Goal: Communication & Community: Answer question/provide support

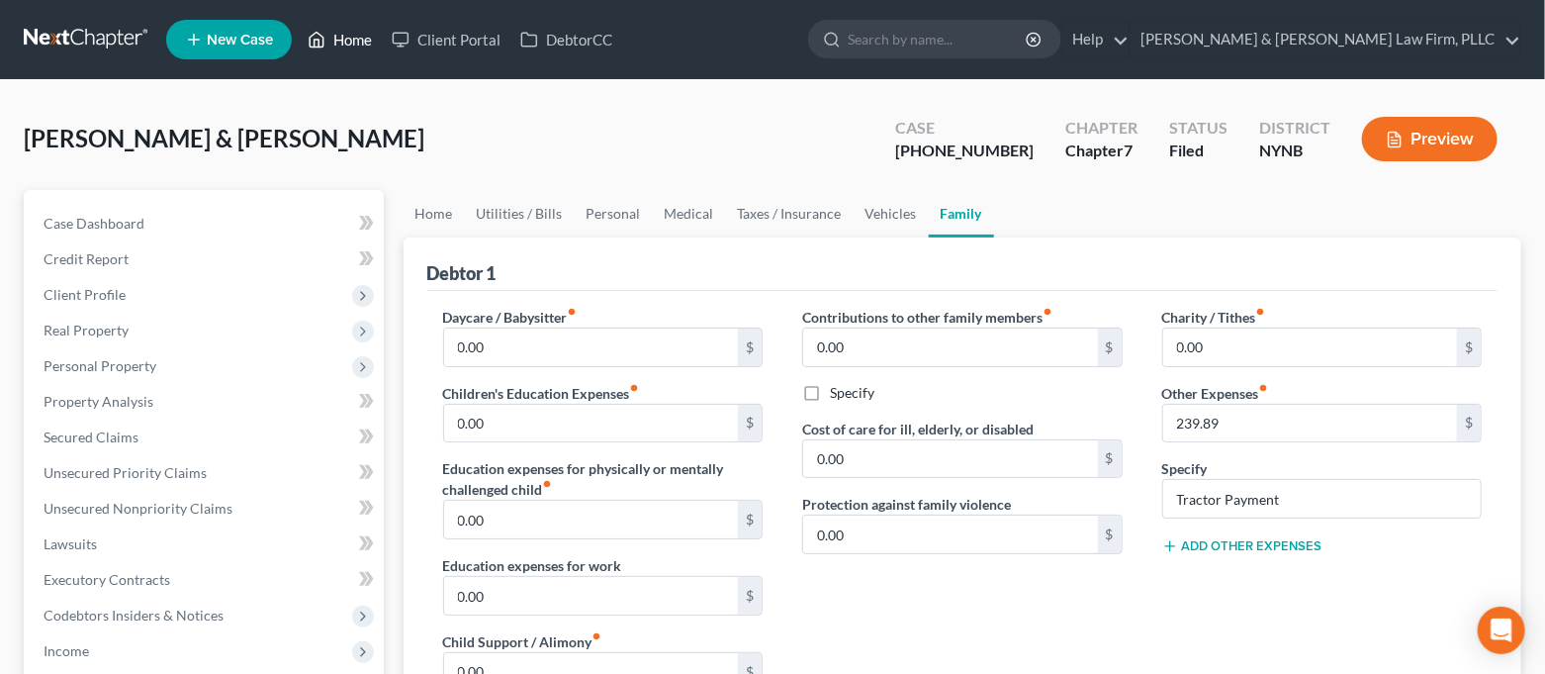
click at [359, 26] on link "Home" at bounding box center [340, 40] width 84 height 36
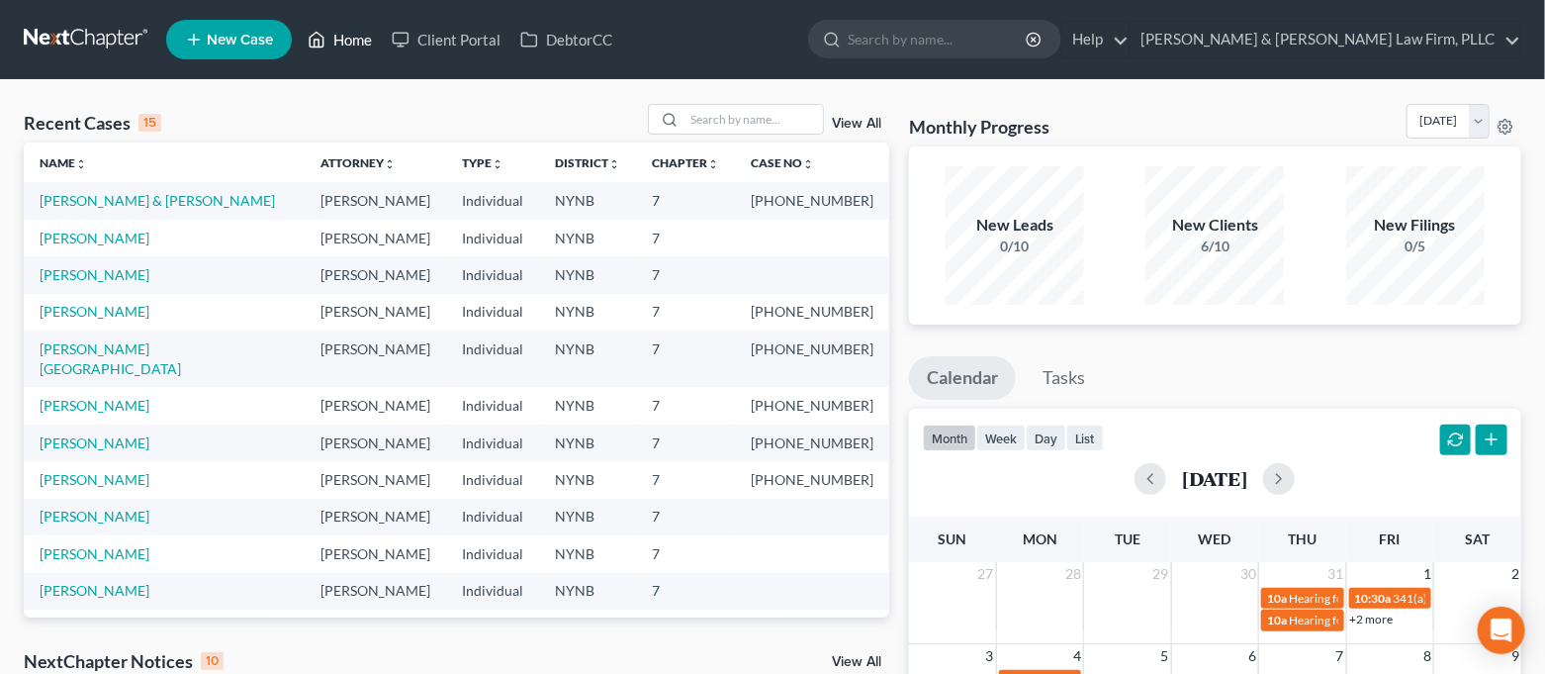
scroll to position [132, 0]
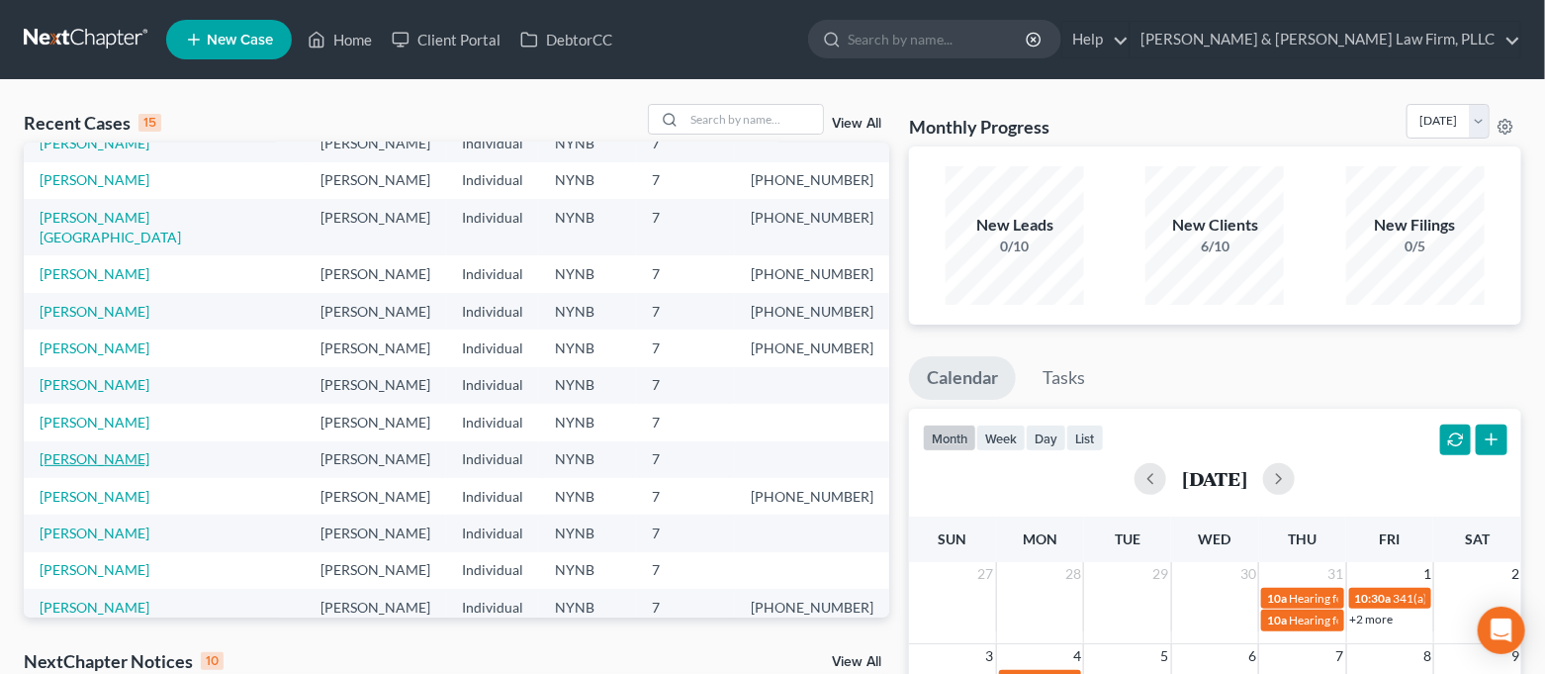
click at [115, 450] on link "[PERSON_NAME]" at bounding box center [95, 458] width 110 height 17
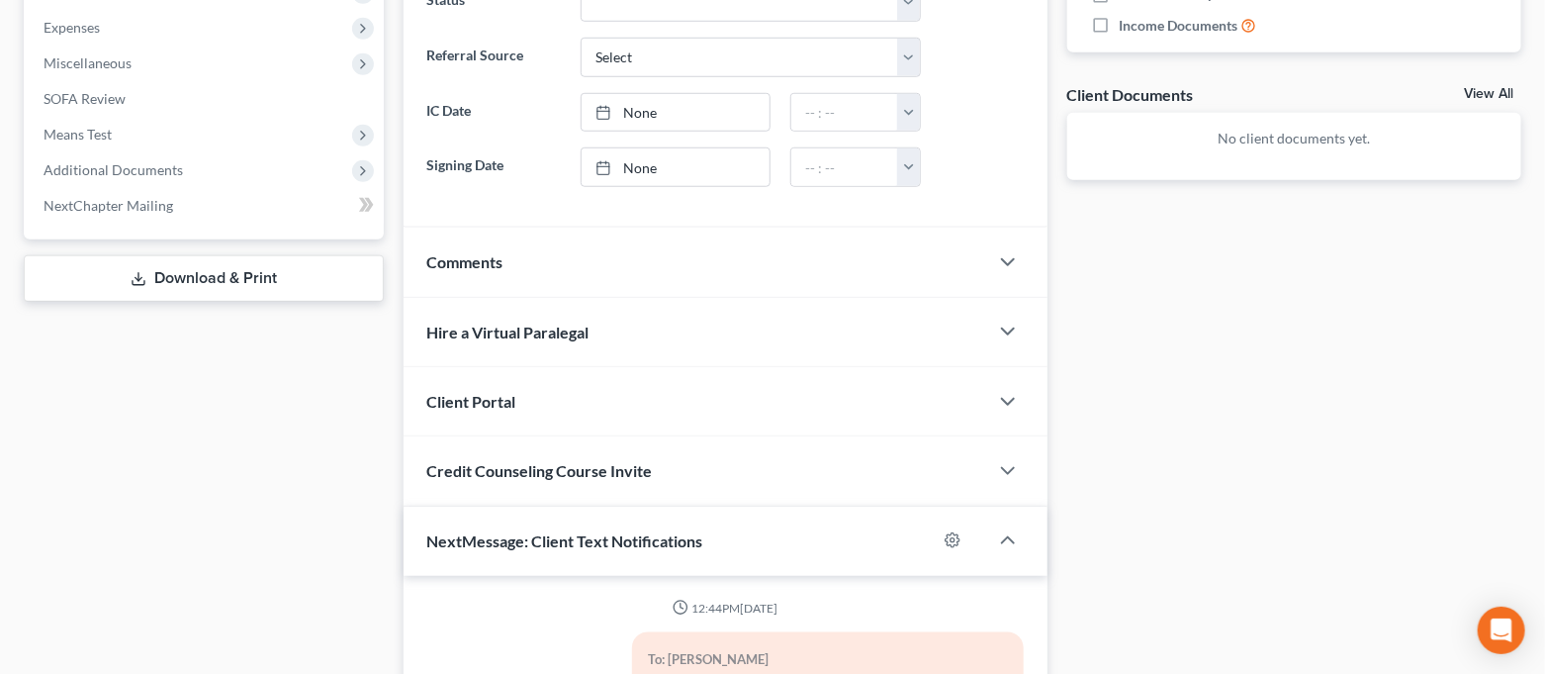
scroll to position [2313, 0]
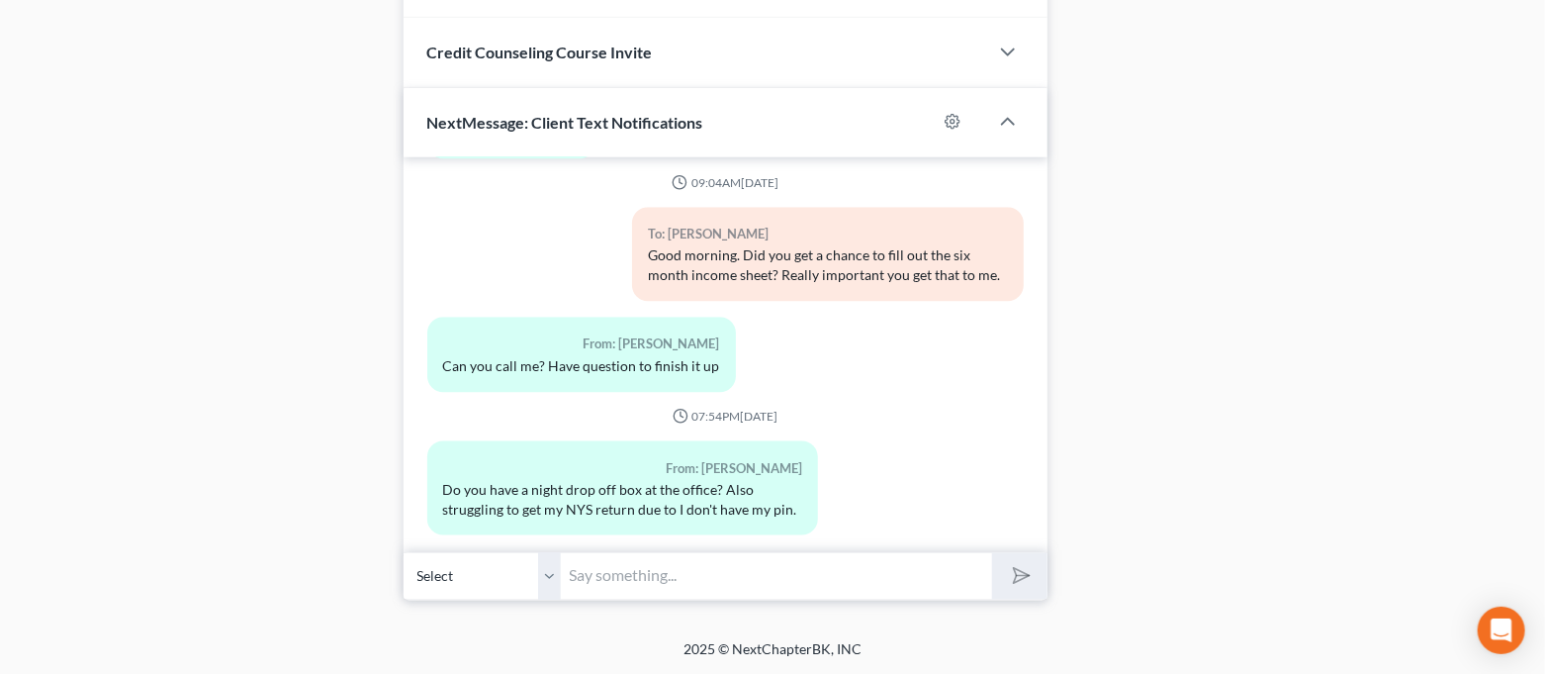
click at [773, 577] on input "text" at bounding box center [777, 576] width 431 height 48
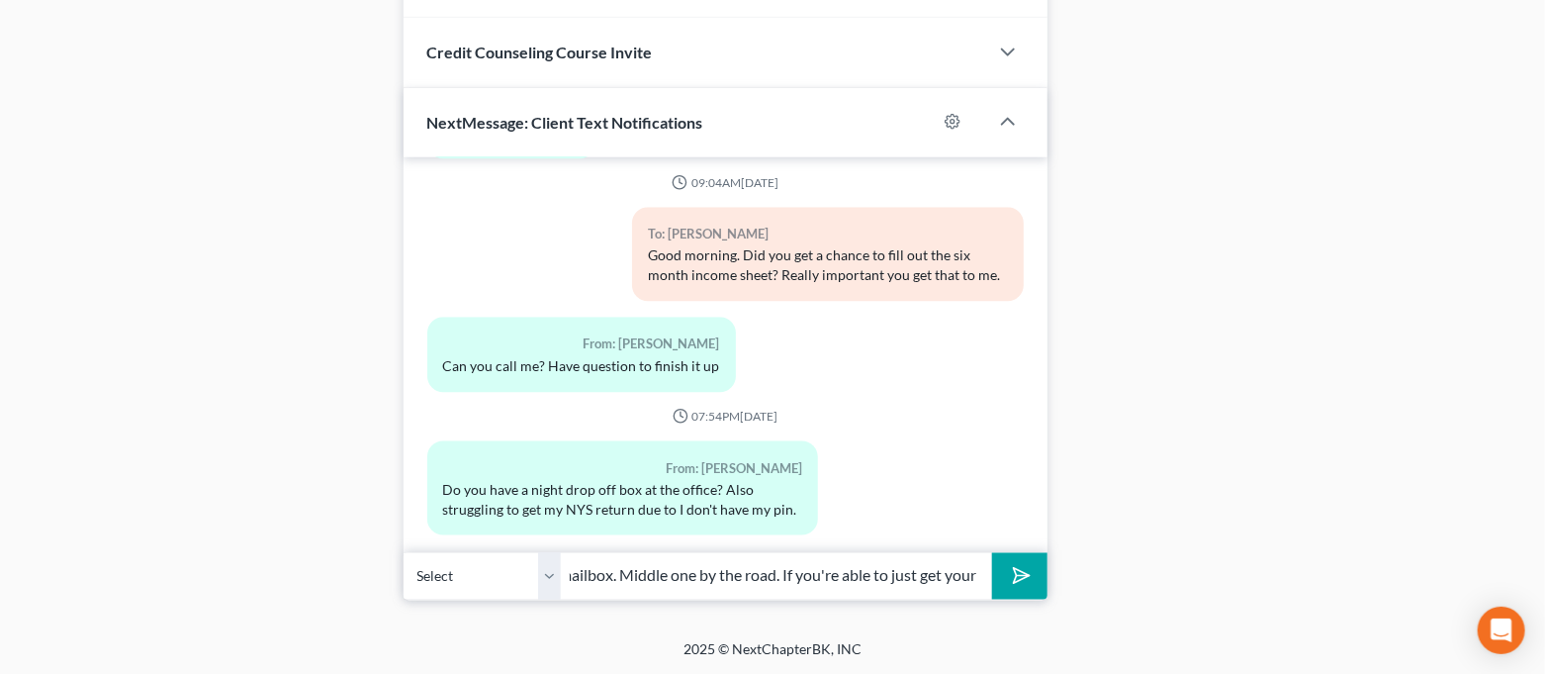
scroll to position [0, 637]
type input "Good morning. If you ever need to drop stuff off after hours, clients will leav…"
click at [992, 553] on button "submit" at bounding box center [1019, 576] width 54 height 46
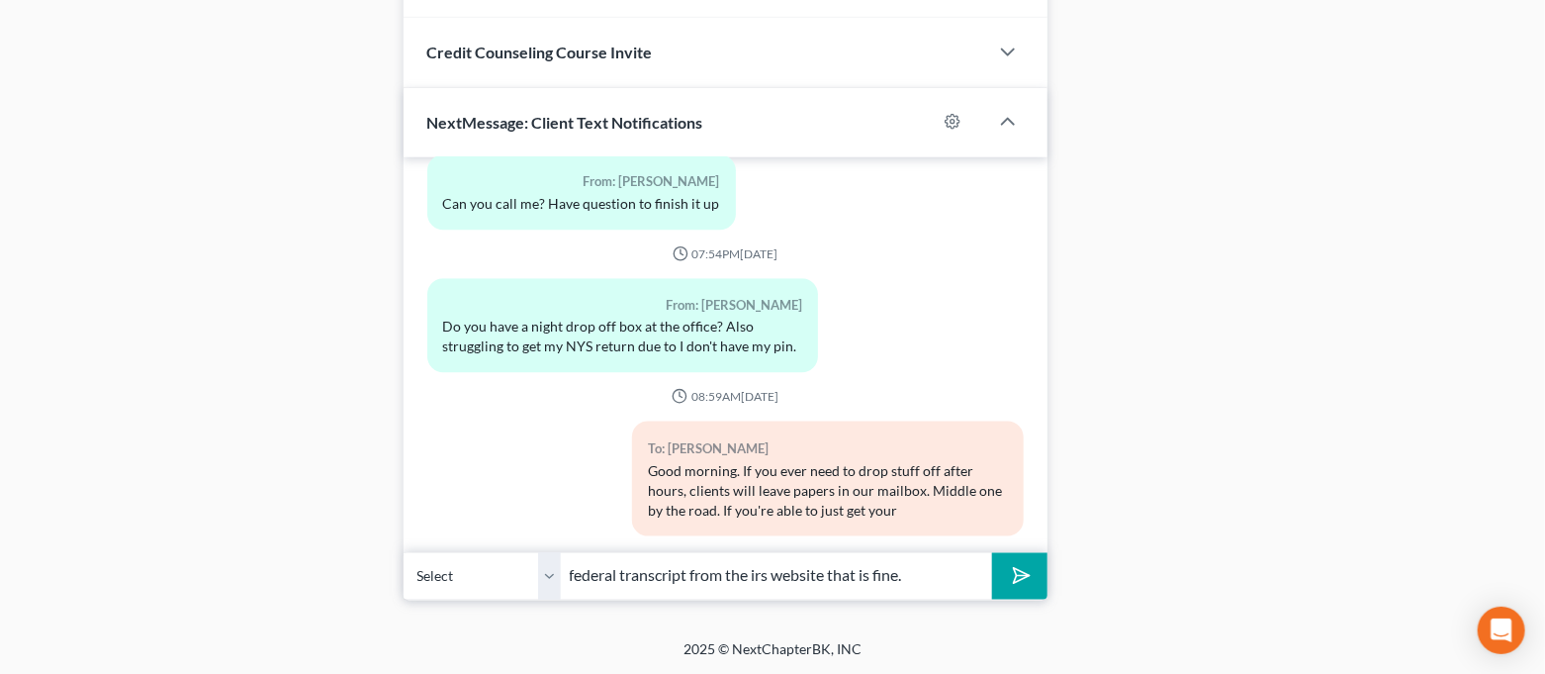
type input "federal transcript from the irs website that is fine."
click at [992, 553] on button "submit" at bounding box center [1019, 576] width 54 height 46
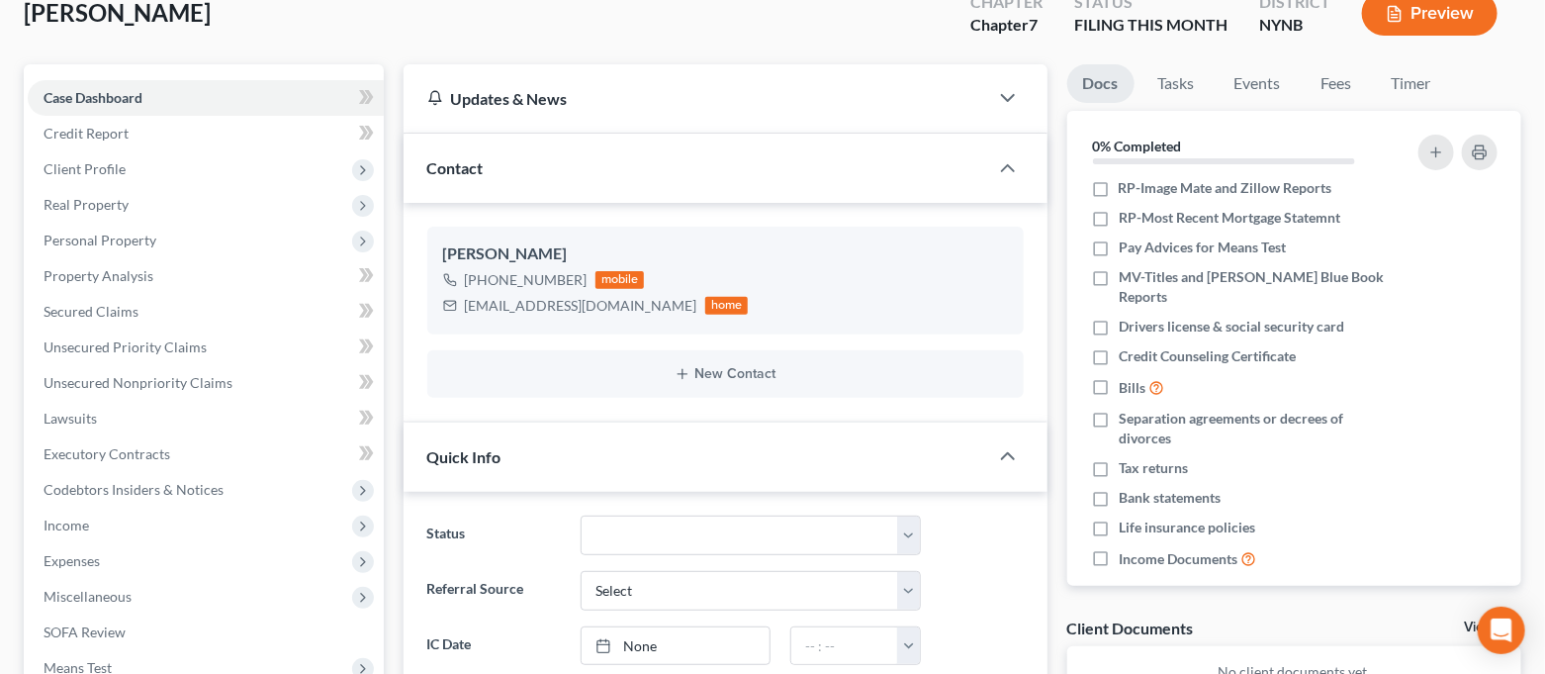
scroll to position [22, 0]
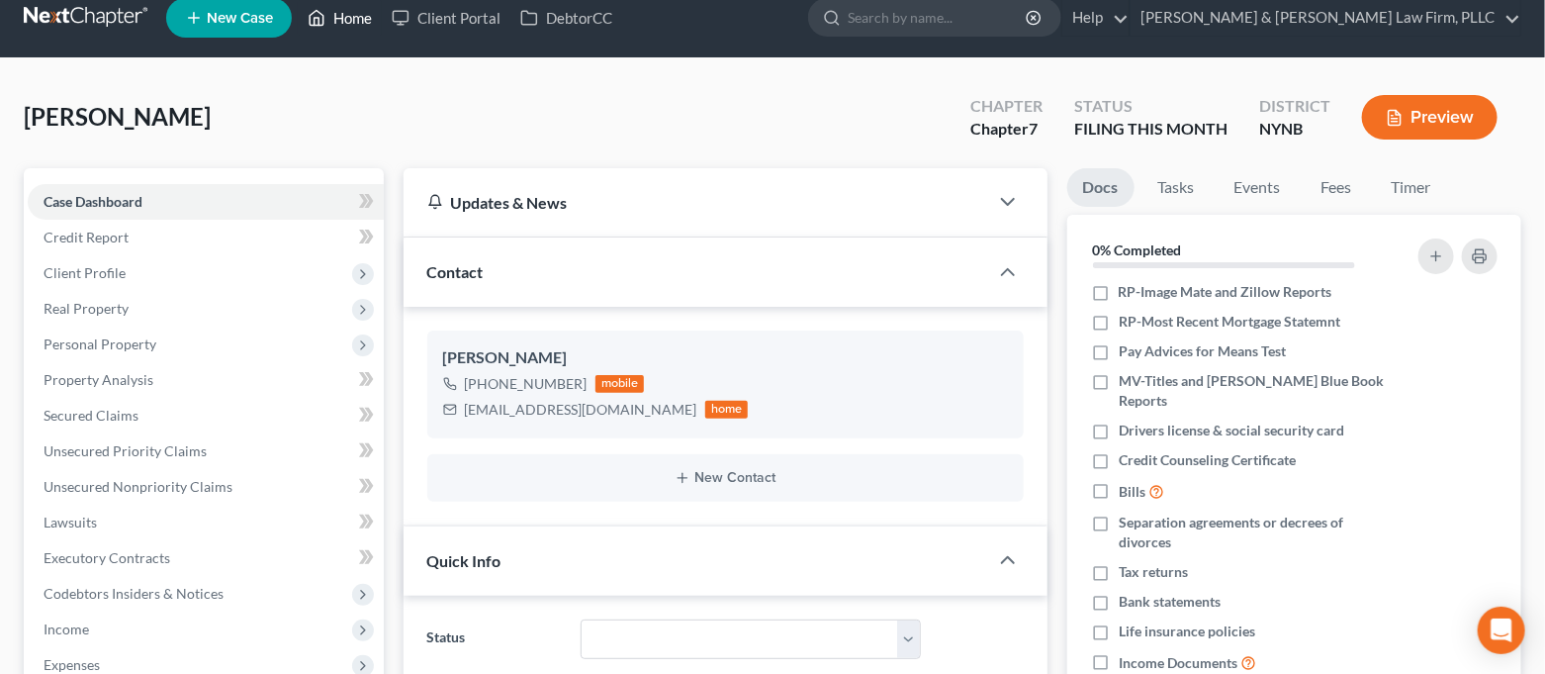
click at [340, 29] on link "Home" at bounding box center [340, 18] width 84 height 36
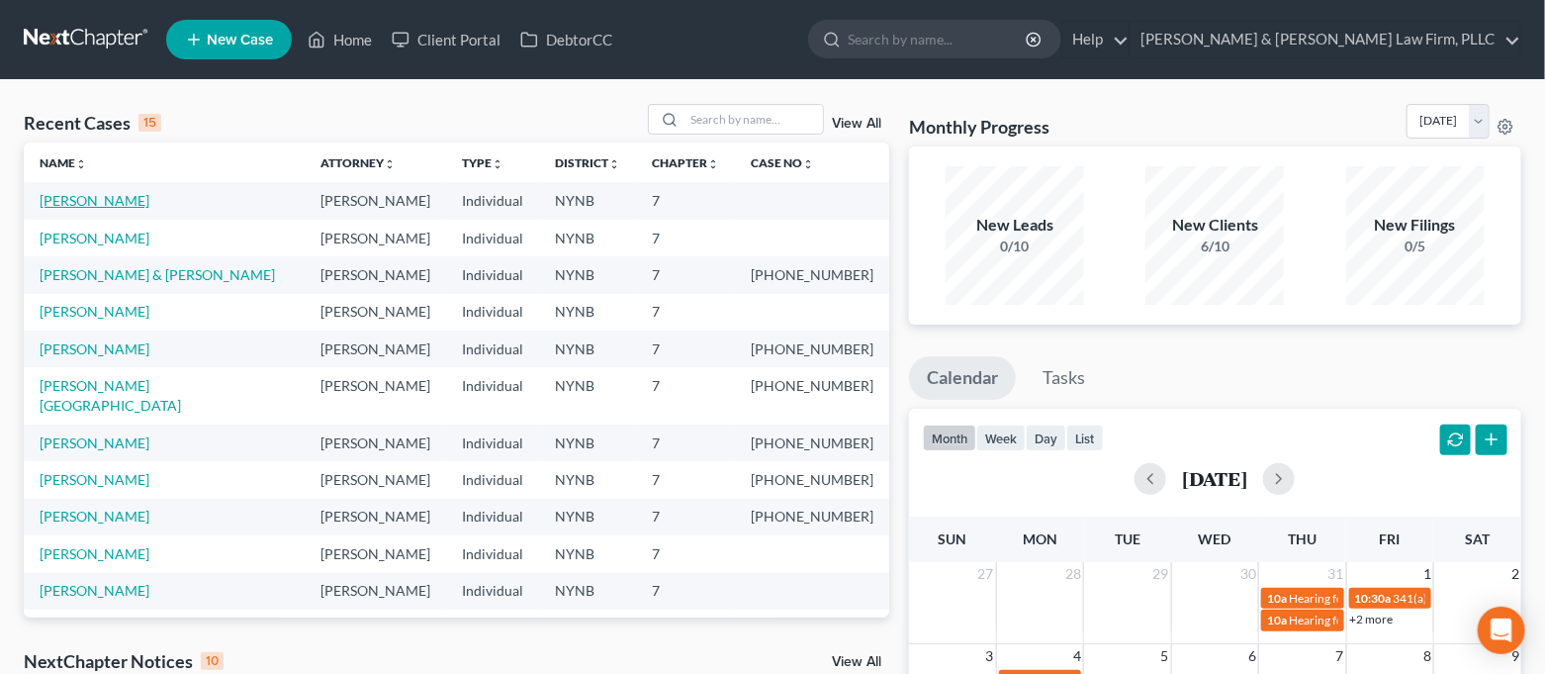
click at [96, 200] on link "[PERSON_NAME]" at bounding box center [95, 200] width 110 height 17
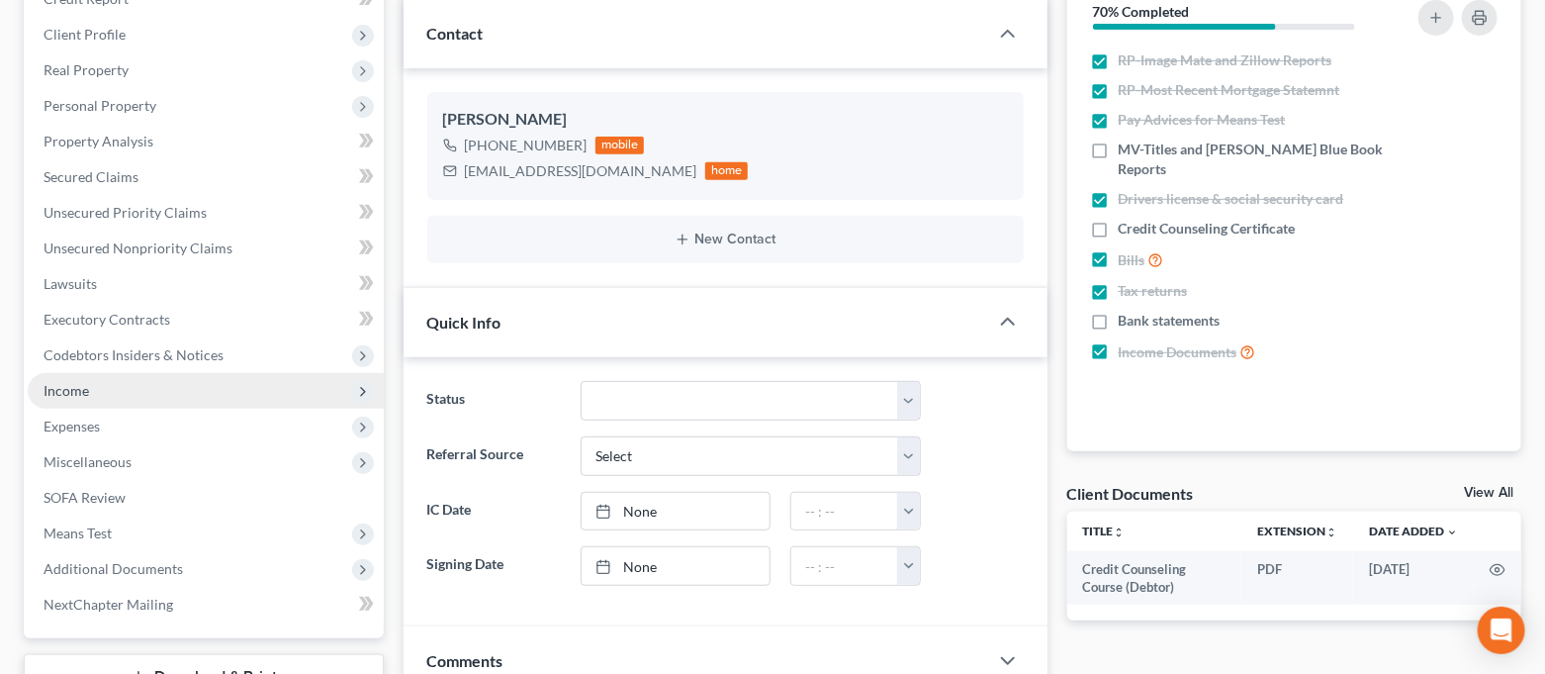
scroll to position [263, 0]
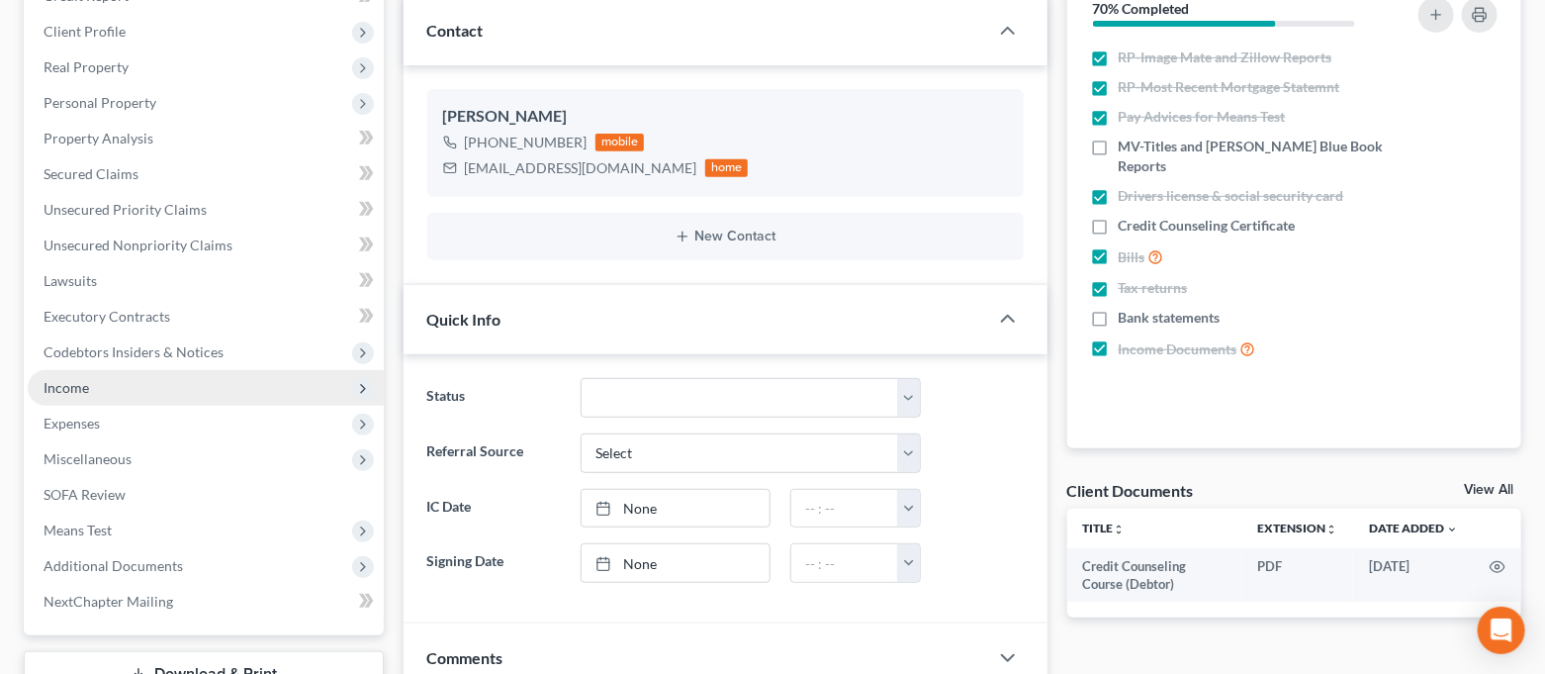
click at [158, 383] on span "Income" at bounding box center [206, 388] width 356 height 36
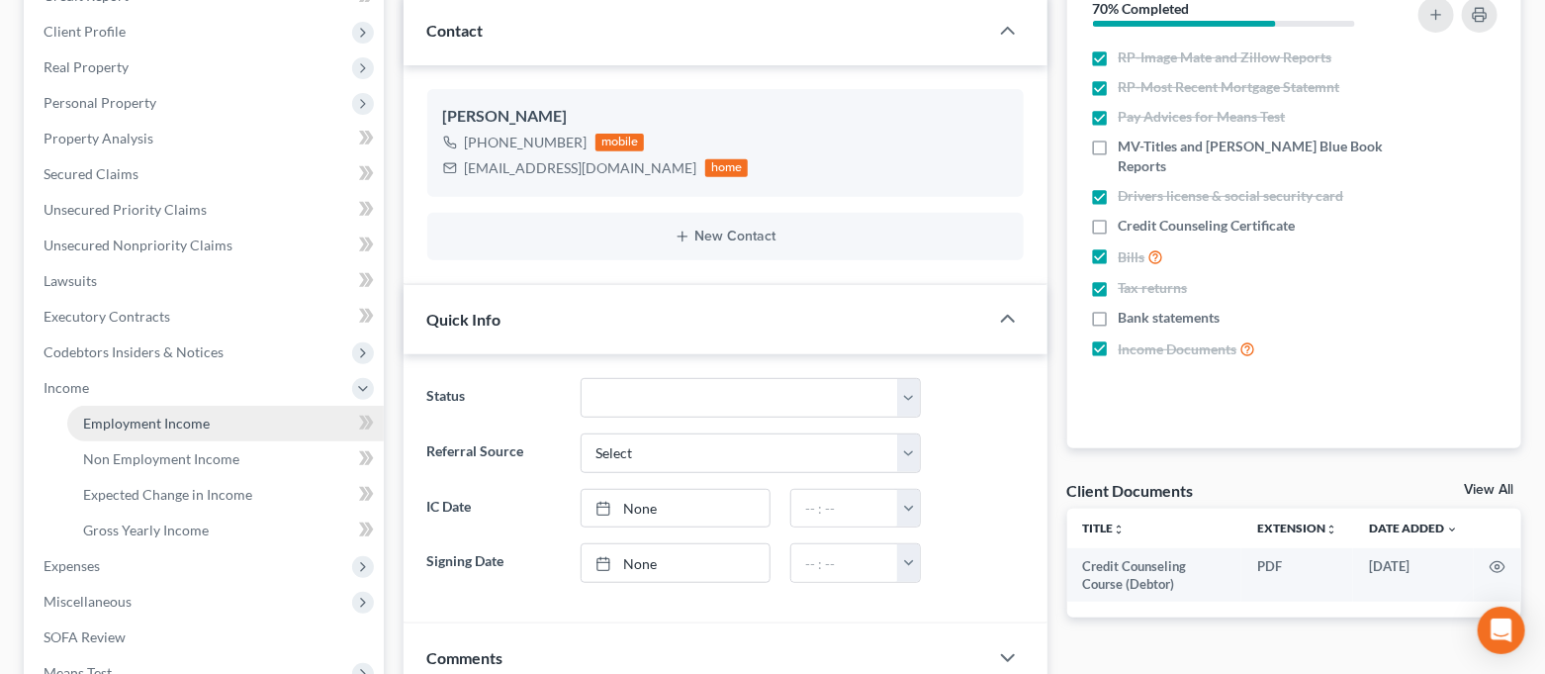
click at [158, 417] on span "Employment Income" at bounding box center [146, 423] width 127 height 17
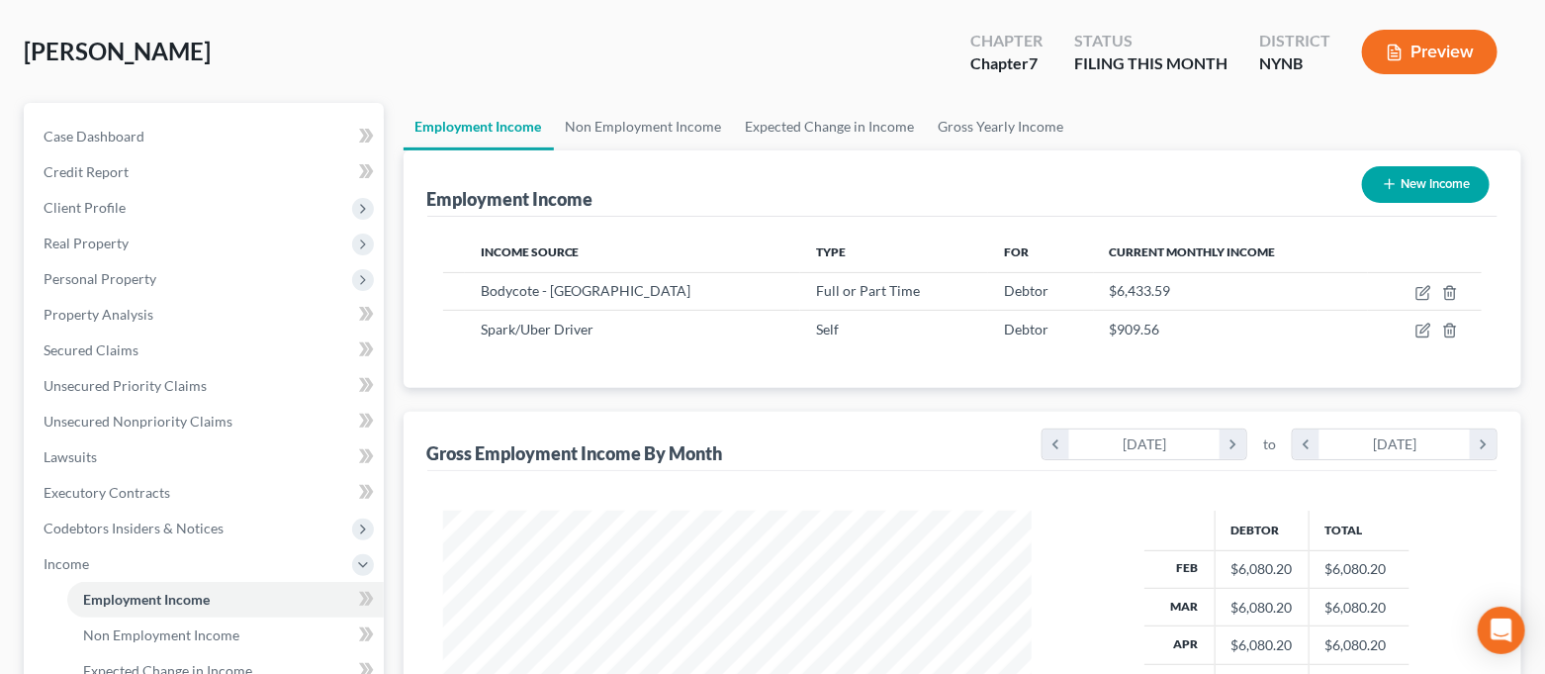
scroll to position [132, 0]
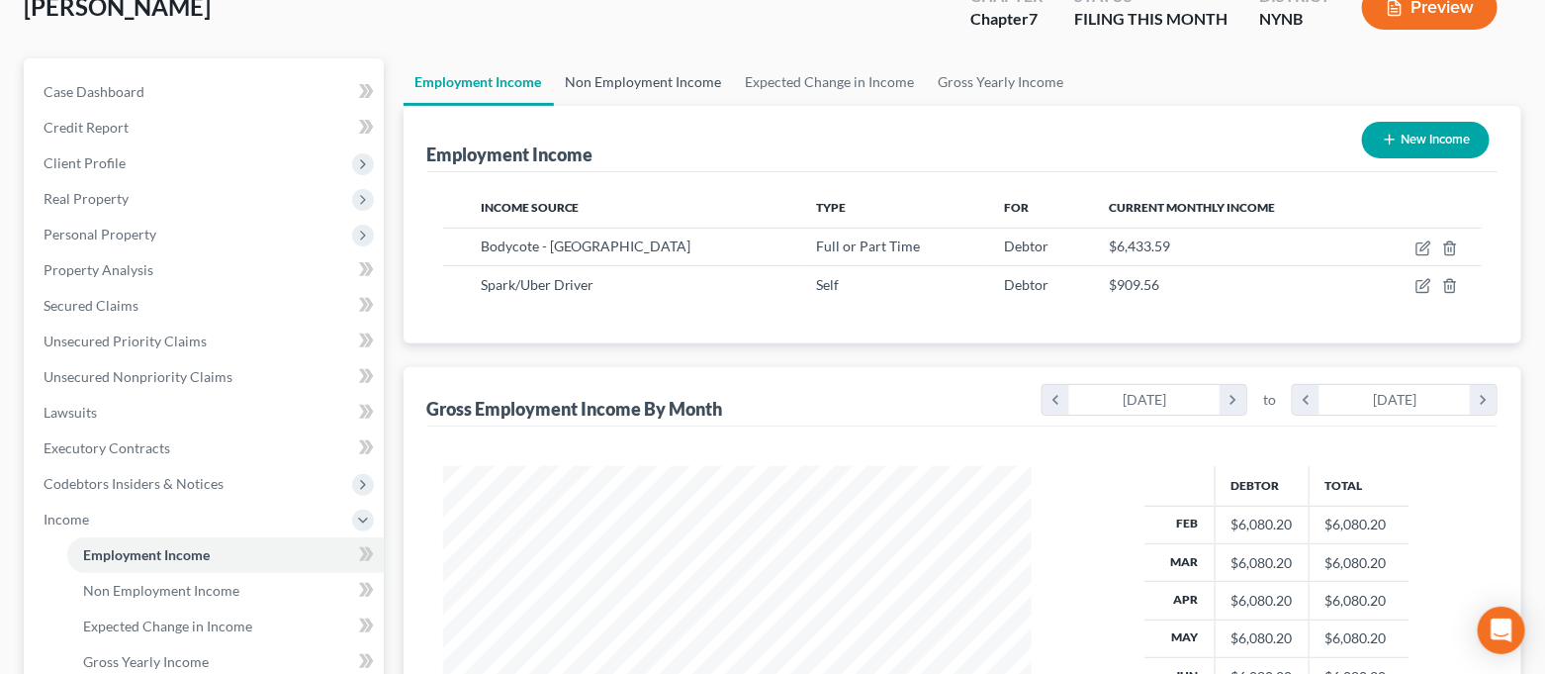
click at [626, 64] on link "Non Employment Income" at bounding box center [644, 81] width 180 height 47
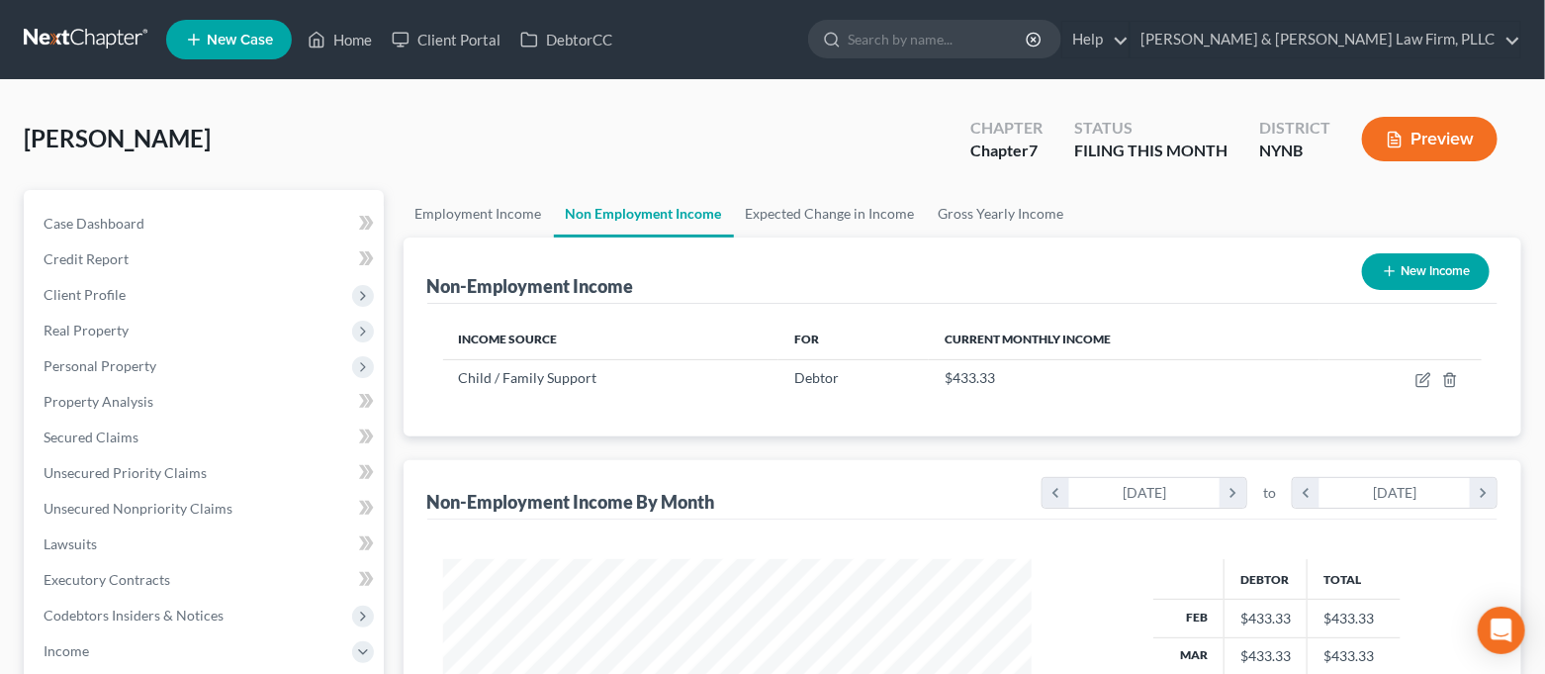
scroll to position [263, 0]
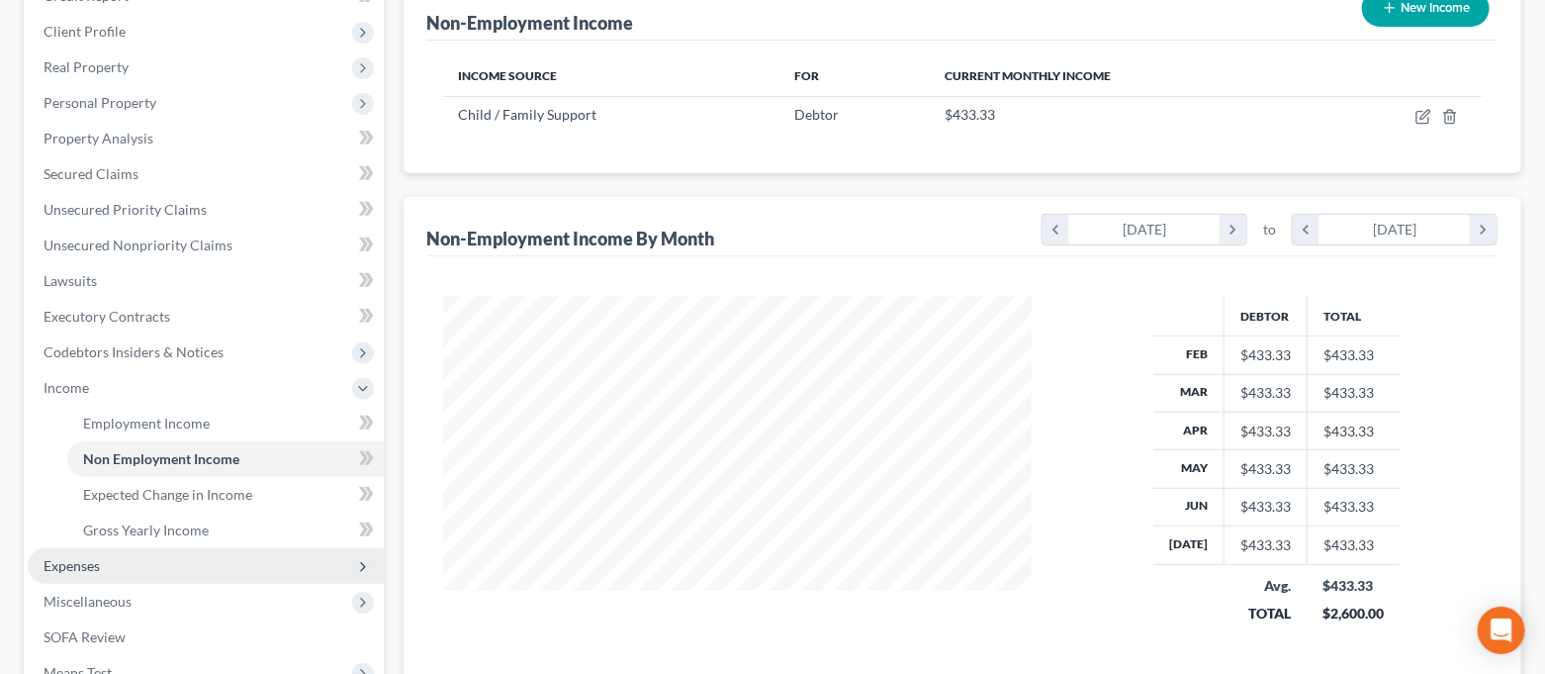
click at [168, 566] on span "Expenses" at bounding box center [206, 566] width 356 height 36
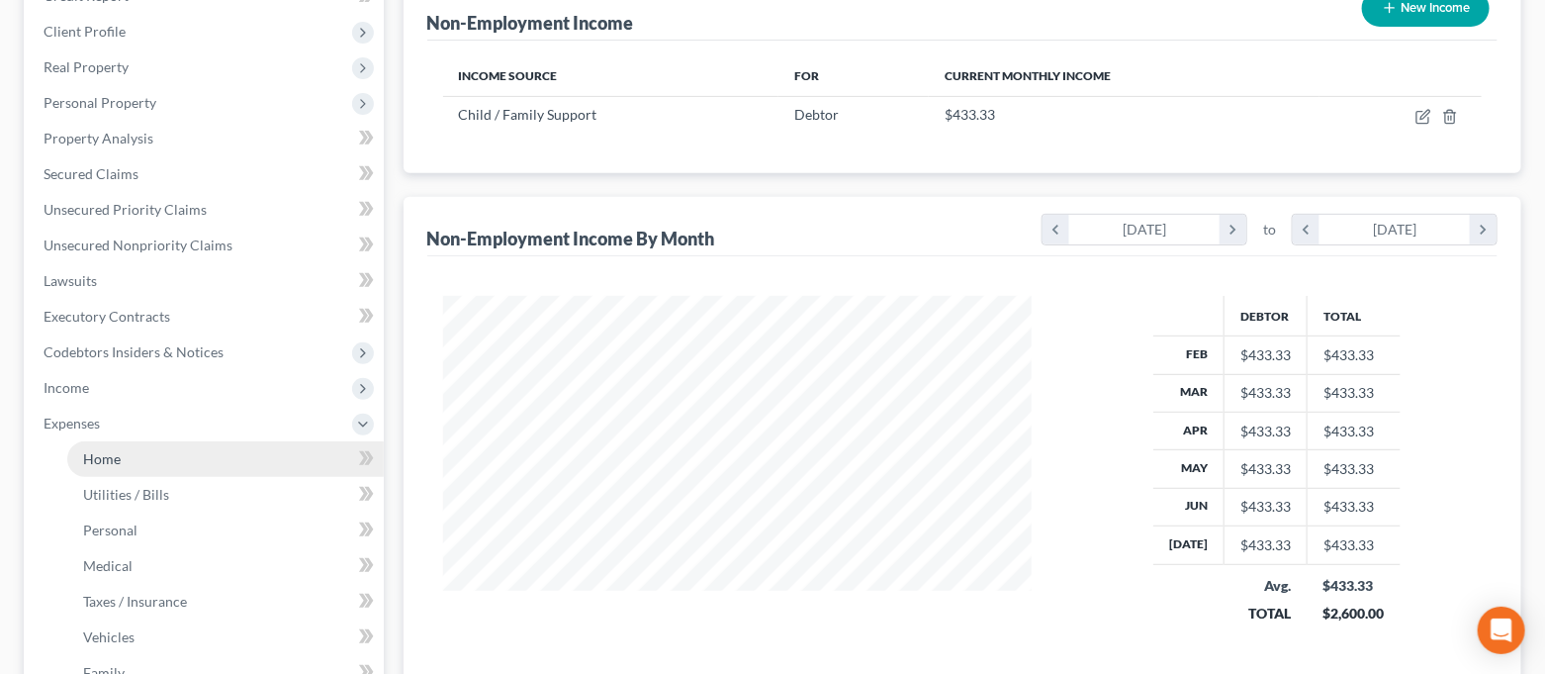
click at [166, 455] on link "Home" at bounding box center [225, 459] width 317 height 36
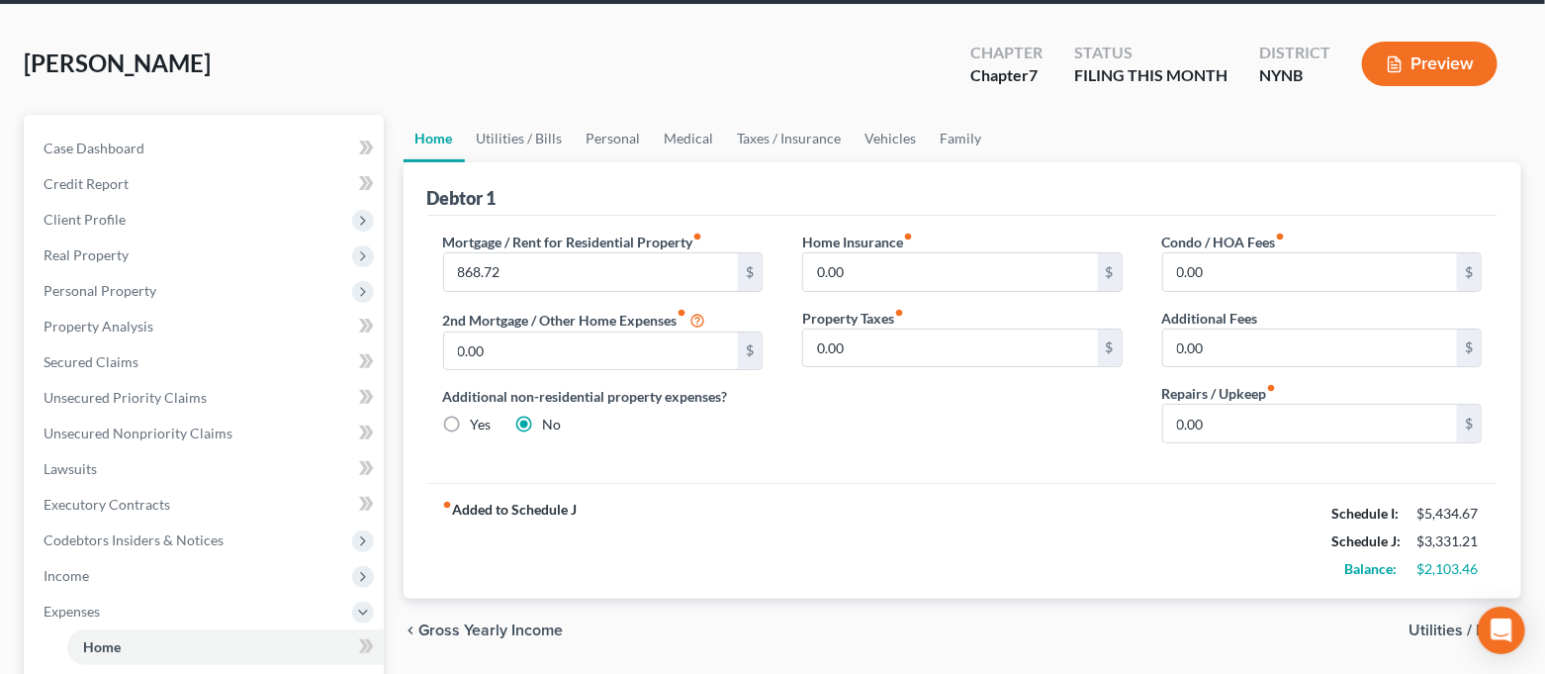
scroll to position [132, 0]
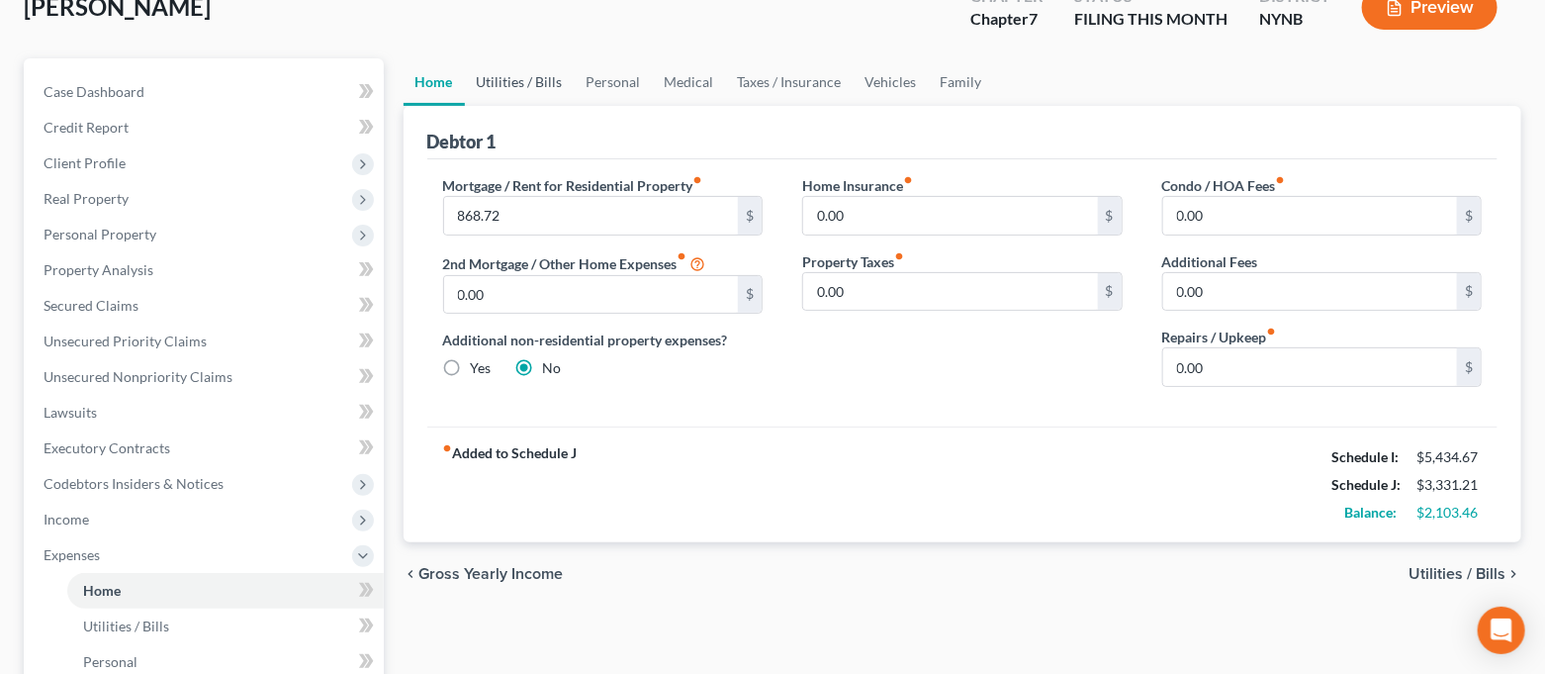
click at [536, 92] on link "Utilities / Bills" at bounding box center [520, 81] width 110 height 47
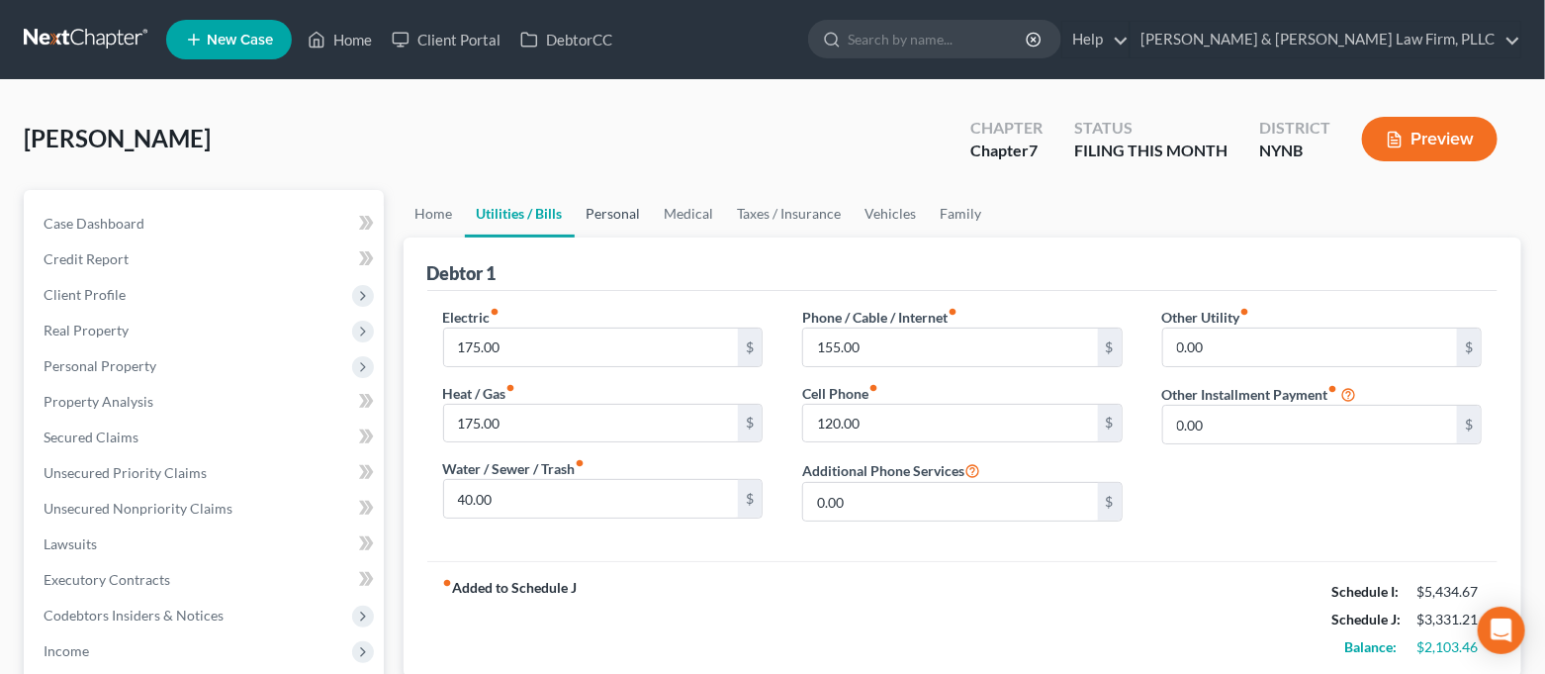
click at [602, 202] on link "Personal" at bounding box center [614, 213] width 78 height 47
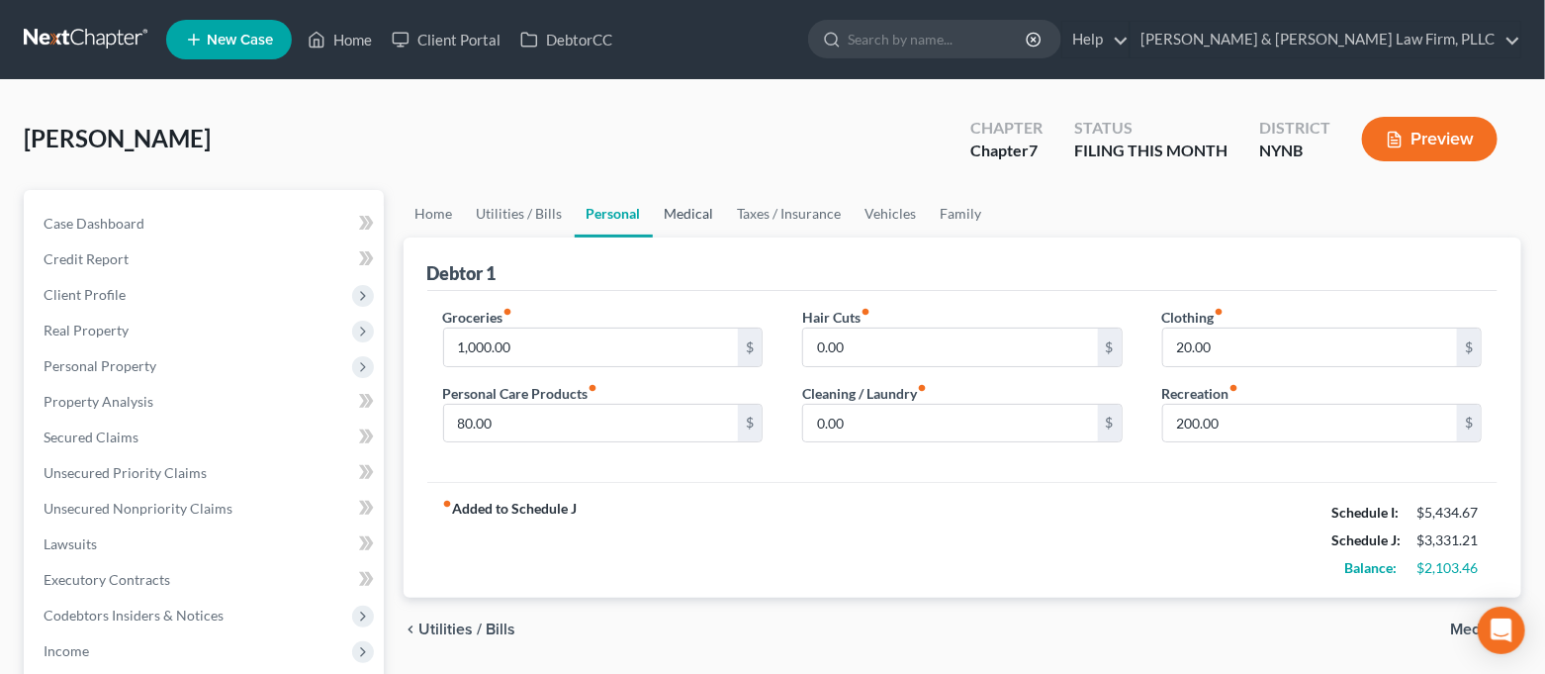
click at [674, 221] on link "Medical" at bounding box center [689, 213] width 73 height 47
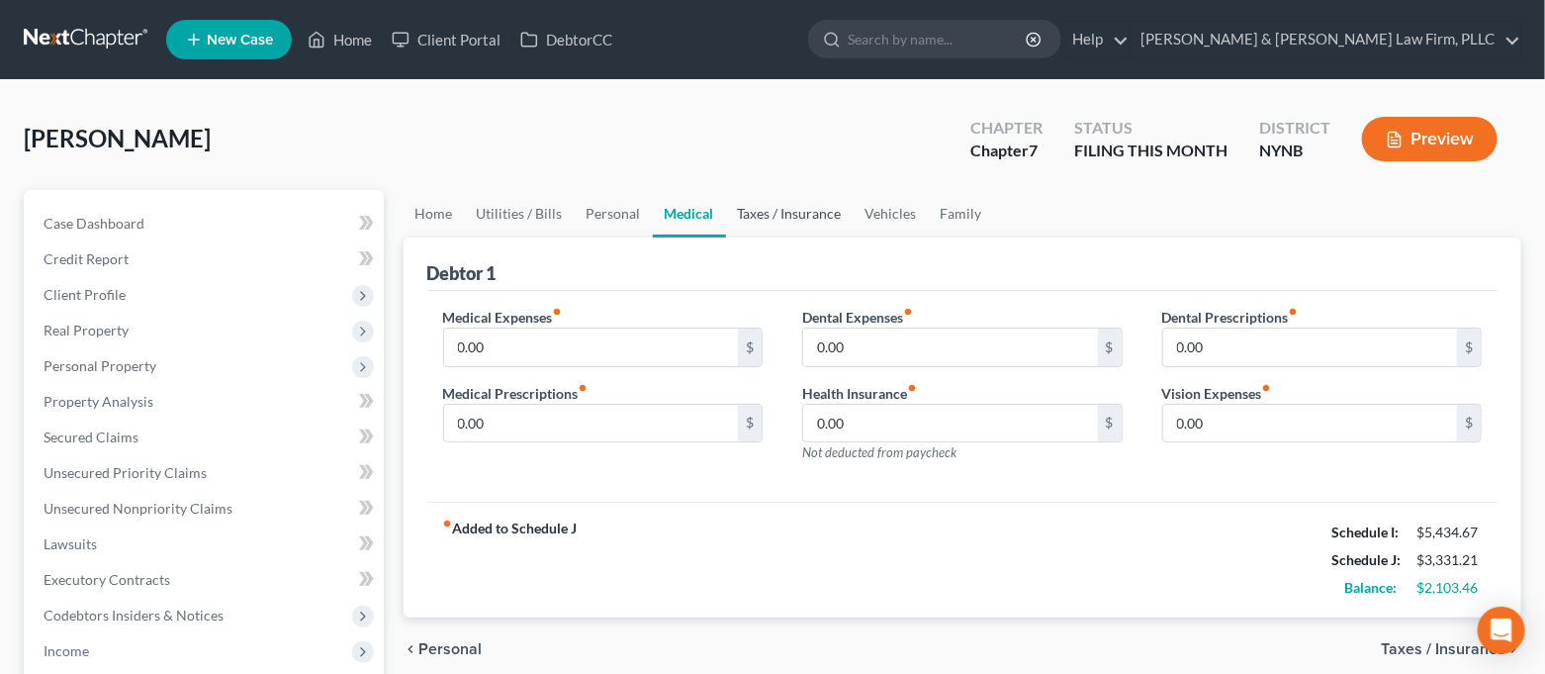
click at [750, 215] on link "Taxes / Insurance" at bounding box center [790, 213] width 128 height 47
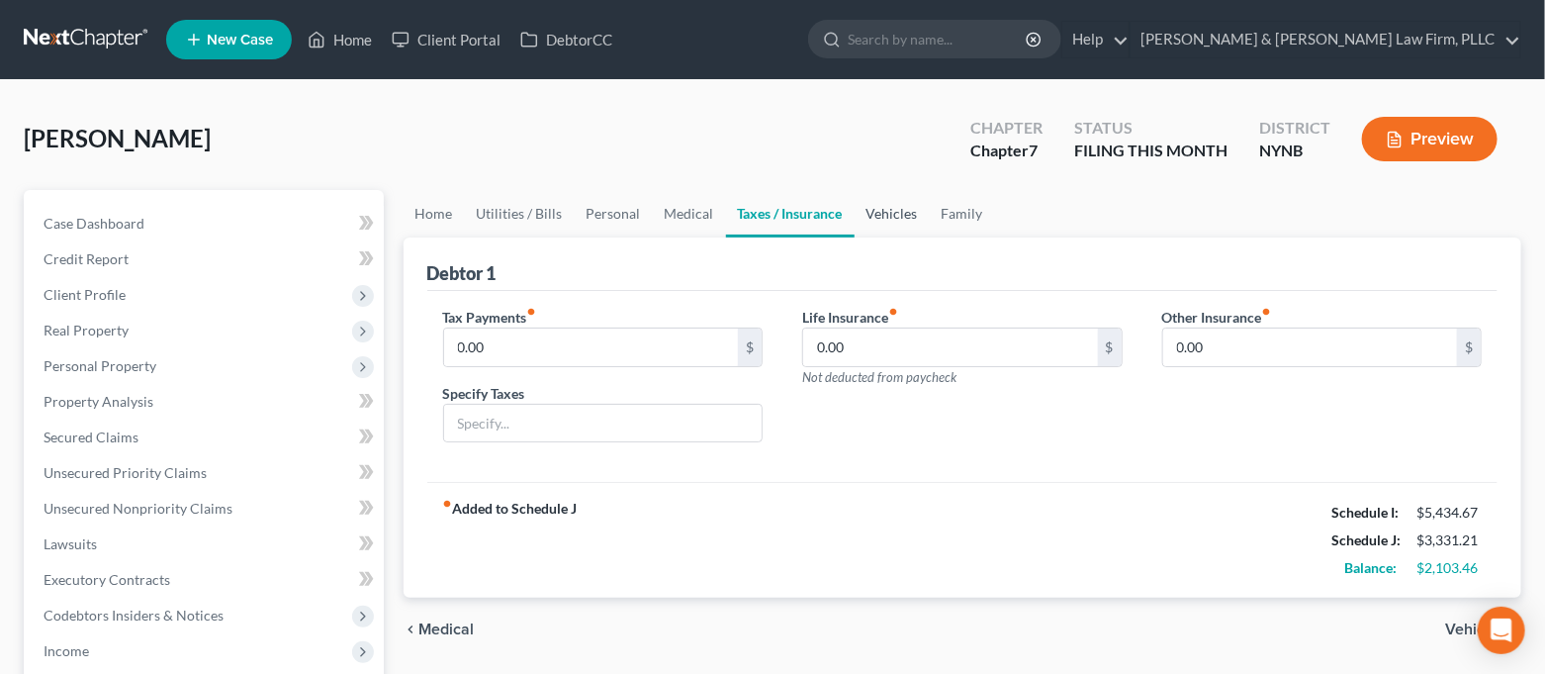
click at [864, 218] on link "Vehicles" at bounding box center [892, 213] width 75 height 47
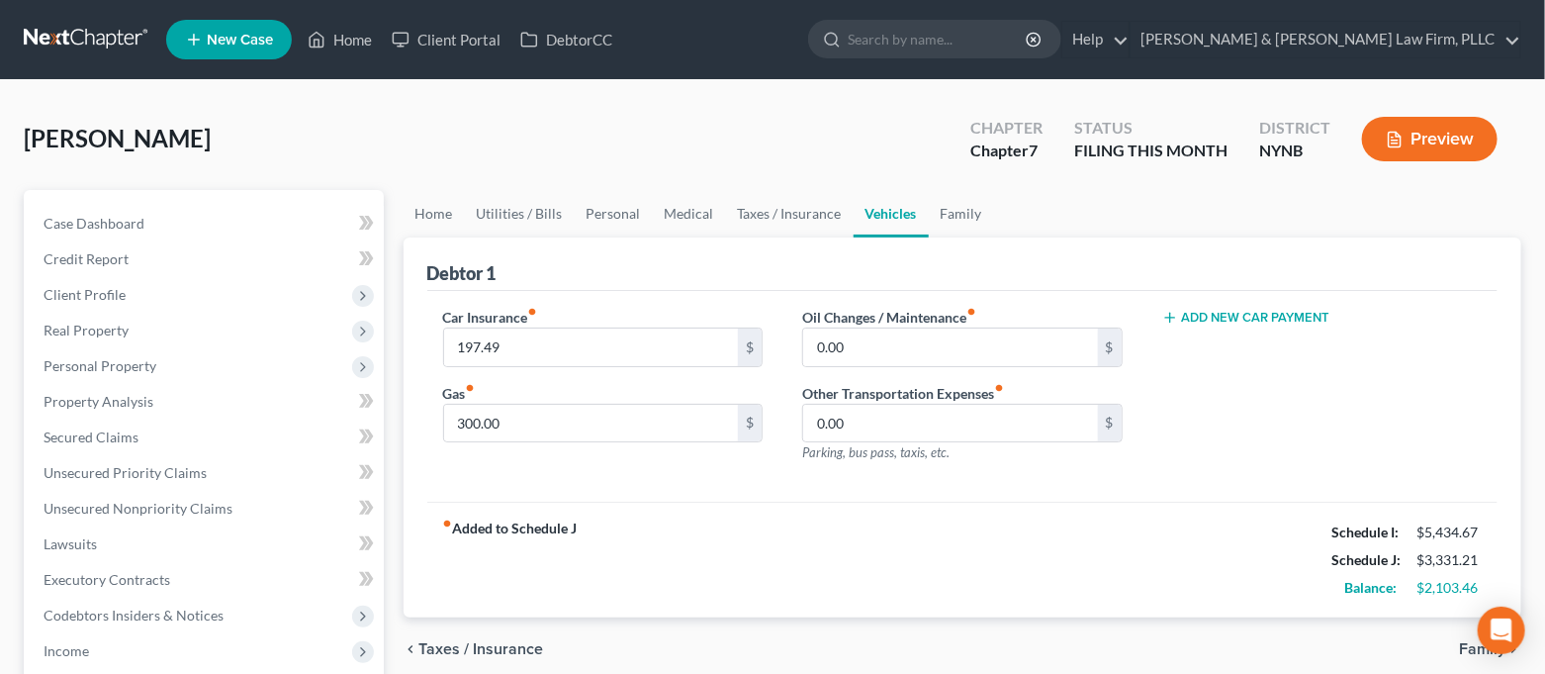
click at [1218, 310] on button "Add New Car Payment" at bounding box center [1246, 318] width 168 height 16
click at [1224, 333] on input "text" at bounding box center [1296, 347] width 266 height 38
type input "597.75"
click at [1246, 496] on div "Car Insurance fiber_manual_record 197.49 $ Gas fiber_manual_record 300.00 $ Oil…" at bounding box center [962, 397] width 1071 height 212
click at [915, 354] on input "0.00" at bounding box center [950, 347] width 295 height 38
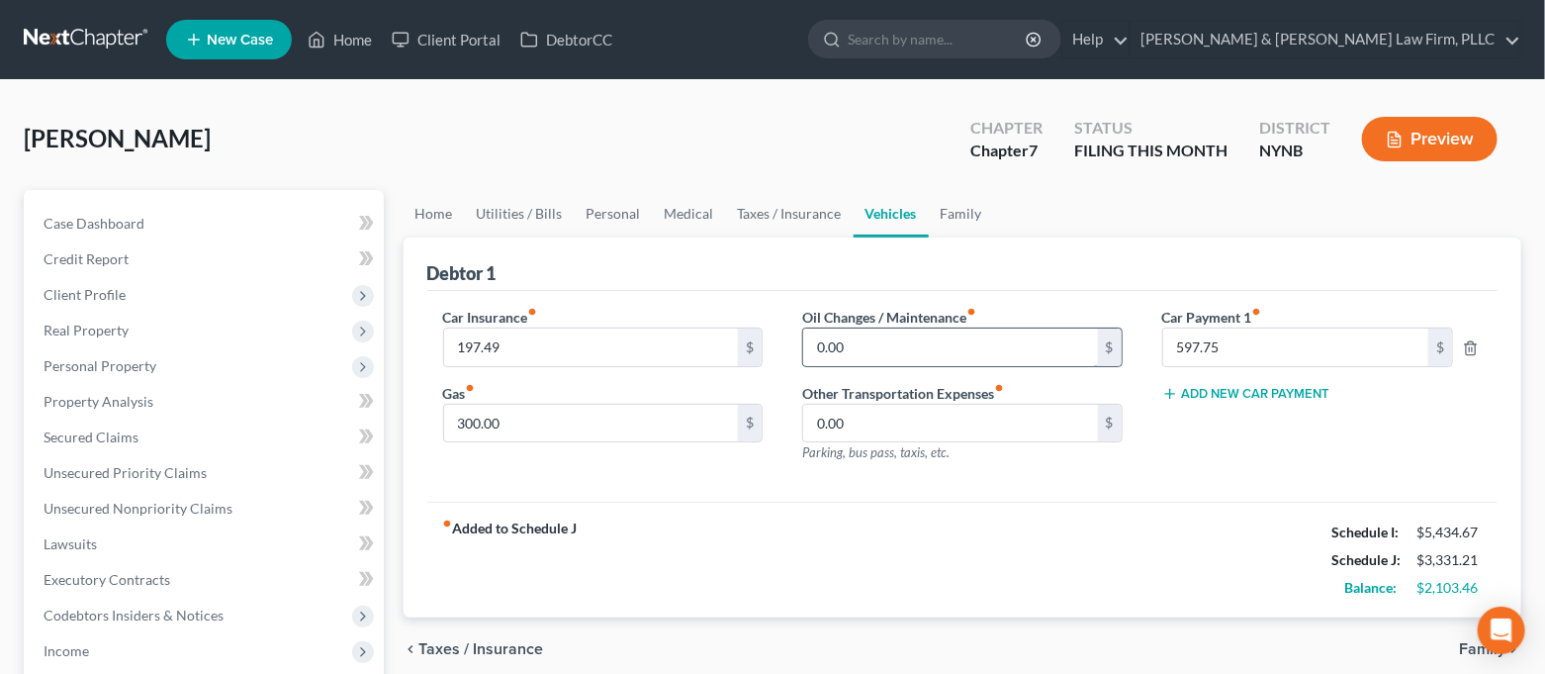
click at [918, 346] on input "0.00" at bounding box center [950, 347] width 295 height 38
click at [945, 211] on link "Family" at bounding box center [961, 213] width 65 height 47
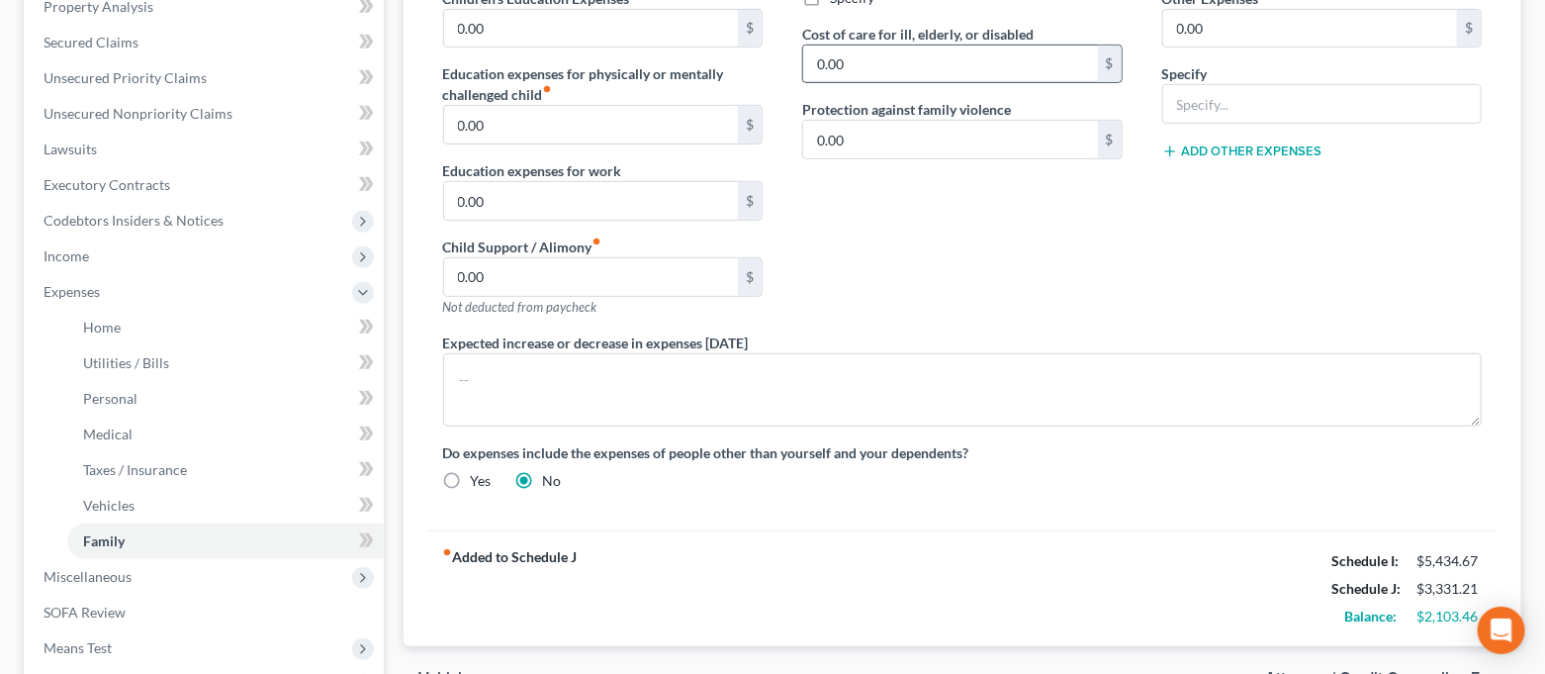
scroll to position [132, 0]
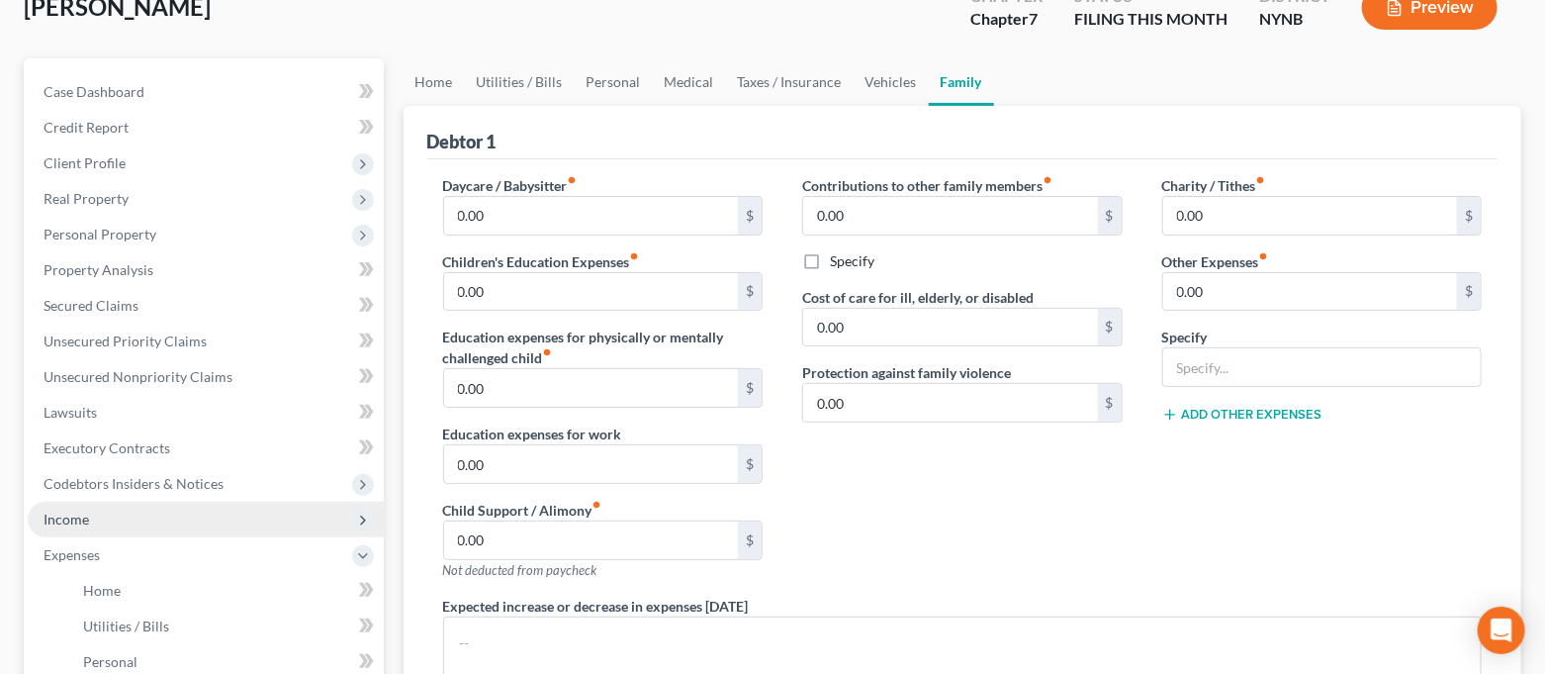
click at [162, 520] on span "Income" at bounding box center [206, 520] width 356 height 36
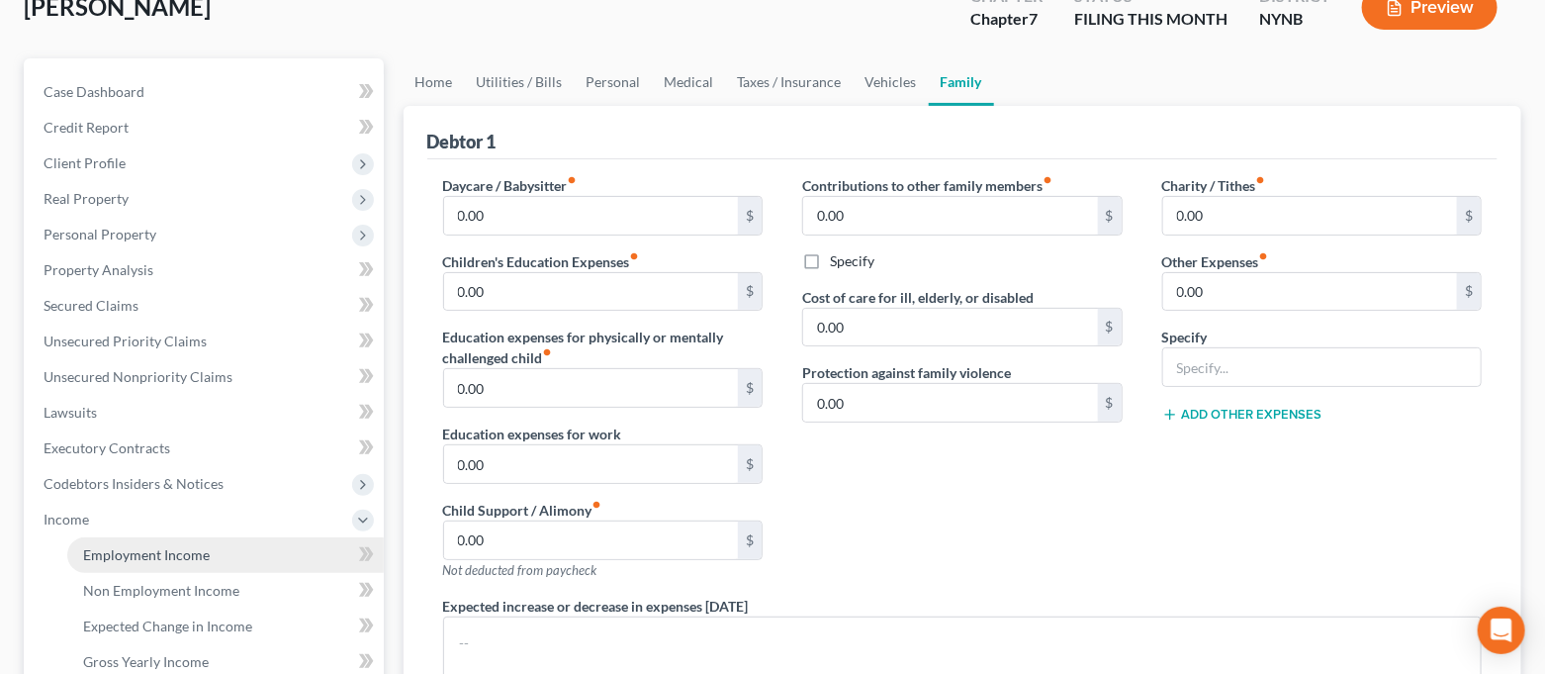
click at [159, 548] on span "Employment Income" at bounding box center [146, 554] width 127 height 17
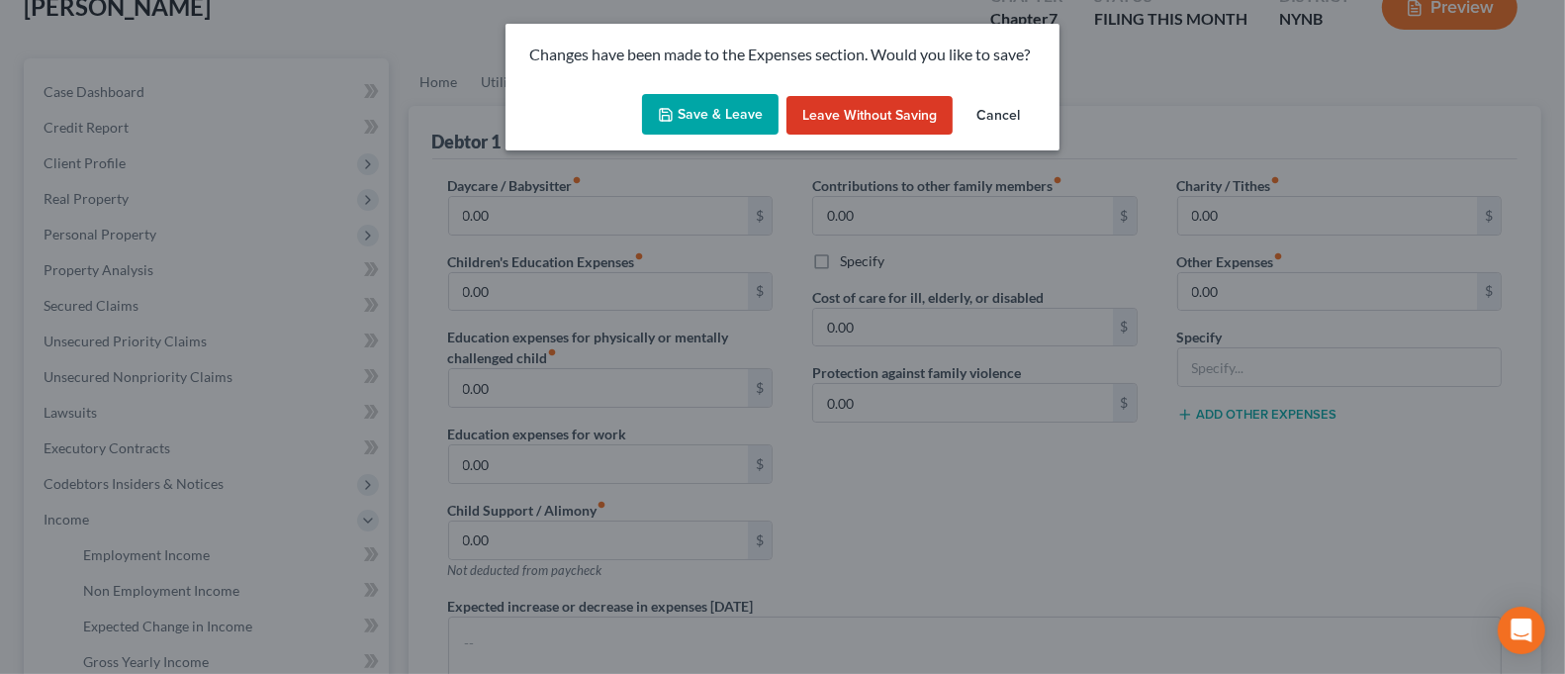
click at [750, 115] on button "Save & Leave" at bounding box center [710, 115] width 137 height 42
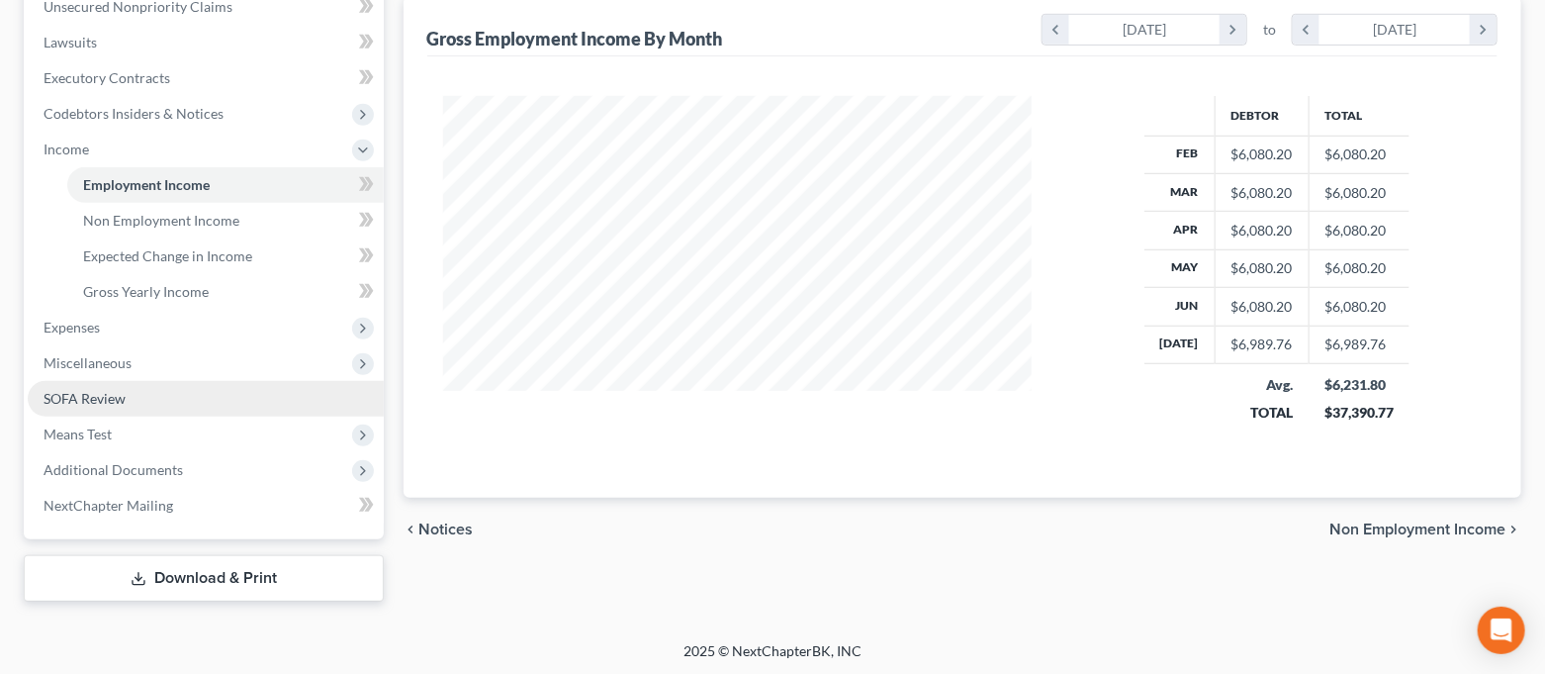
scroll to position [503, 0]
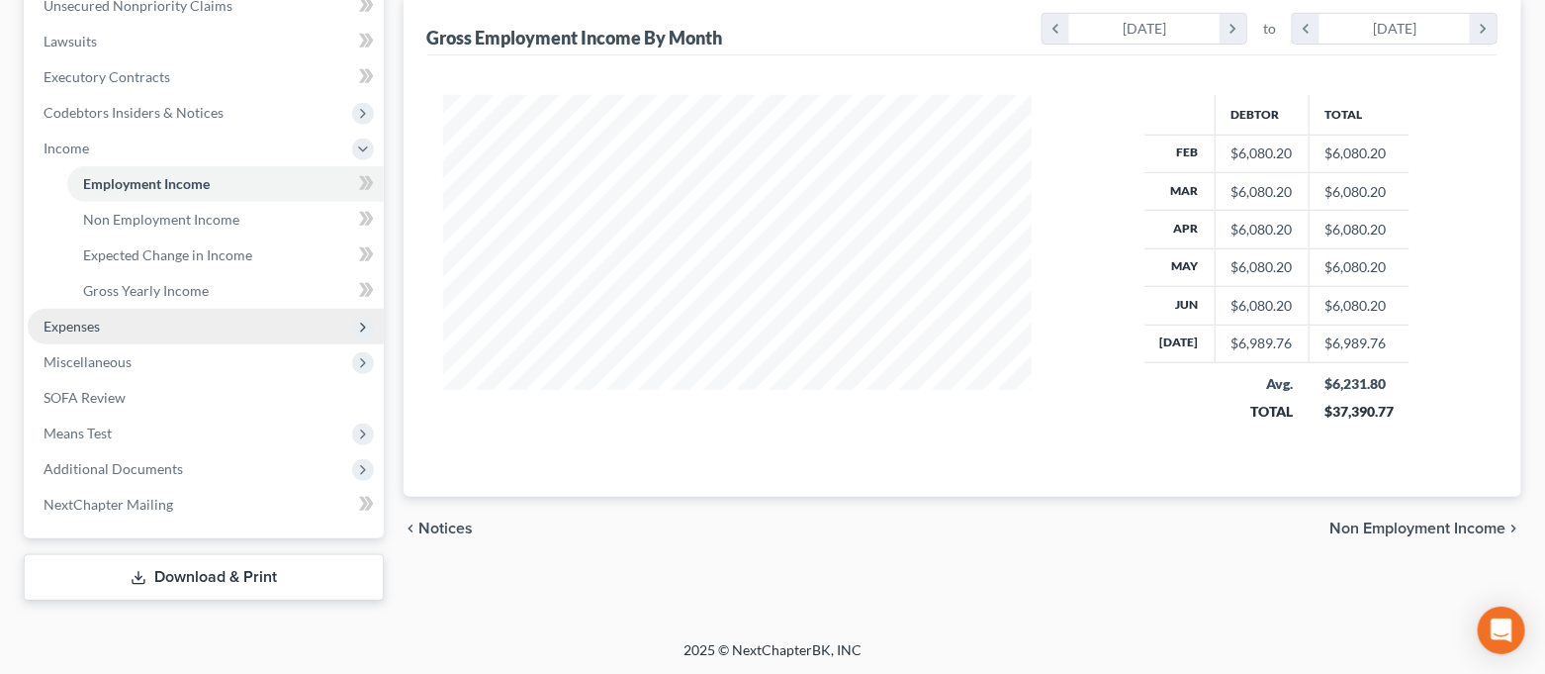
click at [163, 334] on span "Expenses" at bounding box center [206, 327] width 356 height 36
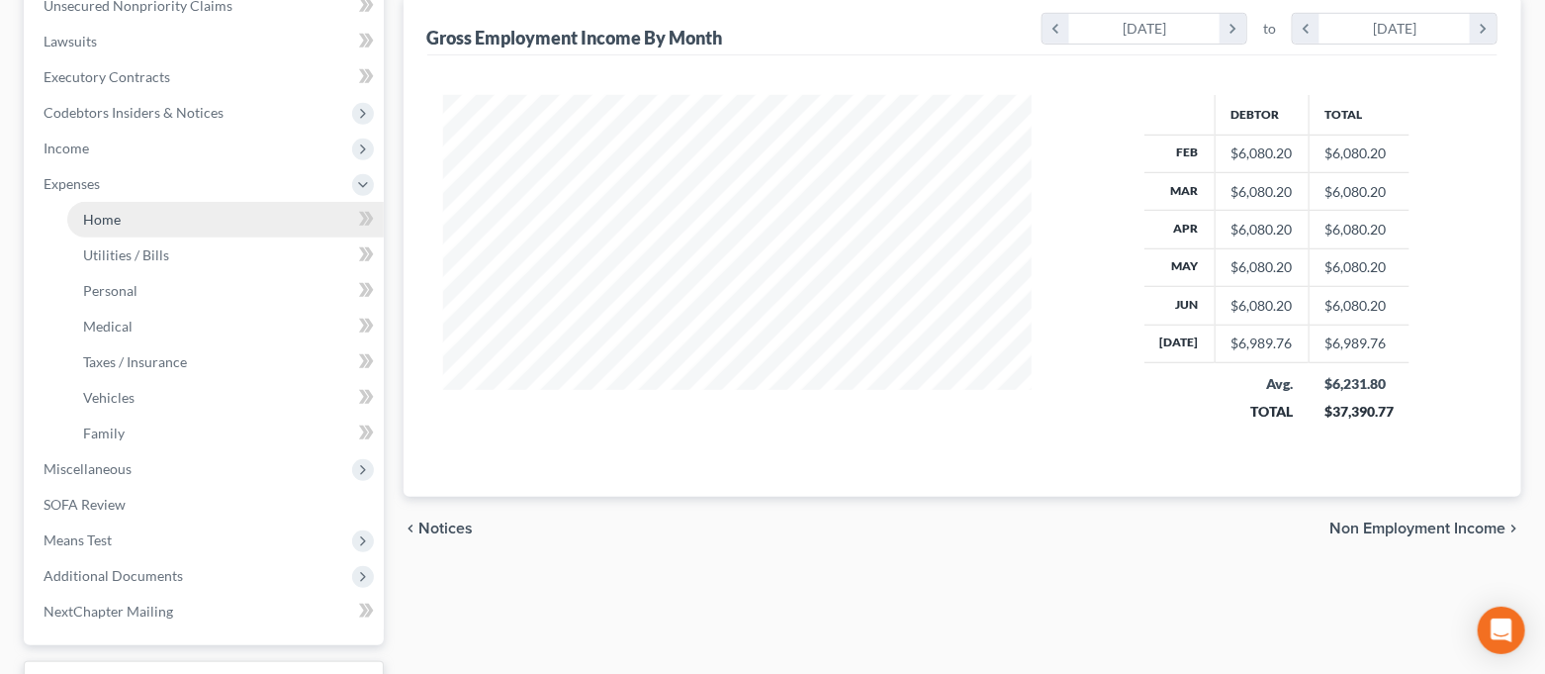
click at [133, 220] on link "Home" at bounding box center [225, 220] width 317 height 36
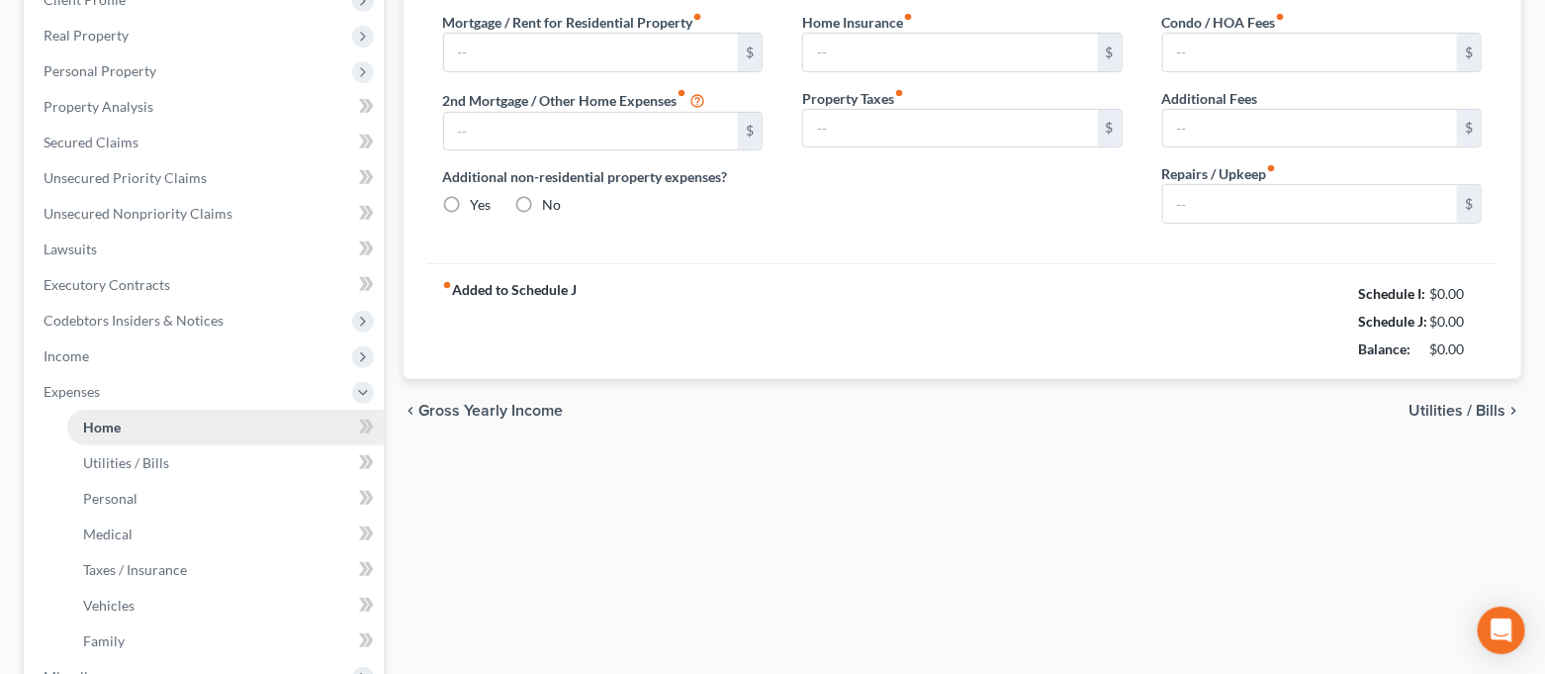
type input "868.72"
type input "0.00"
radio input "true"
type input "0.00"
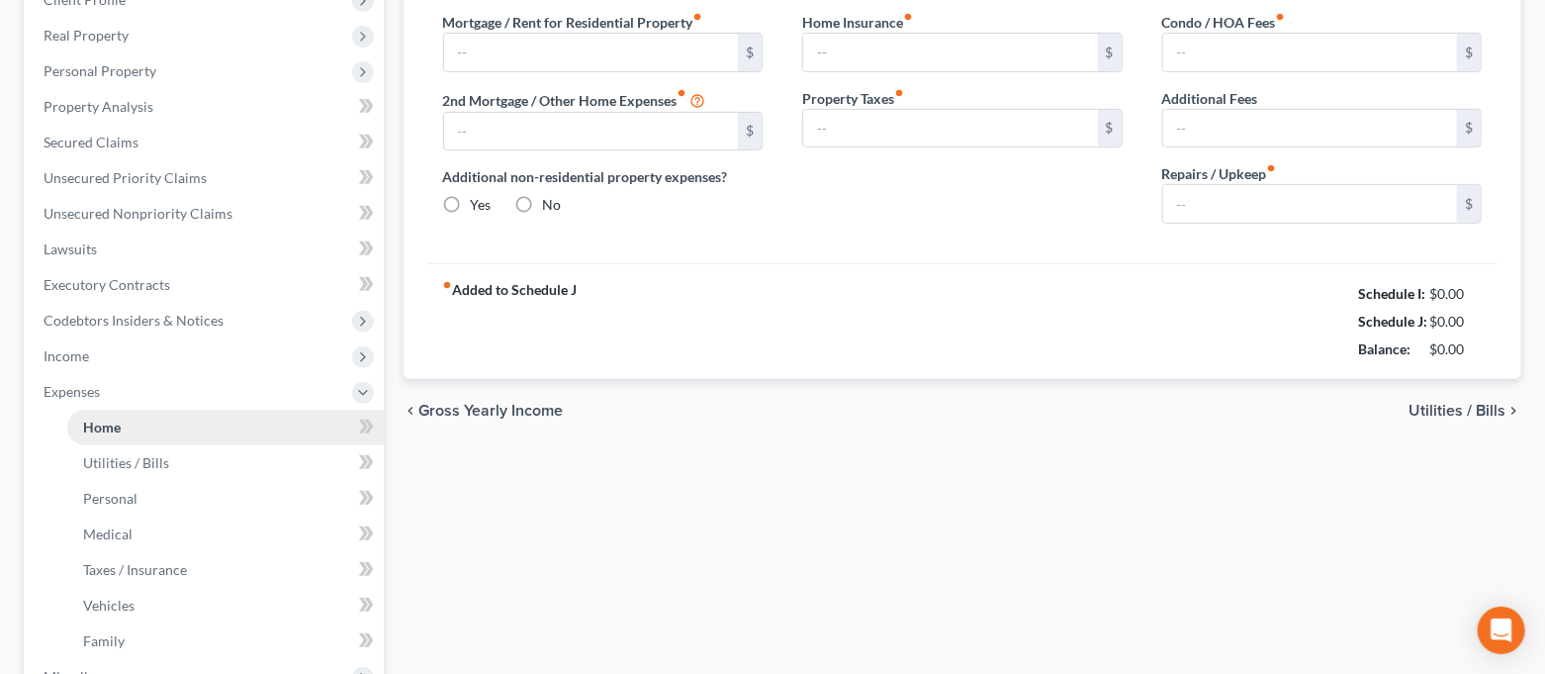
type input "0.00"
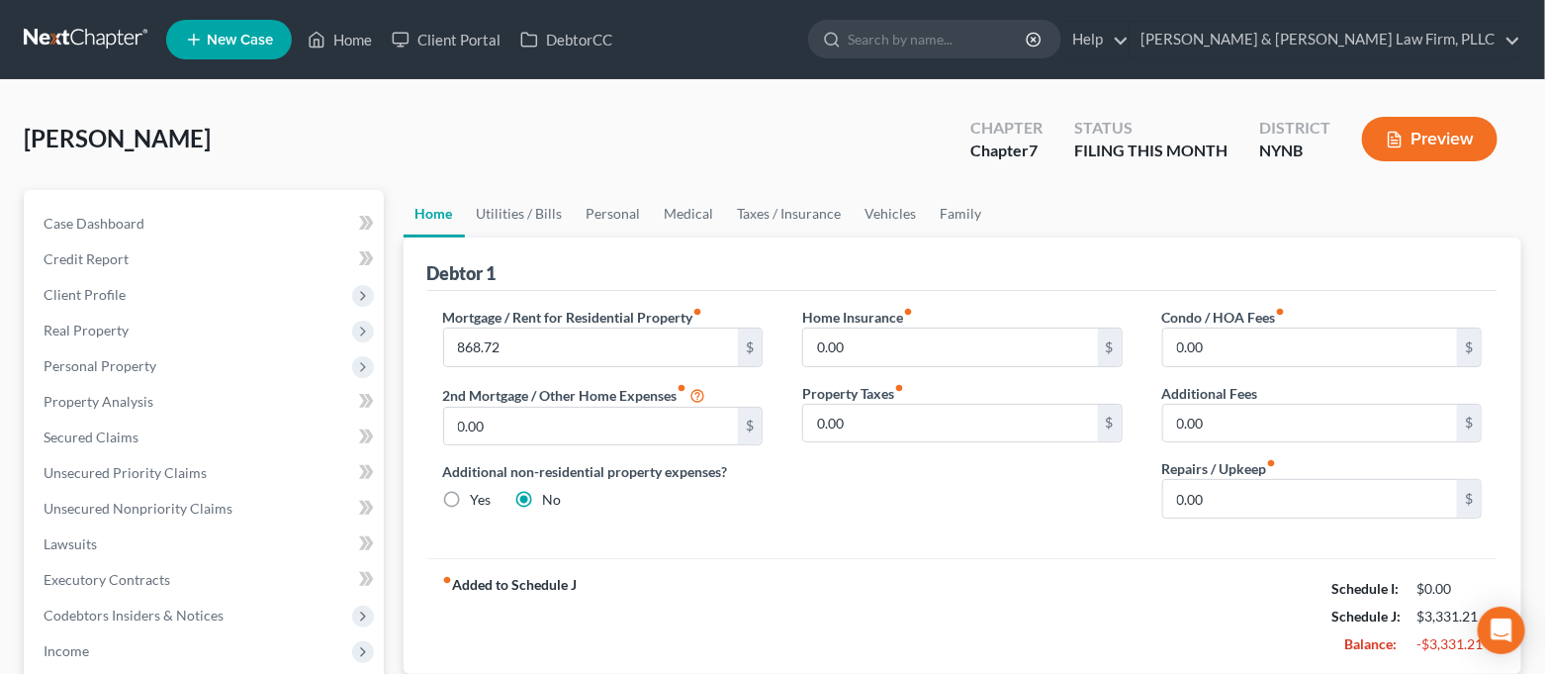
scroll to position [132, 0]
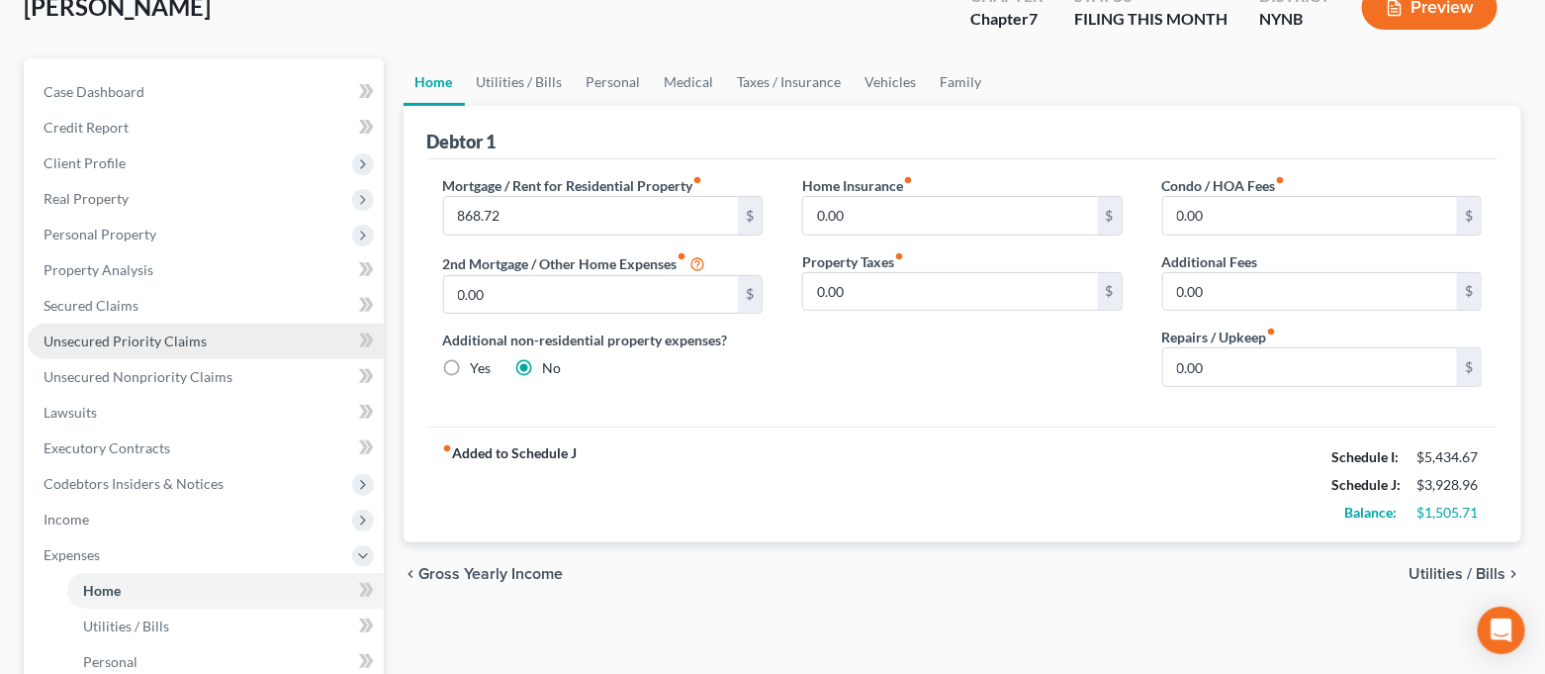
click at [126, 332] on span "Unsecured Priority Claims" at bounding box center [125, 340] width 163 height 17
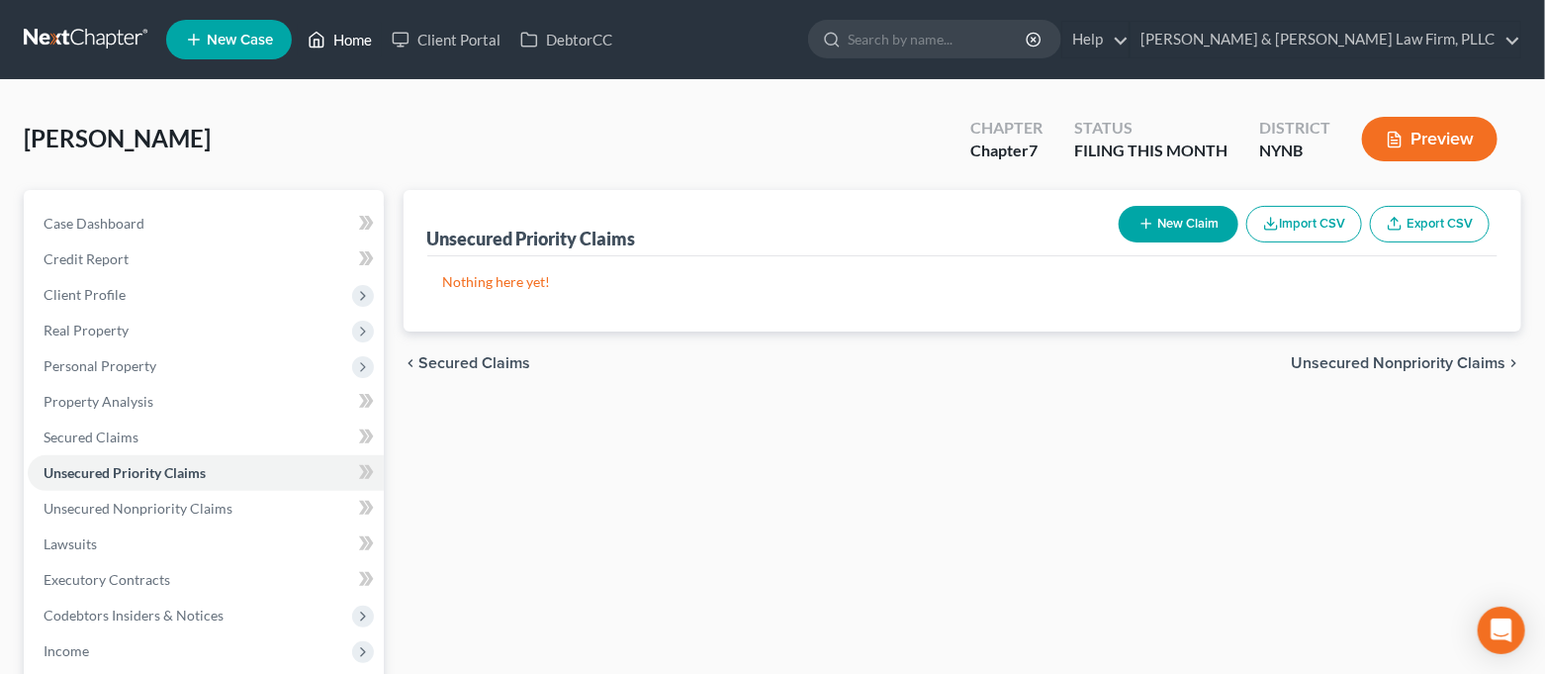
click at [342, 51] on link "Home" at bounding box center [340, 40] width 84 height 36
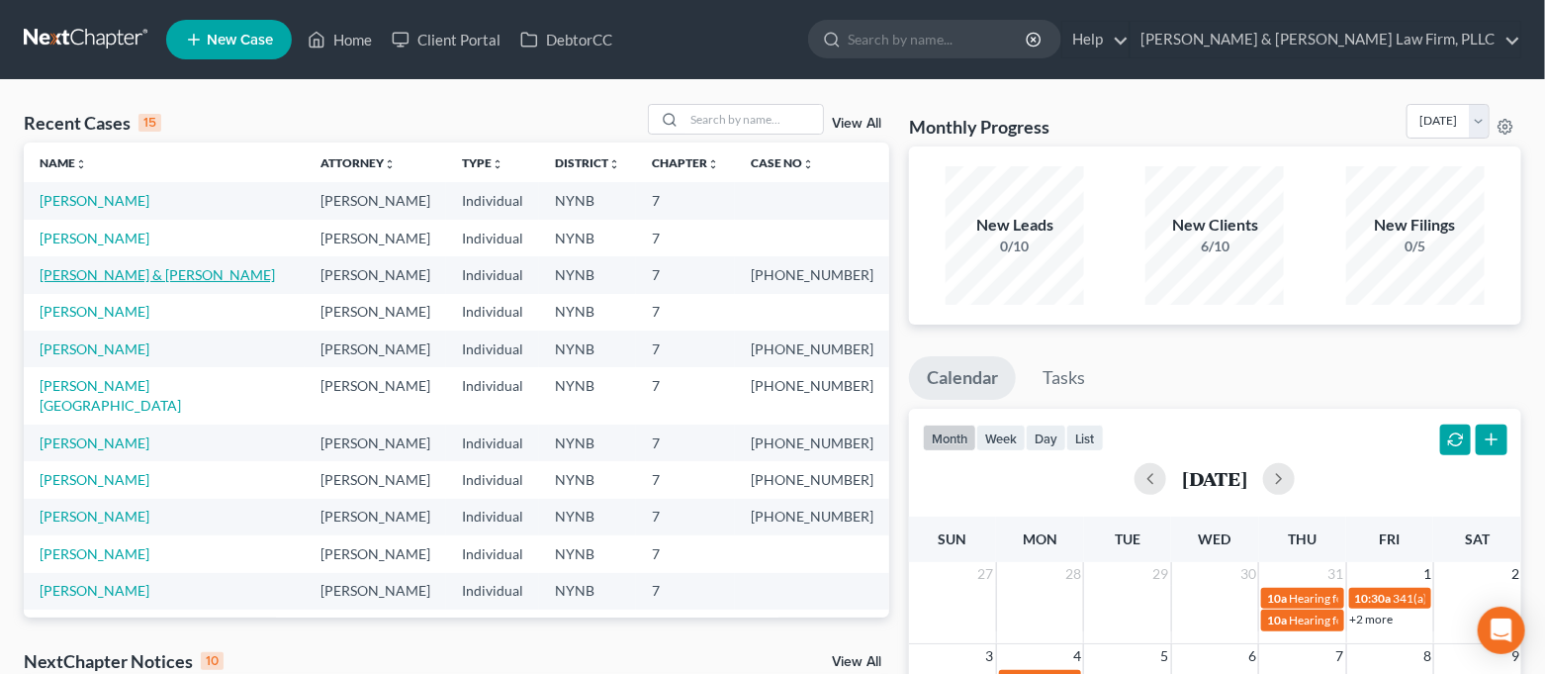
click at [87, 271] on link "[PERSON_NAME] & [PERSON_NAME]" at bounding box center [157, 274] width 235 height 17
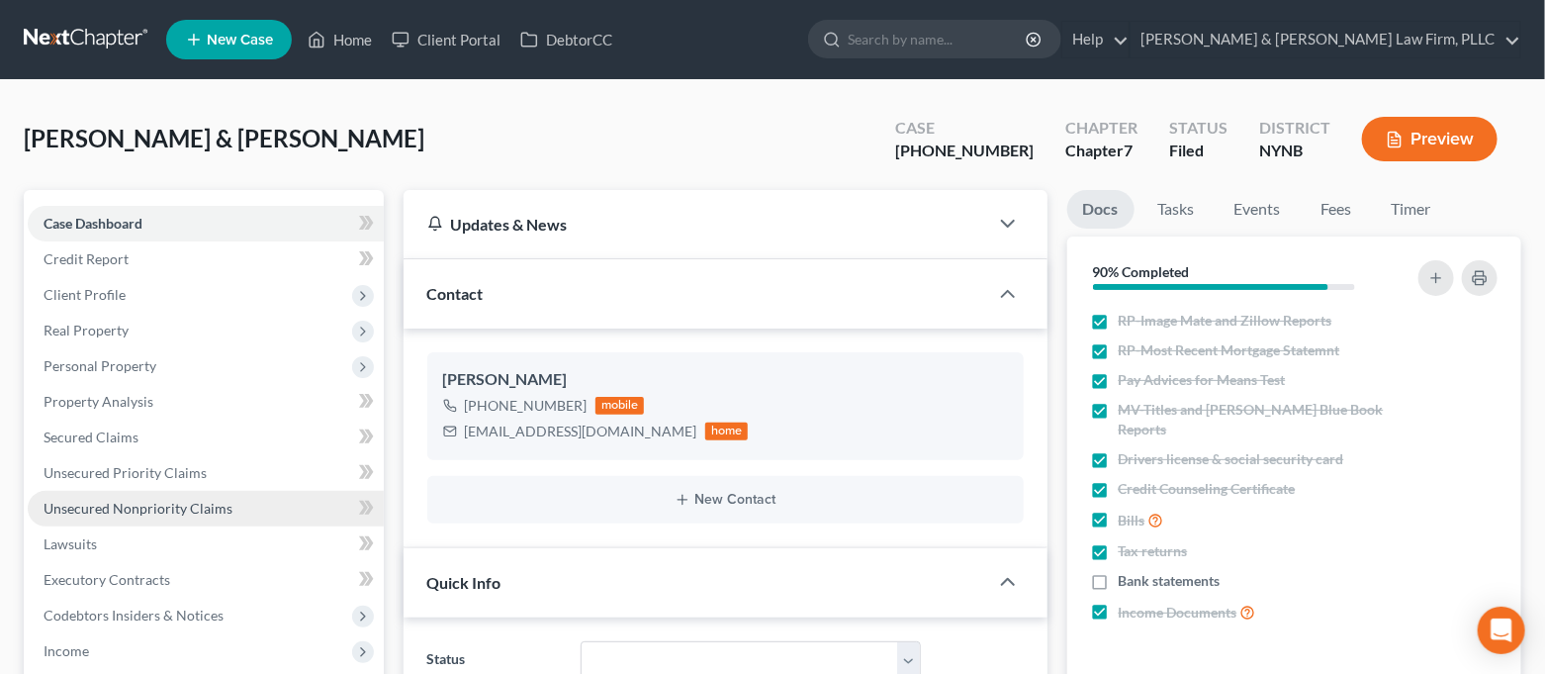
scroll to position [20393, 0]
click at [333, 39] on link "Home" at bounding box center [340, 40] width 84 height 36
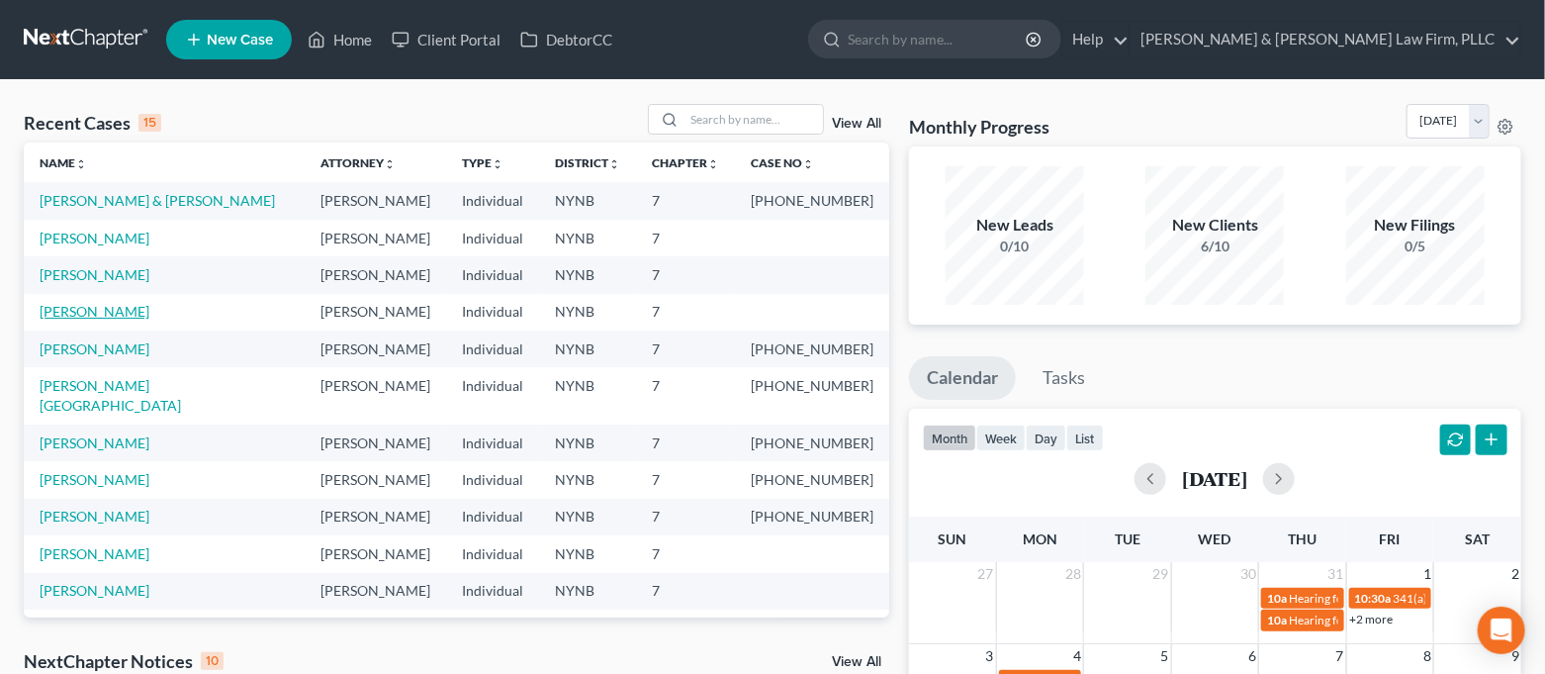
click at [118, 313] on link "[PERSON_NAME]" at bounding box center [95, 311] width 110 height 17
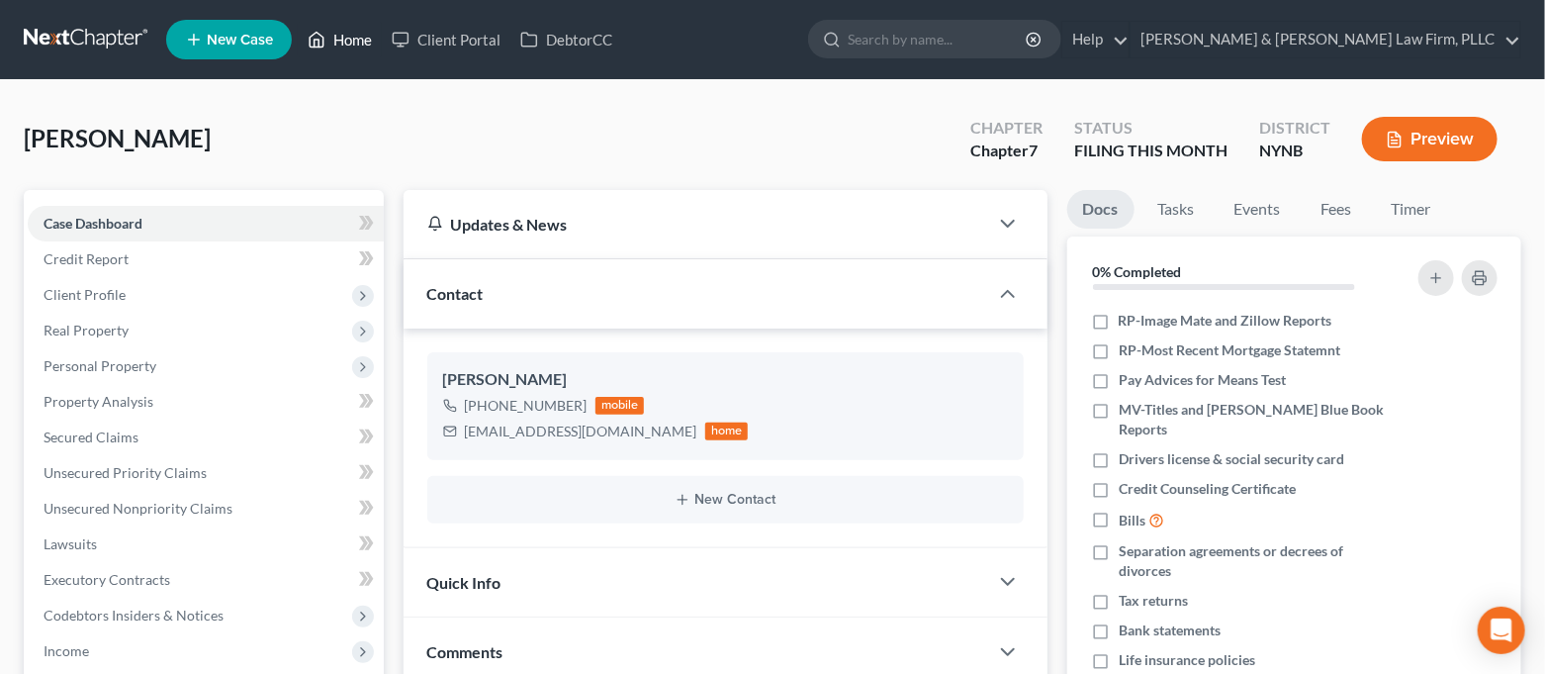
click at [325, 49] on icon at bounding box center [317, 40] width 18 height 24
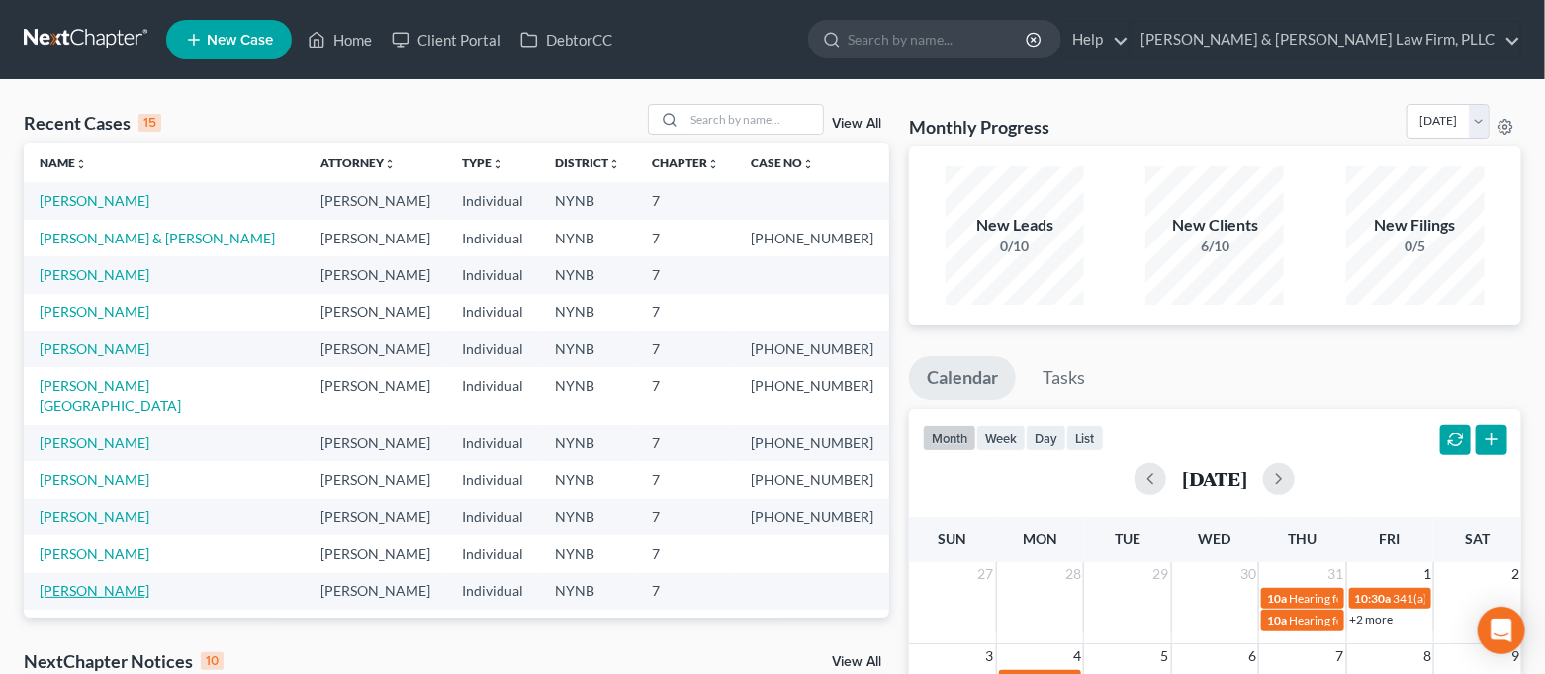
click at [93, 582] on link "[PERSON_NAME]" at bounding box center [95, 590] width 110 height 17
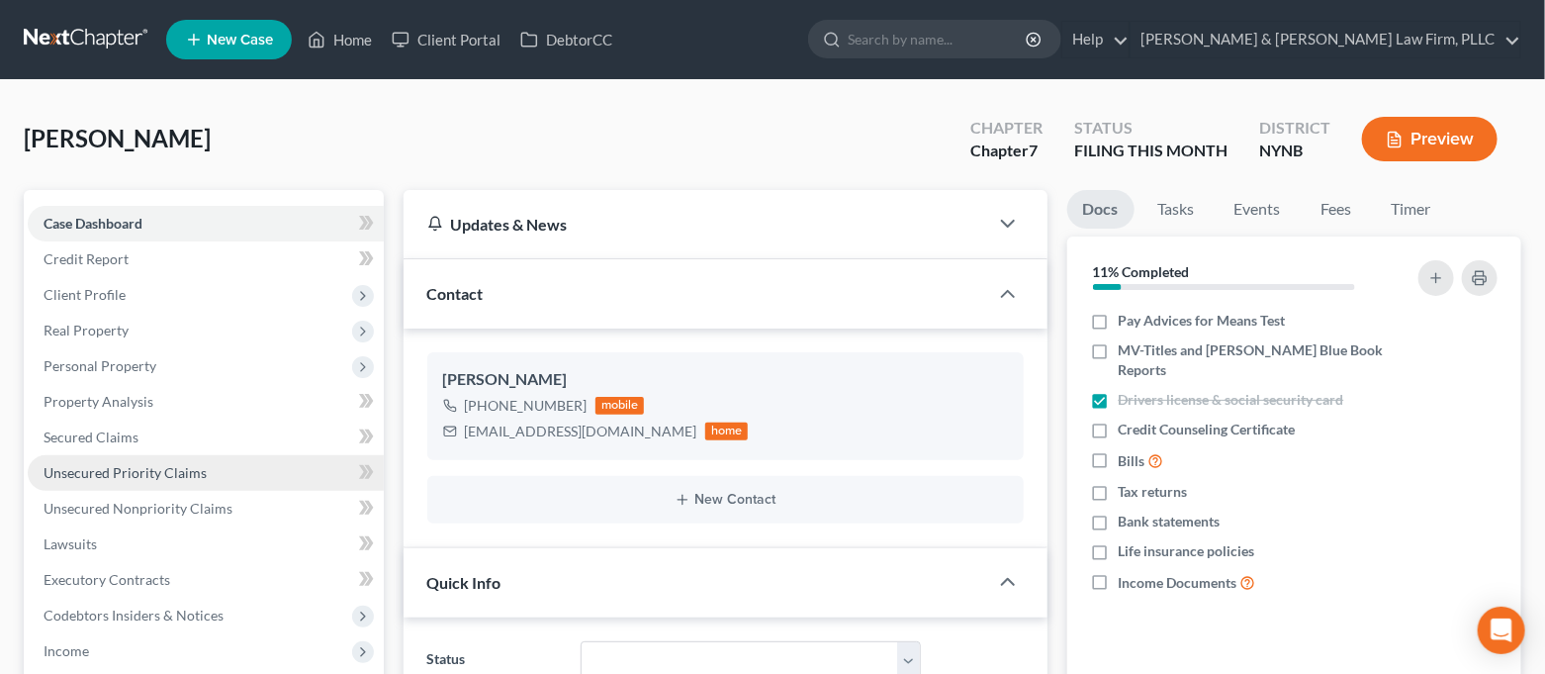
scroll to position [1700, 0]
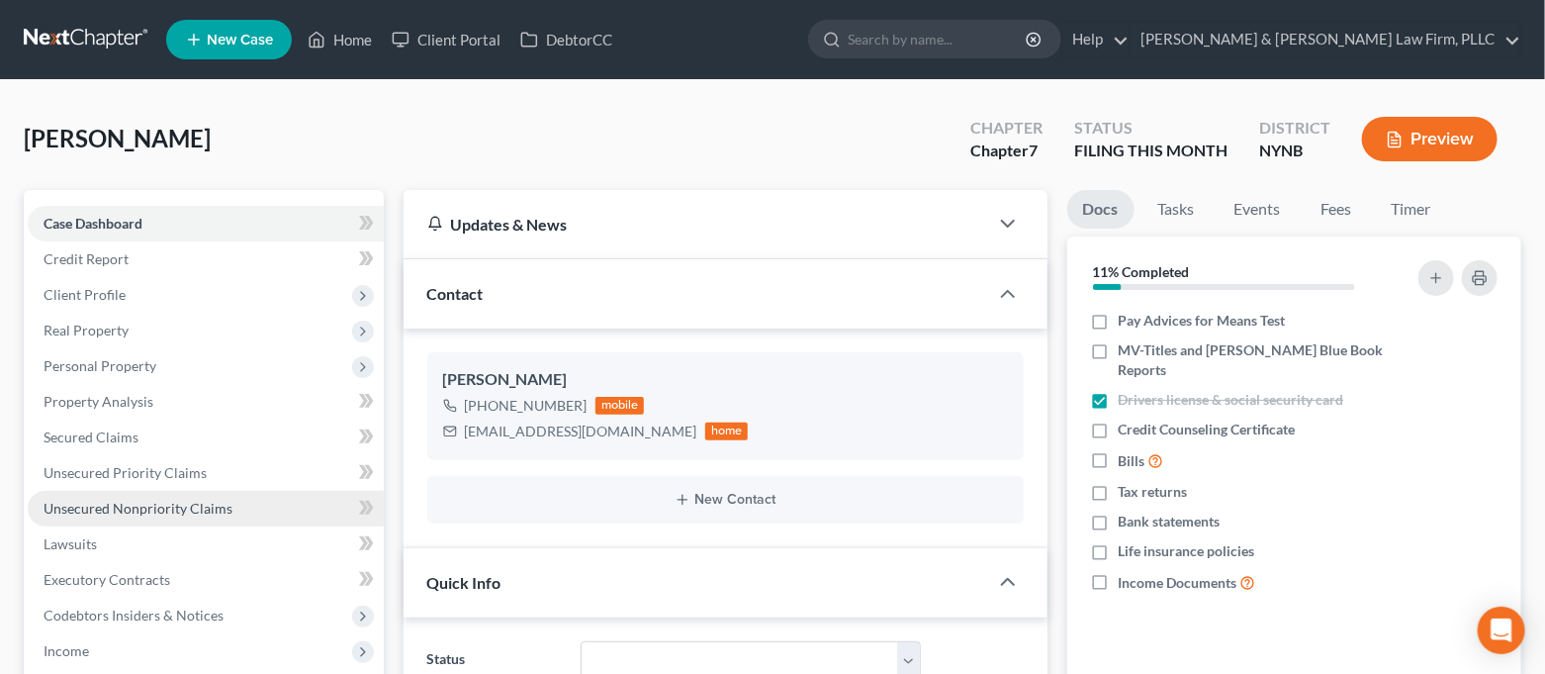
click at [206, 508] on span "Unsecured Nonpriority Claims" at bounding box center [138, 508] width 189 height 17
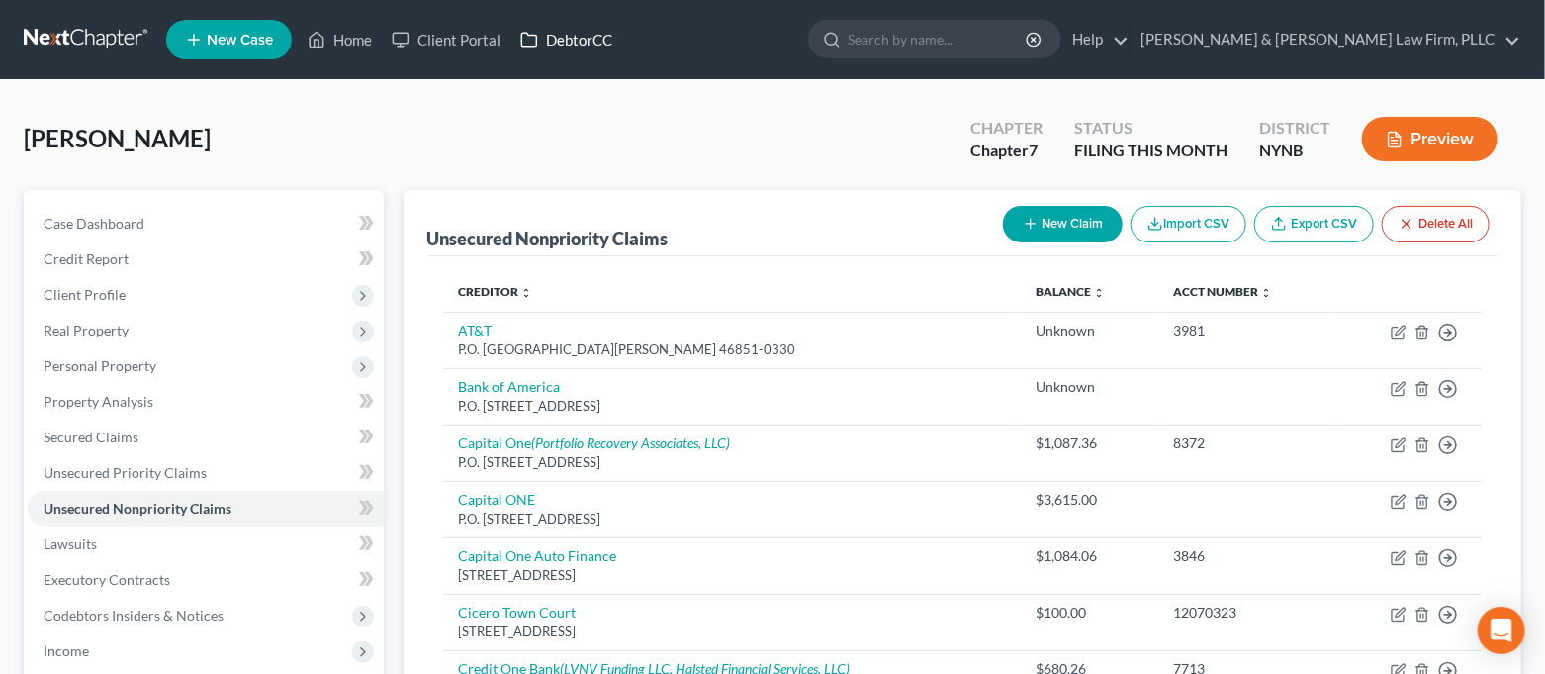
click at [572, 51] on link "DebtorCC" at bounding box center [566, 40] width 112 height 36
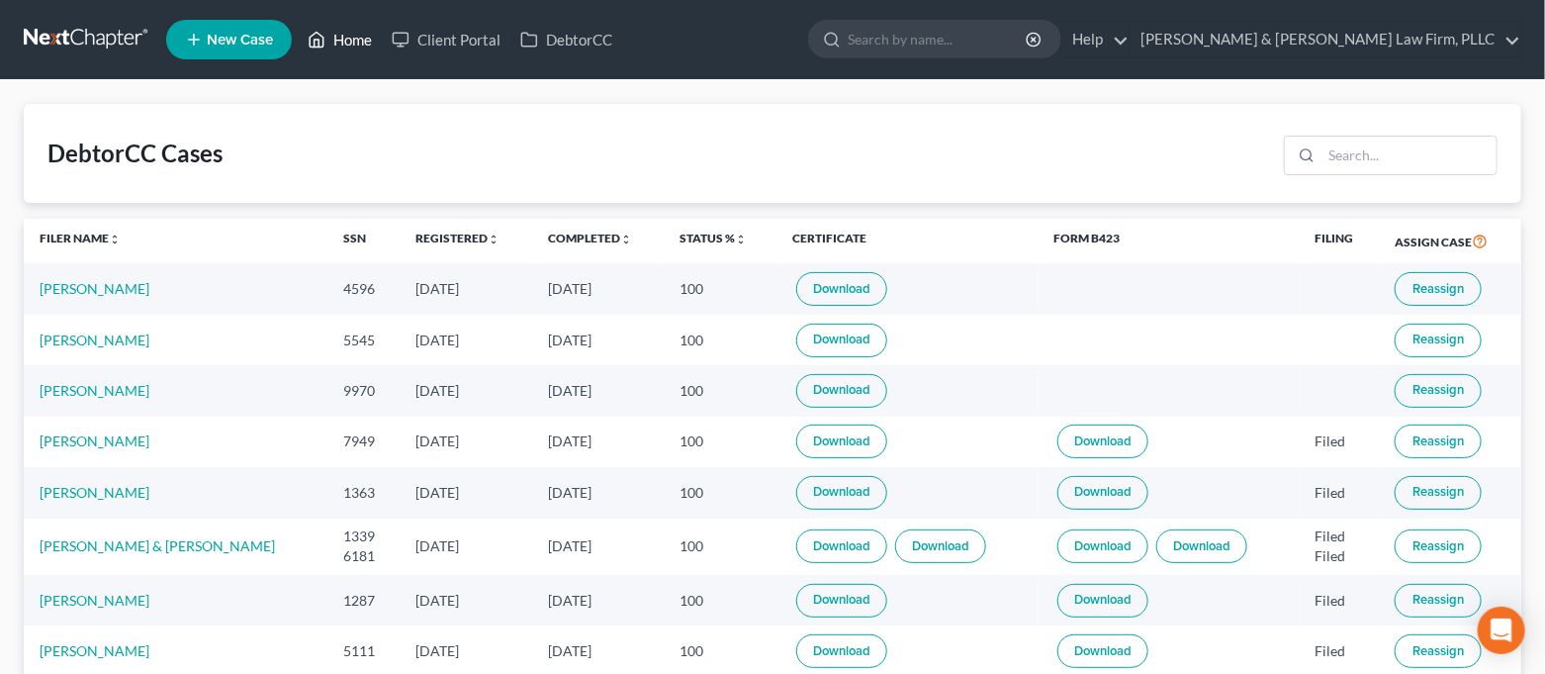
click at [363, 47] on link "Home" at bounding box center [340, 40] width 84 height 36
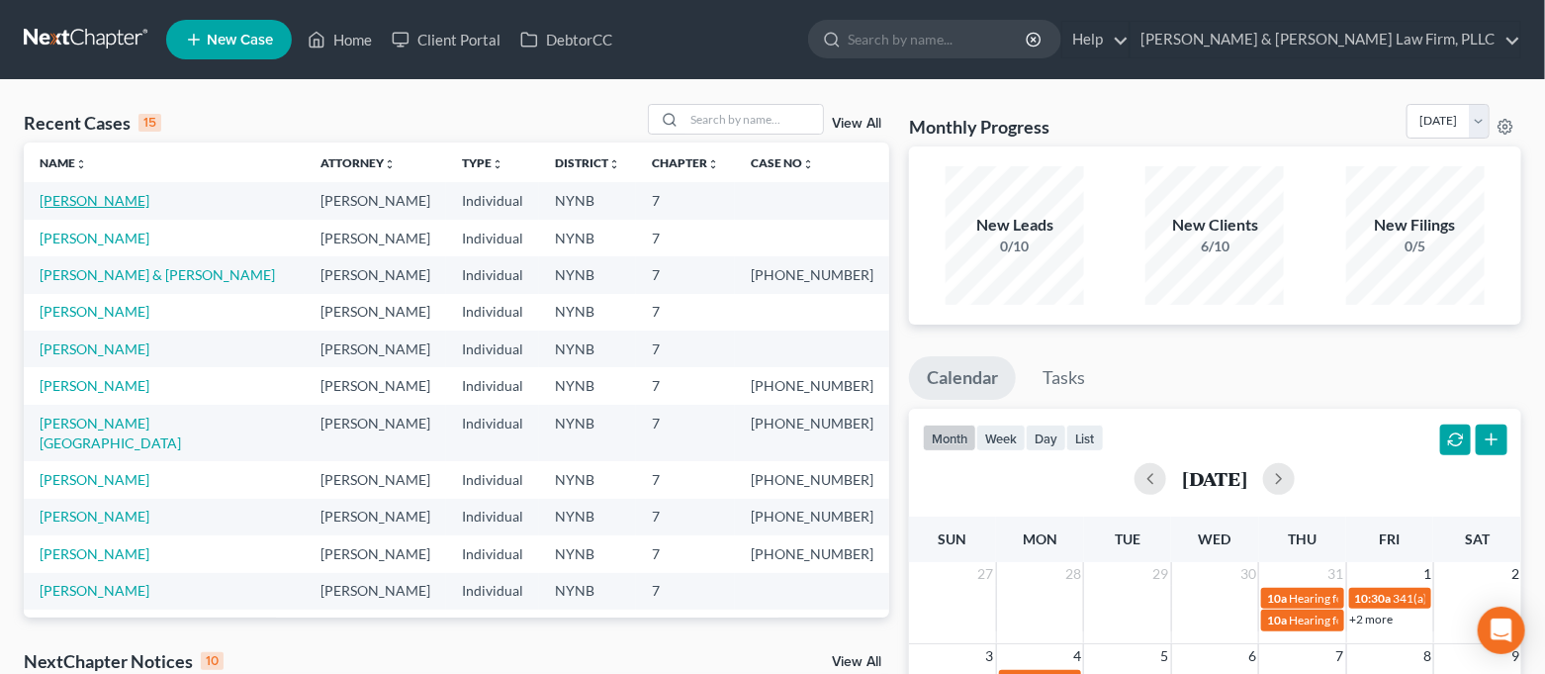
click at [102, 205] on link "[PERSON_NAME]" at bounding box center [95, 200] width 110 height 17
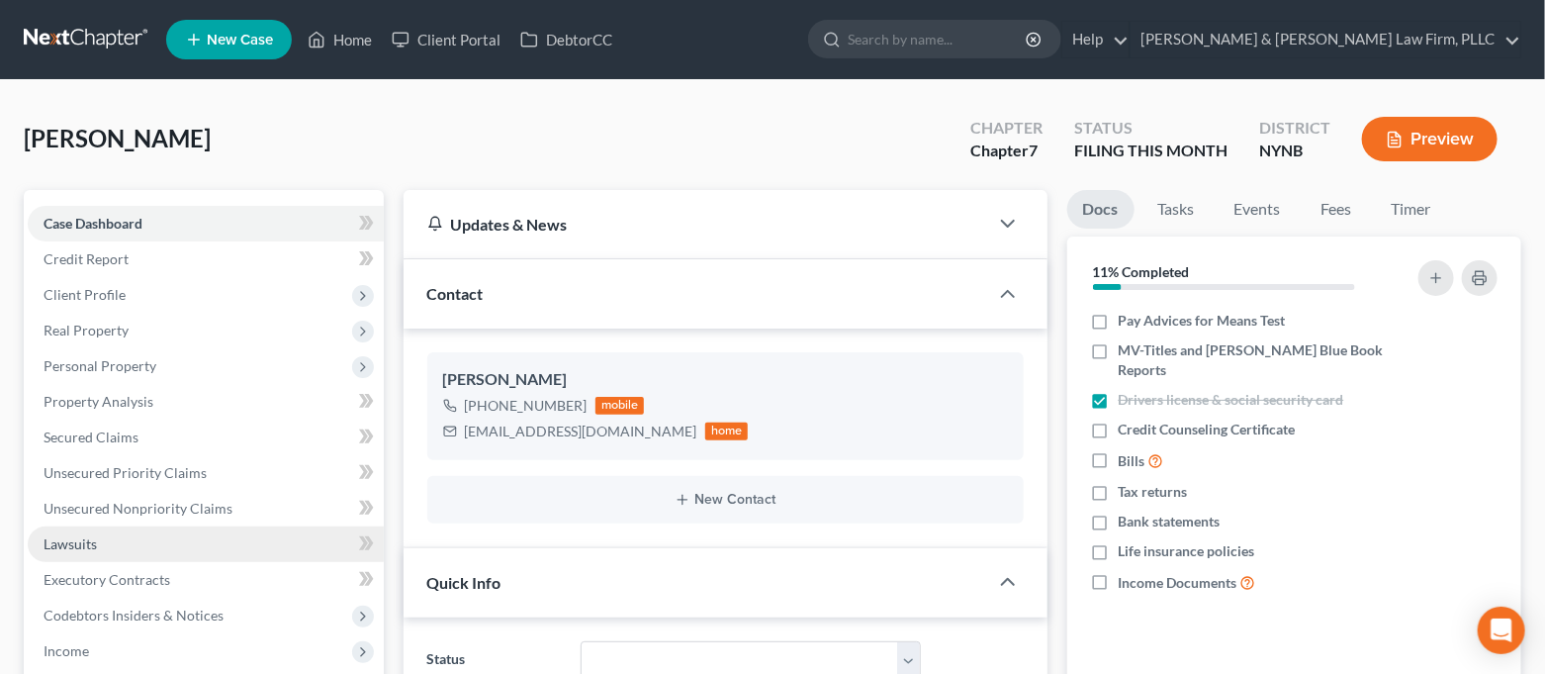
scroll to position [132, 0]
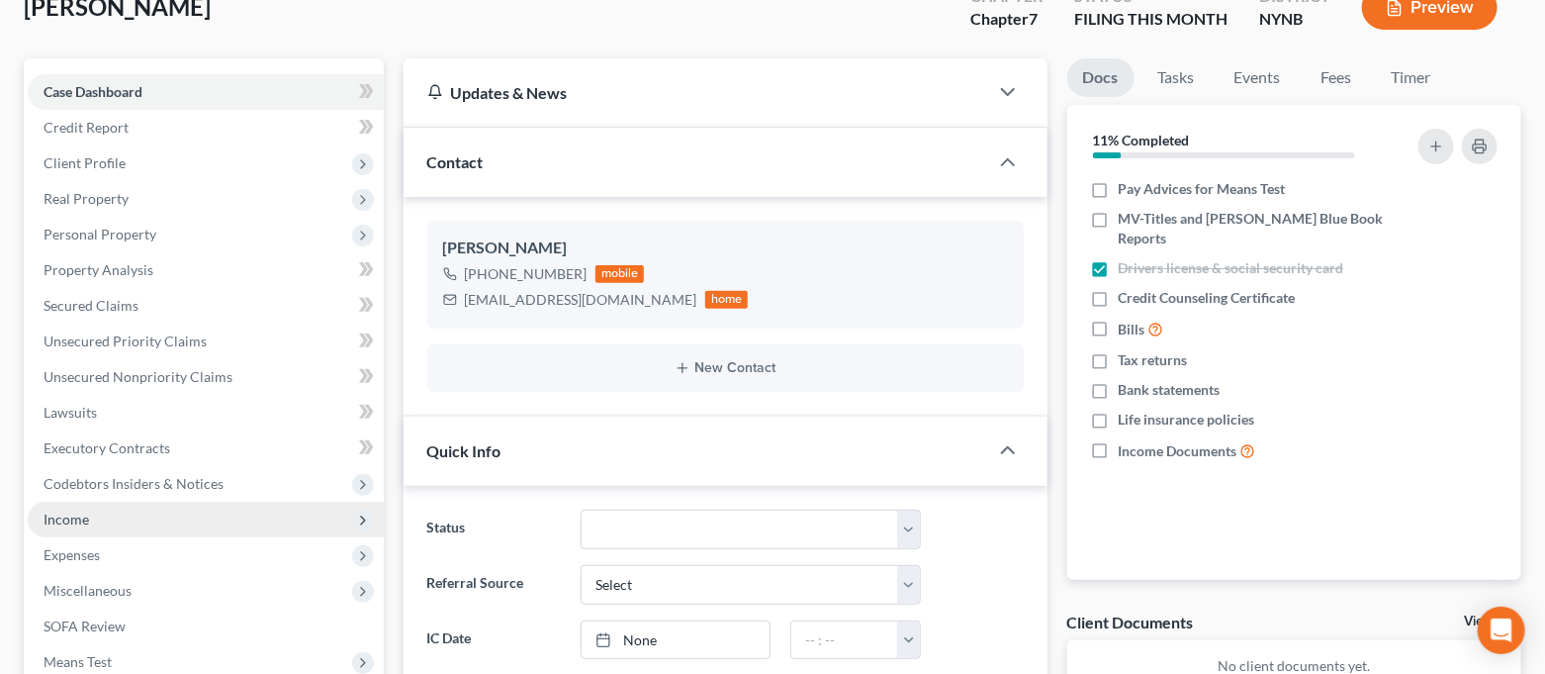
click at [112, 509] on span "Income" at bounding box center [206, 520] width 356 height 36
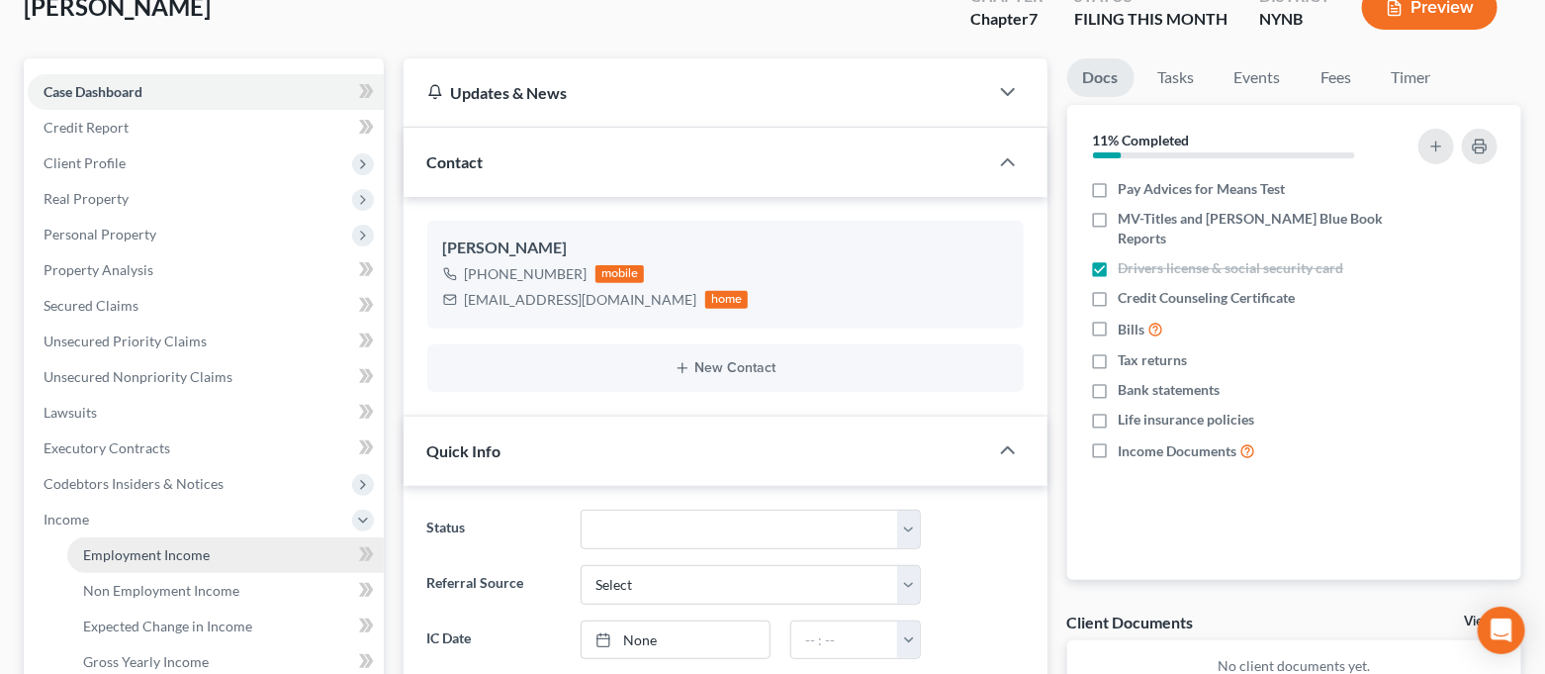
click at [130, 547] on span "Employment Income" at bounding box center [146, 554] width 127 height 17
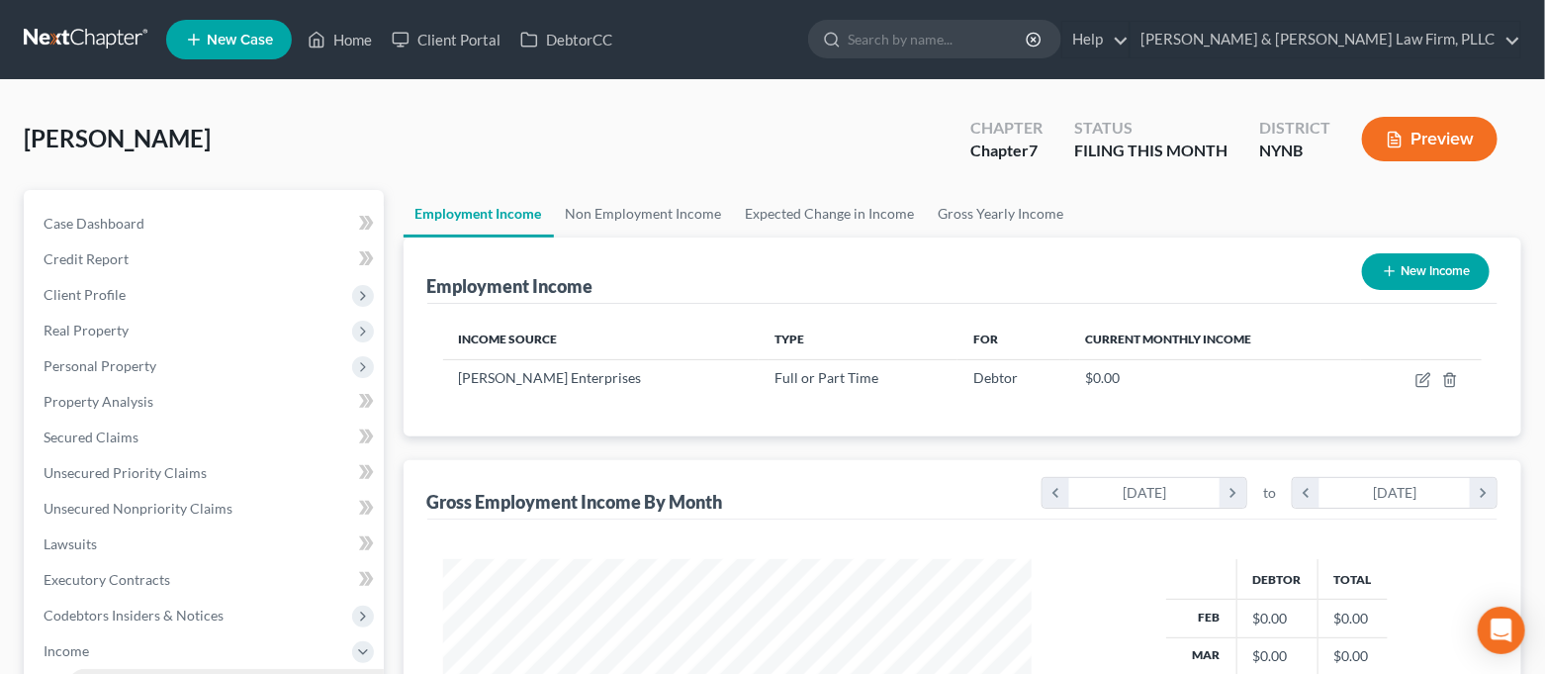
scroll to position [353, 630]
click at [334, 44] on link "Home" at bounding box center [340, 40] width 84 height 36
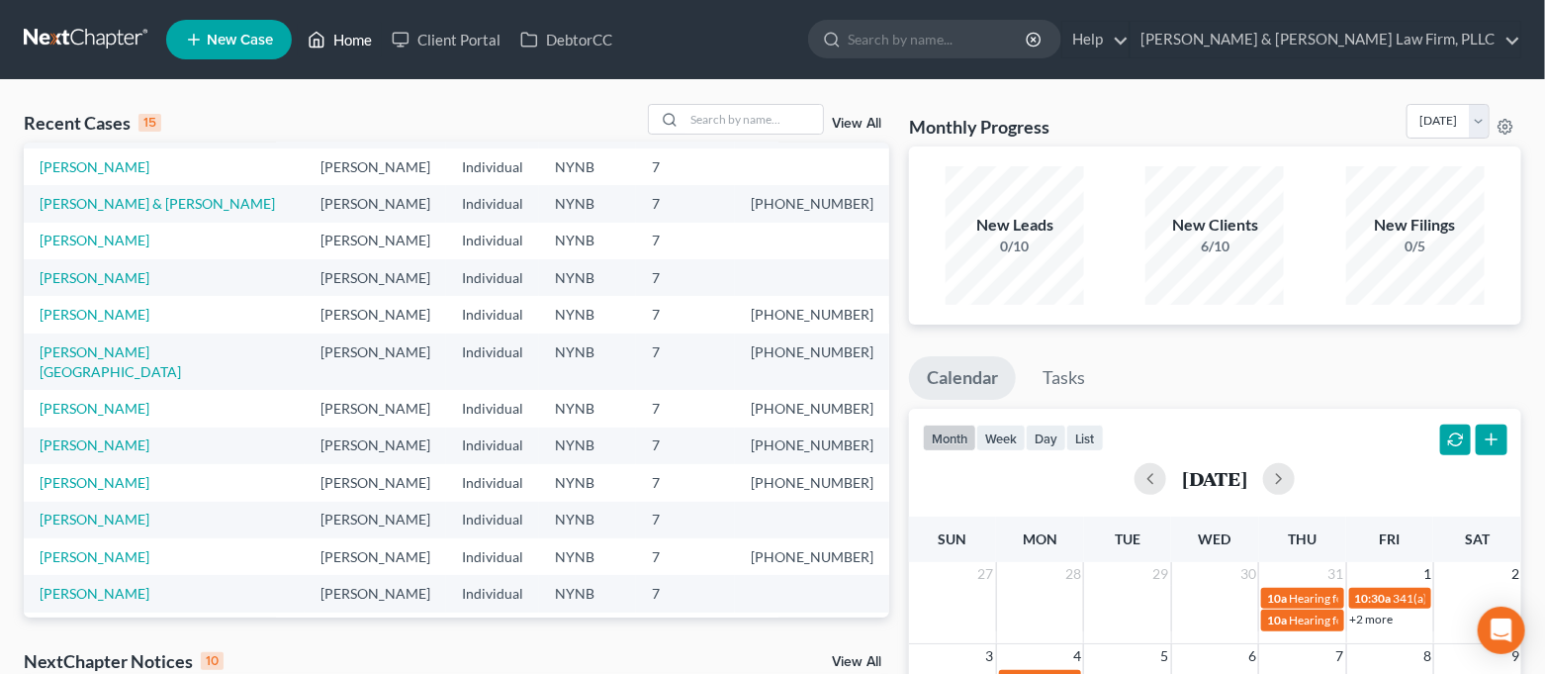
scroll to position [132, 0]
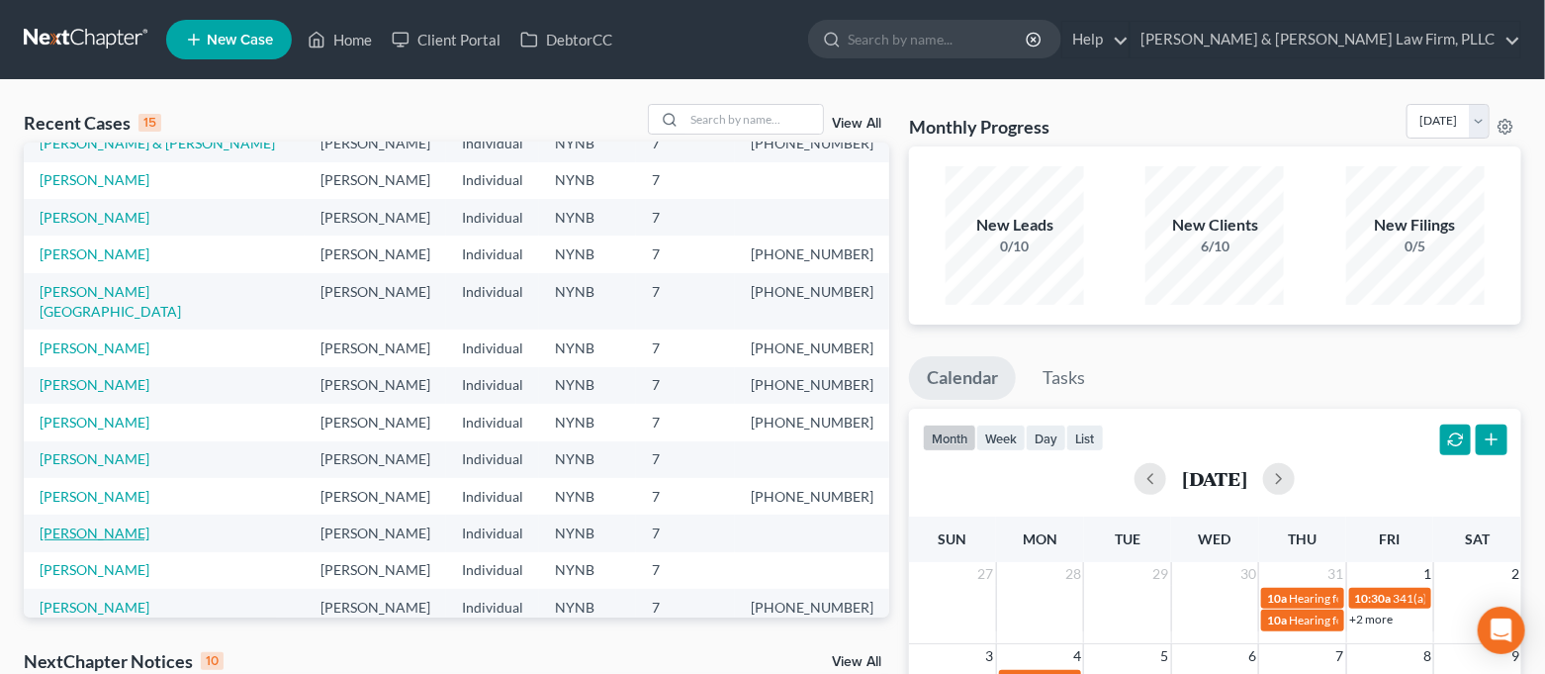
click at [118, 524] on link "[PERSON_NAME]" at bounding box center [95, 532] width 110 height 17
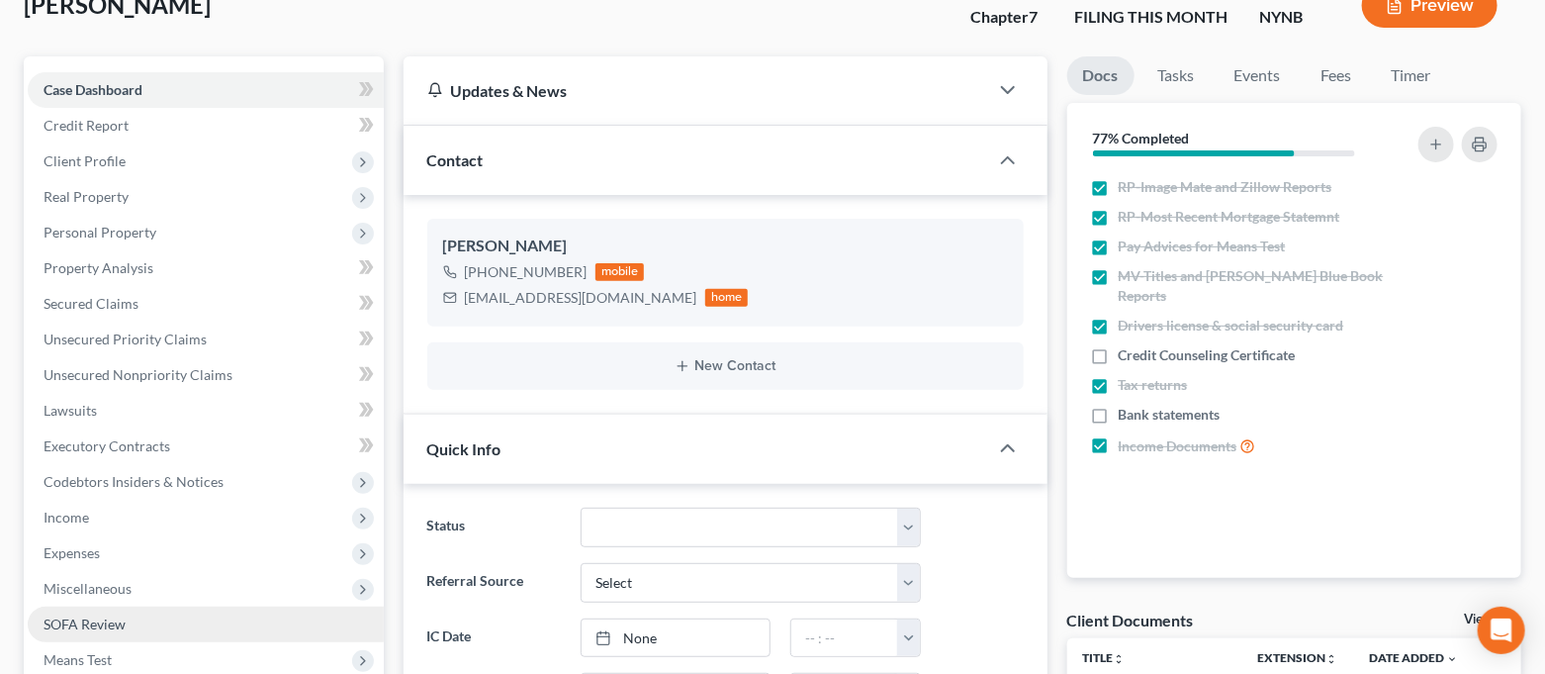
scroll to position [263, 0]
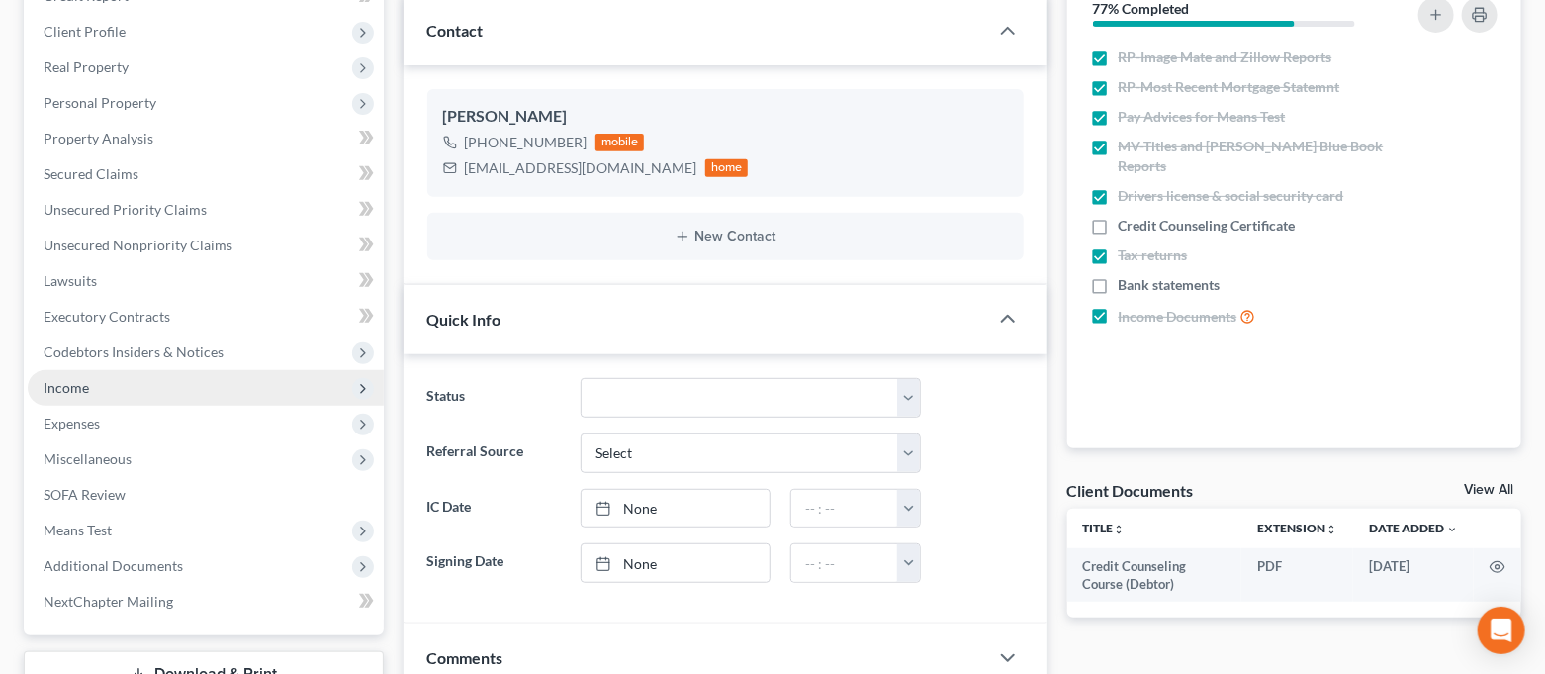
click at [97, 397] on span "Income" at bounding box center [206, 388] width 356 height 36
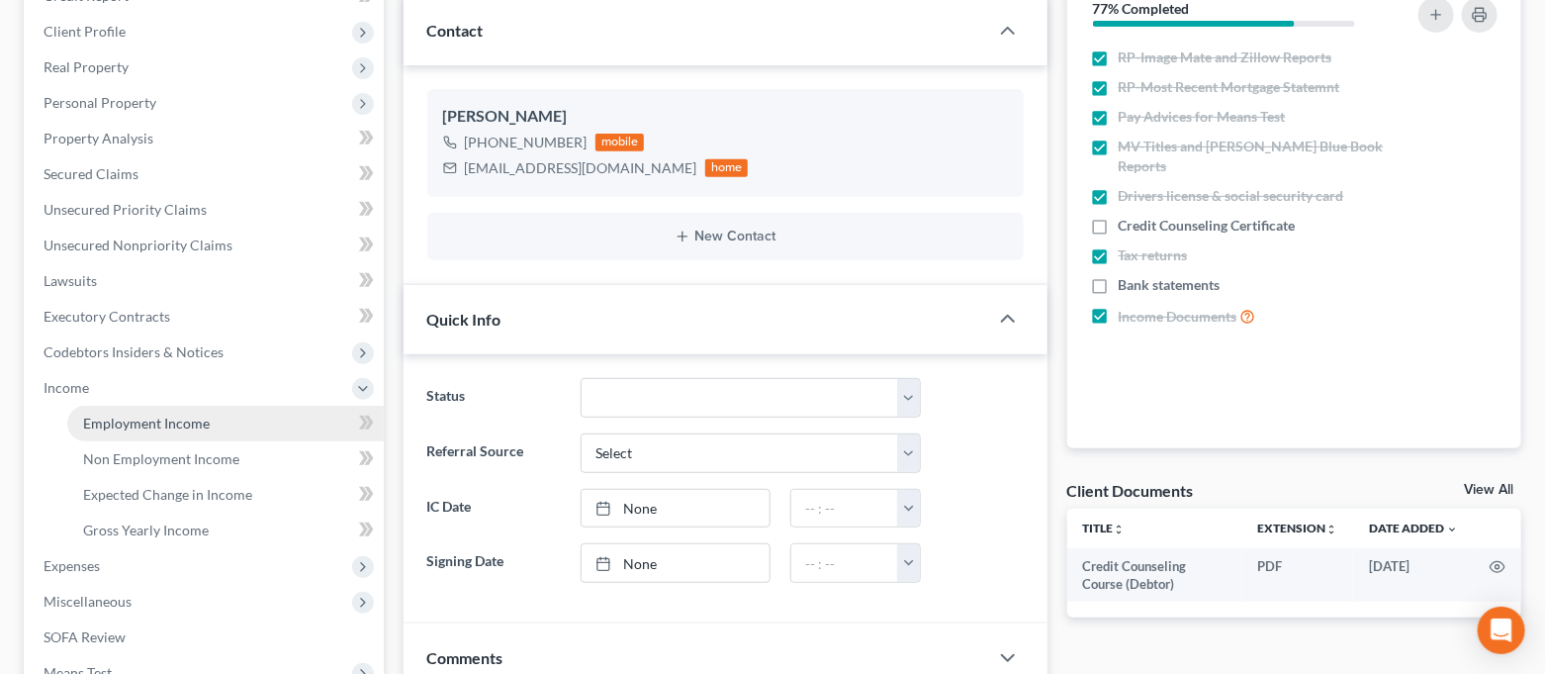
click at [116, 415] on span "Employment Income" at bounding box center [146, 423] width 127 height 17
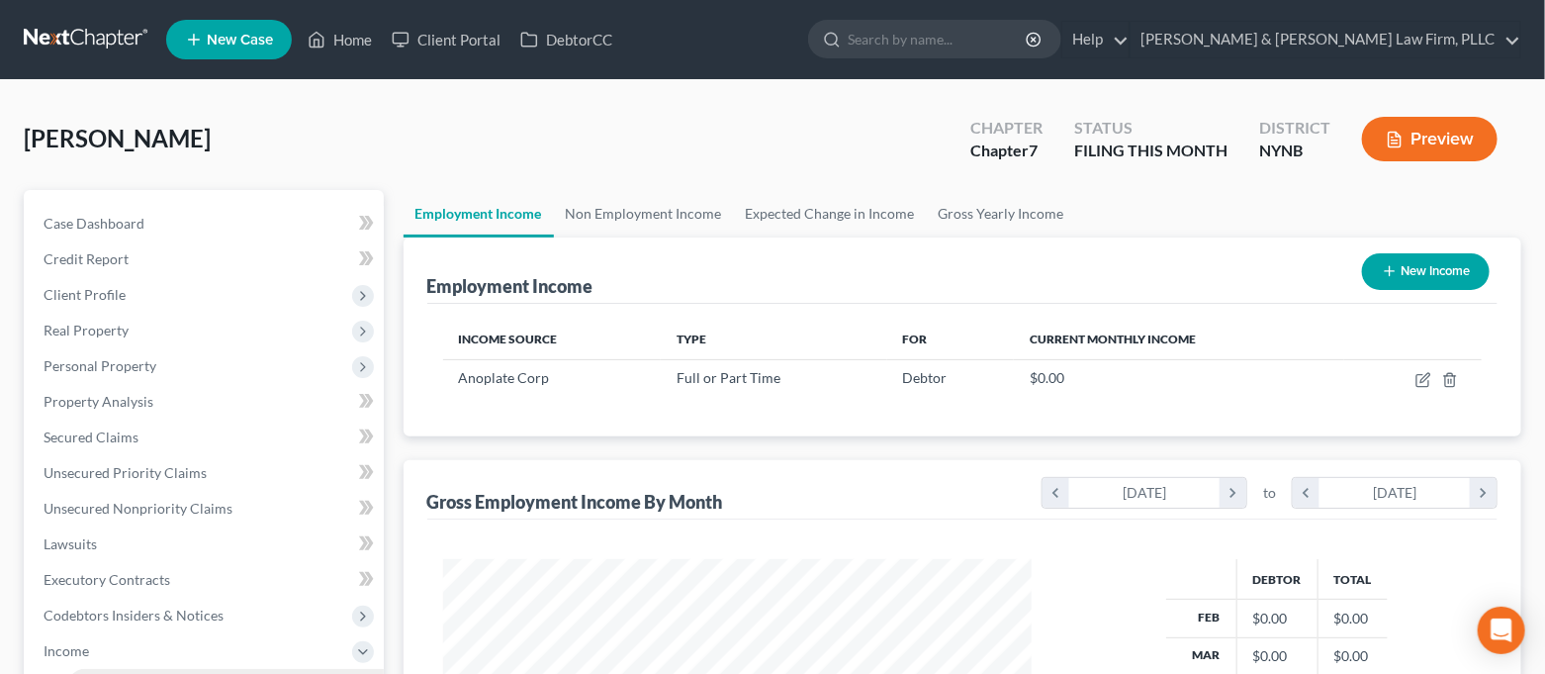
scroll to position [353, 630]
click at [316, 46] on icon at bounding box center [317, 40] width 18 height 24
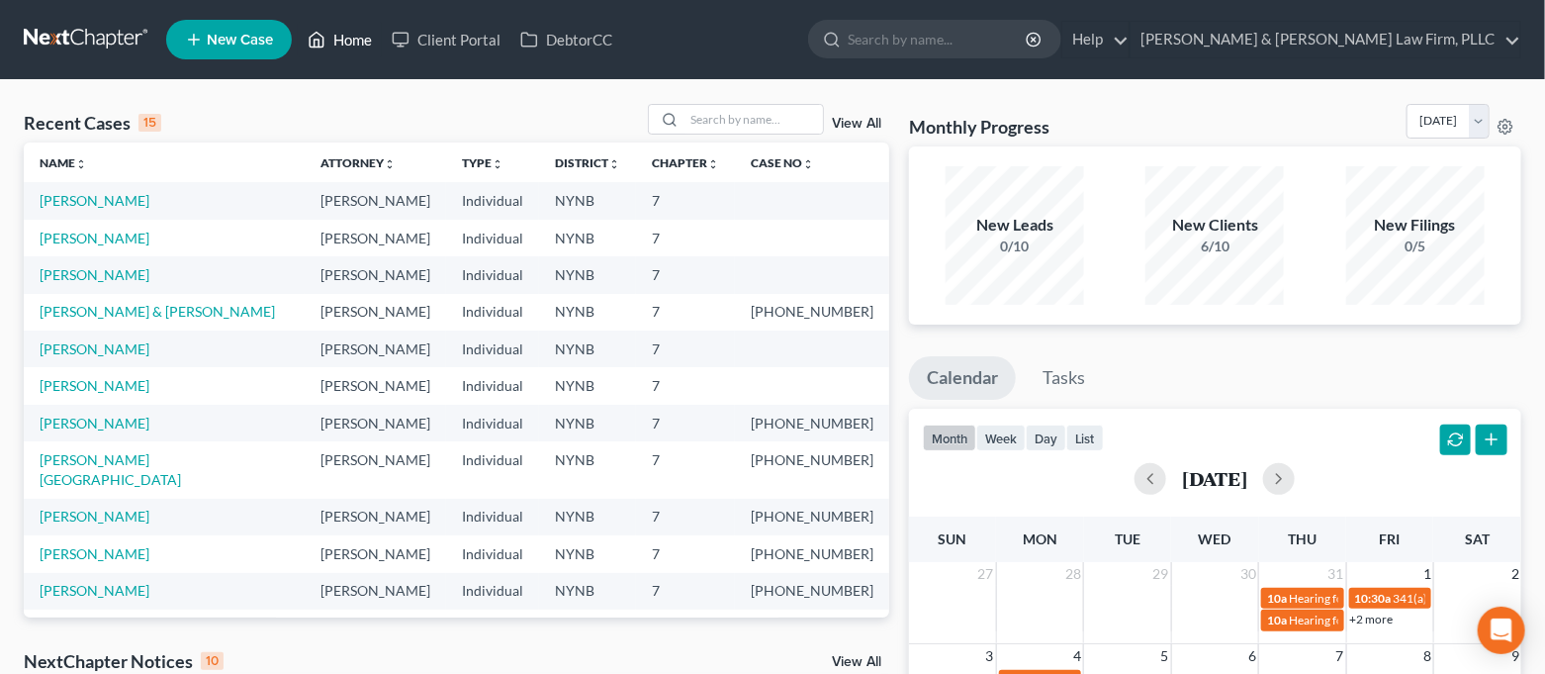
scroll to position [132, 0]
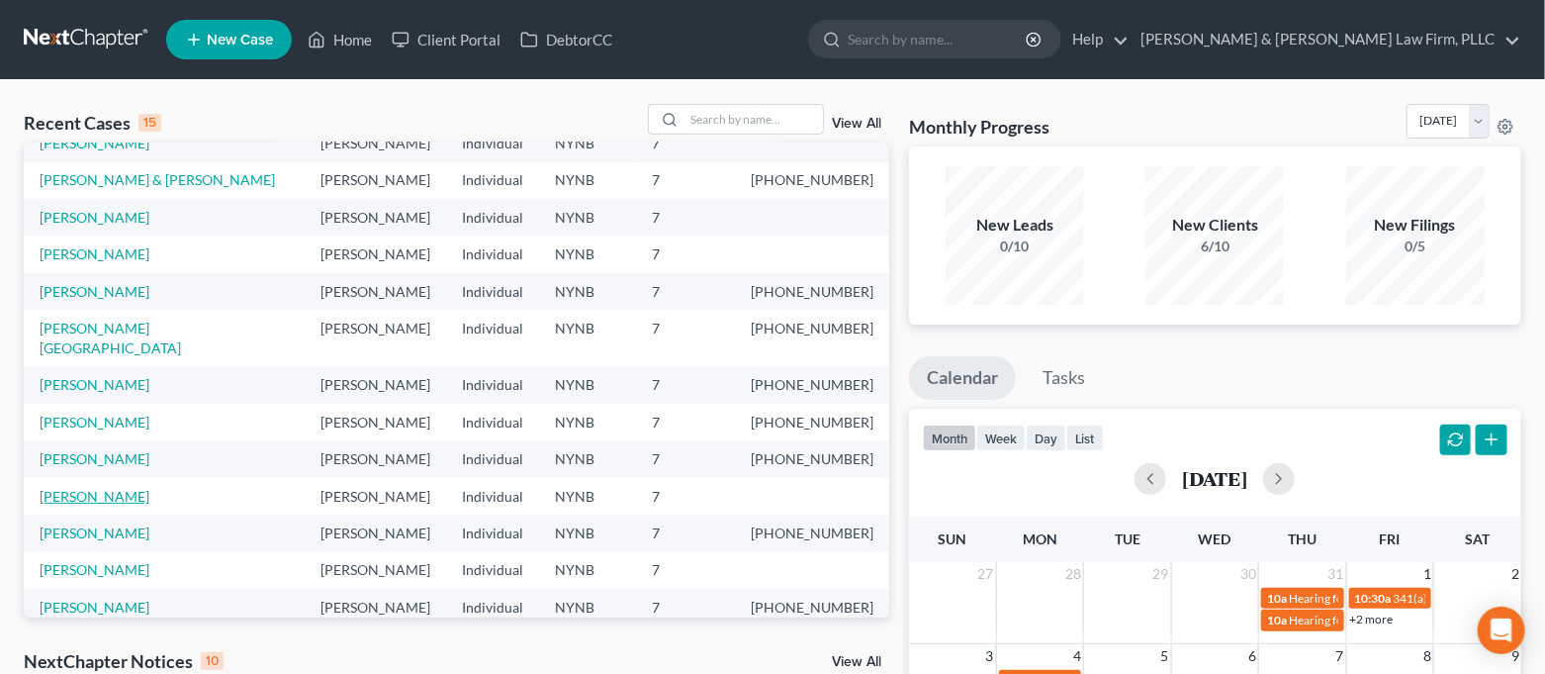
click at [90, 488] on link "[PERSON_NAME]" at bounding box center [95, 496] width 110 height 17
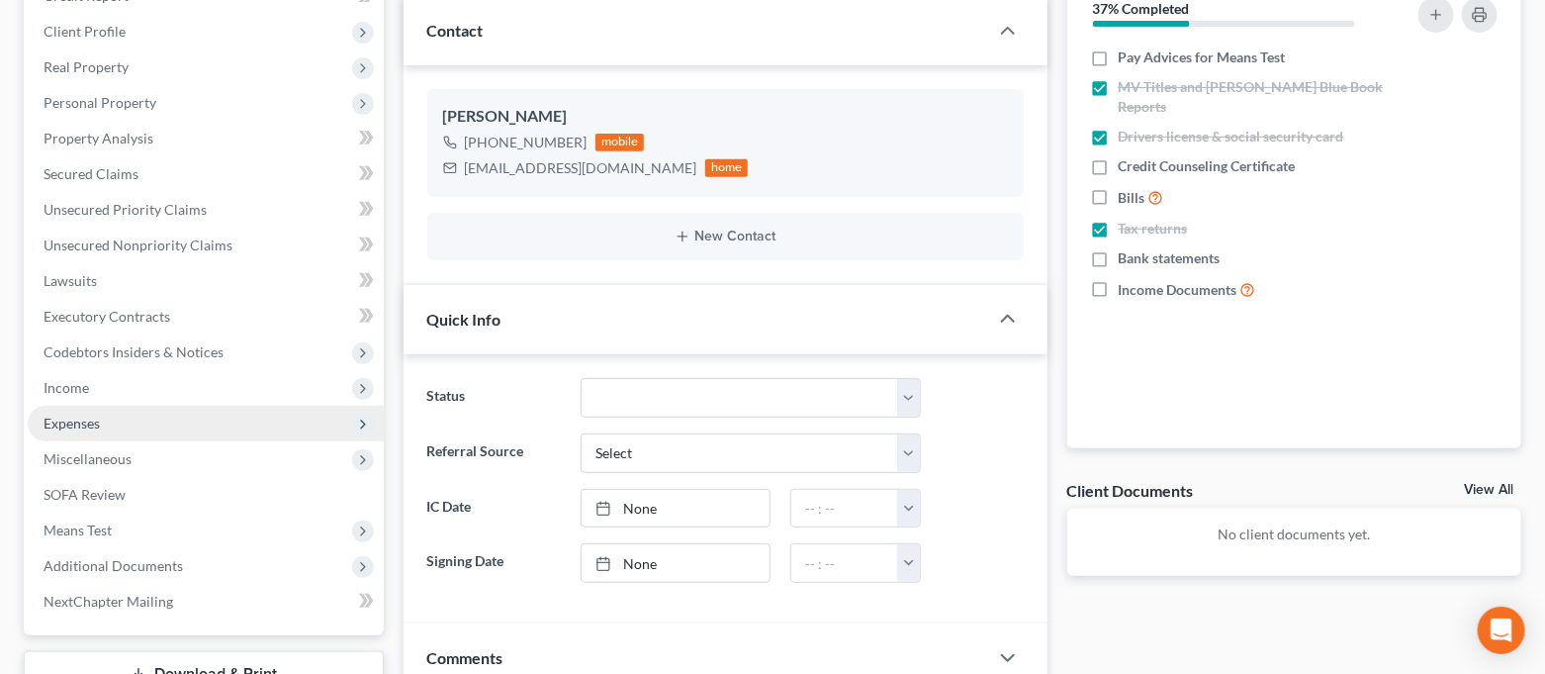
scroll to position [3974, 0]
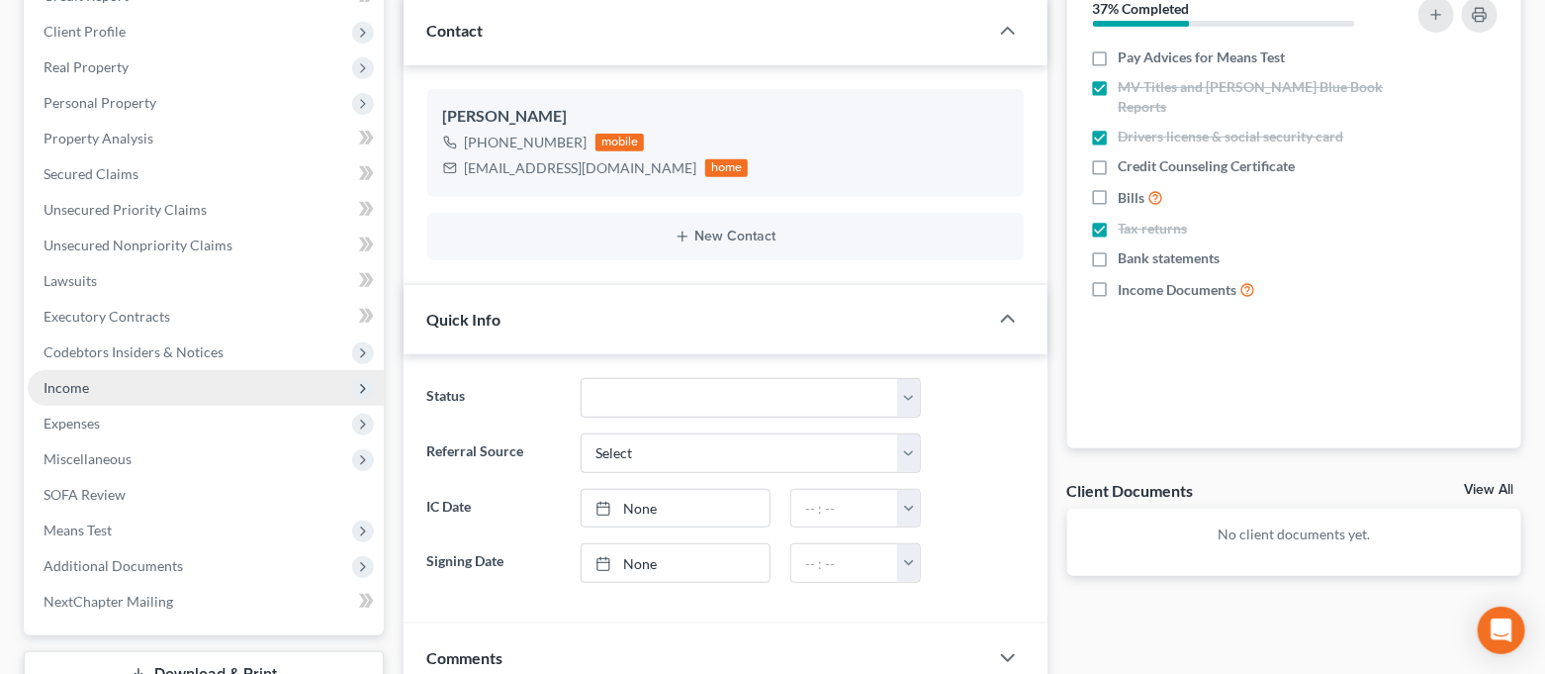
click at [115, 393] on span "Income" at bounding box center [206, 388] width 356 height 36
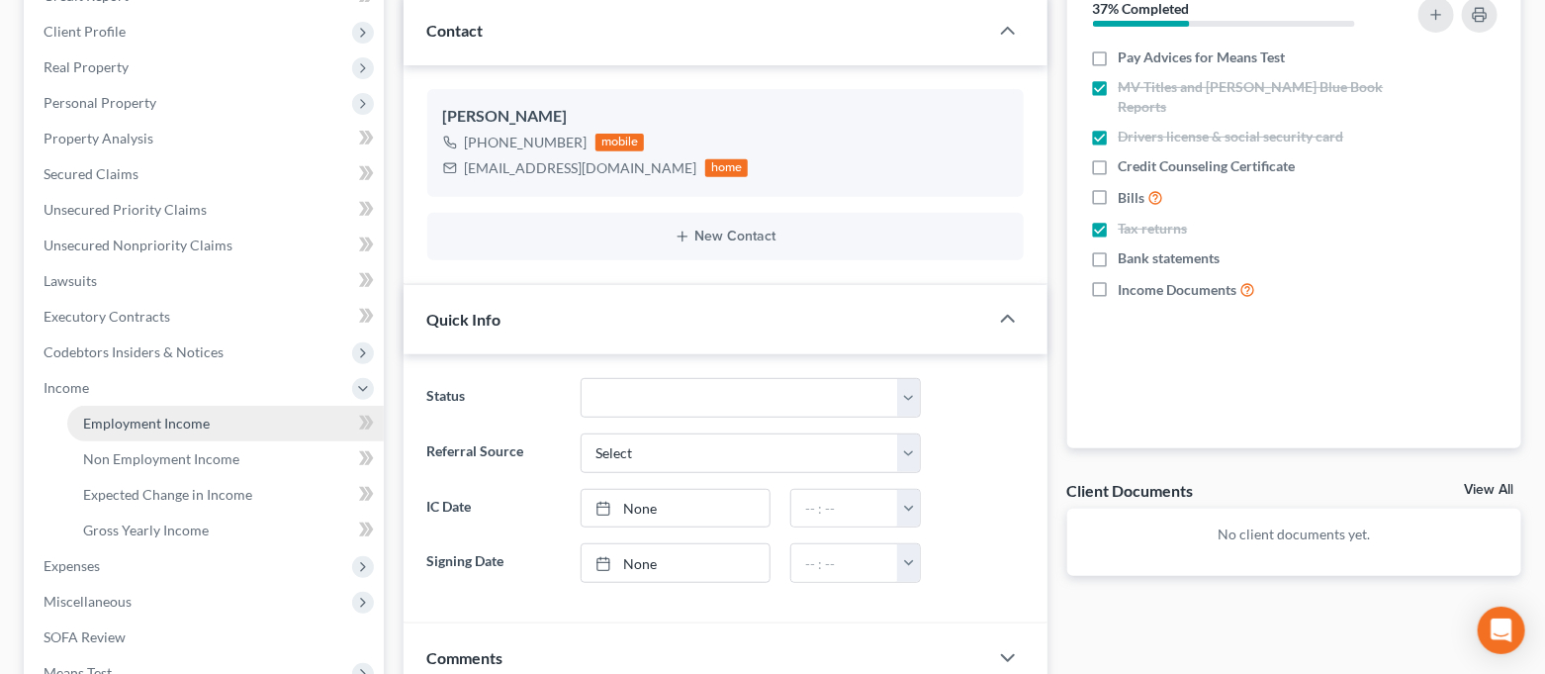
click at [117, 416] on span "Employment Income" at bounding box center [146, 423] width 127 height 17
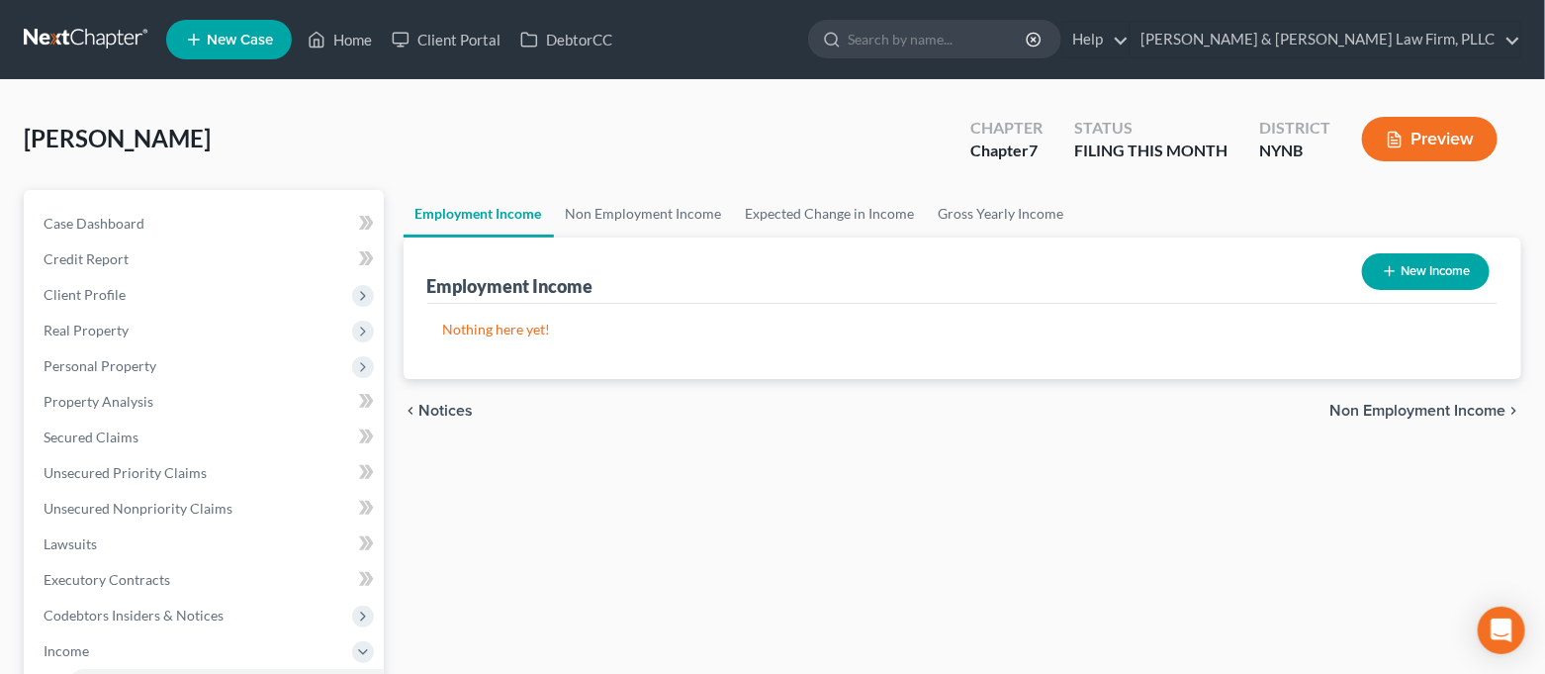
click at [1412, 266] on button "New Income" at bounding box center [1426, 271] width 128 height 37
select select "0"
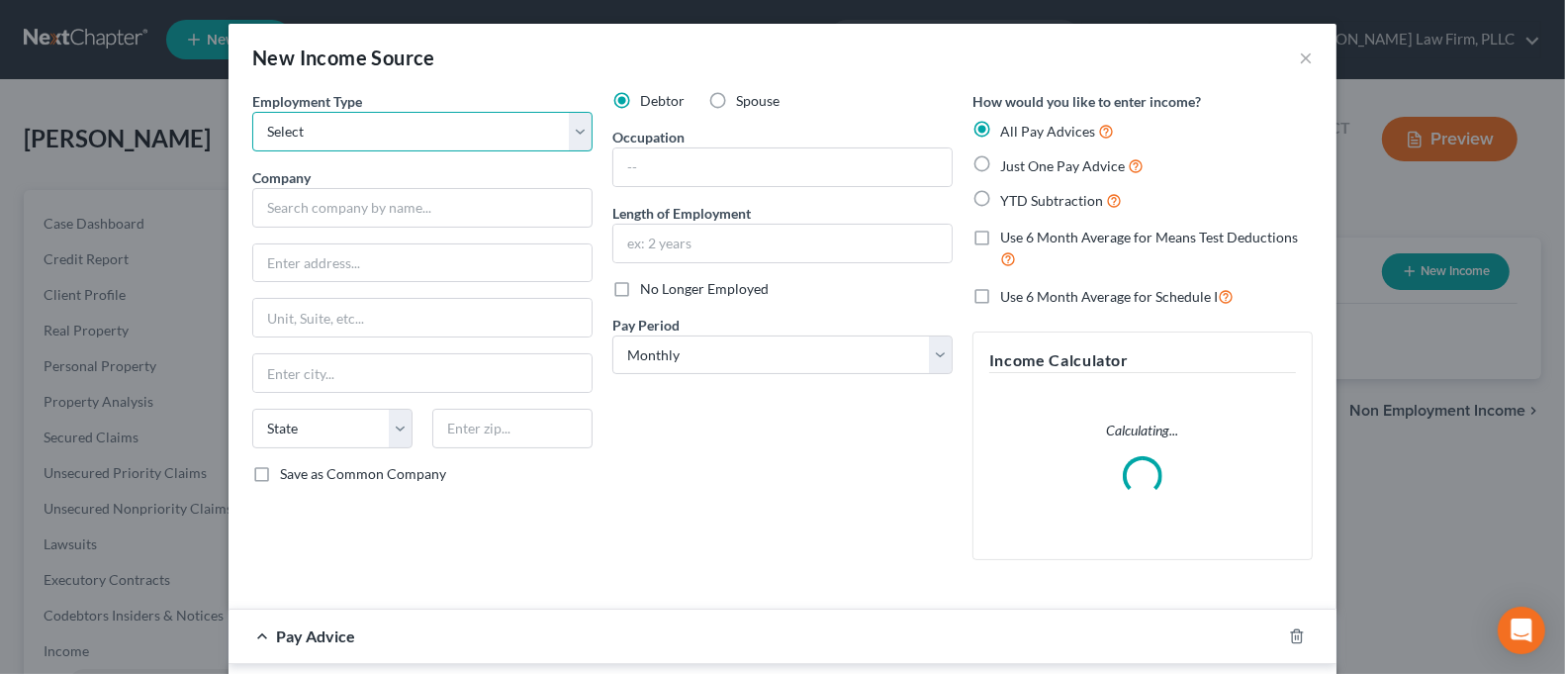
click at [515, 131] on select "Select Full or [DEMOGRAPHIC_DATA] Employment Self Employment" at bounding box center [422, 132] width 340 height 40
select select "0"
click at [252, 112] on select "Select Full or [DEMOGRAPHIC_DATA] Employment Self Employment" at bounding box center [422, 132] width 340 height 40
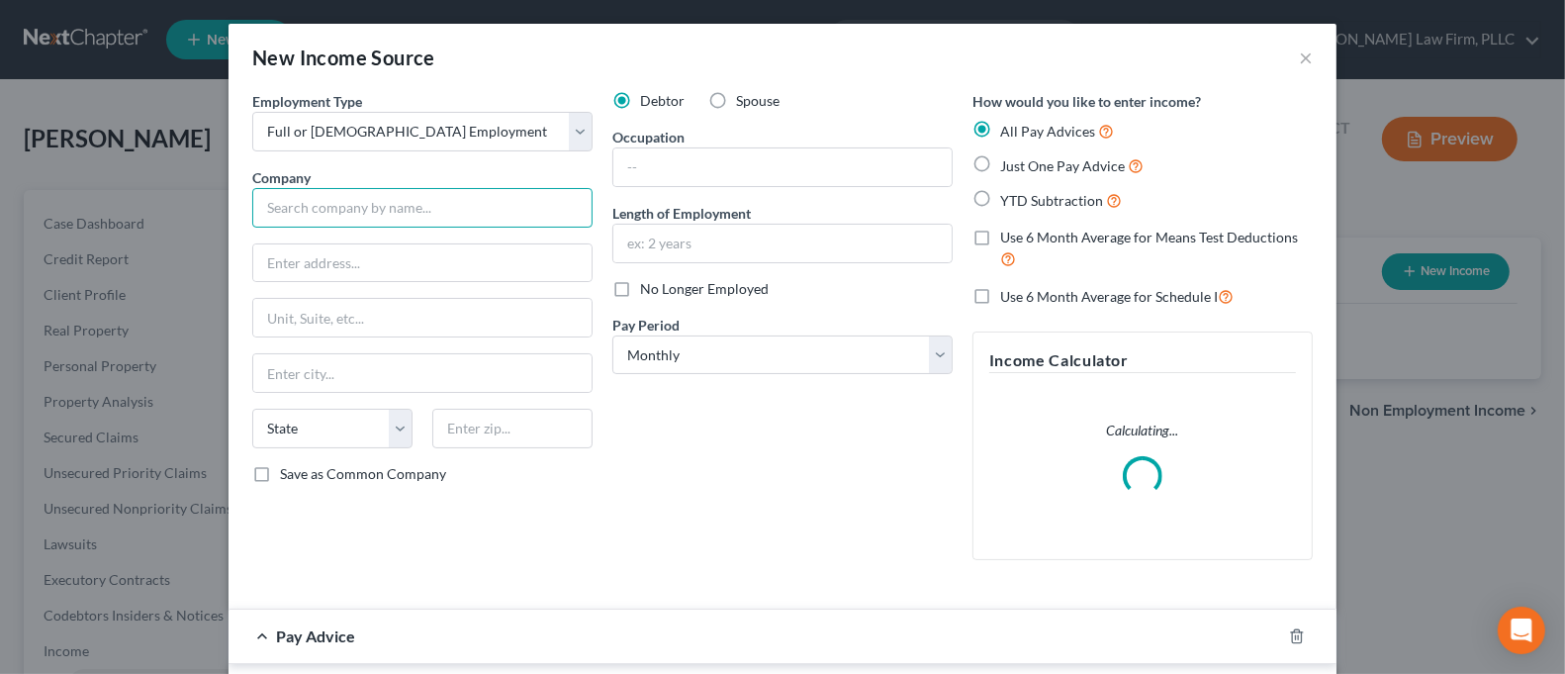
click at [453, 208] on input "text" at bounding box center [422, 208] width 340 height 40
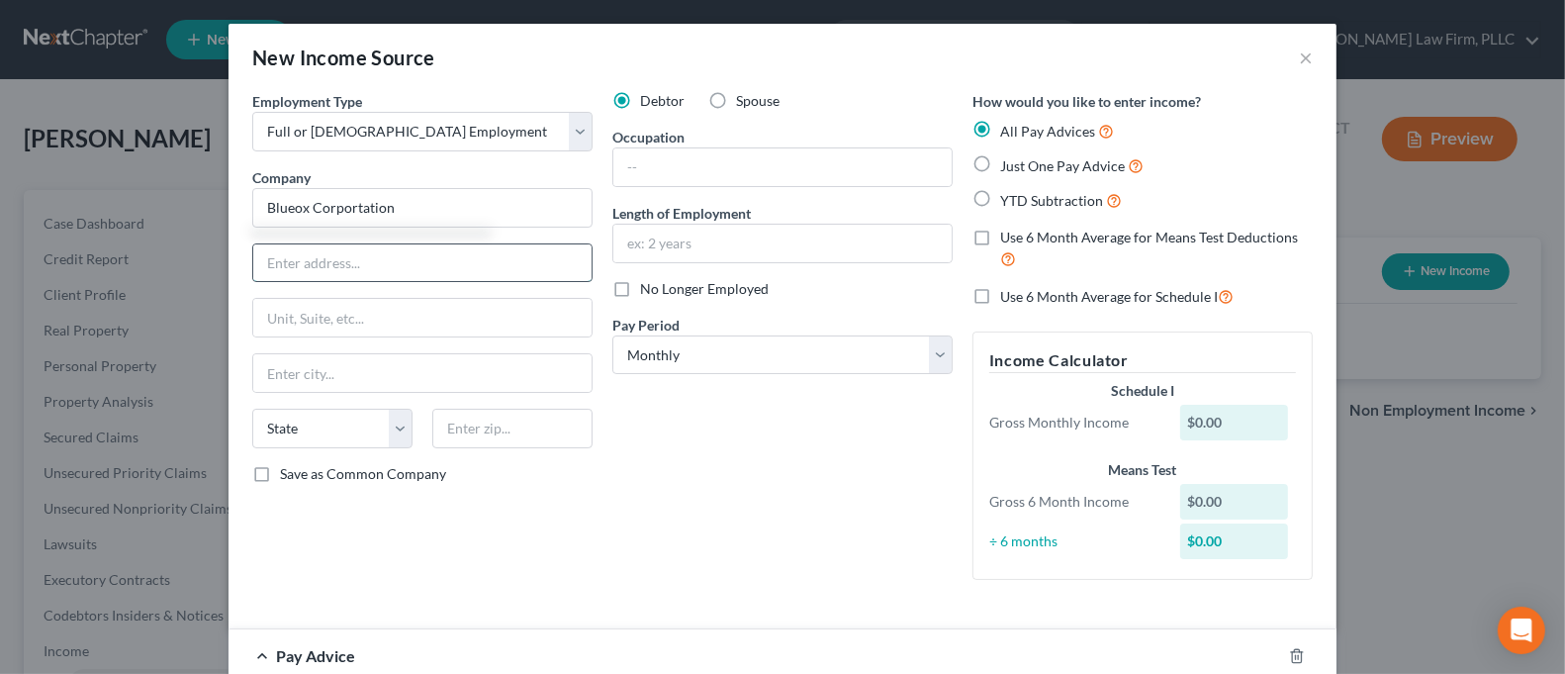
click at [439, 258] on input "text" at bounding box center [422, 263] width 338 height 38
click at [429, 210] on input "Blueox Corportation" at bounding box center [422, 208] width 340 height 40
type input "Blueox Corporation"
click at [429, 251] on input "text" at bounding box center [422, 263] width 338 height 38
type input "[STREET_ADDRESS]"
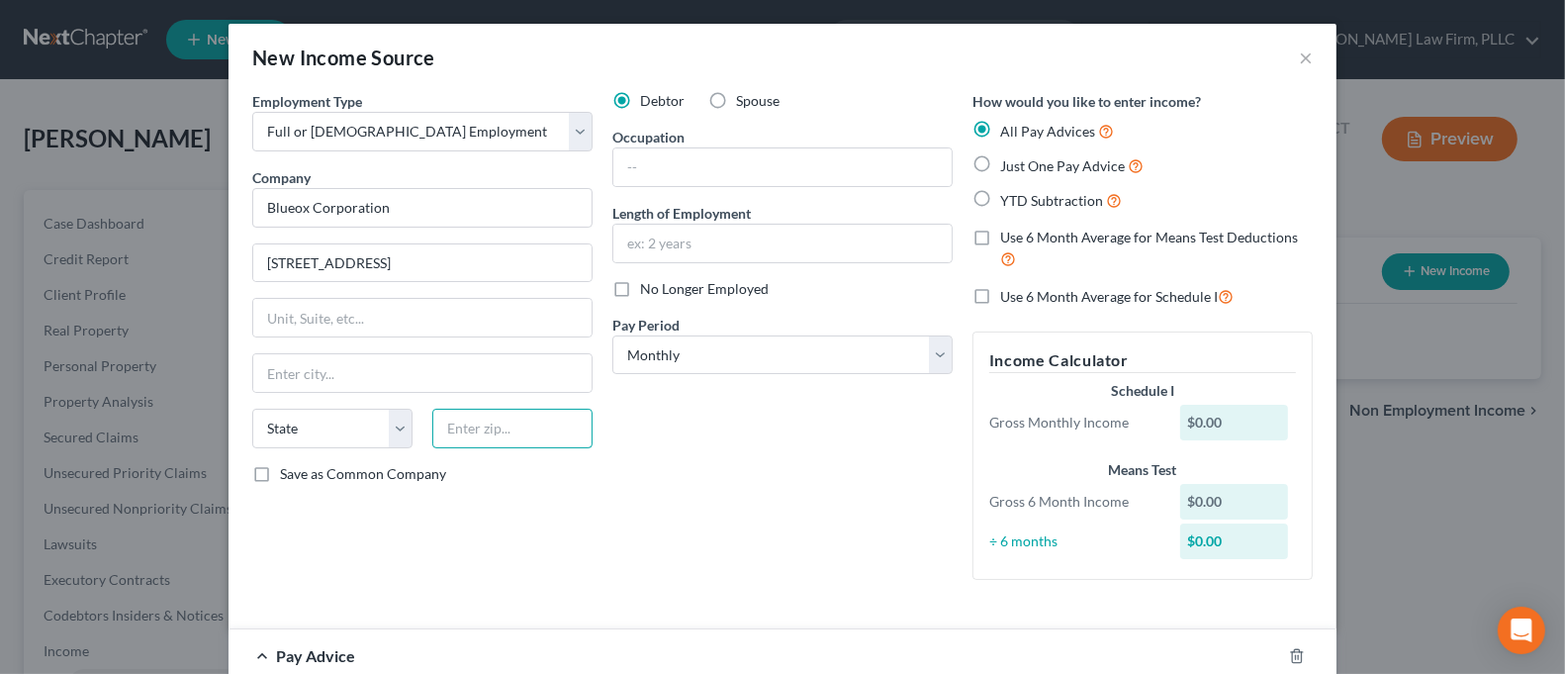
click at [470, 415] on input "text" at bounding box center [512, 429] width 160 height 40
type input "13830"
type input "[GEOGRAPHIC_DATA]"
select select "35"
click at [535, 495] on div "Employment Type * Select Full or [DEMOGRAPHIC_DATA] Employment Self Employment …" at bounding box center [422, 343] width 360 height 505
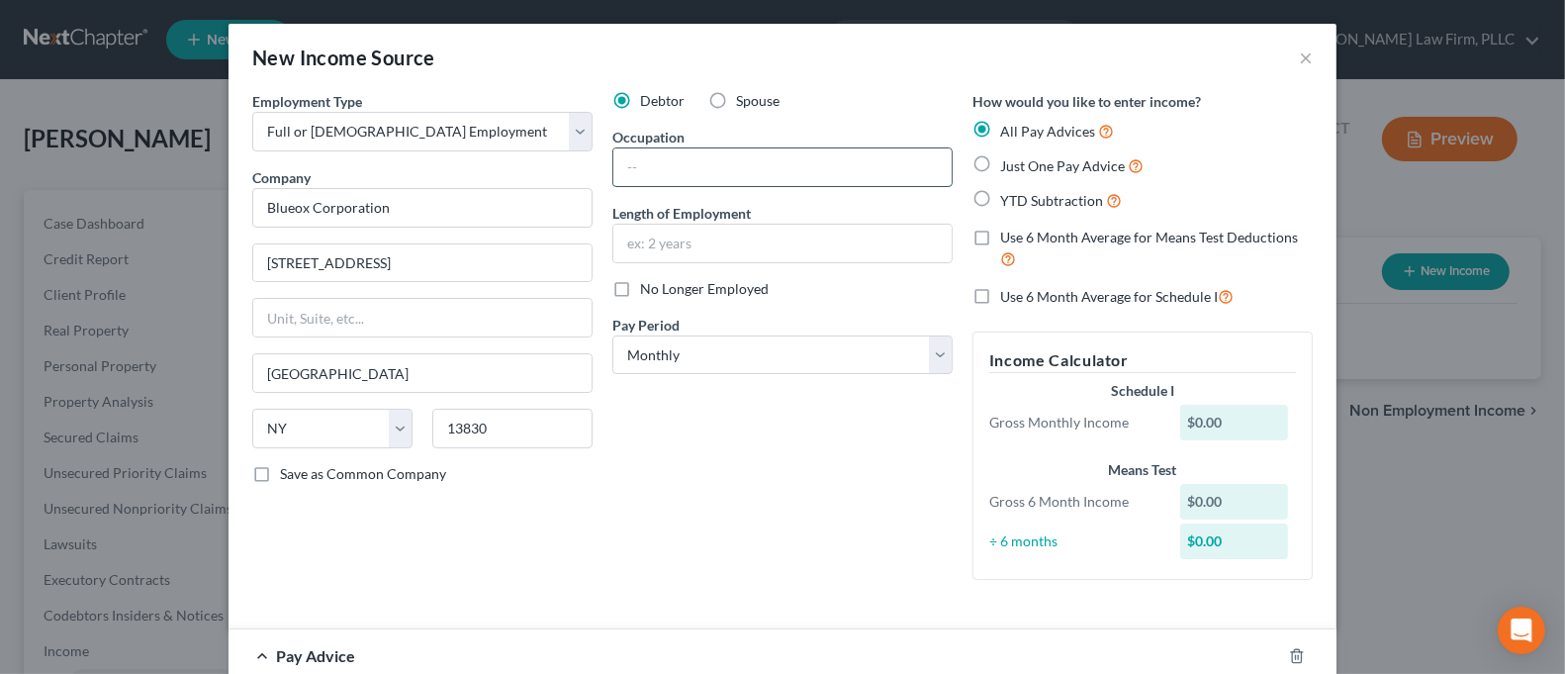
click at [687, 175] on input "text" at bounding box center [782, 167] width 338 height 38
type input "Technician"
click at [665, 234] on input "text" at bounding box center [782, 244] width 338 height 38
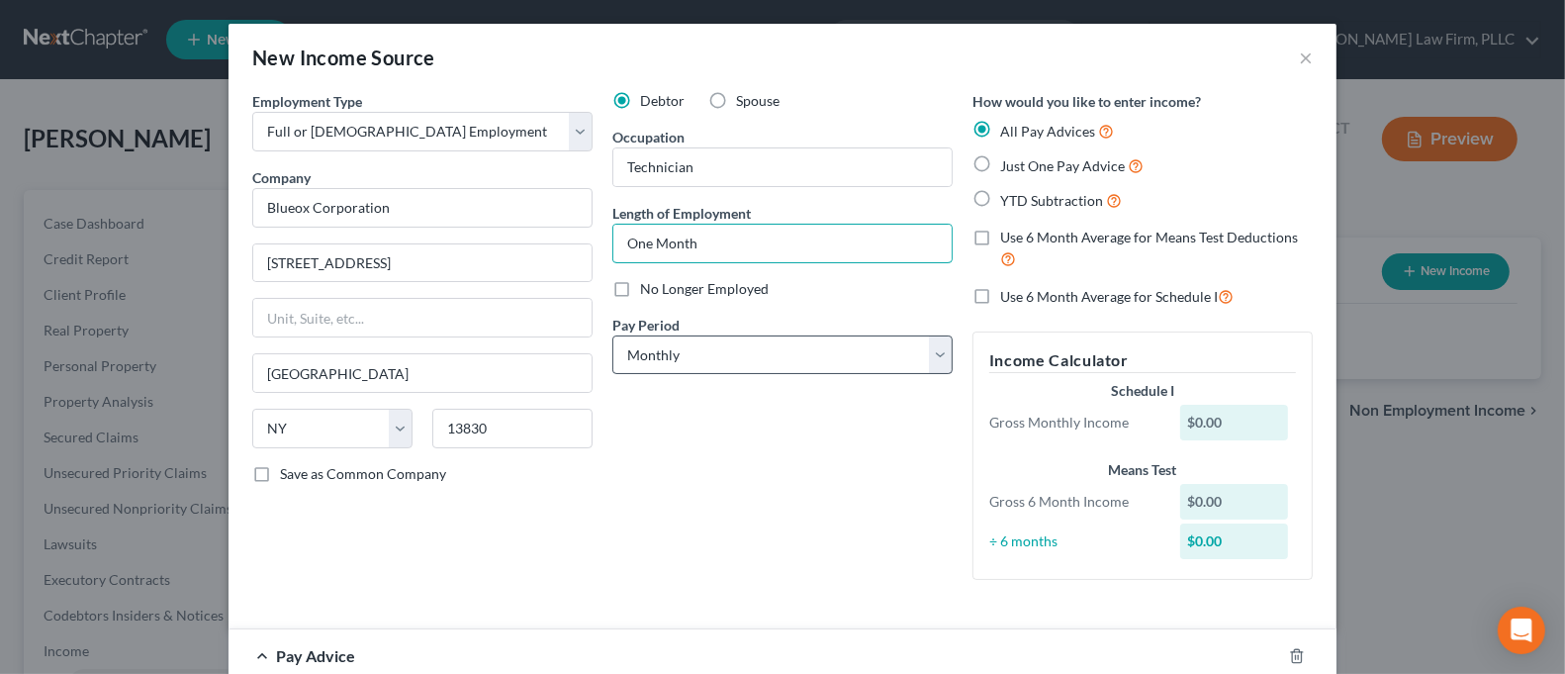
type input "One Month"
click at [814, 364] on select "Select Monthly Twice Monthly Every Other Week Weekly" at bounding box center [782, 355] width 340 height 40
select select "3"
click at [612, 335] on select "Select Monthly Twice Monthly Every Other Week Weekly" at bounding box center [782, 355] width 340 height 40
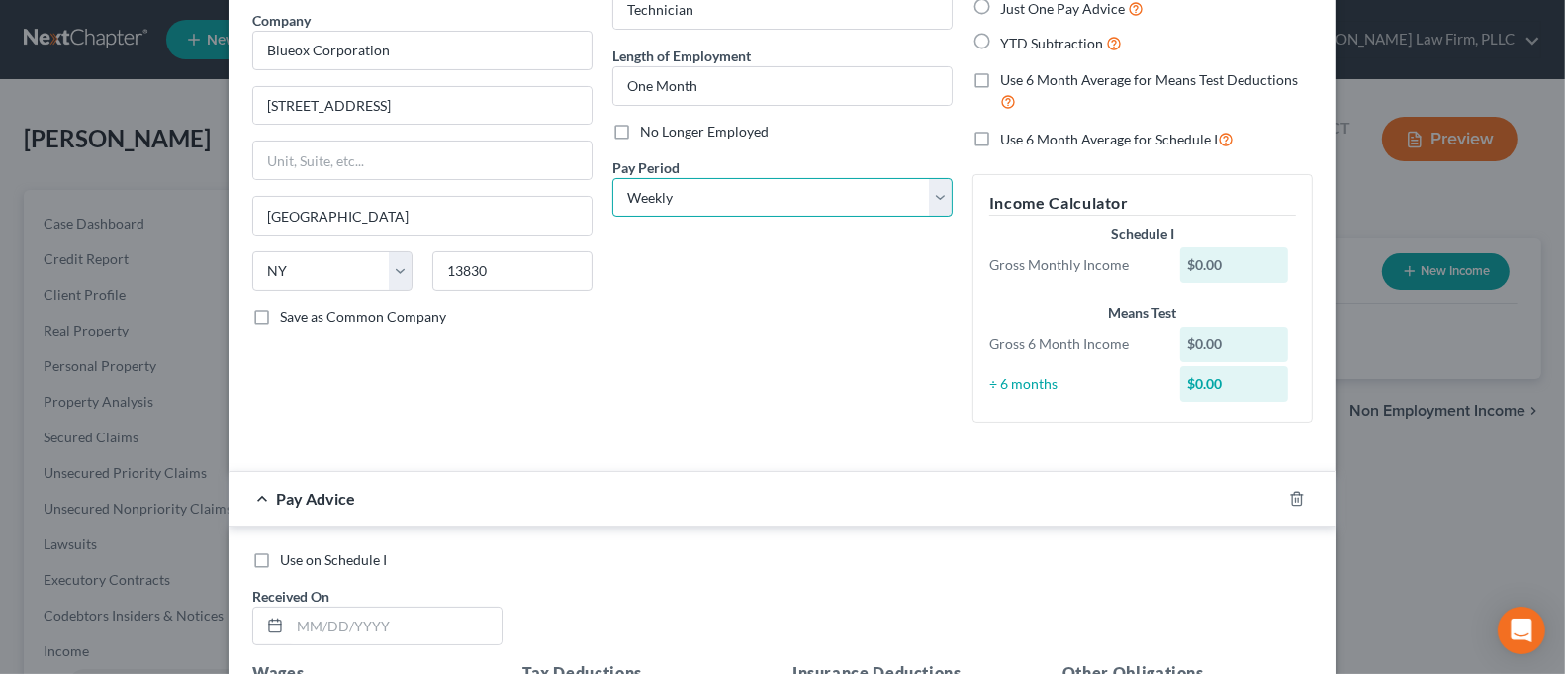
scroll to position [263, 0]
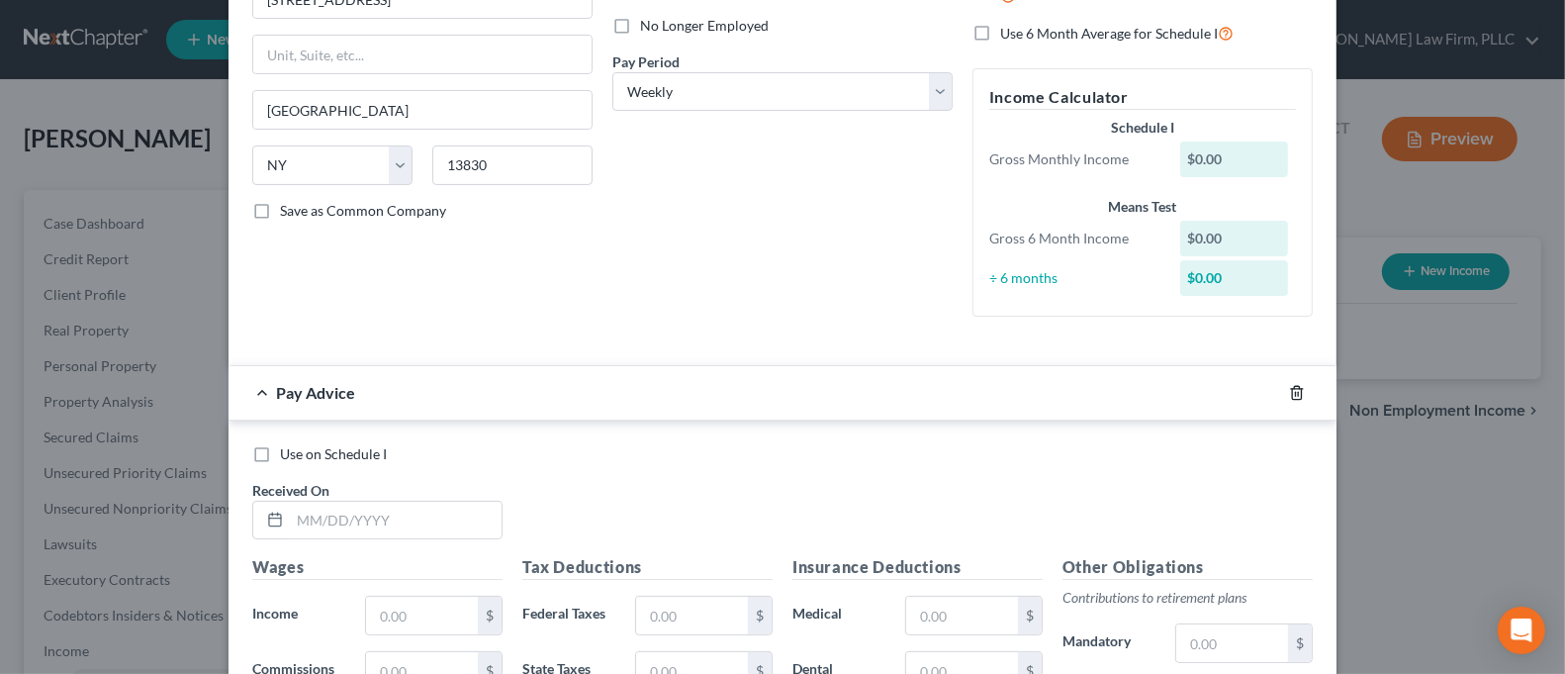
click at [1289, 391] on icon "button" at bounding box center [1297, 393] width 16 height 16
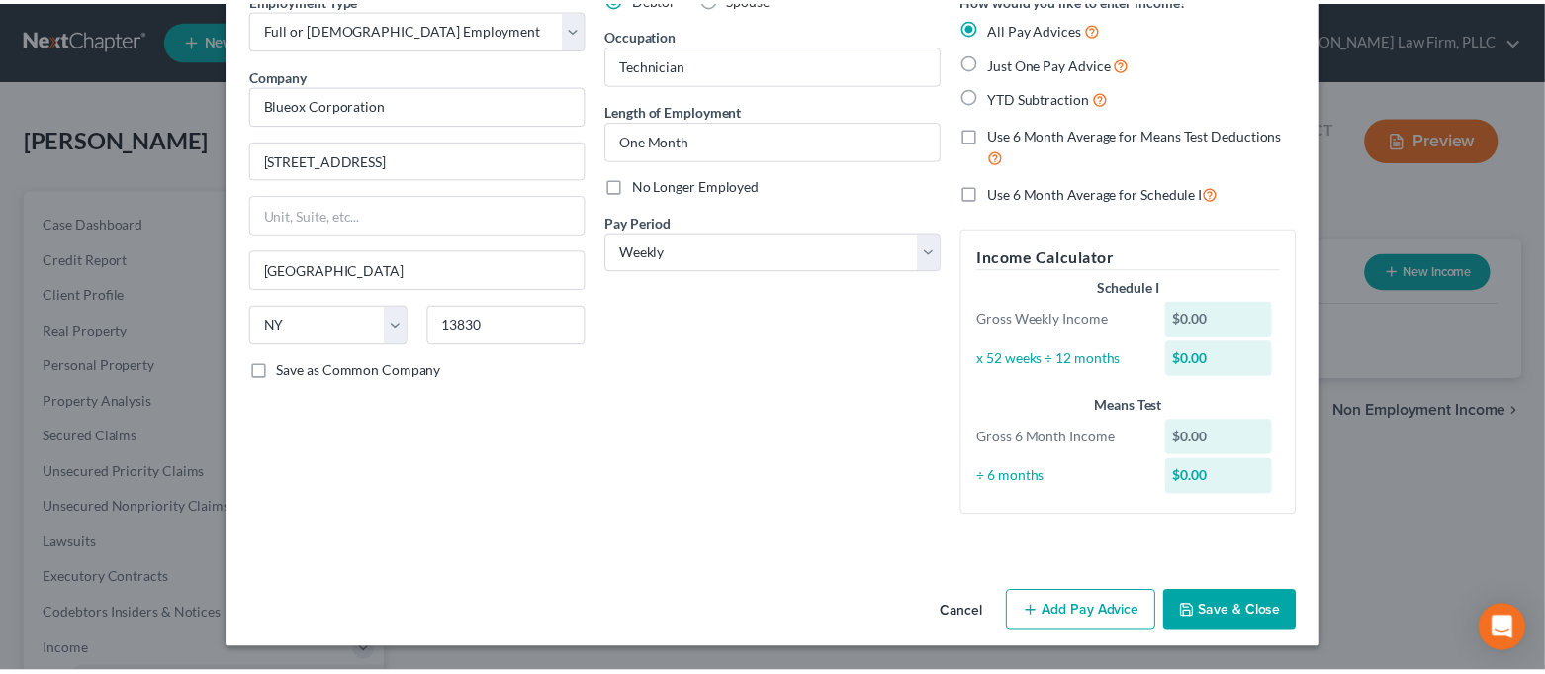
scroll to position [102, 0]
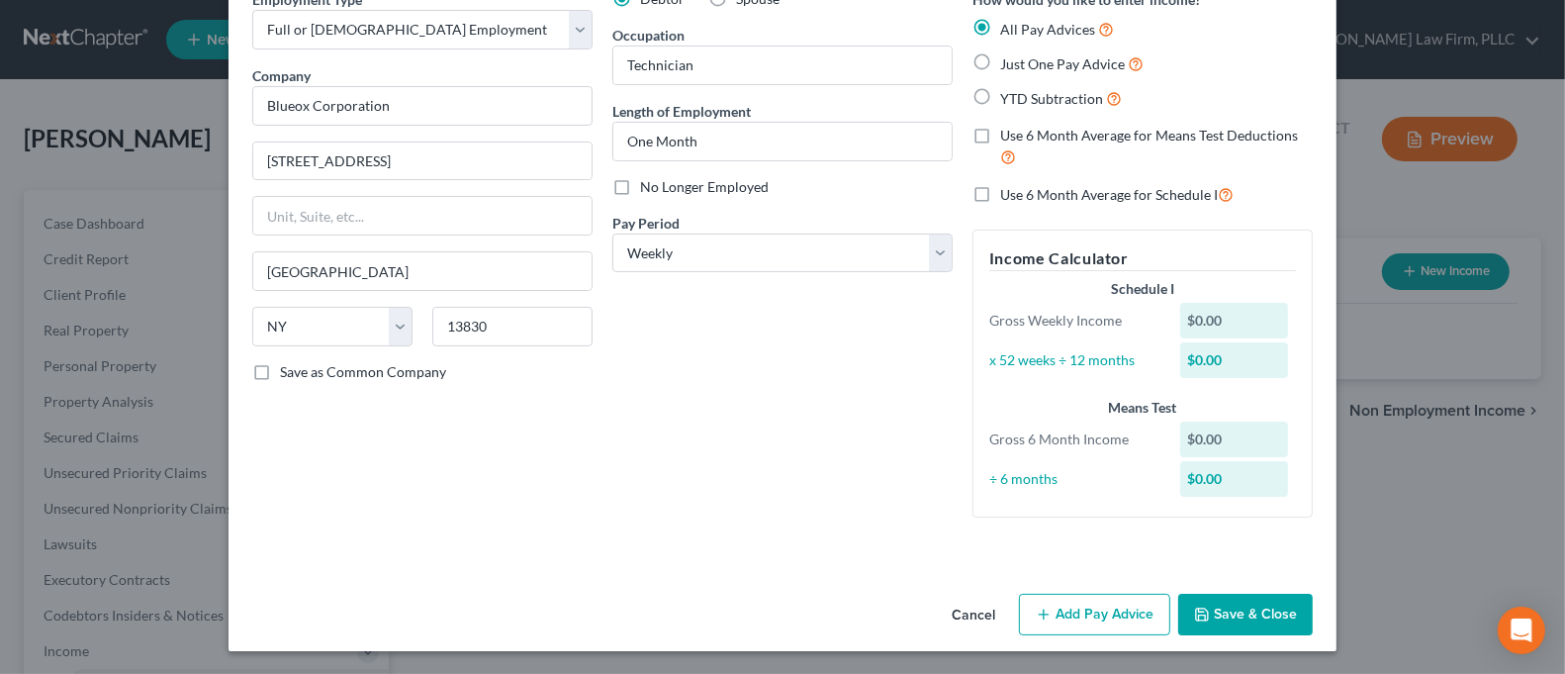
click at [1245, 613] on button "Save & Close" at bounding box center [1245, 615] width 135 height 42
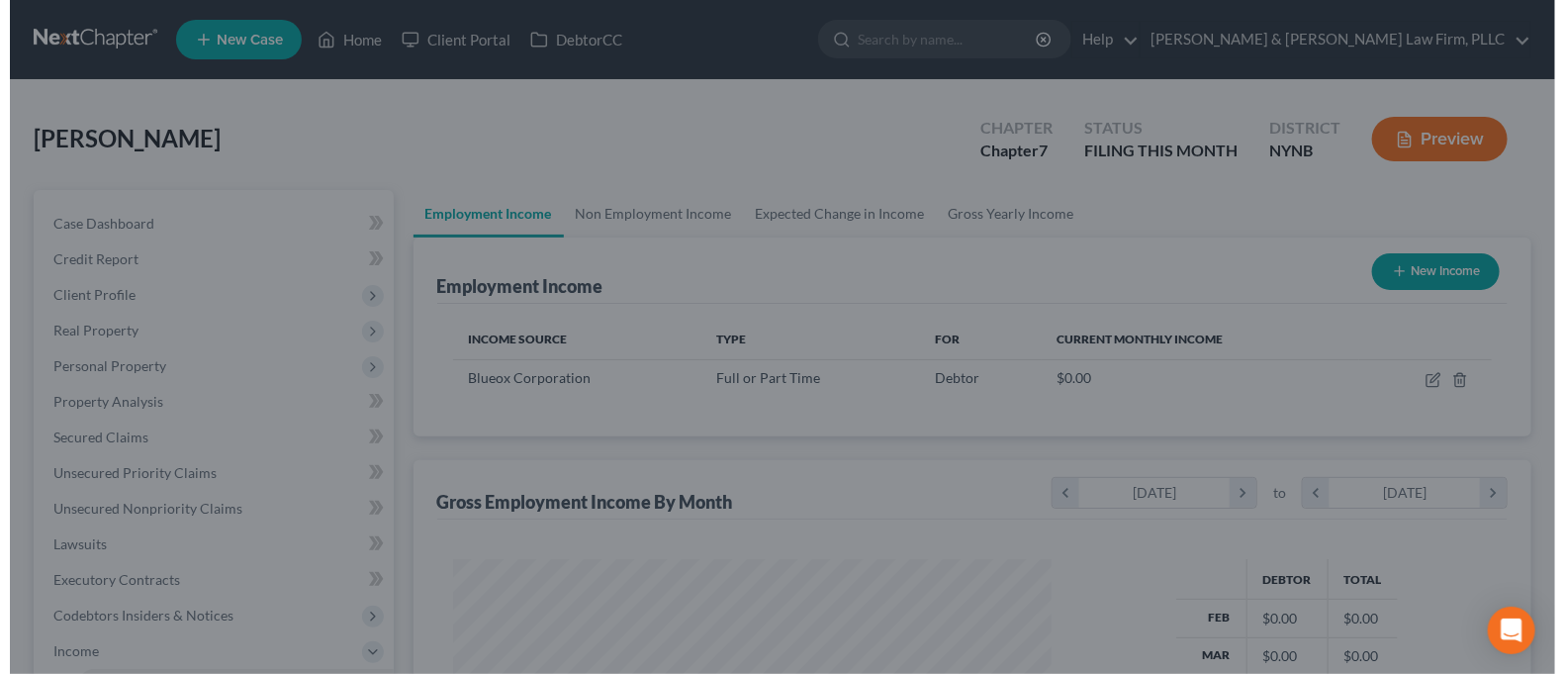
scroll to position [988932, 988657]
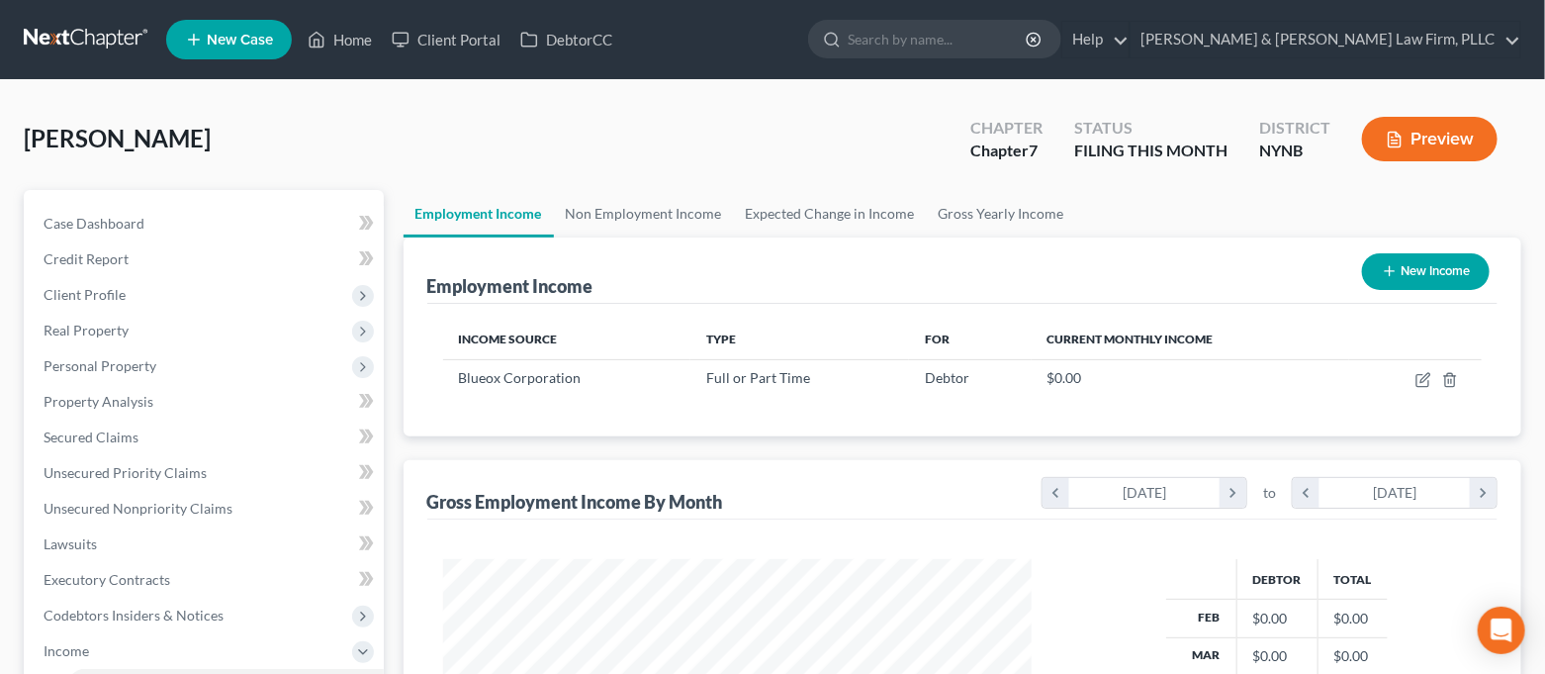
click at [1396, 270] on button "New Income" at bounding box center [1426, 271] width 128 height 37
select select "0"
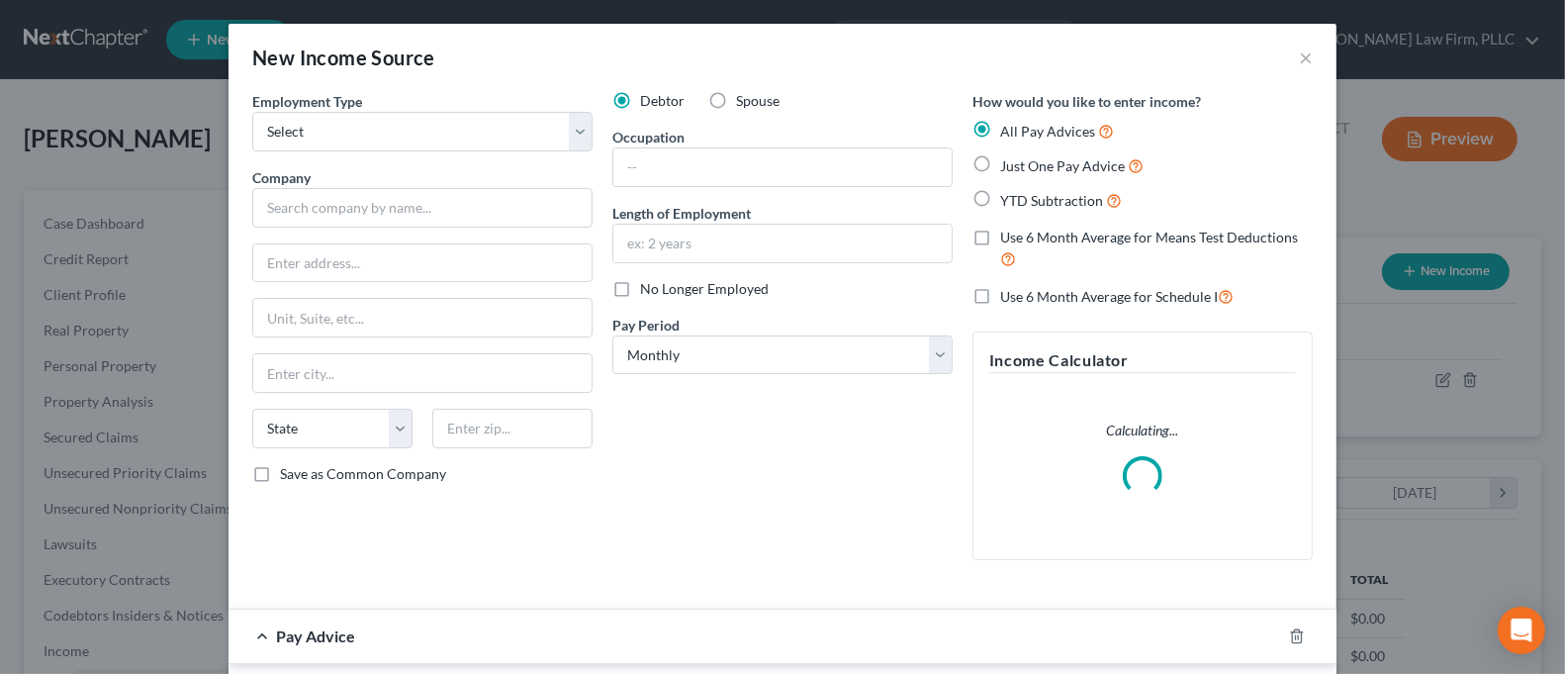
scroll to position [353, 637]
click at [431, 129] on select "Select Full or [DEMOGRAPHIC_DATA] Employment Self Employment" at bounding box center [422, 132] width 340 height 40
select select "0"
click at [252, 112] on select "Select Full or [DEMOGRAPHIC_DATA] Employment Self Employment" at bounding box center [422, 132] width 340 height 40
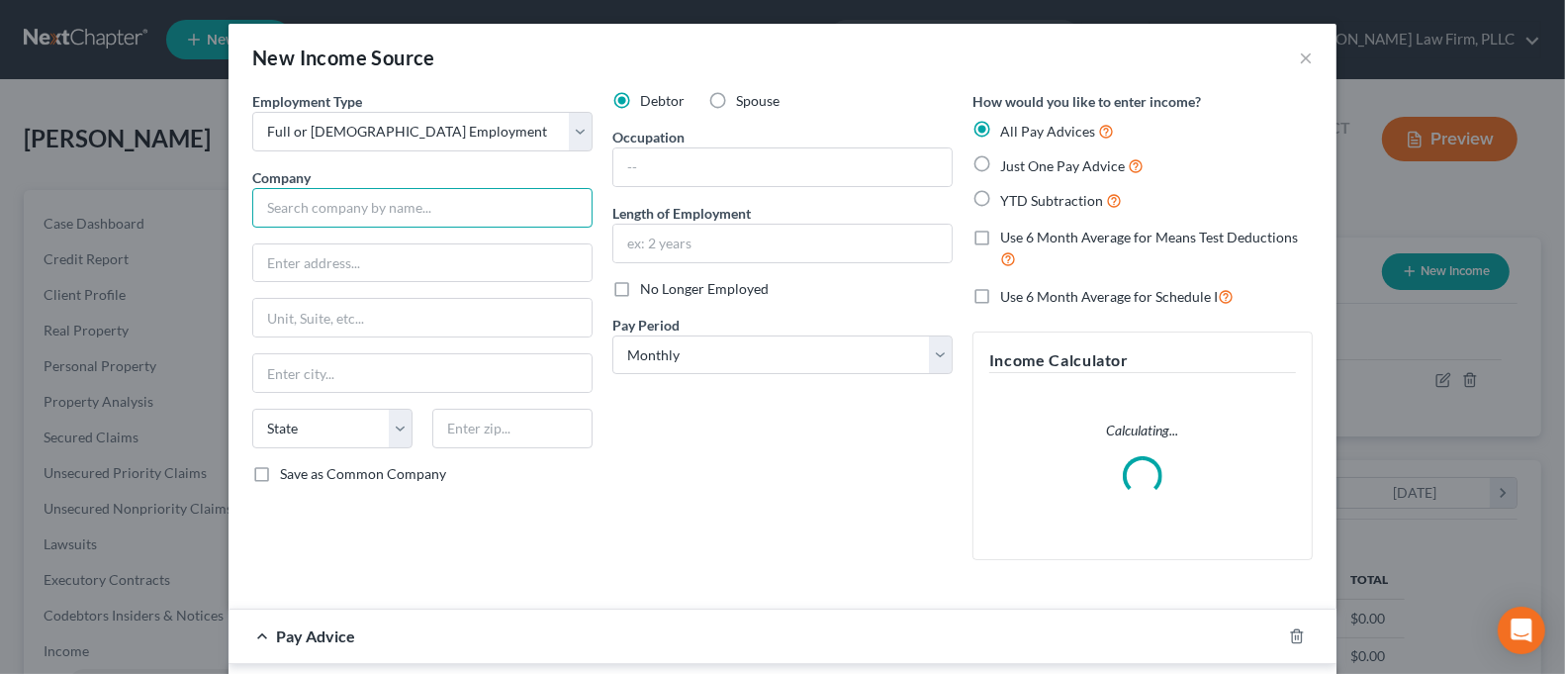
click at [419, 197] on input "text" at bounding box center [422, 208] width 340 height 40
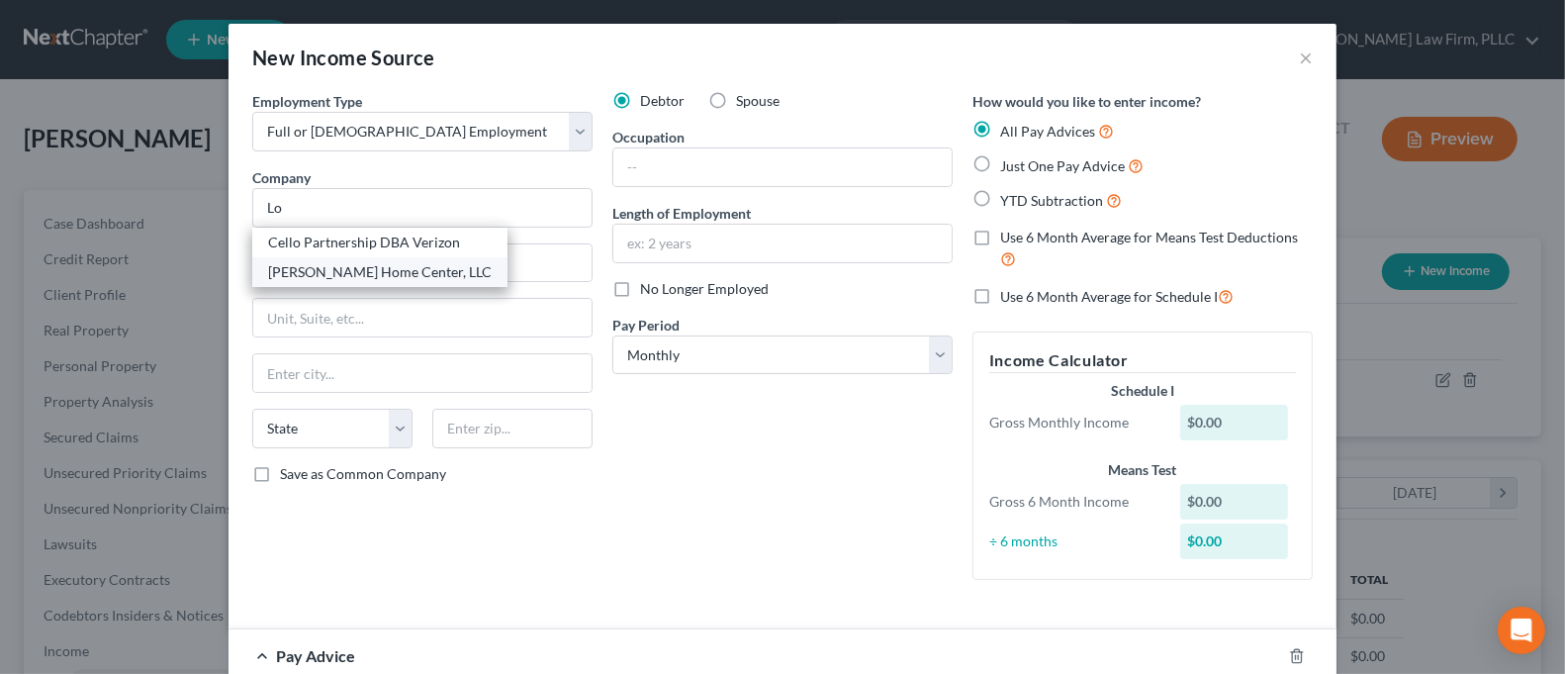
click at [340, 270] on div "[PERSON_NAME] Home Center, LLC" at bounding box center [380, 272] width 224 height 20
type input "[PERSON_NAME] Home Center, LLC"
type input "[STREET_ADDRESS][PERSON_NAME]"
type input "[GEOGRAPHIC_DATA]"
select select "28"
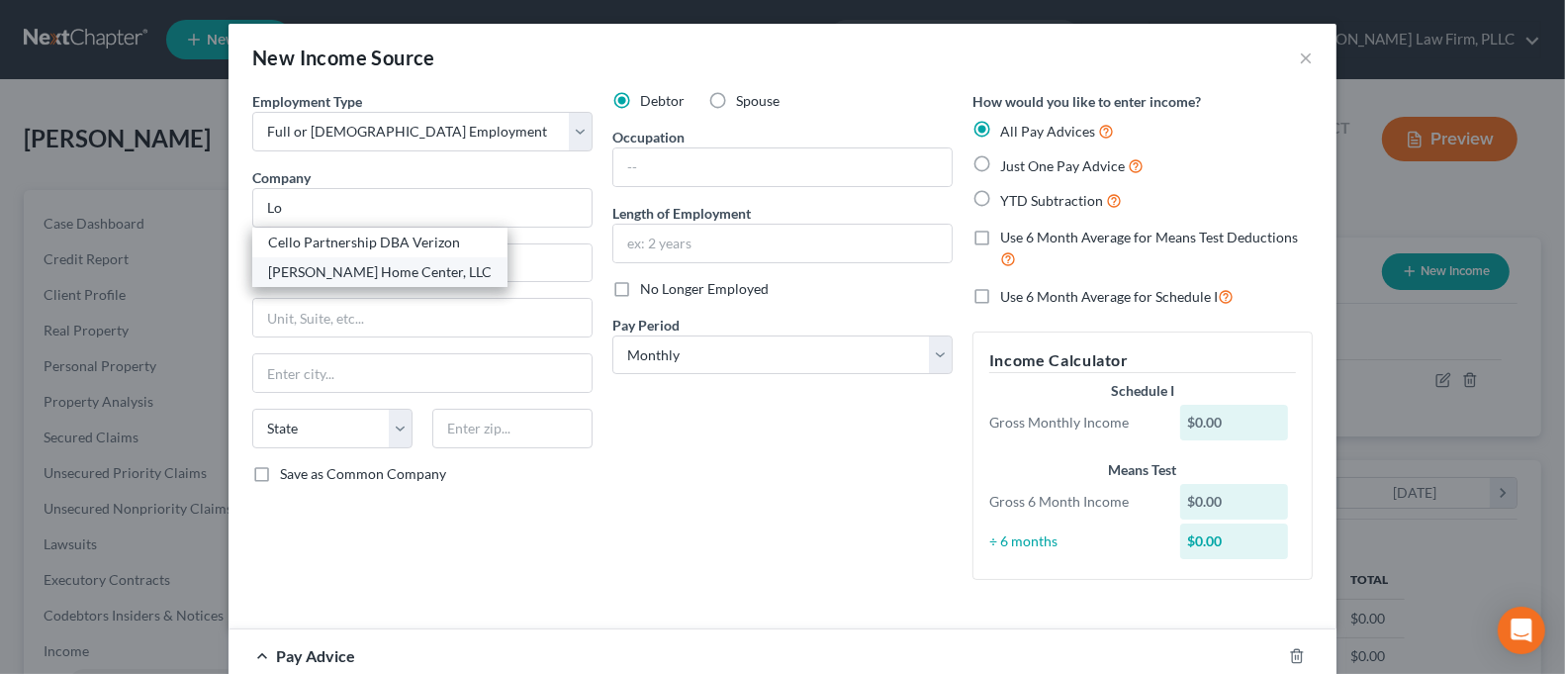
type input "28117"
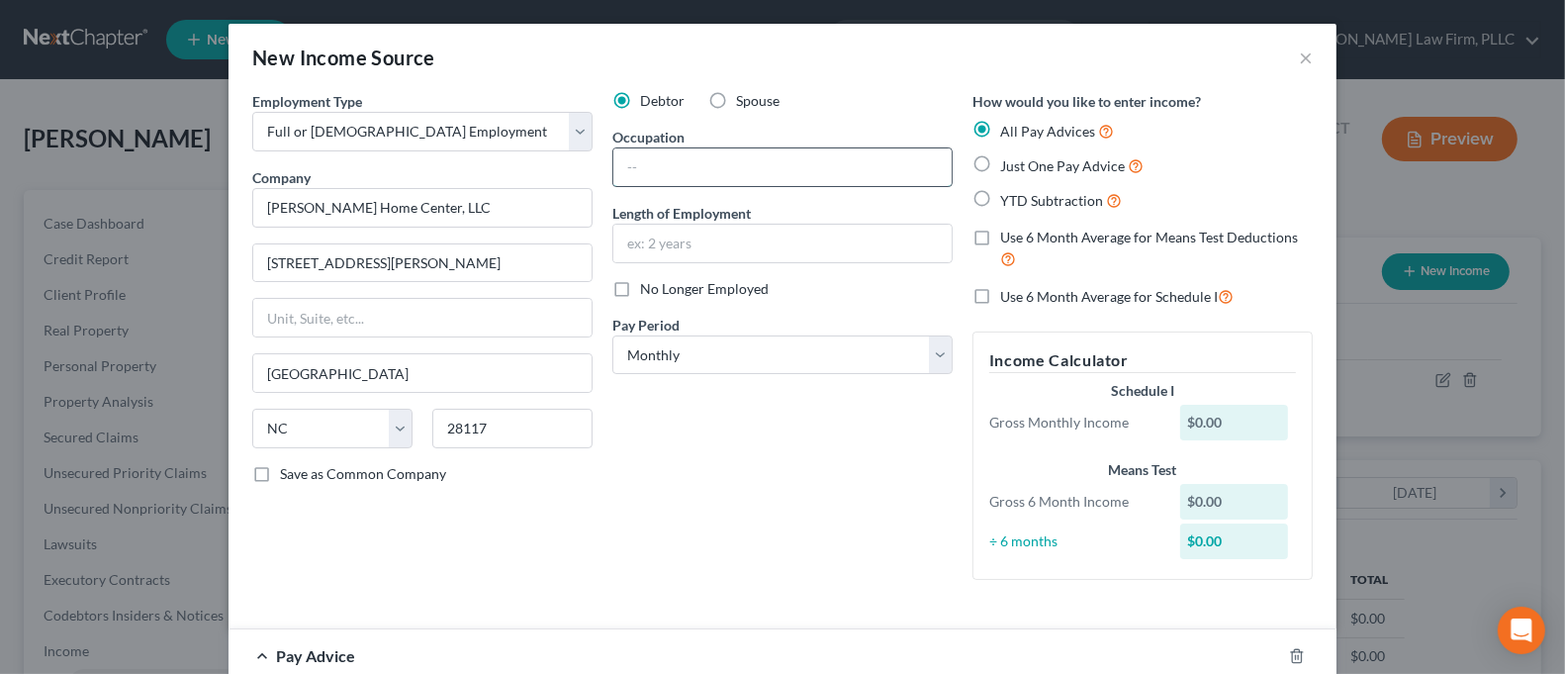
click at [718, 158] on input "text" at bounding box center [782, 167] width 338 height 38
type input "Store Associate"
click at [816, 254] on input "text" at bounding box center [782, 244] width 338 height 38
type input "Three Months"
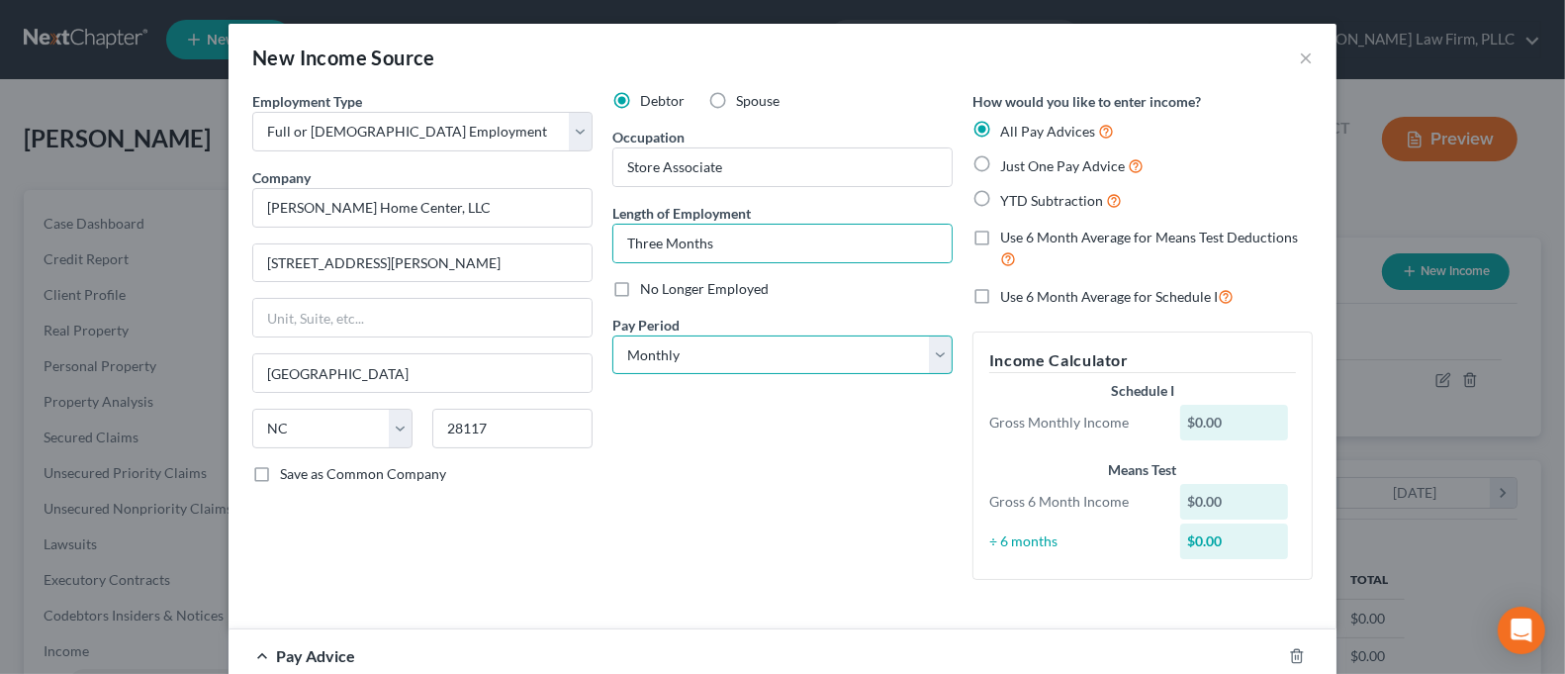
click at [812, 336] on select "Select Monthly Twice Monthly Every Other Week Weekly" at bounding box center [782, 355] width 340 height 40
select select "2"
click at [612, 335] on select "Select Monthly Twice Monthly Every Other Week Weekly" at bounding box center [782, 355] width 340 height 40
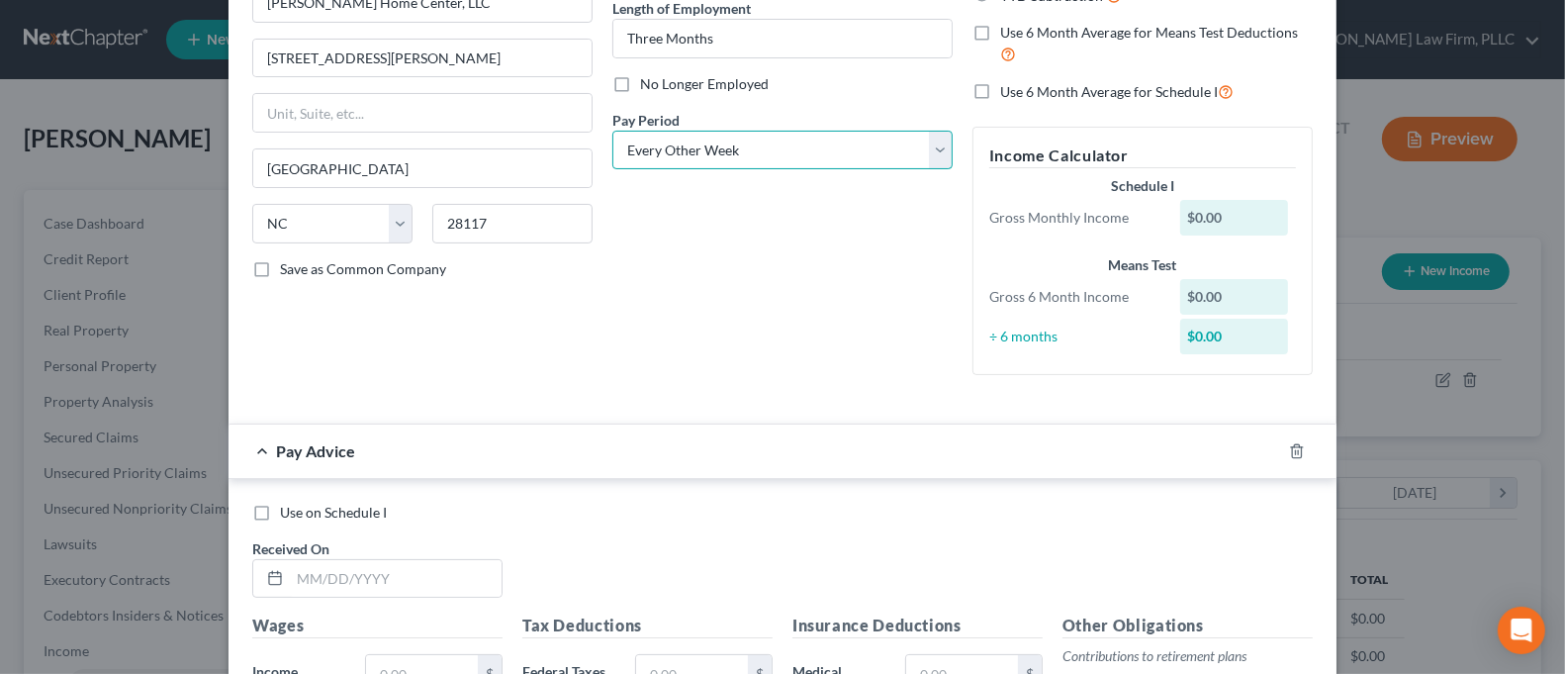
scroll to position [263, 0]
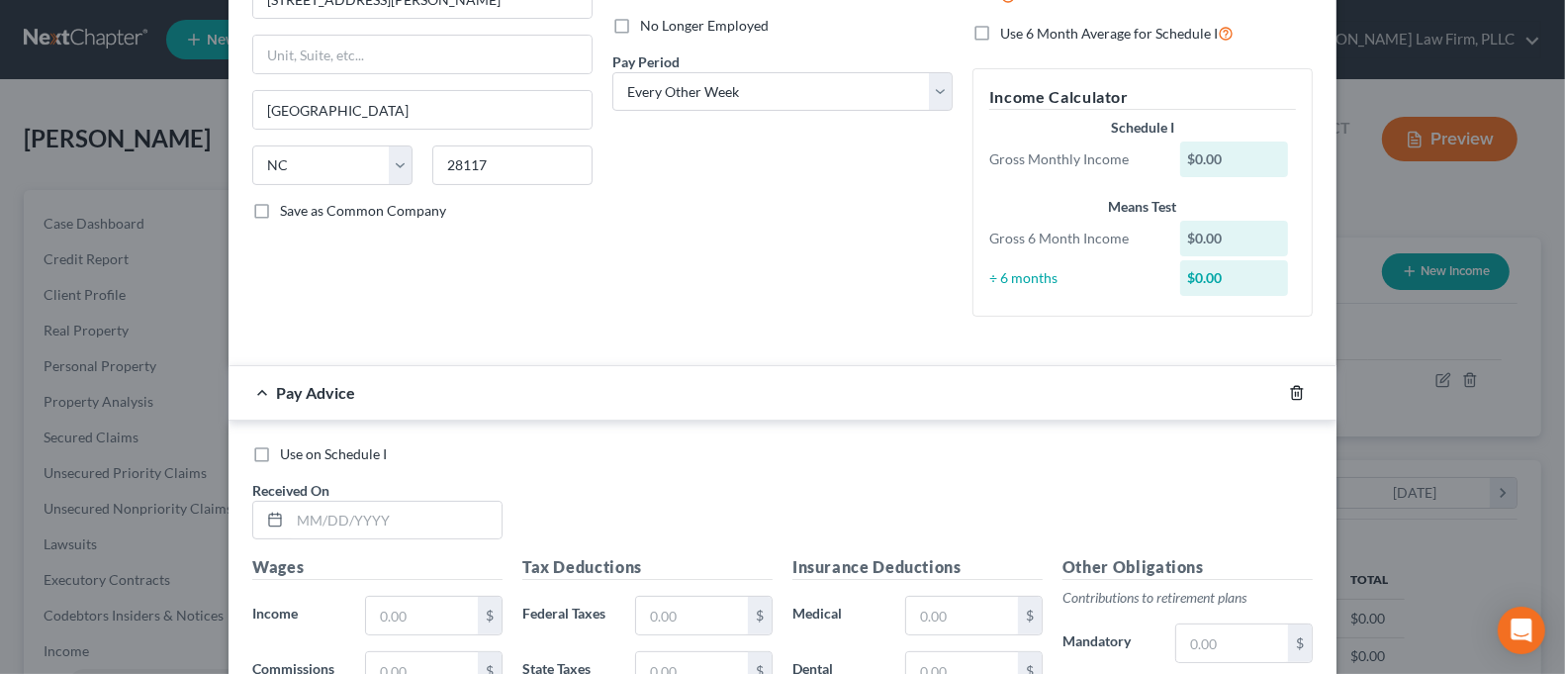
click at [1284, 392] on form "Employment Type * Select Full or [DEMOGRAPHIC_DATA] Employment Self Employment …" at bounding box center [782, 421] width 1061 height 1187
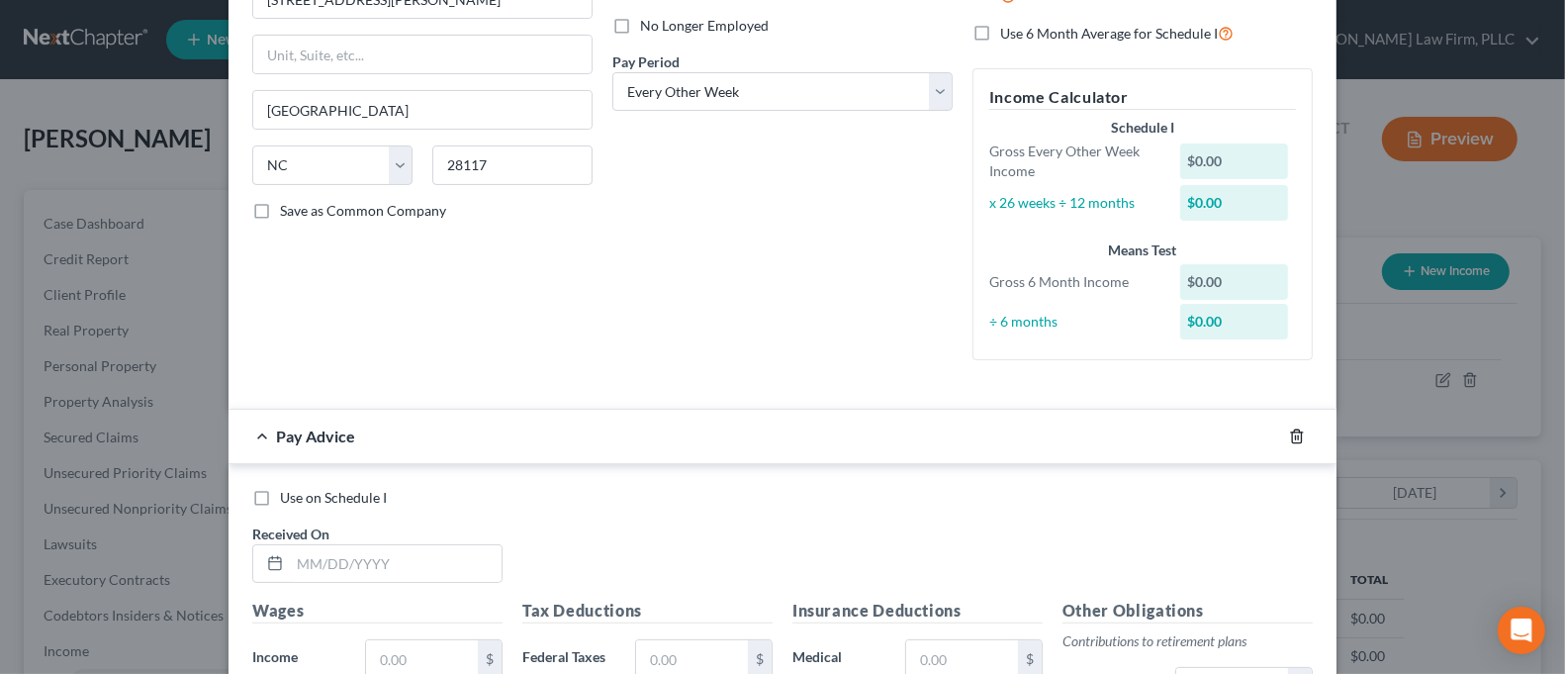
click at [1289, 436] on icon "button" at bounding box center [1297, 436] width 16 height 16
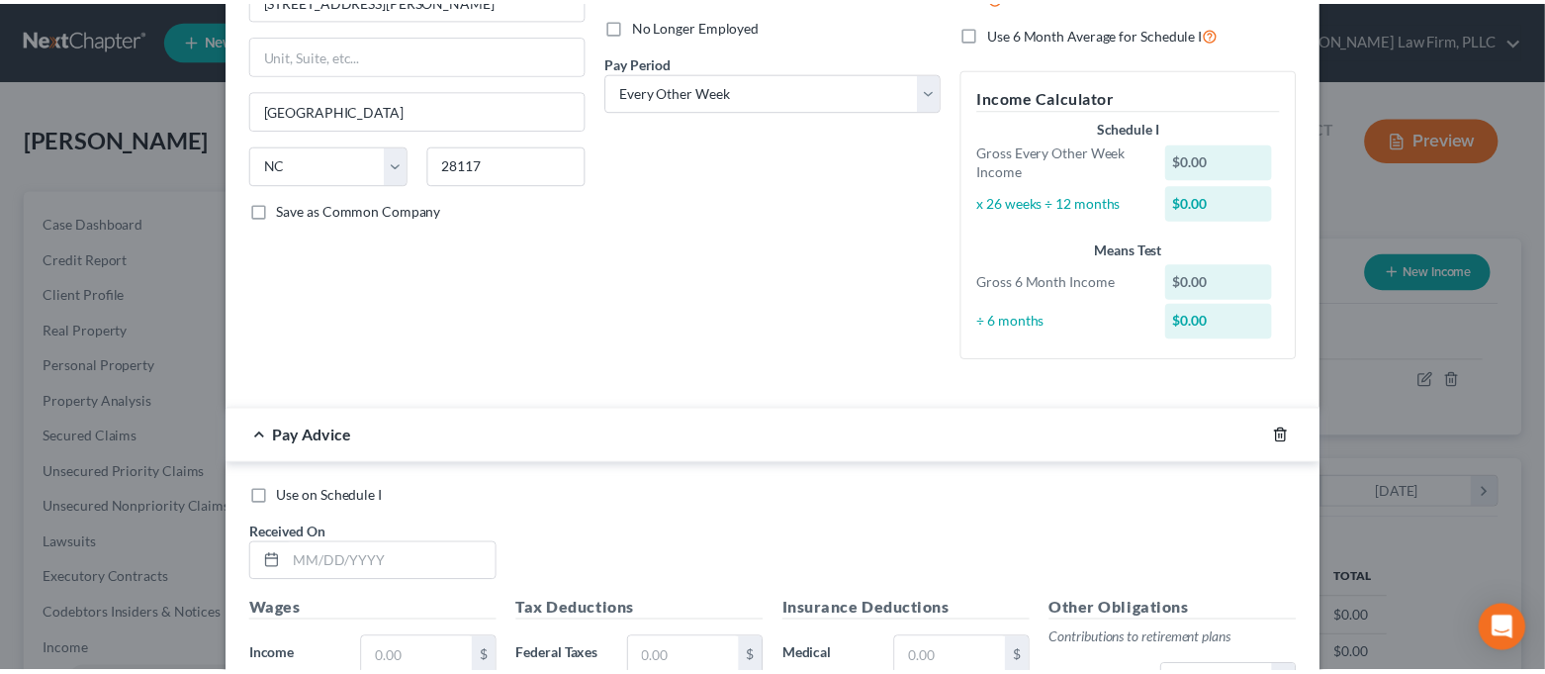
scroll to position [106, 0]
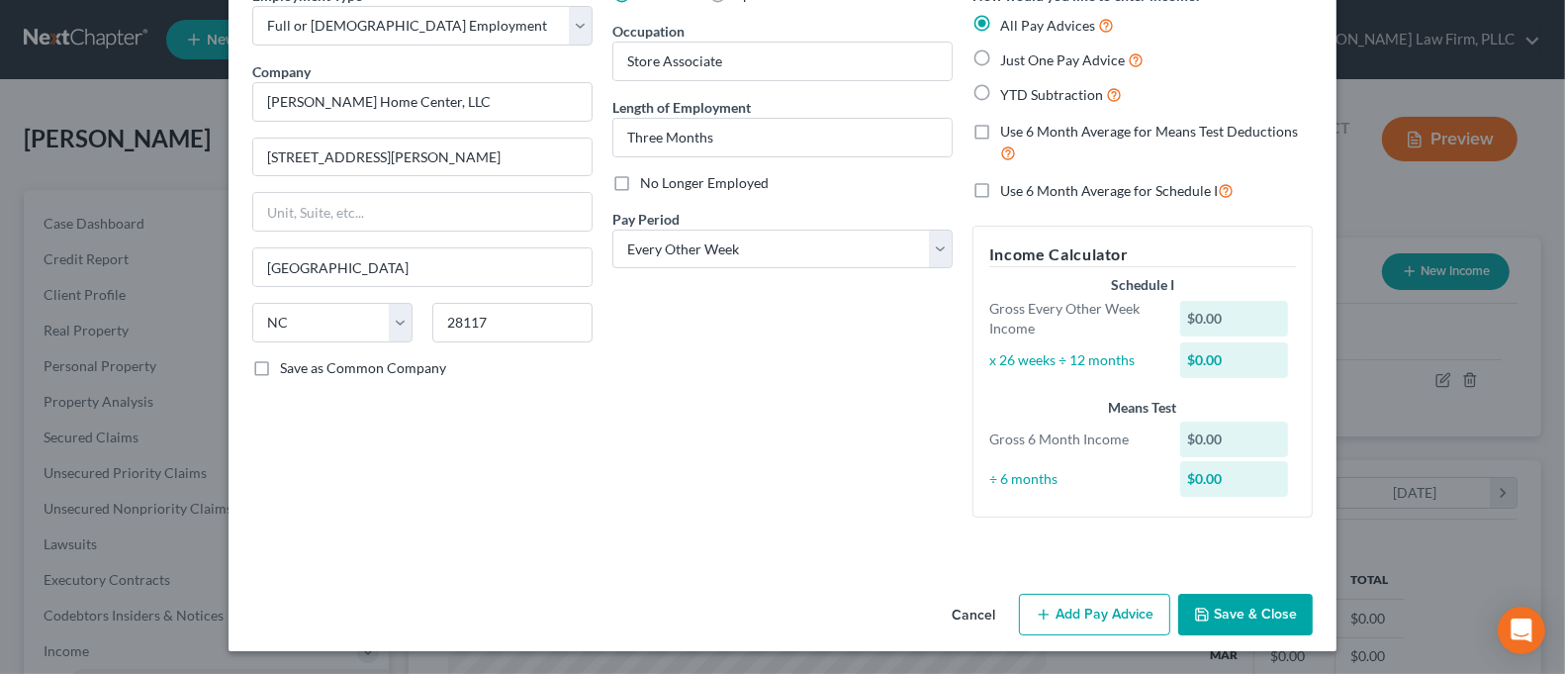
click at [1237, 622] on button "Save & Close" at bounding box center [1245, 615] width 135 height 42
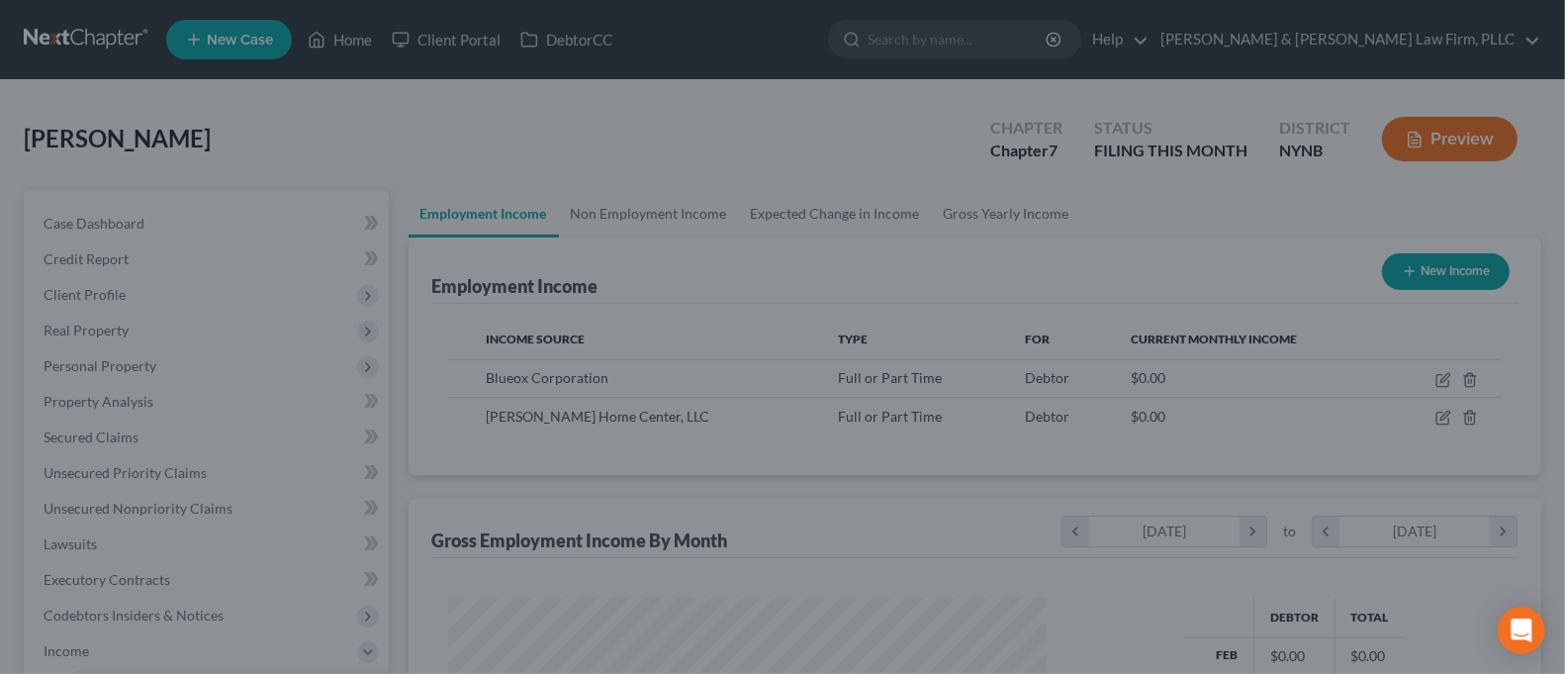
scroll to position [988932, 988657]
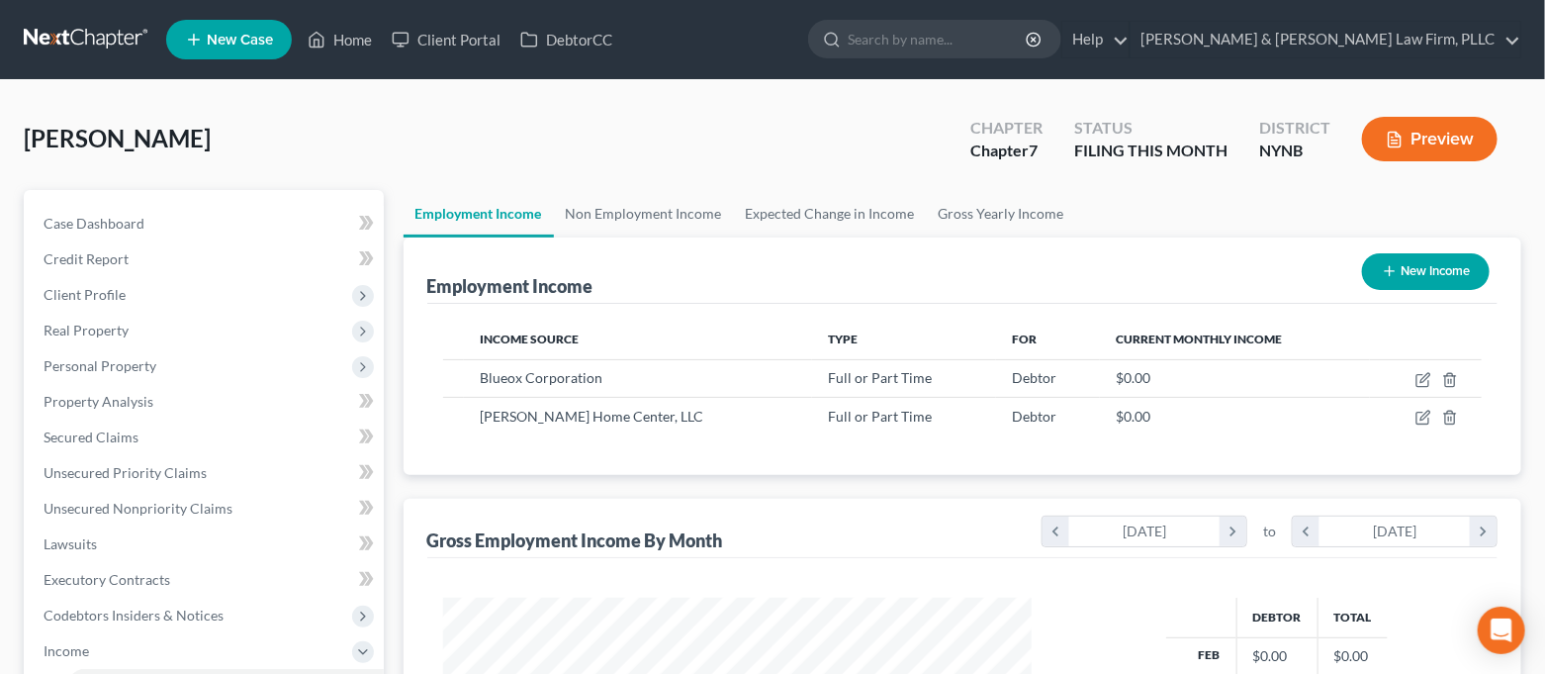
click at [1382, 268] on icon "button" at bounding box center [1390, 271] width 16 height 16
select select "0"
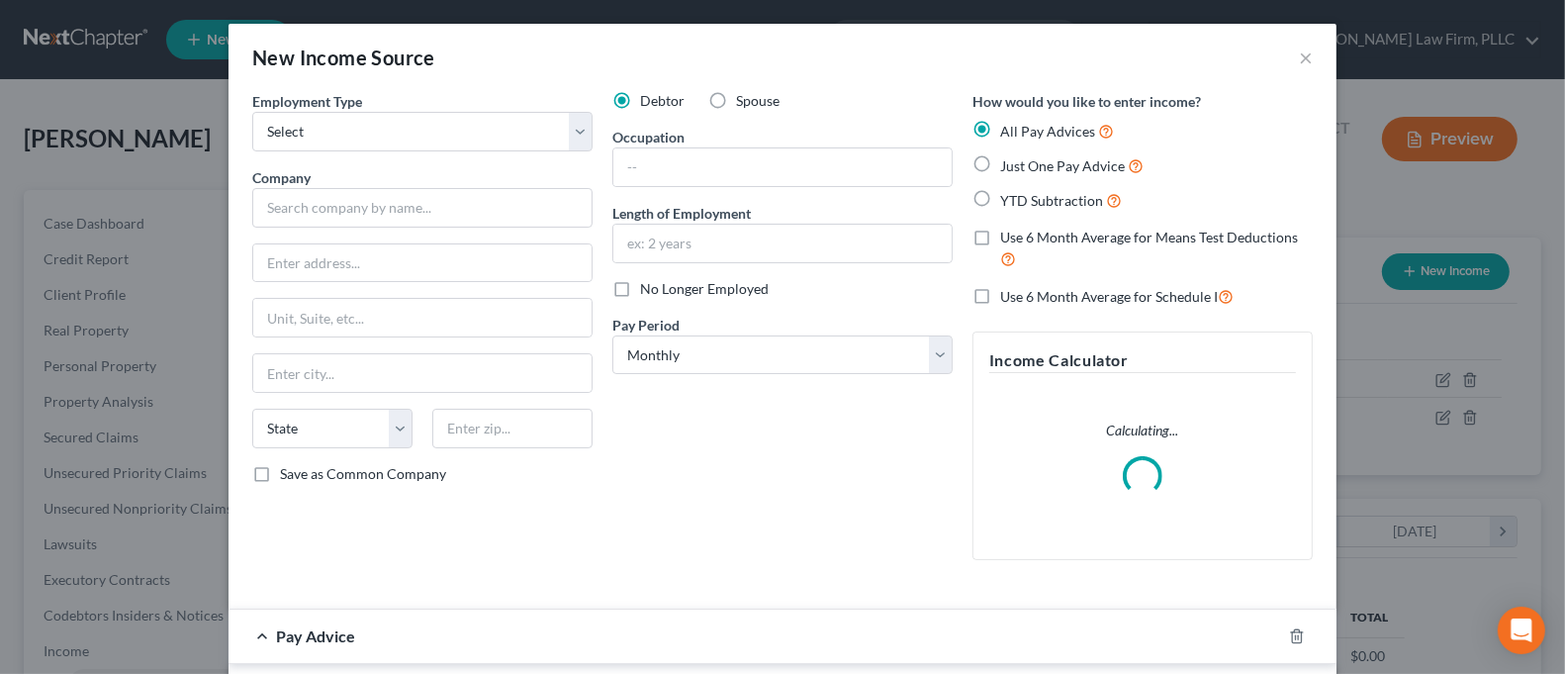
scroll to position [353, 637]
click at [457, 144] on select "Select Full or [DEMOGRAPHIC_DATA] Employment Self Employment" at bounding box center [422, 132] width 340 height 40
select select "0"
click at [252, 112] on select "Select Full or [DEMOGRAPHIC_DATA] Employment Self Employment" at bounding box center [422, 132] width 340 height 40
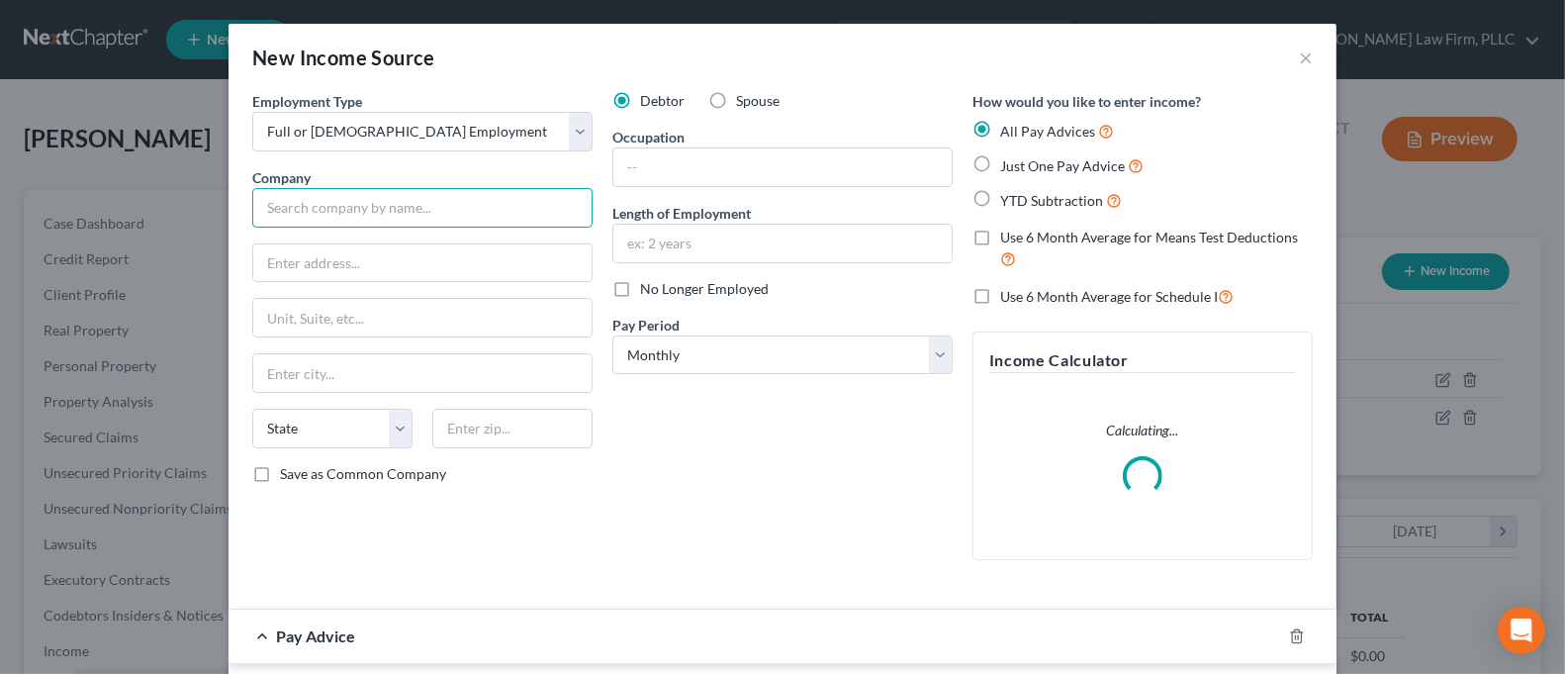
click at [417, 220] on input "text" at bounding box center [422, 208] width 340 height 40
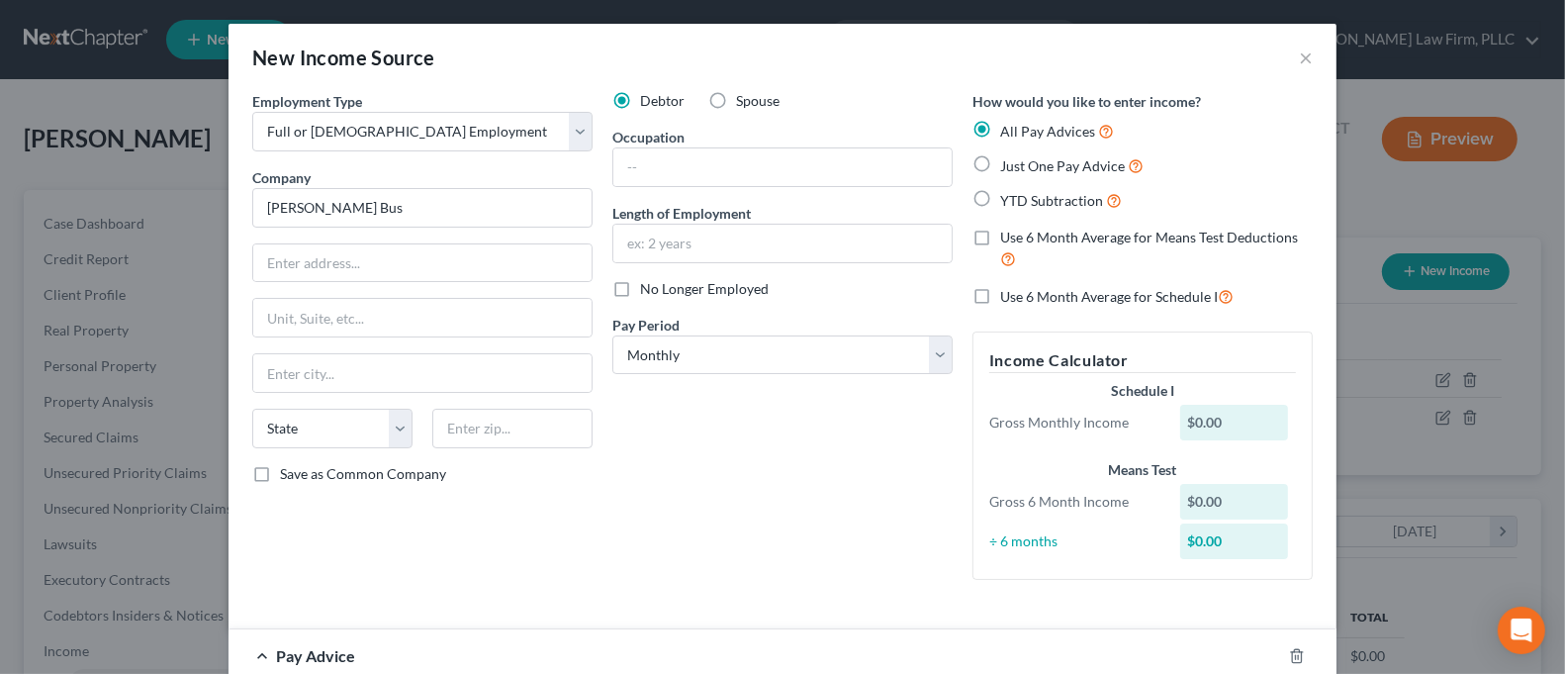
type input "[PERSON_NAME] Bus"
click at [416, 260] on input "text" at bounding box center [422, 263] width 338 height 38
type input "[STREET_ADDRESS]"
type input "14225"
click at [807, 445] on div "Debtor Spouse Occupation Length of Employment No Longer Employed Pay Period * S…" at bounding box center [782, 343] width 360 height 505
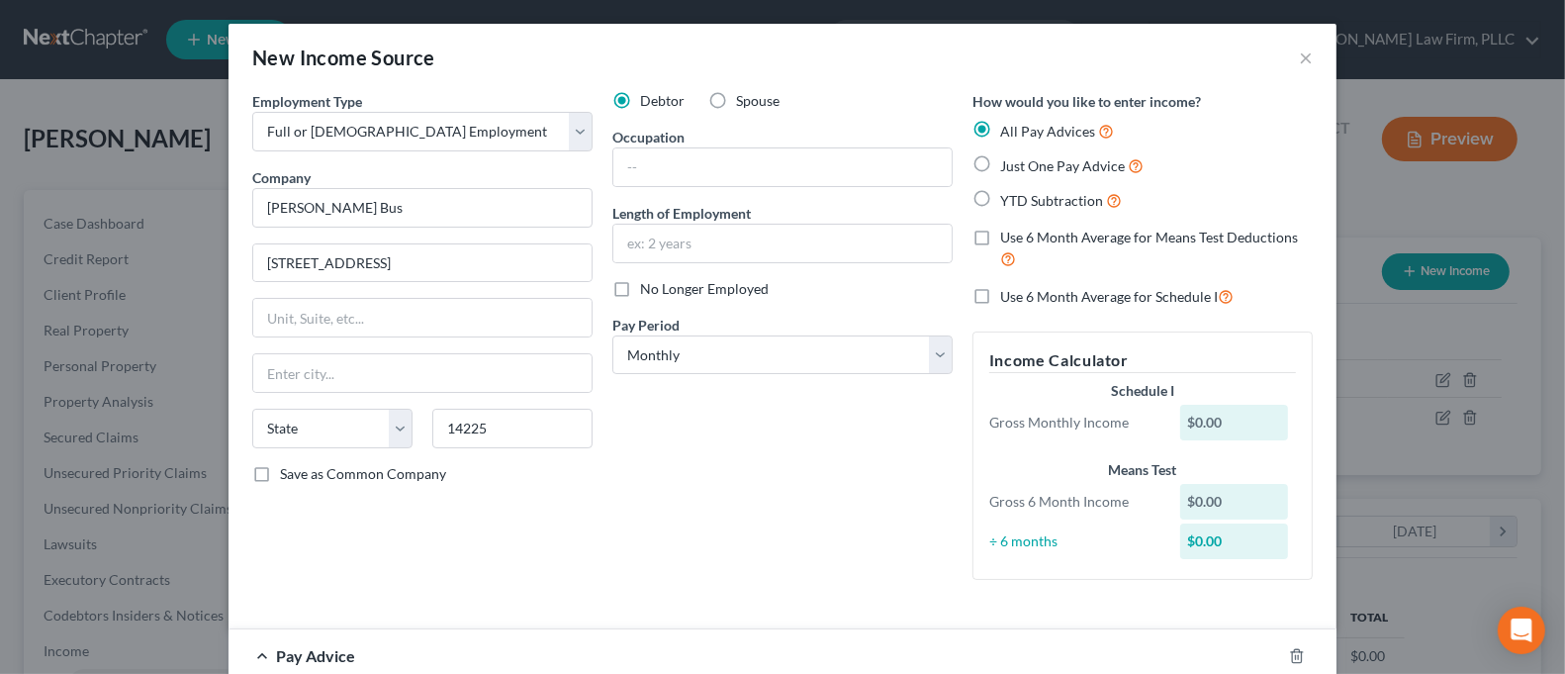
type input "Buffalo"
select select "35"
click at [721, 174] on input "text" at bounding box center [782, 167] width 338 height 38
type input "Driver"
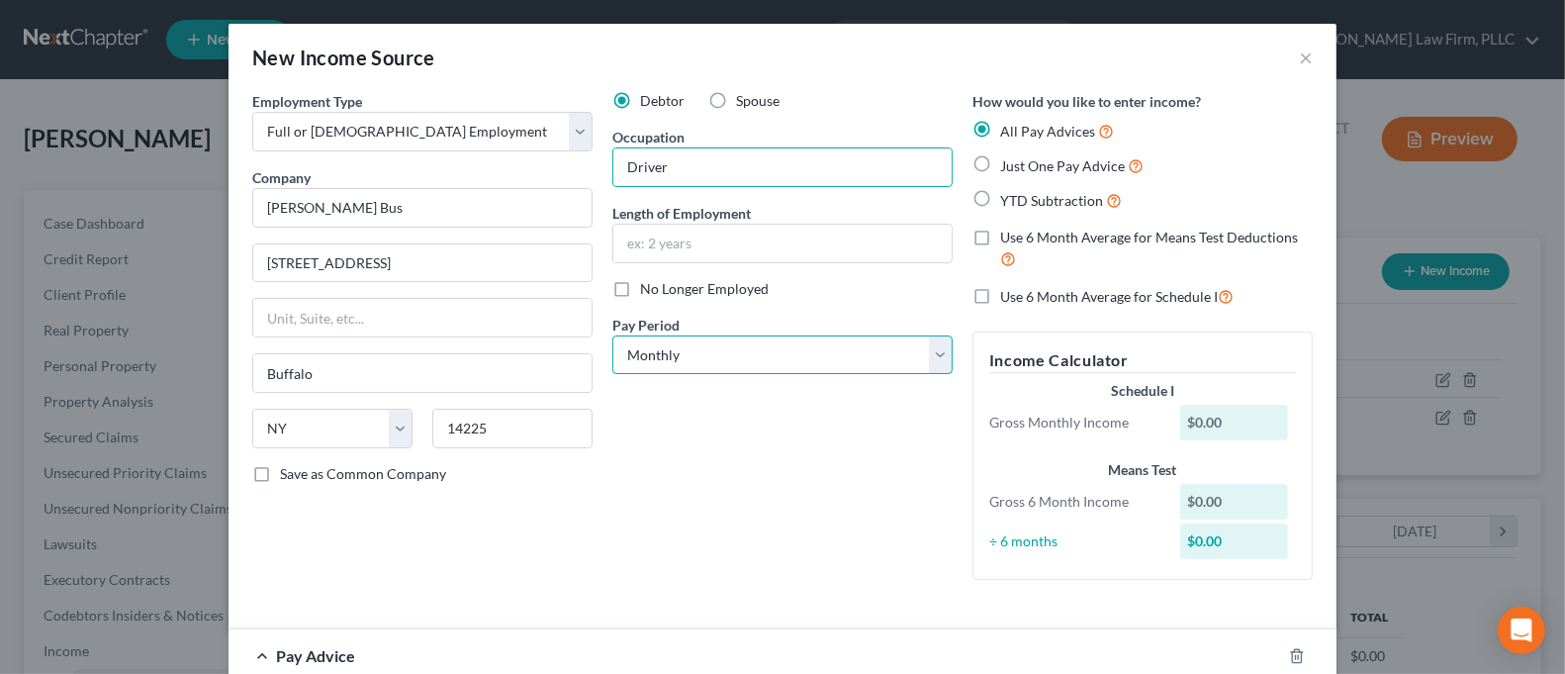
click at [741, 361] on select "Select Monthly Twice Monthly Every Other Week Weekly" at bounding box center [782, 355] width 340 height 40
select select "3"
click at [612, 335] on select "Select Monthly Twice Monthly Every Other Week Weekly" at bounding box center [782, 355] width 340 height 40
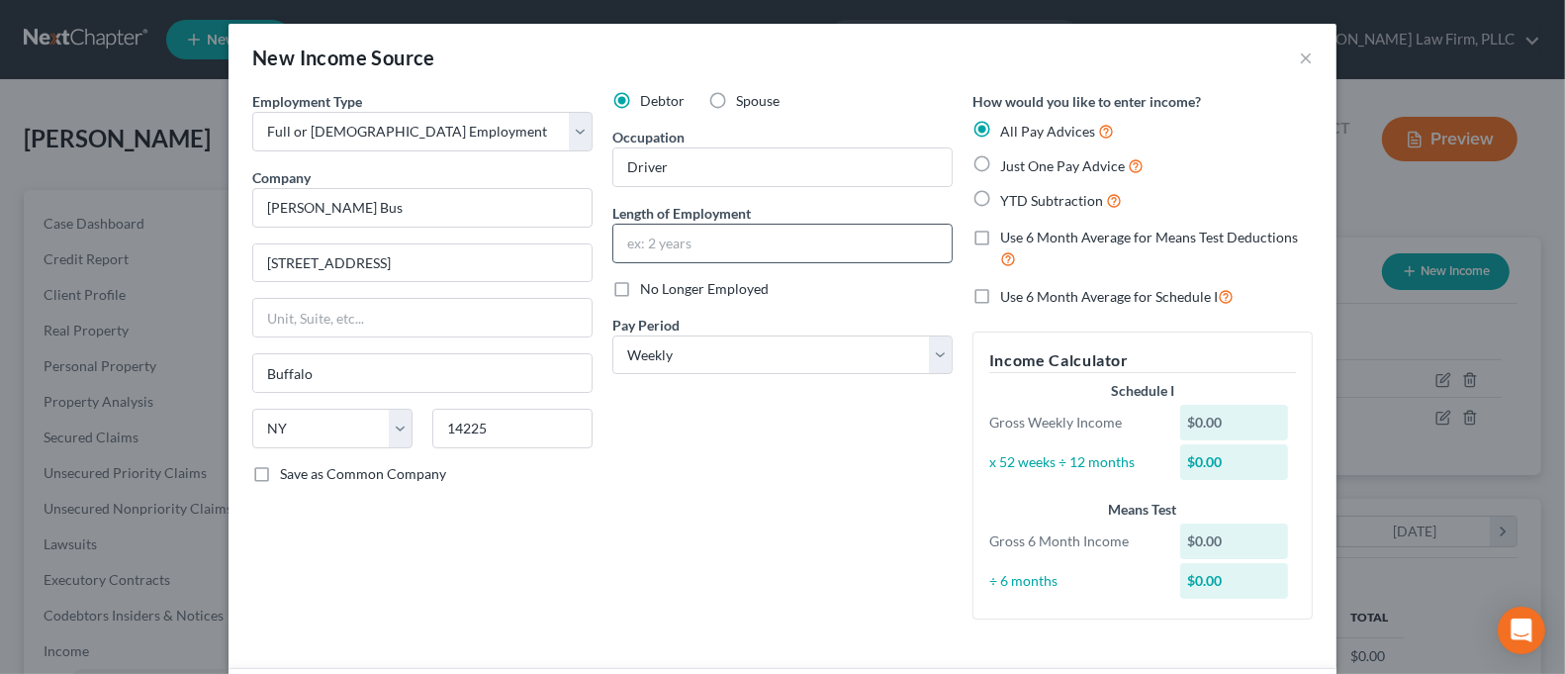
click at [657, 229] on input "text" at bounding box center [782, 244] width 338 height 38
type input "One Month"
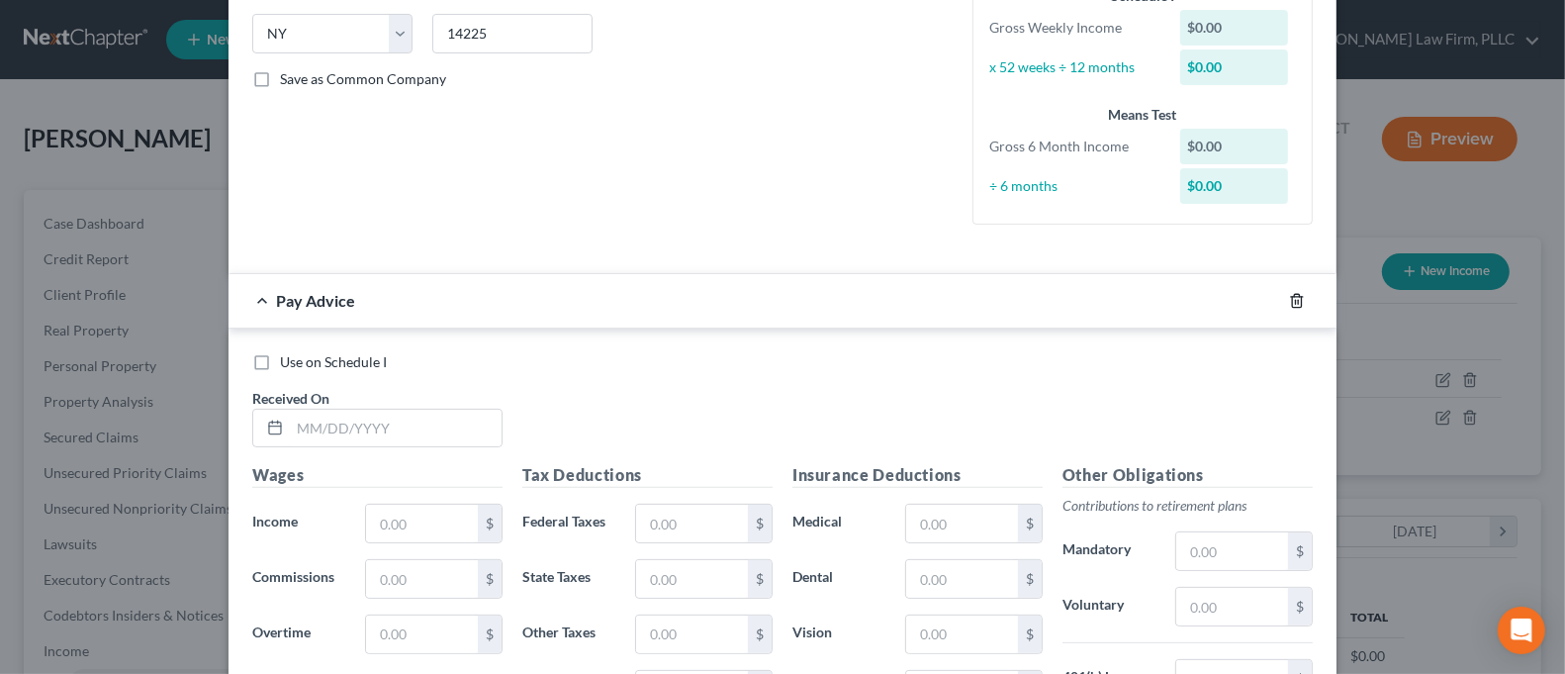
click at [1289, 298] on icon "button" at bounding box center [1297, 301] width 16 height 16
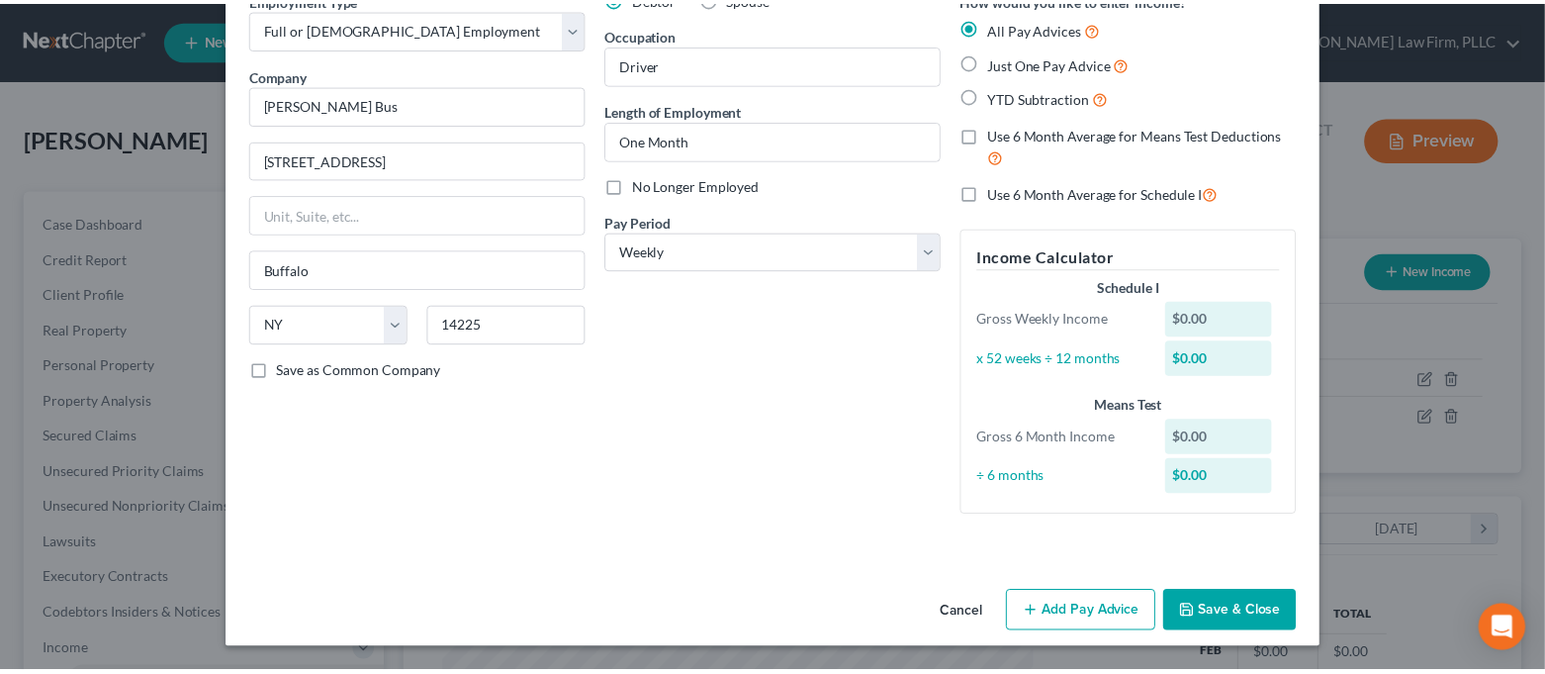
scroll to position [102, 0]
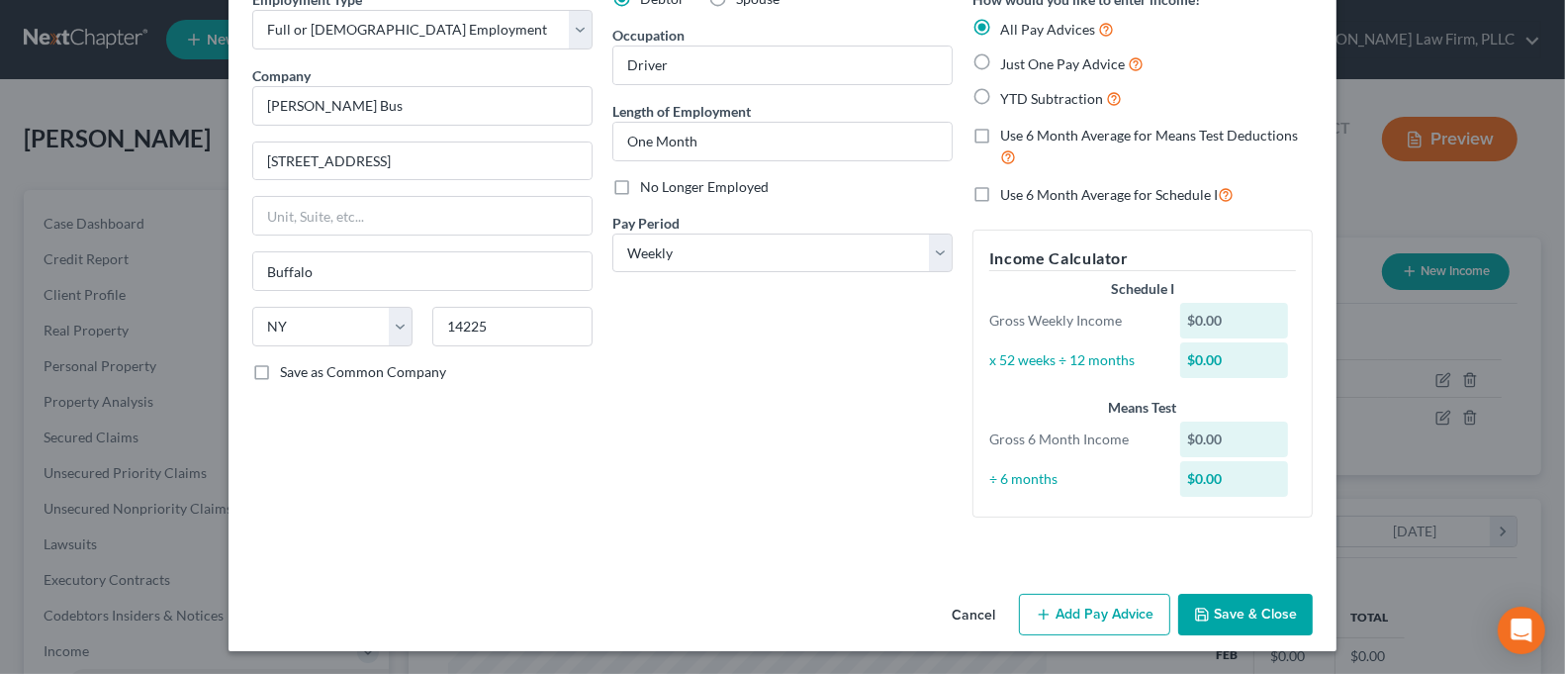
click at [1252, 601] on button "Save & Close" at bounding box center [1245, 615] width 135 height 42
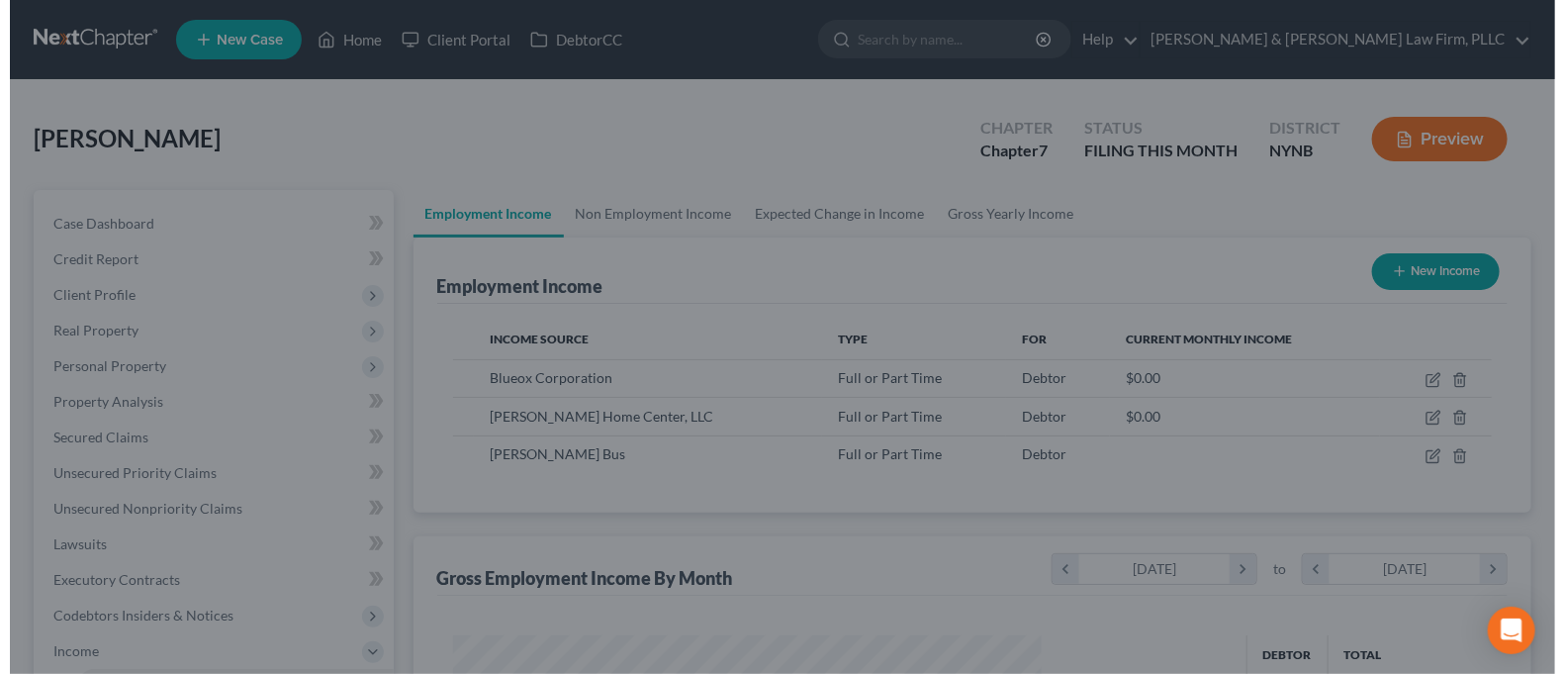
scroll to position [988932, 988657]
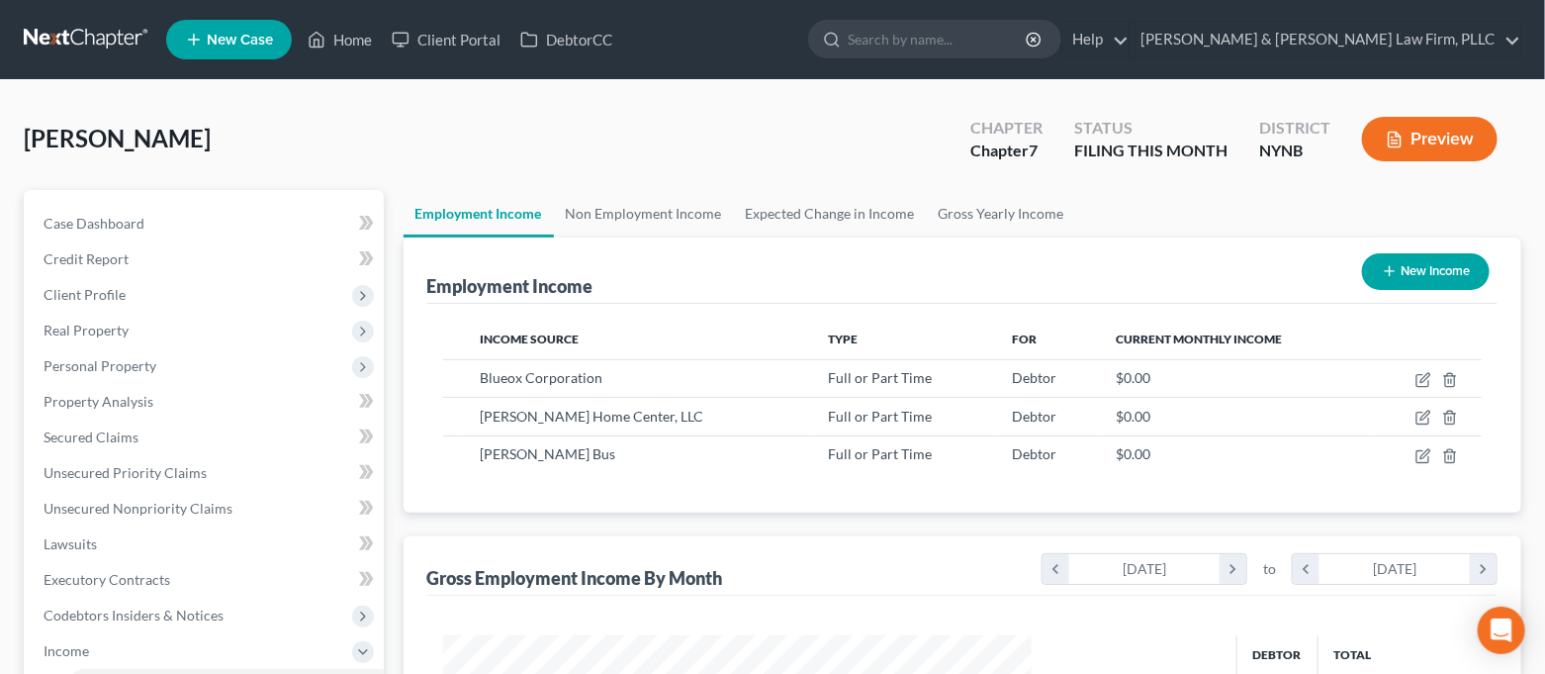
click at [1377, 272] on button "New Income" at bounding box center [1426, 271] width 128 height 37
select select "0"
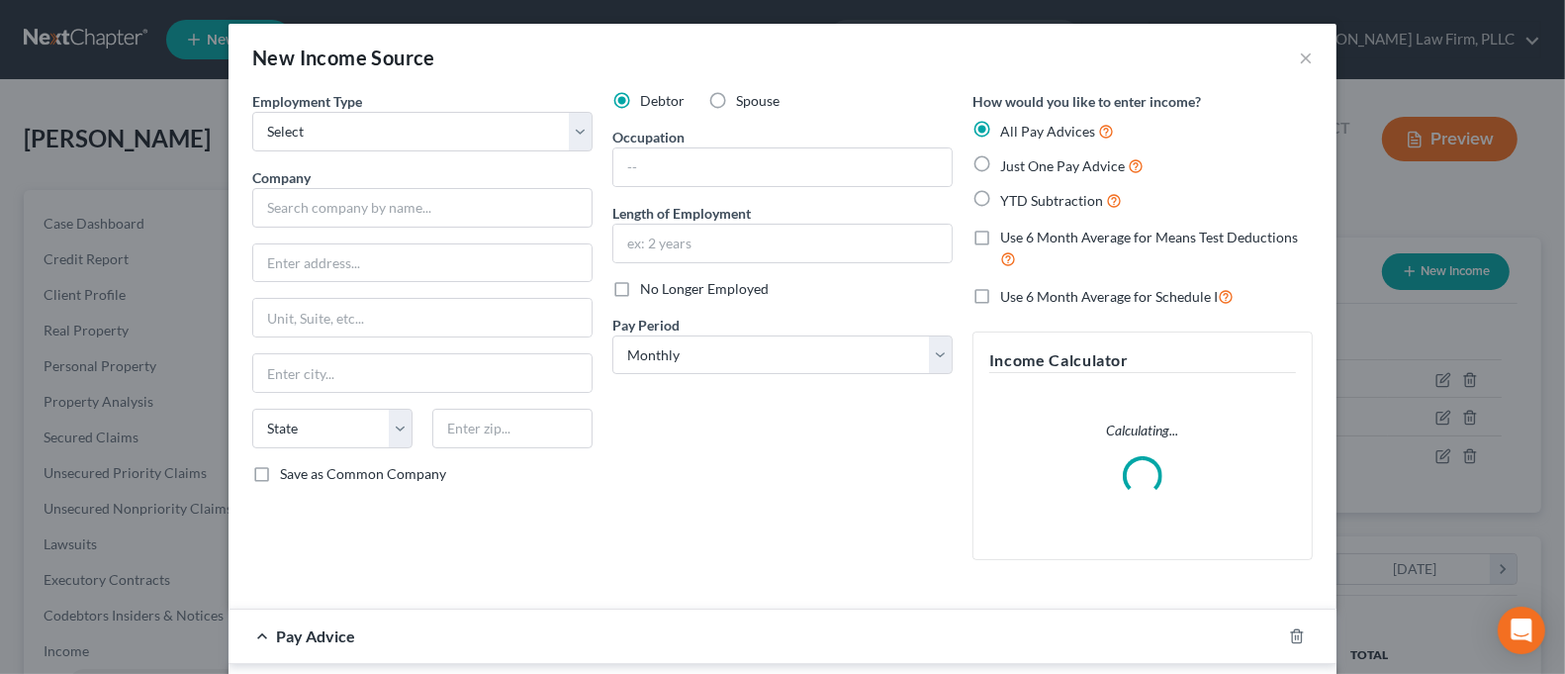
scroll to position [353, 637]
click at [465, 140] on select "Select Full or [DEMOGRAPHIC_DATA] Employment Self Employment" at bounding box center [422, 132] width 340 height 40
select select "0"
click at [252, 112] on select "Select Full or [DEMOGRAPHIC_DATA] Employment Self Employment" at bounding box center [422, 132] width 340 height 40
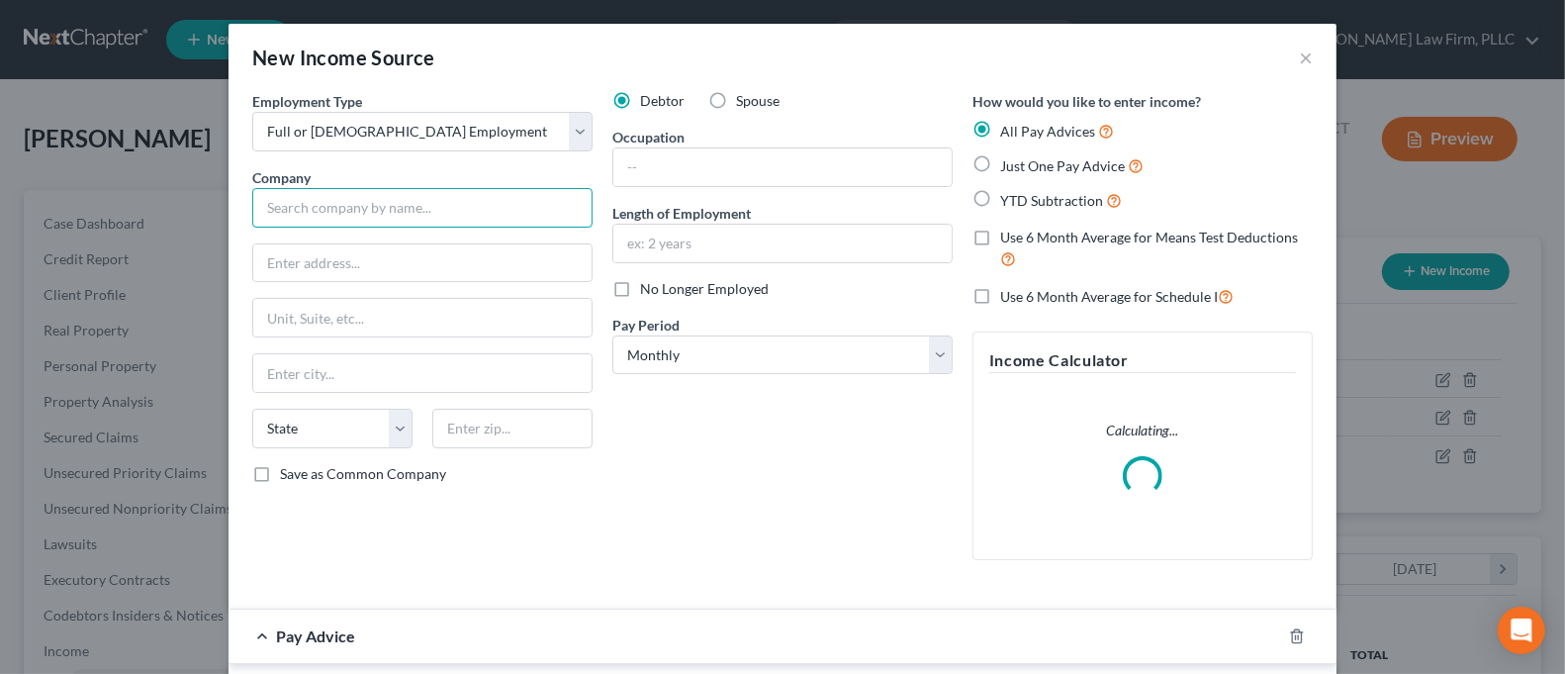
click at [458, 200] on input "text" at bounding box center [422, 208] width 340 height 40
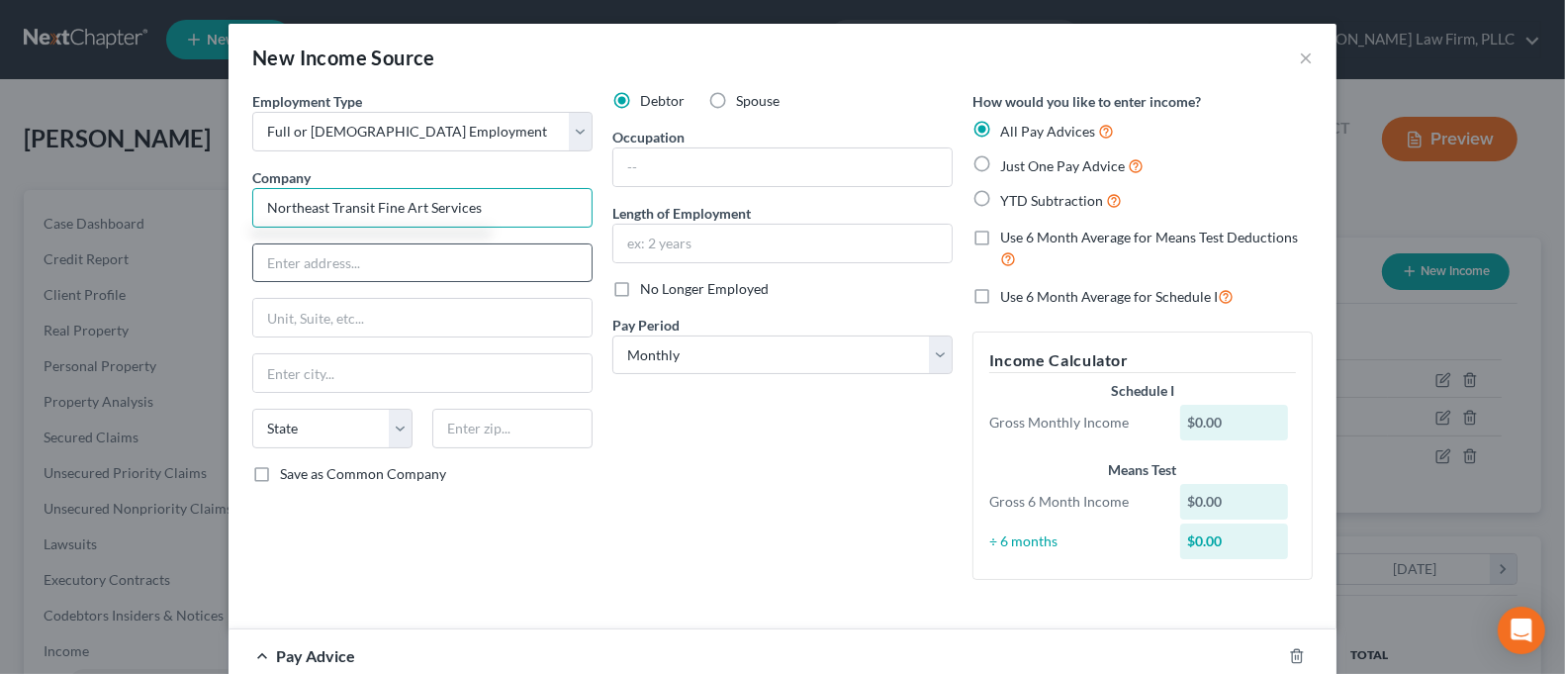
type input "Northeast Transit Fine Art Services"
click at [455, 276] on input "text" at bounding box center [422, 263] width 338 height 38
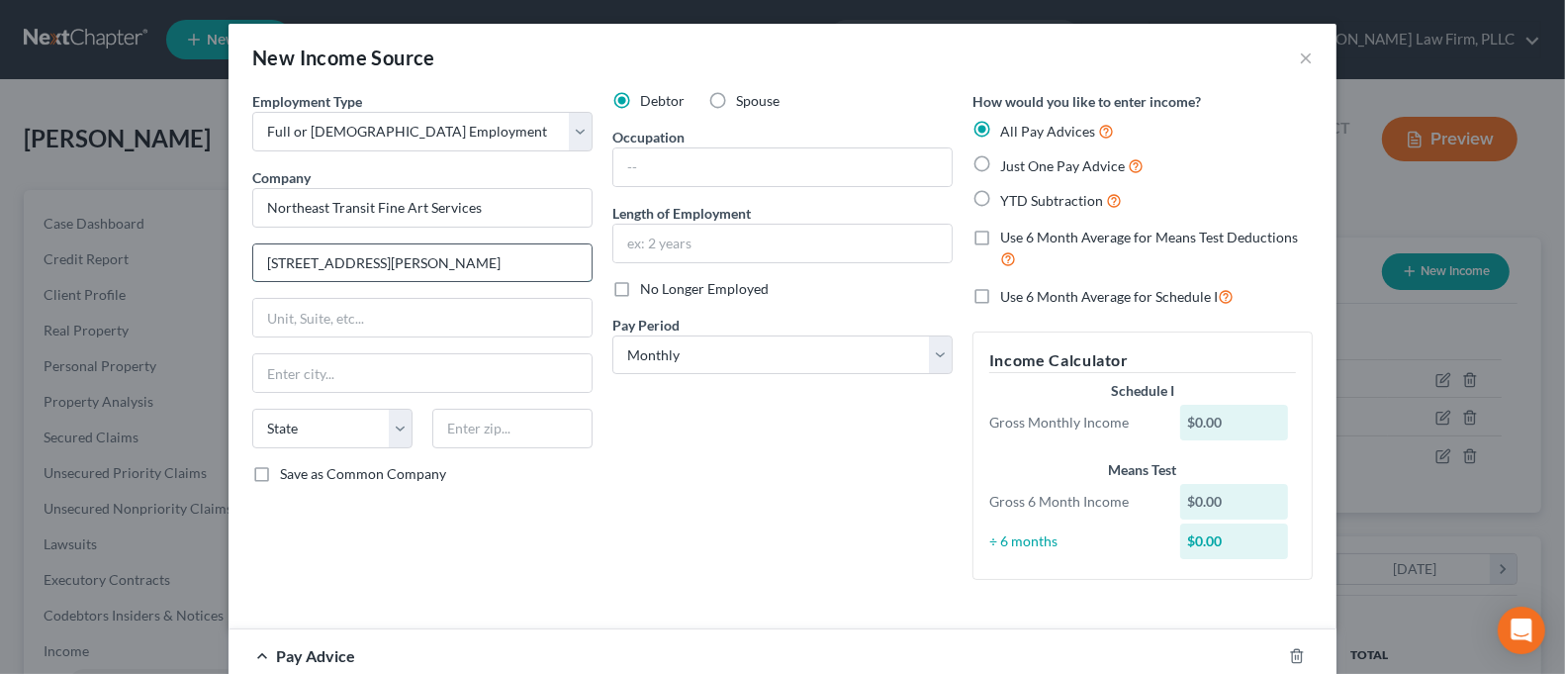
type input "[STREET_ADDRESS][PERSON_NAME]"
type input "13480"
click at [671, 455] on div "Debtor Spouse Occupation Length of Employment No Longer Employed Pay Period * S…" at bounding box center [782, 343] width 360 height 505
type input "[GEOGRAPHIC_DATA]"
select select "35"
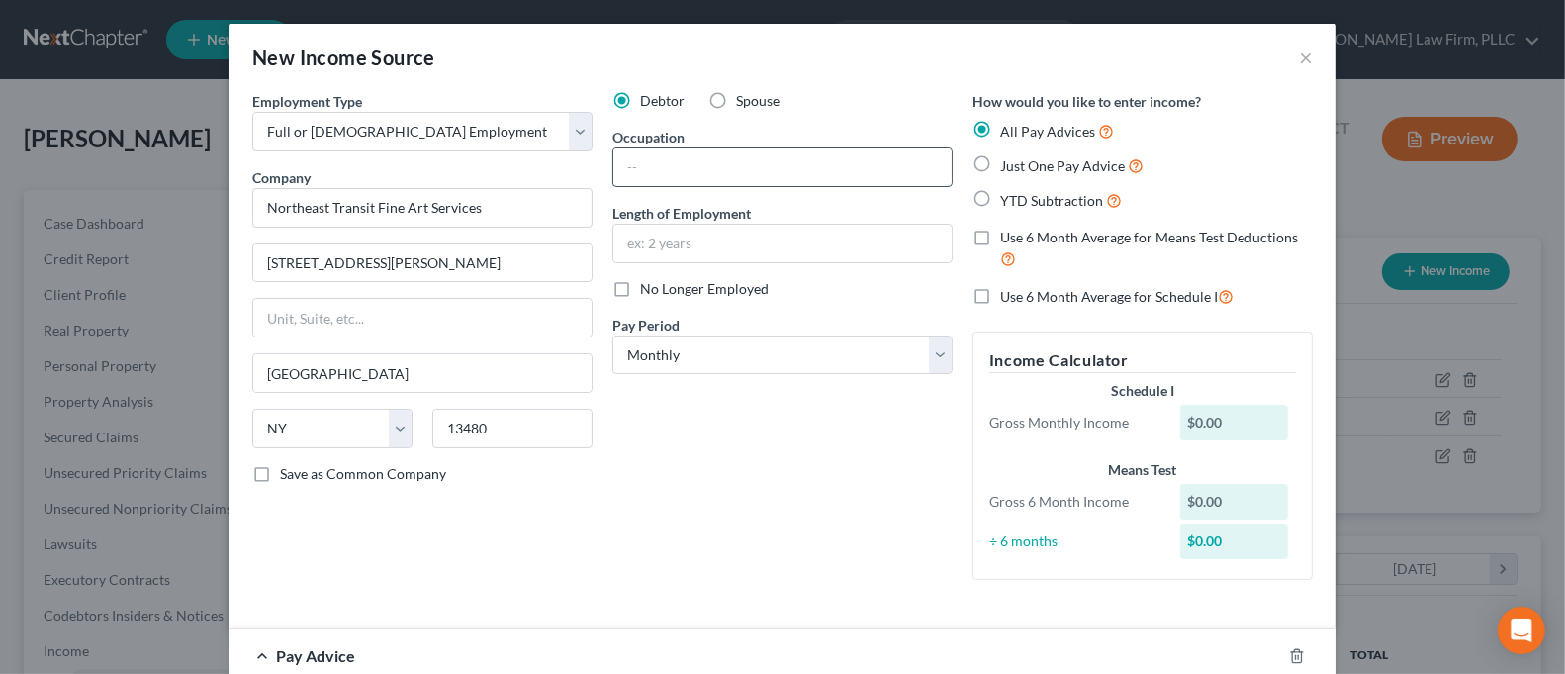
click at [666, 166] on input "text" at bounding box center [782, 167] width 338 height 38
type input "Driver"
click at [759, 240] on input "text" at bounding box center [782, 244] width 338 height 38
type input "Six Years"
click at [763, 340] on select "Select Monthly Twice Monthly Every Other Week Weekly" at bounding box center [782, 355] width 340 height 40
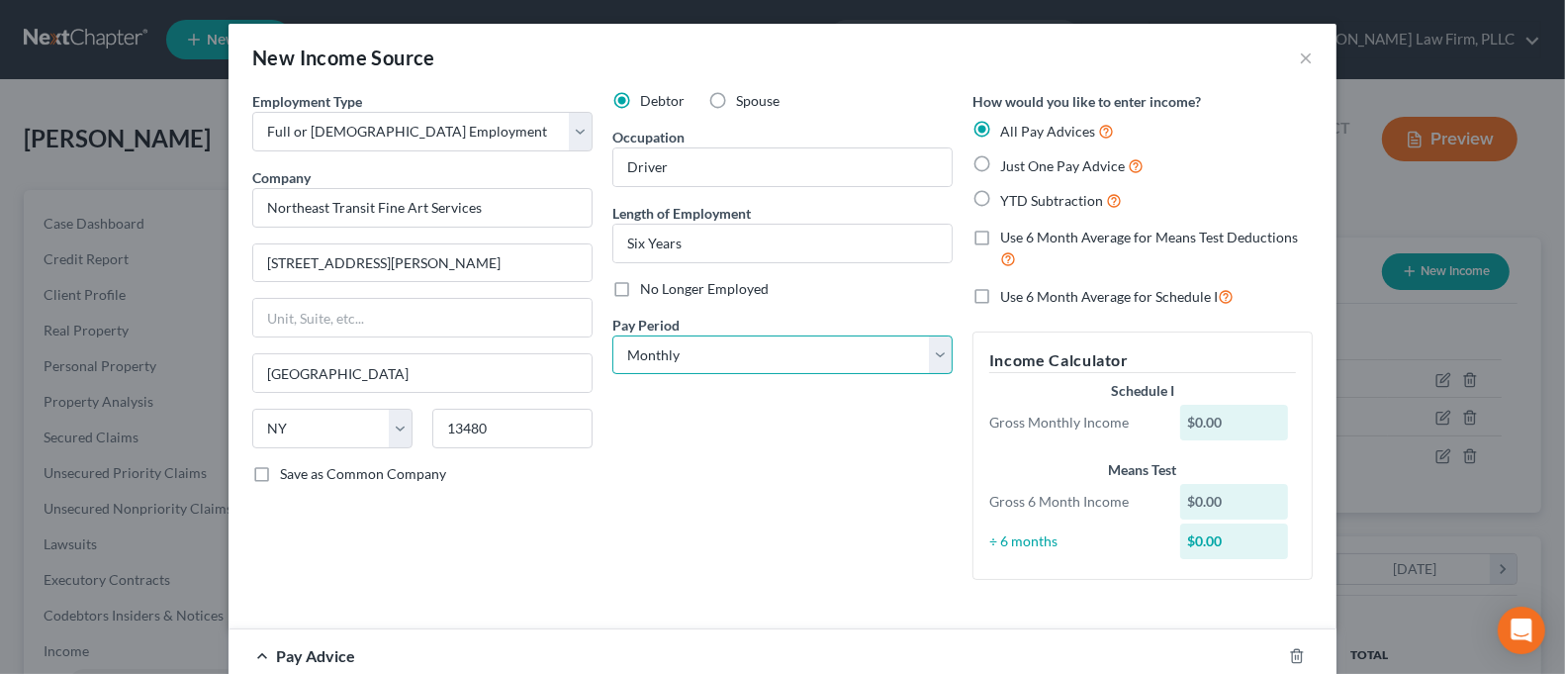
select select "3"
click at [612, 335] on select "Select Monthly Twice Monthly Every Other Week Weekly" at bounding box center [782, 355] width 340 height 40
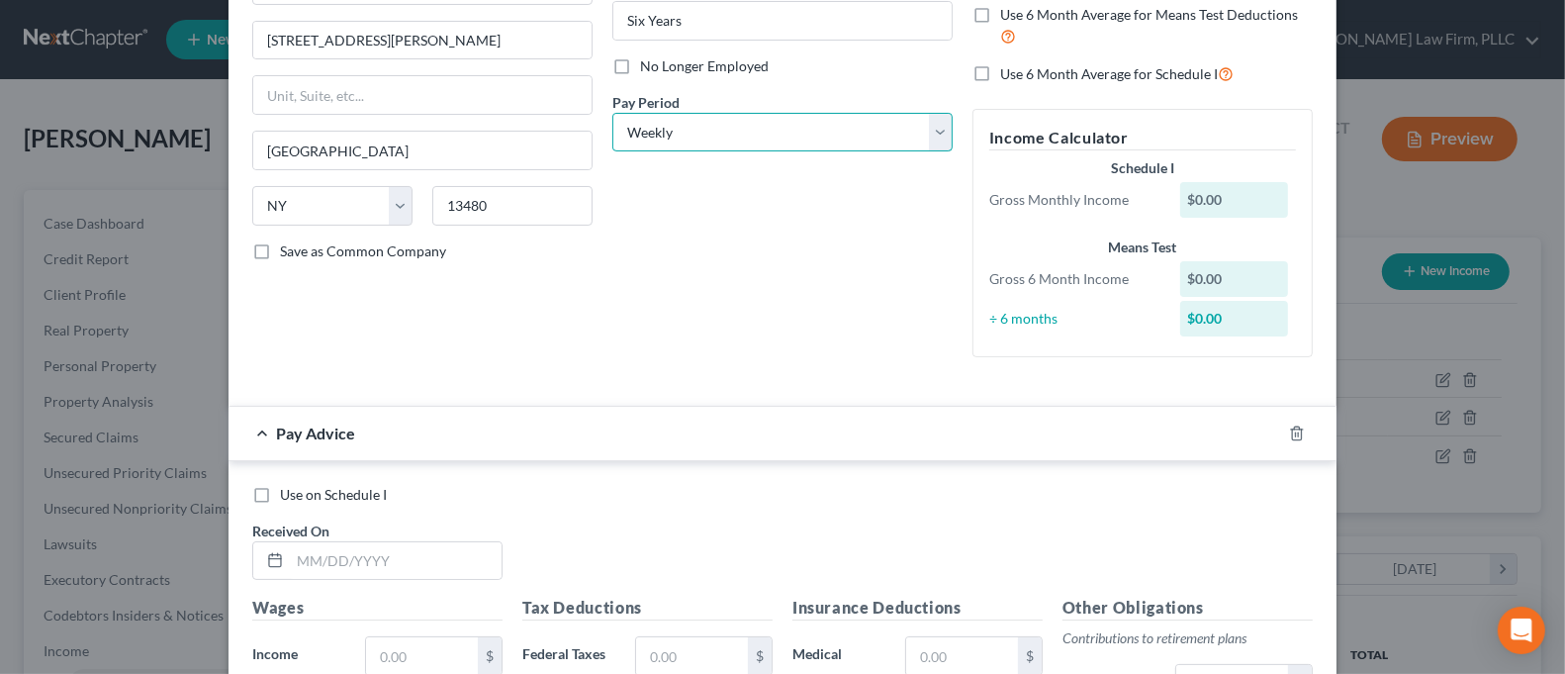
scroll to position [263, 0]
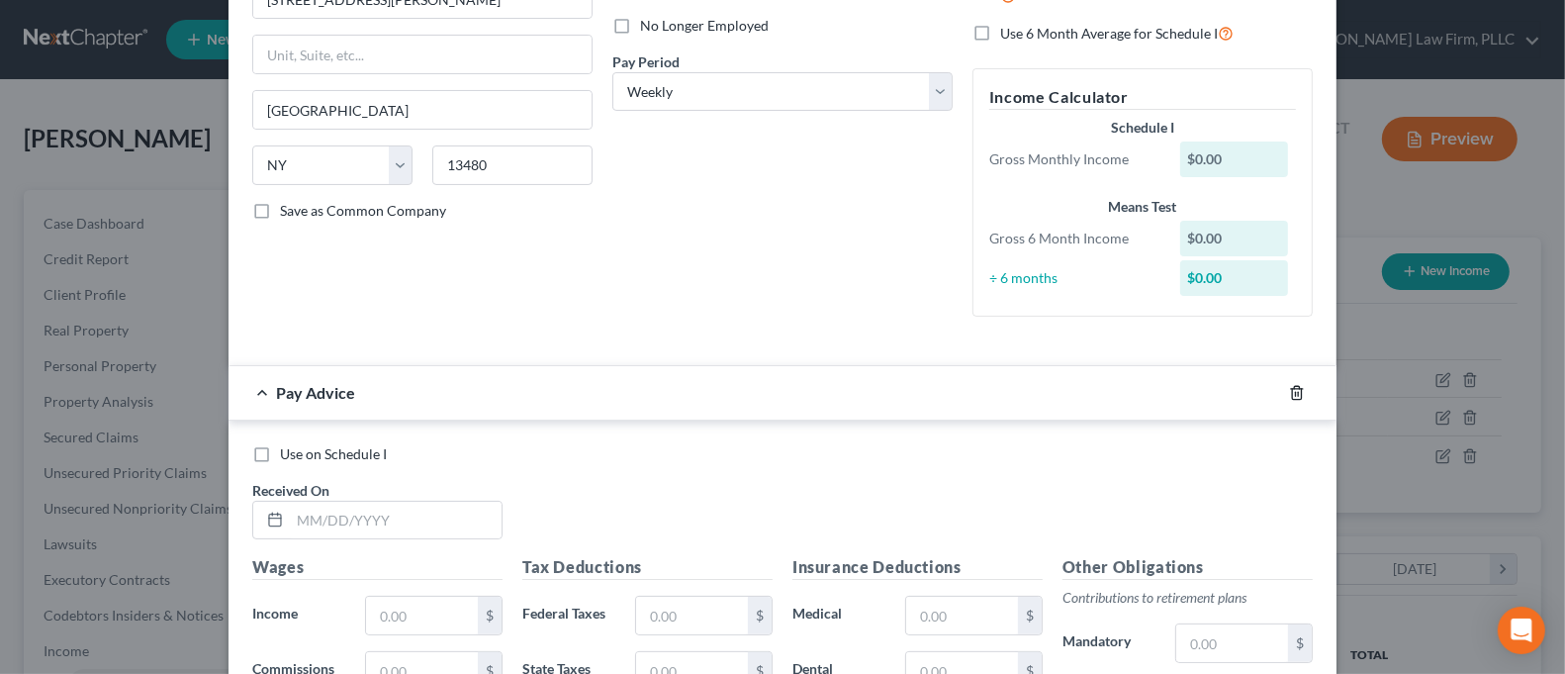
click at [1289, 394] on icon "button" at bounding box center [1297, 393] width 16 height 16
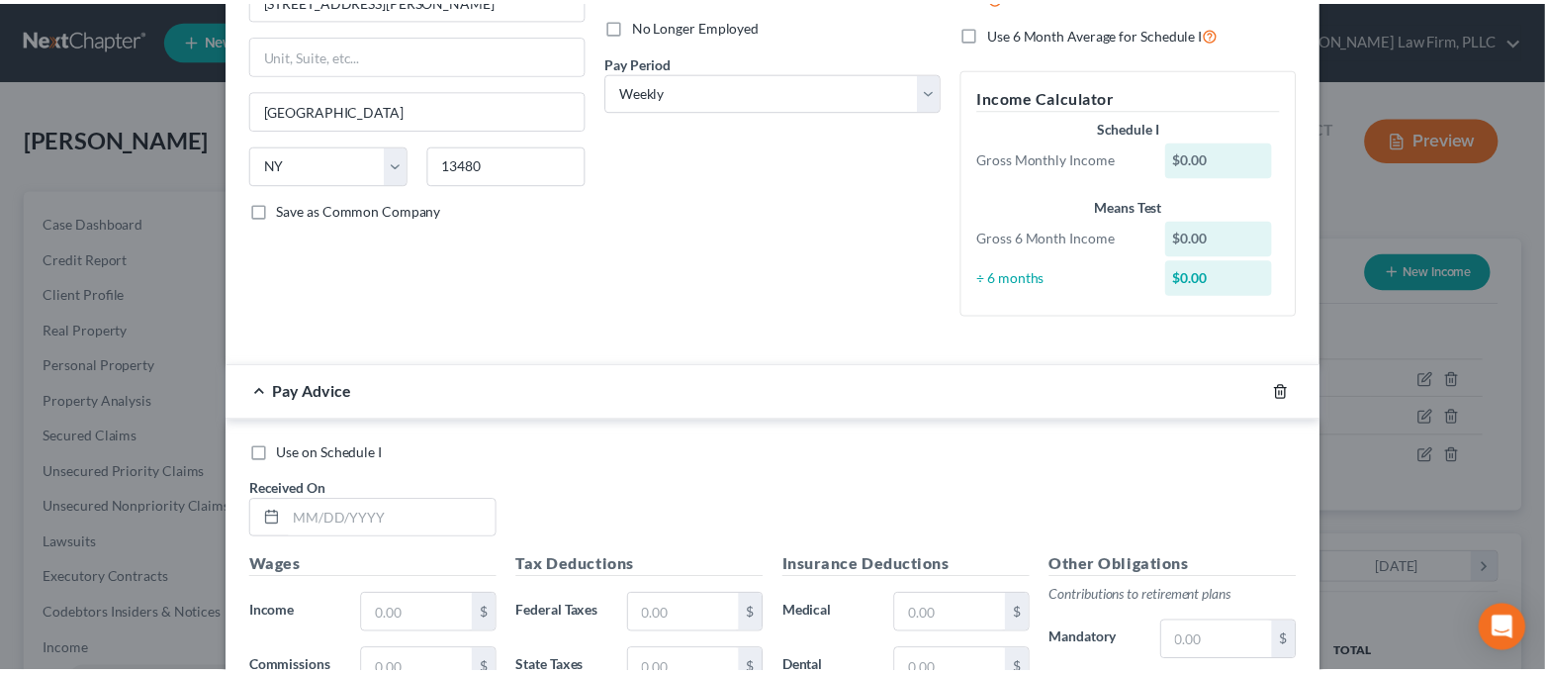
scroll to position [62, 0]
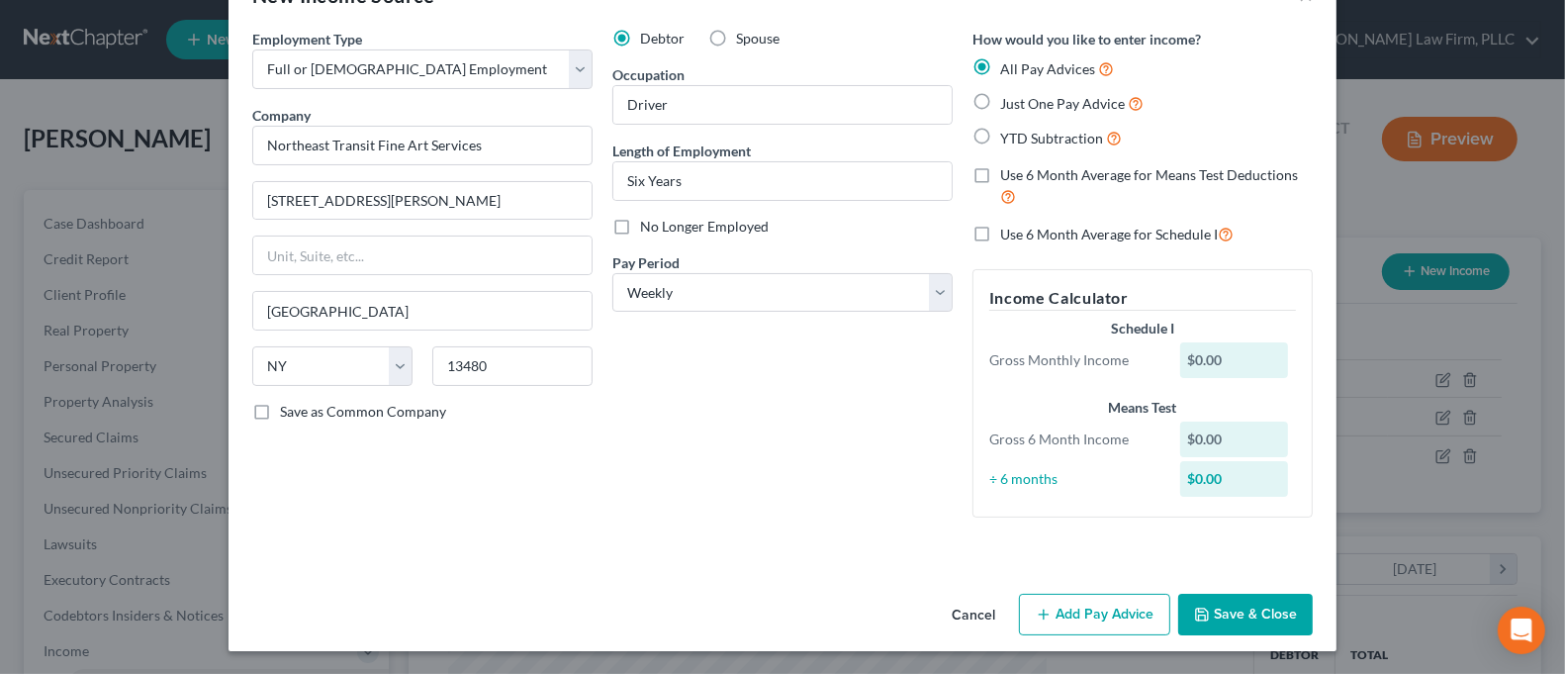
click at [1281, 610] on button "Save & Close" at bounding box center [1245, 615] width 135 height 42
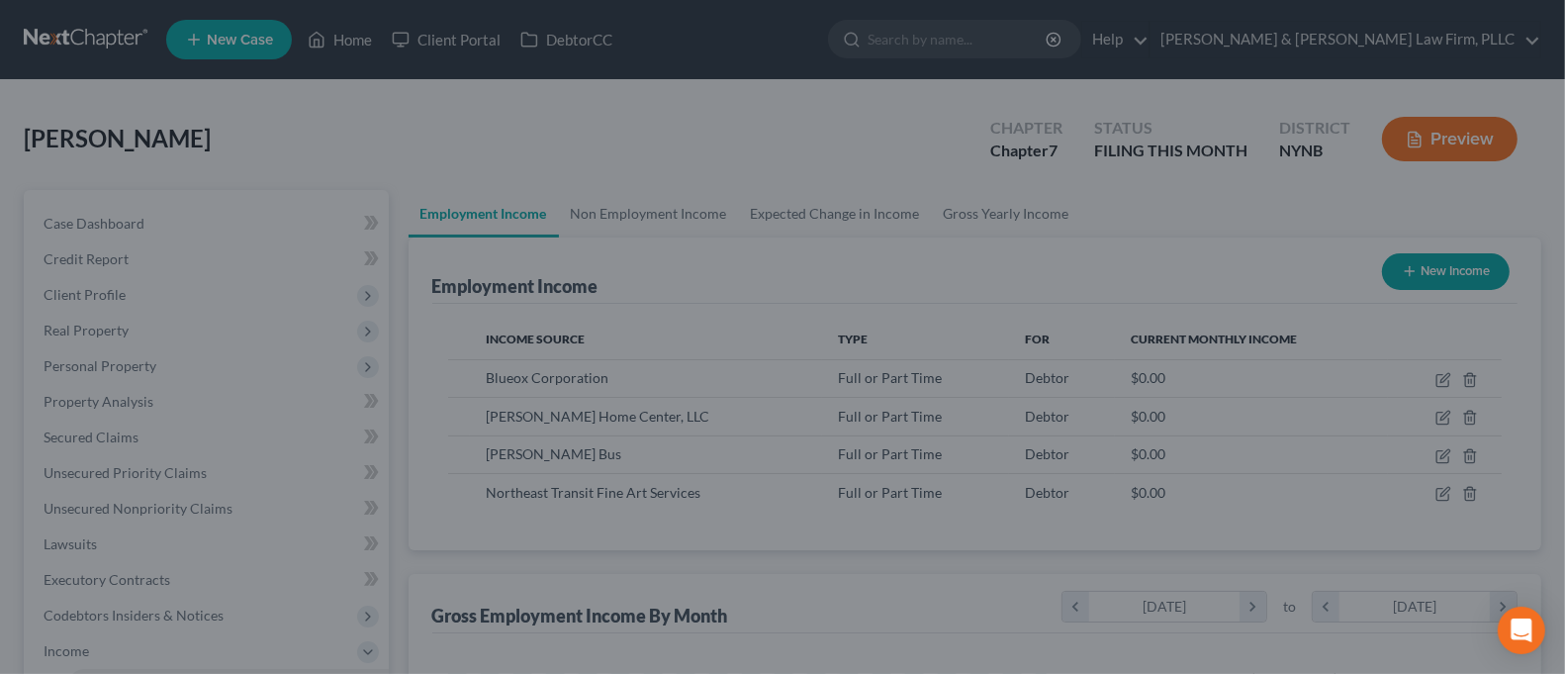
scroll to position [988932, 988657]
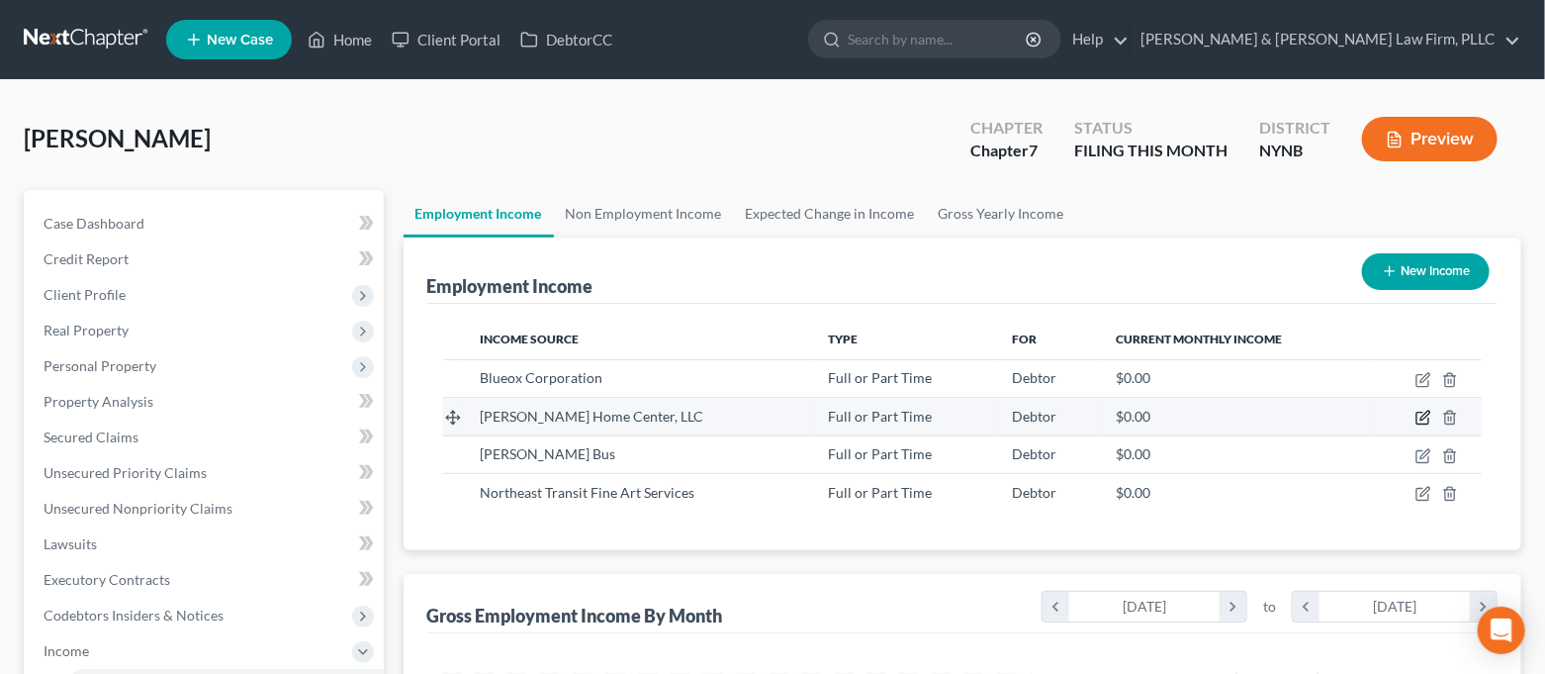
click at [1418, 414] on icon "button" at bounding box center [1423, 419] width 12 height 12
select select "0"
select select "28"
select select "2"
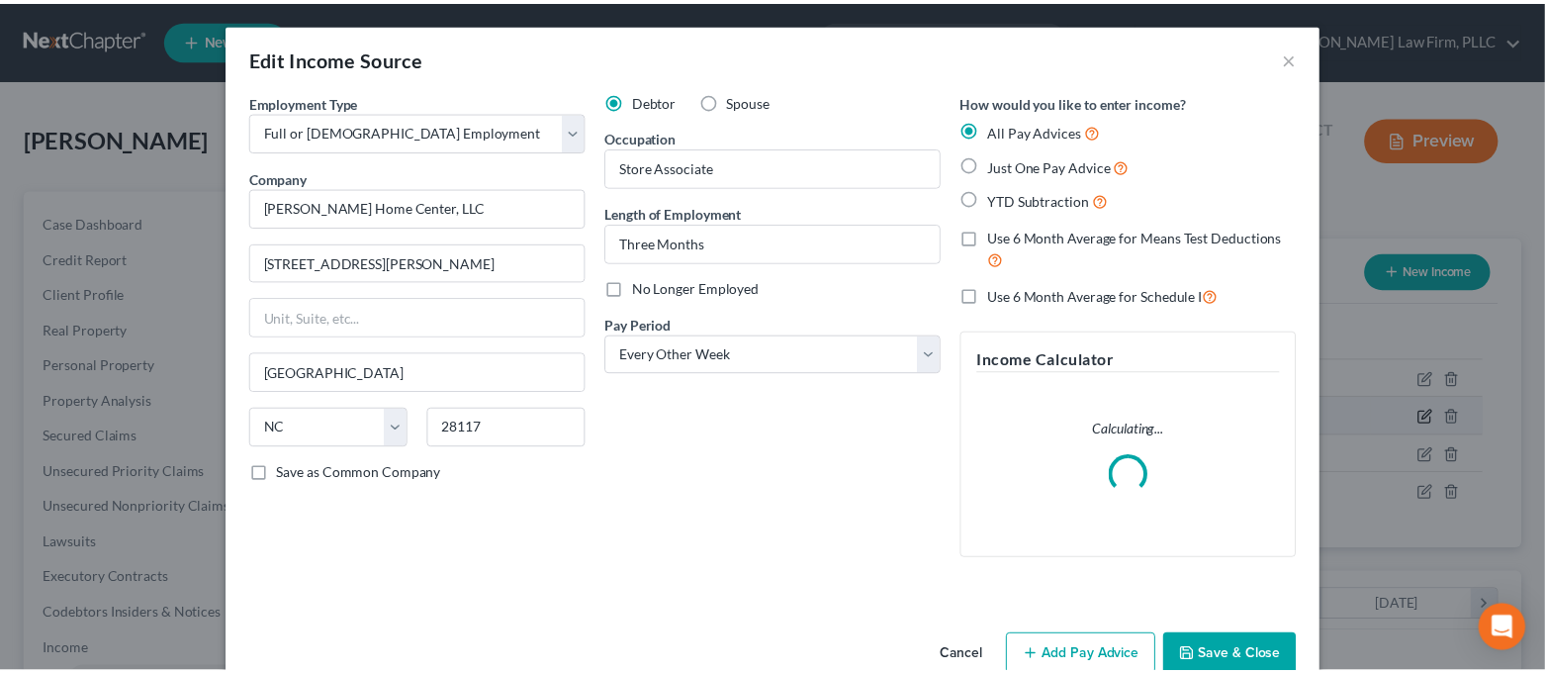
scroll to position [353, 637]
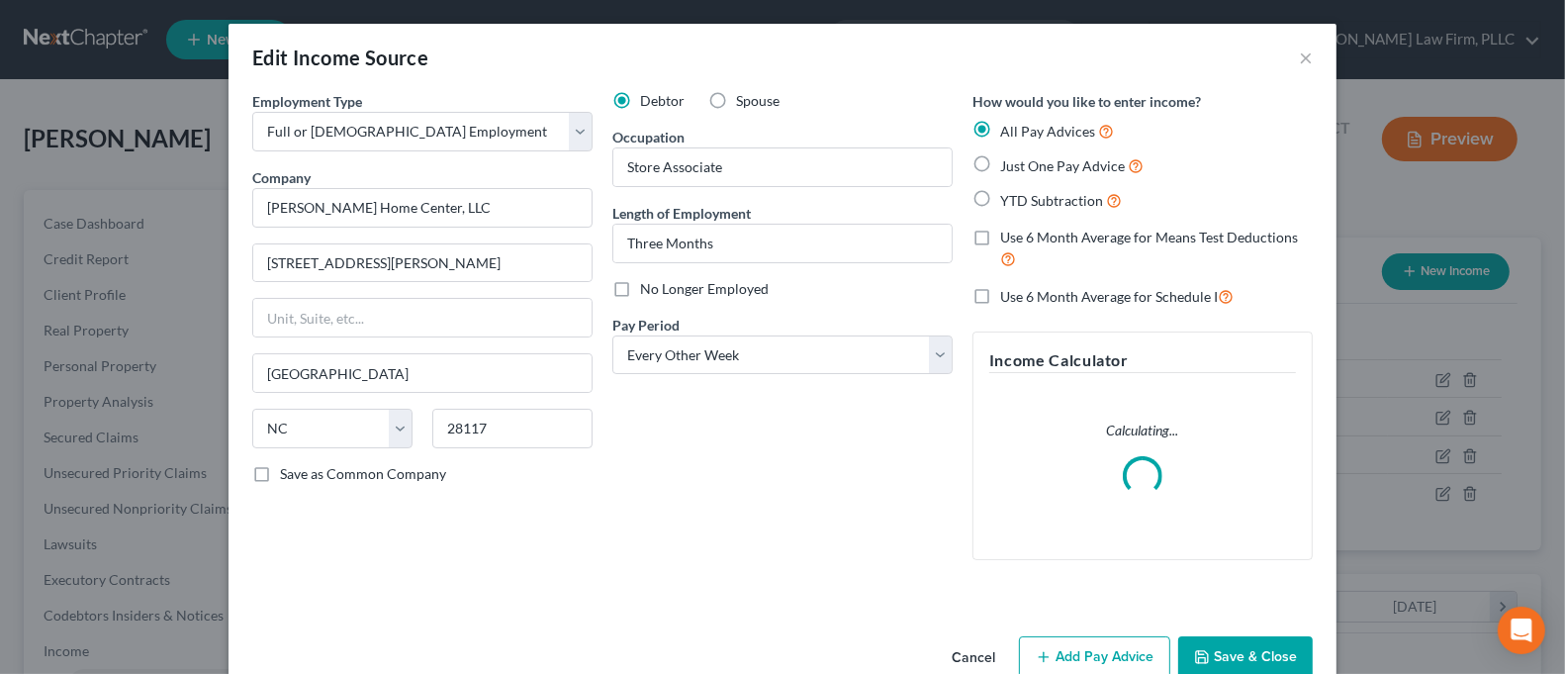
click at [716, 284] on span "No Longer Employed" at bounding box center [704, 288] width 129 height 17
click at [661, 284] on input "No Longer Employed" at bounding box center [654, 285] width 13 height 13
checkbox input "true"
click at [1227, 652] on button "Save & Close" at bounding box center [1245, 657] width 135 height 42
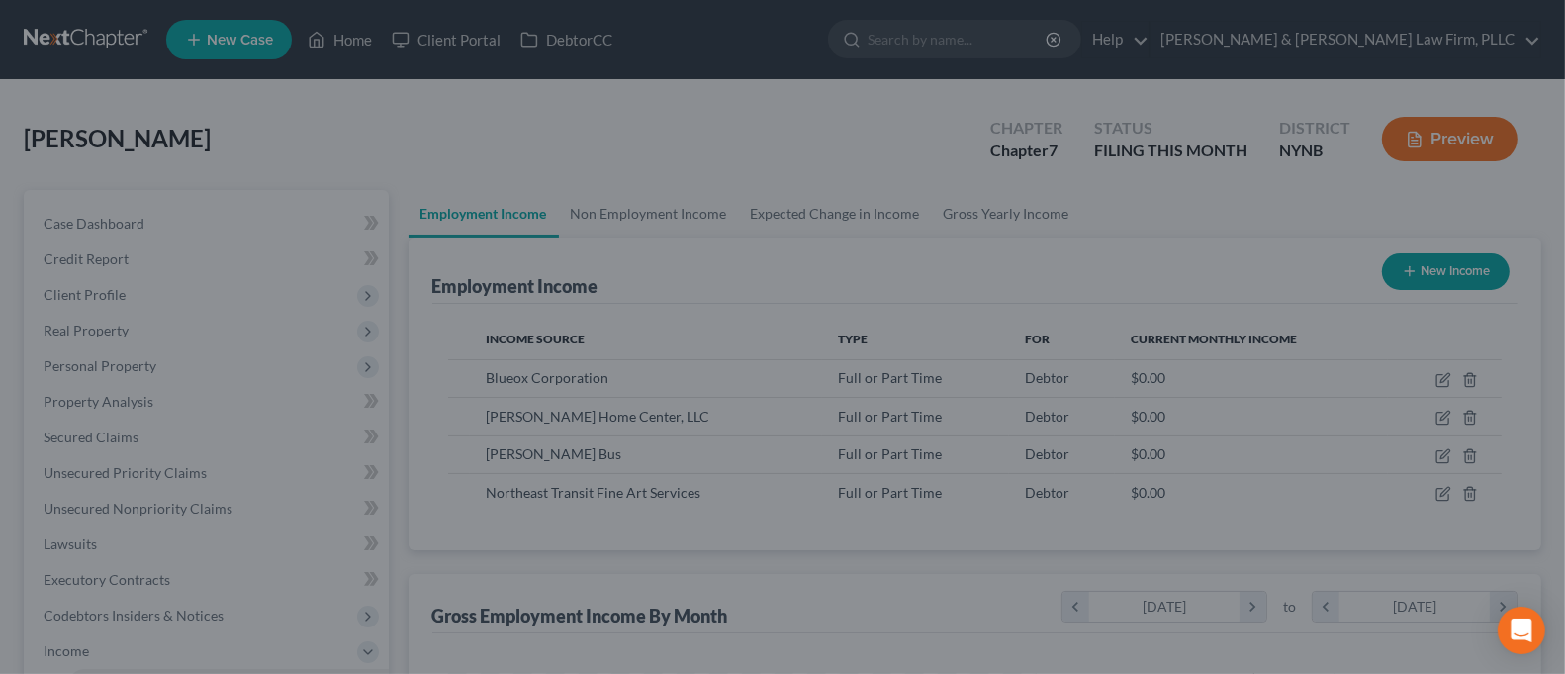
scroll to position [988932, 988657]
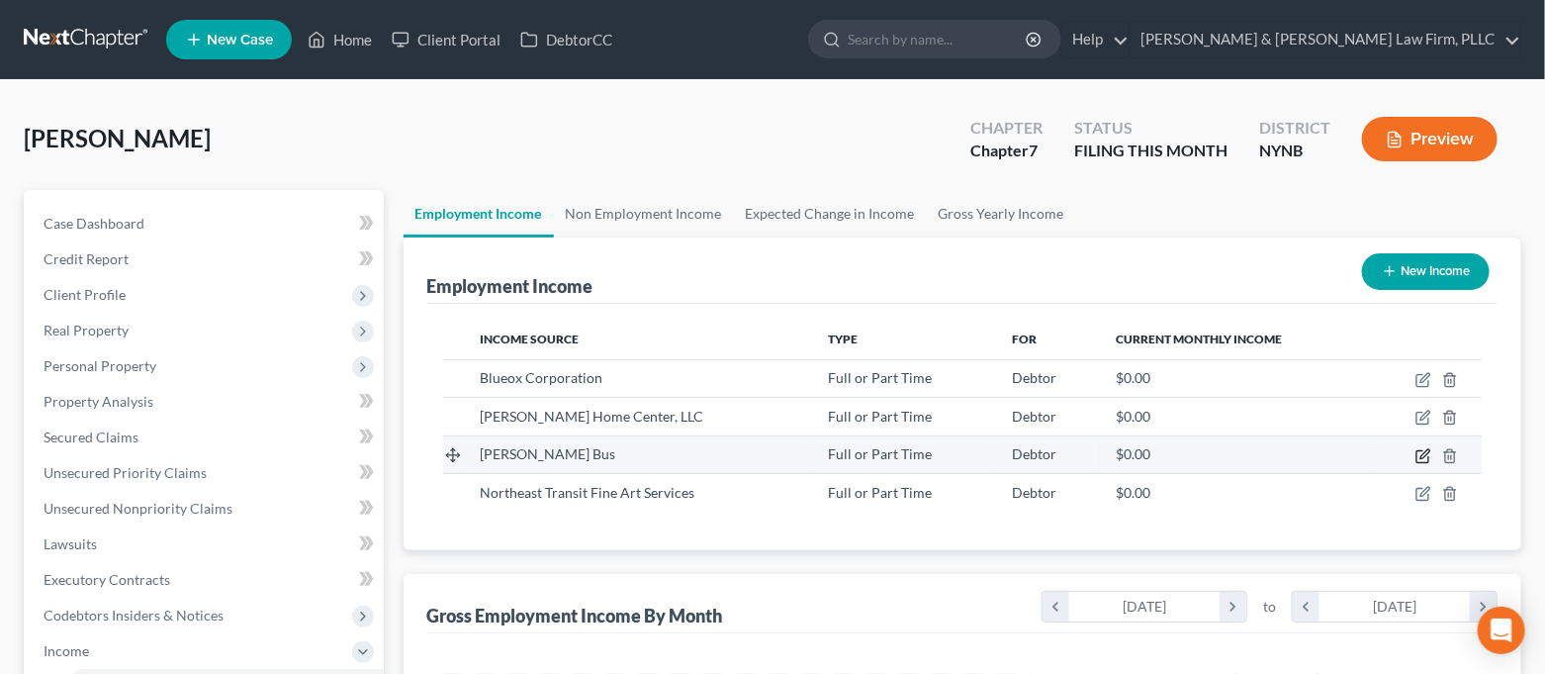
click at [1421, 458] on icon "button" at bounding box center [1424, 456] width 16 height 16
select select "0"
select select "35"
select select "3"
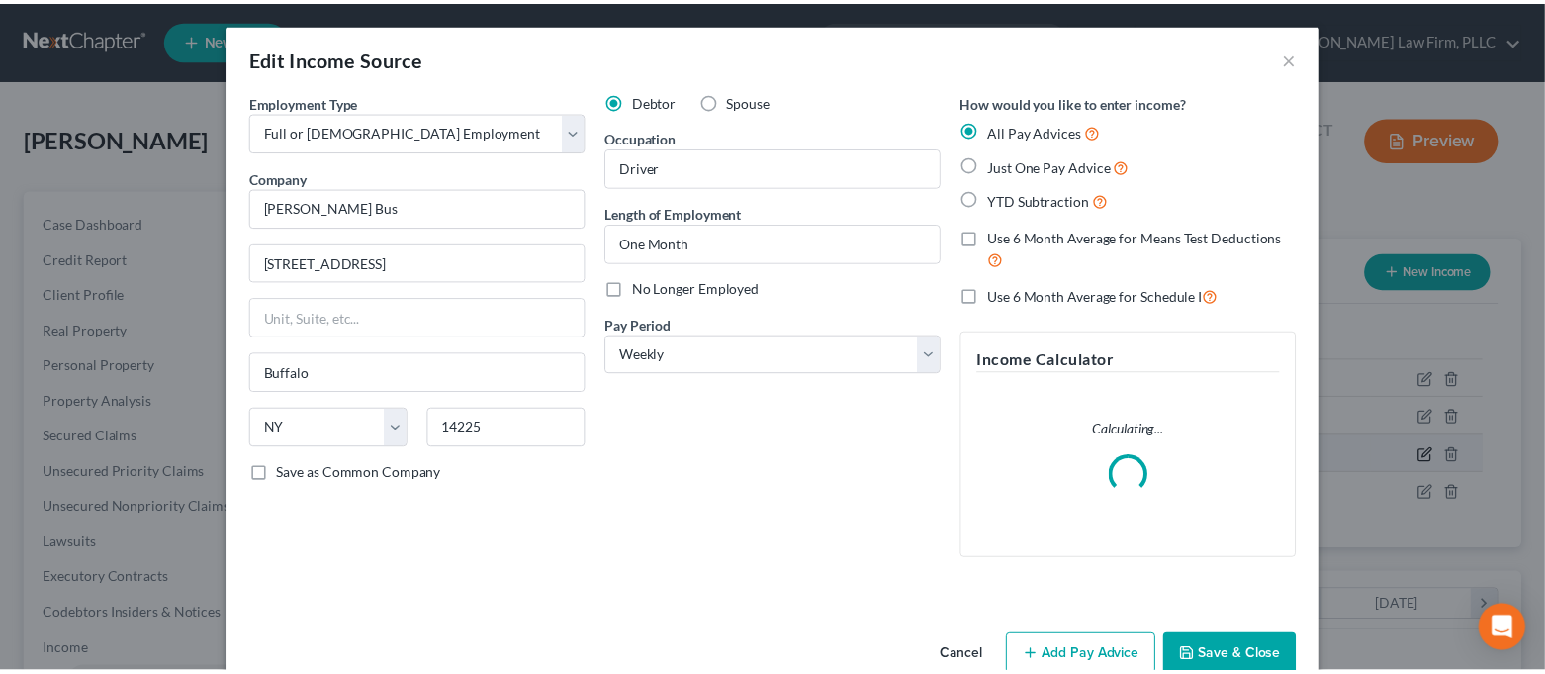
scroll to position [353, 637]
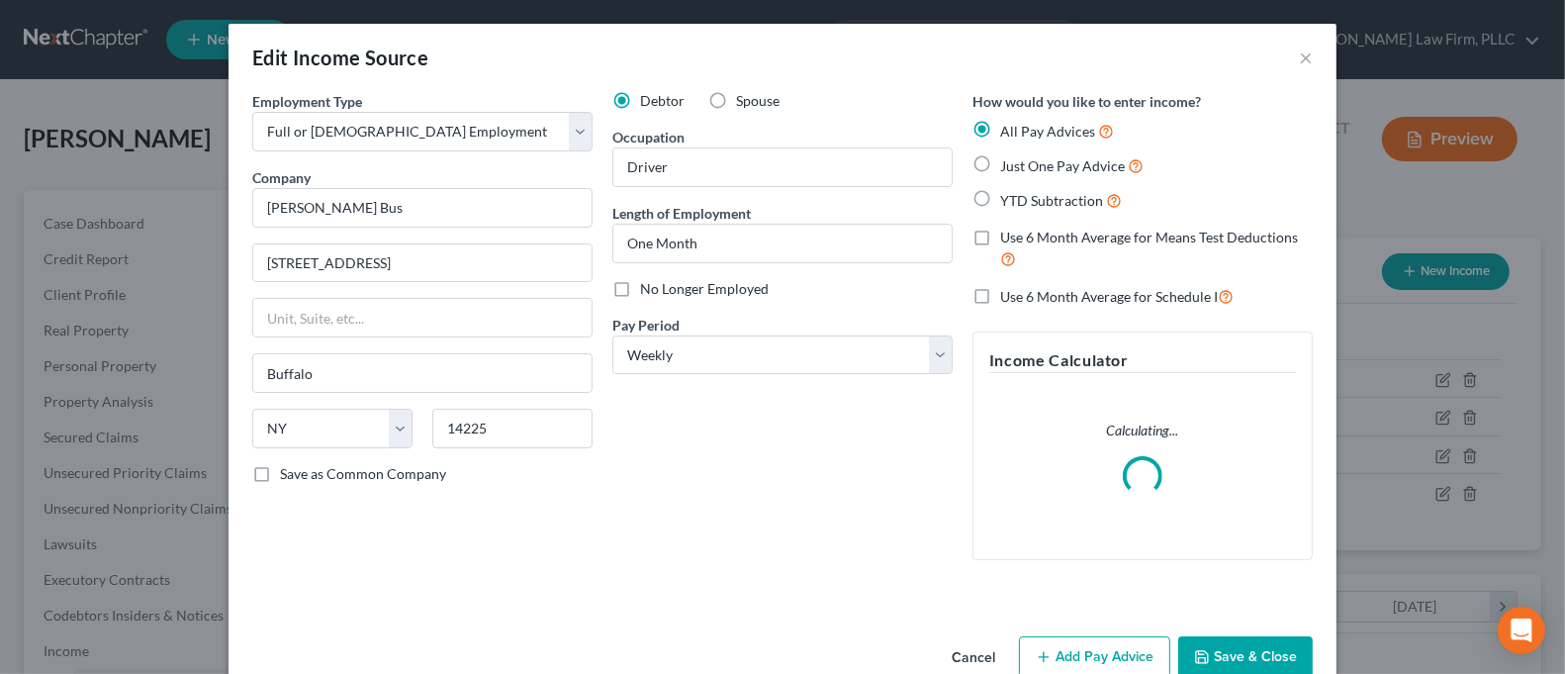
click at [679, 284] on span "No Longer Employed" at bounding box center [704, 288] width 129 height 17
click at [661, 284] on input "No Longer Employed" at bounding box center [654, 285] width 13 height 13
checkbox input "true"
click at [1247, 651] on button "Save & Close" at bounding box center [1245, 657] width 135 height 42
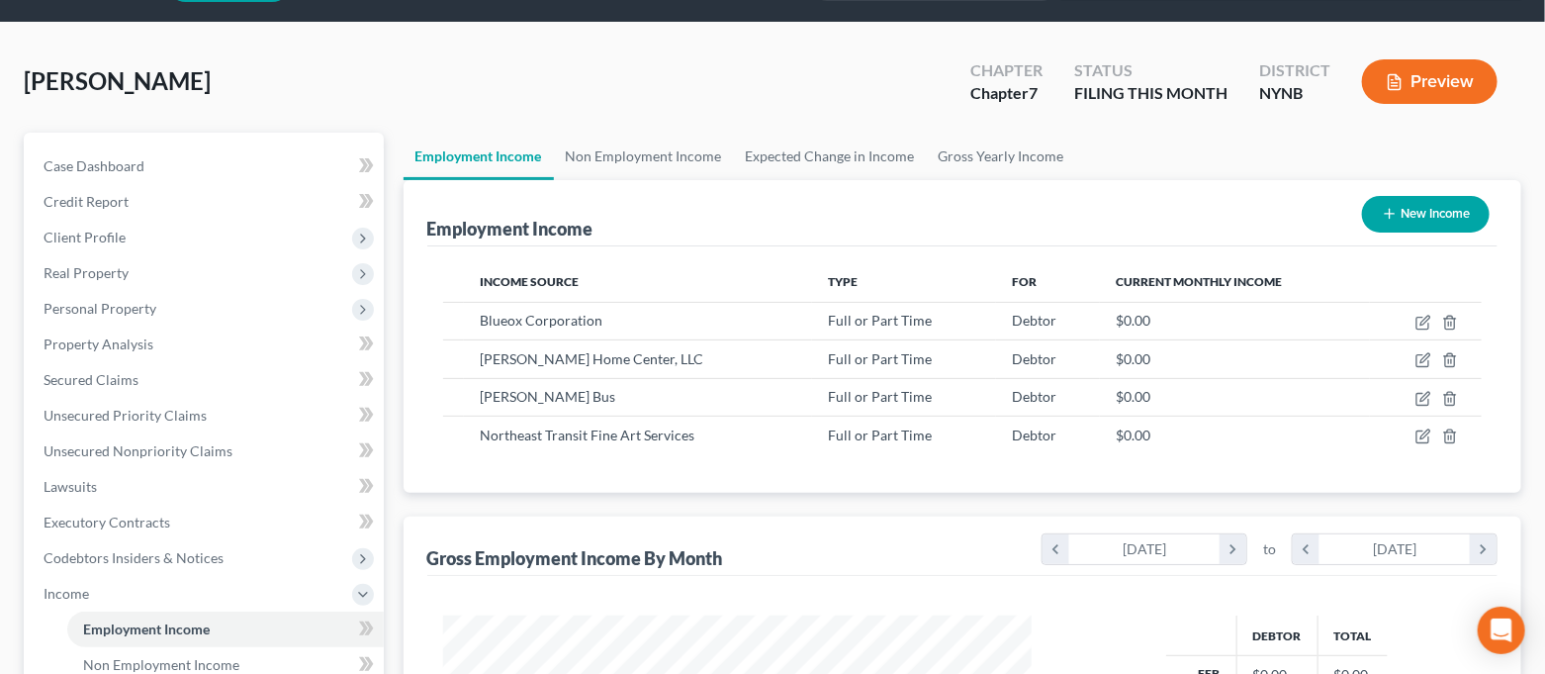
scroll to position [0, 0]
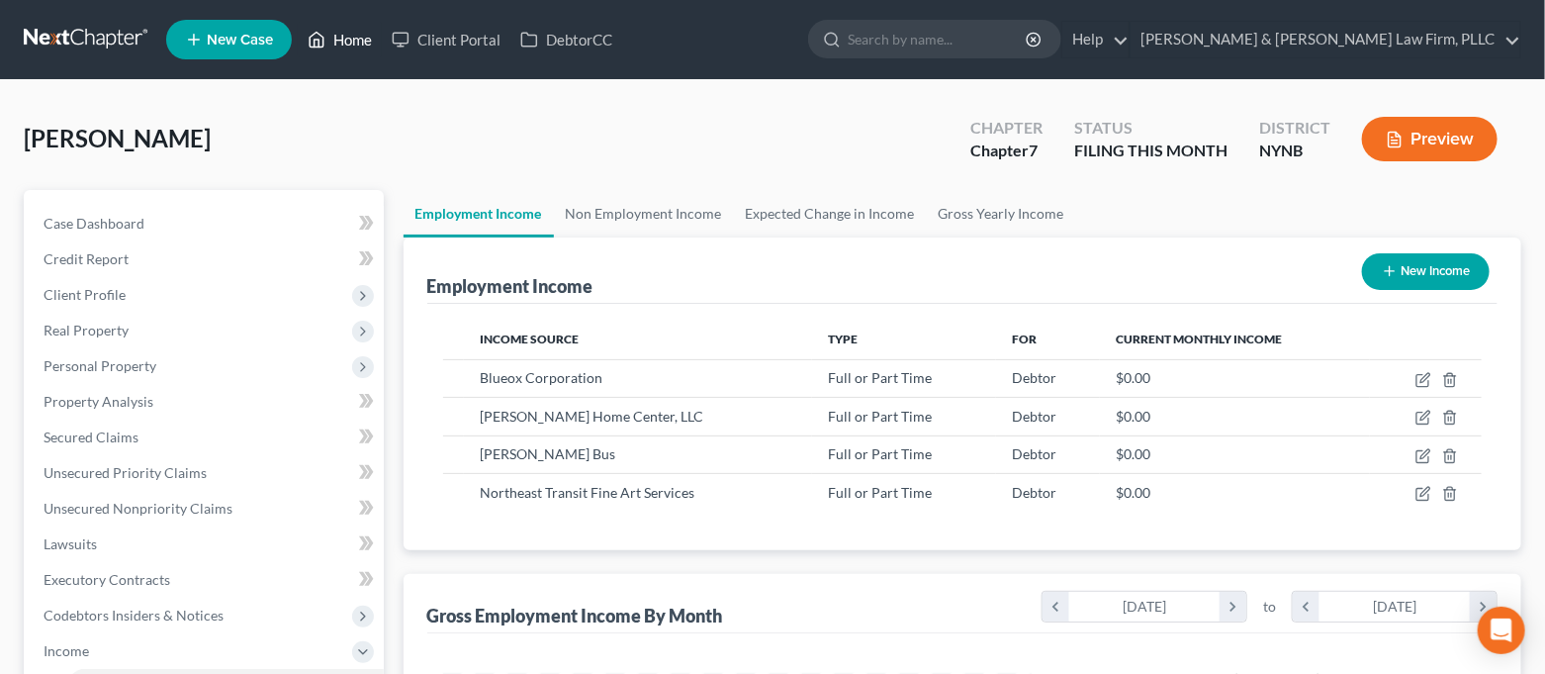
click at [334, 42] on link "Home" at bounding box center [340, 40] width 84 height 36
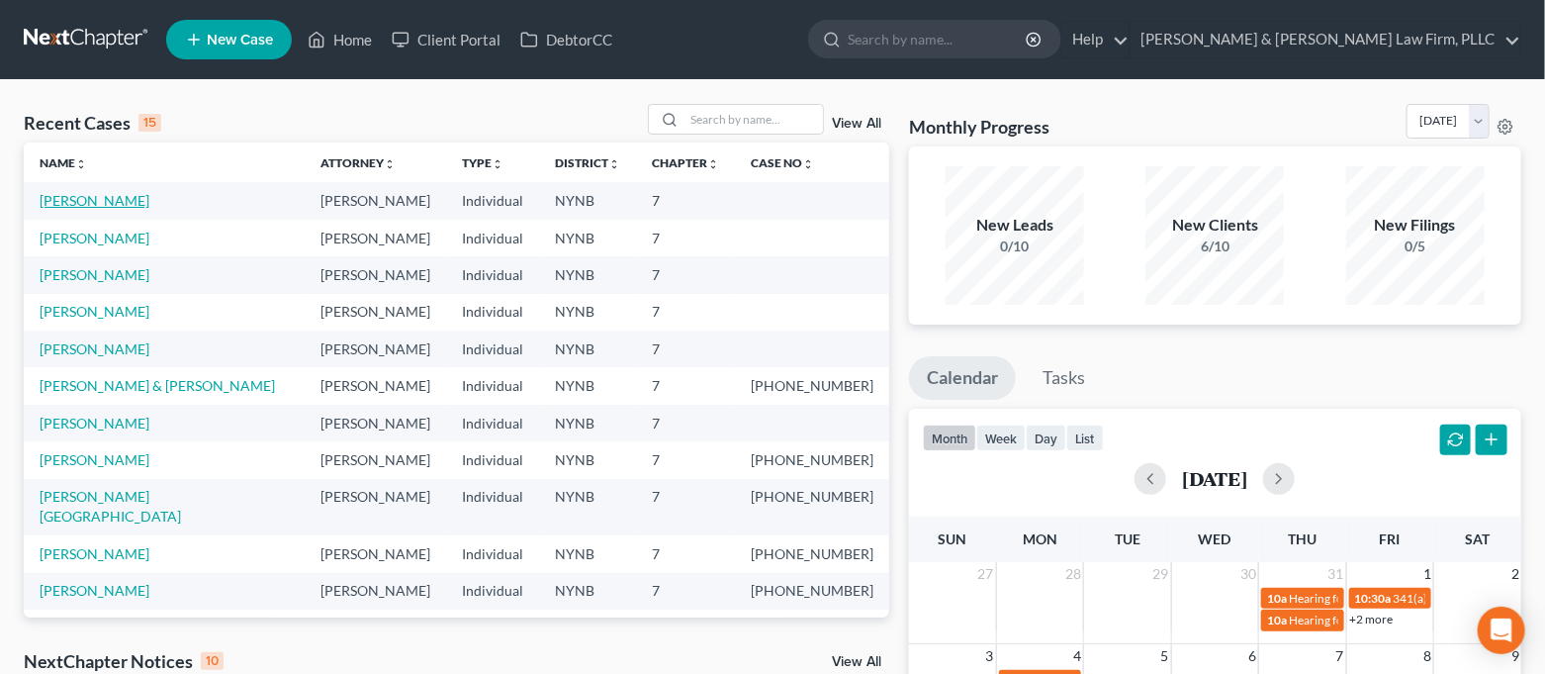
click at [54, 194] on link "[PERSON_NAME]" at bounding box center [95, 200] width 110 height 17
select select "4"
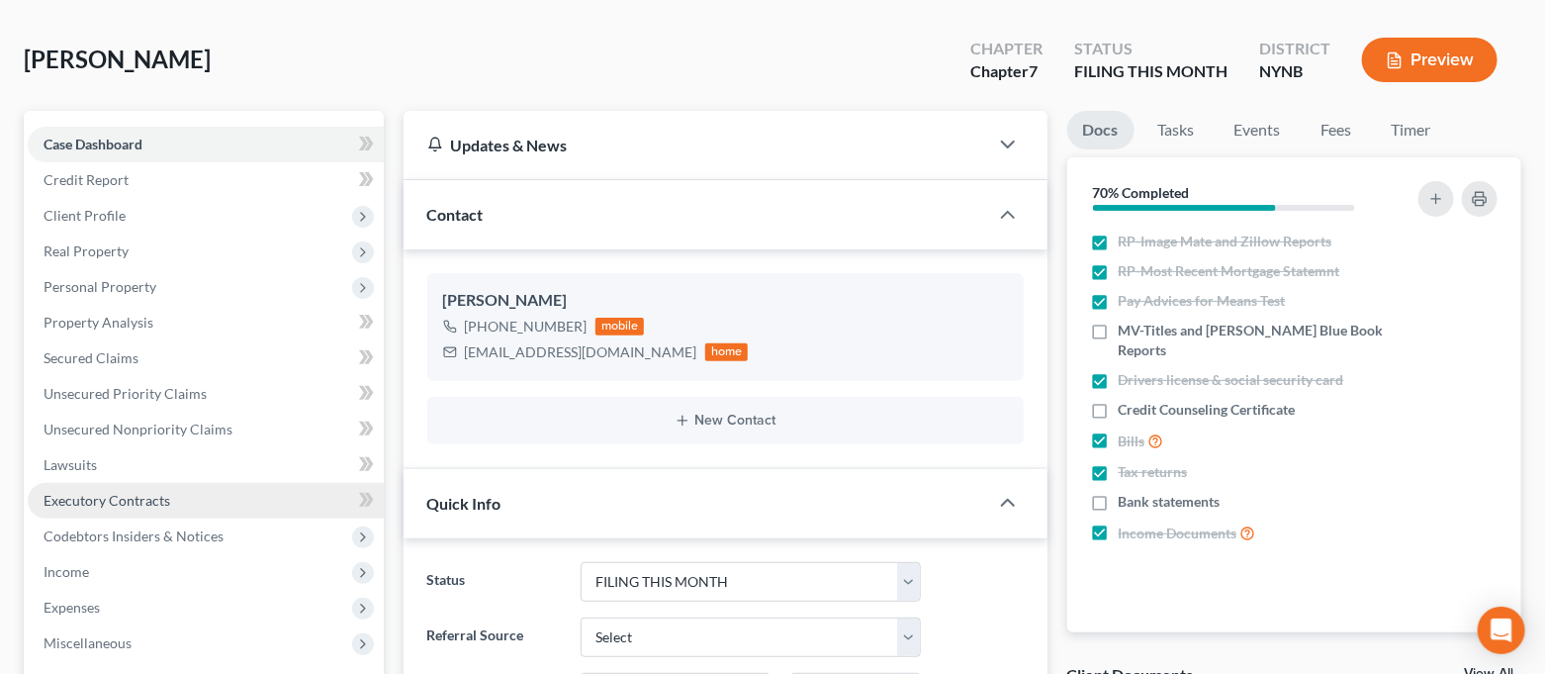
scroll to position [263, 0]
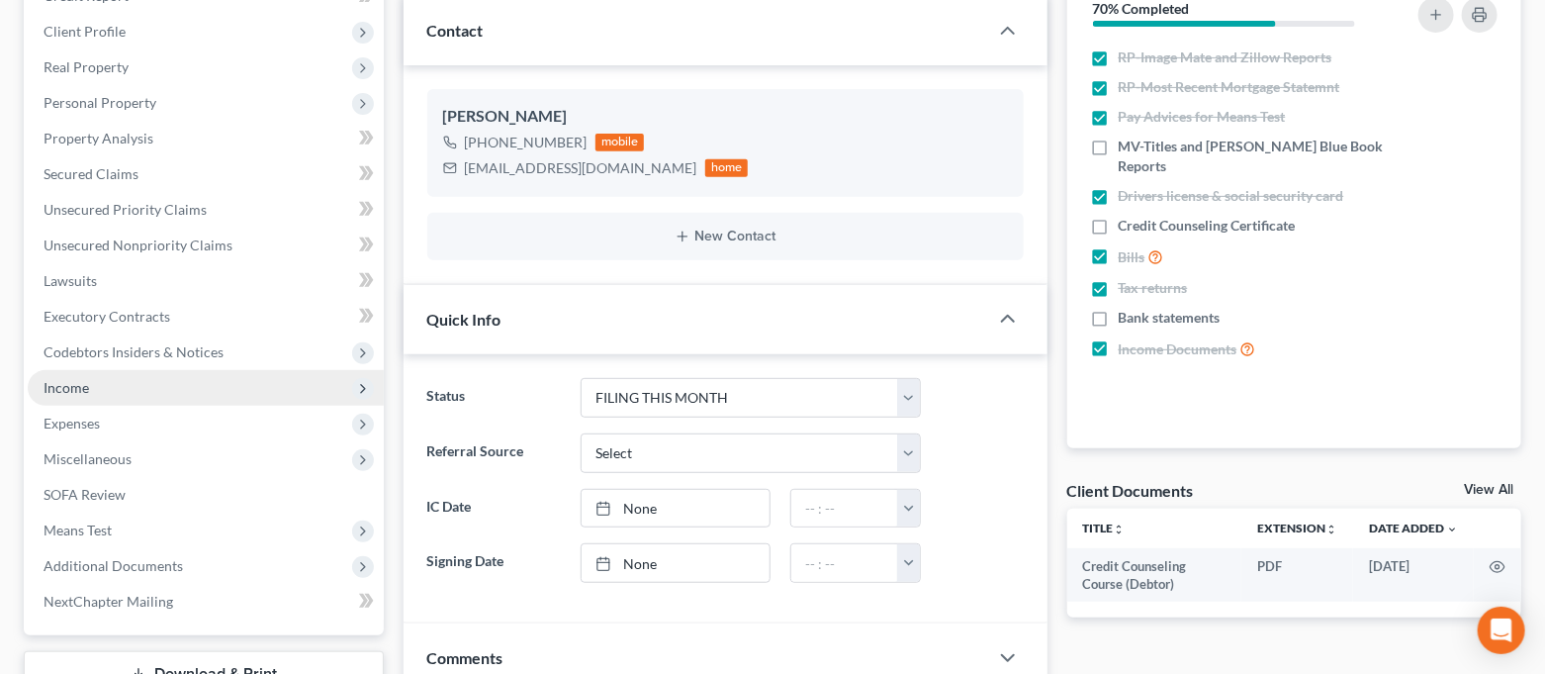
click at [192, 377] on span "Income" at bounding box center [206, 388] width 356 height 36
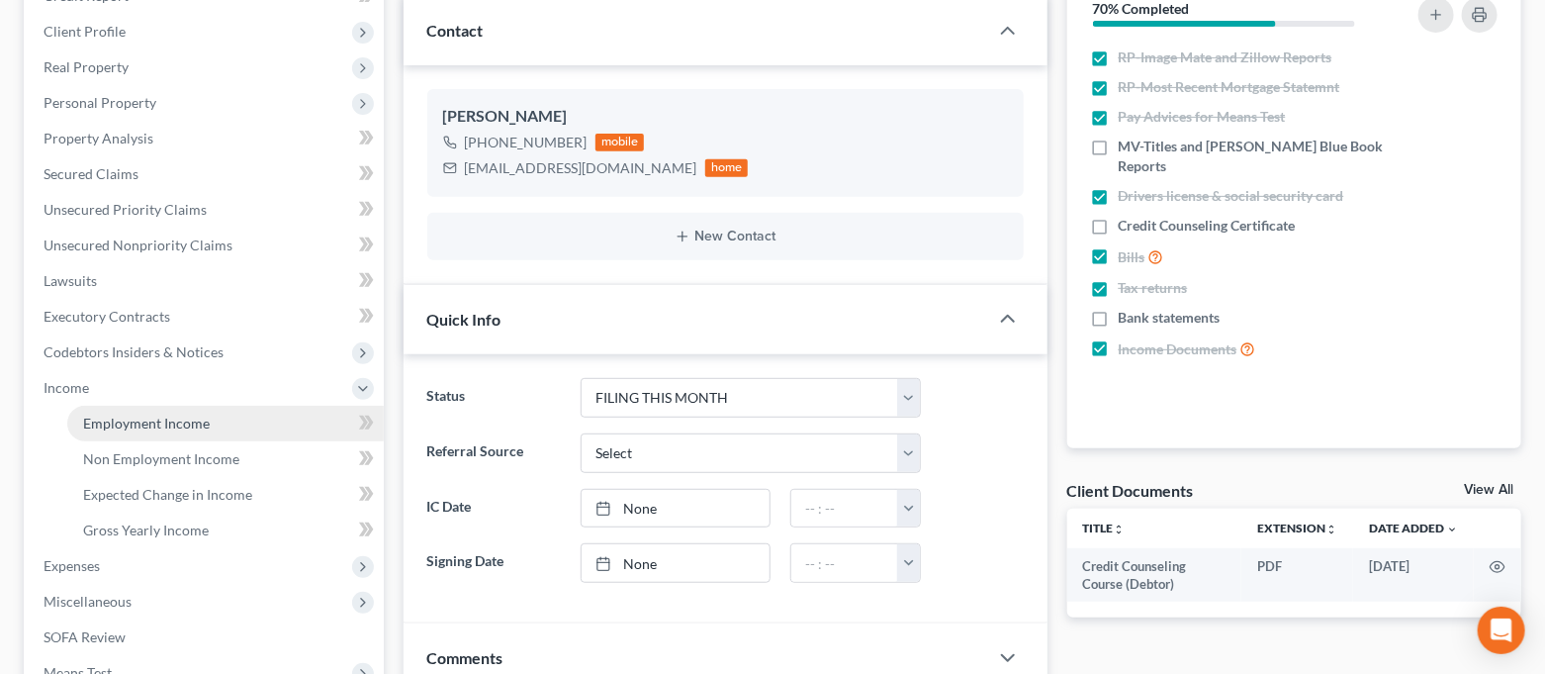
click at [169, 417] on span "Employment Income" at bounding box center [146, 423] width 127 height 17
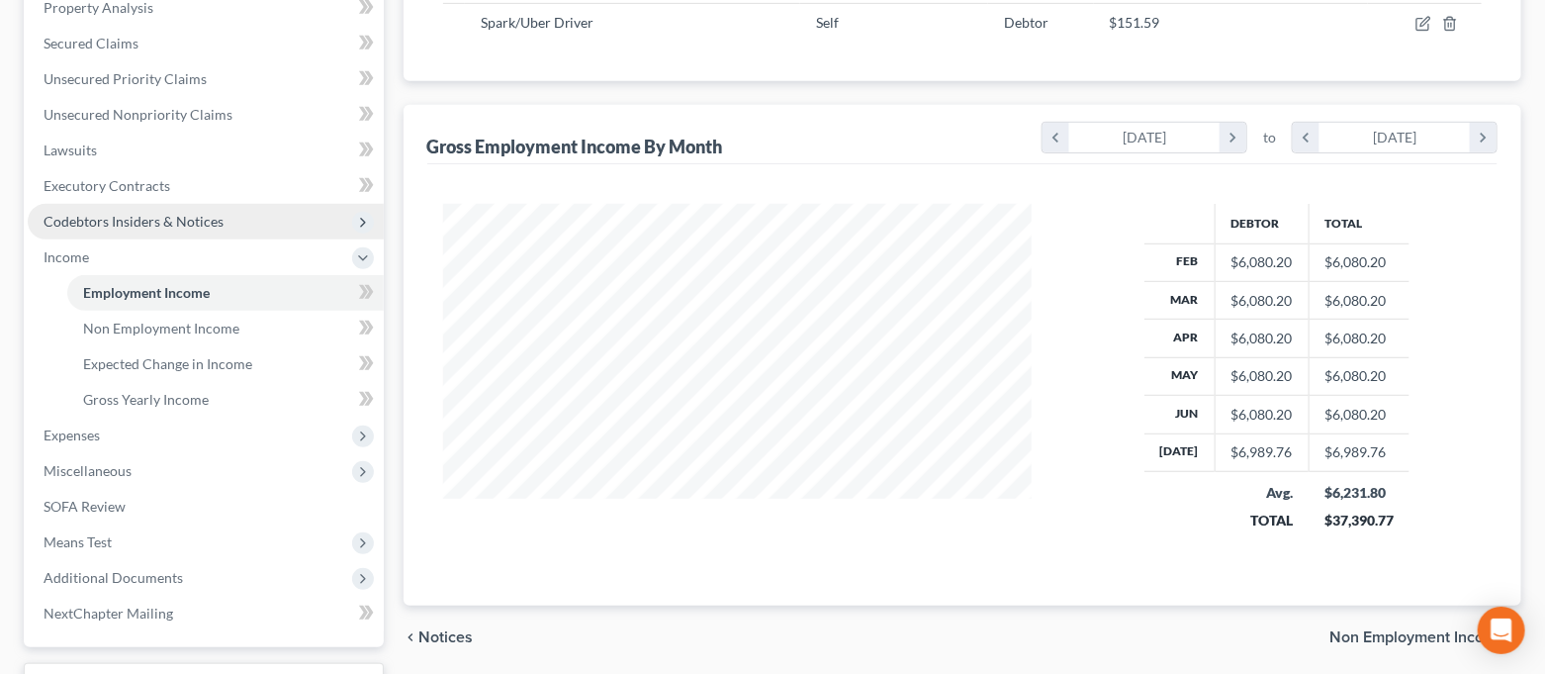
scroll to position [395, 0]
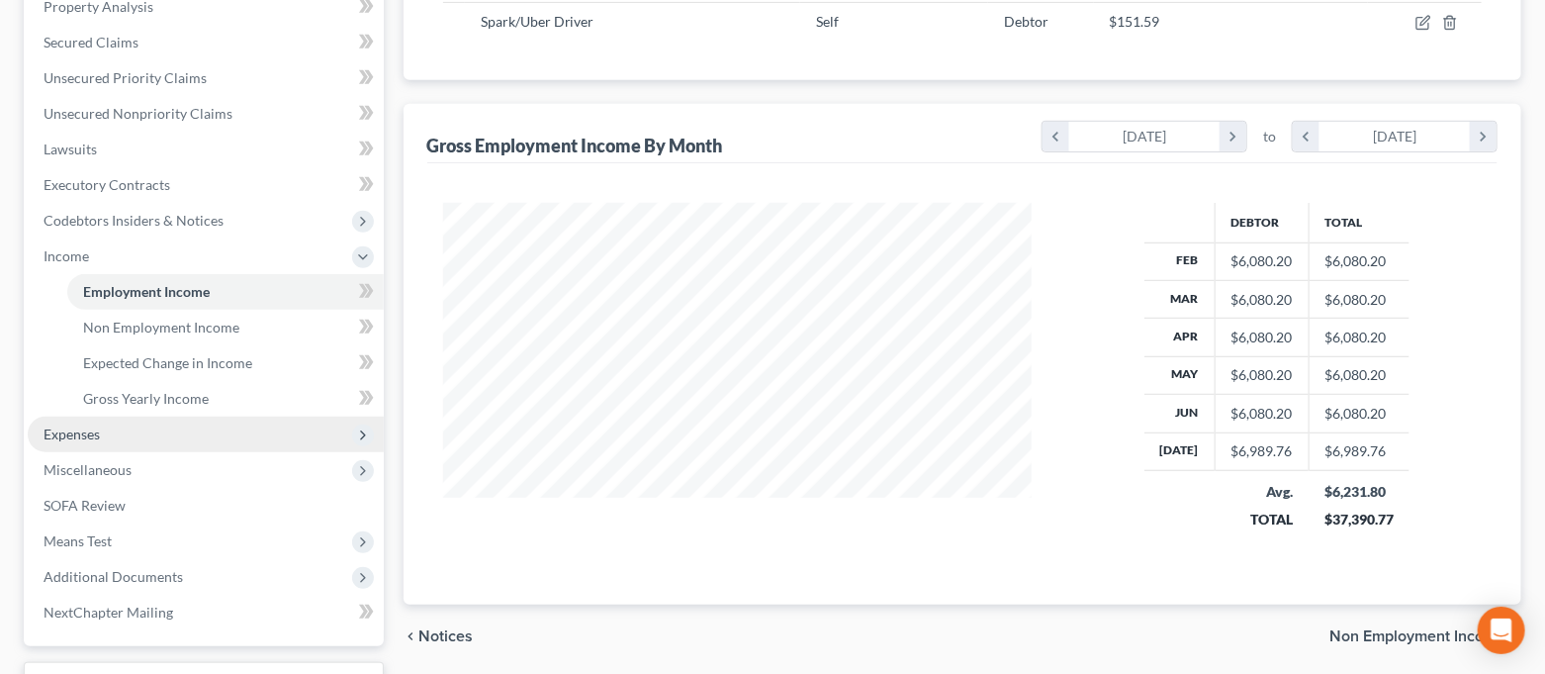
click at [161, 434] on span "Expenses" at bounding box center [206, 434] width 356 height 36
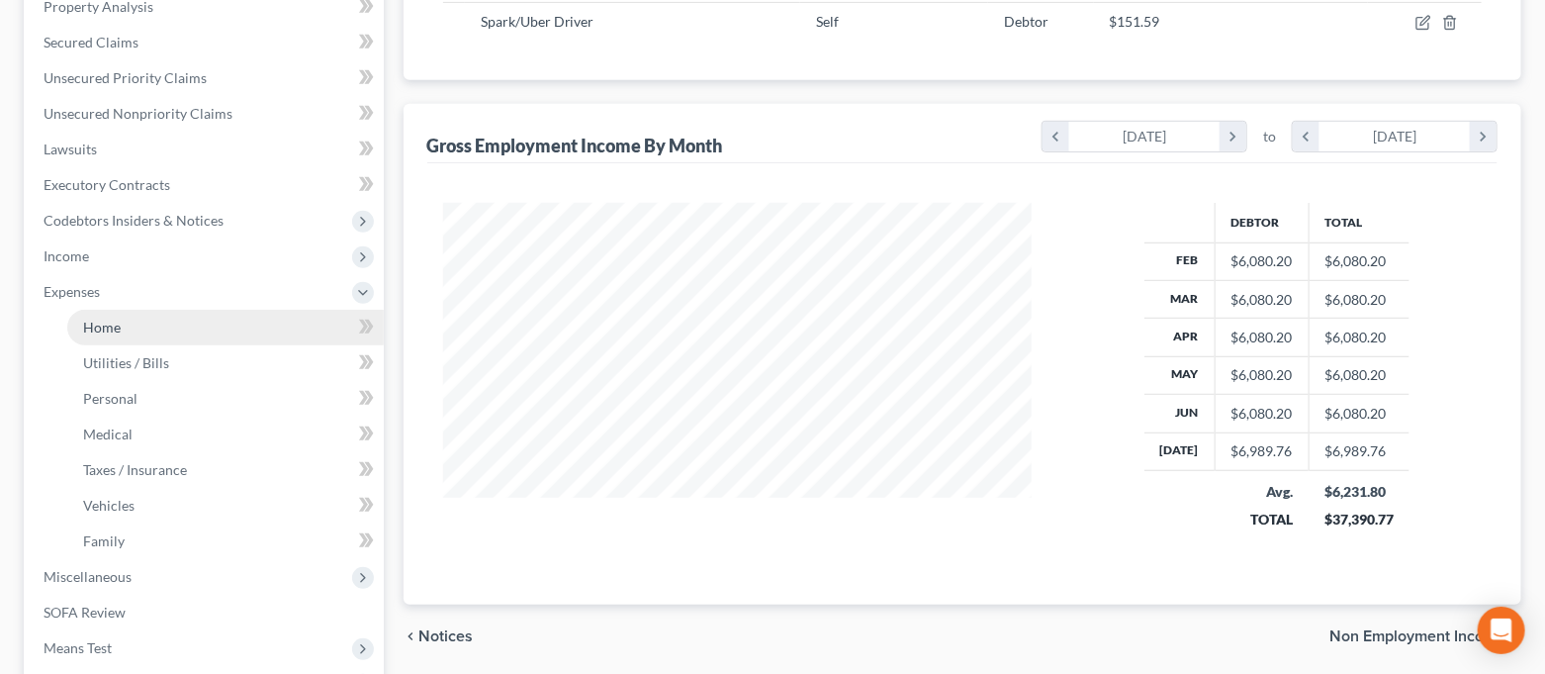
click at [154, 333] on link "Home" at bounding box center [225, 328] width 317 height 36
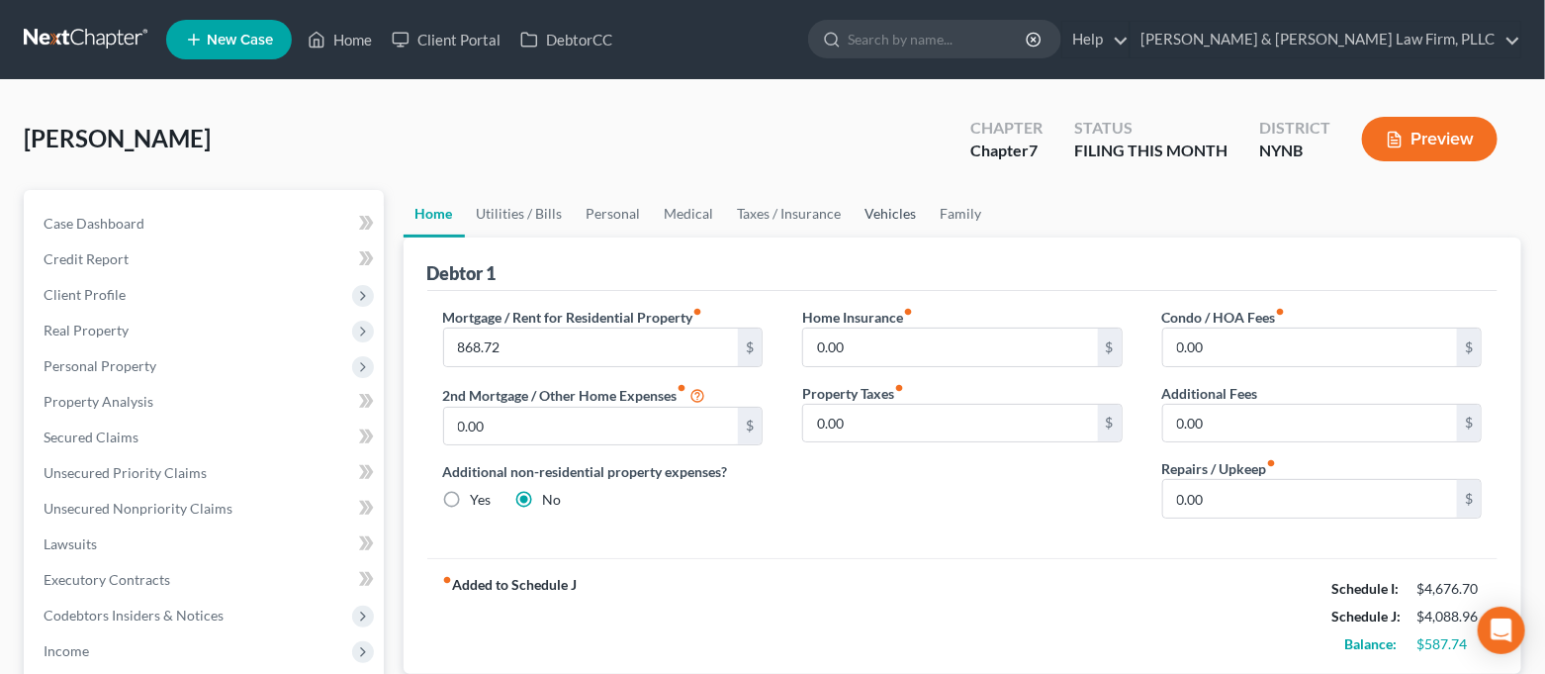
click at [895, 215] on link "Vehicles" at bounding box center [891, 213] width 75 height 47
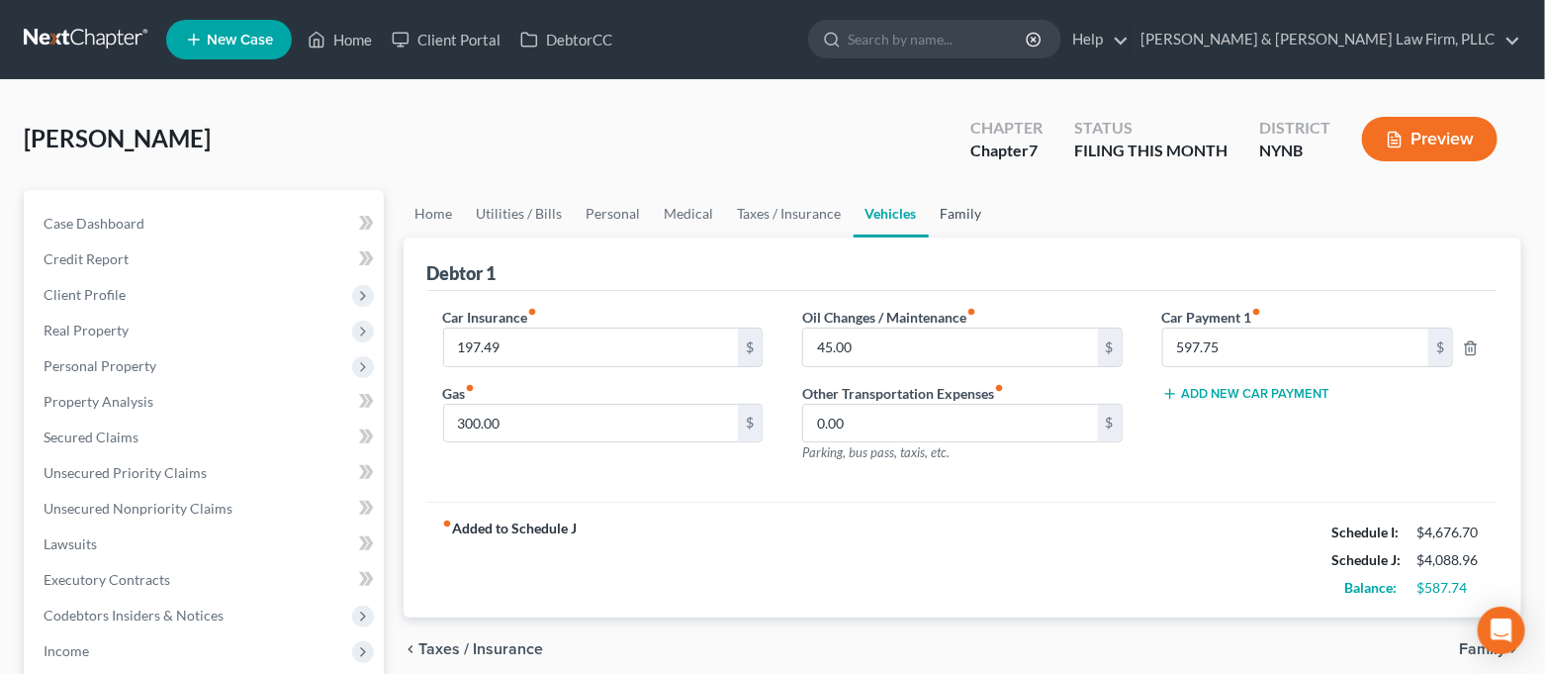
click at [942, 214] on link "Family" at bounding box center [961, 213] width 65 height 47
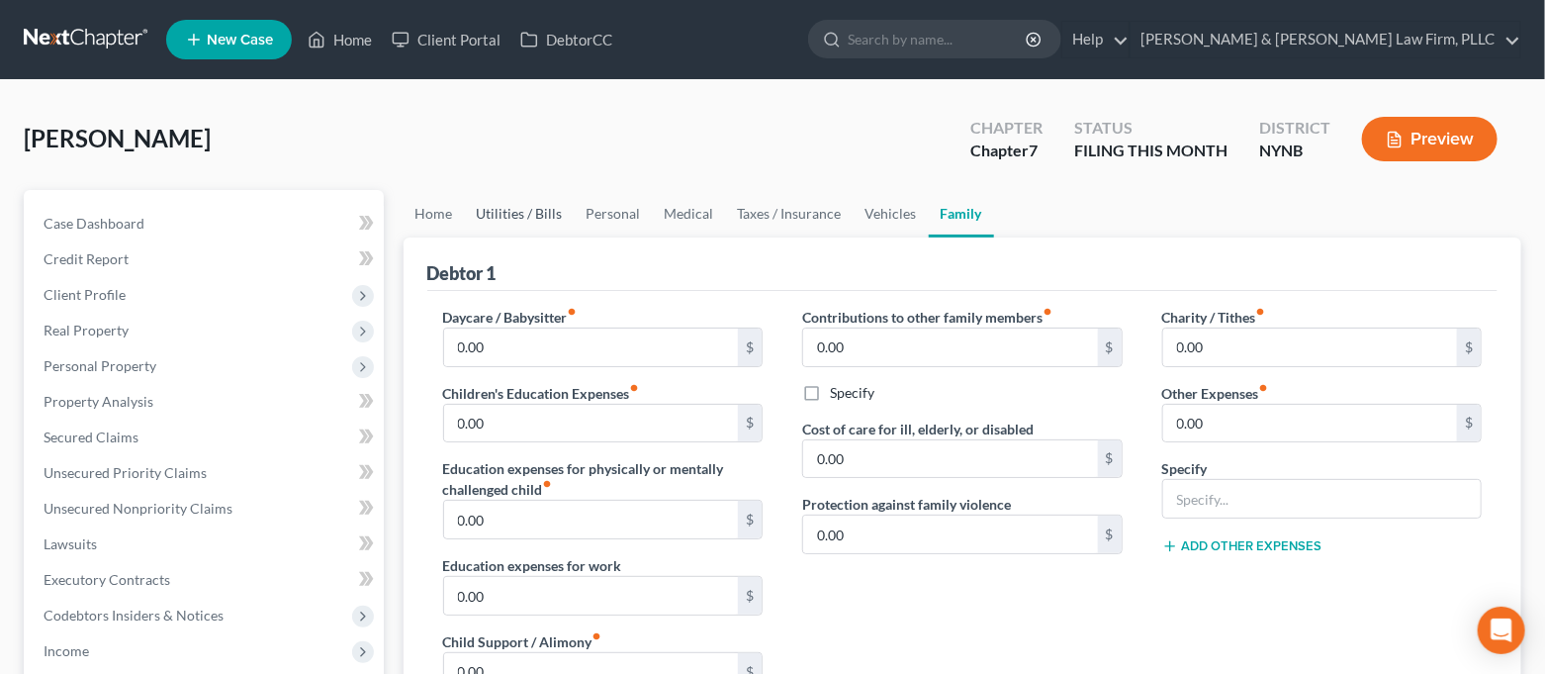
click at [501, 223] on link "Utilities / Bills" at bounding box center [520, 213] width 110 height 47
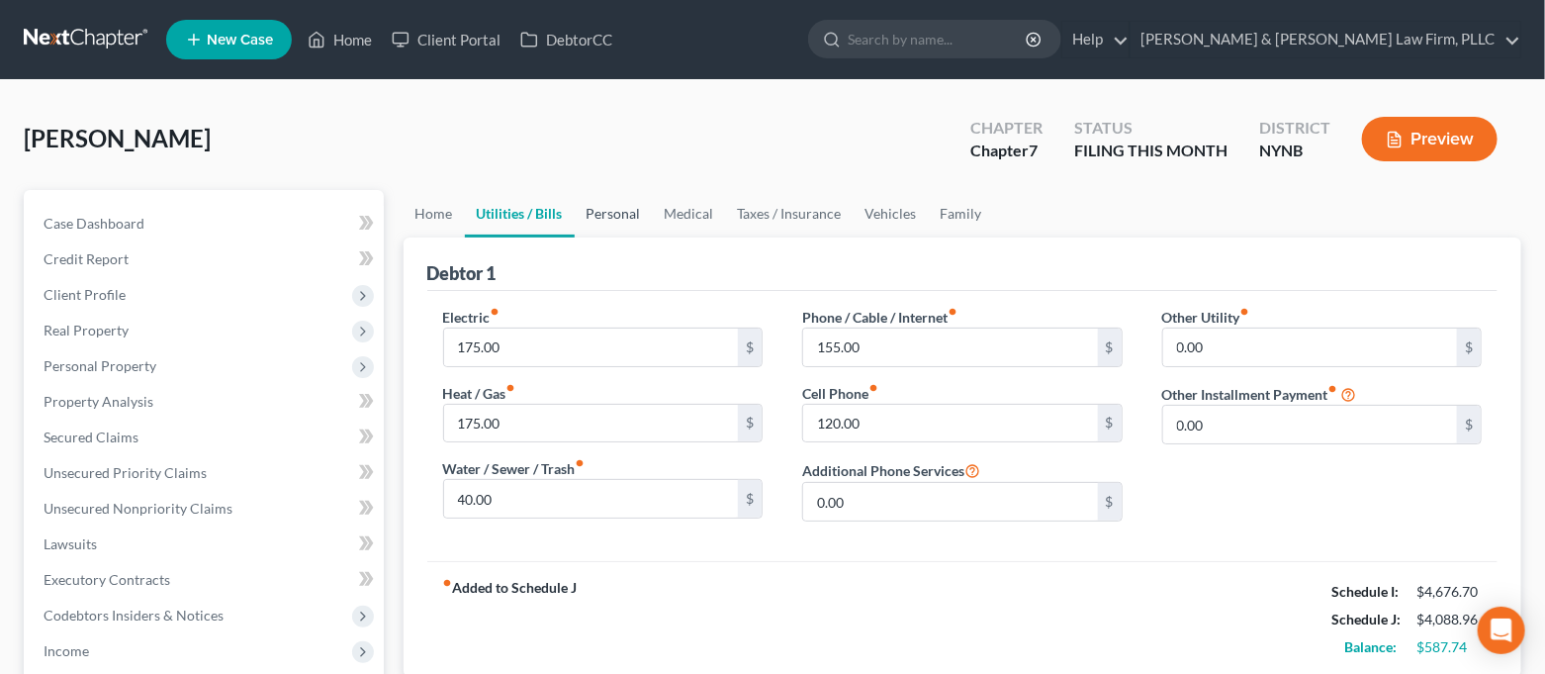
click at [640, 218] on link "Personal" at bounding box center [614, 213] width 78 height 47
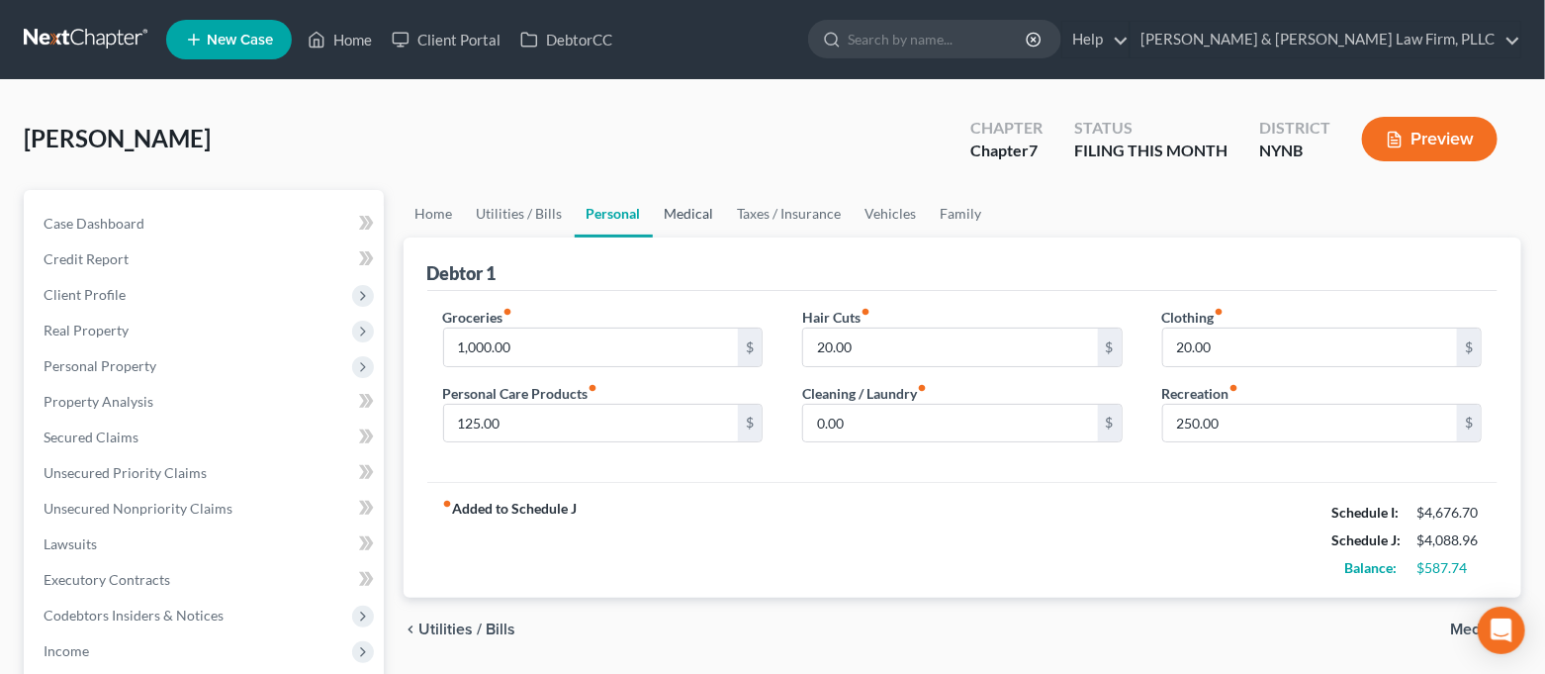
click at [675, 212] on link "Medical" at bounding box center [689, 213] width 73 height 47
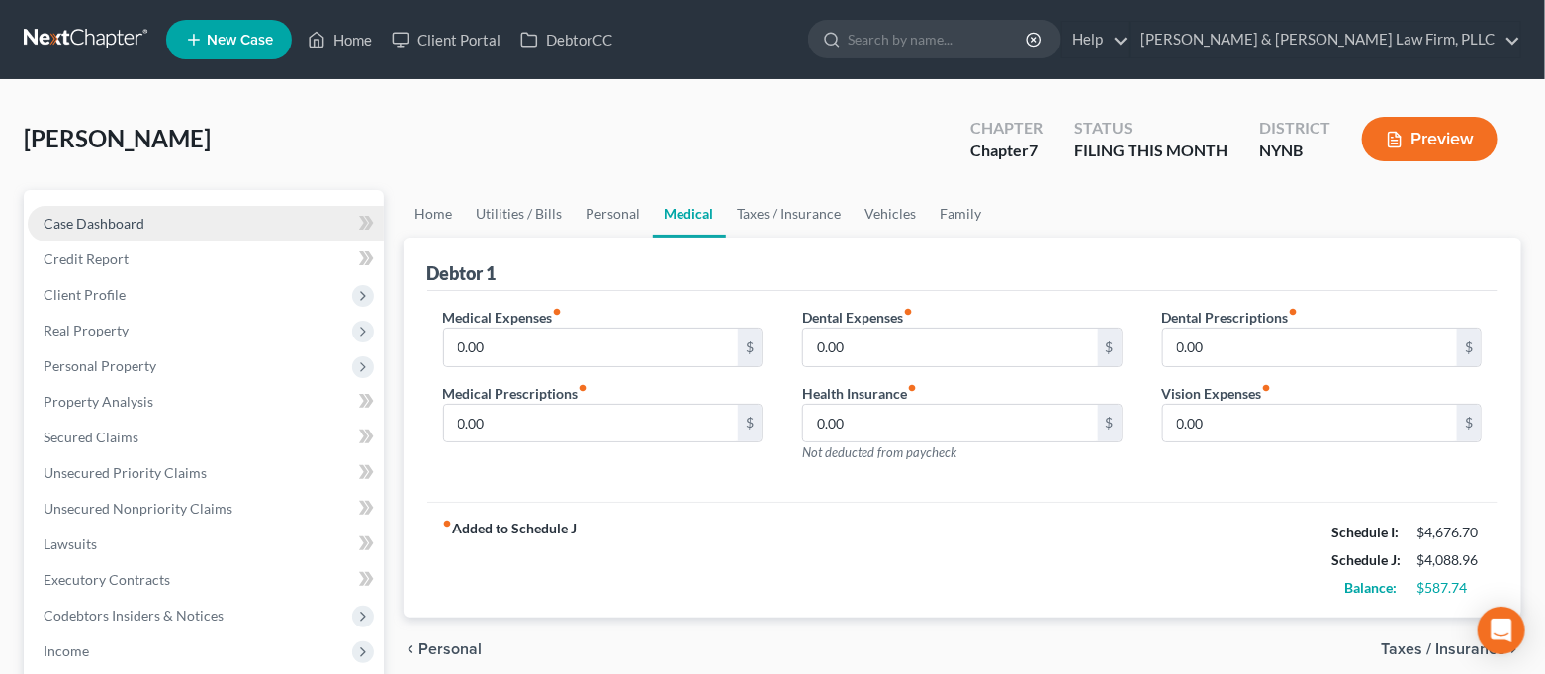
click at [222, 224] on link "Case Dashboard" at bounding box center [206, 224] width 356 height 36
select select "4"
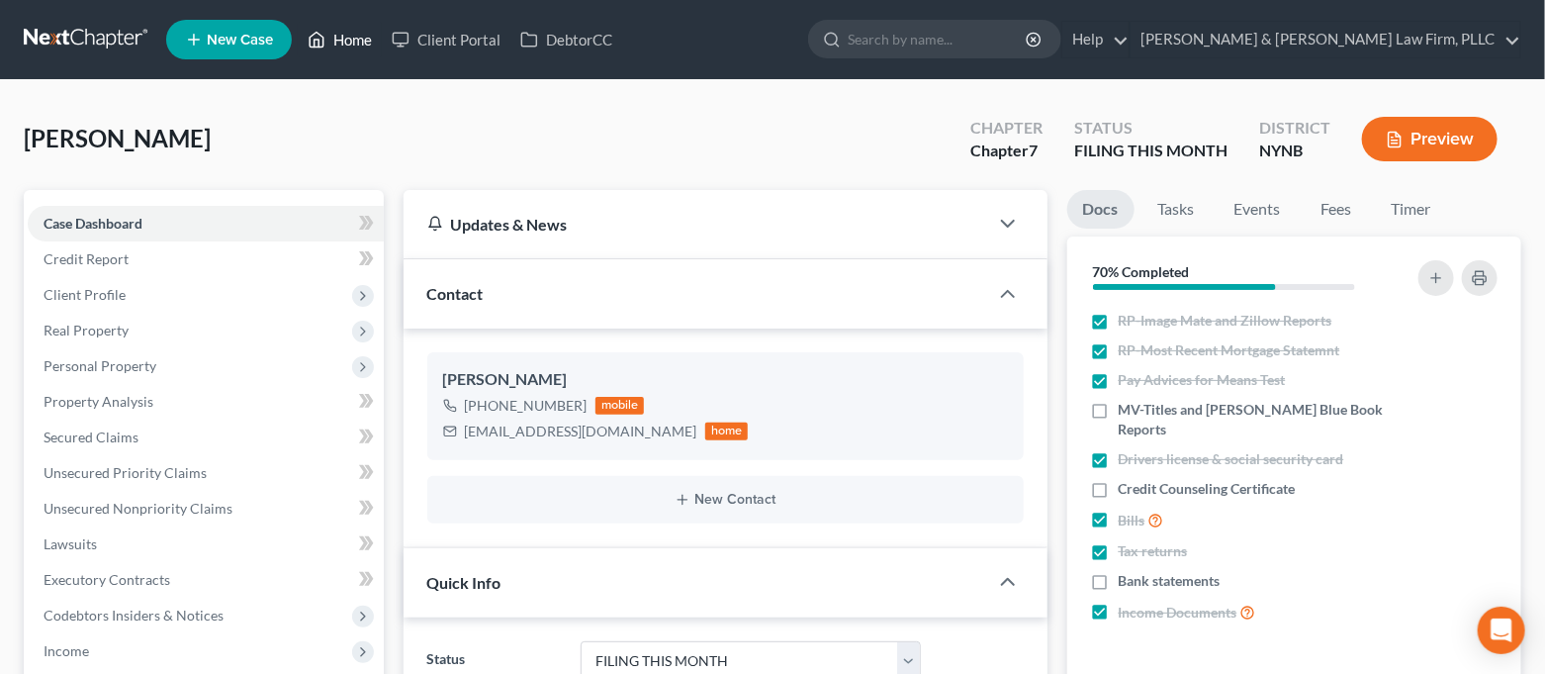
click at [328, 50] on link "Home" at bounding box center [340, 40] width 84 height 36
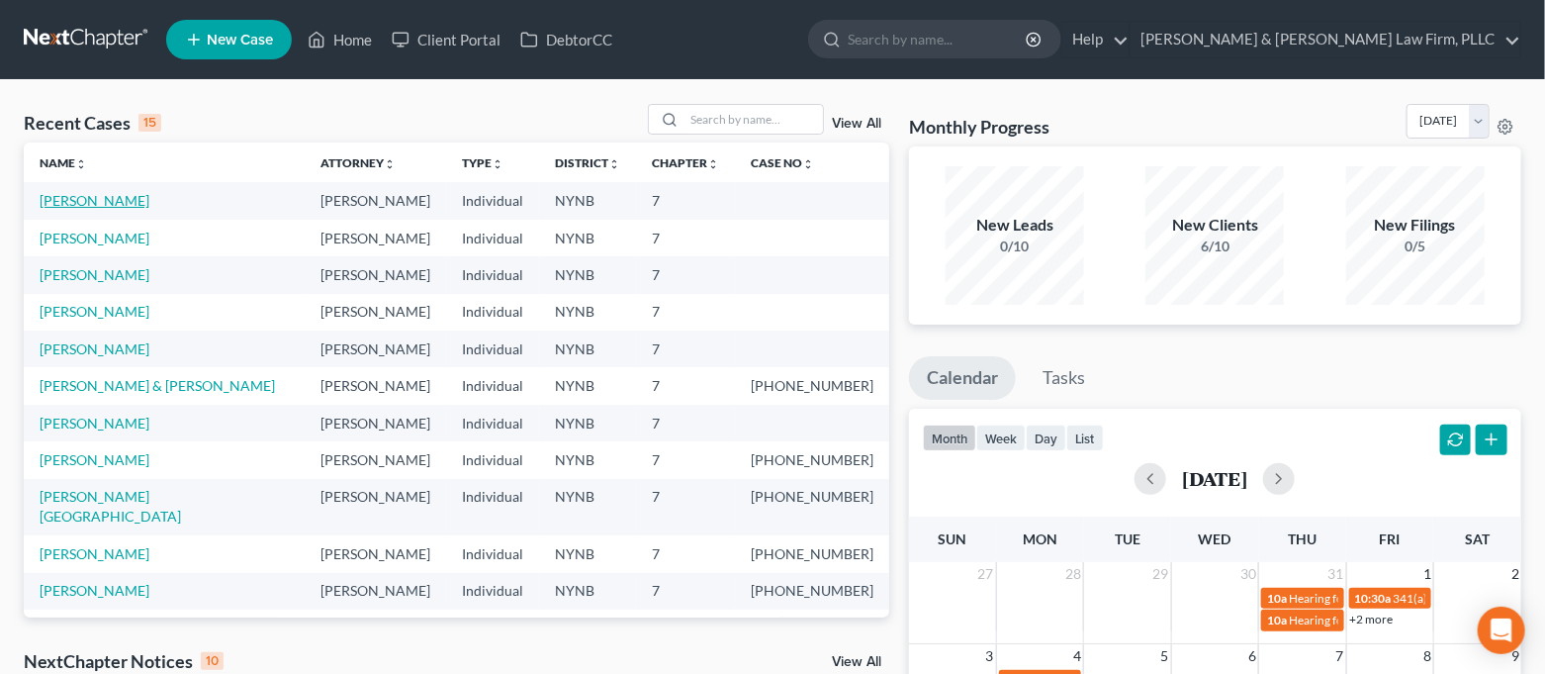
click at [140, 200] on link "[PERSON_NAME]" at bounding box center [95, 200] width 110 height 17
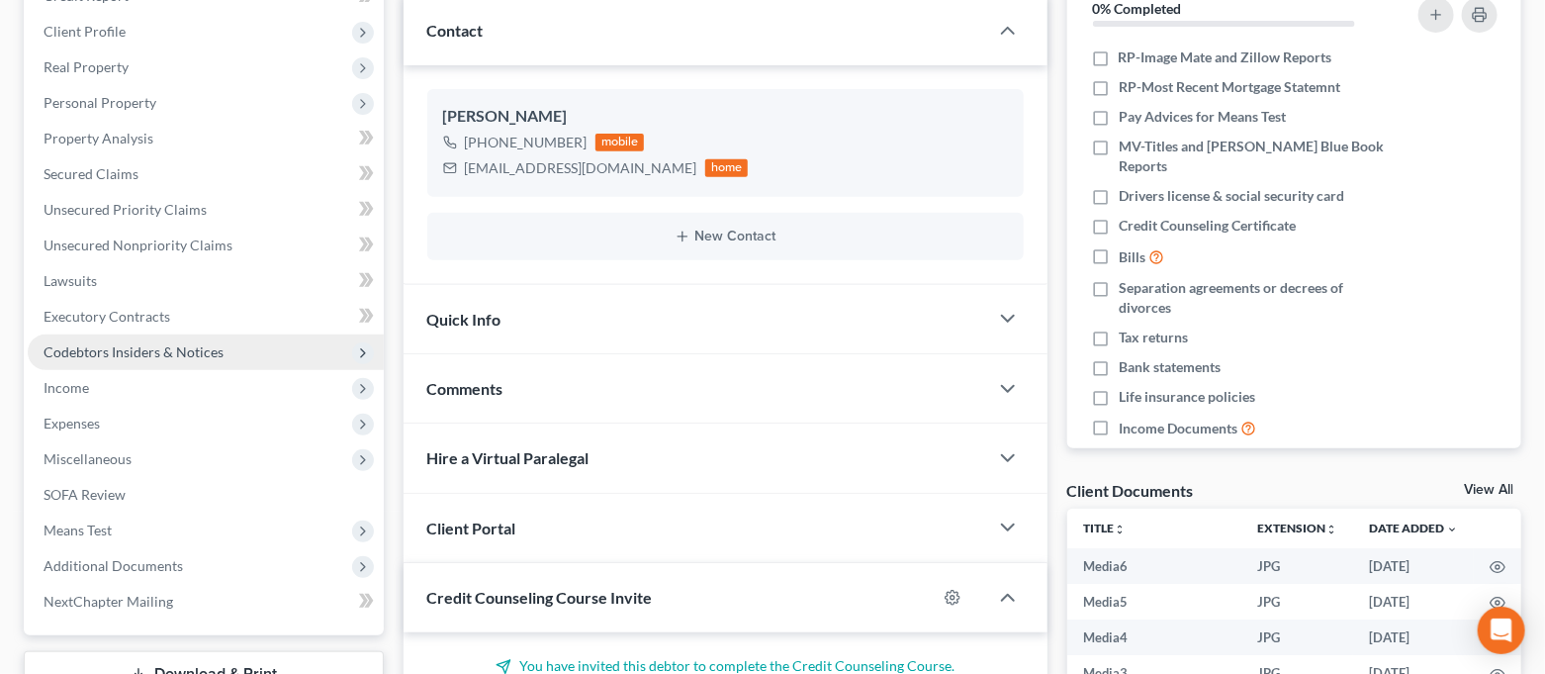
scroll to position [5964, 0]
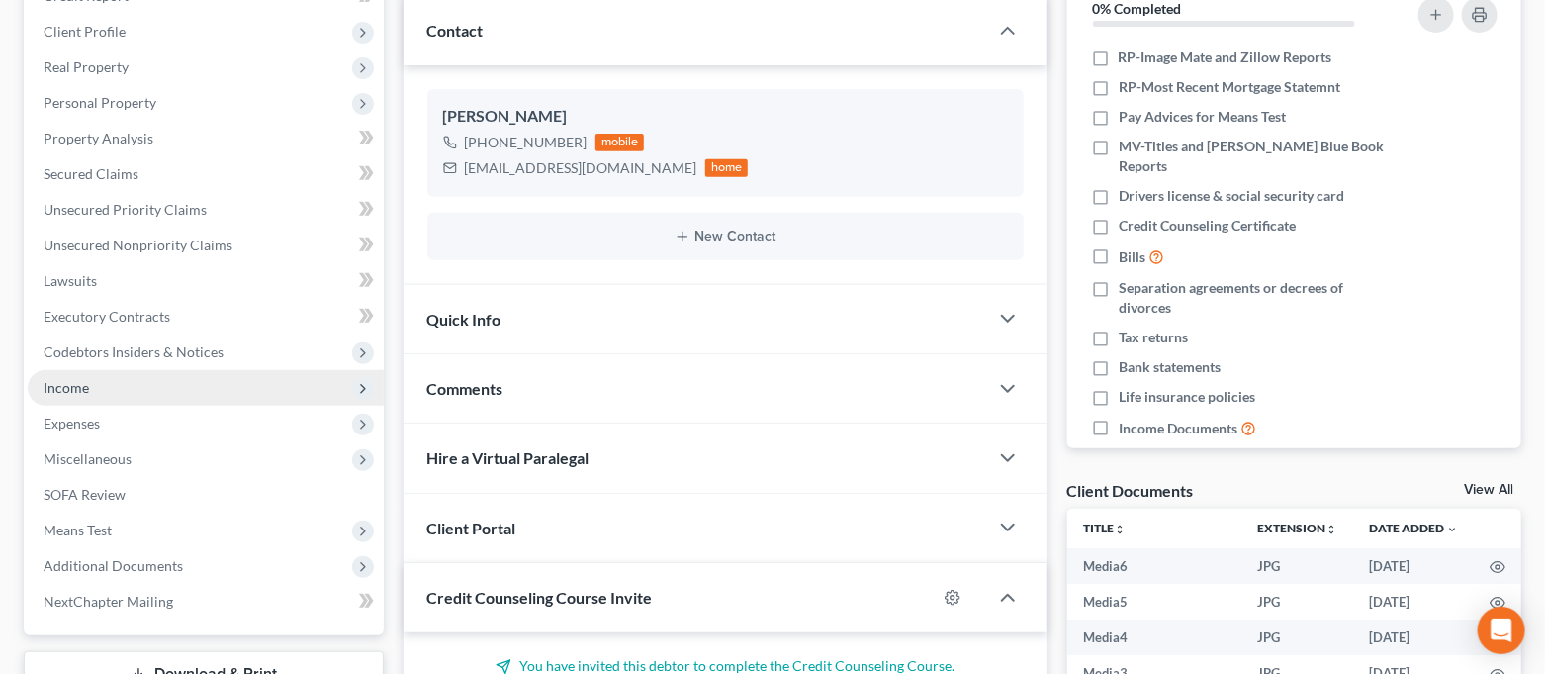
click at [91, 384] on span "Income" at bounding box center [206, 388] width 356 height 36
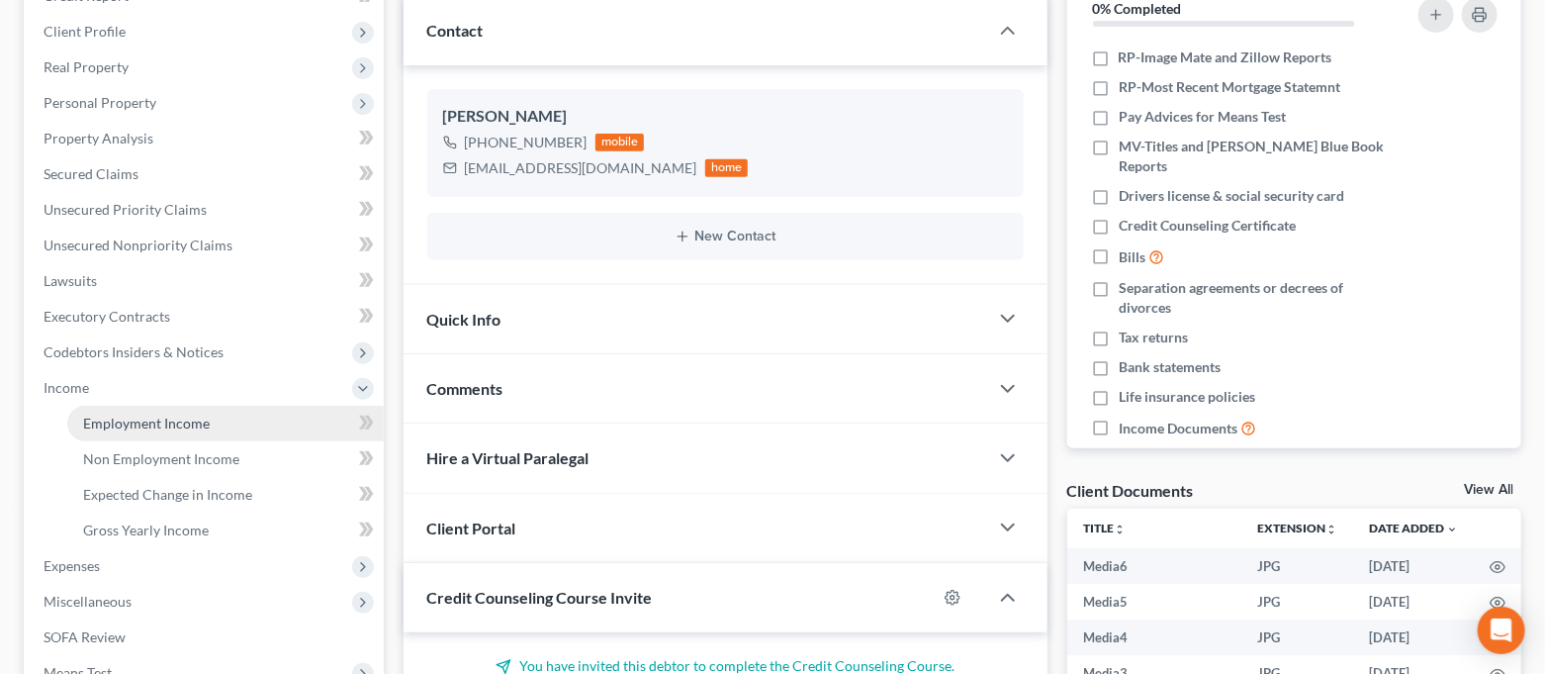
click at [102, 409] on link "Employment Income" at bounding box center [225, 424] width 317 height 36
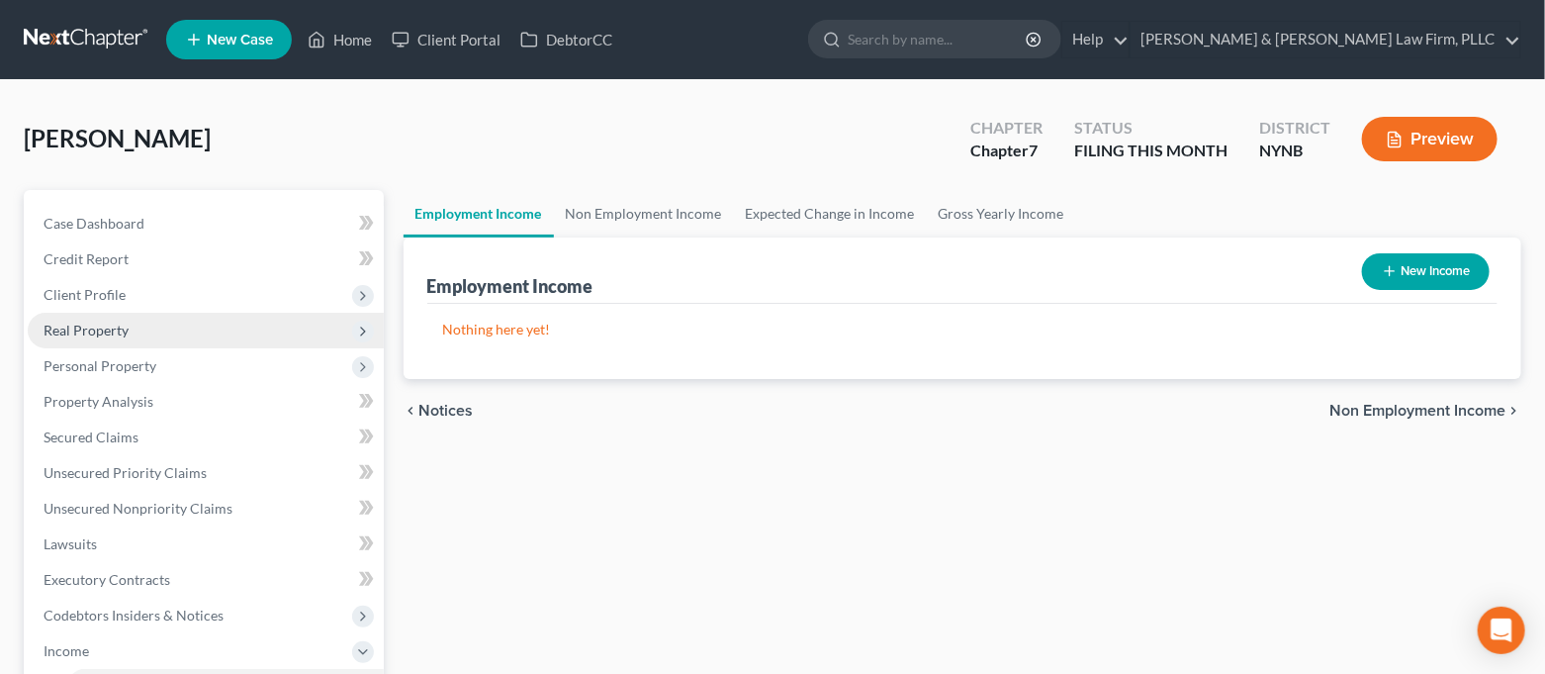
scroll to position [503, 0]
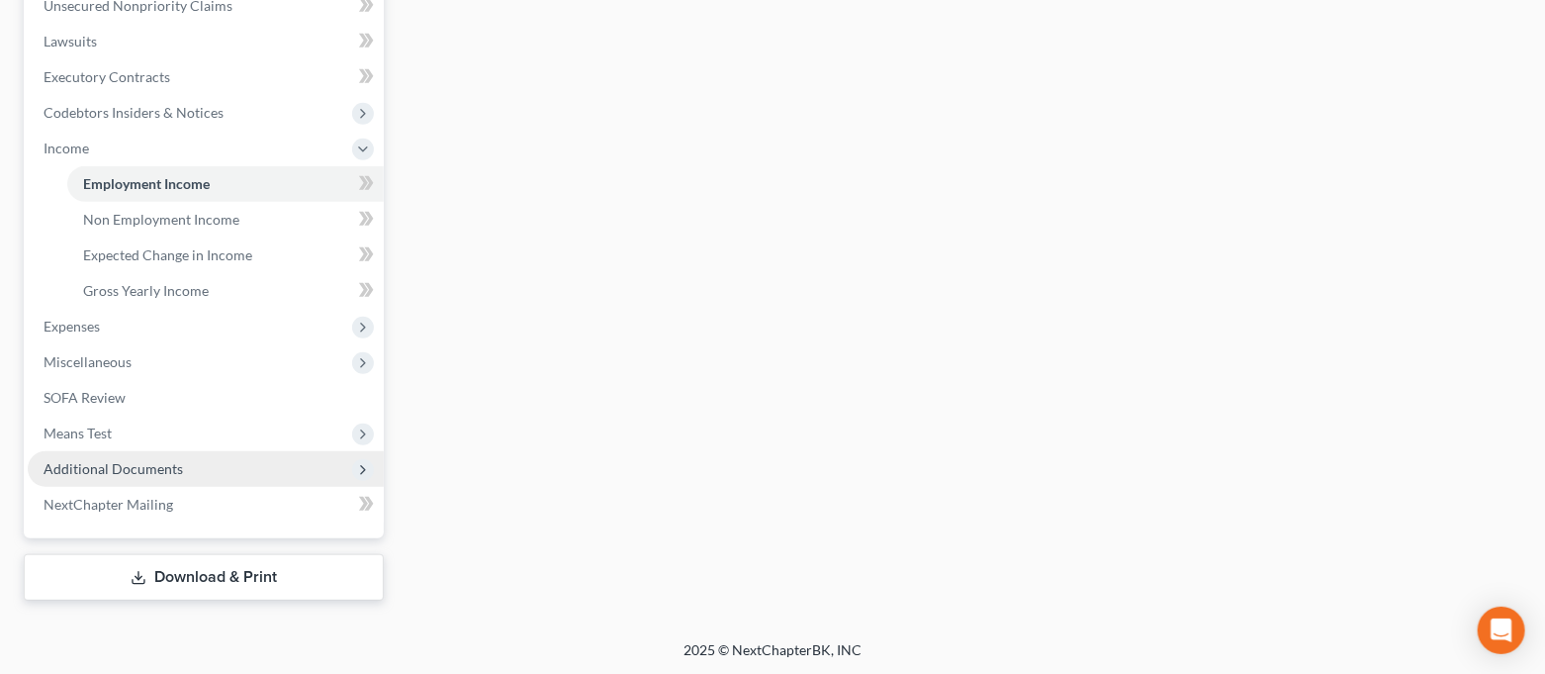
click at [152, 466] on span "Additional Documents" at bounding box center [113, 468] width 139 height 17
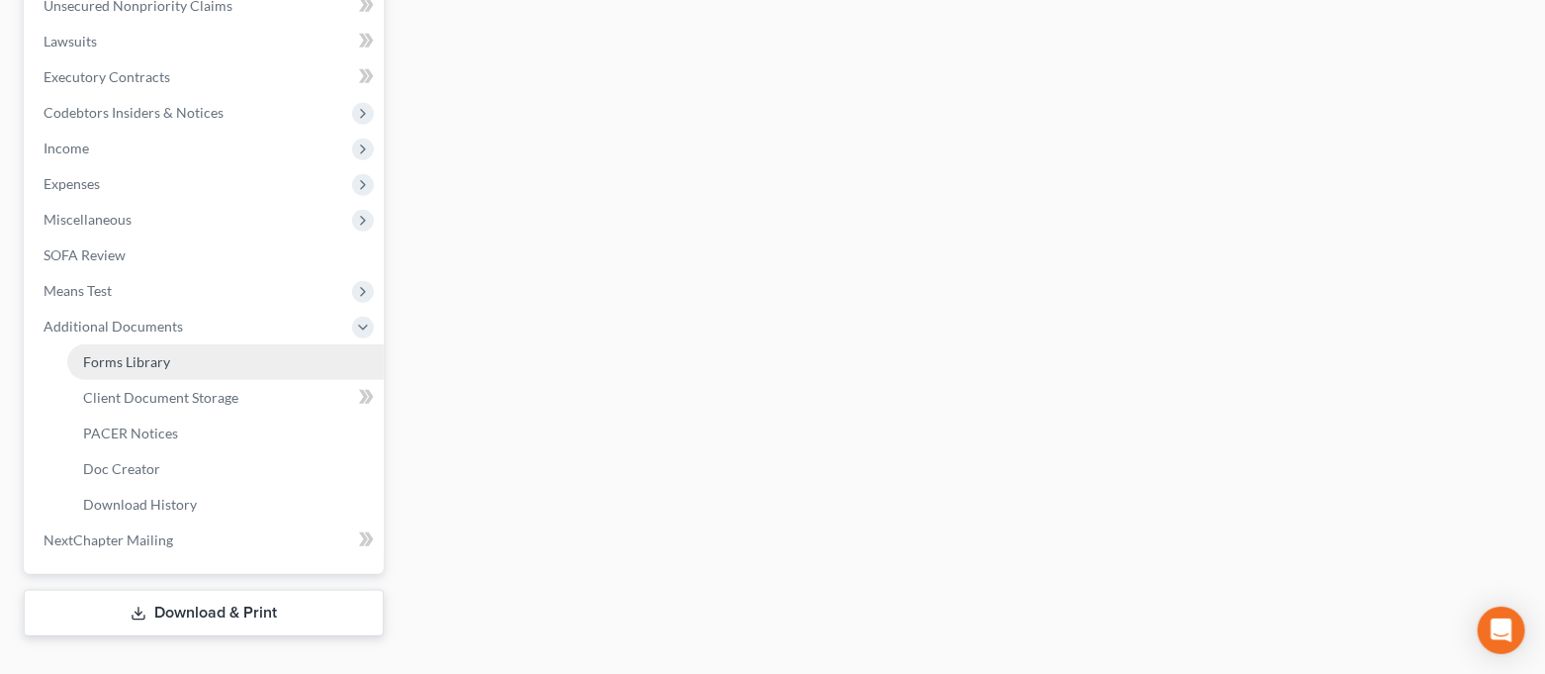
click at [181, 353] on link "Forms Library" at bounding box center [225, 362] width 317 height 36
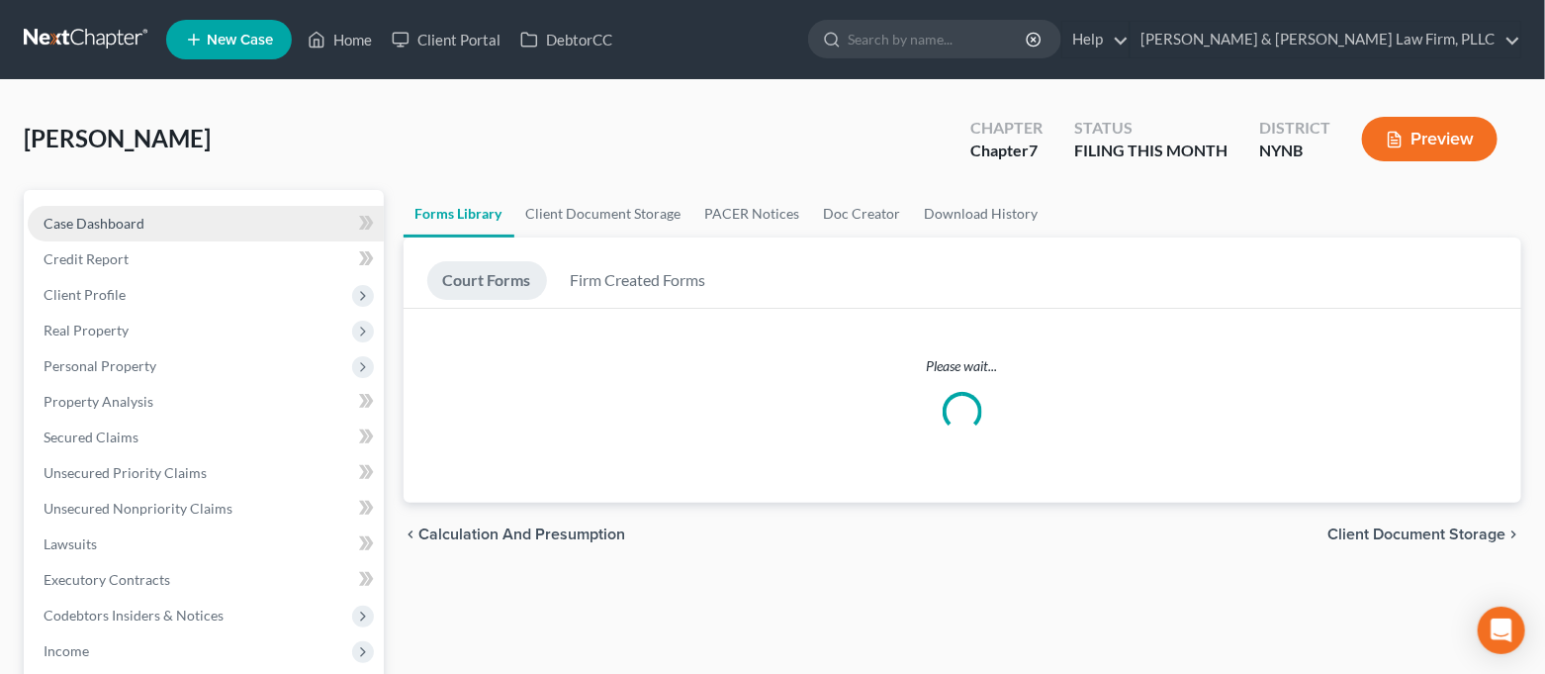
click at [207, 219] on link "Case Dashboard" at bounding box center [206, 224] width 356 height 36
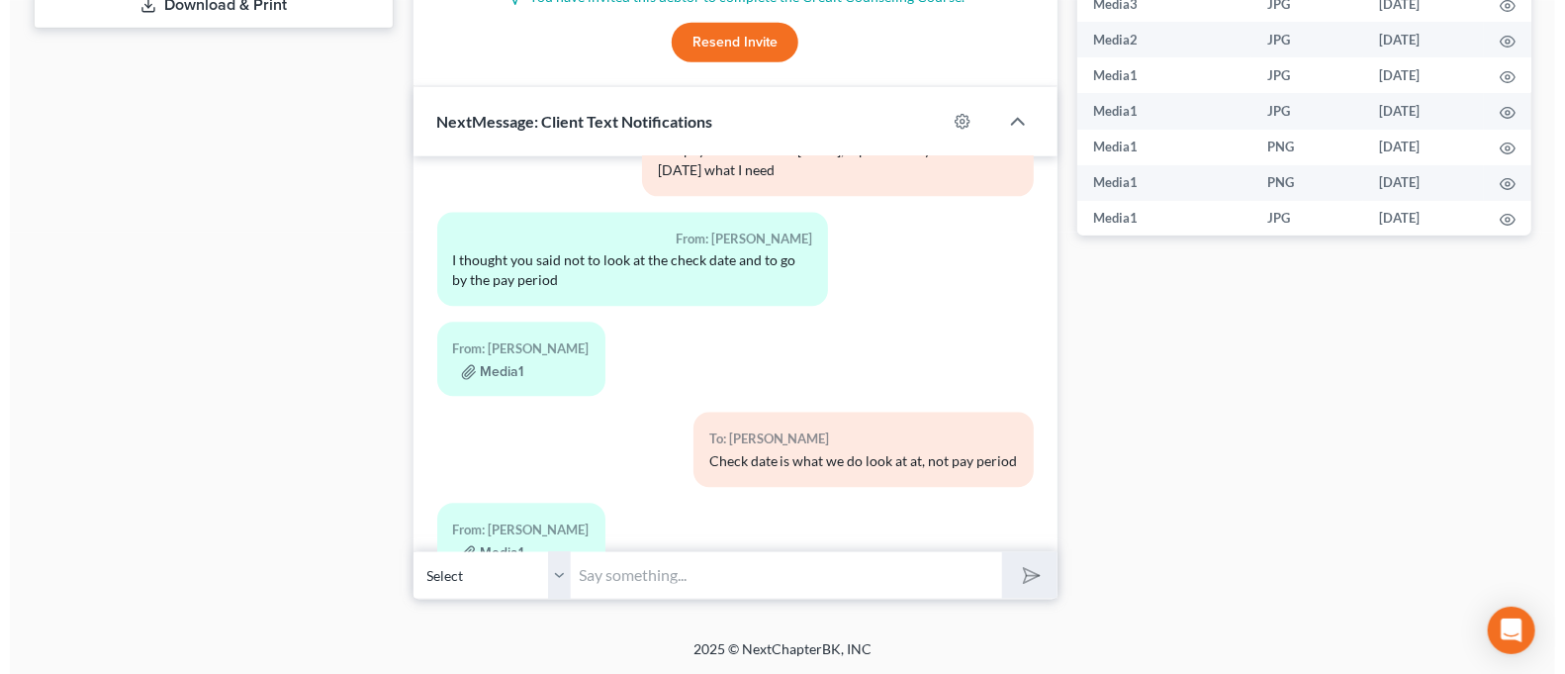
scroll to position [2139, 0]
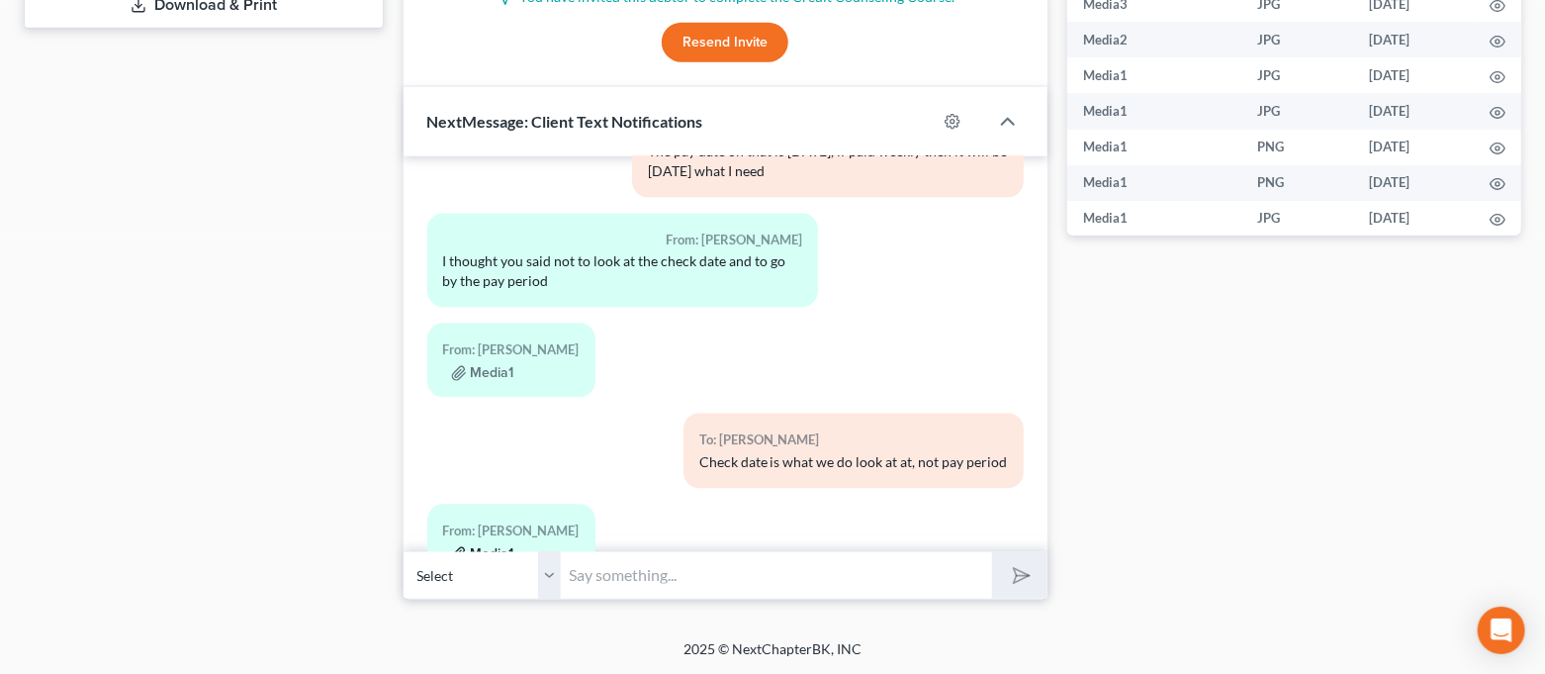
click at [491, 547] on button "Media1" at bounding box center [482, 555] width 63 height 16
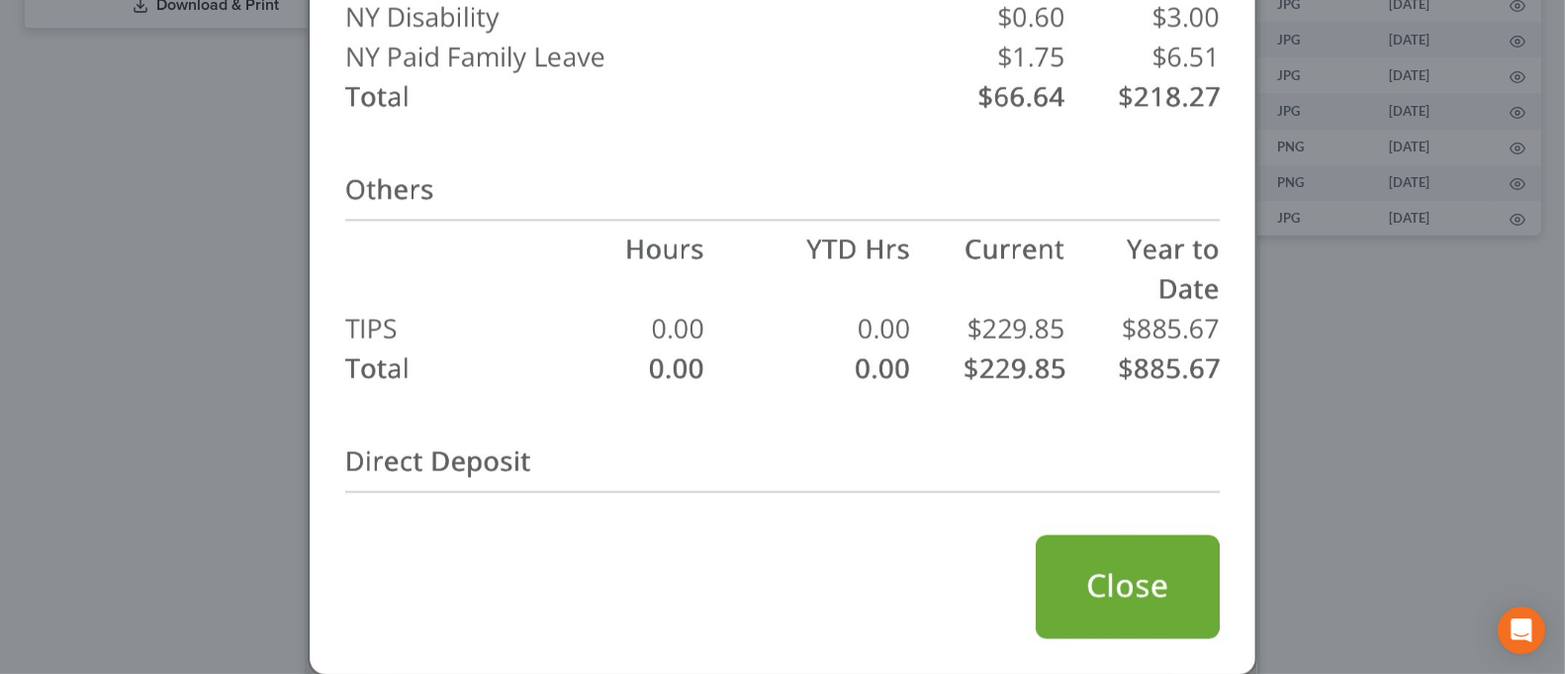
scroll to position [1187, 0]
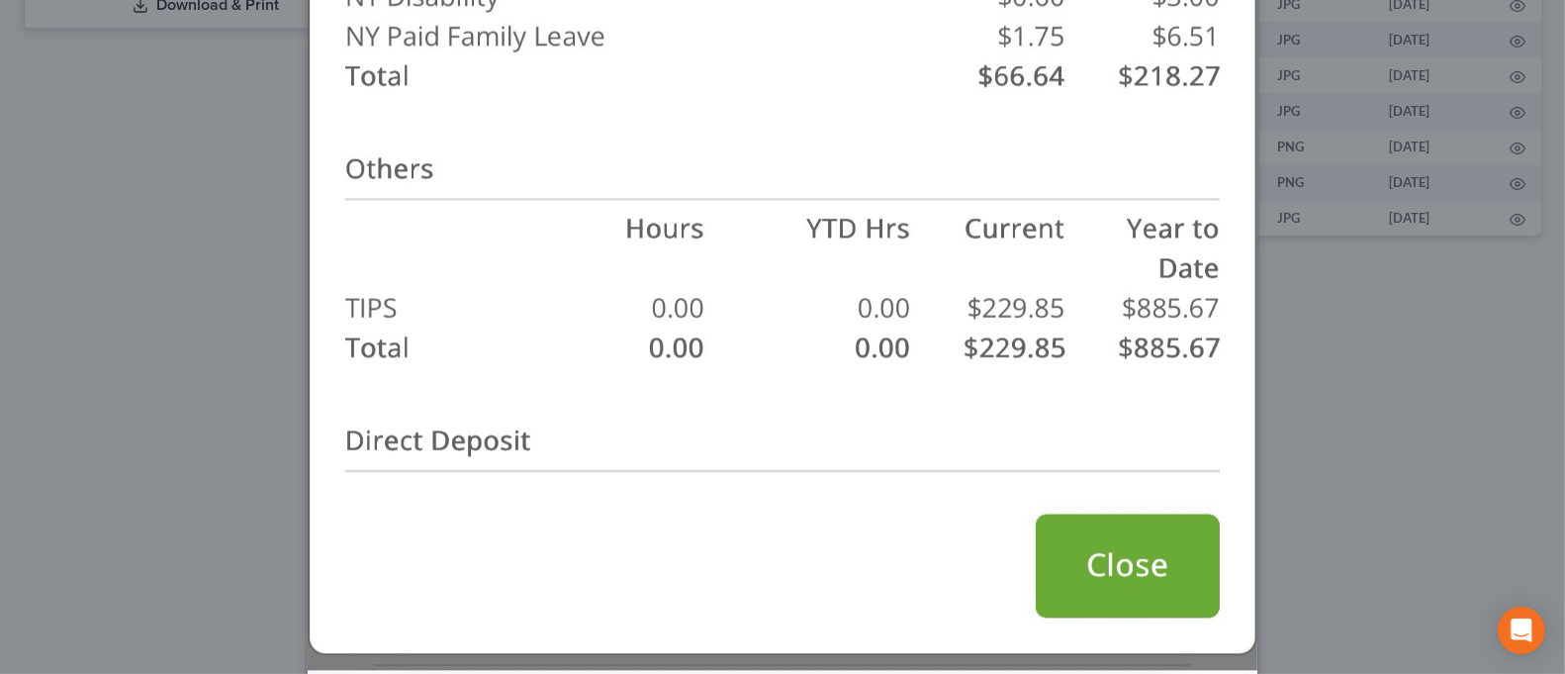
click at [1330, 465] on div "Attachment Preview: Media1 [DATE] A copy of this images is also saved in the ca…" at bounding box center [782, 337] width 1565 height 674
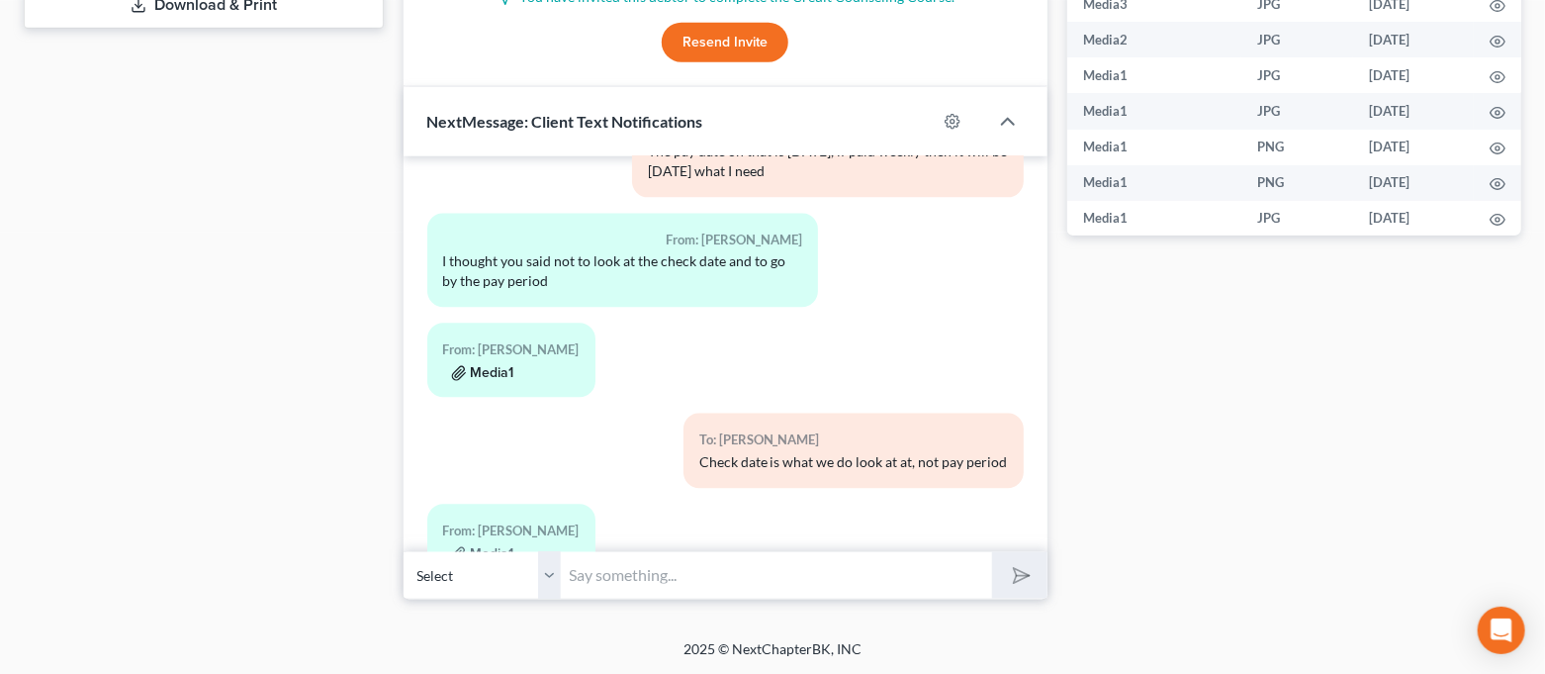
click at [499, 366] on button "Media1" at bounding box center [482, 374] width 63 height 16
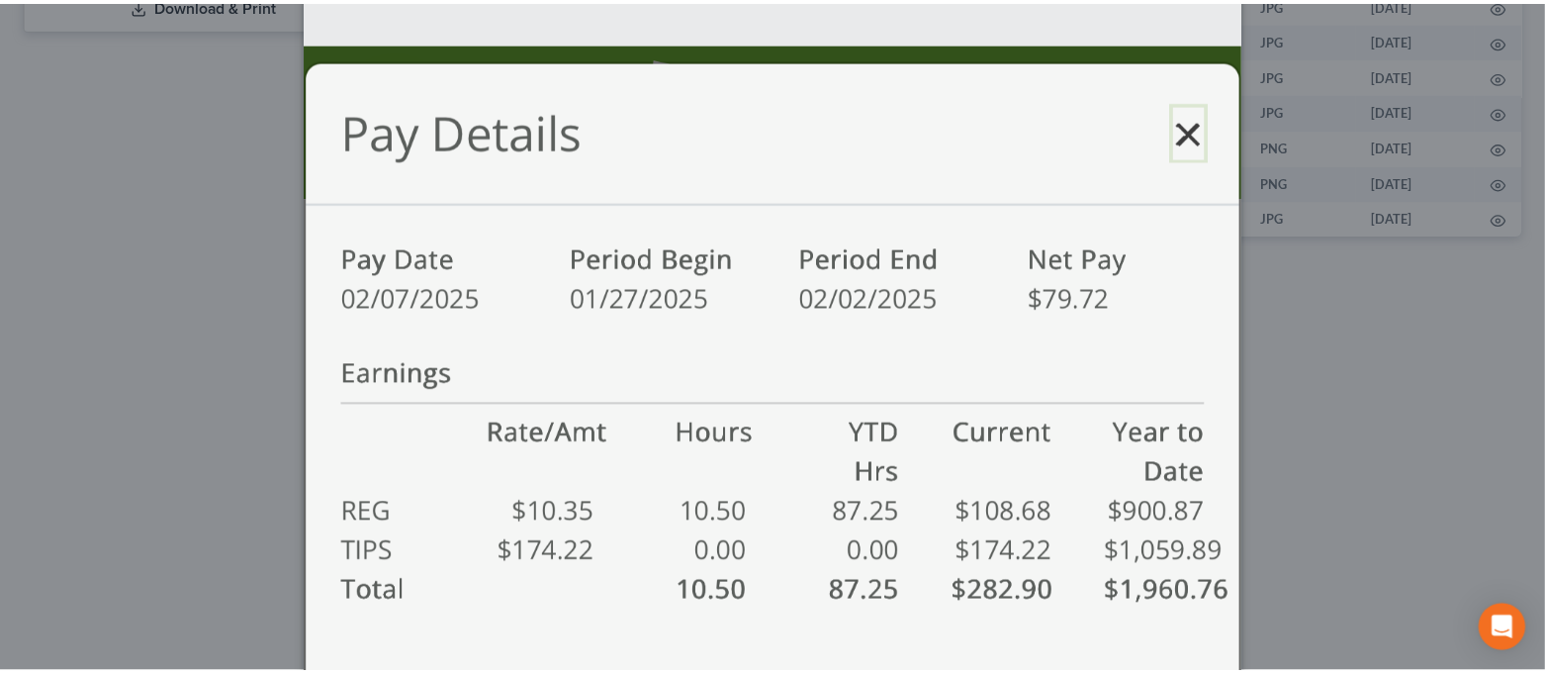
scroll to position [527, 0]
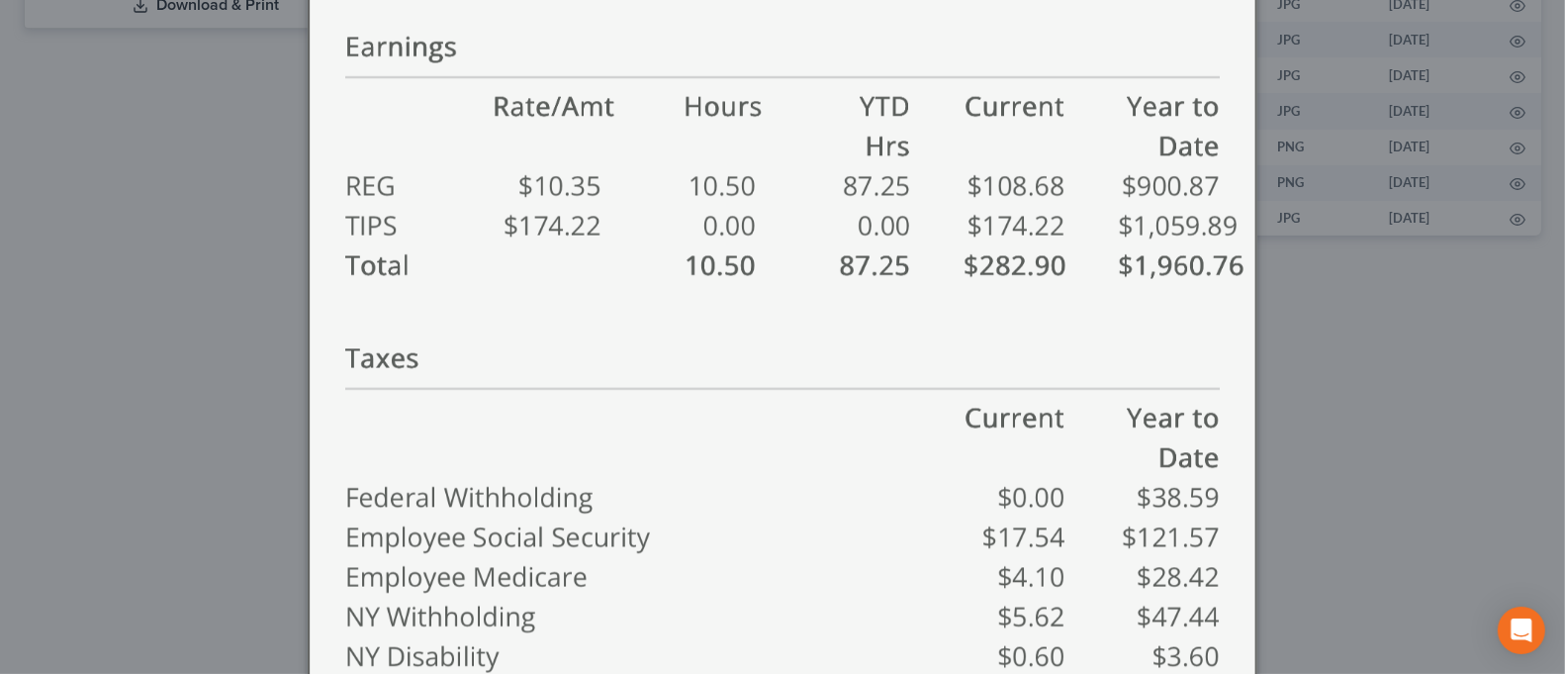
click at [257, 371] on div "Attachment Preview: Media1 [DATE] A copy of this images is also saved in the ca…" at bounding box center [782, 337] width 1565 height 674
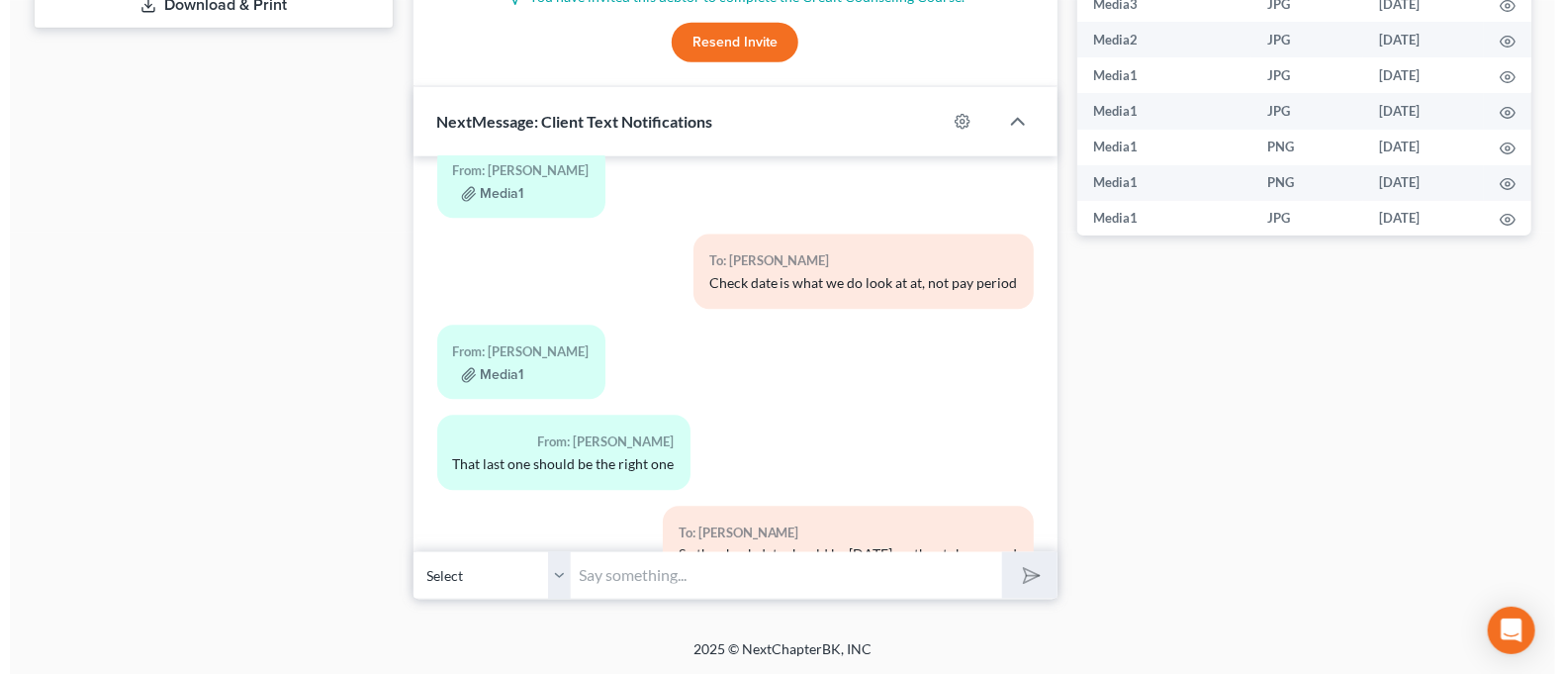
scroll to position [2403, 0]
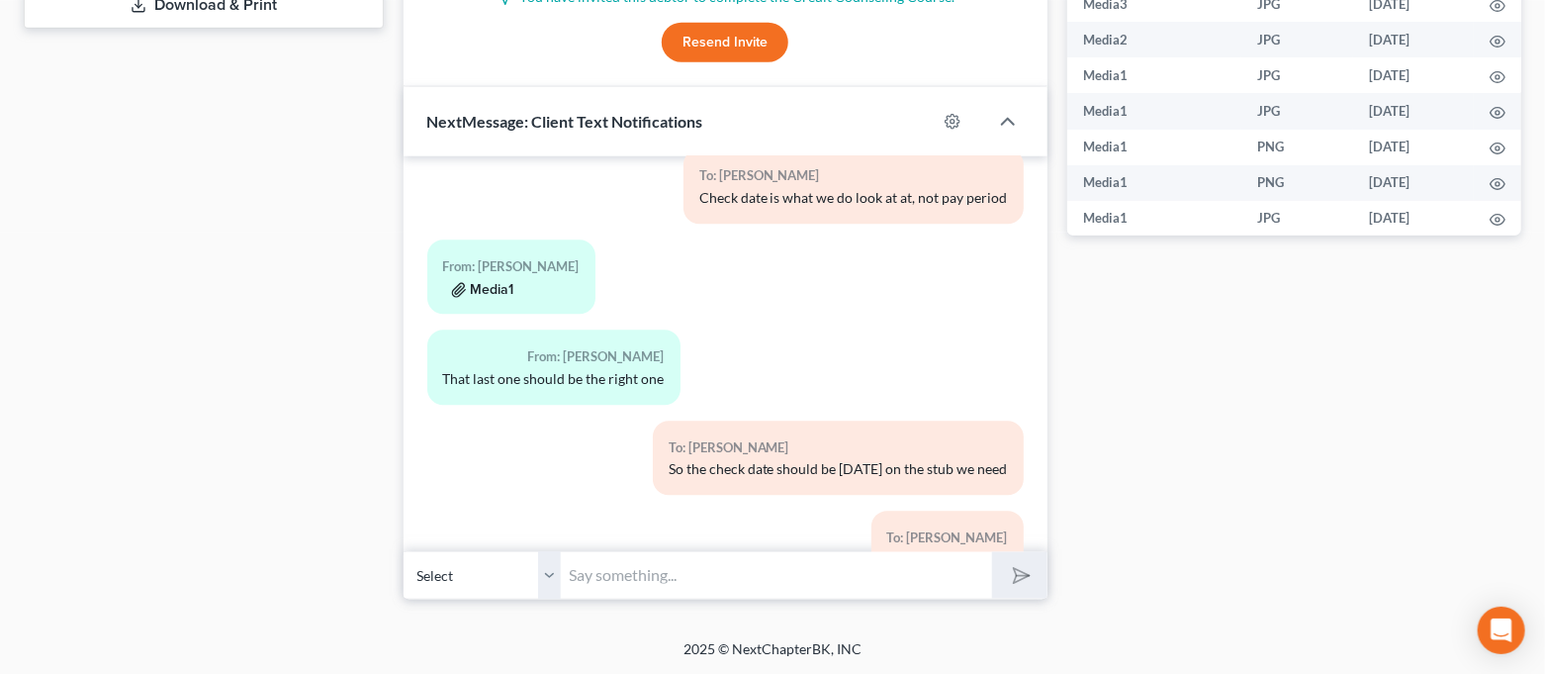
click at [500, 283] on button "Media1" at bounding box center [482, 291] width 63 height 16
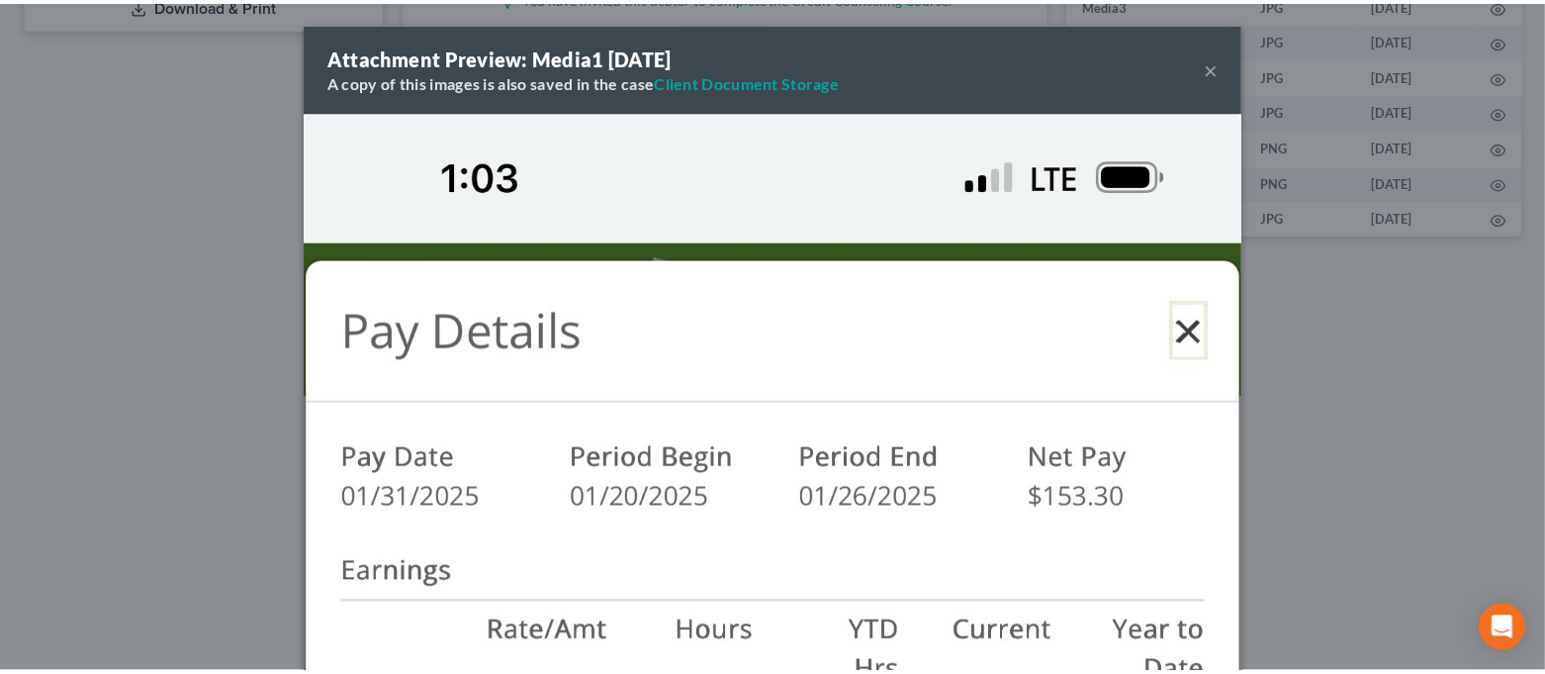
scroll to position [0, 0]
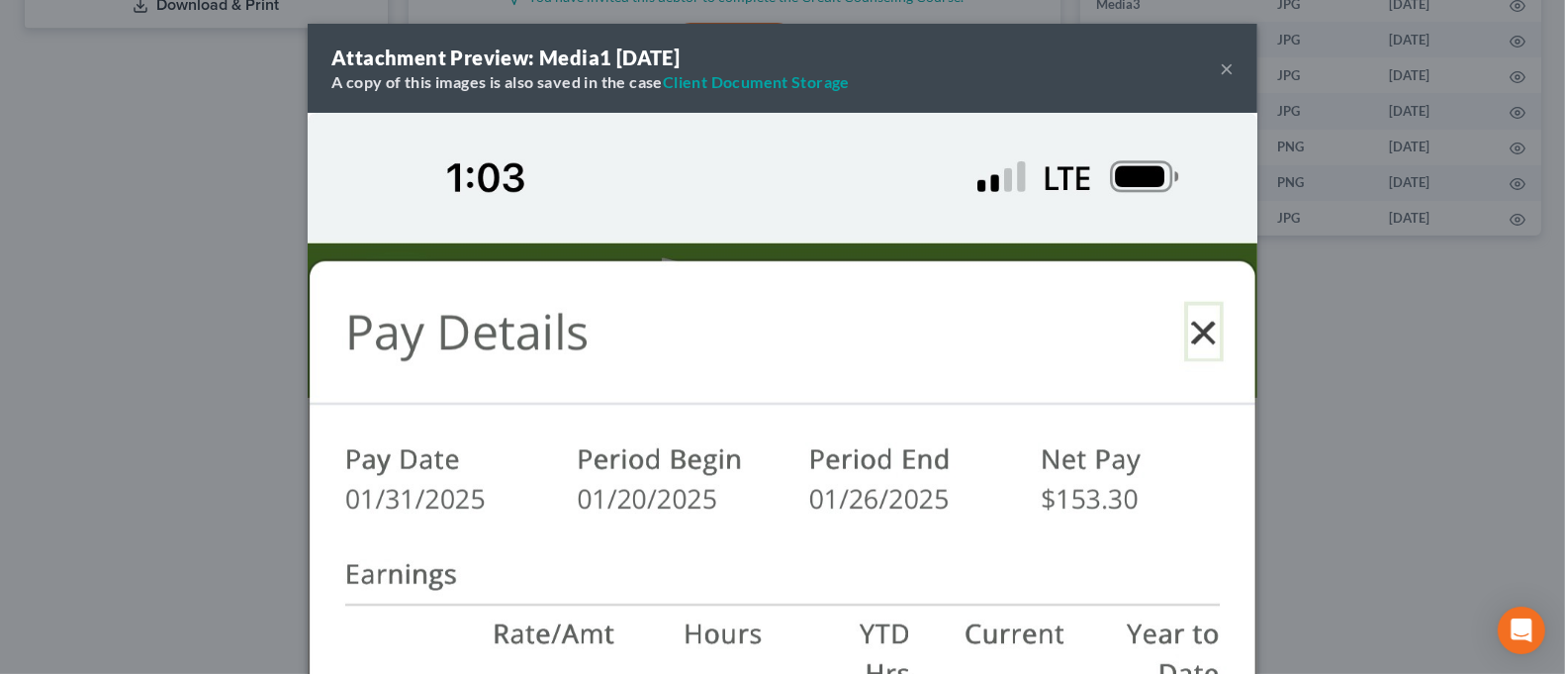
click at [150, 390] on div "Attachment Preview: Media1 [DATE] A copy of this images is also saved in the ca…" at bounding box center [782, 337] width 1565 height 674
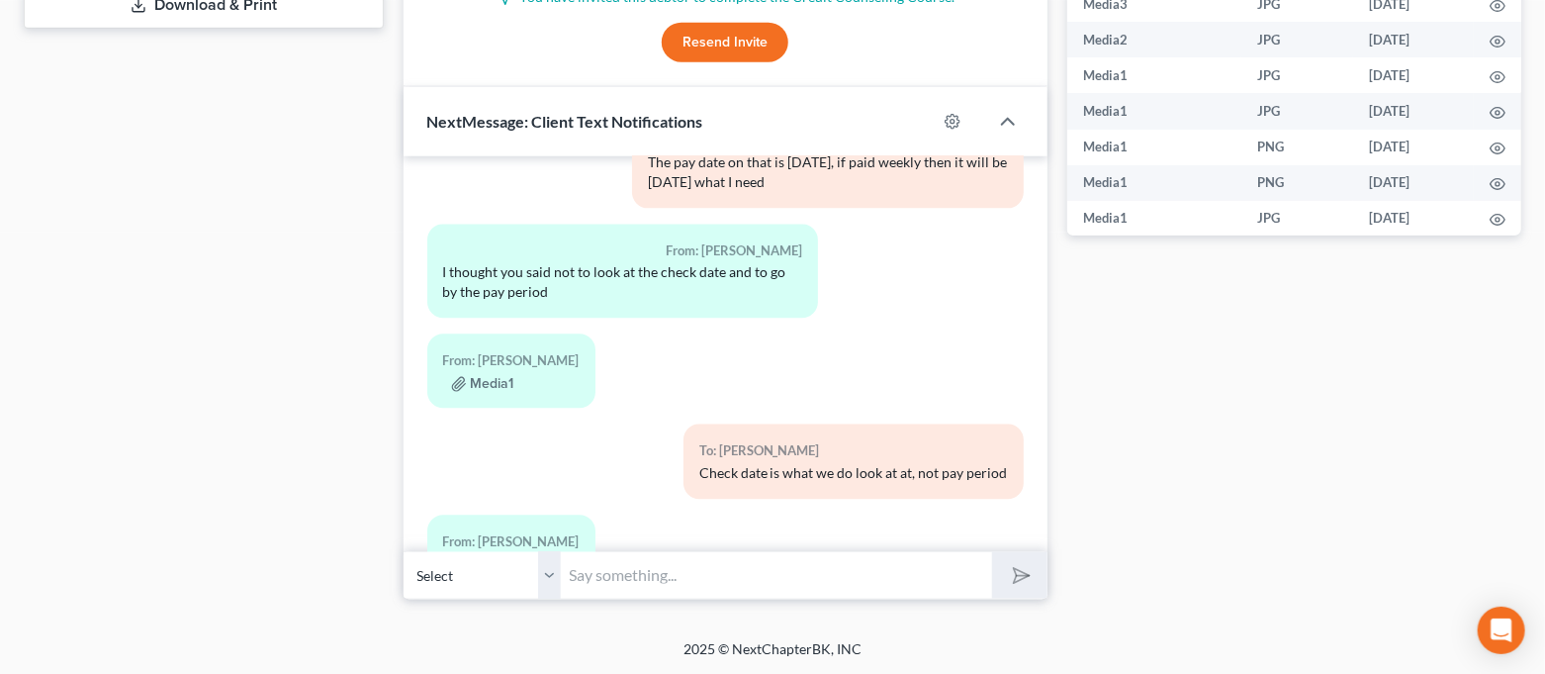
scroll to position [2007, 0]
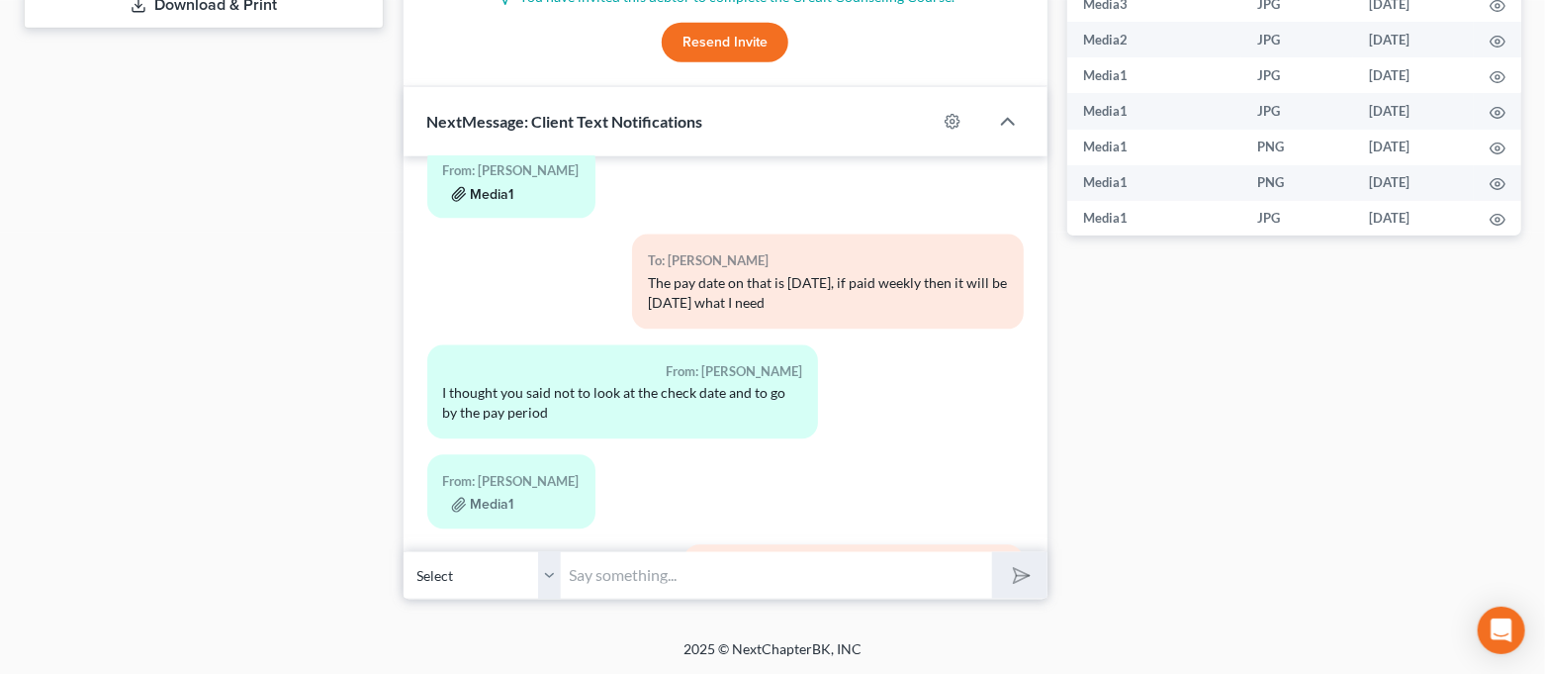
click at [486, 187] on button "Media1" at bounding box center [482, 195] width 63 height 16
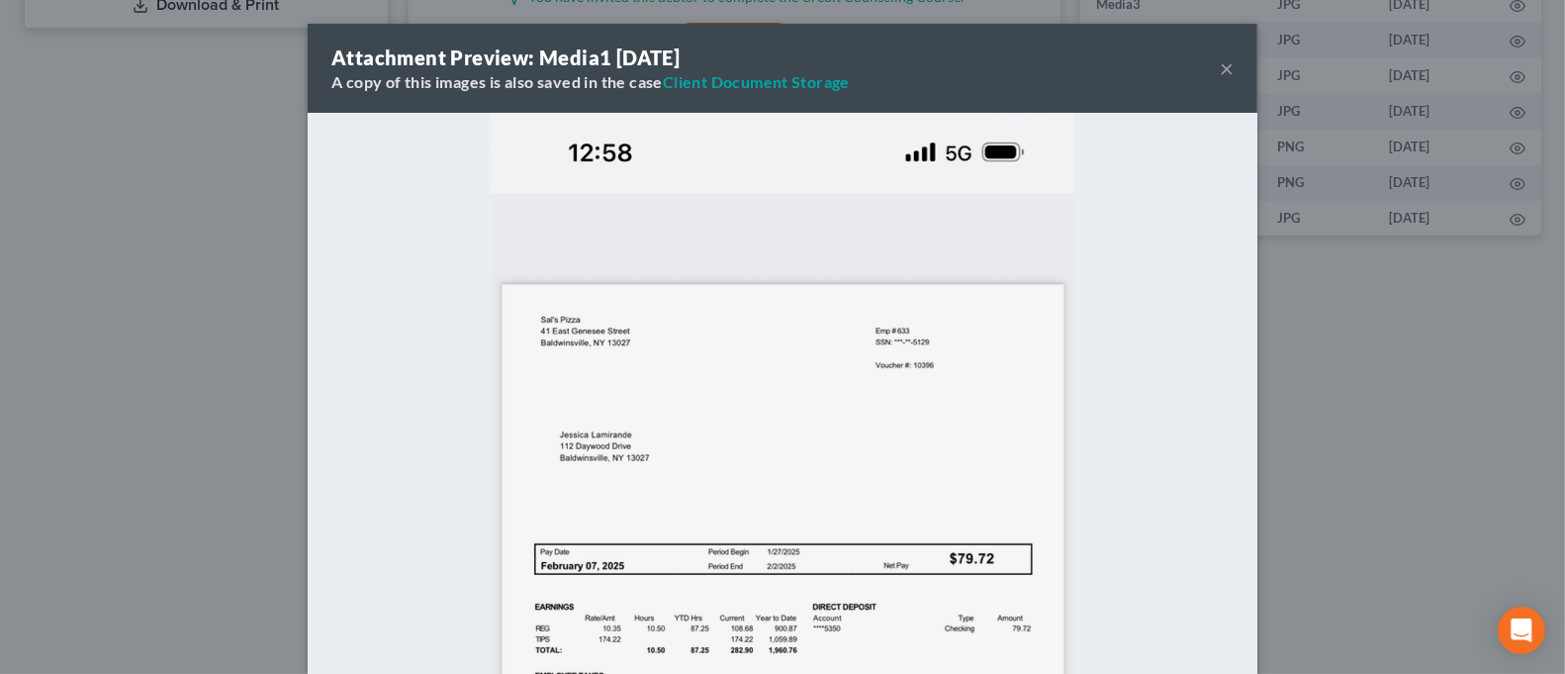
click at [1312, 488] on div "Attachment Preview: Media1 [DATE] A copy of this images is also saved in the ca…" at bounding box center [782, 337] width 1565 height 674
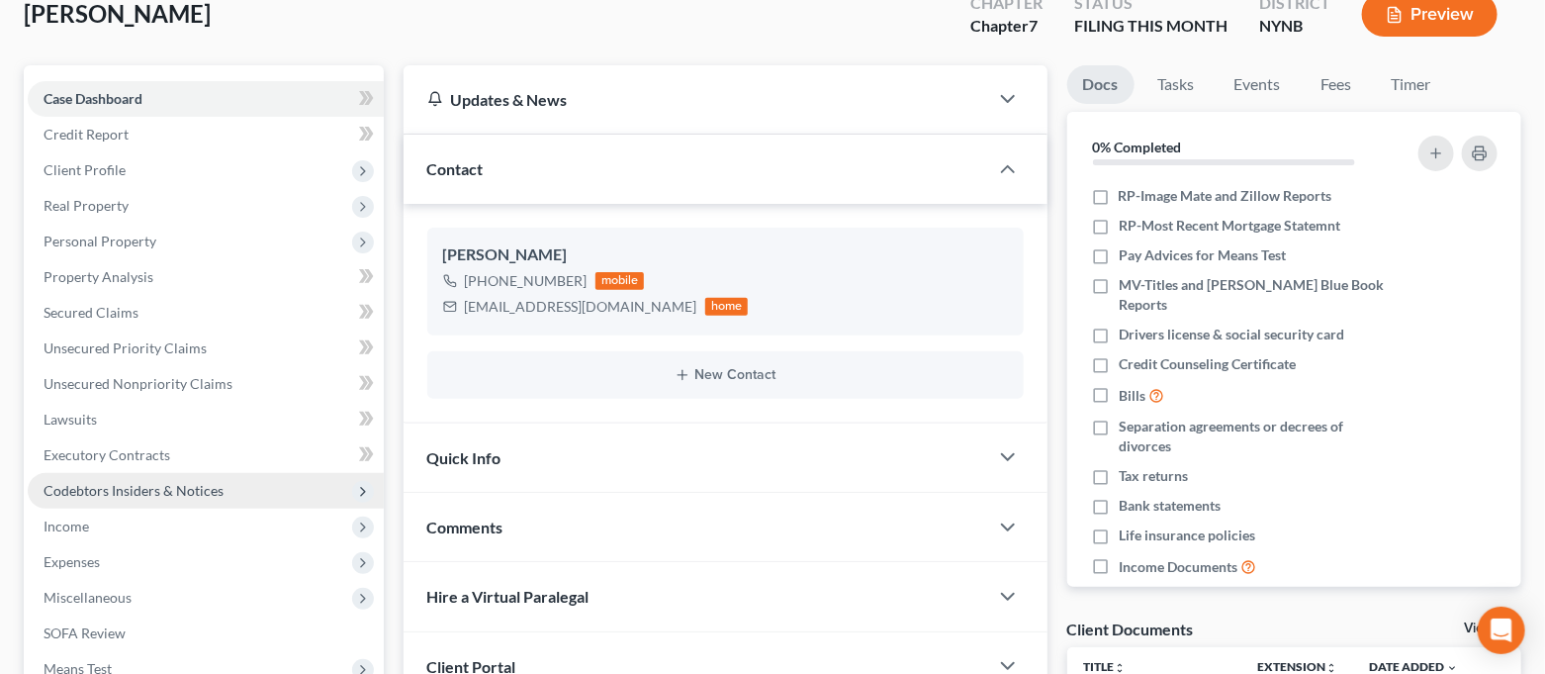
scroll to position [263, 0]
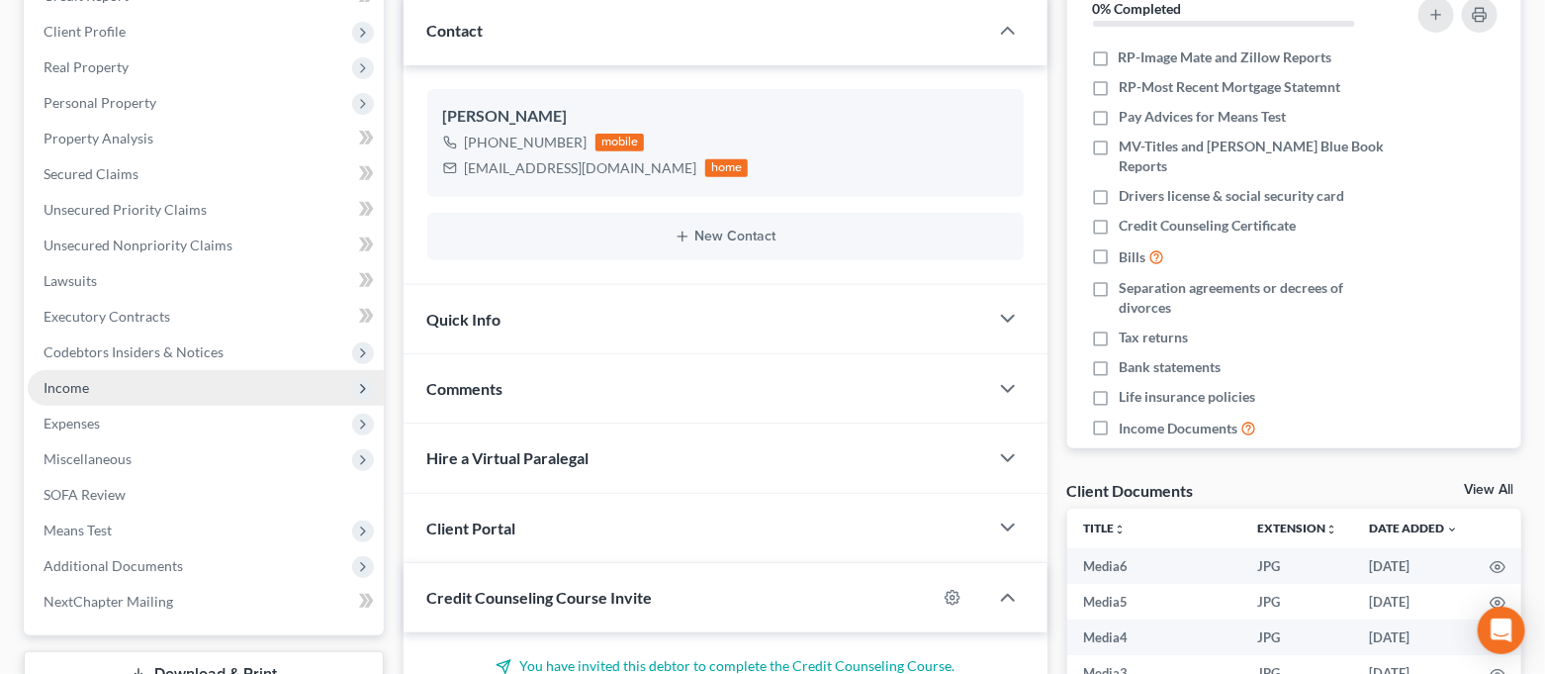
click at [97, 386] on span "Income" at bounding box center [206, 388] width 356 height 36
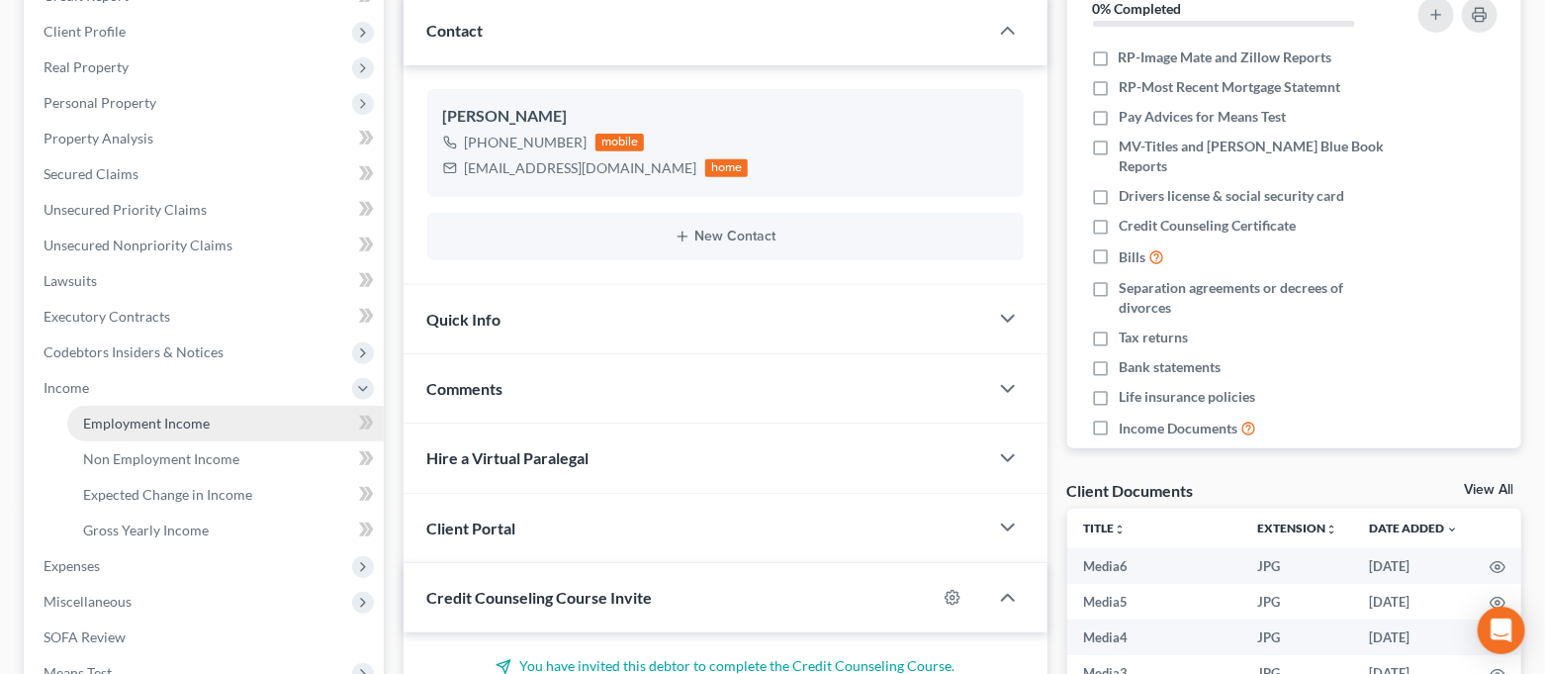
click at [111, 415] on span "Employment Income" at bounding box center [146, 423] width 127 height 17
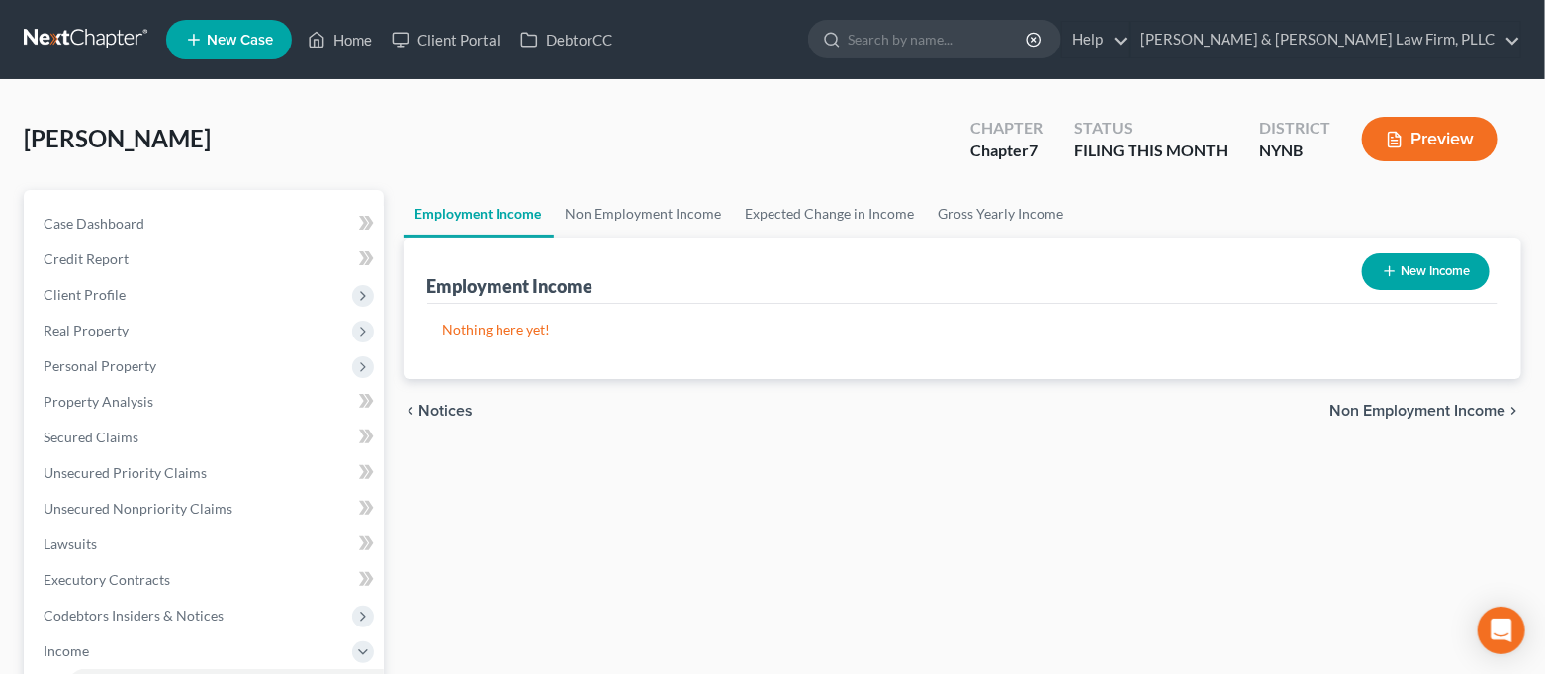
click at [1408, 288] on button "New Income" at bounding box center [1426, 271] width 128 height 37
select select "0"
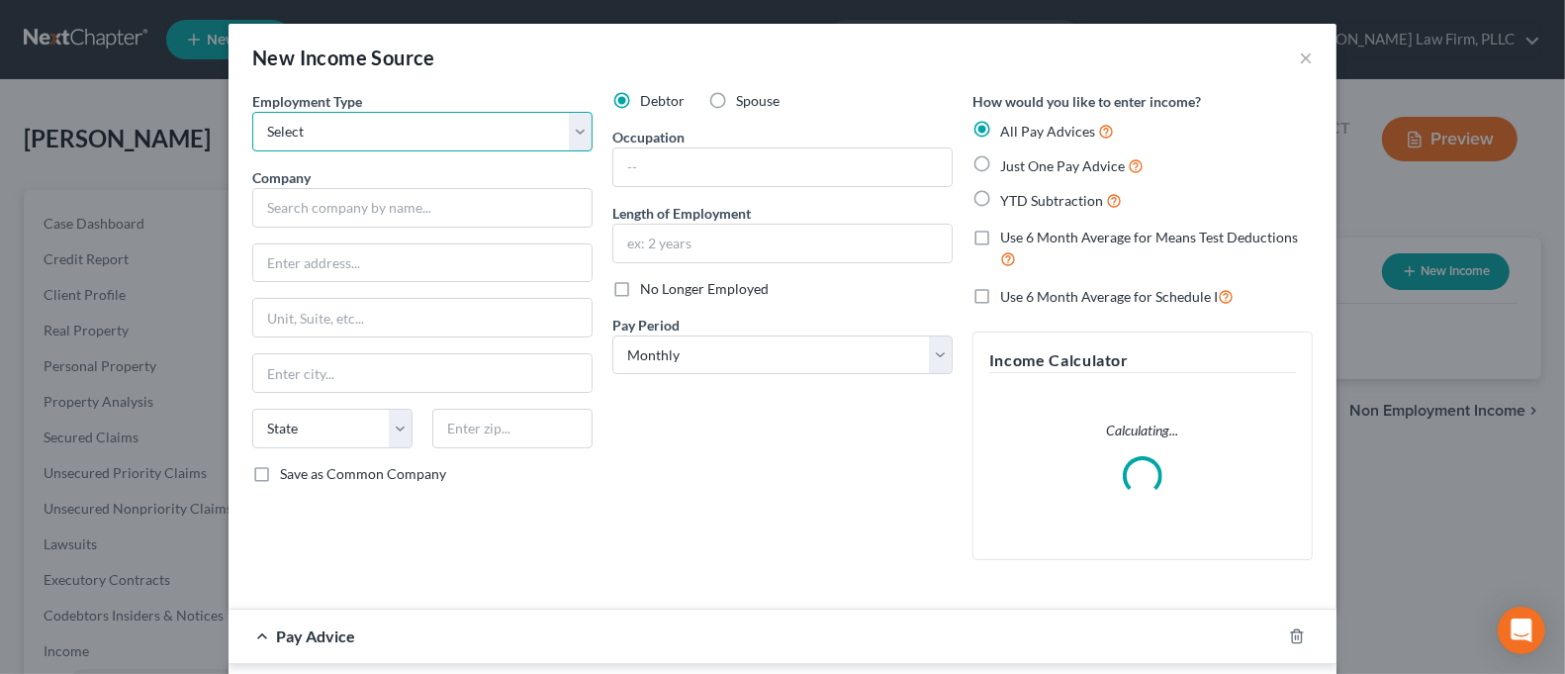
click at [382, 137] on select "Select Full or [DEMOGRAPHIC_DATA] Employment Self Employment" at bounding box center [422, 132] width 340 height 40
select select "0"
click at [252, 112] on select "Select Full or [DEMOGRAPHIC_DATA] Employment Self Employment" at bounding box center [422, 132] width 340 height 40
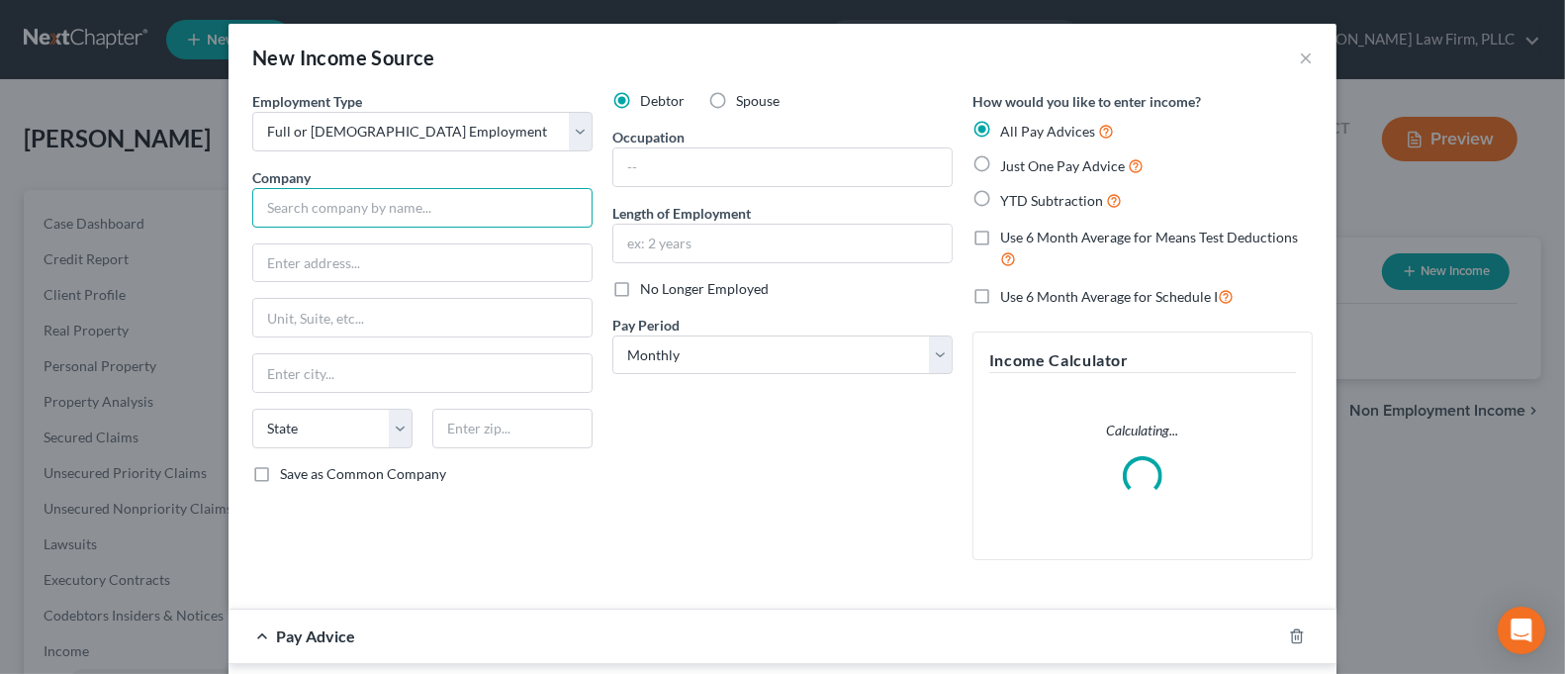
click at [387, 201] on input "text" at bounding box center [422, 208] width 340 height 40
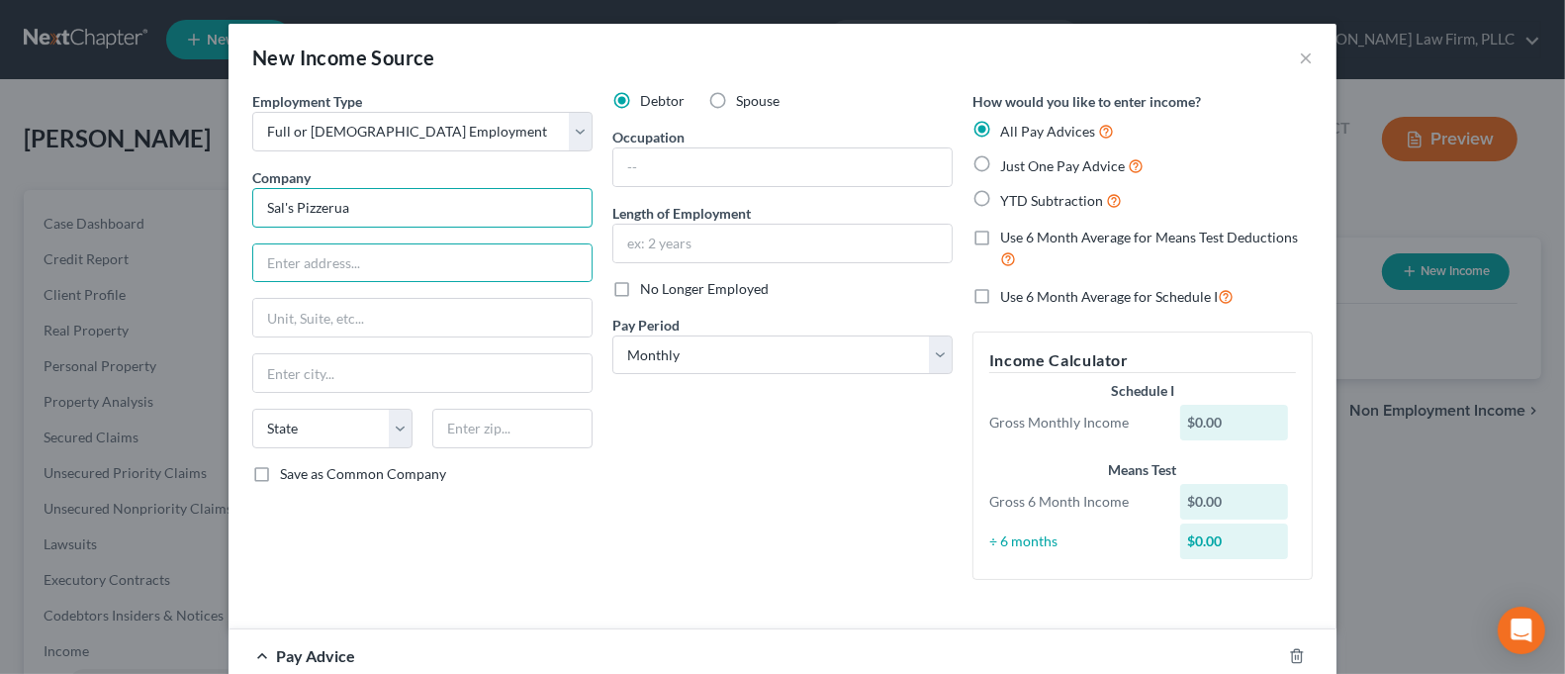
click at [368, 214] on input "Sal's Pizzerua" at bounding box center [422, 208] width 340 height 40
type input "Sal's Pizzeria"
type input "[STREET_ADDRESS]"
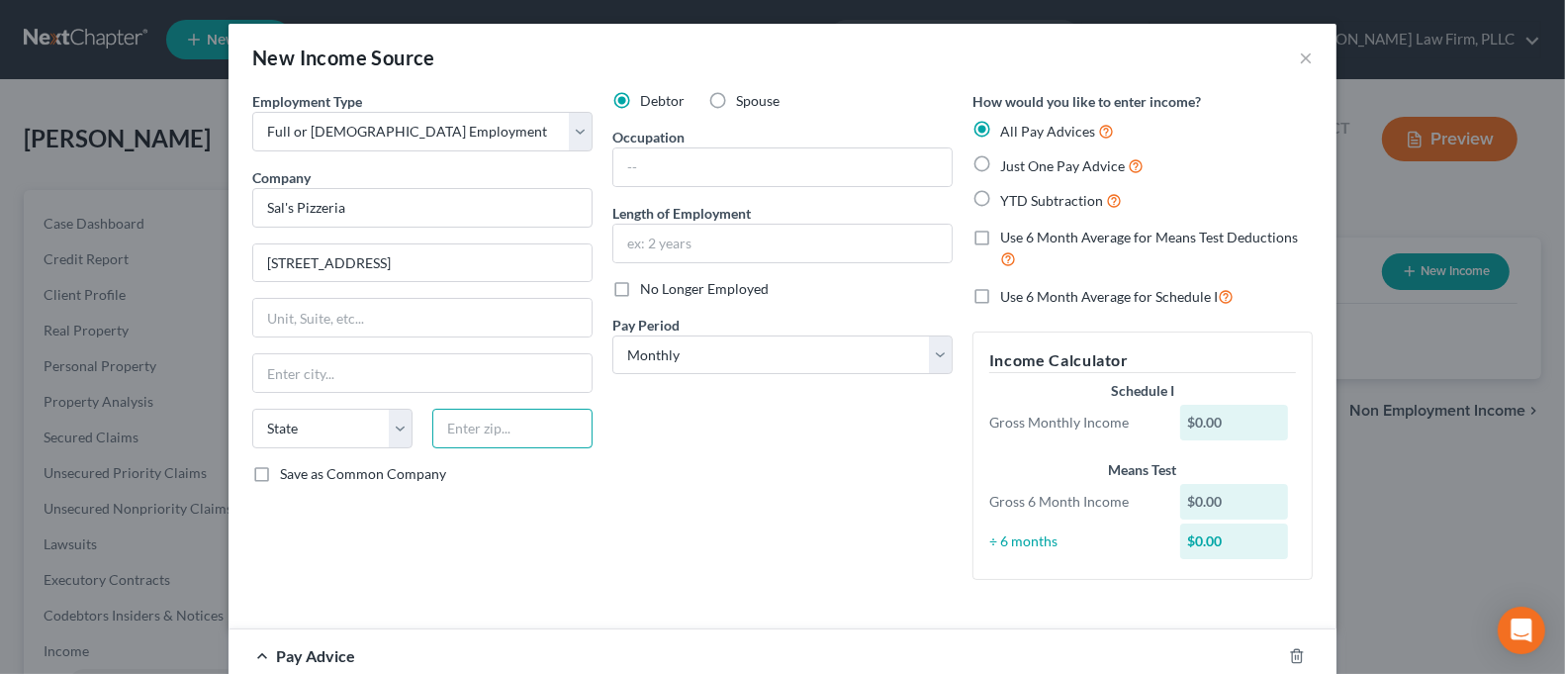
drag, startPoint x: 464, startPoint y: 429, endPoint x: 472, endPoint y: 442, distance: 15.1
click at [465, 431] on input "text" at bounding box center [512, 429] width 160 height 40
type input "13027"
click at [476, 595] on div "Employment Type * Select Full or [DEMOGRAPHIC_DATA] Employment Self Employment …" at bounding box center [422, 343] width 360 height 505
type input "[GEOGRAPHIC_DATA]"
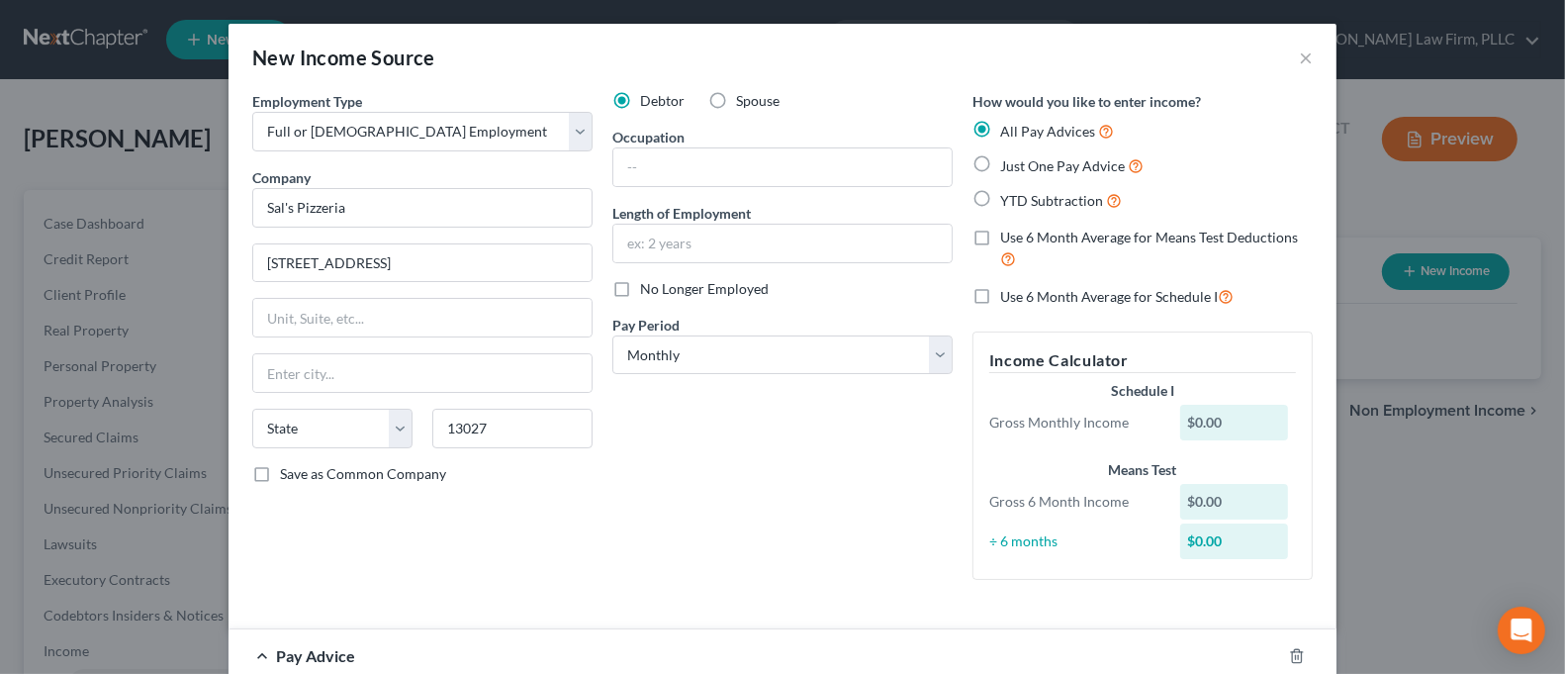
select select "35"
click at [697, 152] on input "text" at bounding box center [782, 167] width 338 height 38
type input "Server"
click at [695, 252] on input "text" at bounding box center [782, 244] width 338 height 38
type input "One Year"
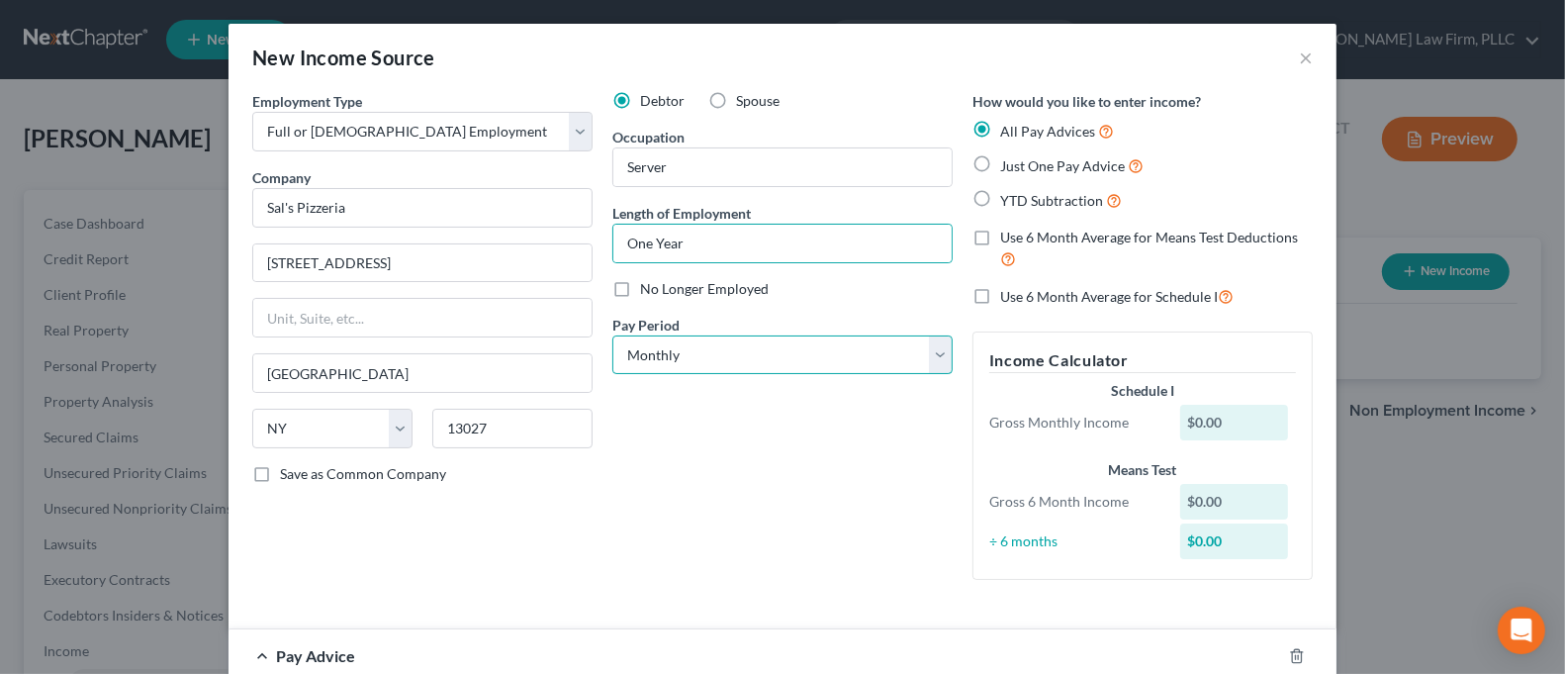
click at [764, 348] on select "Select Monthly Twice Monthly Every Other Week Weekly" at bounding box center [782, 355] width 340 height 40
select select "3"
click at [612, 335] on select "Select Monthly Twice Monthly Every Other Week Weekly" at bounding box center [782, 355] width 340 height 40
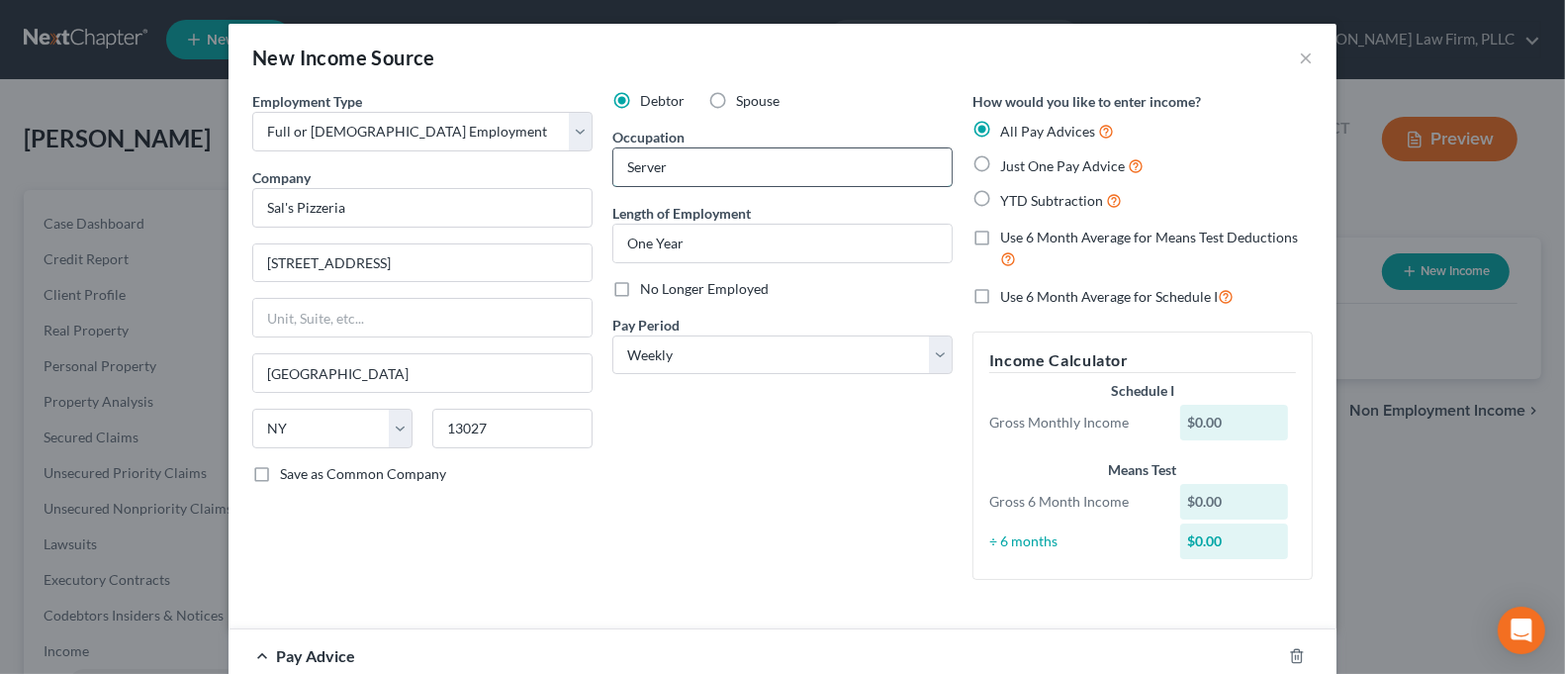
click at [679, 163] on input "Server" at bounding box center [782, 167] width 338 height 38
type input "Server/Bartender"
click at [720, 235] on input "One Year" at bounding box center [782, 244] width 338 height 38
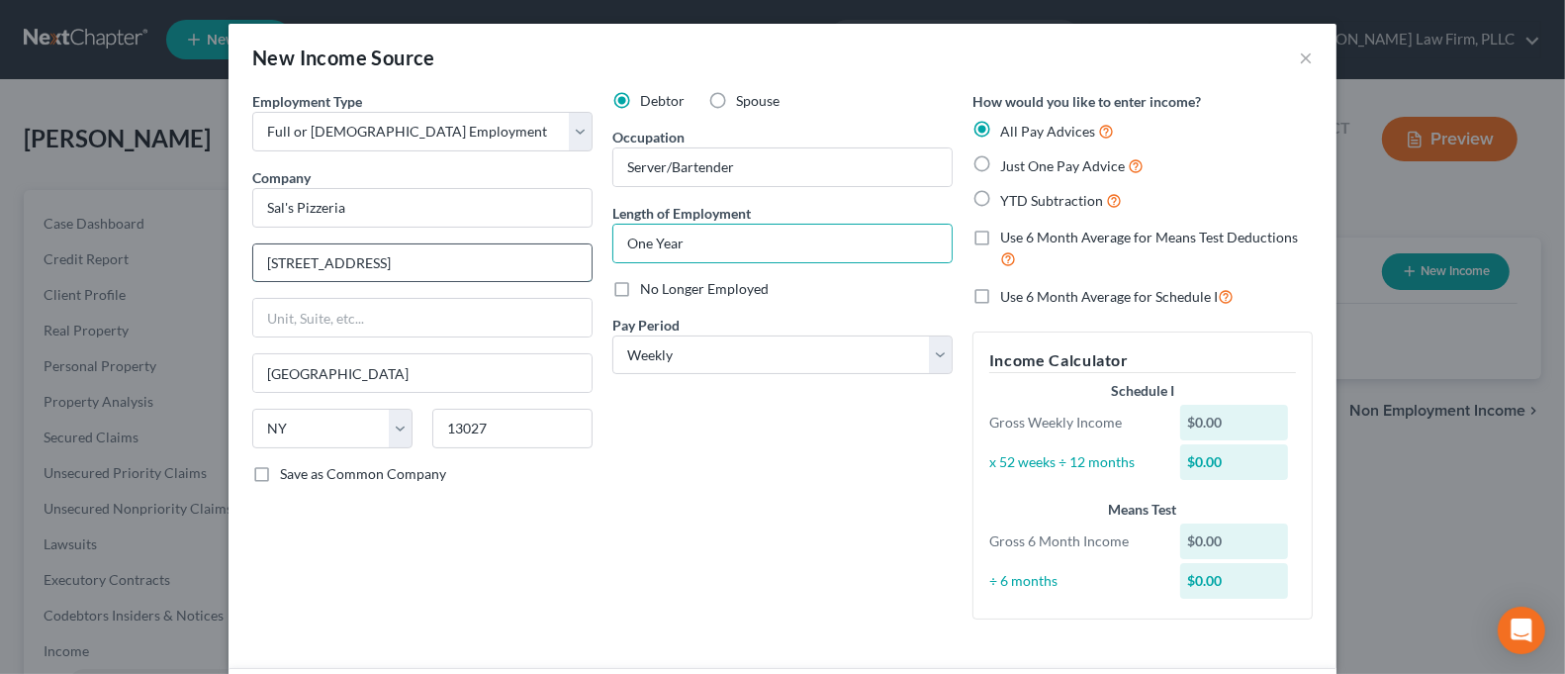
click at [439, 264] on input "[STREET_ADDRESS]" at bounding box center [422, 263] width 338 height 38
click at [337, 265] on input "[STREET_ADDRESS]" at bounding box center [422, 263] width 338 height 38
click at [392, 270] on input "[STREET_ADDRESS]" at bounding box center [422, 263] width 338 height 38
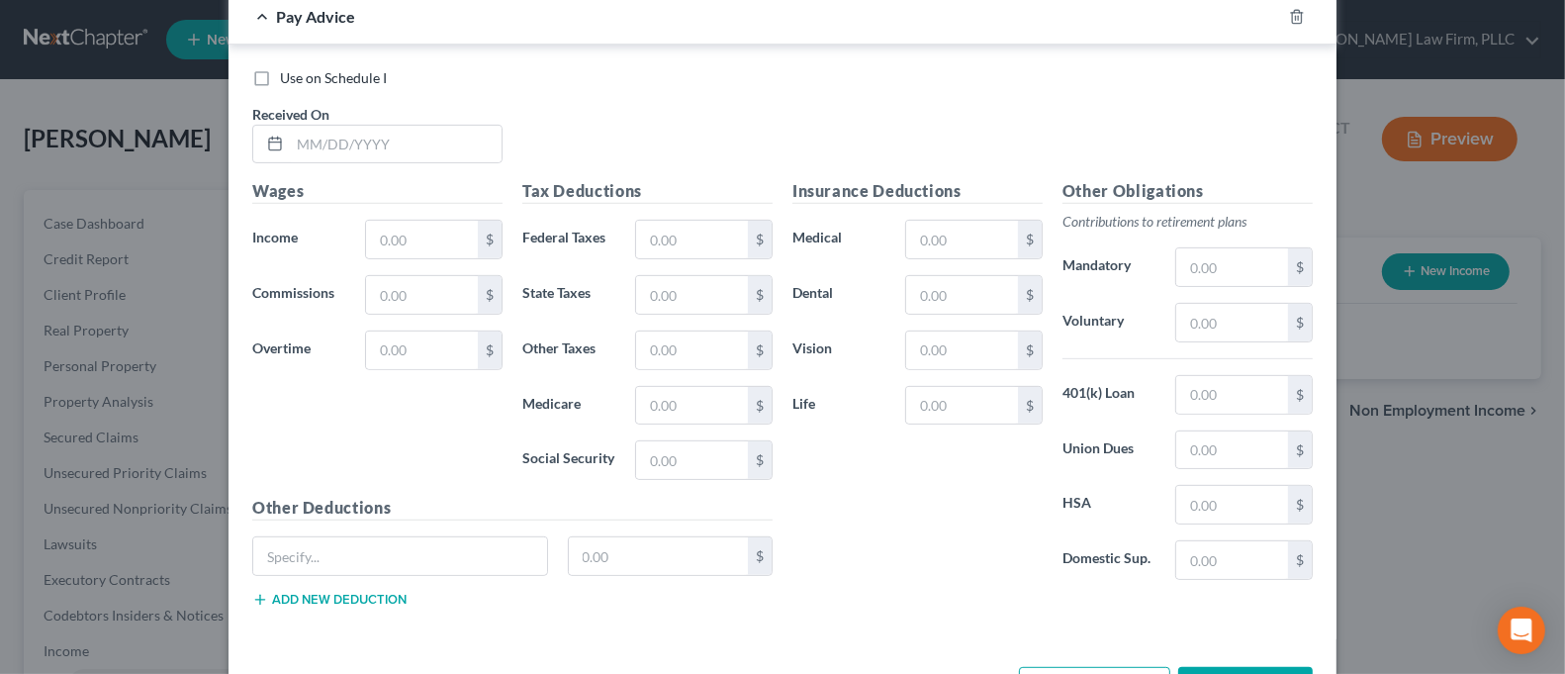
scroll to position [751, 0]
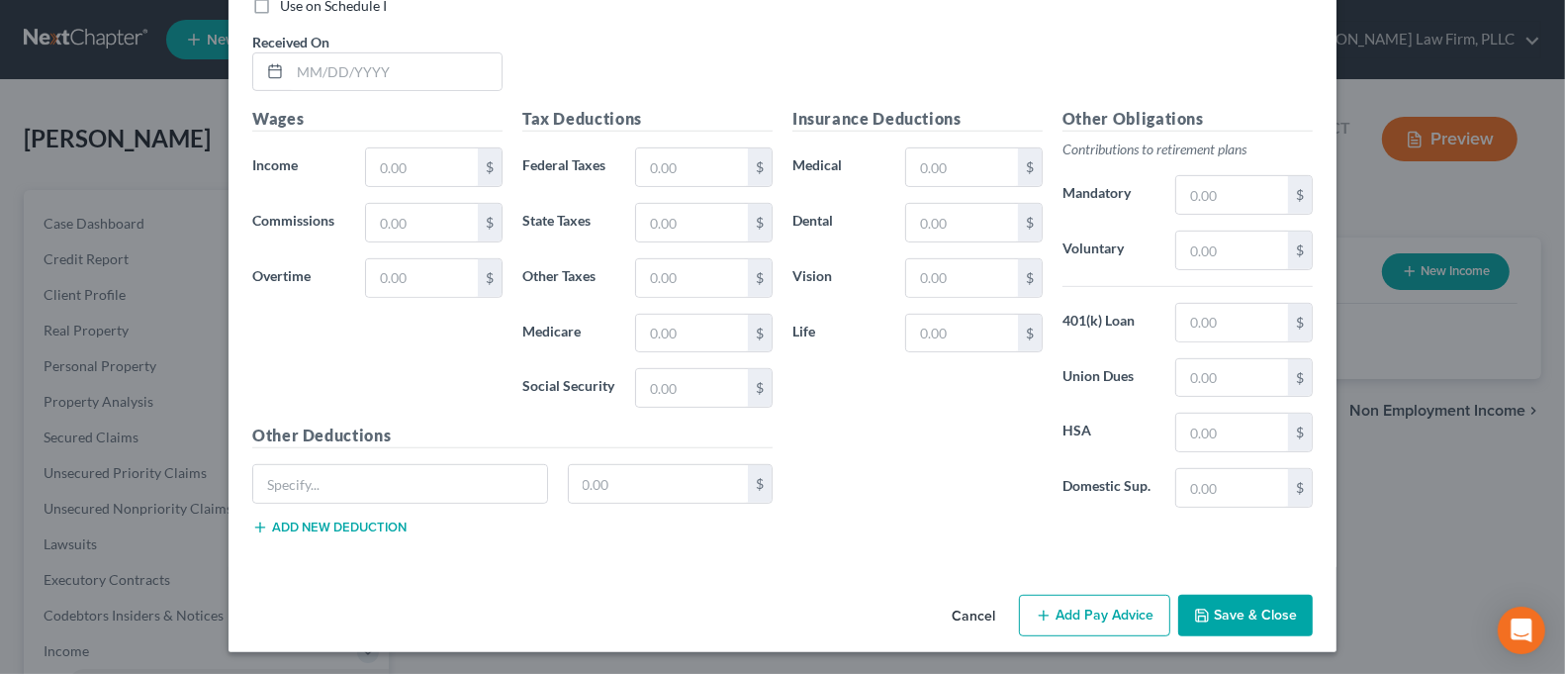
type input "[STREET_ADDRESS]"
click at [1268, 619] on button "Save & Close" at bounding box center [1245, 616] width 135 height 42
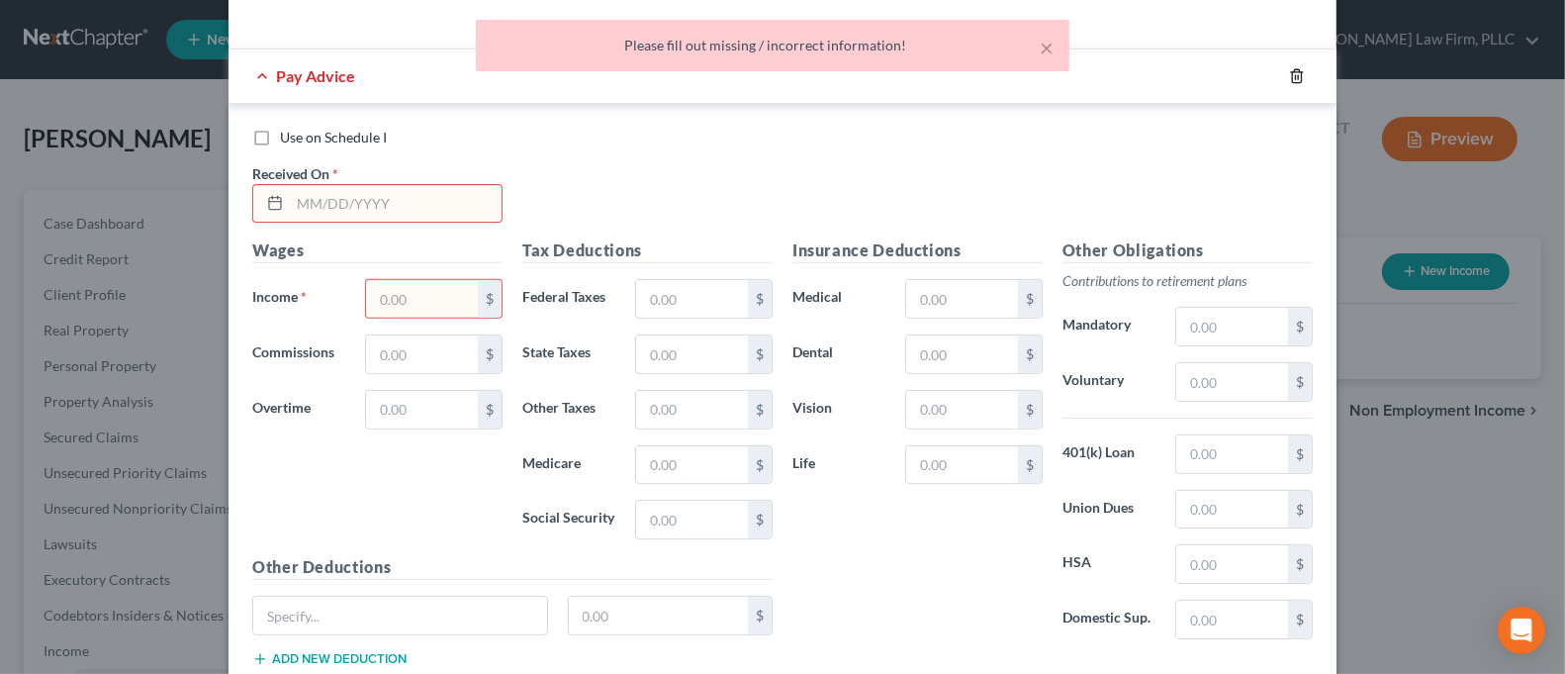
click at [1289, 83] on icon "button" at bounding box center [1297, 76] width 16 height 16
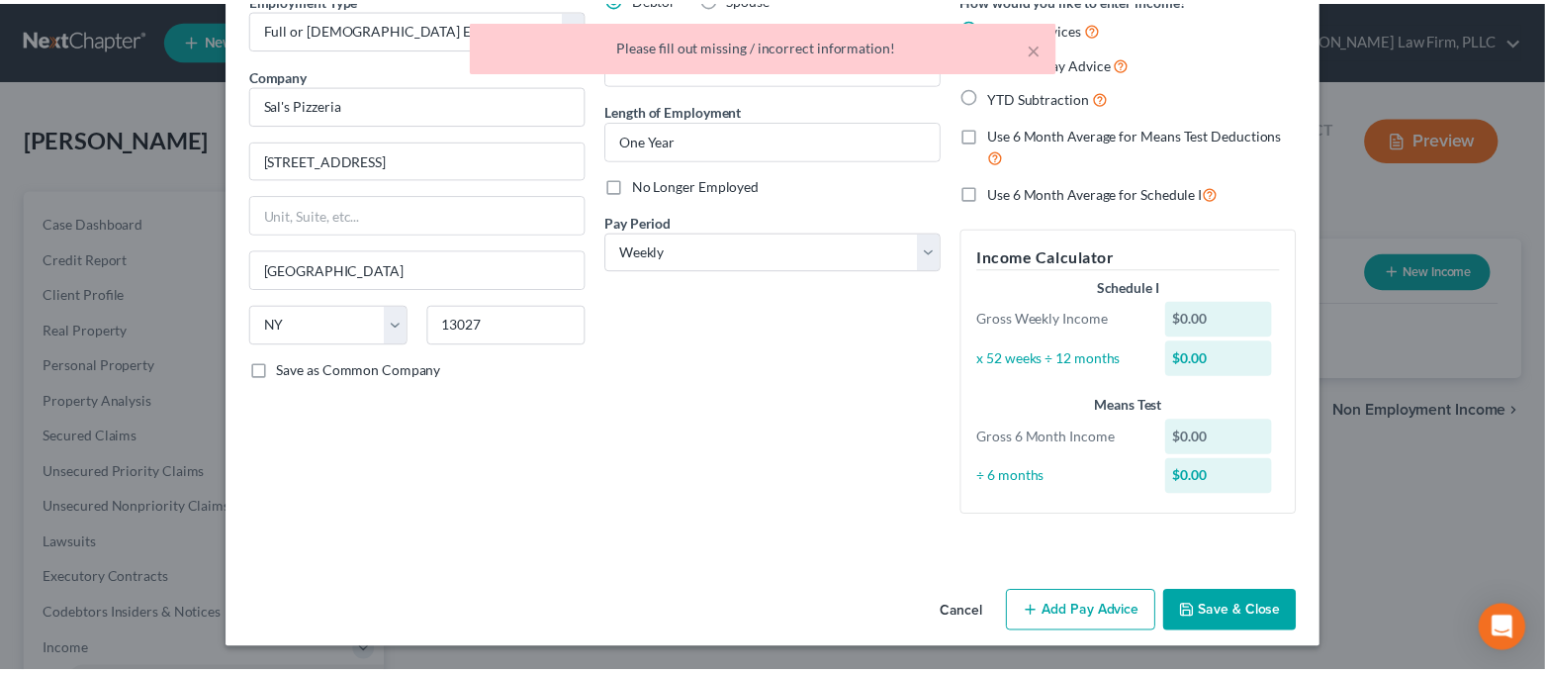
scroll to position [102, 0]
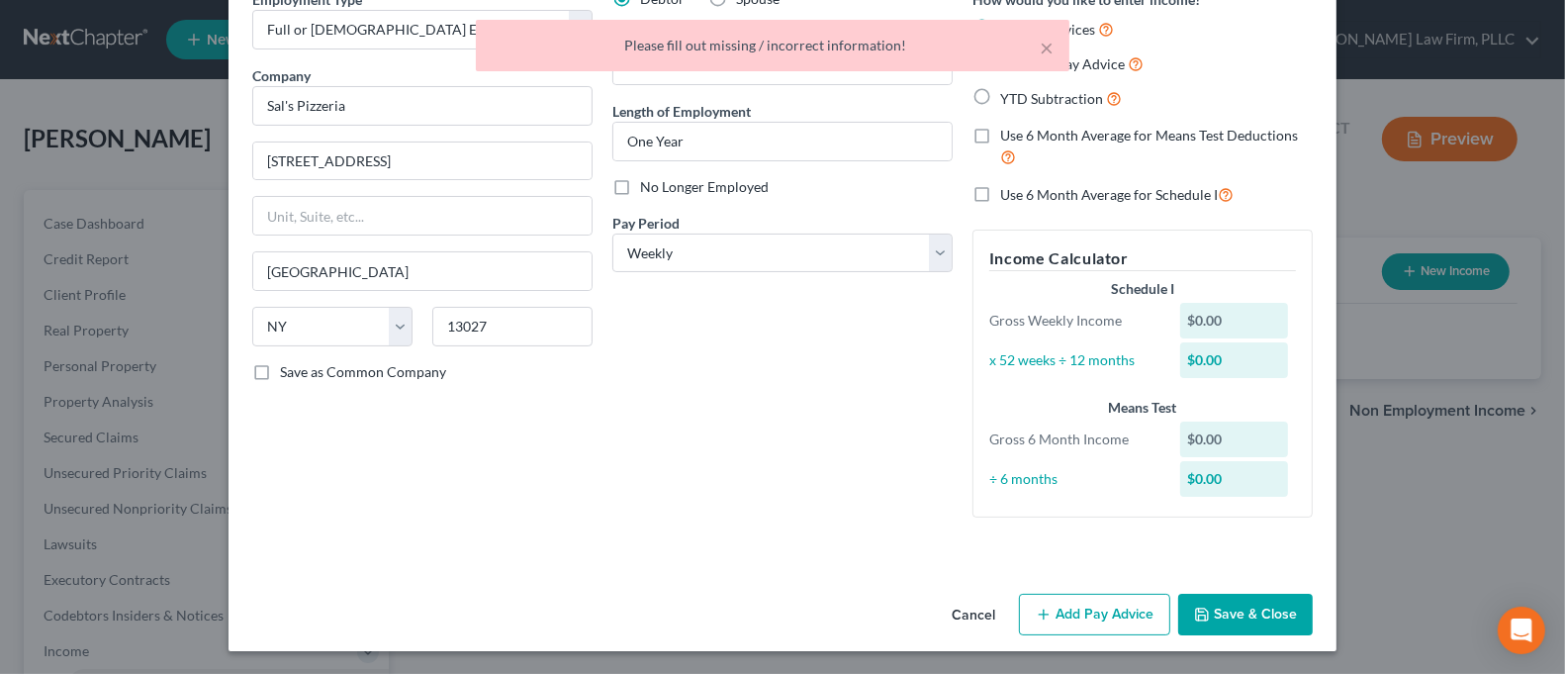
click at [1267, 607] on button "Save & Close" at bounding box center [1245, 615] width 135 height 42
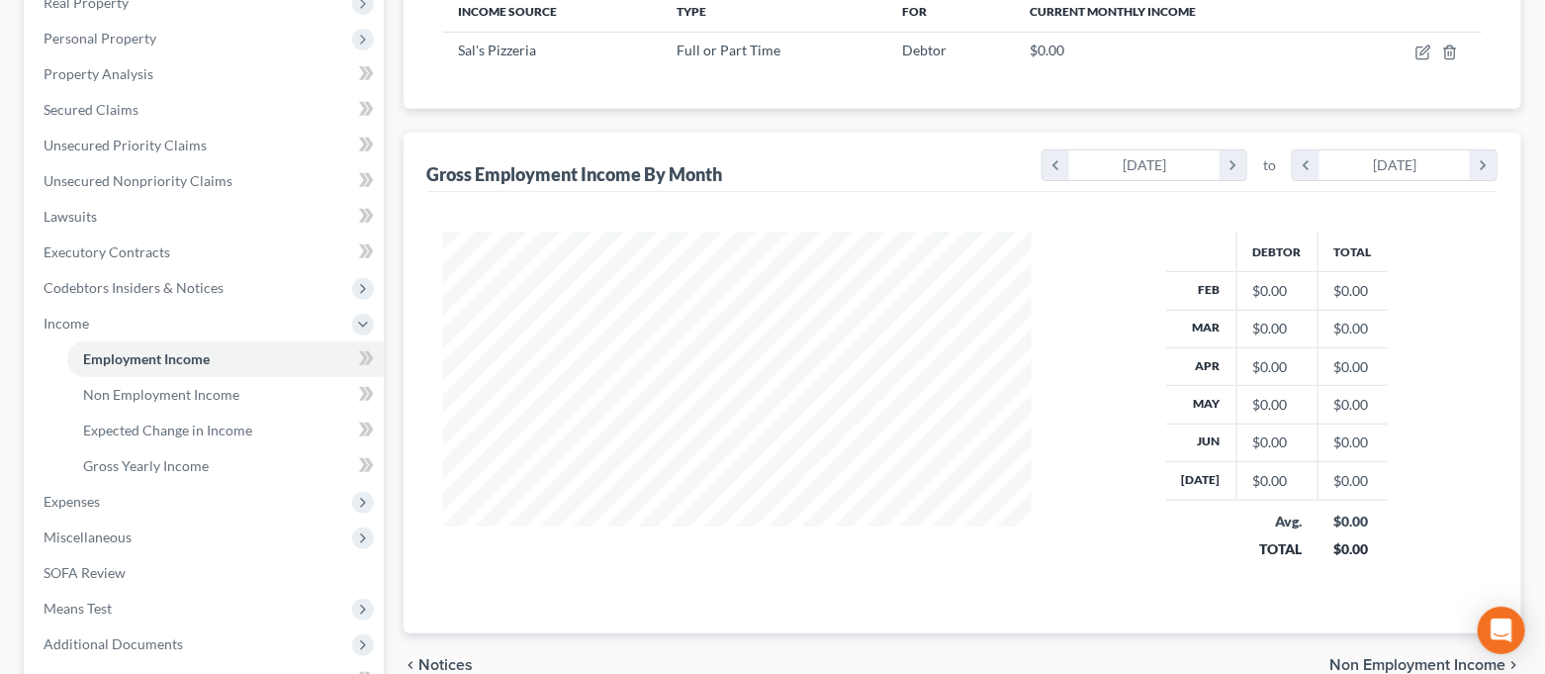
scroll to position [0, 0]
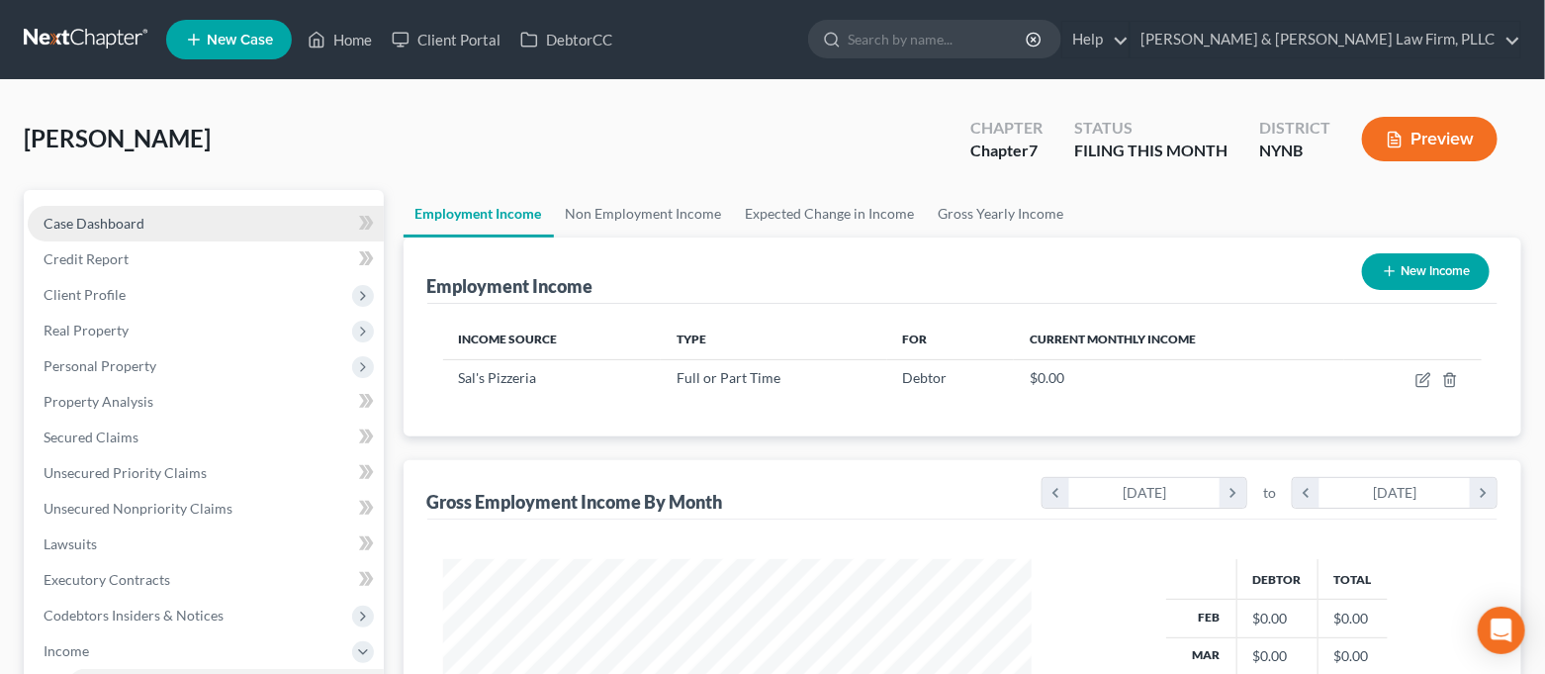
click at [146, 238] on link "Case Dashboard" at bounding box center [206, 224] width 356 height 36
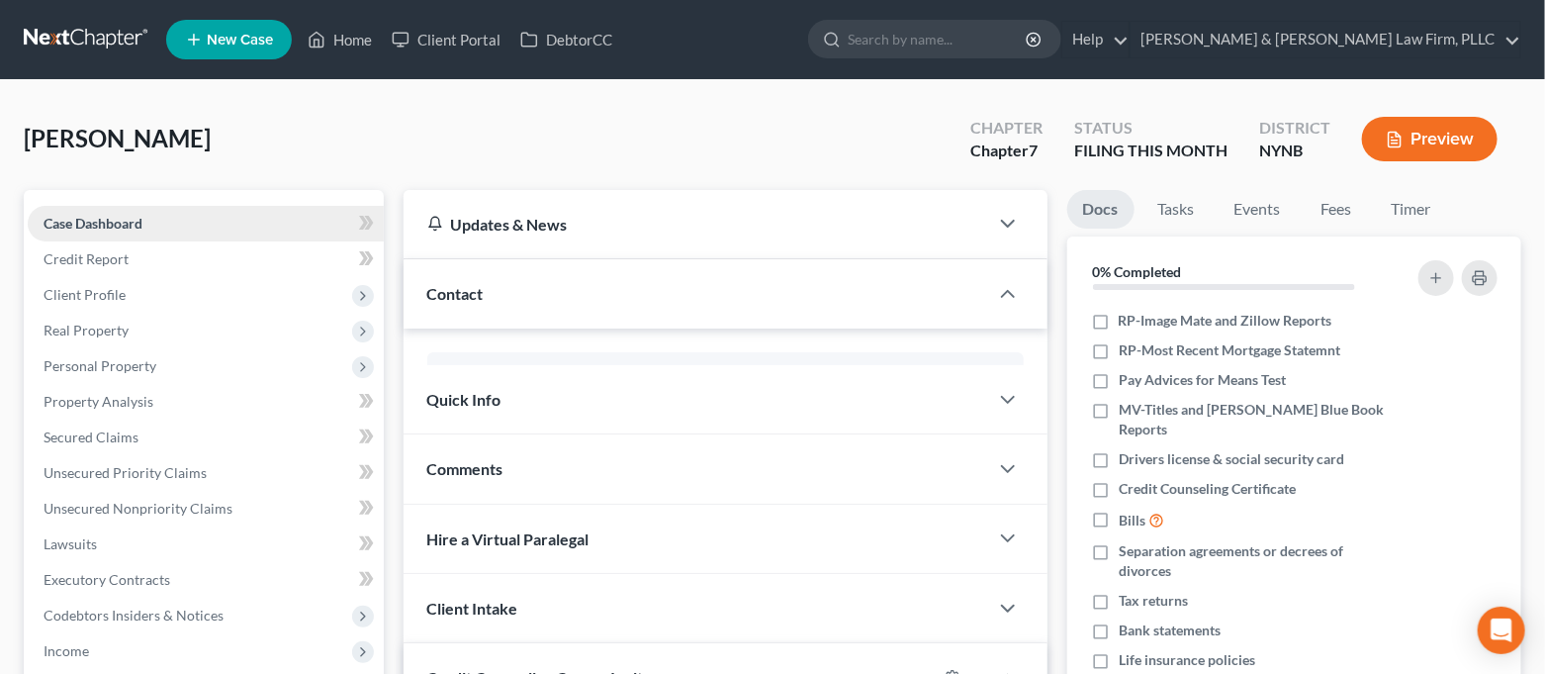
click at [146, 230] on link "Case Dashboard" at bounding box center [206, 224] width 356 height 36
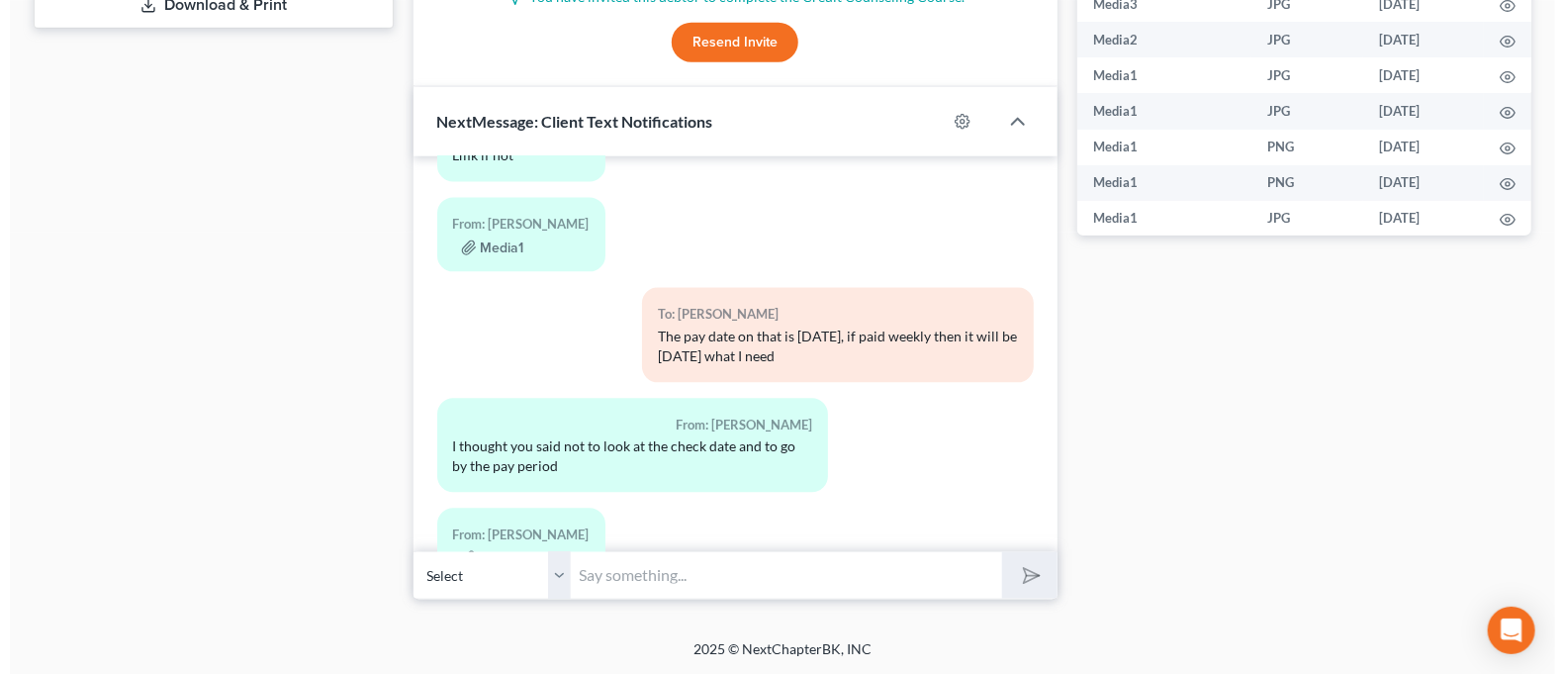
scroll to position [1876, 0]
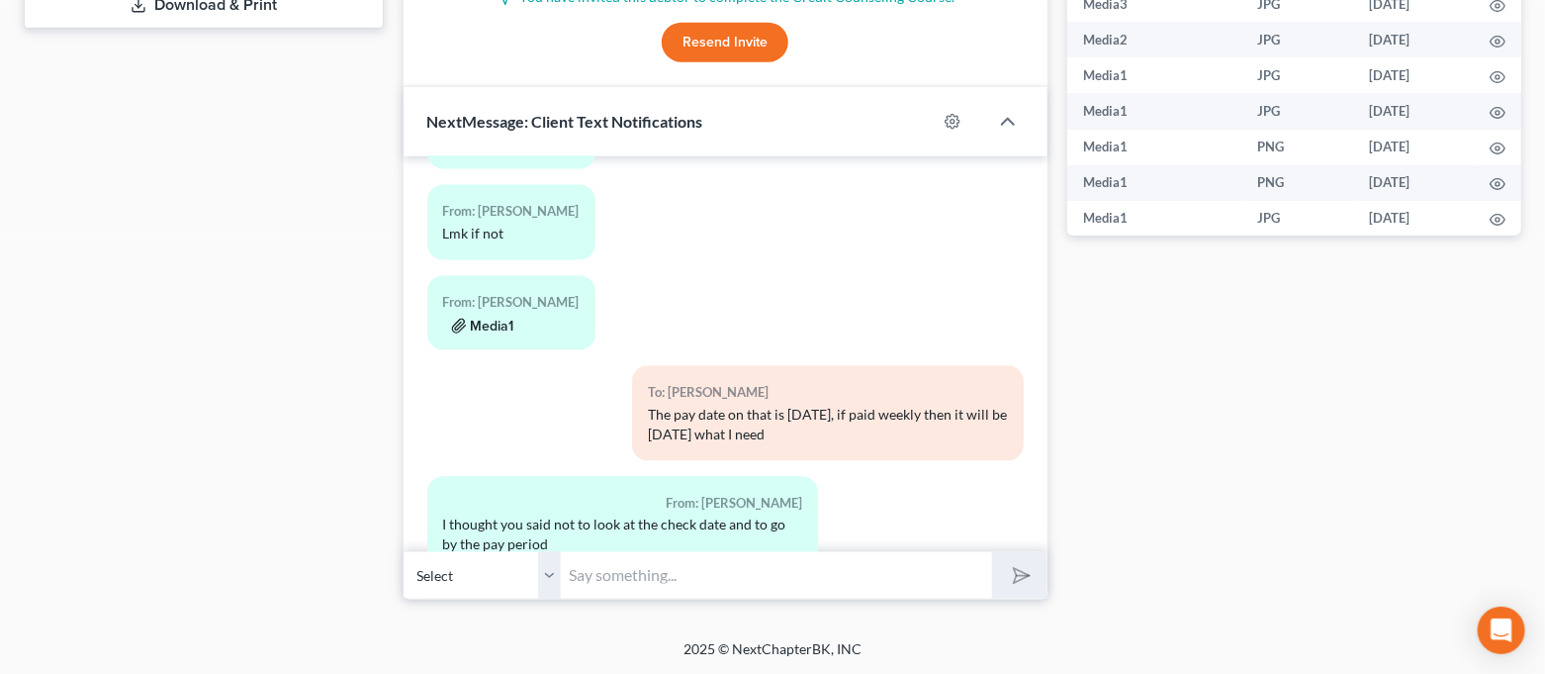
click at [491, 319] on button "Media1" at bounding box center [482, 327] width 63 height 16
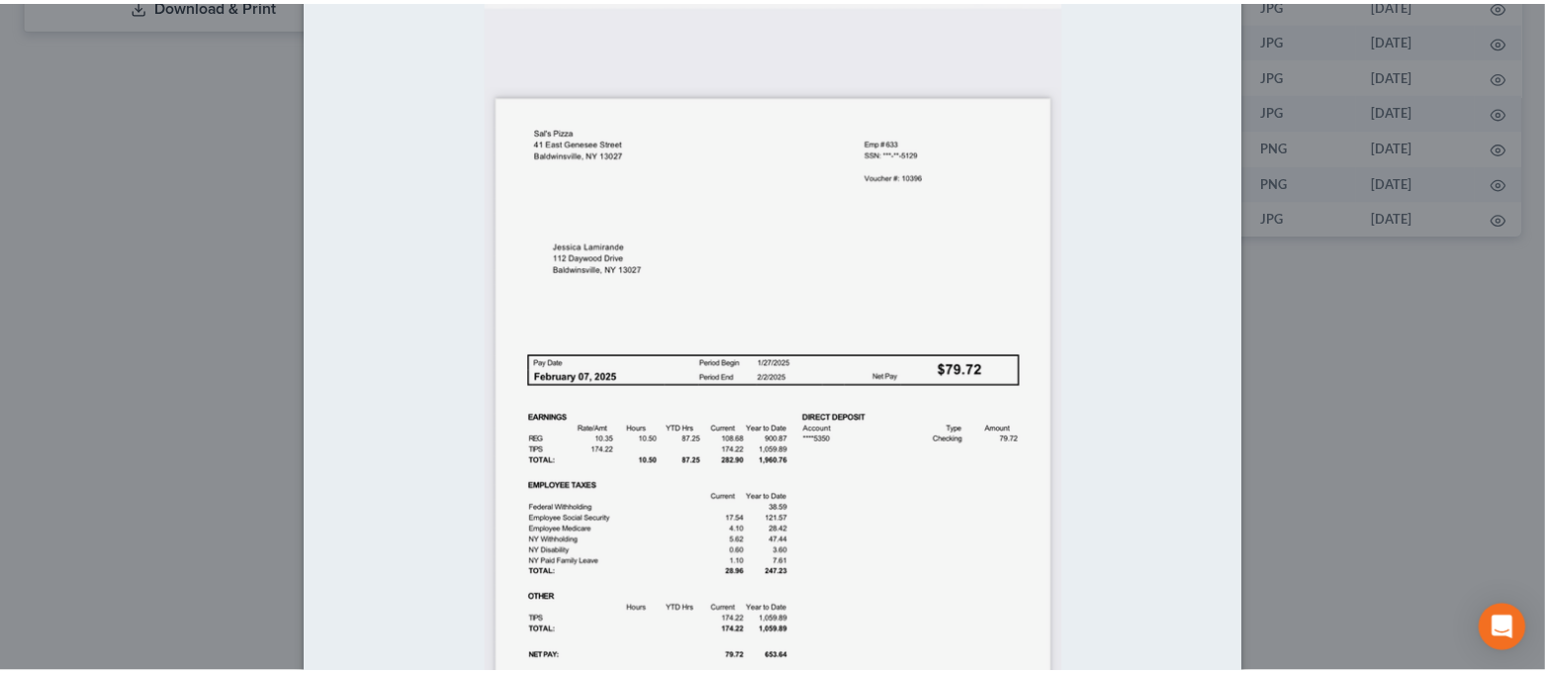
scroll to position [0, 0]
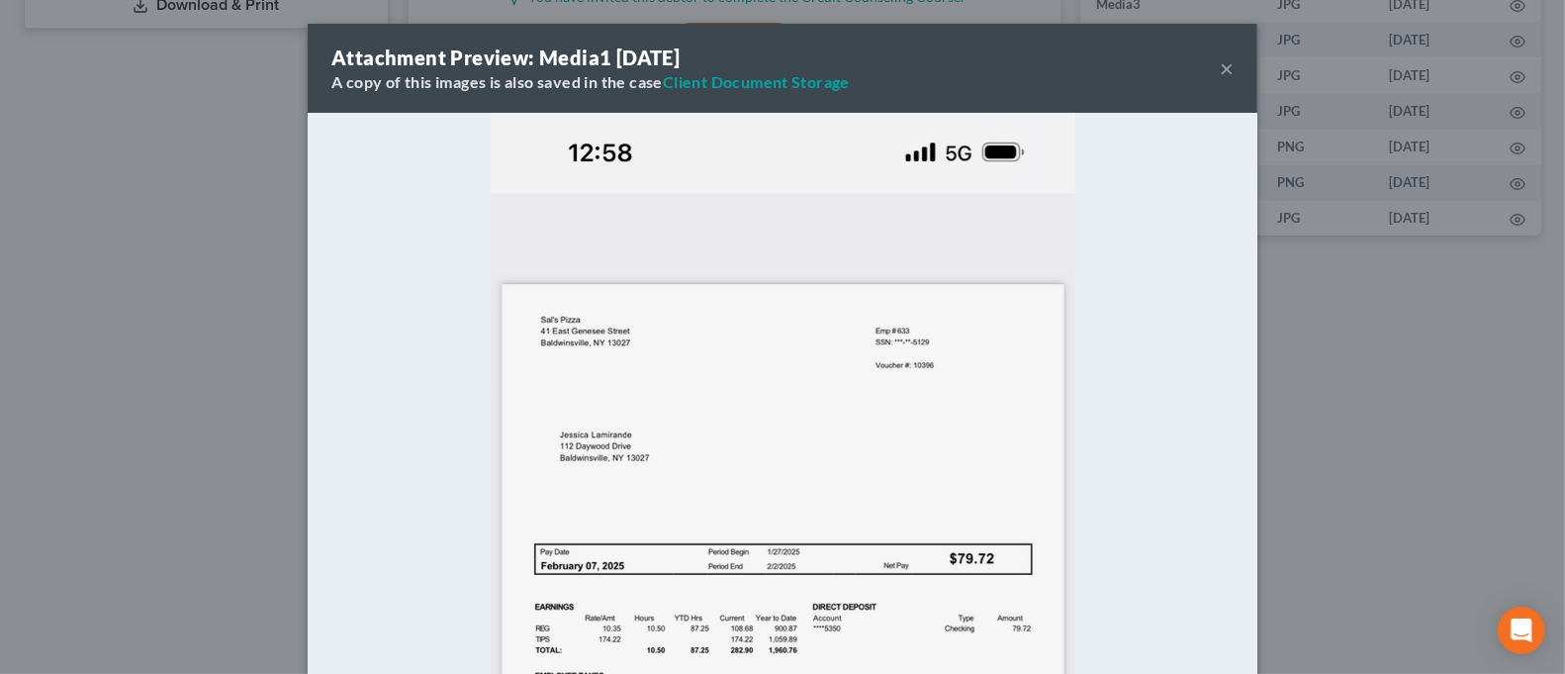
click at [1402, 442] on div "Attachment Preview: Media1 [DATE] A copy of this images is also saved in the ca…" at bounding box center [782, 337] width 1565 height 674
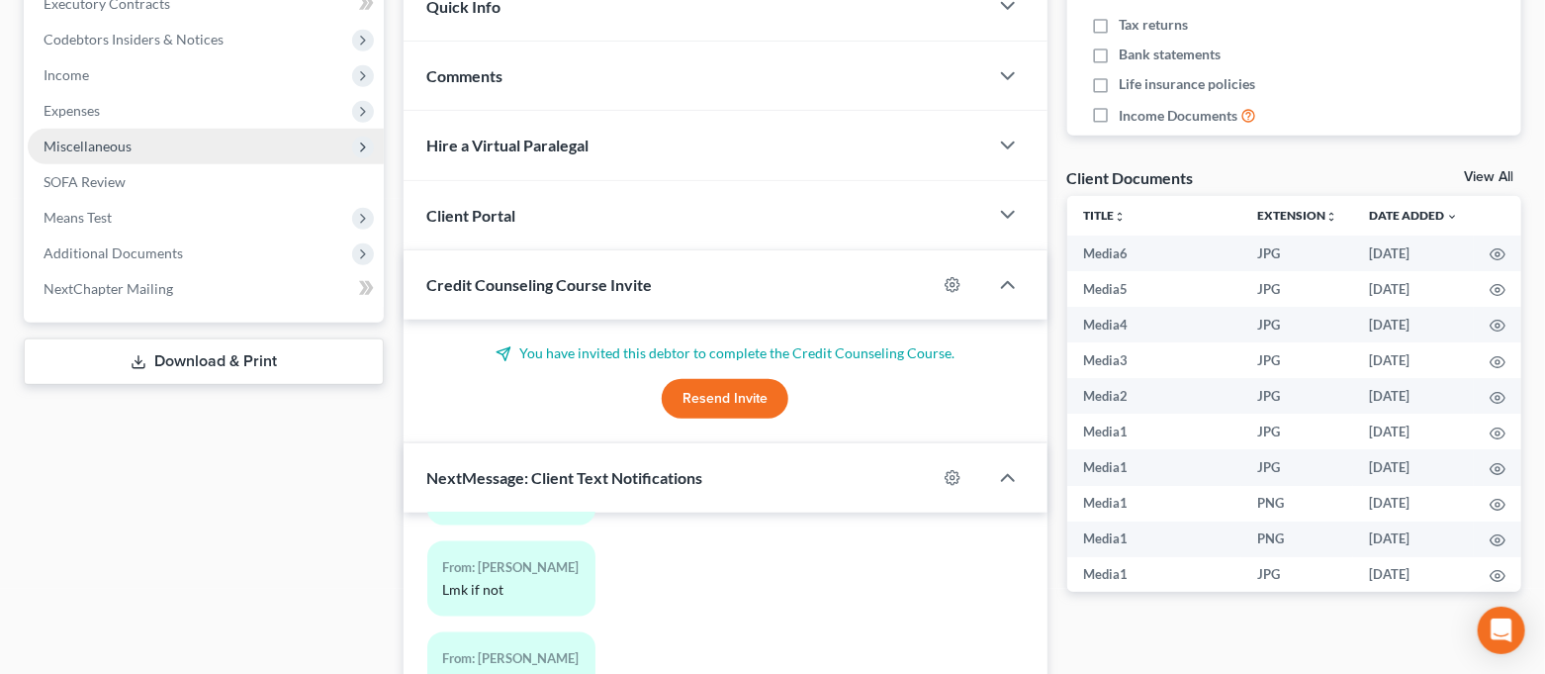
scroll to position [404, 0]
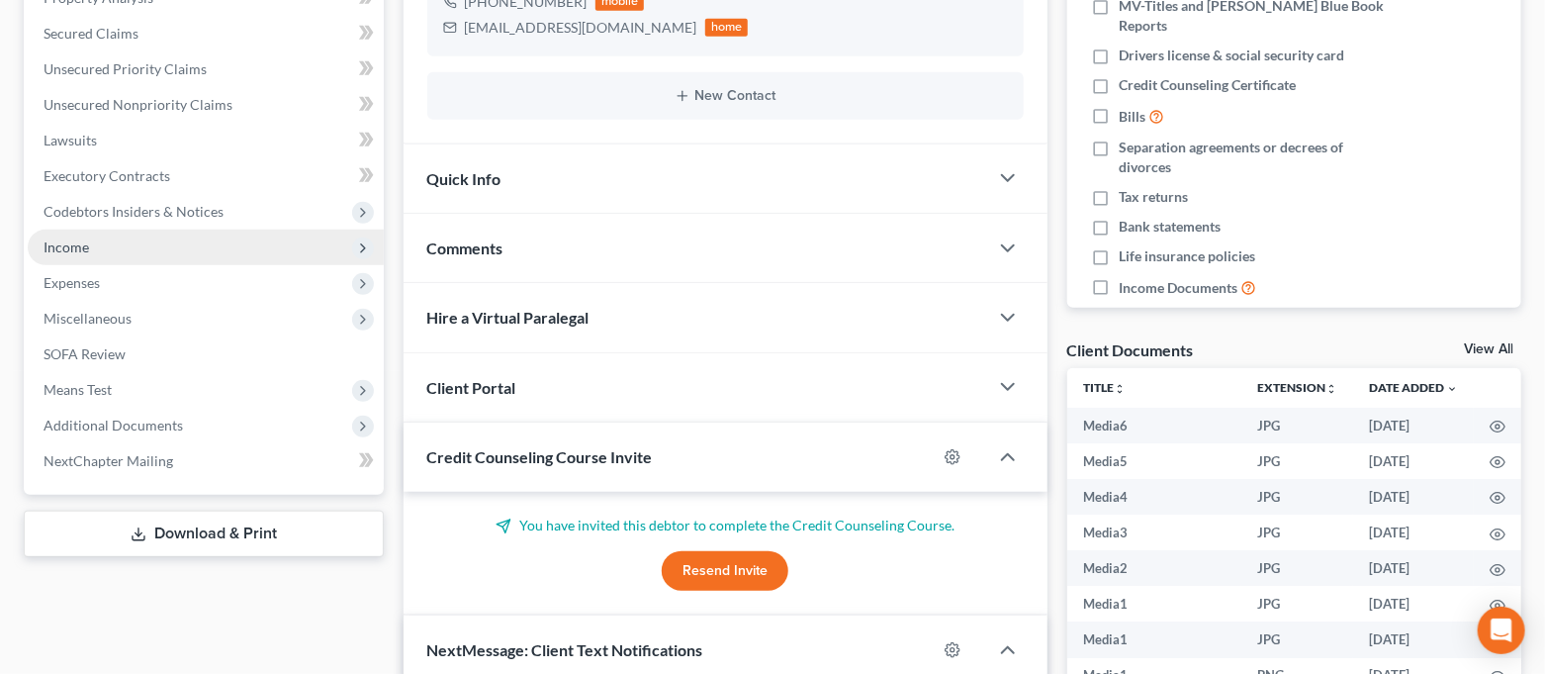
click at [157, 251] on span "Income" at bounding box center [206, 248] width 356 height 36
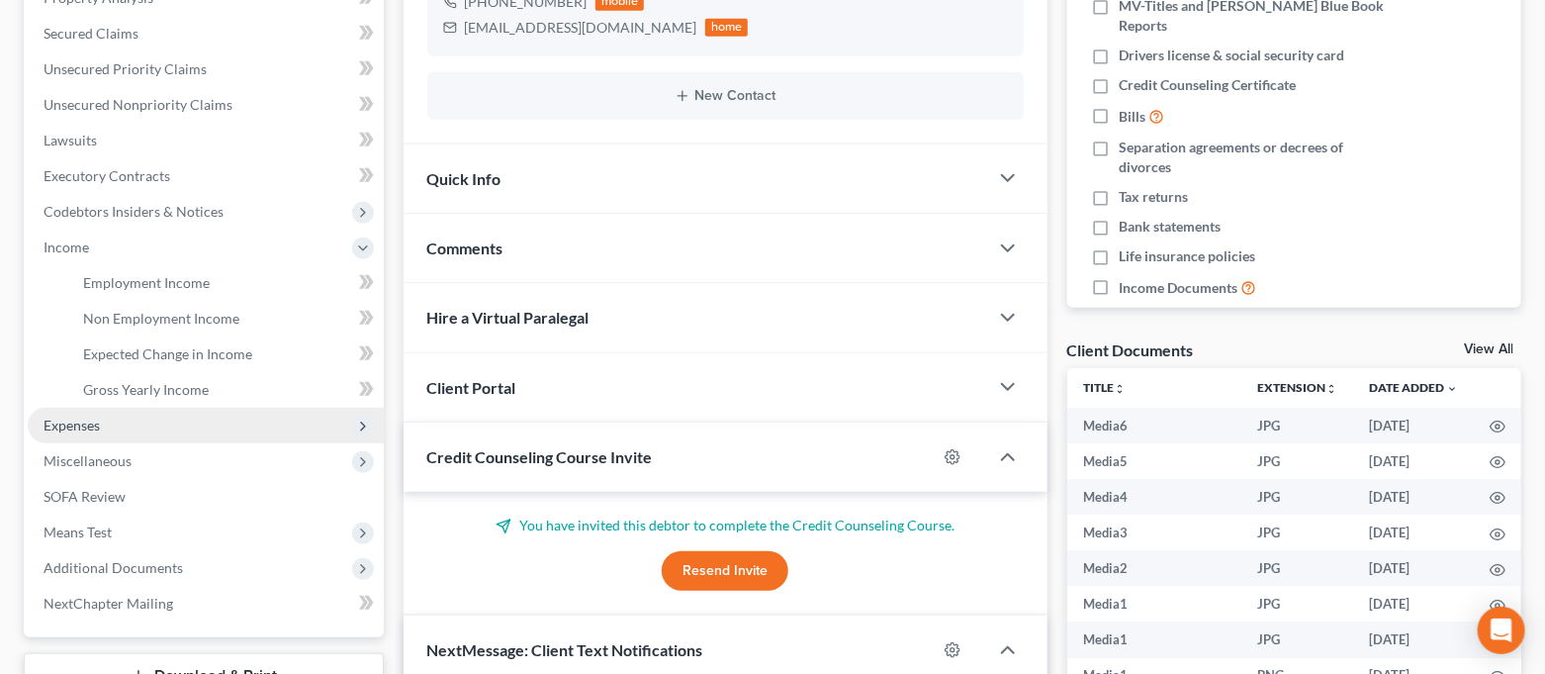
click at [140, 423] on span "Expenses" at bounding box center [206, 426] width 356 height 36
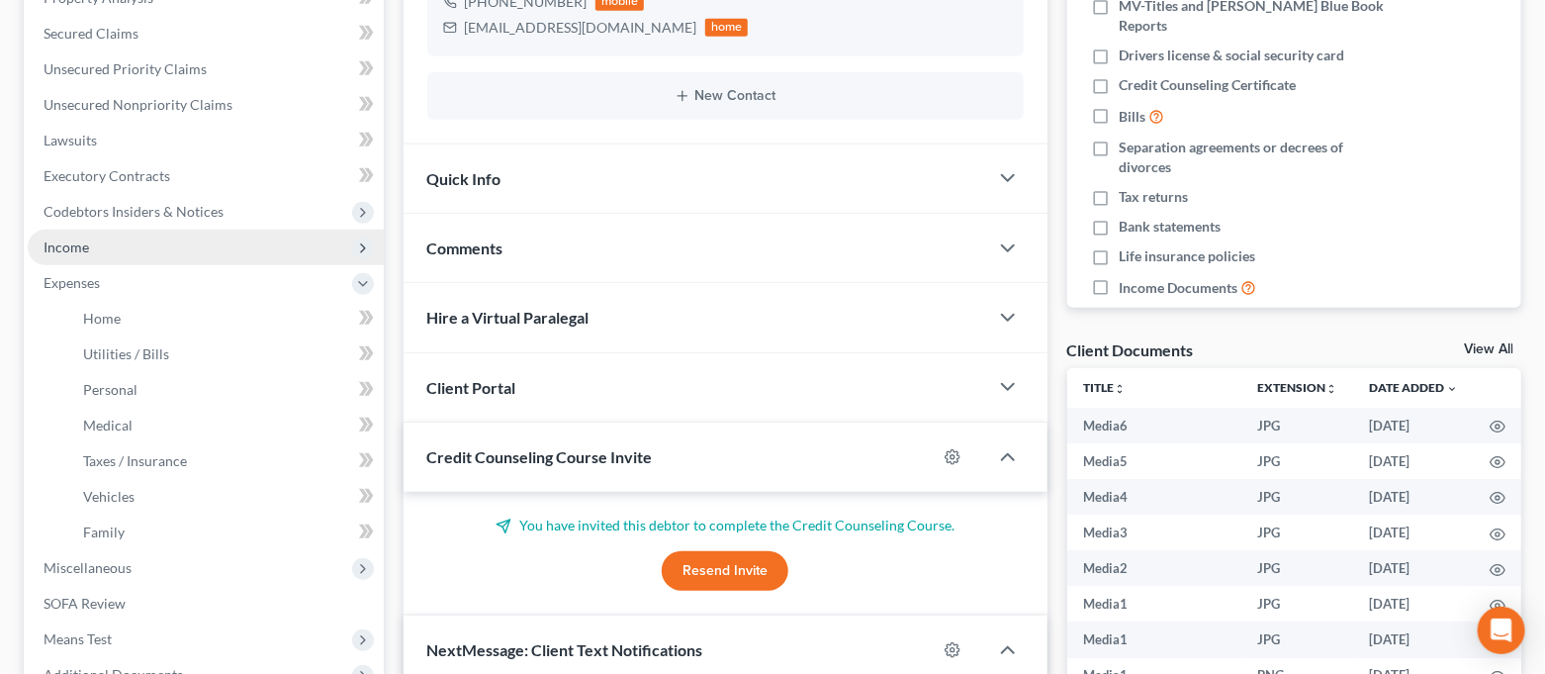
click at [118, 243] on span "Income" at bounding box center [206, 248] width 356 height 36
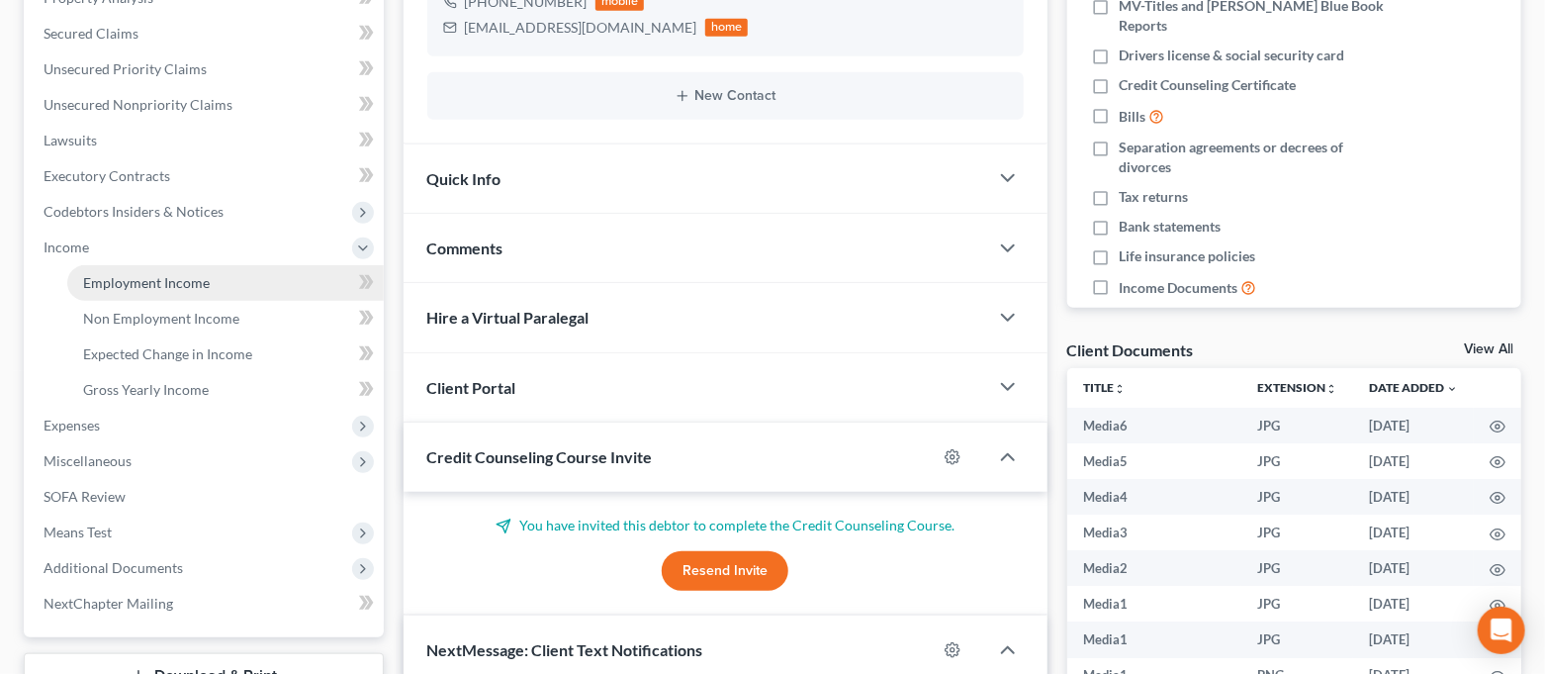
click at [126, 283] on span "Employment Income" at bounding box center [146, 282] width 127 height 17
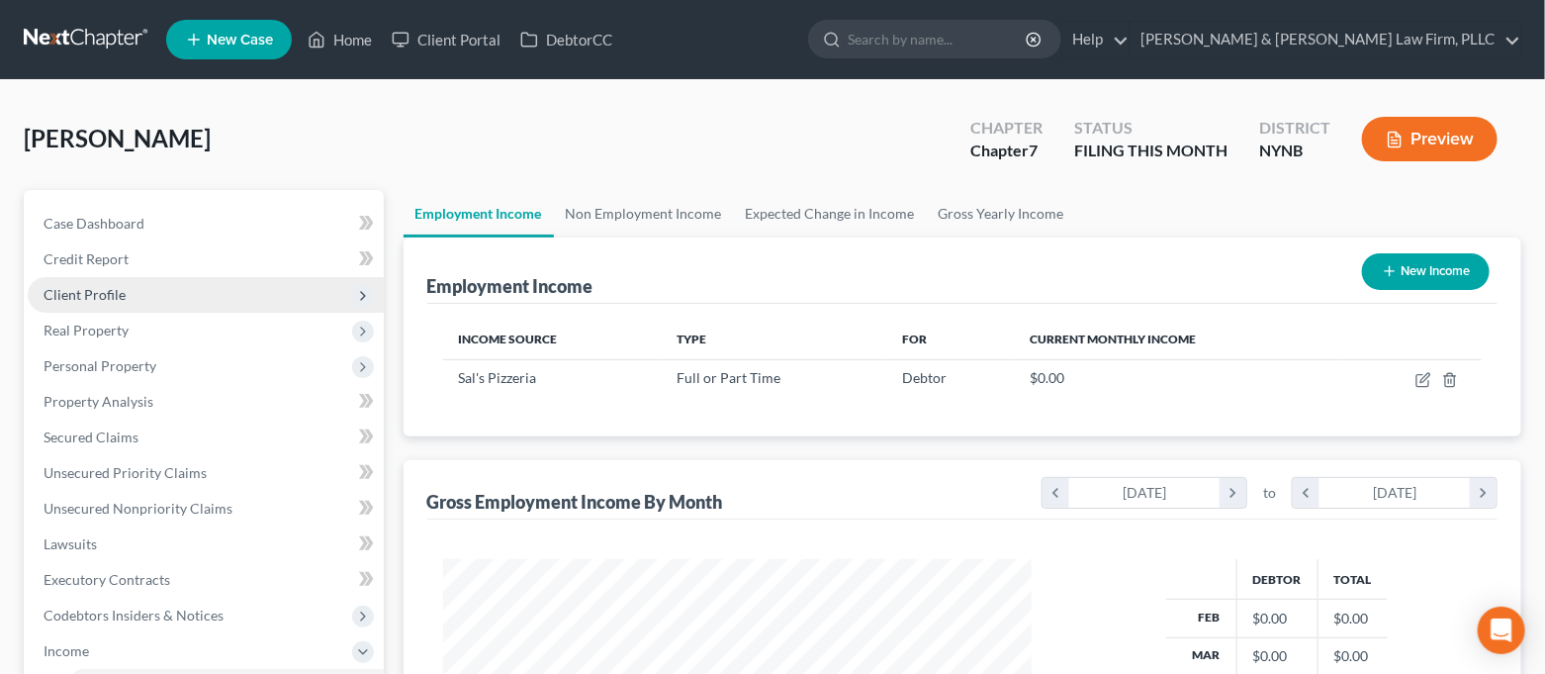
scroll to position [353, 630]
click at [946, 218] on link "Gross Yearly Income" at bounding box center [1001, 213] width 149 height 47
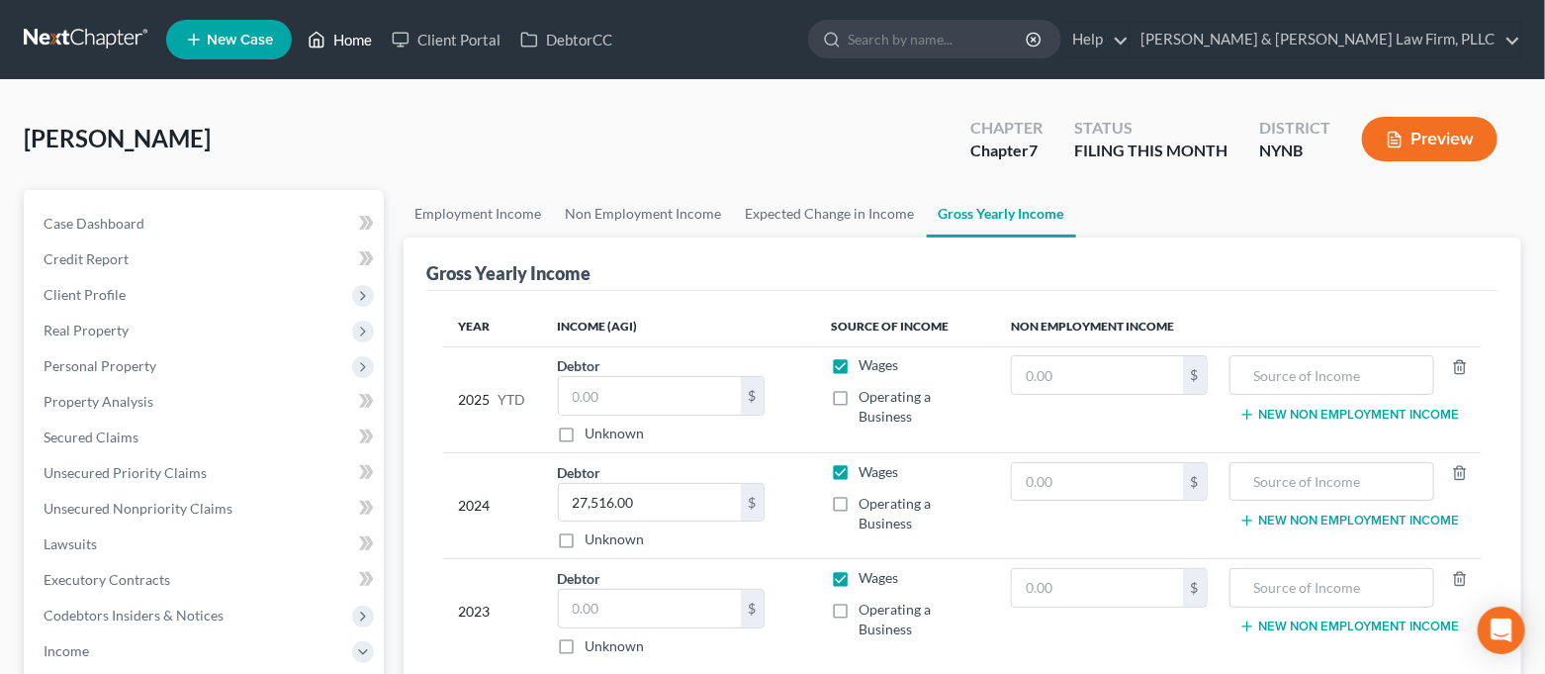
click at [305, 33] on link "Home" at bounding box center [340, 40] width 84 height 36
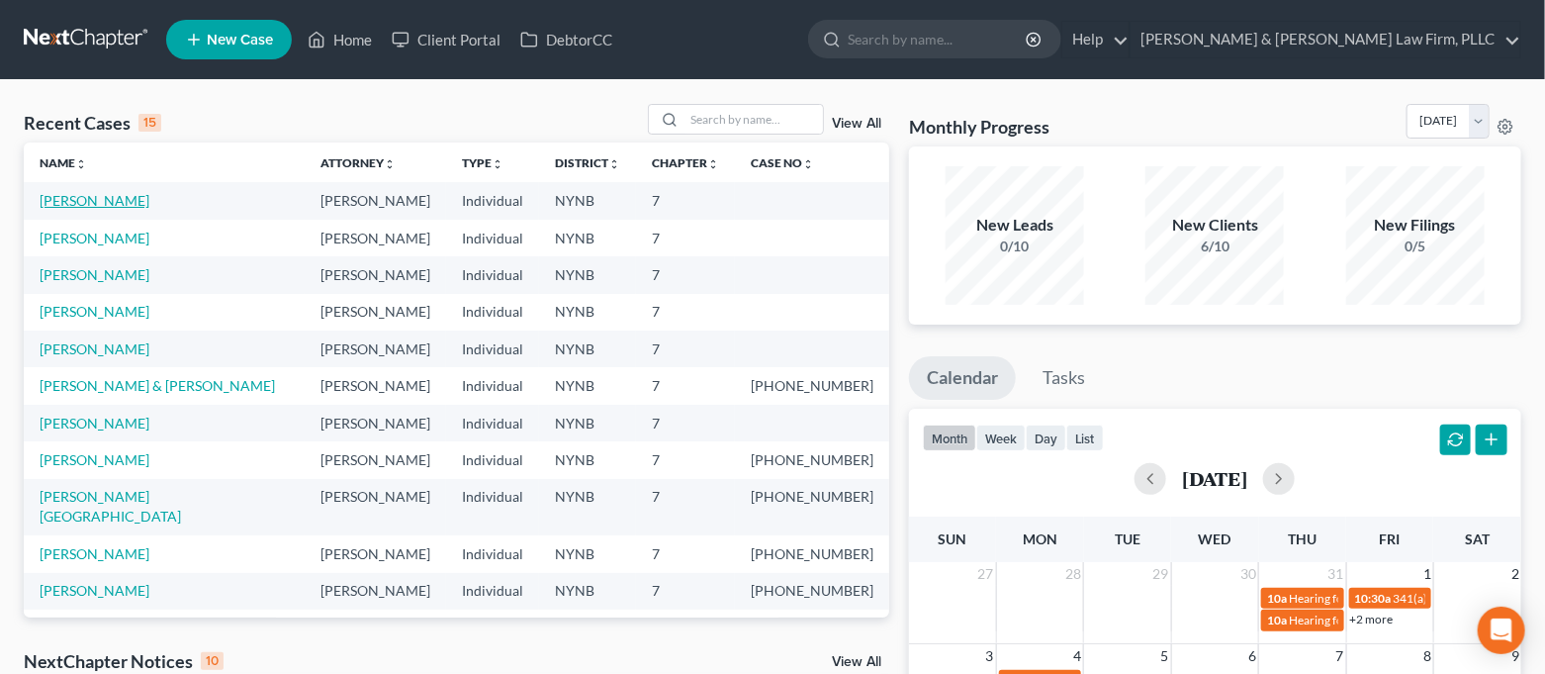
click at [74, 203] on link "[PERSON_NAME]" at bounding box center [95, 200] width 110 height 17
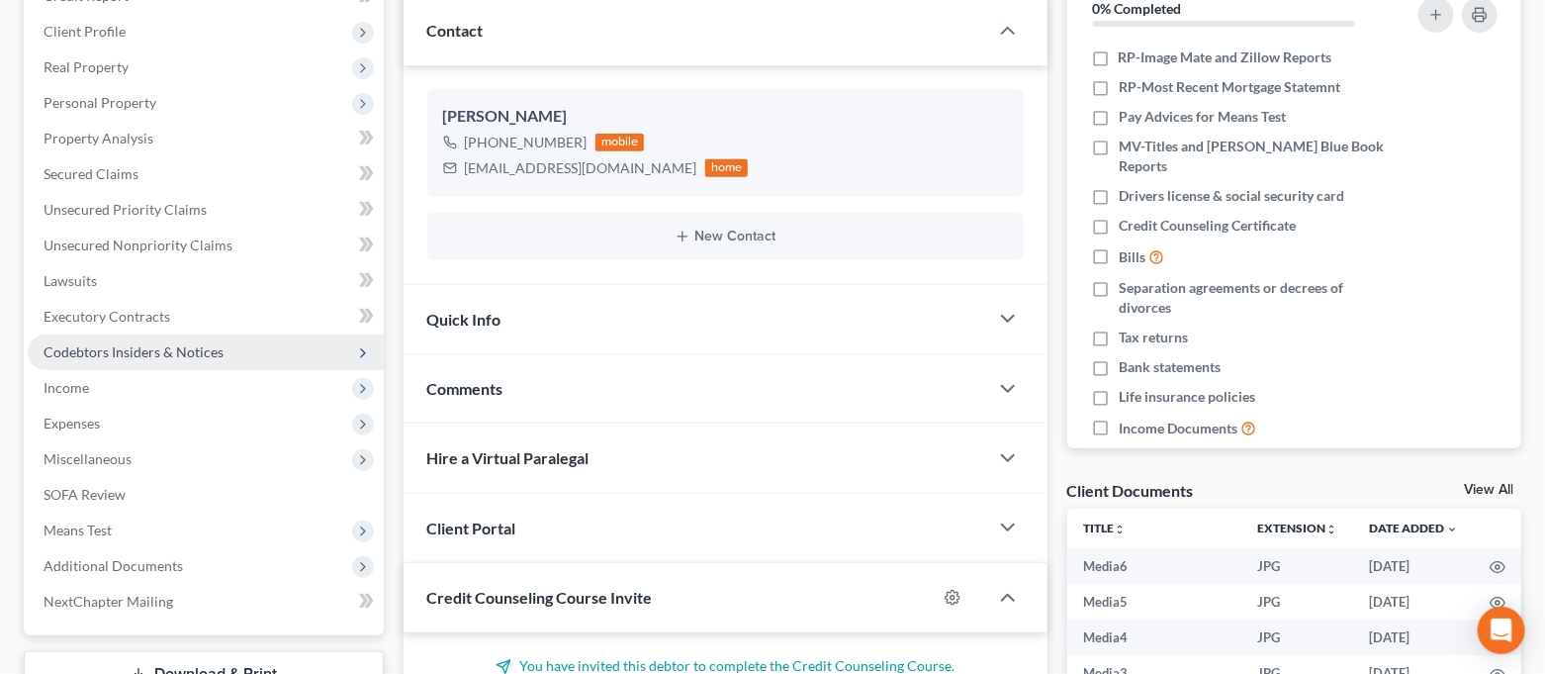
scroll to position [5964, 0]
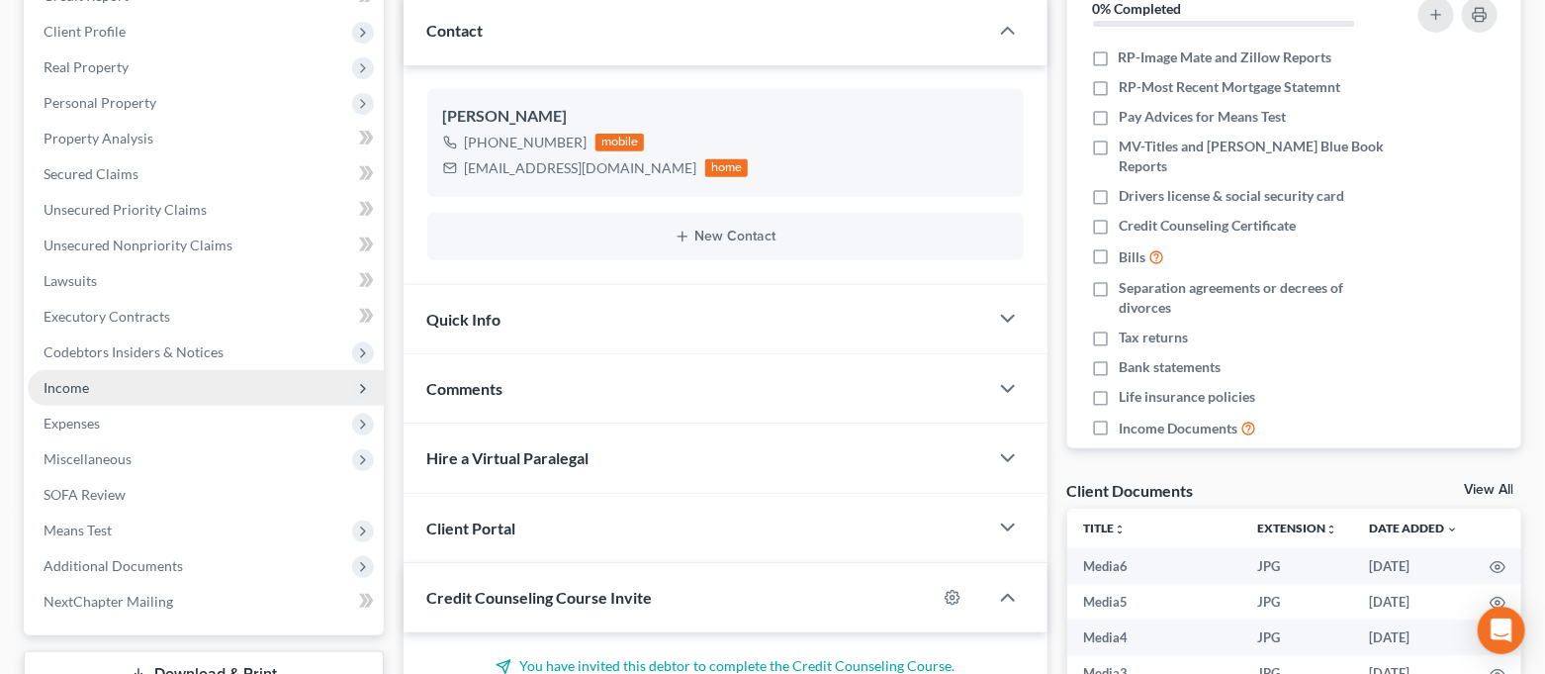
drag, startPoint x: 92, startPoint y: 380, endPoint x: 98, endPoint y: 397, distance: 17.8
click at [92, 380] on span "Income" at bounding box center [206, 388] width 356 height 36
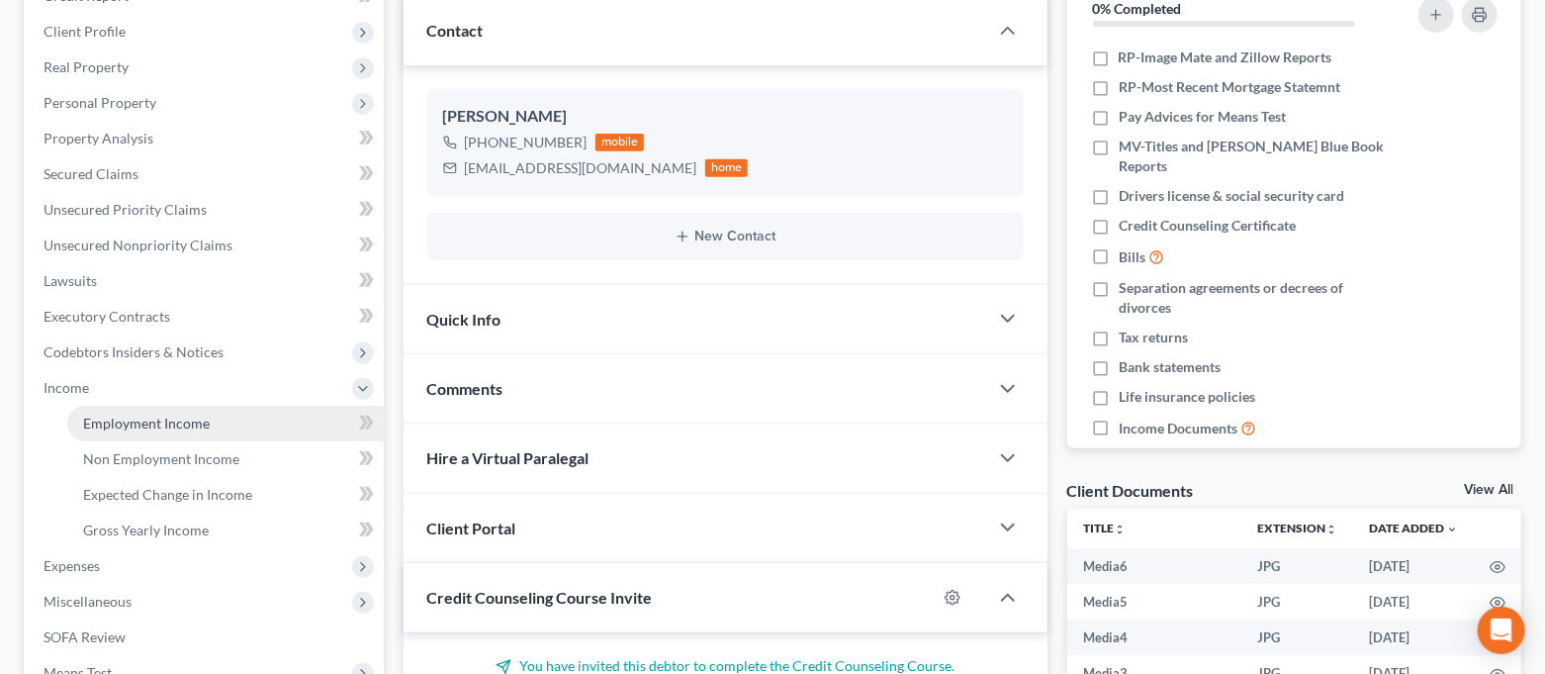
click at [104, 415] on span "Employment Income" at bounding box center [146, 423] width 127 height 17
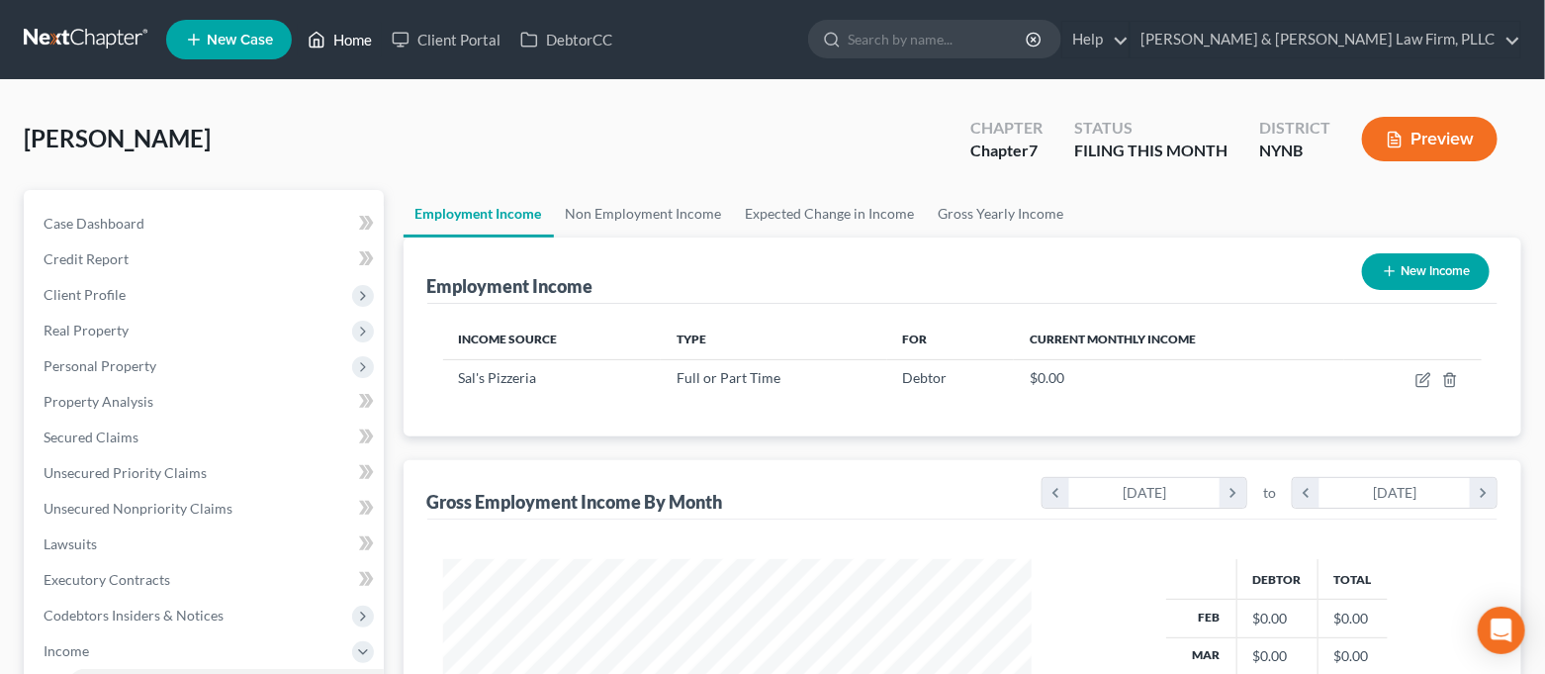
click at [348, 46] on link "Home" at bounding box center [340, 40] width 84 height 36
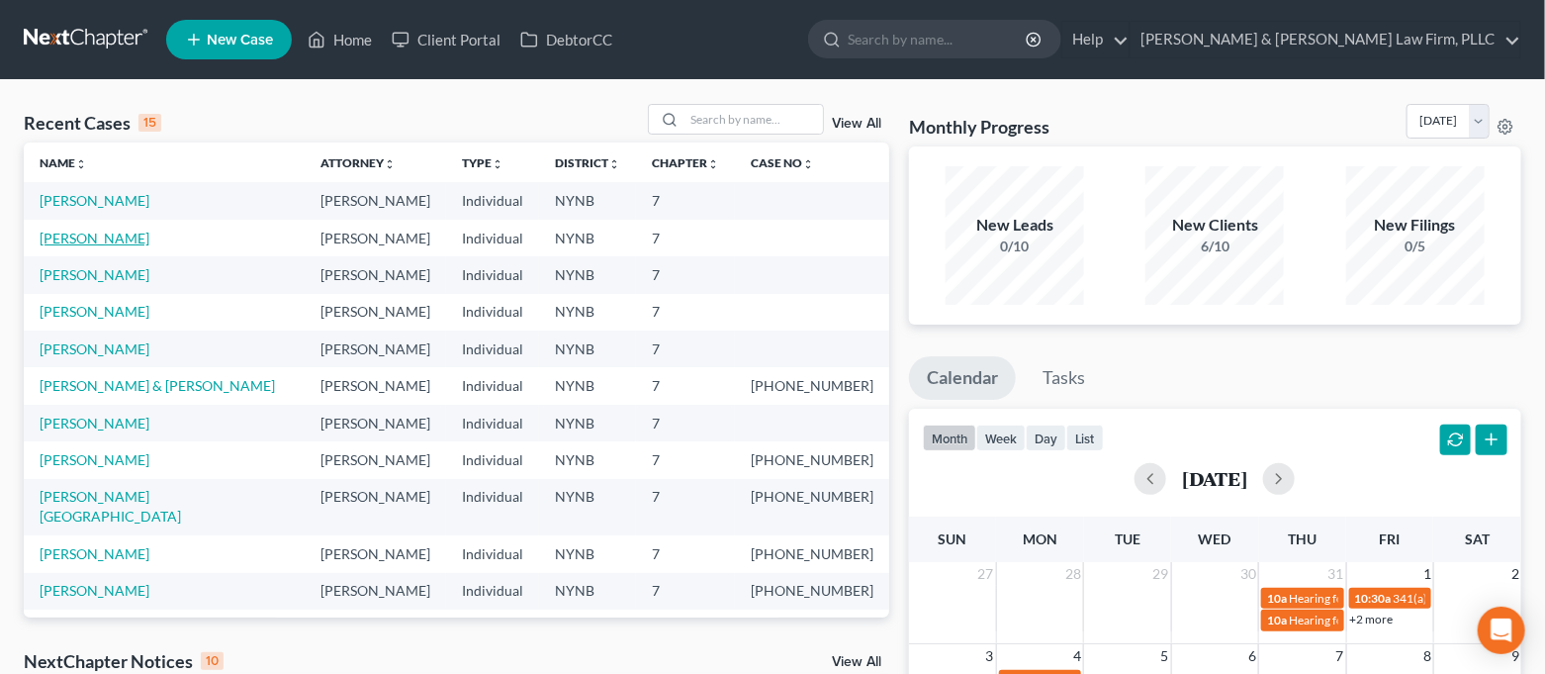
click at [96, 238] on link "[PERSON_NAME]" at bounding box center [95, 238] width 110 height 17
select select "4"
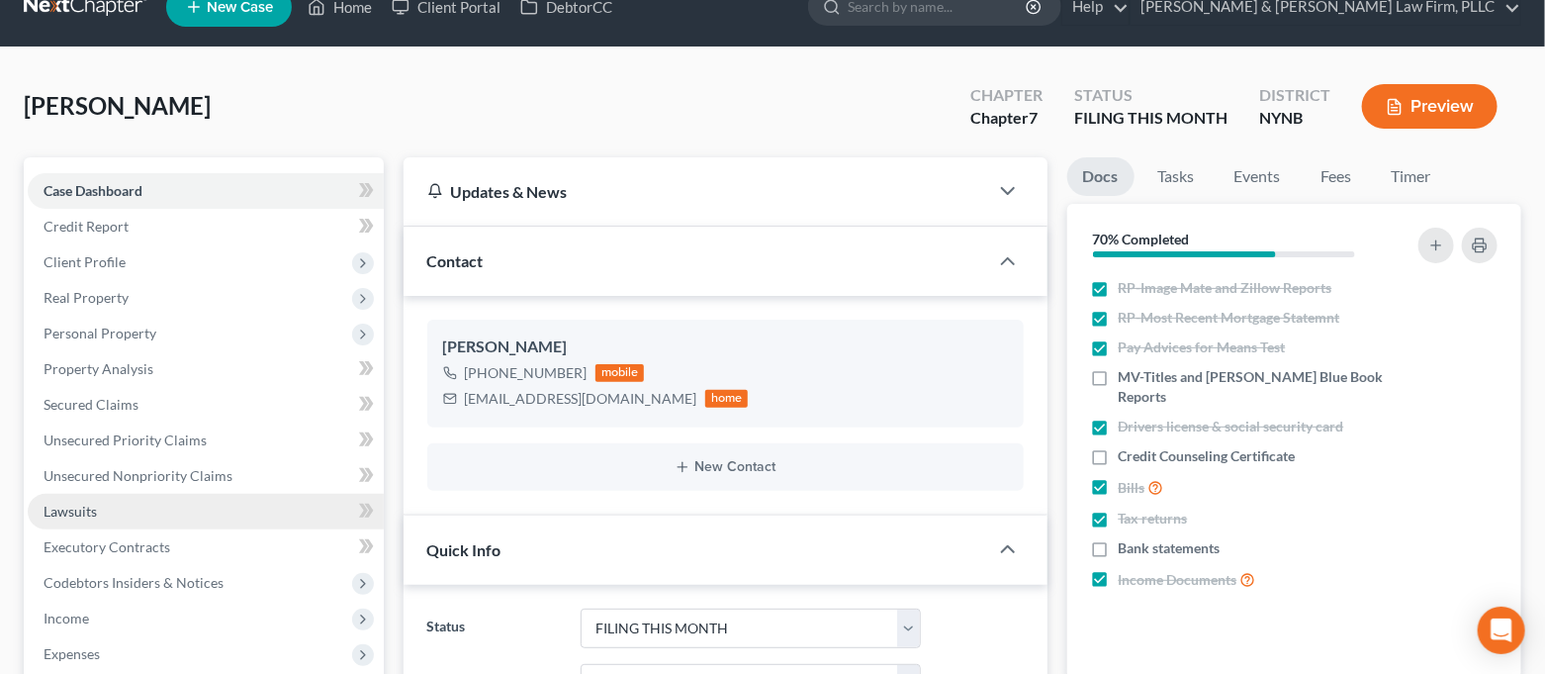
scroll to position [132, 0]
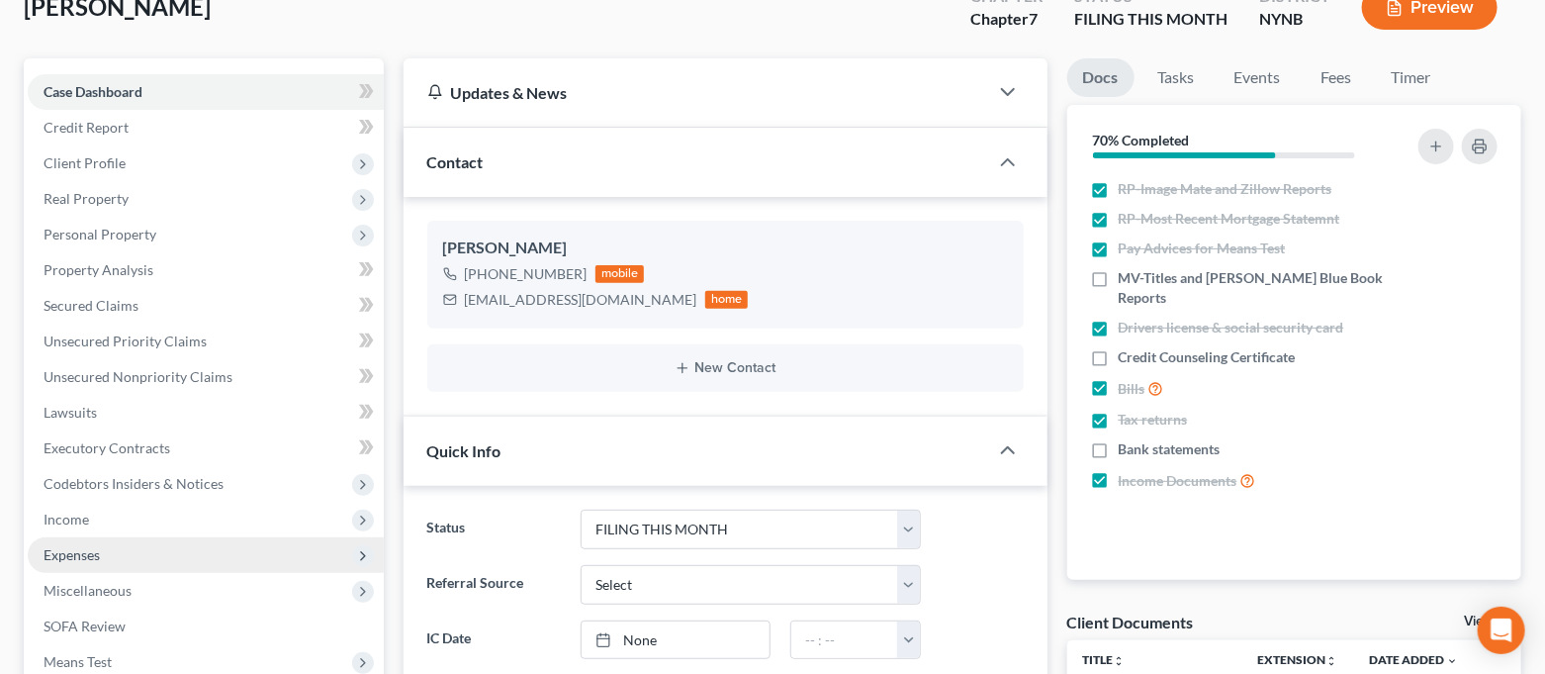
click at [132, 550] on span "Expenses" at bounding box center [206, 555] width 356 height 36
drag, startPoint x: 129, startPoint y: 581, endPoint x: 151, endPoint y: 561, distance: 30.2
click at [127, 581] on link "Home" at bounding box center [225, 591] width 317 height 36
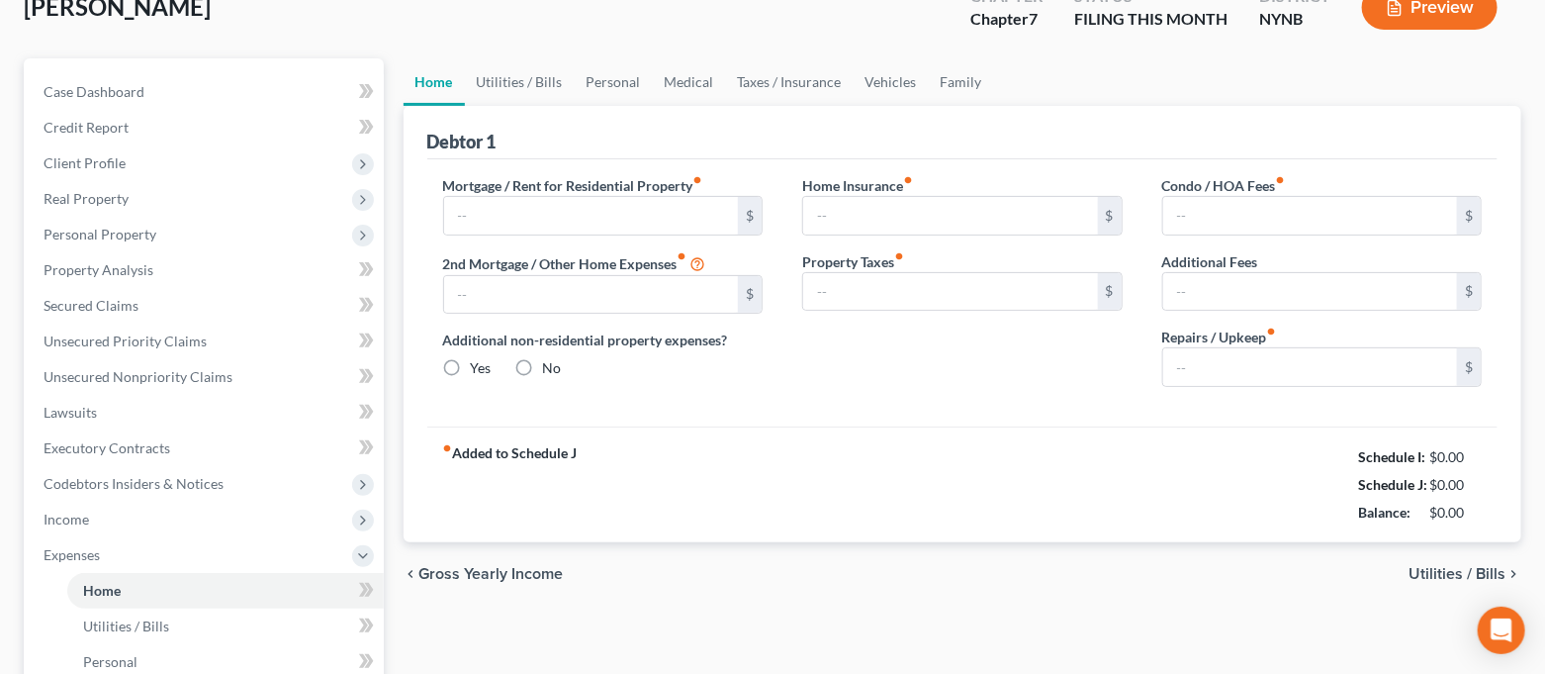
scroll to position [43, 0]
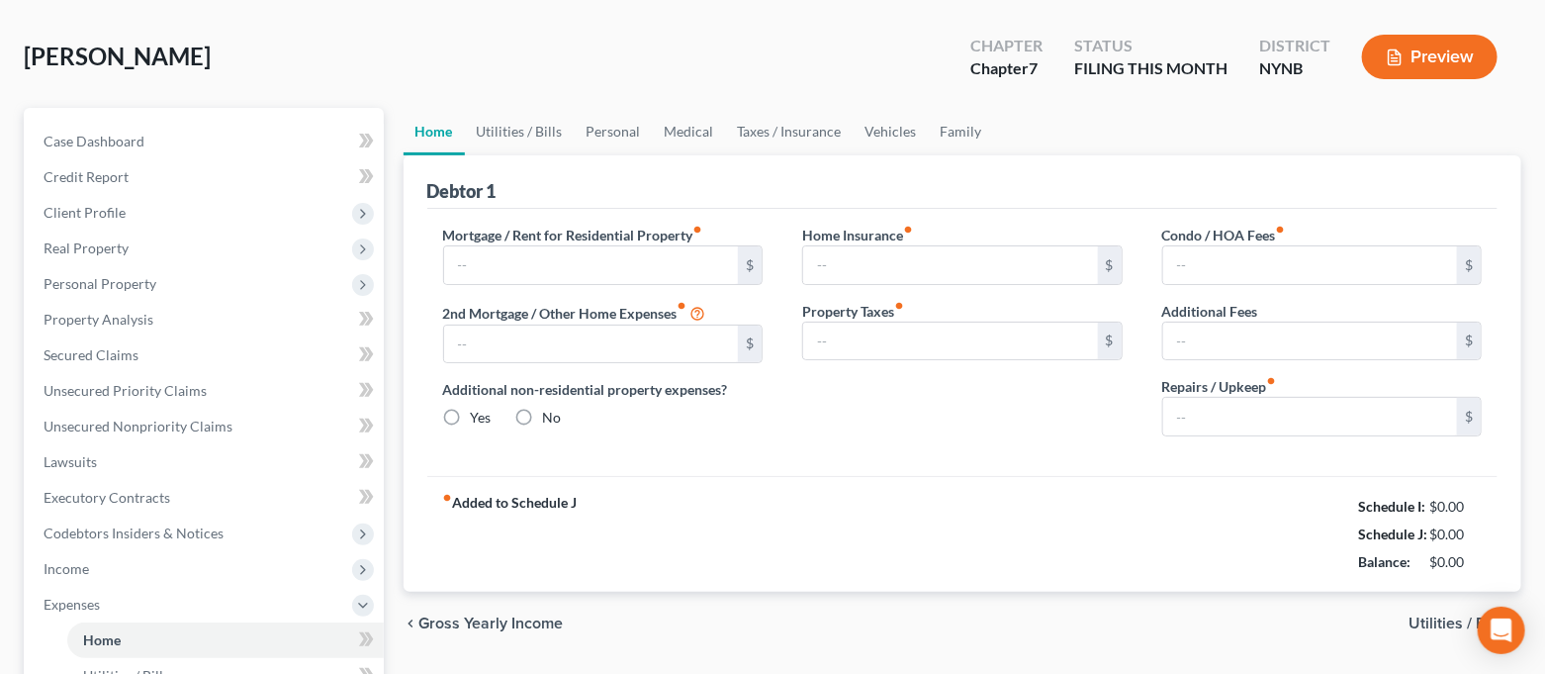
type input "868.72"
type input "0.00"
radio input "true"
type input "0.00"
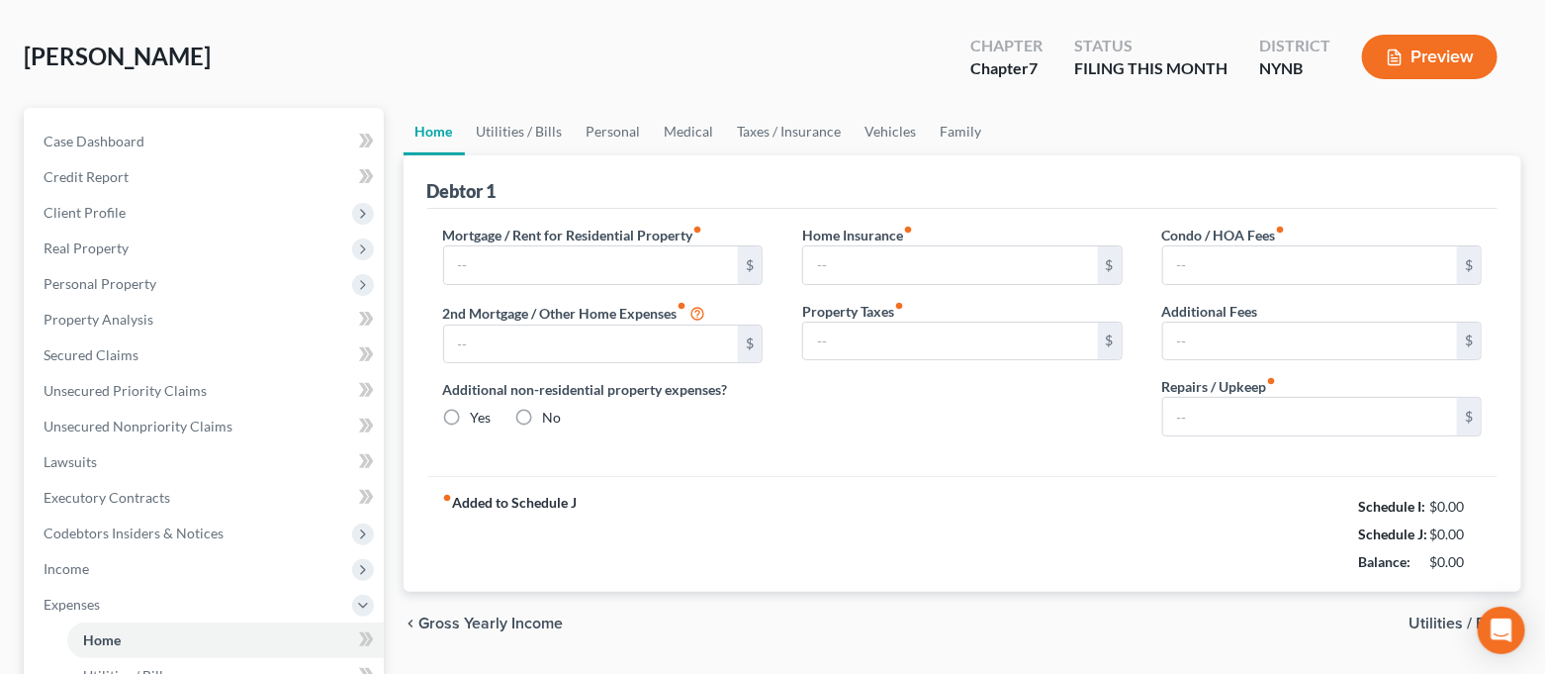
type input "0.00"
type input "195.00"
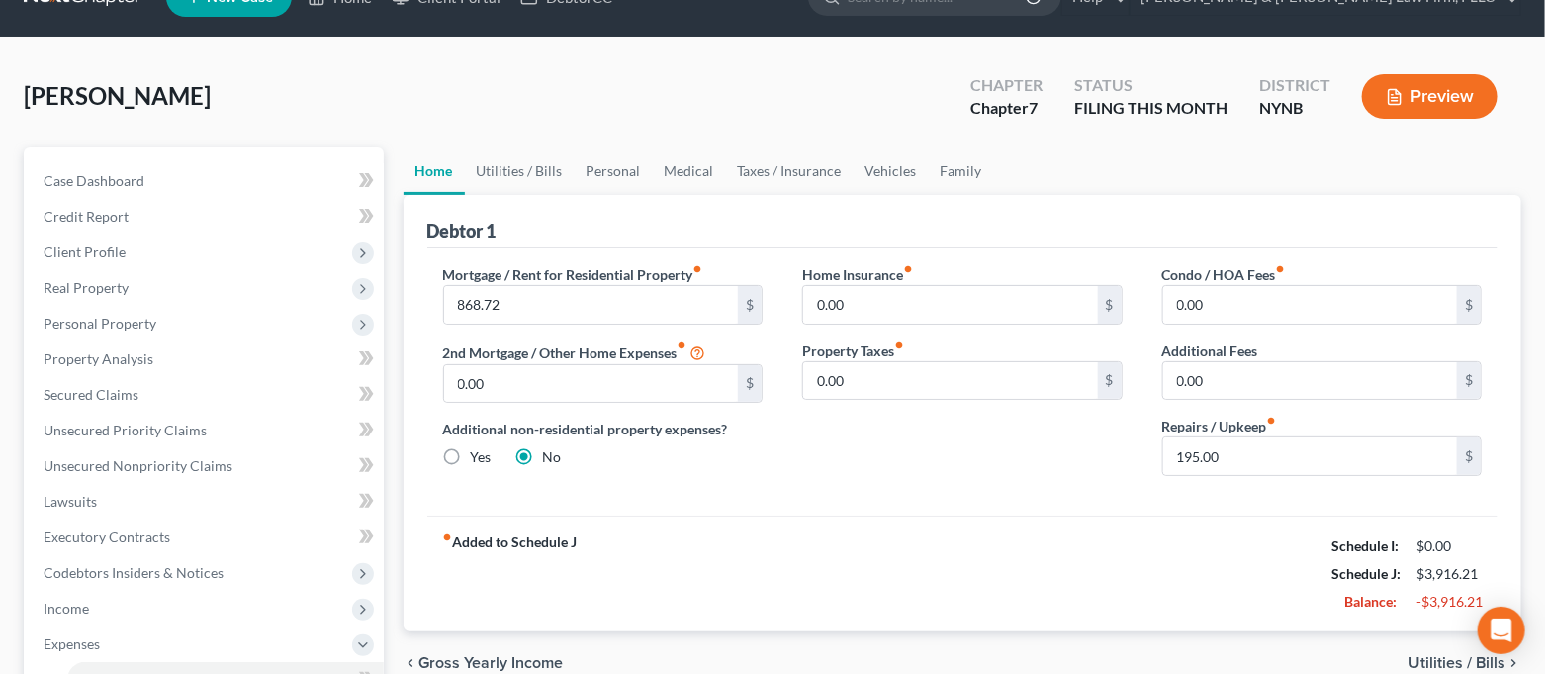
scroll to position [0, 0]
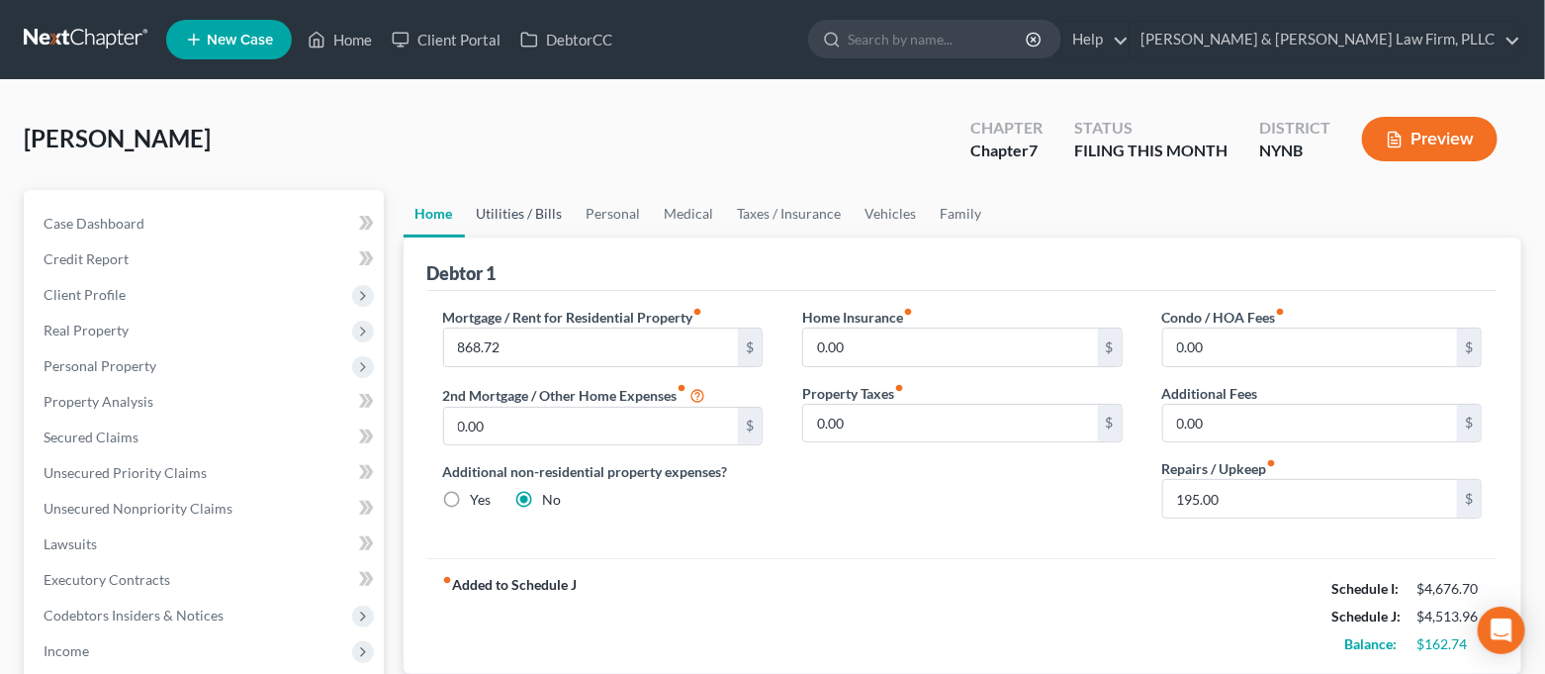
click at [528, 227] on link "Utilities / Bills" at bounding box center [520, 213] width 110 height 47
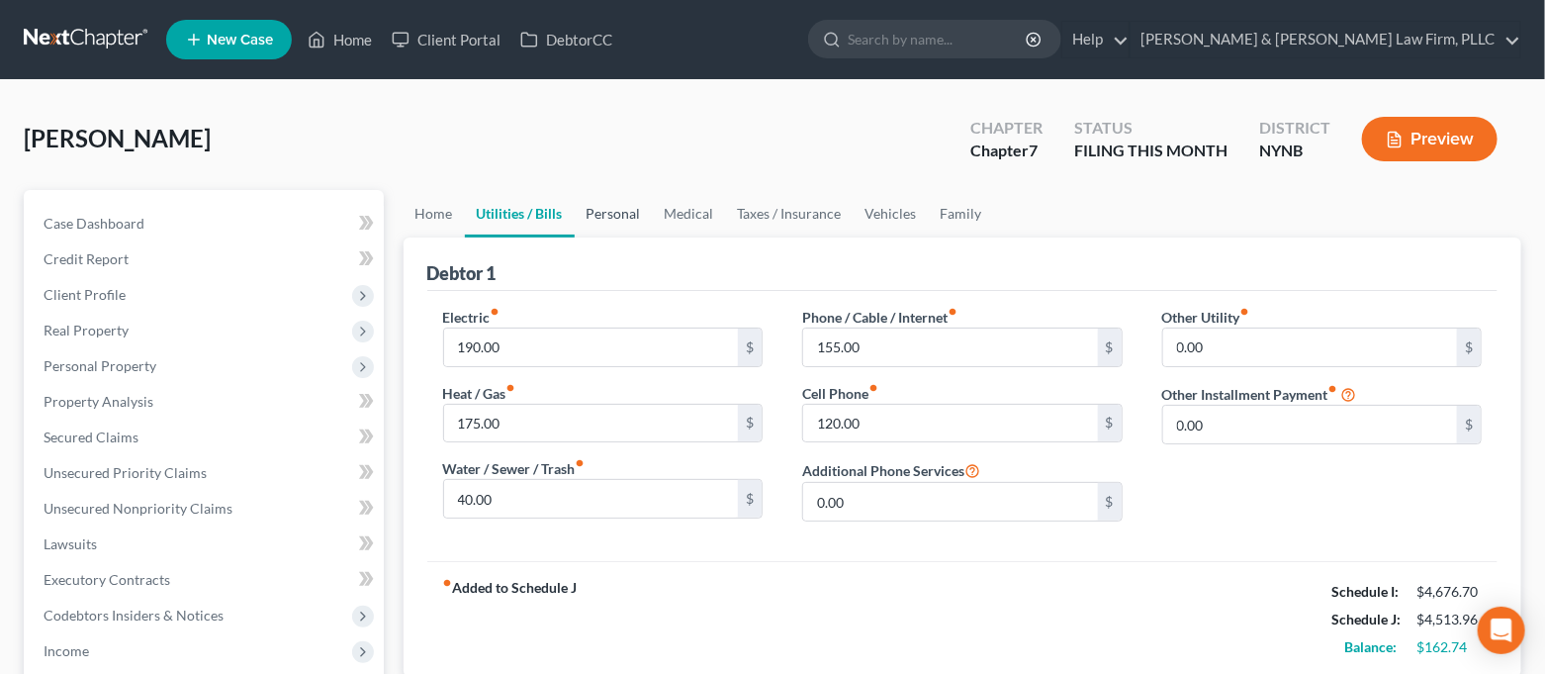
click at [614, 212] on link "Personal" at bounding box center [614, 213] width 78 height 47
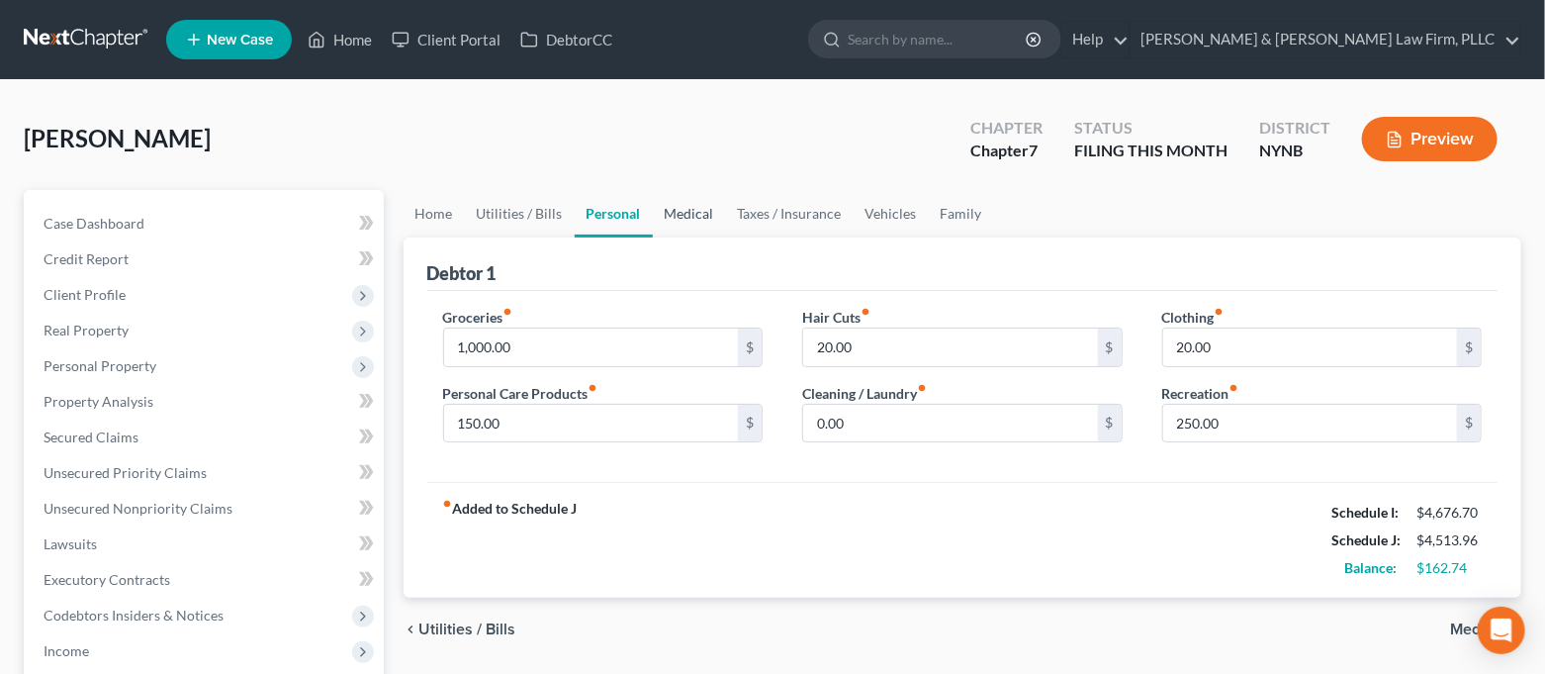
click at [679, 214] on link "Medical" at bounding box center [689, 213] width 73 height 47
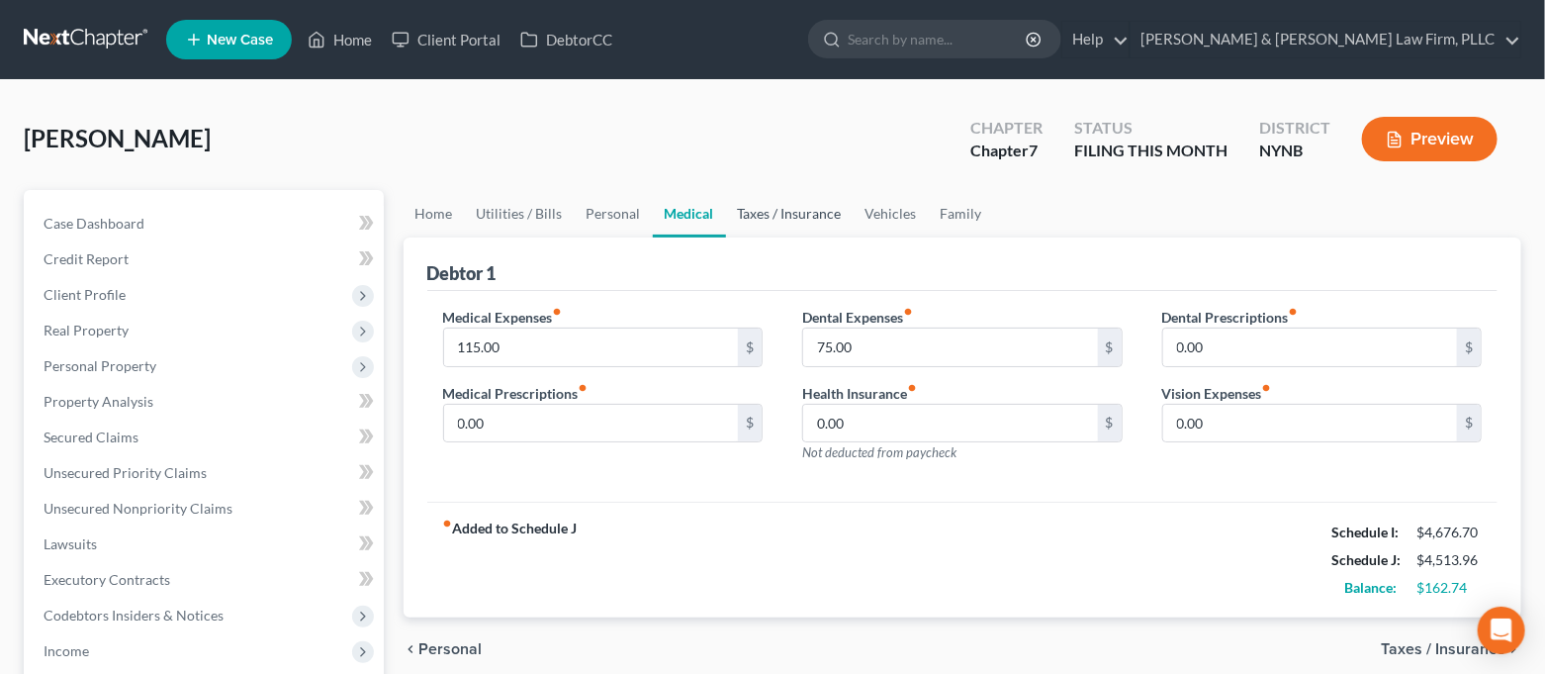
click at [772, 214] on link "Taxes / Insurance" at bounding box center [790, 213] width 128 height 47
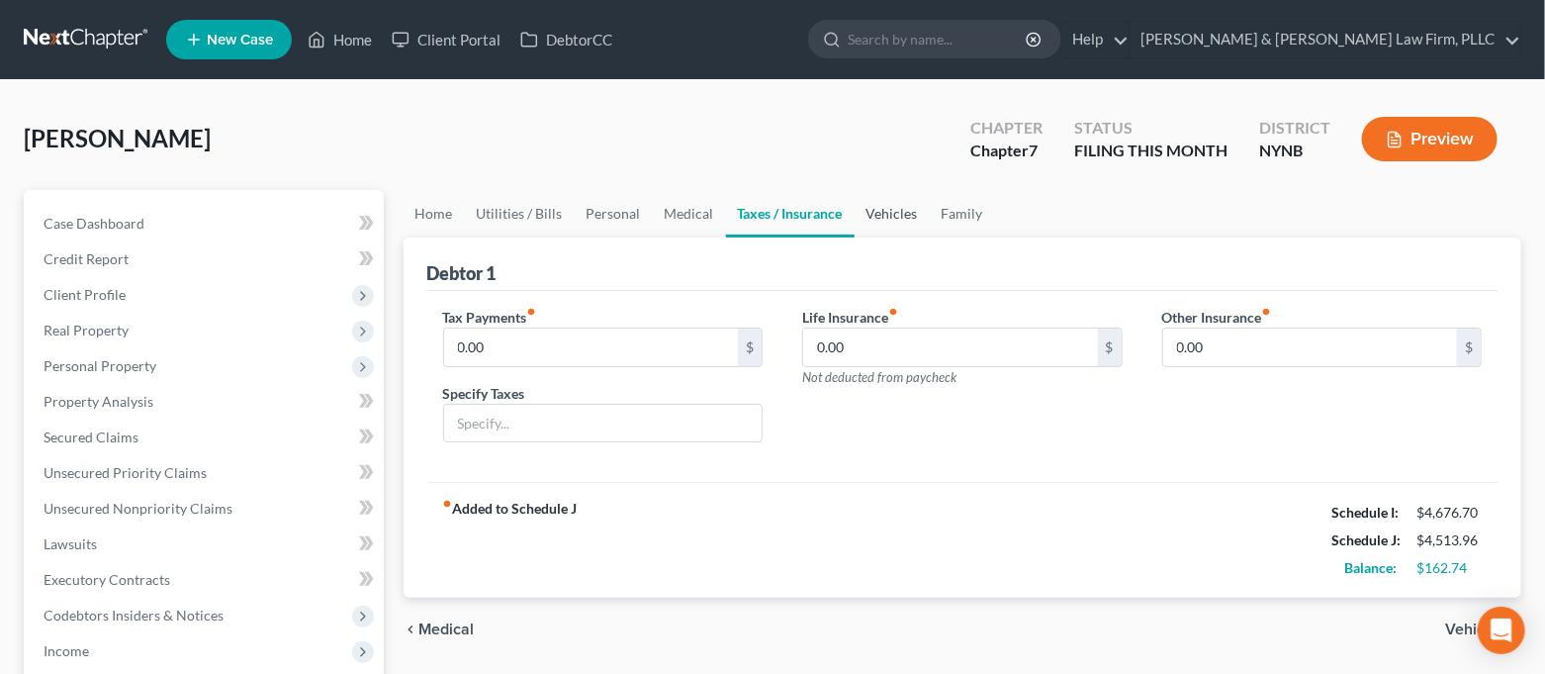
click at [881, 211] on link "Vehicles" at bounding box center [892, 213] width 75 height 47
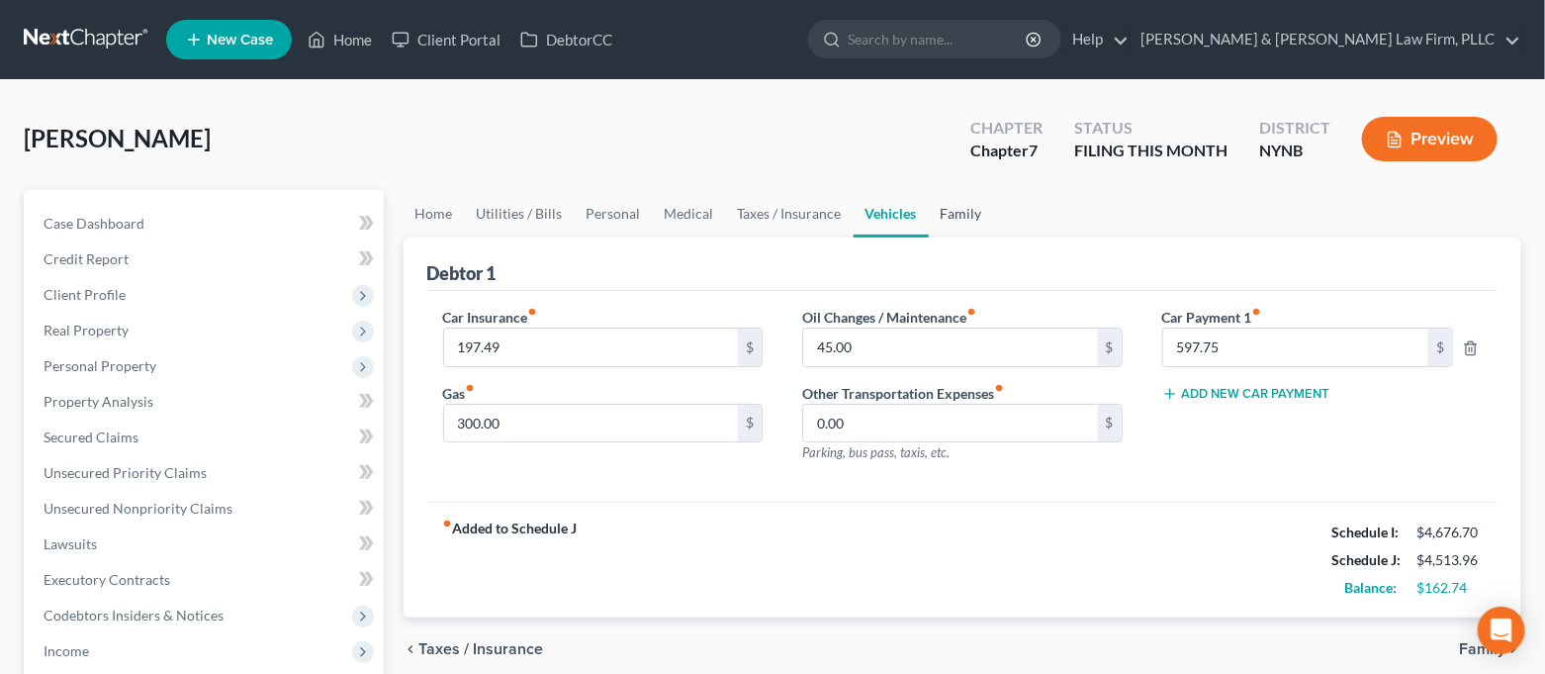
click at [938, 214] on link "Family" at bounding box center [961, 213] width 65 height 47
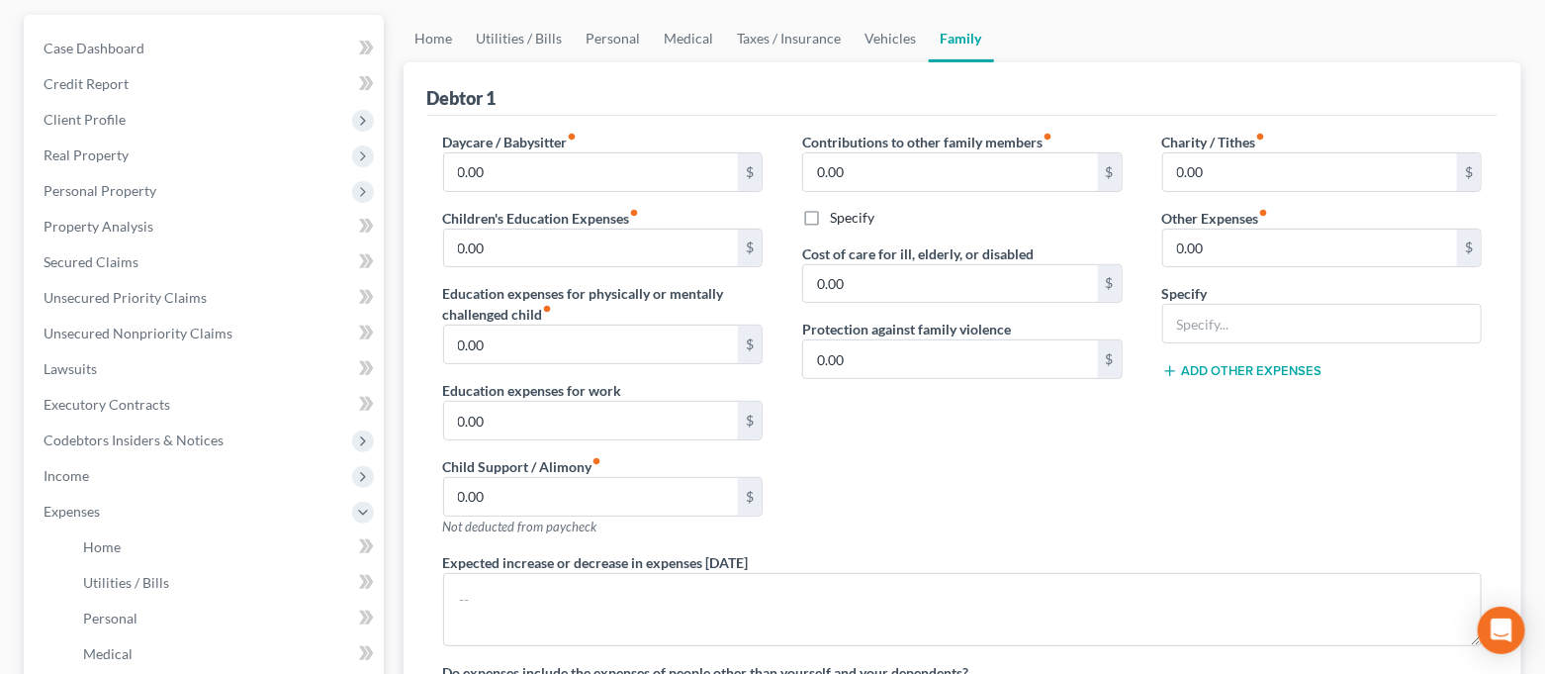
scroll to position [132, 0]
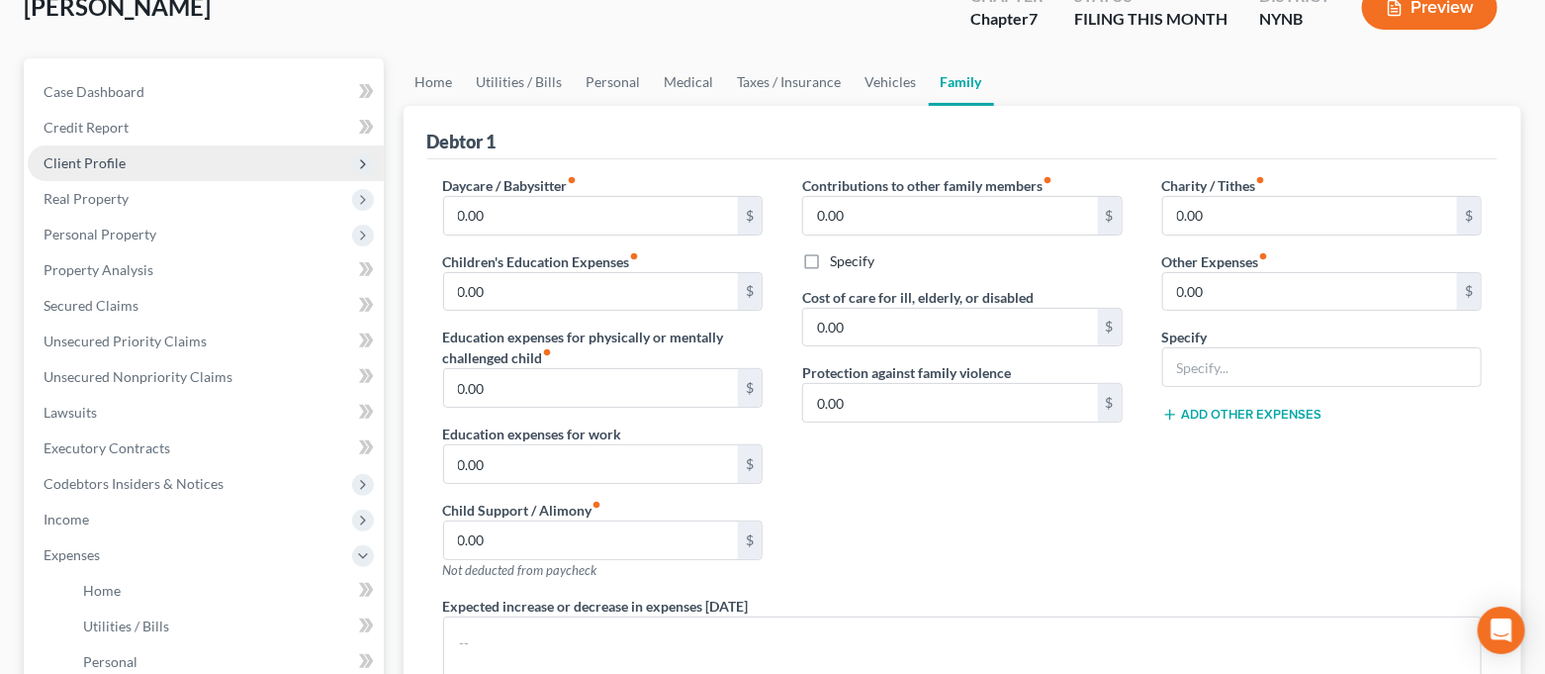
click at [135, 154] on span "Client Profile" at bounding box center [206, 163] width 356 height 36
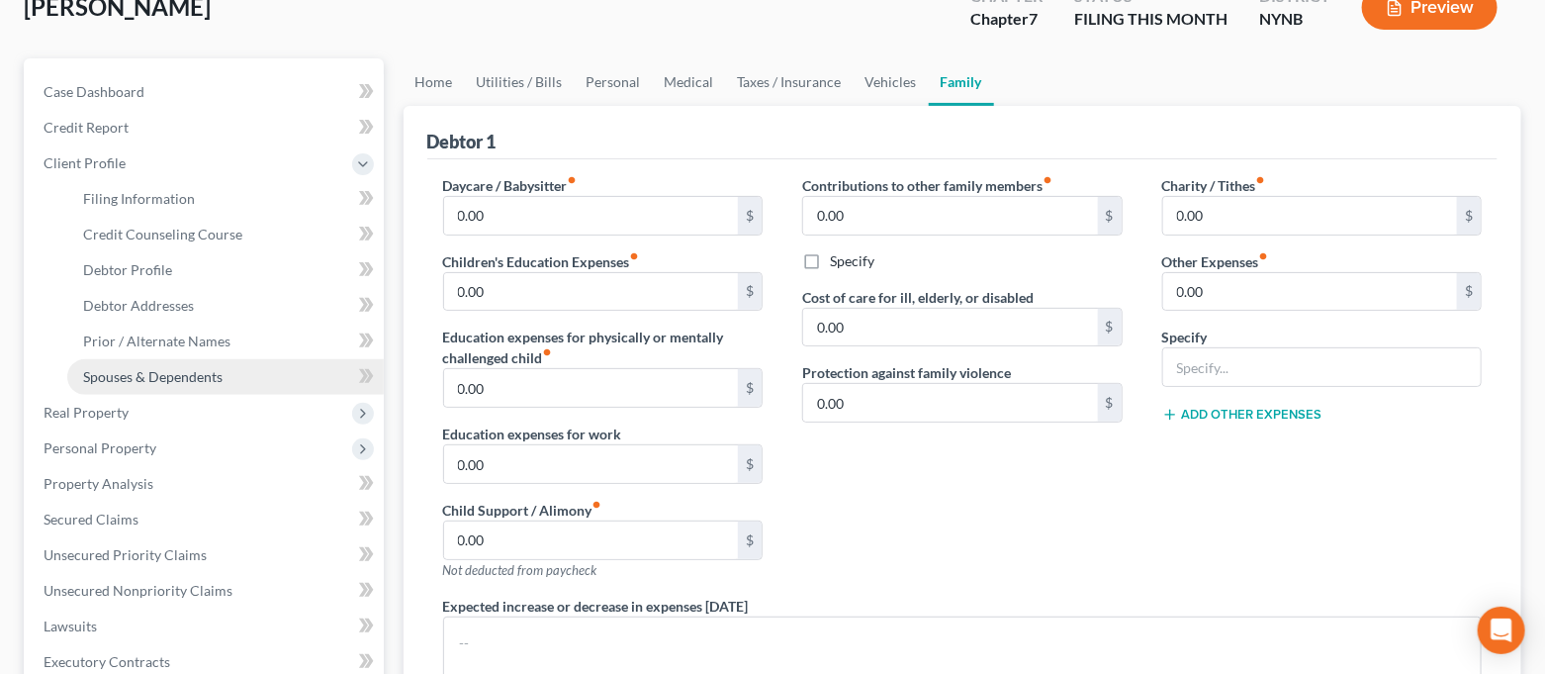
click at [152, 363] on link "Spouses & Dependents" at bounding box center [225, 377] width 317 height 36
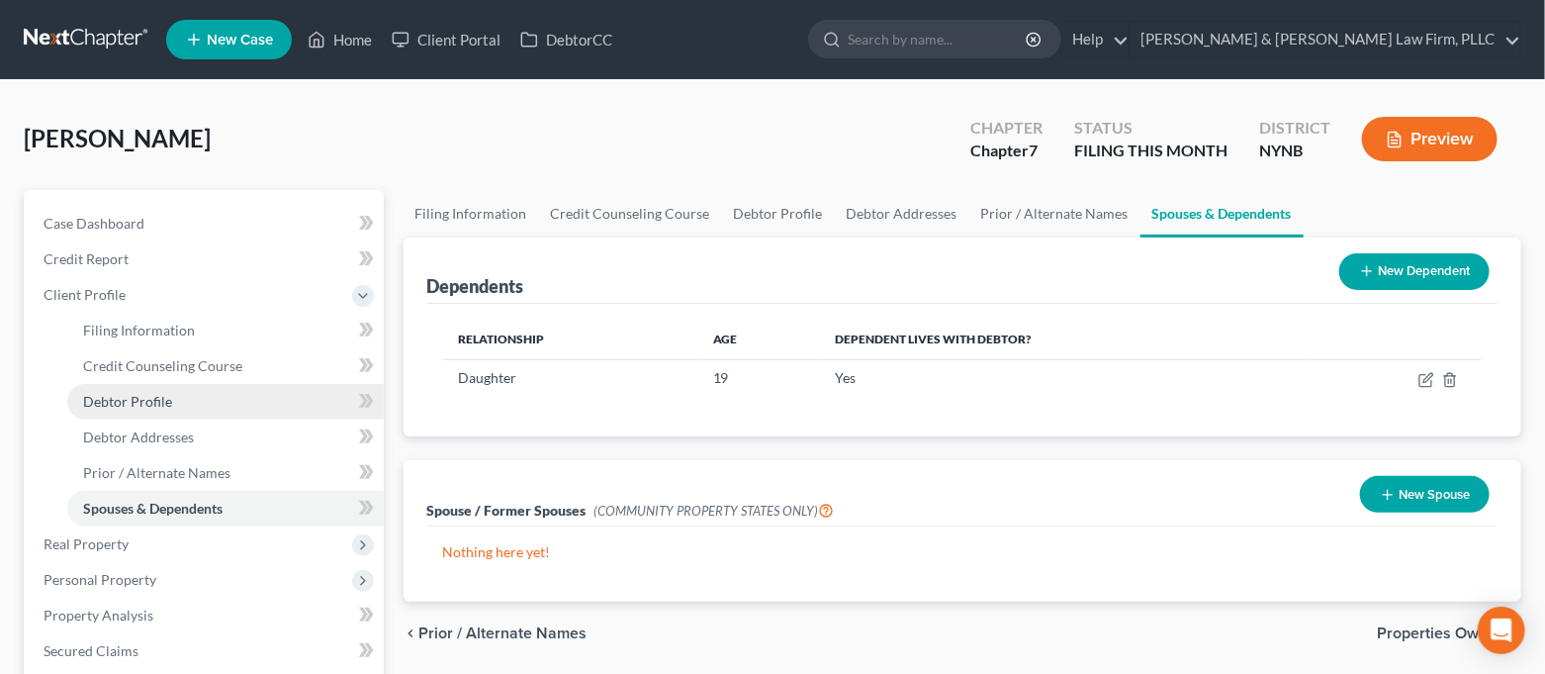
scroll to position [132, 0]
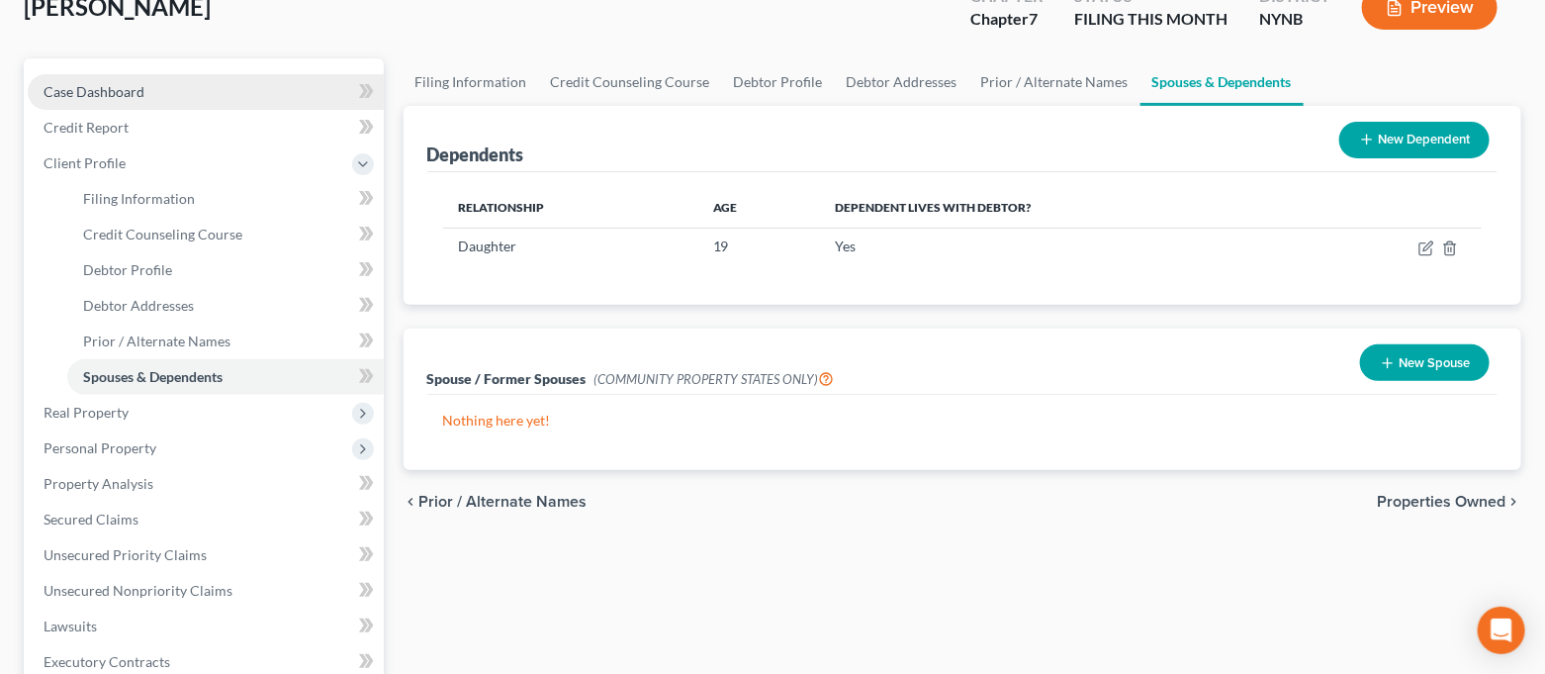
click at [143, 103] on link "Case Dashboard" at bounding box center [206, 92] width 356 height 36
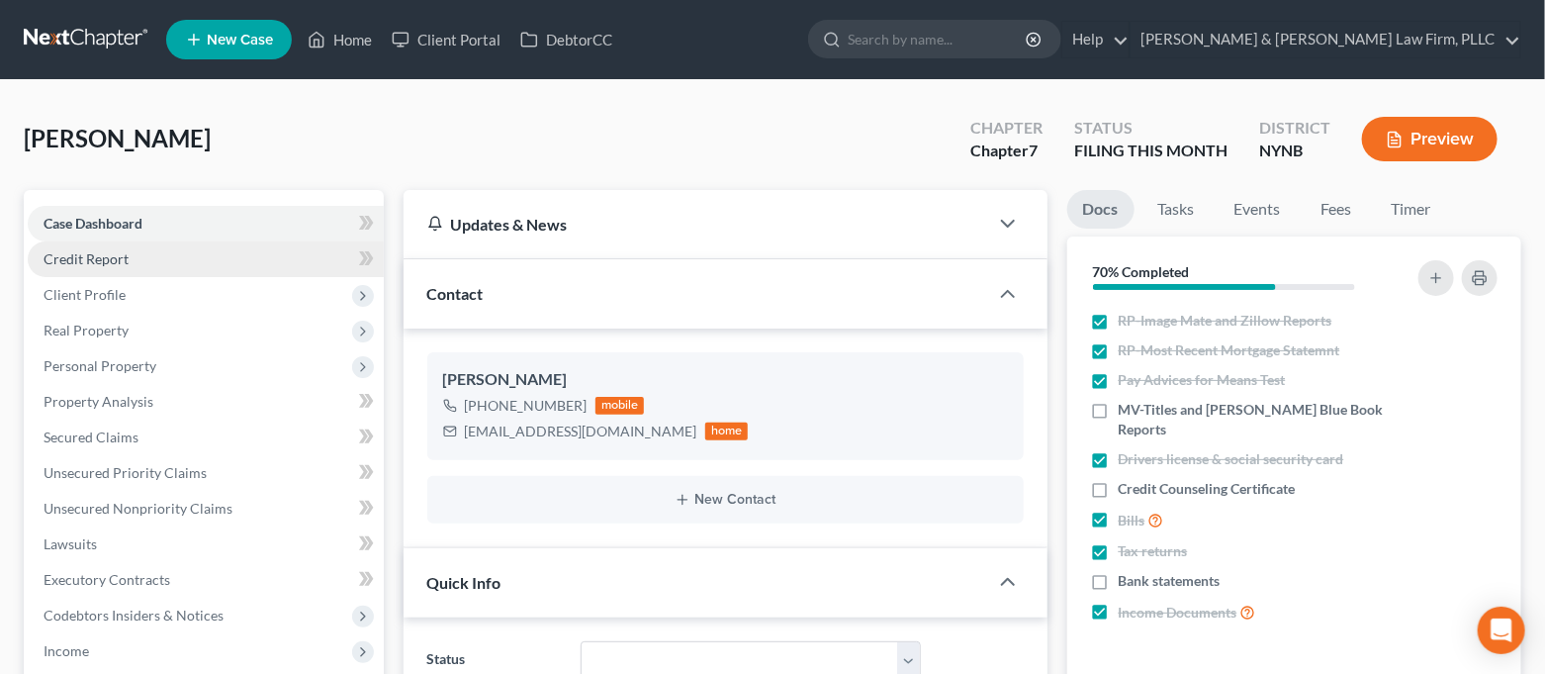
click at [139, 260] on link "Credit Report" at bounding box center [206, 259] width 356 height 36
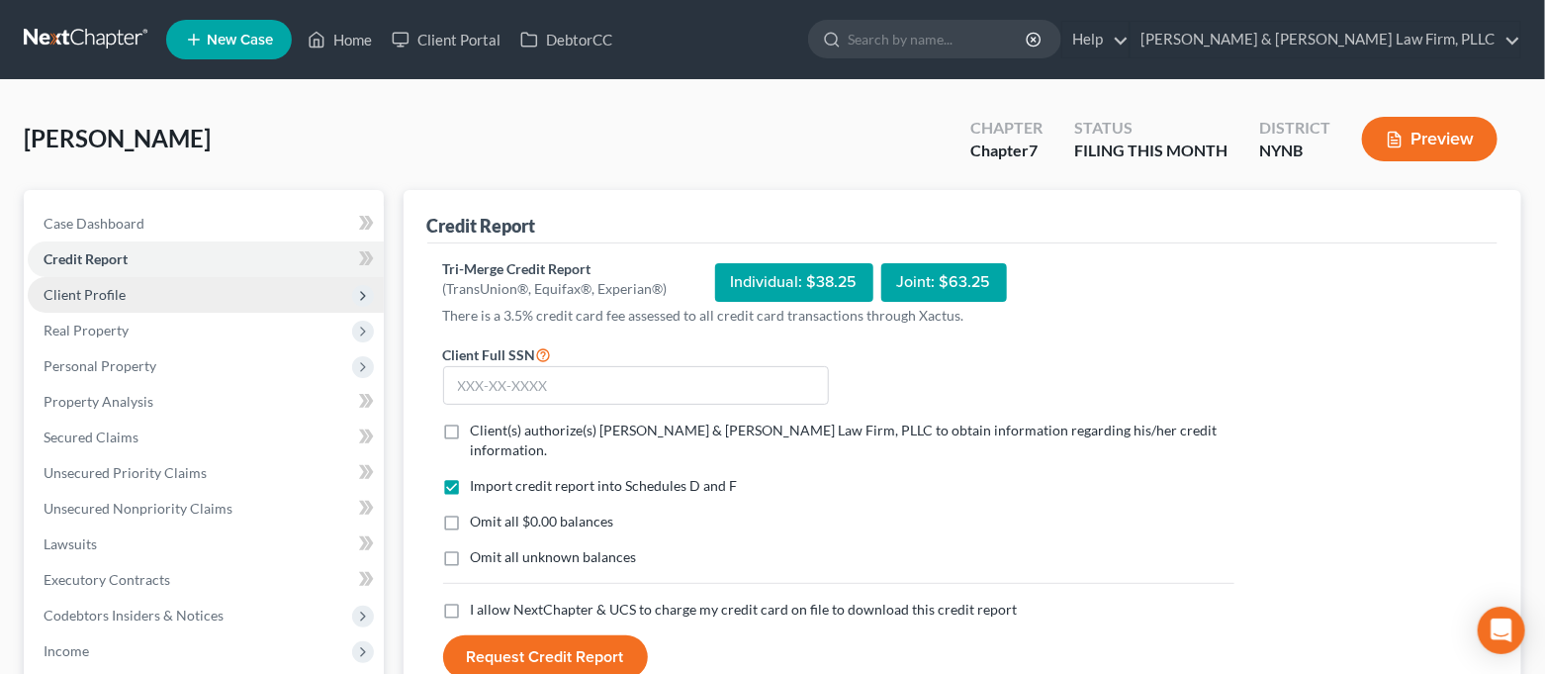
click at [140, 288] on span "Client Profile" at bounding box center [206, 295] width 356 height 36
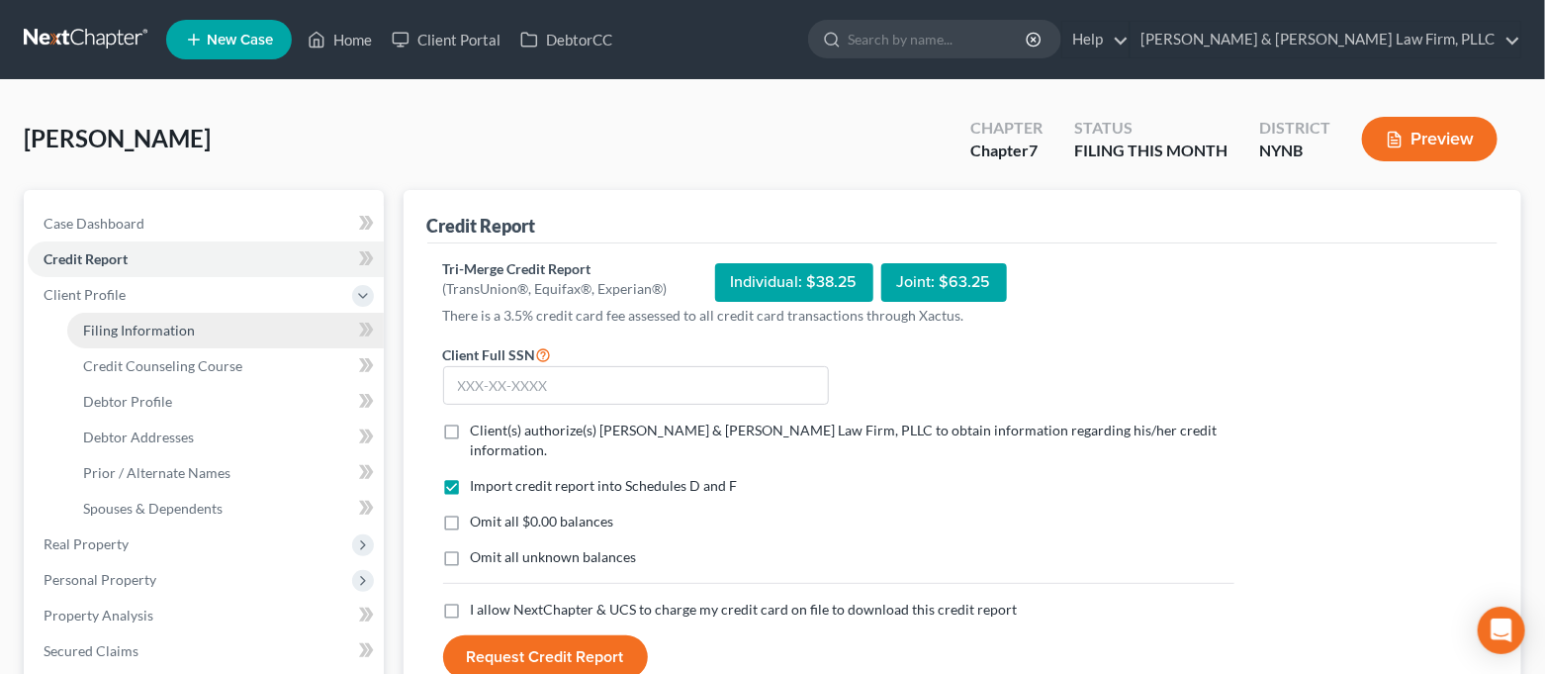
click at [143, 332] on span "Filing Information" at bounding box center [139, 330] width 112 height 17
select select "1"
select select "0"
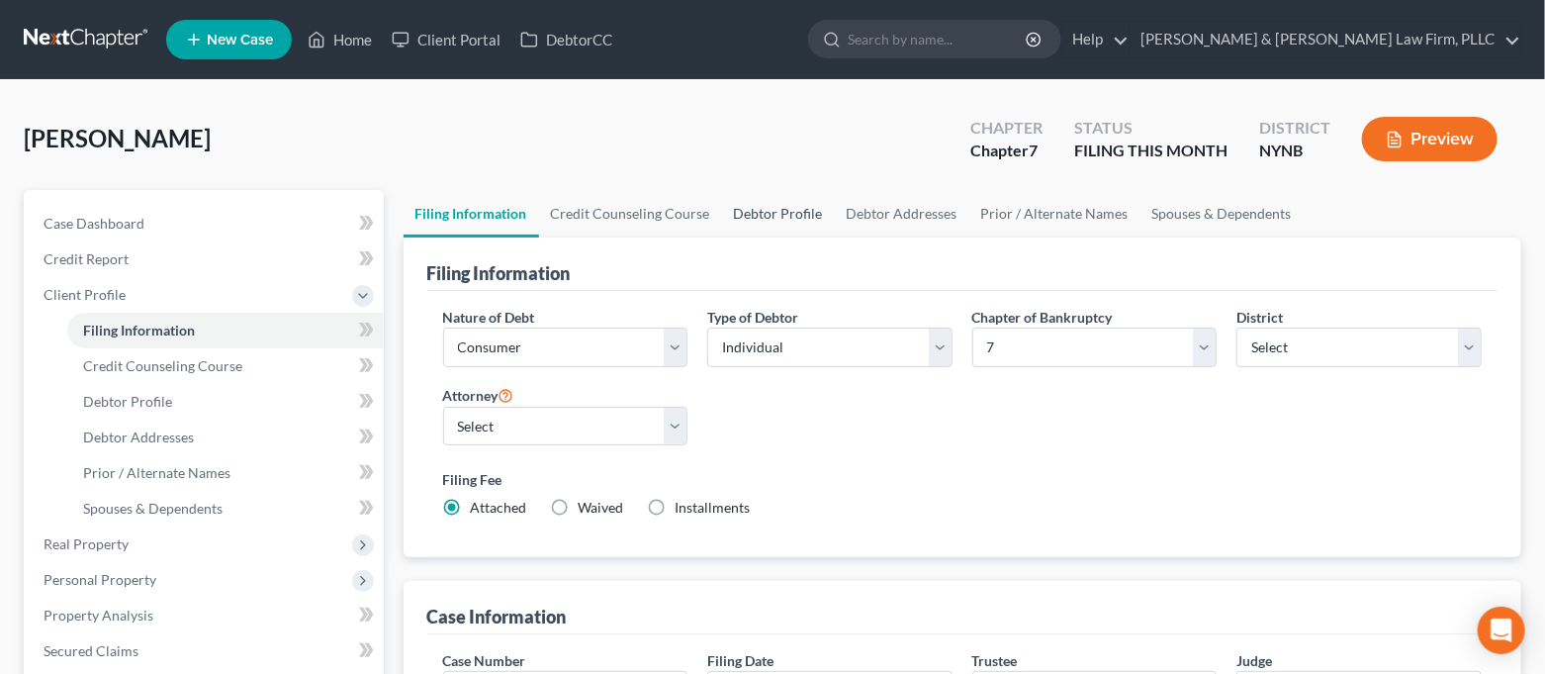
click at [795, 216] on link "Debtor Profile" at bounding box center [778, 213] width 113 height 47
select select "0"
select select "1"
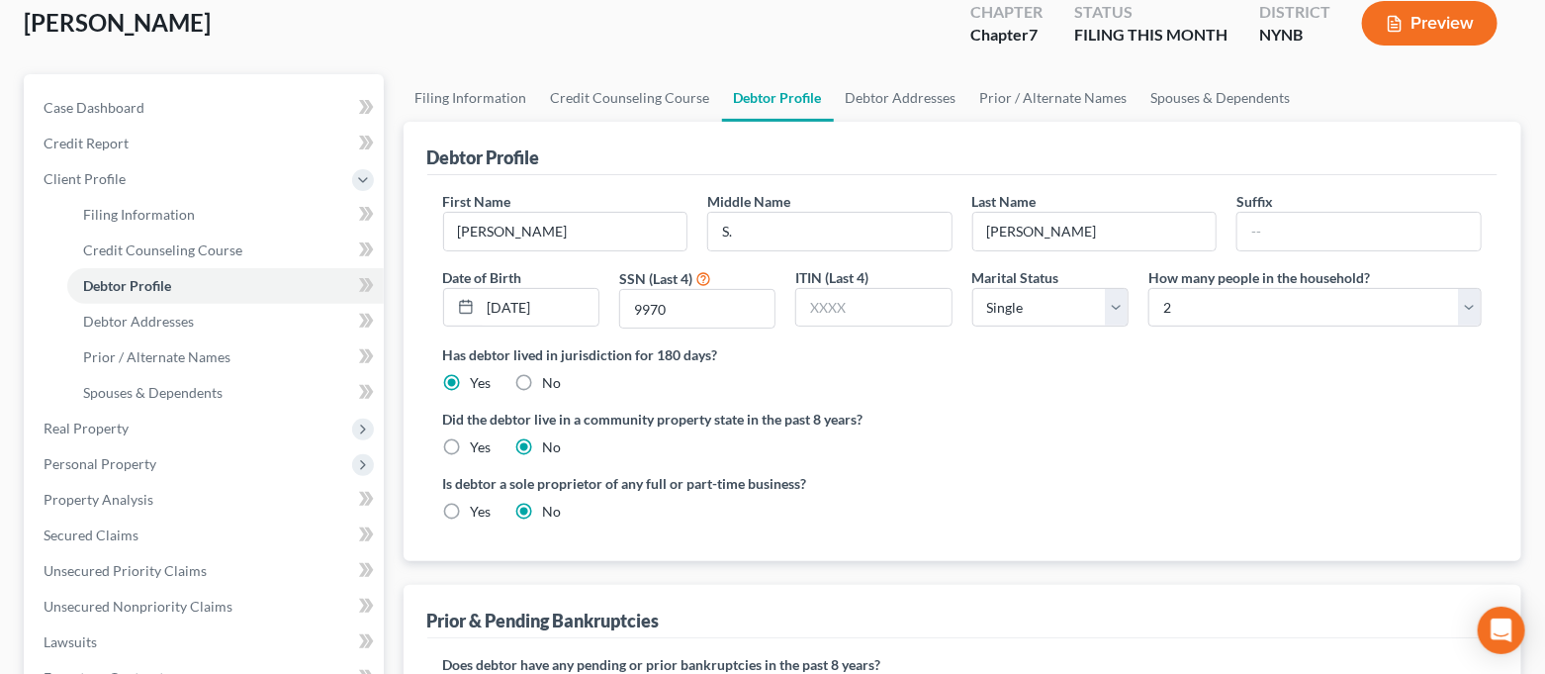
scroll to position [263, 0]
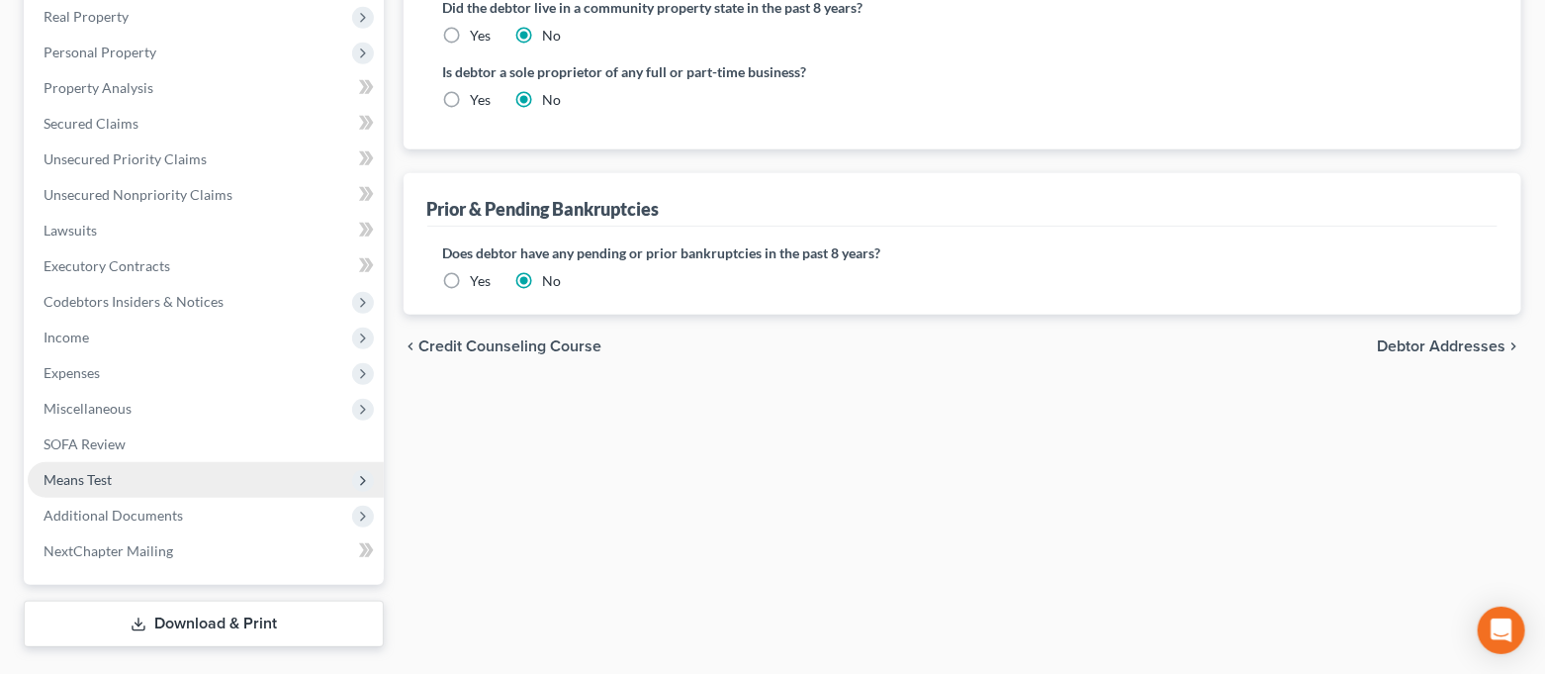
click at [121, 473] on span "Means Test" at bounding box center [206, 480] width 356 height 36
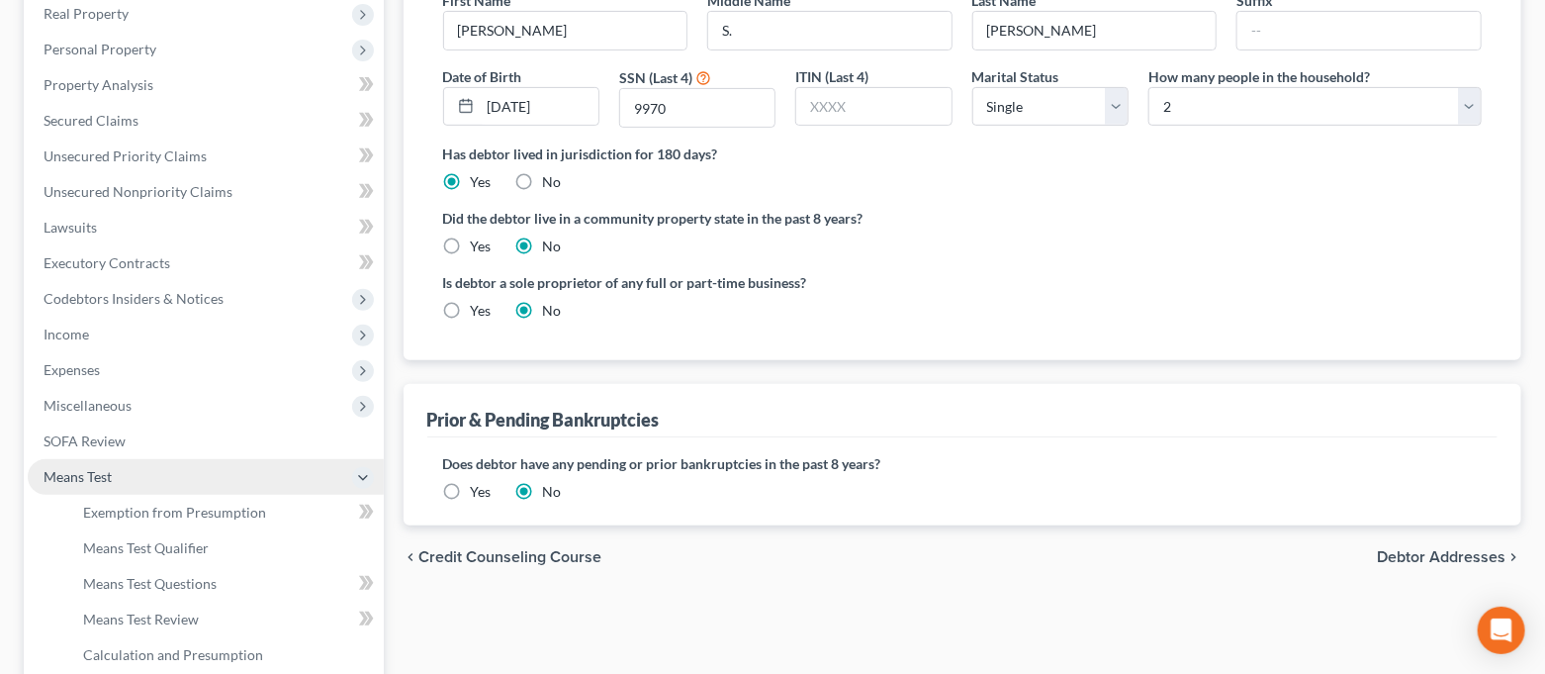
scroll to position [314, 0]
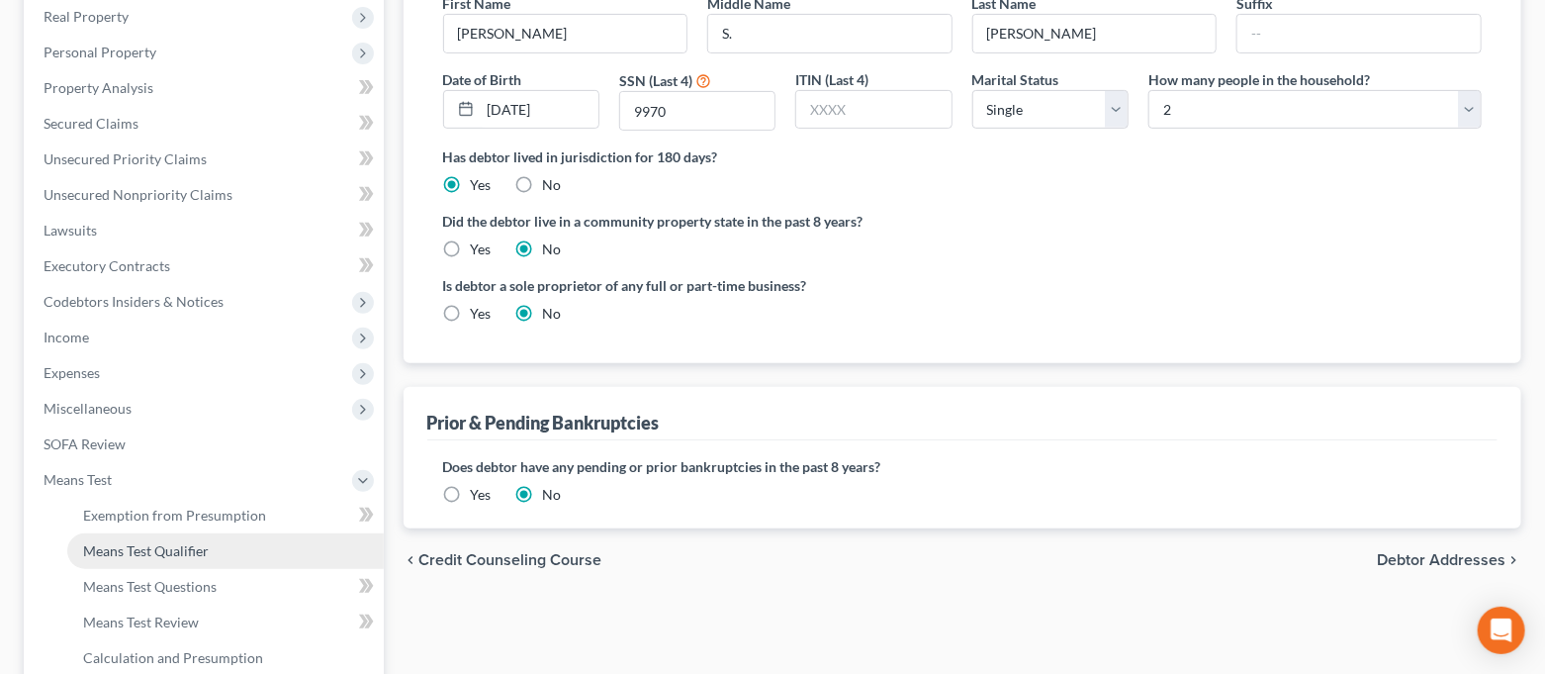
click at [152, 557] on span "Means Test Qualifier" at bounding box center [146, 550] width 126 height 17
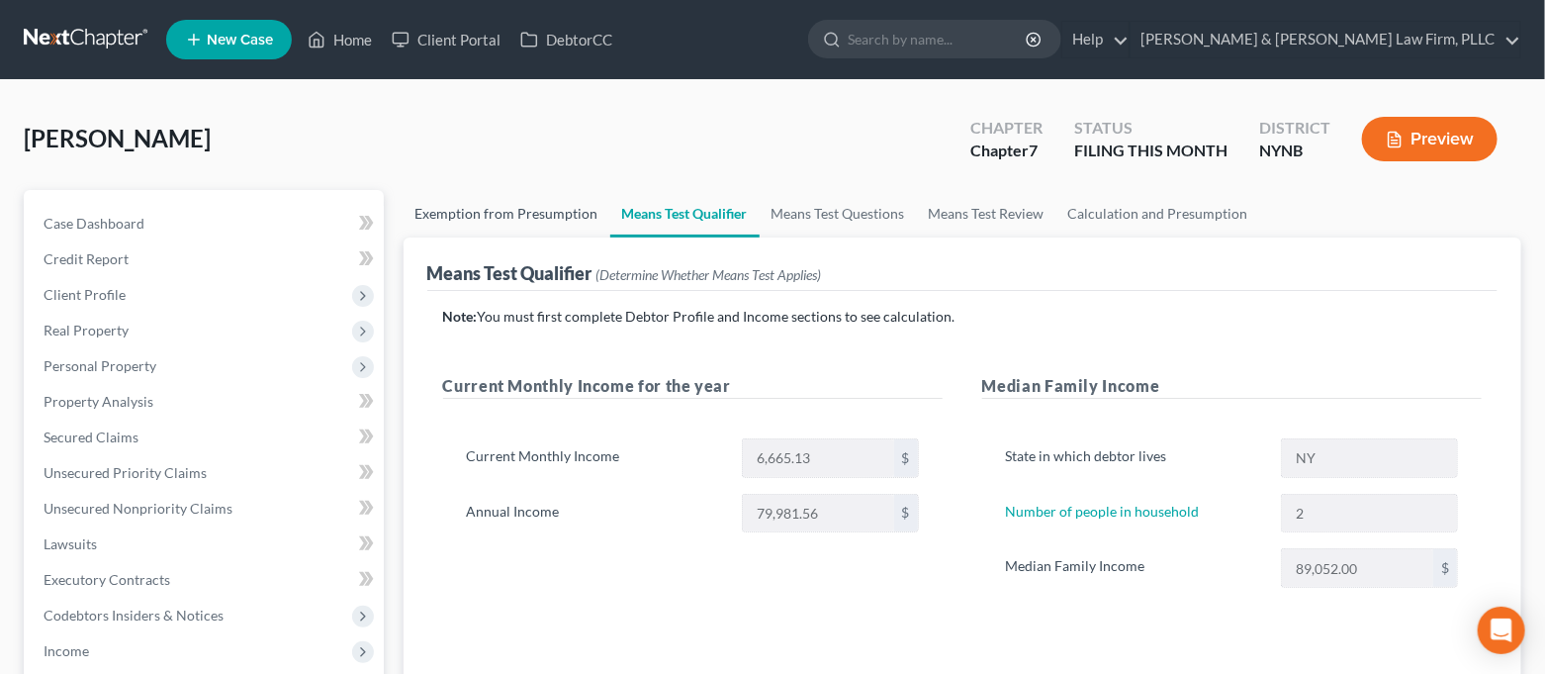
click at [457, 221] on link "Exemption from Presumption" at bounding box center [507, 213] width 207 height 47
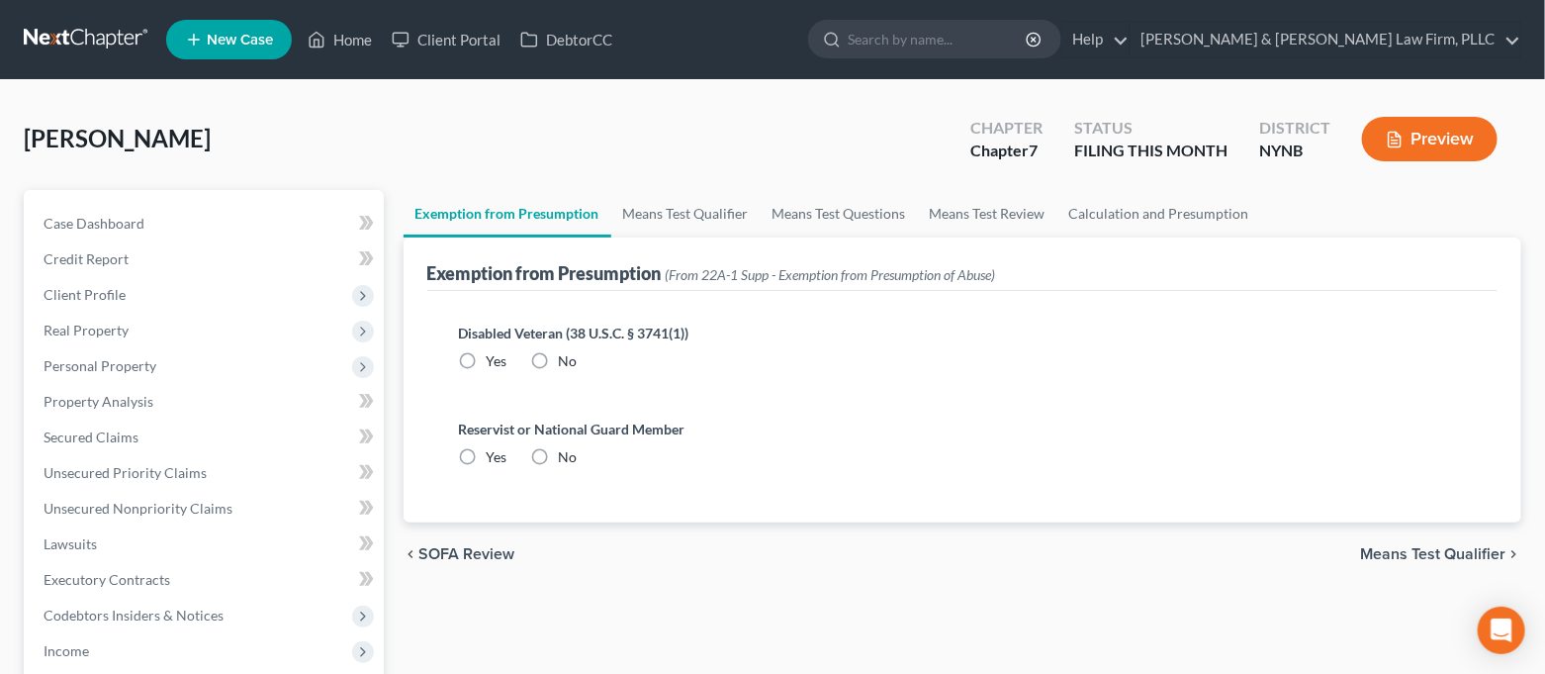
radio input "true"
click at [202, 233] on link "Case Dashboard" at bounding box center [206, 224] width 356 height 36
select select "4"
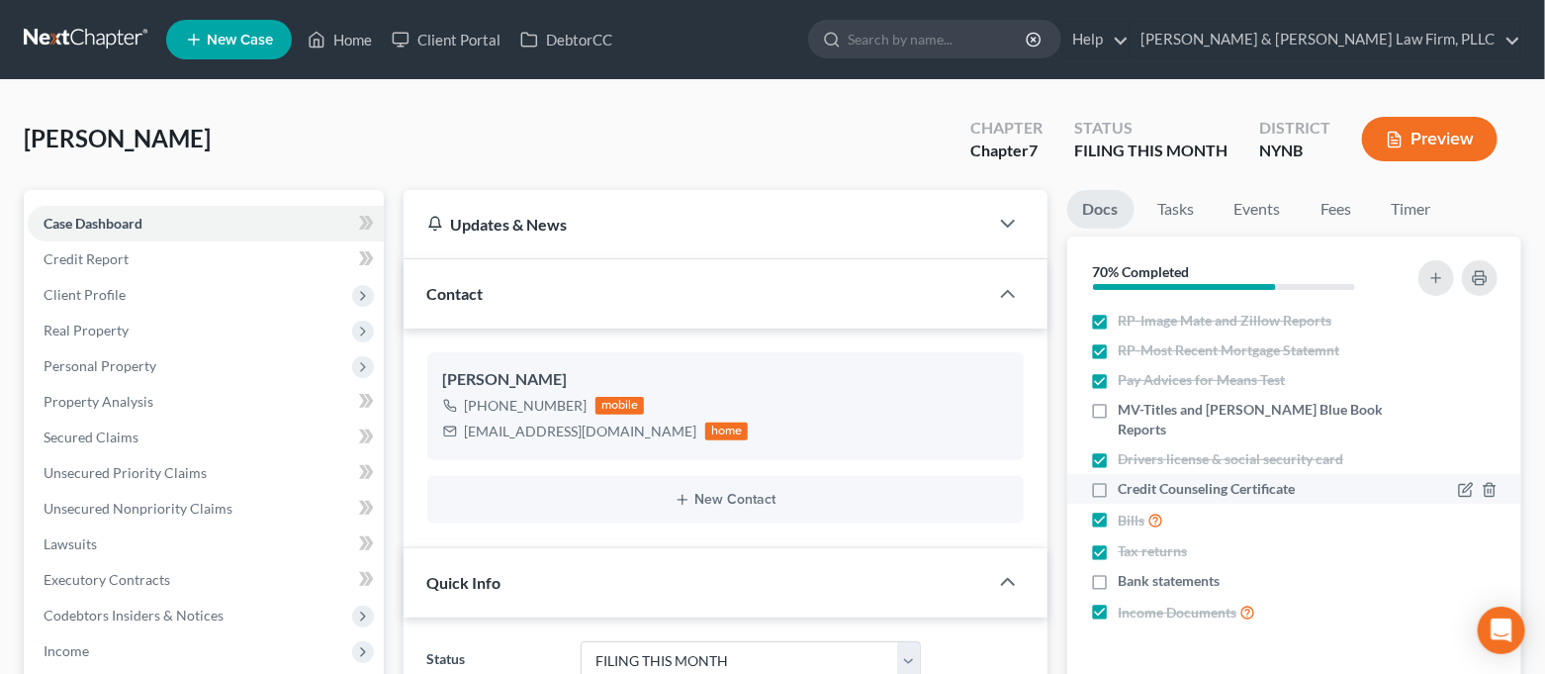
click at [1119, 479] on label "Credit Counseling Certificate" at bounding box center [1207, 489] width 177 height 20
click at [1127, 479] on input "Credit Counseling Certificate" at bounding box center [1133, 485] width 13 height 13
checkbox input "true"
click at [363, 47] on link "Home" at bounding box center [340, 40] width 84 height 36
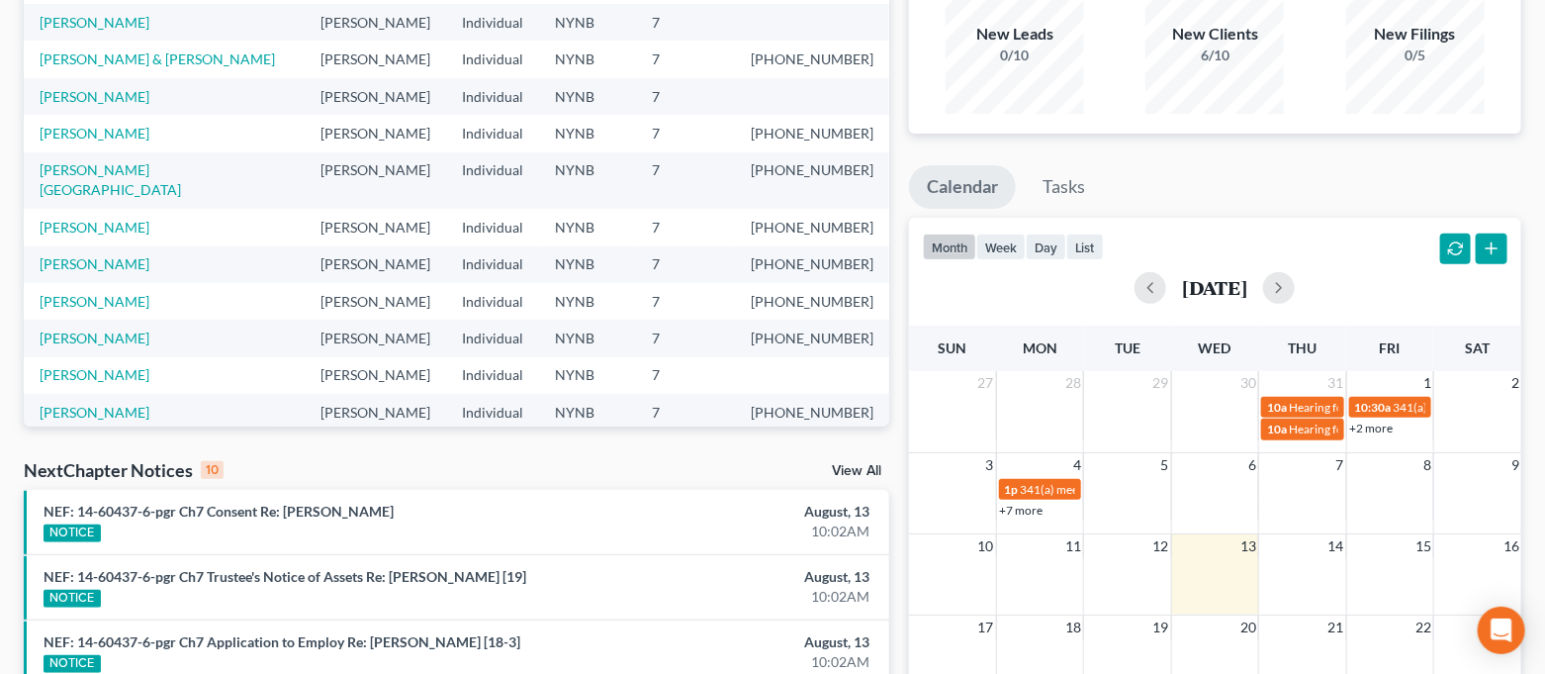
scroll to position [395, 0]
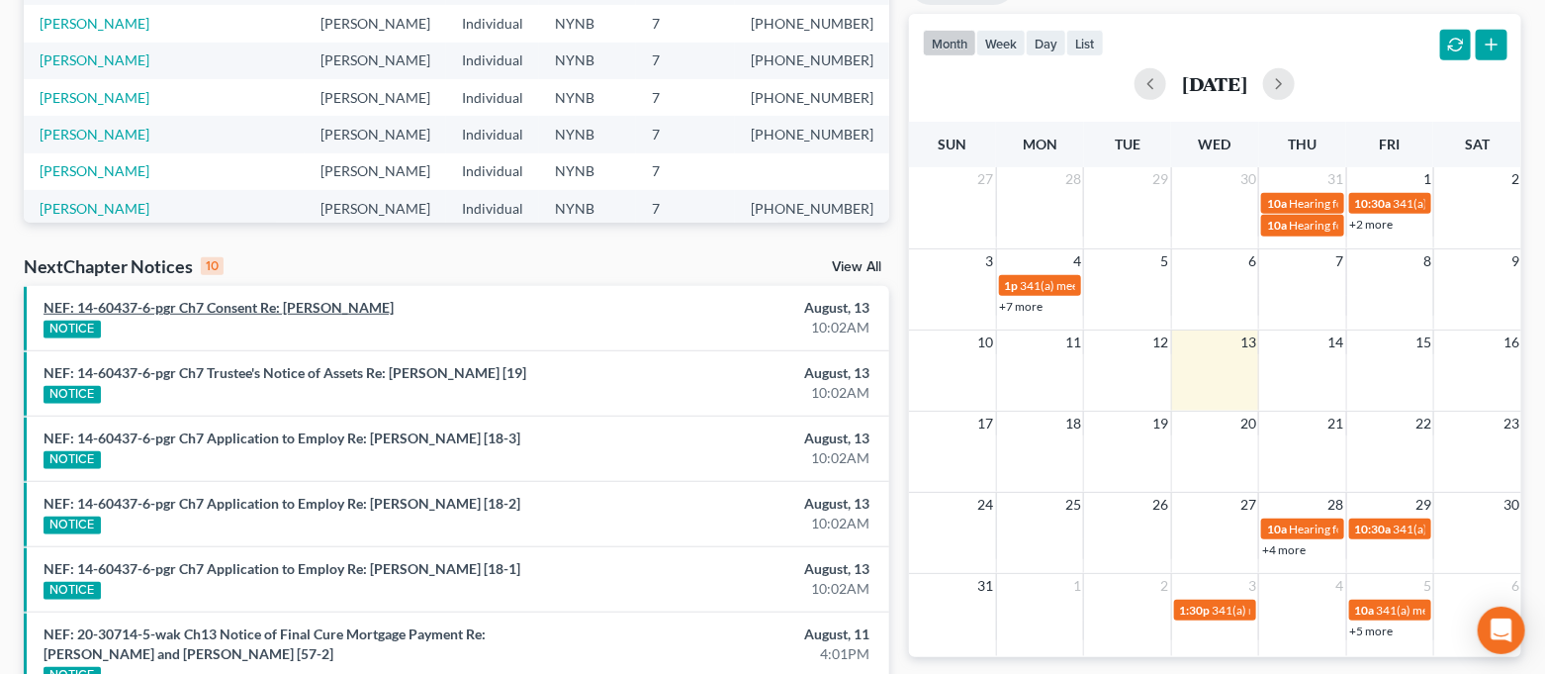
click at [354, 307] on link "NEF: 14-60437-6-pgr Ch7 Consent Re: [PERSON_NAME]" at bounding box center [219, 307] width 350 height 17
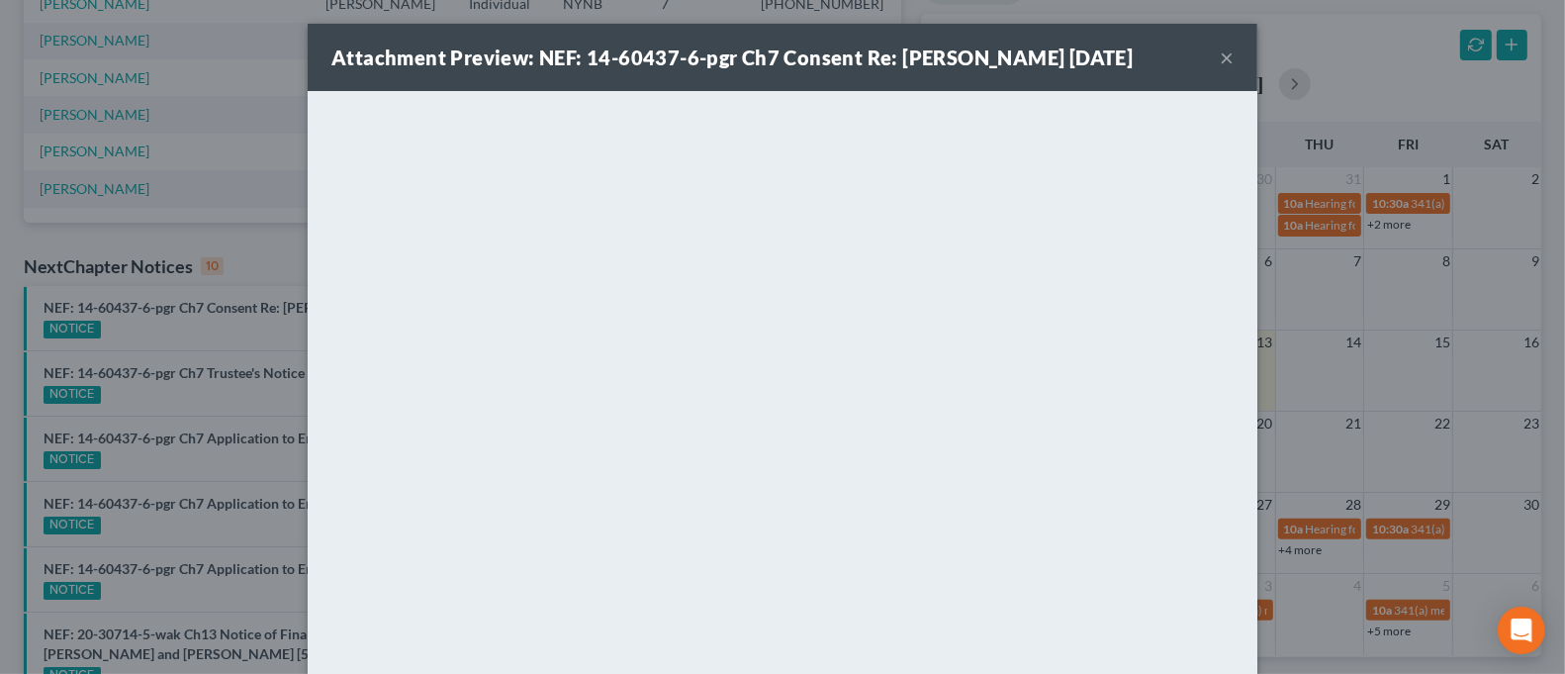
click at [1222, 60] on button "×" at bounding box center [1227, 58] width 14 height 24
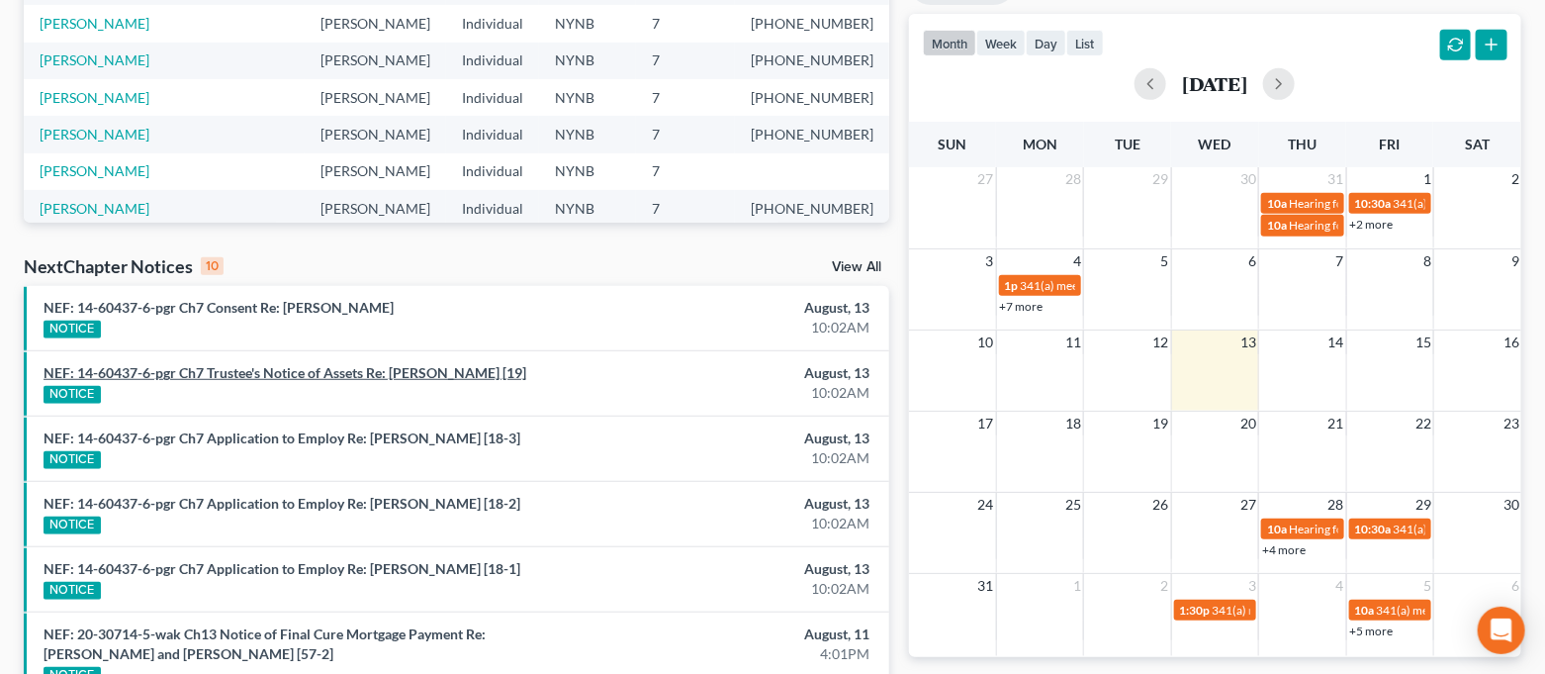
click at [395, 366] on link "NEF: 14-60437-6-pgr Ch7 Trustee's Notice of Assets Re: [PERSON_NAME] [19]" at bounding box center [285, 372] width 483 height 17
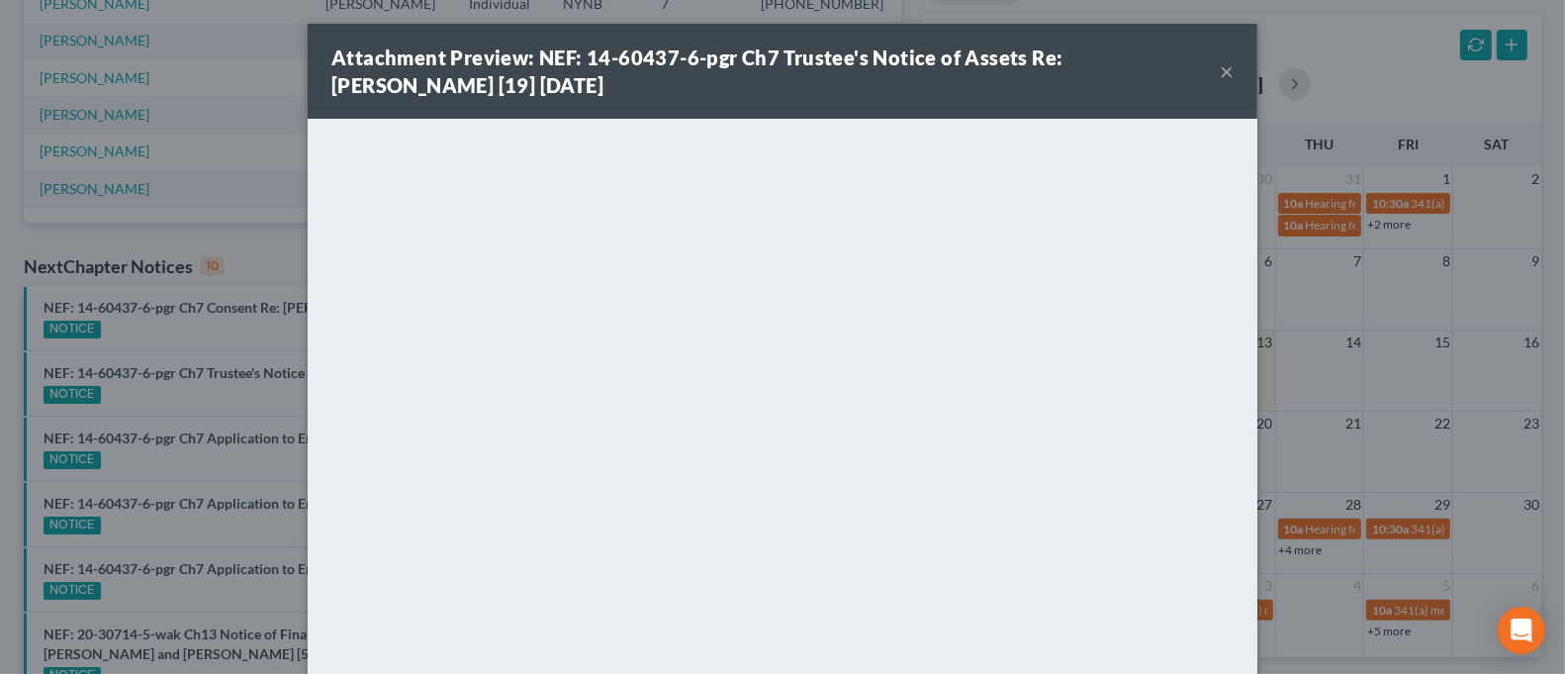
click at [1220, 73] on button "×" at bounding box center [1227, 71] width 14 height 24
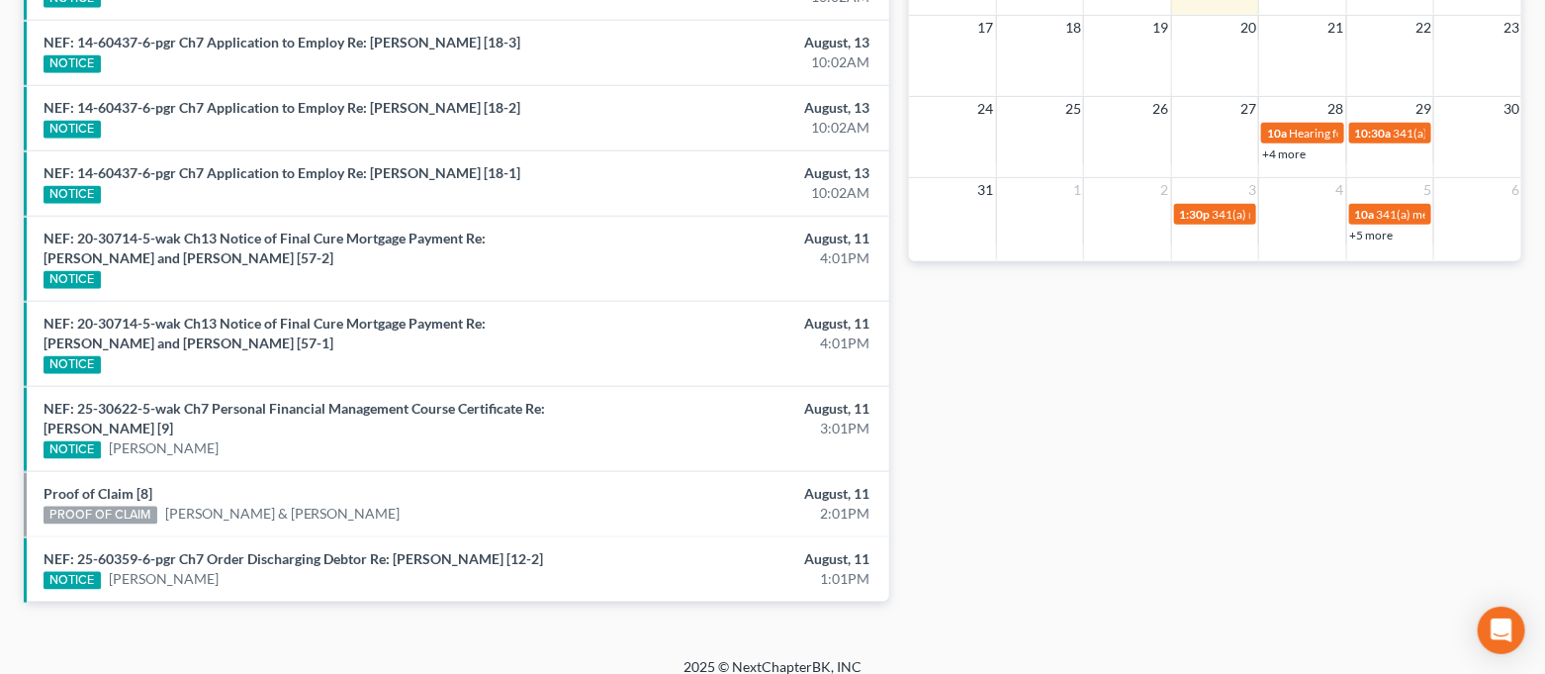
scroll to position [527, 0]
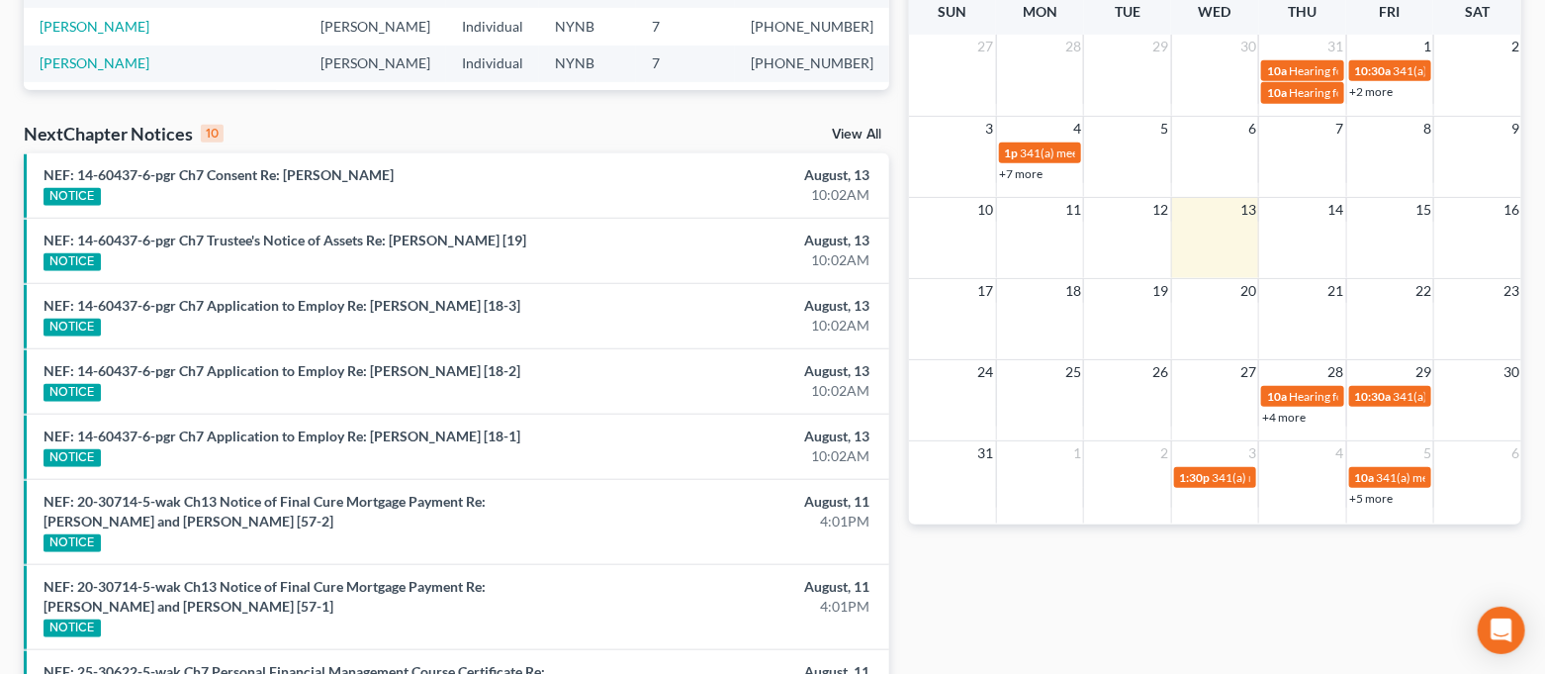
click at [840, 132] on link "View All" at bounding box center [856, 135] width 49 height 14
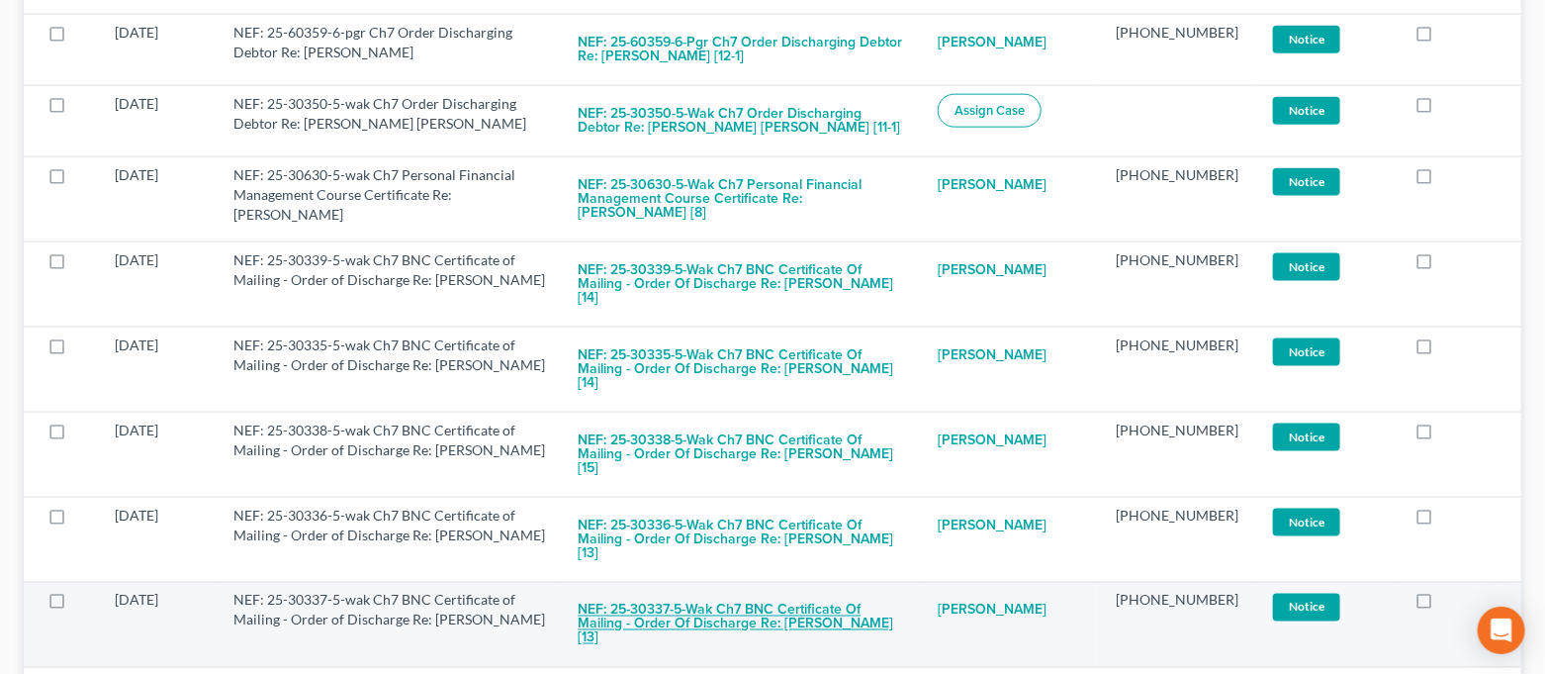
scroll to position [1187, 0]
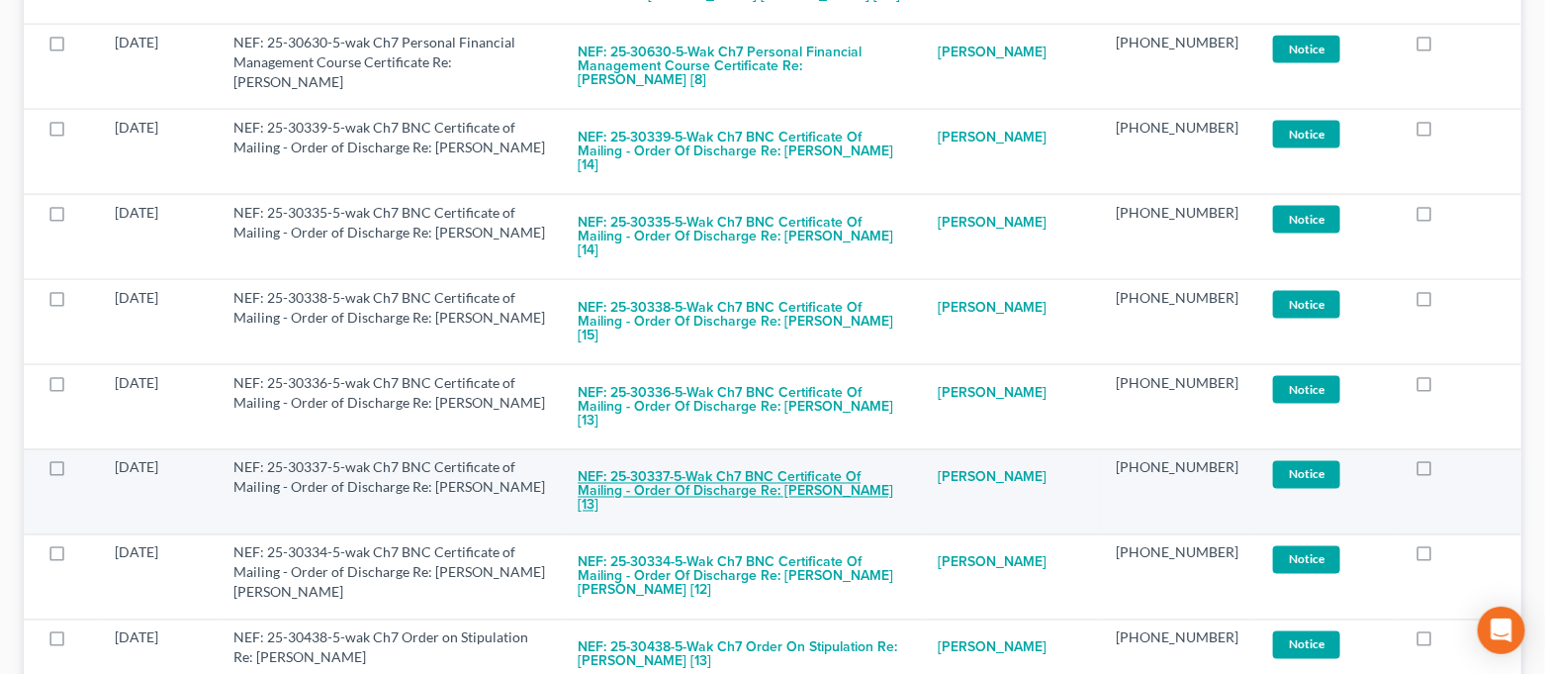
click at [803, 458] on button "NEF: 25-30337-5-wak Ch7 BNC Certificate of Mailing - Order of Discharge Re: [PE…" at bounding box center [742, 491] width 328 height 67
checkbox input "true"
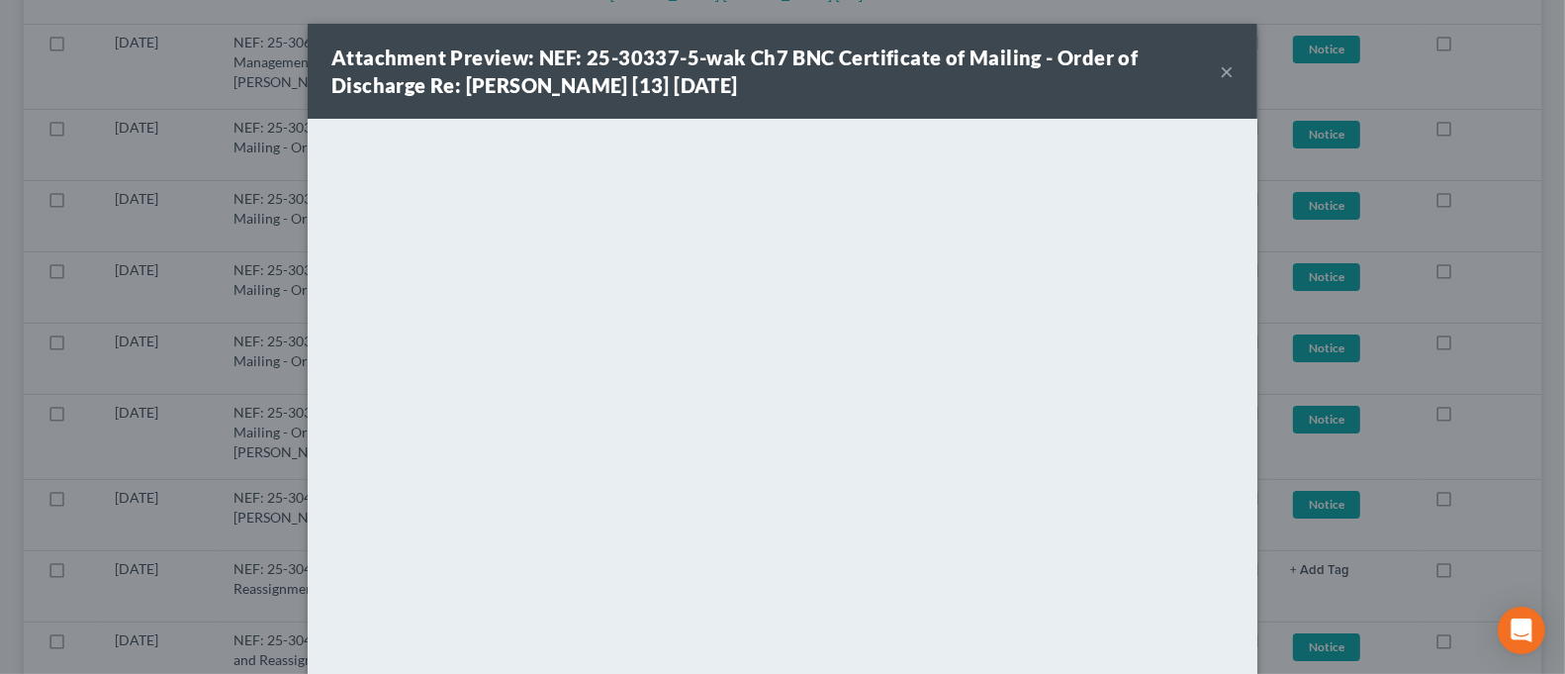
click at [1222, 65] on button "×" at bounding box center [1227, 71] width 14 height 24
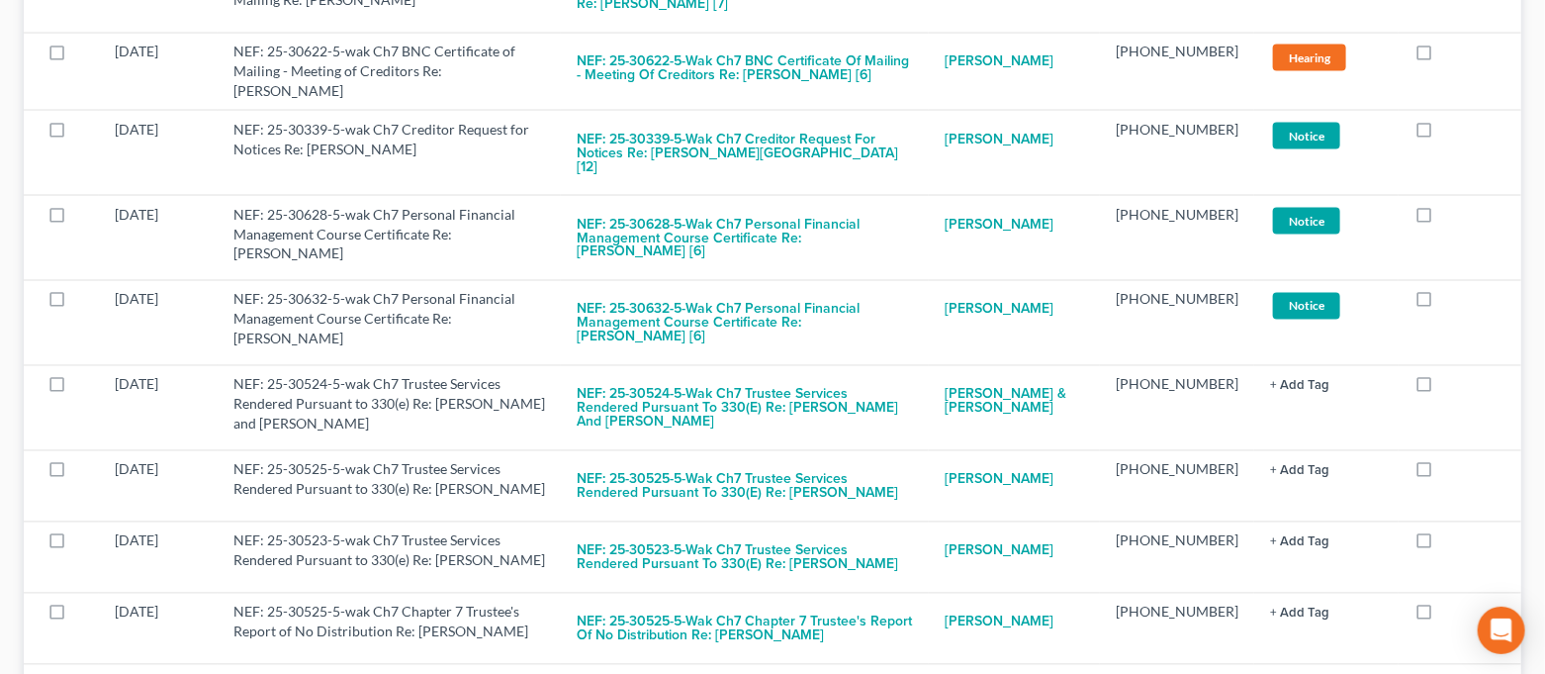
scroll to position [4707, 0]
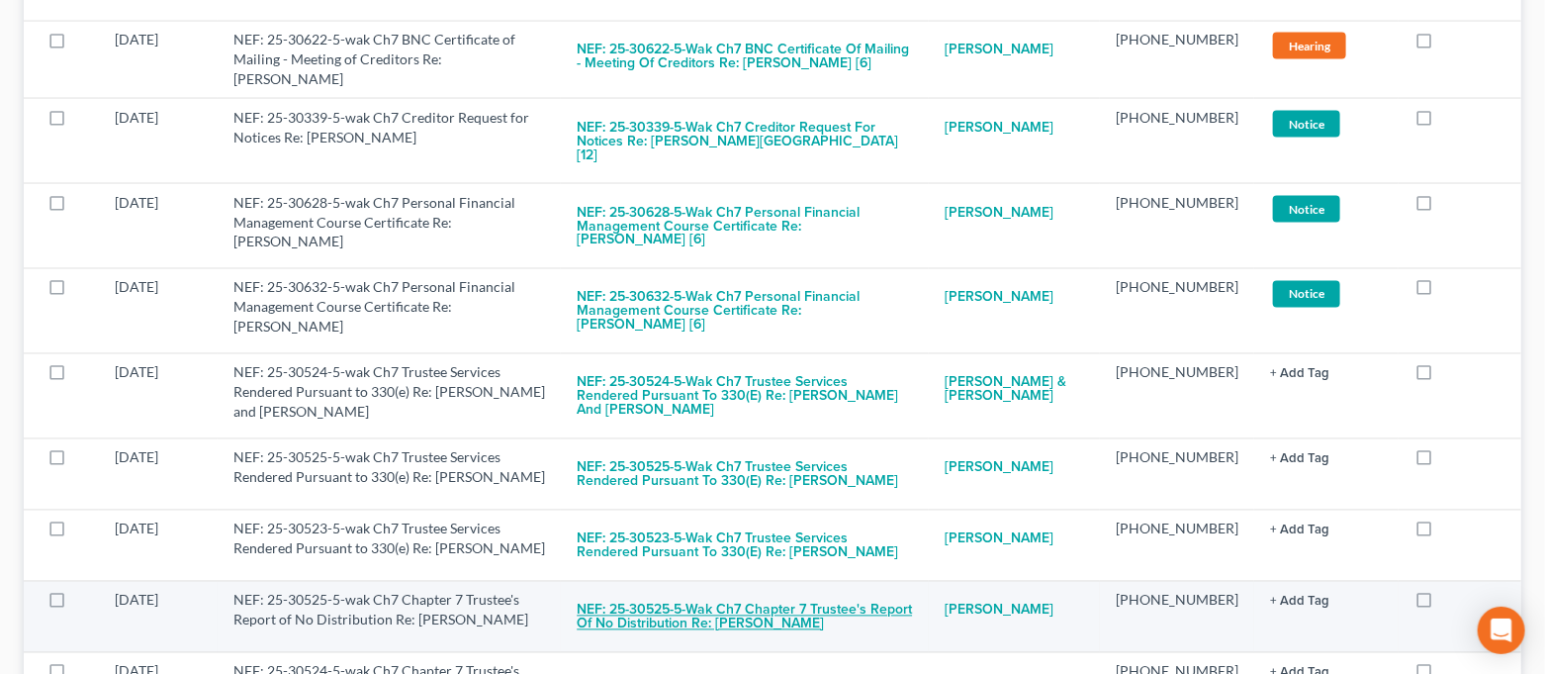
click at [908, 591] on button "NEF: 25-30525-5-wak Ch7 Chapter 7 Trustee's Report of No Distribution Re: [PERS…" at bounding box center [745, 617] width 336 height 53
checkbox input "true"
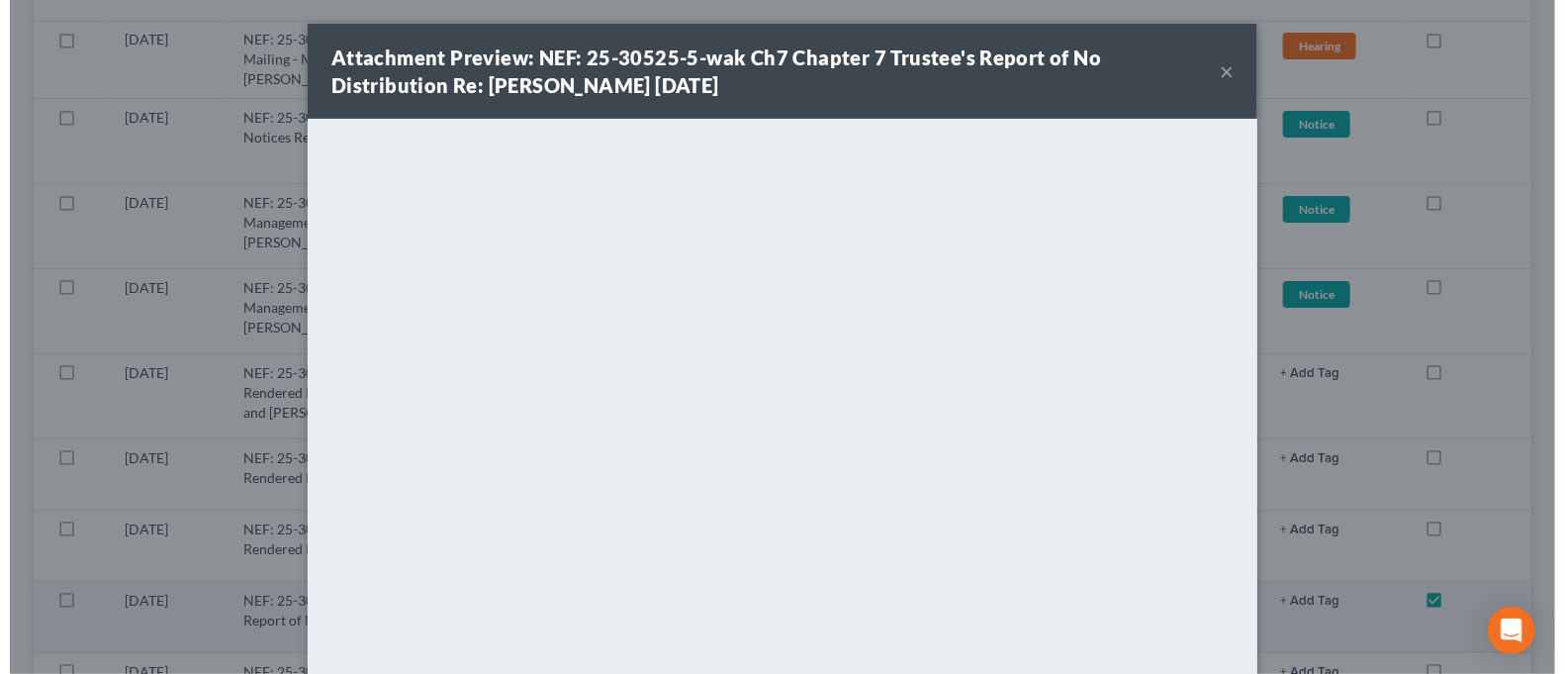
scroll to position [4680, 0]
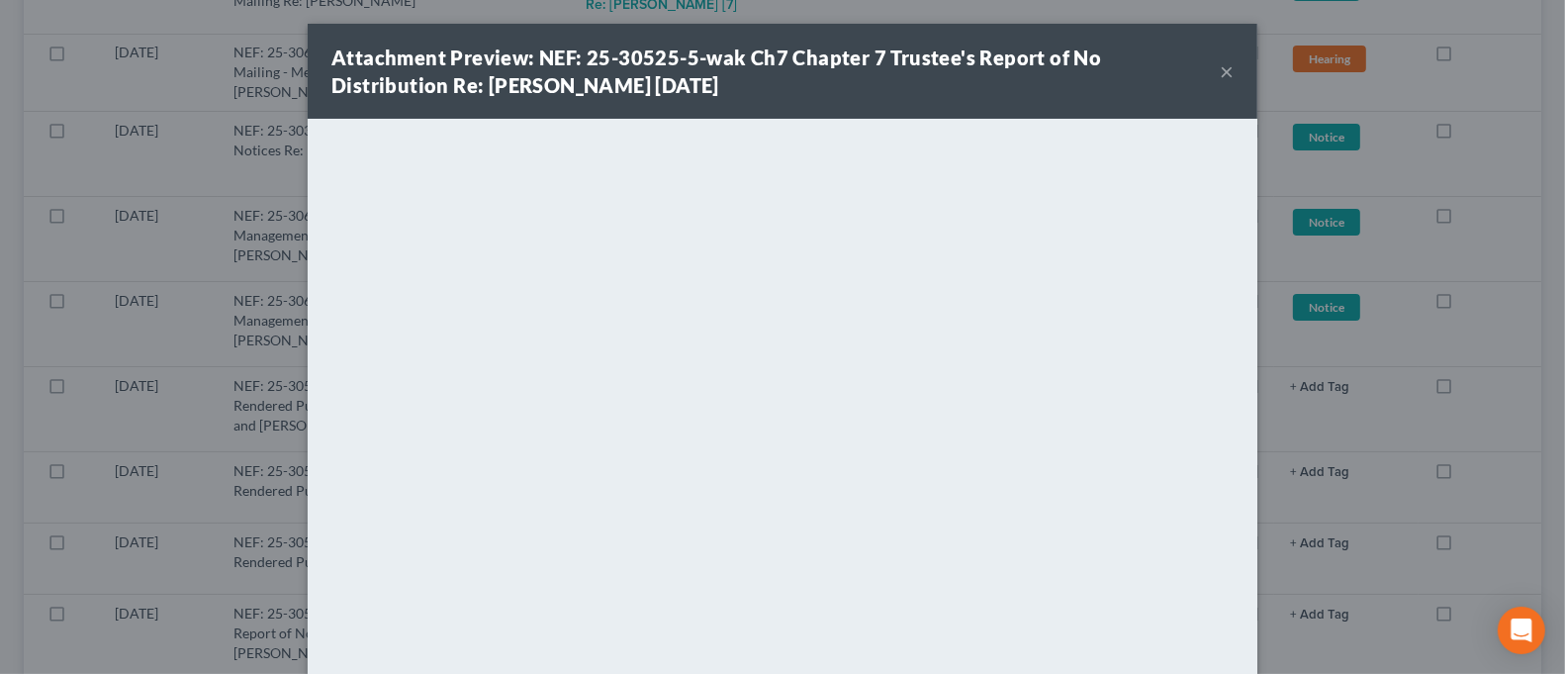
click at [1220, 80] on button "×" at bounding box center [1227, 71] width 14 height 24
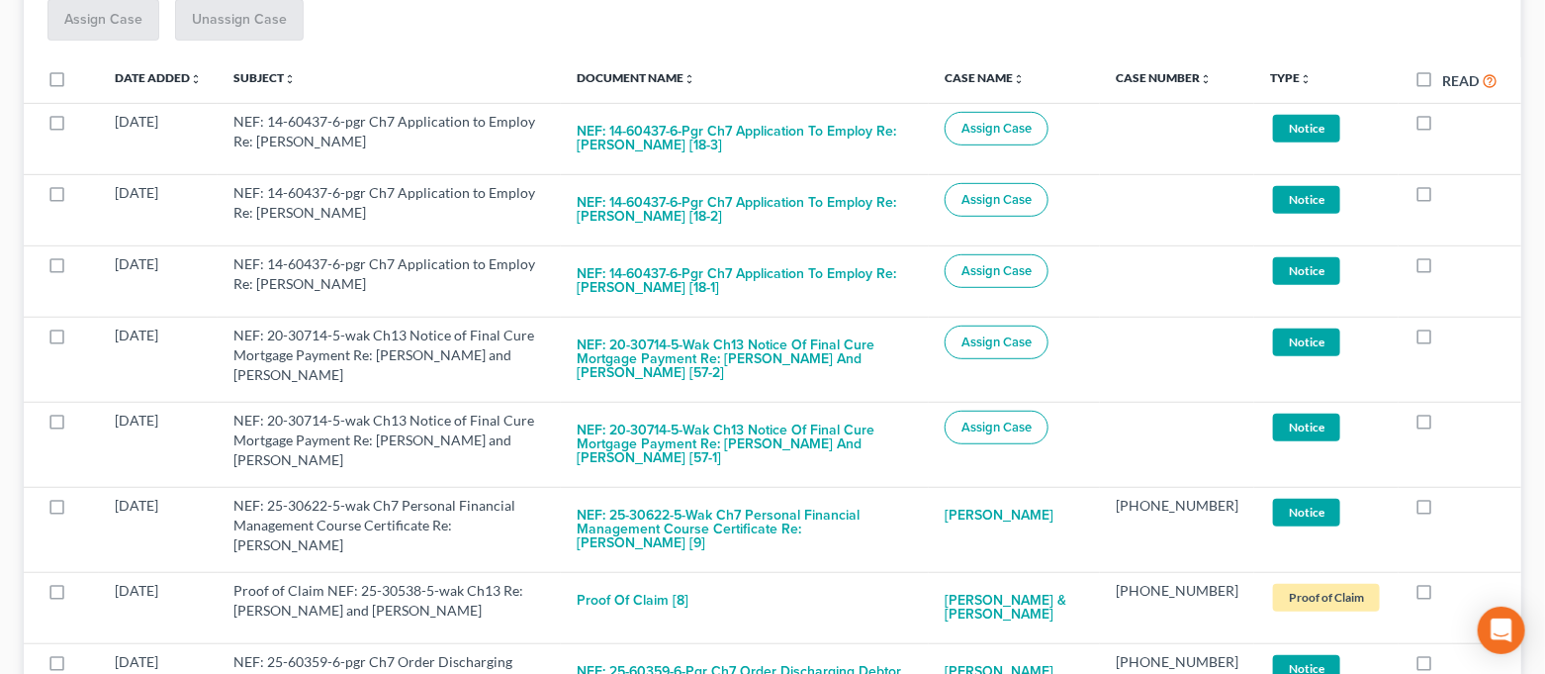
scroll to position [0, 0]
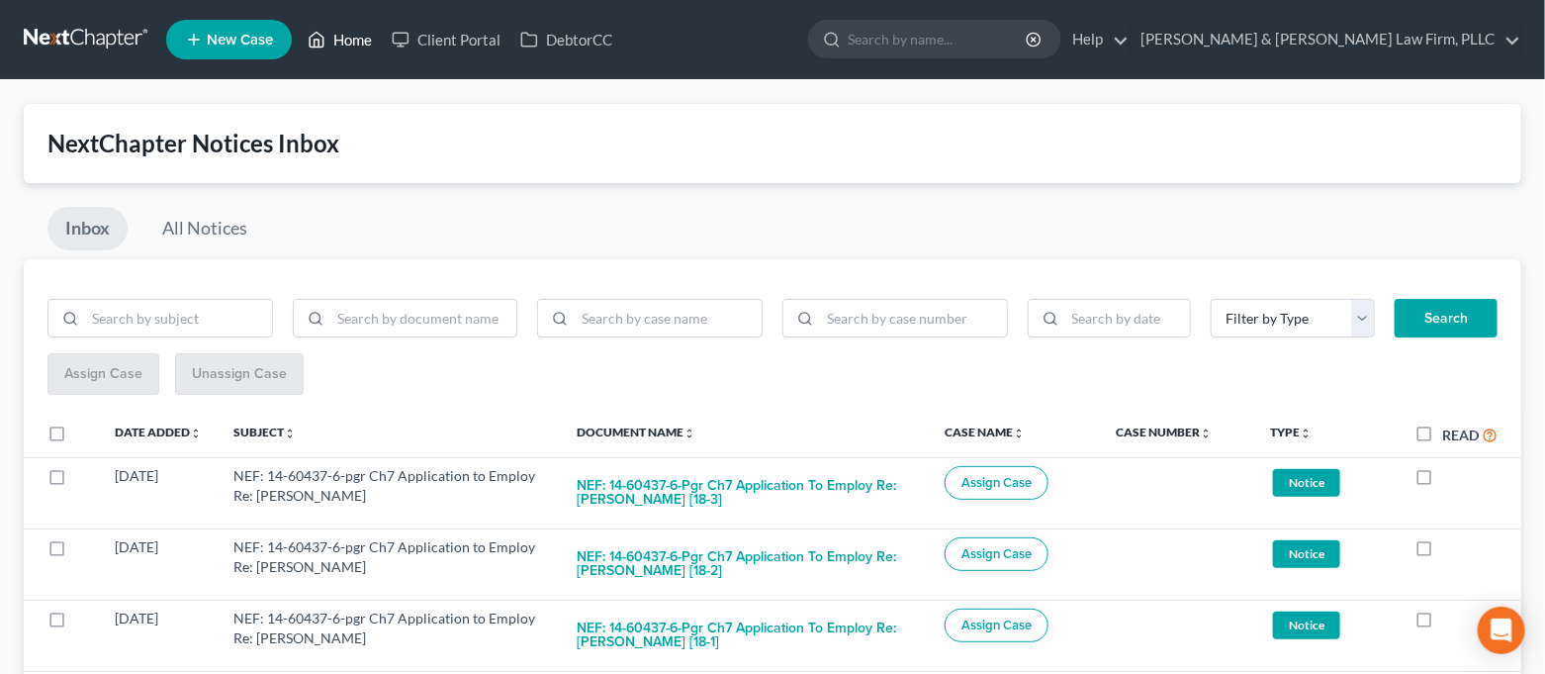
click at [366, 39] on link "Home" at bounding box center [340, 40] width 84 height 36
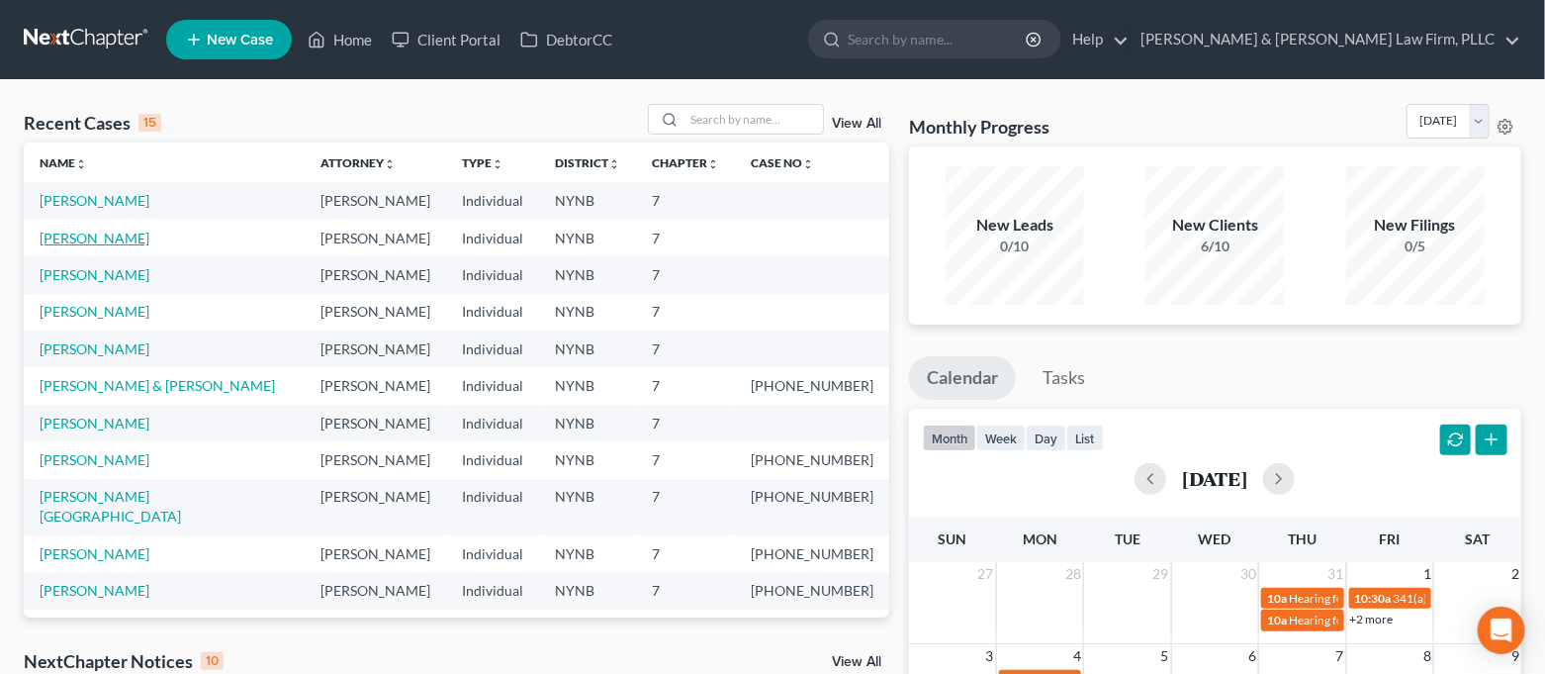
click at [146, 239] on link "[PERSON_NAME]" at bounding box center [95, 238] width 110 height 17
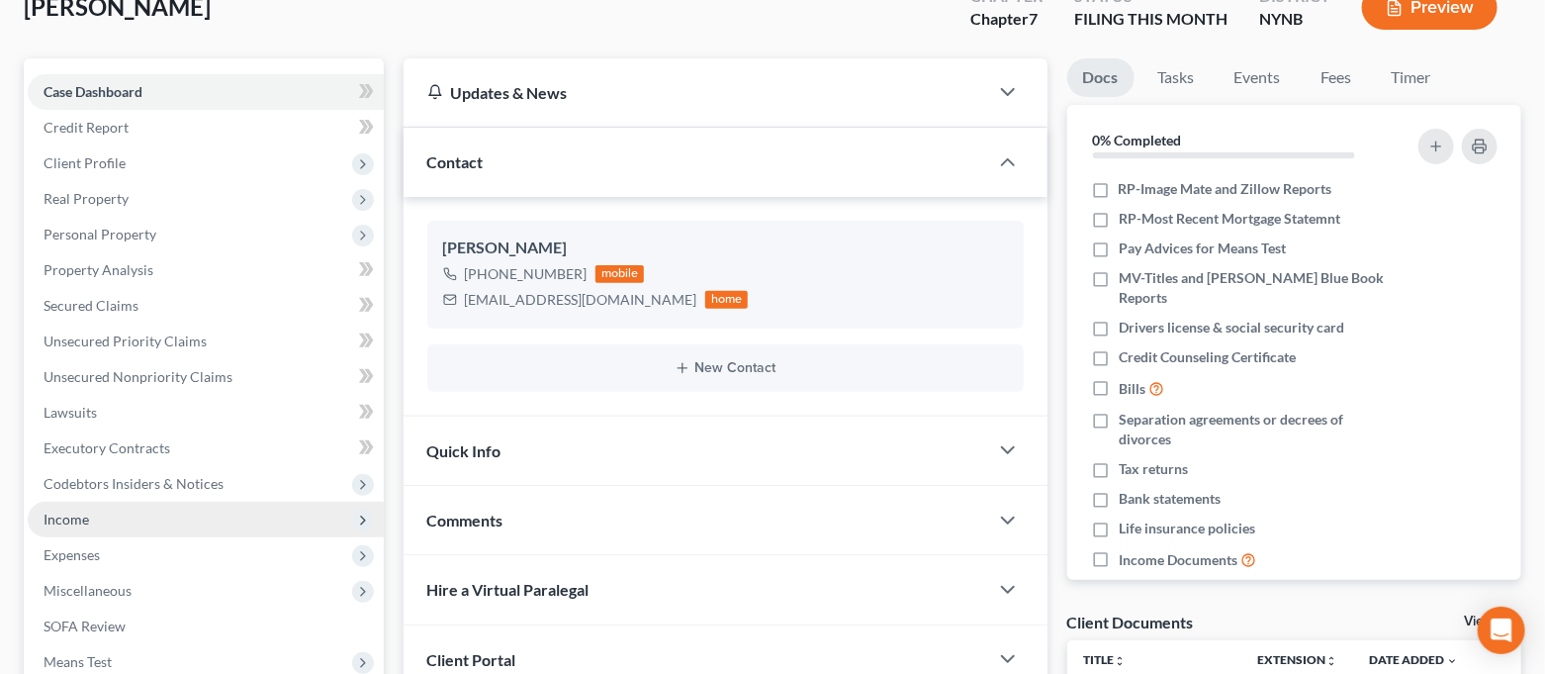
scroll to position [5964, 0]
click at [122, 518] on span "Income" at bounding box center [206, 520] width 356 height 36
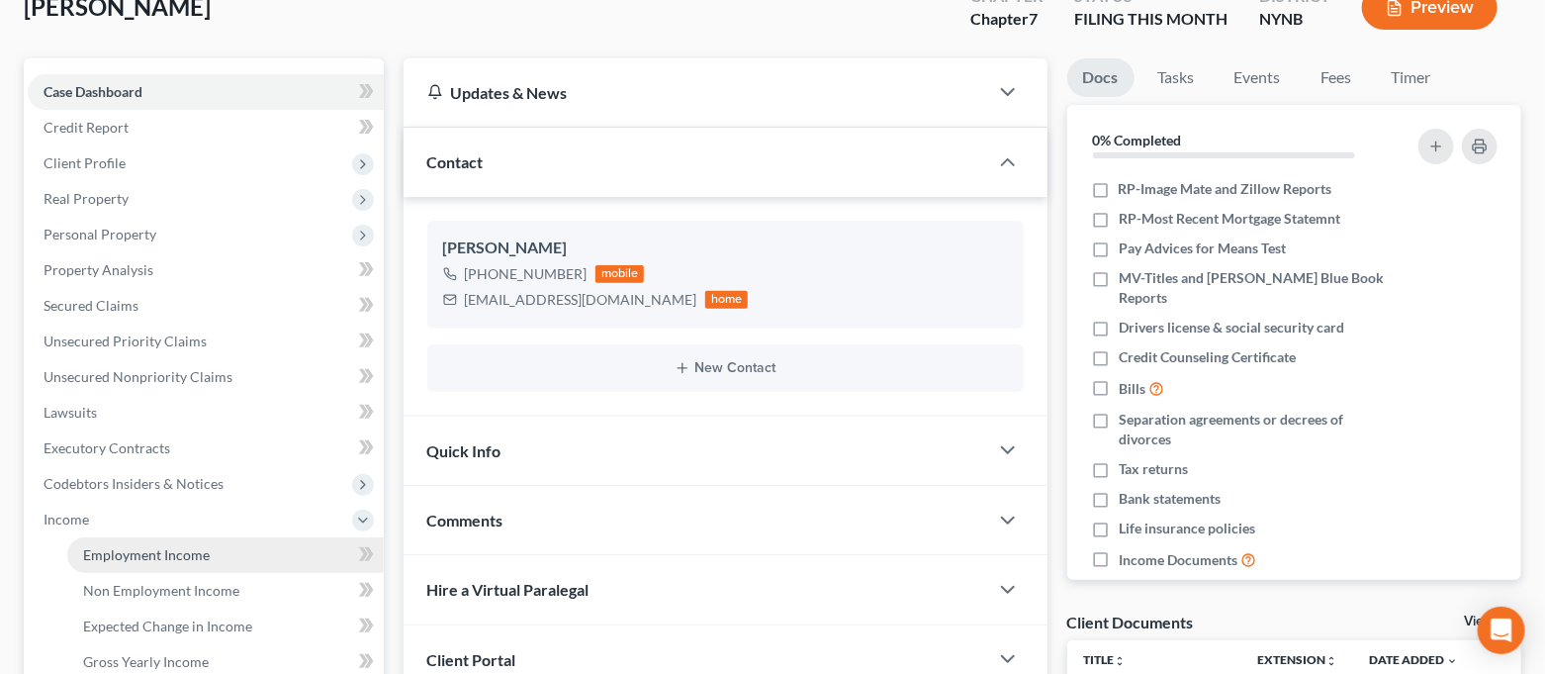
click at [130, 542] on link "Employment Income" at bounding box center [225, 555] width 317 height 36
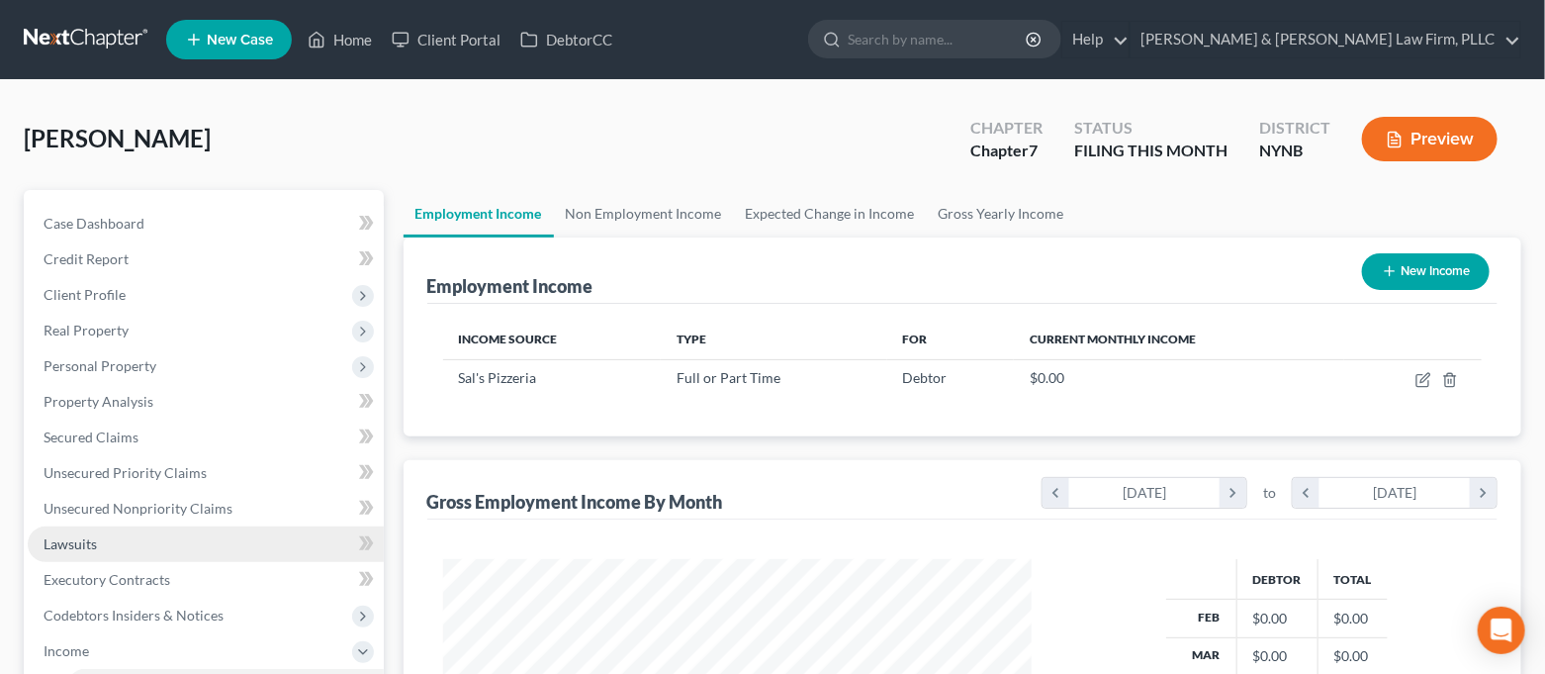
scroll to position [353, 630]
click at [326, 39] on link "Home" at bounding box center [340, 40] width 84 height 36
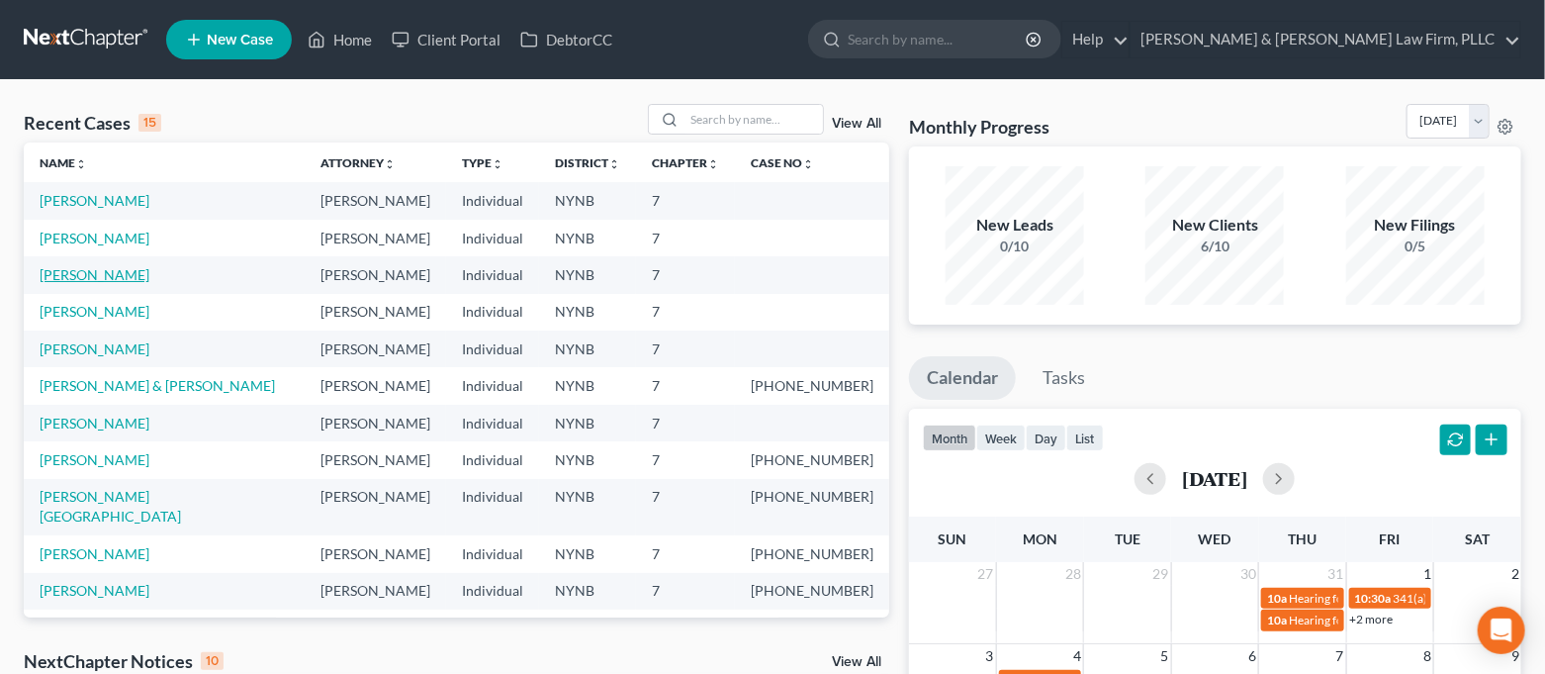
click at [95, 276] on link "[PERSON_NAME]" at bounding box center [95, 274] width 110 height 17
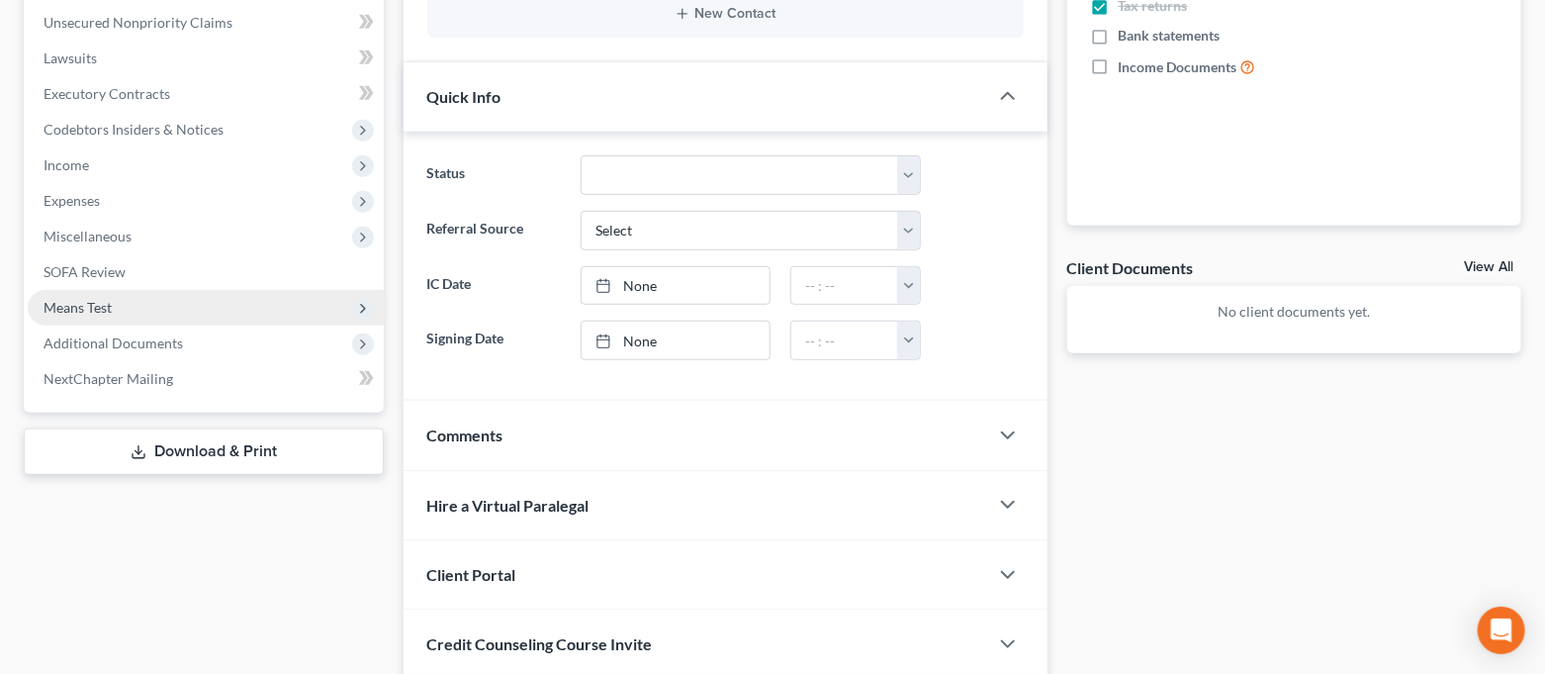
scroll to position [527, 0]
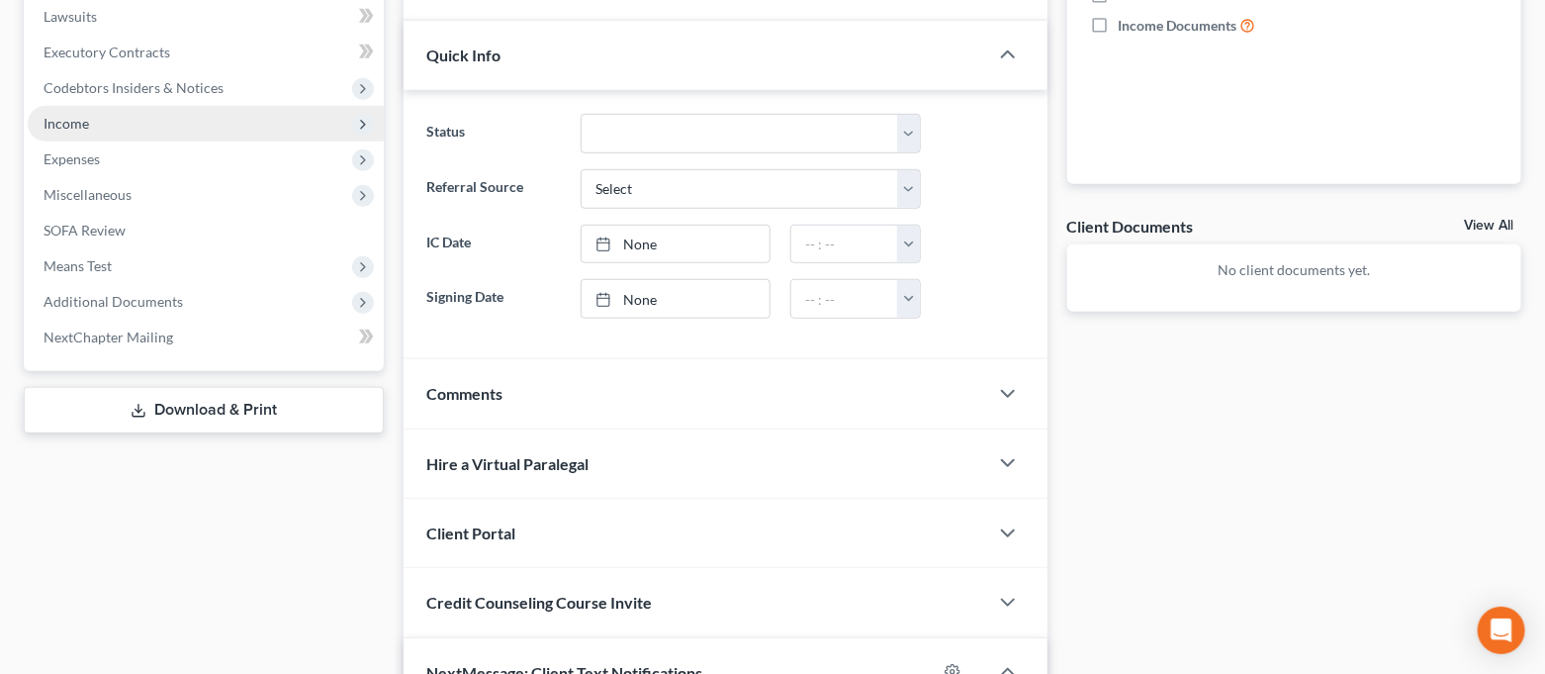
click at [101, 123] on span "Income" at bounding box center [206, 124] width 356 height 36
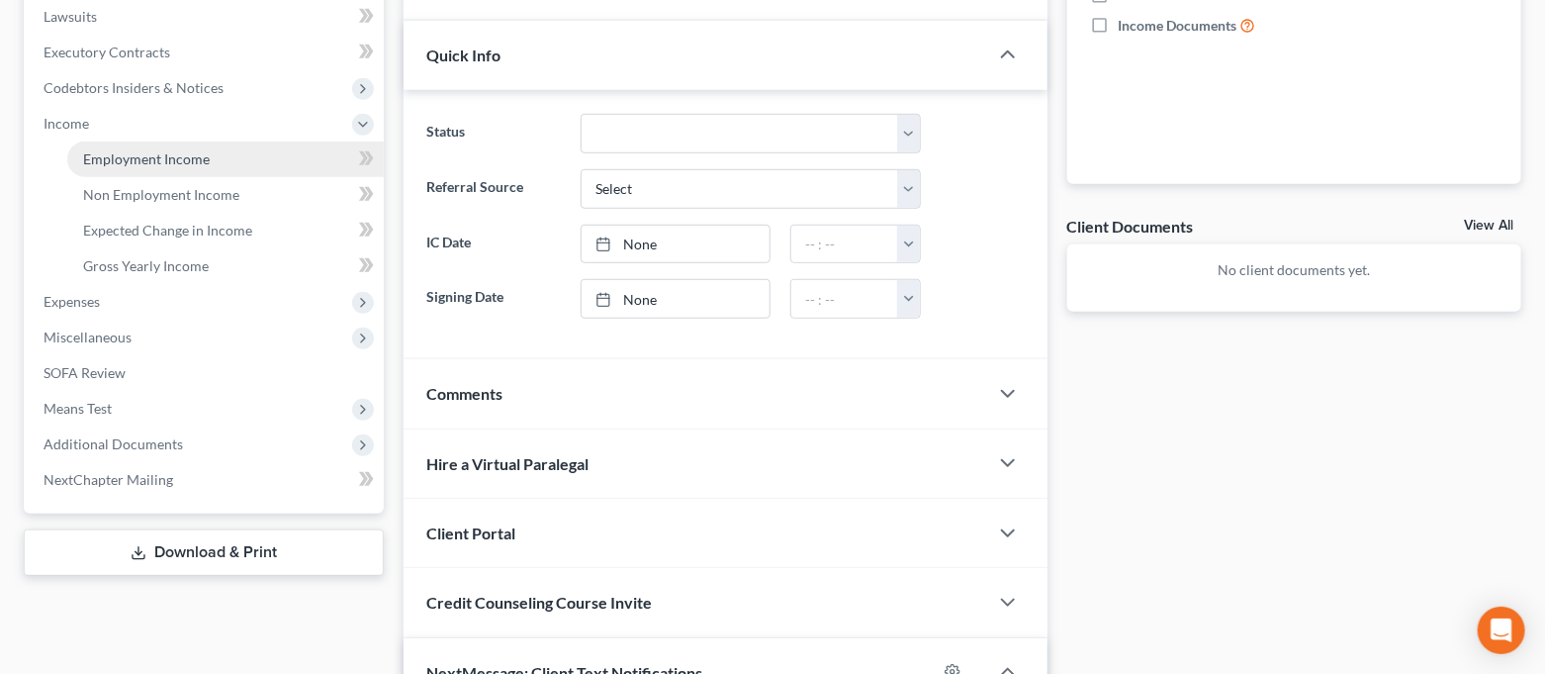
click at [104, 150] on span "Employment Income" at bounding box center [146, 158] width 127 height 17
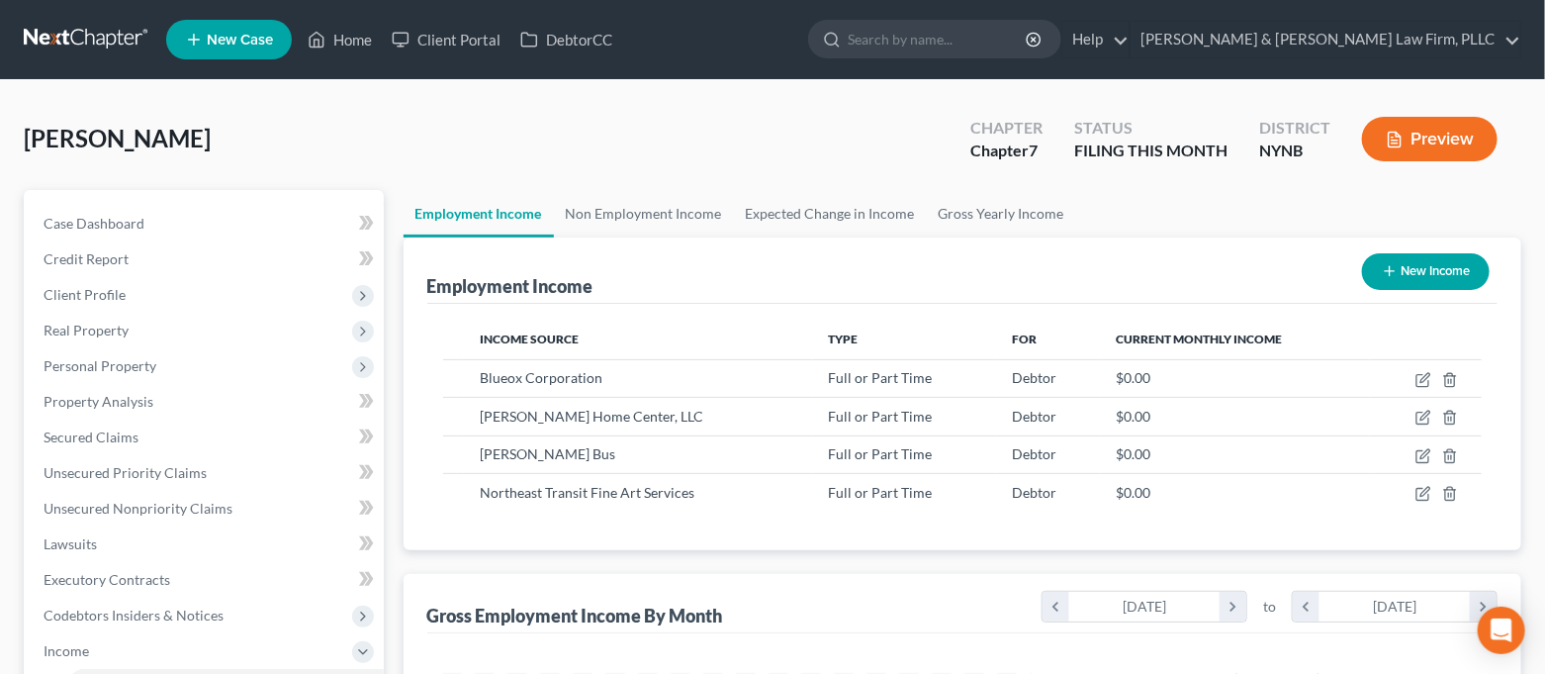
click at [1463, 263] on button "New Income" at bounding box center [1426, 271] width 128 height 37
select select "0"
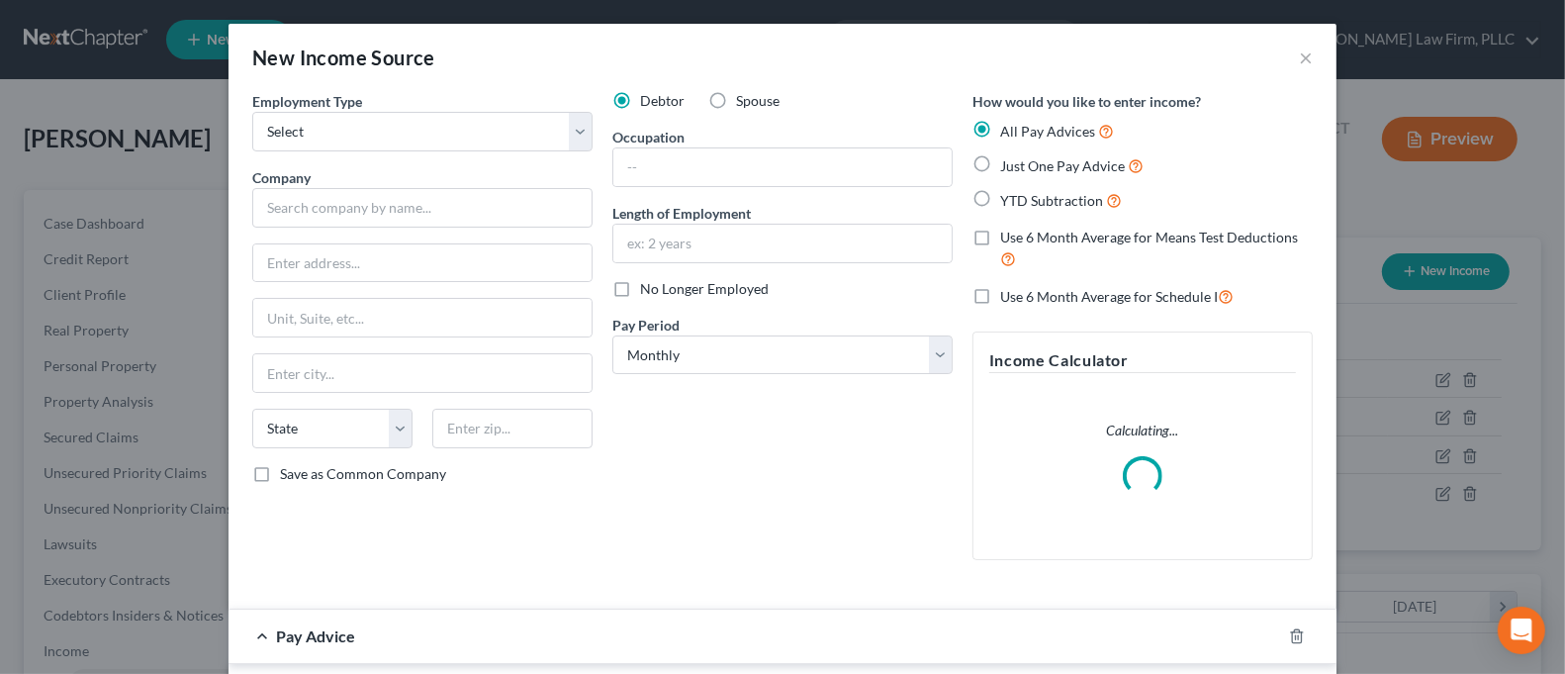
scroll to position [353, 637]
drag, startPoint x: 484, startPoint y: 126, endPoint x: 479, endPoint y: 147, distance: 22.3
click at [484, 126] on select "Select Full or [DEMOGRAPHIC_DATA] Employment Self Employment" at bounding box center [422, 132] width 340 height 40
select select "0"
click at [252, 112] on select "Select Full or [DEMOGRAPHIC_DATA] Employment Self Employment" at bounding box center [422, 132] width 340 height 40
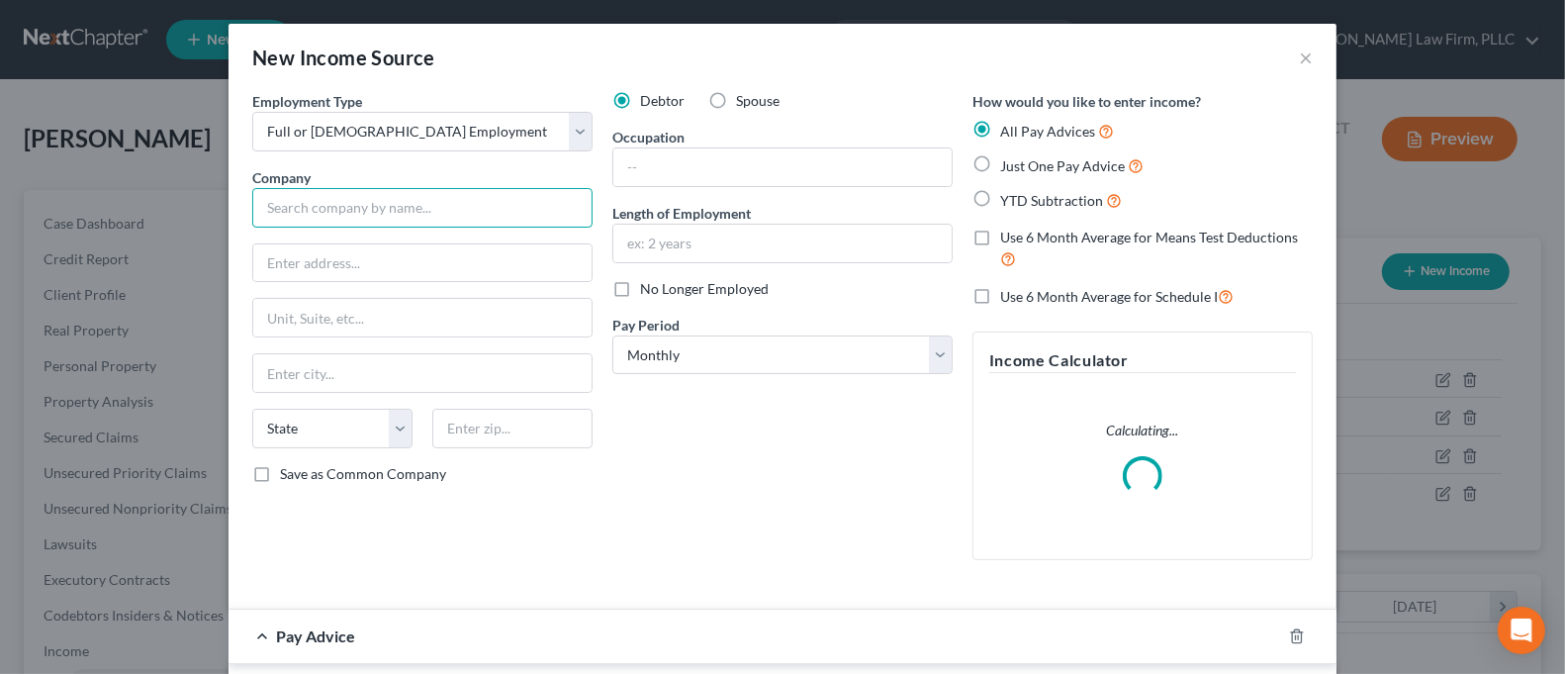
click at [460, 195] on input "text" at bounding box center [422, 208] width 340 height 40
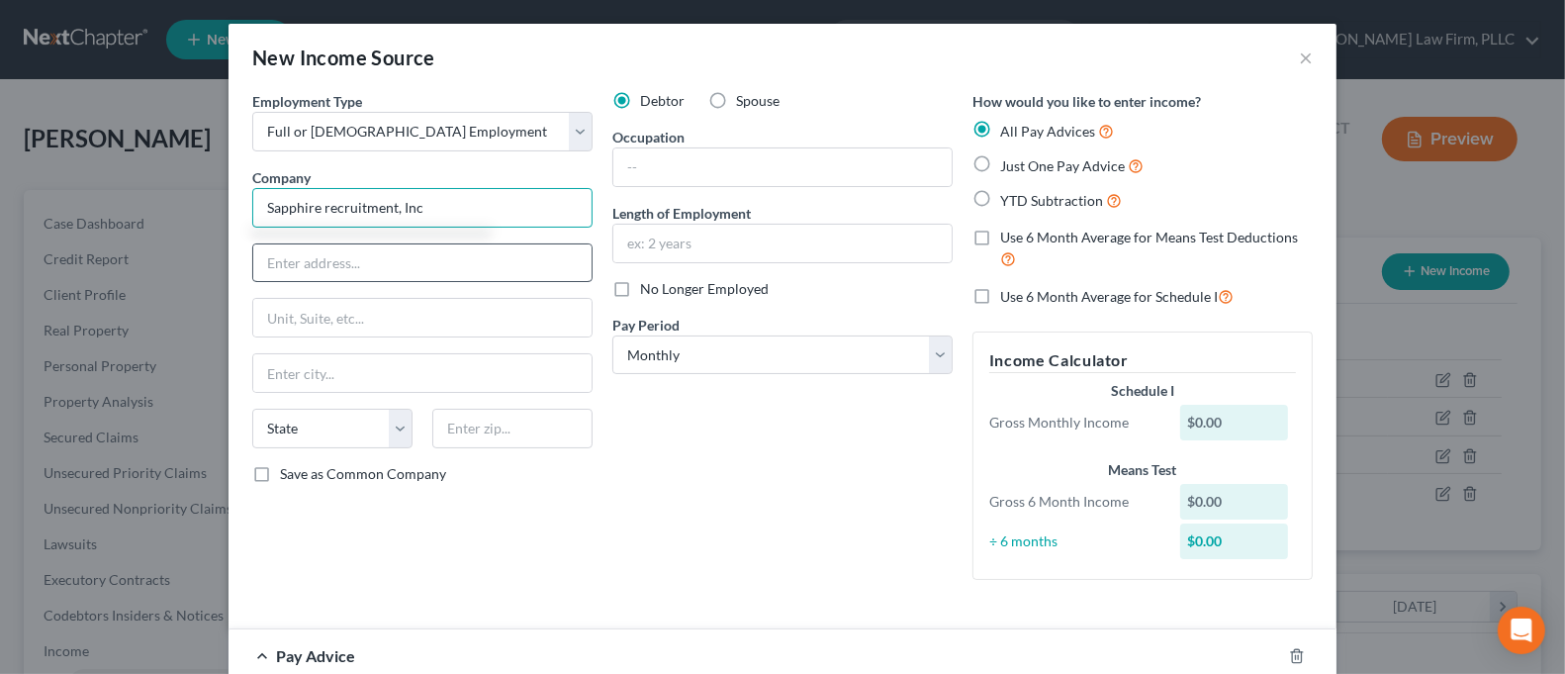
type input "Sapphire recruitment, Inc"
click at [408, 262] on input "text" at bounding box center [422, 263] width 338 height 38
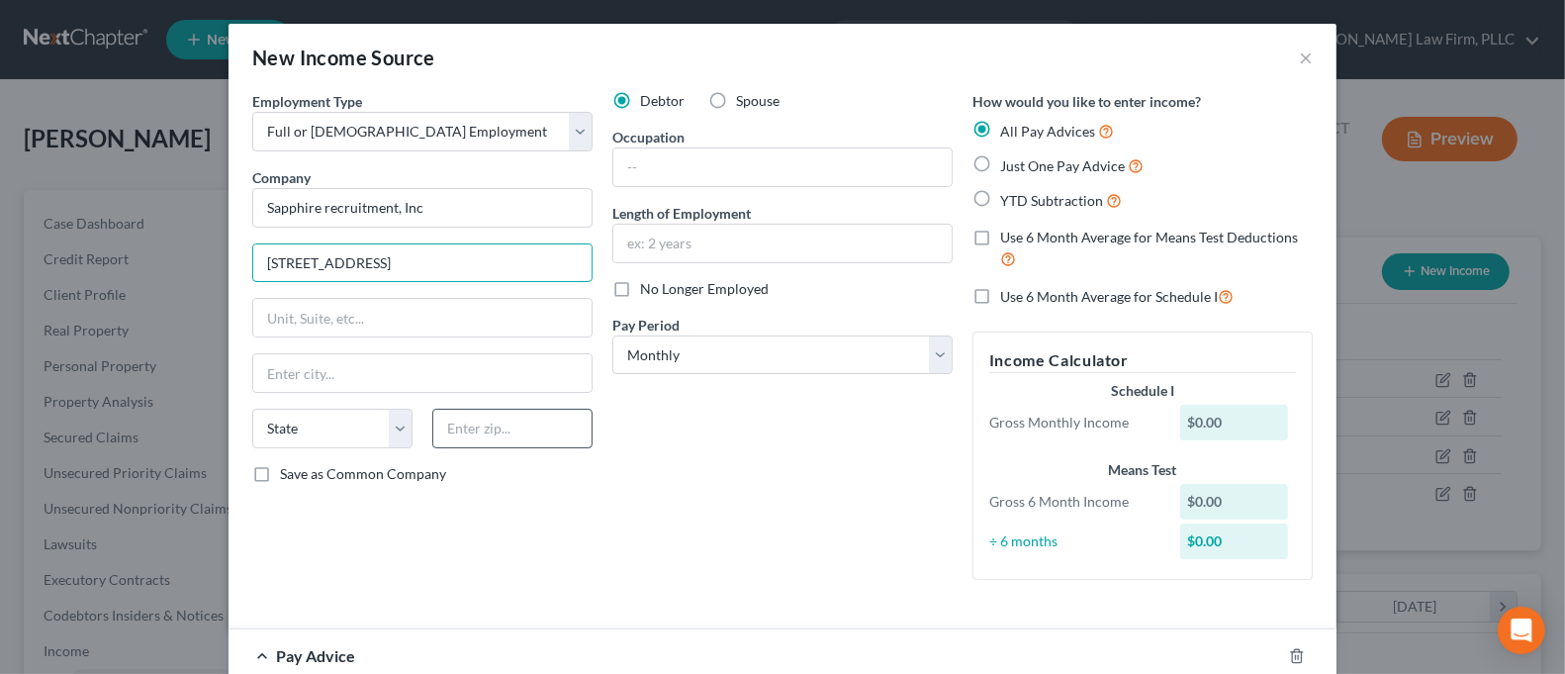
type input "[STREET_ADDRESS]"
click at [452, 427] on input "text" at bounding box center [512, 429] width 160 height 40
type input "13088"
type input "[GEOGRAPHIC_DATA]"
select select "35"
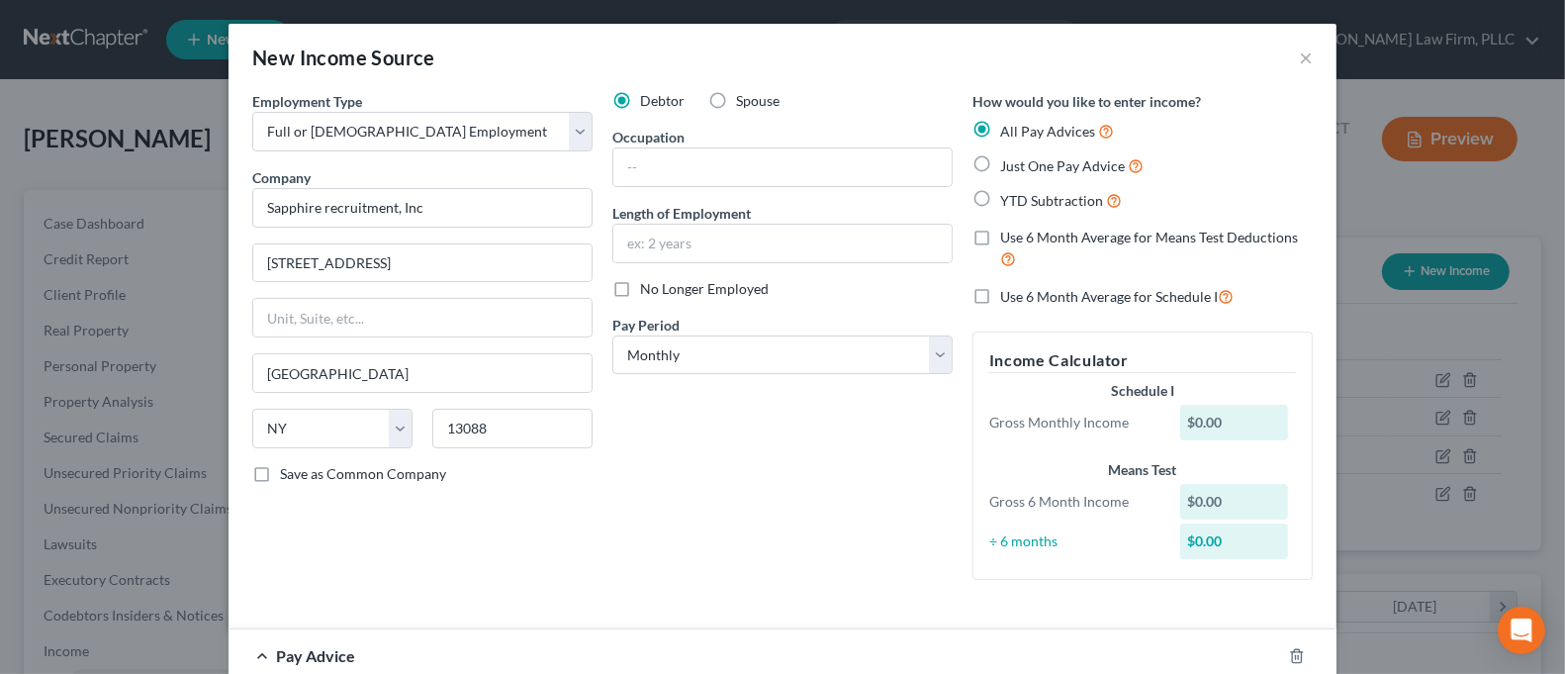
click at [602, 509] on div "Debtor Spouse Occupation Length of Employment No Longer Employed Pay Period * S…" at bounding box center [782, 343] width 360 height 505
click at [794, 240] on input "text" at bounding box center [782, 244] width 338 height 38
type input "Three Months"
drag, startPoint x: 847, startPoint y: 359, endPoint x: 837, endPoint y: 368, distance: 13.3
click at [847, 359] on select "Select Monthly Twice Monthly Every Other Week Weekly" at bounding box center [782, 355] width 340 height 40
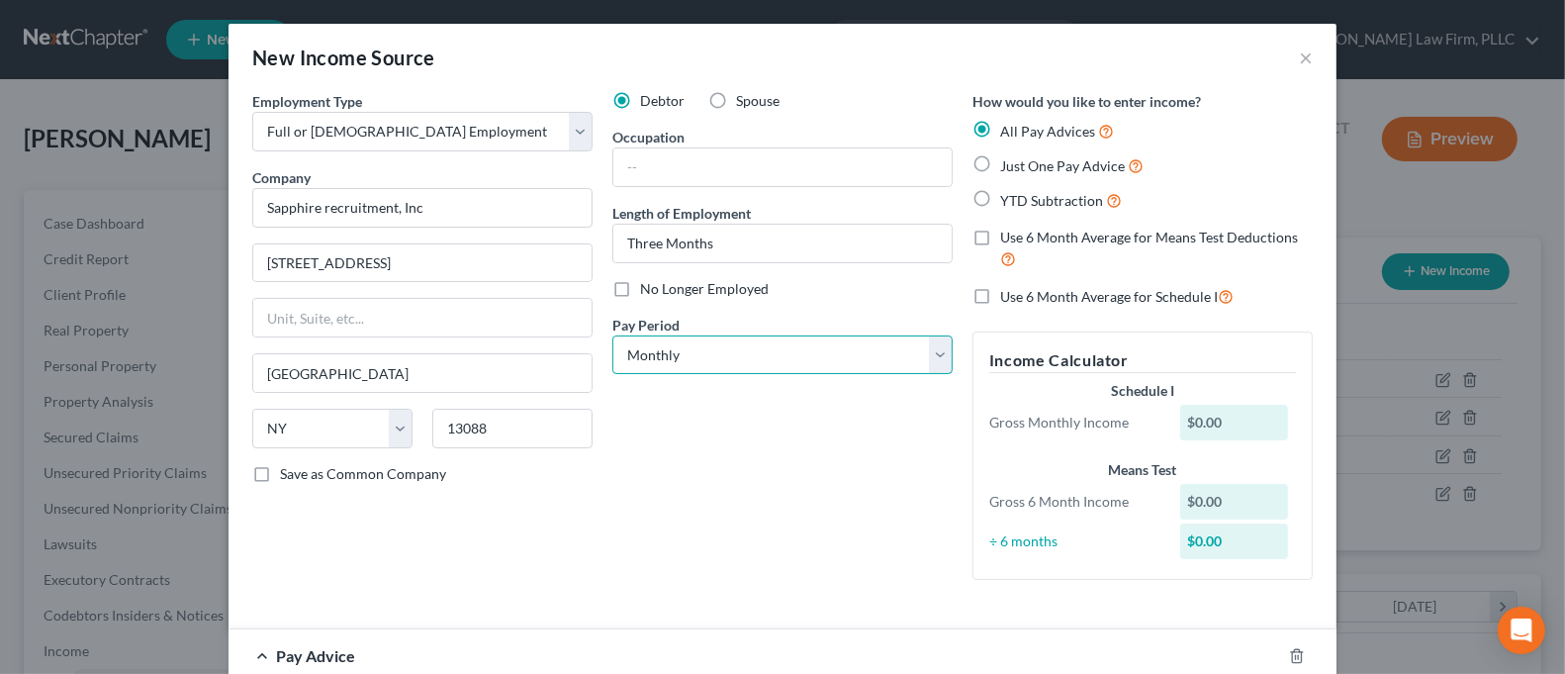
select select "3"
click at [612, 335] on select "Select Monthly Twice Monthly Every Other Week Weekly" at bounding box center [782, 355] width 340 height 40
click at [736, 99] on label "Spouse" at bounding box center [758, 101] width 44 height 20
click at [744, 99] on input "Spouse" at bounding box center [750, 97] width 13 height 13
radio input "true"
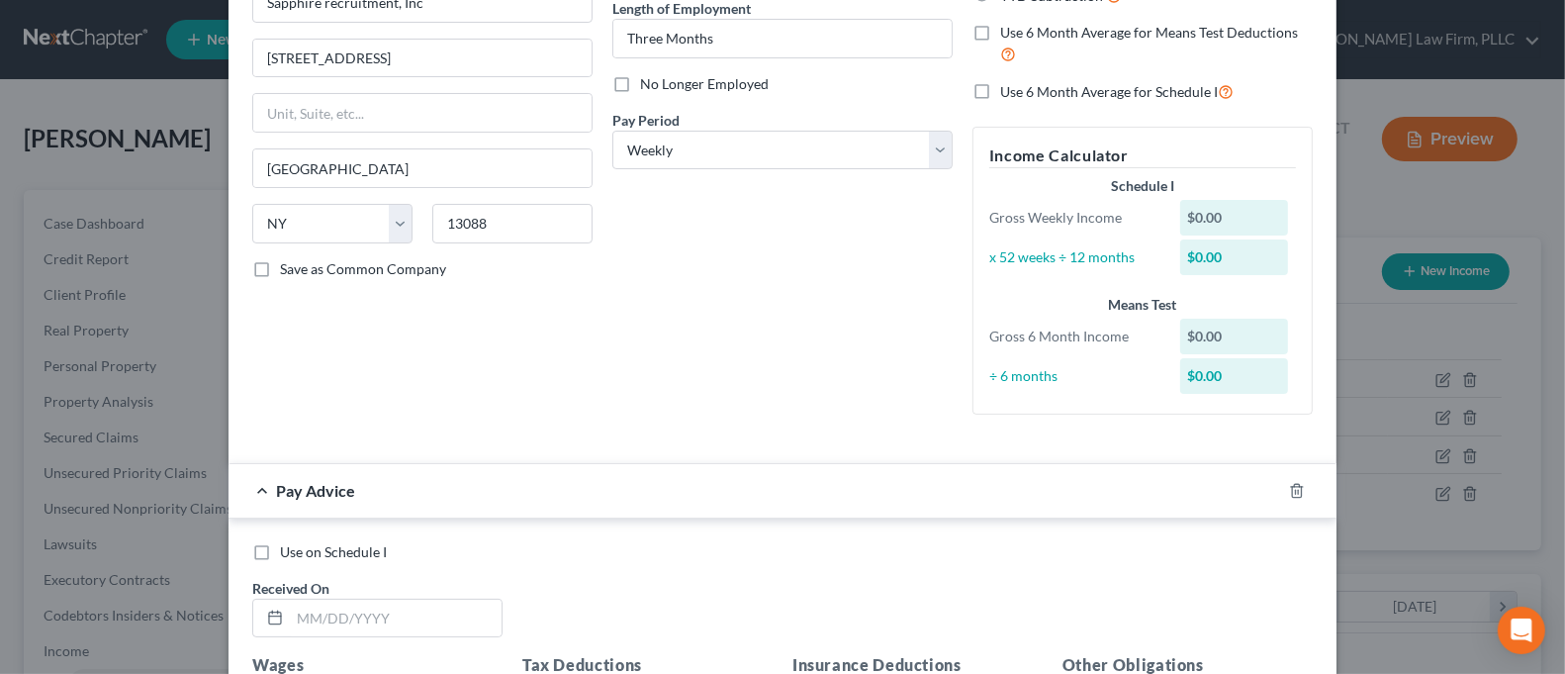
scroll to position [263, 0]
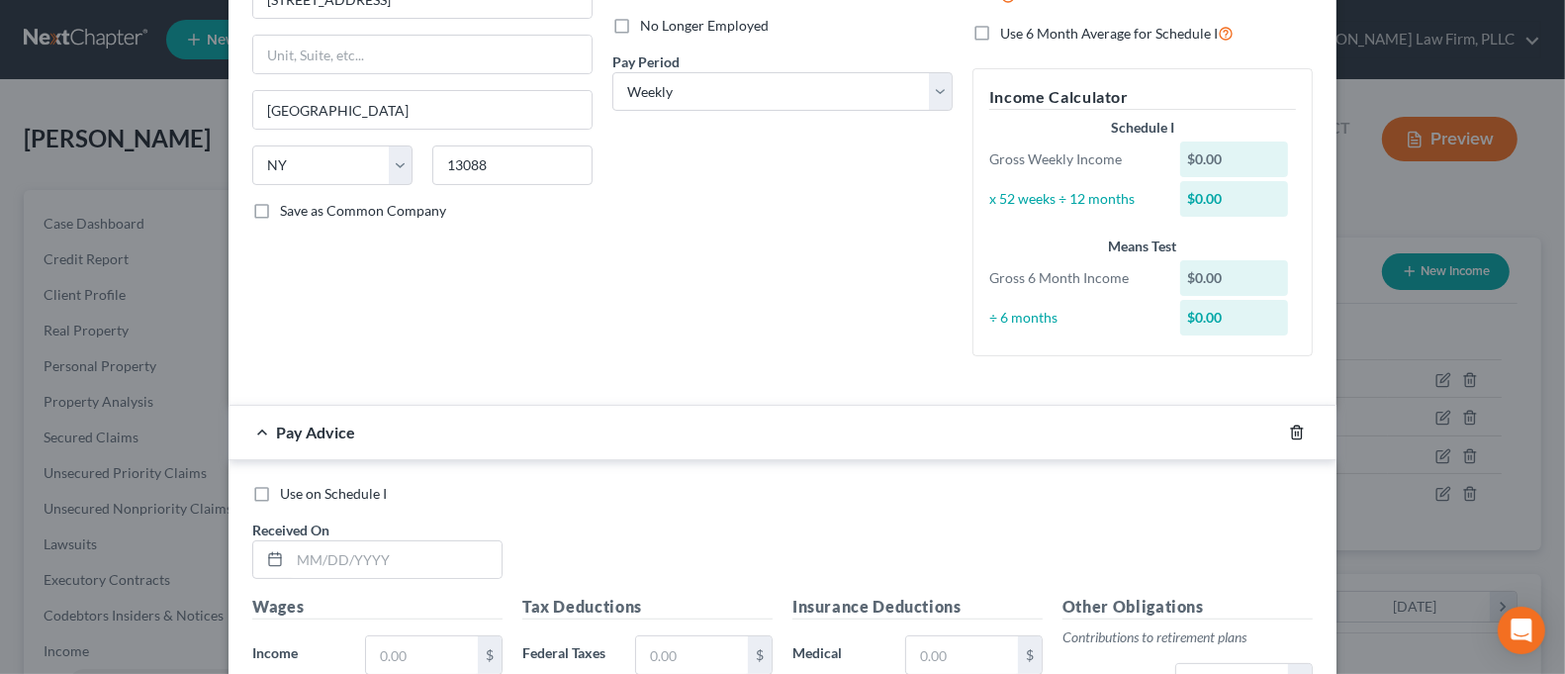
click at [1290, 424] on icon "button" at bounding box center [1297, 432] width 16 height 16
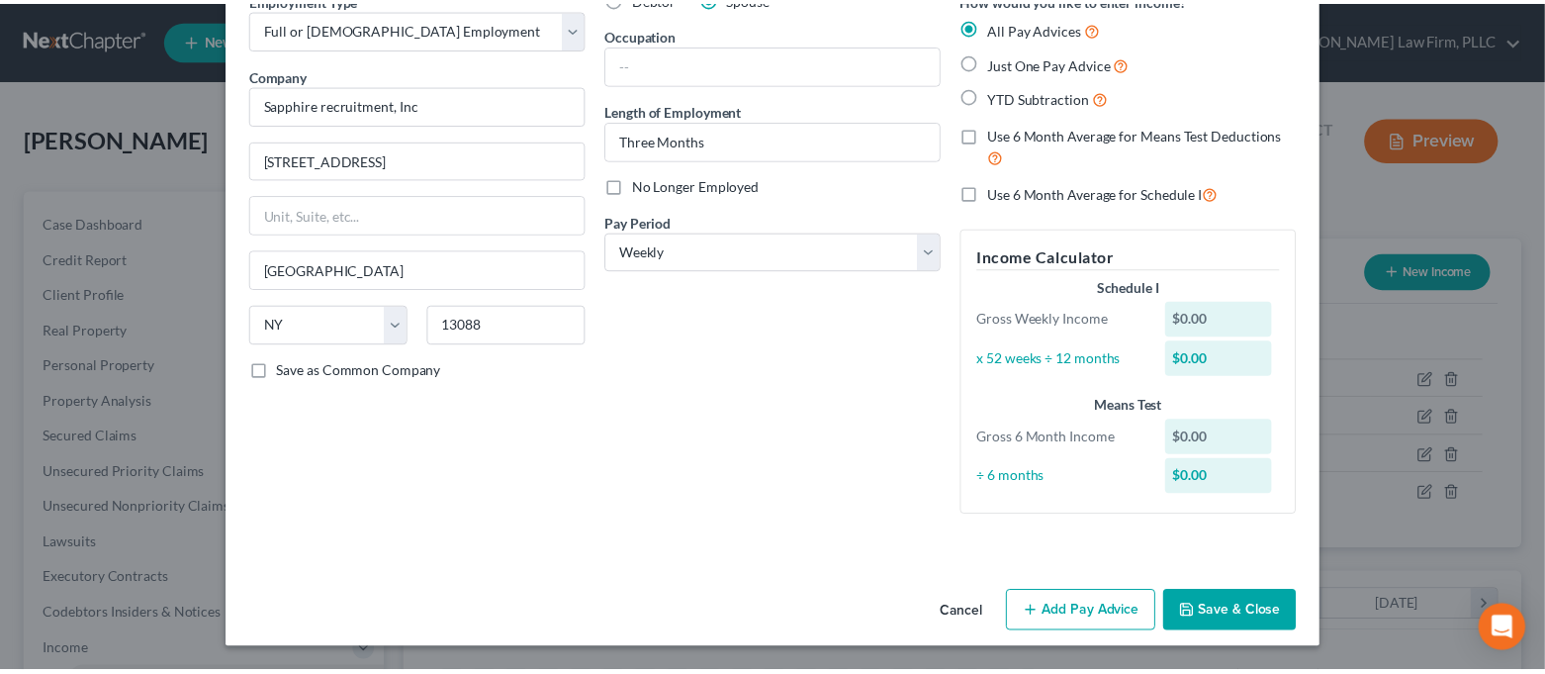
scroll to position [102, 0]
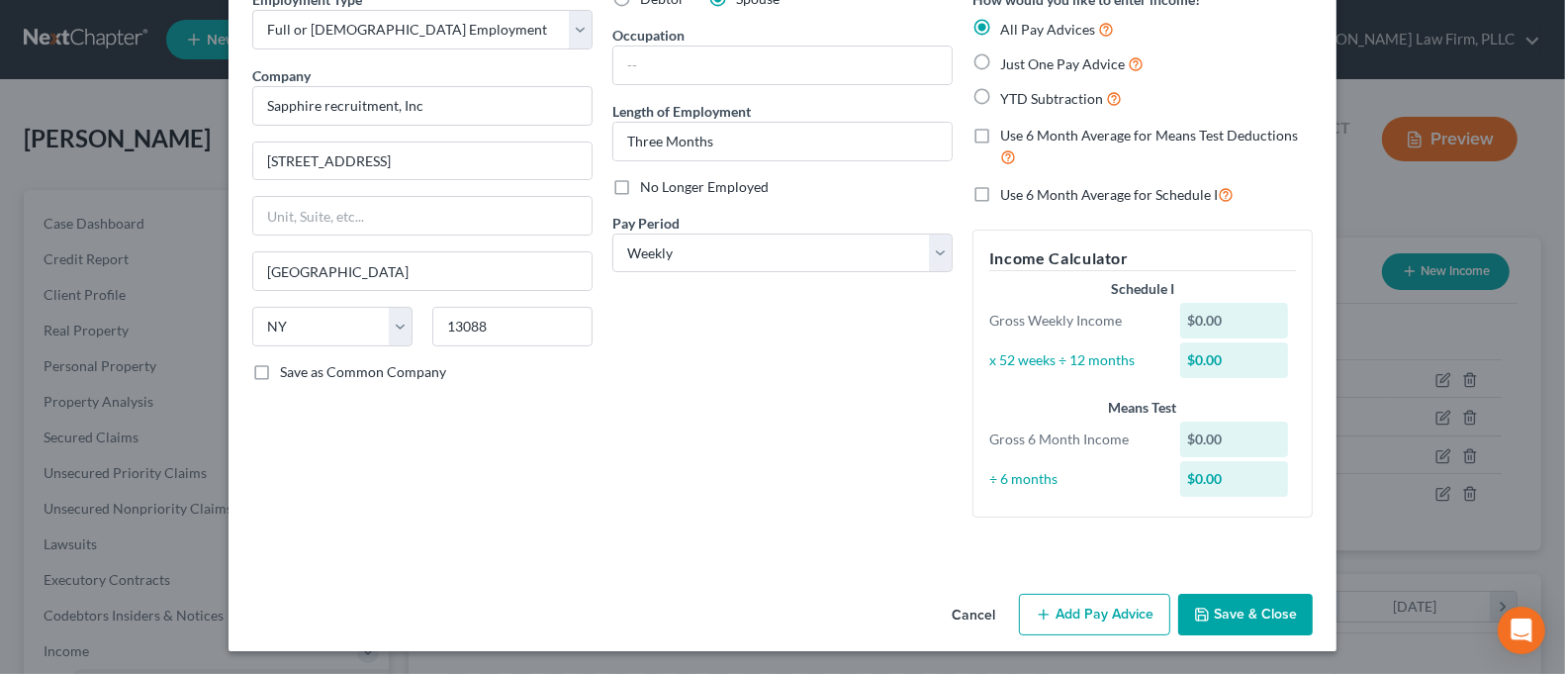
click at [1242, 604] on button "Save & Close" at bounding box center [1245, 615] width 135 height 42
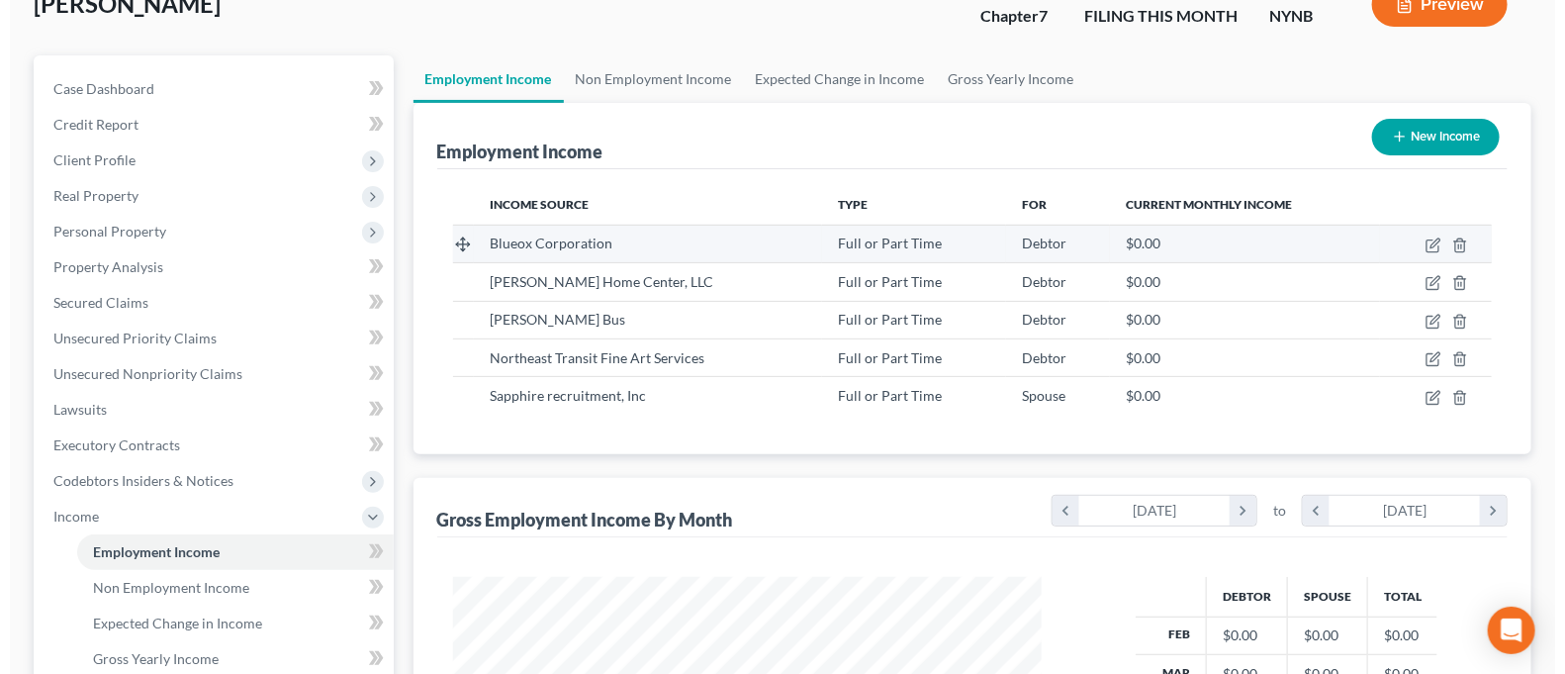
scroll to position [132, 0]
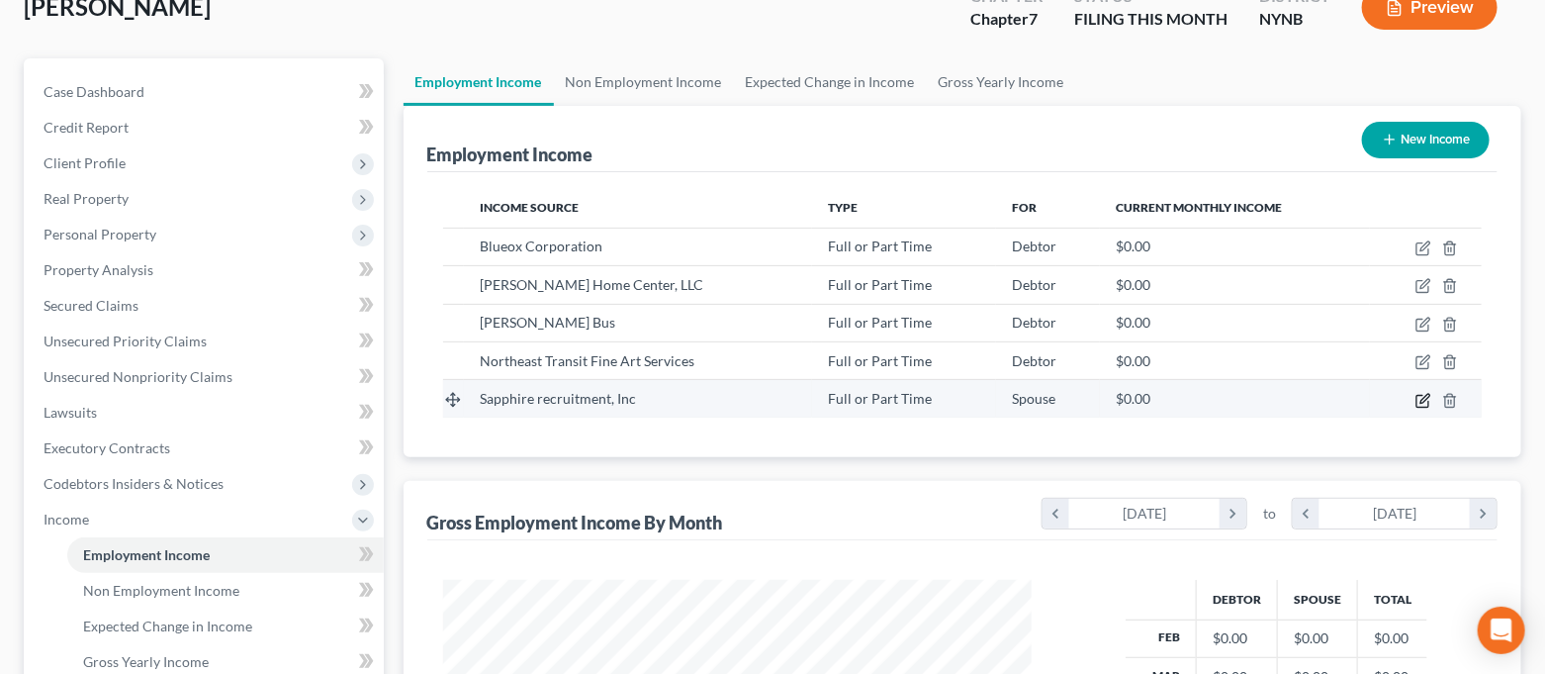
click at [1425, 401] on icon "button" at bounding box center [1424, 401] width 16 height 16
select select "0"
select select "35"
select select "3"
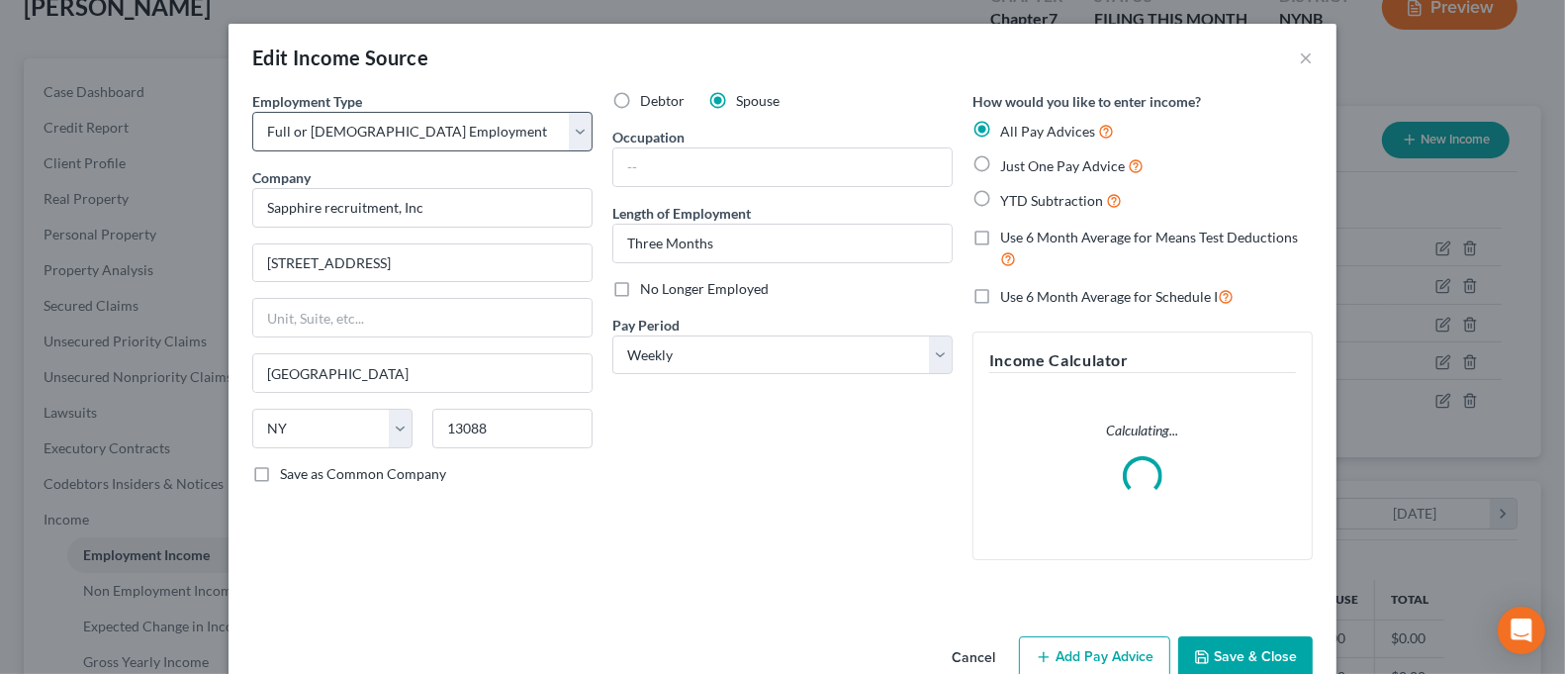
scroll to position [353, 637]
click at [321, 210] on input "Sapphire recruitment, Inc" at bounding box center [422, 208] width 340 height 40
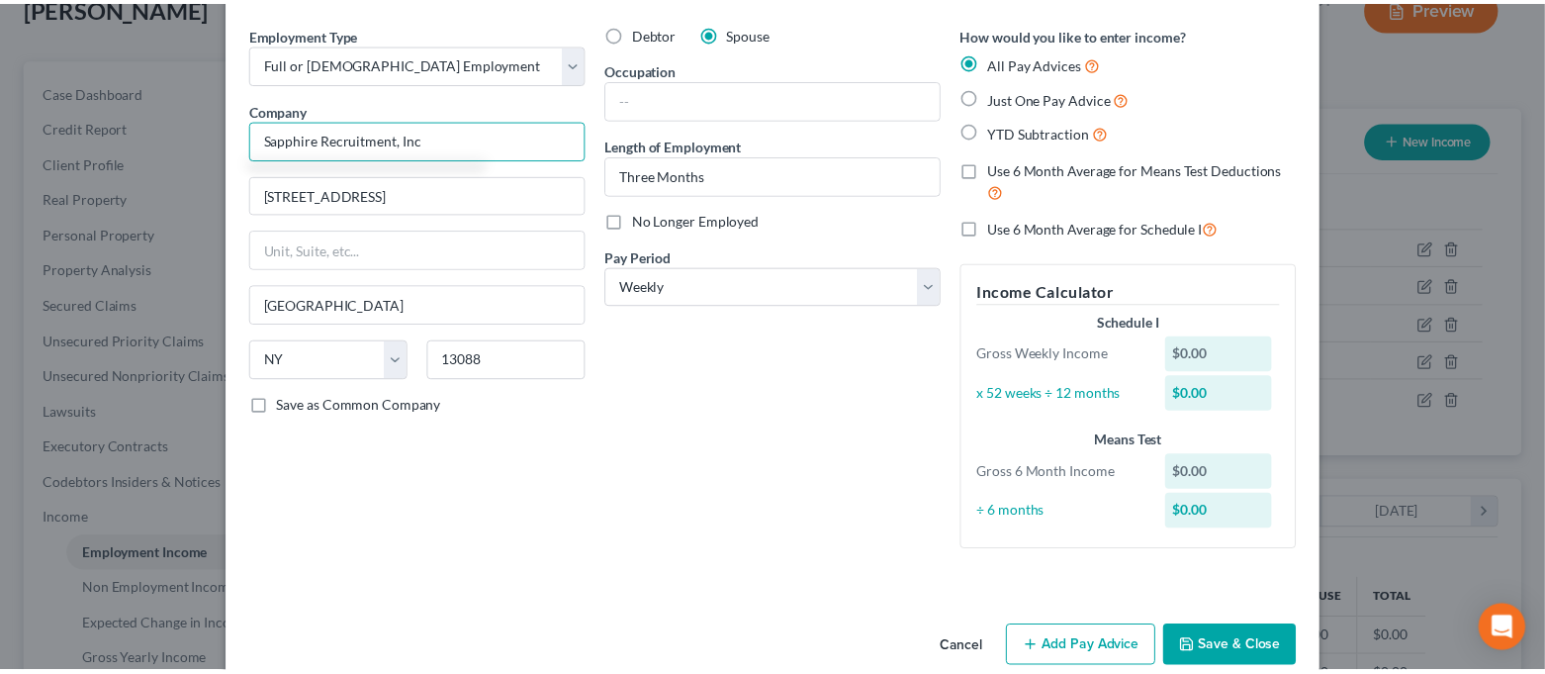
scroll to position [102, 0]
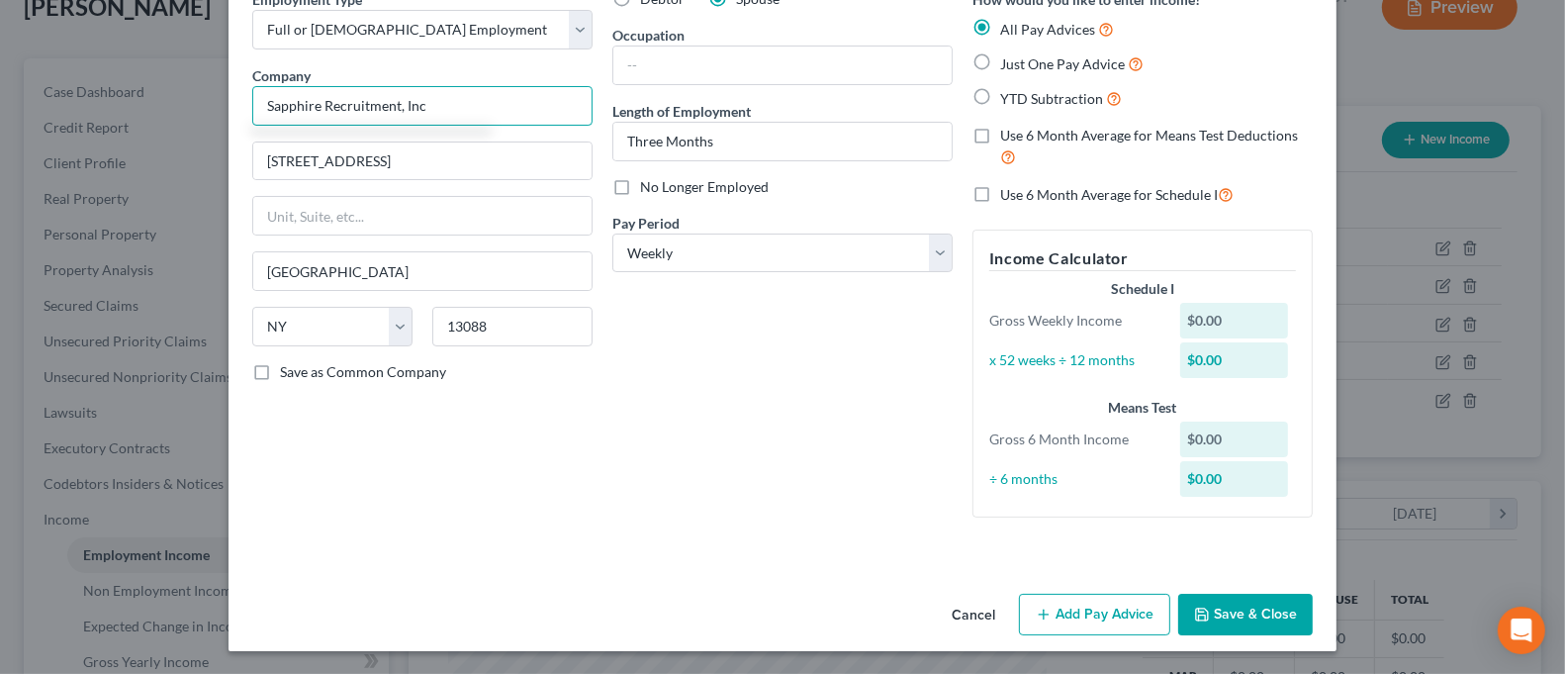
type input "Sapphire Recruitment, Inc"
click at [1247, 605] on button "Save & Close" at bounding box center [1245, 615] width 135 height 42
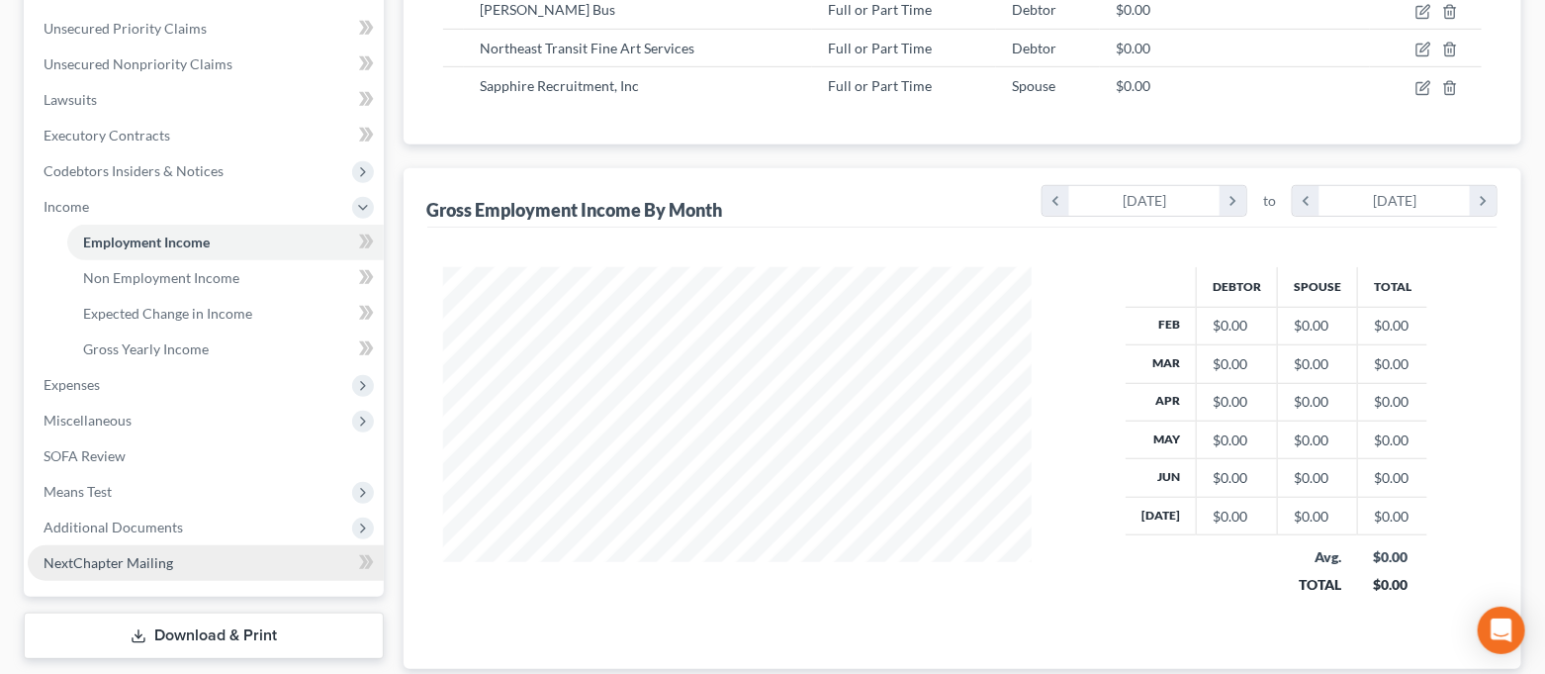
scroll to position [527, 0]
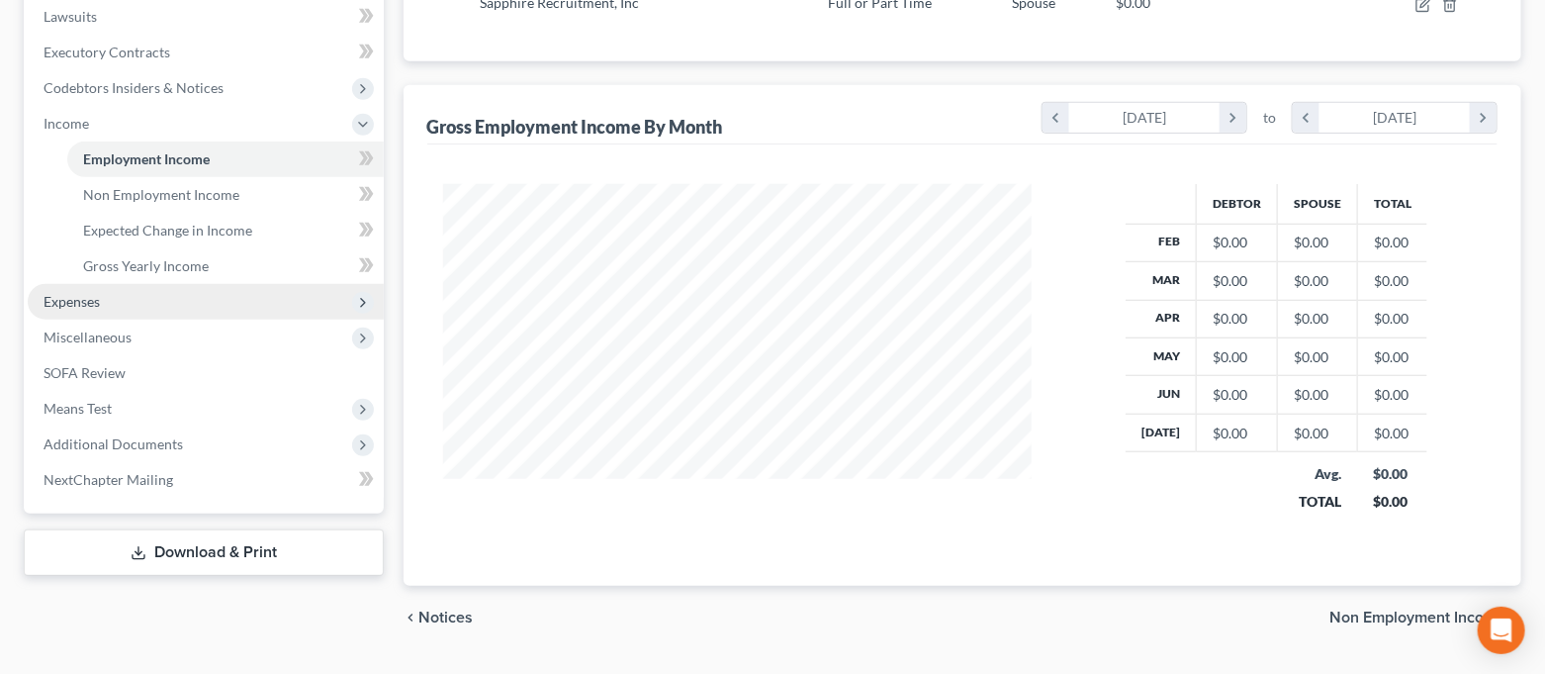
click at [148, 290] on span "Expenses" at bounding box center [206, 302] width 356 height 36
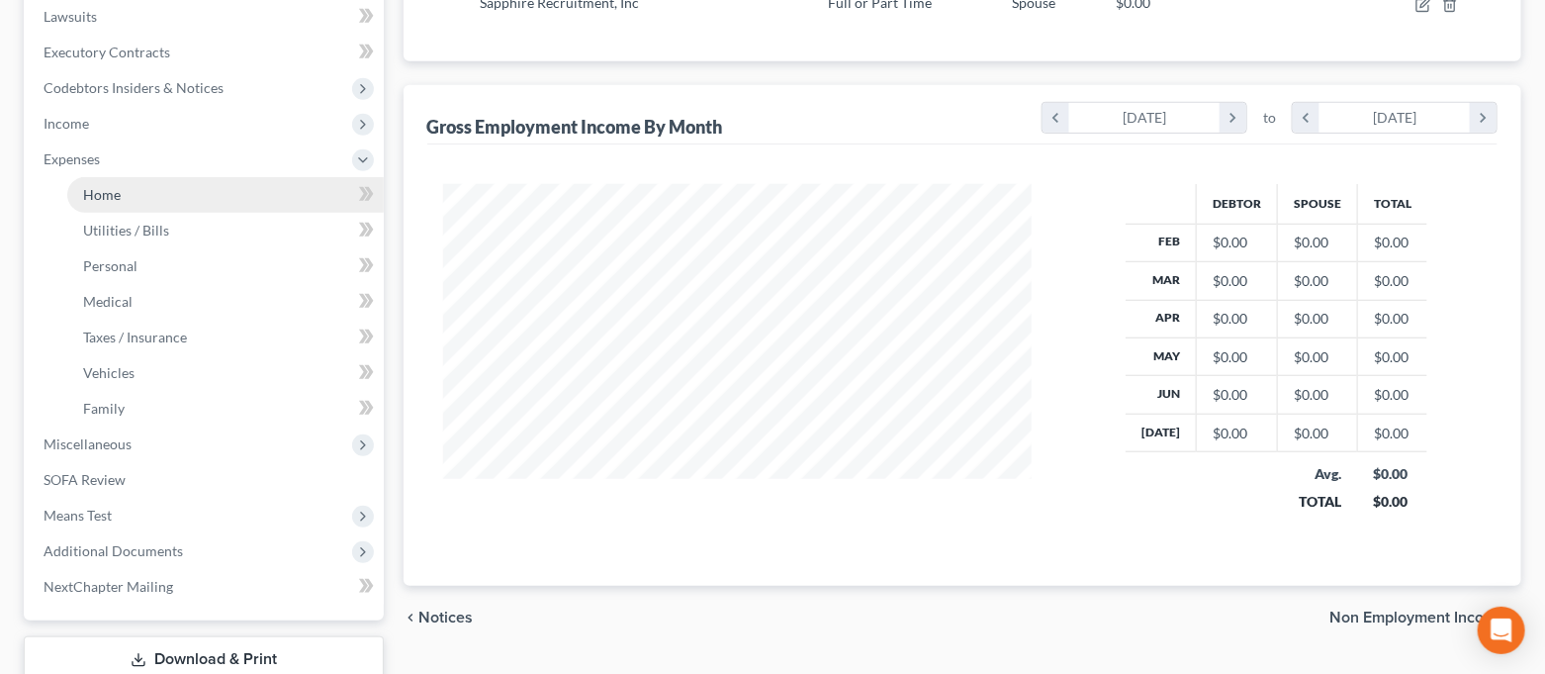
click at [134, 199] on link "Home" at bounding box center [225, 195] width 317 height 36
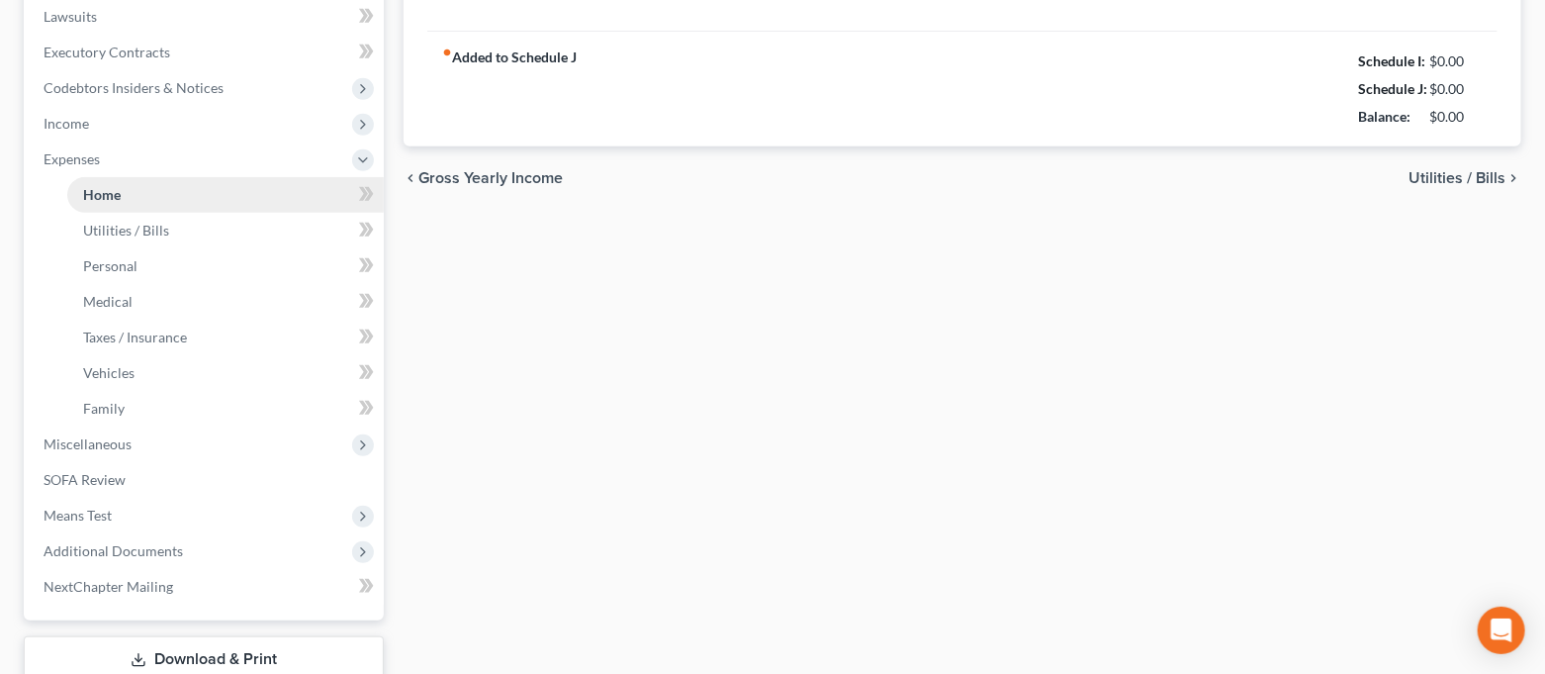
type input "300.00"
type input "0.00"
radio input "true"
type input "0.00"
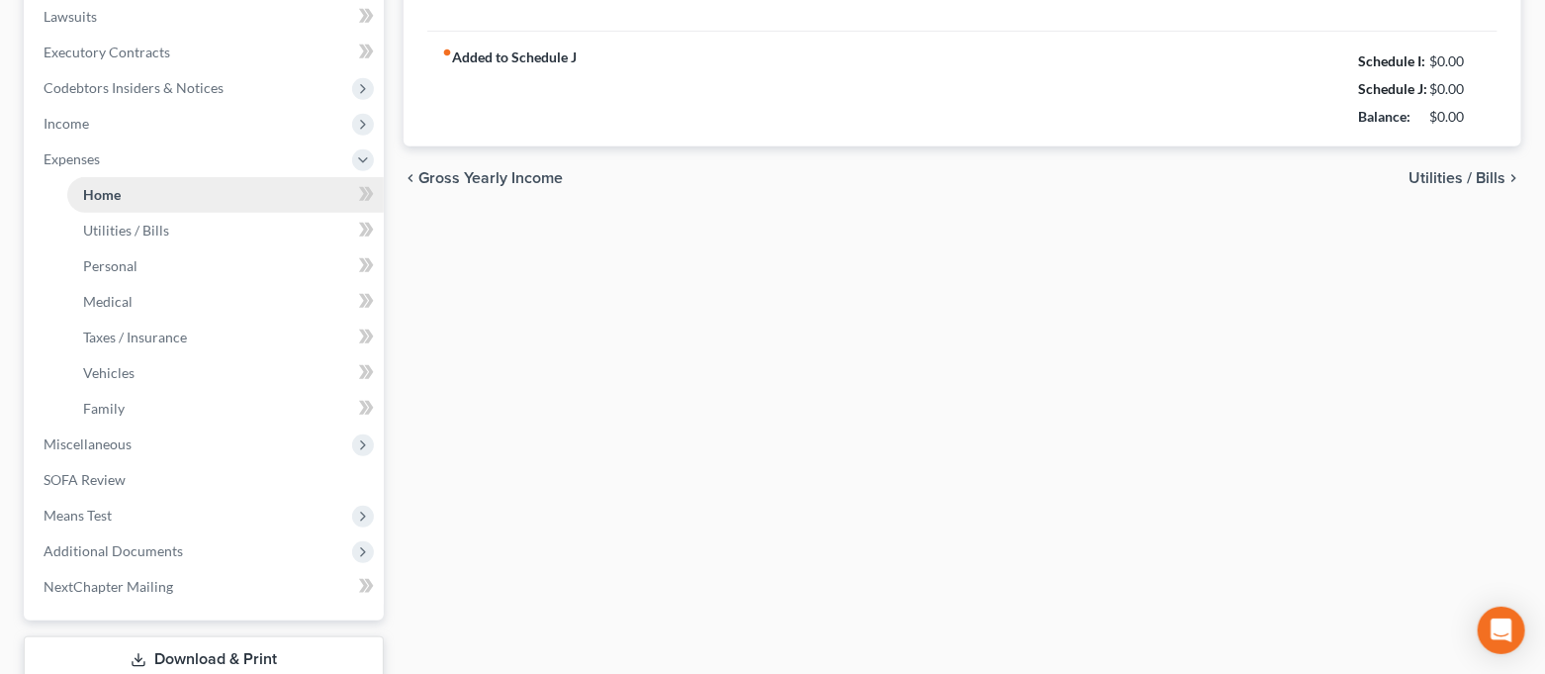
type input "0.00"
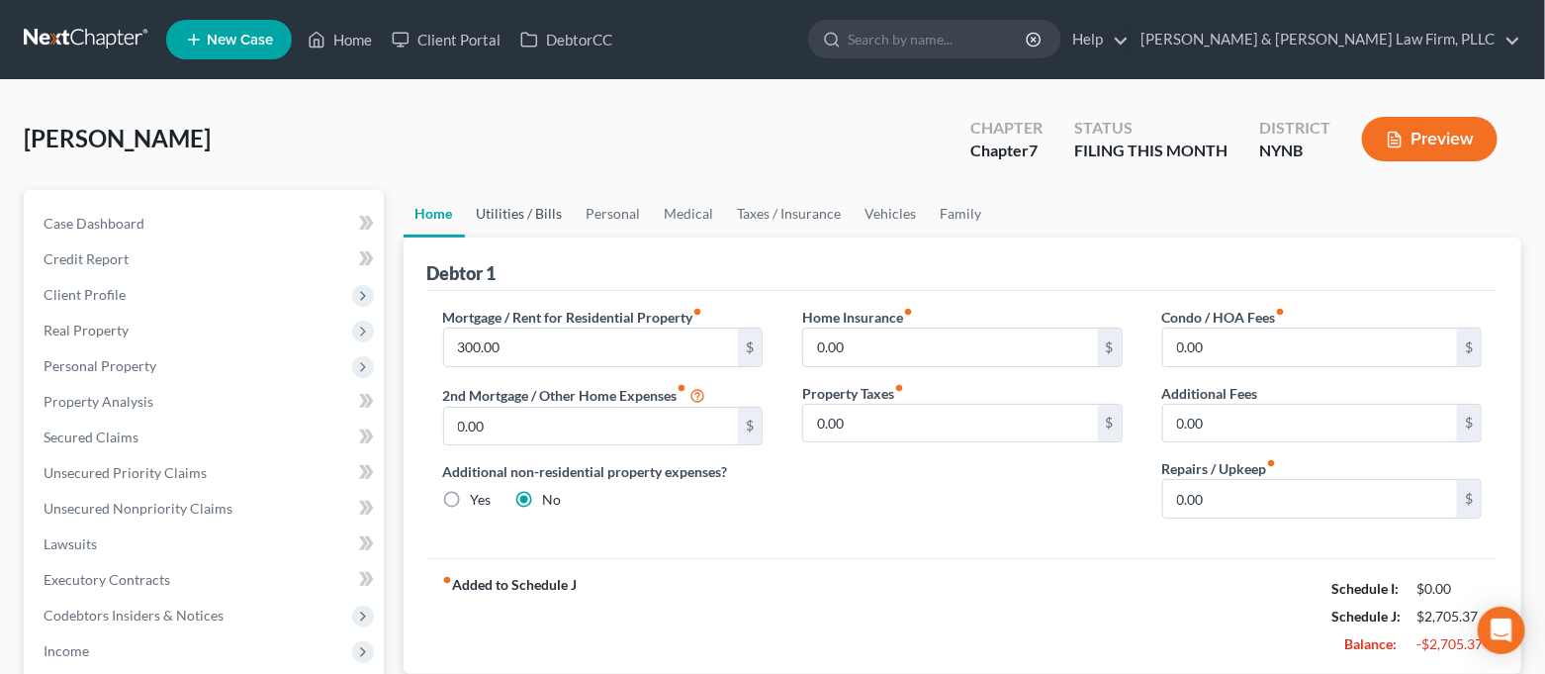
click at [548, 224] on link "Utilities / Bills" at bounding box center [520, 213] width 110 height 47
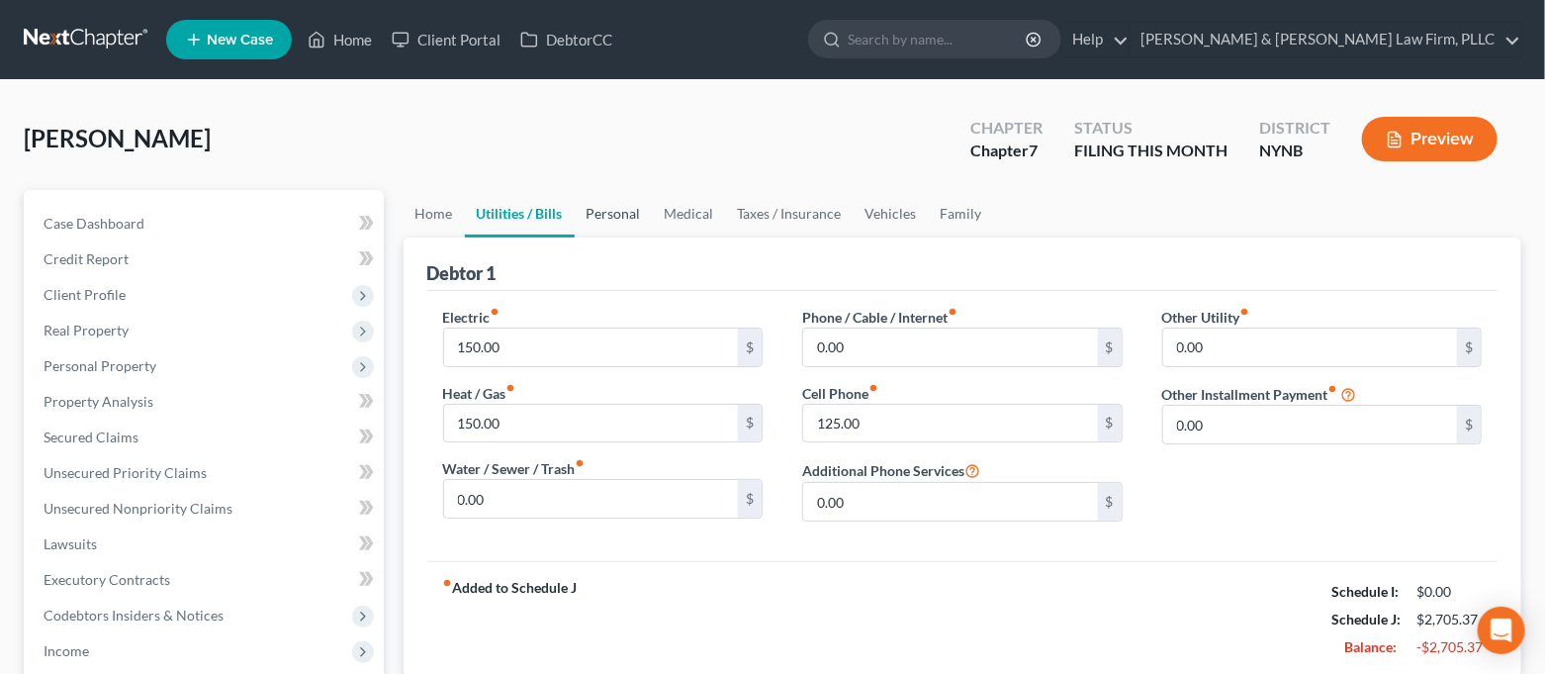
click at [597, 213] on link "Personal" at bounding box center [614, 213] width 78 height 47
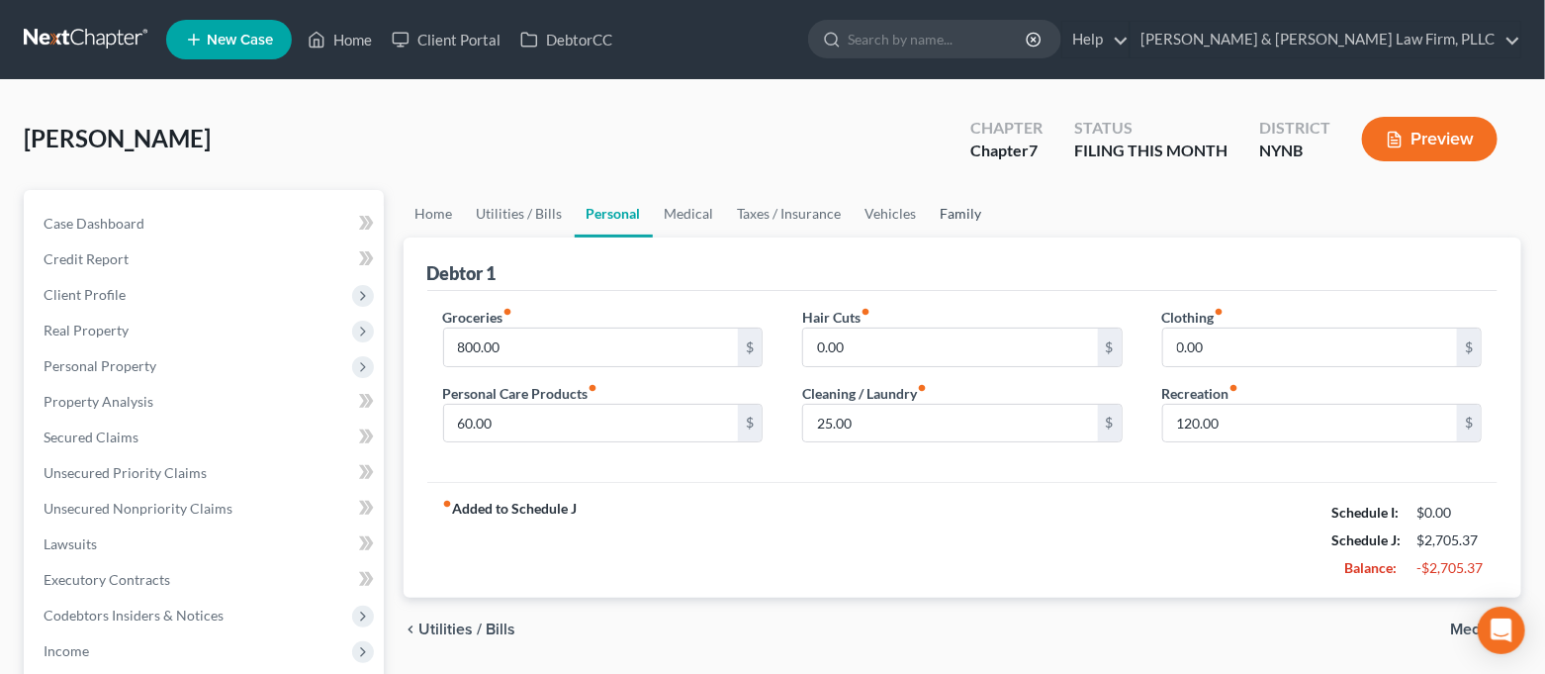
click at [947, 222] on link "Family" at bounding box center [961, 213] width 65 height 47
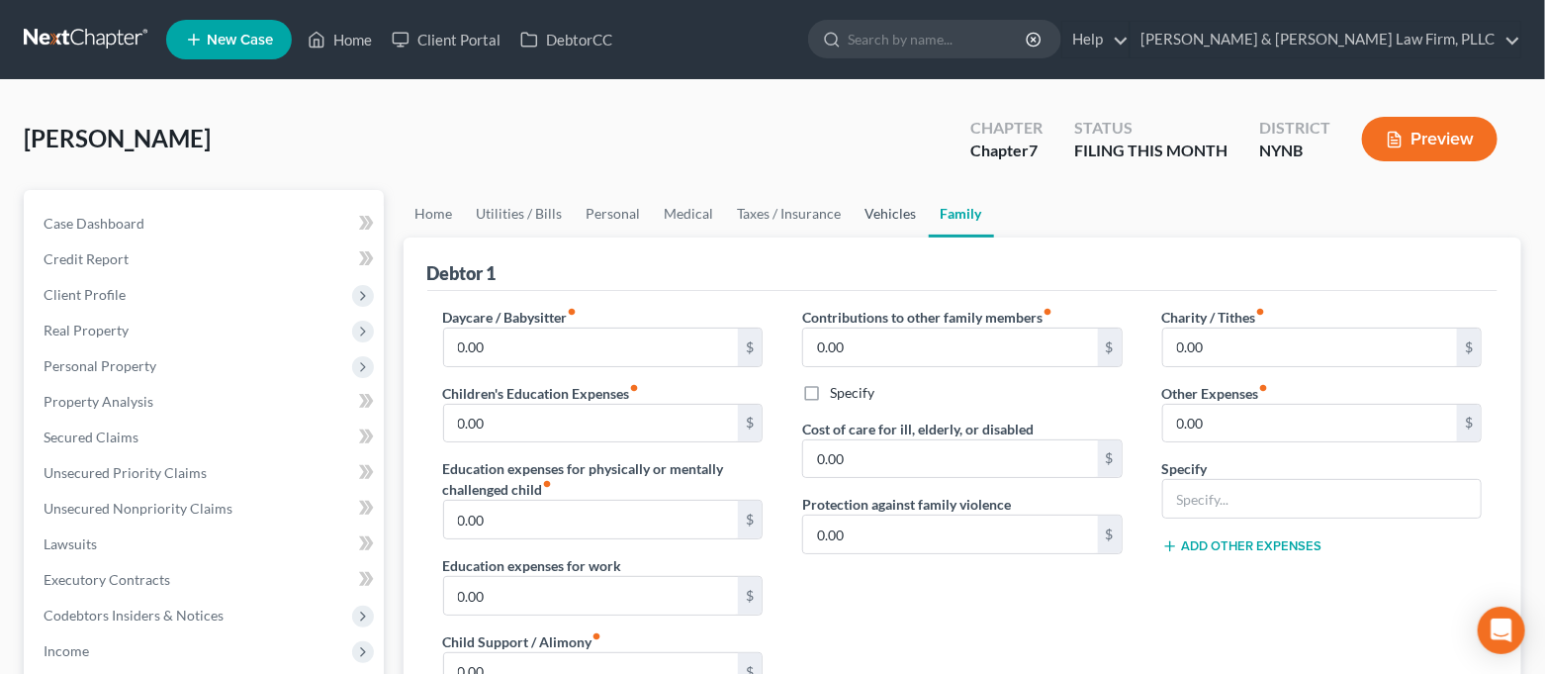
click at [885, 217] on link "Vehicles" at bounding box center [891, 213] width 75 height 47
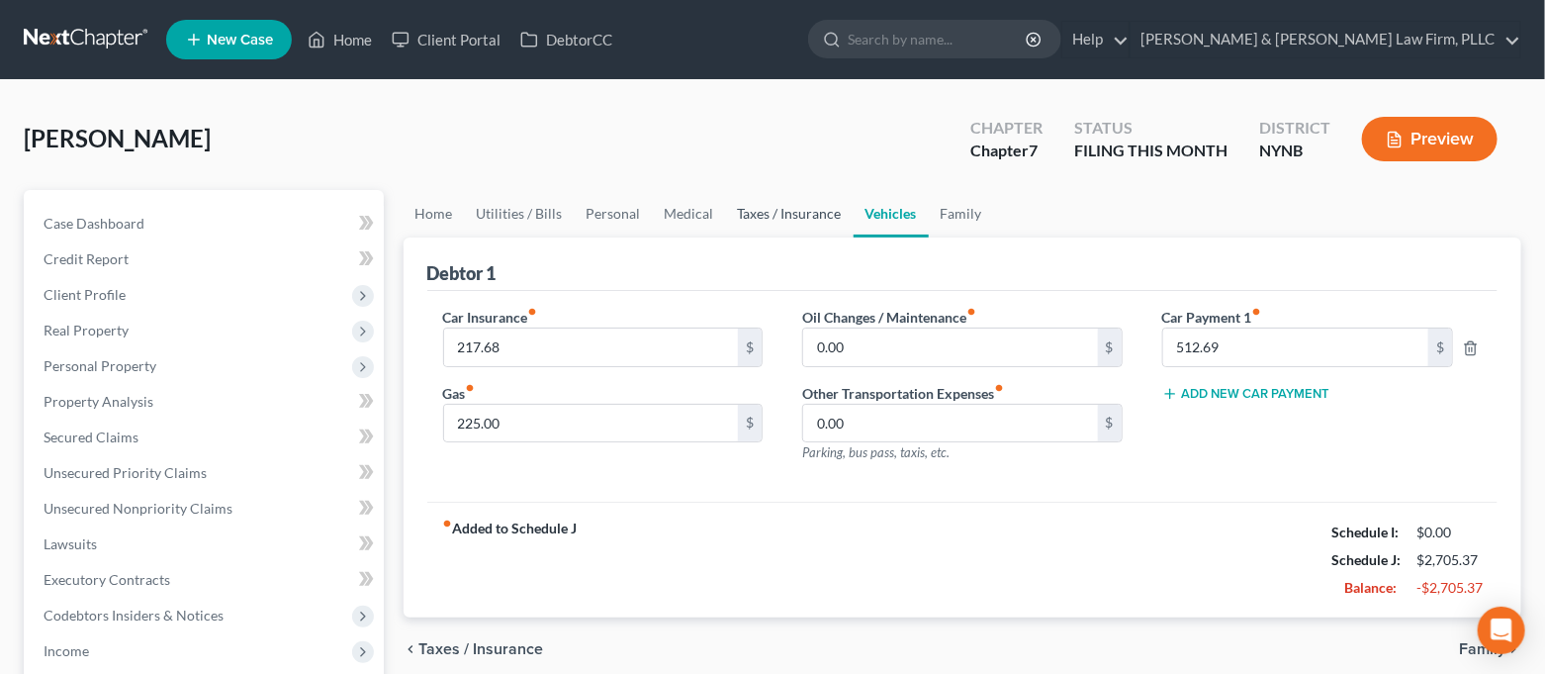
click at [811, 217] on link "Taxes / Insurance" at bounding box center [790, 213] width 128 height 47
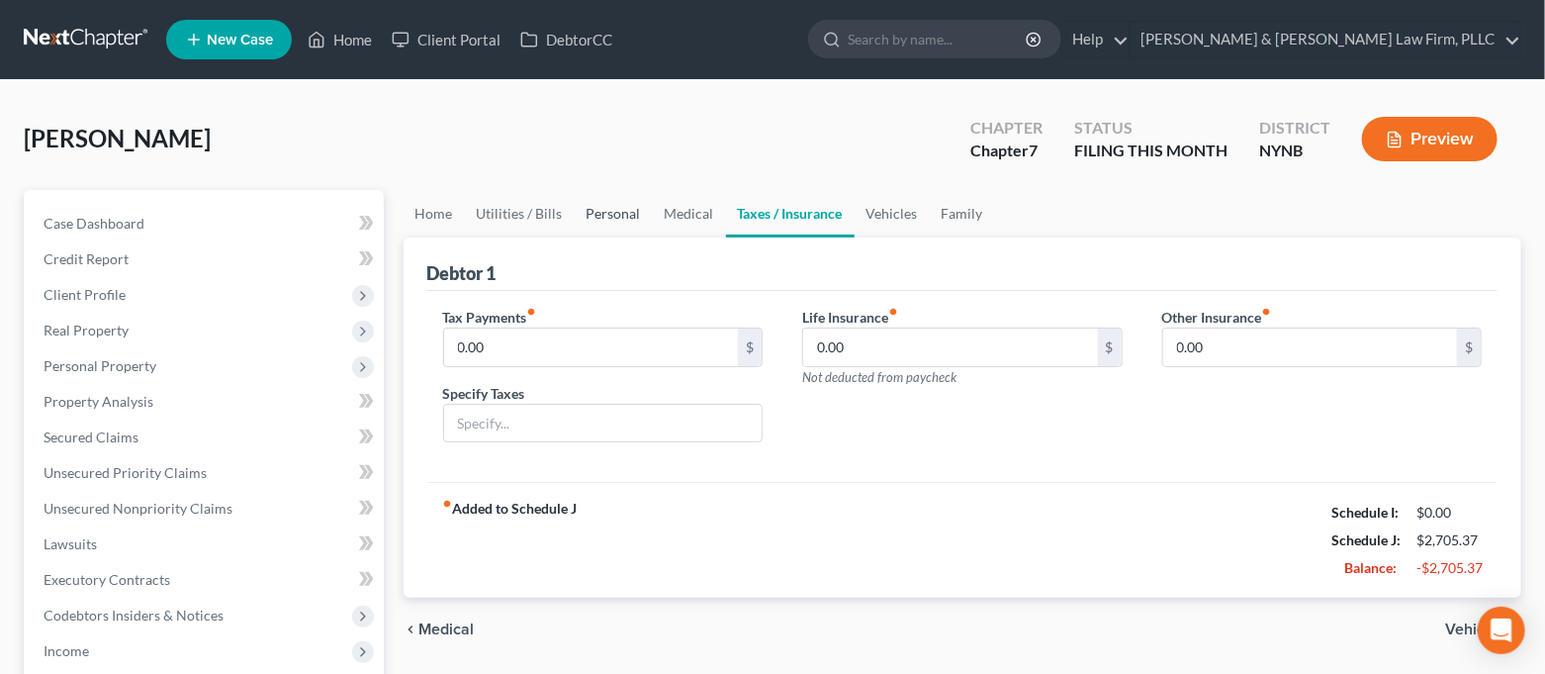
click at [599, 219] on link "Personal" at bounding box center [614, 213] width 78 height 47
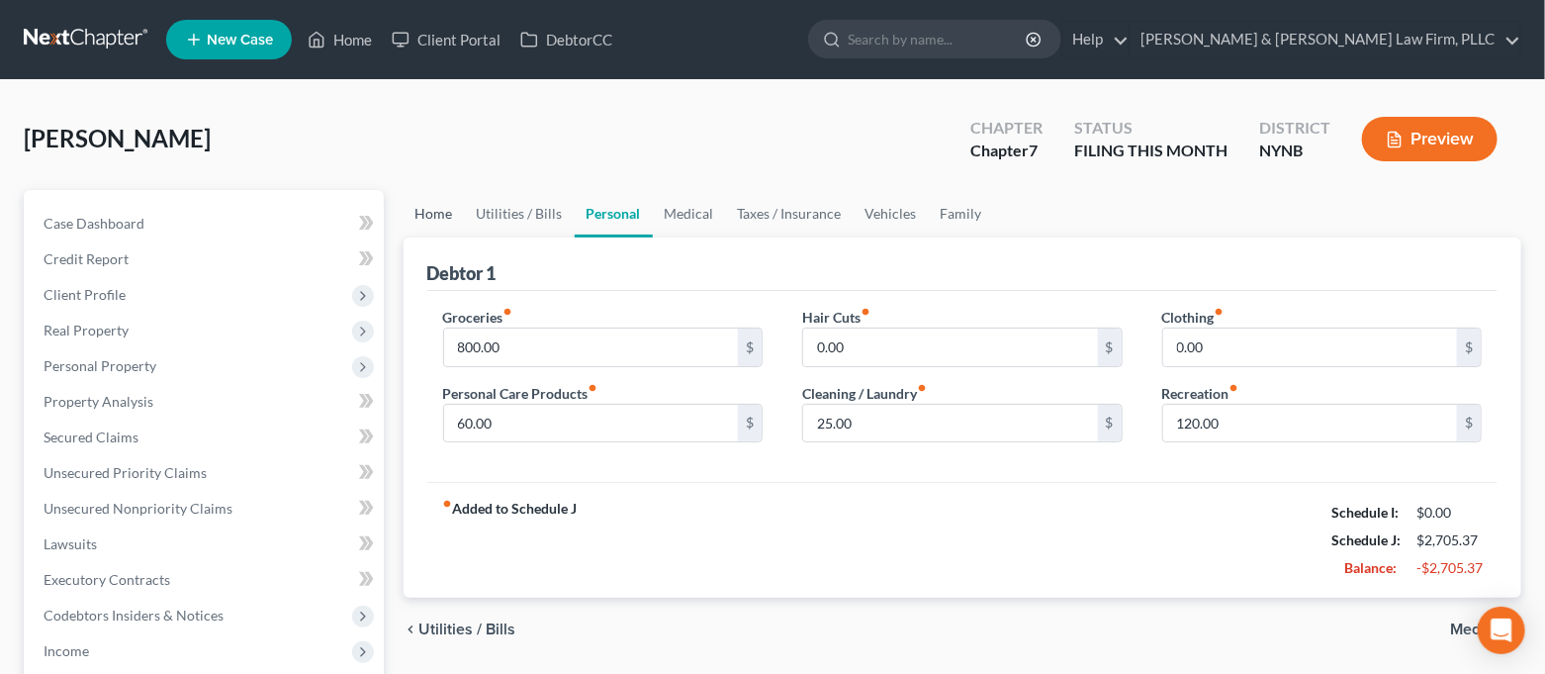
click at [422, 225] on link "Home" at bounding box center [434, 213] width 61 height 47
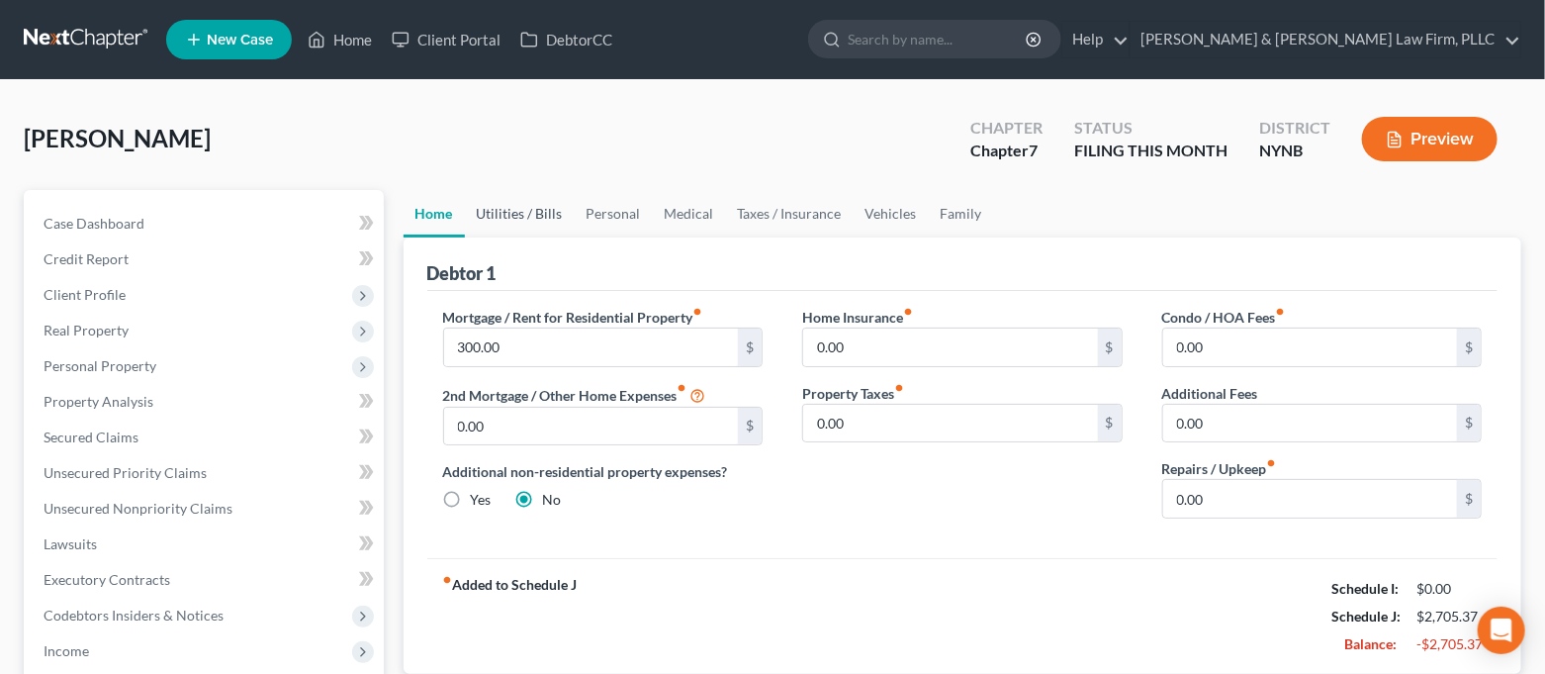
click at [495, 205] on link "Utilities / Bills" at bounding box center [520, 213] width 110 height 47
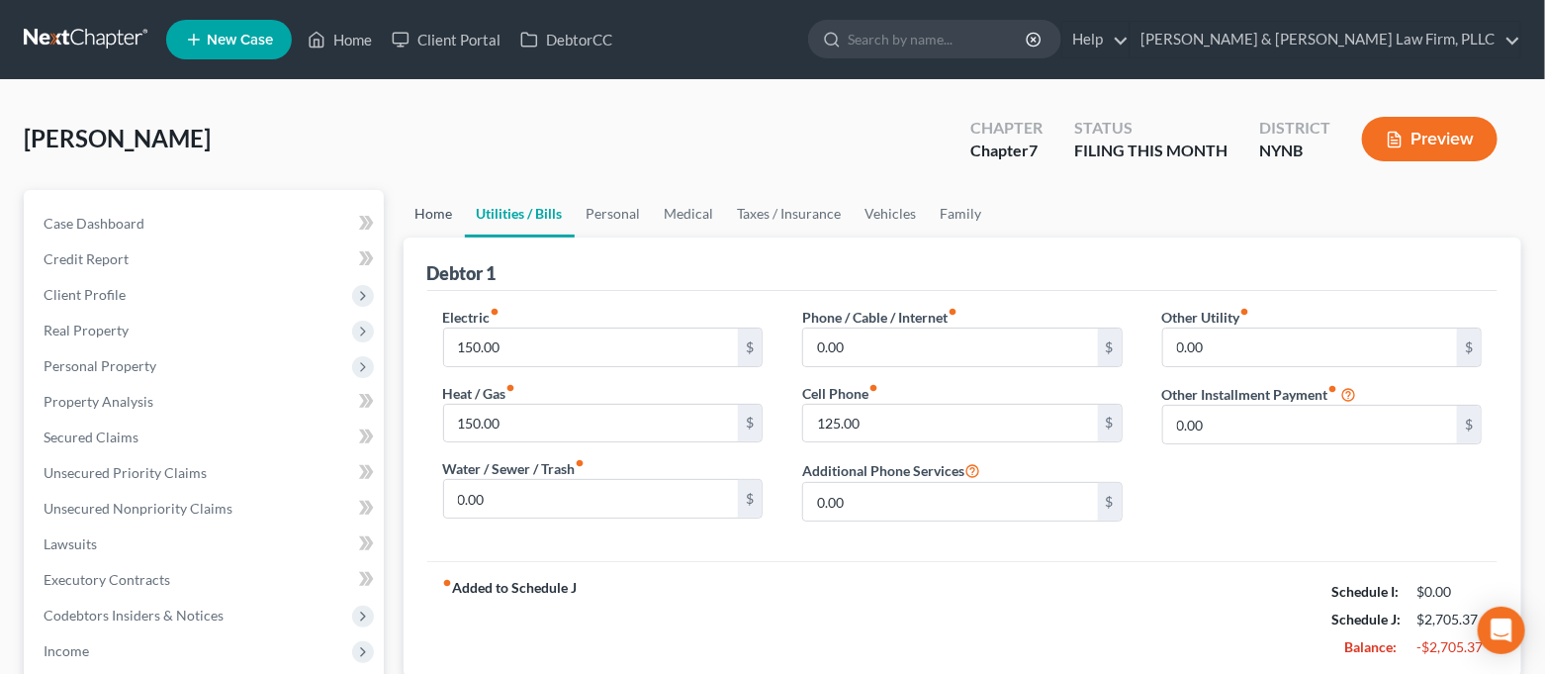
click at [437, 213] on link "Home" at bounding box center [434, 213] width 61 height 47
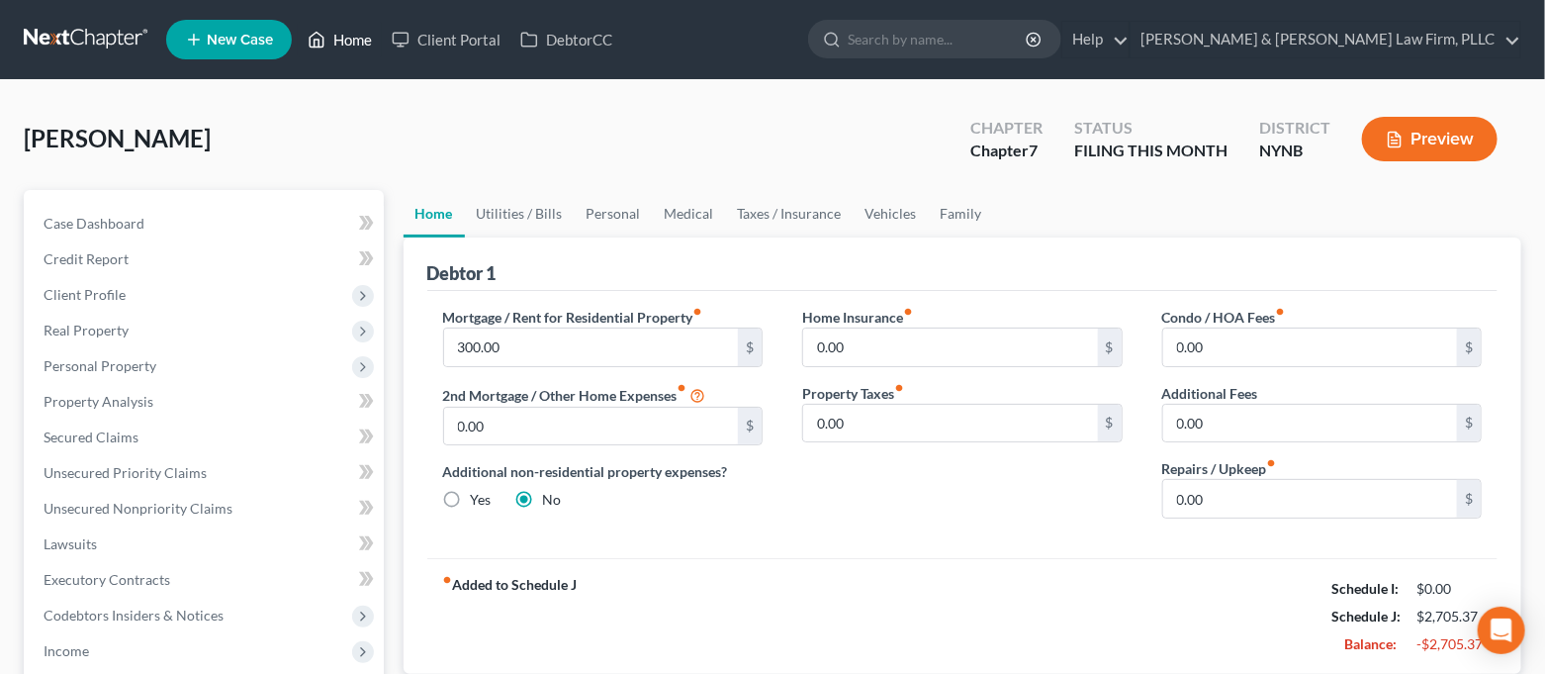
drag, startPoint x: 315, startPoint y: 51, endPoint x: 329, endPoint y: 52, distance: 14.9
click at [315, 51] on link "Home" at bounding box center [340, 40] width 84 height 36
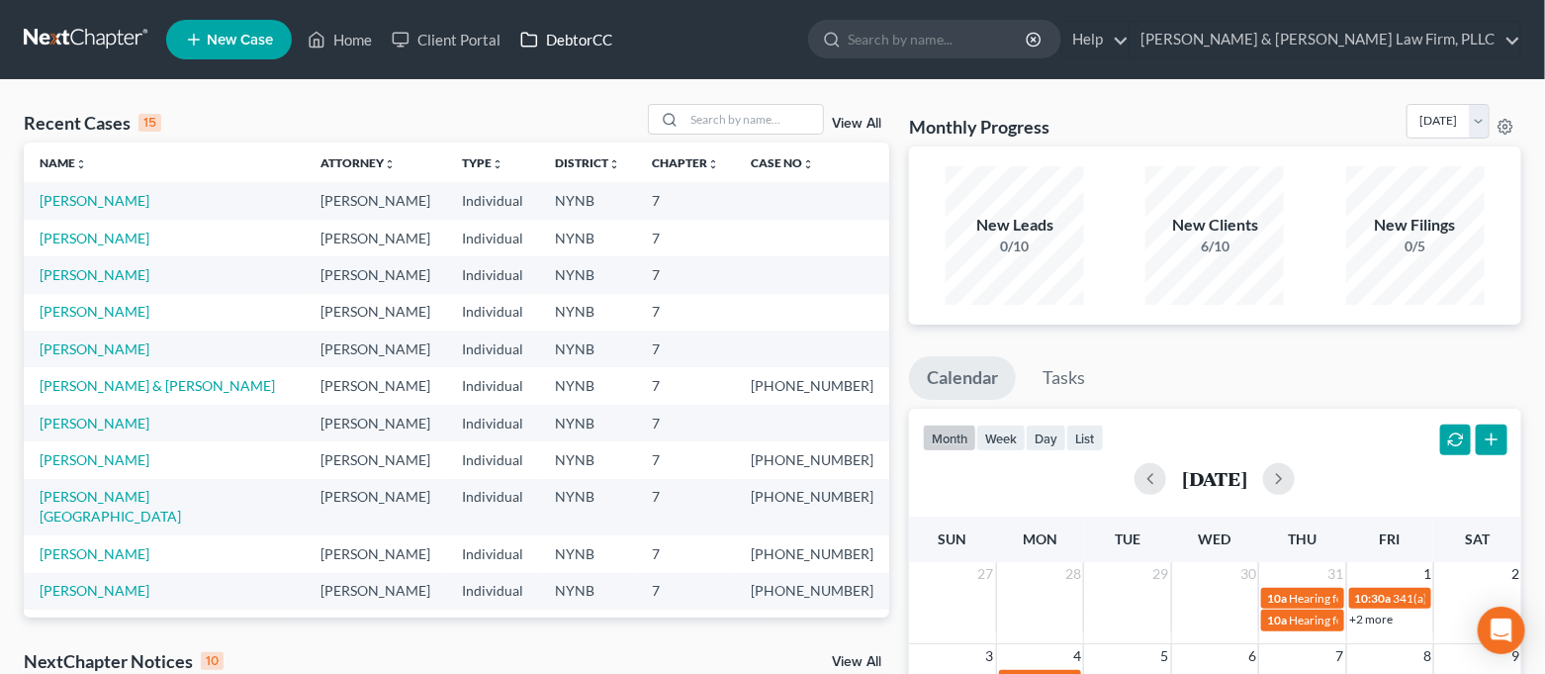
click at [577, 51] on link "DebtorCC" at bounding box center [566, 40] width 112 height 36
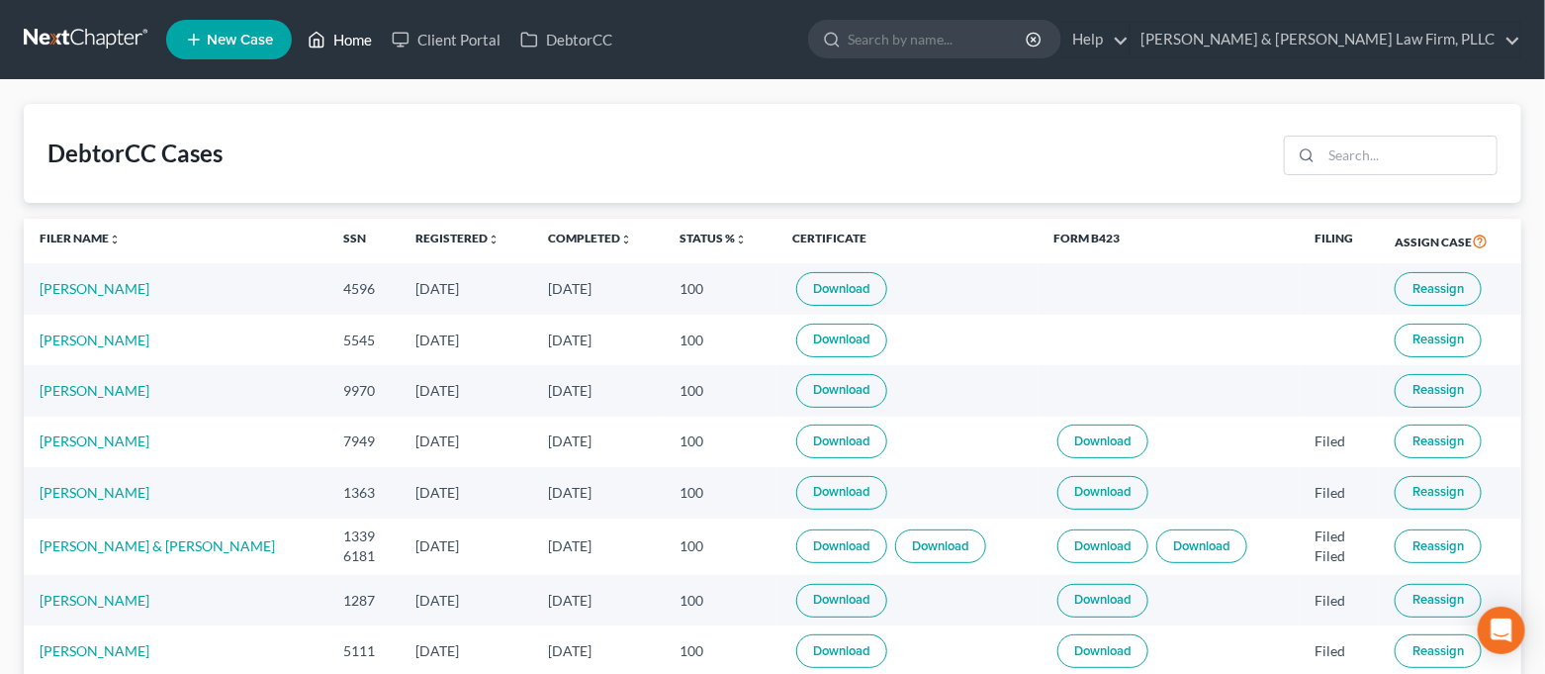
click at [330, 42] on link "Home" at bounding box center [340, 40] width 84 height 36
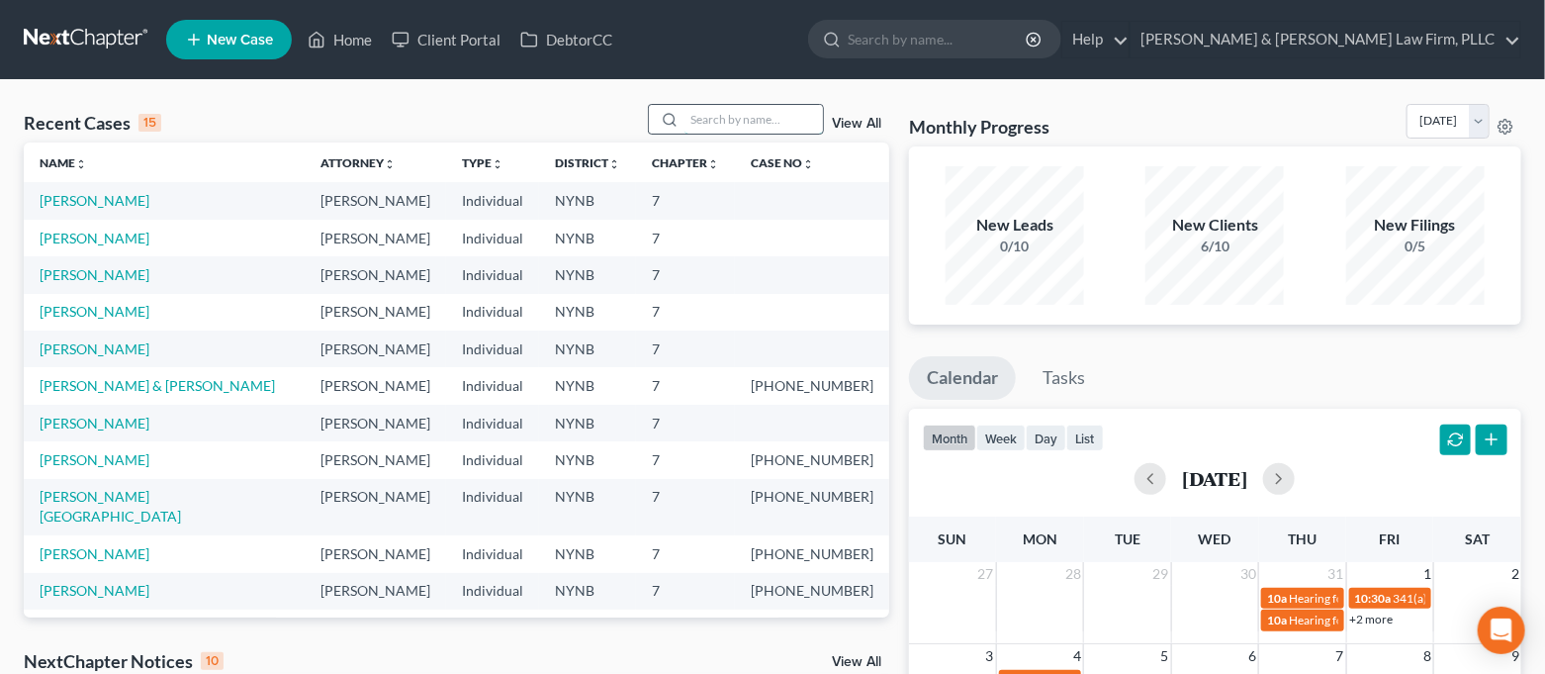
click at [731, 117] on input "search" at bounding box center [754, 119] width 139 height 29
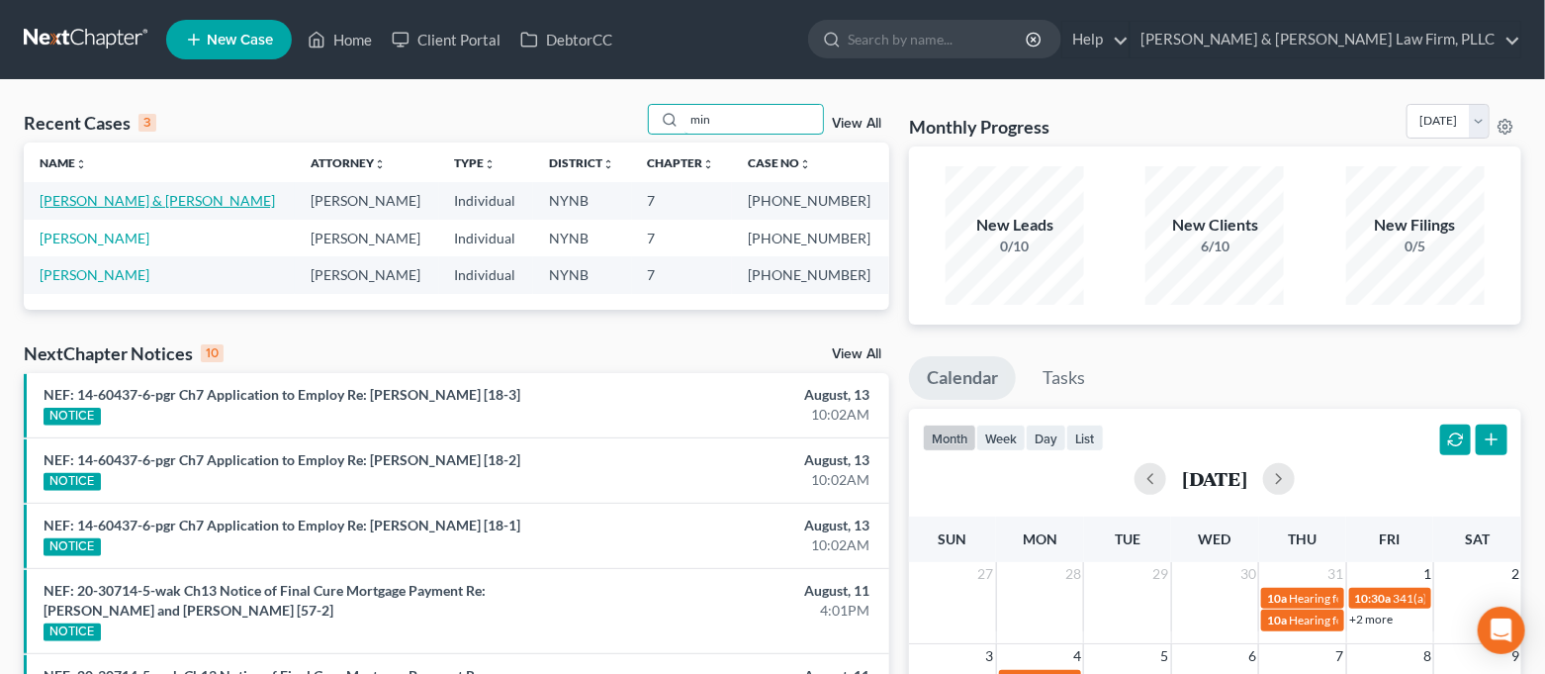
type input "min"
click at [161, 203] on link "[PERSON_NAME] & [PERSON_NAME]" at bounding box center [157, 200] width 235 height 17
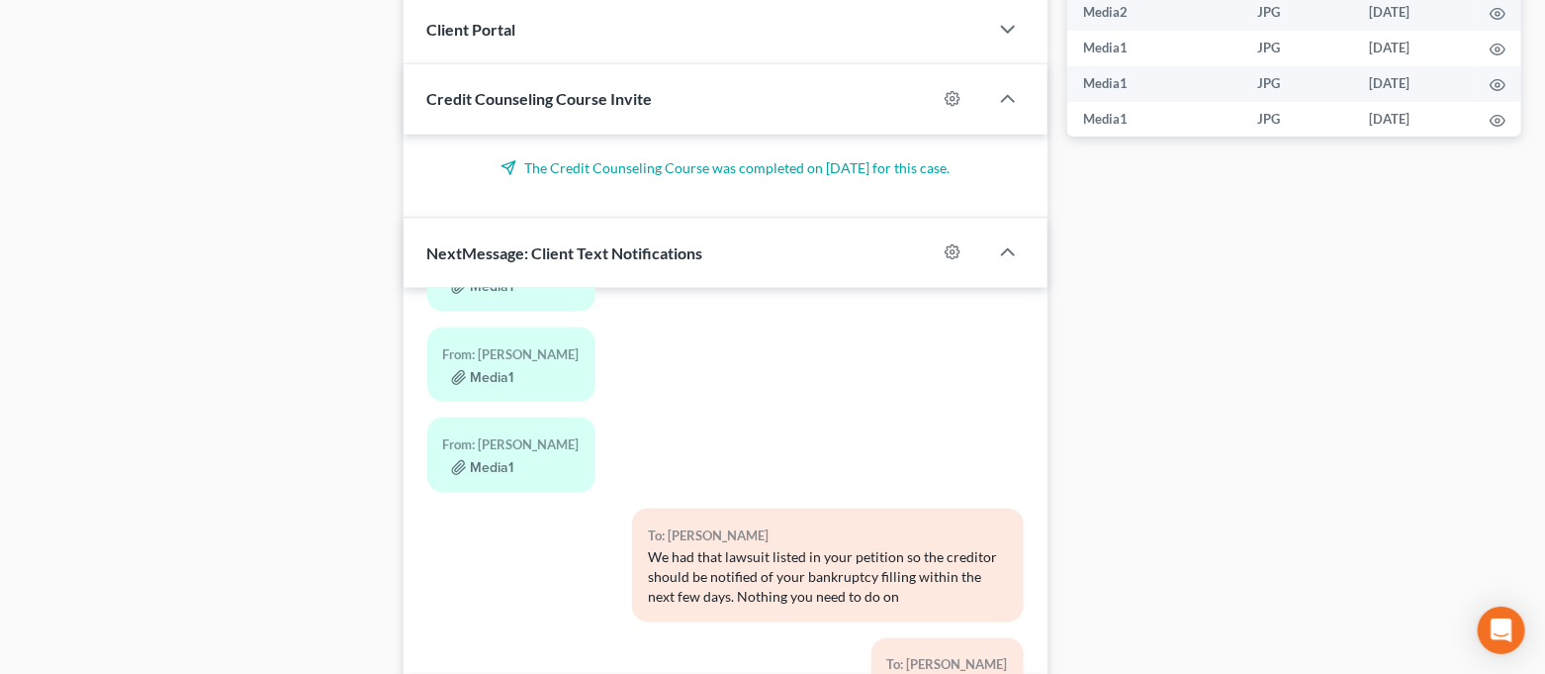
scroll to position [1161, 0]
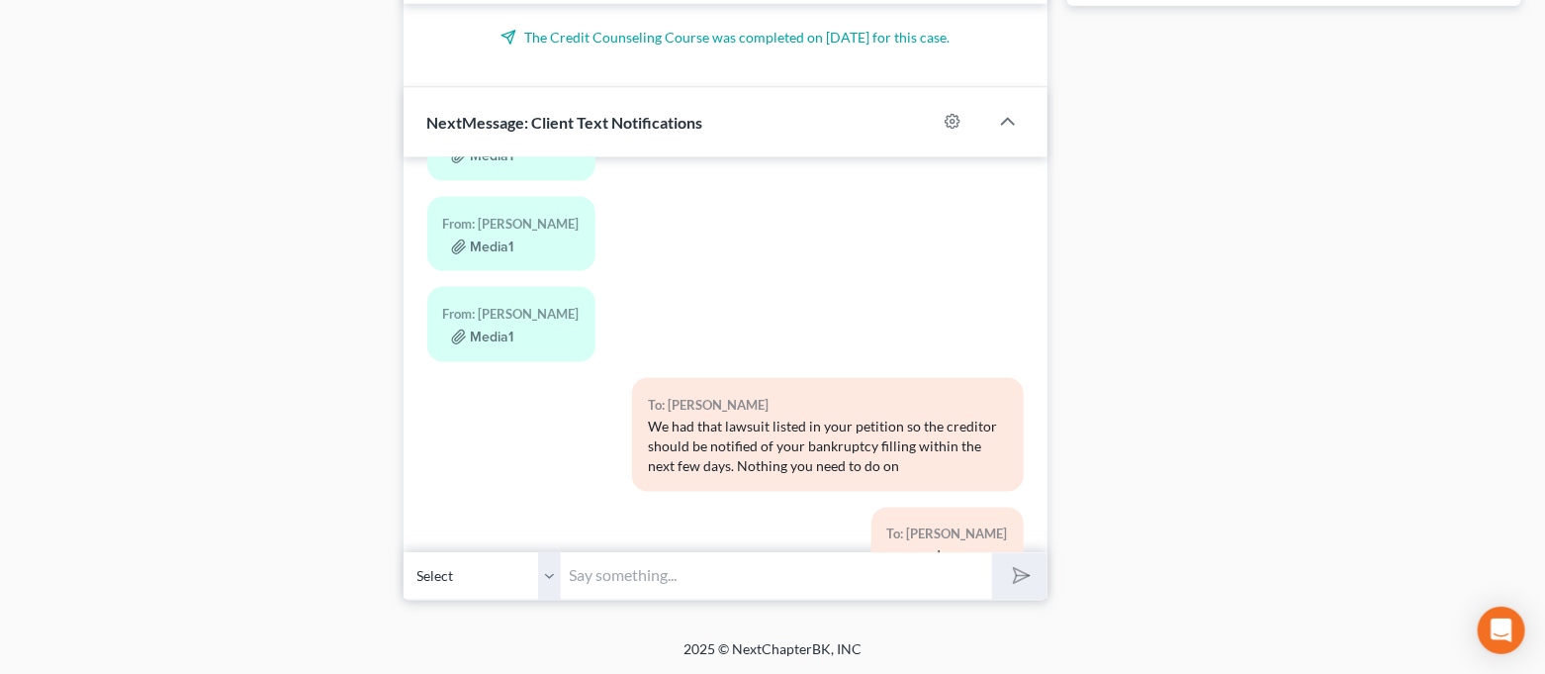
drag, startPoint x: 659, startPoint y: 574, endPoint x: 637, endPoint y: 575, distance: 21.8
click at [659, 574] on input "text" at bounding box center [777, 576] width 431 height 48
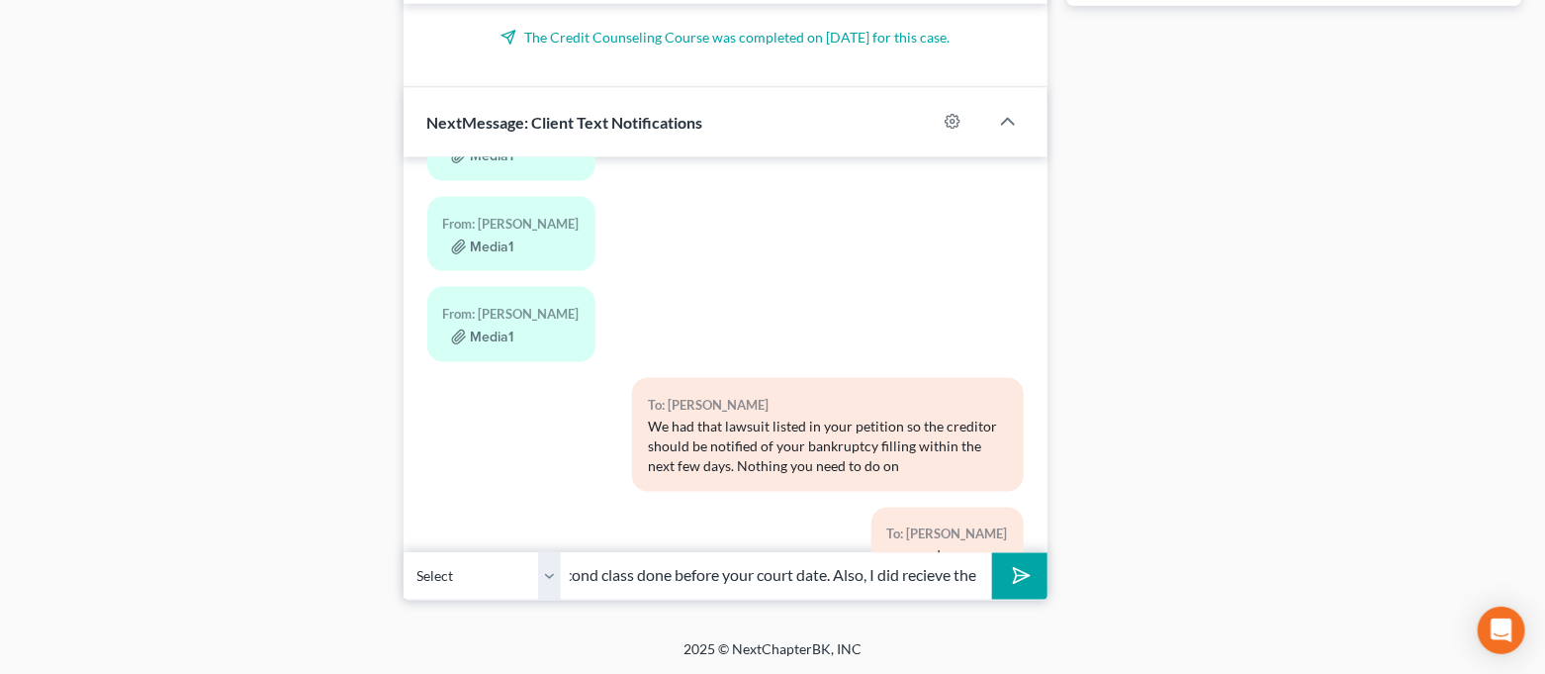
scroll to position [0, 363]
click at [981, 572] on input "Good morning! Just a reminder to please get the second class done before your c…" at bounding box center [777, 576] width 431 height 48
type input "Good morning! Just a reminder to please get the second class done before your c…"
click at [1497, 623] on icon "Open Intercom Messenger" at bounding box center [1501, 630] width 23 height 26
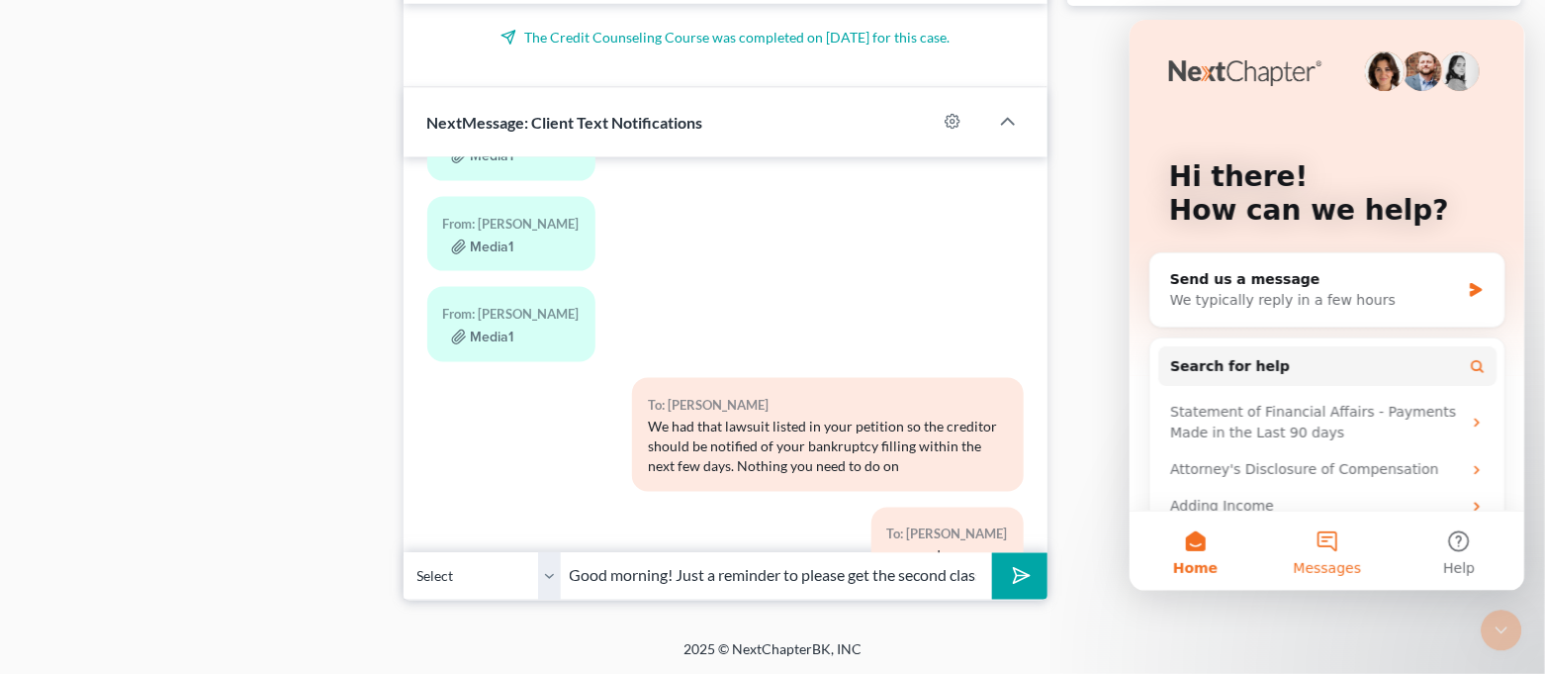
scroll to position [0, 0]
click at [1355, 554] on button "Messages" at bounding box center [1326, 550] width 132 height 79
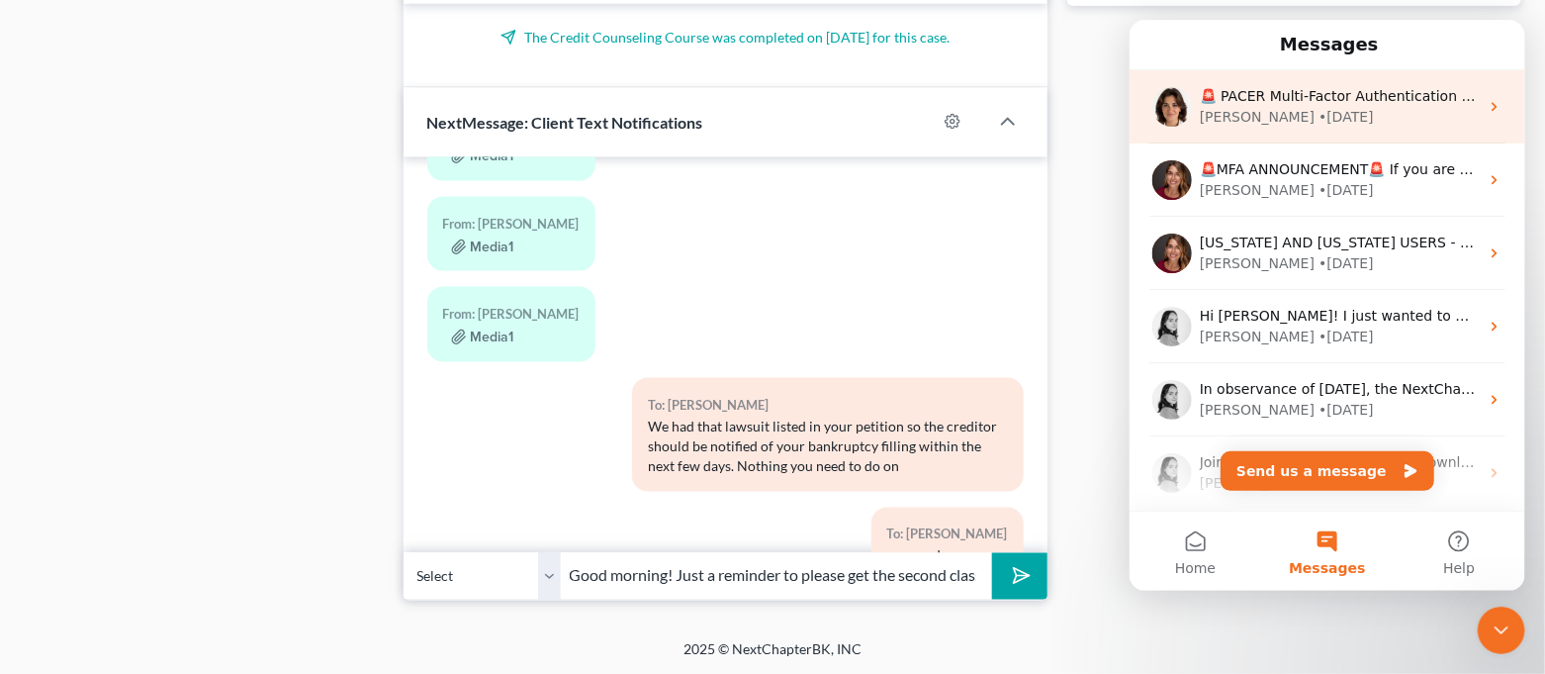
click at [1318, 115] on div "• [DATE]" at bounding box center [1345, 117] width 55 height 21
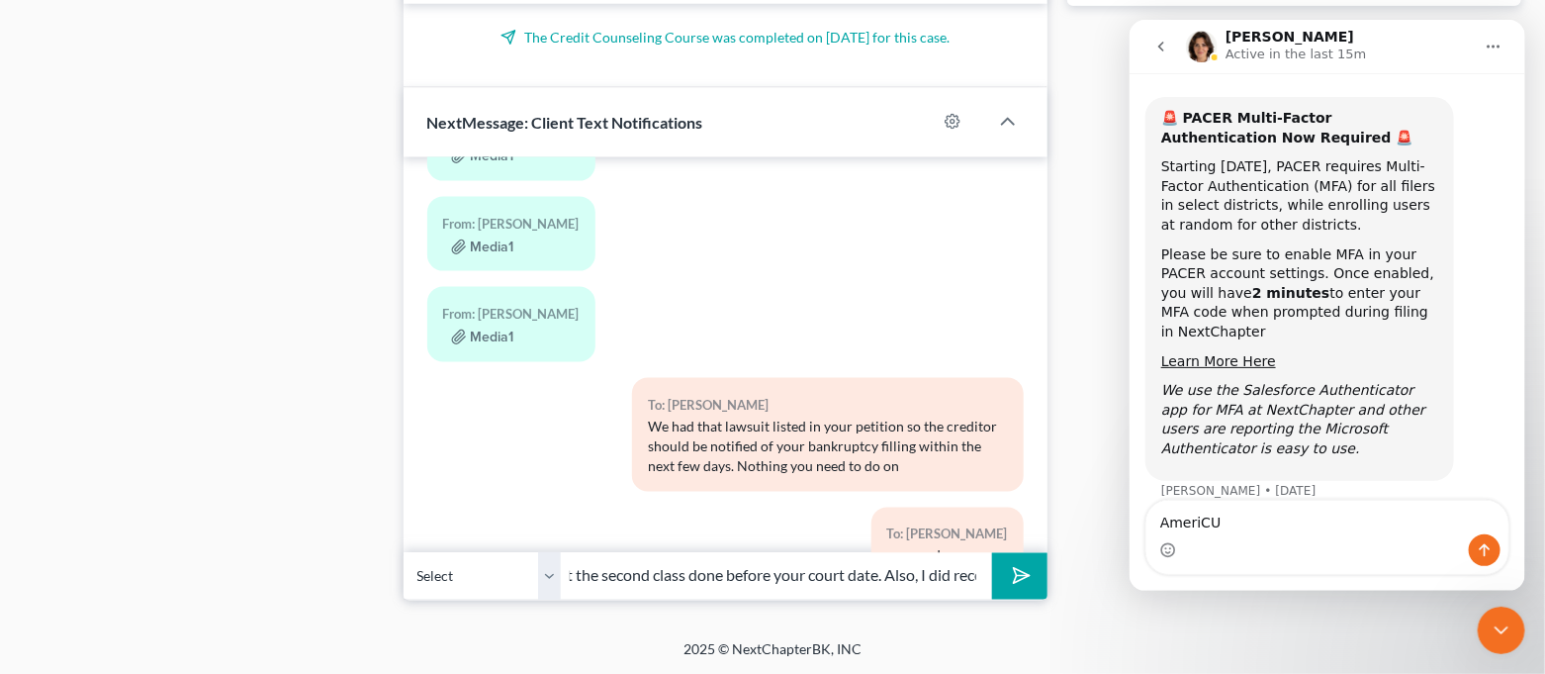
scroll to position [0, 671]
drag, startPoint x: 892, startPoint y: 577, endPoint x: 115, endPoint y: 505, distance: 780.9
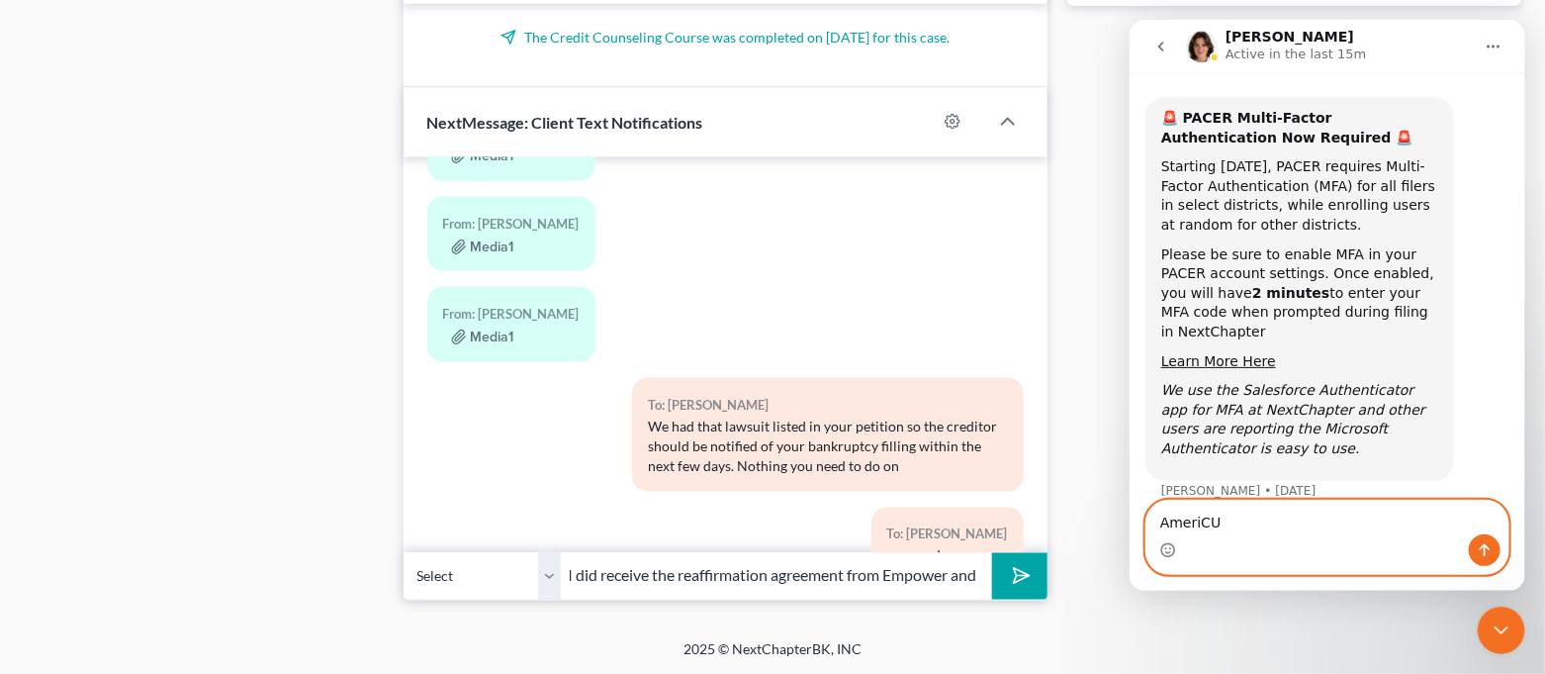
click at [1244, 524] on textarea "AmeriCU" at bounding box center [1327, 518] width 362 height 34
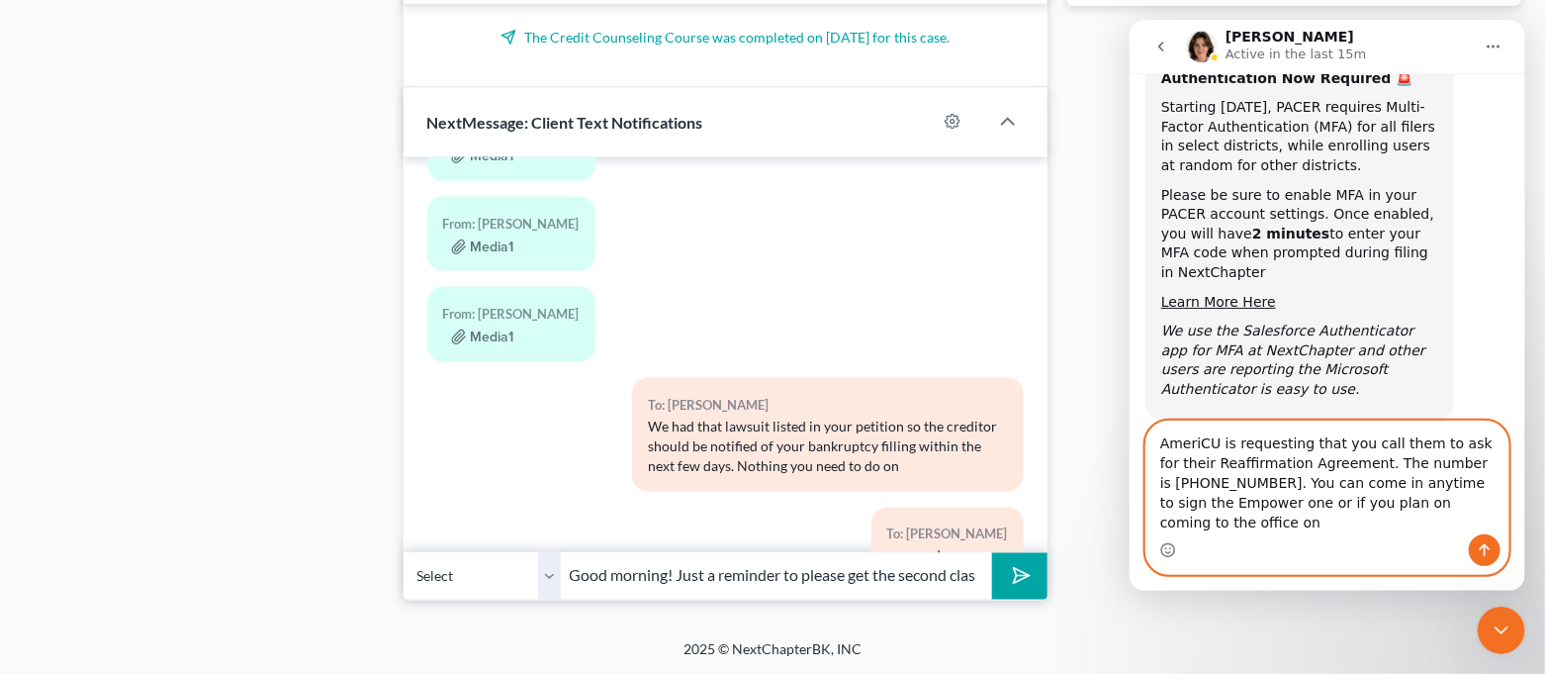
scroll to position [157, 0]
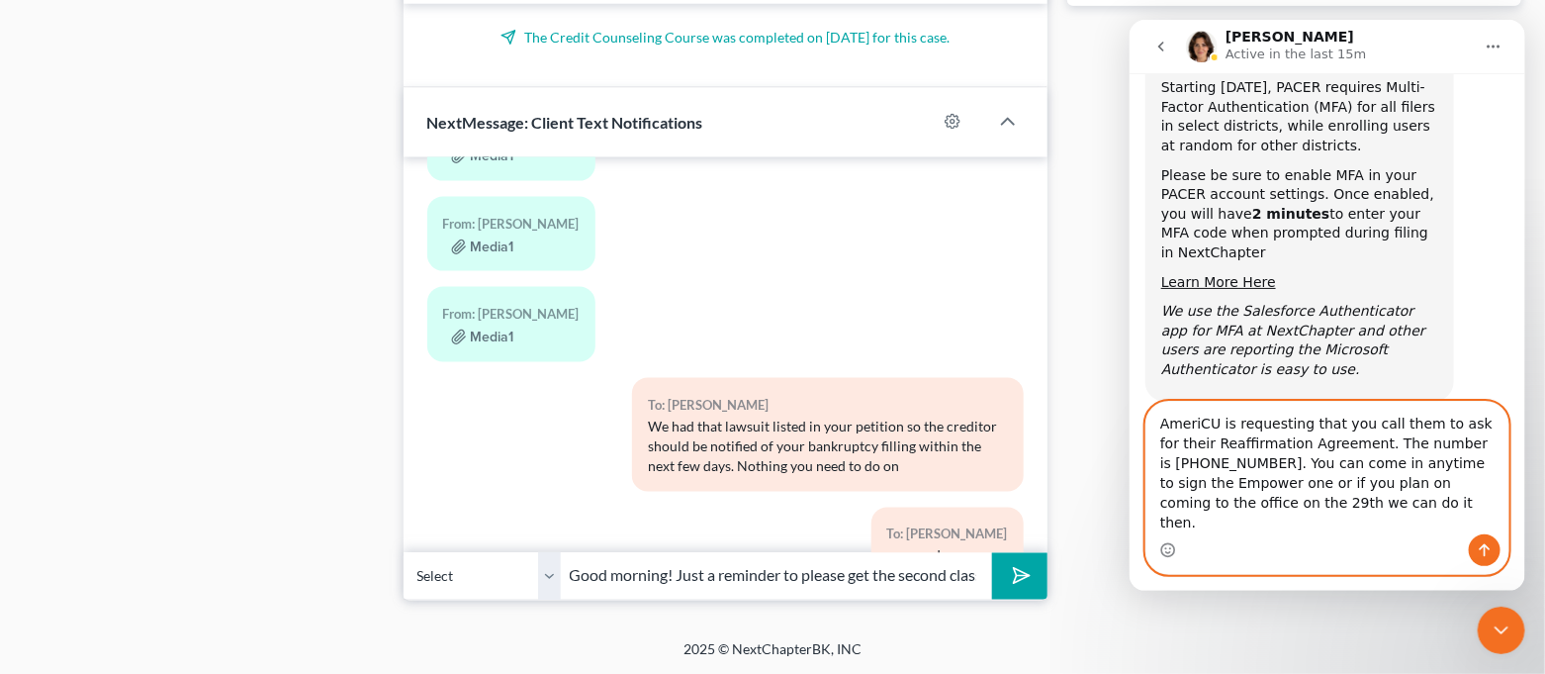
drag, startPoint x: 1156, startPoint y: 443, endPoint x: 1281, endPoint y: 483, distance: 130.8
click at [1281, 483] on textarea "AmeriCU is requesting that you call them to ask for their Reaffirmation Agreeme…" at bounding box center [1327, 468] width 362 height 133
type textarea "AmeriCU is requesting that you call them to ask for their Reaffirmation Agreeme…"
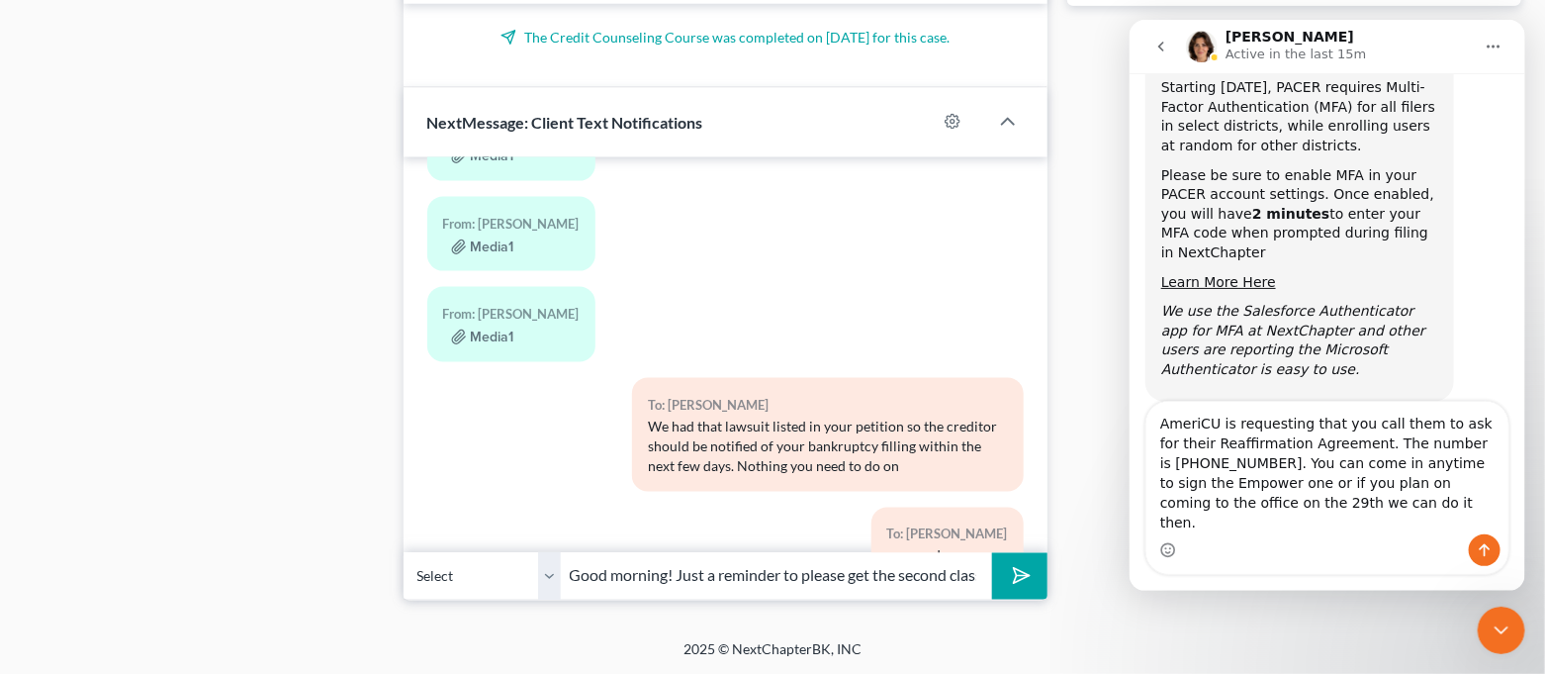
click at [1034, 576] on button "submit" at bounding box center [1019, 576] width 54 height 46
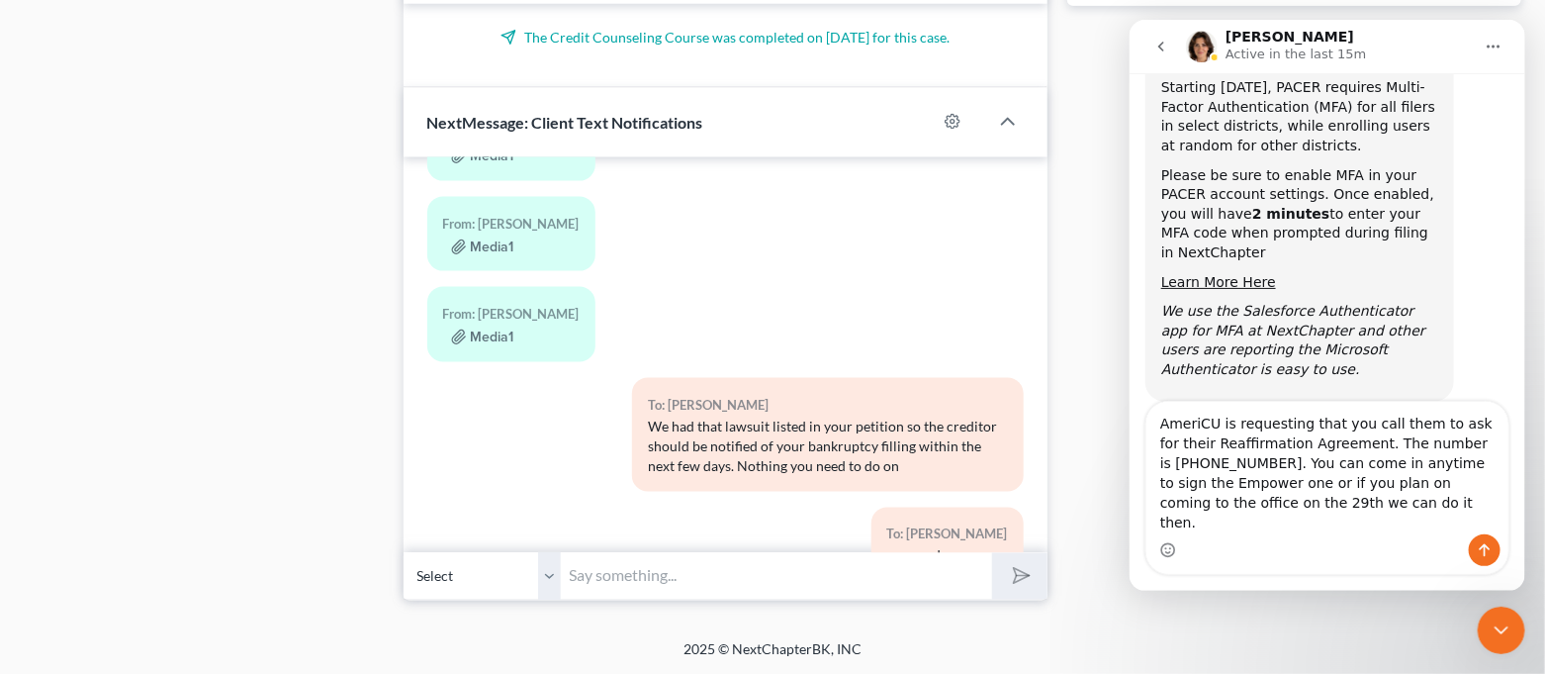
scroll to position [20555, 0]
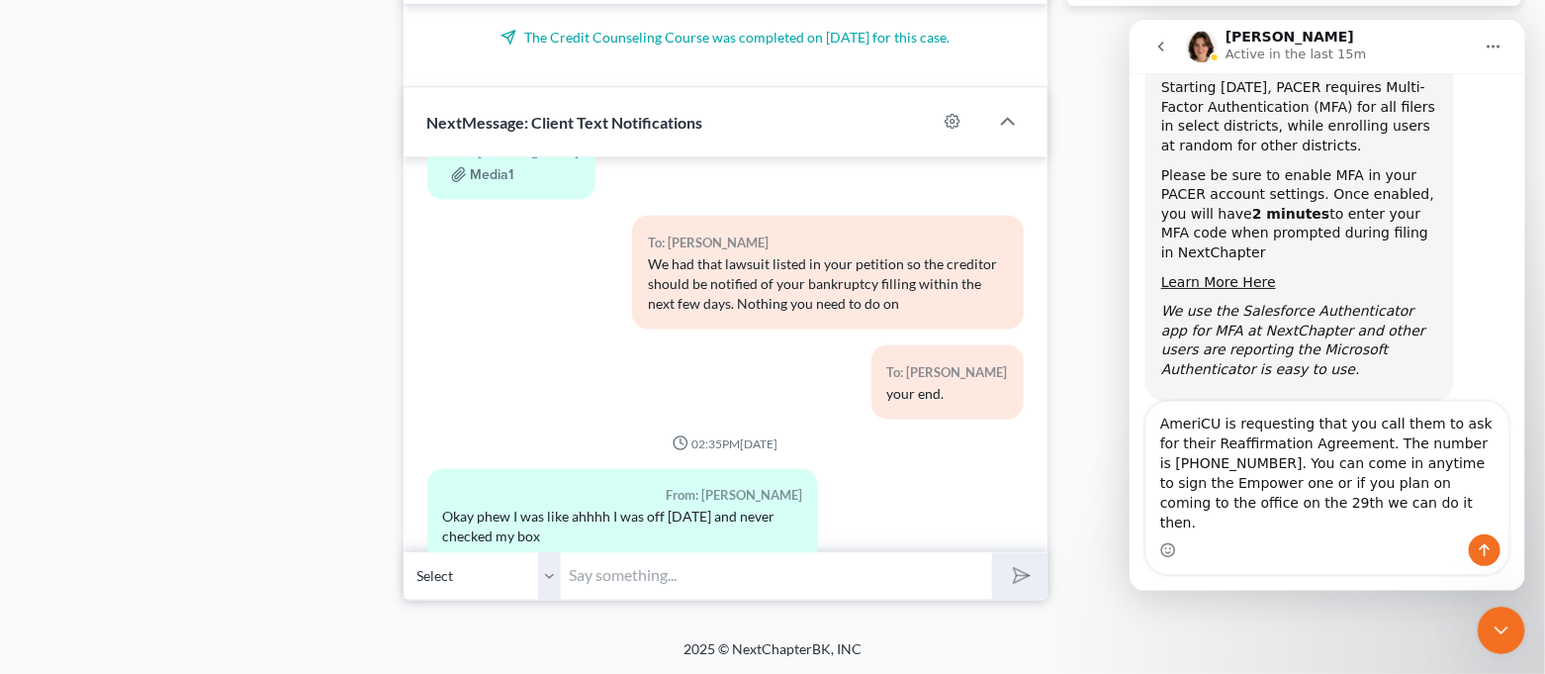
paste input "AmeriCU is requesting that you call them to ask for their Reaffirmation Agreeme…"
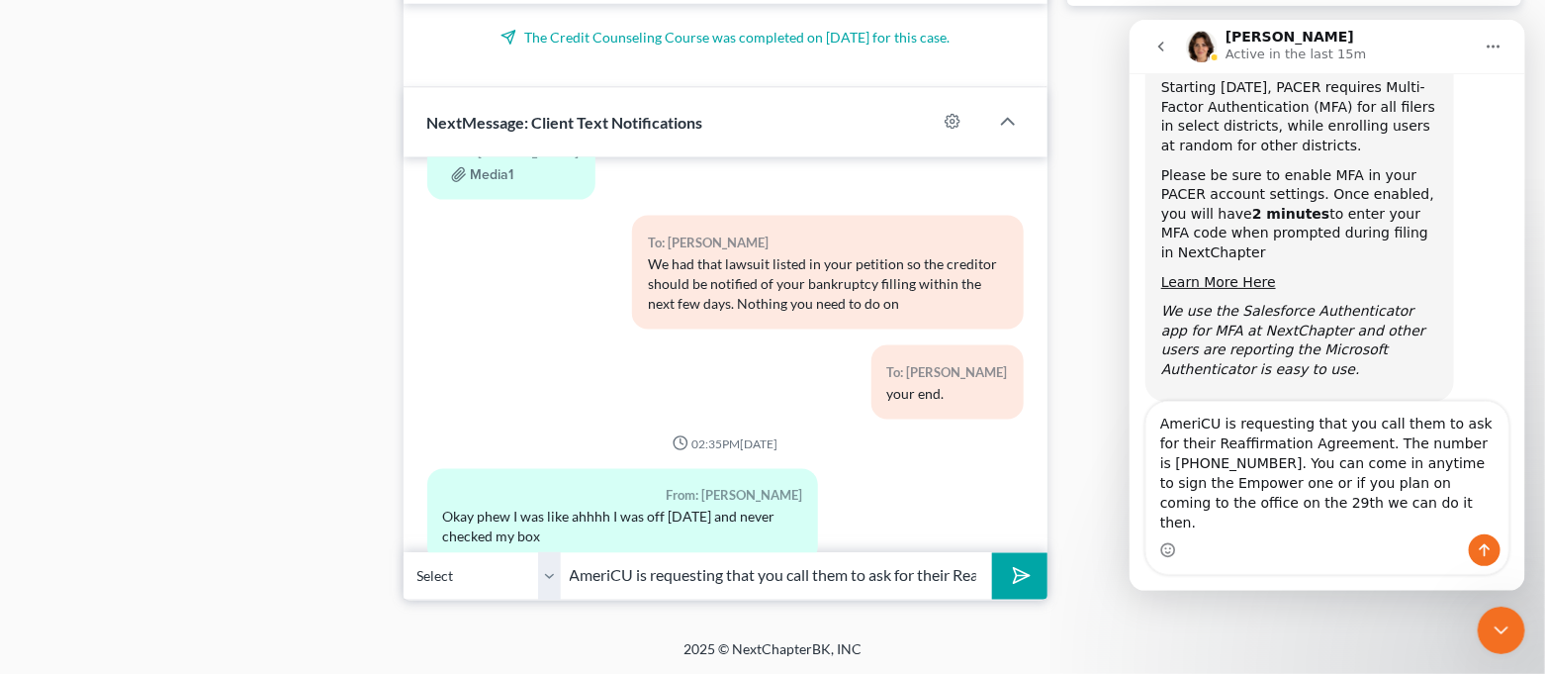
scroll to position [0, 454]
type input "AmeriCU is requesting that you call them to ask for their Reaffirmation Agreeme…"
click at [1014, 573] on icon "submit" at bounding box center [1018, 576] width 28 height 28
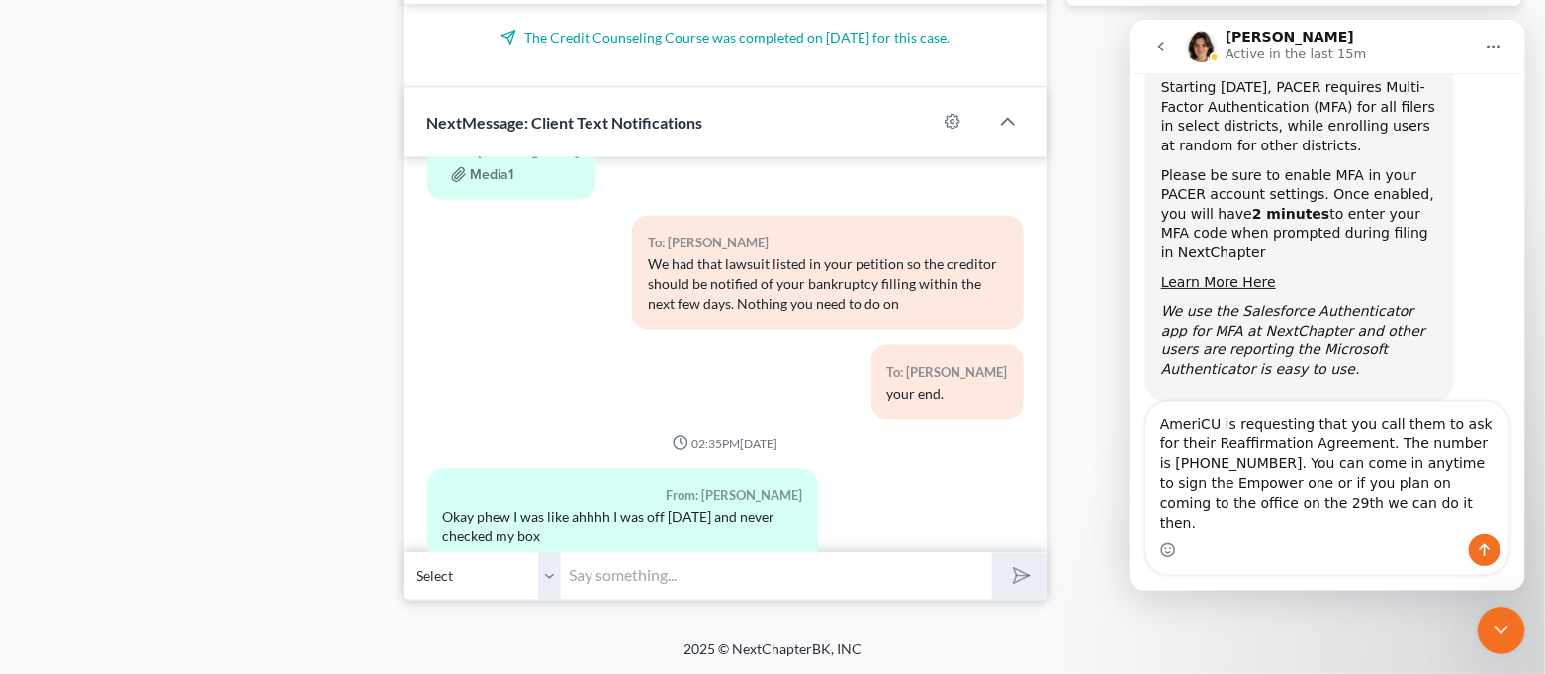
scroll to position [20685, 0]
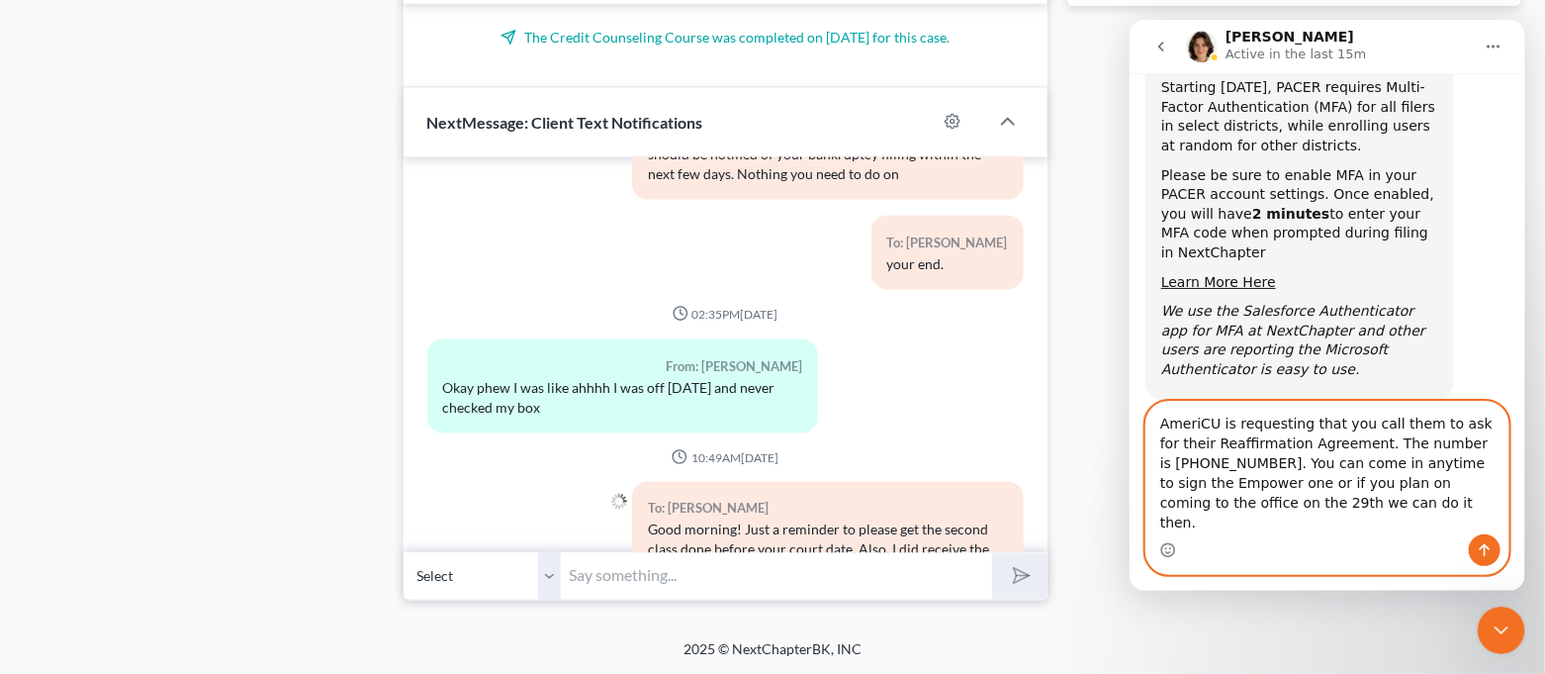
click at [1313, 482] on textarea "AmeriCU is requesting that you call them to ask for their Reaffirmation Agreeme…" at bounding box center [1327, 468] width 362 height 133
drag, startPoint x: 1283, startPoint y: 485, endPoint x: 1294, endPoint y: 490, distance: 12.0
click at [1294, 490] on textarea "AmeriCU is requesting that you call them to ask for their Reaffirmation Agreeme…" at bounding box center [1327, 468] width 362 height 133
drag, startPoint x: 1280, startPoint y: 482, endPoint x: 1350, endPoint y: 537, distance: 89.5
click at [1350, 537] on div "AmeriCU is requesting that you call them to ask for their Reaffirmation Agreeme…" at bounding box center [1327, 488] width 362 height 172
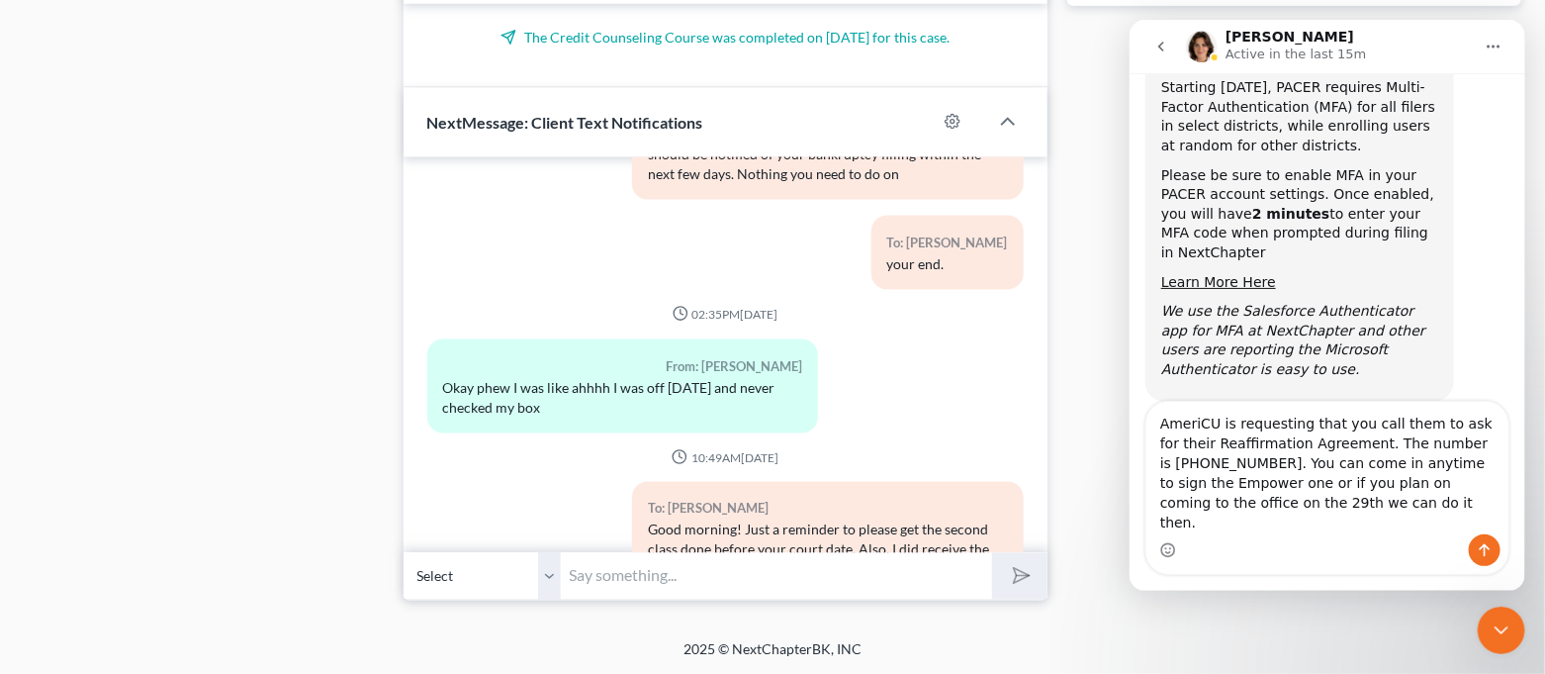
drag, startPoint x: 790, startPoint y: 572, endPoint x: 703, endPoint y: 596, distance: 90.2
click at [790, 571] on input "text" at bounding box center [777, 576] width 431 height 48
drag, startPoint x: 703, startPoint y: 596, endPoint x: 637, endPoint y: 573, distance: 70.1
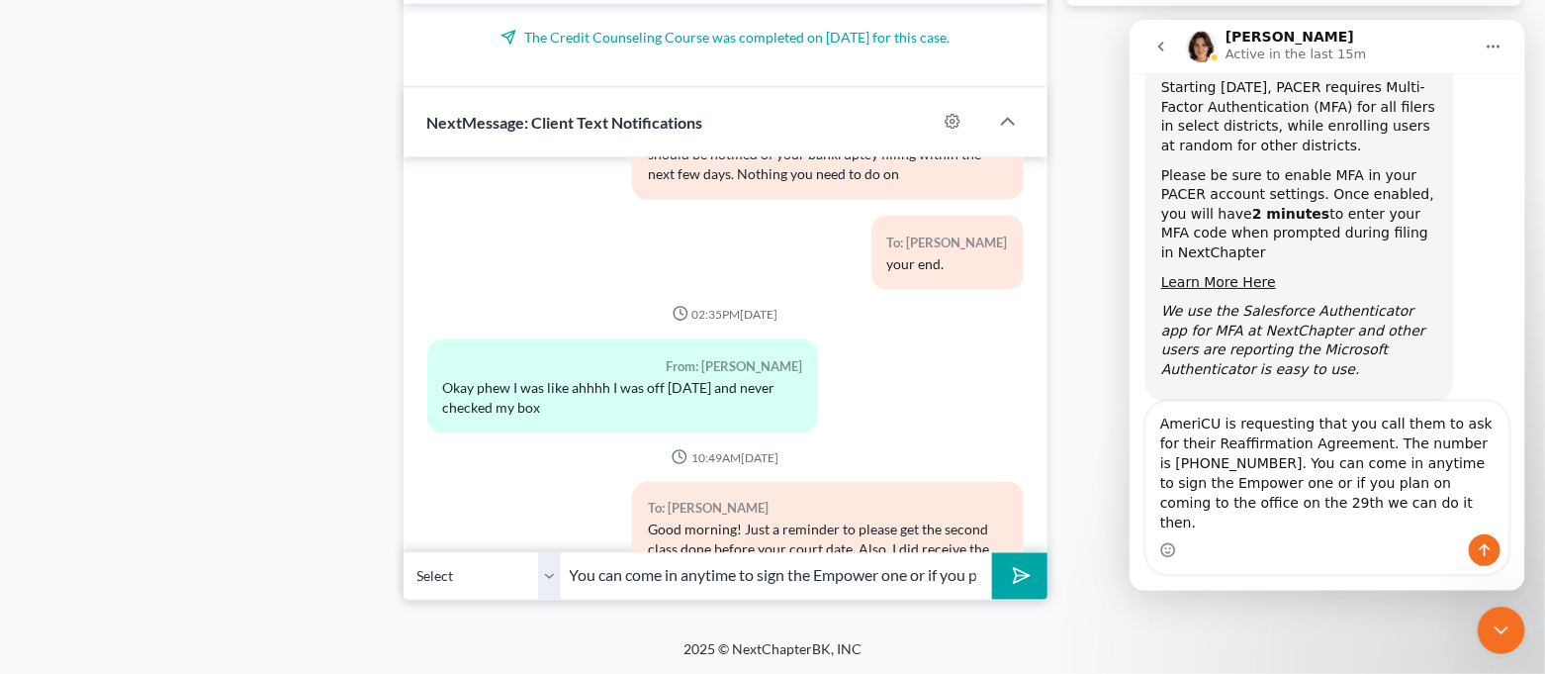
scroll to position [0, 392]
type input "You can come in anytime to sign the Empower one or if you plan on coming to the…"
click at [1030, 589] on button "submit" at bounding box center [1019, 576] width 54 height 46
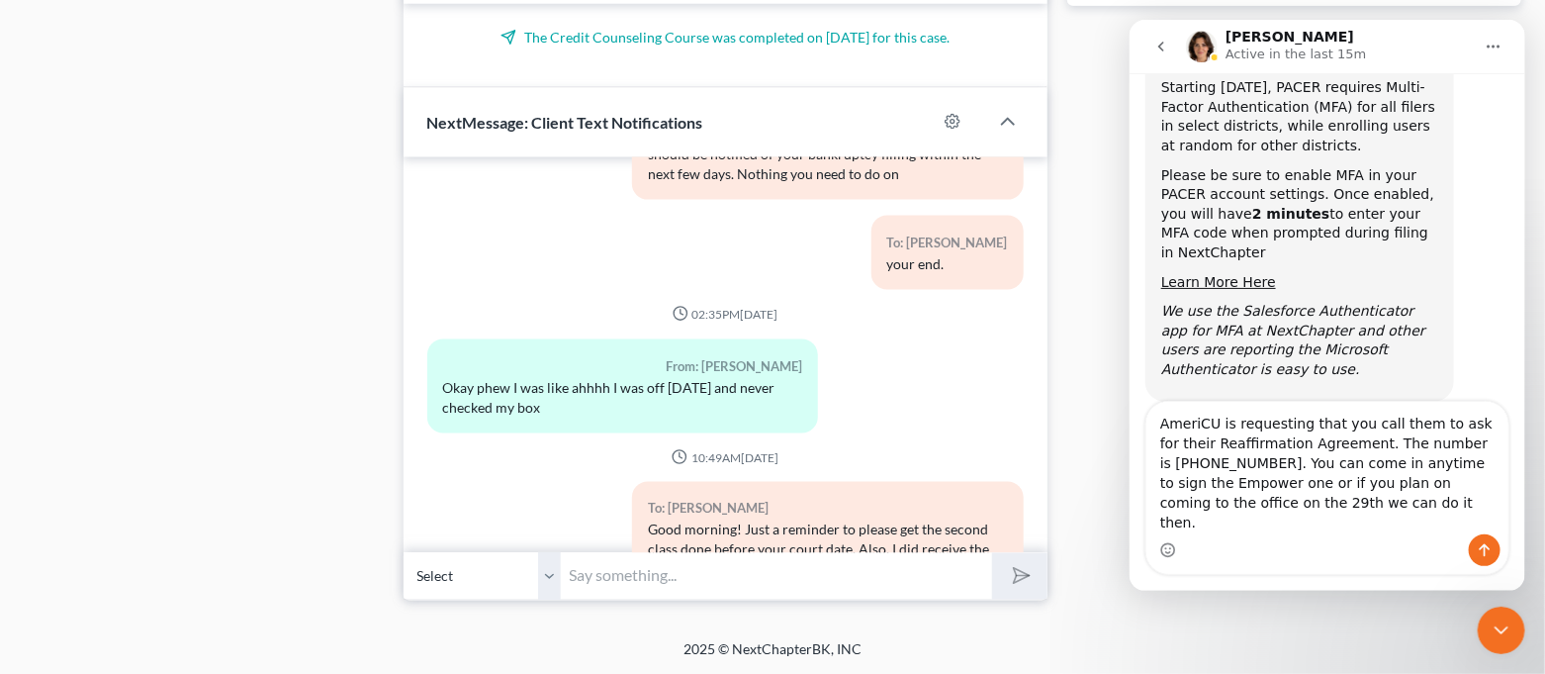
scroll to position [20815, 0]
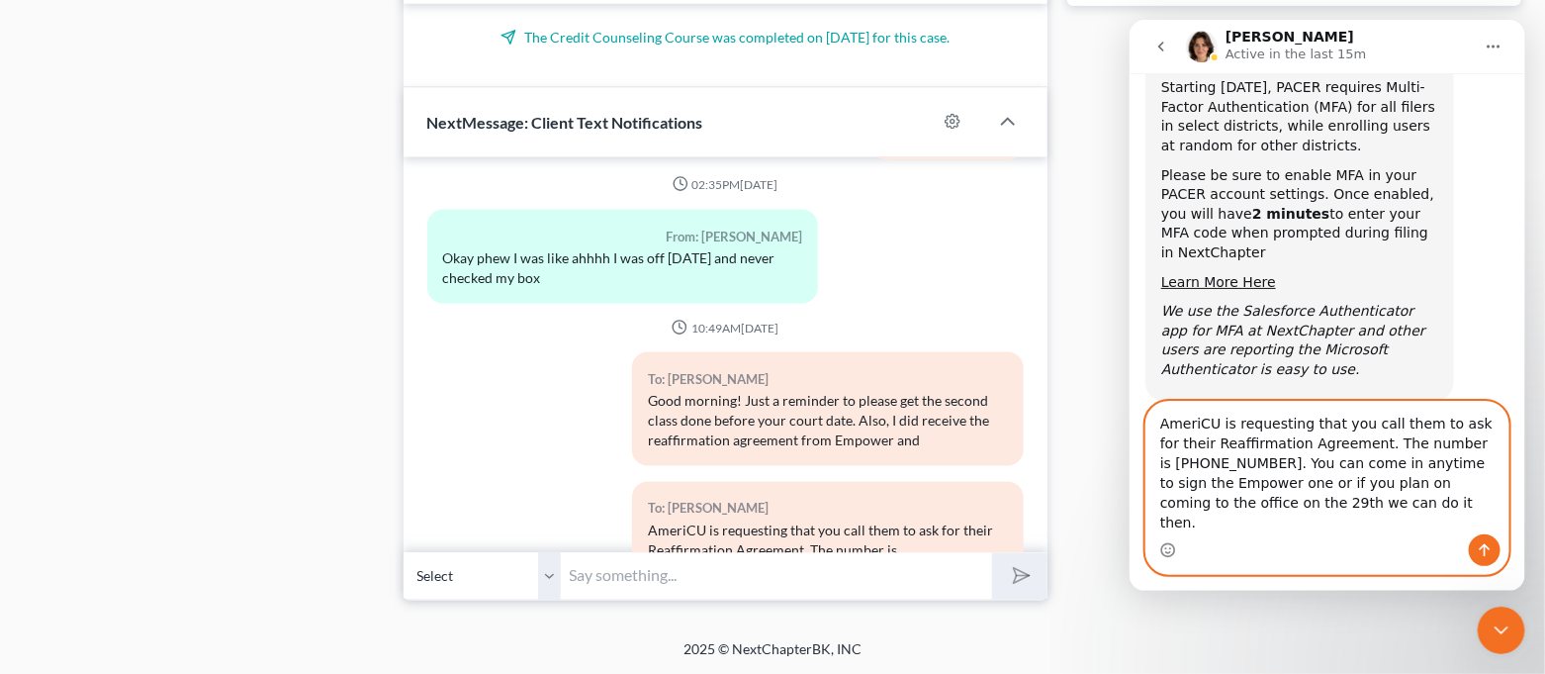
click at [1373, 523] on textarea "AmeriCU is requesting that you call them to ask for their Reaffirmation Agreeme…" at bounding box center [1327, 468] width 362 height 133
drag, startPoint x: 1367, startPoint y: 527, endPoint x: 1148, endPoint y: 438, distance: 237.0
click at [1148, 438] on textarea "AmeriCU is requesting that you call them to ask for their Reaffirmation Agreeme…" at bounding box center [1327, 468] width 362 height 133
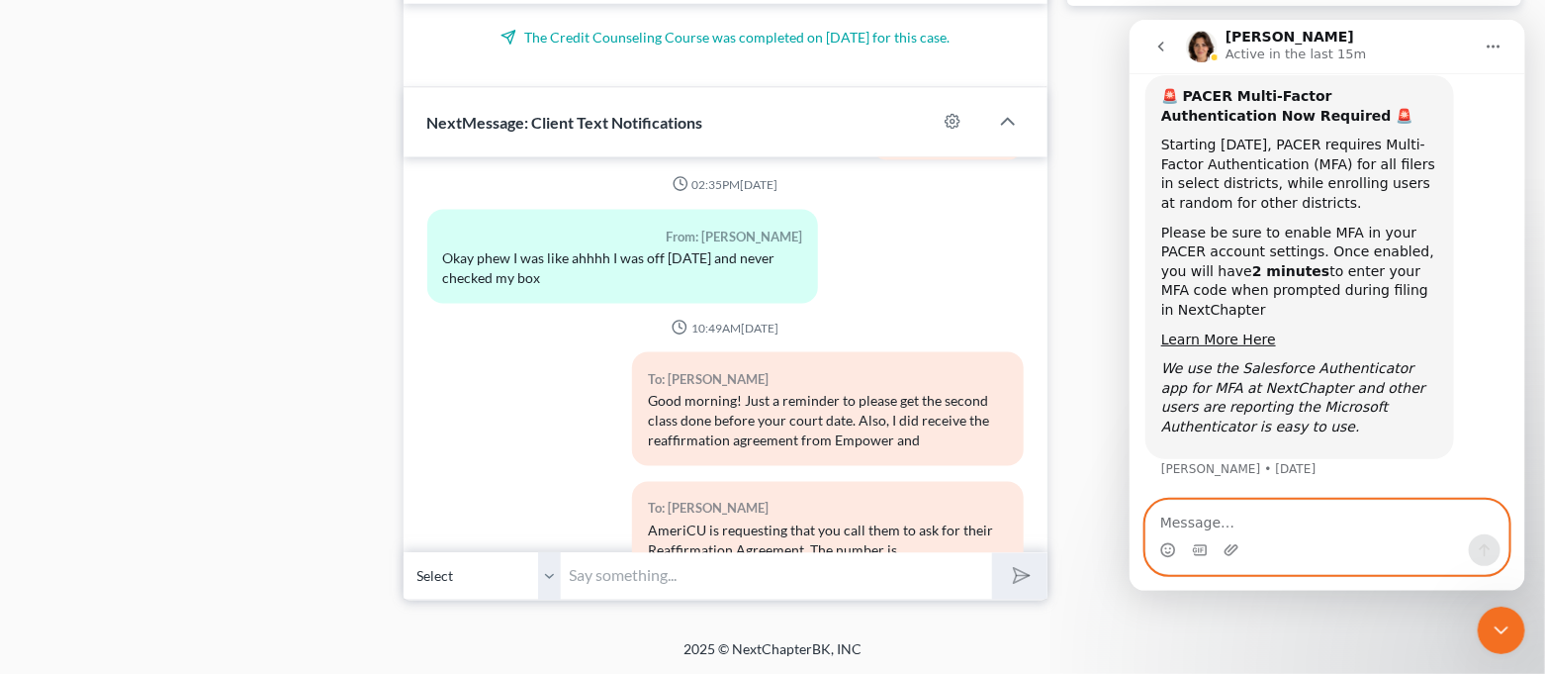
scroll to position [78, 0]
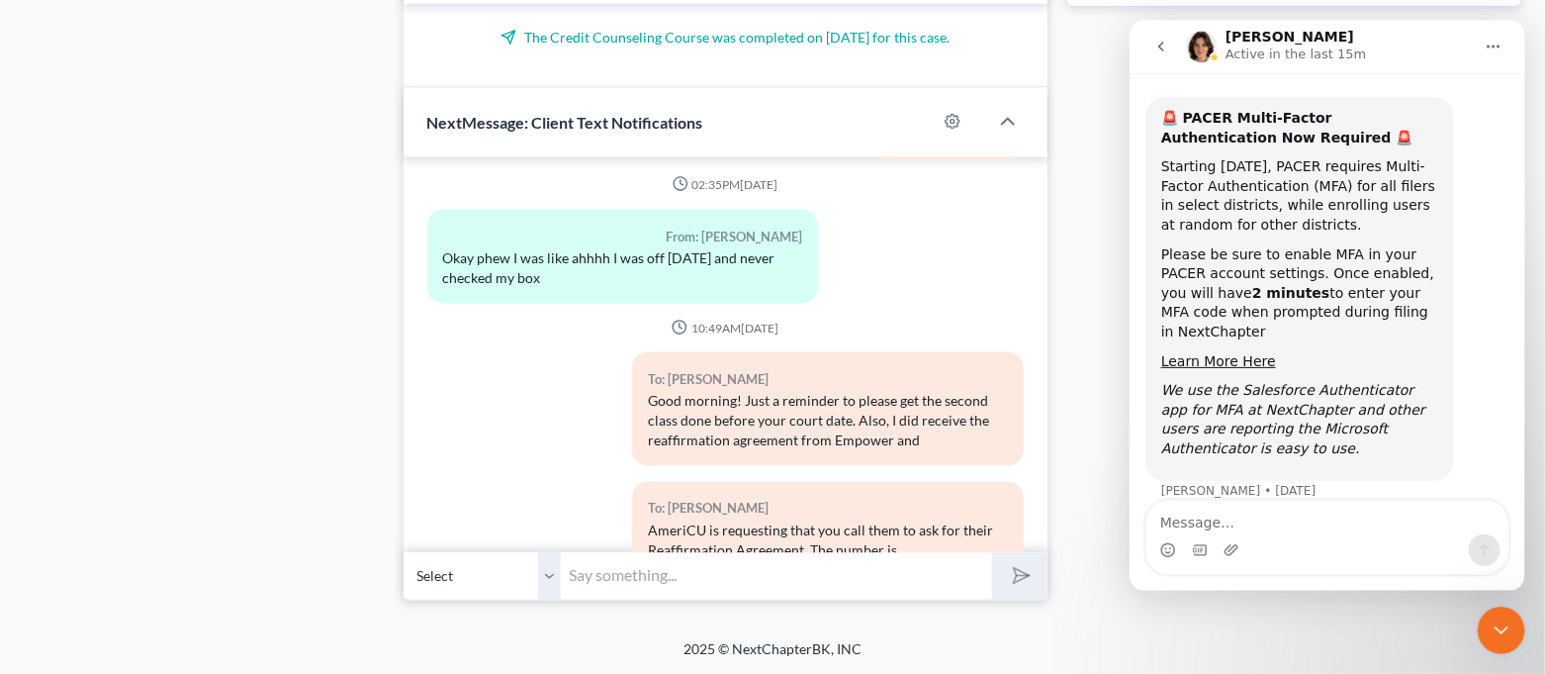
click at [1507, 617] on icon "Close Intercom Messenger" at bounding box center [1501, 629] width 24 height 24
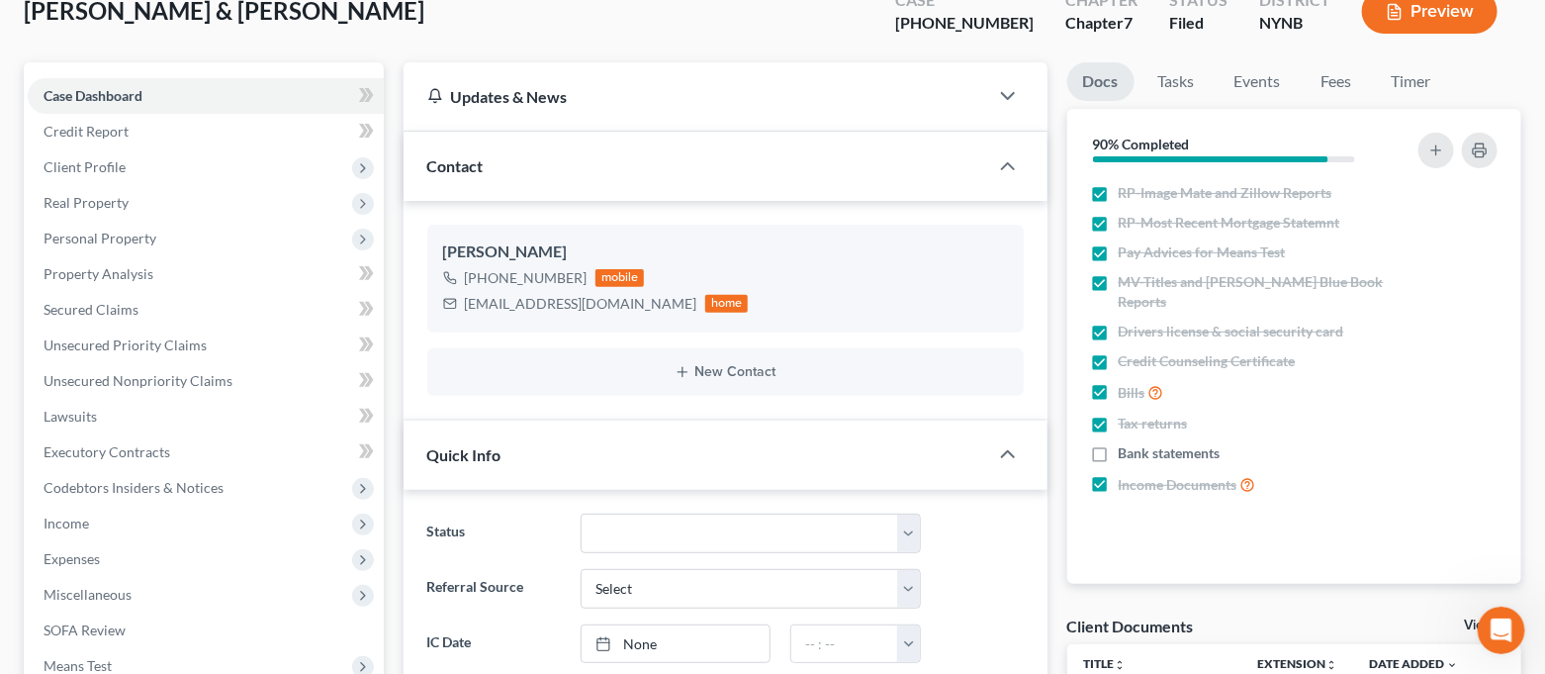
scroll to position [0, 0]
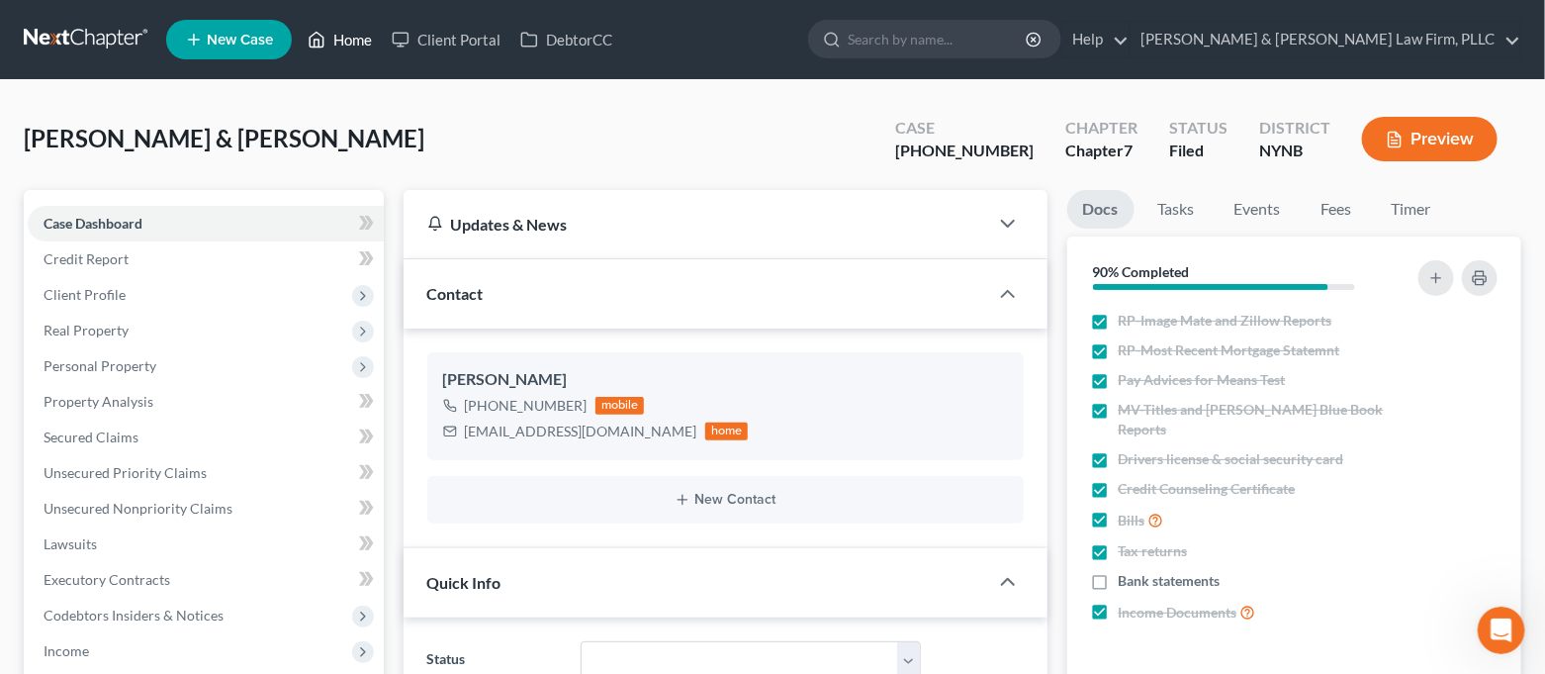
click at [320, 30] on icon at bounding box center [317, 40] width 18 height 24
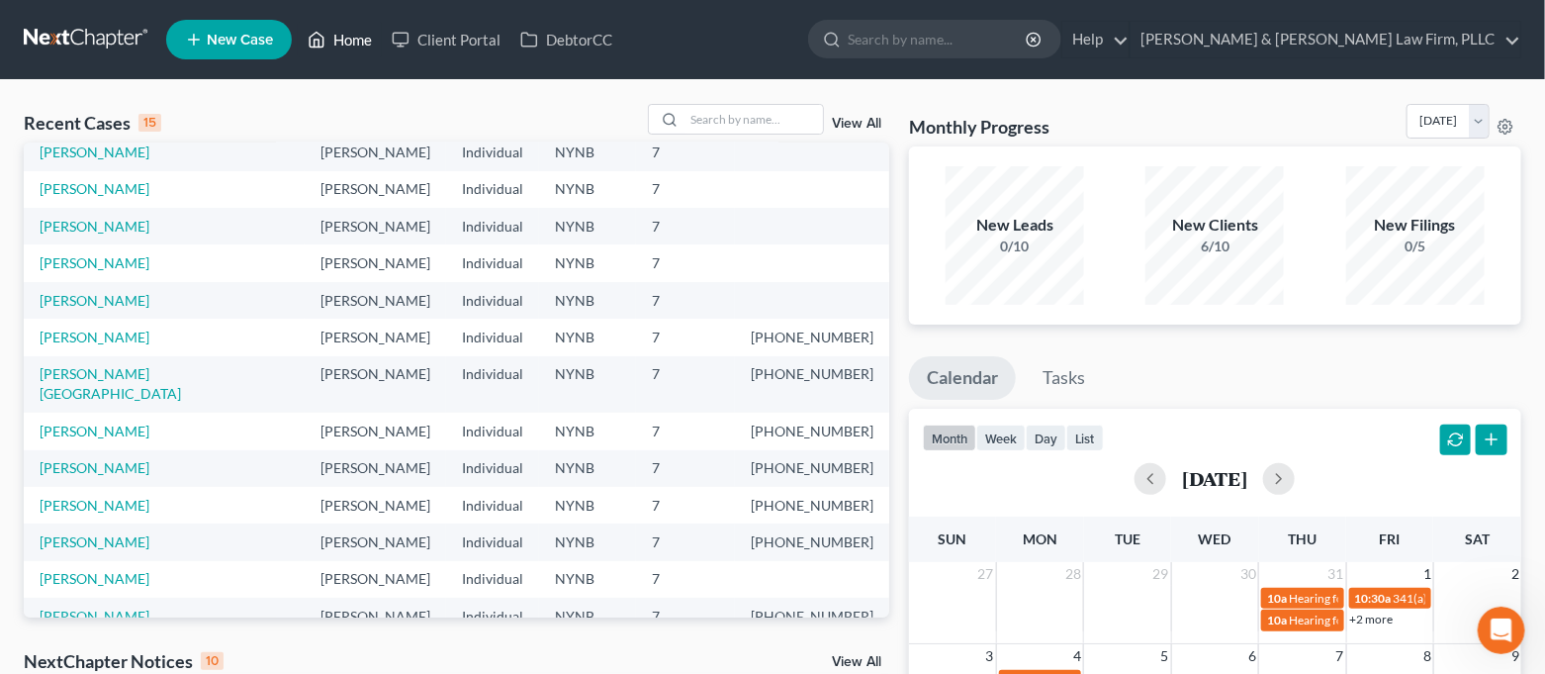
scroll to position [136, 0]
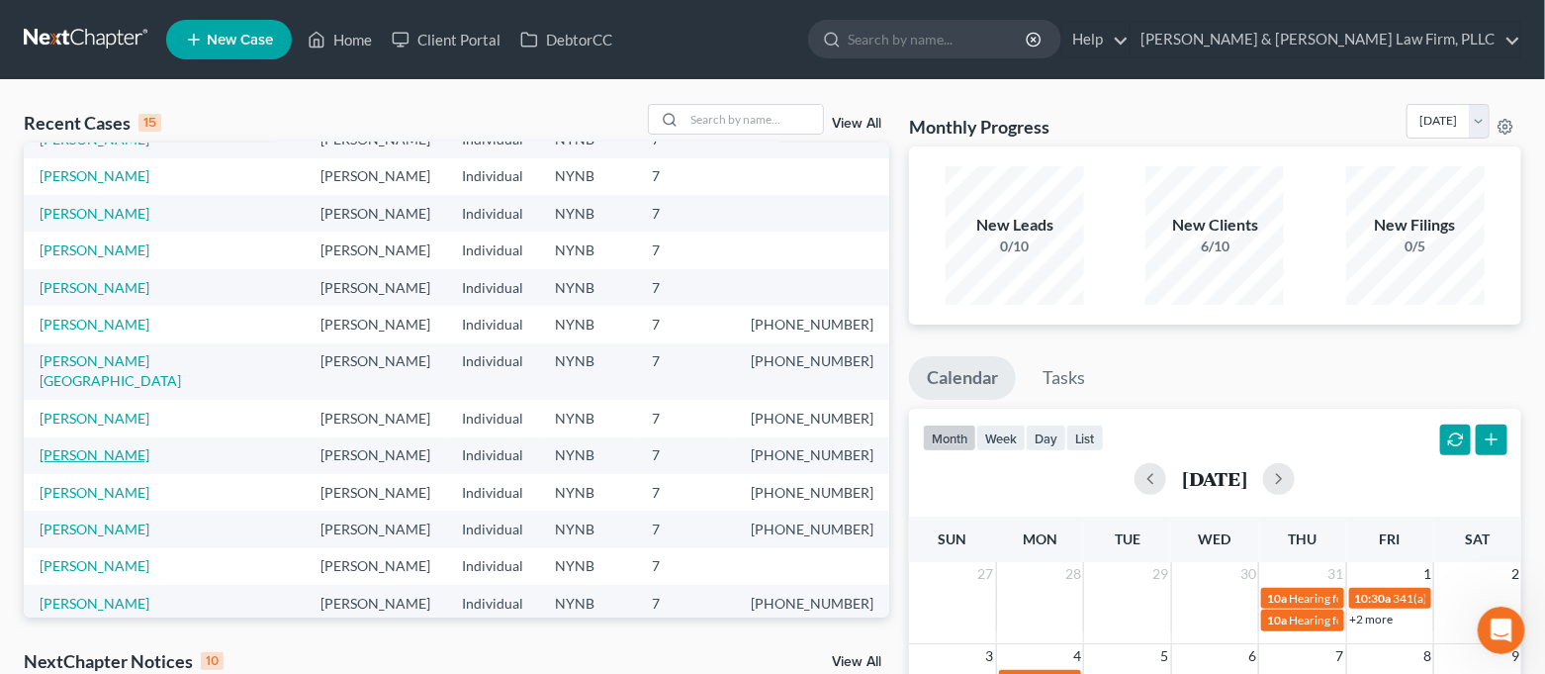
click at [90, 446] on link "[PERSON_NAME]" at bounding box center [95, 454] width 110 height 17
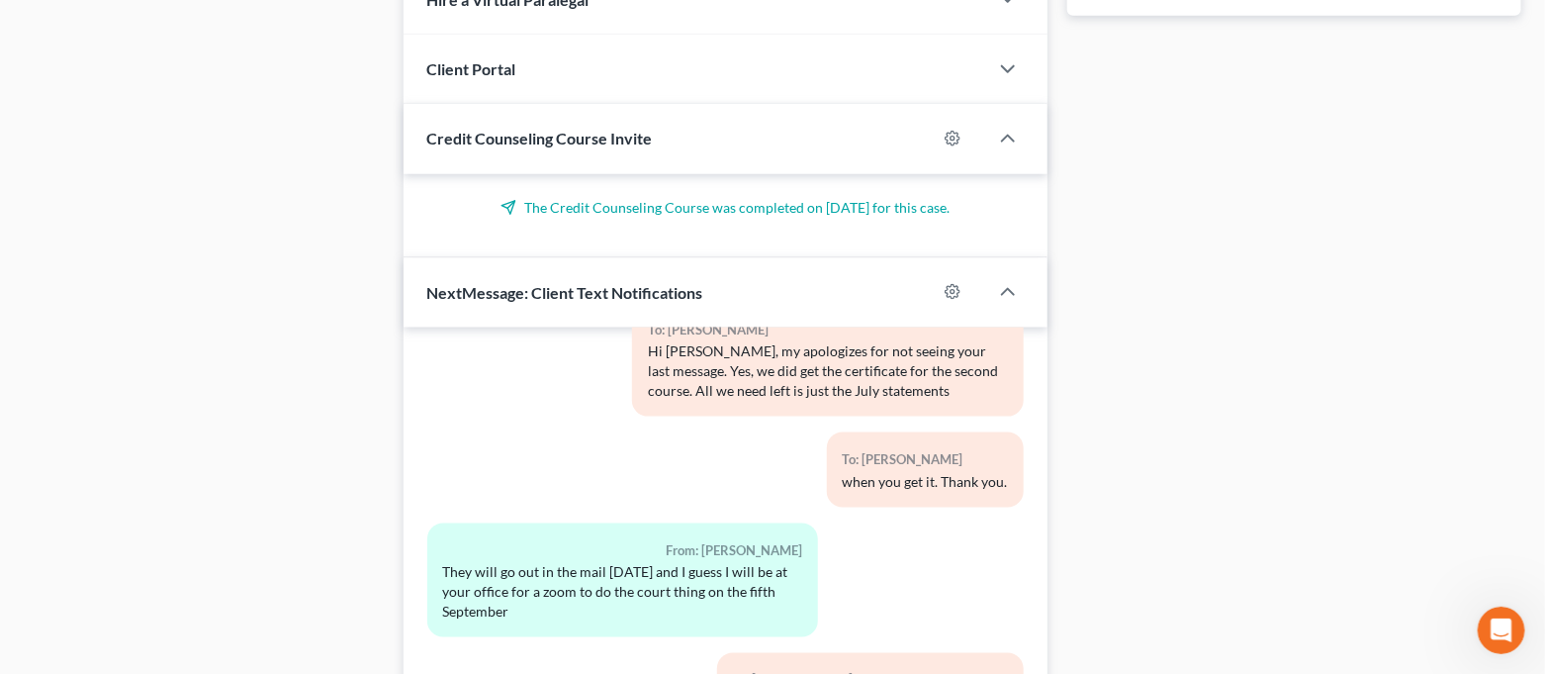
scroll to position [1161, 0]
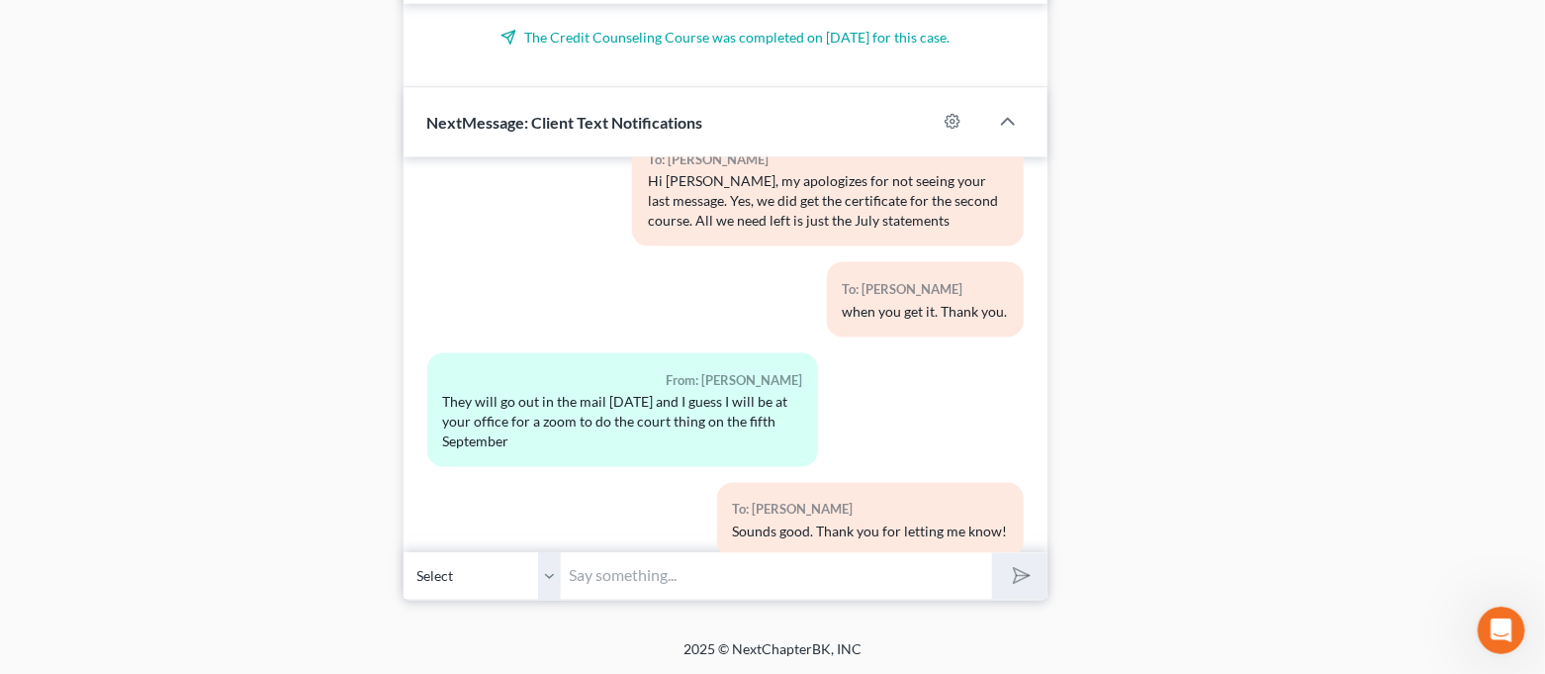
click at [732, 554] on input "text" at bounding box center [777, 576] width 431 height 48
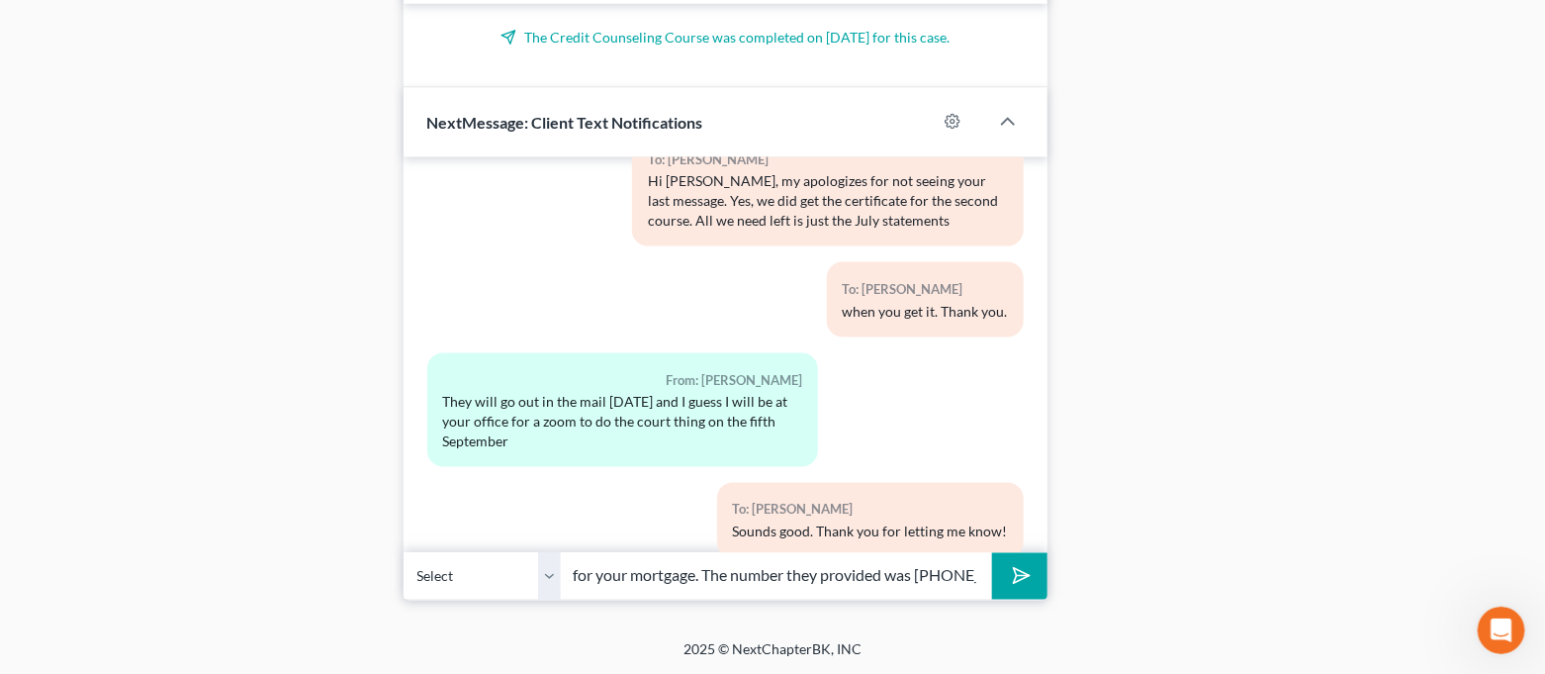
scroll to position [0, 708]
type input "Good morning...[PERSON_NAME] has asked that you call them to request the Reaffi…"
click at [1013, 574] on icon "submit" at bounding box center [1018, 576] width 28 height 28
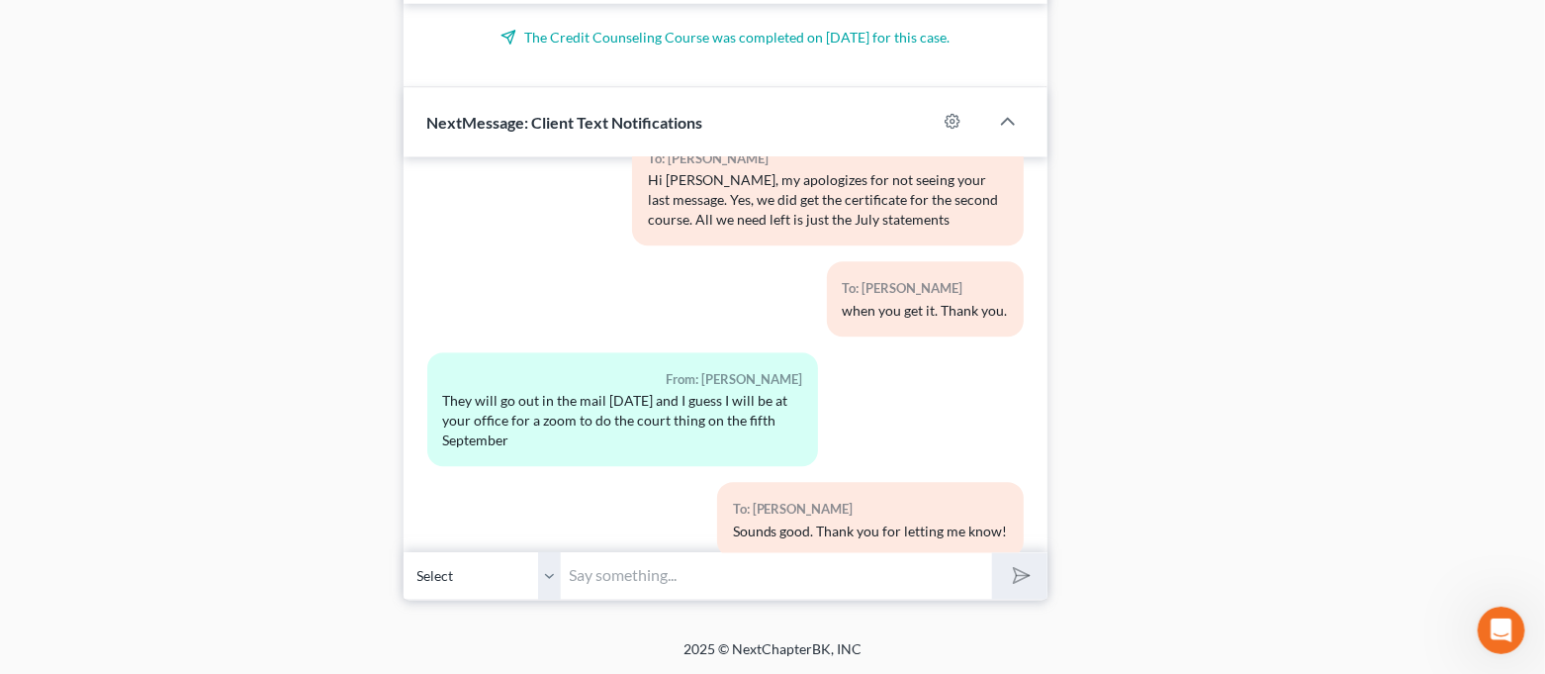
scroll to position [6010, 0]
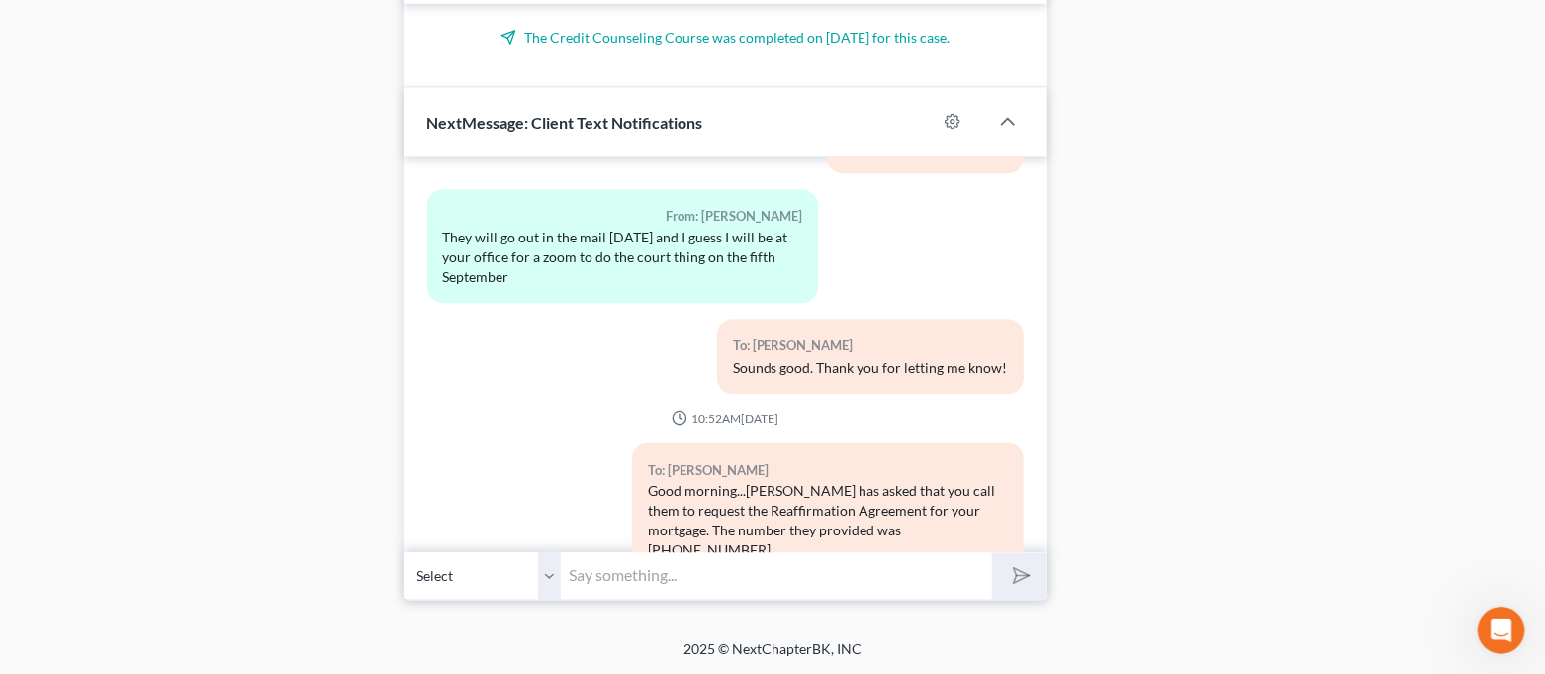
click at [860, 591] on input "text" at bounding box center [777, 576] width 431 height 48
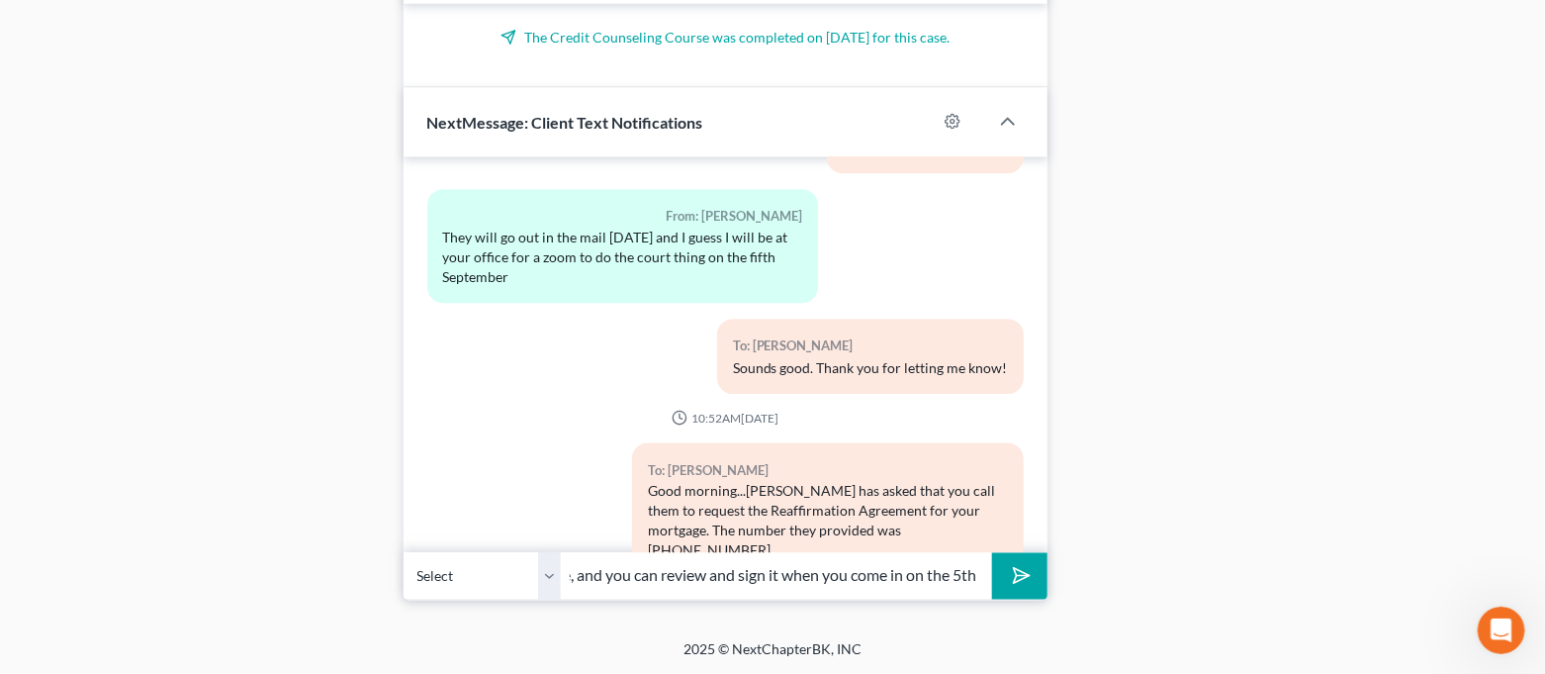
scroll to position [0, 248]
type input "They will then send it directly to me, and you can review and sign it when you …"
click at [1009, 562] on button "submit" at bounding box center [1019, 576] width 54 height 46
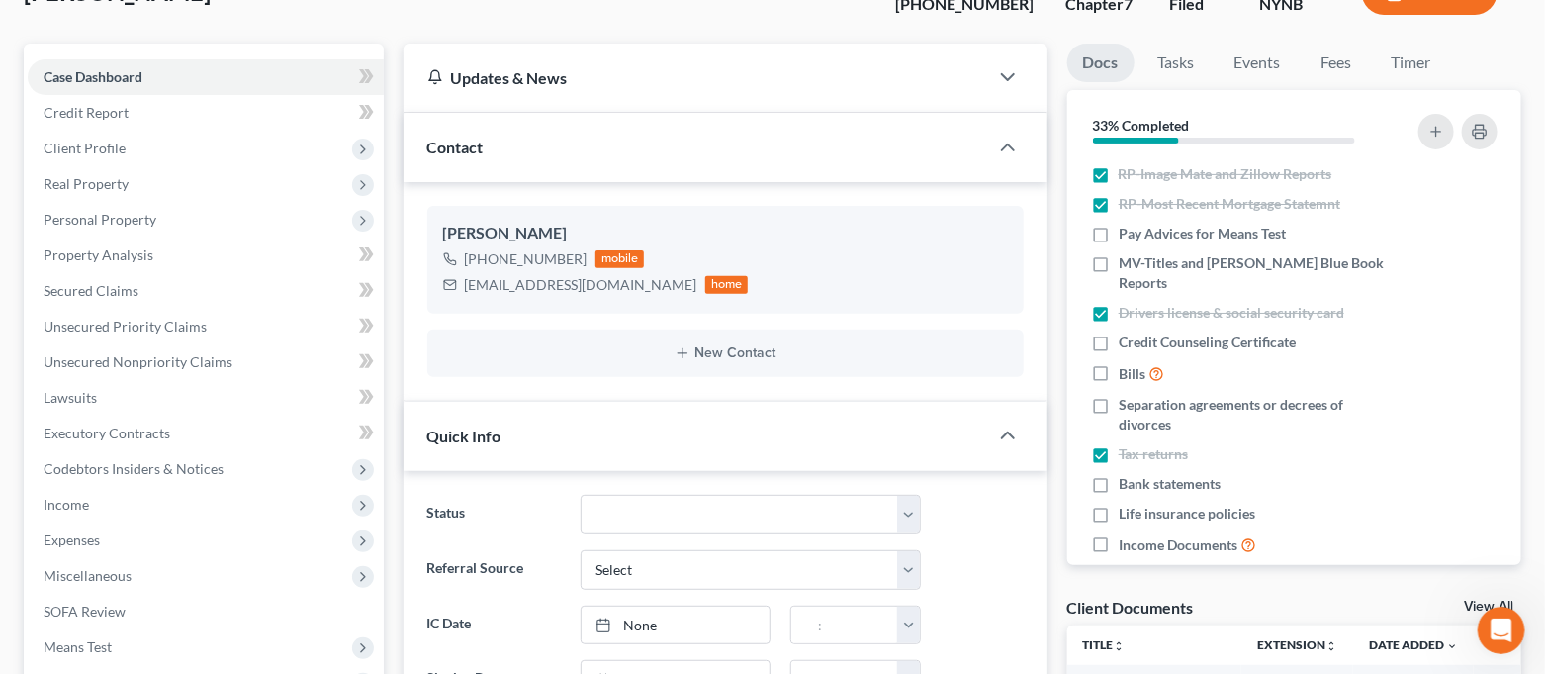
scroll to position [0, 0]
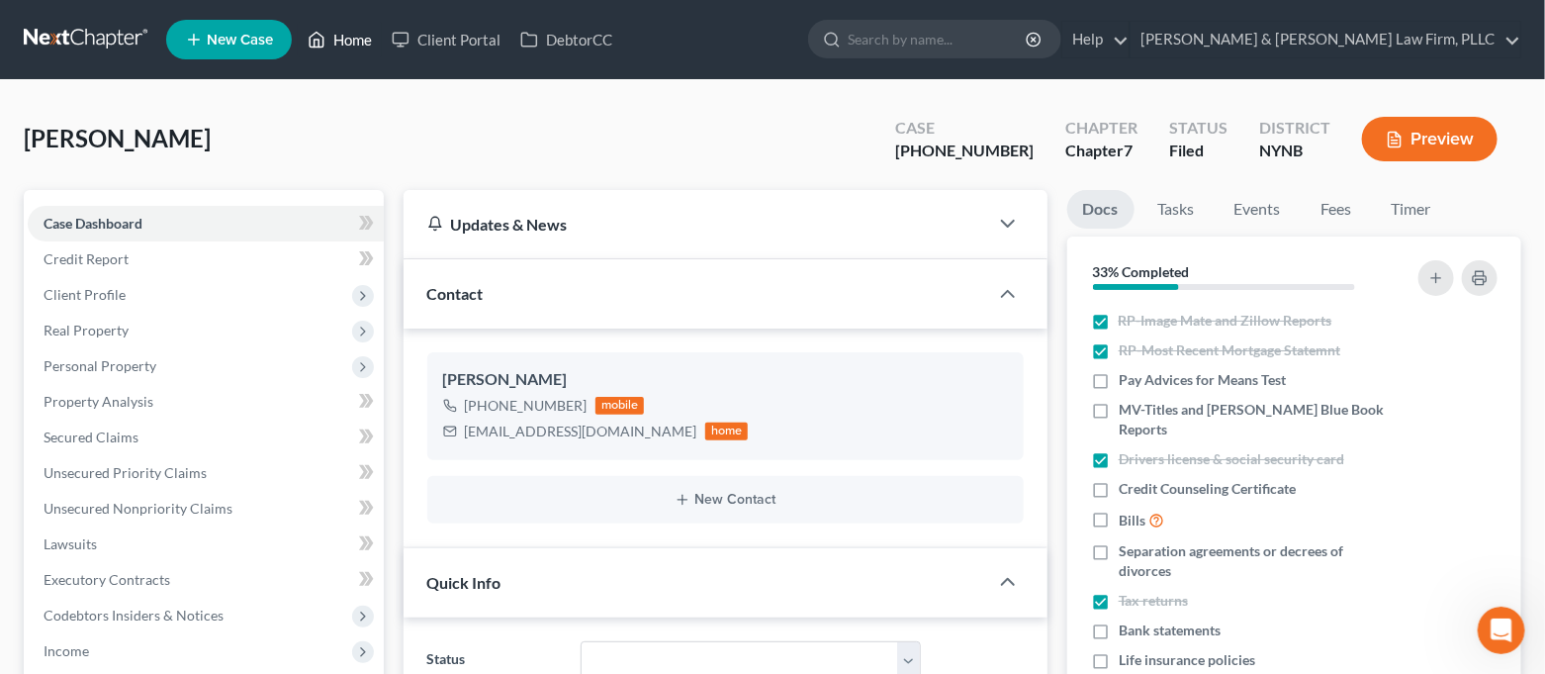
click at [337, 40] on link "Home" at bounding box center [340, 40] width 84 height 36
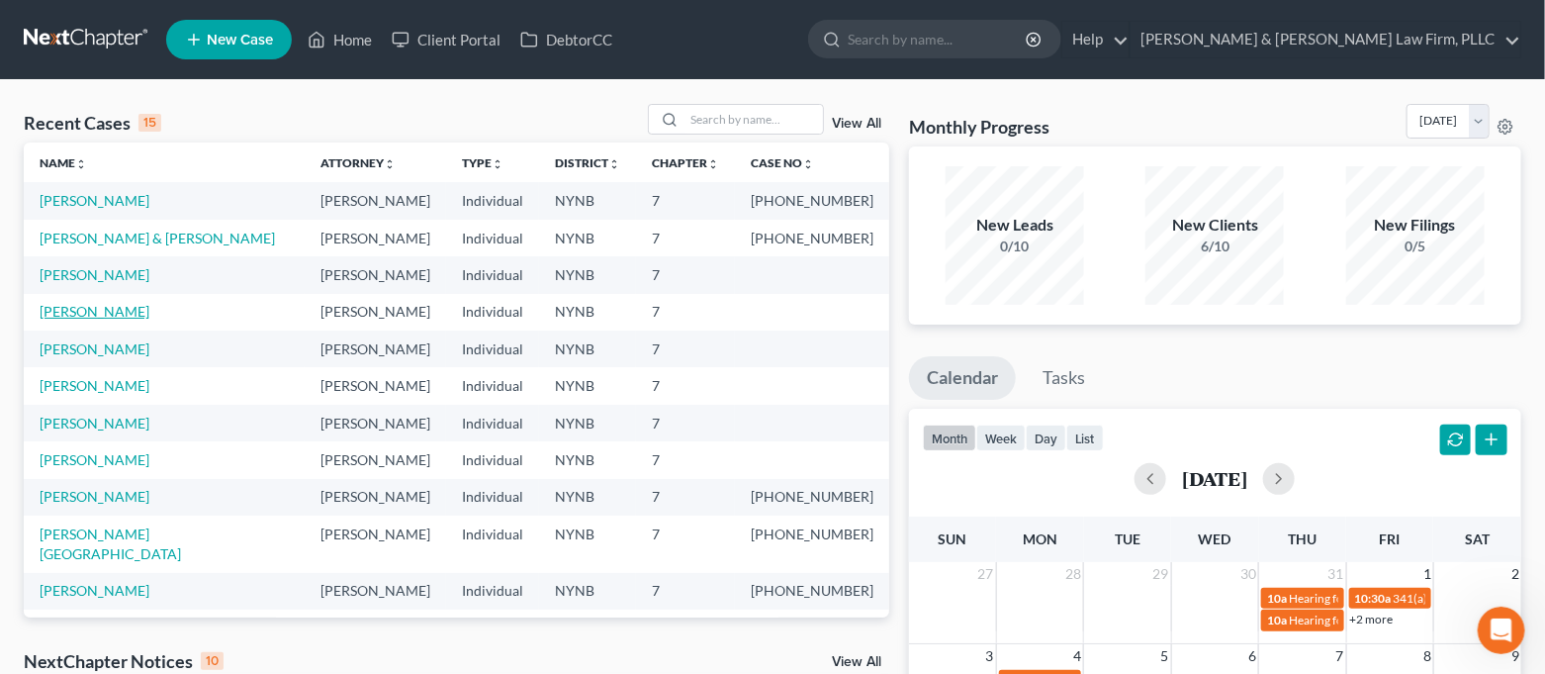
click at [96, 313] on link "[PERSON_NAME]" at bounding box center [95, 311] width 110 height 17
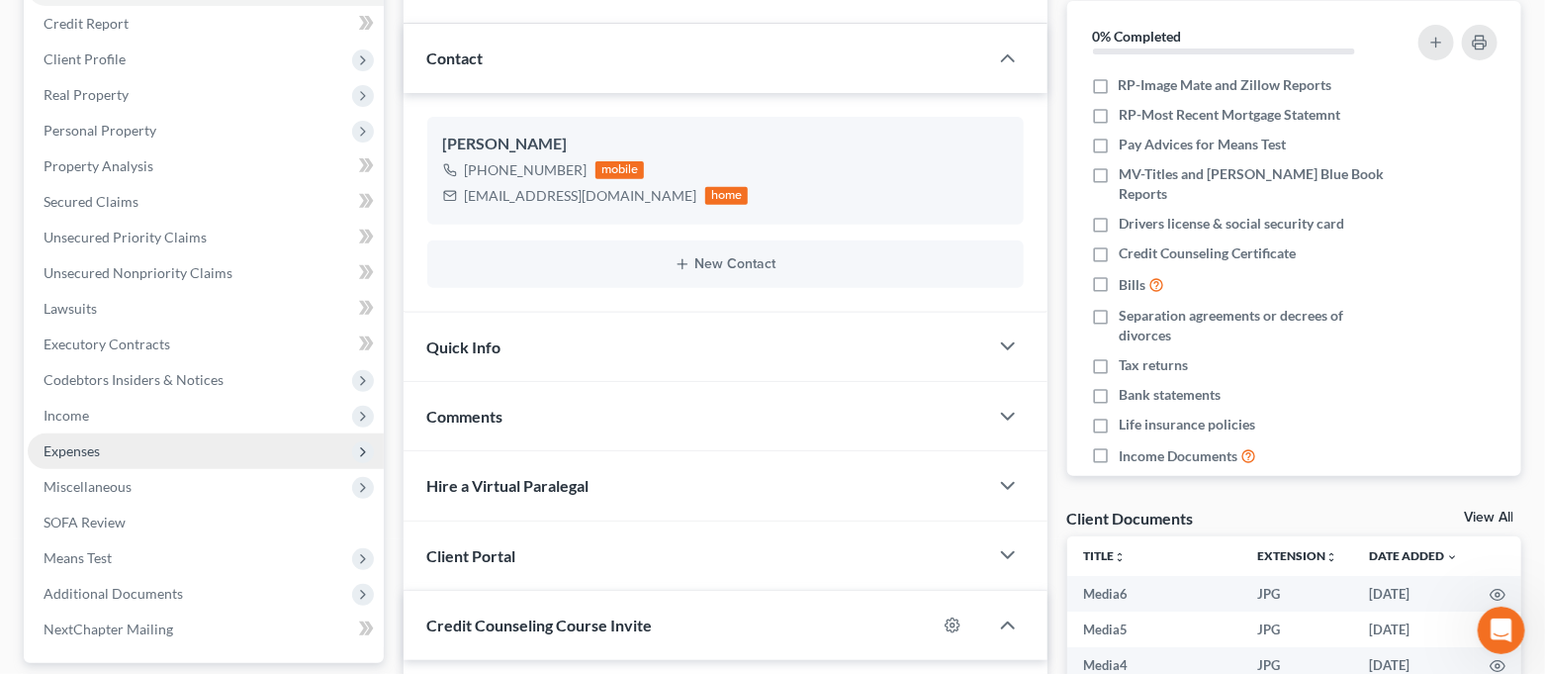
scroll to position [263, 0]
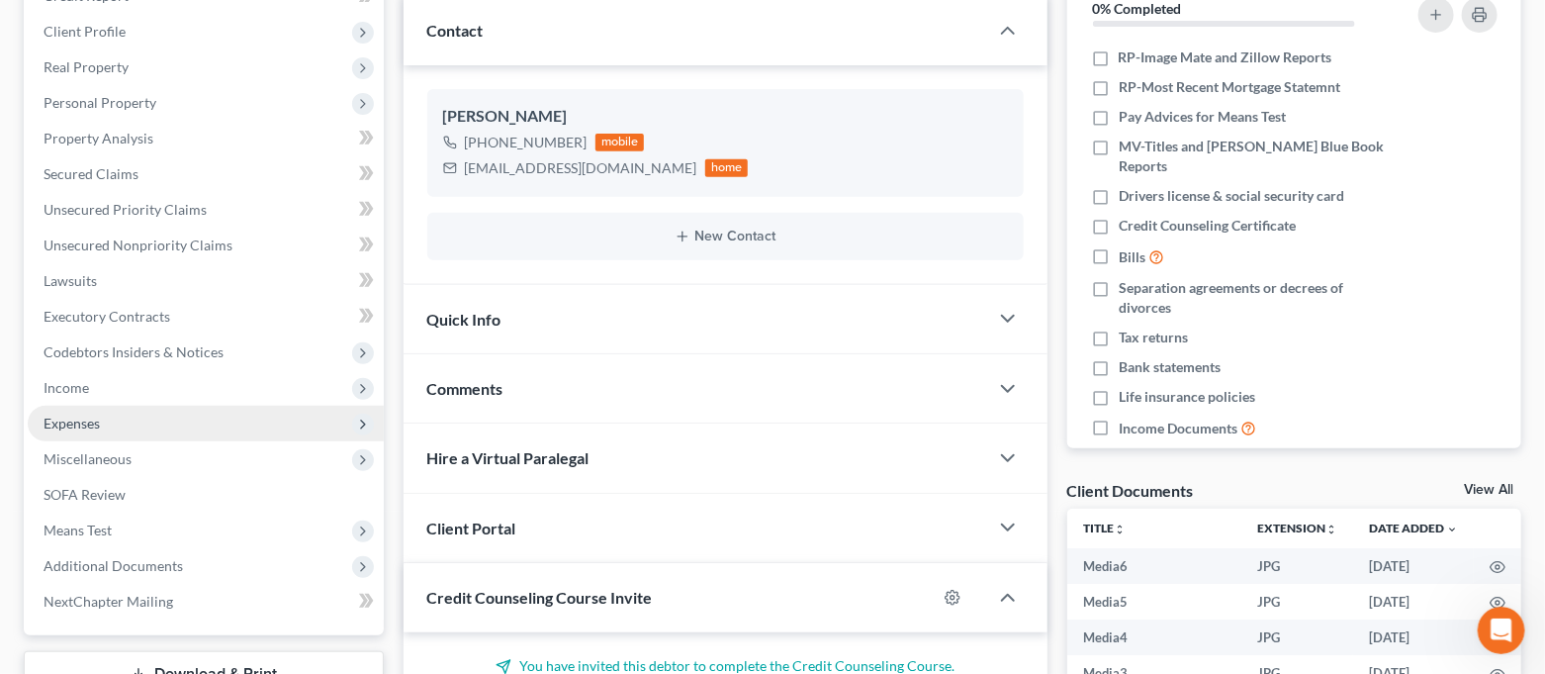
drag, startPoint x: 112, startPoint y: 393, endPoint x: 111, endPoint y: 407, distance: 13.9
click at [112, 392] on span "Income" at bounding box center [206, 388] width 356 height 36
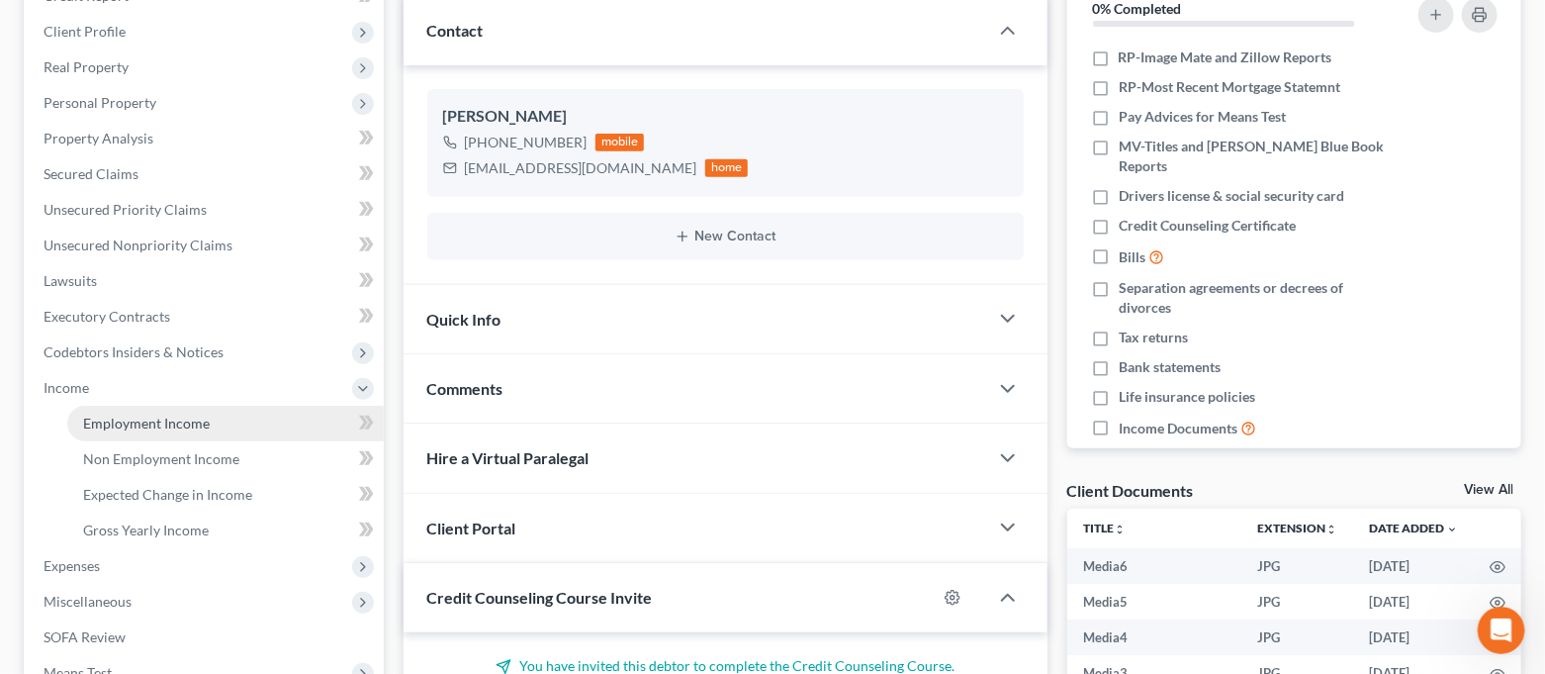
click at [116, 416] on span "Employment Income" at bounding box center [146, 423] width 127 height 17
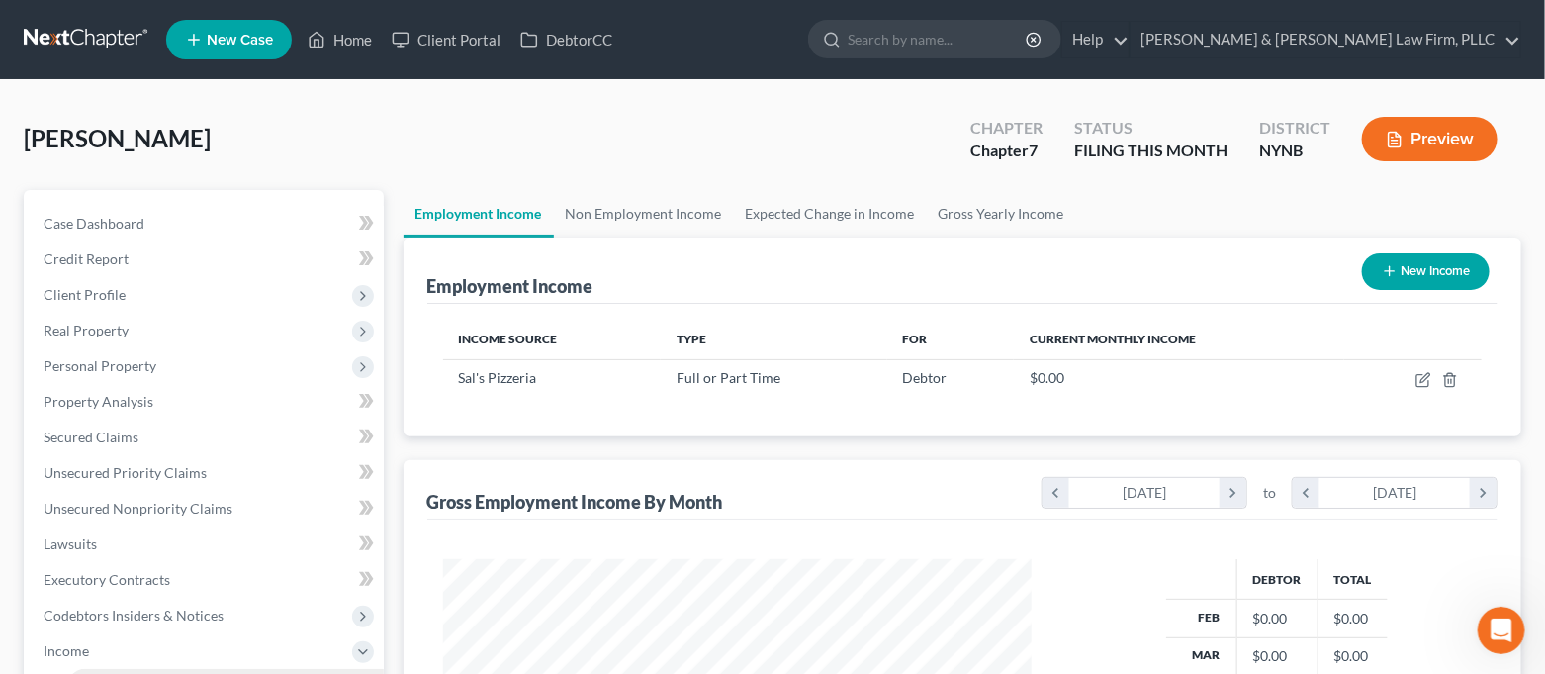
scroll to position [353, 630]
click at [332, 38] on link "Home" at bounding box center [340, 40] width 84 height 36
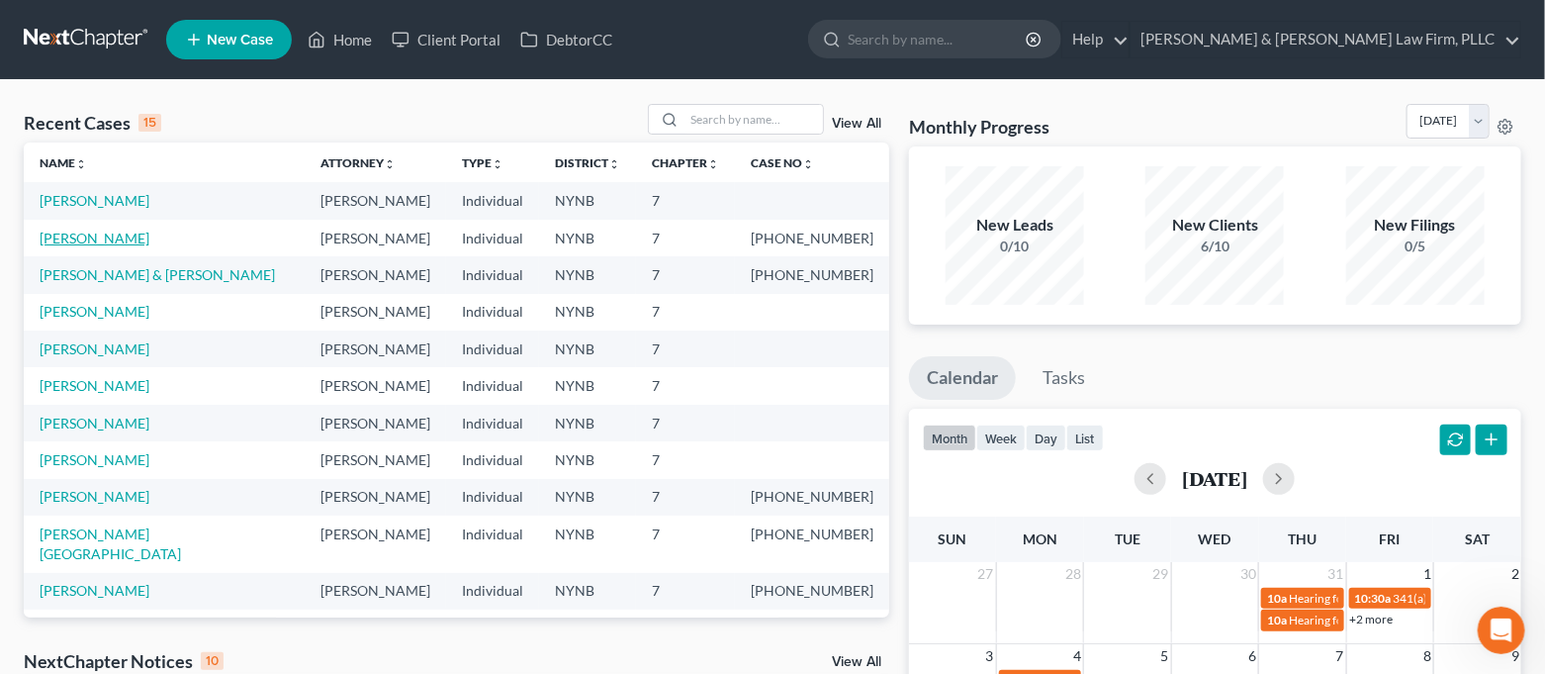
click at [98, 237] on link "[PERSON_NAME]" at bounding box center [95, 238] width 110 height 17
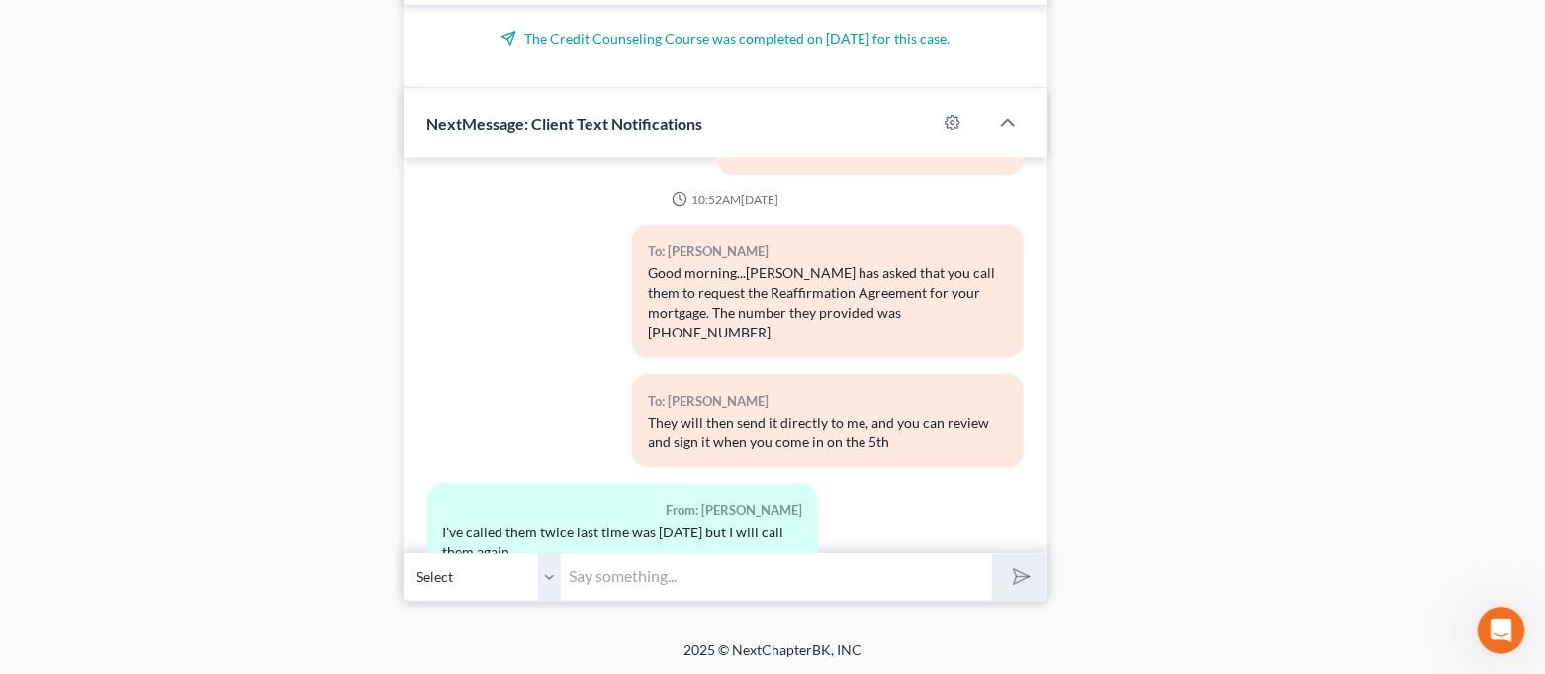
scroll to position [1161, 0]
click at [782, 584] on input "text" at bounding box center [777, 576] width 431 height 48
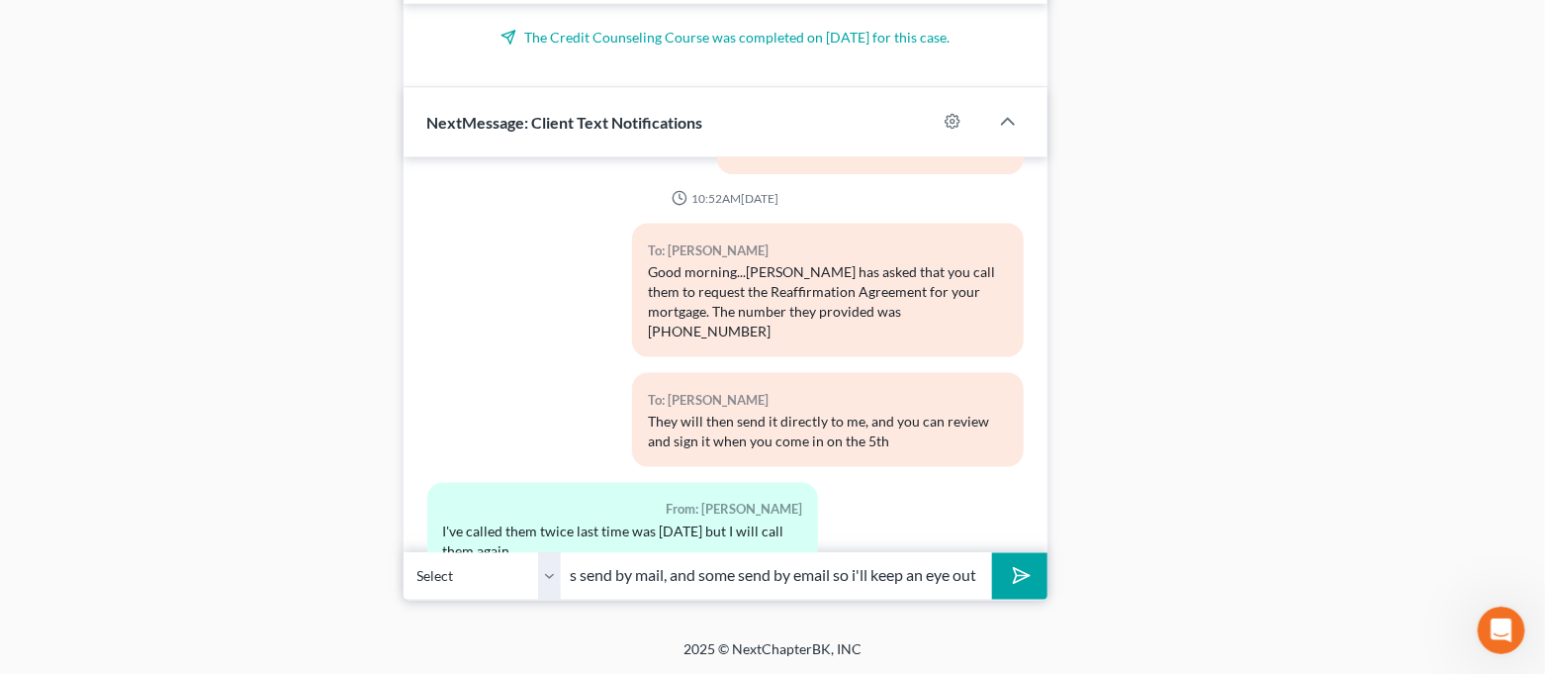
scroll to position [0, 576]
type input "Okay. They may have sent it already and we just haven't gotten it yet. Some cre…"
click at [992, 553] on button "submit" at bounding box center [1019, 576] width 54 height 46
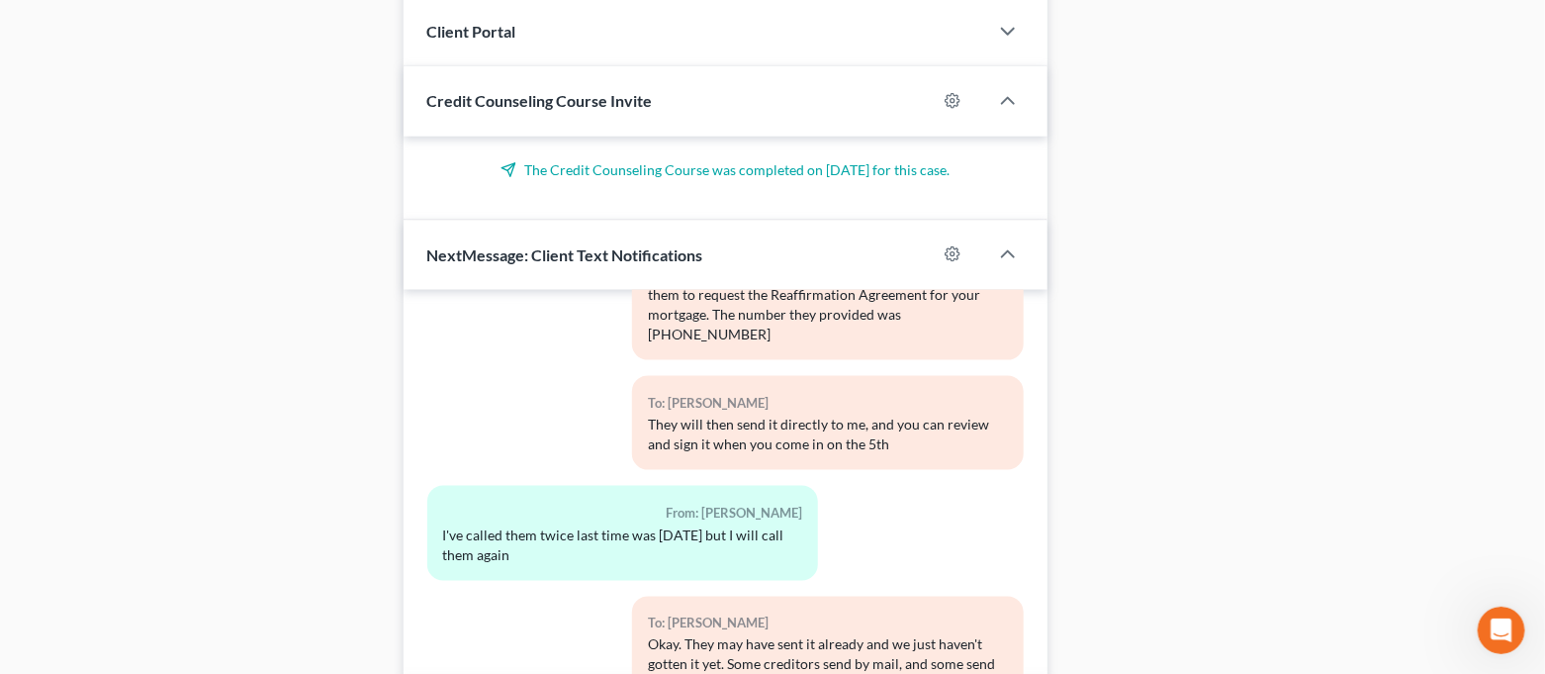
scroll to position [1161, 0]
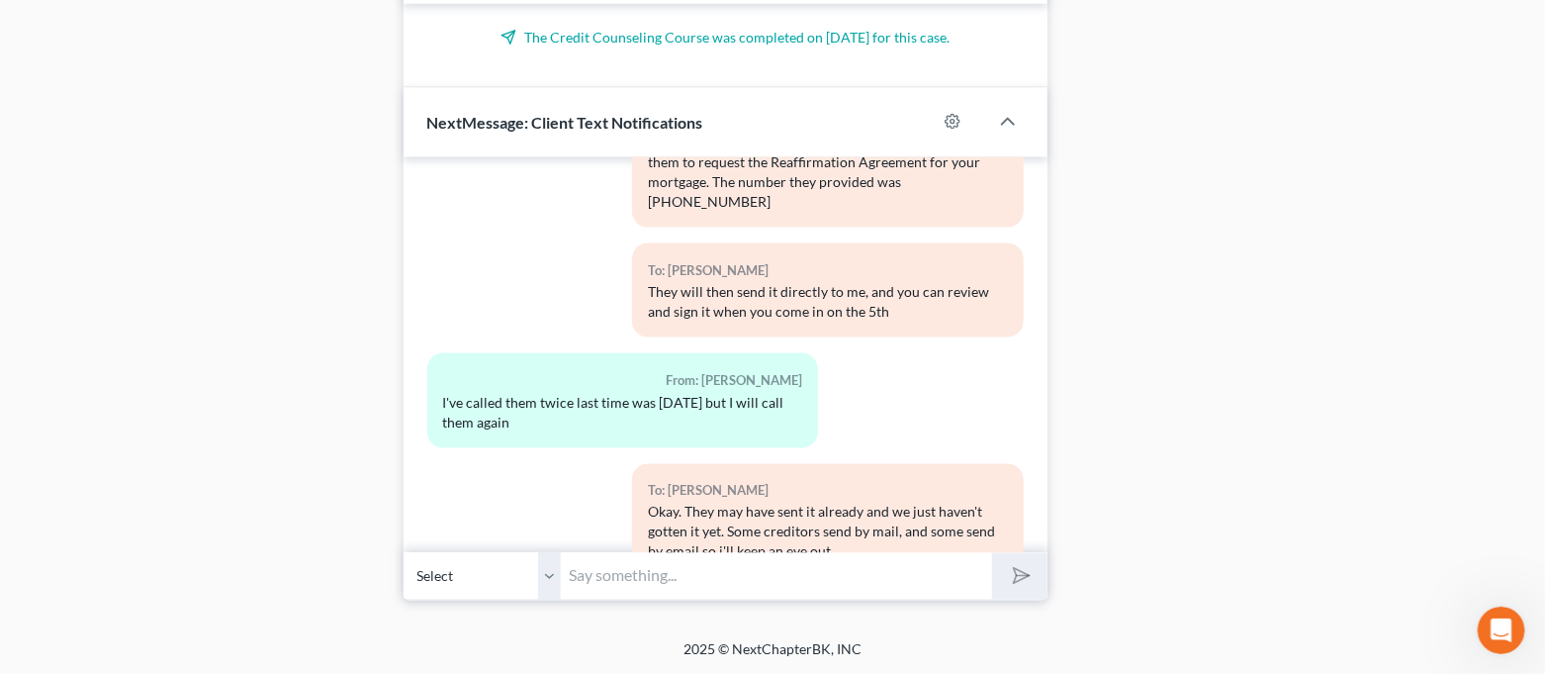
click at [796, 588] on input "text" at bounding box center [777, 576] width 431 height 48
type input "I already have the one from Empower too"
click at [992, 553] on button "submit" at bounding box center [1019, 576] width 54 height 46
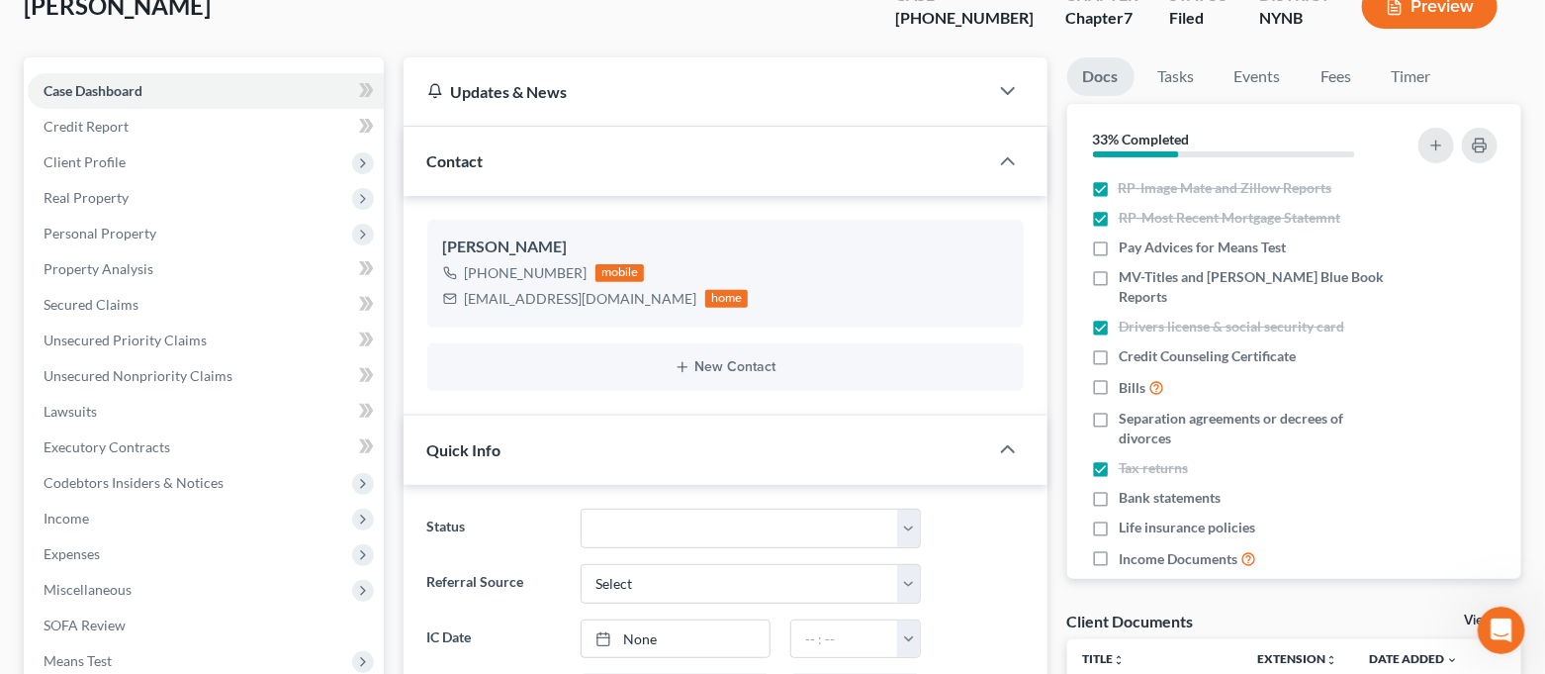
scroll to position [0, 0]
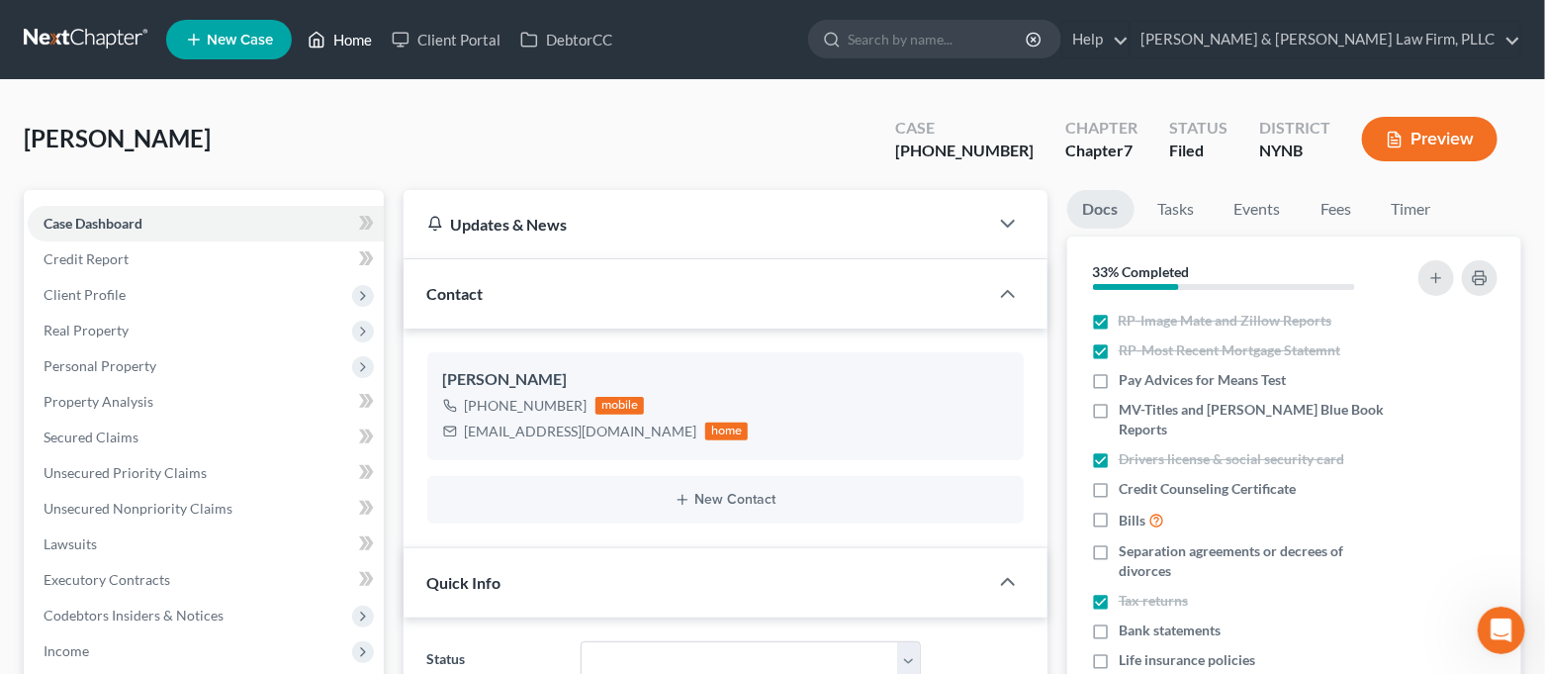
click at [342, 30] on link "Home" at bounding box center [340, 40] width 84 height 36
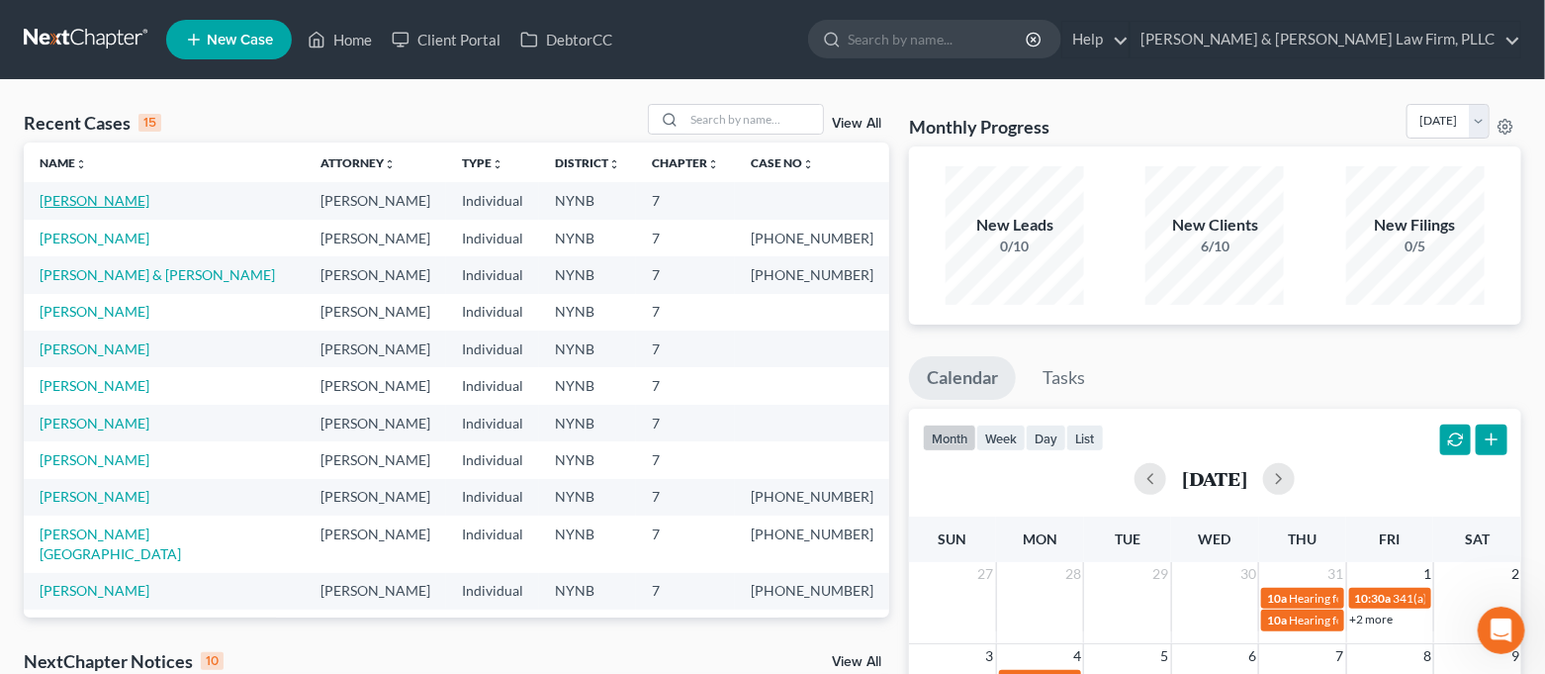
click at [120, 196] on link "[PERSON_NAME]" at bounding box center [95, 200] width 110 height 17
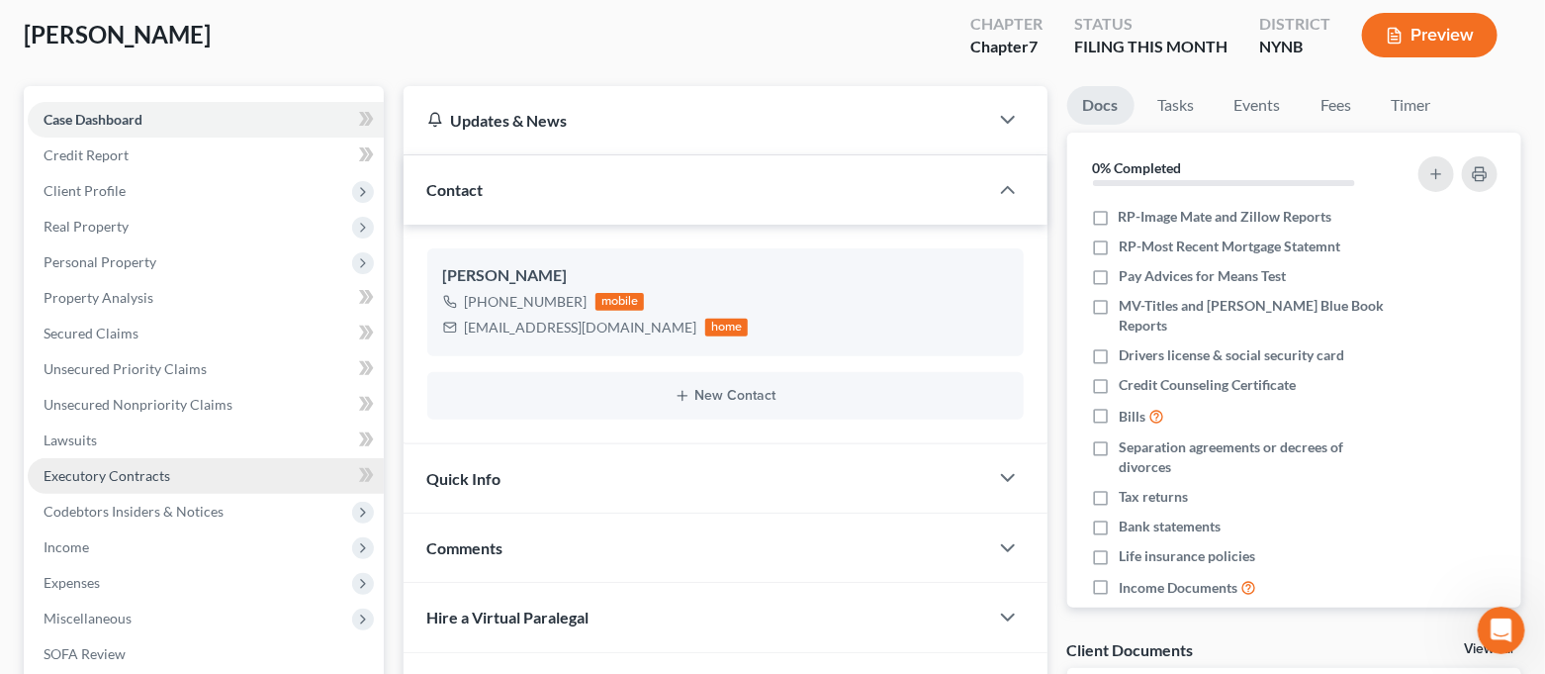
scroll to position [5964, 0]
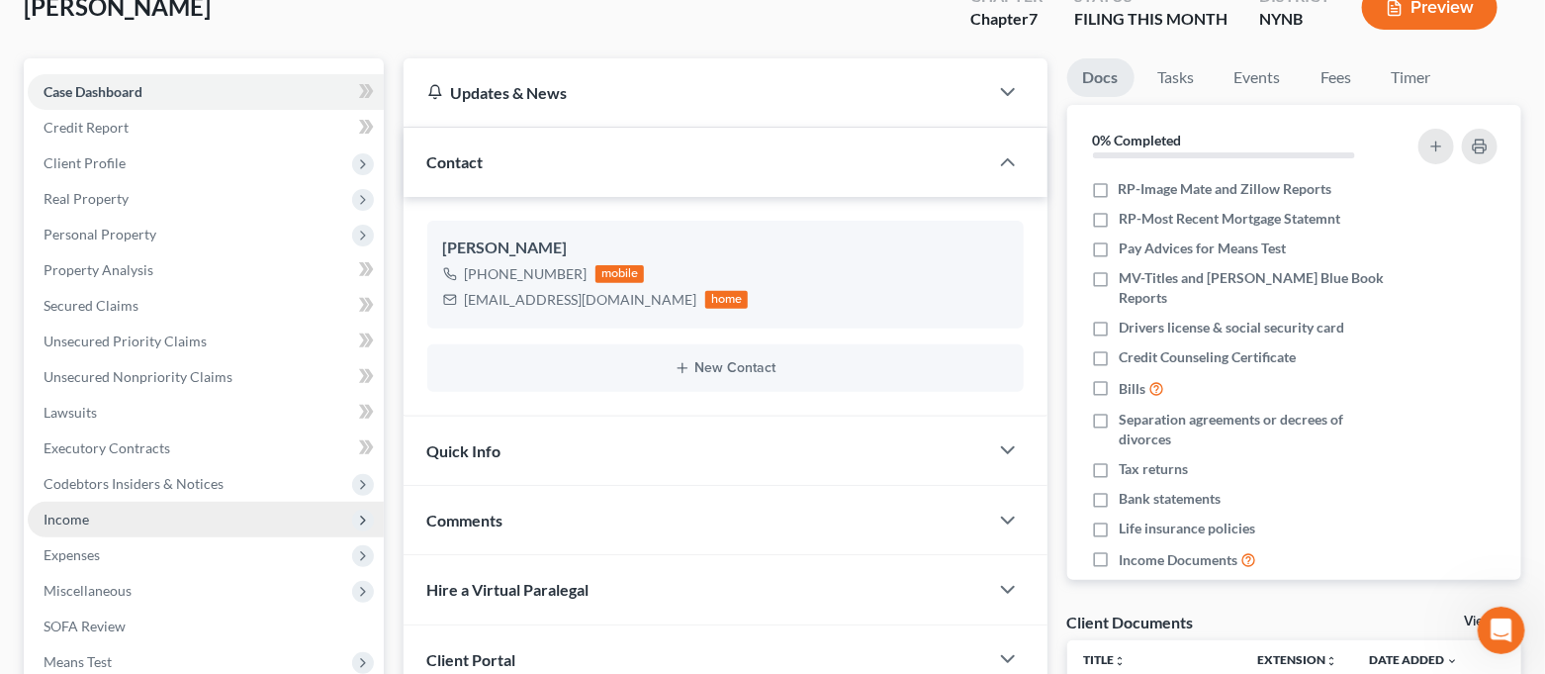
click at [112, 509] on span "Income" at bounding box center [206, 520] width 356 height 36
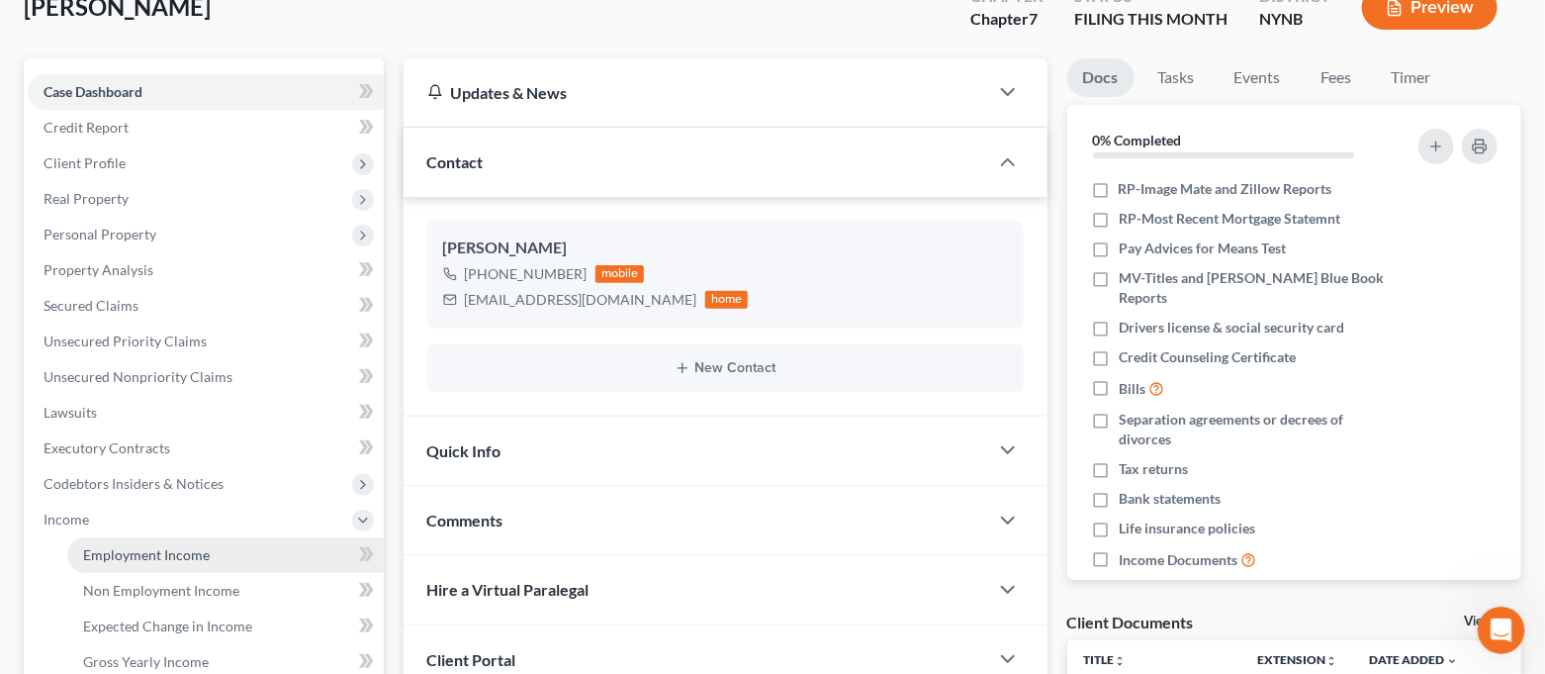
click at [112, 546] on span "Employment Income" at bounding box center [146, 554] width 127 height 17
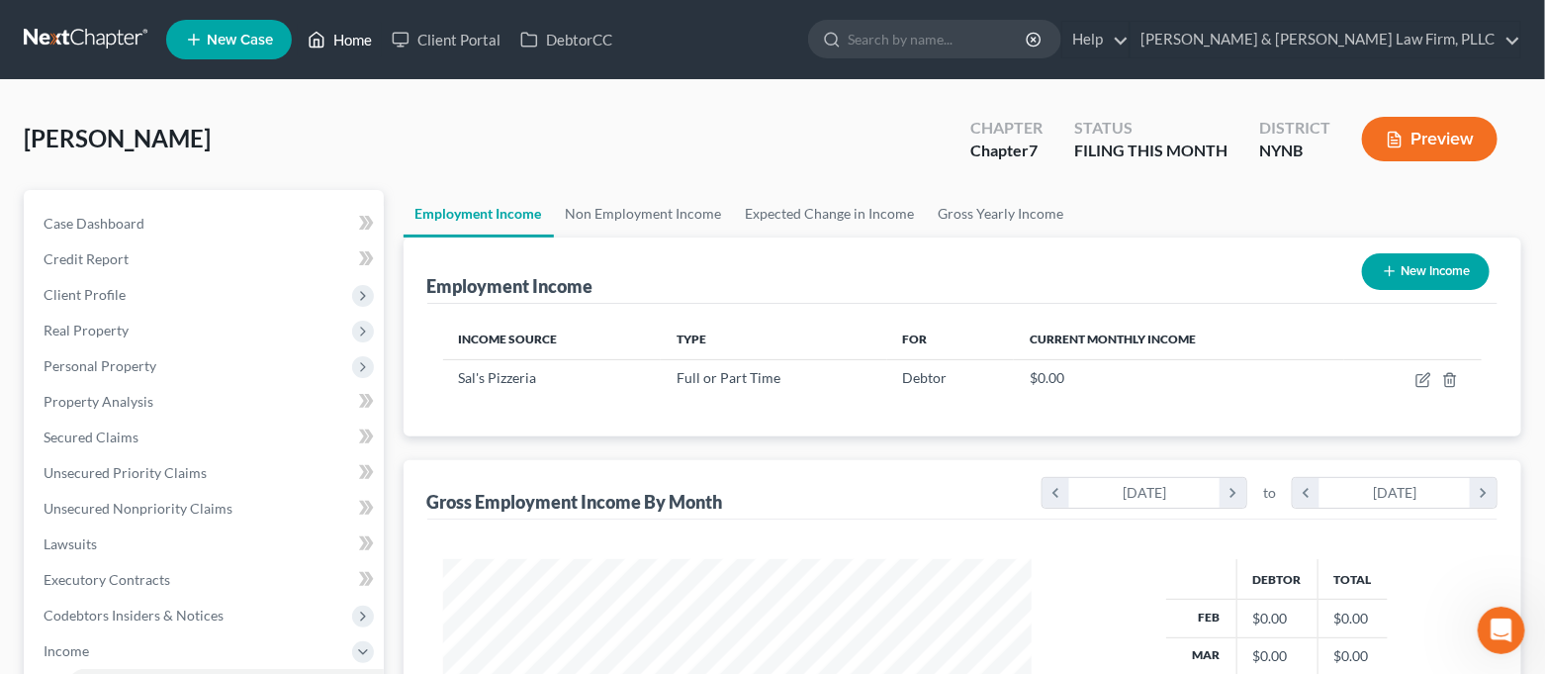
click at [356, 43] on link "Home" at bounding box center [340, 40] width 84 height 36
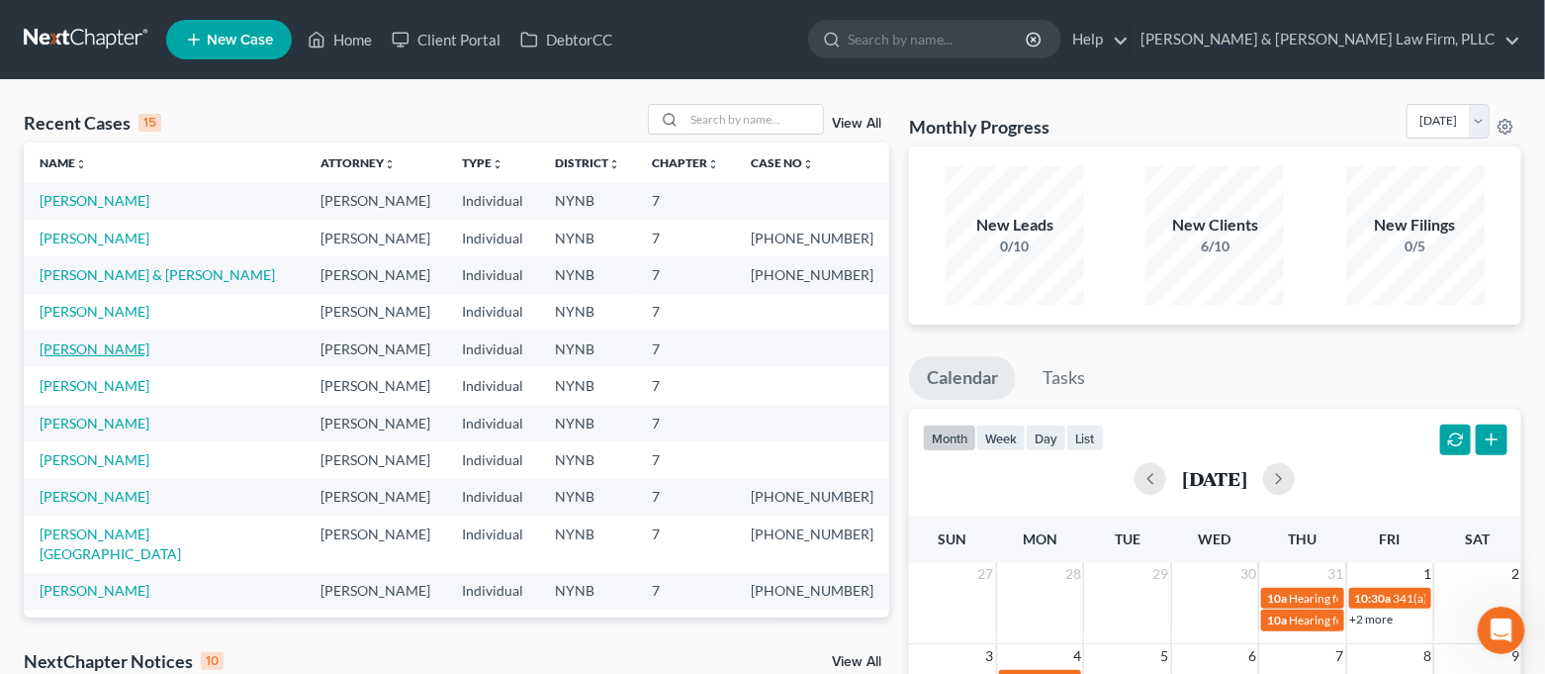
click at [92, 347] on link "[PERSON_NAME]" at bounding box center [95, 348] width 110 height 17
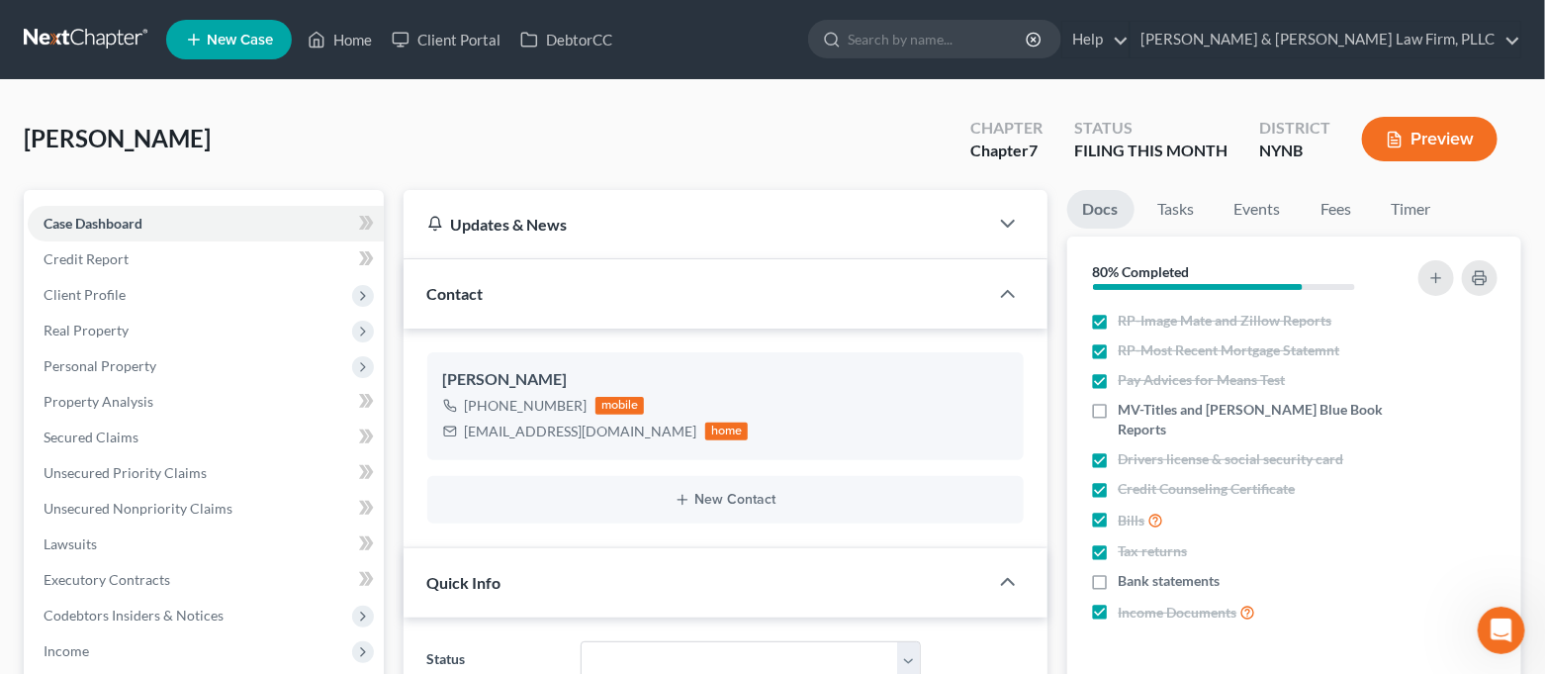
scroll to position [374, 0]
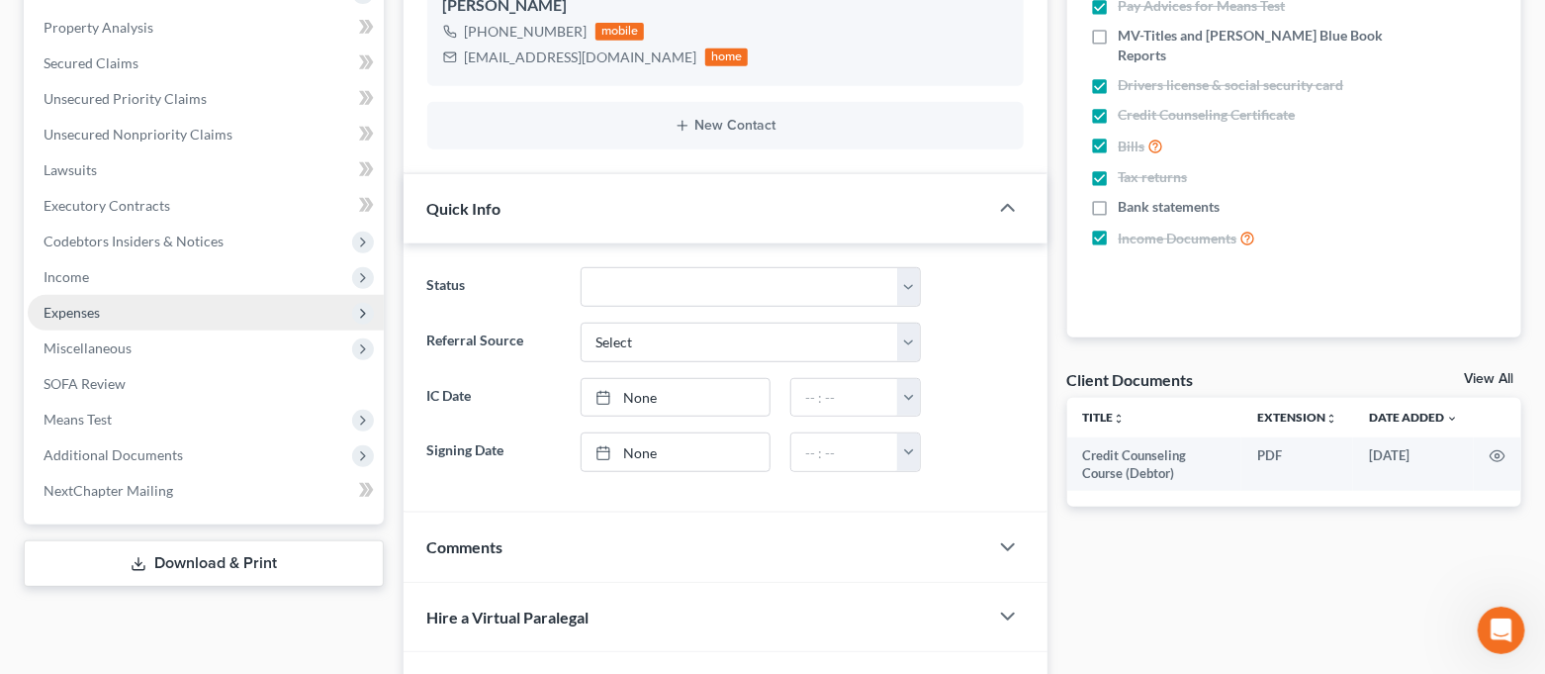
drag, startPoint x: 121, startPoint y: 309, endPoint x: 148, endPoint y: 317, distance: 28.8
click at [121, 309] on span "Expenses" at bounding box center [206, 313] width 356 height 36
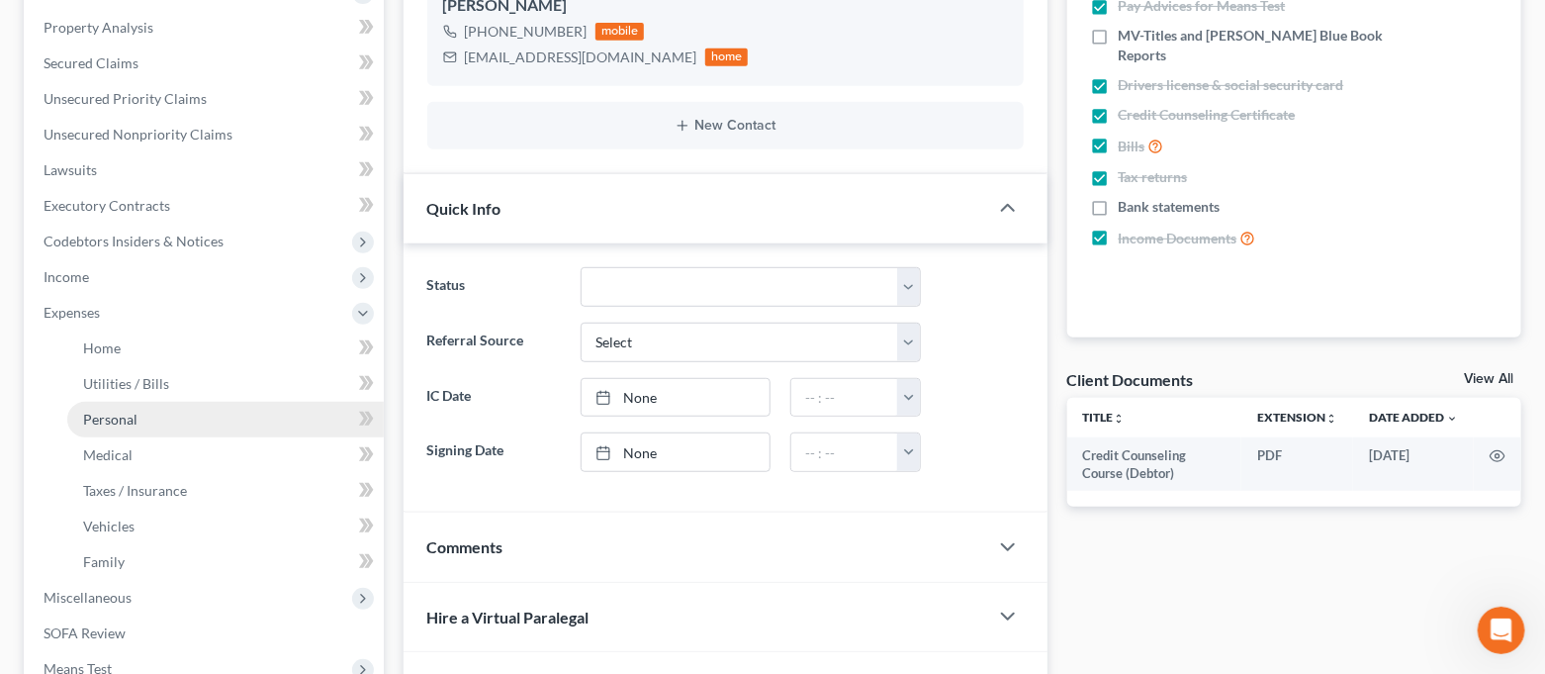
click at [183, 415] on link "Personal" at bounding box center [225, 420] width 317 height 36
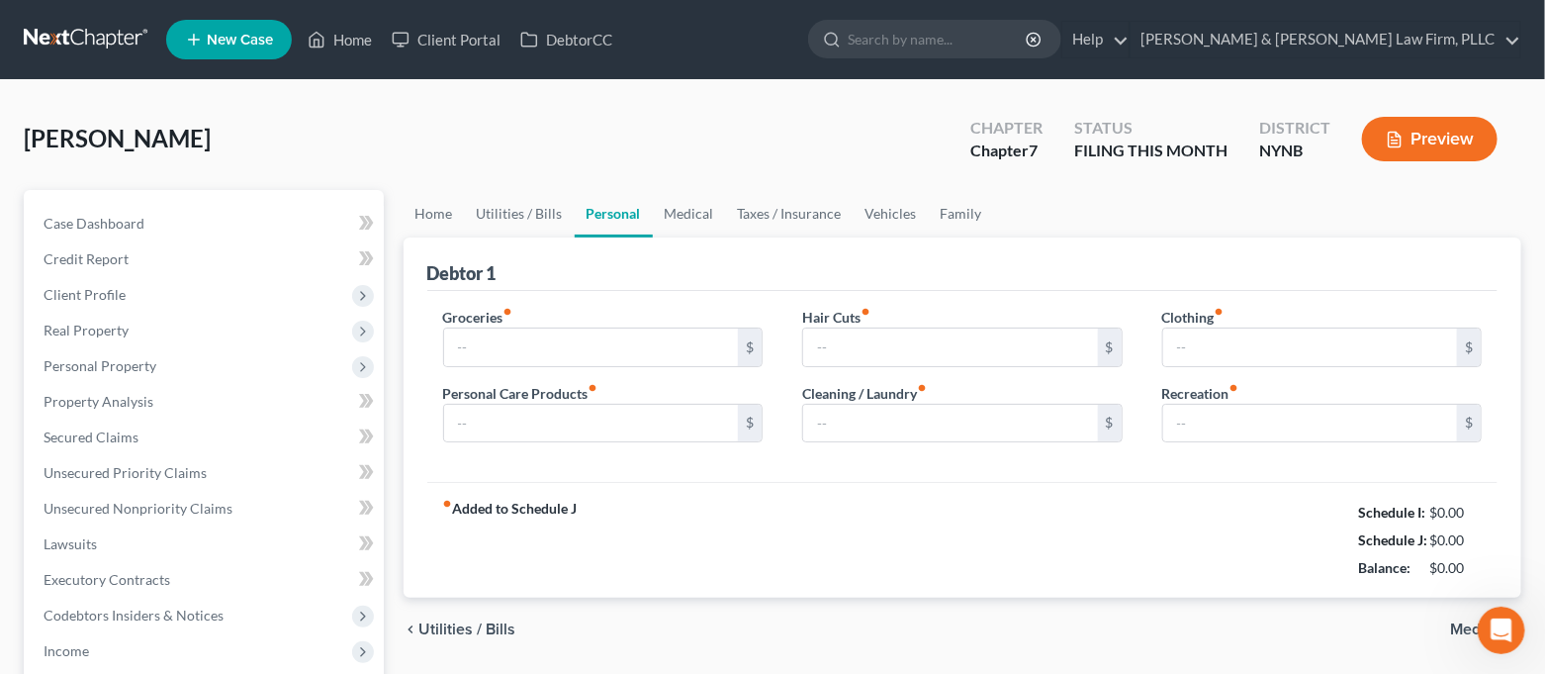
type input "1,000.00"
type input "150.00"
type input "20.00"
type input "0.00"
type input "20.00"
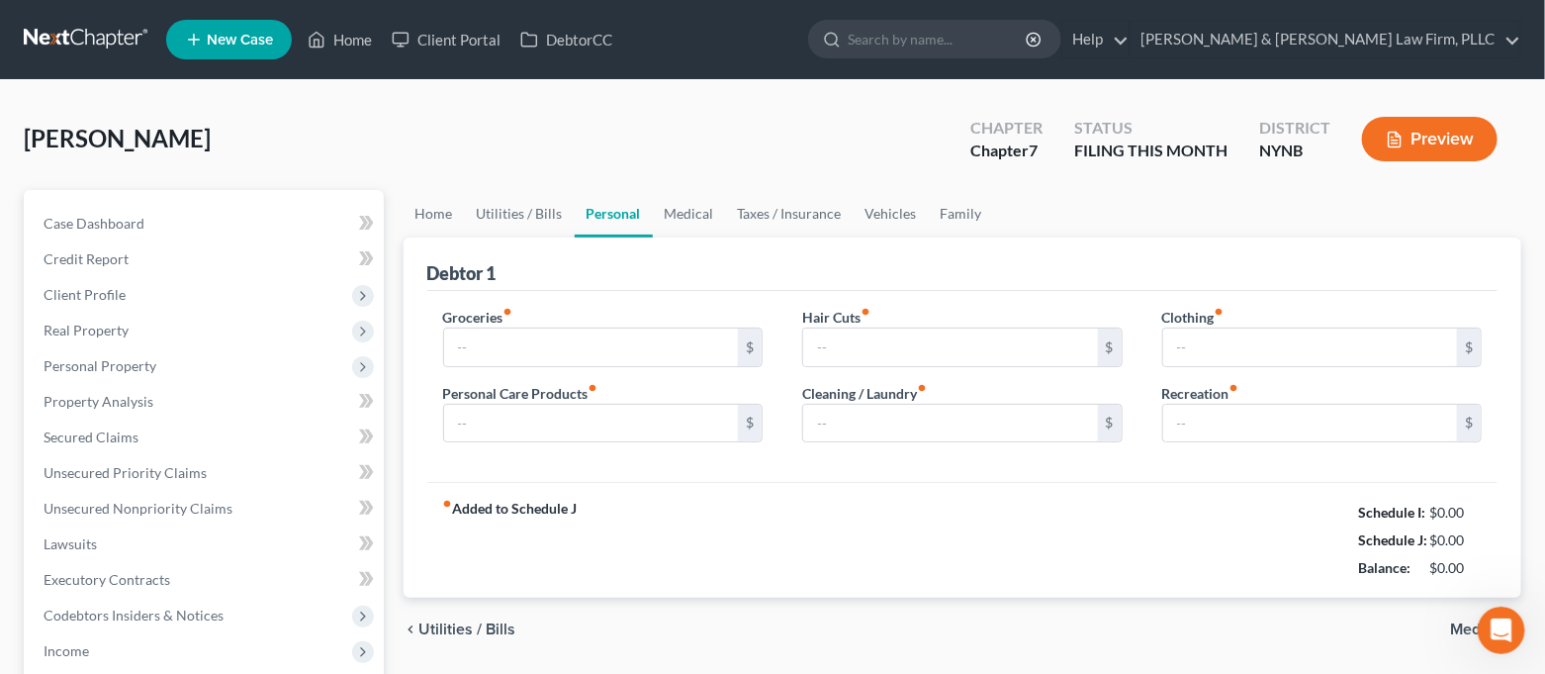
type input "250.00"
click at [536, 203] on link "Utilities / Bills" at bounding box center [520, 213] width 110 height 47
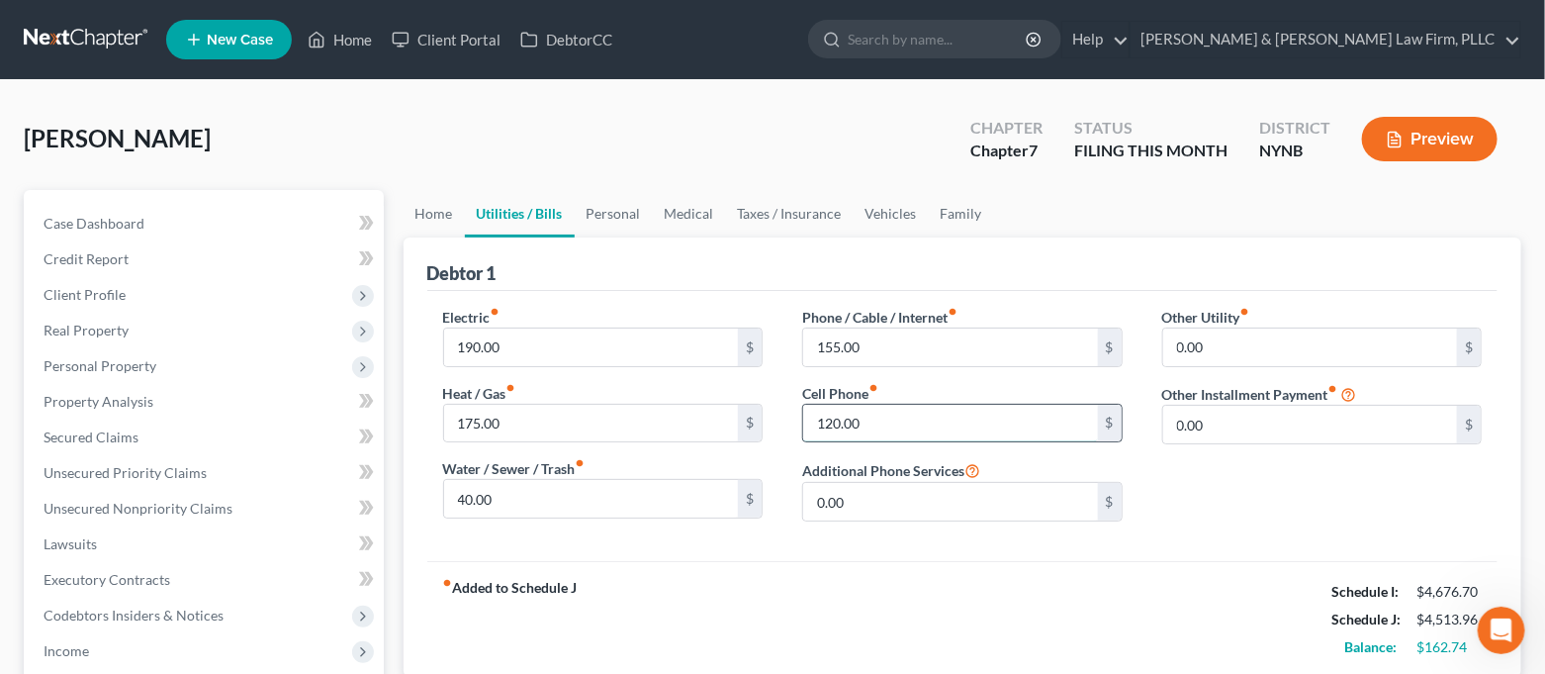
click at [875, 417] on input "120.00" at bounding box center [950, 424] width 295 height 38
type input "150.00"
click at [939, 592] on div "fiber_manual_record Added to Schedule J Schedule I: $4,676.70 Schedule J: $4,54…" at bounding box center [962, 619] width 1071 height 116
click at [441, 224] on link "Home" at bounding box center [434, 213] width 61 height 47
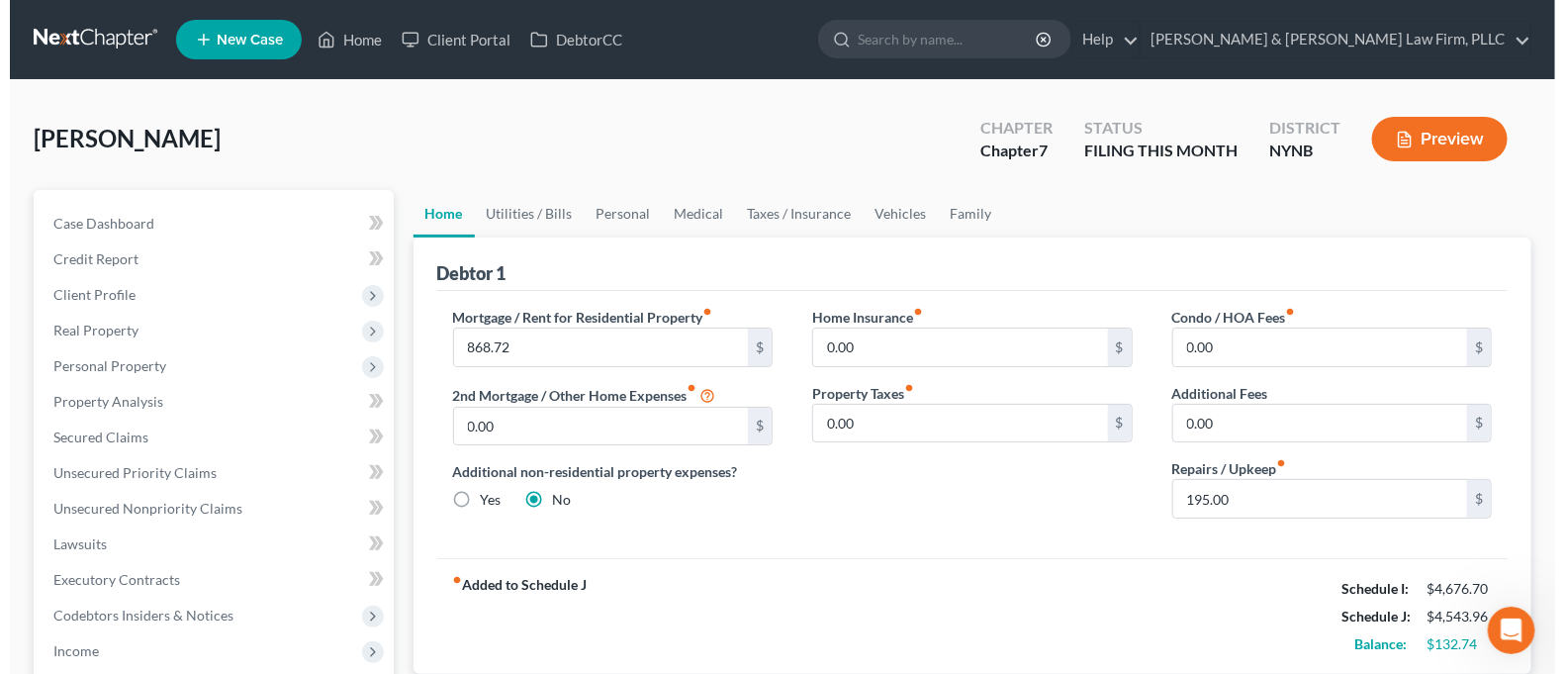
scroll to position [132, 0]
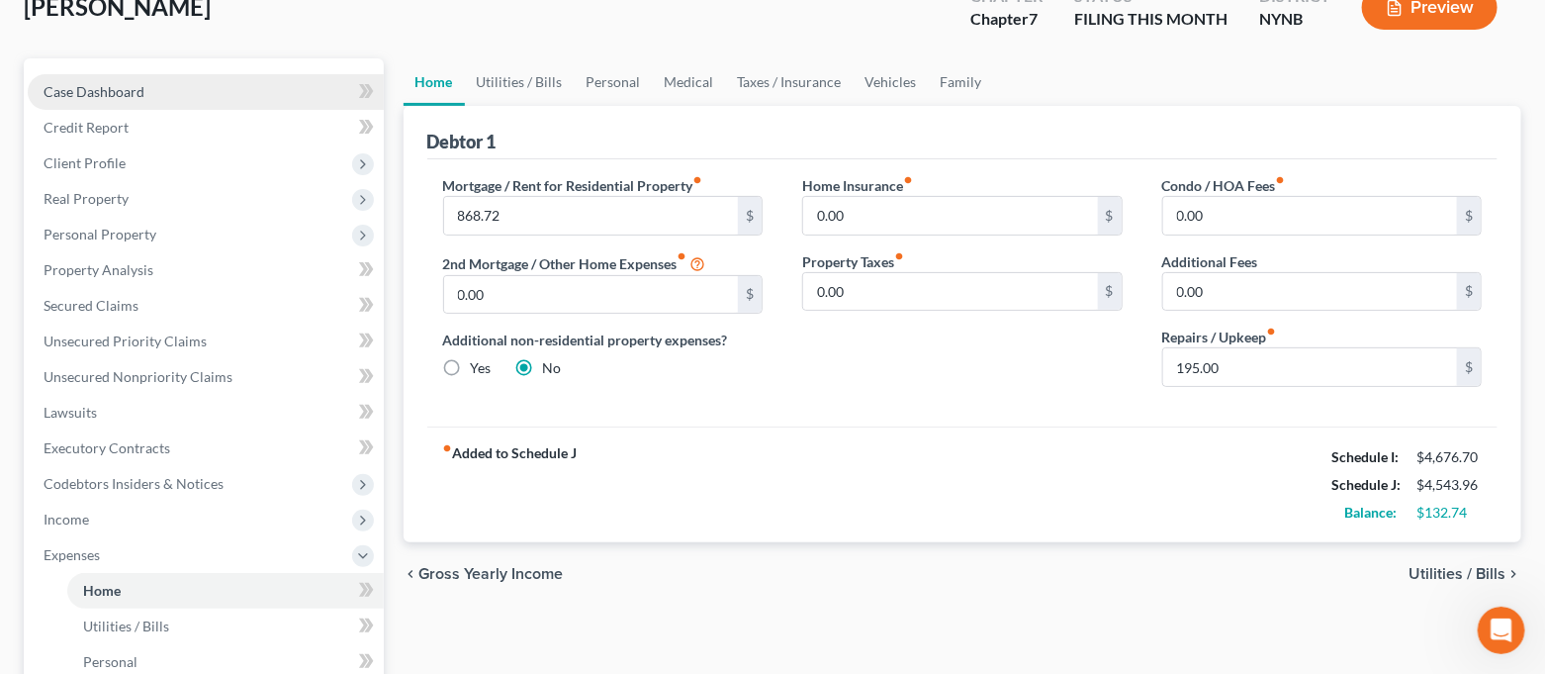
click at [185, 90] on link "Case Dashboard" at bounding box center [206, 92] width 356 height 36
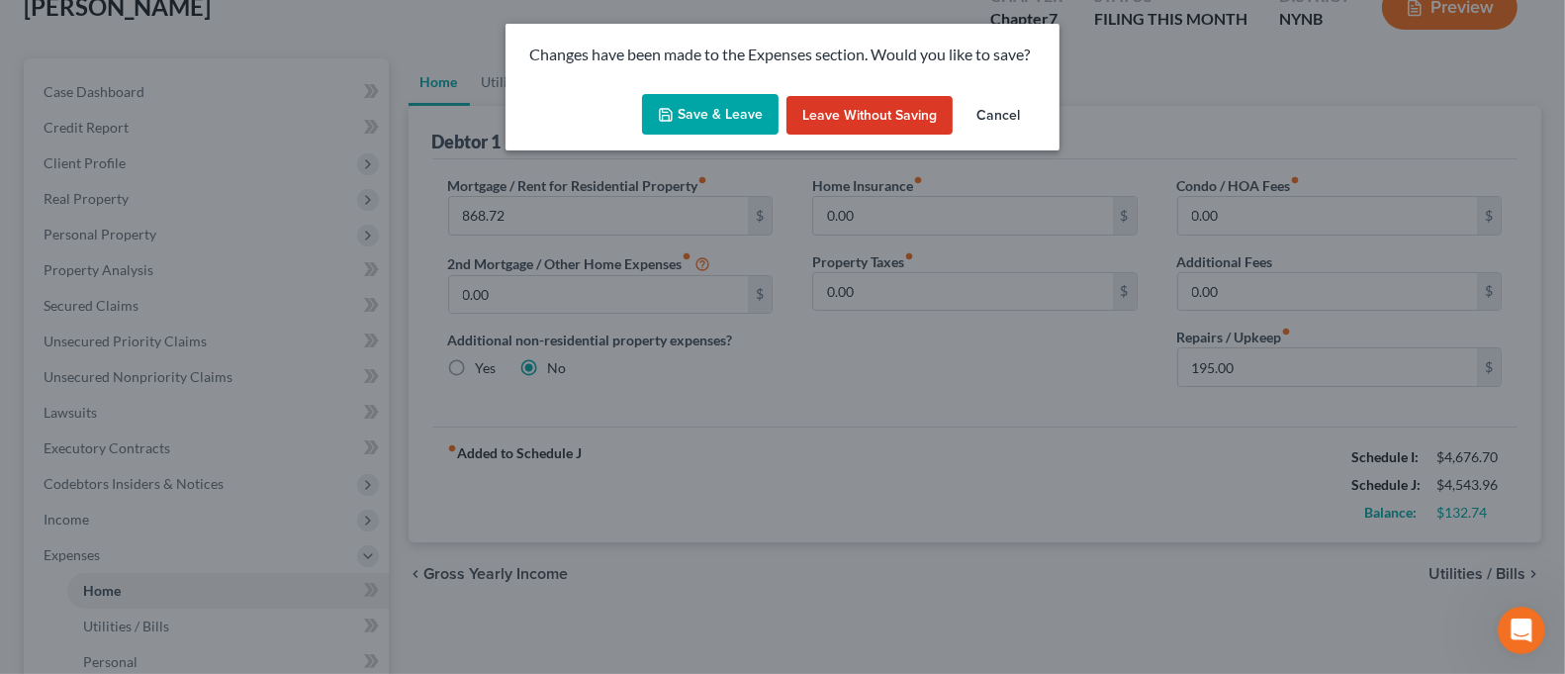
click at [670, 117] on icon "button" at bounding box center [666, 115] width 16 height 16
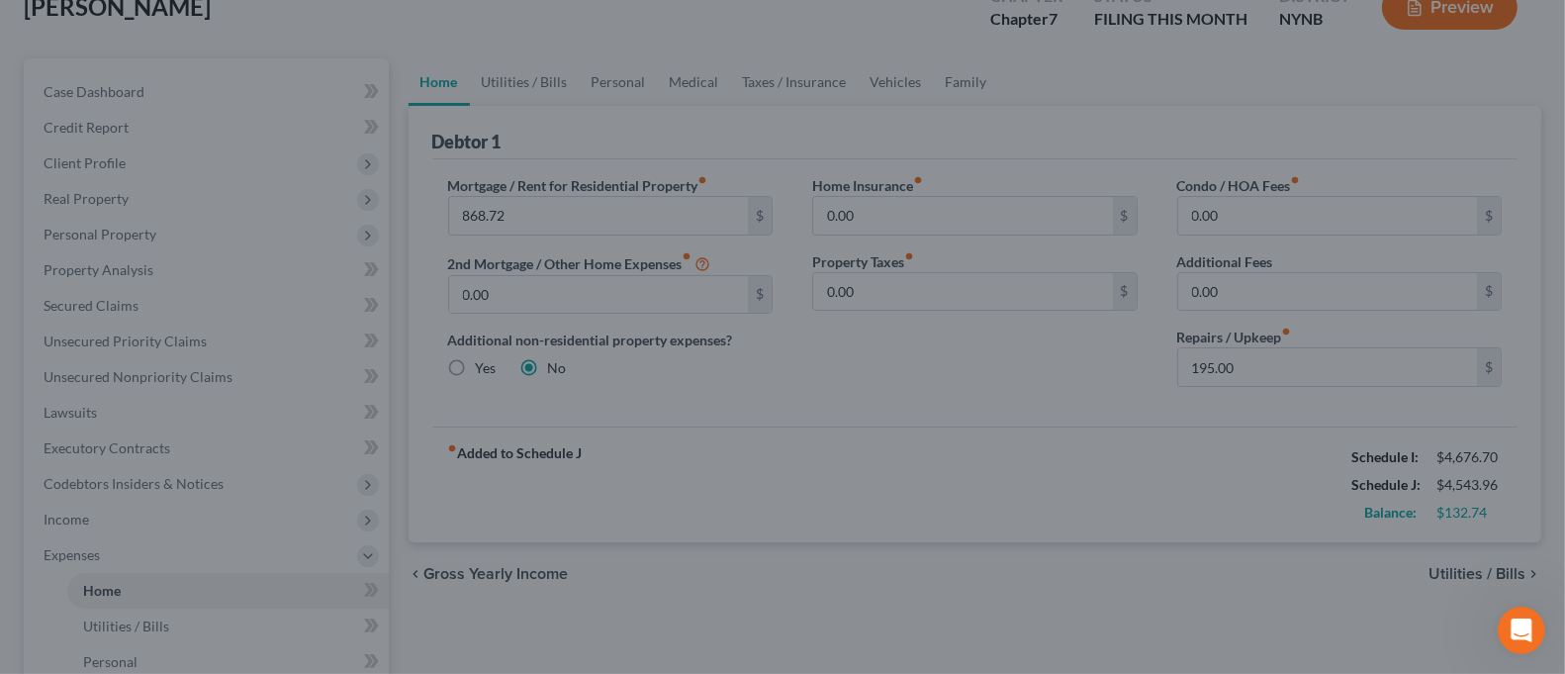
select select "4"
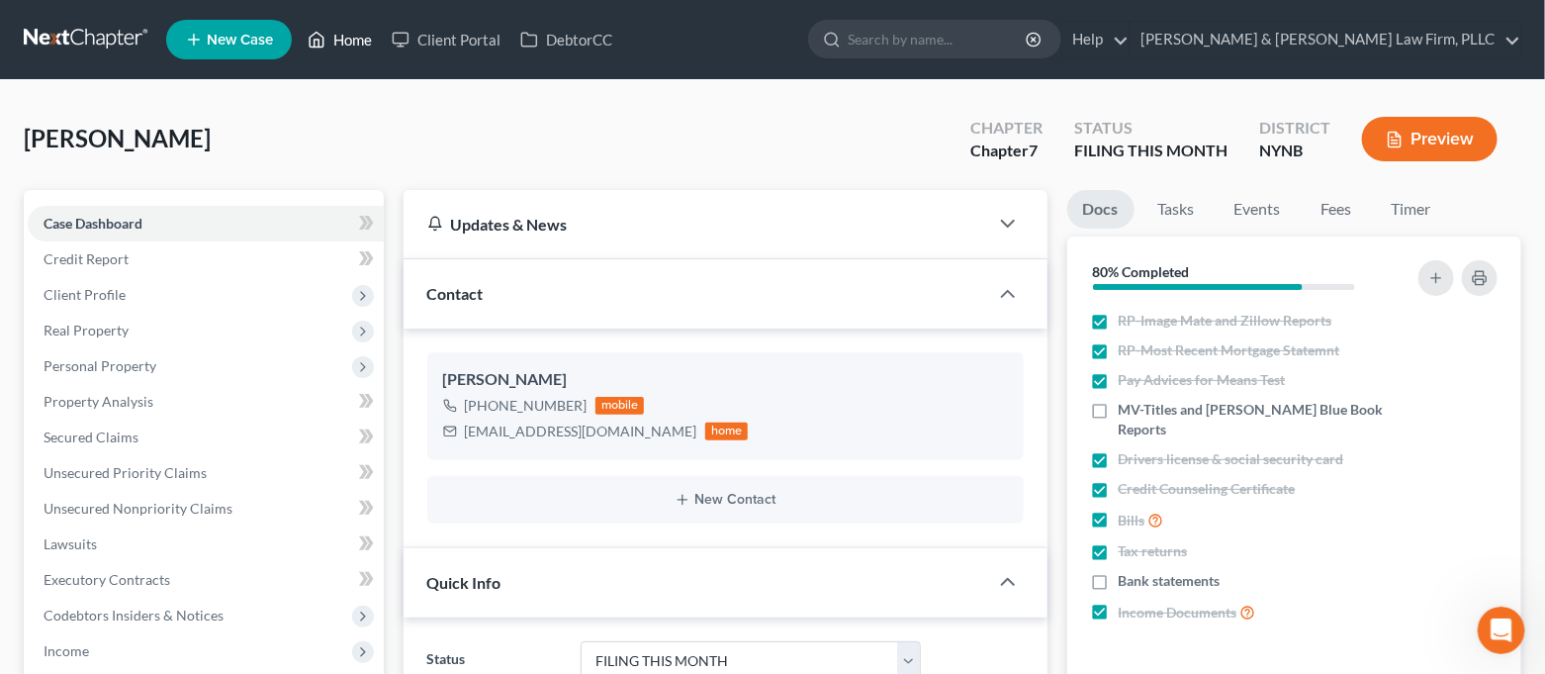
drag, startPoint x: 360, startPoint y: 38, endPoint x: 353, endPoint y: 46, distance: 10.5
click at [360, 37] on link "Home" at bounding box center [340, 40] width 84 height 36
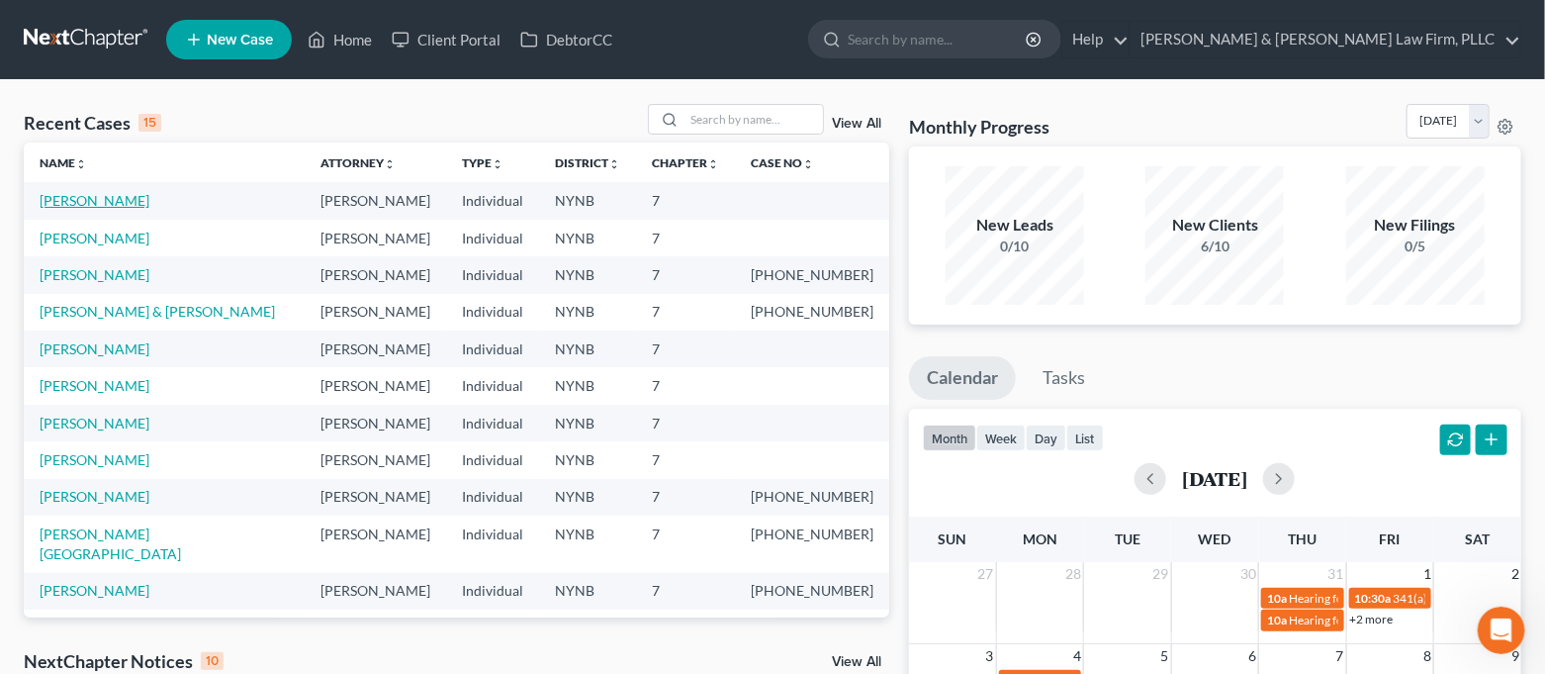
click at [106, 206] on link "[PERSON_NAME]" at bounding box center [95, 200] width 110 height 17
select select "4"
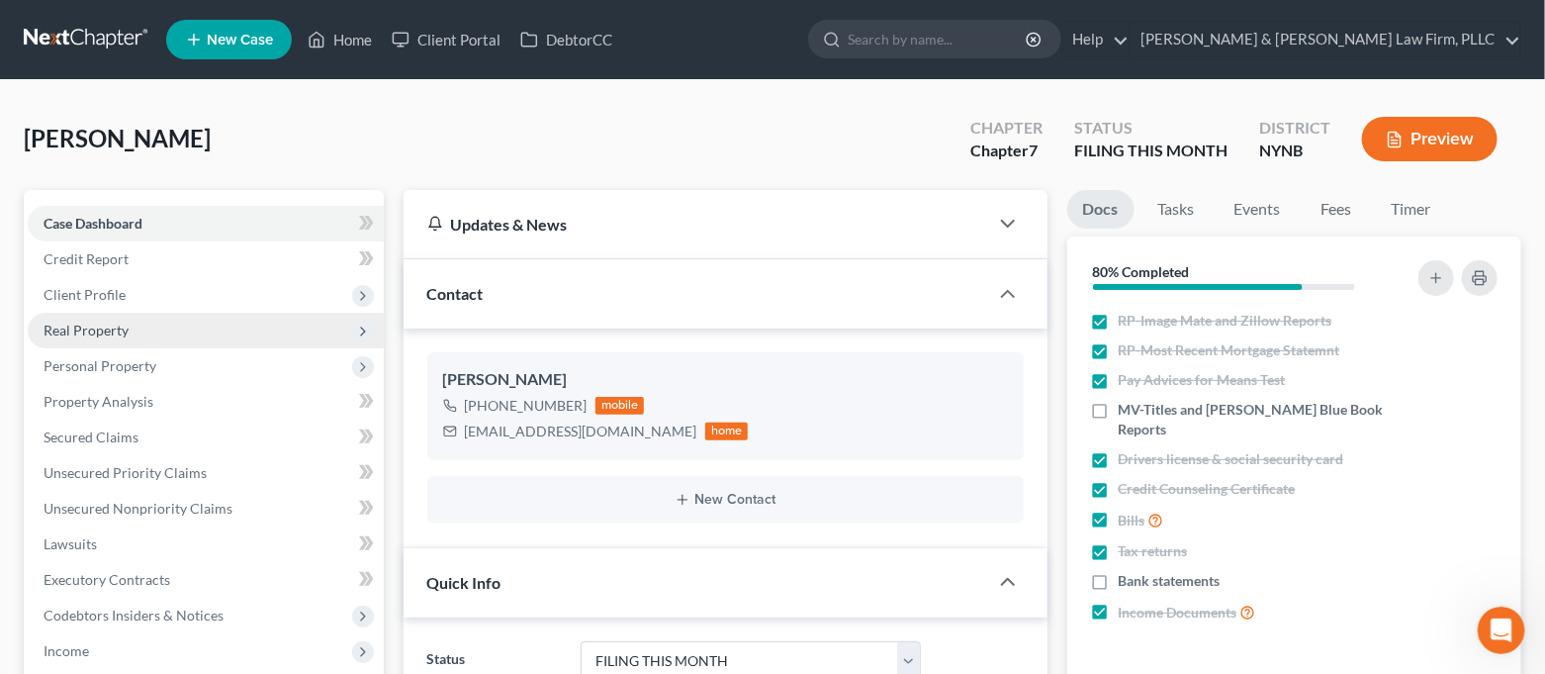
click at [119, 318] on span "Real Property" at bounding box center [206, 331] width 356 height 36
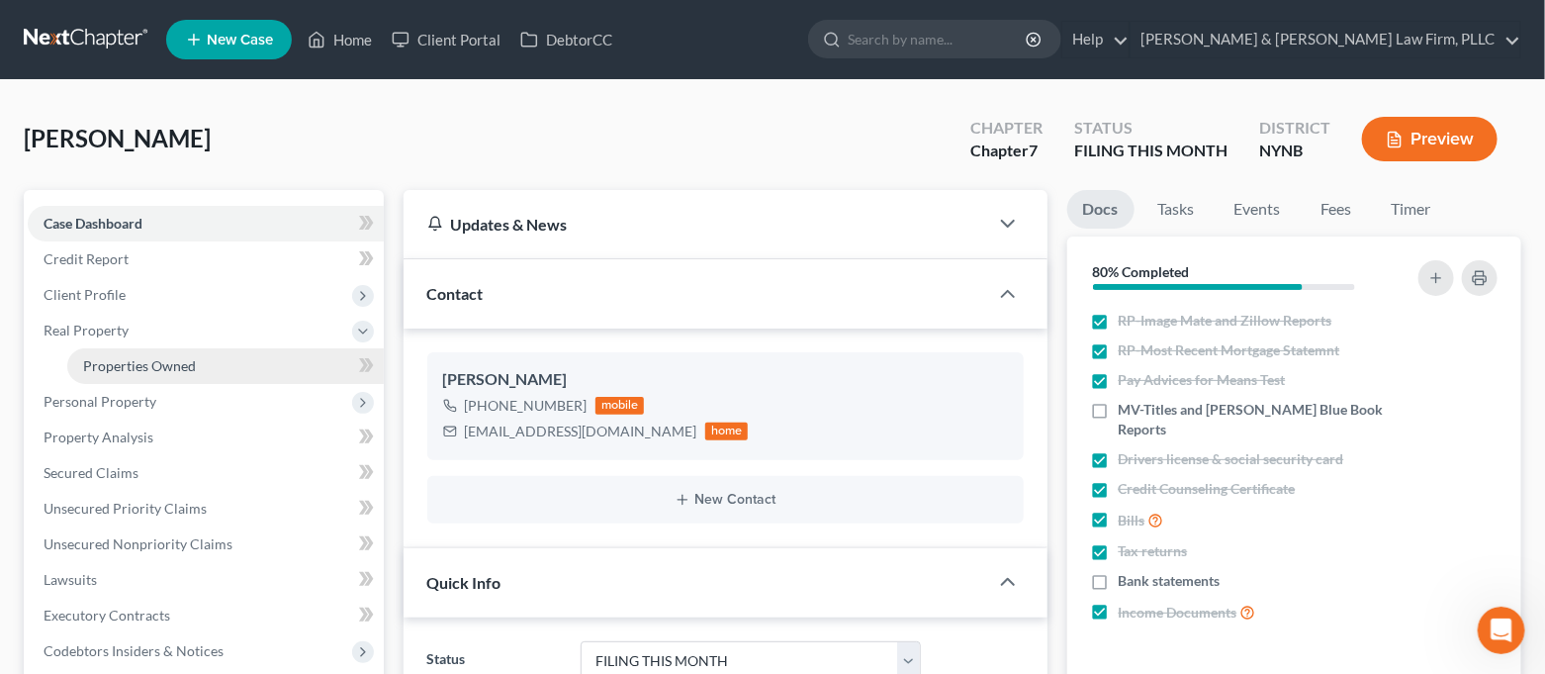
click at [122, 362] on span "Properties Owned" at bounding box center [139, 365] width 113 height 17
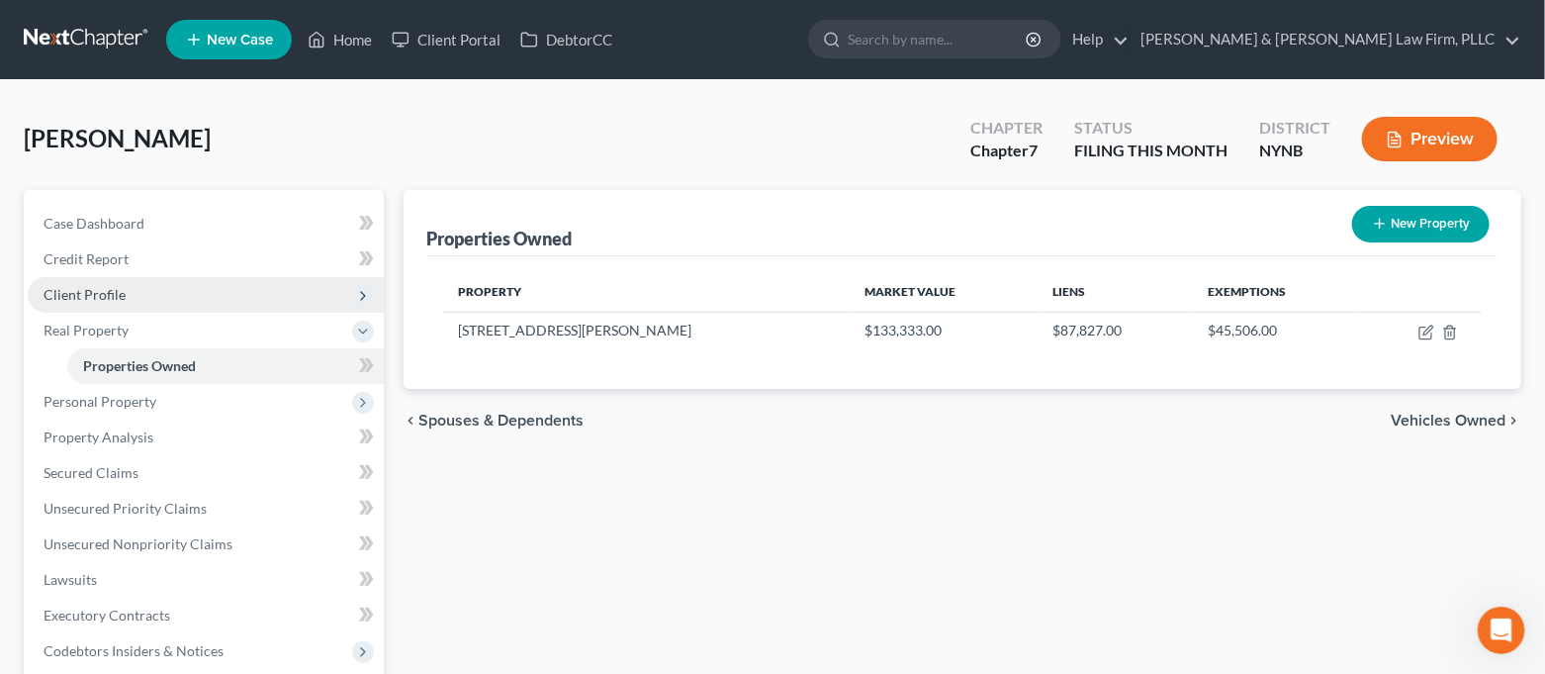
click at [121, 296] on span "Client Profile" at bounding box center [85, 294] width 82 height 17
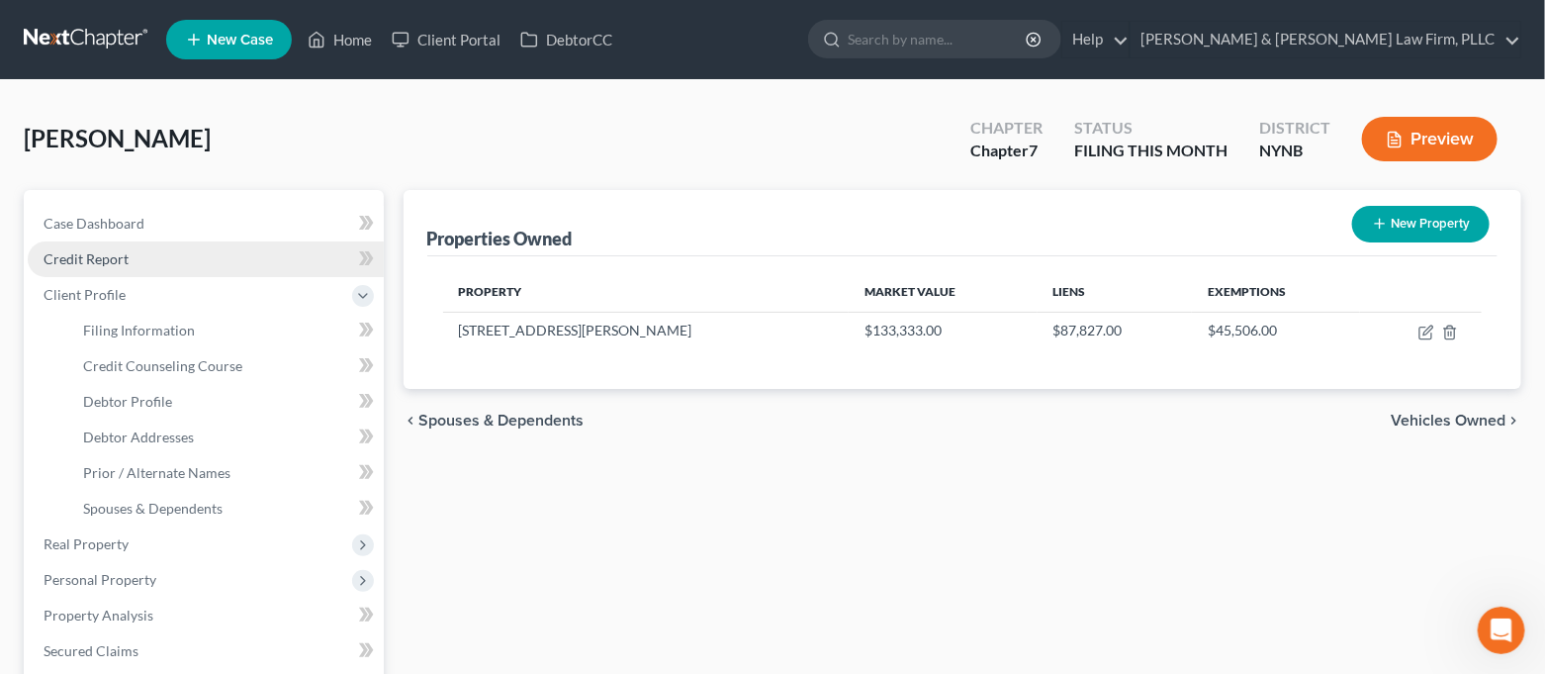
click at [137, 255] on link "Credit Report" at bounding box center [206, 259] width 356 height 36
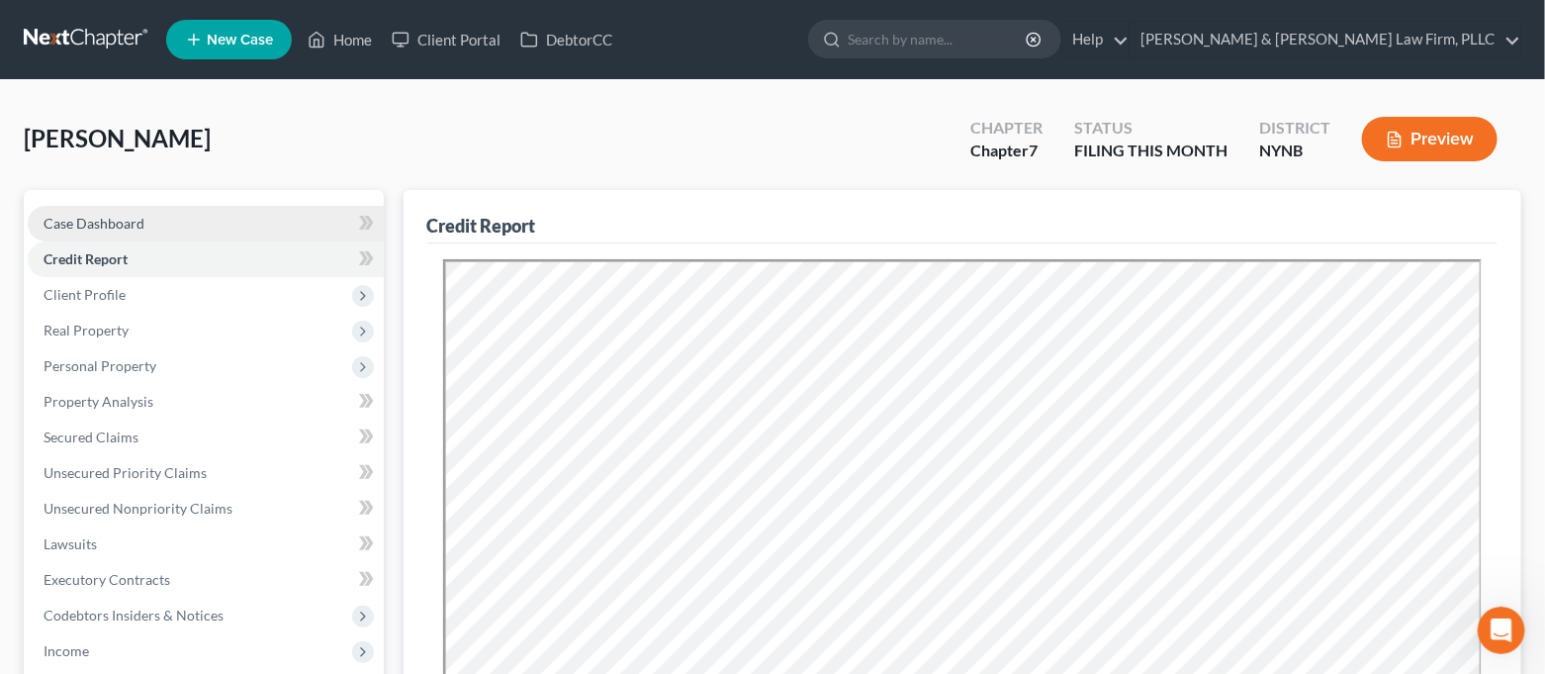
click at [128, 232] on link "Case Dashboard" at bounding box center [206, 224] width 356 height 36
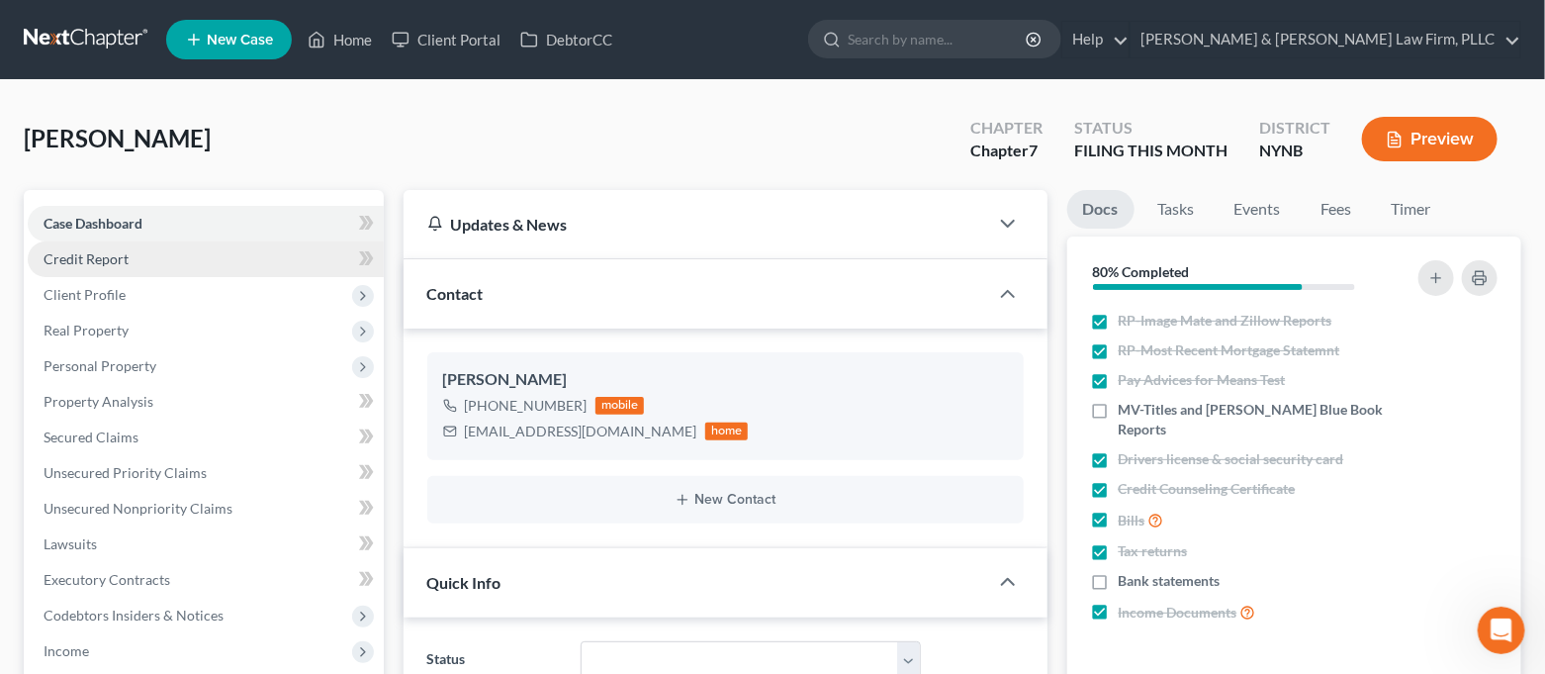
click at [212, 259] on link "Credit Report" at bounding box center [206, 259] width 356 height 36
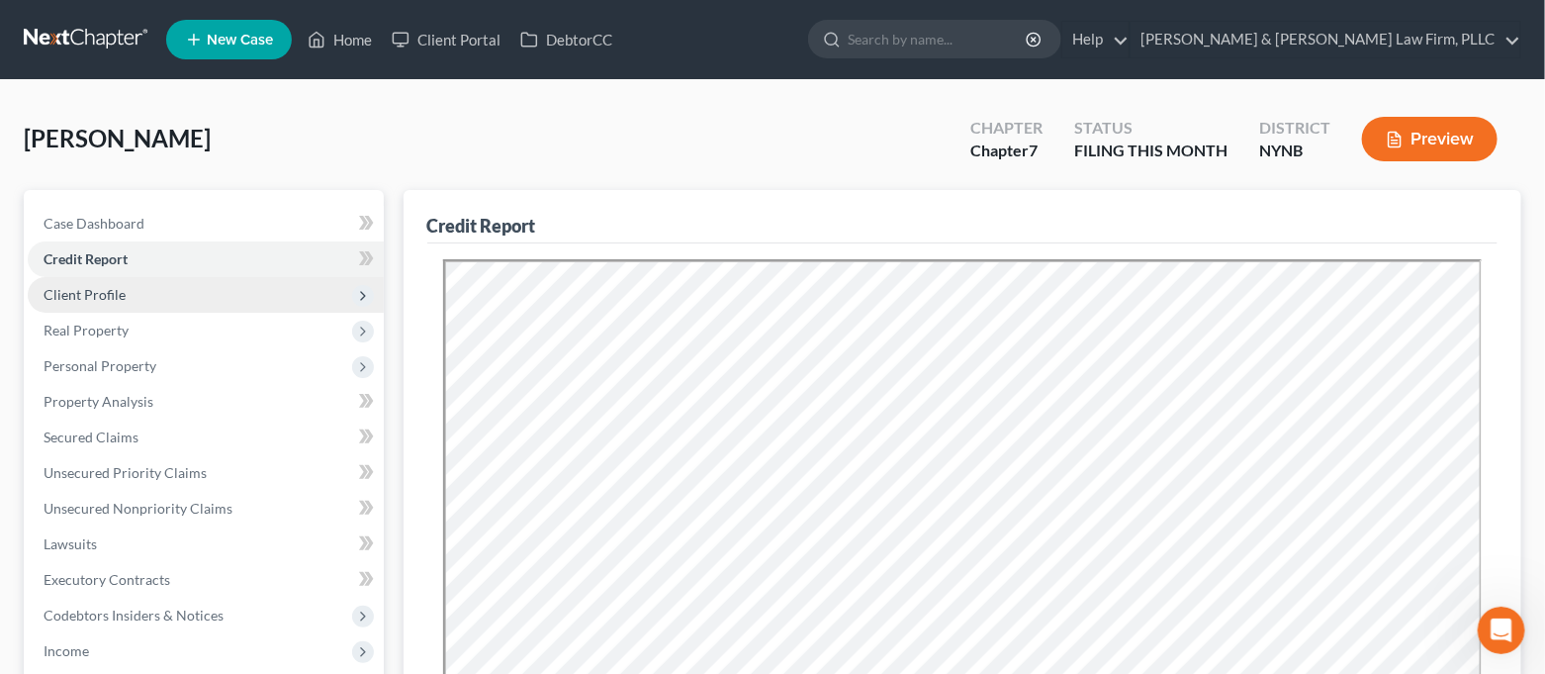
click at [193, 283] on span "Client Profile" at bounding box center [206, 295] width 356 height 36
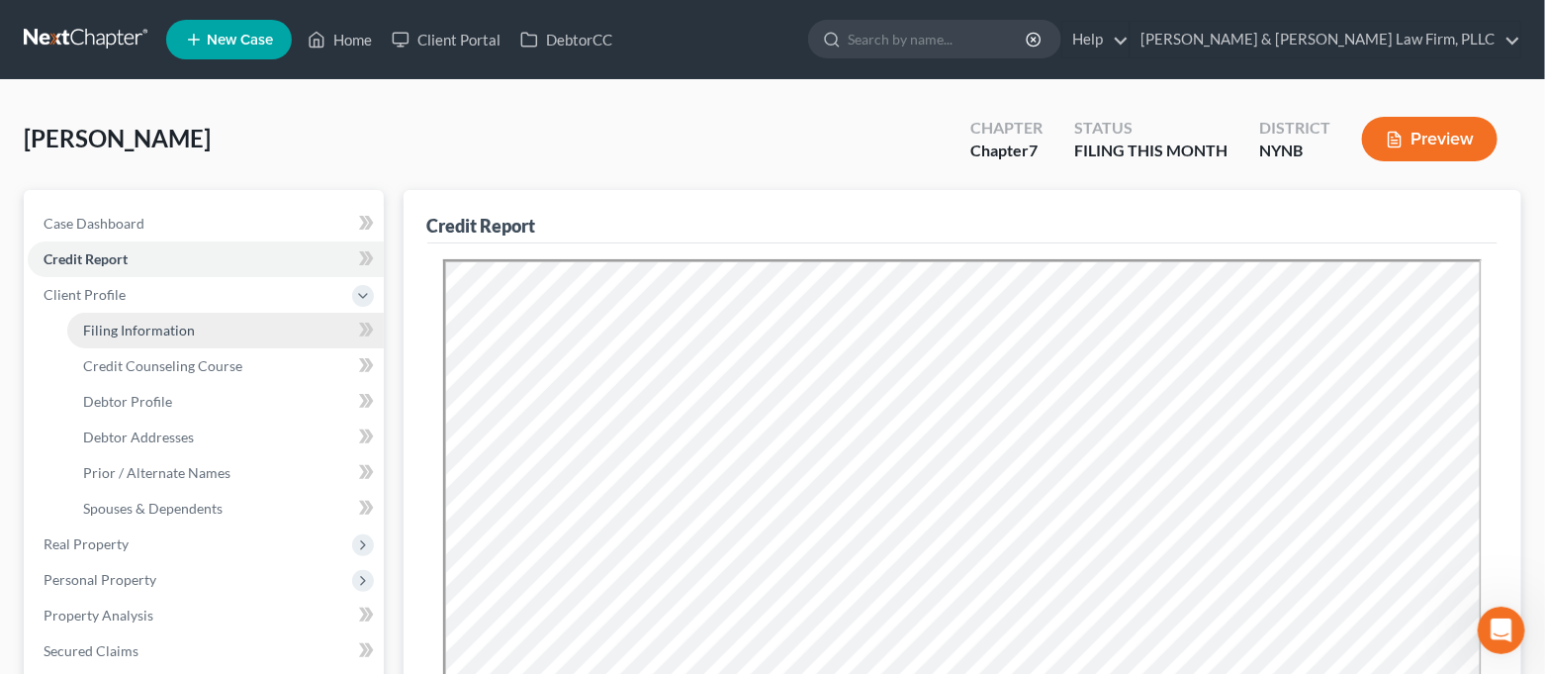
click at [154, 327] on span "Filing Information" at bounding box center [139, 330] width 112 height 17
select select "1"
select select "0"
select select "54"
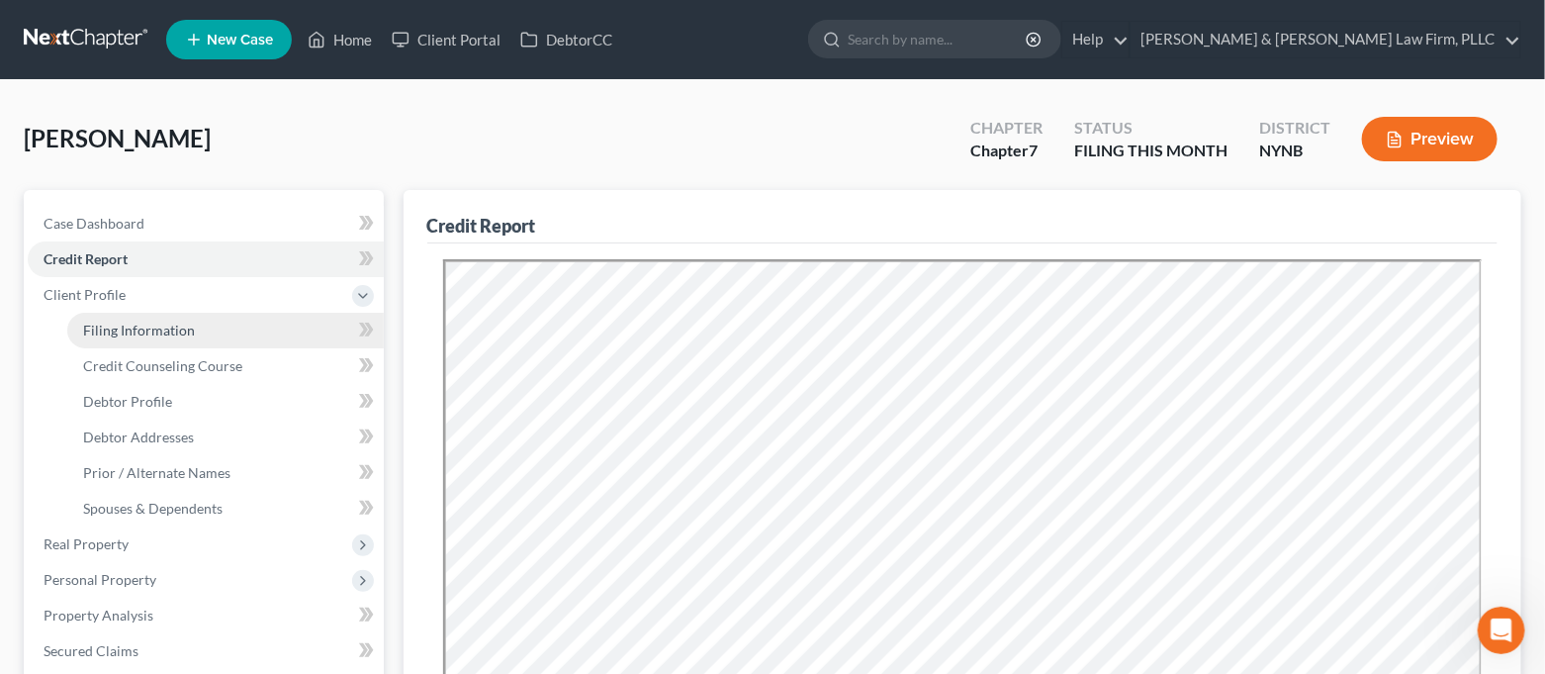
select select "0"
select select "35"
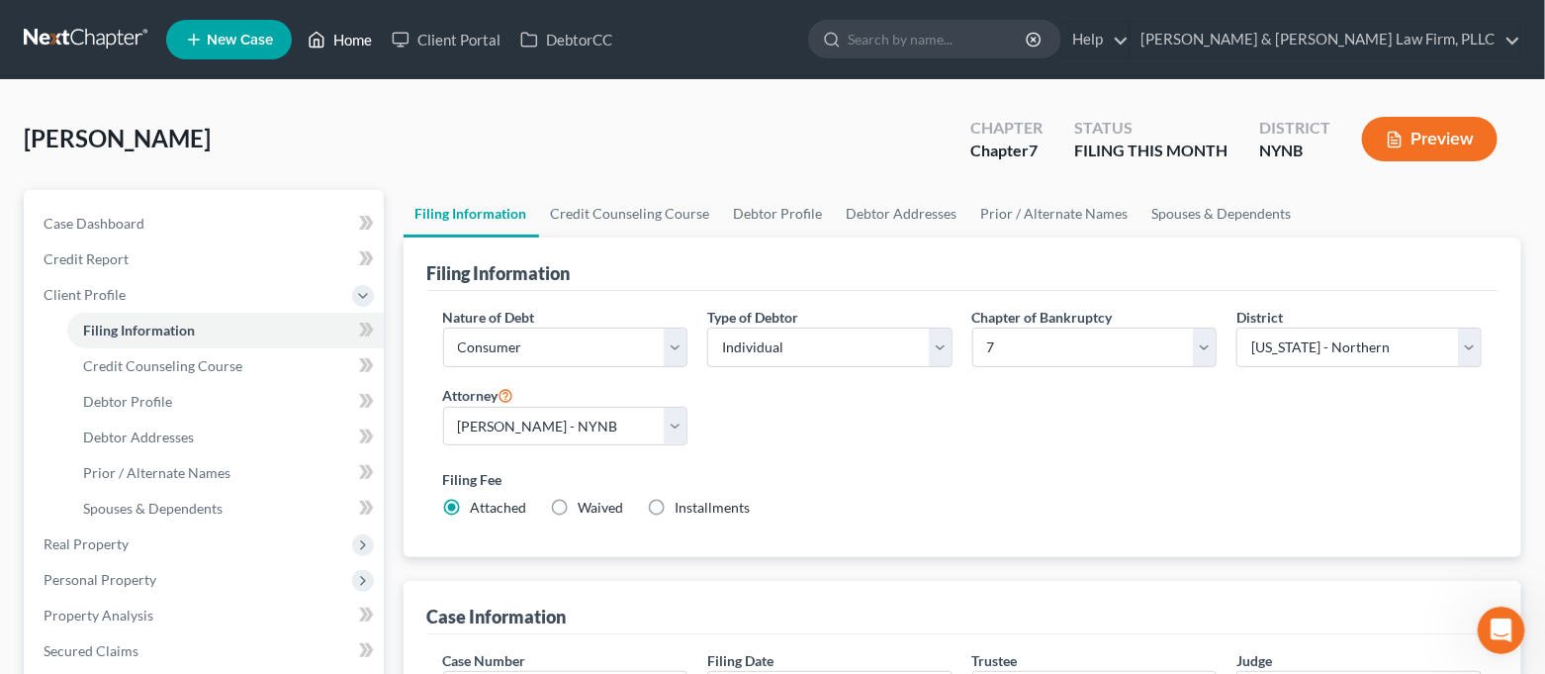
click at [351, 38] on link "Home" at bounding box center [340, 40] width 84 height 36
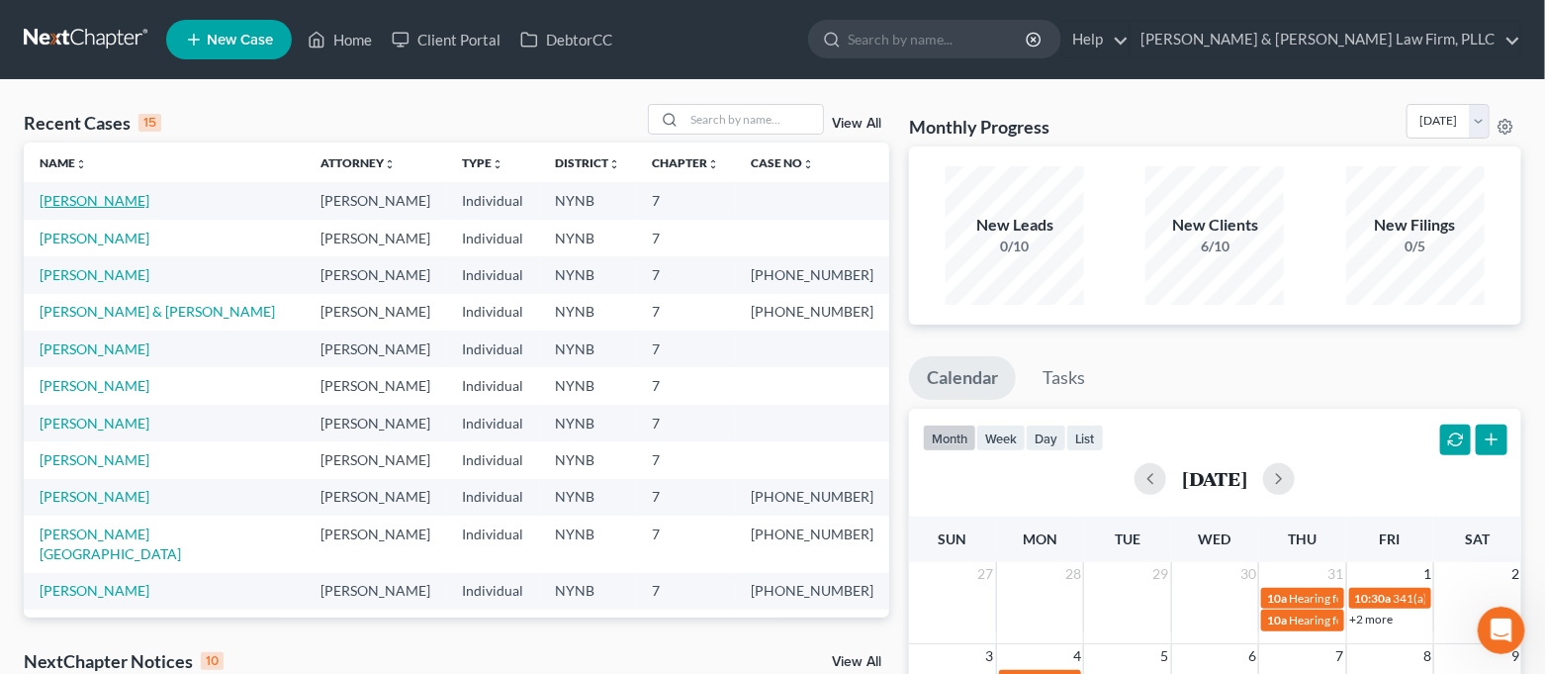
click at [125, 195] on link "[PERSON_NAME]" at bounding box center [95, 200] width 110 height 17
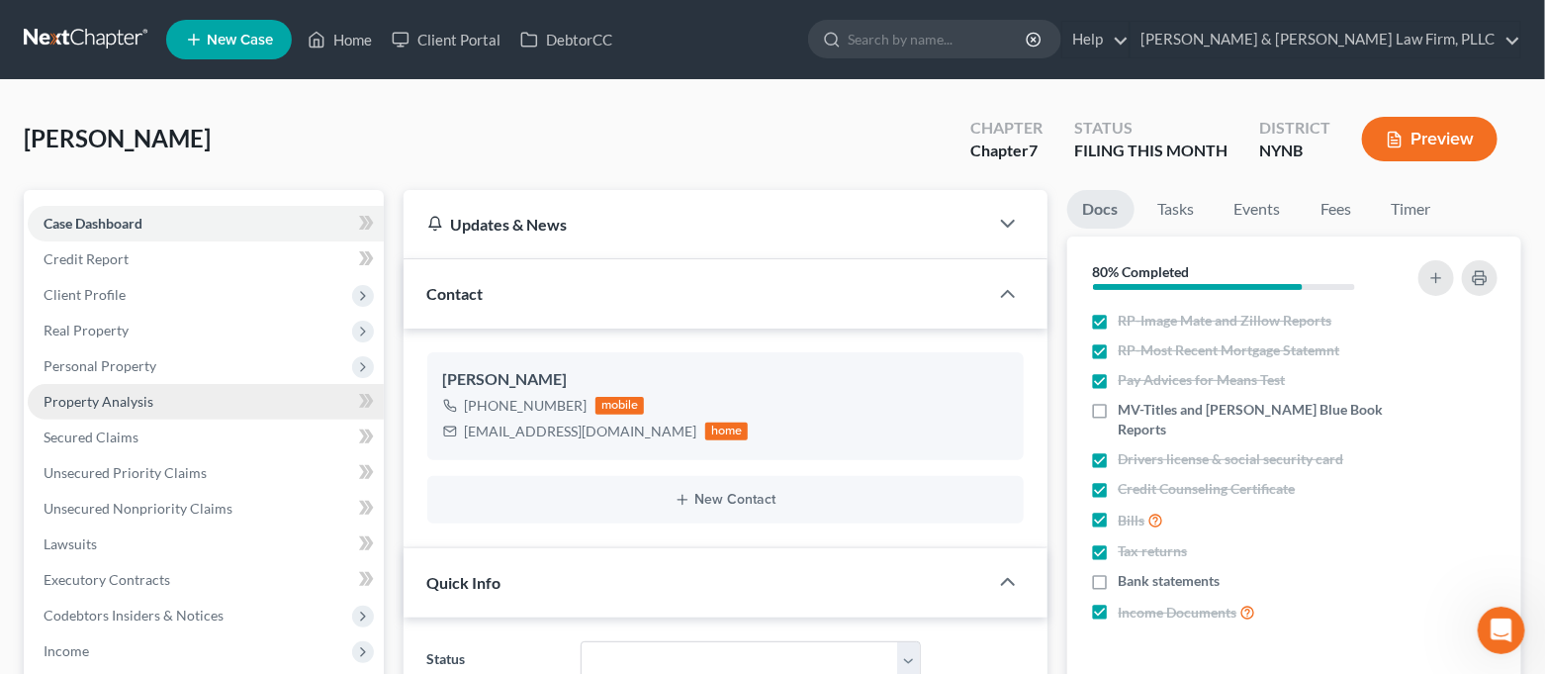
scroll to position [395, 0]
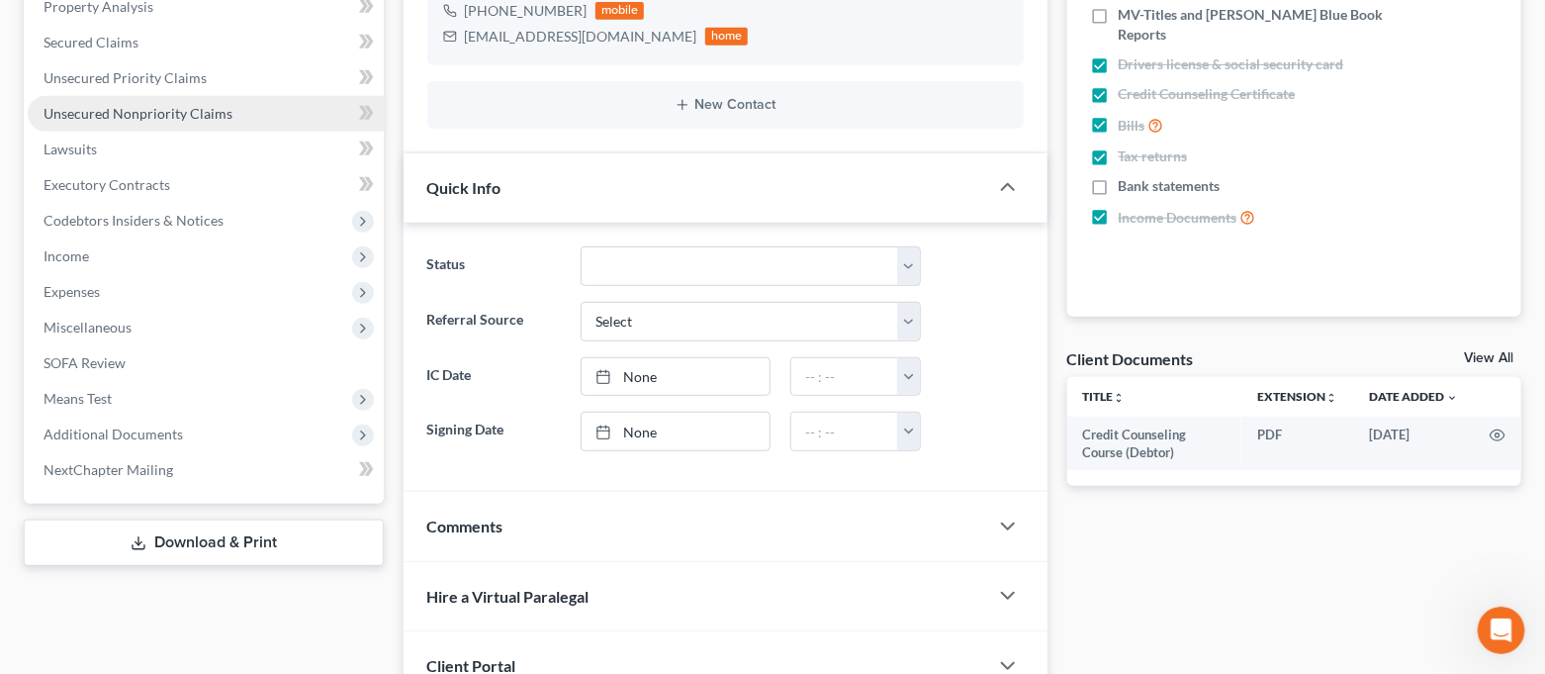
click at [144, 116] on span "Unsecured Nonpriority Claims" at bounding box center [138, 113] width 189 height 17
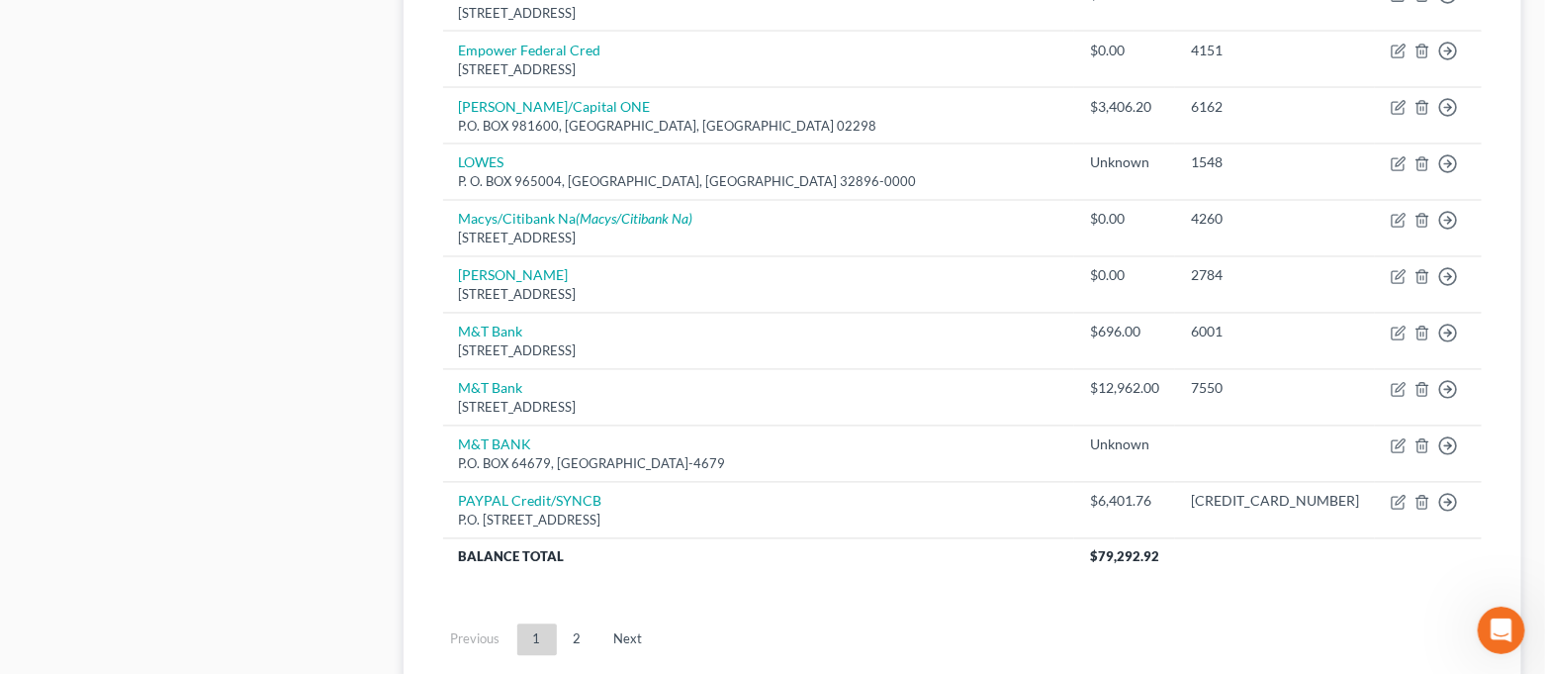
scroll to position [1608, 0]
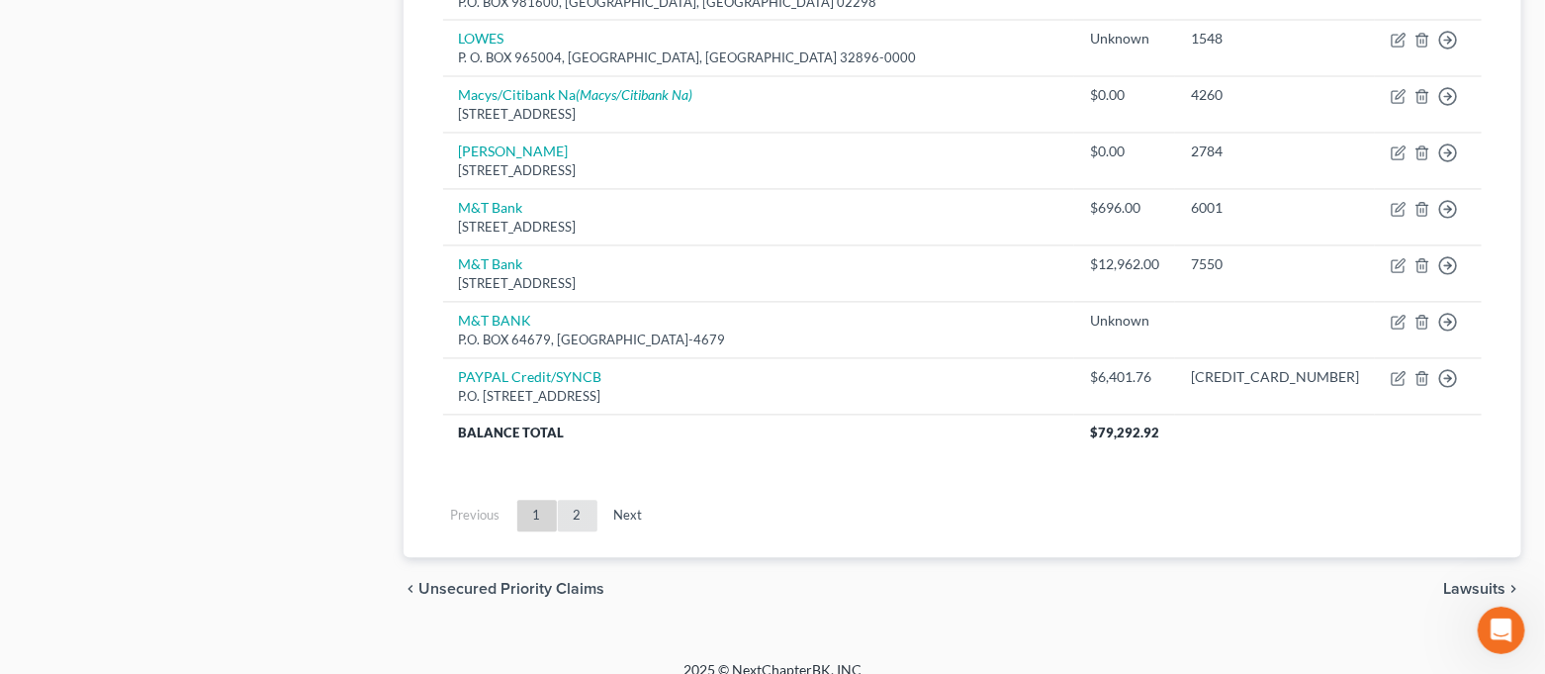
click at [586, 501] on link "2" at bounding box center [578, 517] width 40 height 32
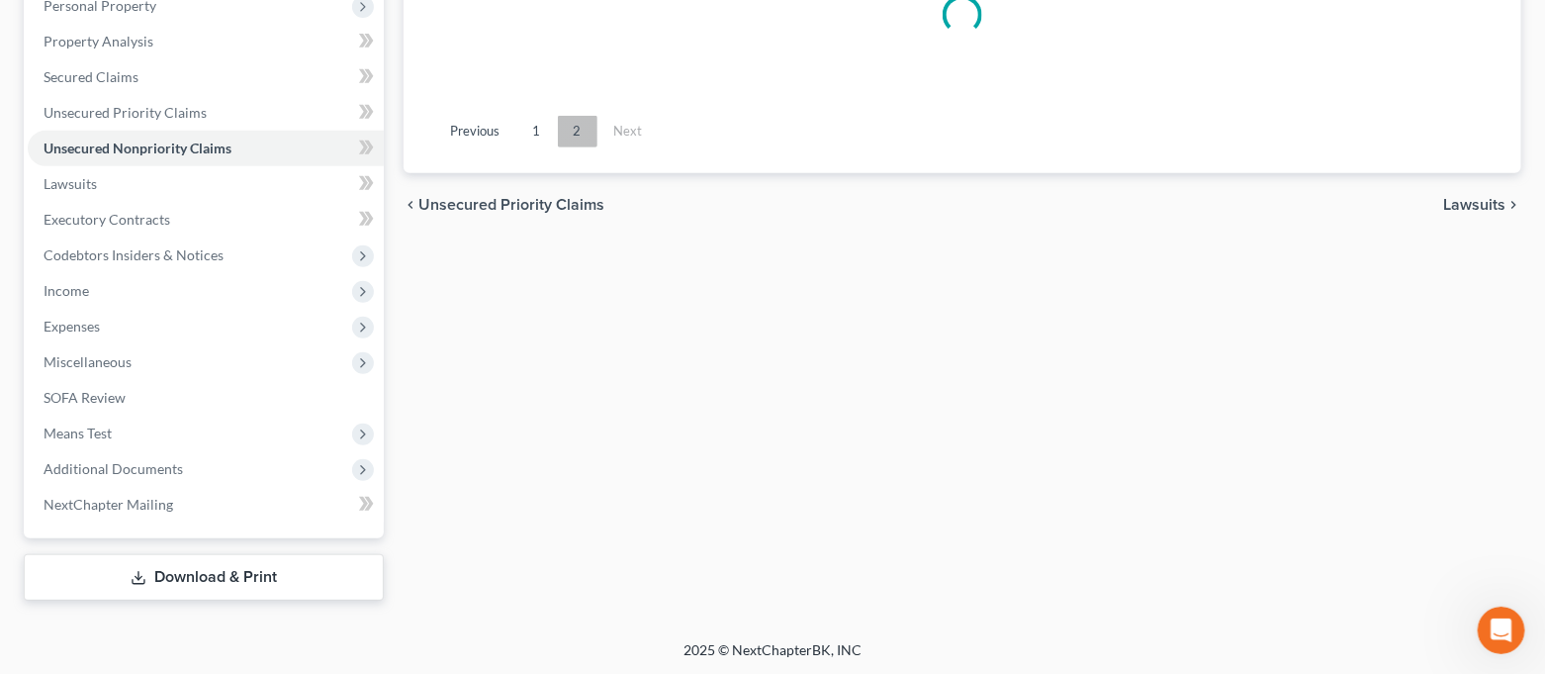
scroll to position [819, 0]
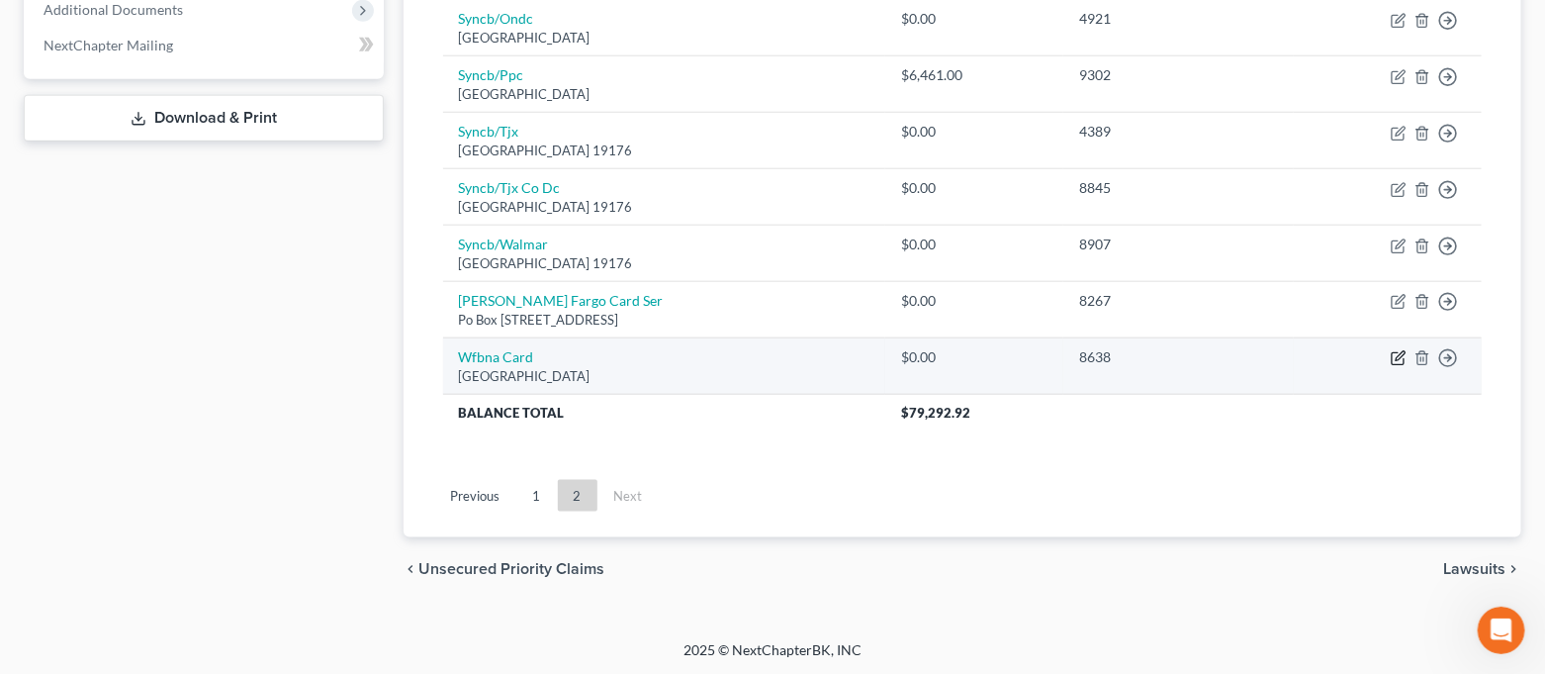
click at [1394, 357] on icon "button" at bounding box center [1399, 358] width 16 height 16
select select "24"
select select "2"
select select "0"
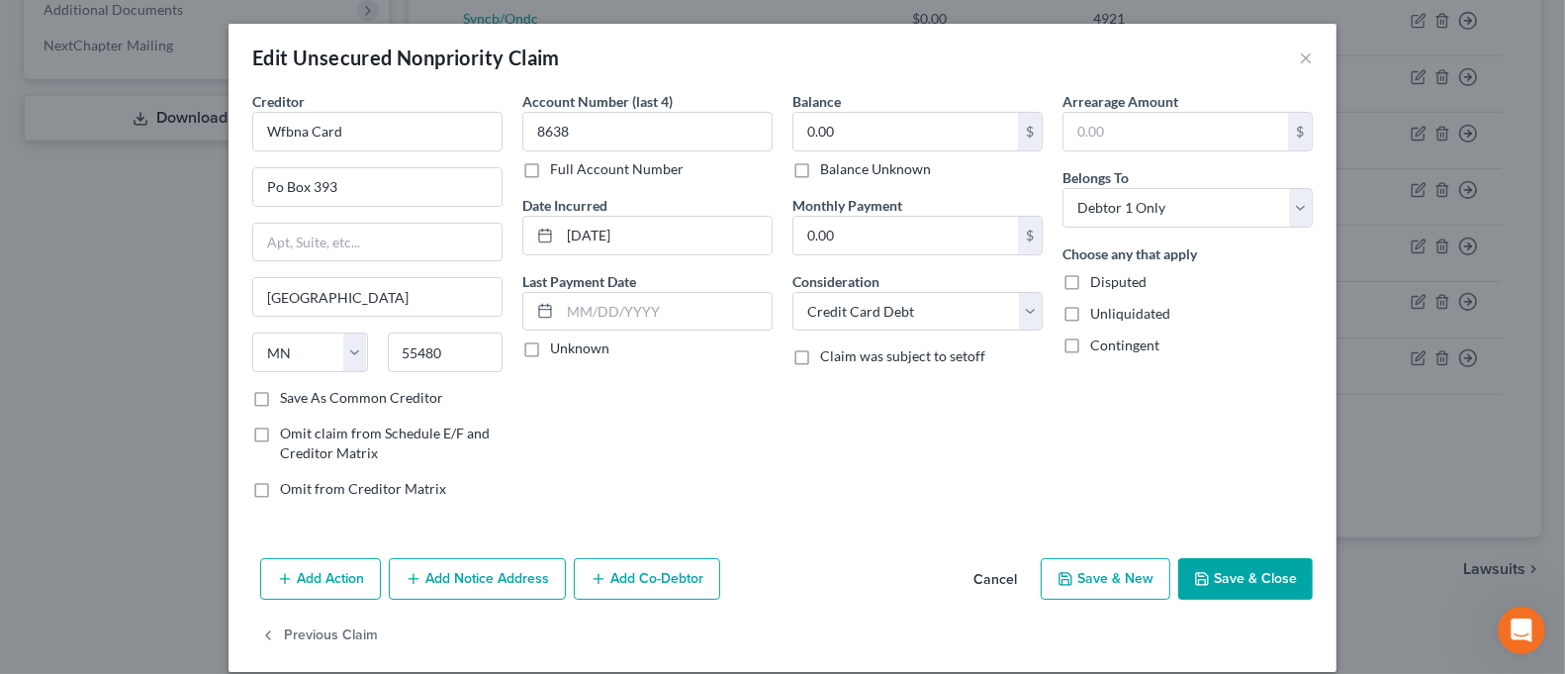
click at [867, 168] on label "Balance Unknown" at bounding box center [875, 169] width 111 height 20
click at [841, 168] on input "Balance Unknown" at bounding box center [834, 165] width 13 height 13
checkbox input "true"
click at [1229, 575] on button "Save & Close" at bounding box center [1245, 579] width 135 height 42
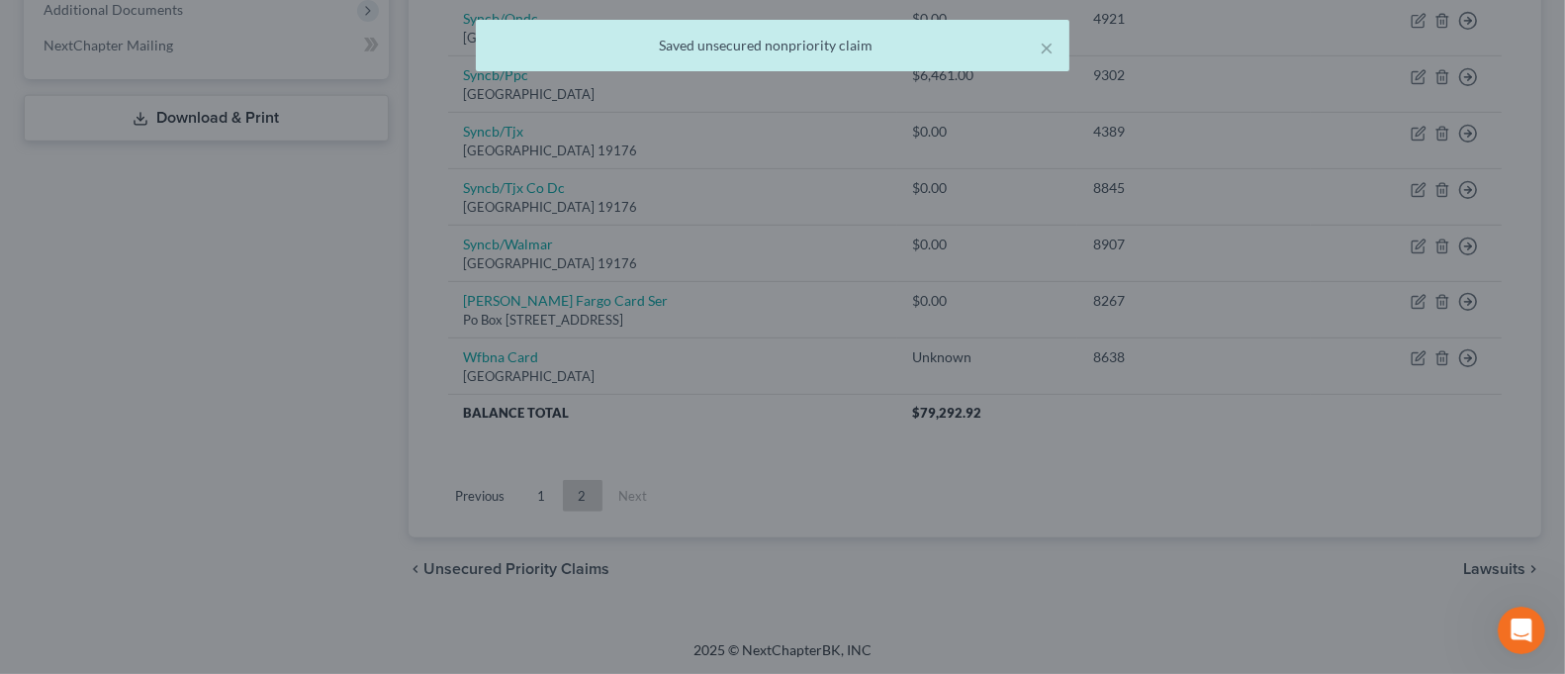
type input "0"
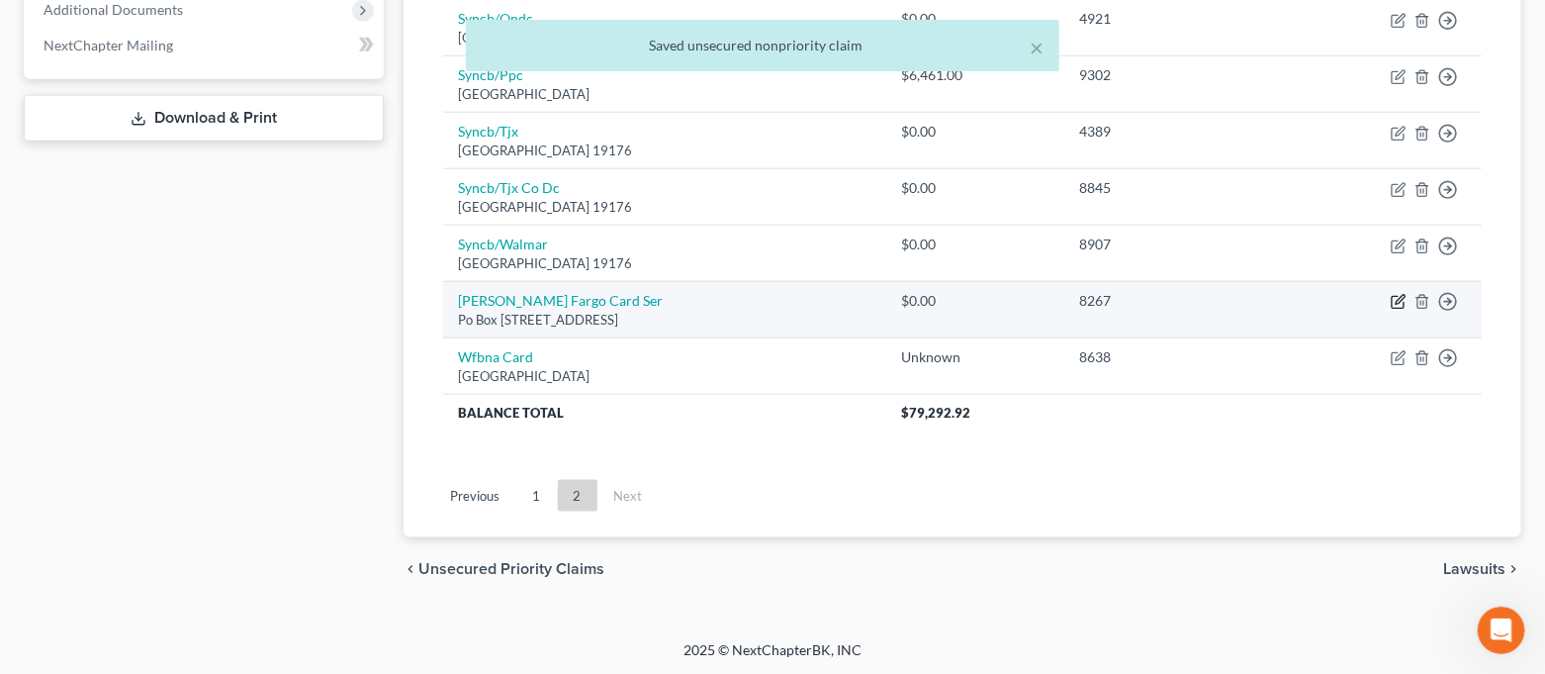
click at [1401, 303] on icon "button" at bounding box center [1399, 302] width 16 height 16
select select "16"
select select "2"
select select "0"
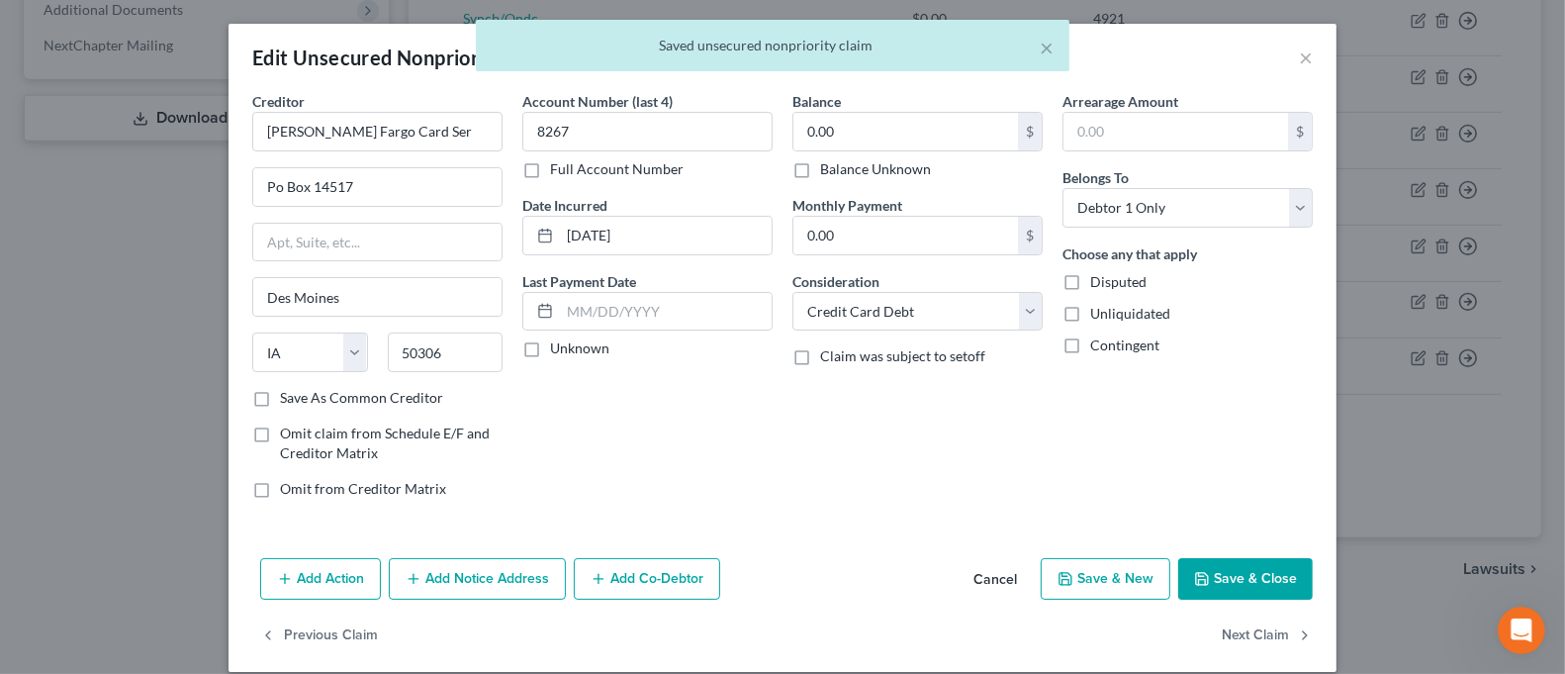
click at [869, 170] on label "Balance Unknown" at bounding box center [875, 169] width 111 height 20
click at [841, 170] on input "Balance Unknown" at bounding box center [834, 165] width 13 height 13
checkbox input "true"
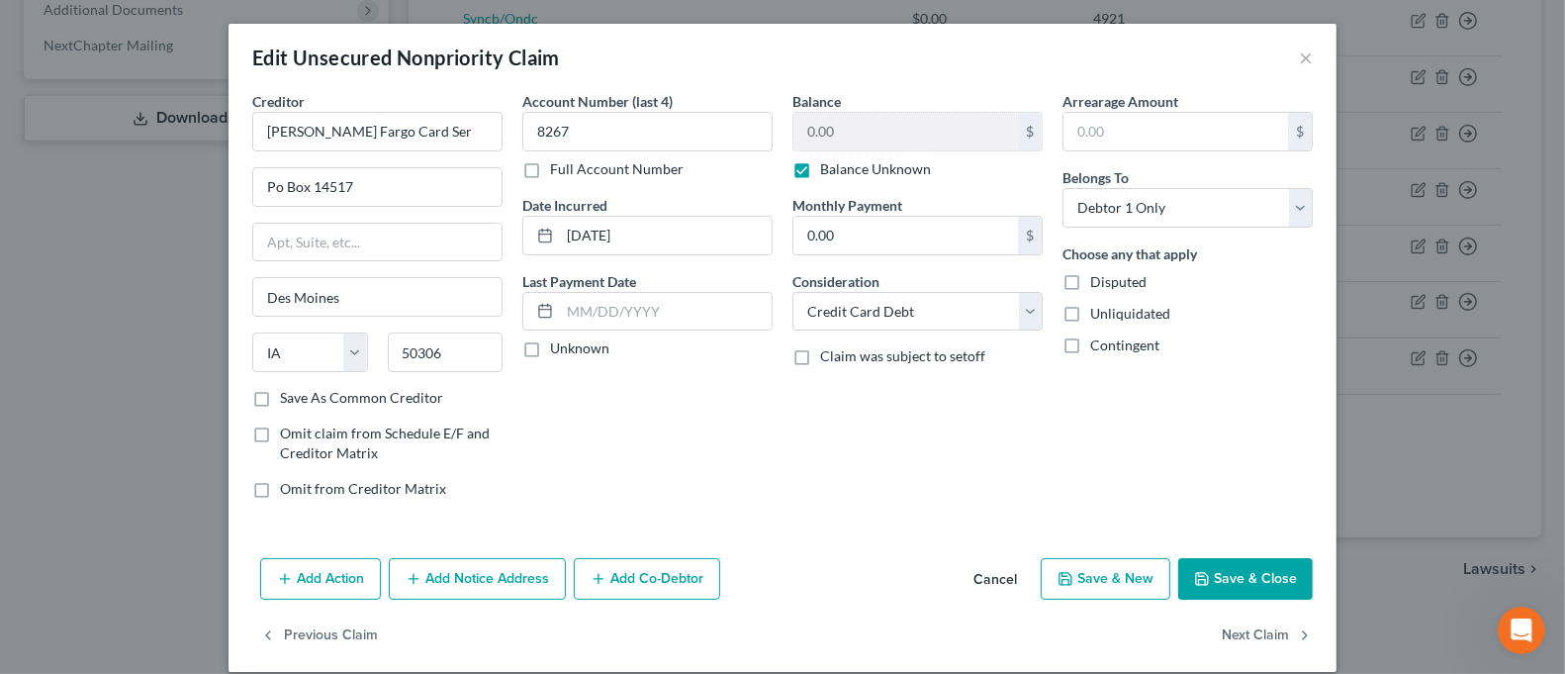
click at [1222, 572] on button "Save & Close" at bounding box center [1245, 579] width 135 height 42
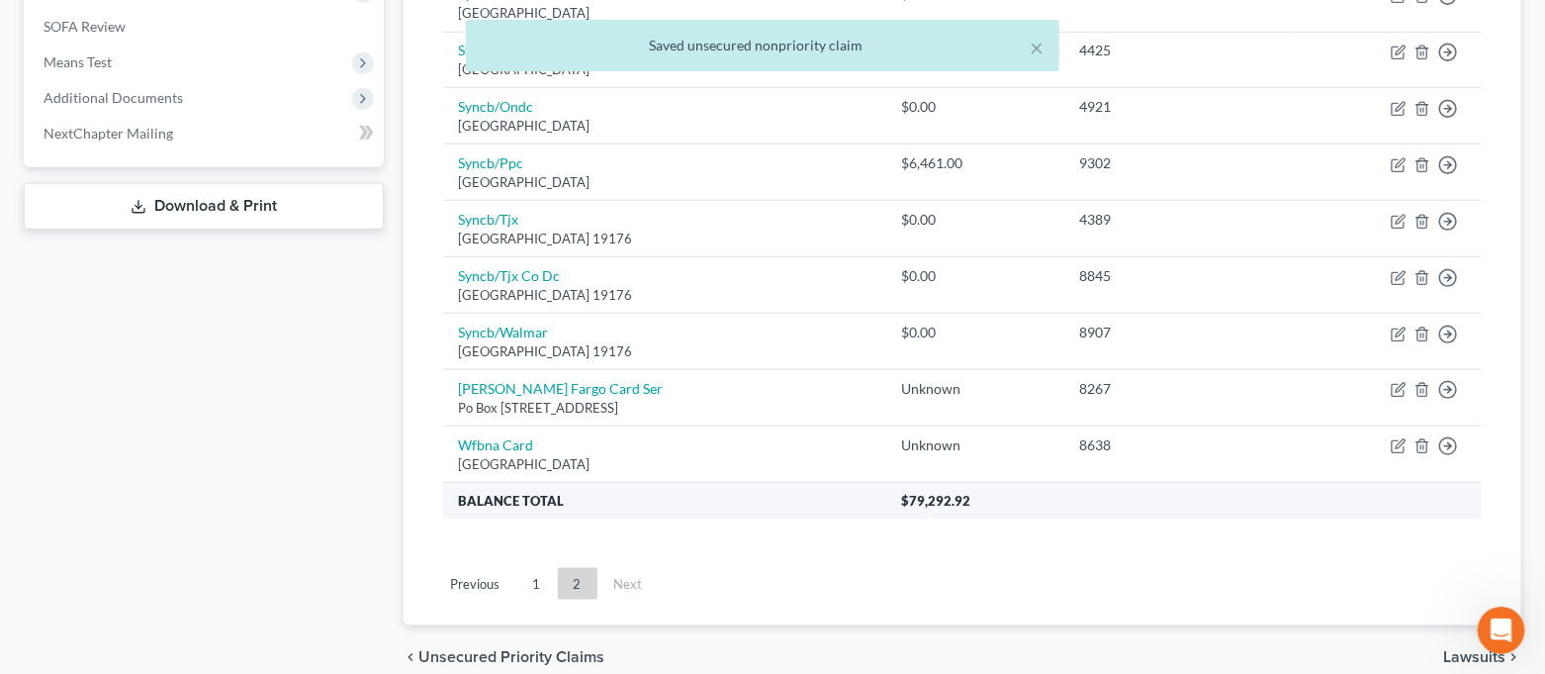
scroll to position [688, 0]
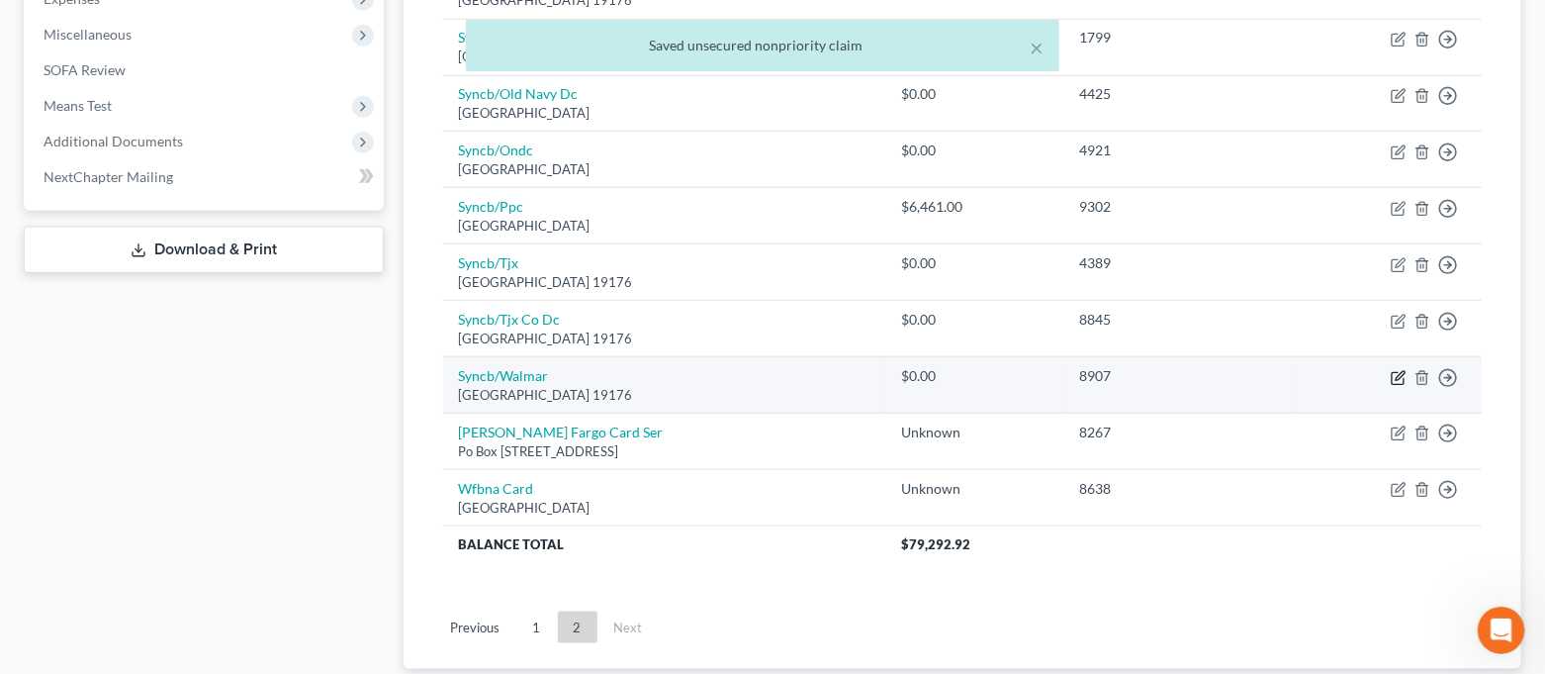
click at [1400, 382] on icon "button" at bounding box center [1398, 378] width 12 height 12
select select "39"
select select "2"
select select "0"
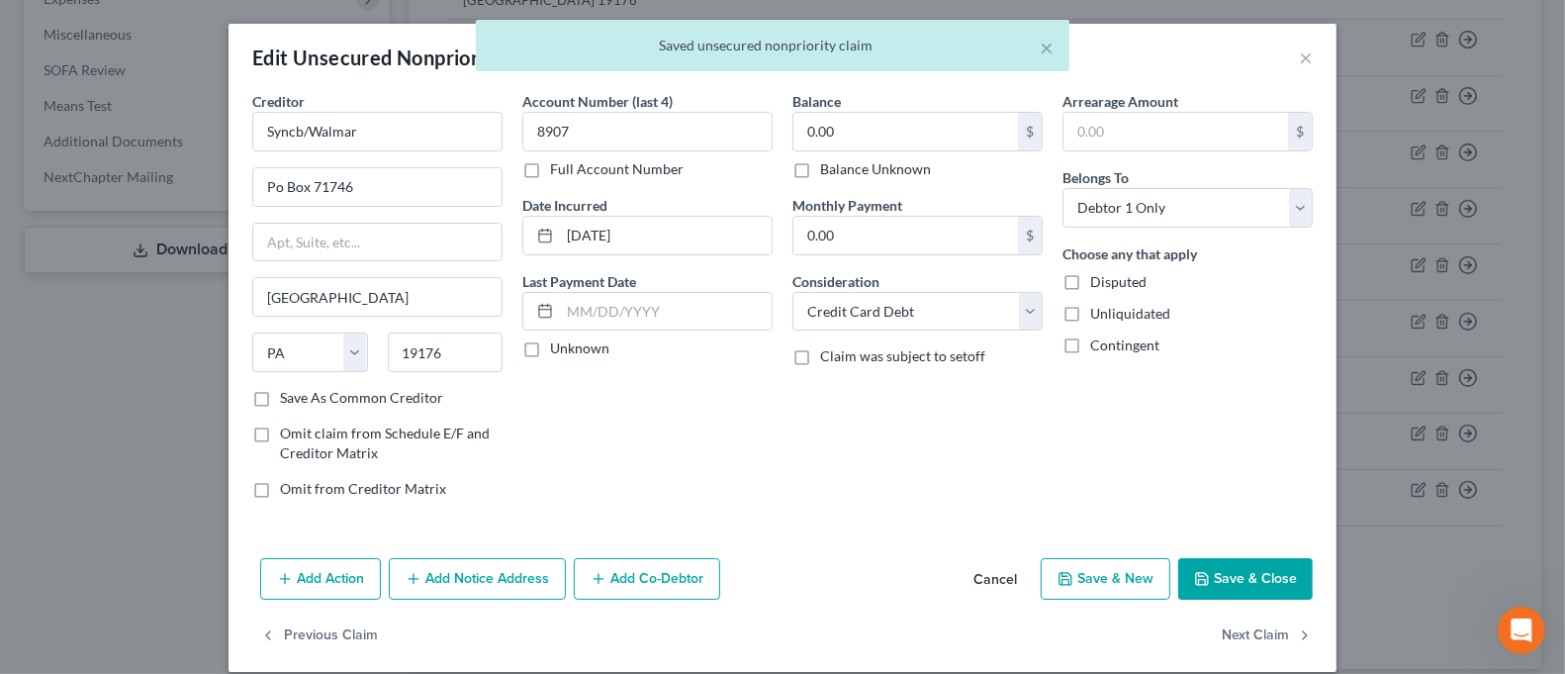
click at [820, 170] on label "Balance Unknown" at bounding box center [875, 169] width 111 height 20
click at [828, 170] on input "Balance Unknown" at bounding box center [834, 165] width 13 height 13
checkbox input "true"
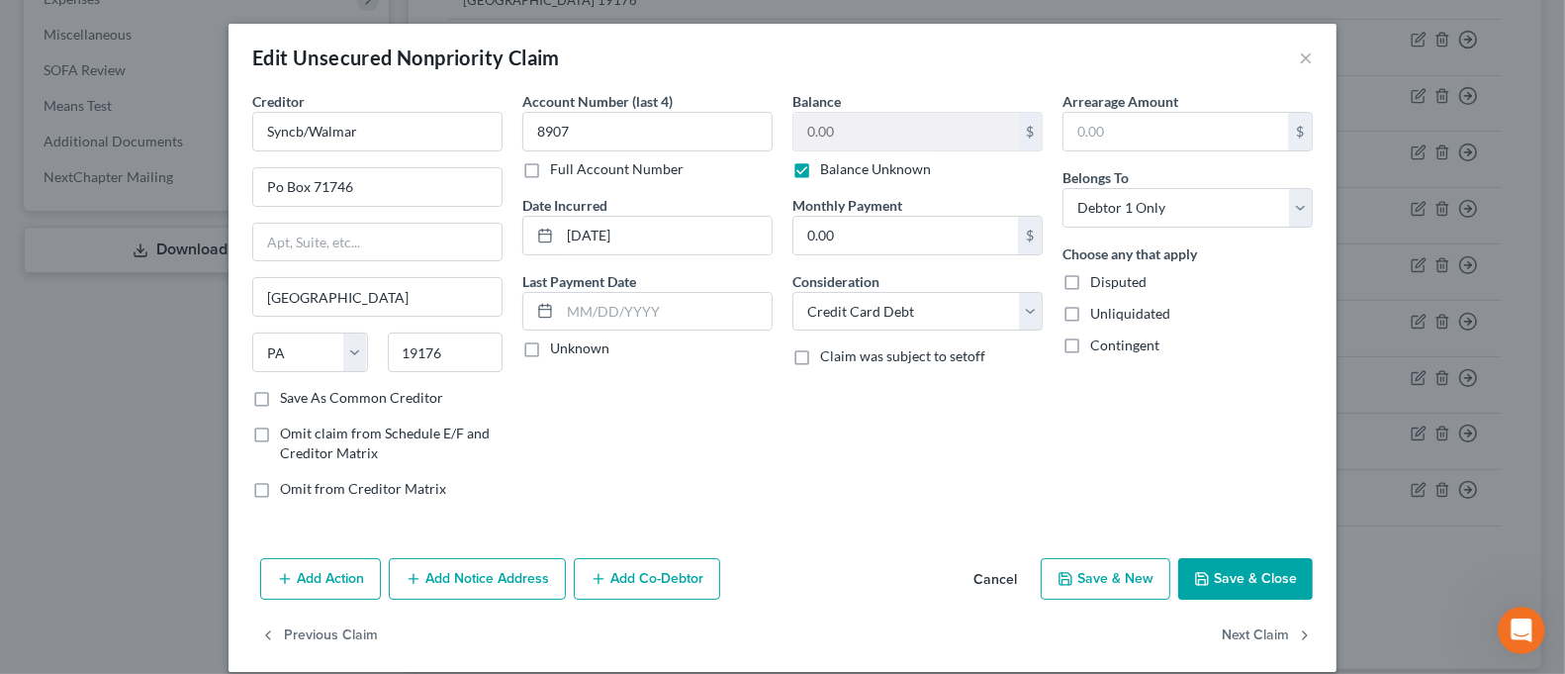
click at [1234, 580] on button "Save & Close" at bounding box center [1245, 579] width 135 height 42
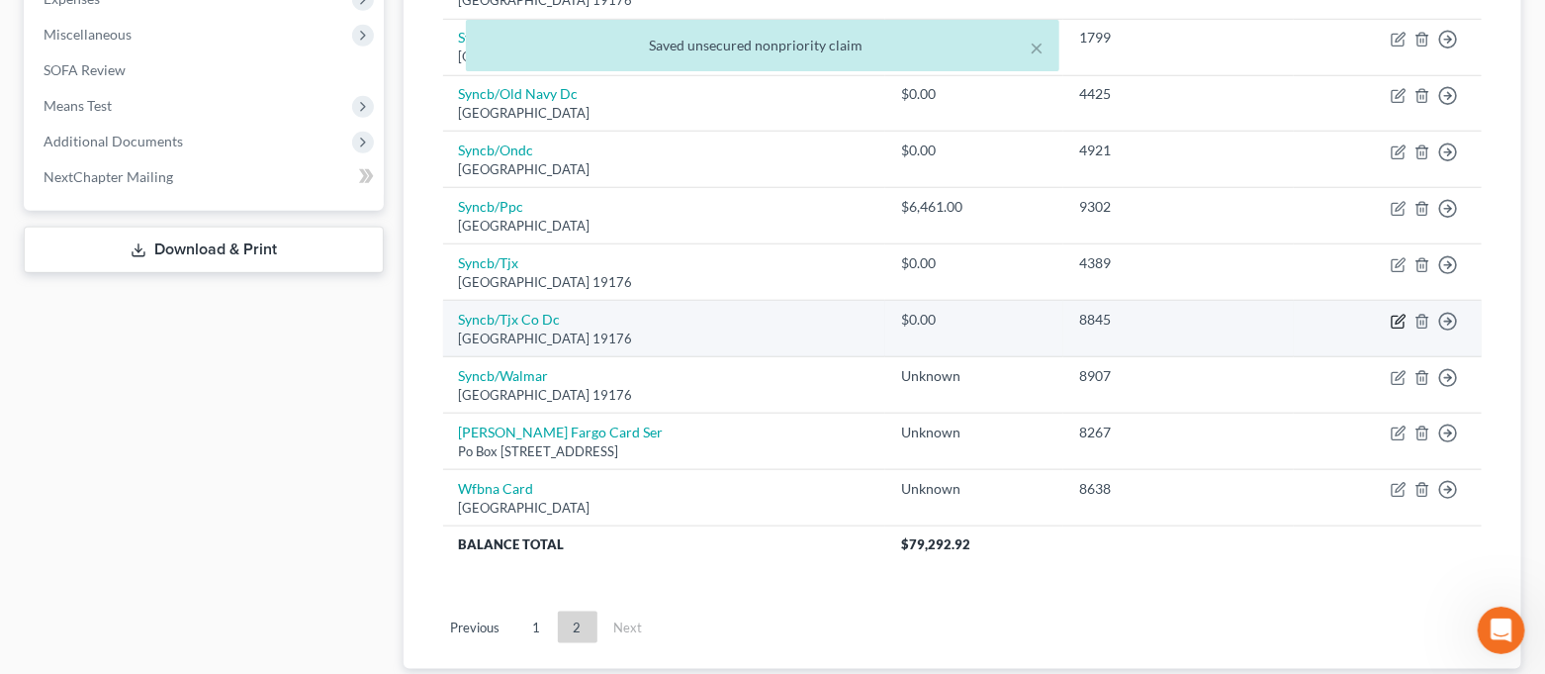
click at [1398, 319] on icon "button" at bounding box center [1400, 319] width 9 height 9
select select "39"
select select "2"
select select "0"
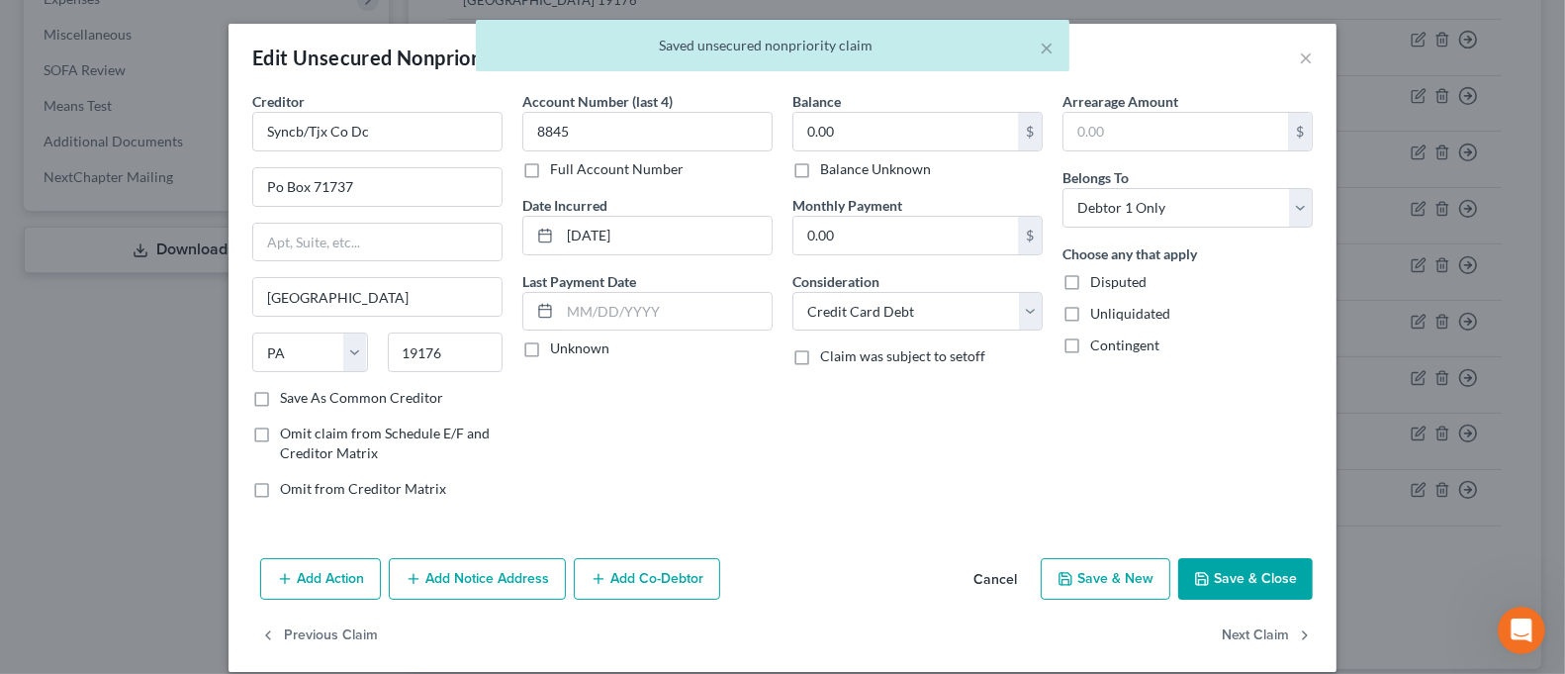
click at [899, 165] on label "Balance Unknown" at bounding box center [875, 169] width 111 height 20
click at [841, 165] on input "Balance Unknown" at bounding box center [834, 165] width 13 height 13
checkbox input "true"
click at [1218, 571] on button "Save & Close" at bounding box center [1245, 579] width 135 height 42
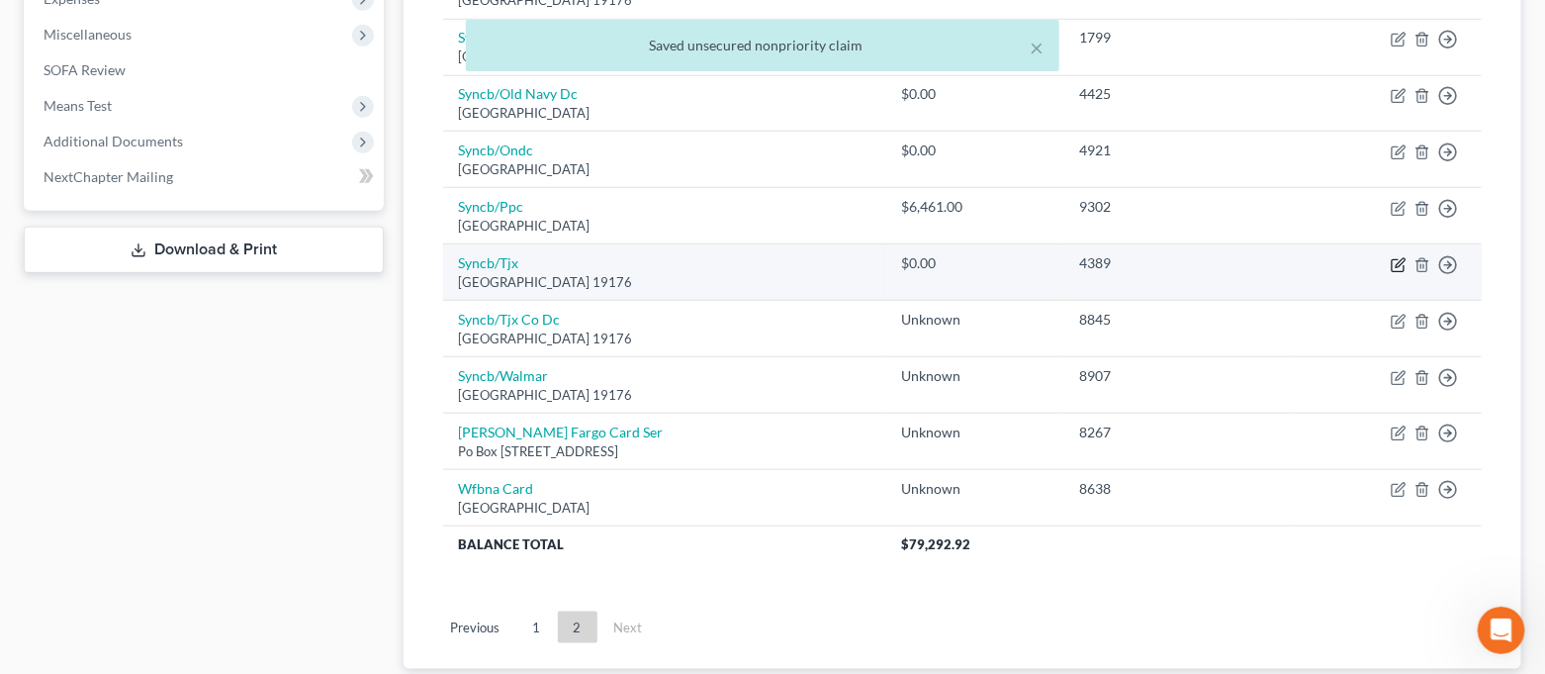
click at [1393, 266] on icon "button" at bounding box center [1398, 265] width 12 height 12
select select "39"
select select "2"
select select "0"
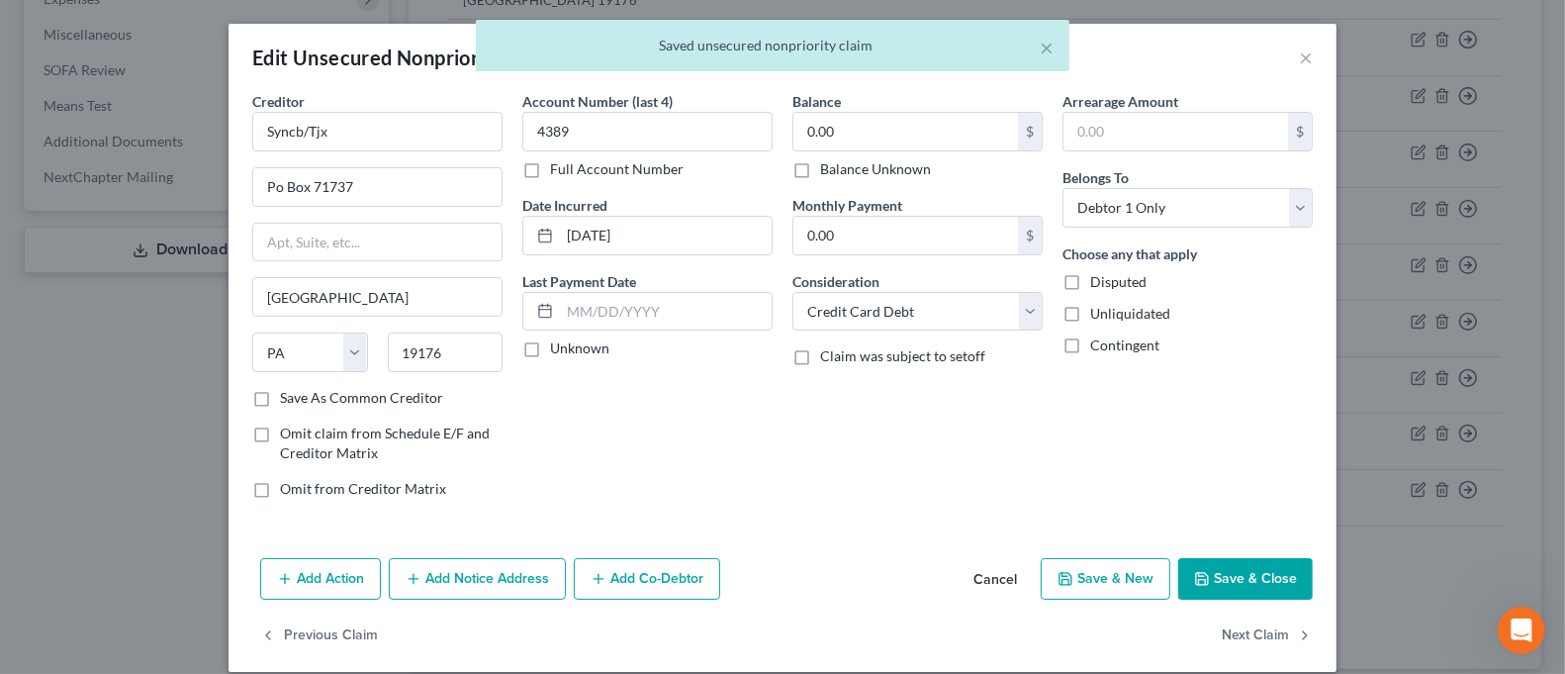
click at [897, 164] on label "Balance Unknown" at bounding box center [875, 169] width 111 height 20
click at [841, 164] on input "Balance Unknown" at bounding box center [834, 165] width 13 height 13
checkbox input "true"
click at [1234, 573] on button "Save & Close" at bounding box center [1245, 579] width 135 height 42
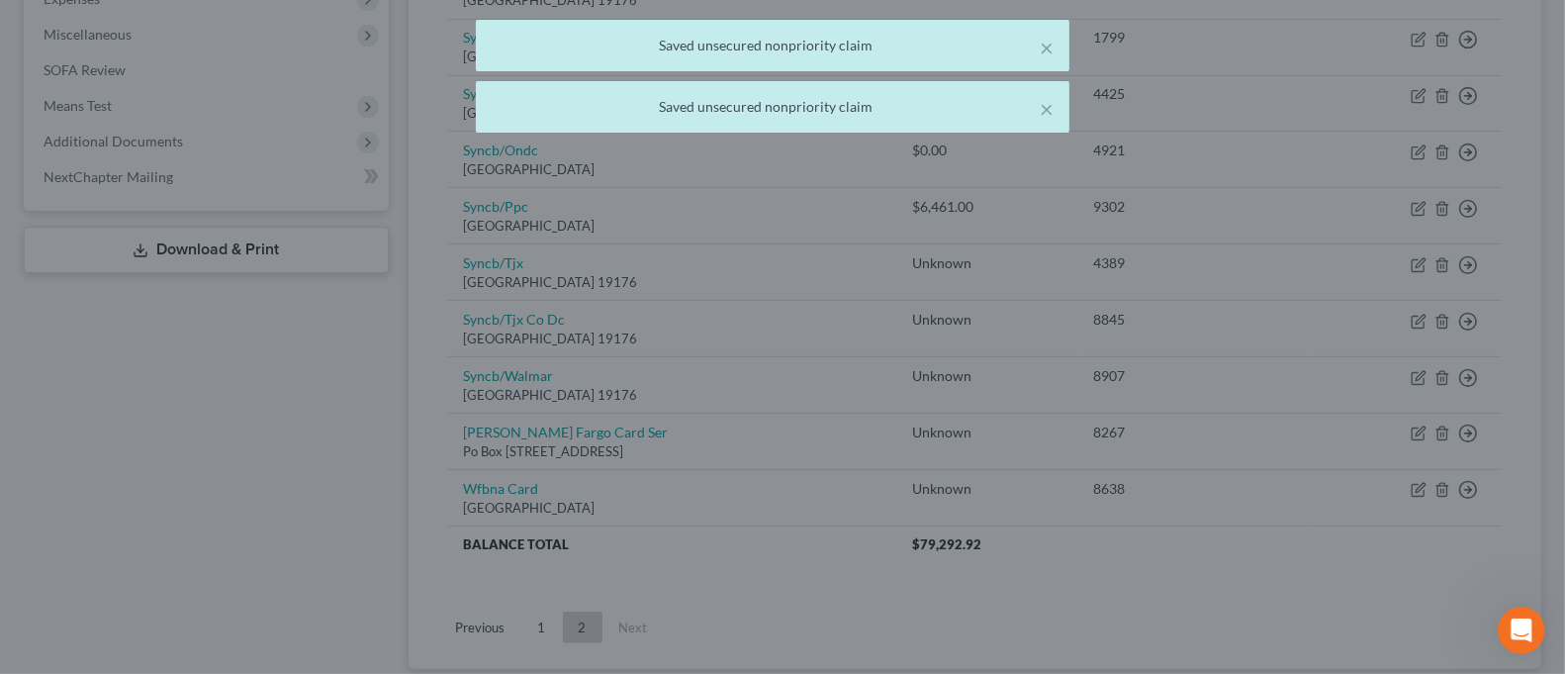
type input "0"
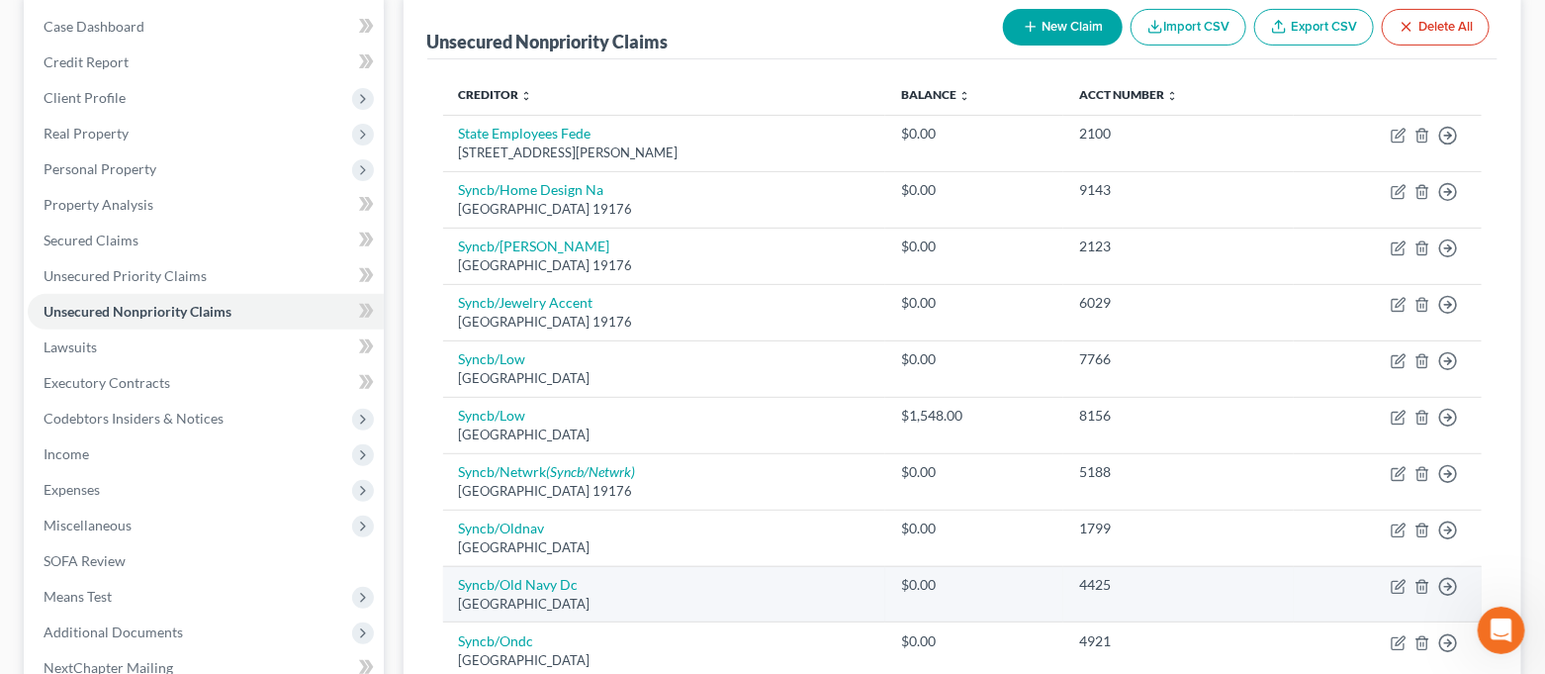
scroll to position [159, 0]
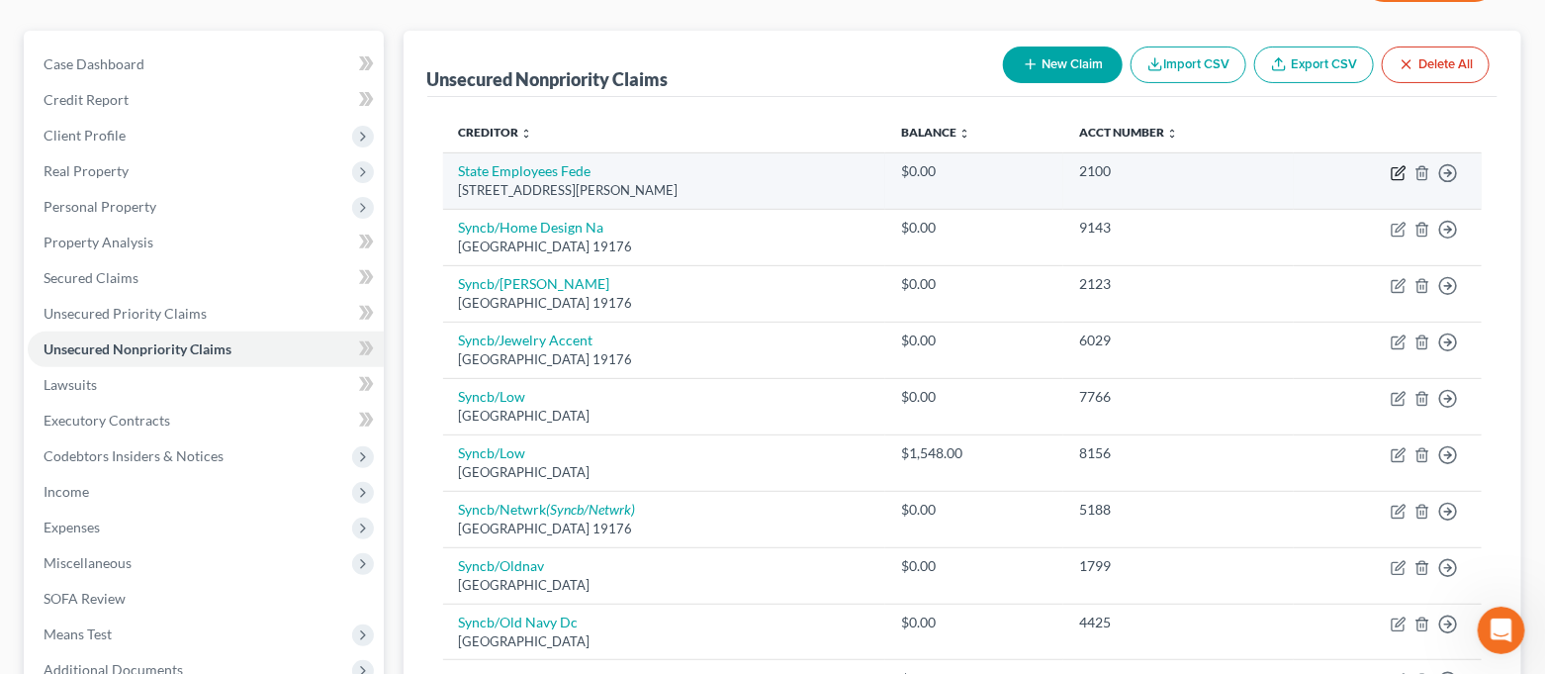
click at [1398, 177] on icon "button" at bounding box center [1399, 173] width 16 height 16
select select "35"
select select "0"
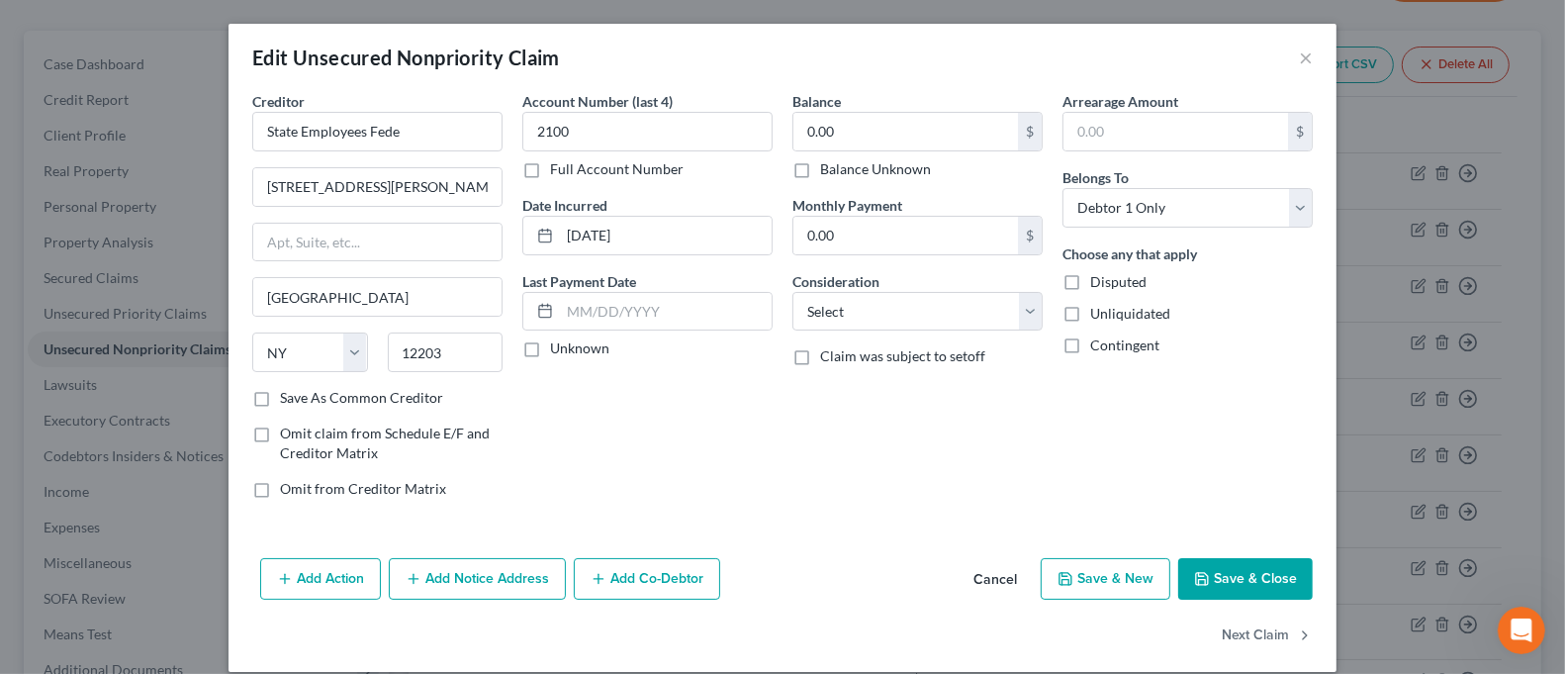
click at [859, 170] on label "Balance Unknown" at bounding box center [875, 169] width 111 height 20
click at [841, 170] on input "Balance Unknown" at bounding box center [834, 165] width 13 height 13
checkbox input "true"
click at [1203, 567] on button "Save & Close" at bounding box center [1245, 579] width 135 height 42
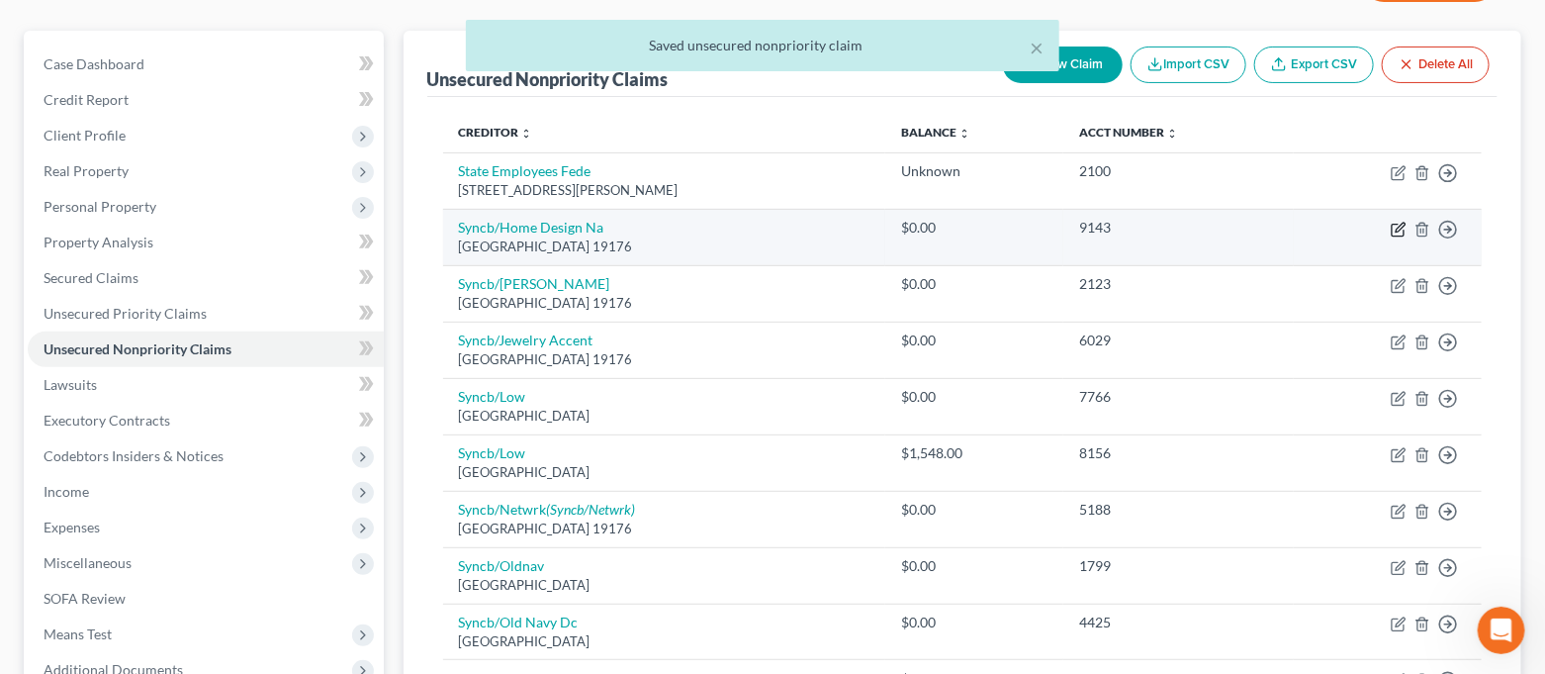
click at [1398, 233] on icon "button" at bounding box center [1398, 231] width 12 height 12
select select "39"
select select "2"
select select "0"
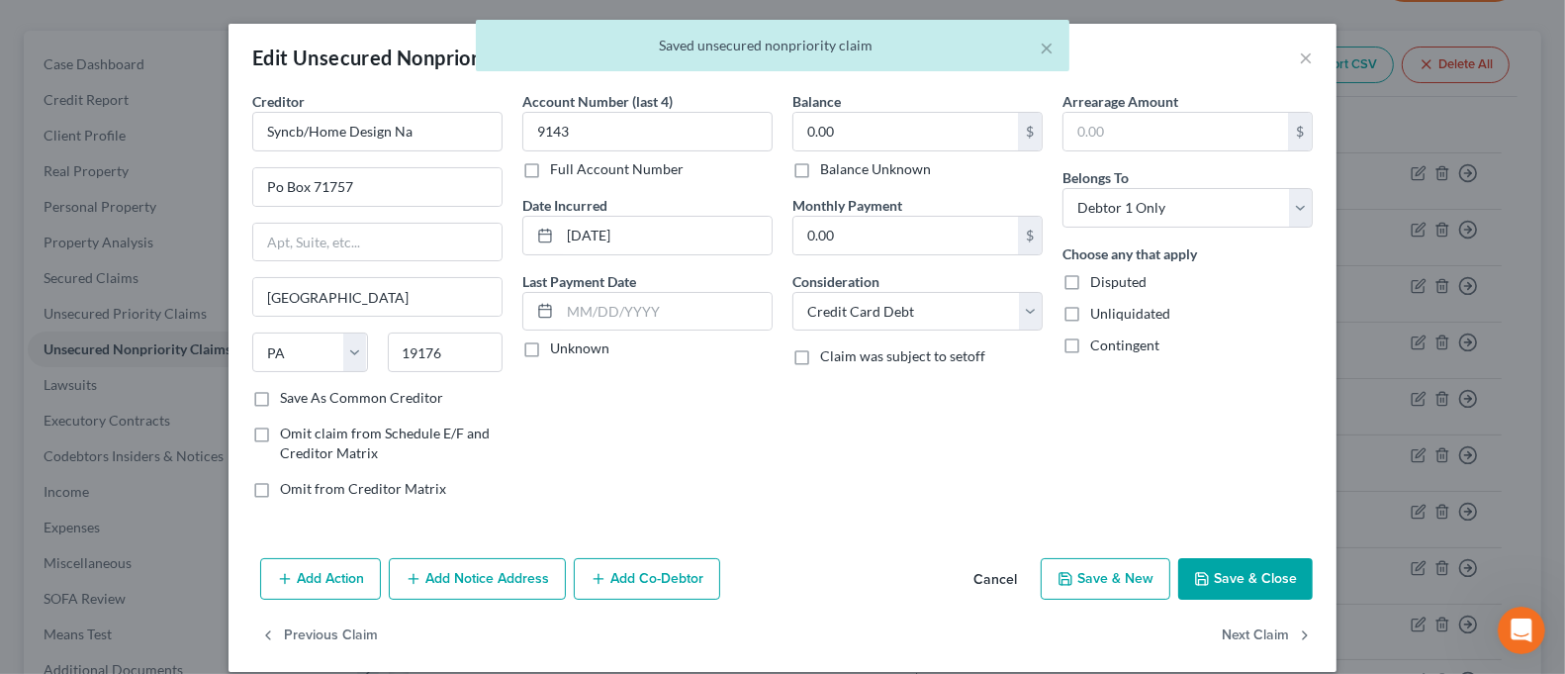
click at [913, 168] on label "Balance Unknown" at bounding box center [875, 169] width 111 height 20
click at [841, 168] on input "Balance Unknown" at bounding box center [834, 165] width 13 height 13
checkbox input "true"
click at [1259, 577] on button "Save & Close" at bounding box center [1245, 579] width 135 height 42
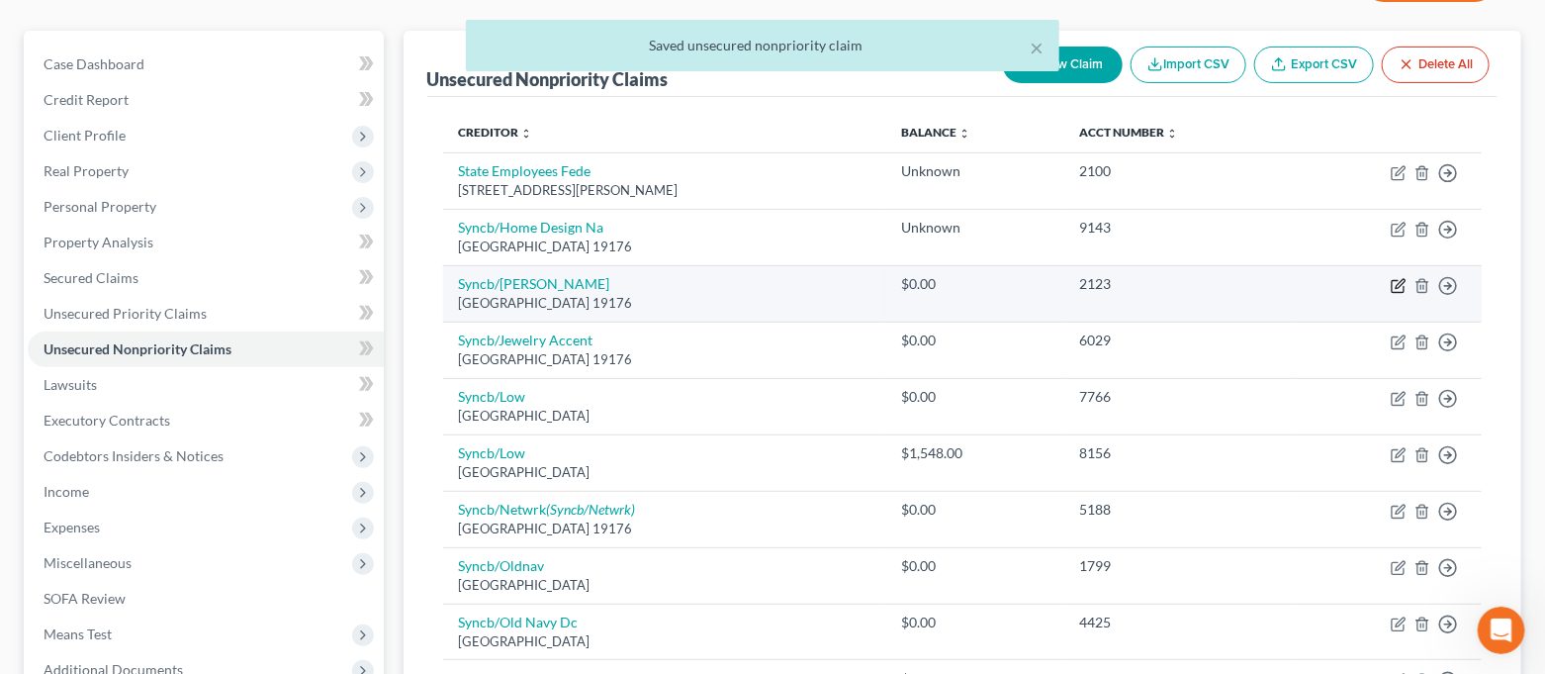
click at [1394, 285] on icon "button" at bounding box center [1399, 286] width 16 height 16
select select "39"
select select "2"
select select "0"
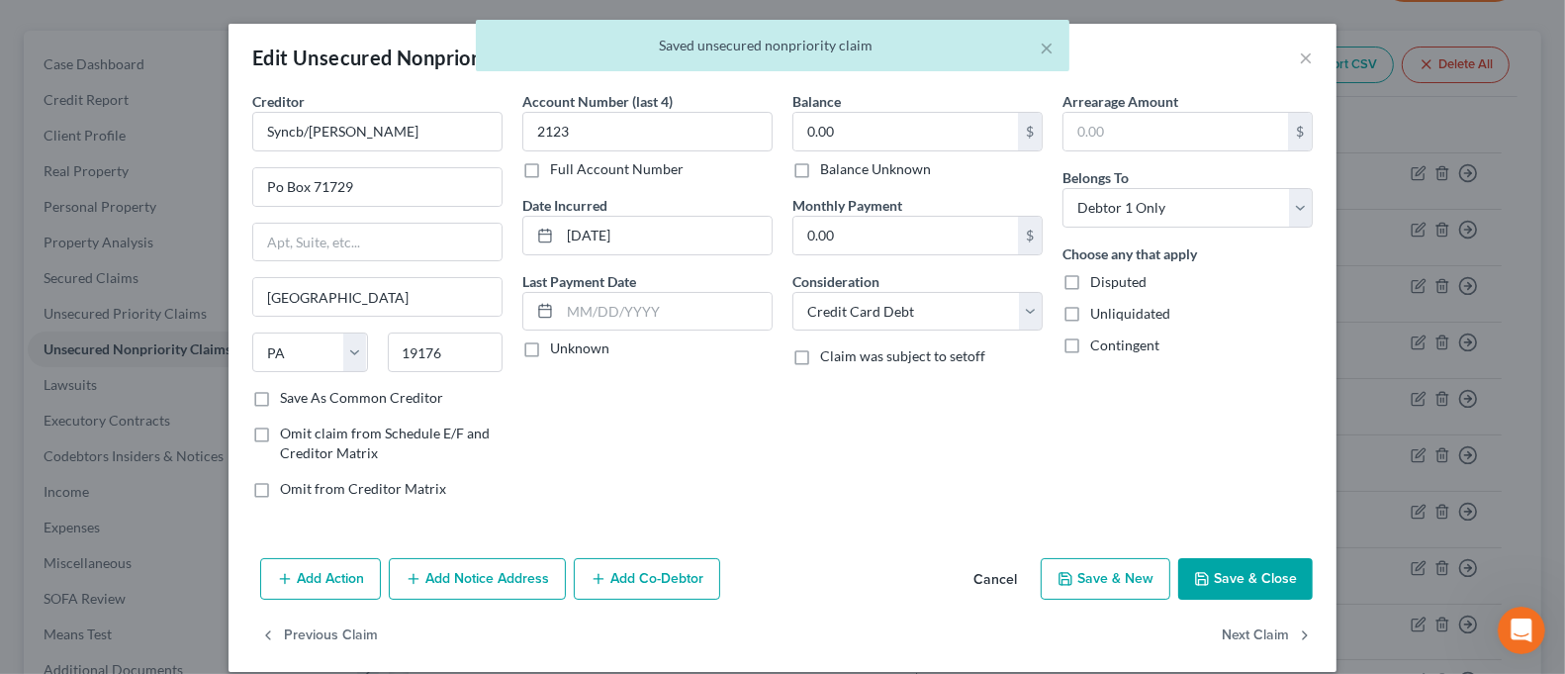
click at [899, 164] on label "Balance Unknown" at bounding box center [875, 169] width 111 height 20
click at [841, 164] on input "Balance Unknown" at bounding box center [834, 165] width 13 height 13
checkbox input "true"
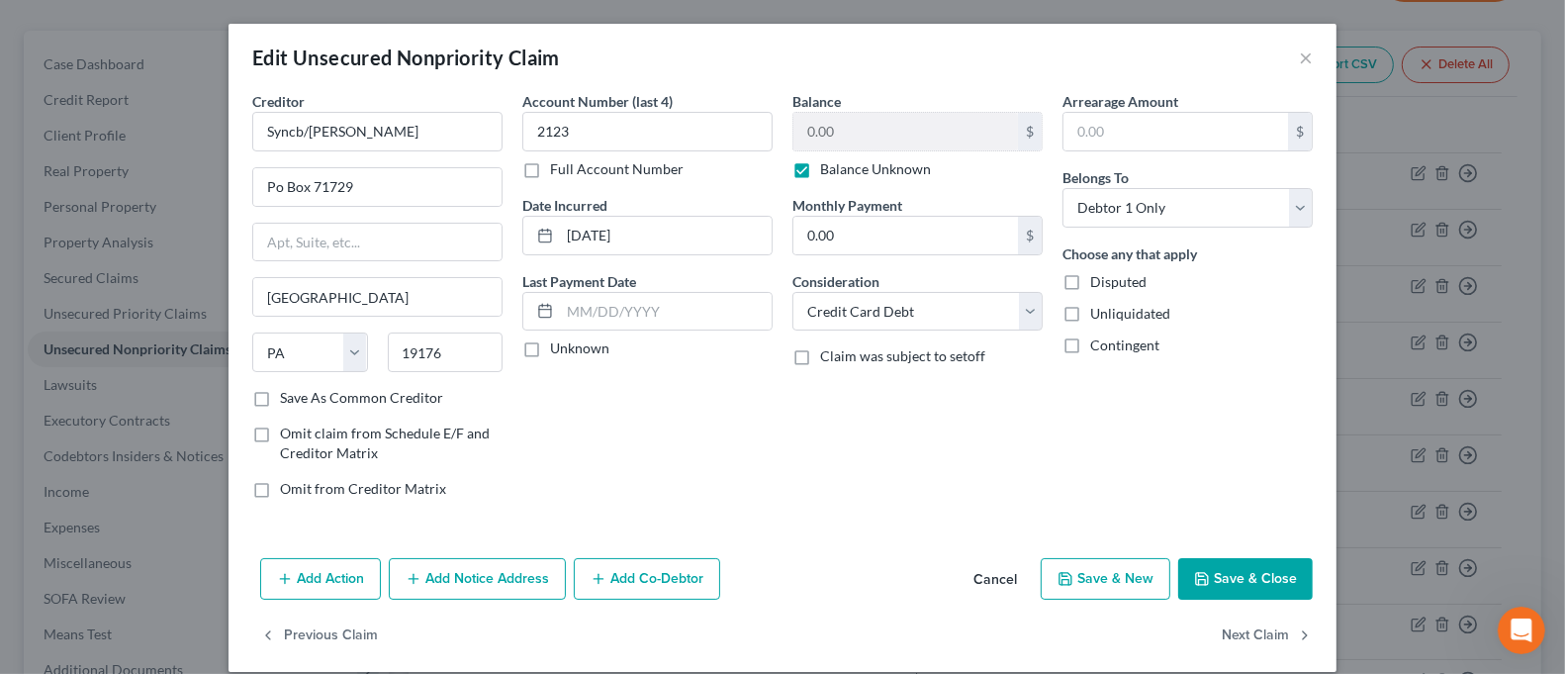
click at [1226, 574] on button "Save & Close" at bounding box center [1245, 579] width 135 height 42
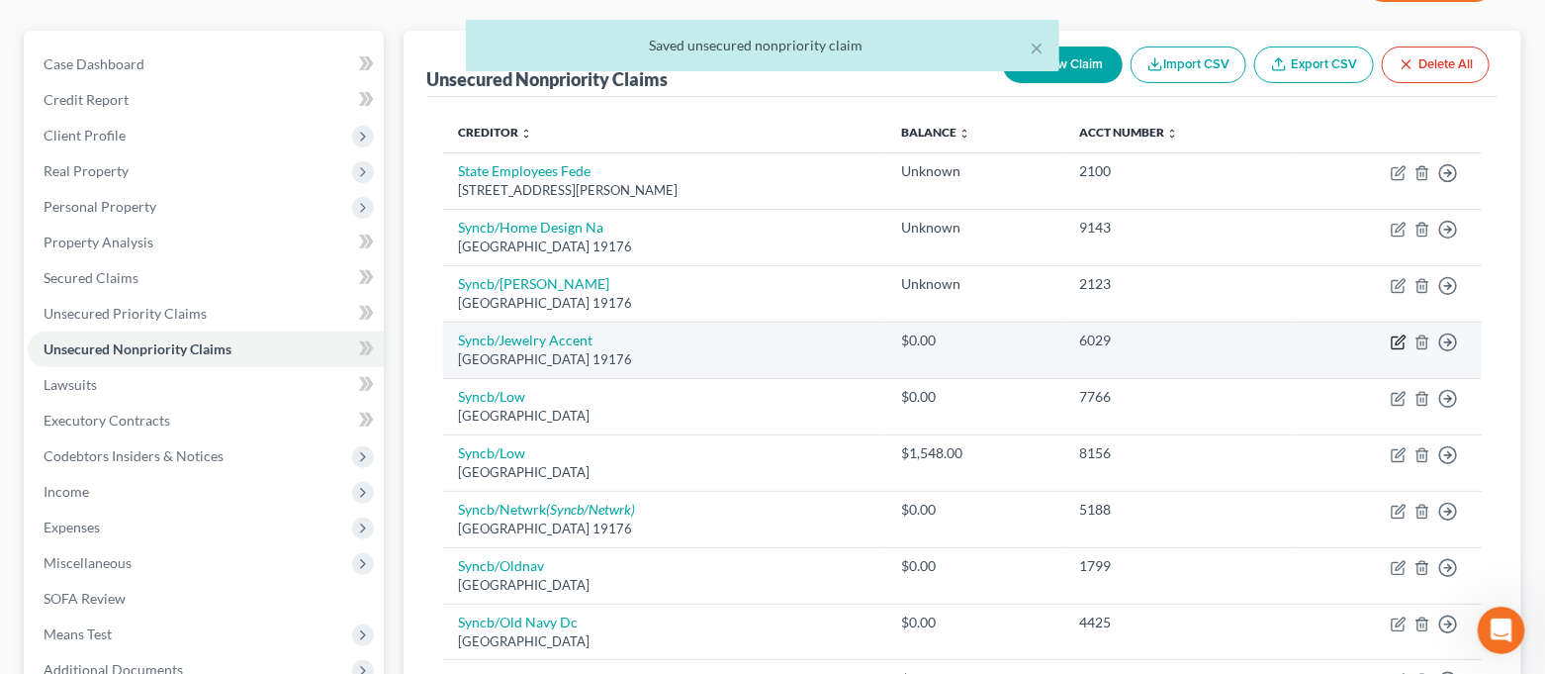
click at [1397, 343] on icon "button" at bounding box center [1400, 339] width 9 height 9
select select "39"
select select "2"
select select "0"
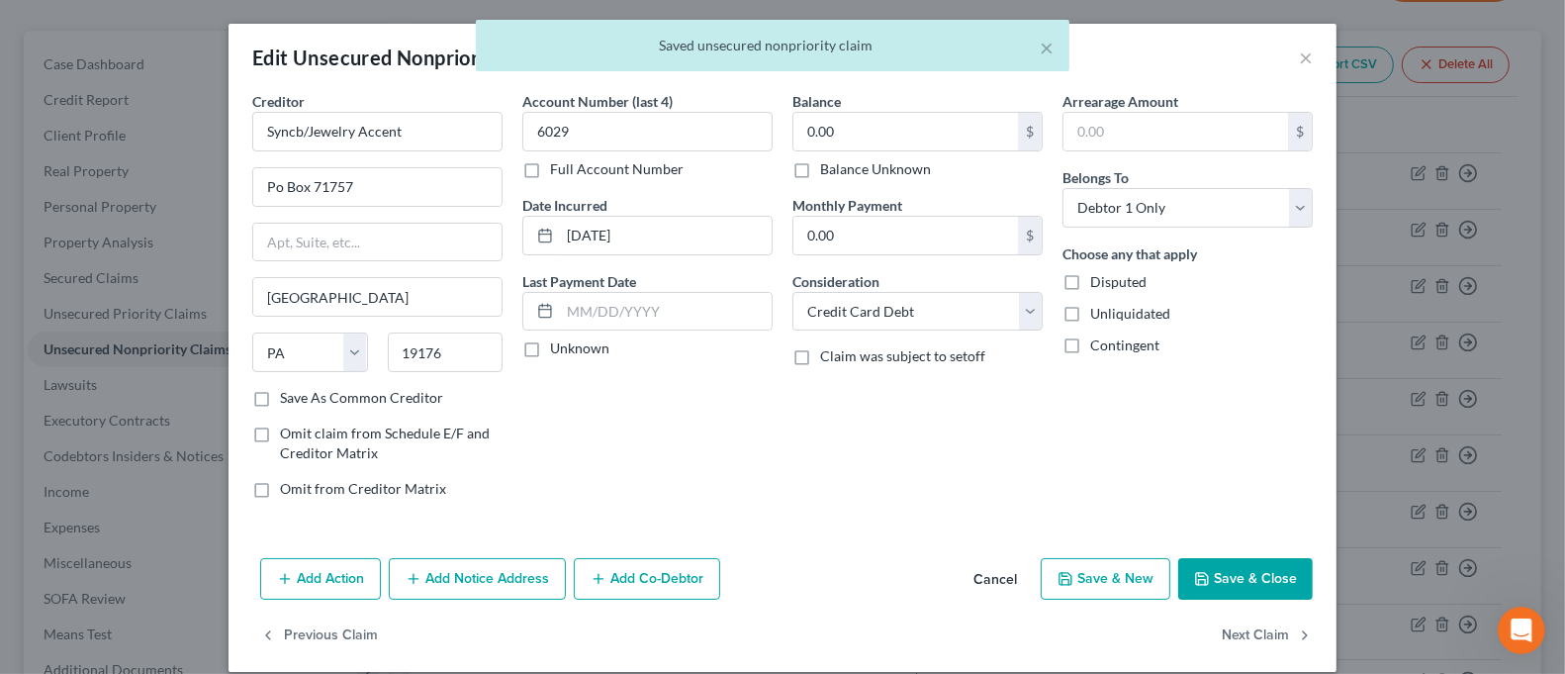
click at [889, 165] on label "Balance Unknown" at bounding box center [875, 169] width 111 height 20
click at [841, 165] on input "Balance Unknown" at bounding box center [834, 165] width 13 height 13
checkbox input "true"
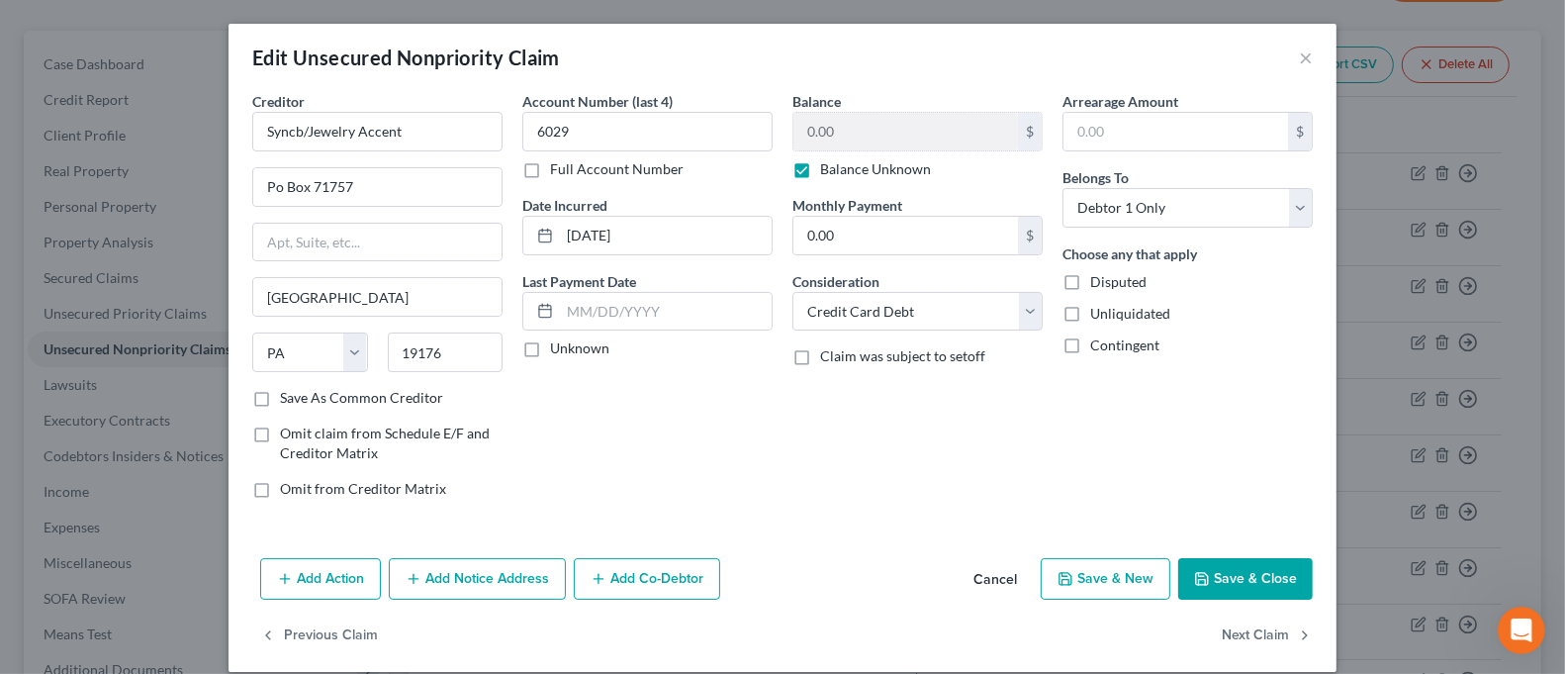
click at [1275, 569] on button "Save & Close" at bounding box center [1245, 579] width 135 height 42
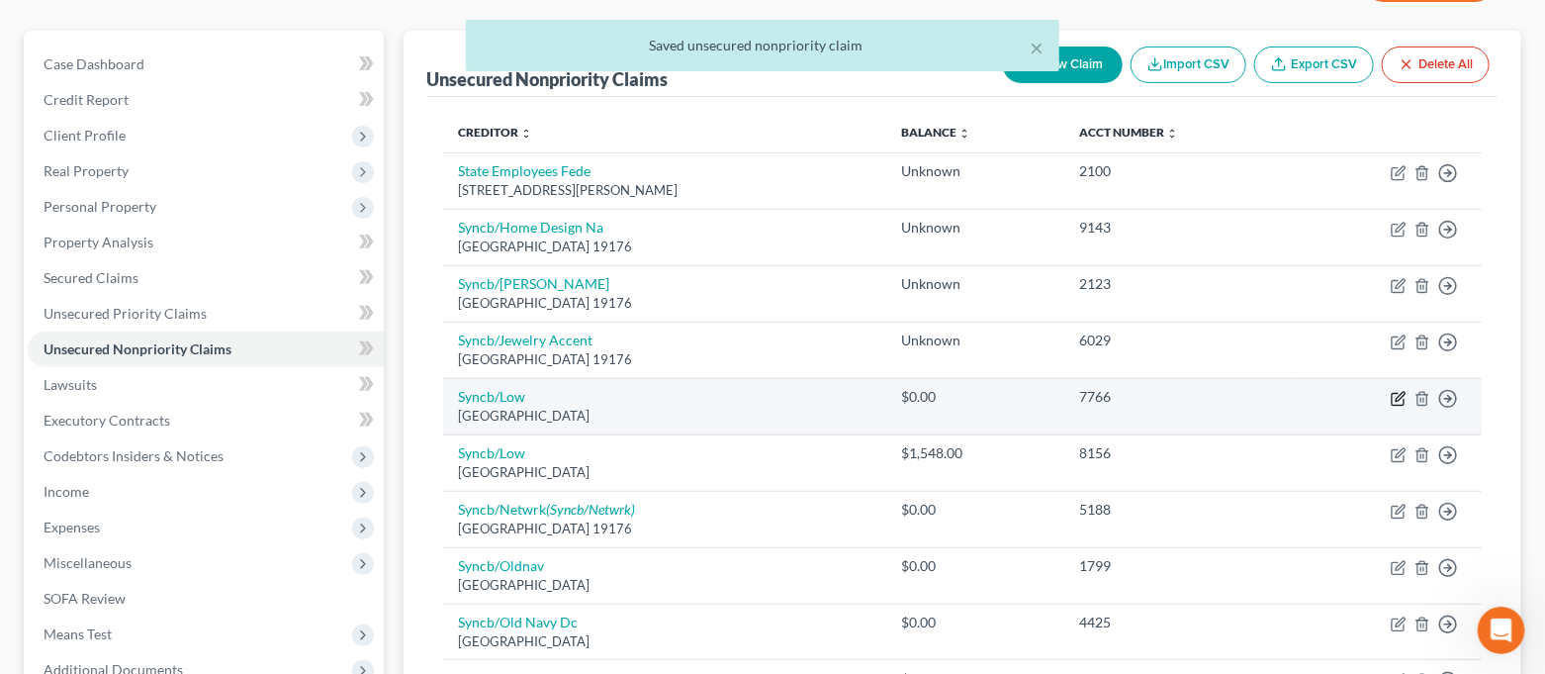
click at [1398, 393] on icon "button" at bounding box center [1399, 399] width 16 height 16
select select "39"
select select "2"
select select "0"
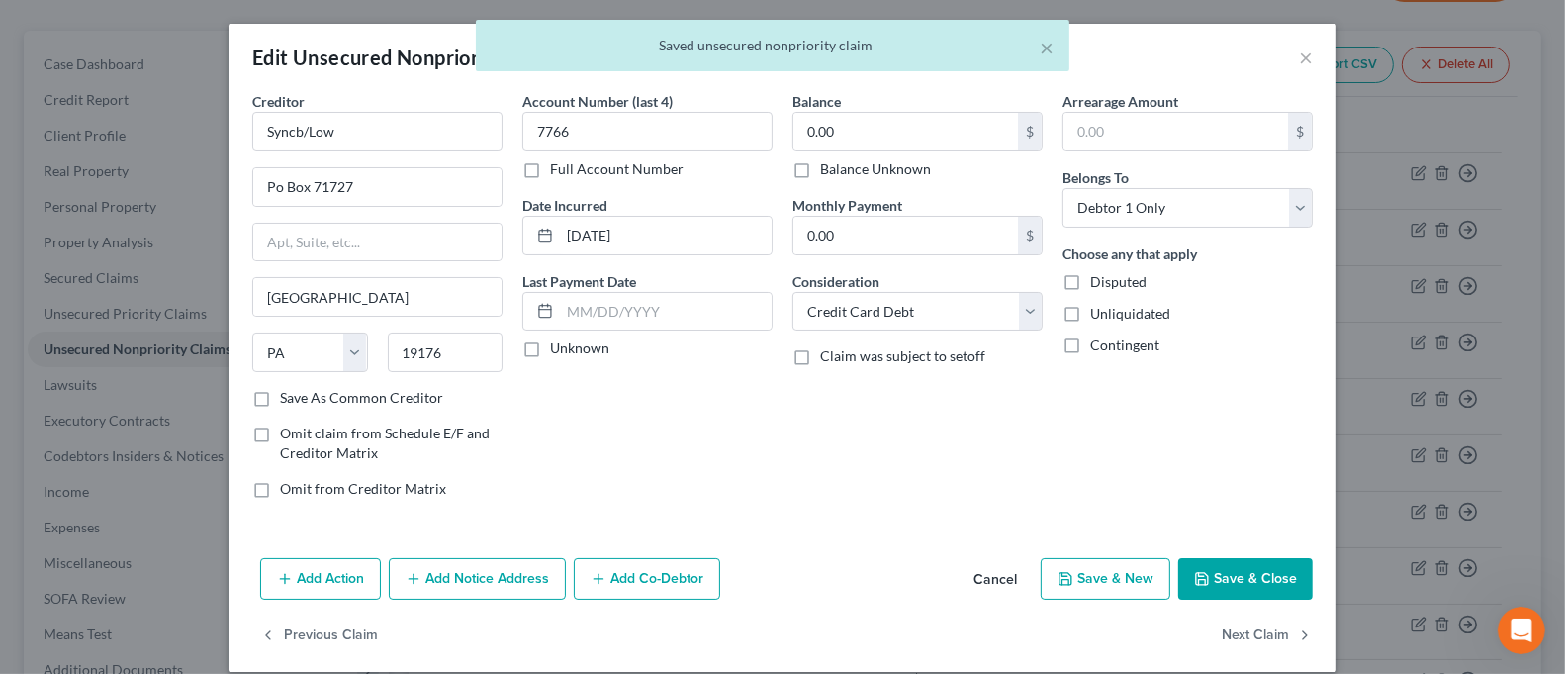
click at [882, 165] on label "Balance Unknown" at bounding box center [875, 169] width 111 height 20
click at [841, 165] on input "Balance Unknown" at bounding box center [834, 165] width 13 height 13
checkbox input "true"
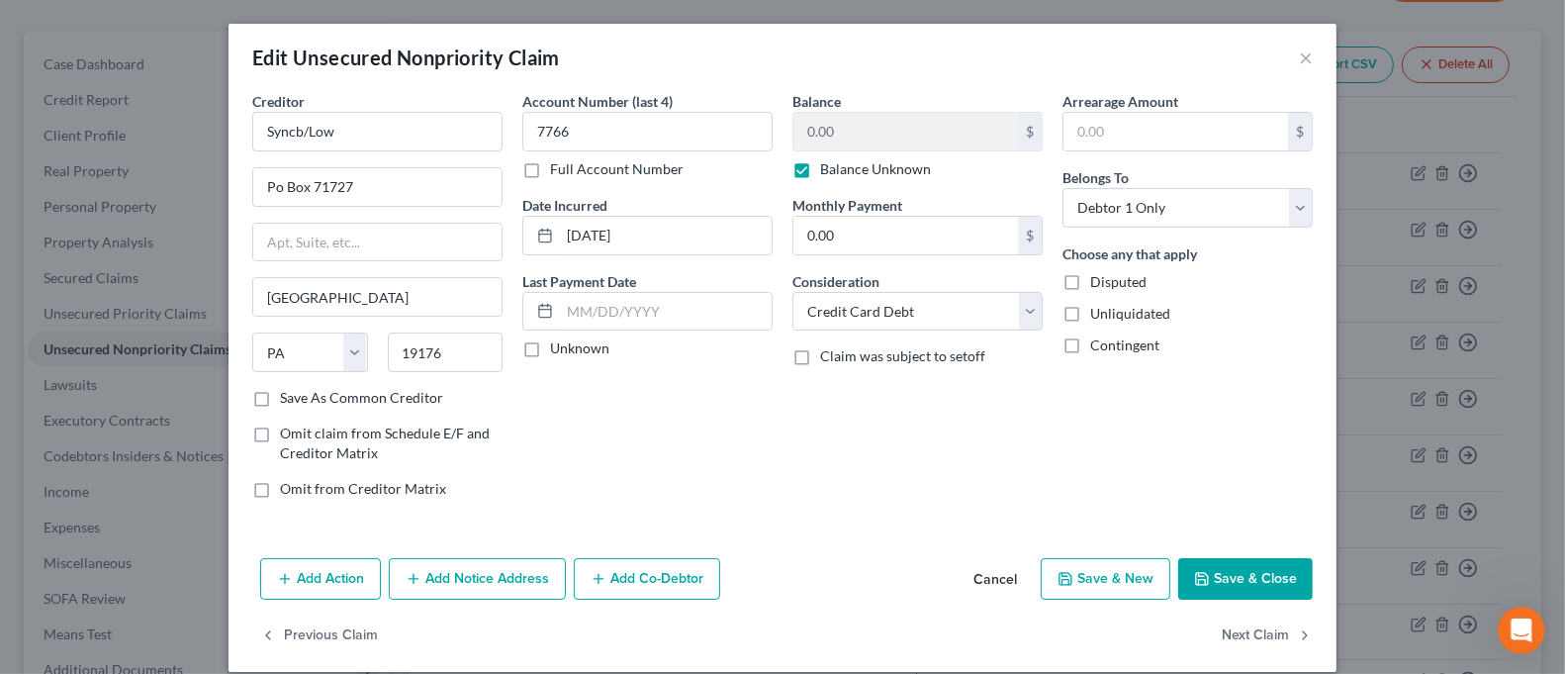
click at [1259, 585] on button "Save & Close" at bounding box center [1245, 579] width 135 height 42
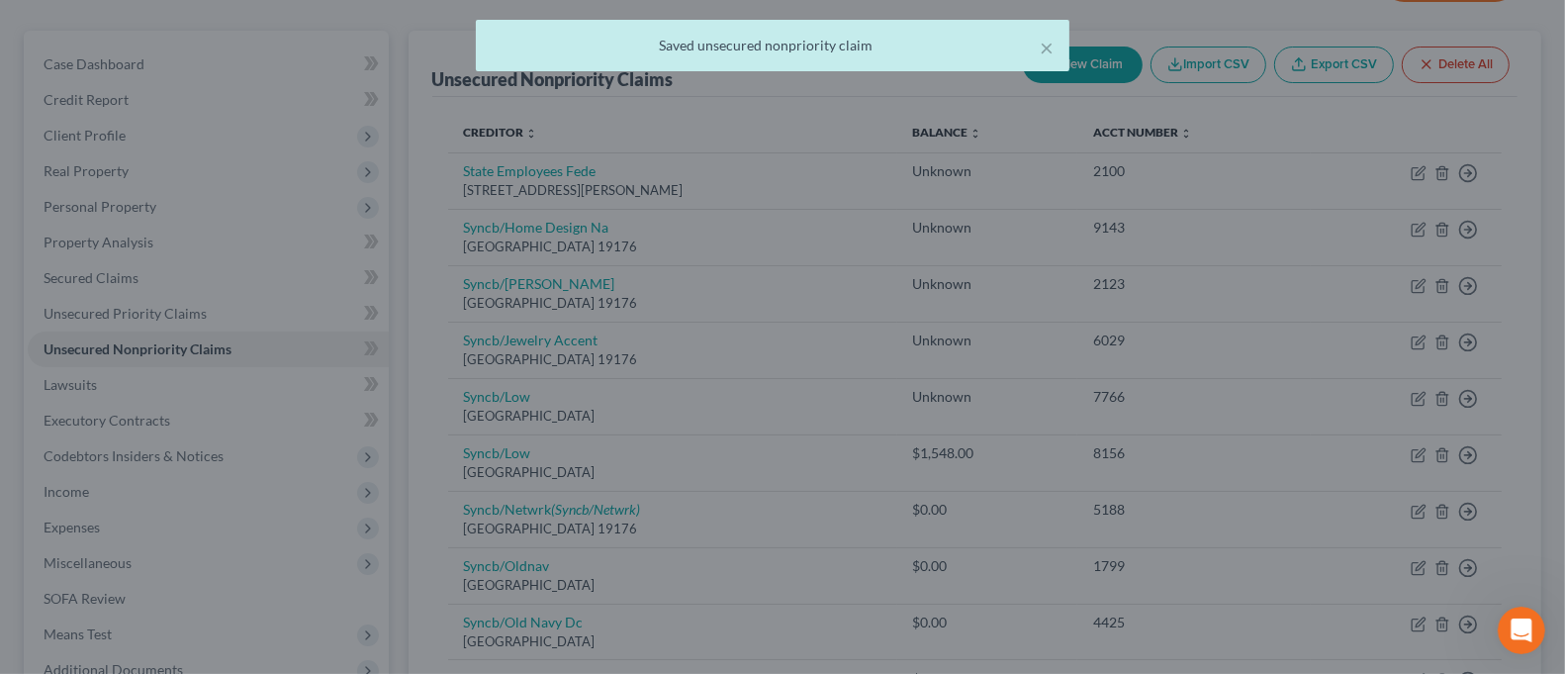
type input "0"
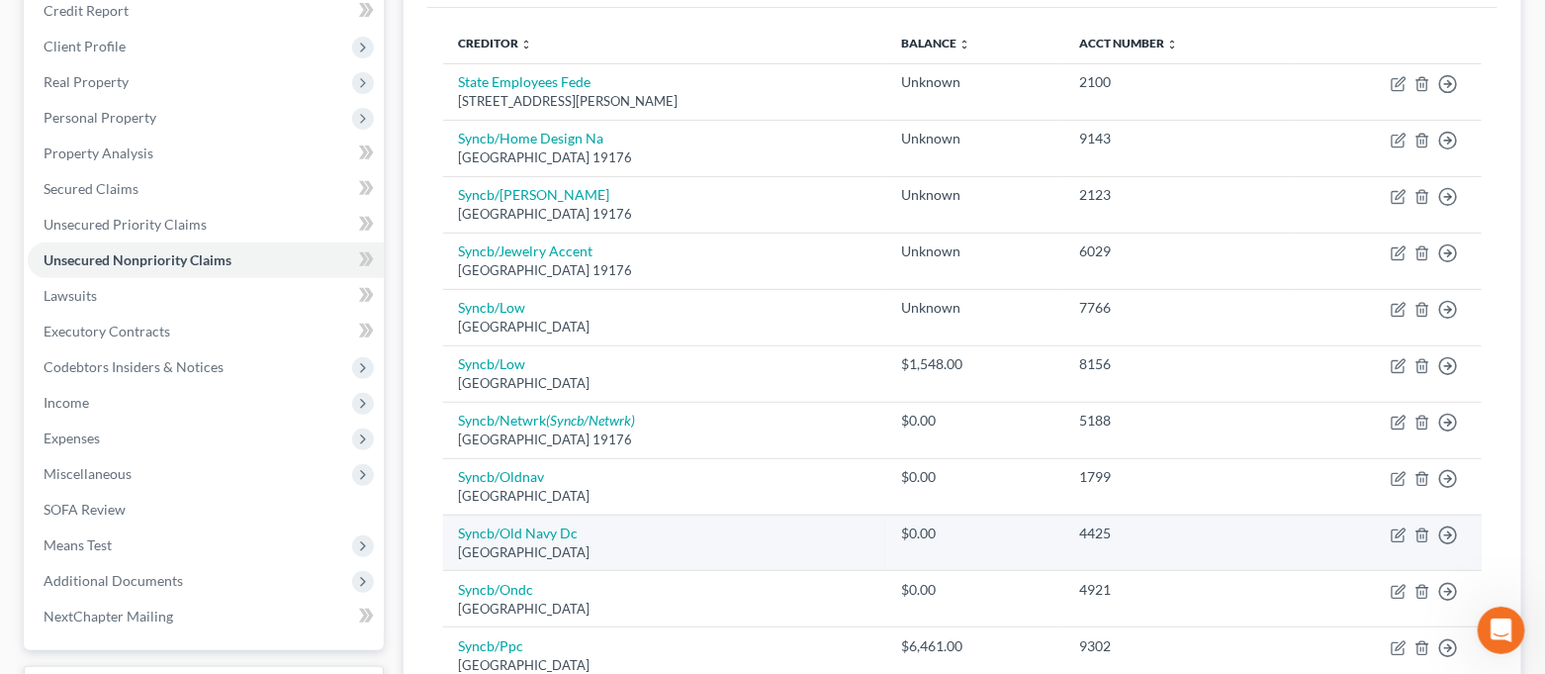
scroll to position [292, 0]
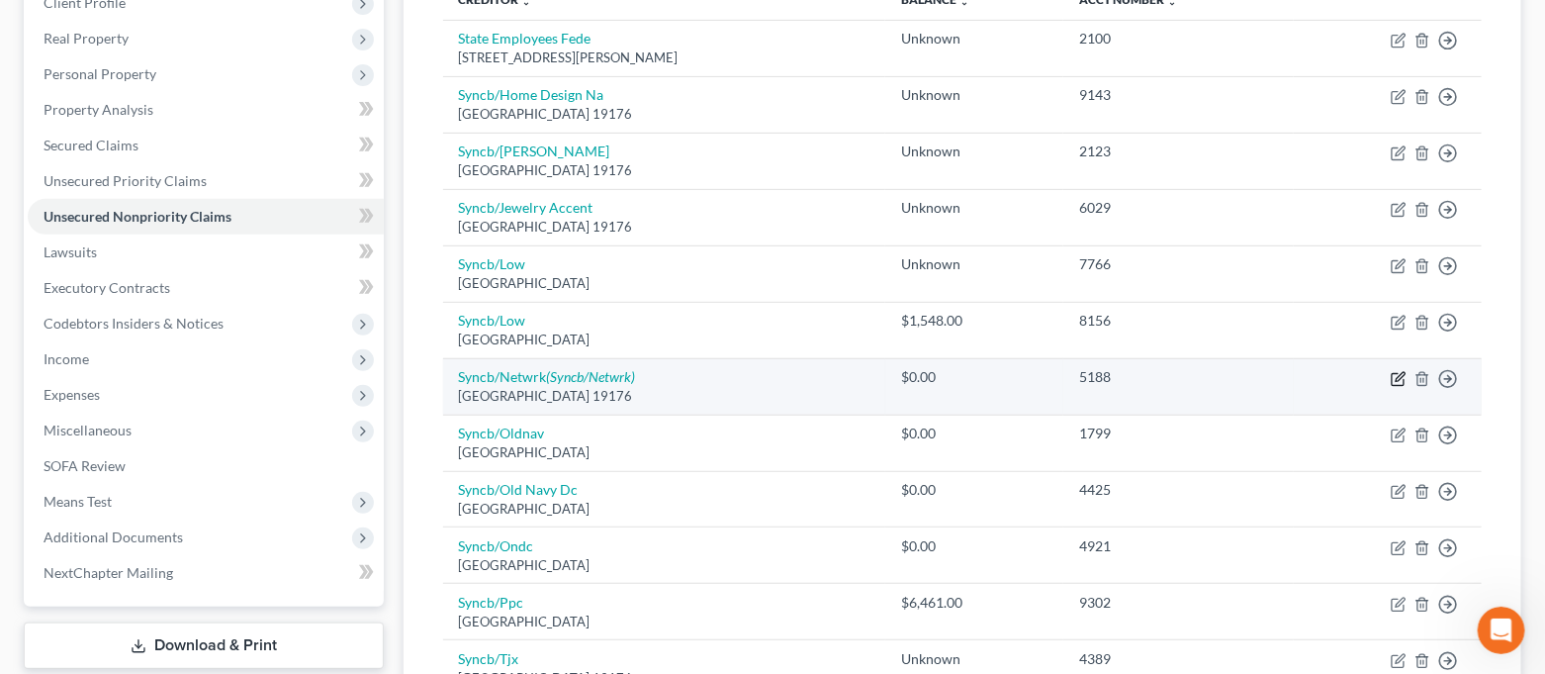
click at [1394, 379] on icon "button" at bounding box center [1399, 379] width 16 height 16
select select "39"
select select "2"
select select "0"
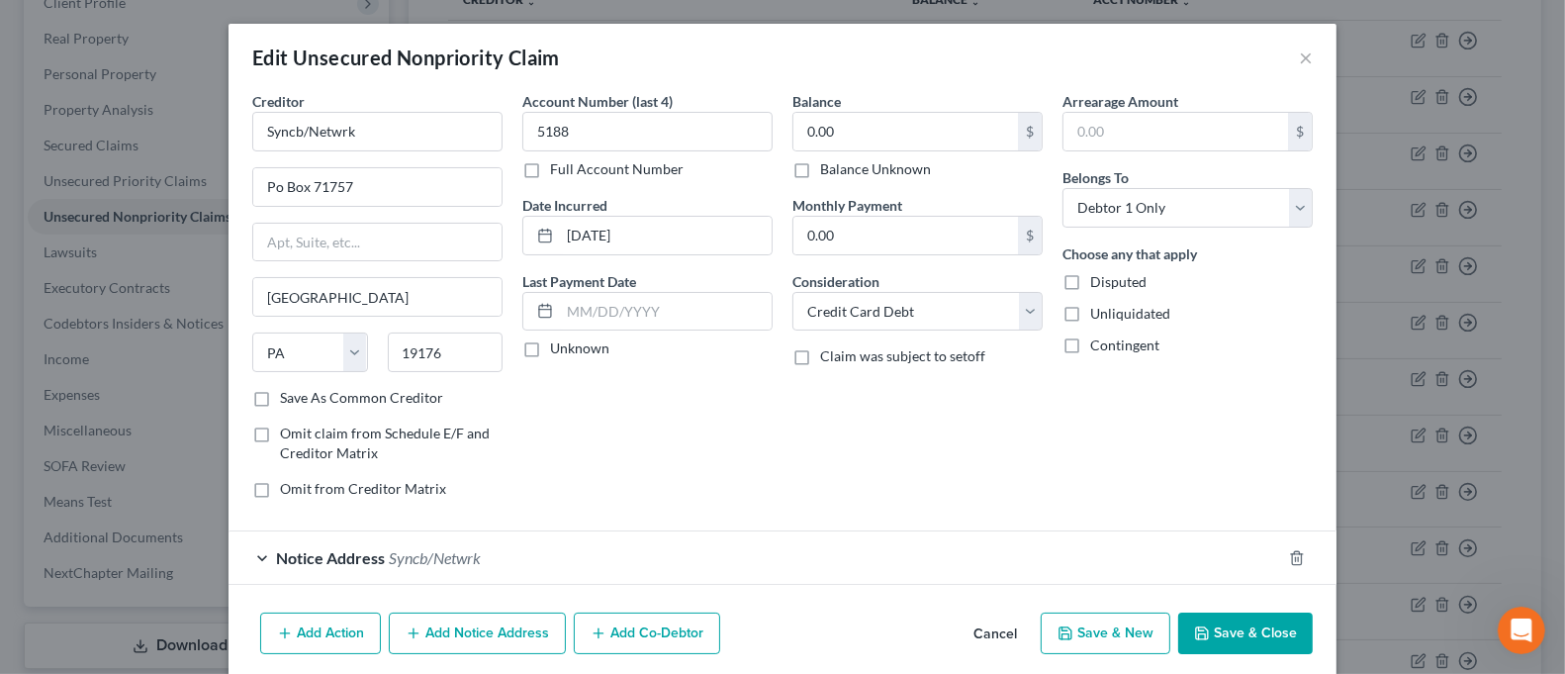
click at [898, 165] on label "Balance Unknown" at bounding box center [875, 169] width 111 height 20
click at [841, 165] on input "Balance Unknown" at bounding box center [834, 165] width 13 height 13
checkbox input "true"
drag, startPoint x: 1224, startPoint y: 619, endPoint x: 1211, endPoint y: 601, distance: 22.0
click at [1223, 620] on button "Save & Close" at bounding box center [1245, 633] width 135 height 42
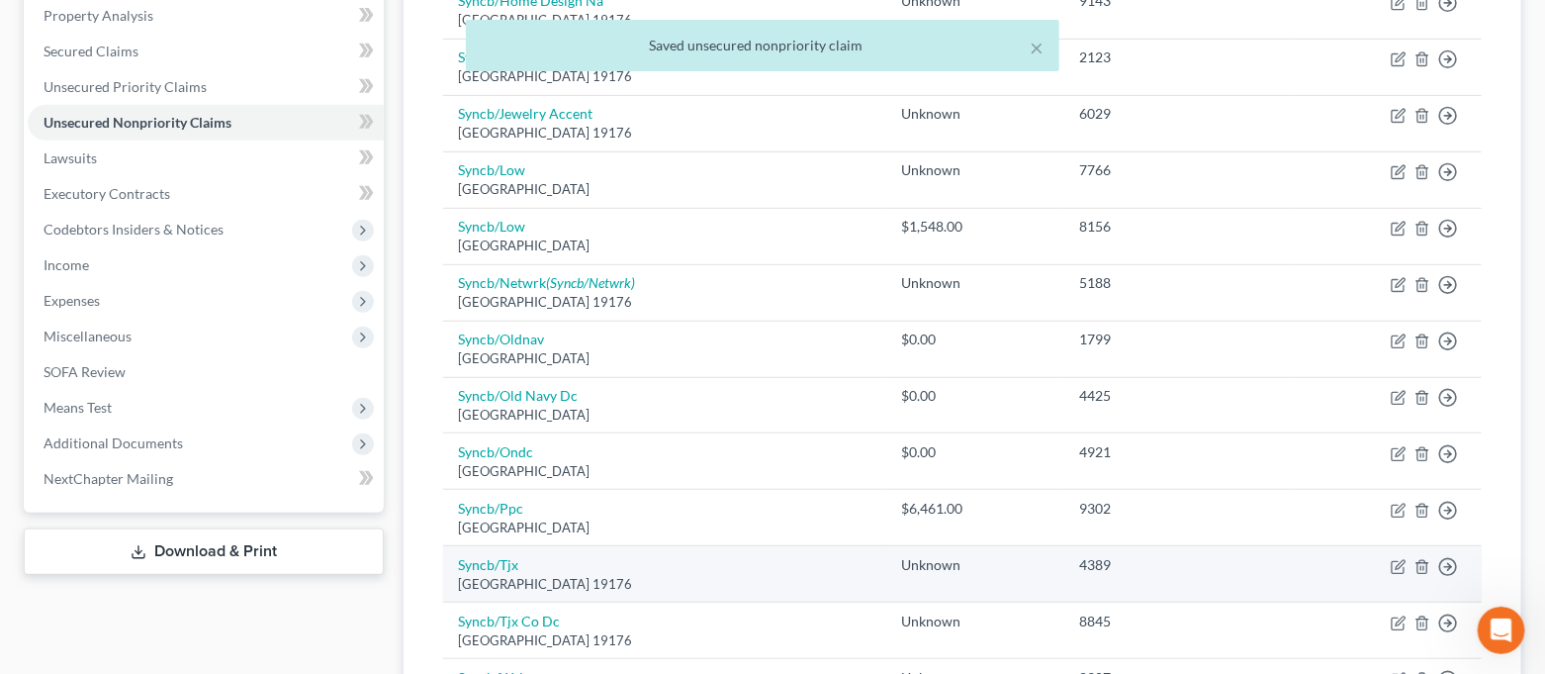
scroll to position [423, 0]
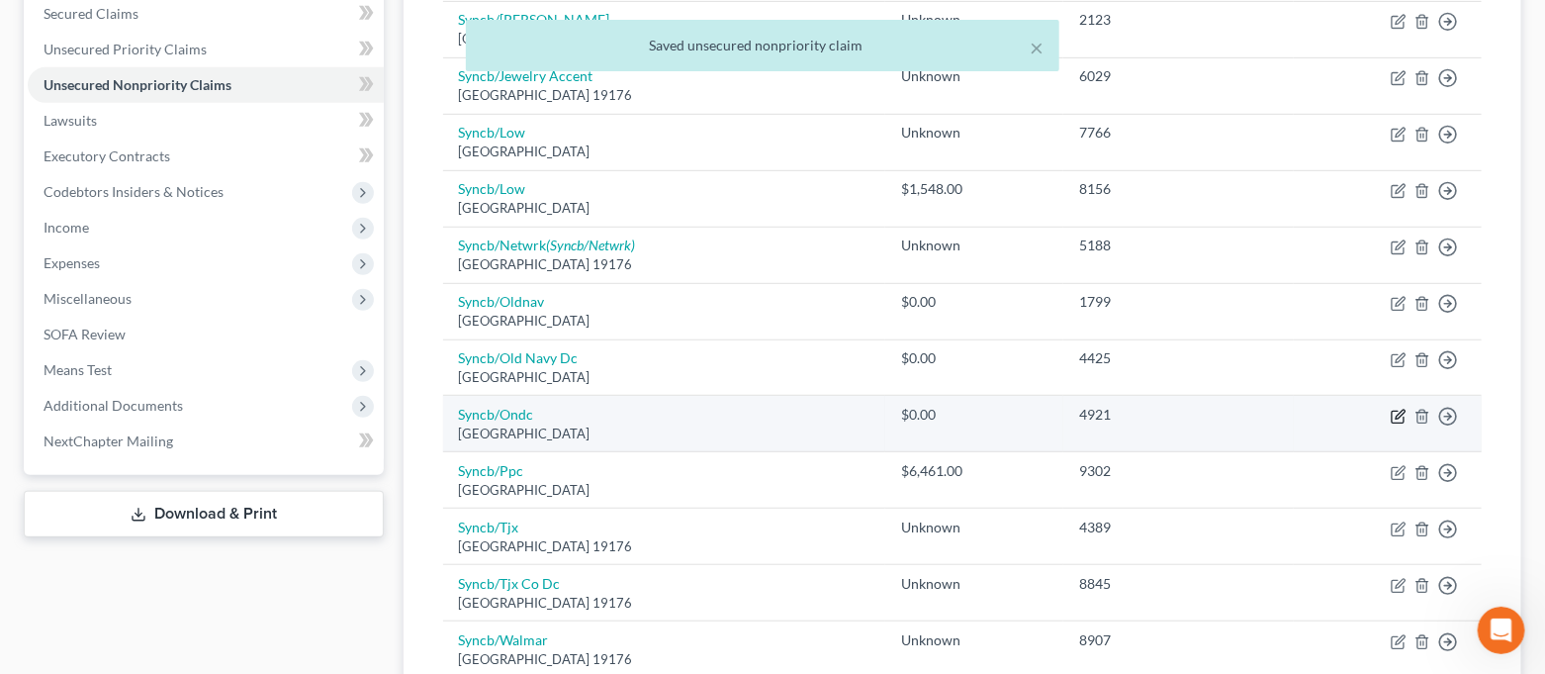
click at [1394, 415] on icon "button" at bounding box center [1399, 417] width 16 height 16
select select "39"
select select "2"
select select "0"
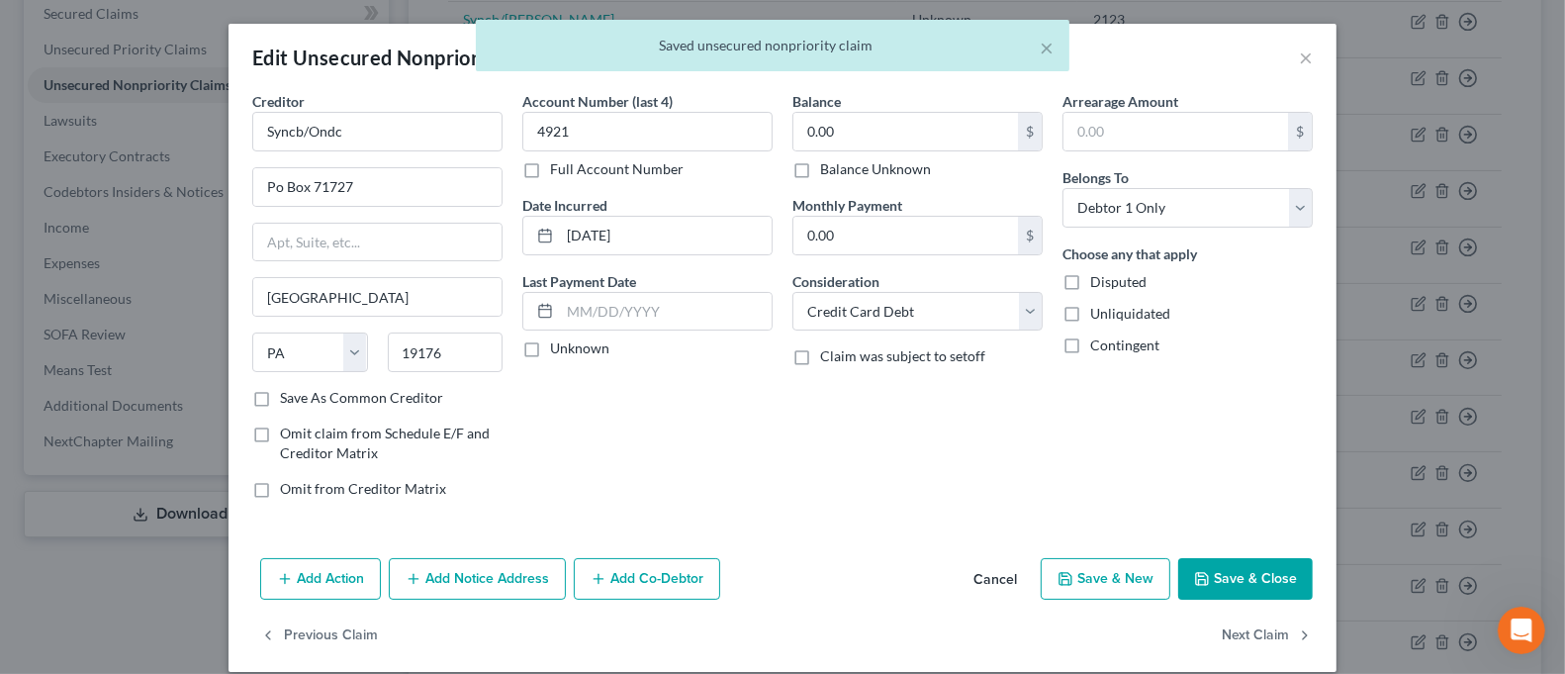
click at [854, 167] on label "Balance Unknown" at bounding box center [875, 169] width 111 height 20
click at [841, 167] on input "Balance Unknown" at bounding box center [834, 165] width 13 height 13
checkbox input "true"
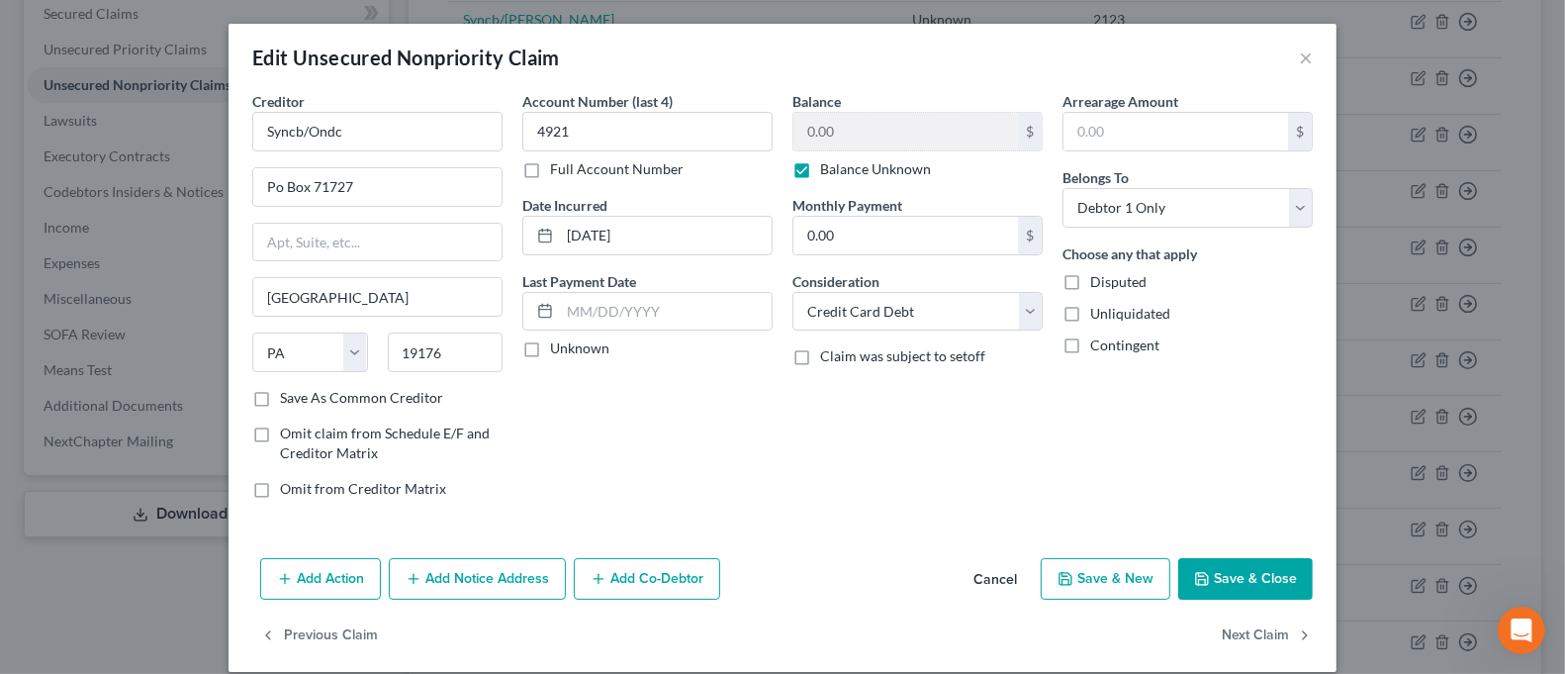
click at [1243, 579] on button "Save & Close" at bounding box center [1245, 579] width 135 height 42
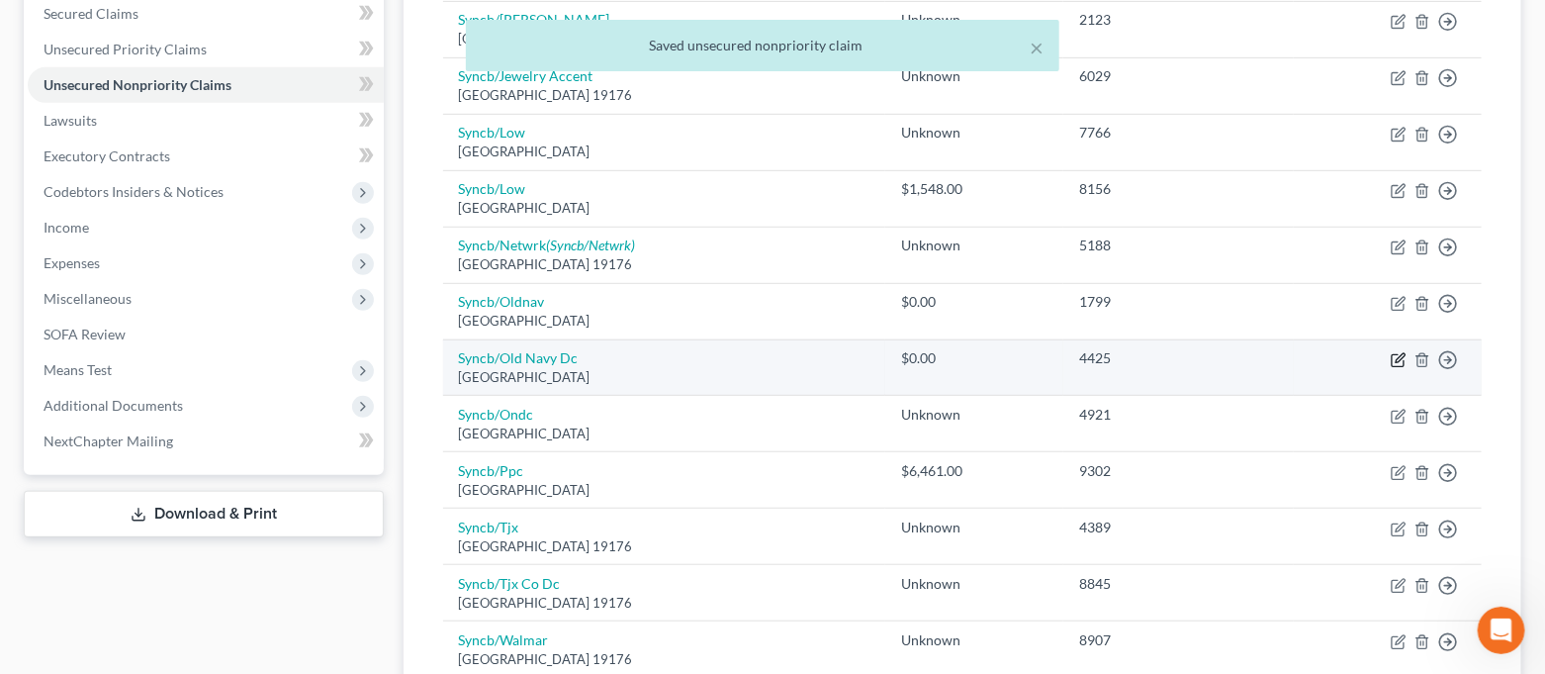
click at [1402, 361] on icon "button" at bounding box center [1399, 360] width 16 height 16
select select "39"
select select "2"
select select "0"
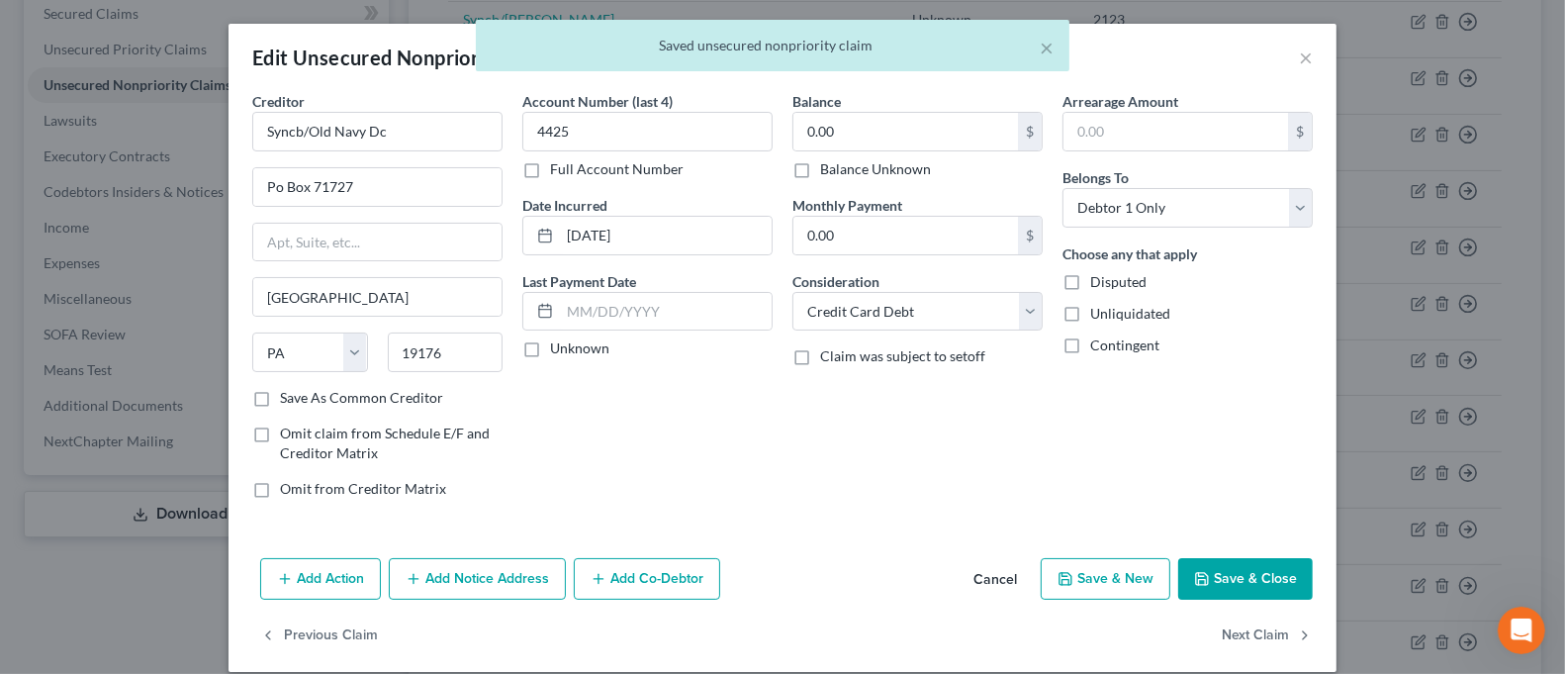
click at [902, 175] on label "Balance Unknown" at bounding box center [875, 169] width 111 height 20
click at [841, 172] on input "Balance Unknown" at bounding box center [834, 165] width 13 height 13
checkbox input "true"
click at [1202, 584] on button "Save & Close" at bounding box center [1245, 579] width 135 height 42
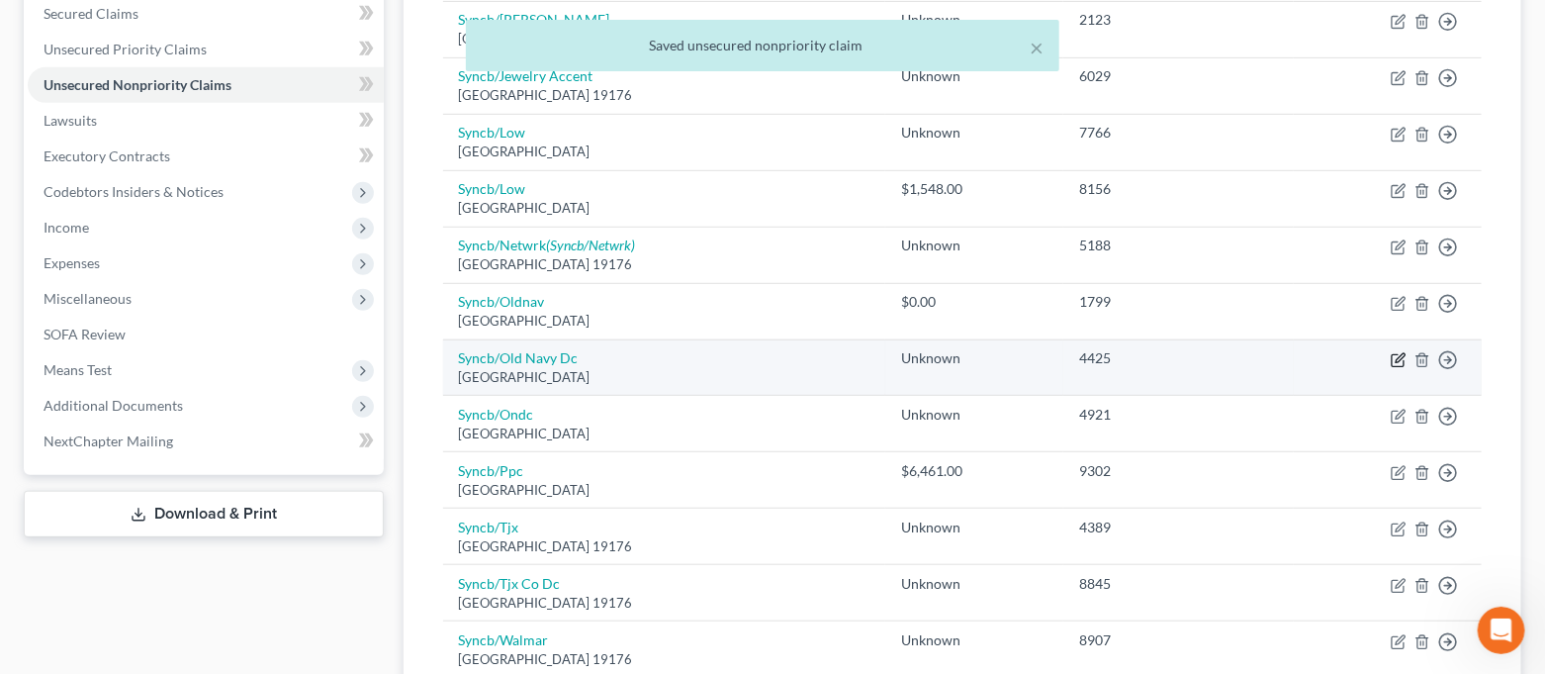
click at [1396, 364] on icon "button" at bounding box center [1399, 360] width 16 height 16
select select "39"
select select "2"
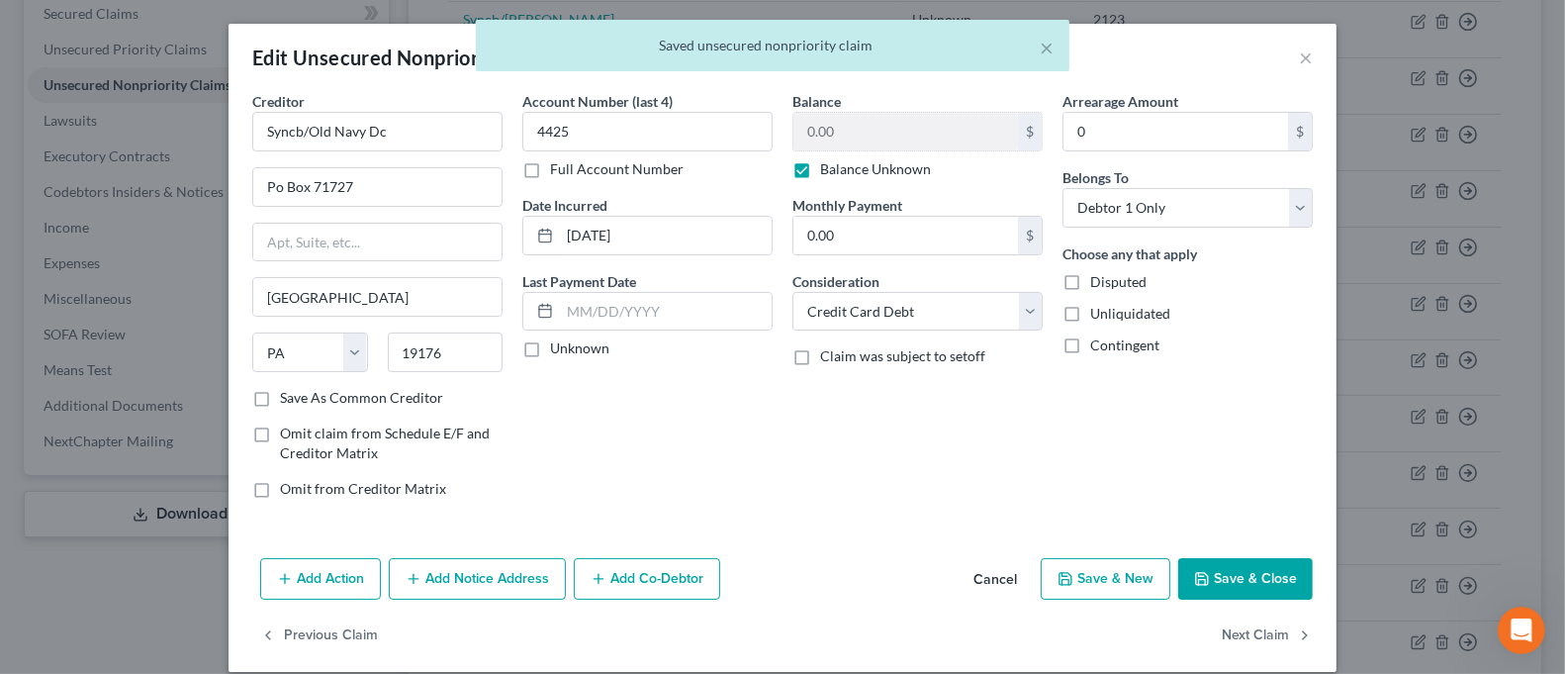
click at [1302, 57] on div "× Saved unsecured nonpriority claim" at bounding box center [772, 50] width 1565 height 61
click at [1294, 59] on div "× Saved unsecured nonpriority claim" at bounding box center [772, 50] width 1565 height 61
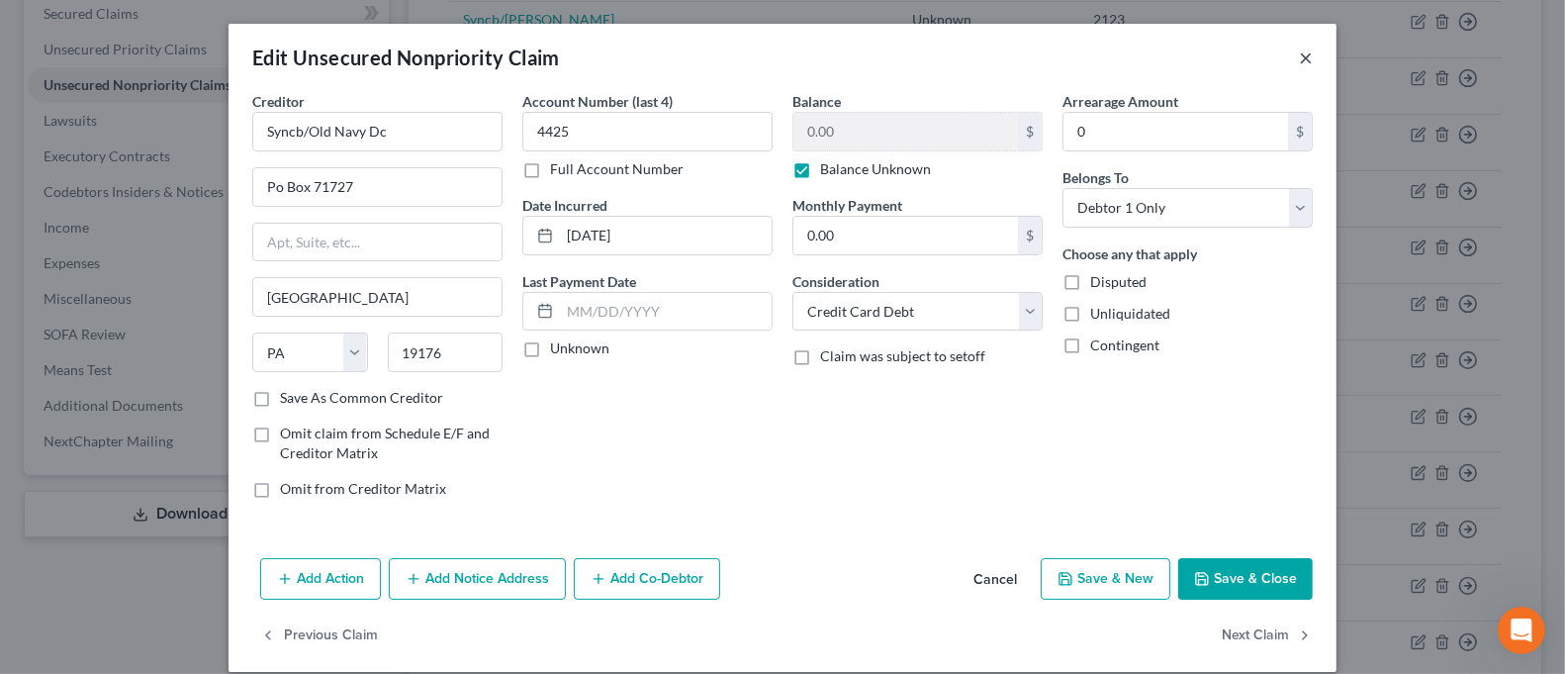
click at [1299, 63] on button "×" at bounding box center [1306, 58] width 14 height 24
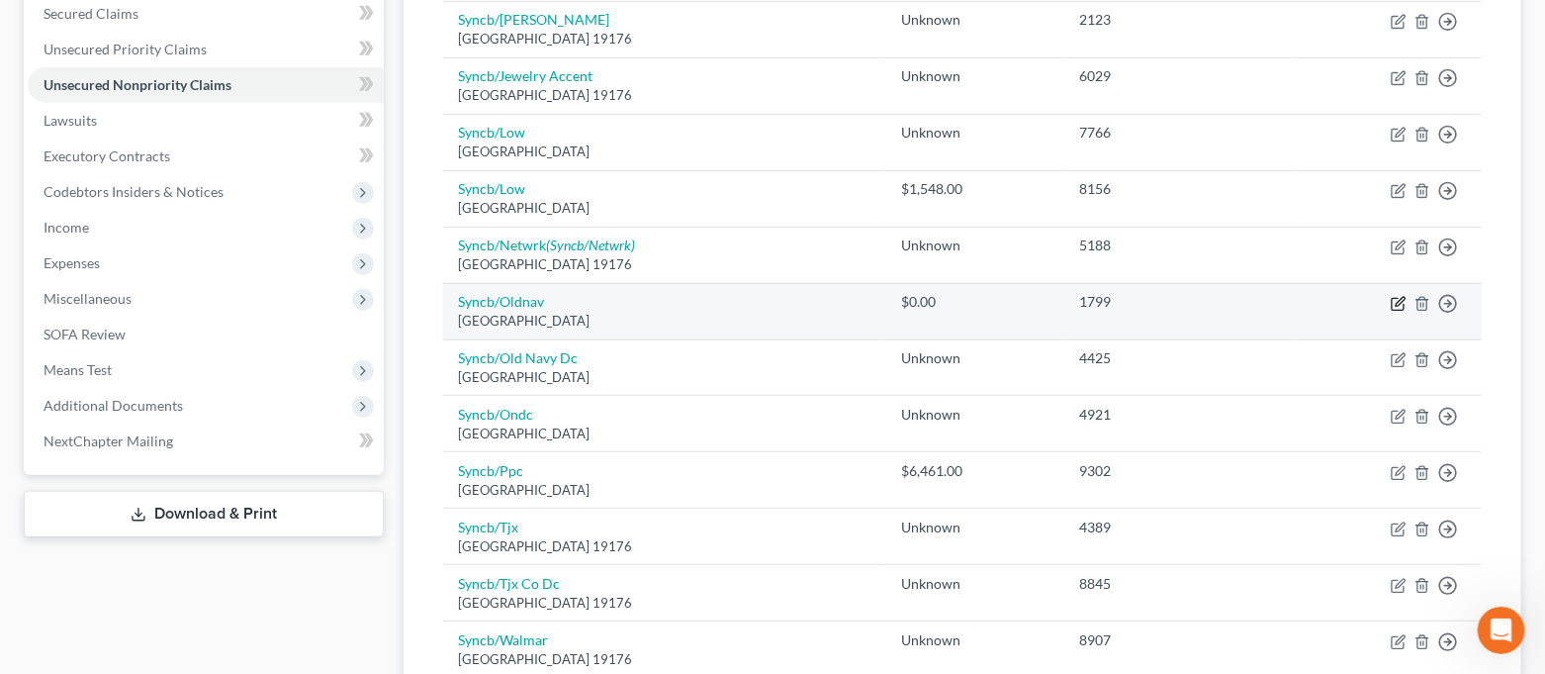
click at [1395, 302] on icon "button" at bounding box center [1399, 304] width 16 height 16
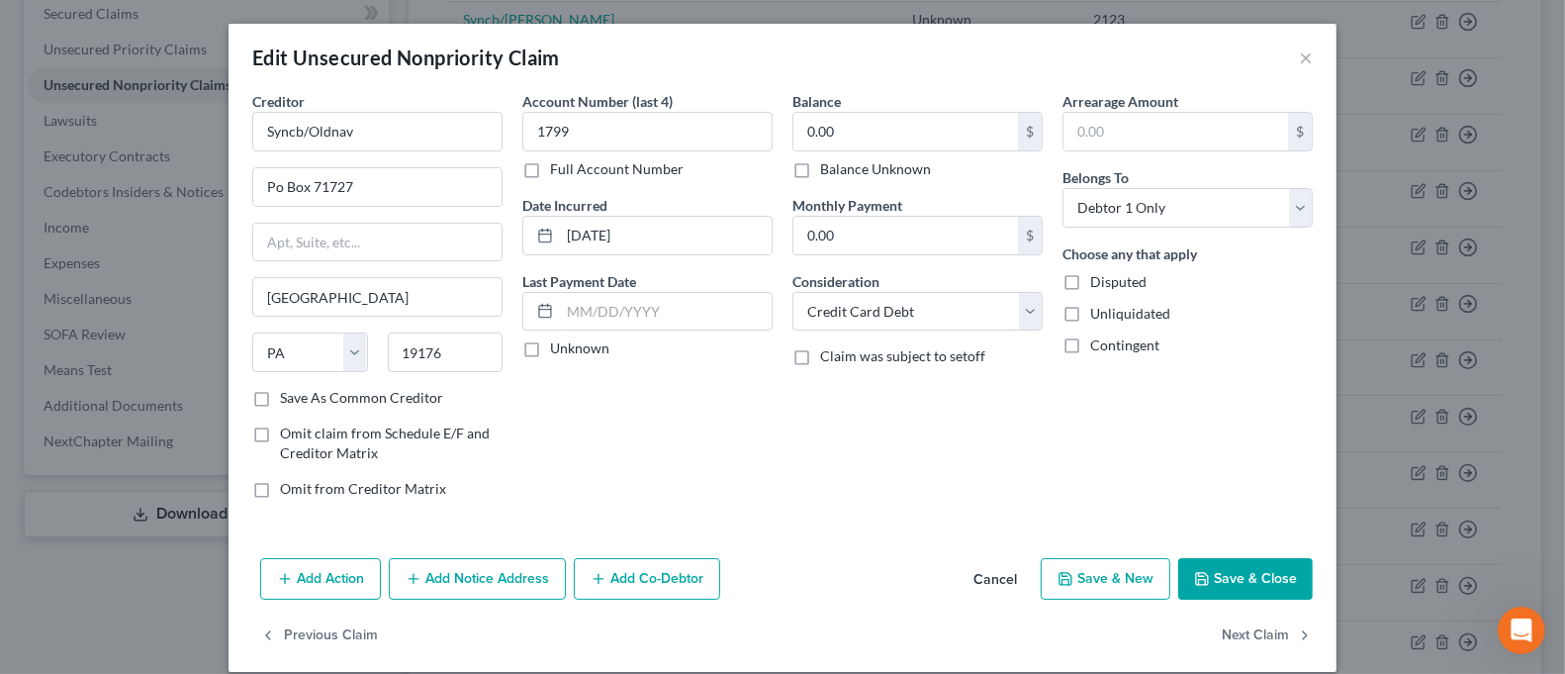
click at [867, 173] on label "Balance Unknown" at bounding box center [875, 169] width 111 height 20
click at [841, 172] on input "Balance Unknown" at bounding box center [834, 165] width 13 height 13
click at [1249, 586] on button "Save & Close" at bounding box center [1245, 579] width 135 height 42
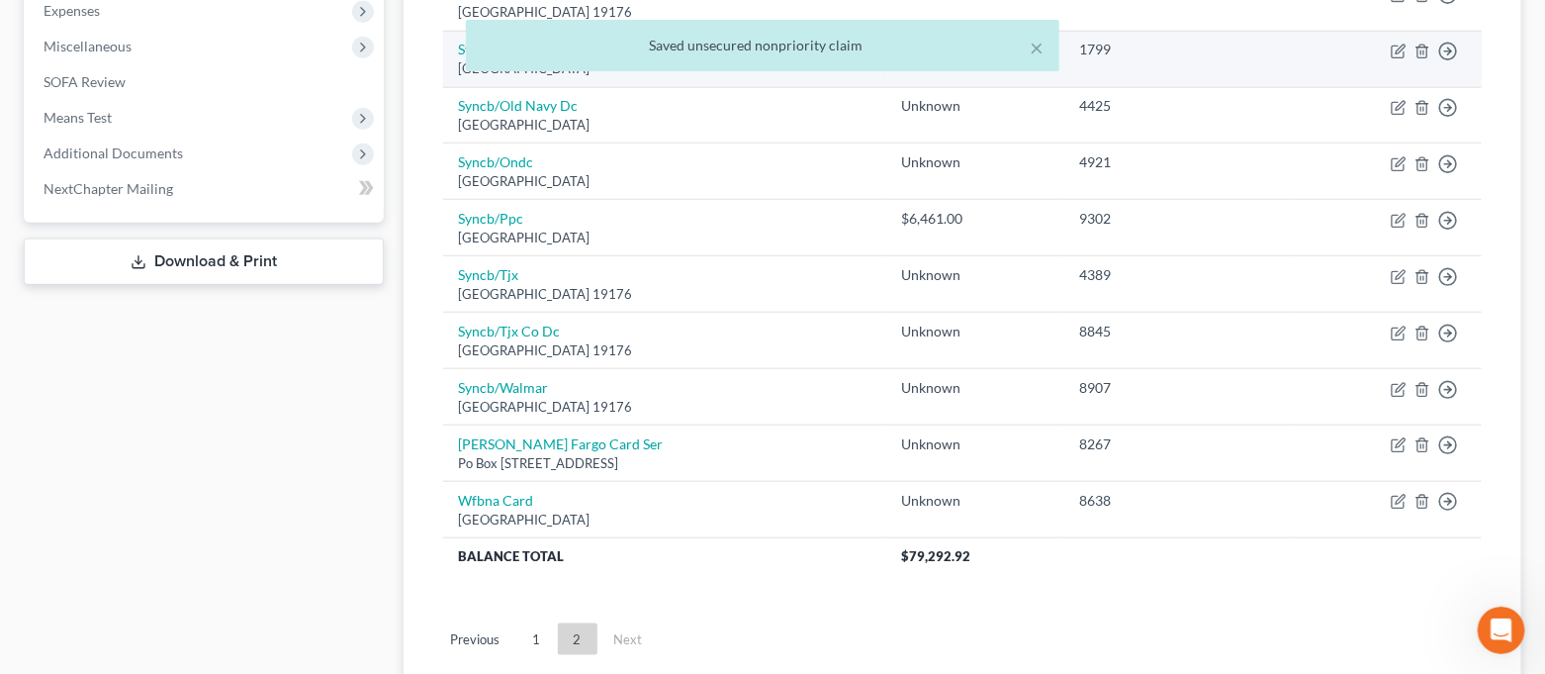
scroll to position [819, 0]
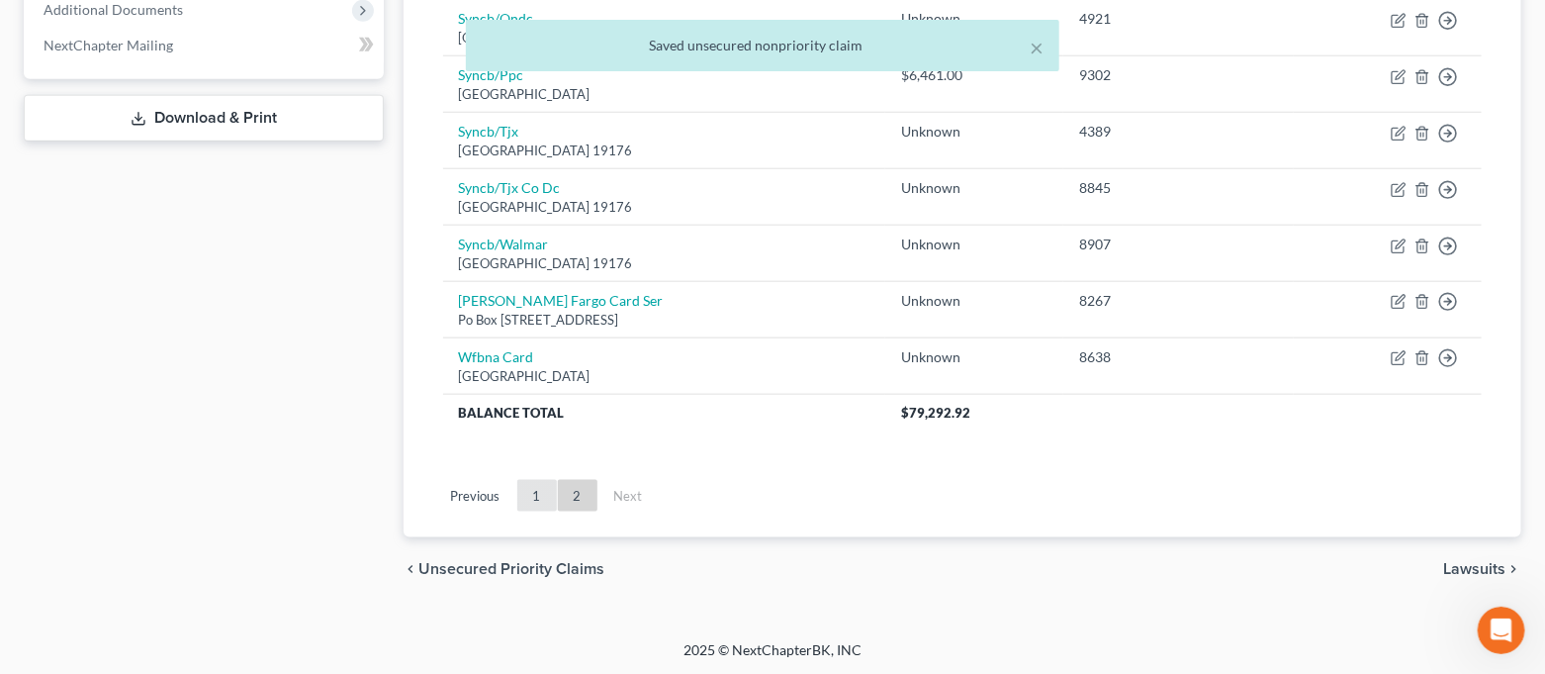
click at [533, 491] on link "1" at bounding box center [537, 496] width 40 height 32
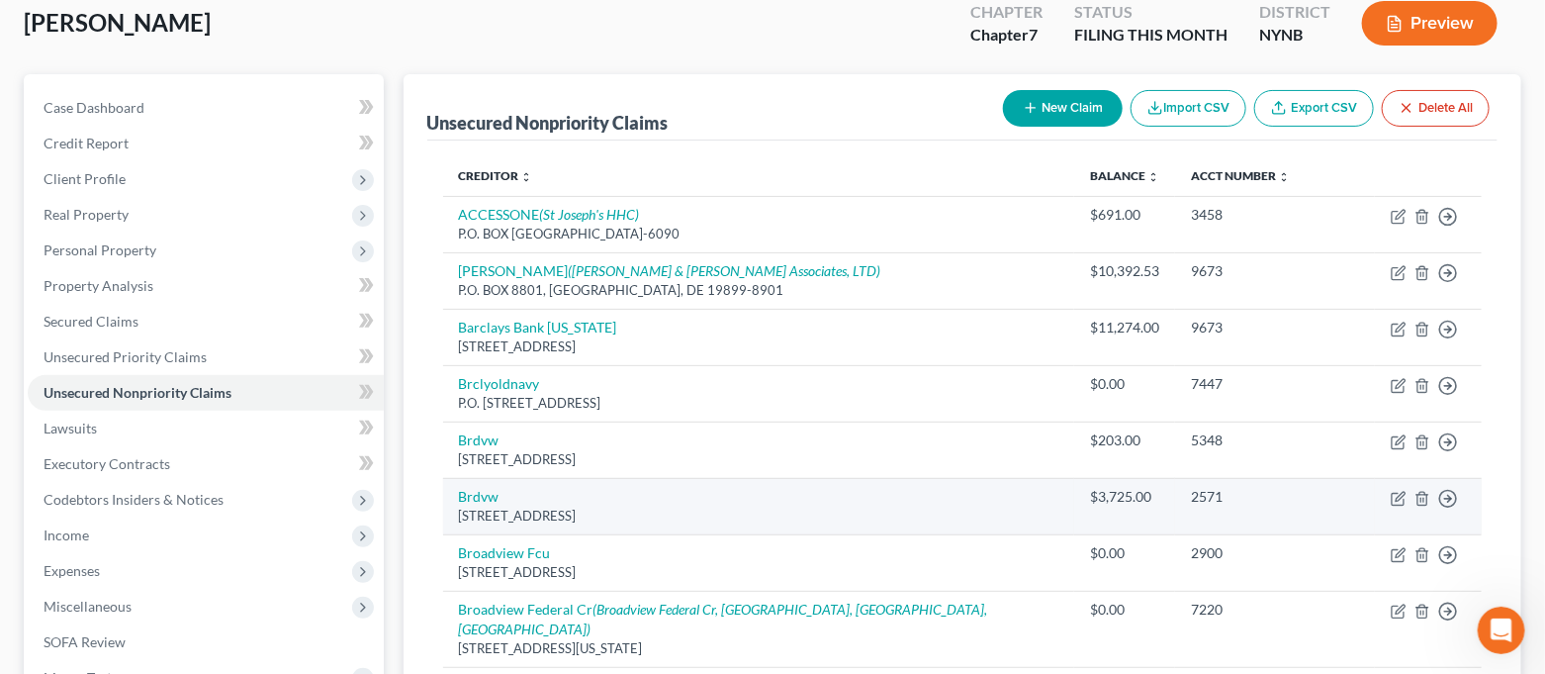
scroll to position [159, 0]
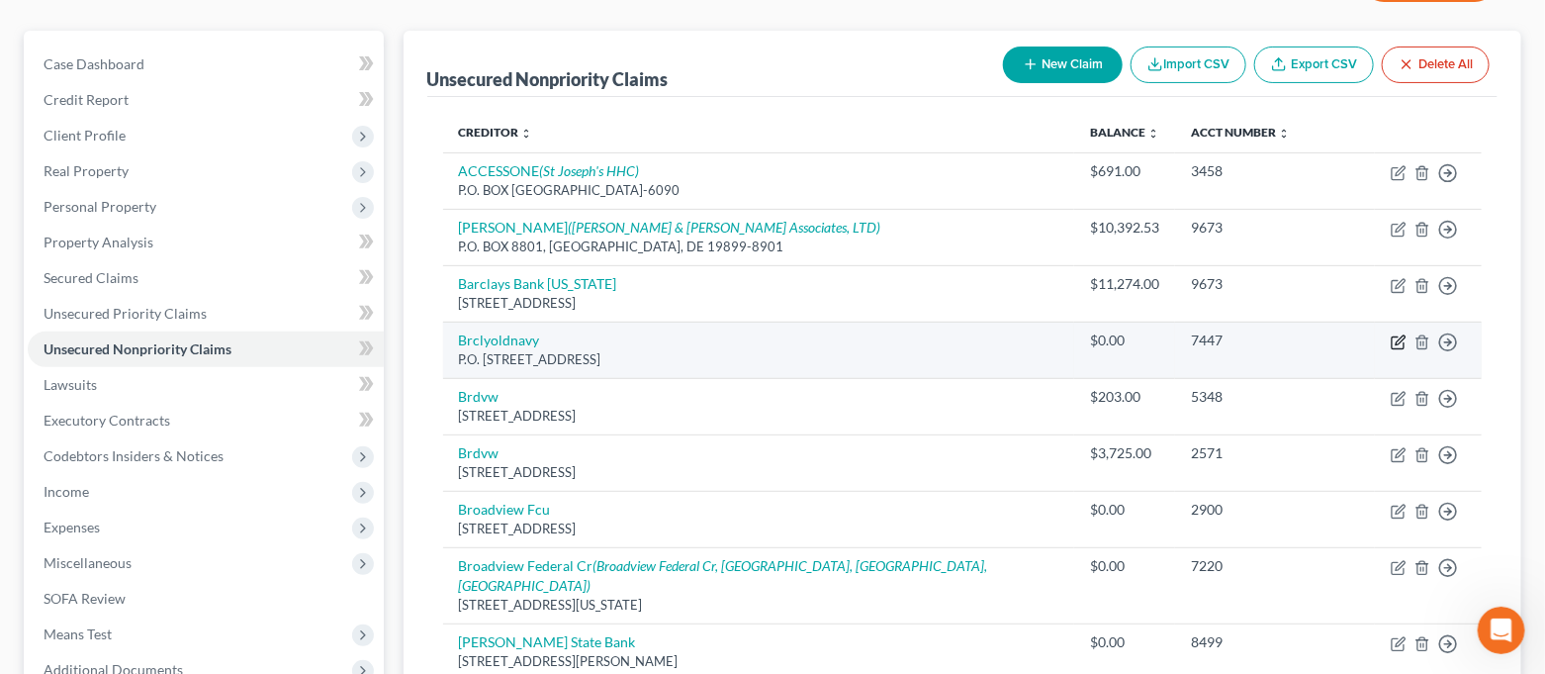
click at [1394, 342] on icon "button" at bounding box center [1399, 342] width 16 height 16
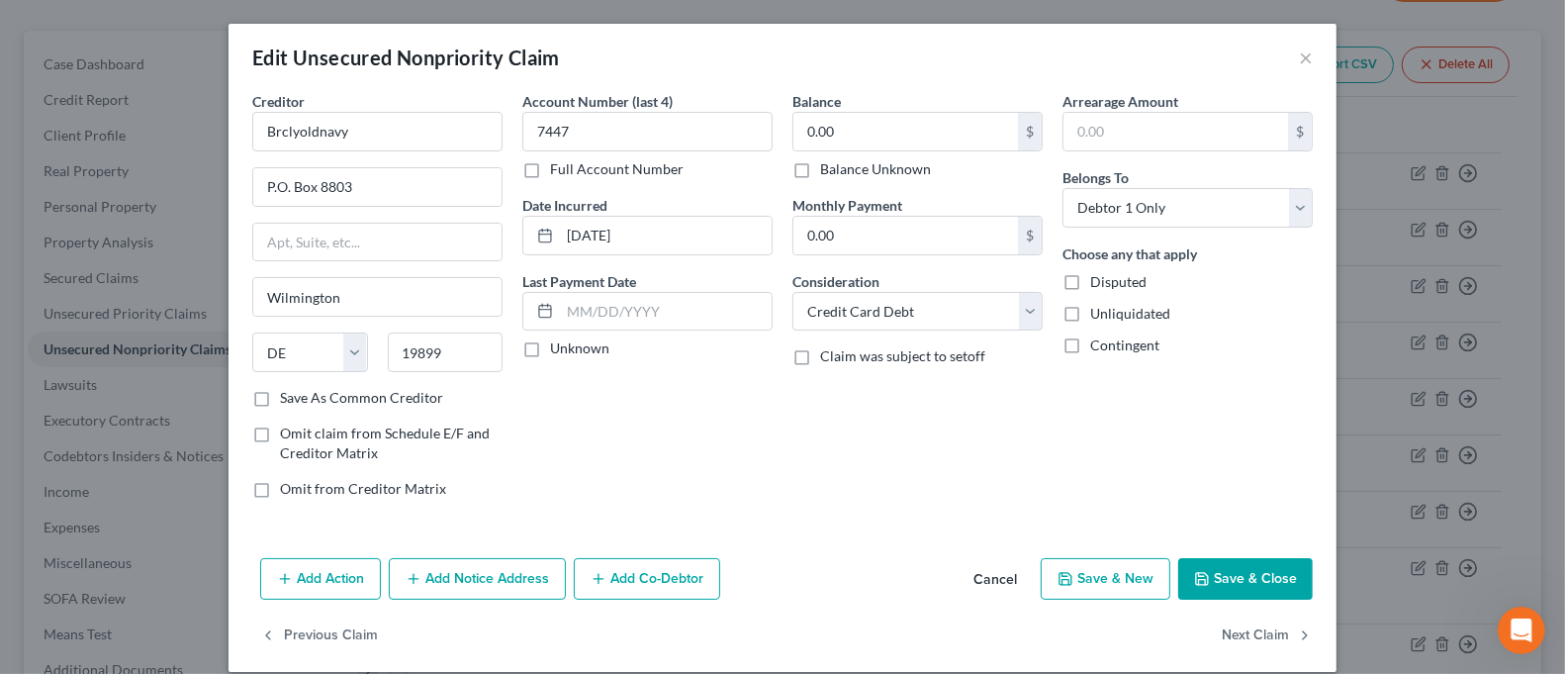
click at [821, 170] on label "Balance Unknown" at bounding box center [875, 169] width 111 height 20
click at [828, 170] on input "Balance Unknown" at bounding box center [834, 165] width 13 height 13
click at [1243, 571] on button "Save & Close" at bounding box center [1245, 579] width 135 height 42
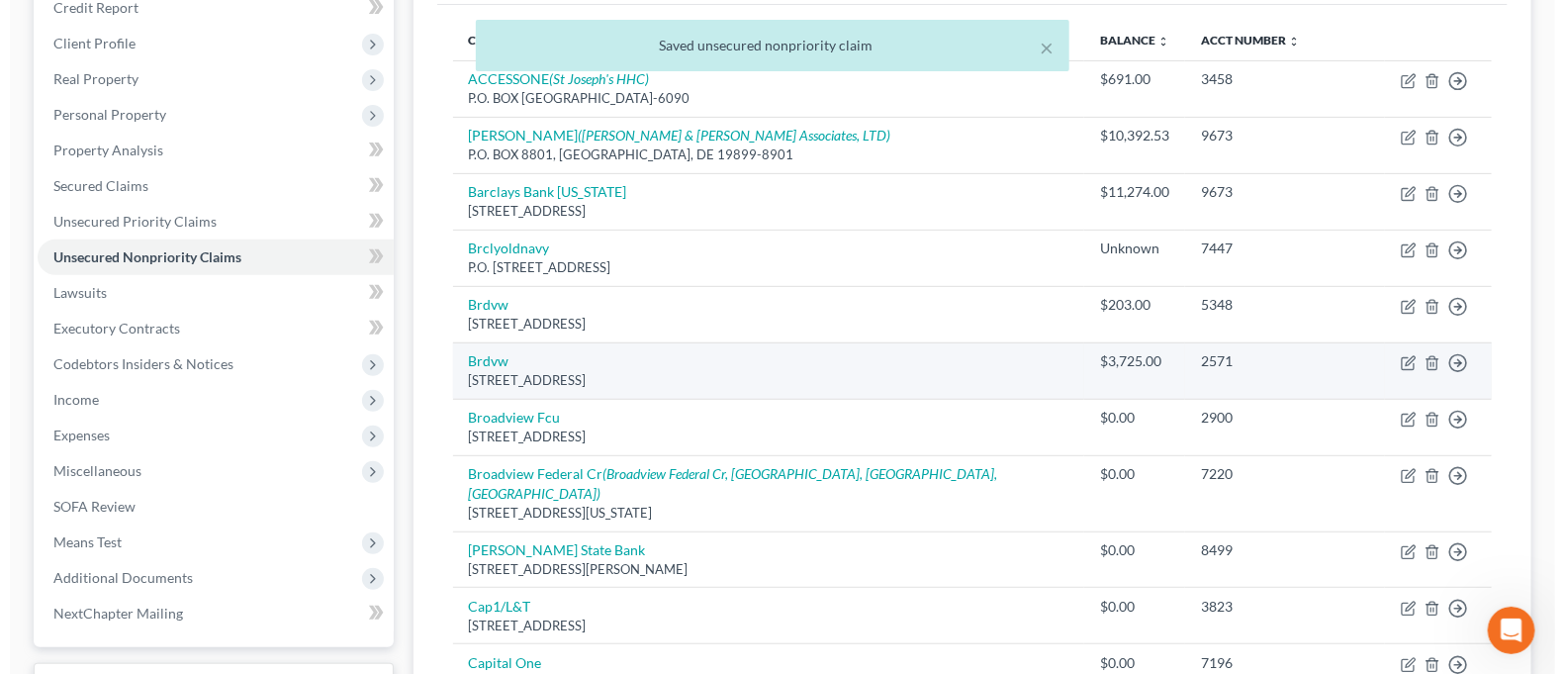
scroll to position [292, 0]
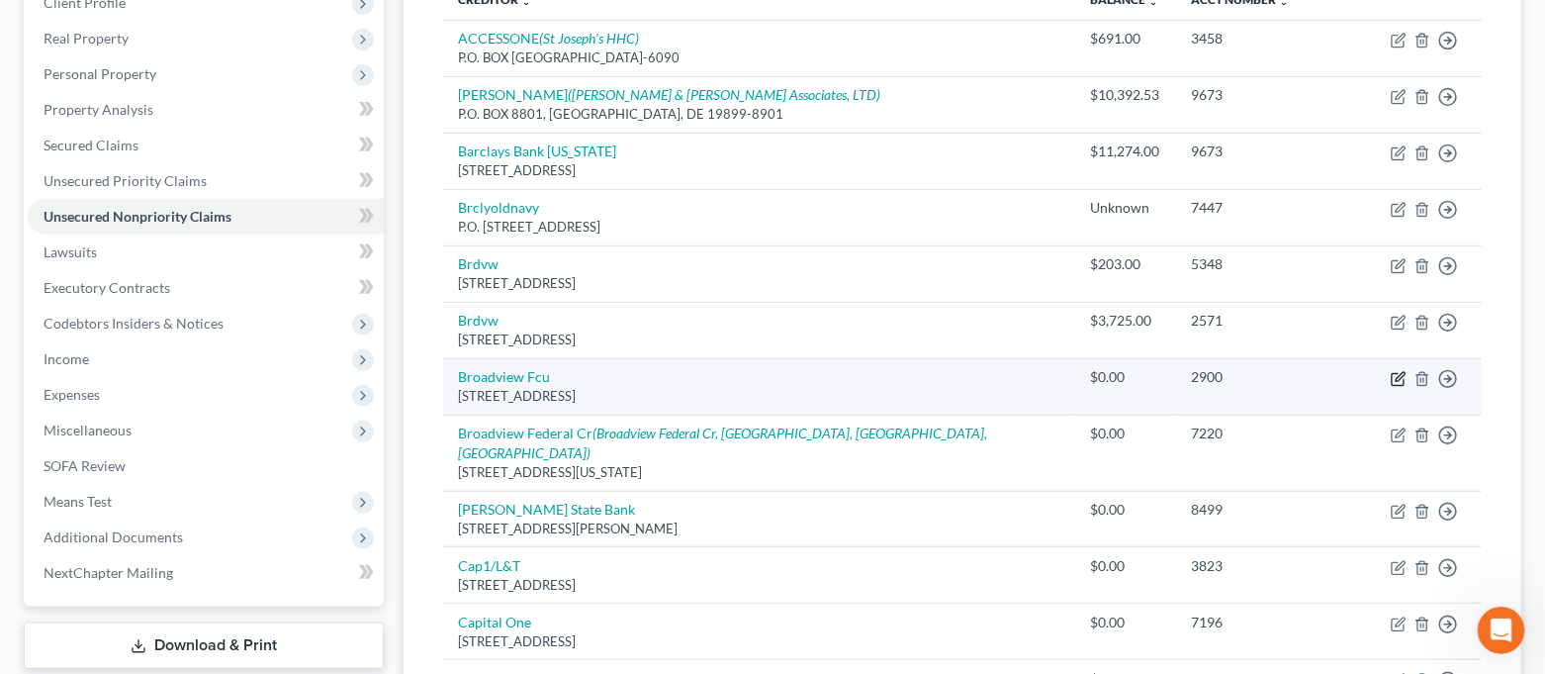
click at [1401, 381] on icon "button" at bounding box center [1399, 379] width 16 height 16
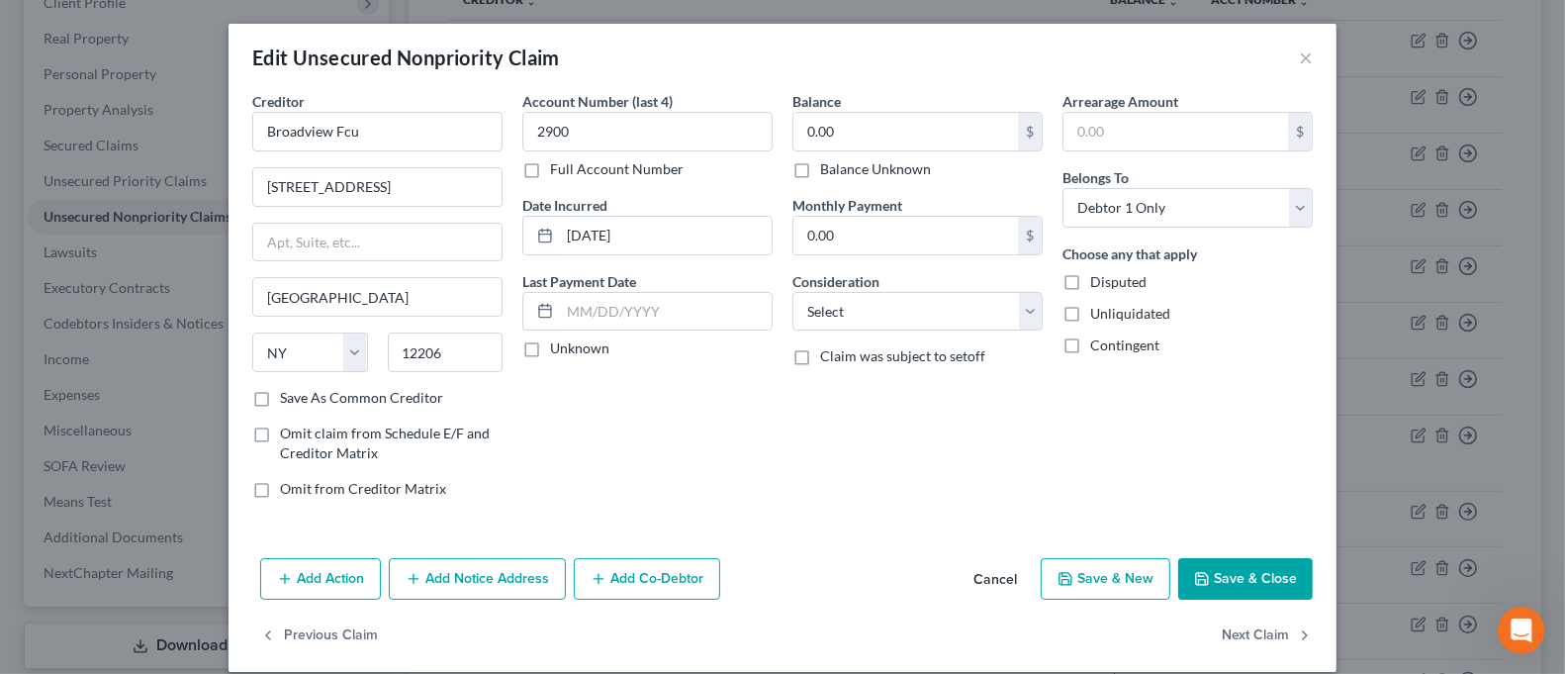
click at [850, 162] on label "Balance Unknown" at bounding box center [875, 169] width 111 height 20
click at [841, 162] on input "Balance Unknown" at bounding box center [834, 165] width 13 height 13
click at [1252, 560] on button "Save & Close" at bounding box center [1245, 579] width 135 height 42
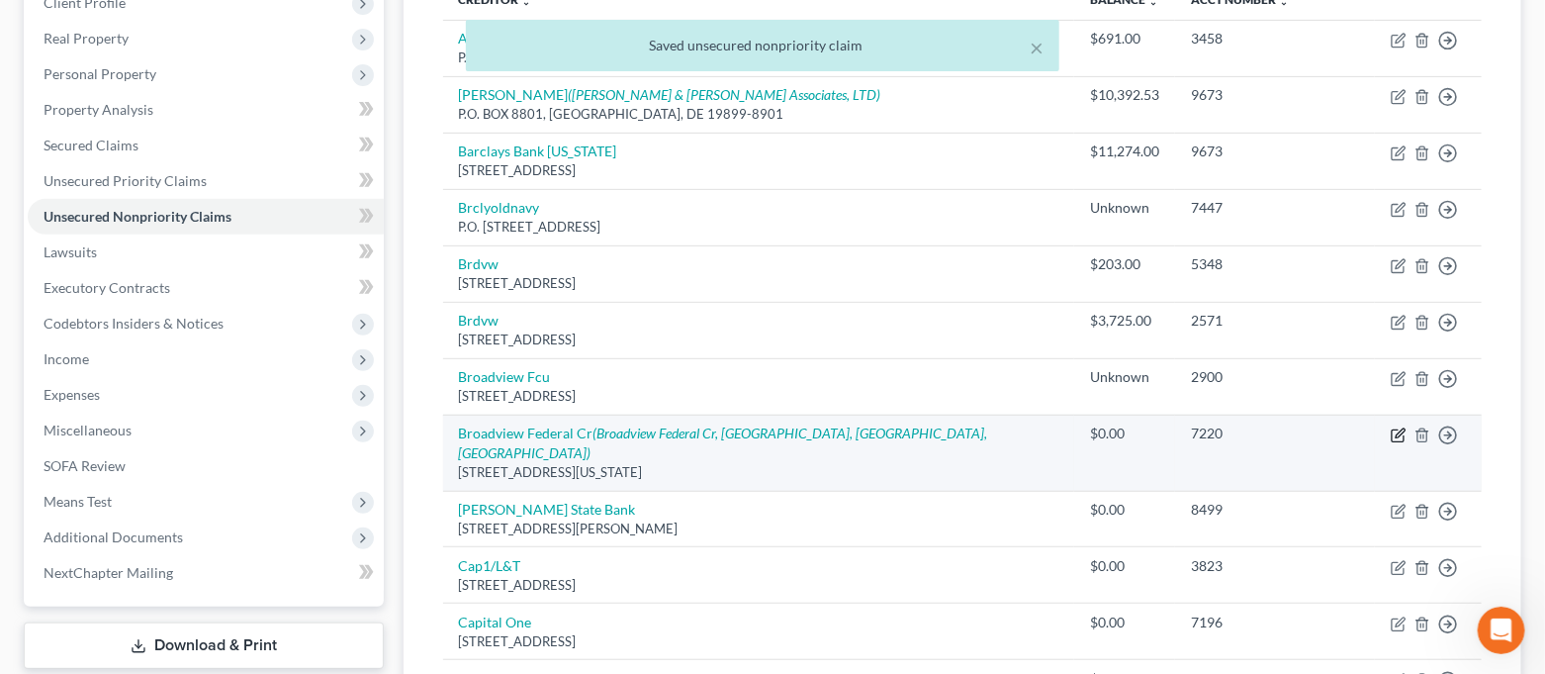
click at [1402, 435] on icon "button" at bounding box center [1399, 435] width 16 height 16
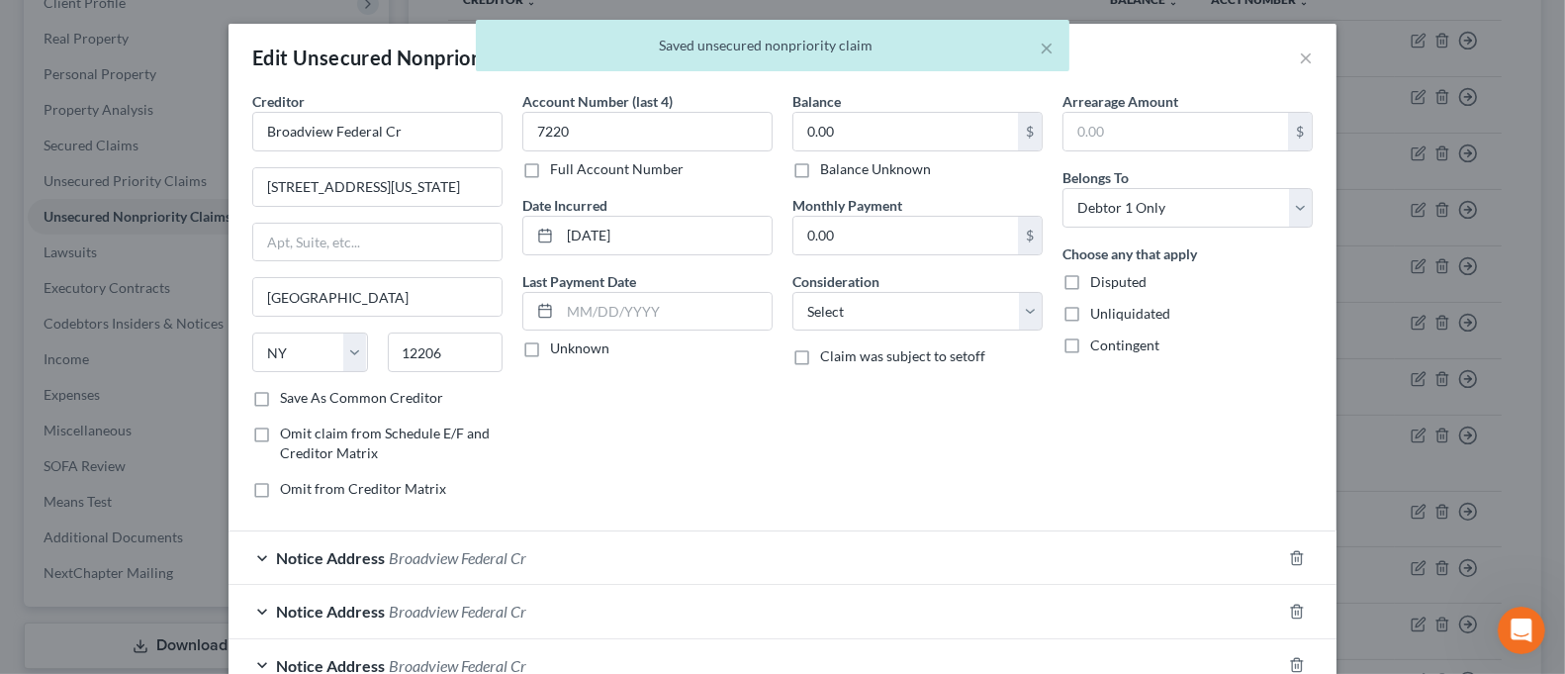
drag, startPoint x: 869, startPoint y: 168, endPoint x: 1094, endPoint y: 415, distance: 334.0
click at [869, 167] on label "Balance Unknown" at bounding box center [875, 169] width 111 height 20
click at [841, 167] on input "Balance Unknown" at bounding box center [834, 165] width 13 height 13
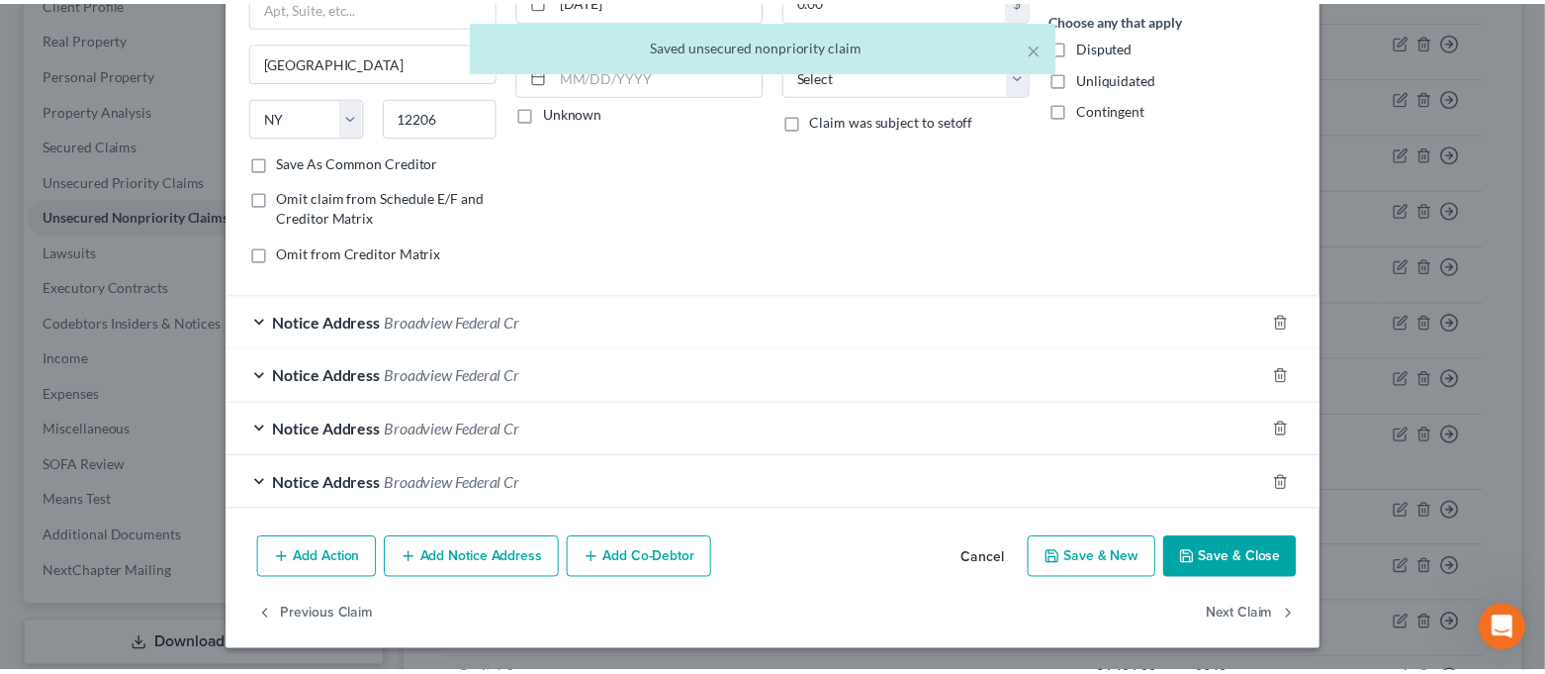
scroll to position [236, 0]
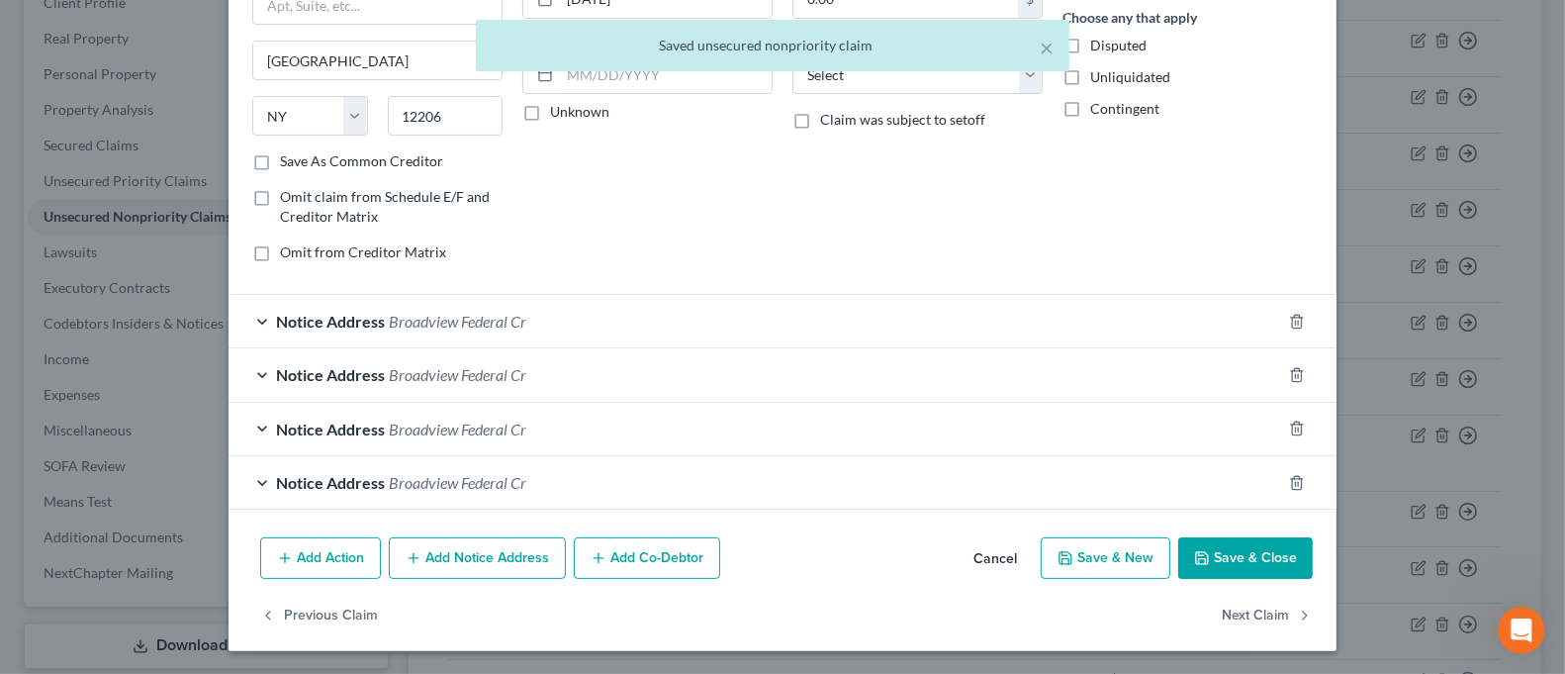
click at [1222, 567] on button "Save & Close" at bounding box center [1245, 558] width 135 height 42
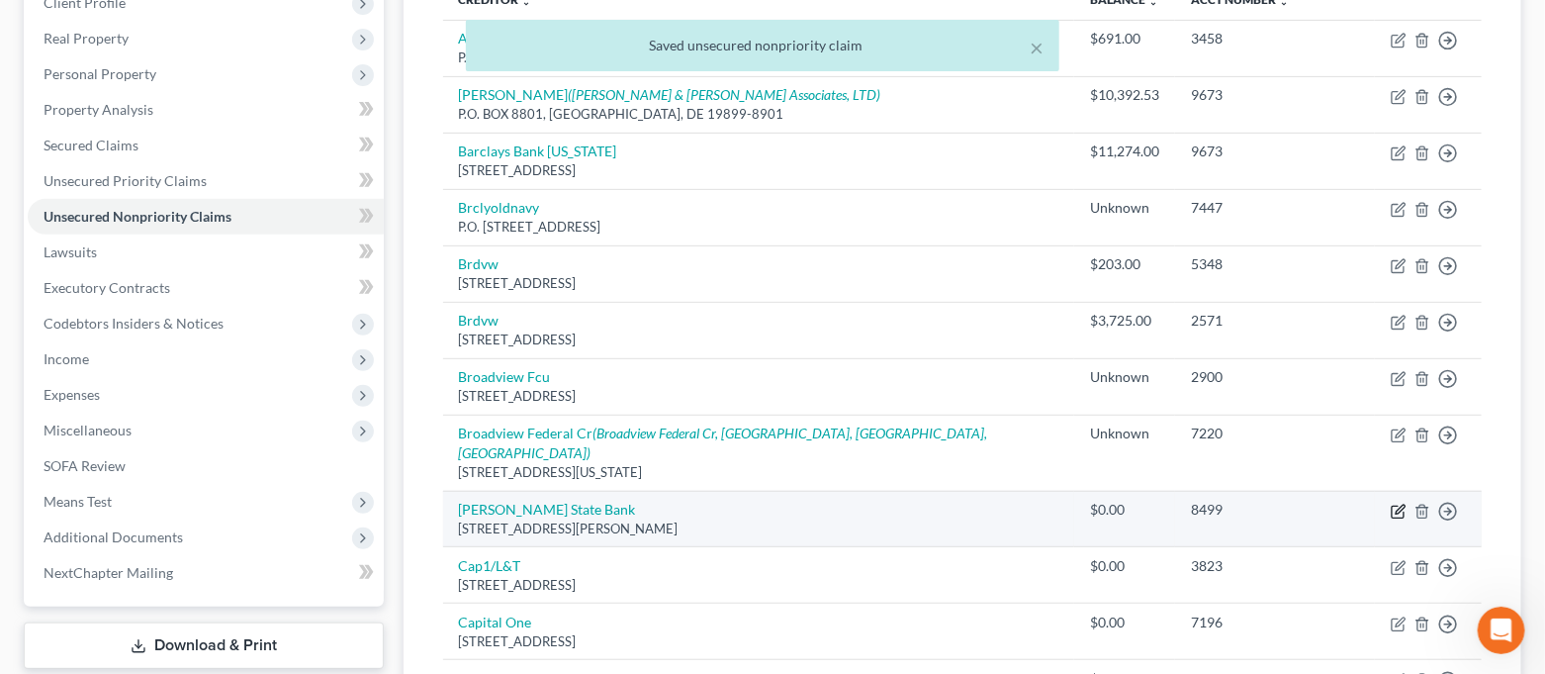
click at [1399, 505] on icon "button" at bounding box center [1400, 509] width 9 height 9
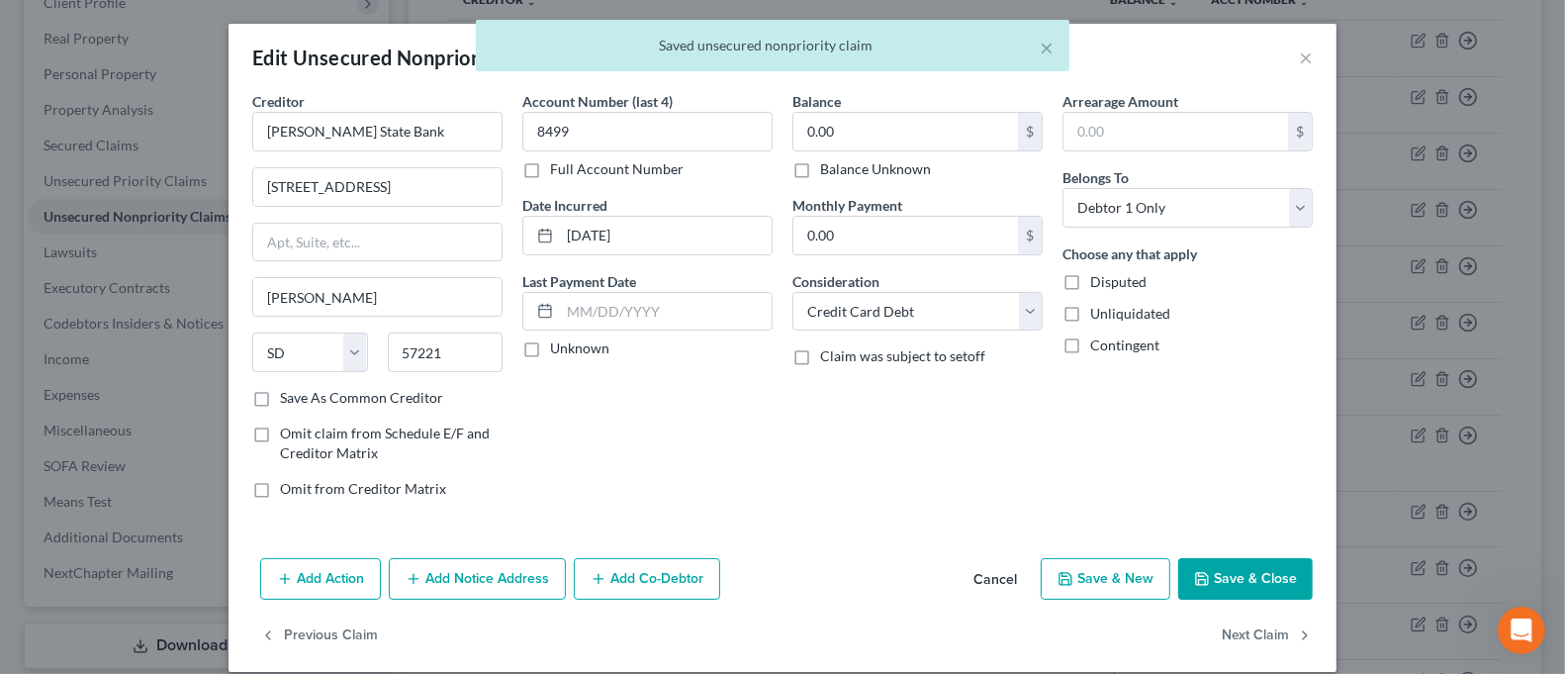
click at [826, 173] on label "Balance Unknown" at bounding box center [875, 169] width 111 height 20
click at [828, 172] on input "Balance Unknown" at bounding box center [834, 165] width 13 height 13
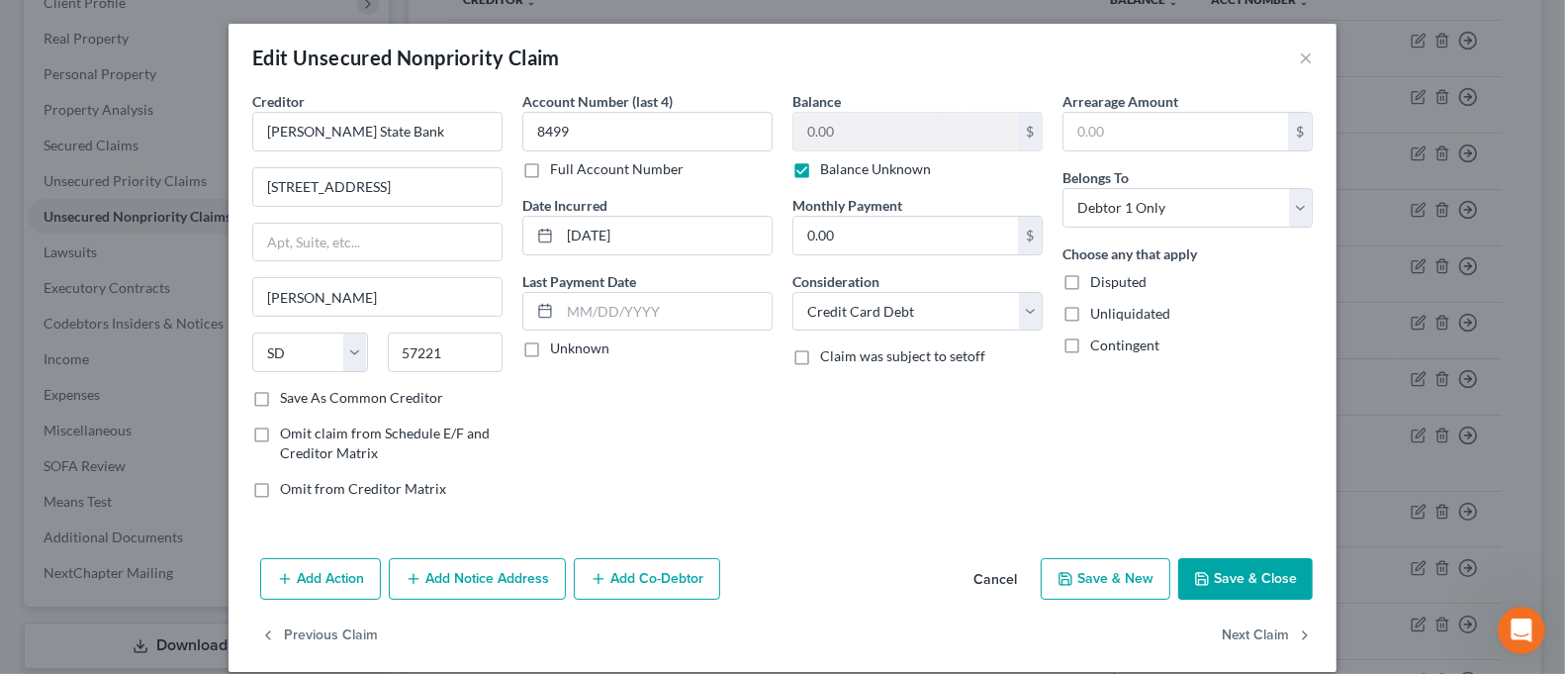
click at [1235, 567] on button "Save & Close" at bounding box center [1245, 579] width 135 height 42
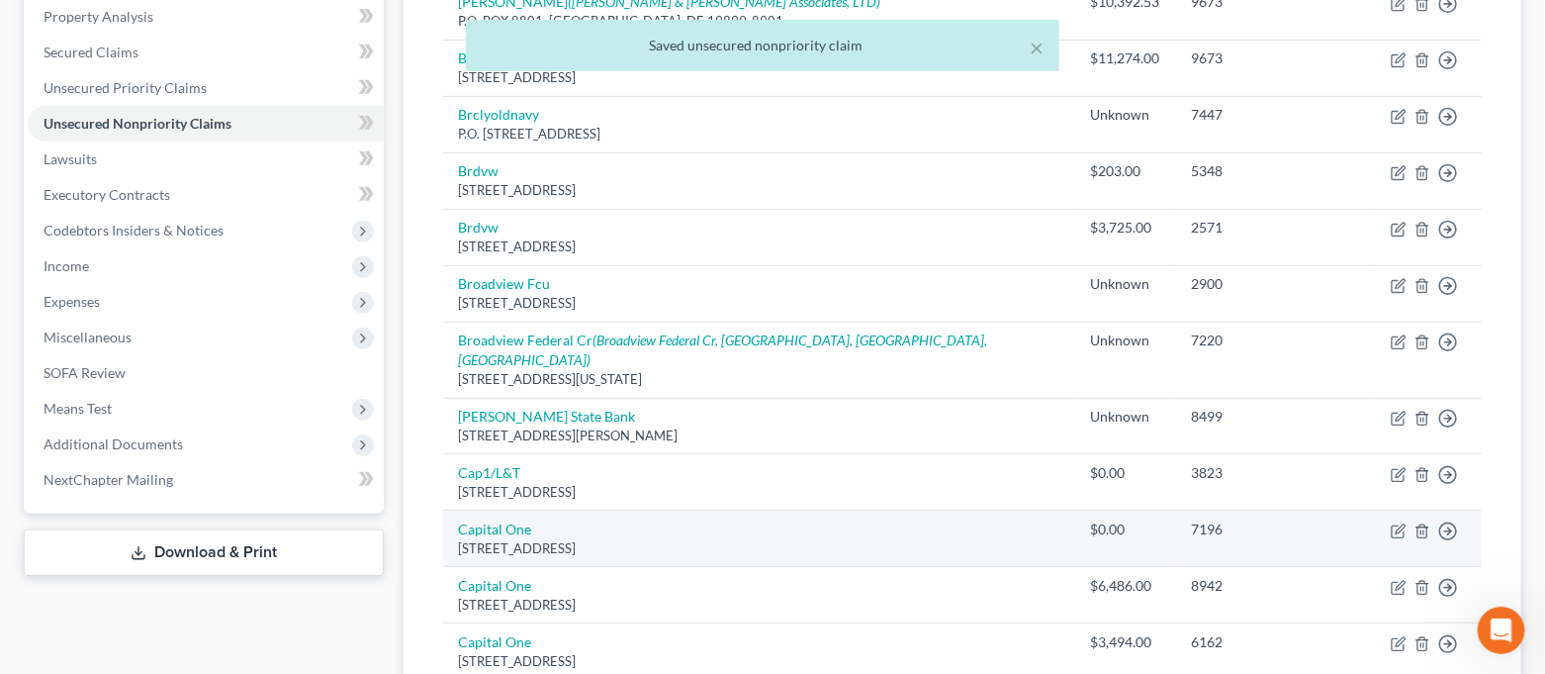
scroll to position [423, 0]
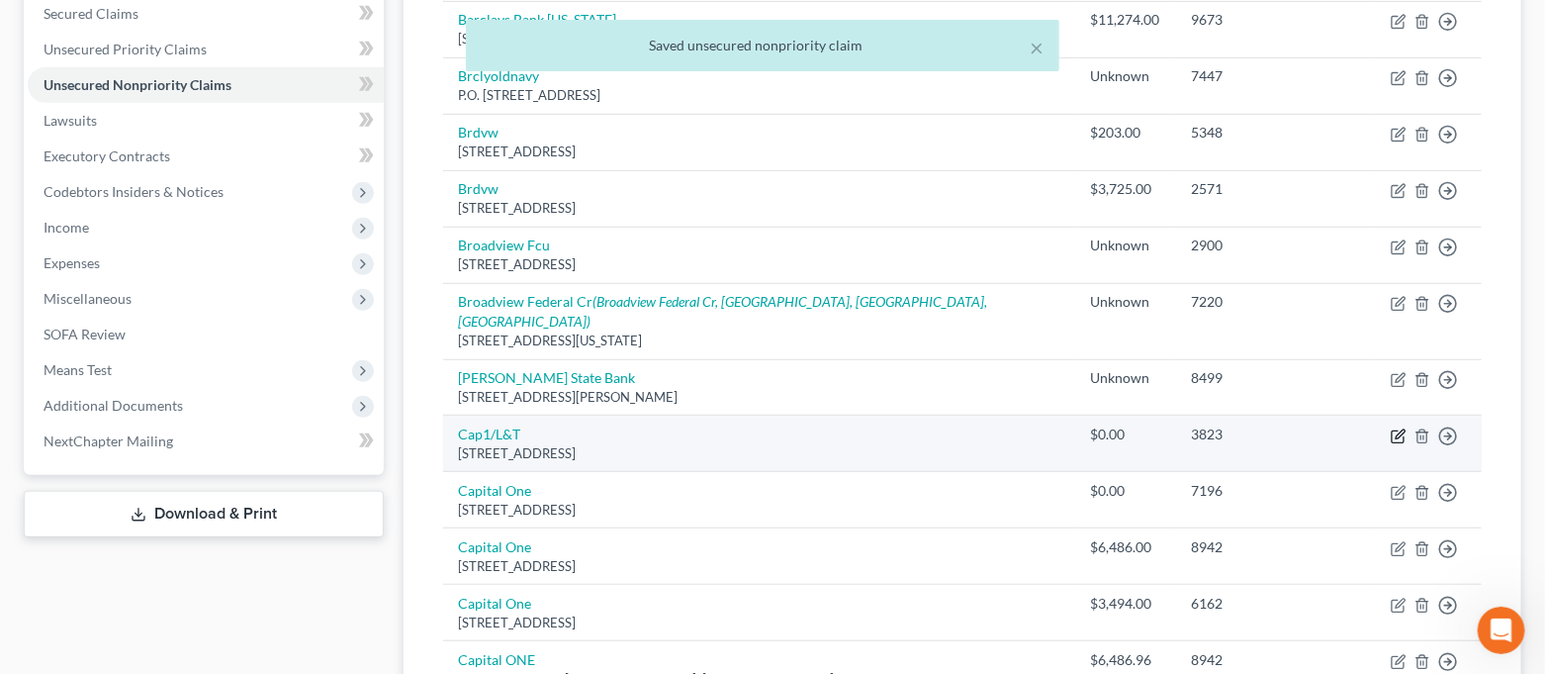
click at [1397, 428] on icon "button" at bounding box center [1399, 436] width 16 height 16
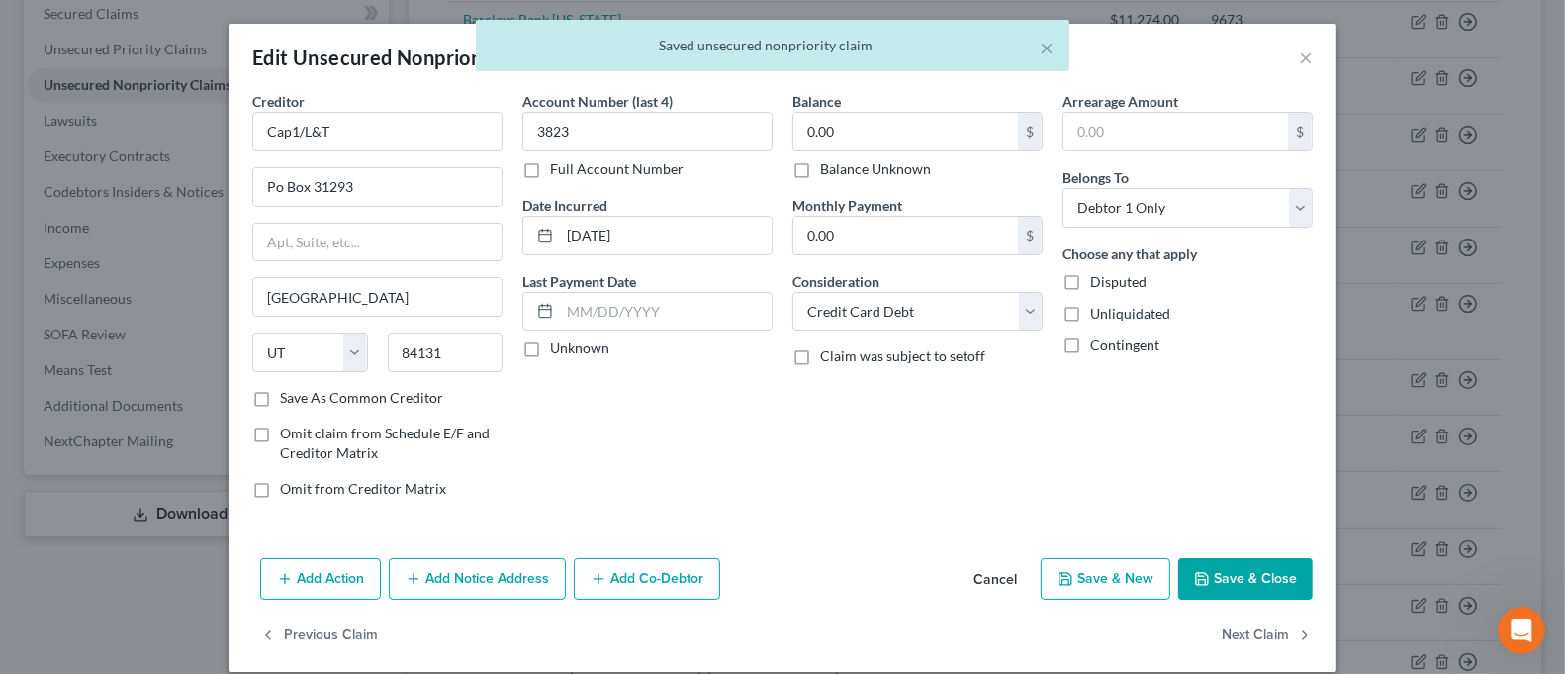
click at [870, 168] on label "Balance Unknown" at bounding box center [875, 169] width 111 height 20
click at [841, 168] on input "Balance Unknown" at bounding box center [834, 165] width 13 height 13
click at [1222, 582] on button "Save & Close" at bounding box center [1245, 579] width 135 height 42
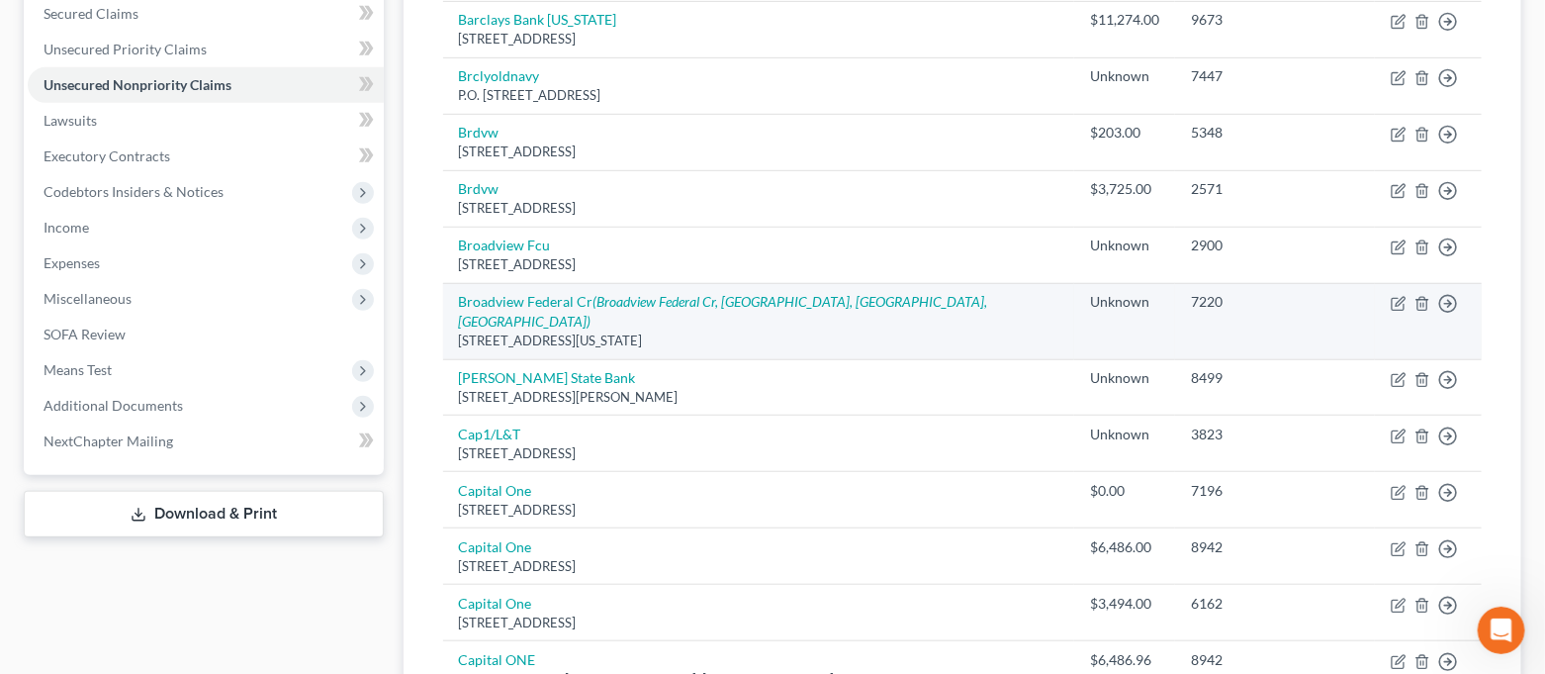
scroll to position [555, 0]
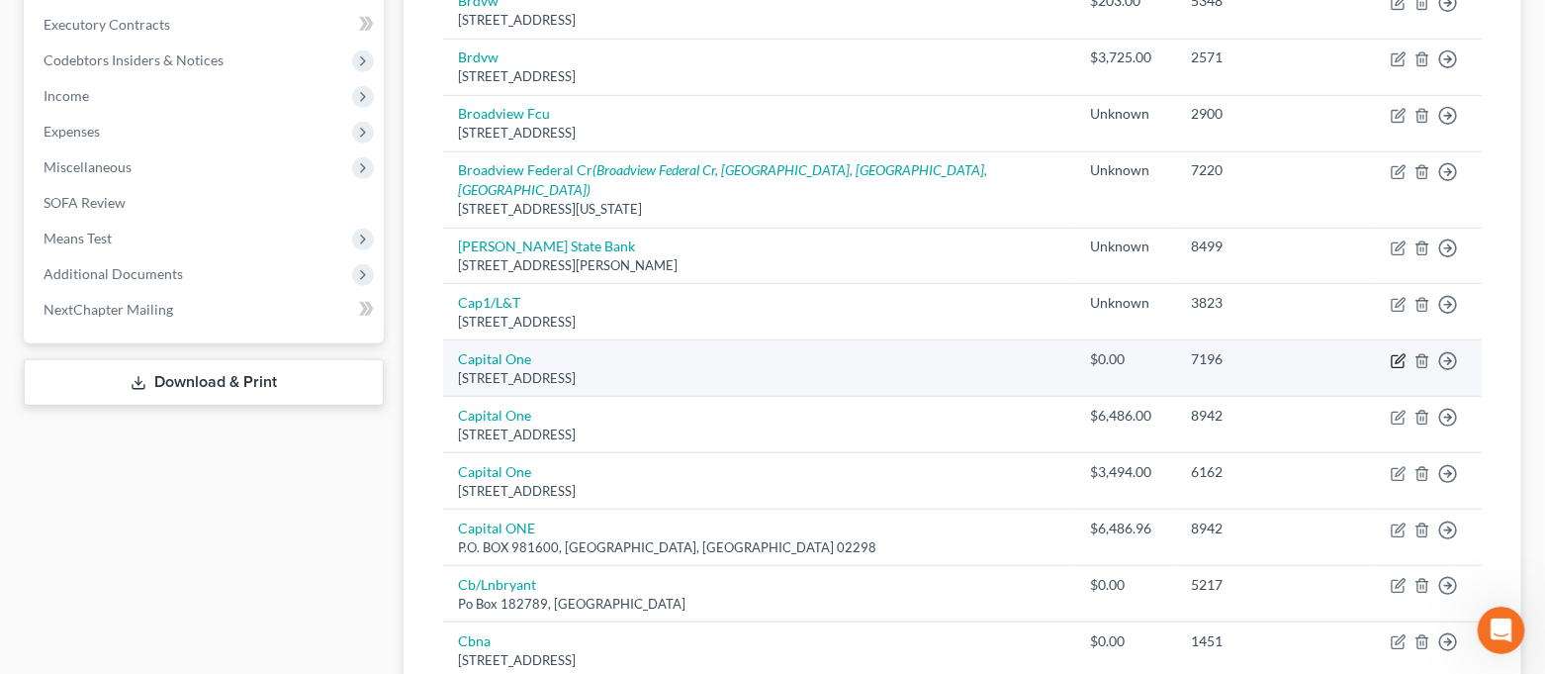
click at [1400, 353] on icon "button" at bounding box center [1399, 361] width 16 height 16
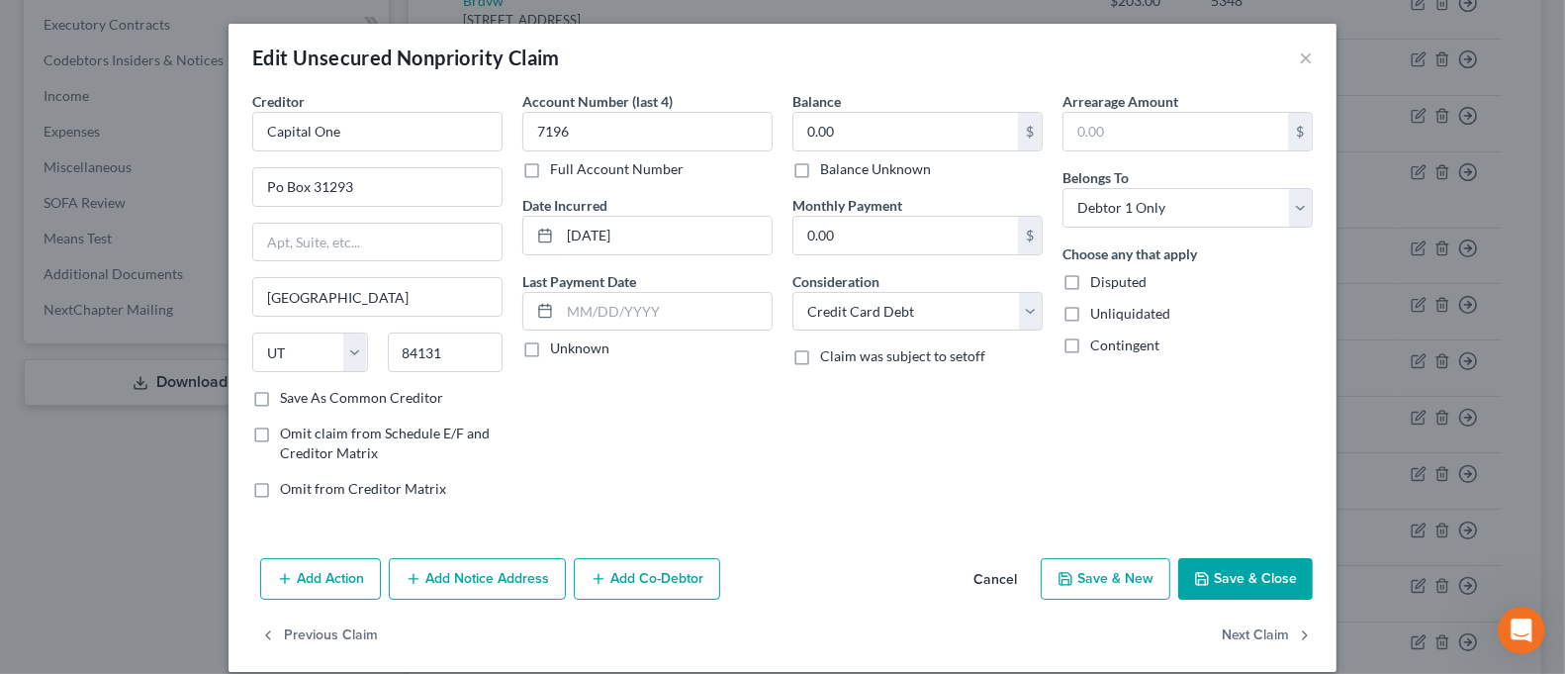
click at [820, 171] on label "Balance Unknown" at bounding box center [875, 169] width 111 height 20
click at [828, 171] on input "Balance Unknown" at bounding box center [834, 165] width 13 height 13
click at [1247, 563] on button "Save & Close" at bounding box center [1245, 579] width 135 height 42
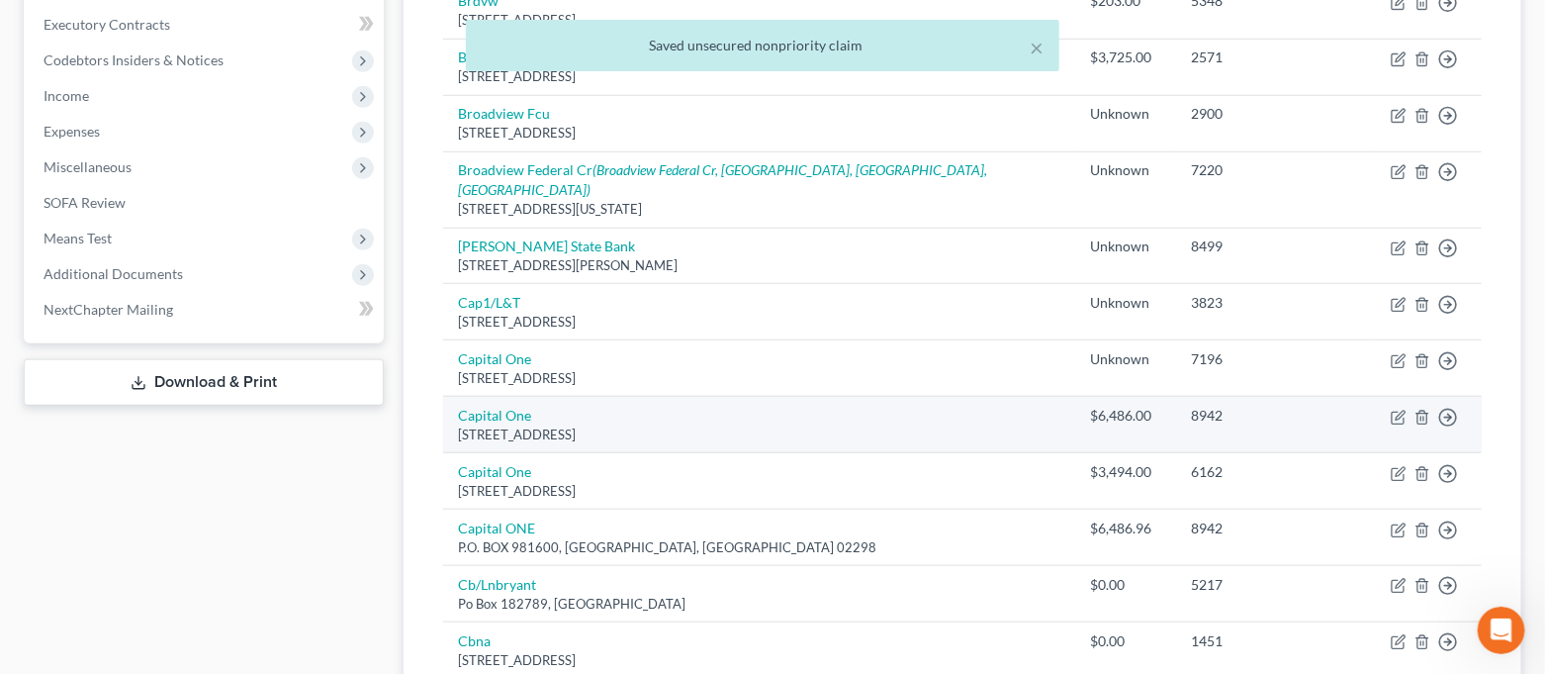
scroll to position [688, 0]
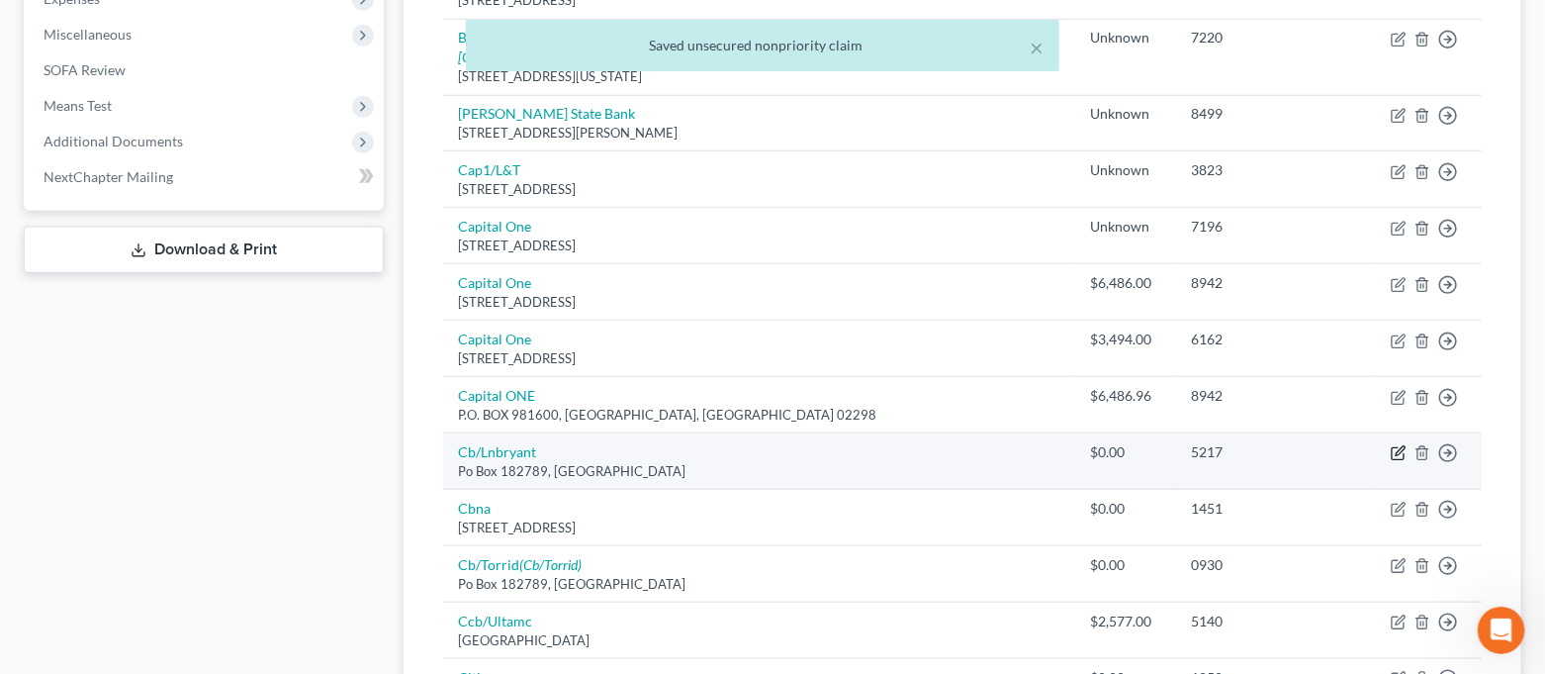
click at [1398, 447] on icon "button" at bounding box center [1400, 451] width 9 height 9
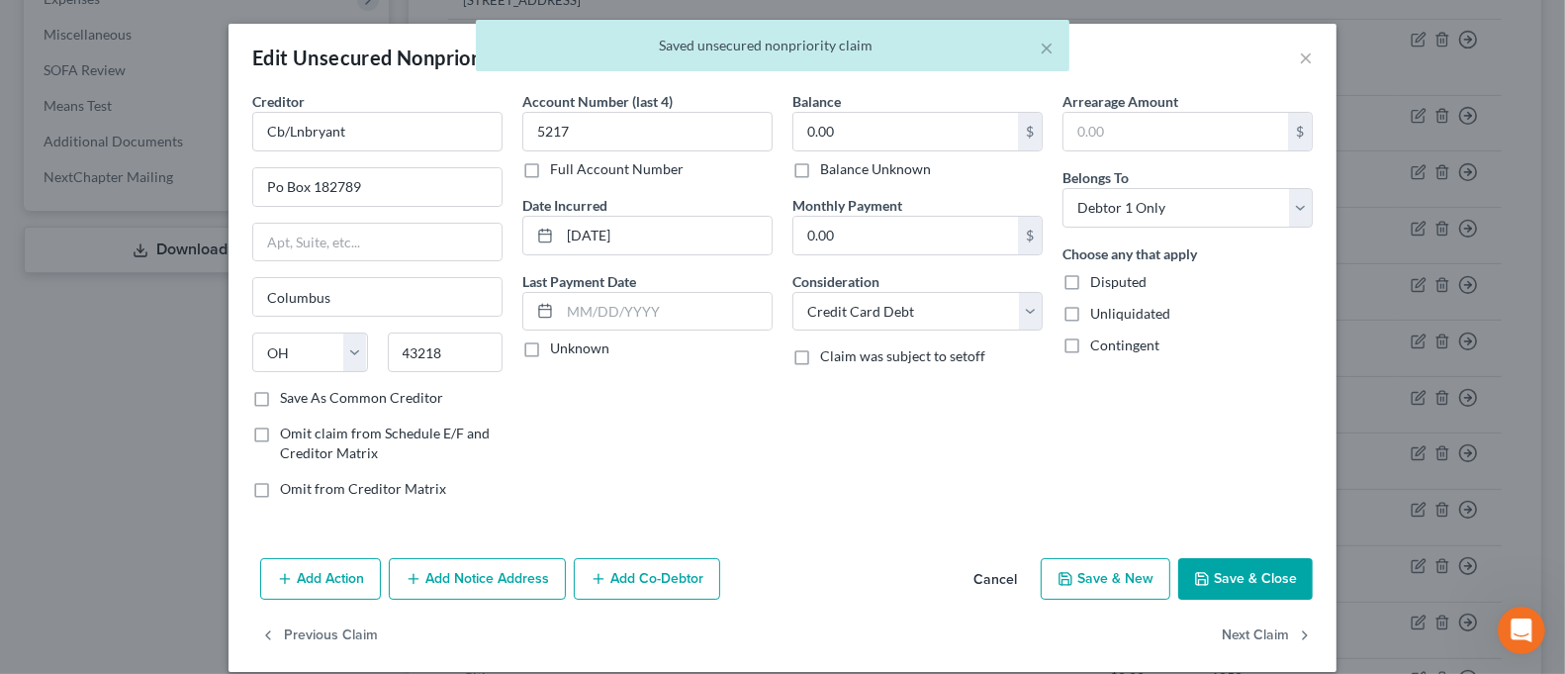
click at [890, 174] on label "Balance Unknown" at bounding box center [875, 169] width 111 height 20
click at [841, 172] on input "Balance Unknown" at bounding box center [834, 165] width 13 height 13
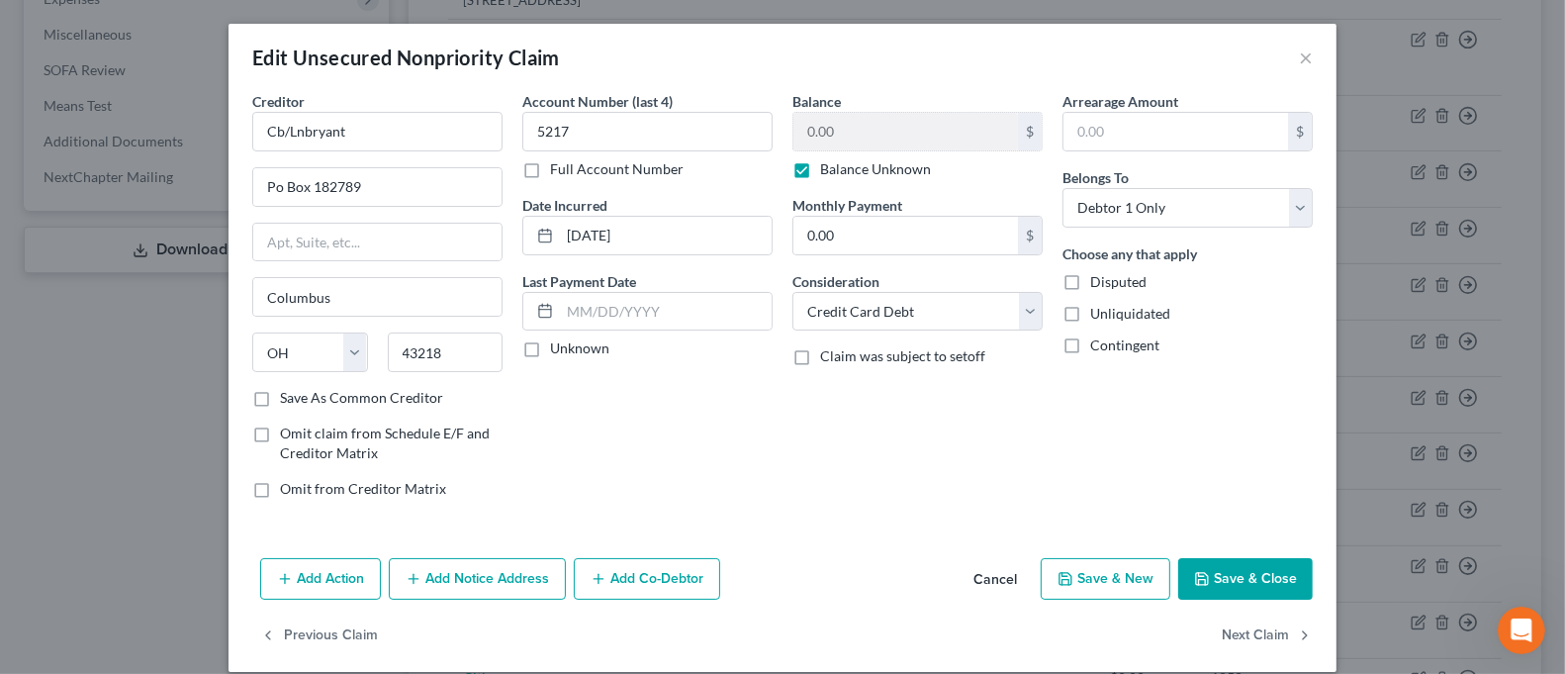
click at [1225, 570] on button "Save & Close" at bounding box center [1245, 579] width 135 height 42
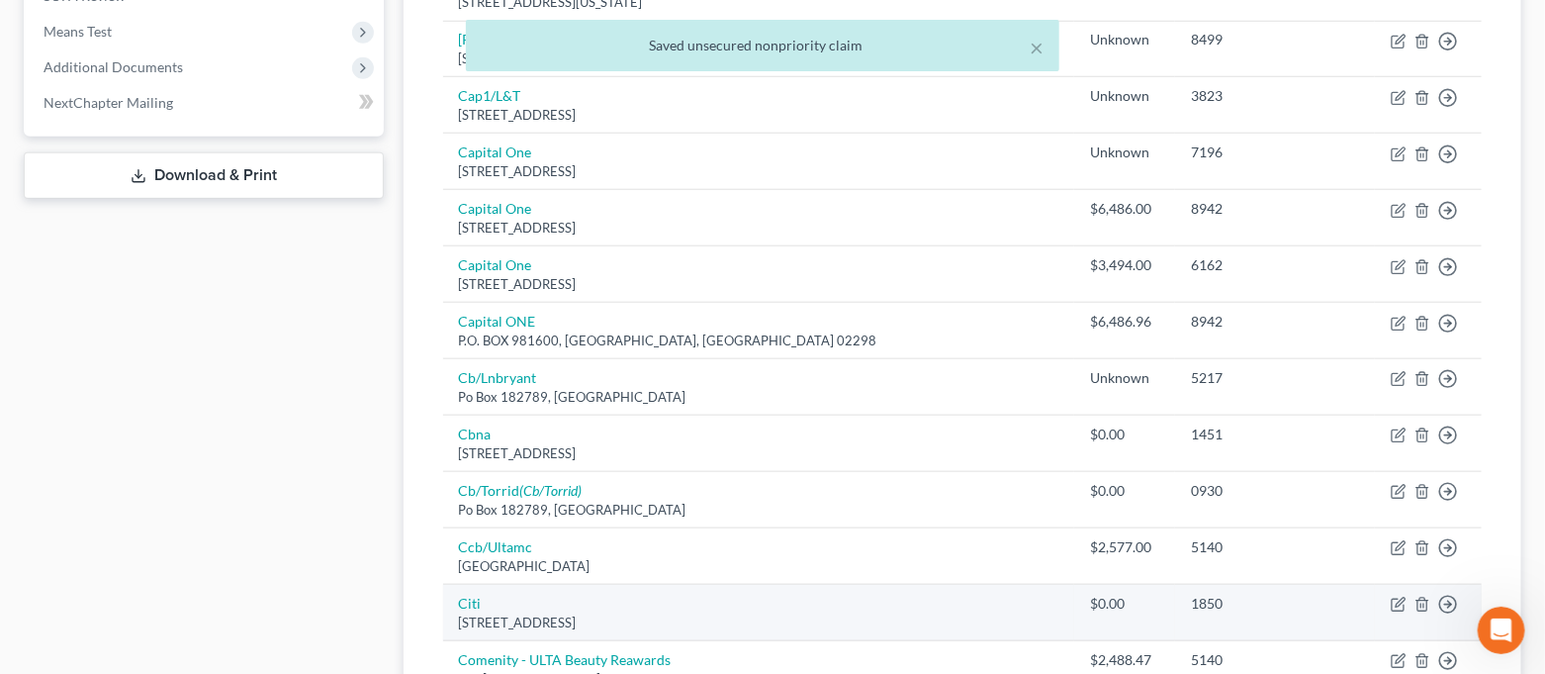
scroll to position [819, 0]
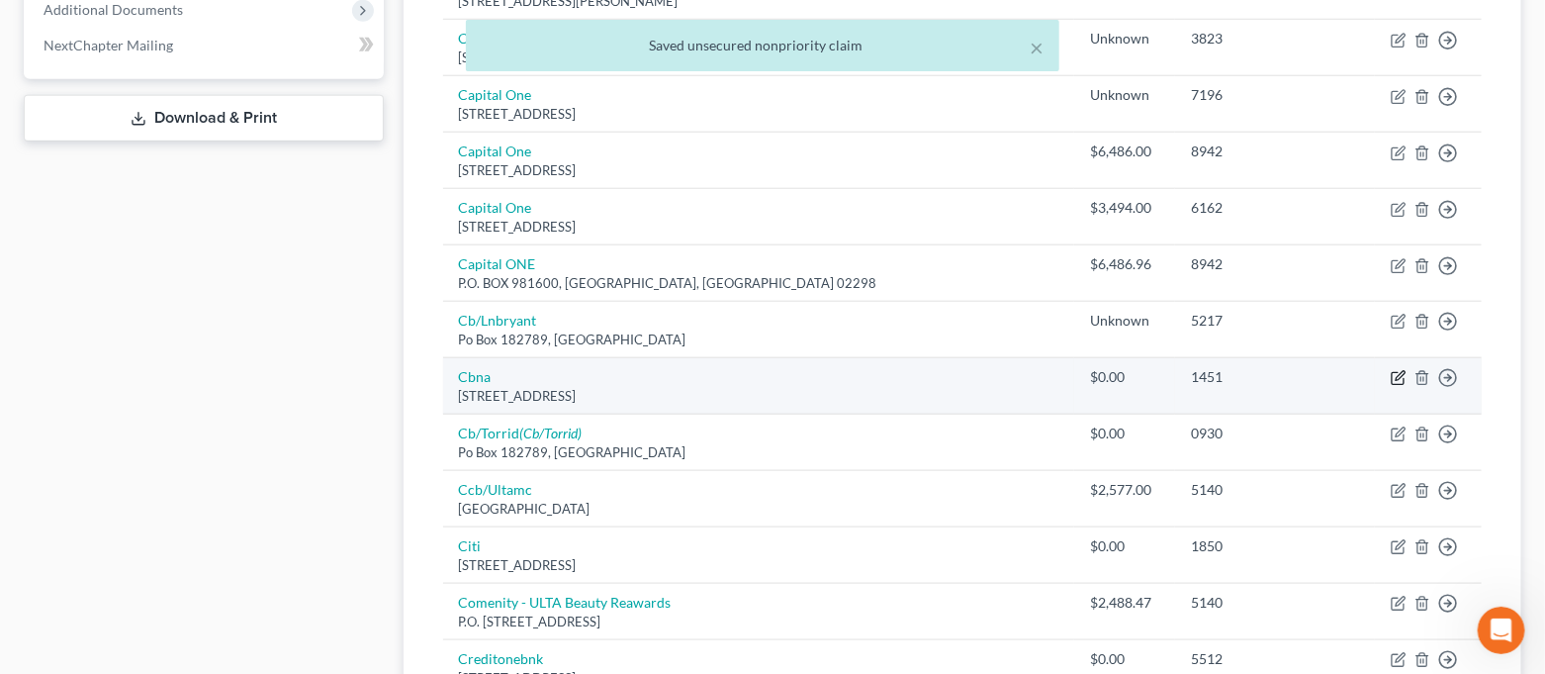
click at [1400, 370] on icon "button" at bounding box center [1399, 378] width 16 height 16
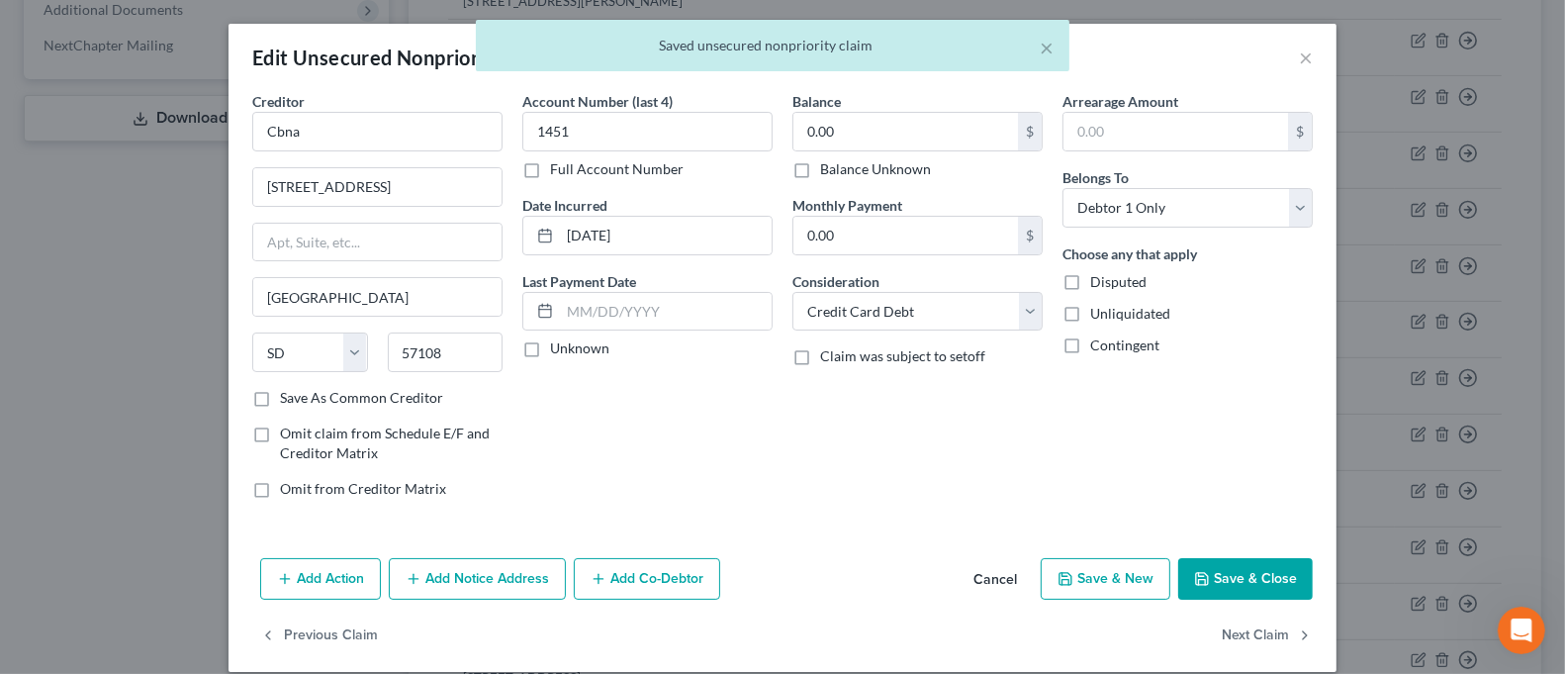
click at [905, 173] on label "Balance Unknown" at bounding box center [875, 169] width 111 height 20
click at [841, 172] on input "Balance Unknown" at bounding box center [834, 165] width 13 height 13
click at [1210, 568] on button "Save & Close" at bounding box center [1245, 579] width 135 height 42
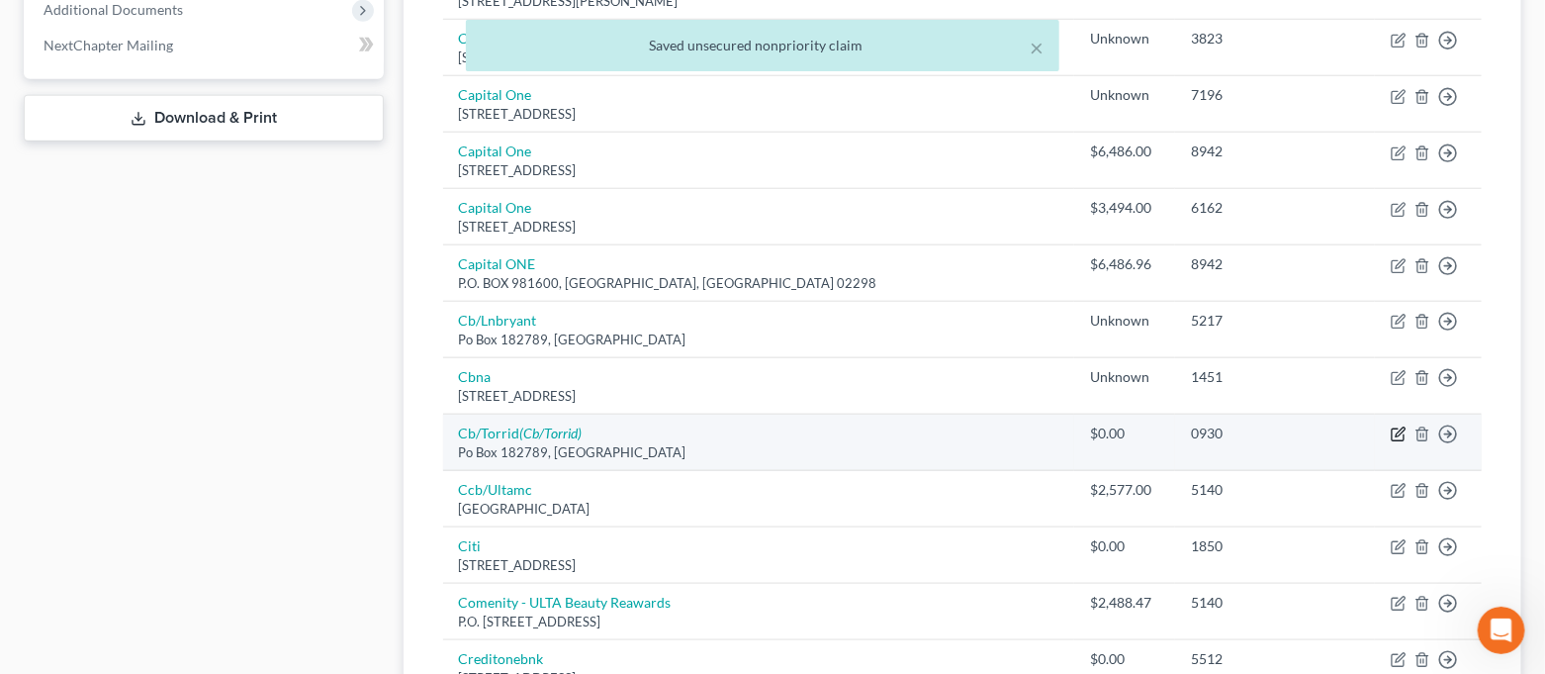
click at [1398, 426] on icon "button" at bounding box center [1399, 434] width 16 height 16
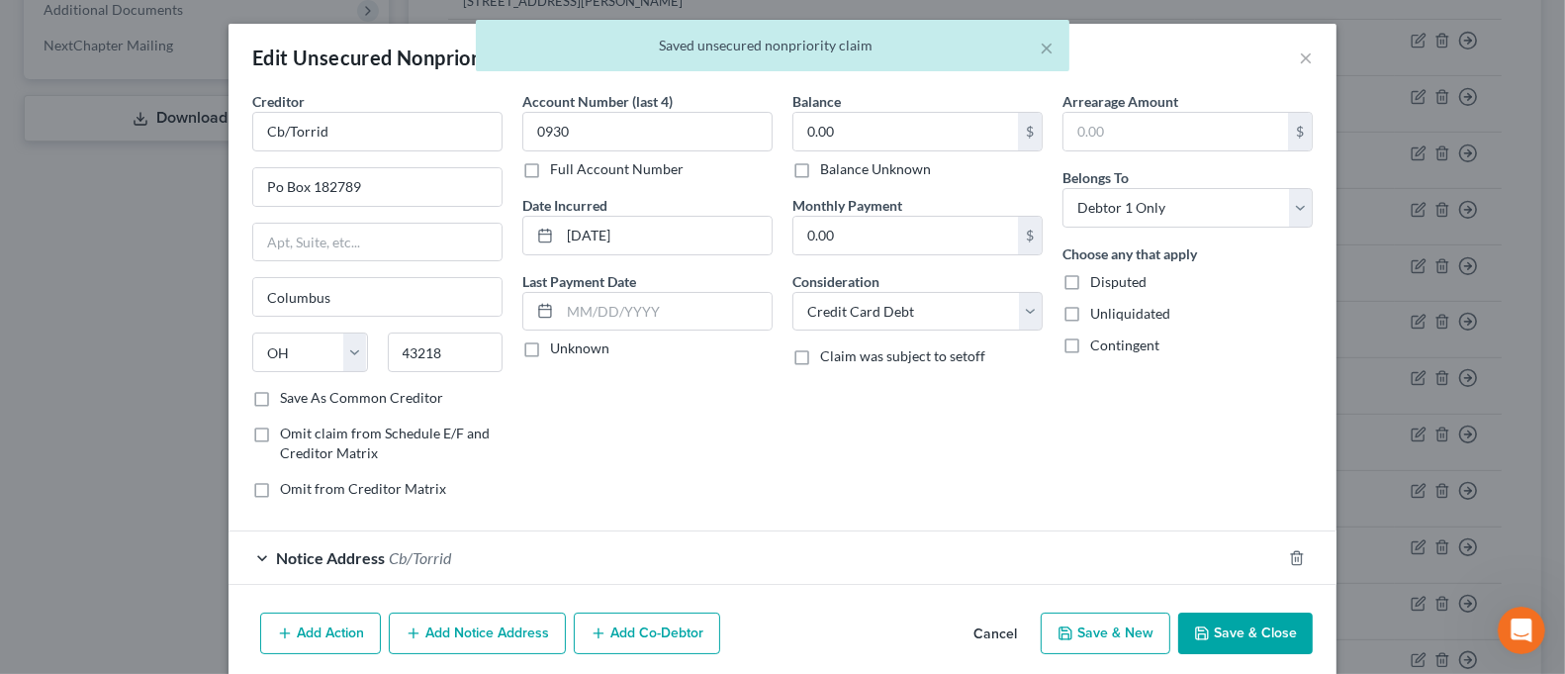
click at [826, 164] on label "Balance Unknown" at bounding box center [875, 169] width 111 height 20
click at [828, 164] on input "Balance Unknown" at bounding box center [834, 165] width 13 height 13
click at [1238, 627] on button "Save & Close" at bounding box center [1245, 633] width 135 height 42
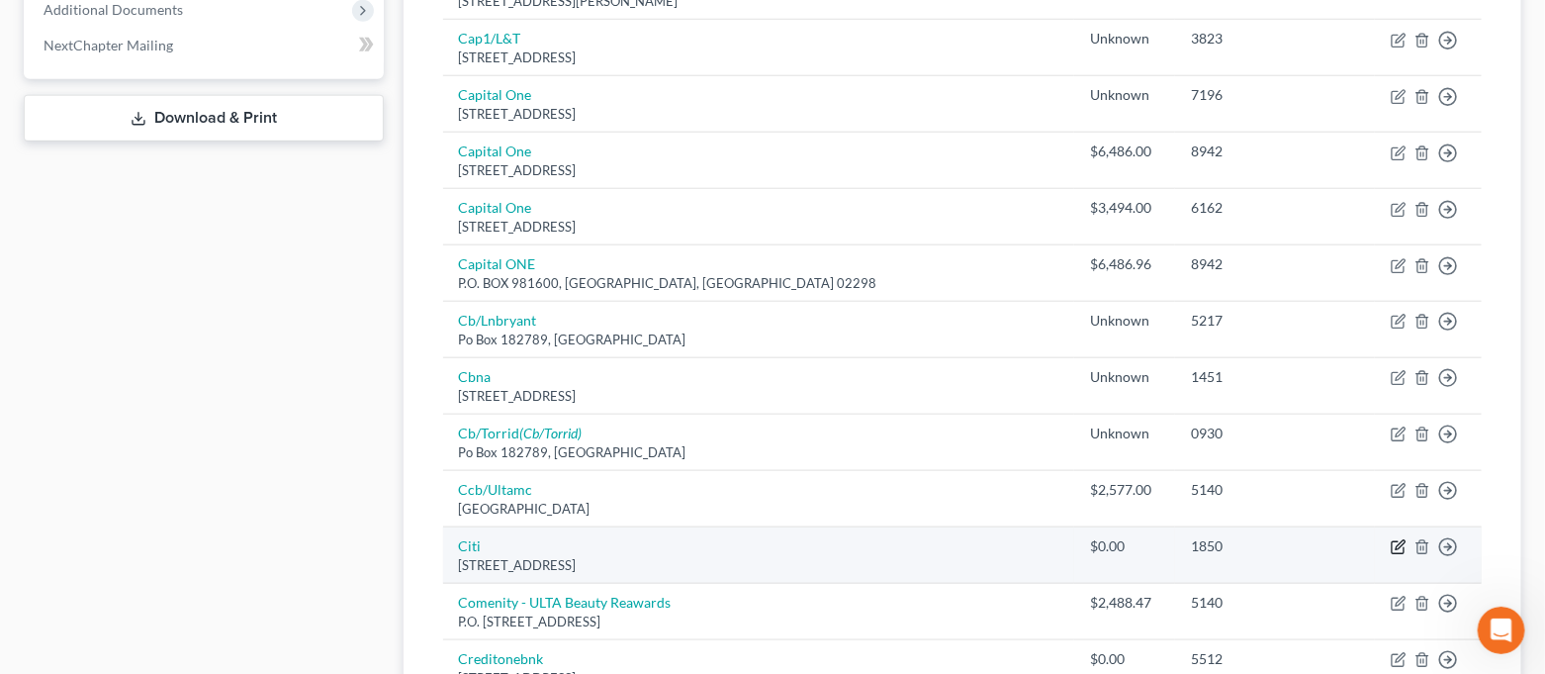
click at [1402, 539] on icon "button" at bounding box center [1399, 547] width 16 height 16
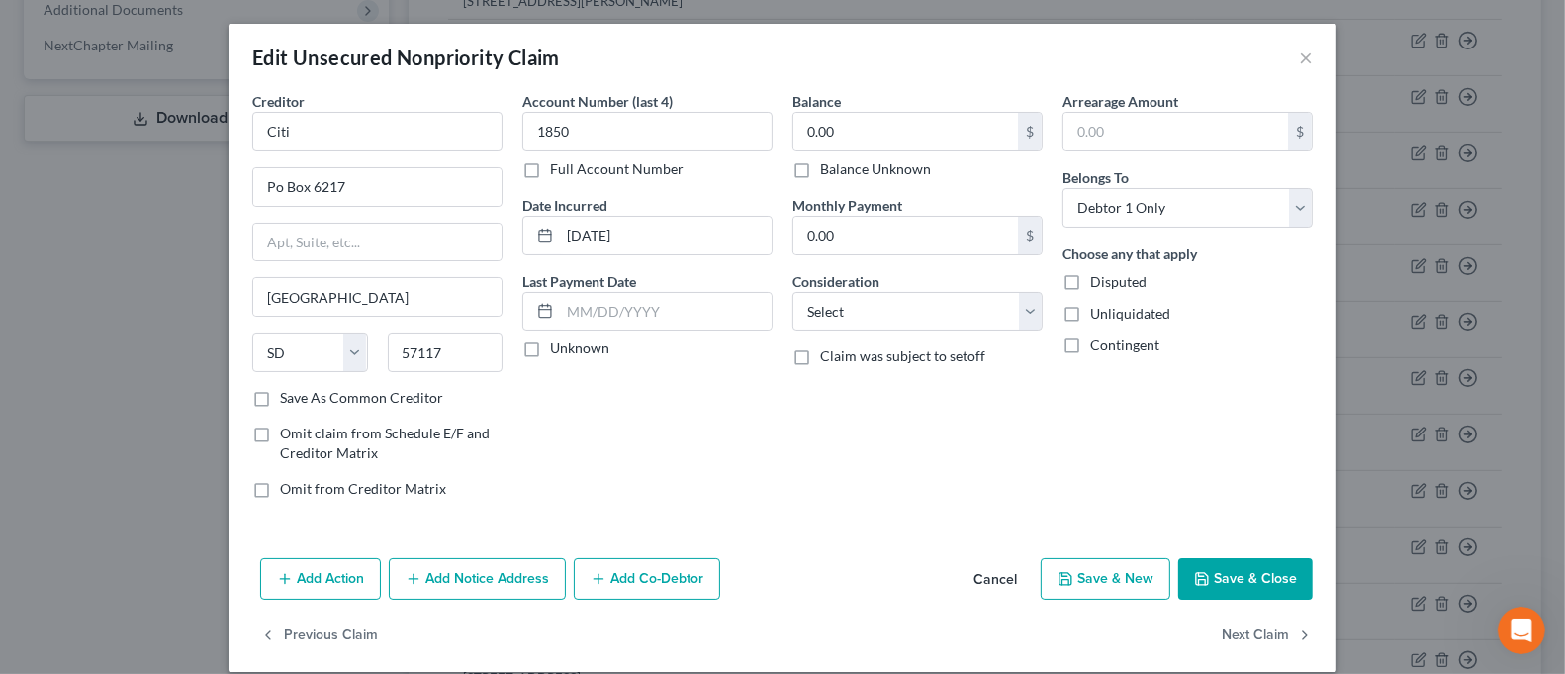
click at [843, 163] on label "Balance Unknown" at bounding box center [875, 169] width 111 height 20
click at [841, 163] on input "Balance Unknown" at bounding box center [834, 165] width 13 height 13
click at [1241, 576] on button "Save & Close" at bounding box center [1245, 579] width 135 height 42
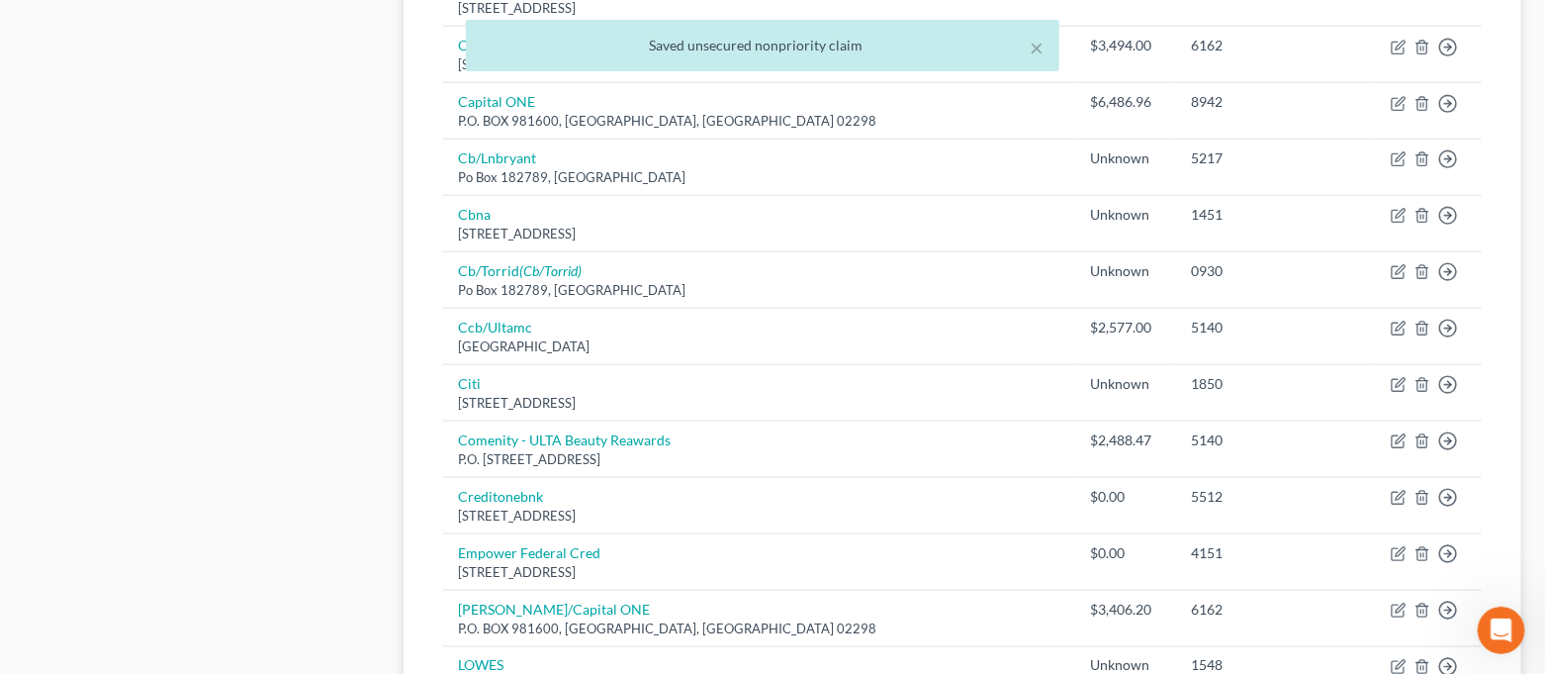
scroll to position [1215, 0]
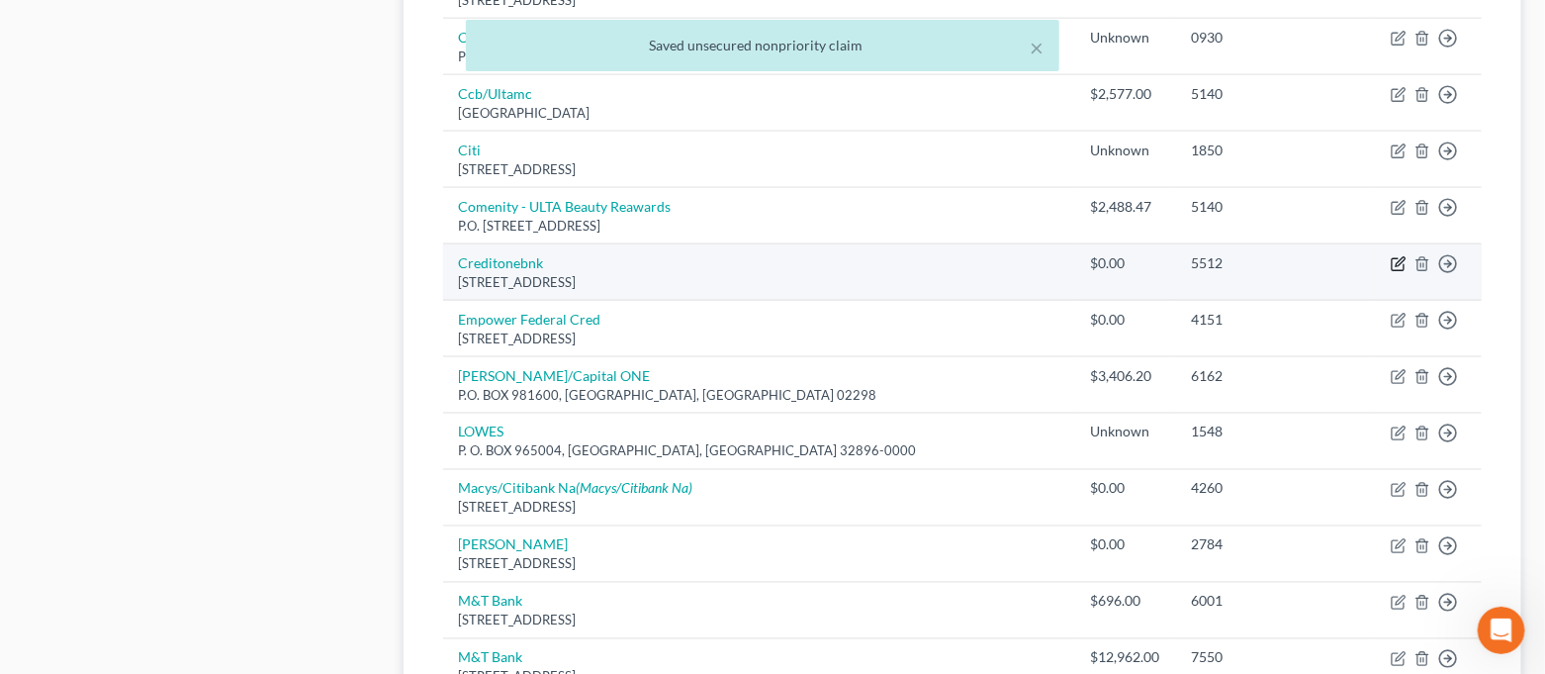
click at [1398, 256] on icon "button" at bounding box center [1399, 264] width 16 height 16
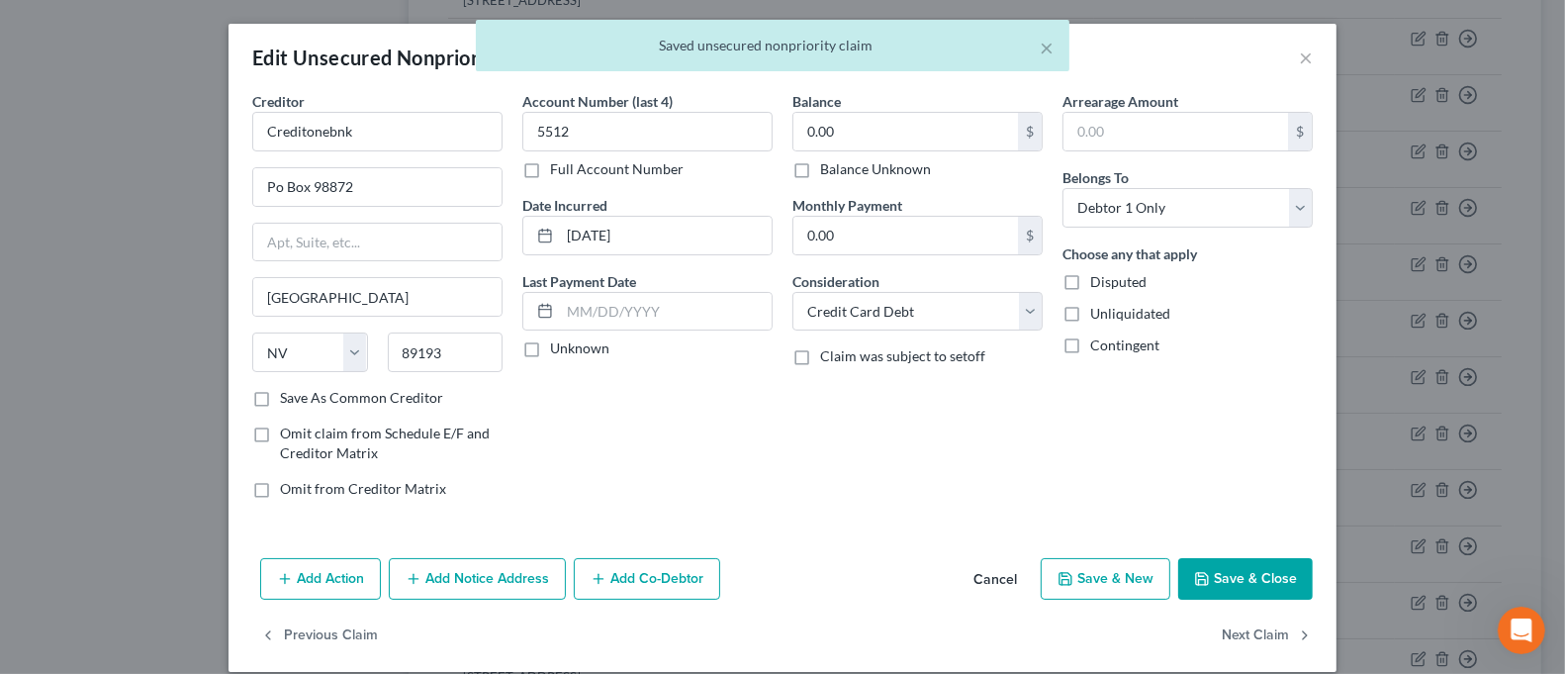
click at [879, 162] on label "Balance Unknown" at bounding box center [875, 169] width 111 height 20
click at [841, 162] on input "Balance Unknown" at bounding box center [834, 165] width 13 height 13
click at [1231, 571] on button "Save & Close" at bounding box center [1245, 579] width 135 height 42
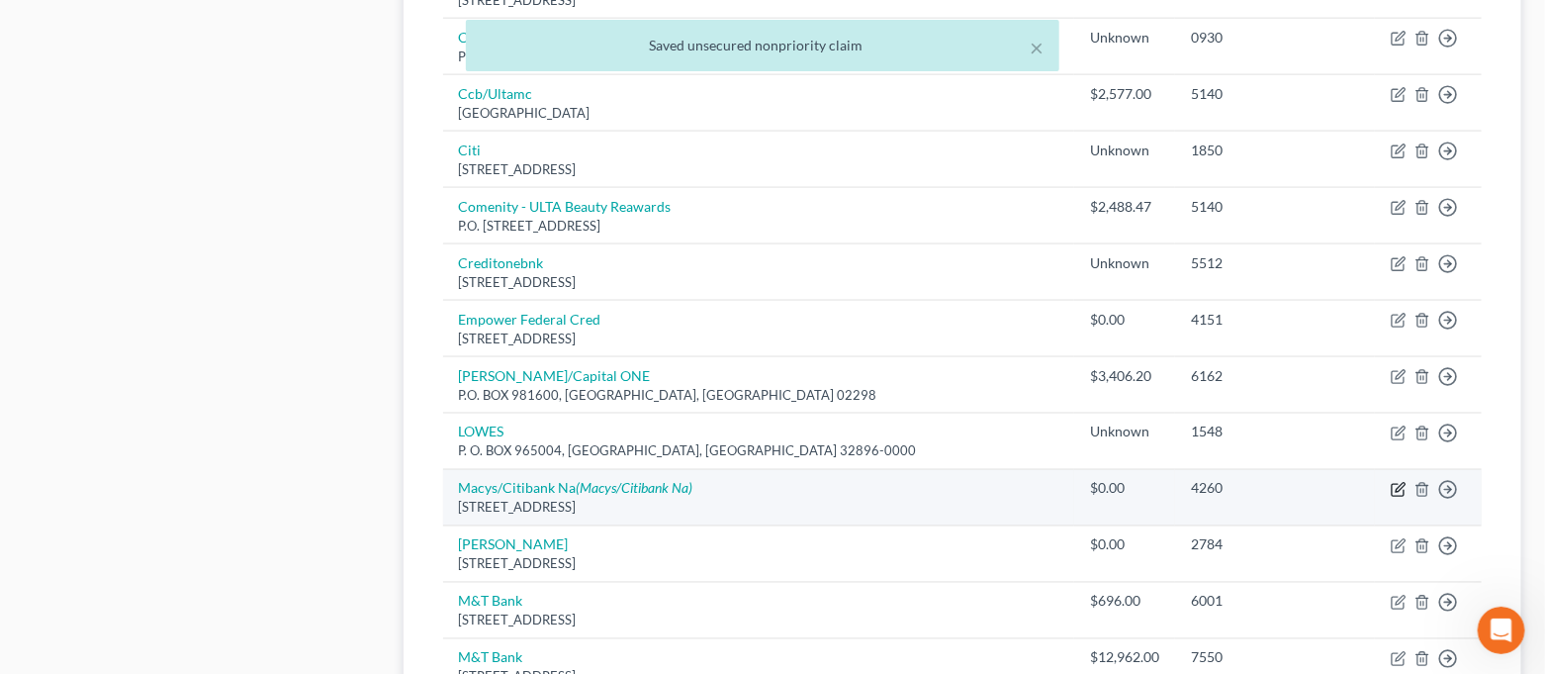
click at [1397, 482] on icon "button" at bounding box center [1399, 490] width 16 height 16
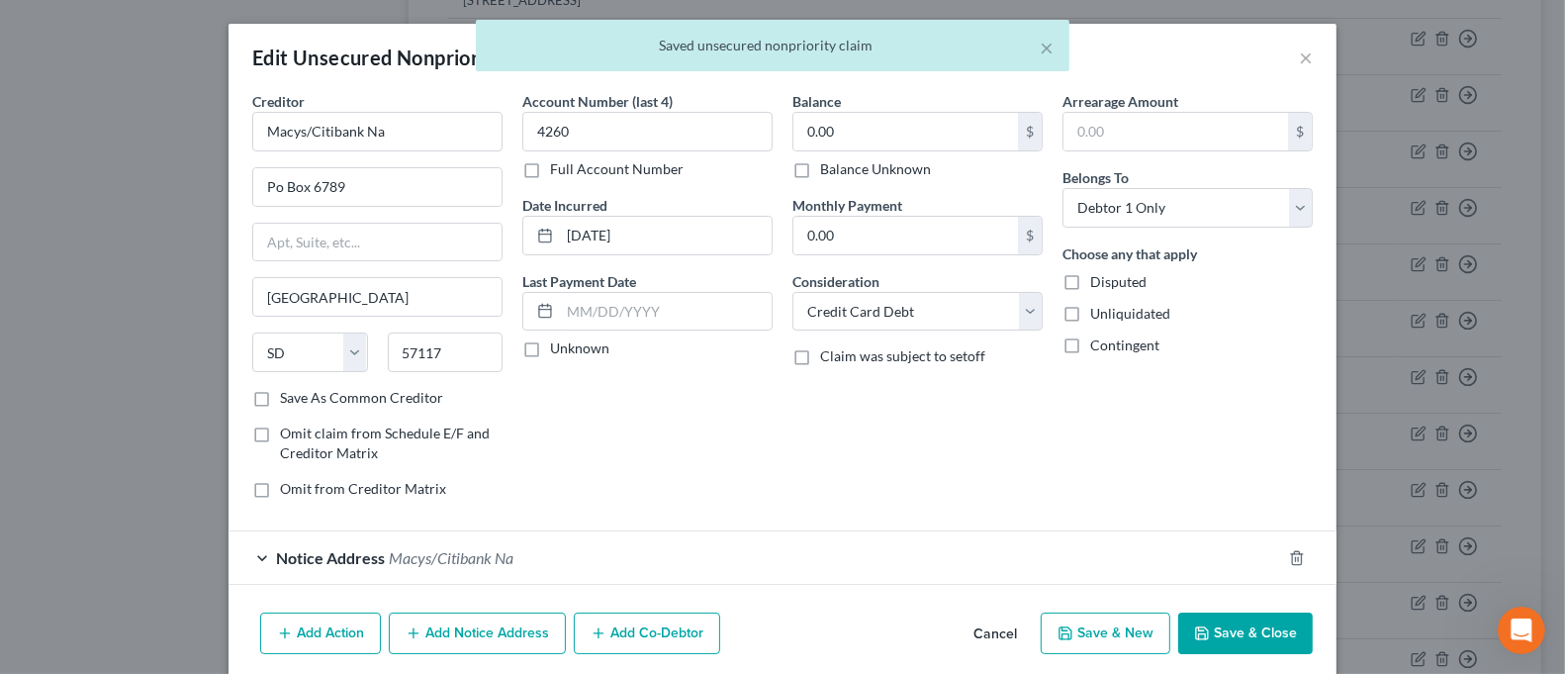
click at [820, 159] on label "Balance Unknown" at bounding box center [875, 169] width 111 height 20
click at [828, 159] on input "Balance Unknown" at bounding box center [834, 165] width 13 height 13
click at [820, 167] on label "Balance Unknown" at bounding box center [875, 169] width 111 height 20
click at [828, 167] on input "Balance Unknown" at bounding box center [834, 165] width 13 height 13
click at [820, 171] on label "Balance Unknown" at bounding box center [875, 169] width 111 height 20
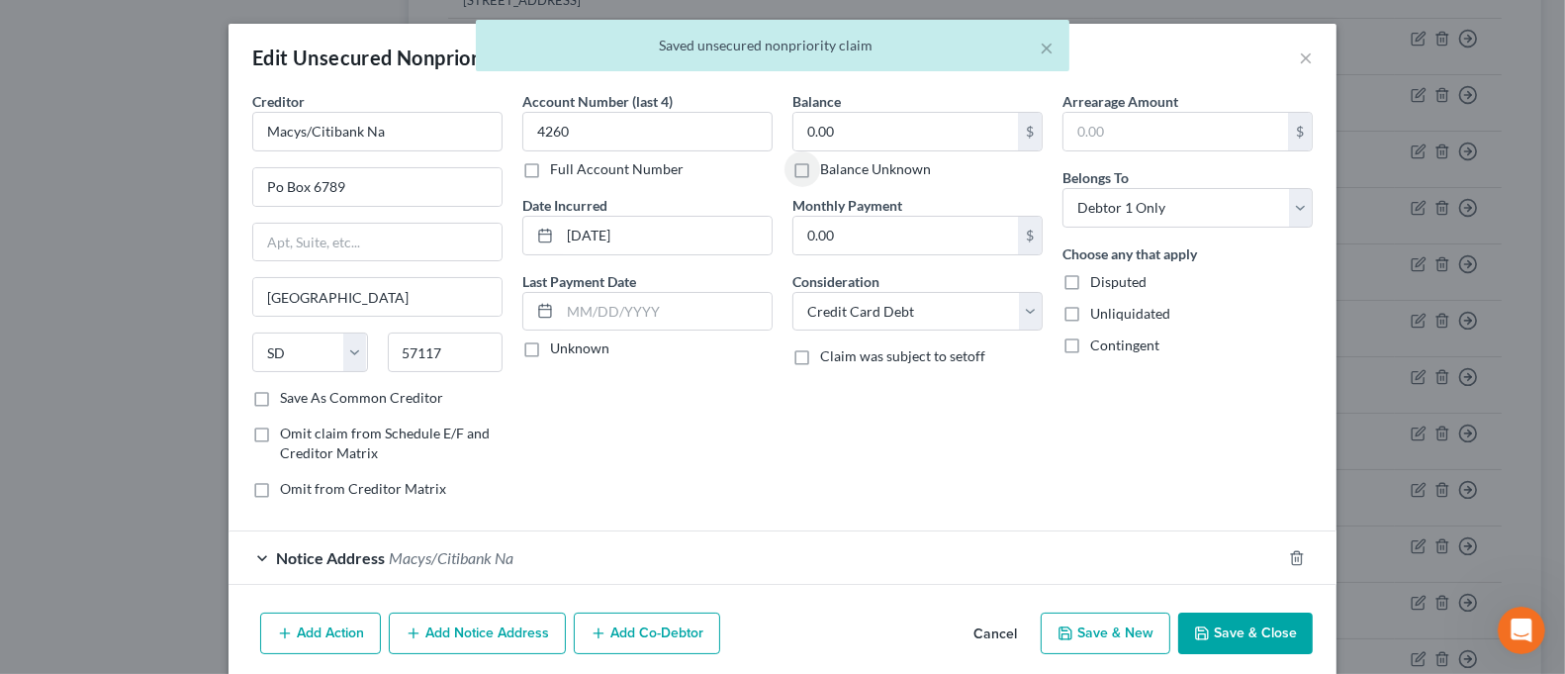
click at [828, 171] on input "Balance Unknown" at bounding box center [834, 165] width 13 height 13
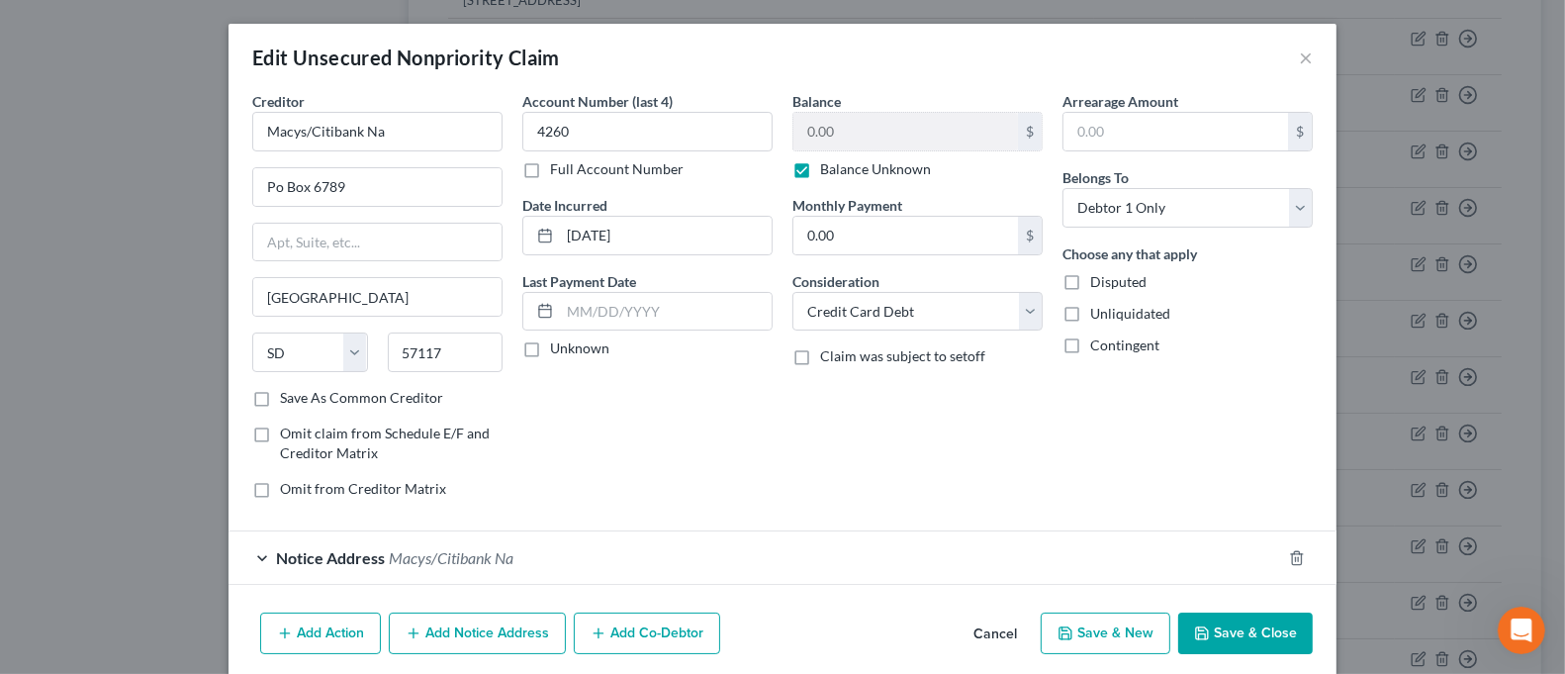
click at [1212, 640] on button "Save & Close" at bounding box center [1245, 633] width 135 height 42
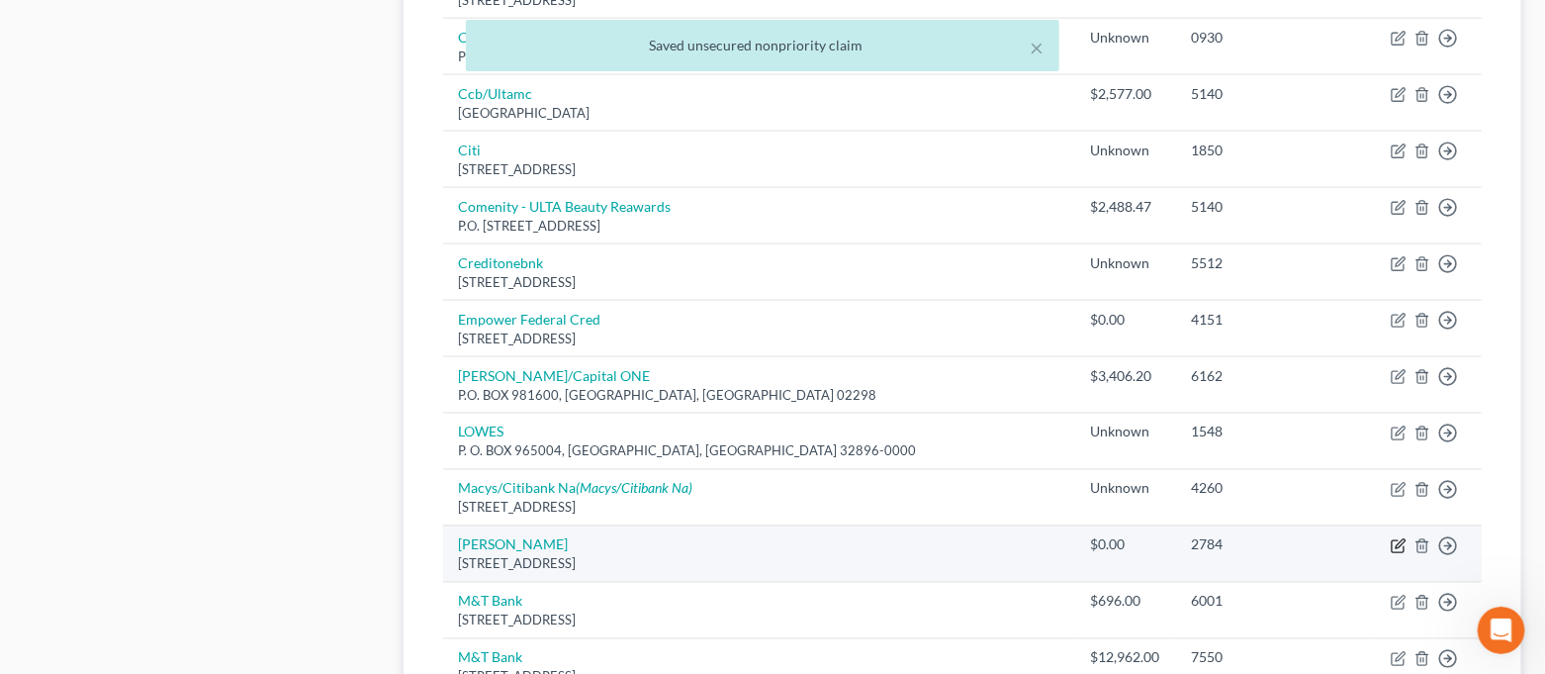
click at [1398, 541] on icon "button" at bounding box center [1398, 547] width 12 height 12
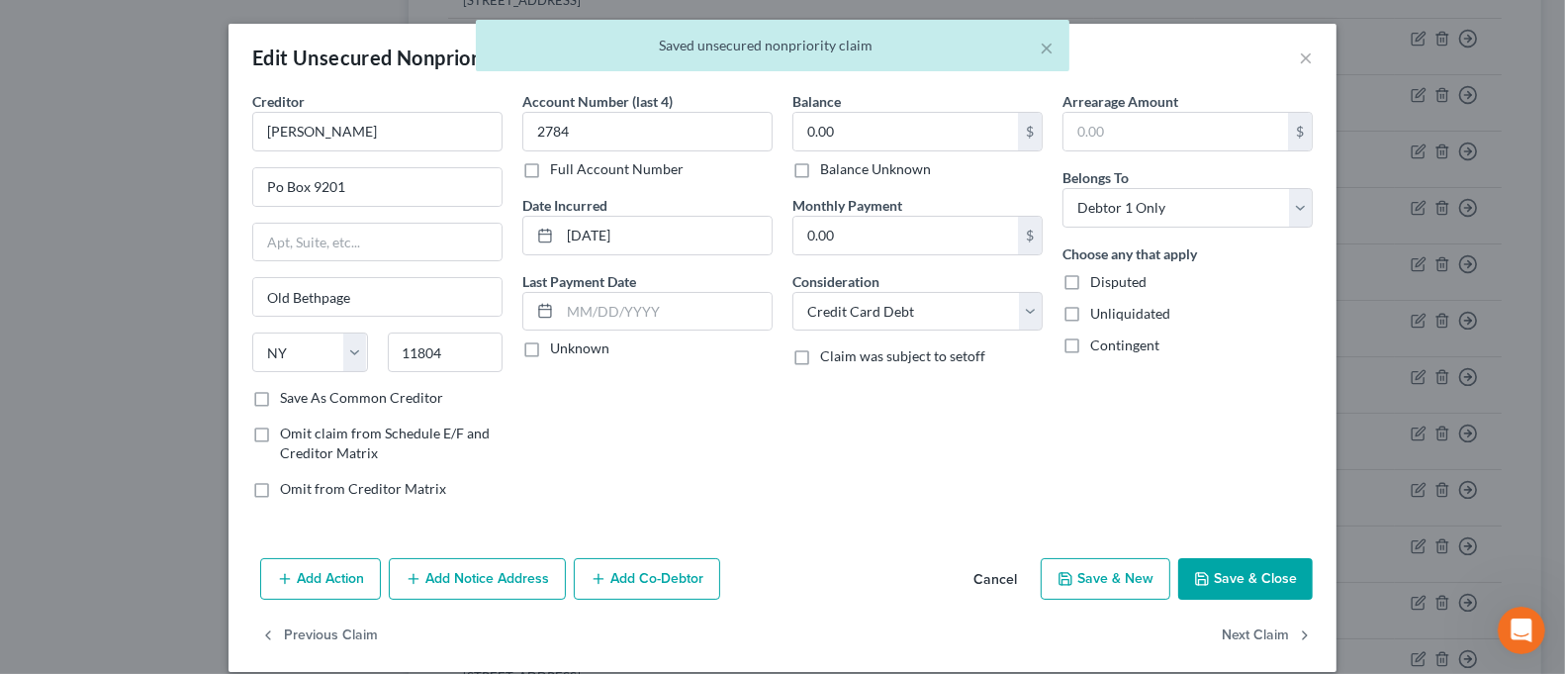
click at [873, 165] on label "Balance Unknown" at bounding box center [875, 169] width 111 height 20
click at [841, 165] on input "Balance Unknown" at bounding box center [834, 165] width 13 height 13
click at [1229, 573] on button "Save & Close" at bounding box center [1245, 579] width 135 height 42
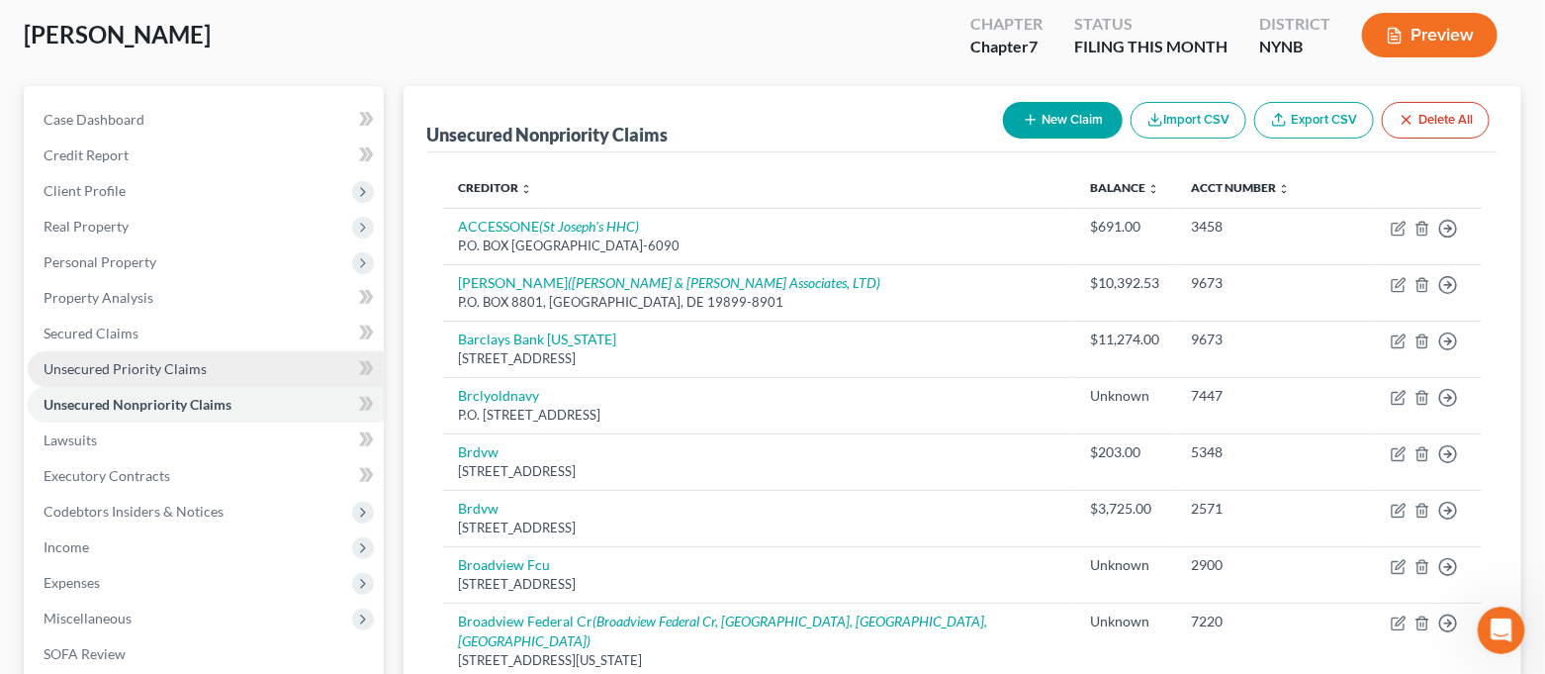
scroll to position [132, 0]
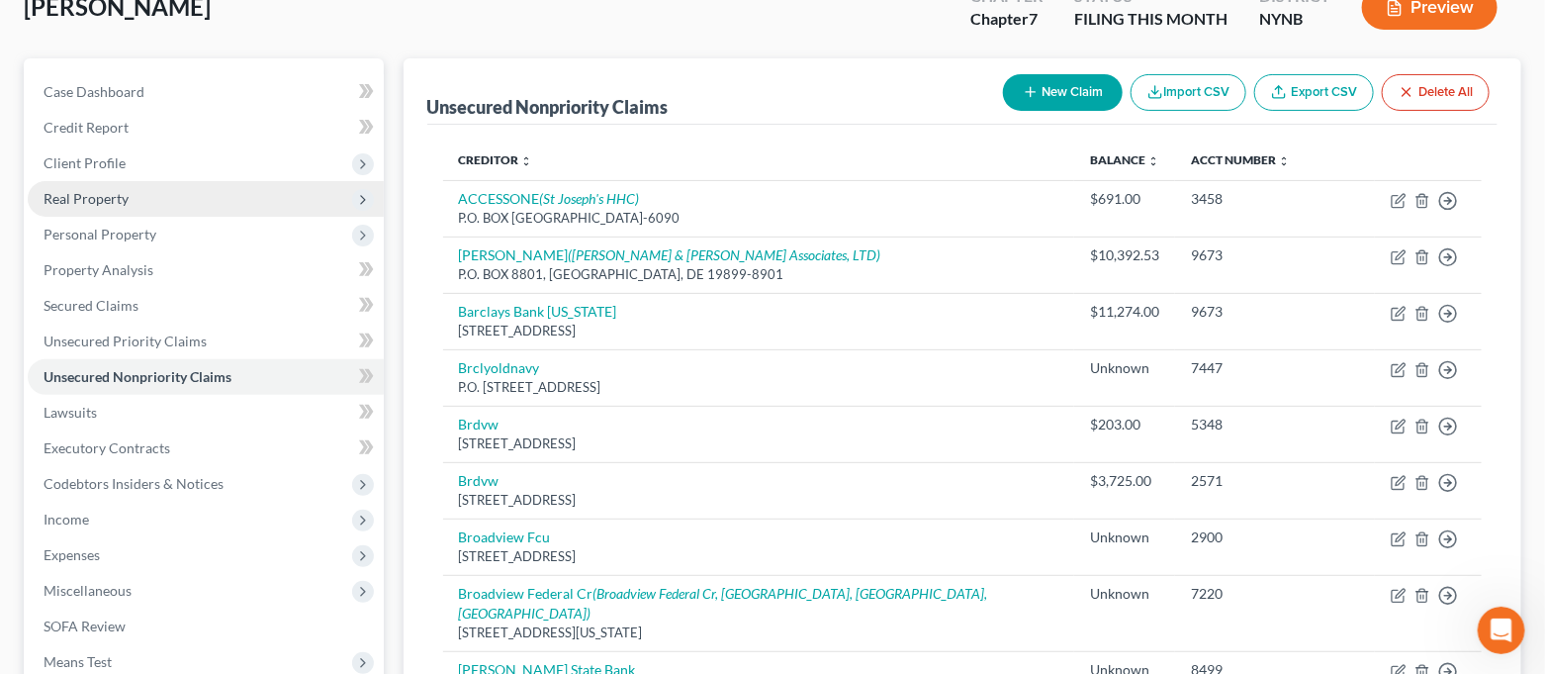
click at [115, 195] on span "Real Property" at bounding box center [86, 198] width 85 height 17
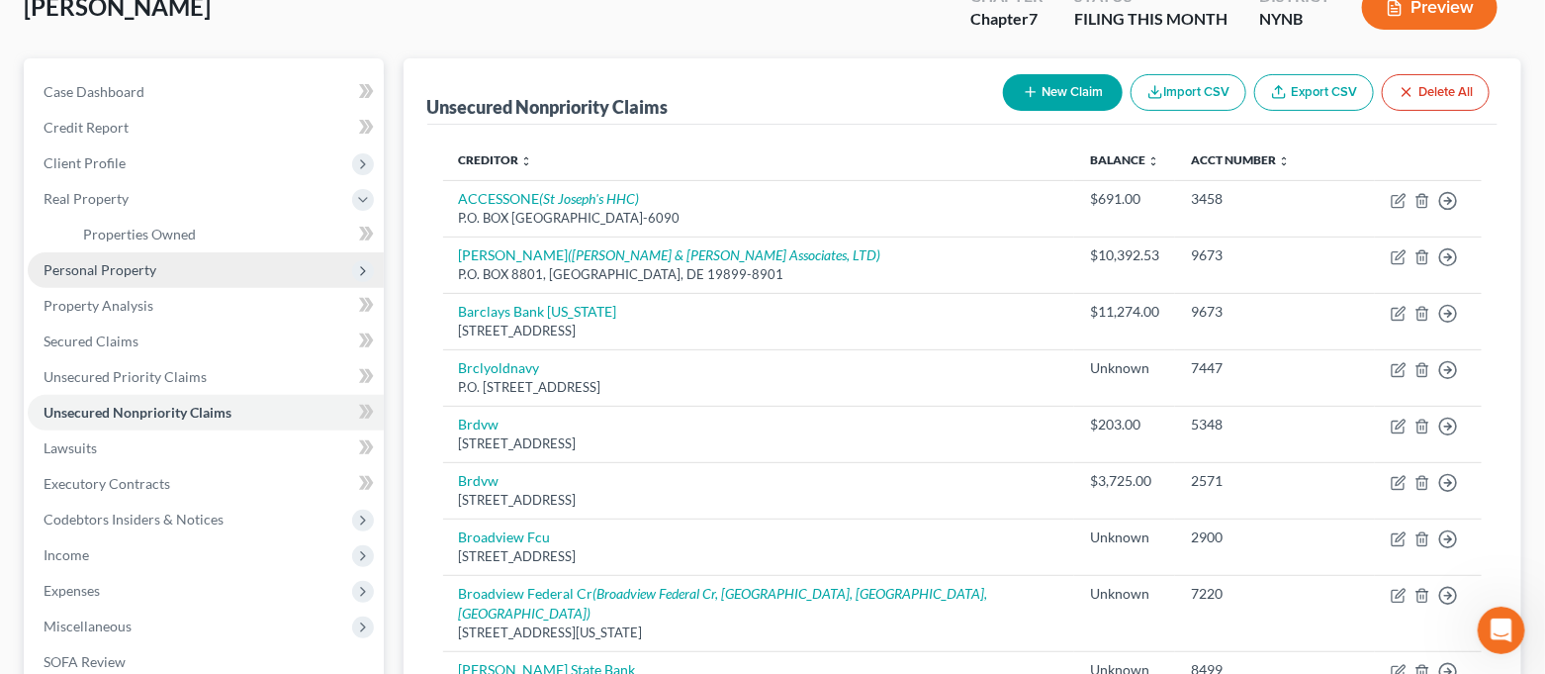
click at [137, 269] on span "Personal Property" at bounding box center [100, 269] width 113 height 17
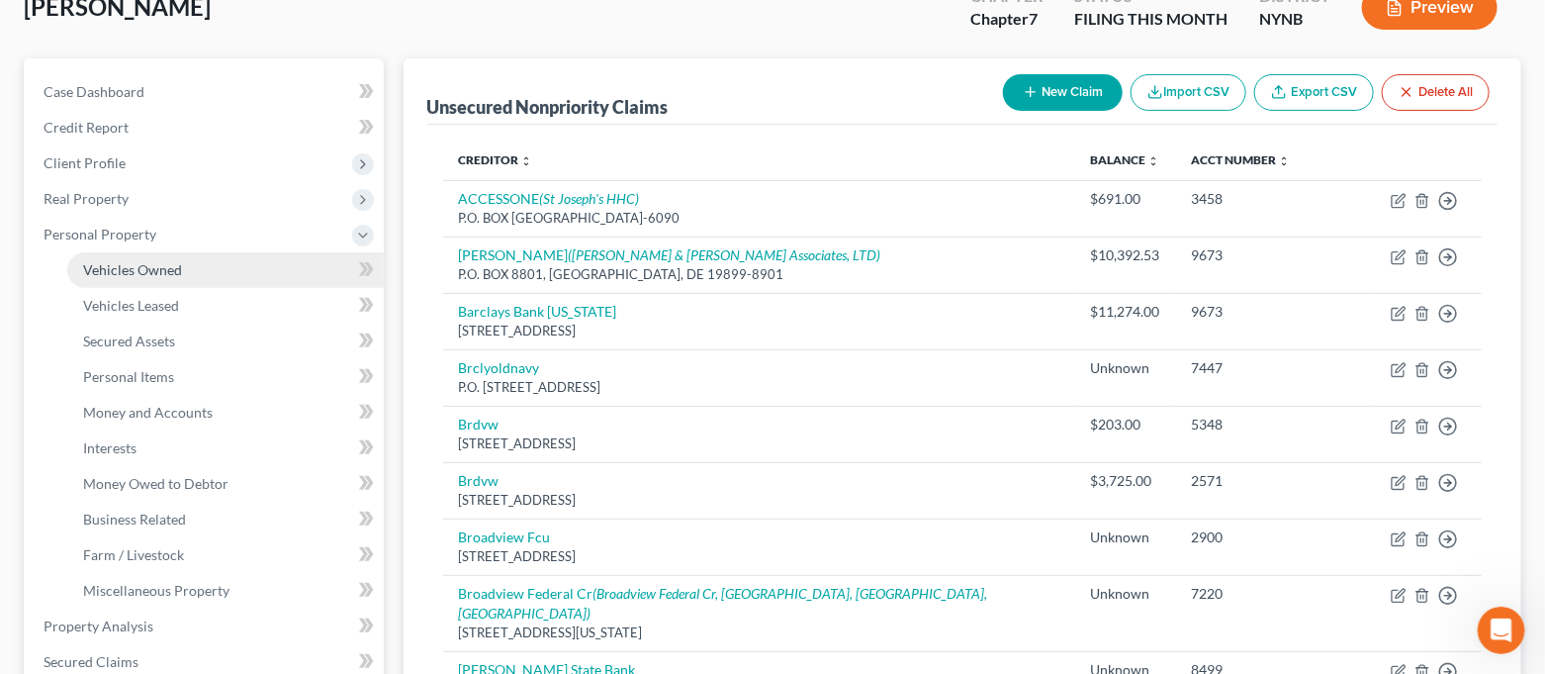
click at [146, 262] on span "Vehicles Owned" at bounding box center [132, 269] width 99 height 17
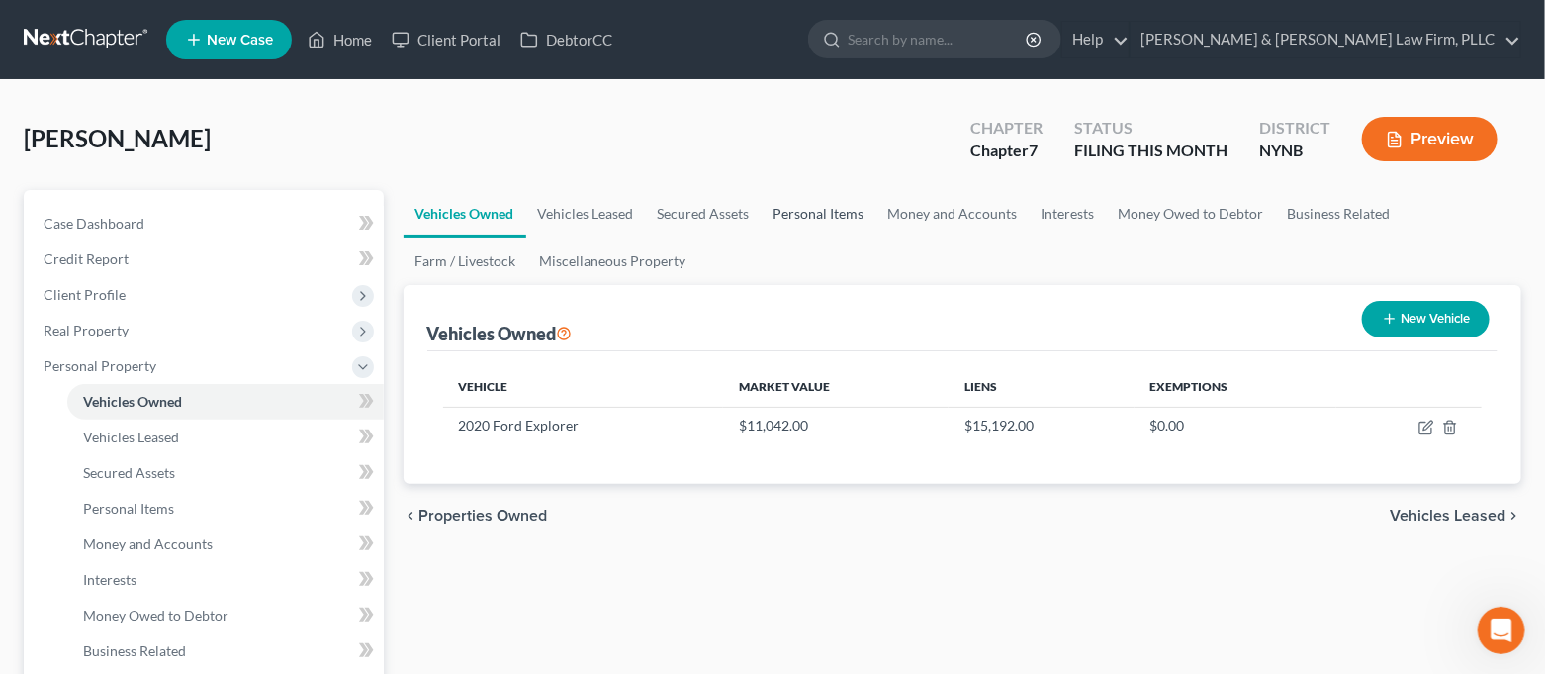
click at [786, 213] on link "Personal Items" at bounding box center [819, 213] width 115 height 47
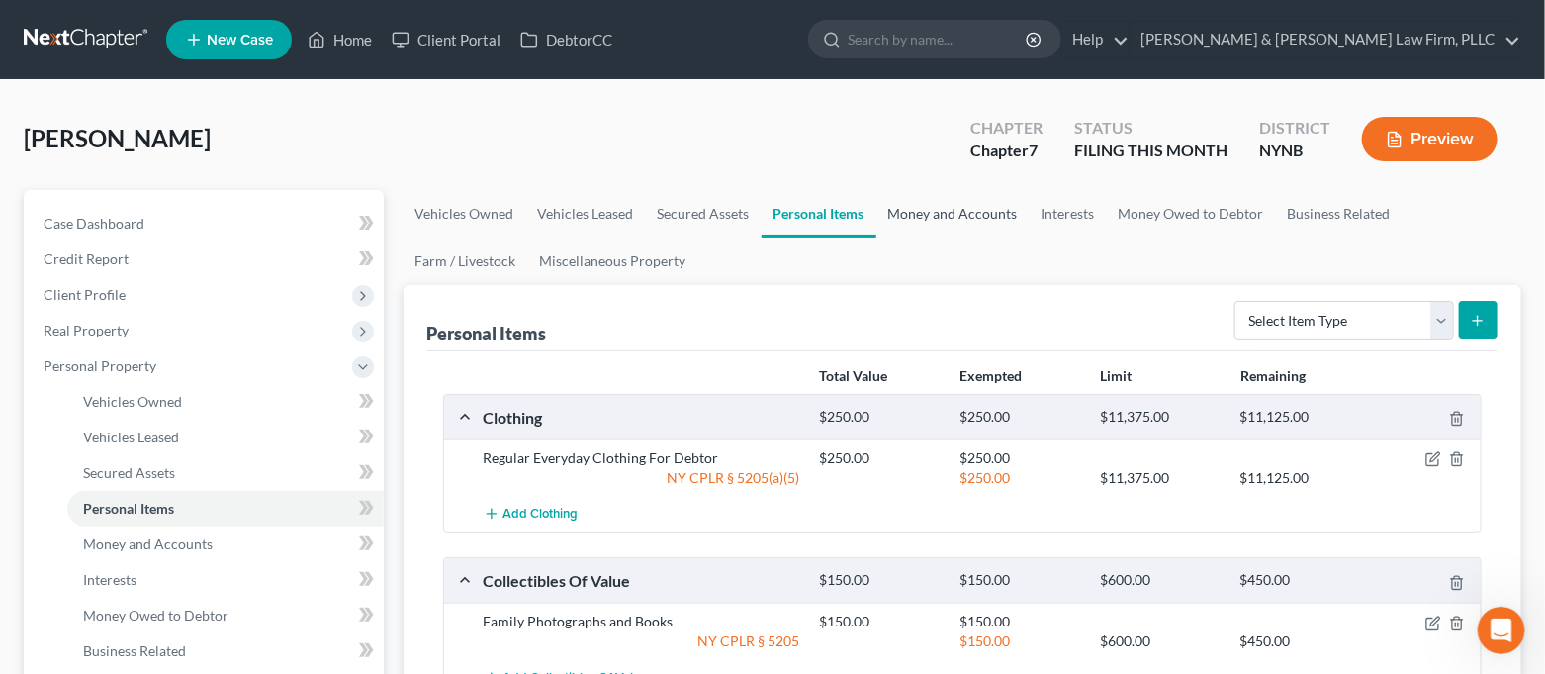
click at [917, 206] on link "Money and Accounts" at bounding box center [953, 213] width 153 height 47
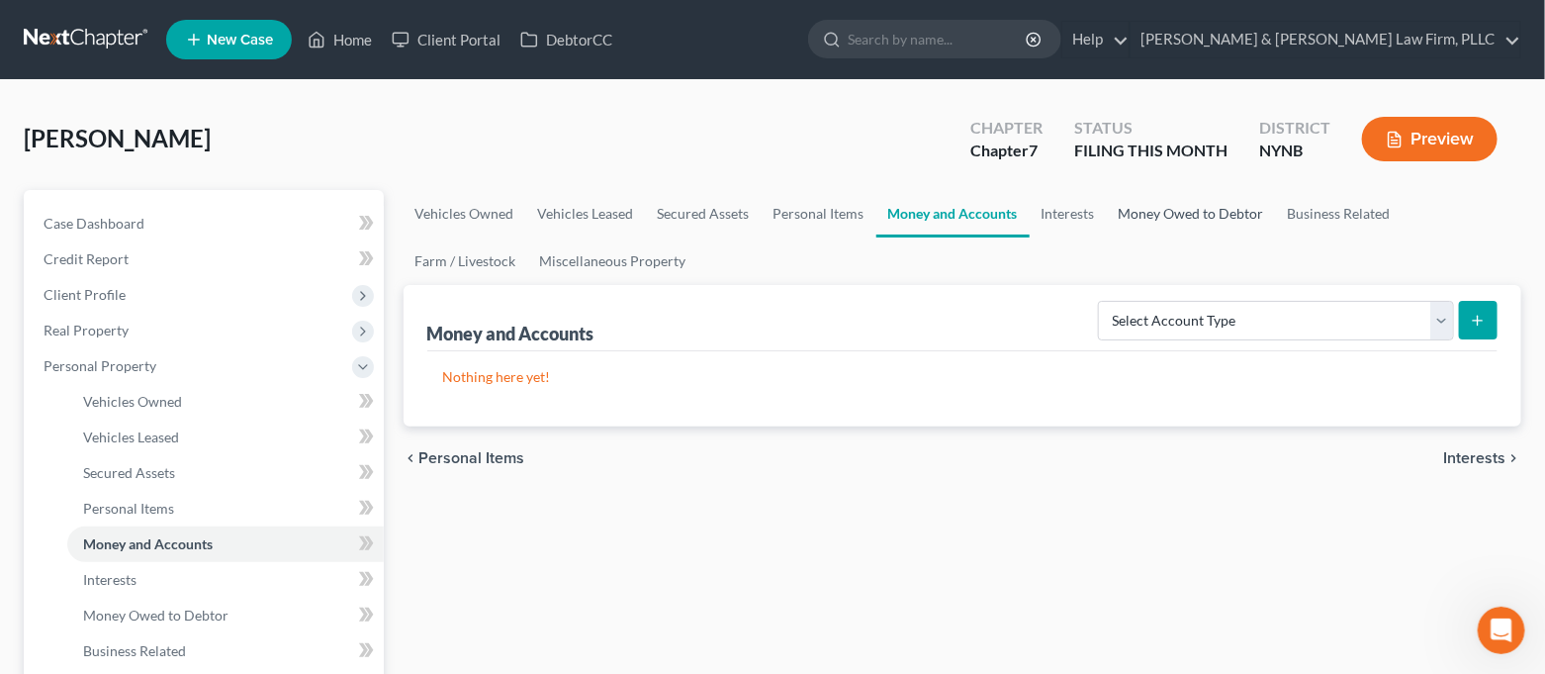
click at [1146, 206] on link "Money Owed to Debtor" at bounding box center [1191, 213] width 169 height 47
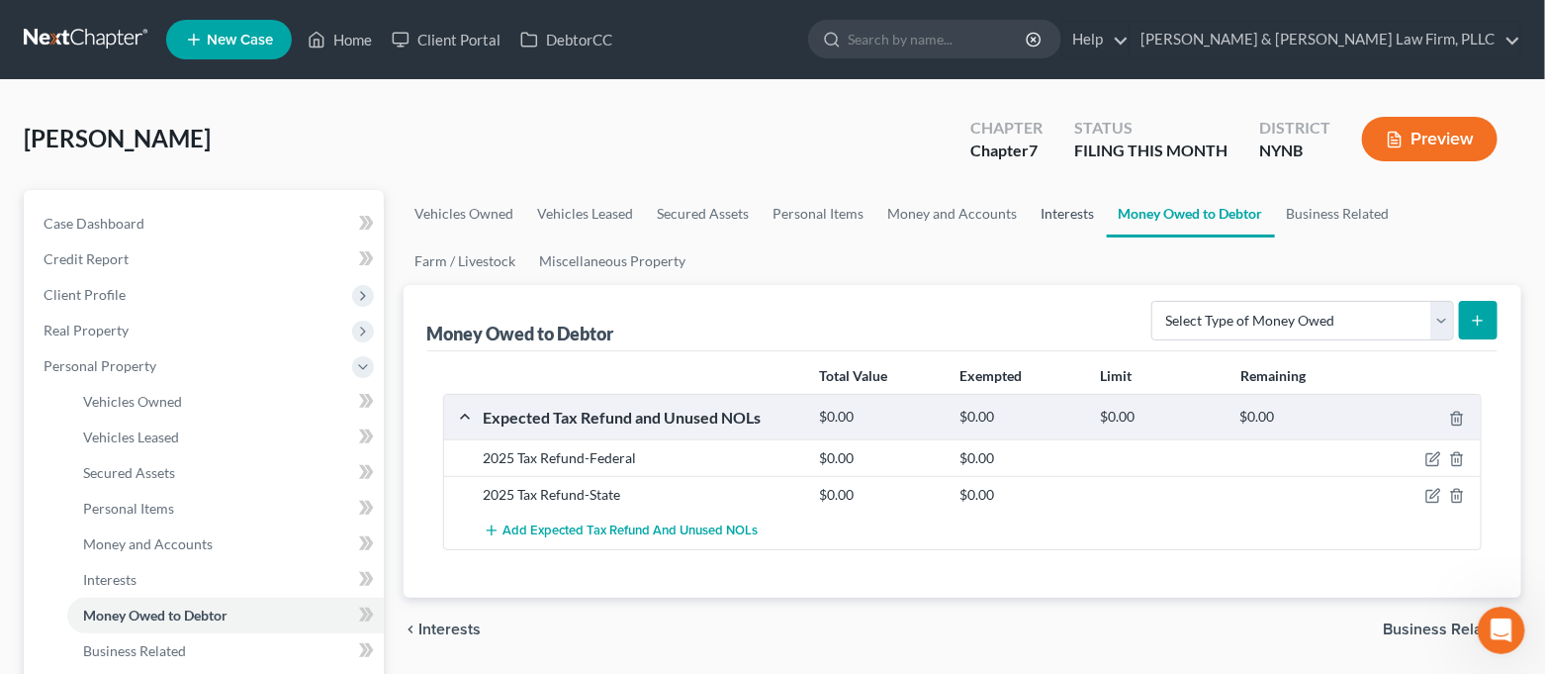
click at [1060, 214] on link "Interests" at bounding box center [1068, 213] width 77 height 47
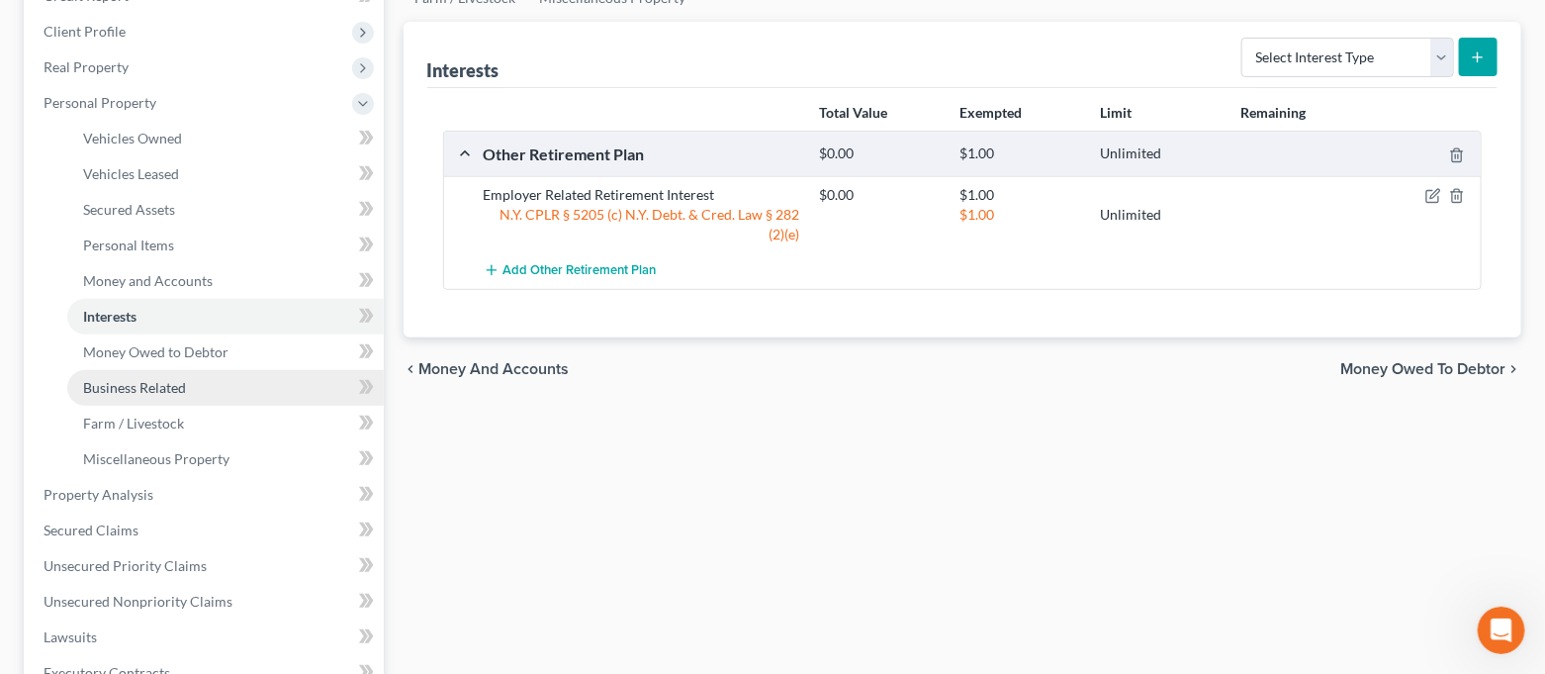
scroll to position [395, 0]
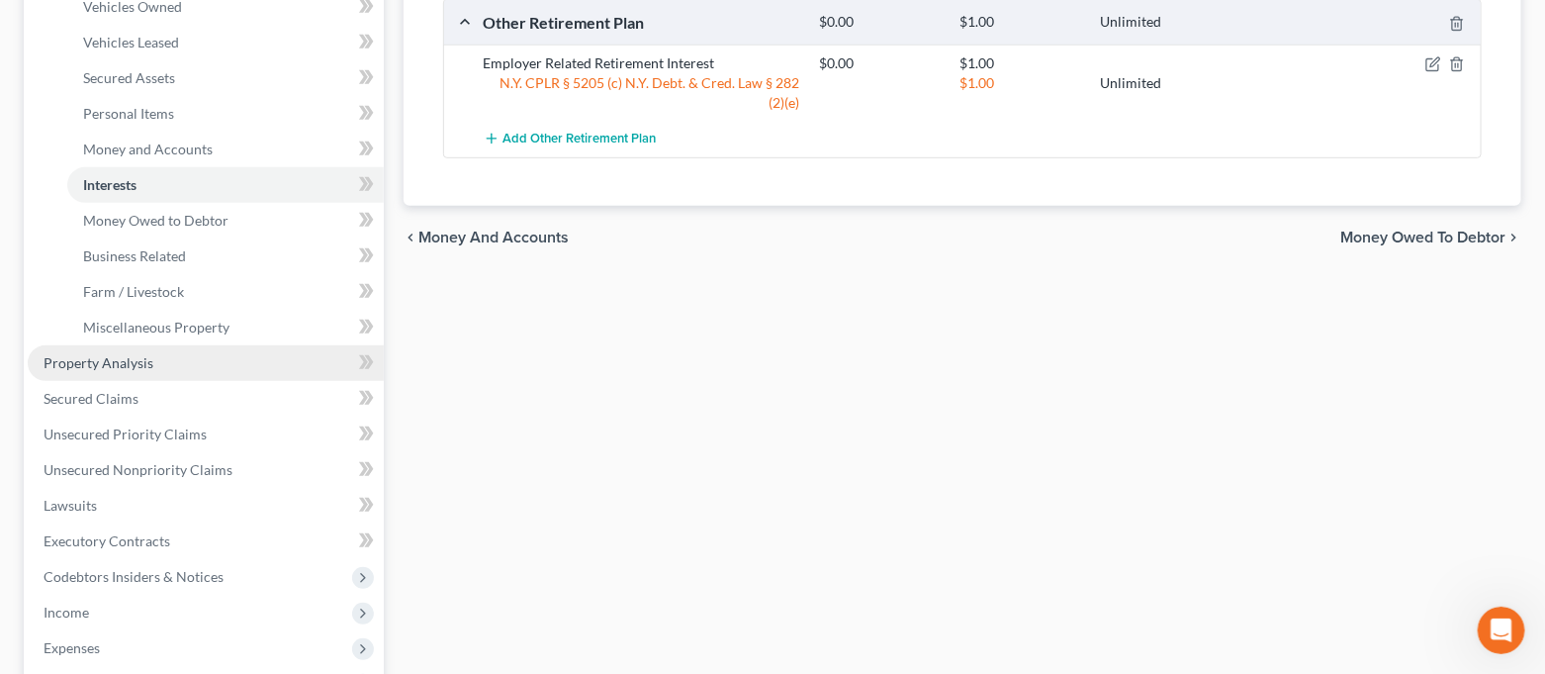
click at [197, 367] on link "Property Analysis" at bounding box center [206, 363] width 356 height 36
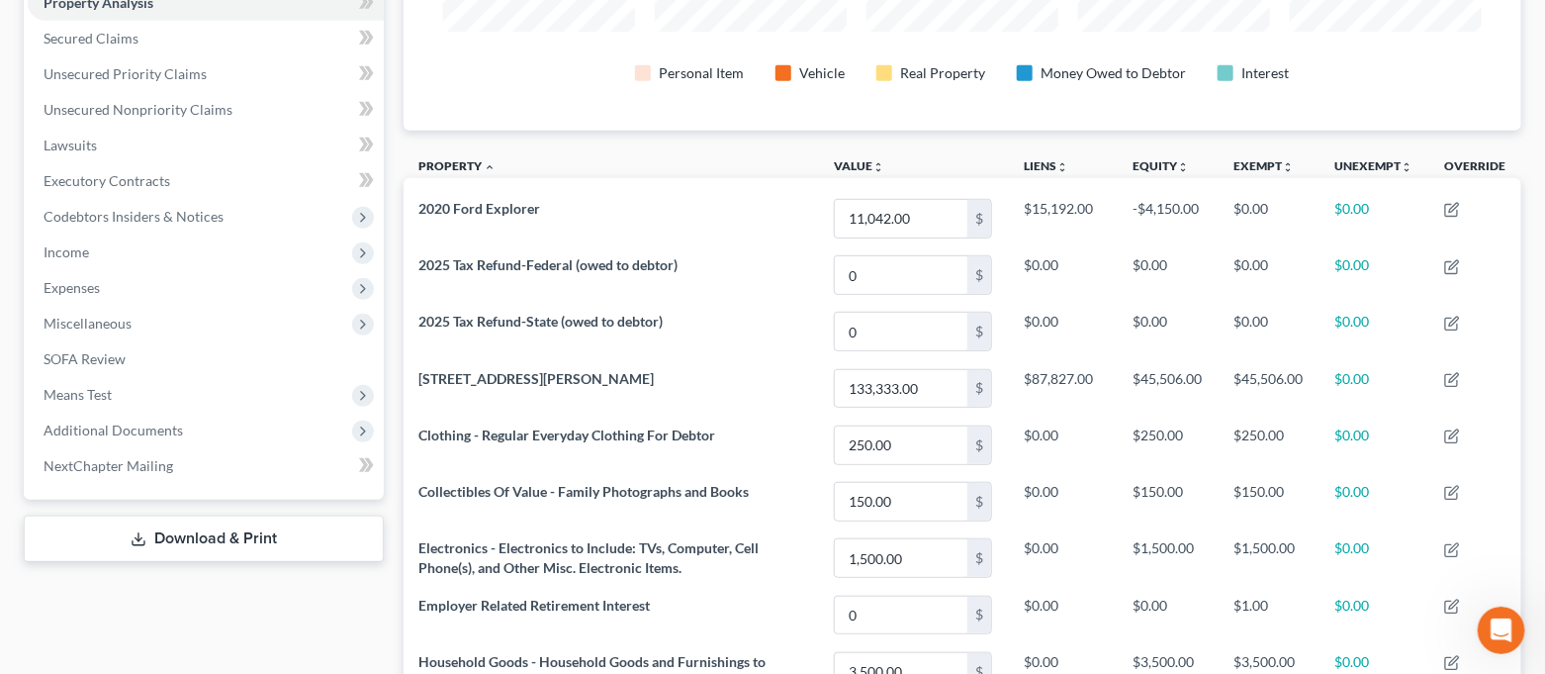
scroll to position [395, 0]
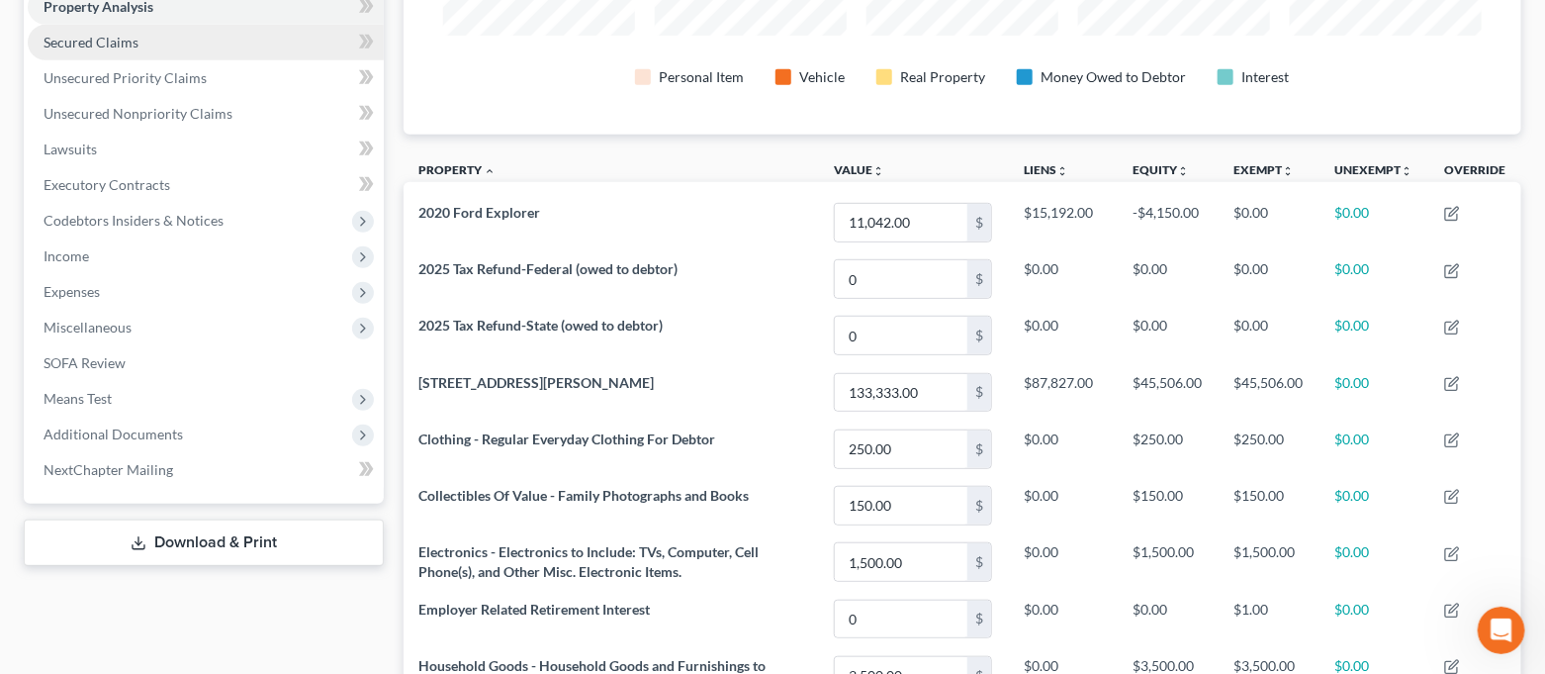
click at [163, 47] on link "Secured Claims" at bounding box center [206, 43] width 356 height 36
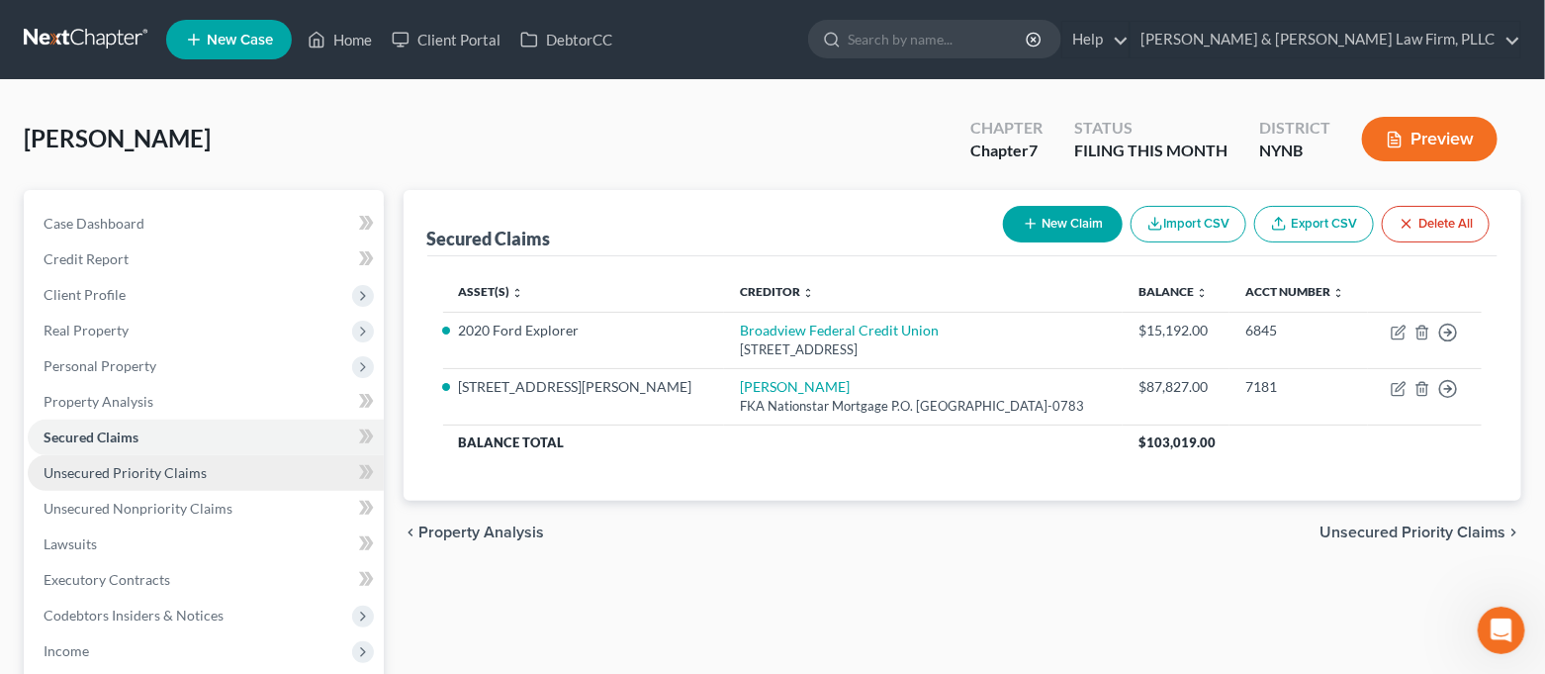
click at [226, 462] on link "Unsecured Priority Claims" at bounding box center [206, 473] width 356 height 36
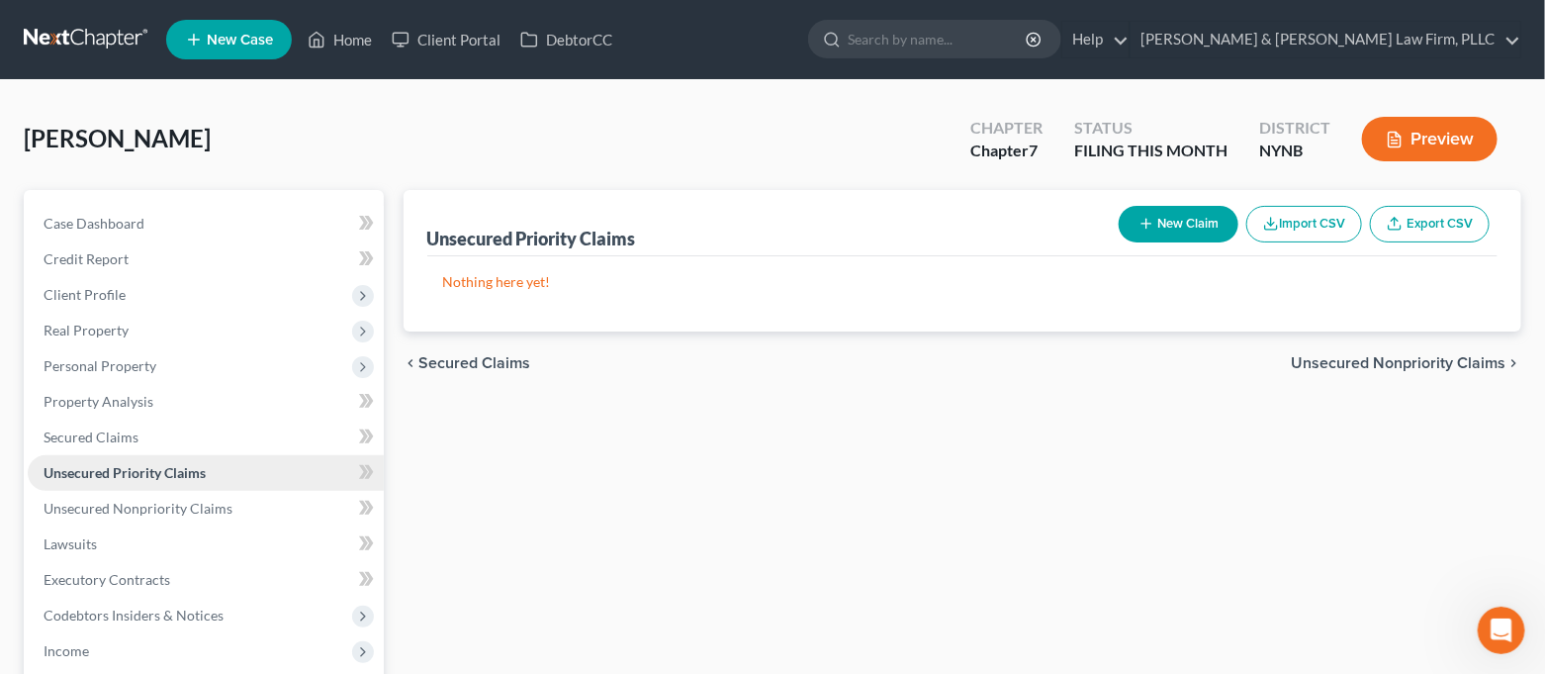
scroll to position [132, 0]
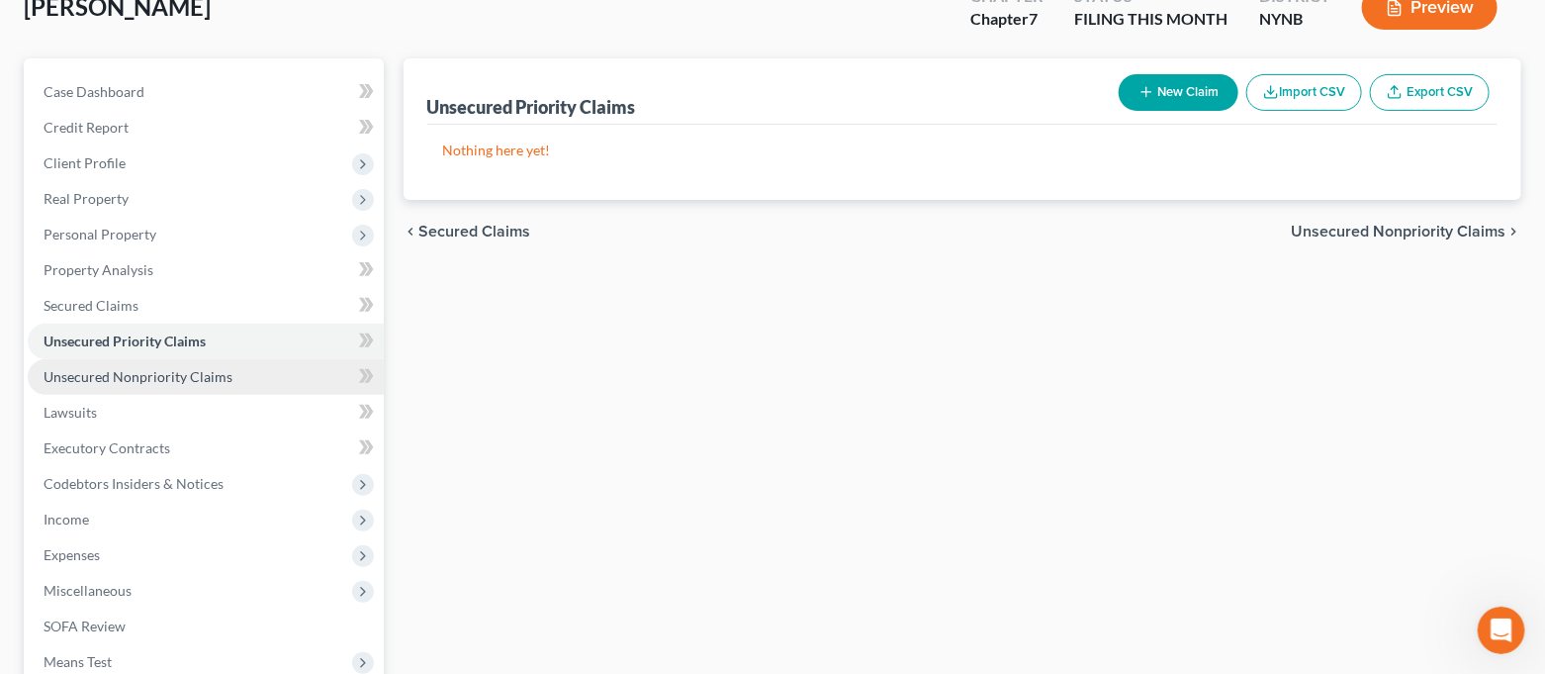
click at [185, 368] on span "Unsecured Nonpriority Claims" at bounding box center [138, 376] width 189 height 17
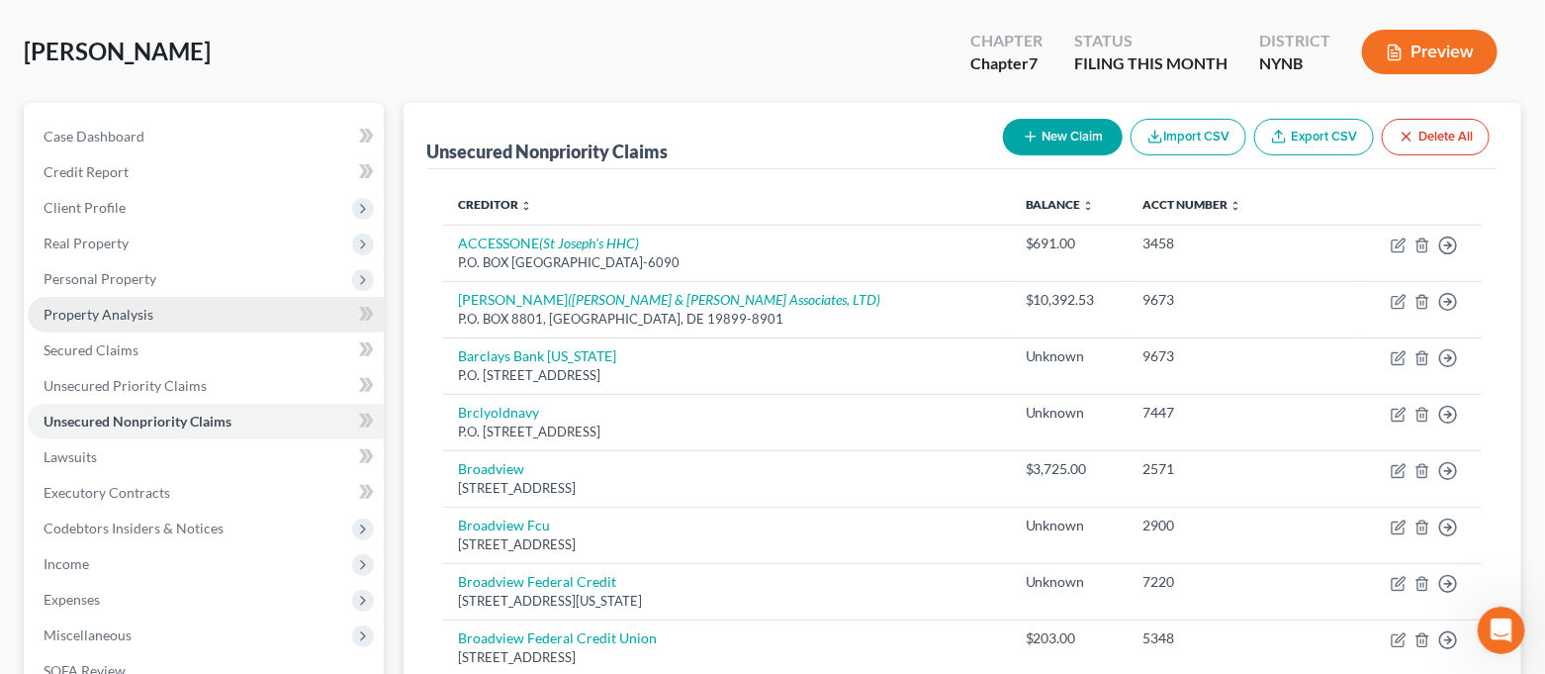
scroll to position [132, 0]
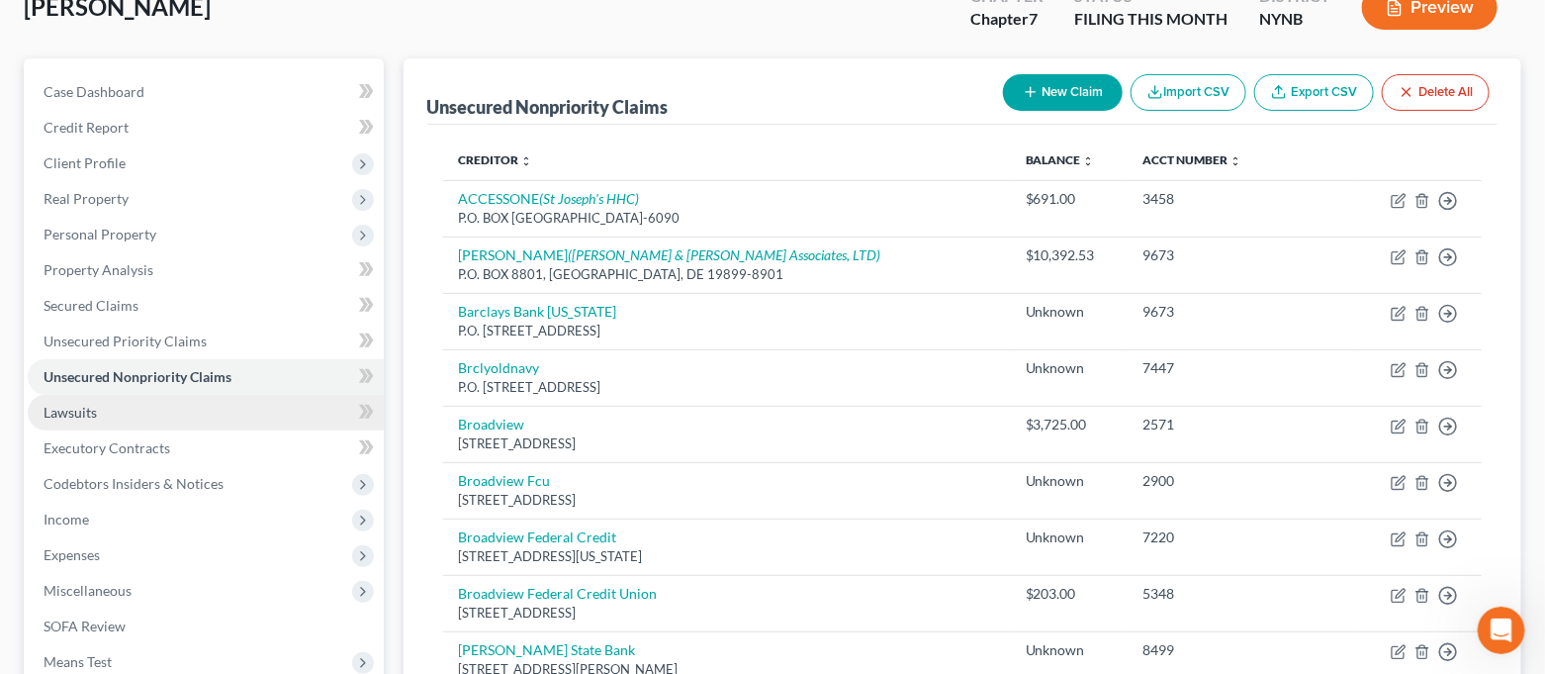
click at [178, 418] on link "Lawsuits" at bounding box center [206, 413] width 356 height 36
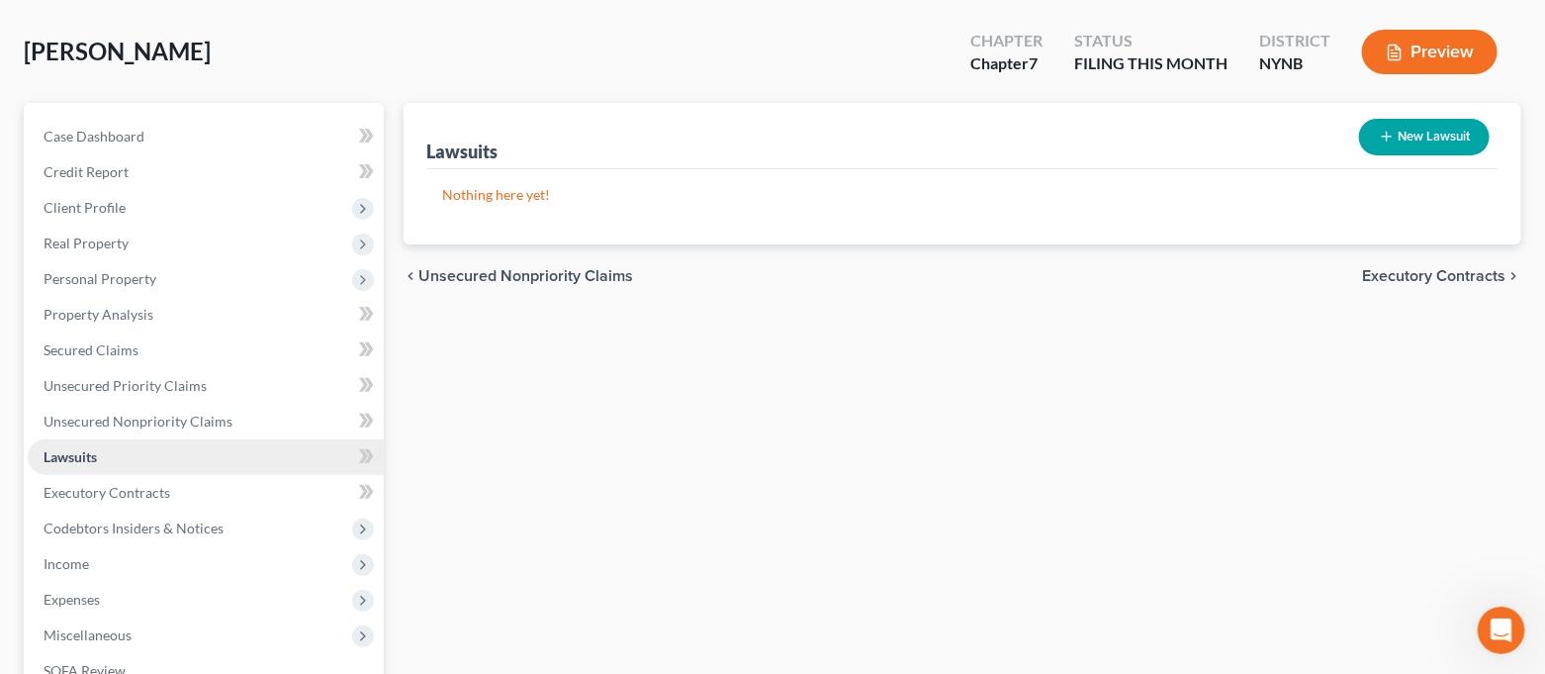
scroll to position [132, 0]
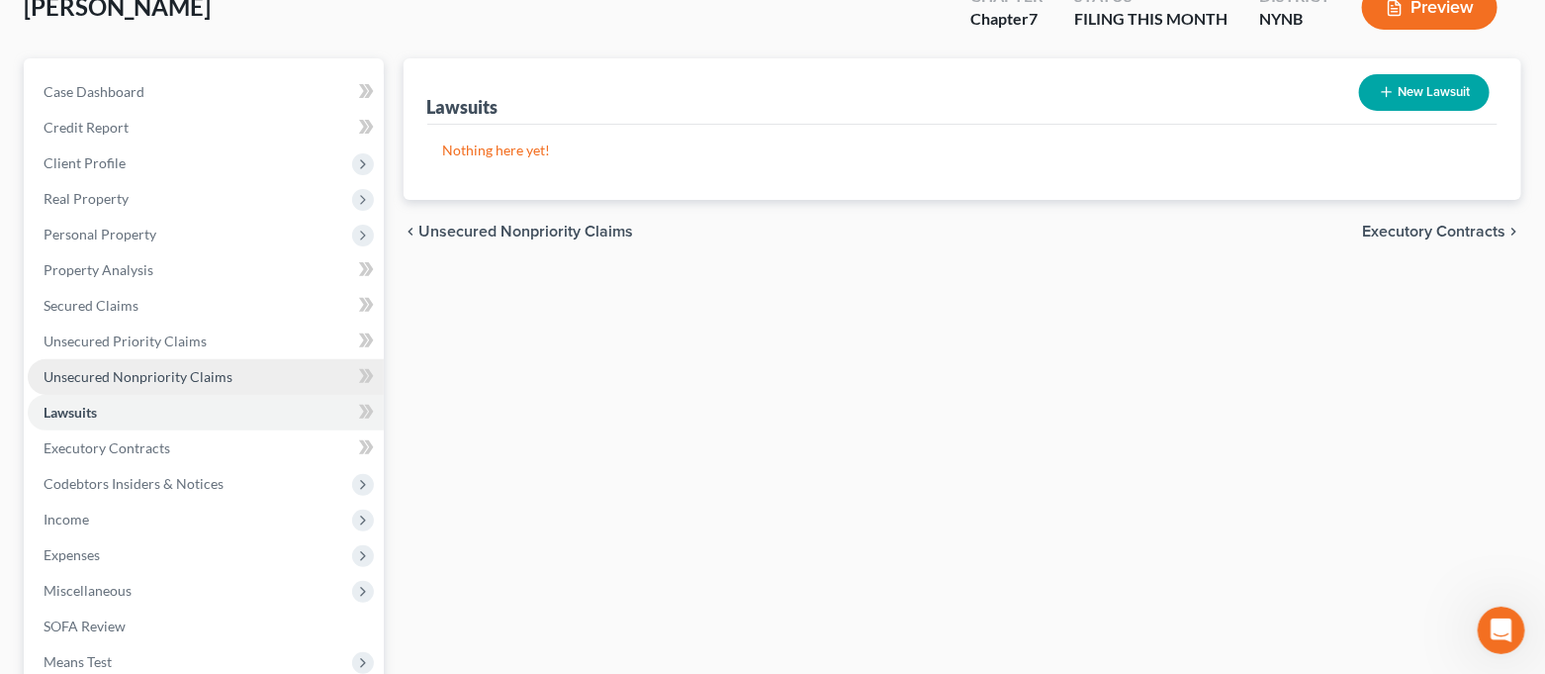
click at [157, 374] on span "Unsecured Nonpriority Claims" at bounding box center [138, 376] width 189 height 17
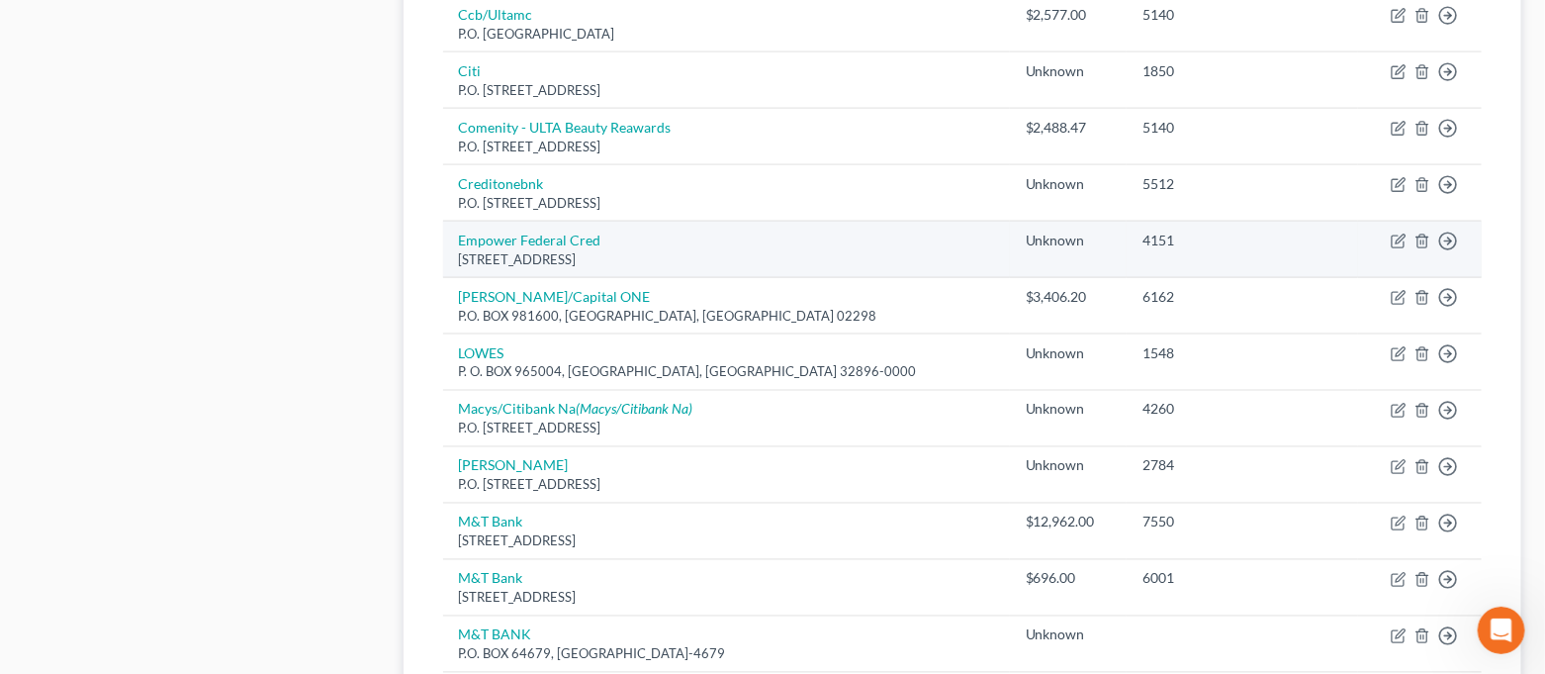
scroll to position [1319, 0]
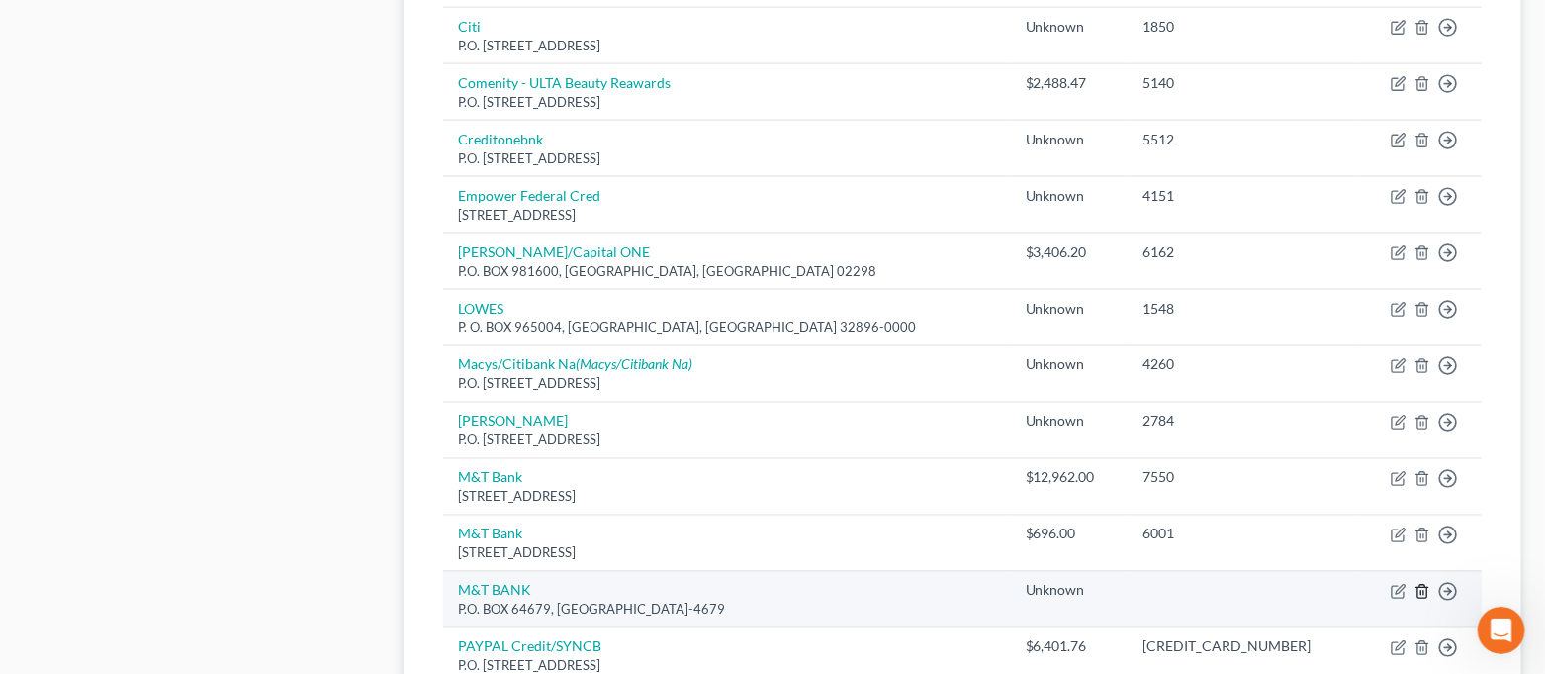
click at [1417, 591] on icon "button" at bounding box center [1423, 592] width 16 height 16
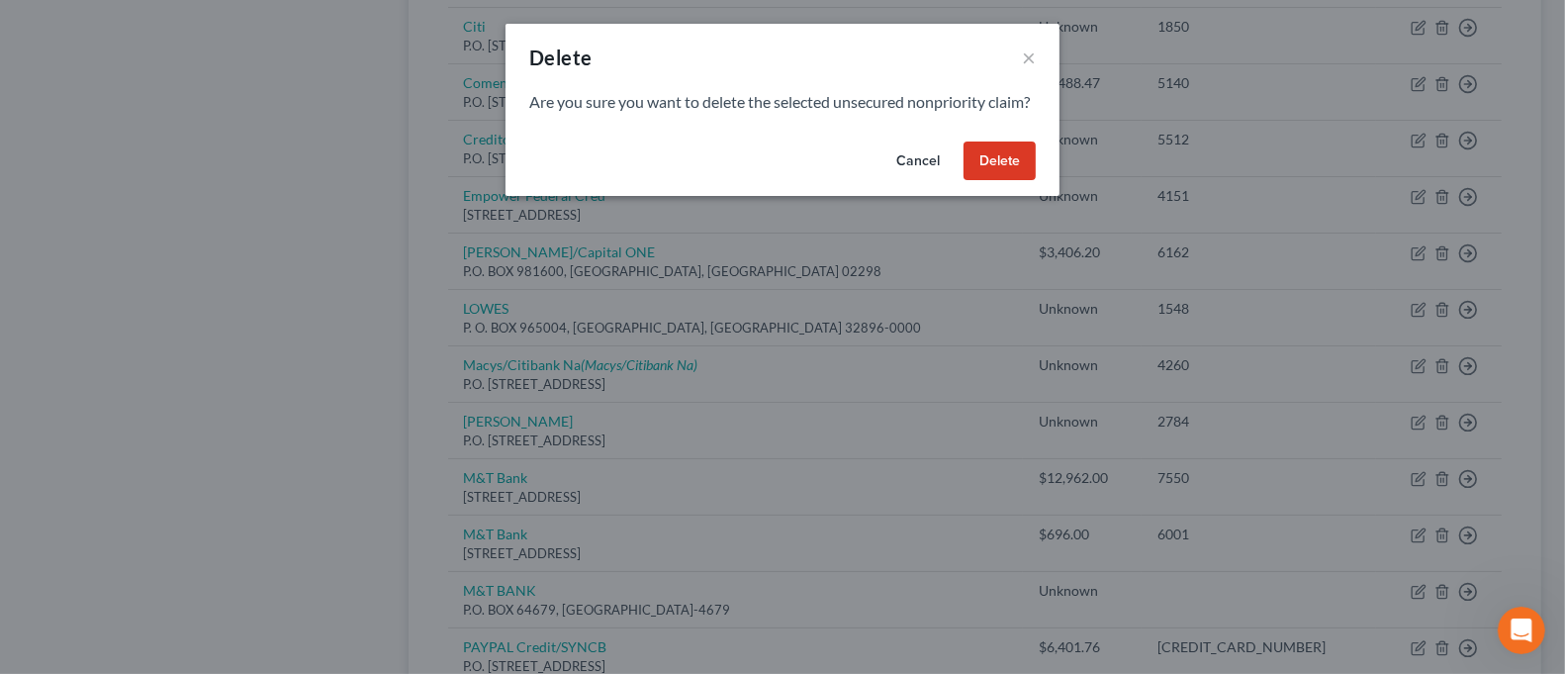
click at [1018, 178] on button "Delete" at bounding box center [1000, 161] width 72 height 40
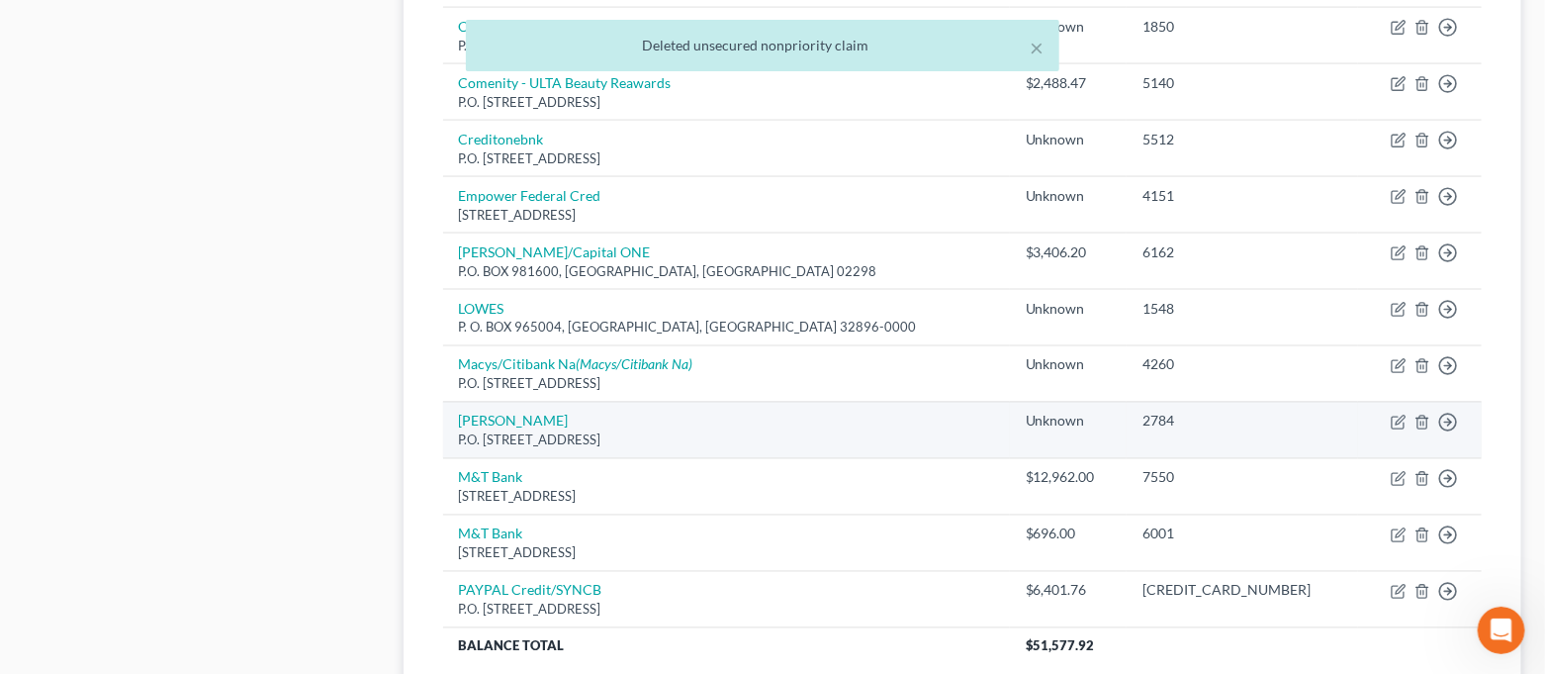
scroll to position [1450, 0]
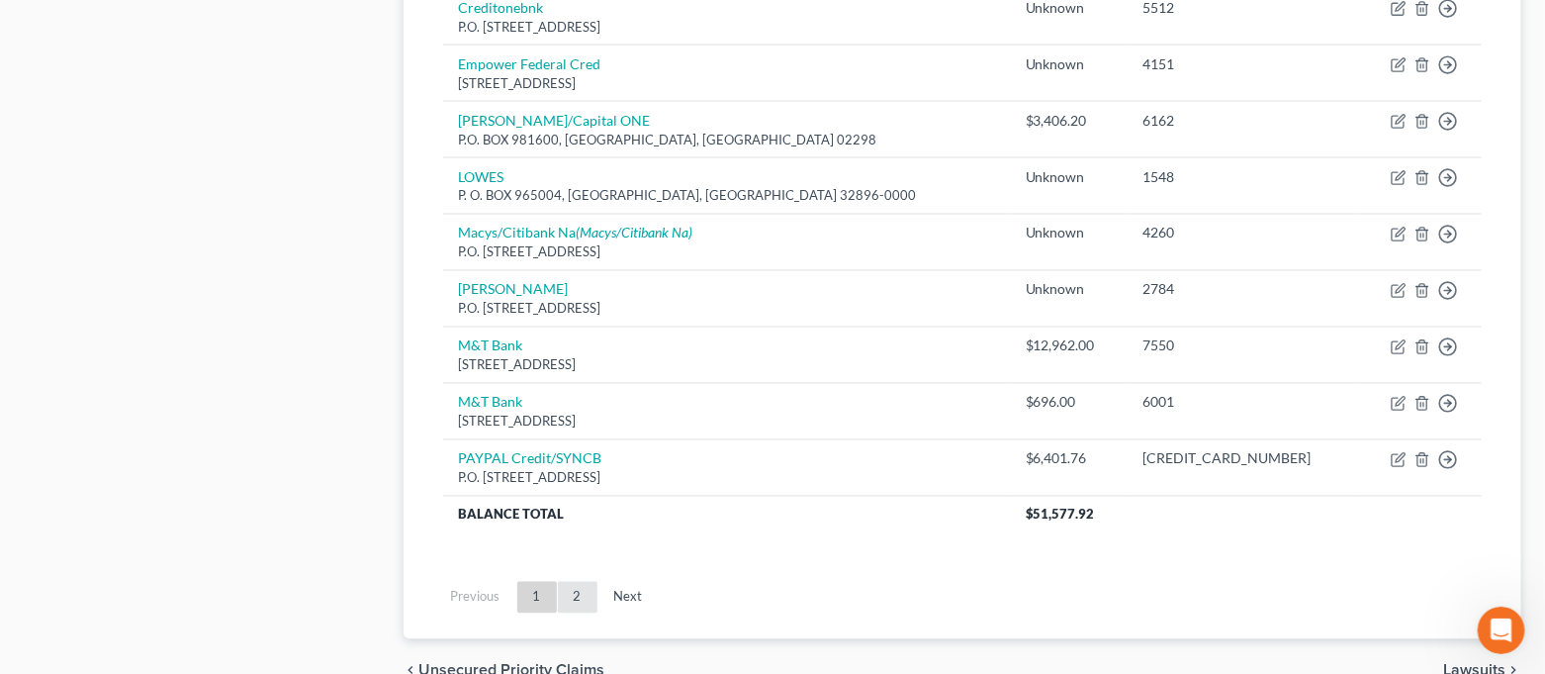
click at [588, 597] on link "2" at bounding box center [578, 598] width 40 height 32
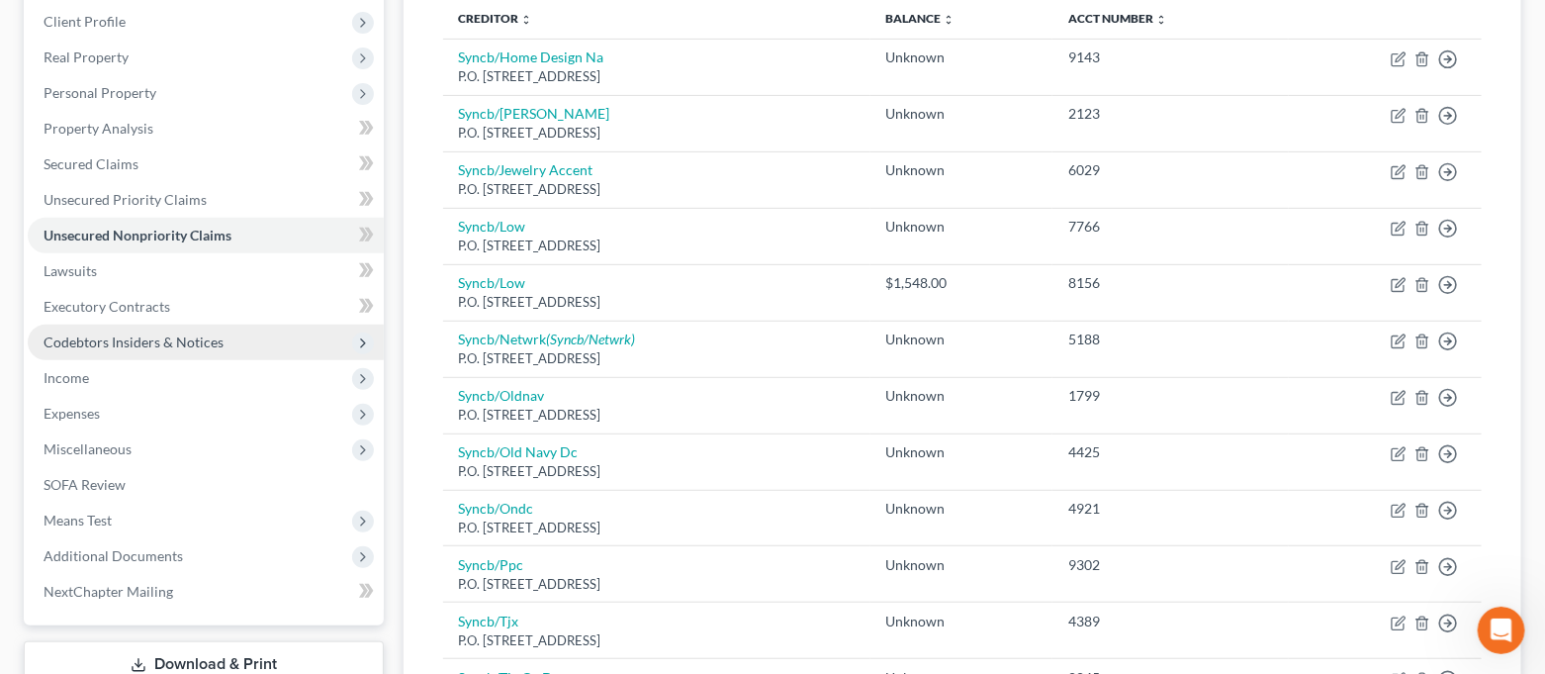
scroll to position [235, 0]
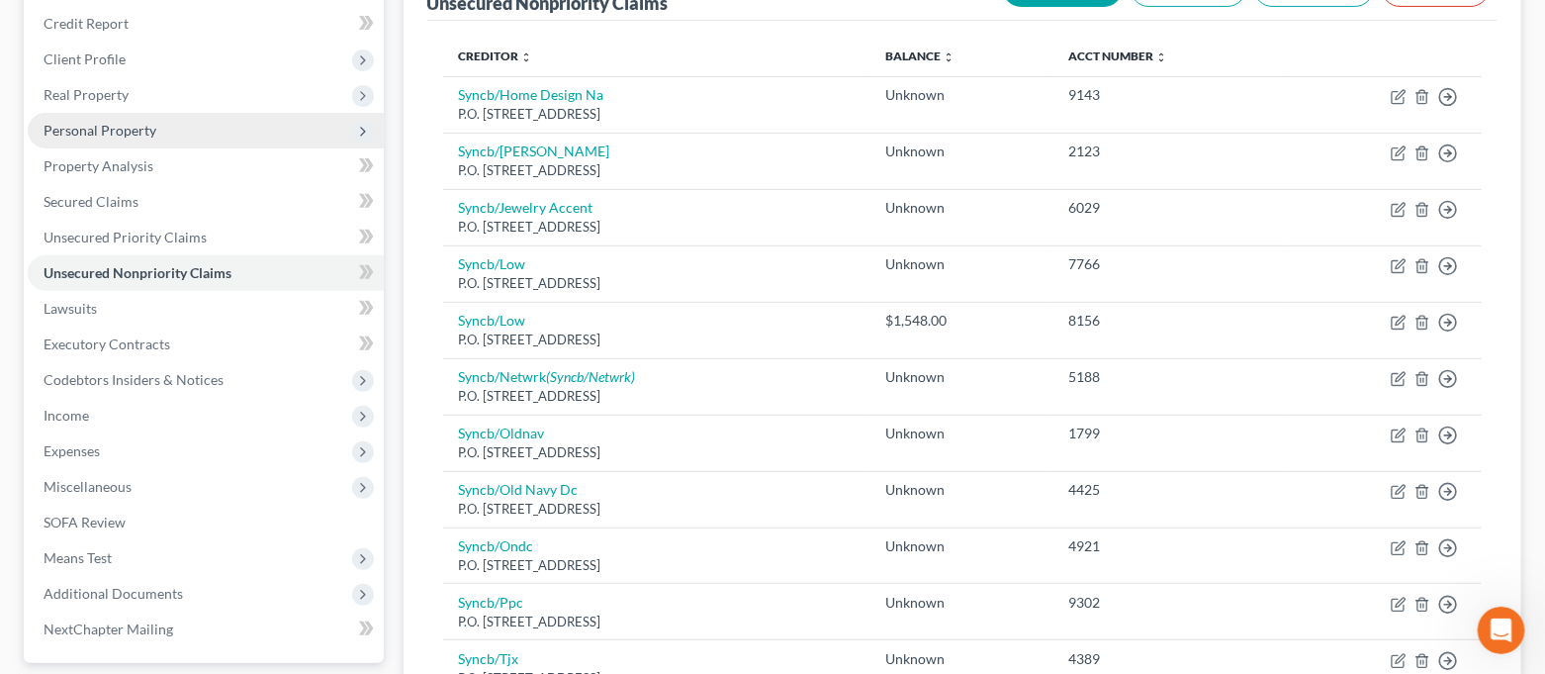
click at [162, 131] on span "Personal Property" at bounding box center [206, 131] width 356 height 36
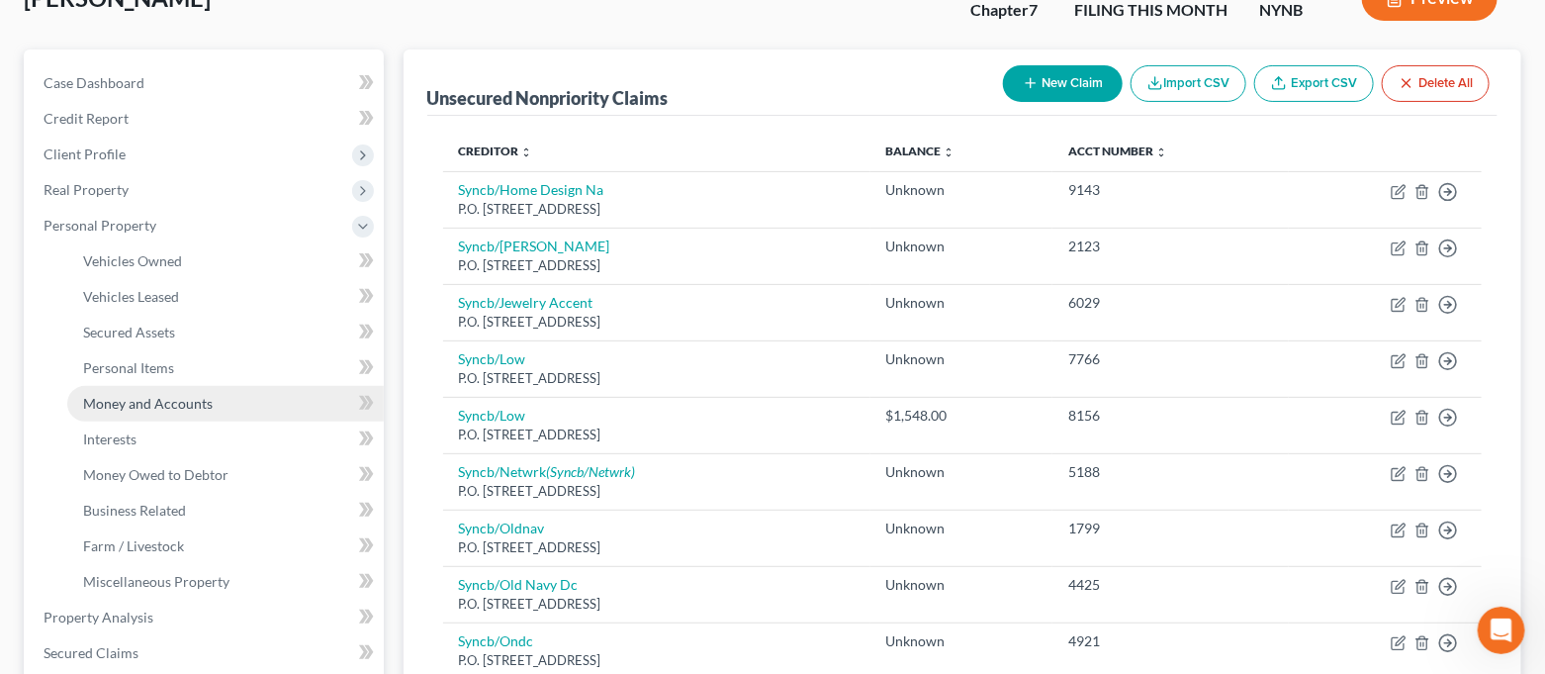
scroll to position [103, 0]
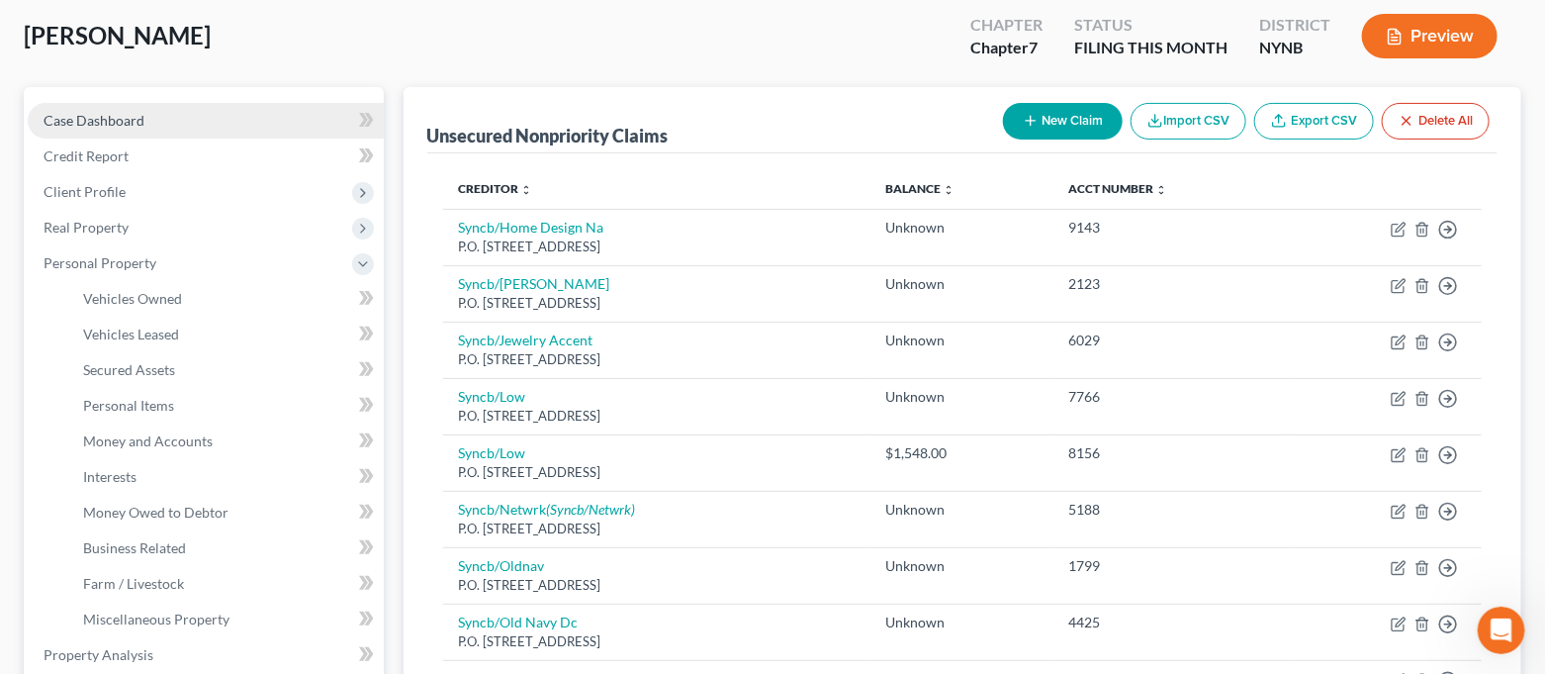
click at [154, 107] on link "Case Dashboard" at bounding box center [206, 121] width 356 height 36
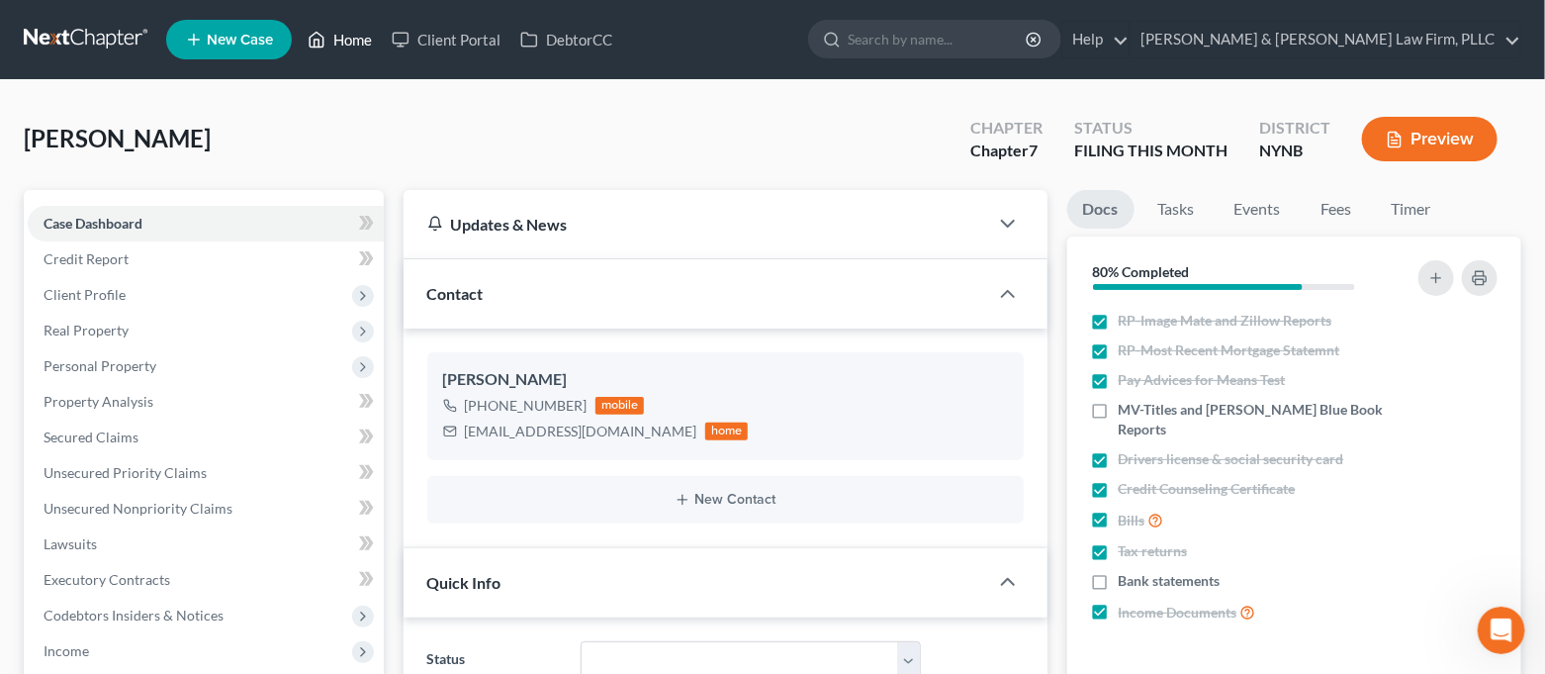
click at [336, 51] on link "Home" at bounding box center [340, 40] width 84 height 36
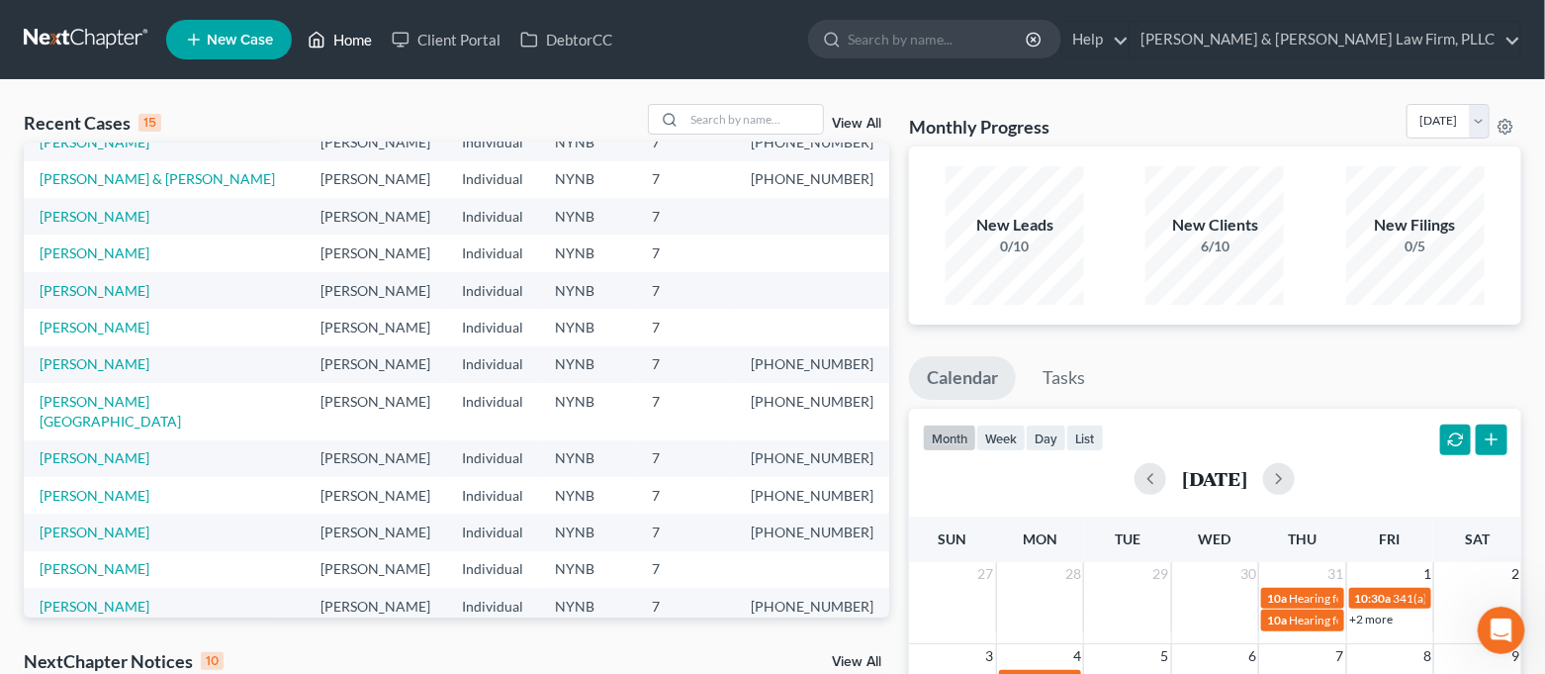
scroll to position [136, 0]
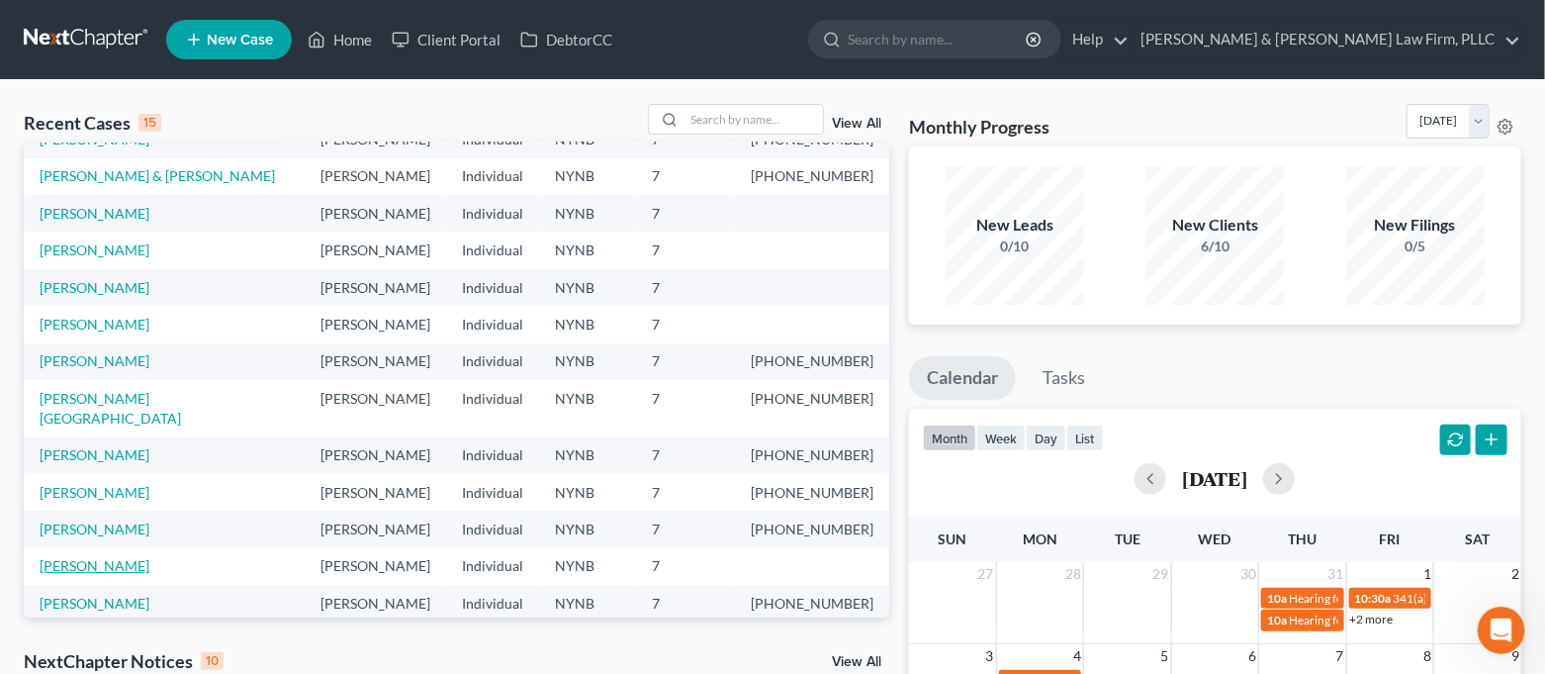
click at [90, 557] on link "[PERSON_NAME]" at bounding box center [95, 565] width 110 height 17
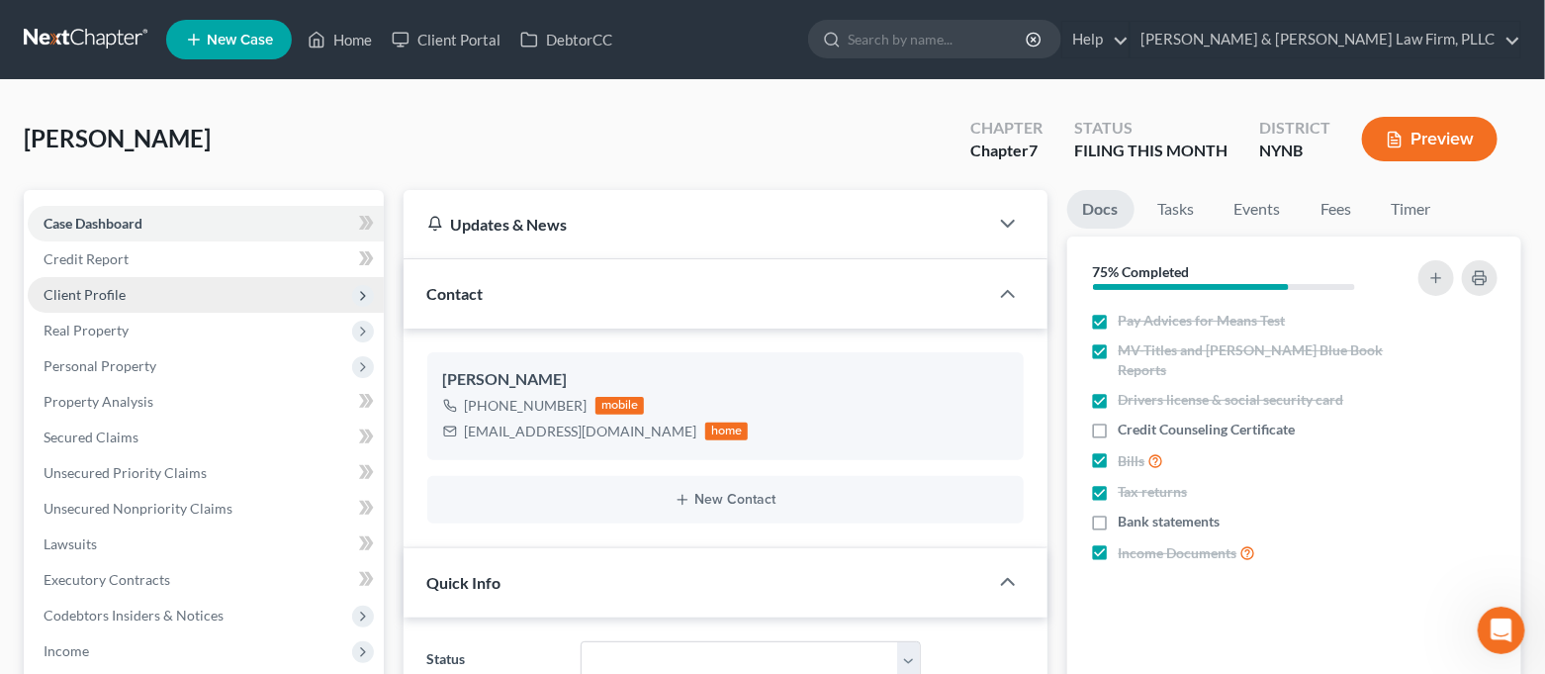
scroll to position [3981, 0]
click at [194, 297] on span "Client Profile" at bounding box center [206, 295] width 356 height 36
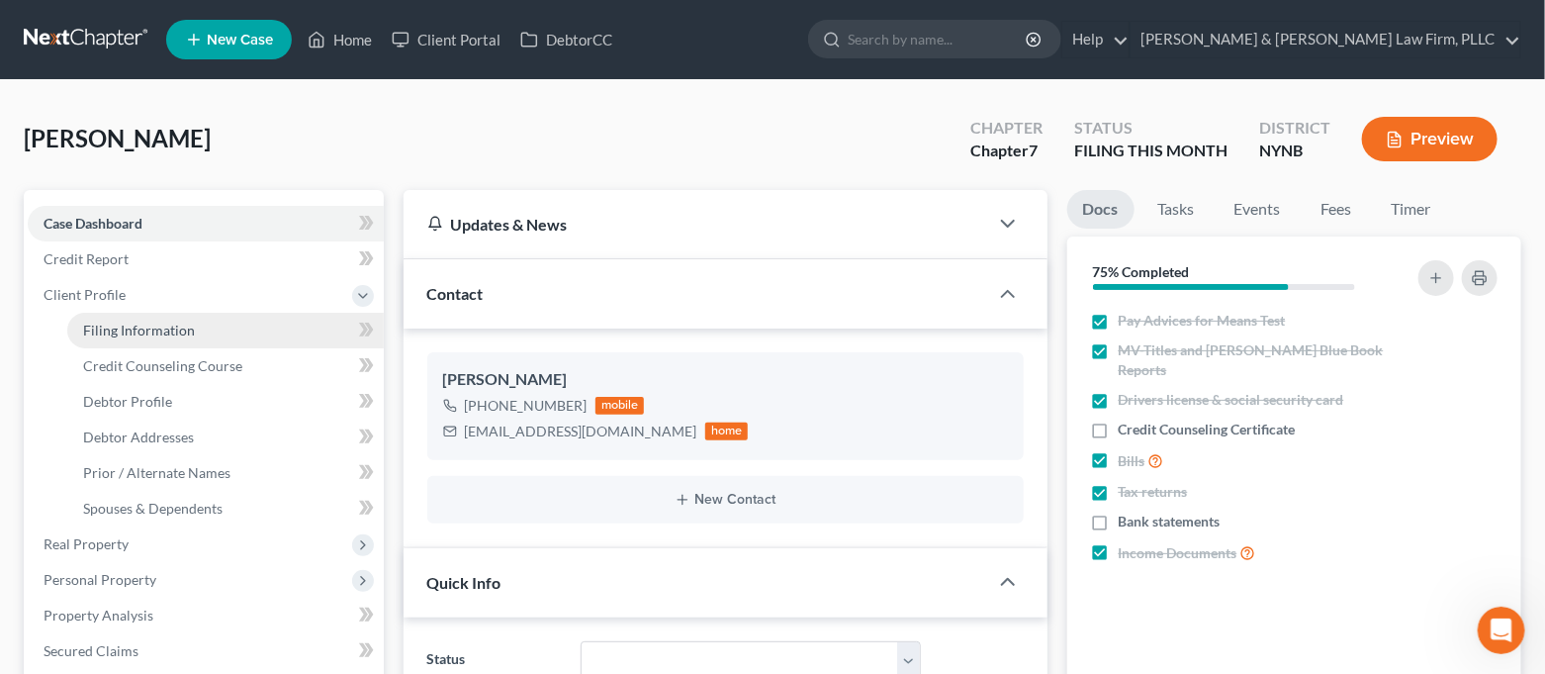
click at [188, 327] on span "Filing Information" at bounding box center [139, 330] width 112 height 17
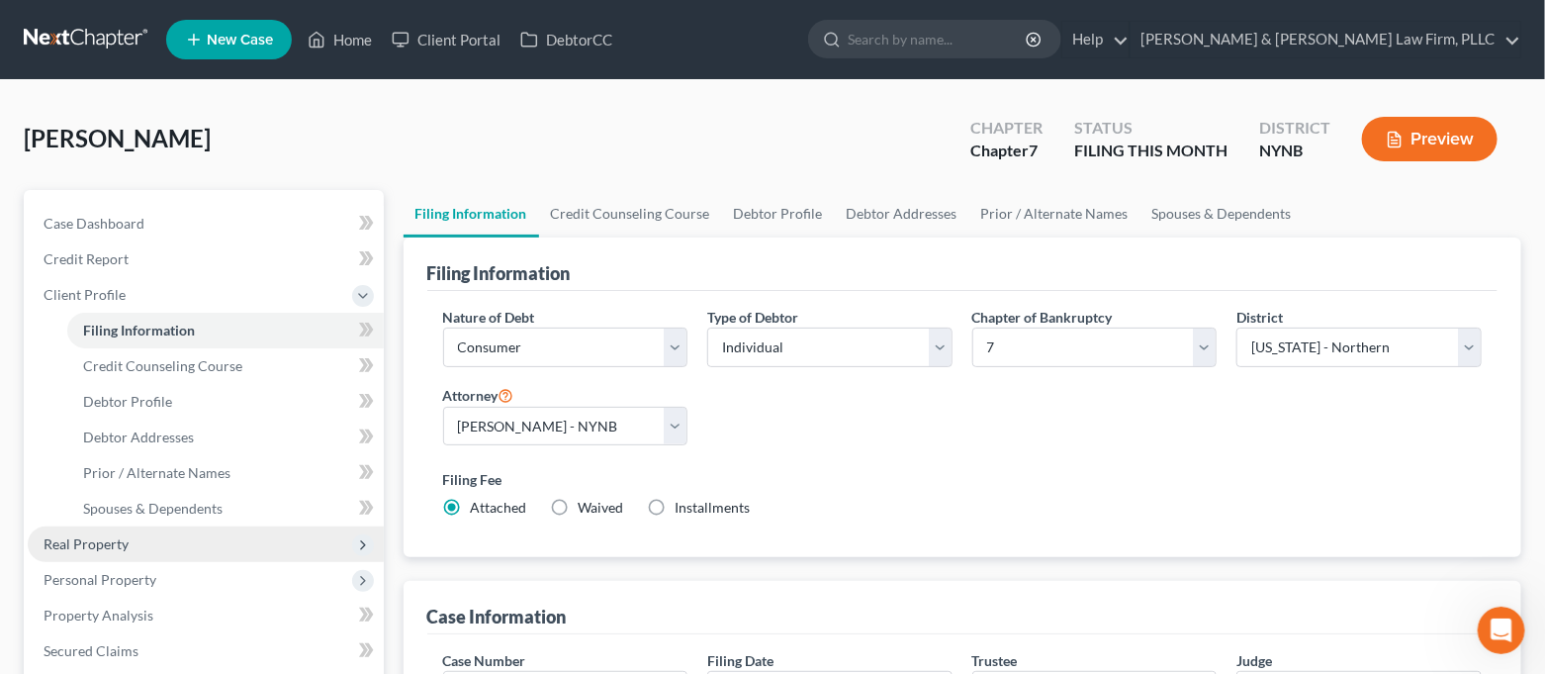
click at [72, 545] on span "Real Property" at bounding box center [86, 543] width 85 height 17
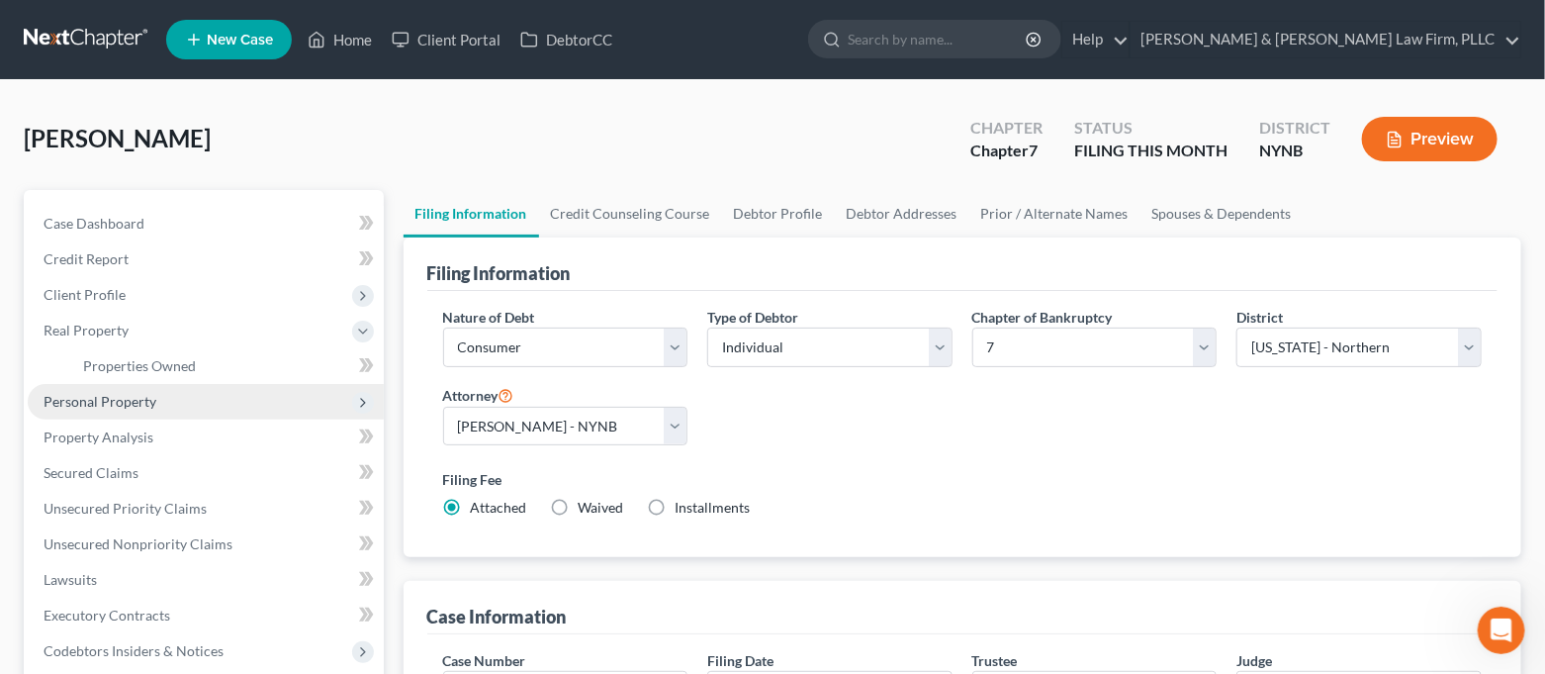
click at [141, 399] on span "Personal Property" at bounding box center [100, 401] width 113 height 17
click at [151, 407] on span "Vehicles Owned" at bounding box center [132, 401] width 99 height 17
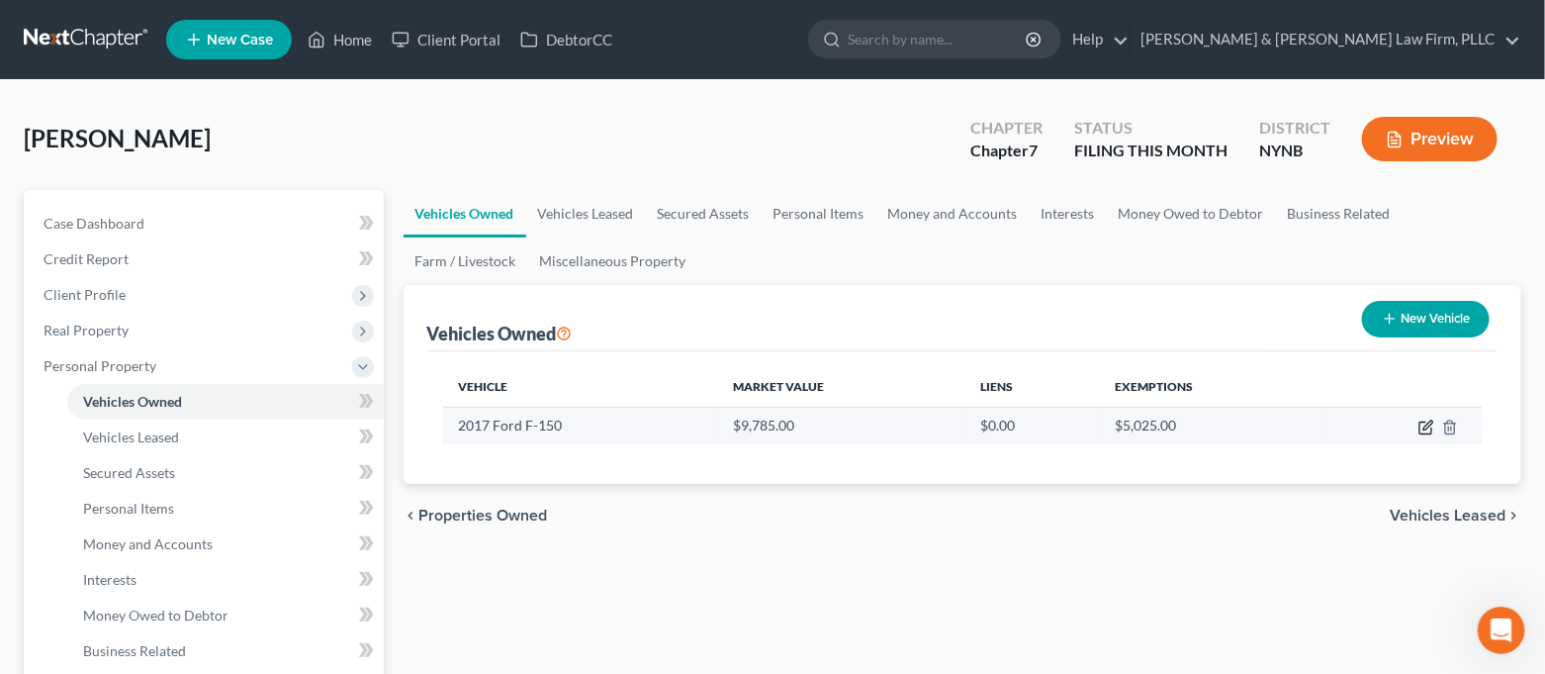
click at [1425, 429] on icon "button" at bounding box center [1428, 424] width 9 height 9
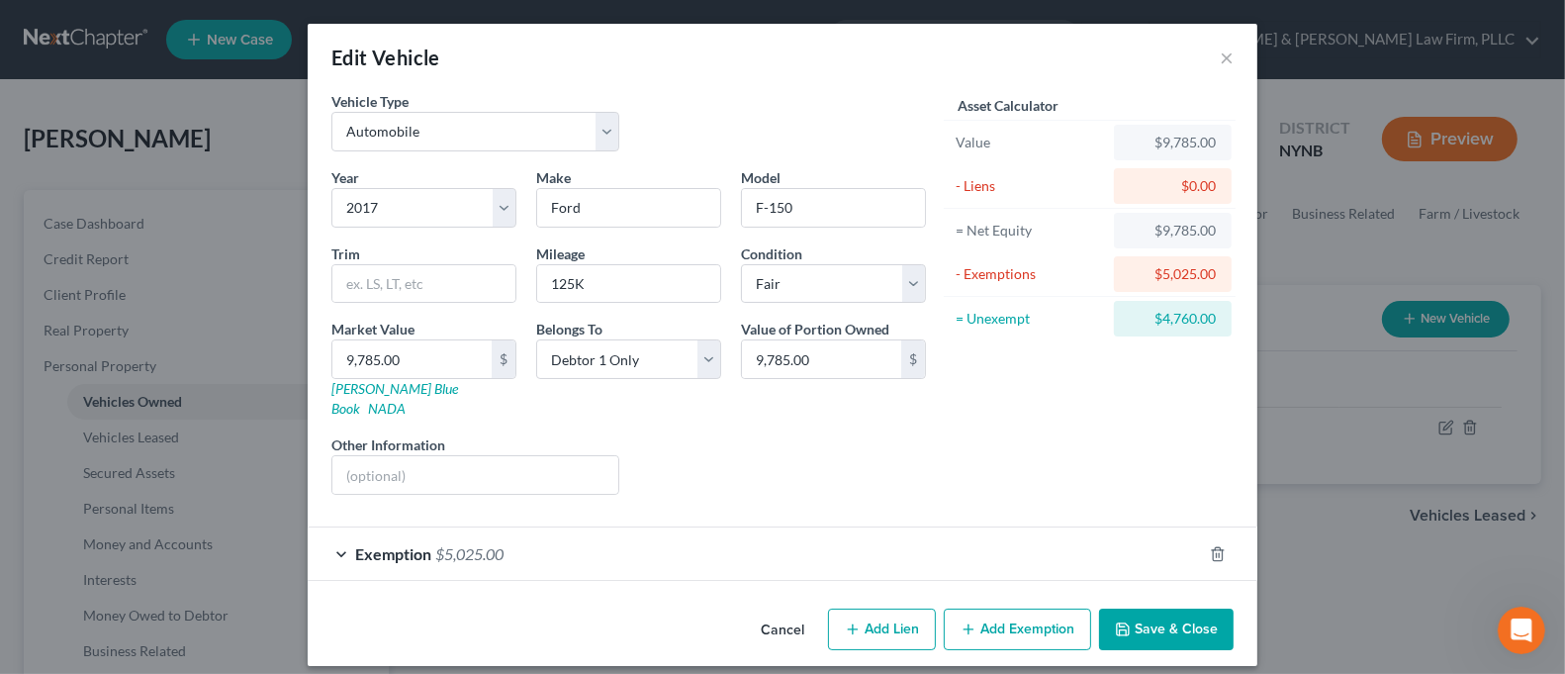
click at [1161, 617] on button "Save & Close" at bounding box center [1166, 629] width 135 height 42
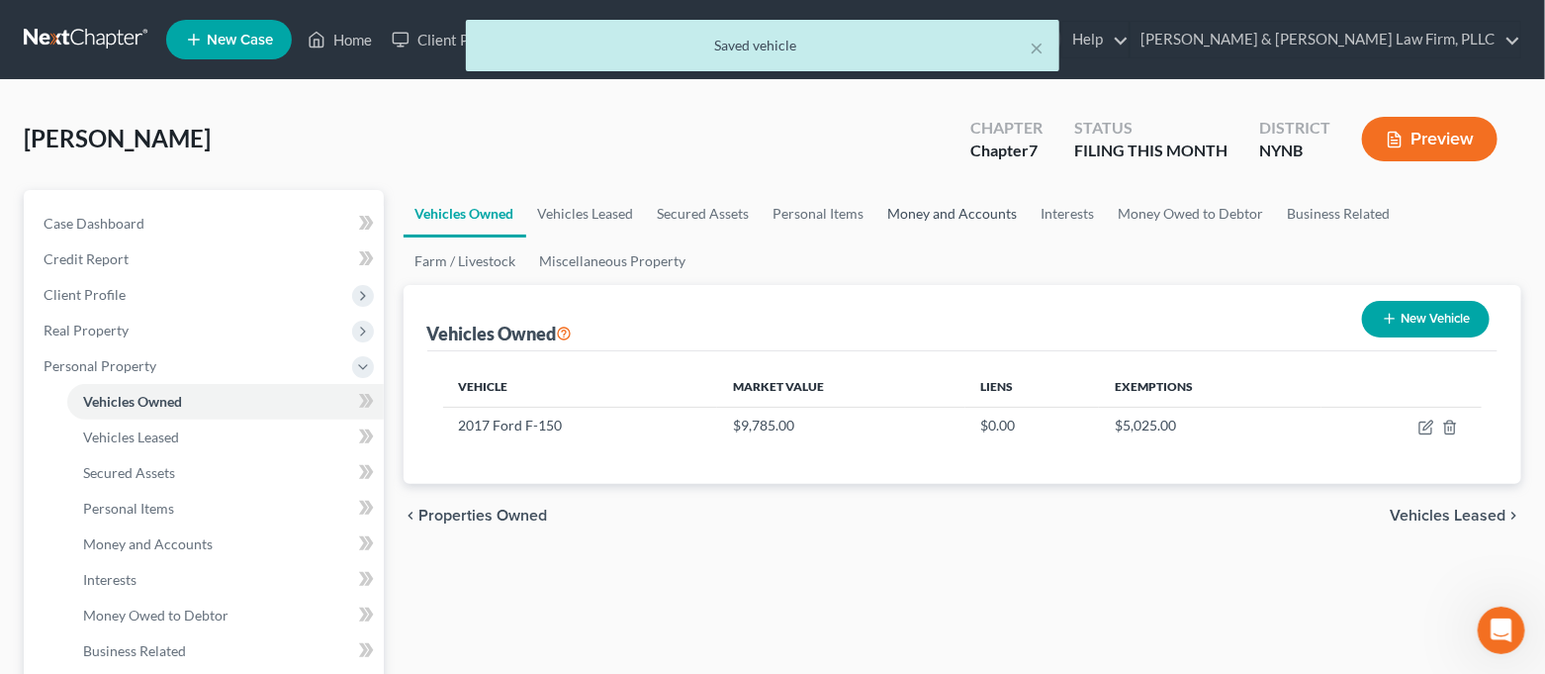
click at [912, 210] on link "Money and Accounts" at bounding box center [953, 213] width 153 height 47
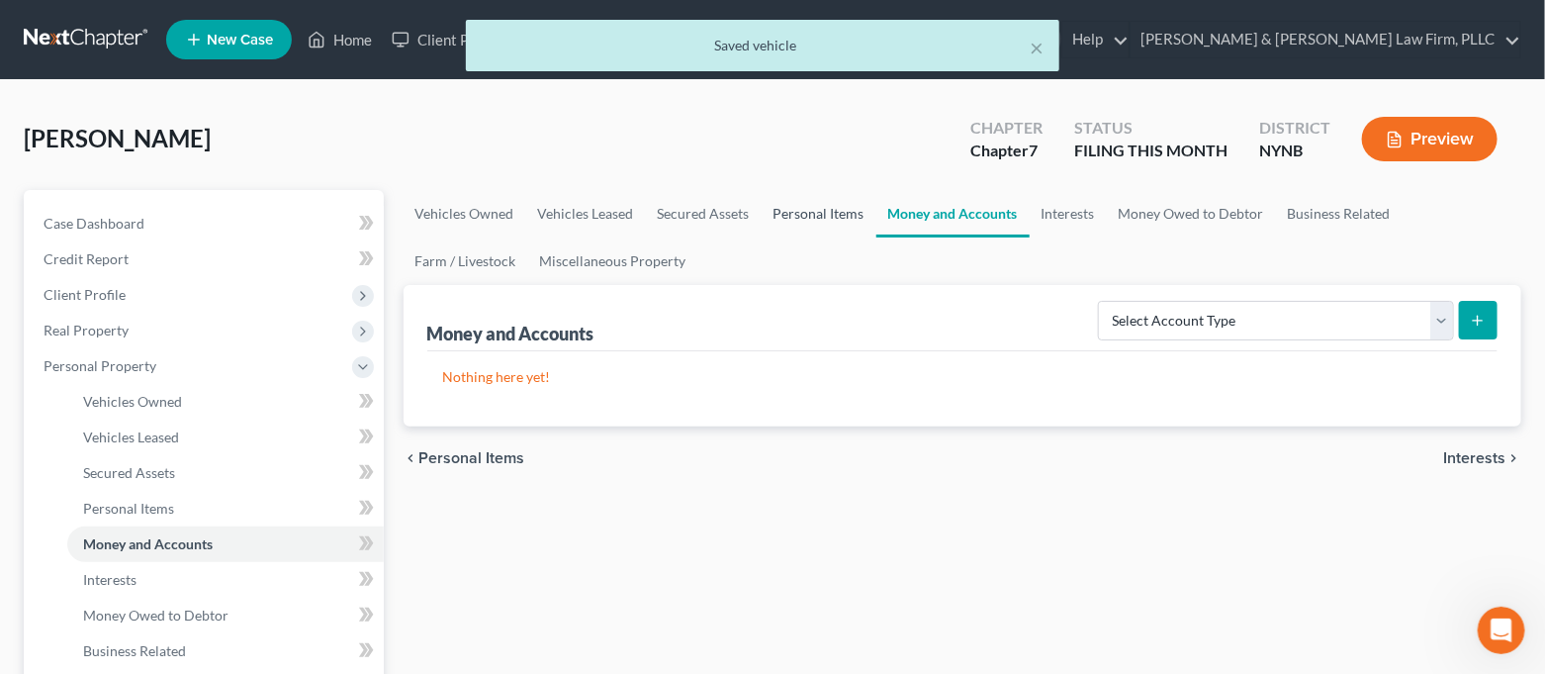
click at [807, 211] on link "Personal Items" at bounding box center [819, 213] width 115 height 47
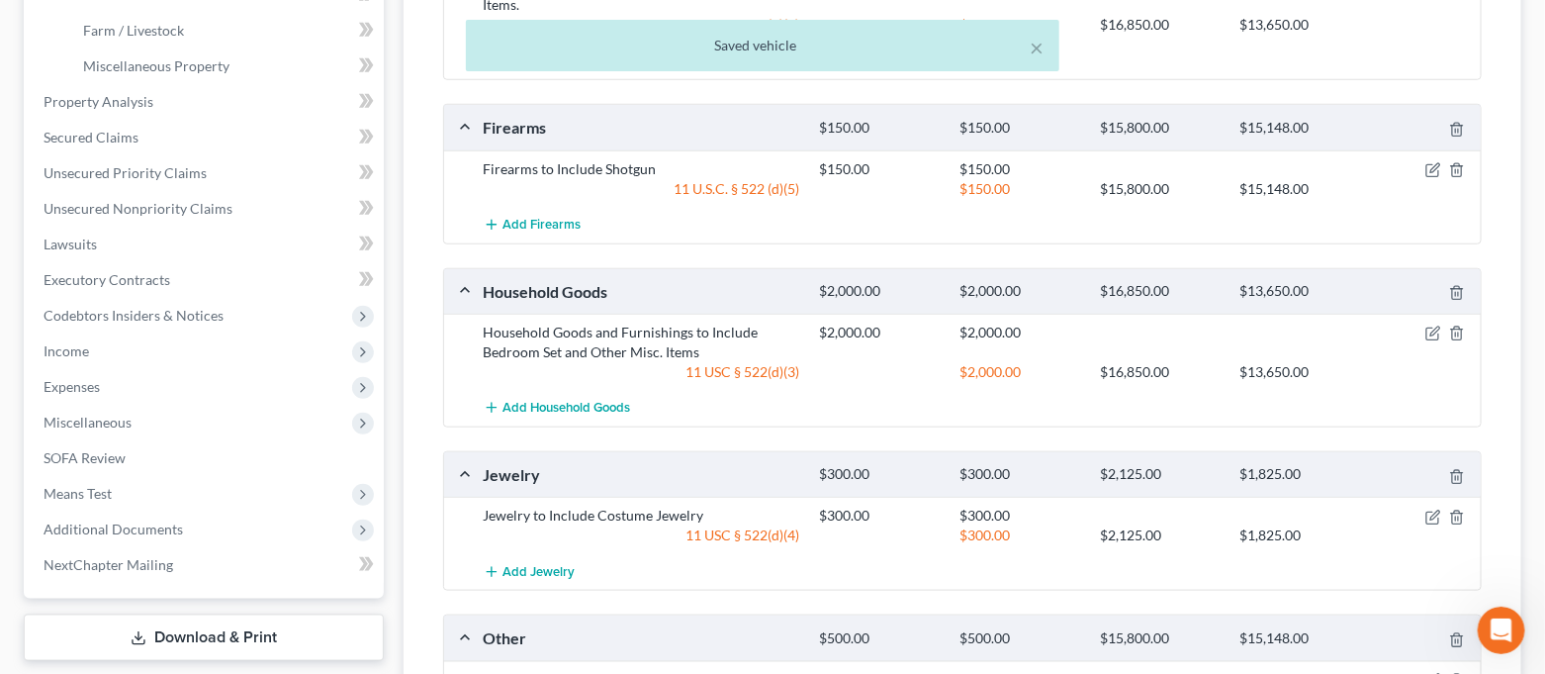
scroll to position [659, 0]
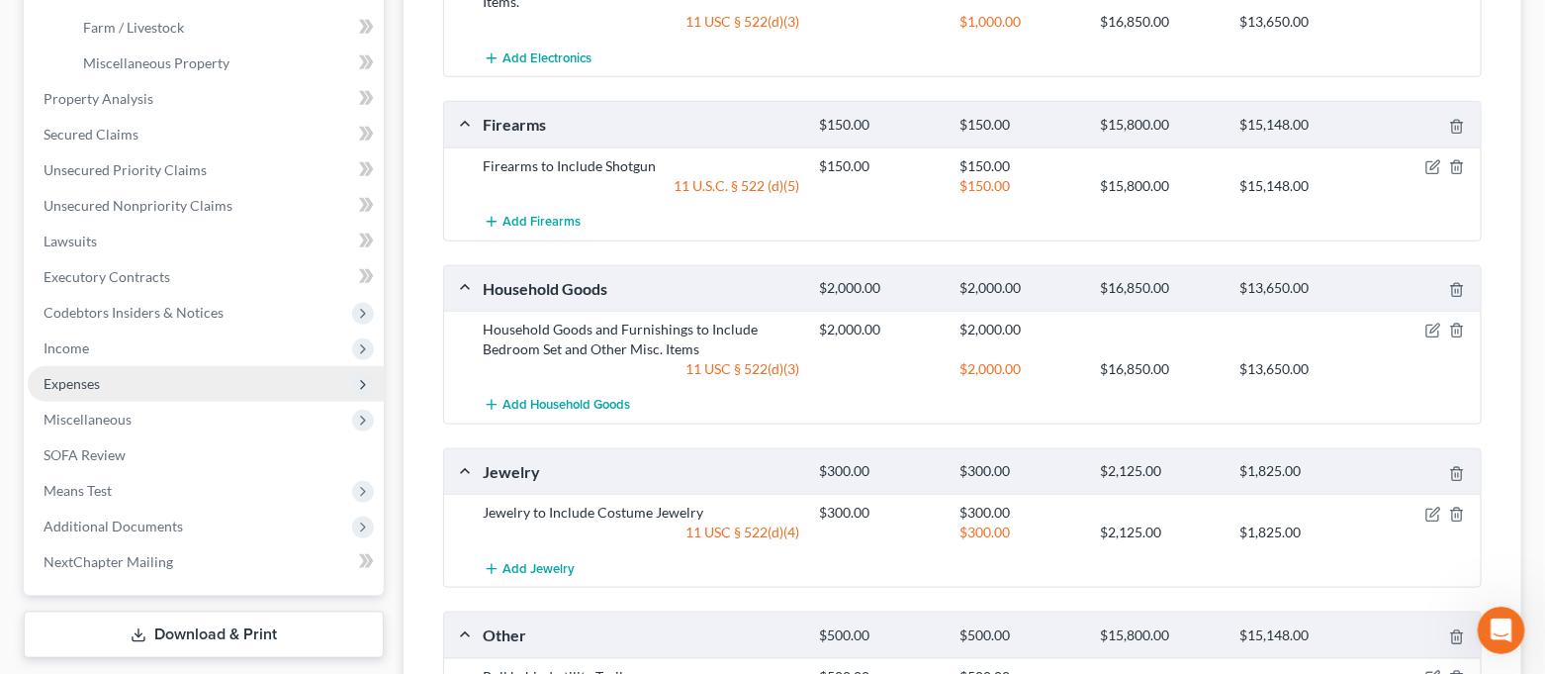
click at [124, 376] on span "Expenses" at bounding box center [206, 384] width 356 height 36
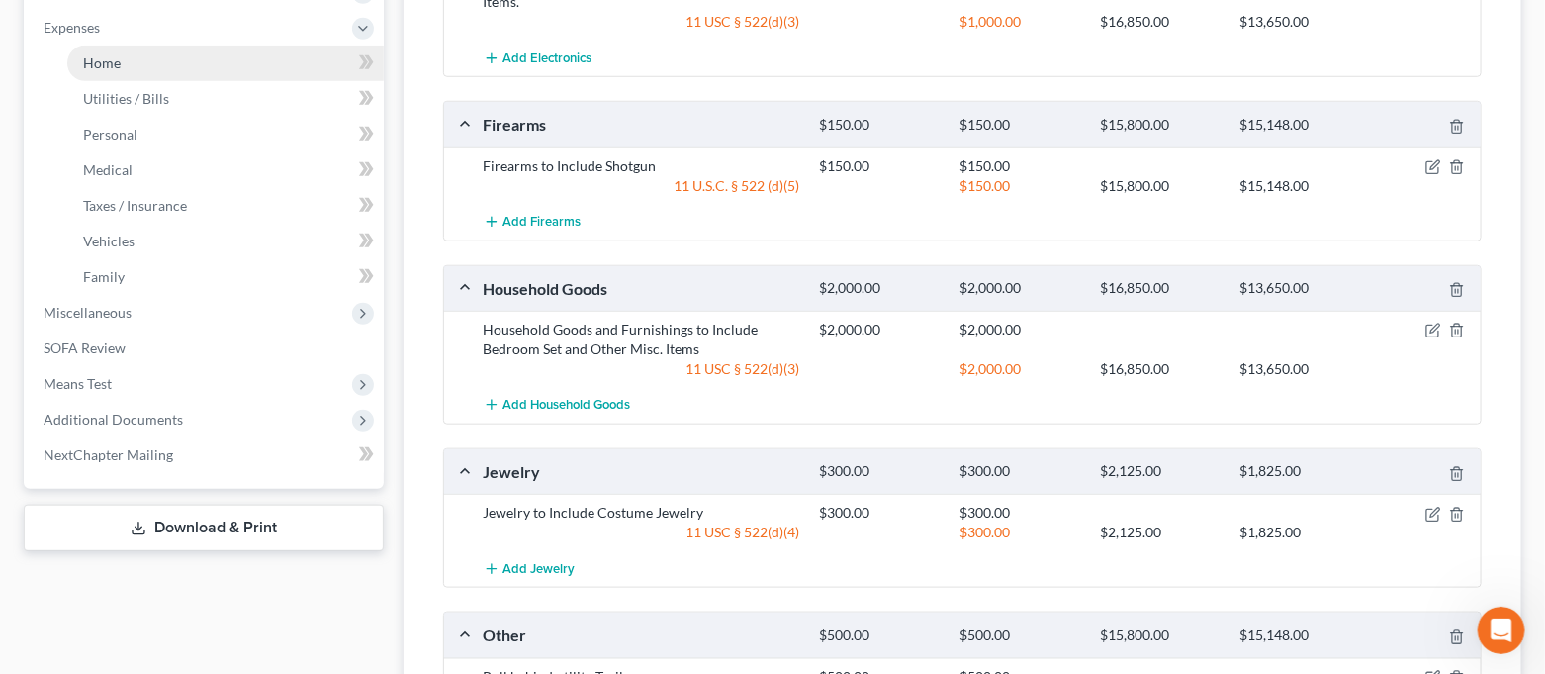
click at [157, 67] on link "Home" at bounding box center [225, 64] width 317 height 36
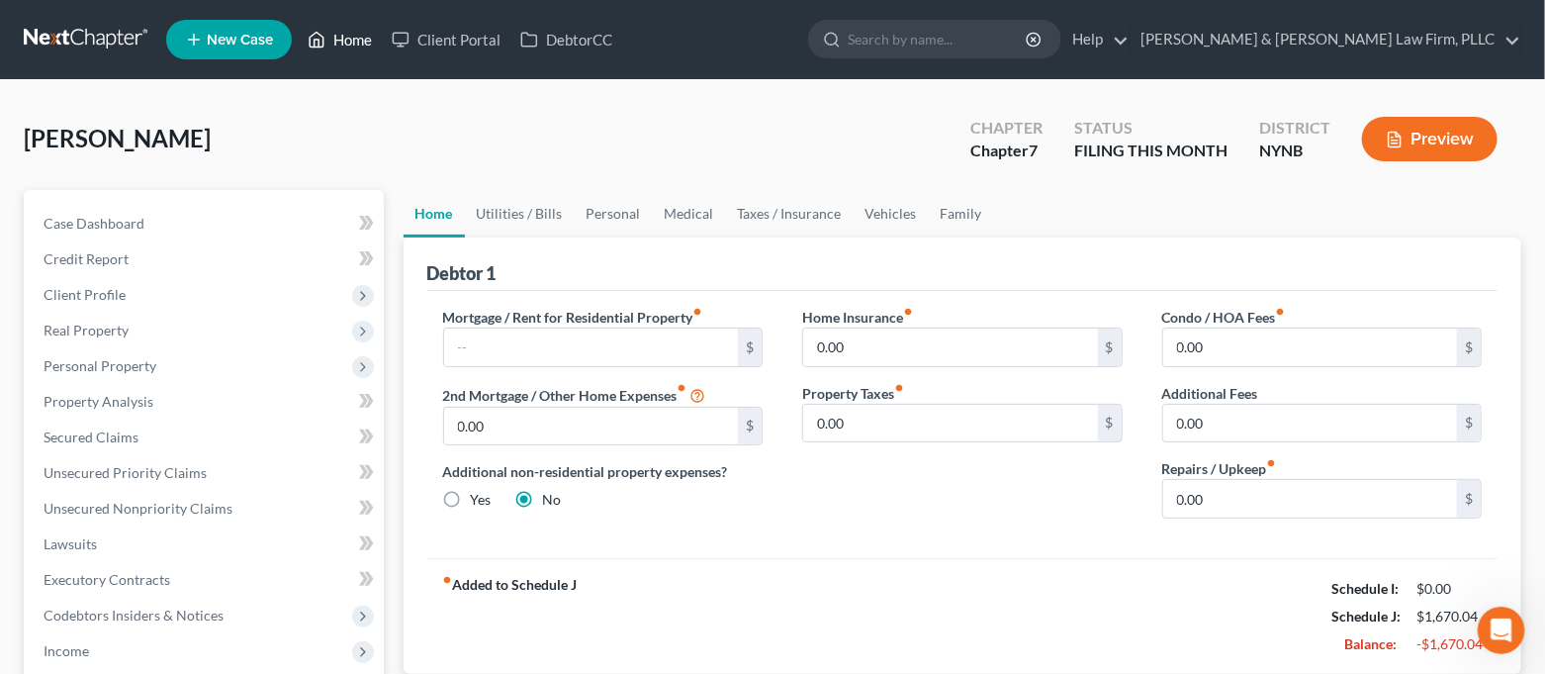
click at [350, 46] on link "Home" at bounding box center [340, 40] width 84 height 36
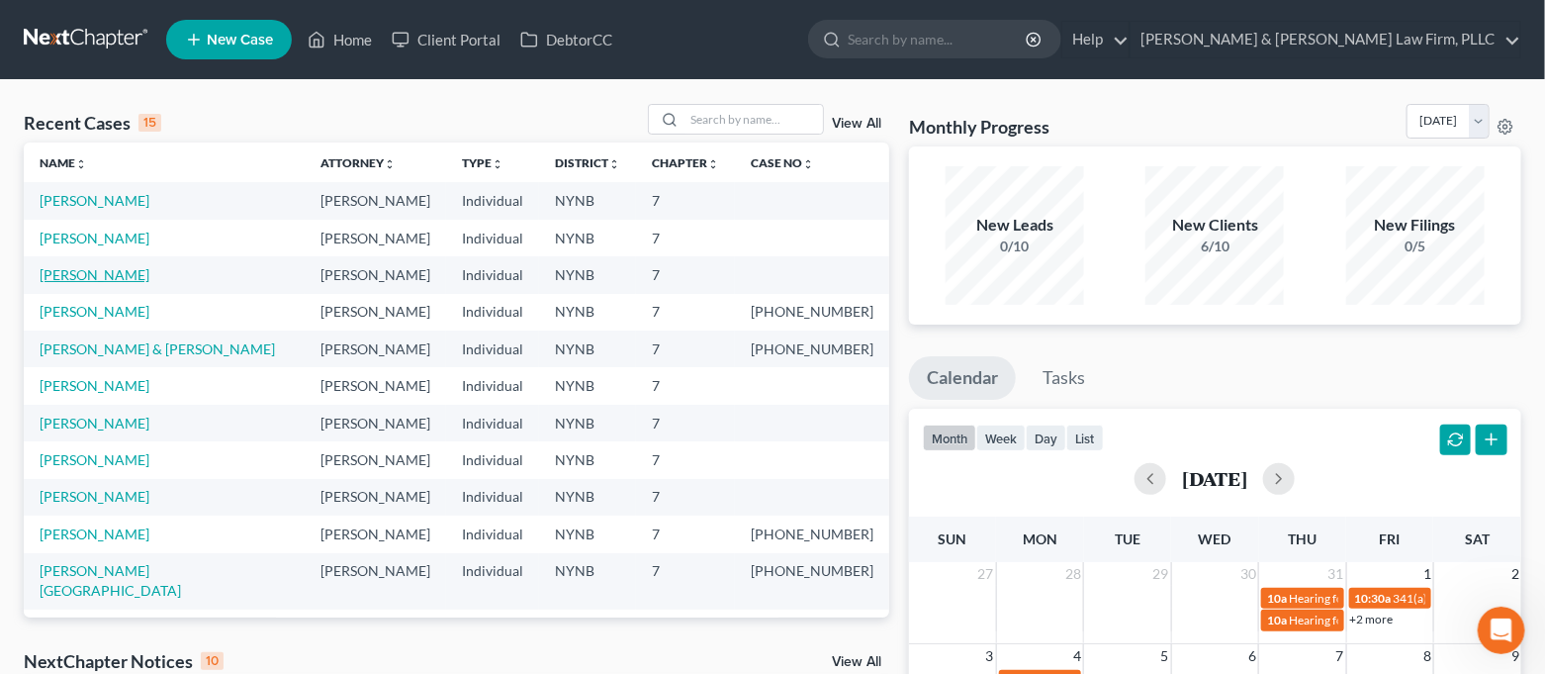
click at [116, 271] on link "[PERSON_NAME]" at bounding box center [95, 274] width 110 height 17
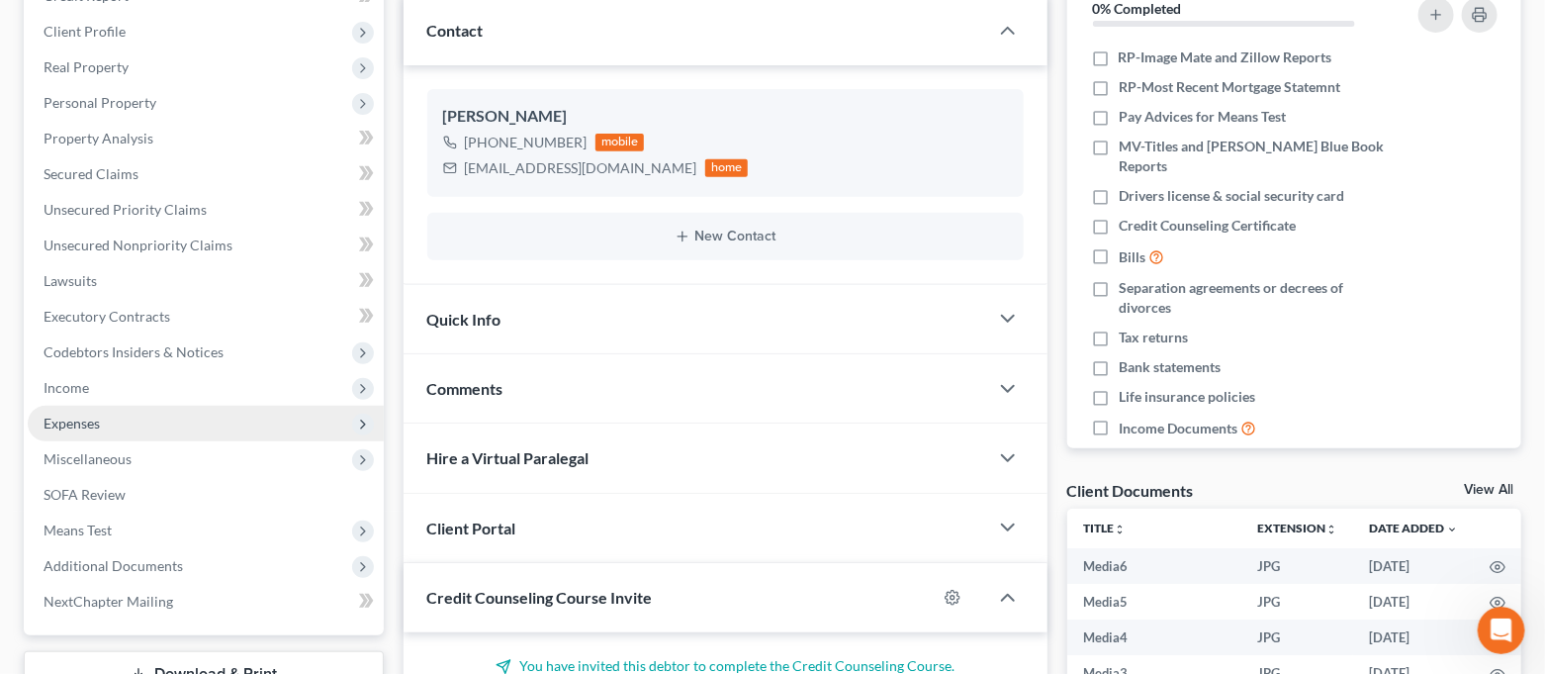
scroll to position [5964, 0]
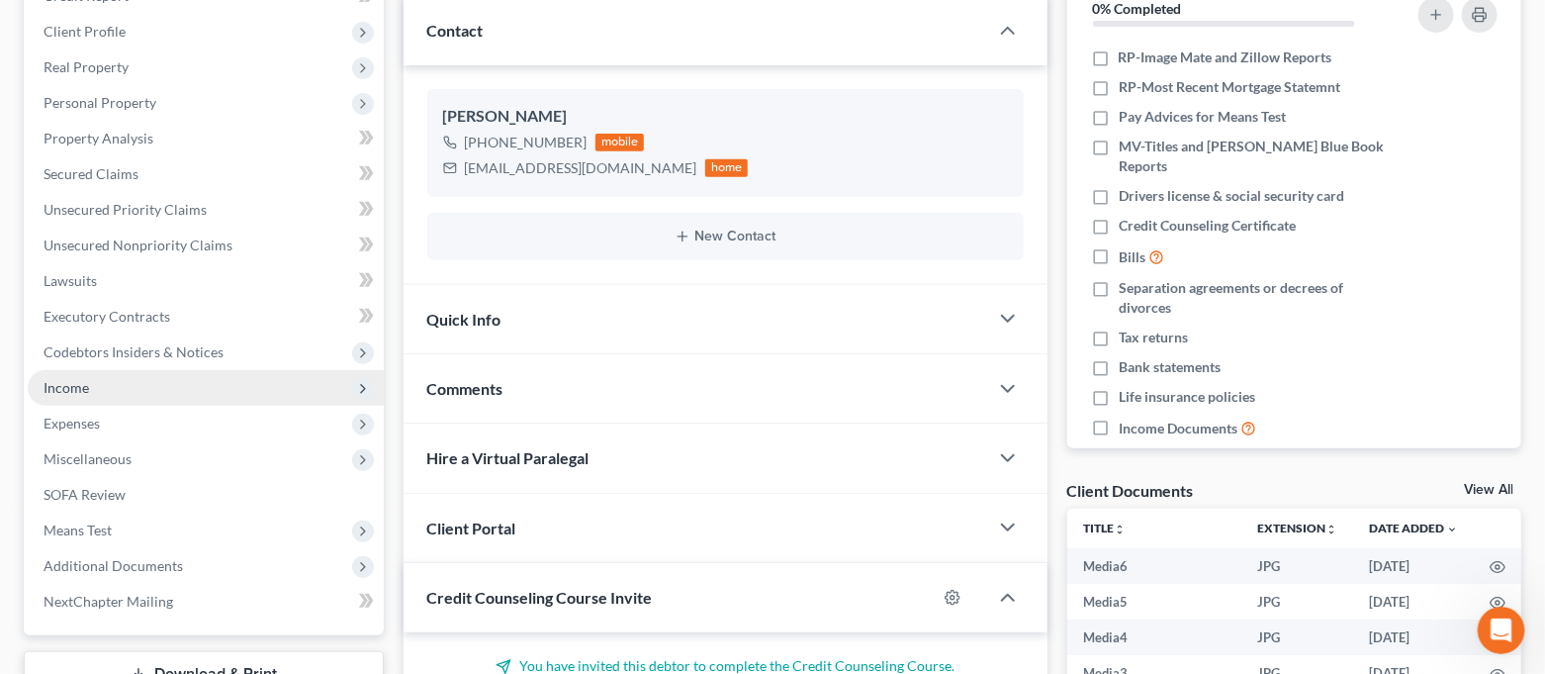
click at [135, 384] on span "Income" at bounding box center [206, 388] width 356 height 36
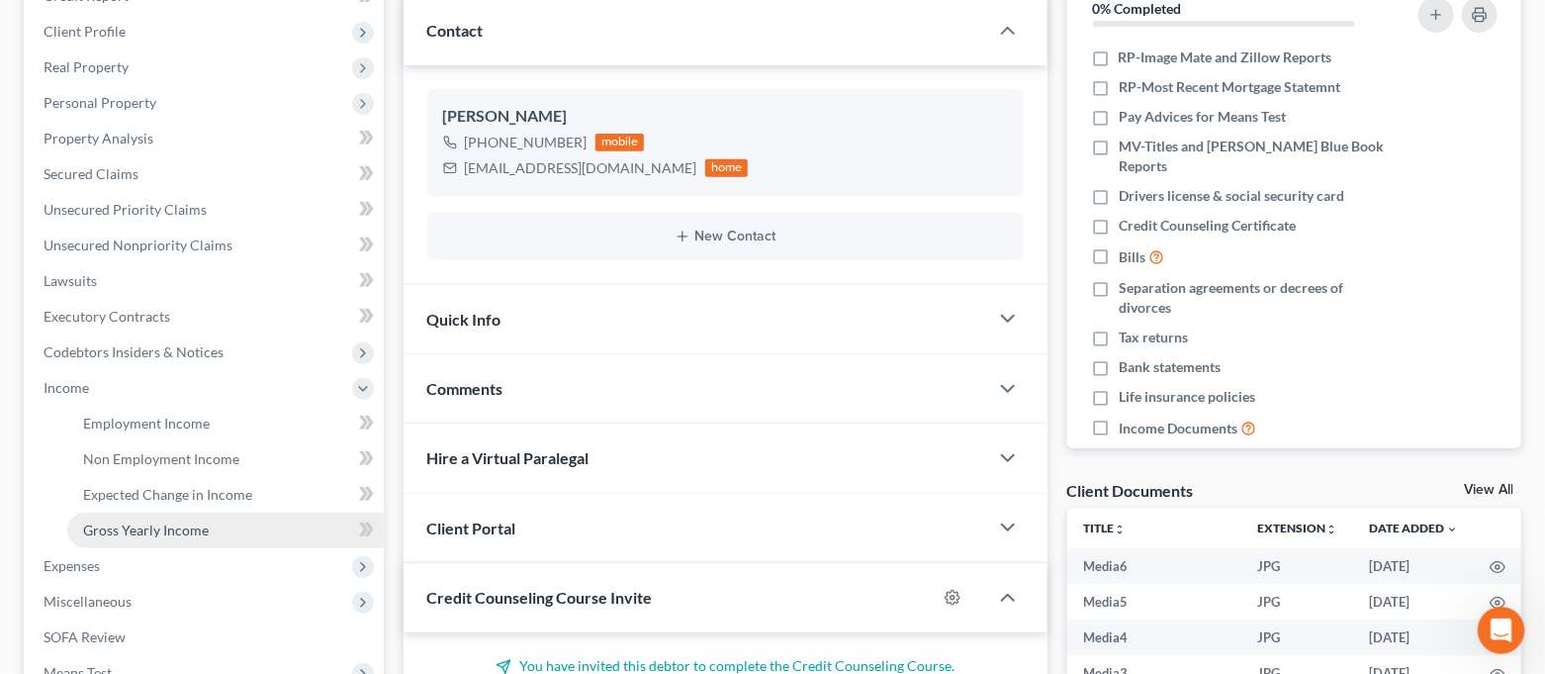
click at [139, 517] on link "Gross Yearly Income" at bounding box center [225, 530] width 317 height 36
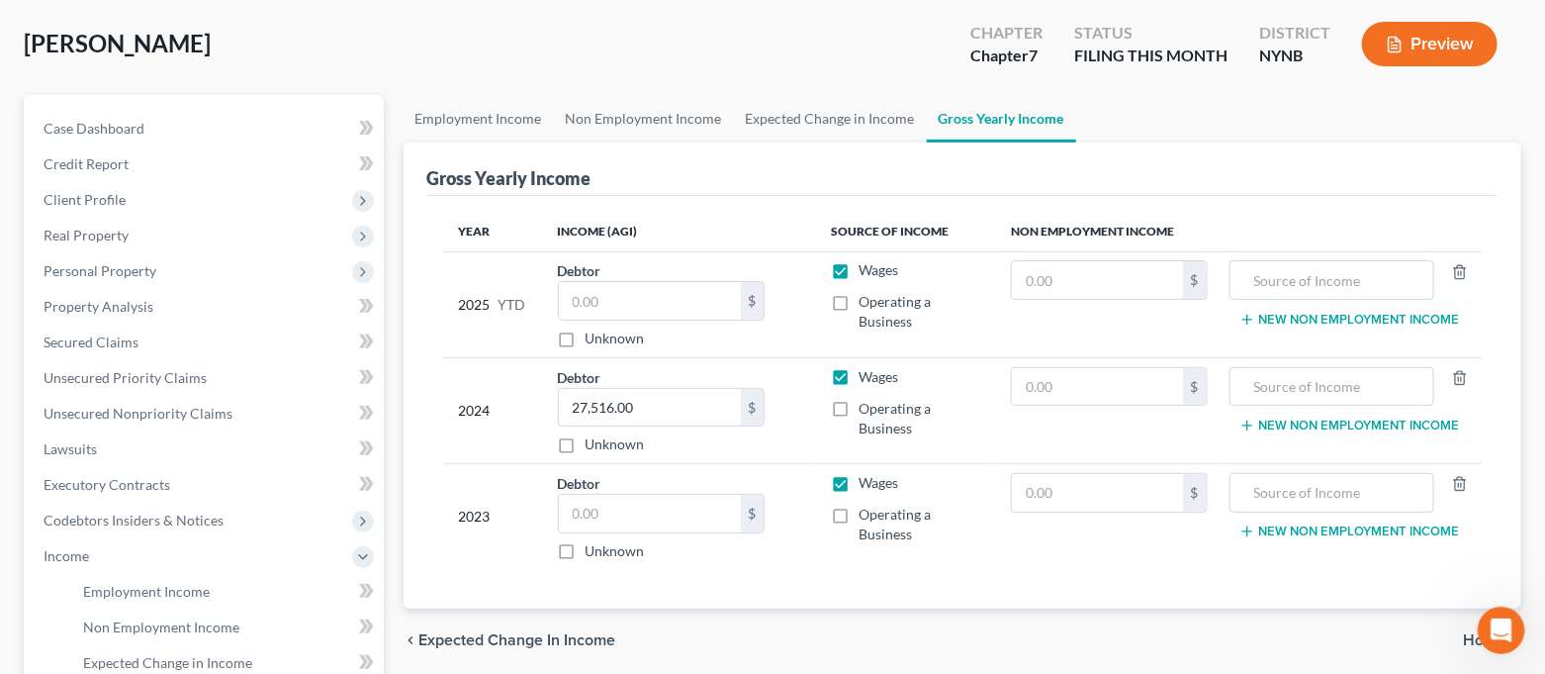
scroll to position [132, 0]
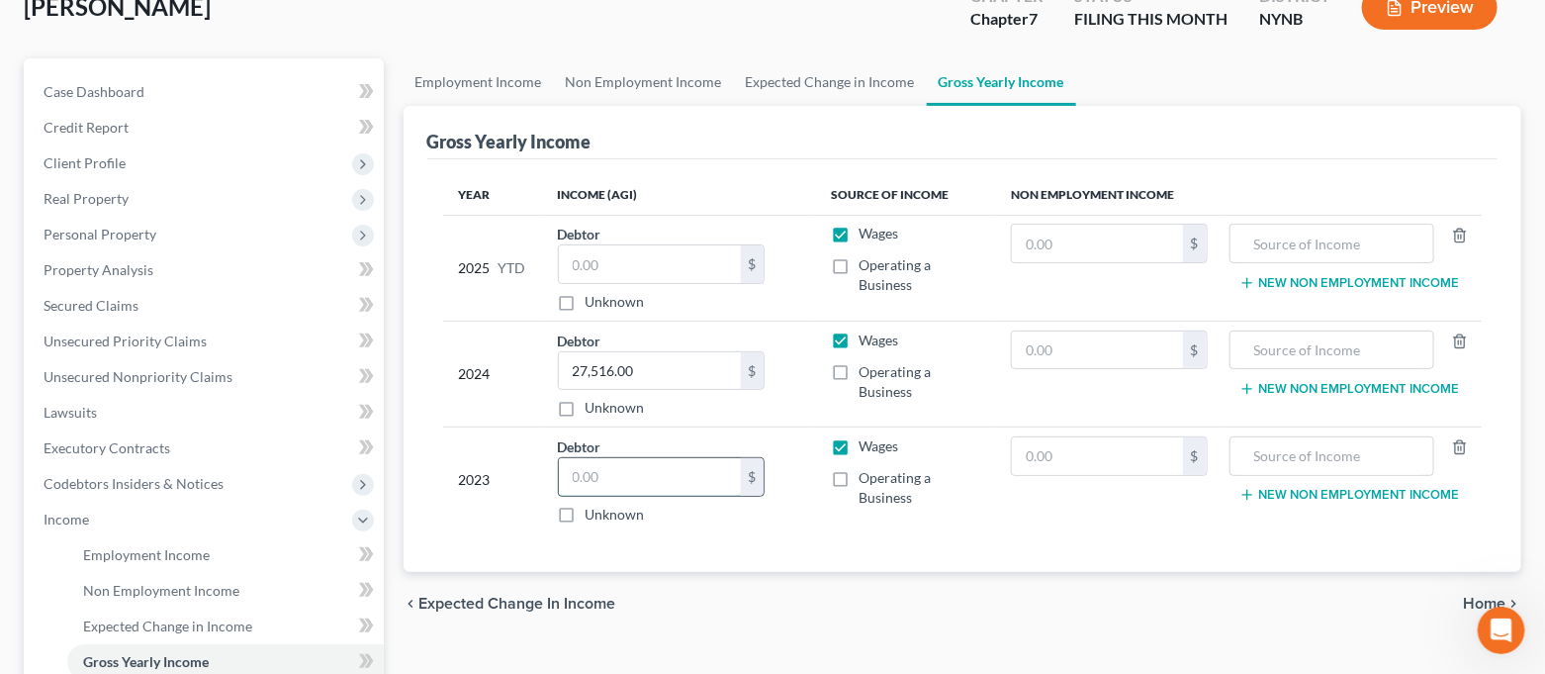
click at [619, 472] on input "text" at bounding box center [650, 477] width 182 height 38
click at [713, 577] on div "chevron_left Expected Change in Income Home chevron_right" at bounding box center [963, 603] width 1119 height 63
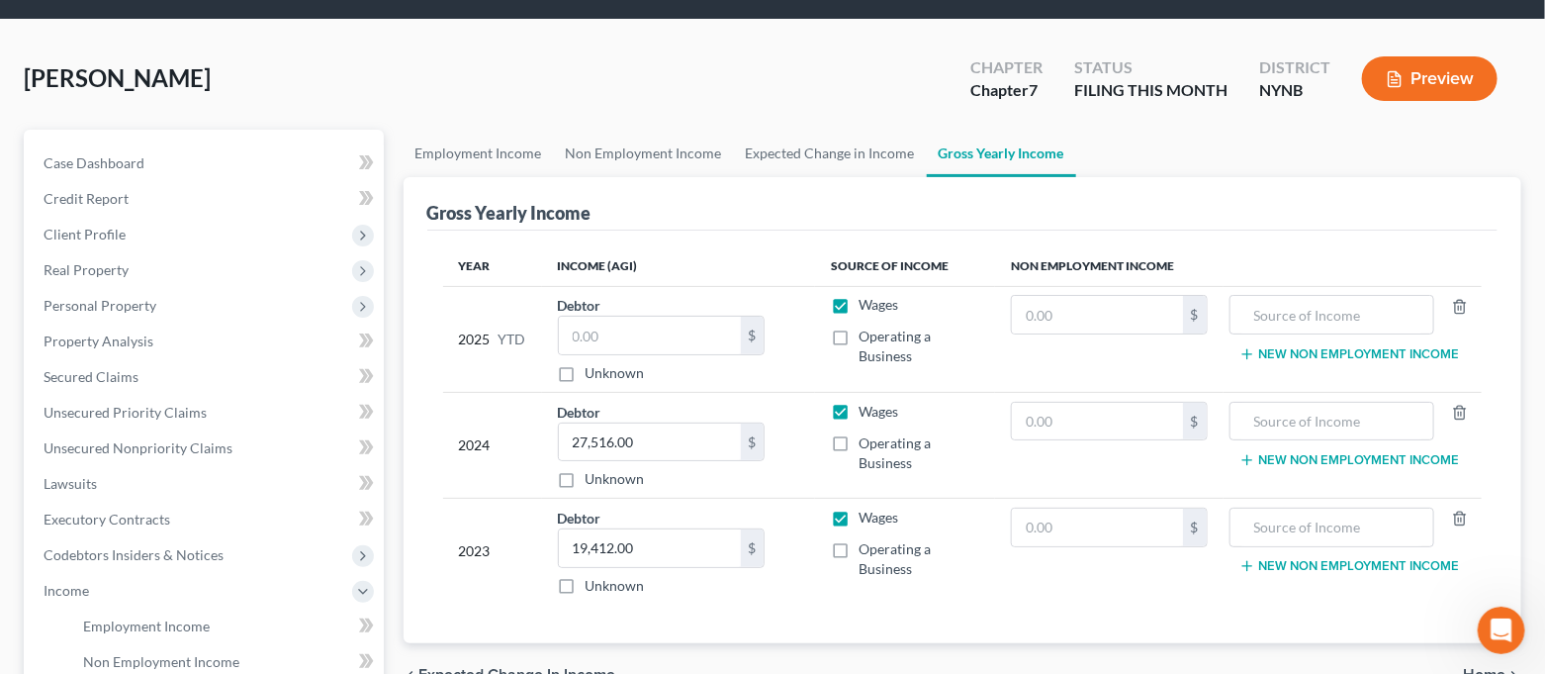
scroll to position [0, 0]
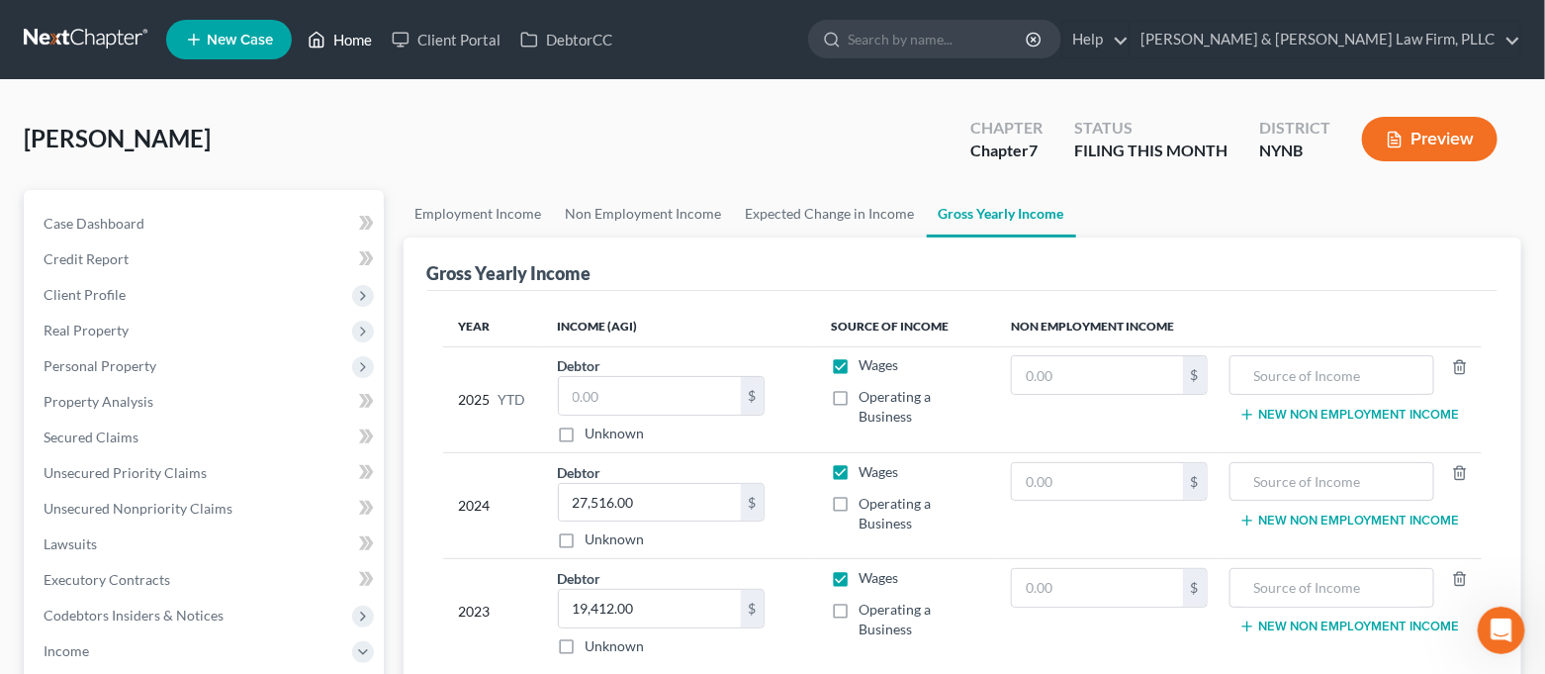
click at [343, 50] on link "Home" at bounding box center [340, 40] width 84 height 36
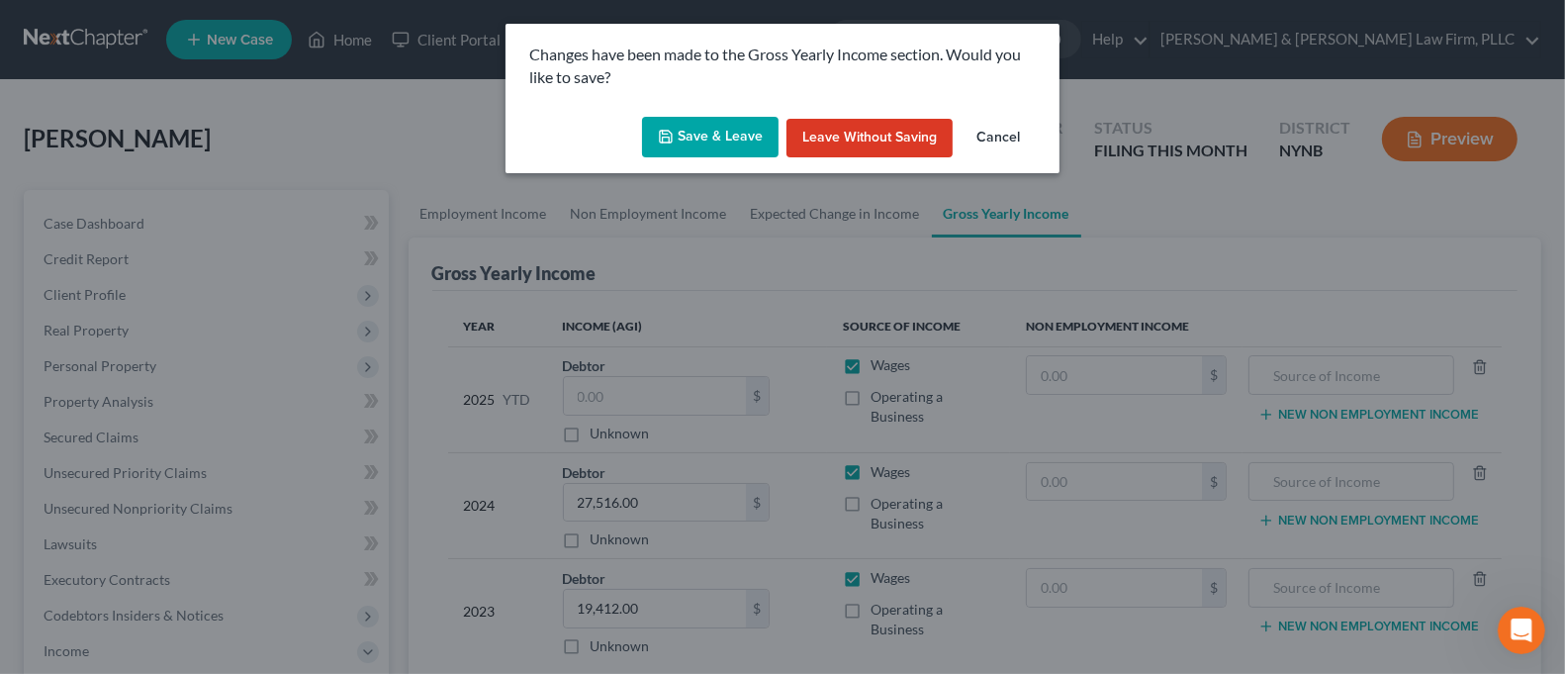
click at [692, 151] on button "Save & Leave" at bounding box center [710, 138] width 137 height 42
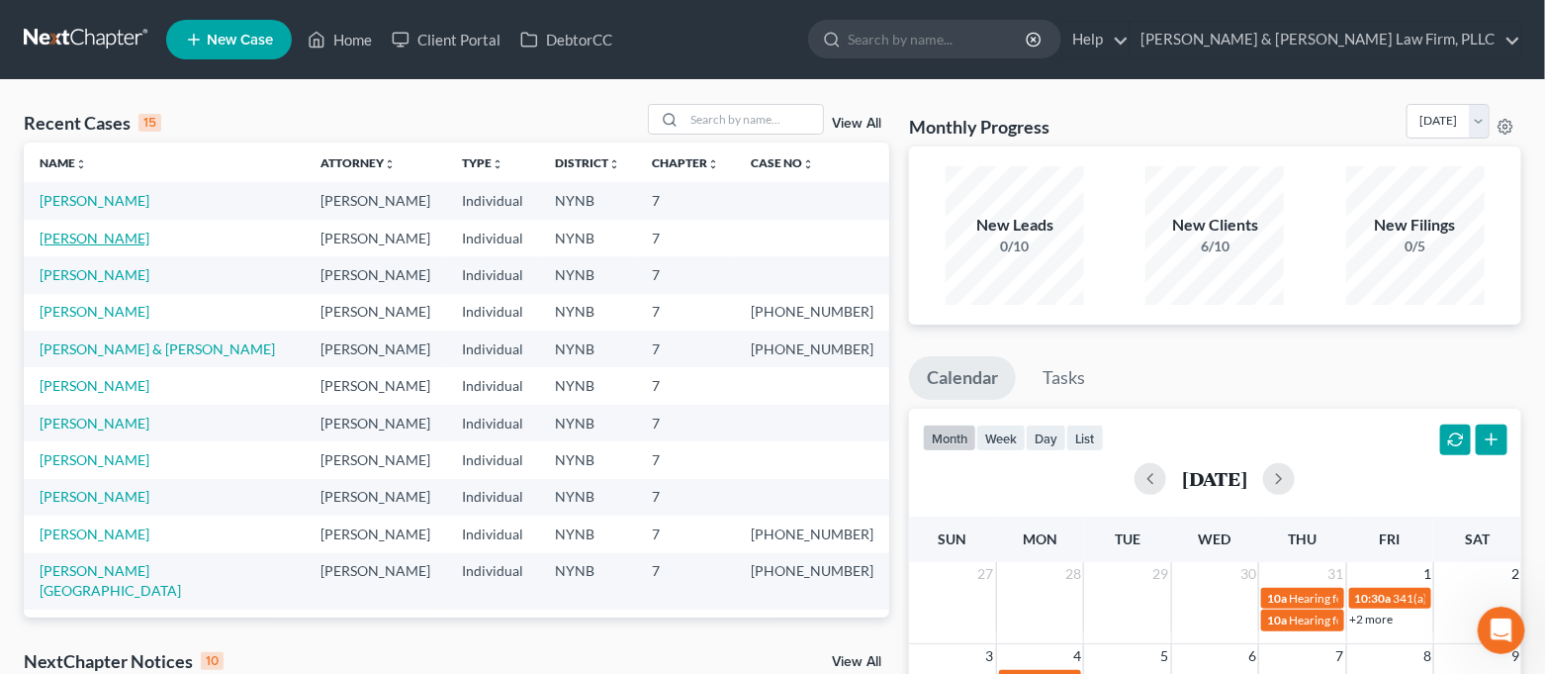
click at [111, 232] on link "[PERSON_NAME]" at bounding box center [95, 238] width 110 height 17
click at [349, 38] on link "Home" at bounding box center [340, 40] width 84 height 36
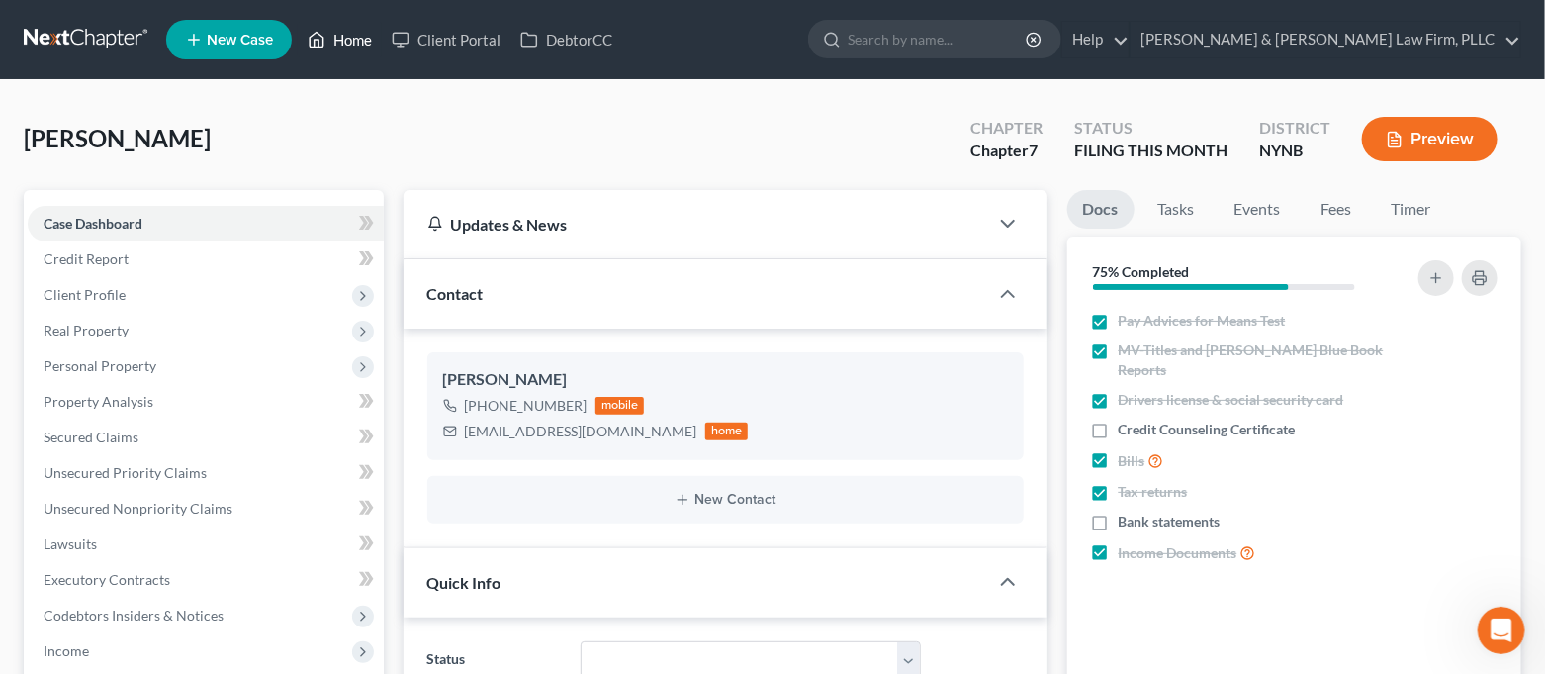
scroll to position [3981, 0]
click at [320, 35] on icon at bounding box center [318, 40] width 14 height 15
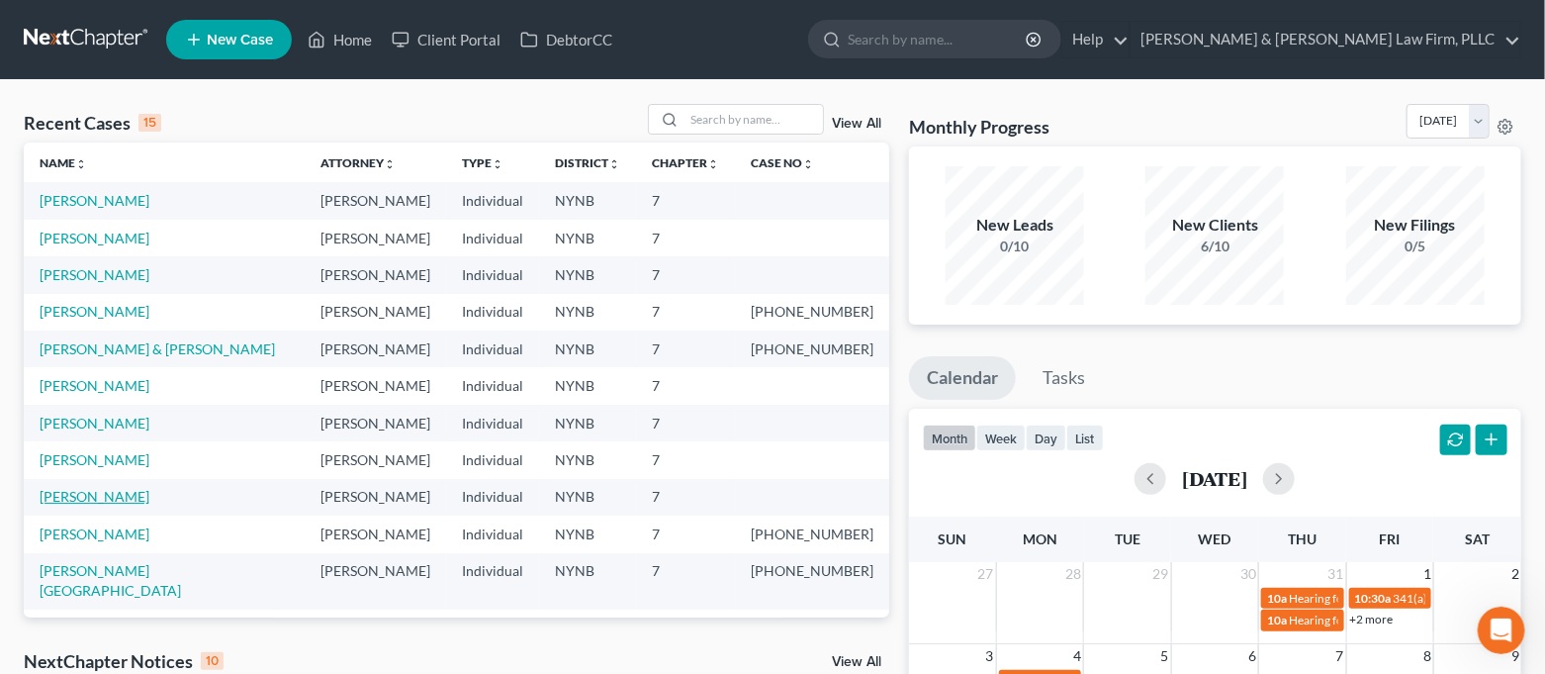
click at [105, 503] on link "[PERSON_NAME]" at bounding box center [95, 496] width 110 height 17
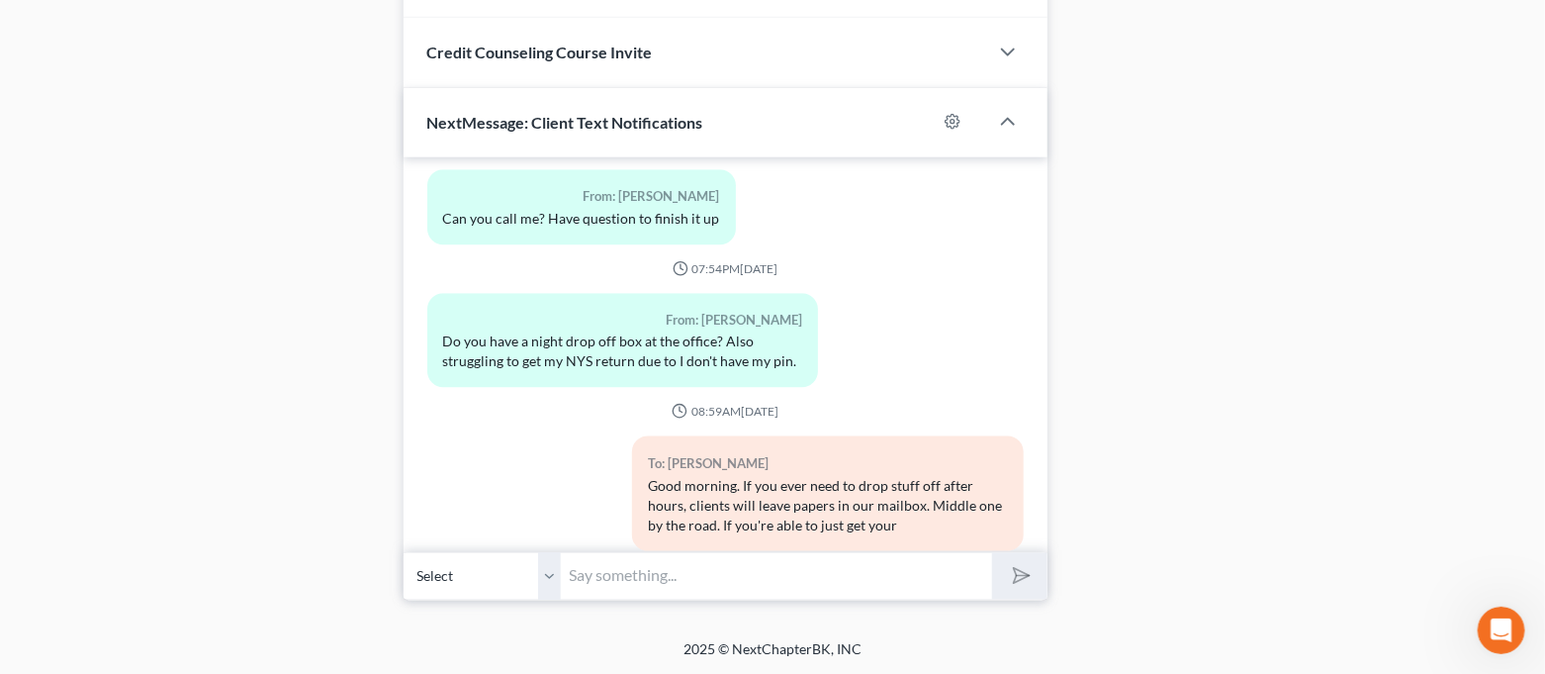
scroll to position [2565, 0]
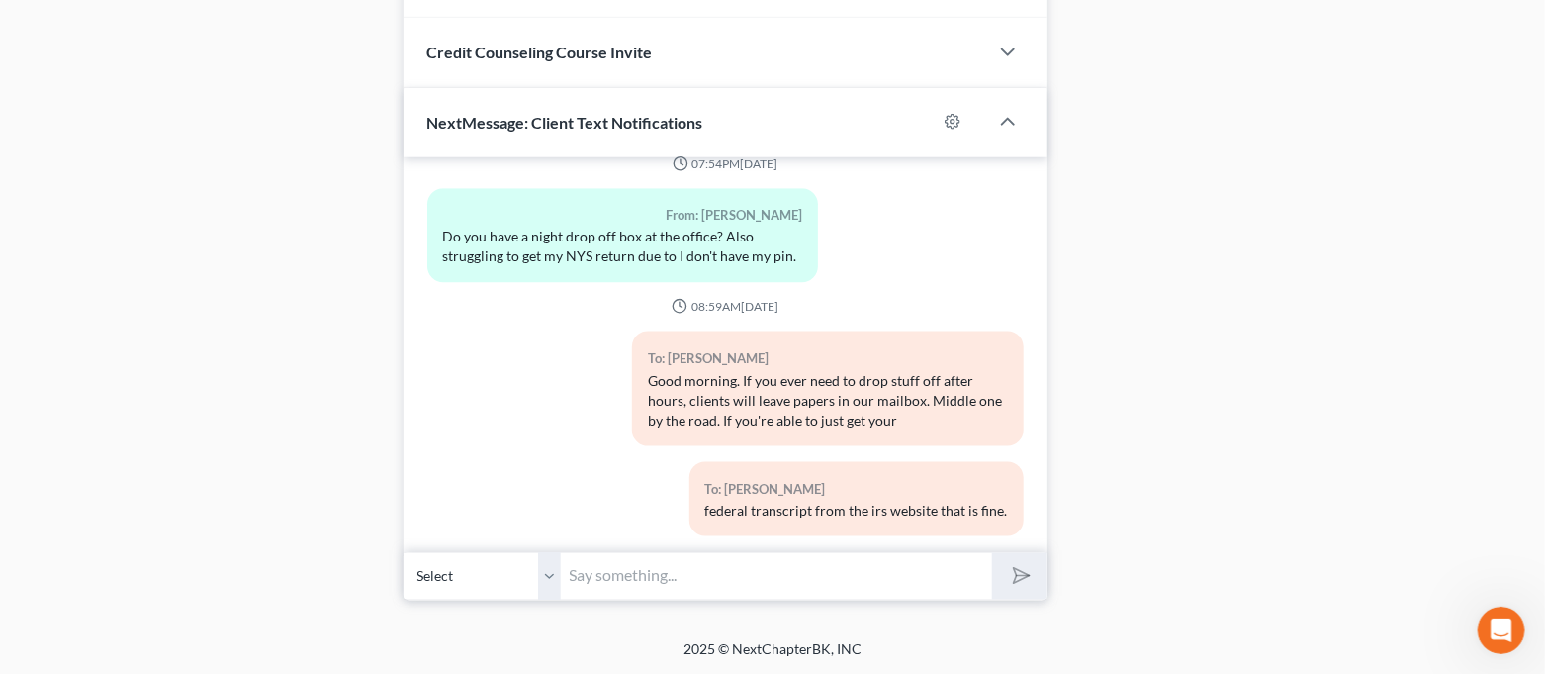
click at [679, 577] on input "text" at bounding box center [777, 576] width 431 height 48
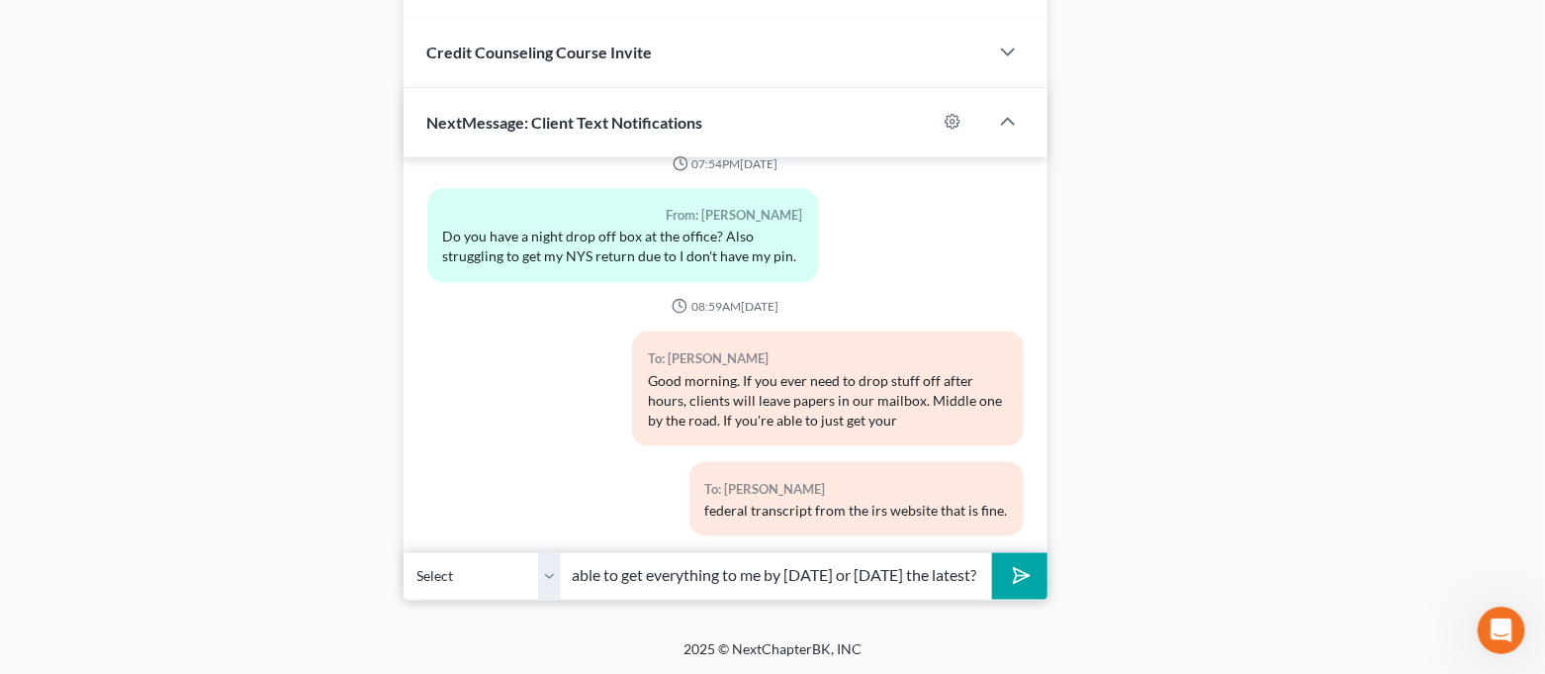
scroll to position [0, 179]
click at [992, 553] on button "submit" at bounding box center [1019, 576] width 54 height 46
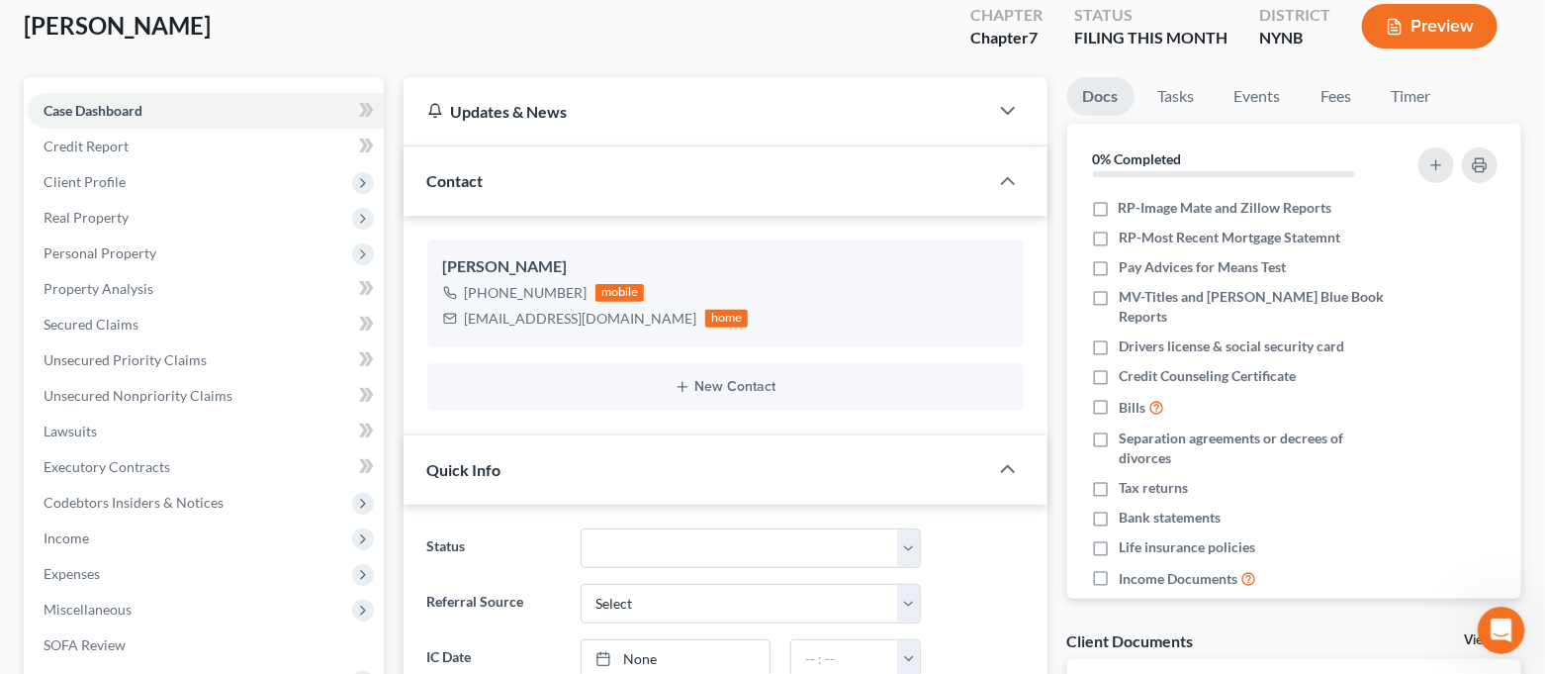
scroll to position [0, 0]
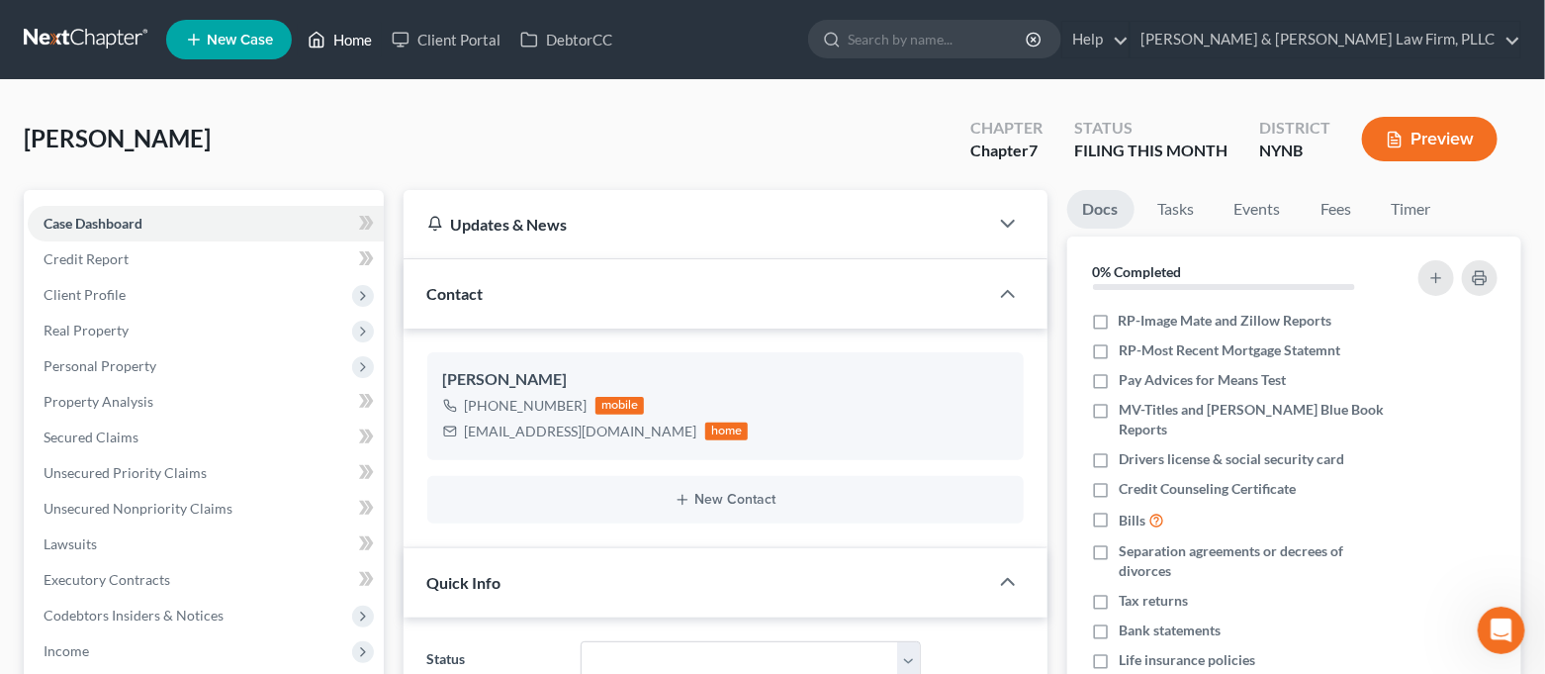
click at [345, 45] on link "Home" at bounding box center [340, 40] width 84 height 36
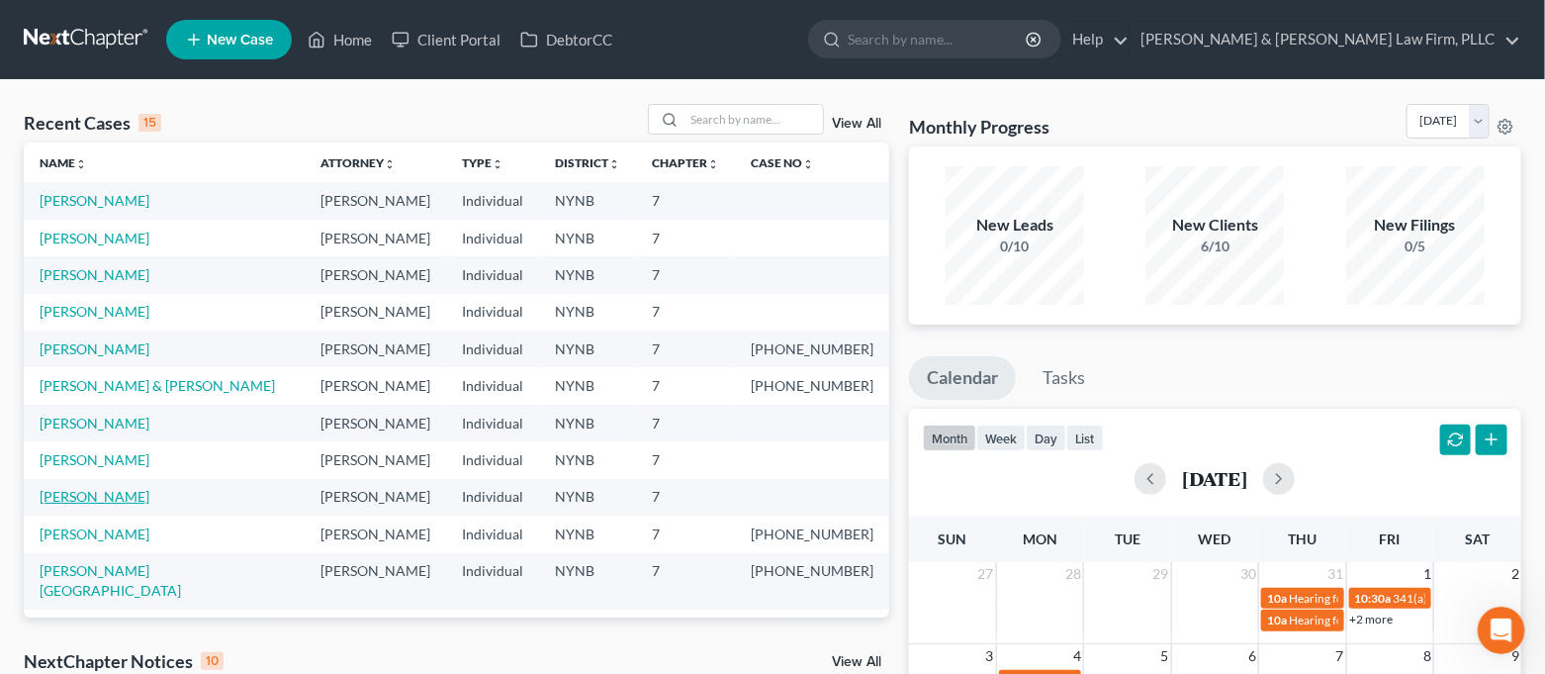
click at [89, 492] on link "[PERSON_NAME]" at bounding box center [95, 496] width 110 height 17
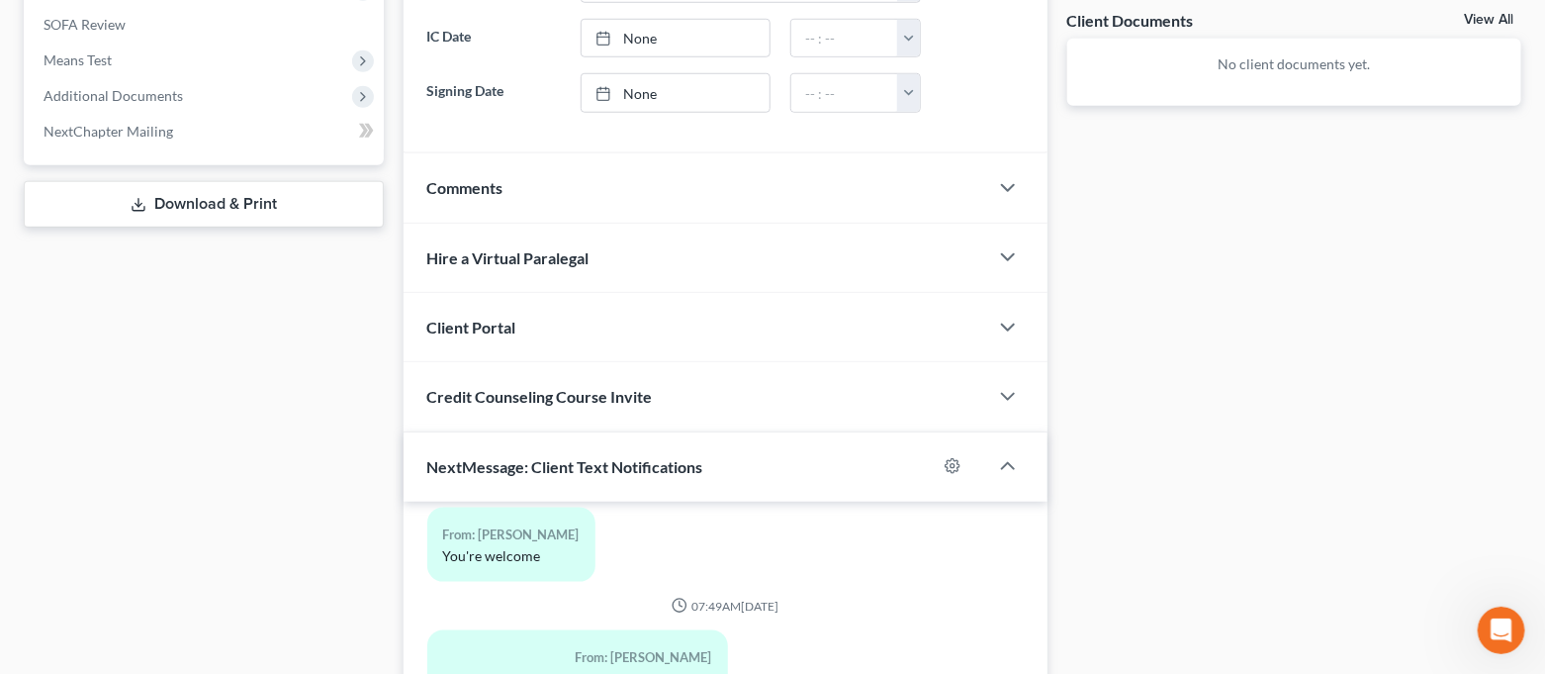
scroll to position [813, 0]
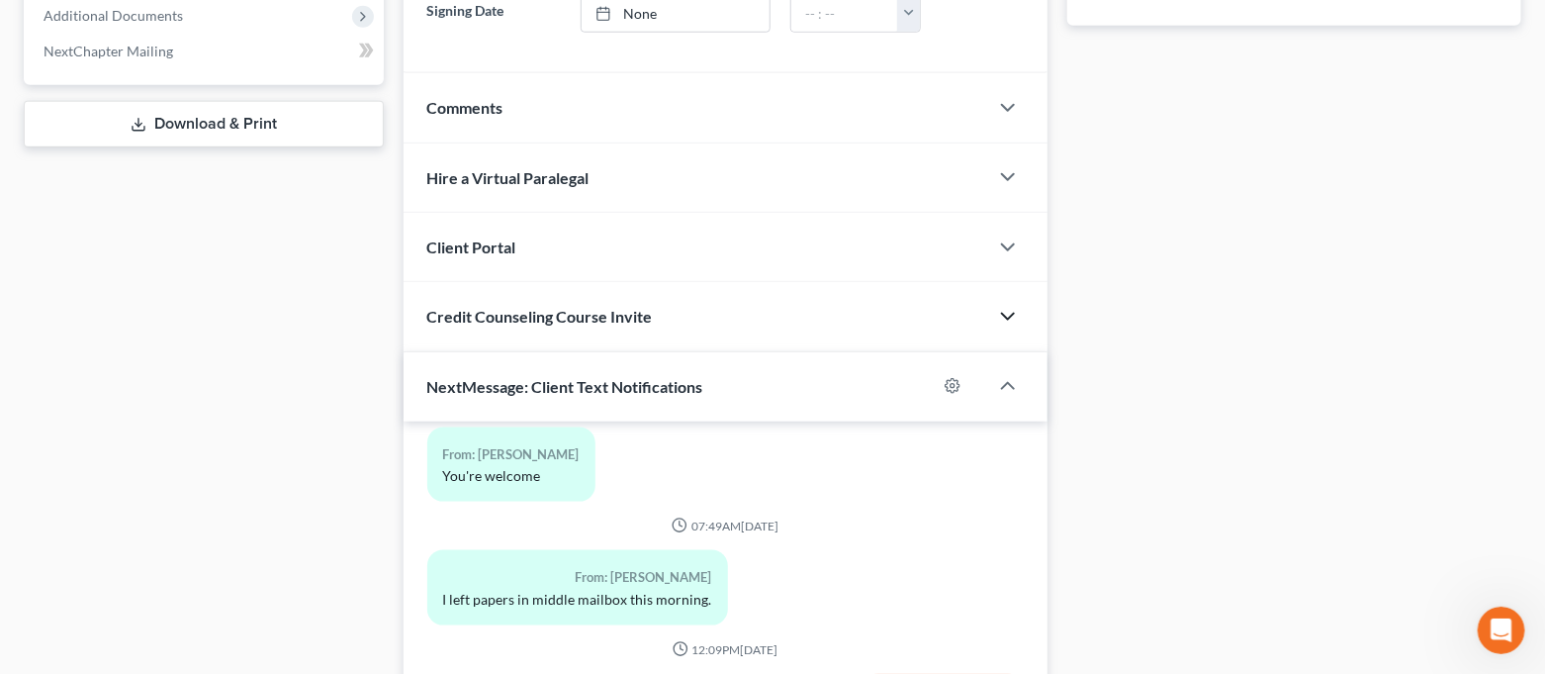
click at [1005, 314] on polyline "button" at bounding box center [1008, 317] width 12 height 6
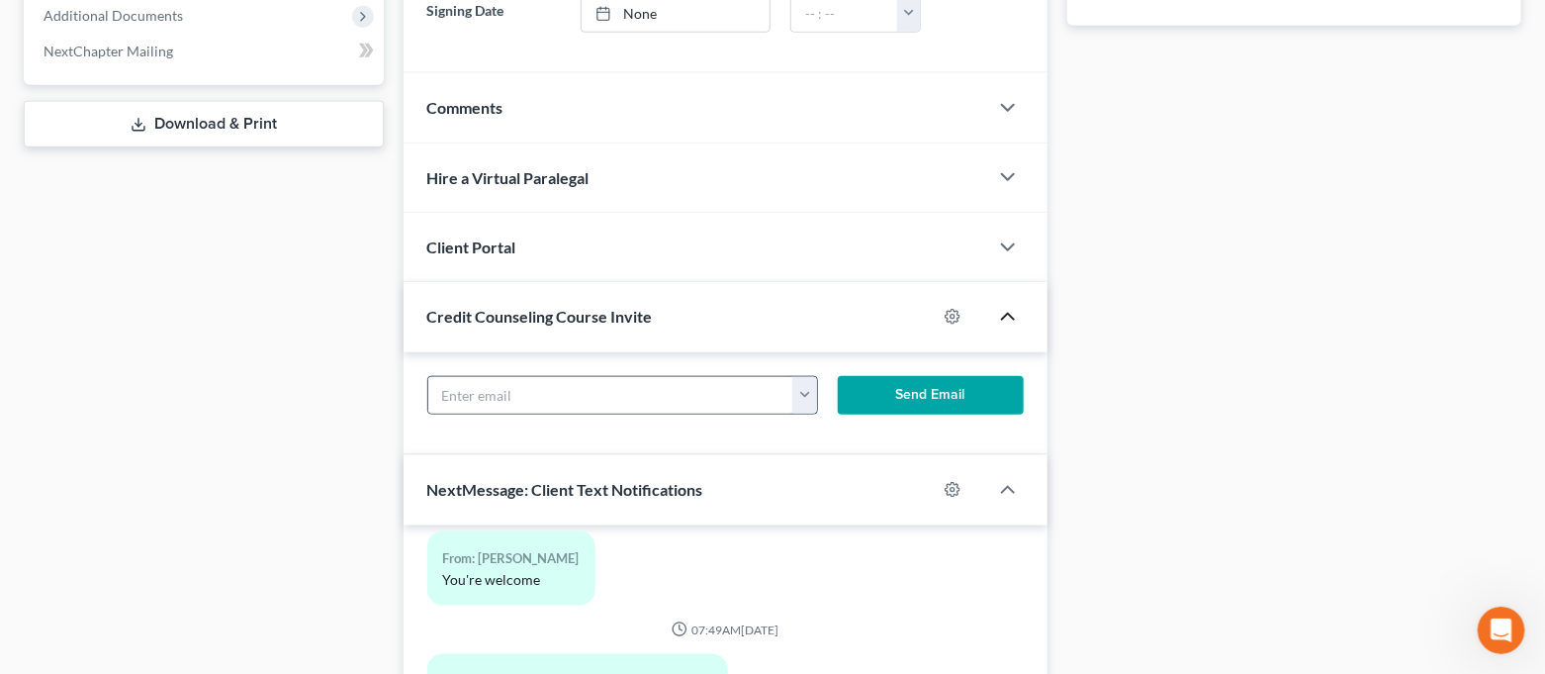
click at [806, 395] on button "button" at bounding box center [804, 396] width 24 height 38
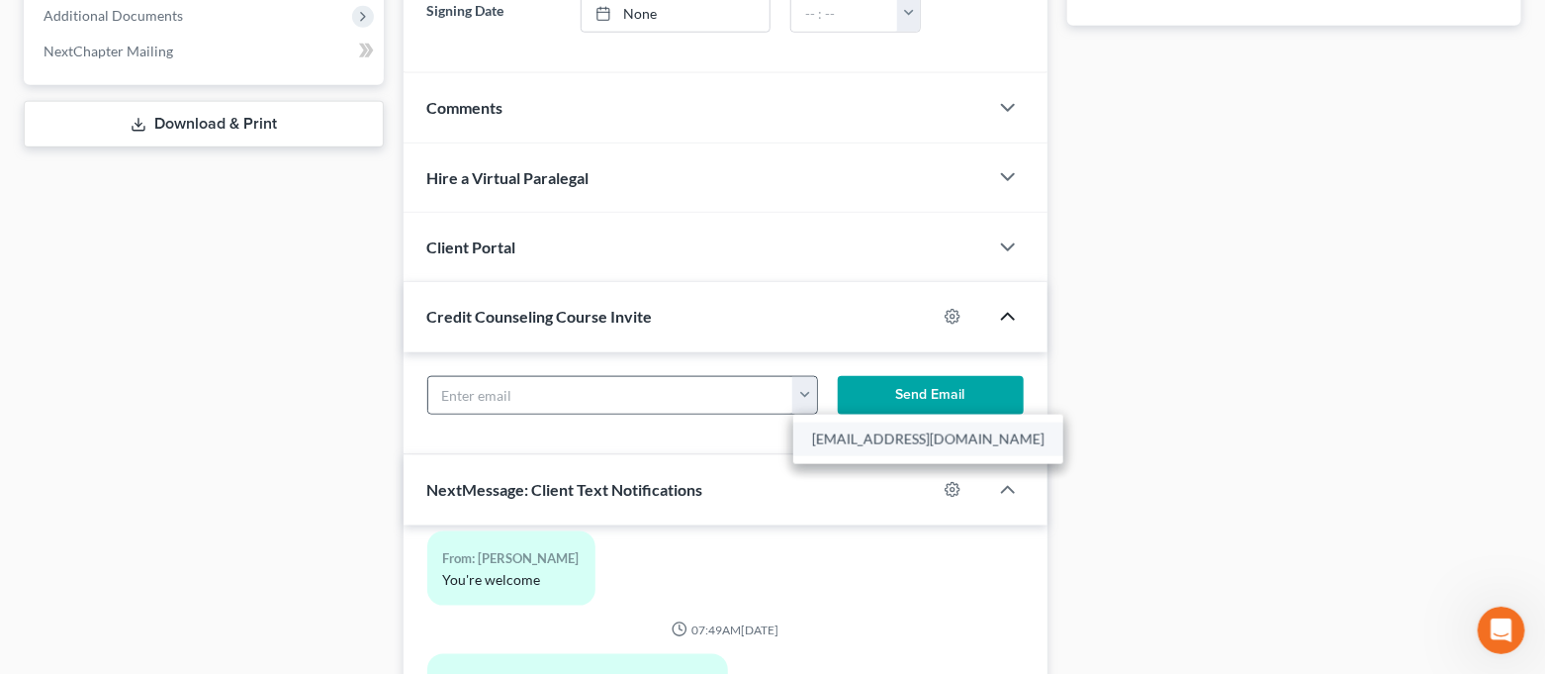
click at [817, 441] on link "[EMAIL_ADDRESS][DOMAIN_NAME]" at bounding box center [928, 439] width 270 height 34
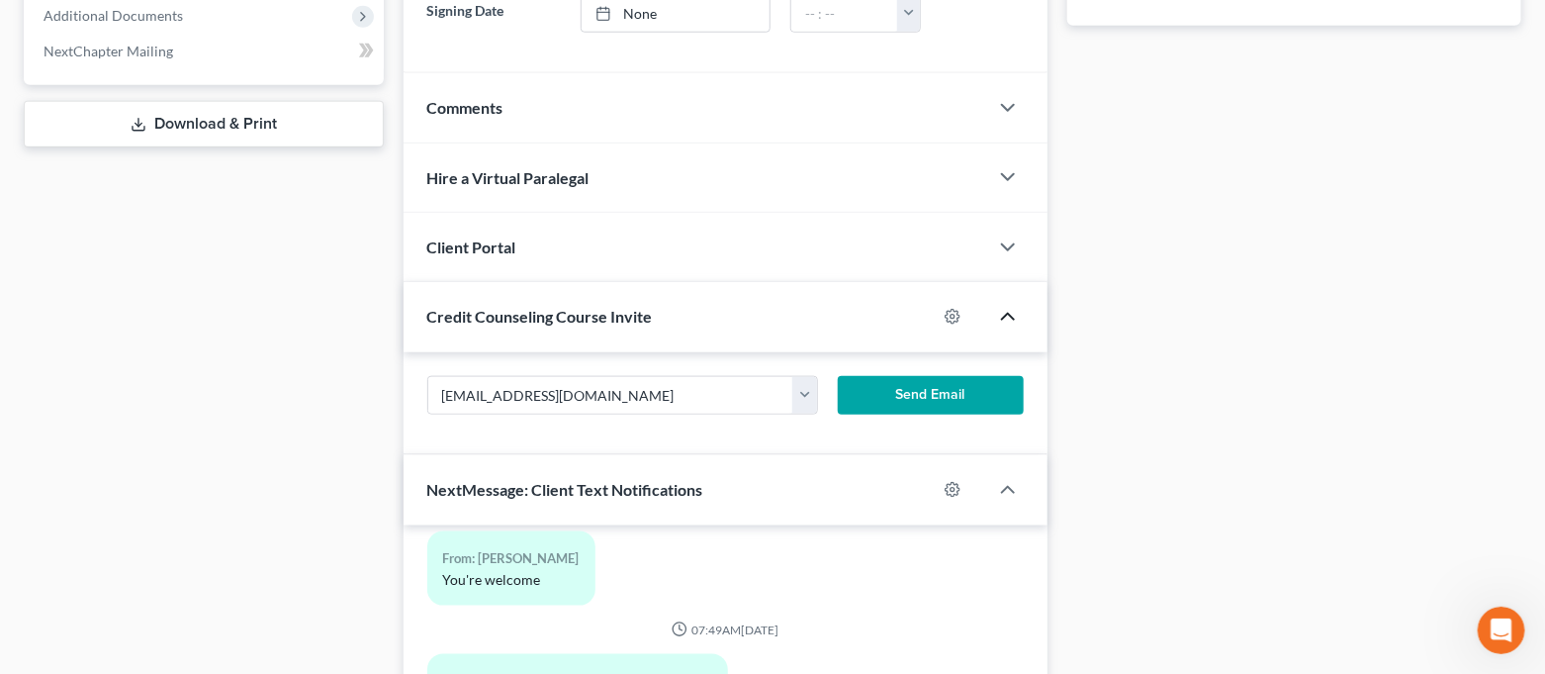
click at [890, 397] on button "Send Email" at bounding box center [931, 396] width 186 height 40
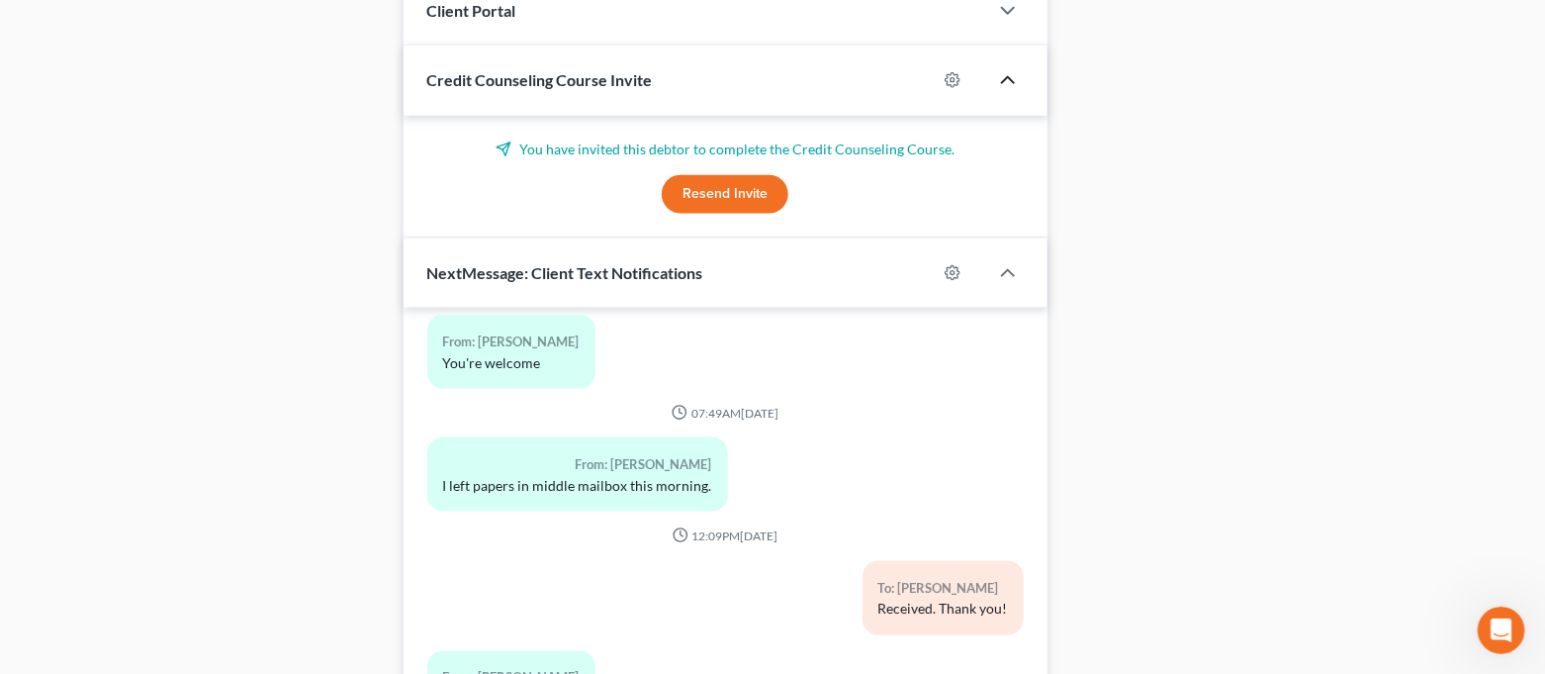
scroll to position [1200, 0]
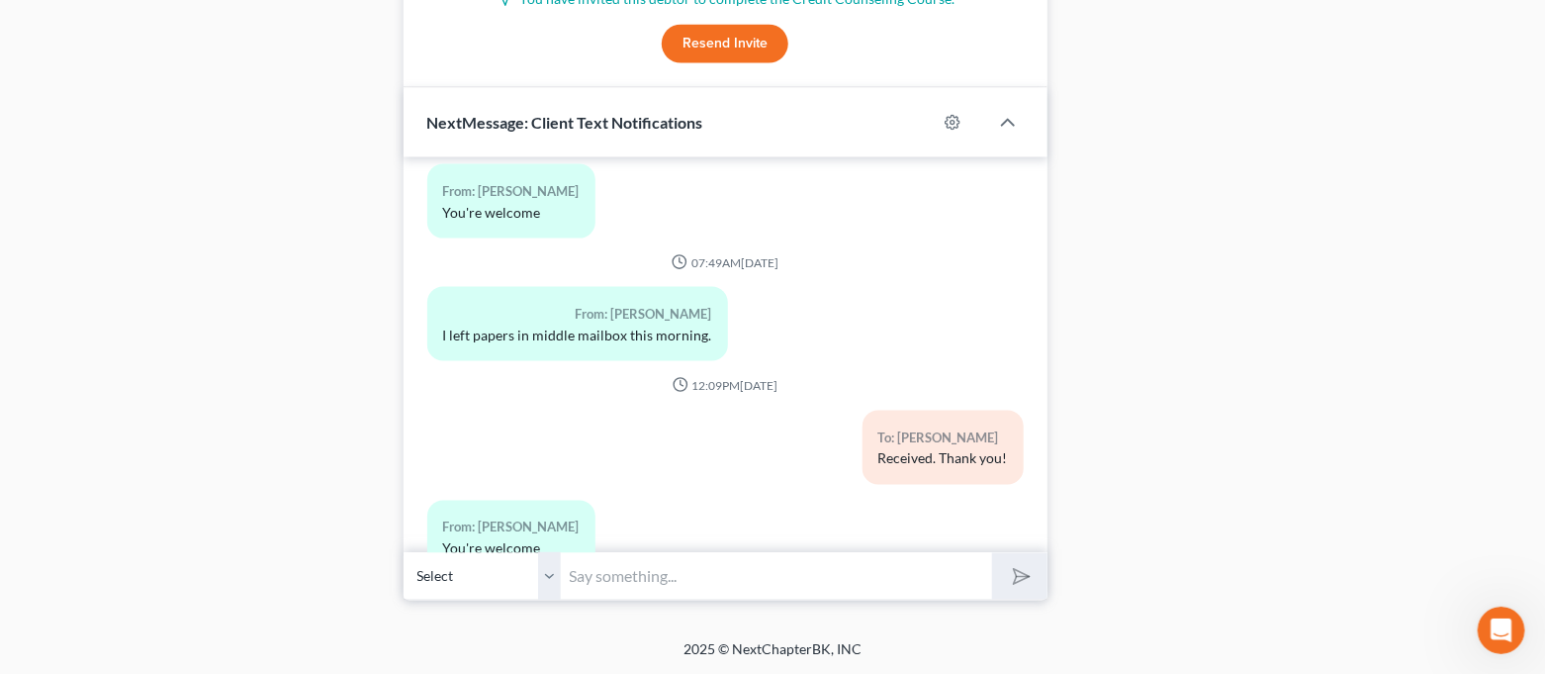
click at [851, 580] on input "text" at bounding box center [777, 576] width 431 height 48
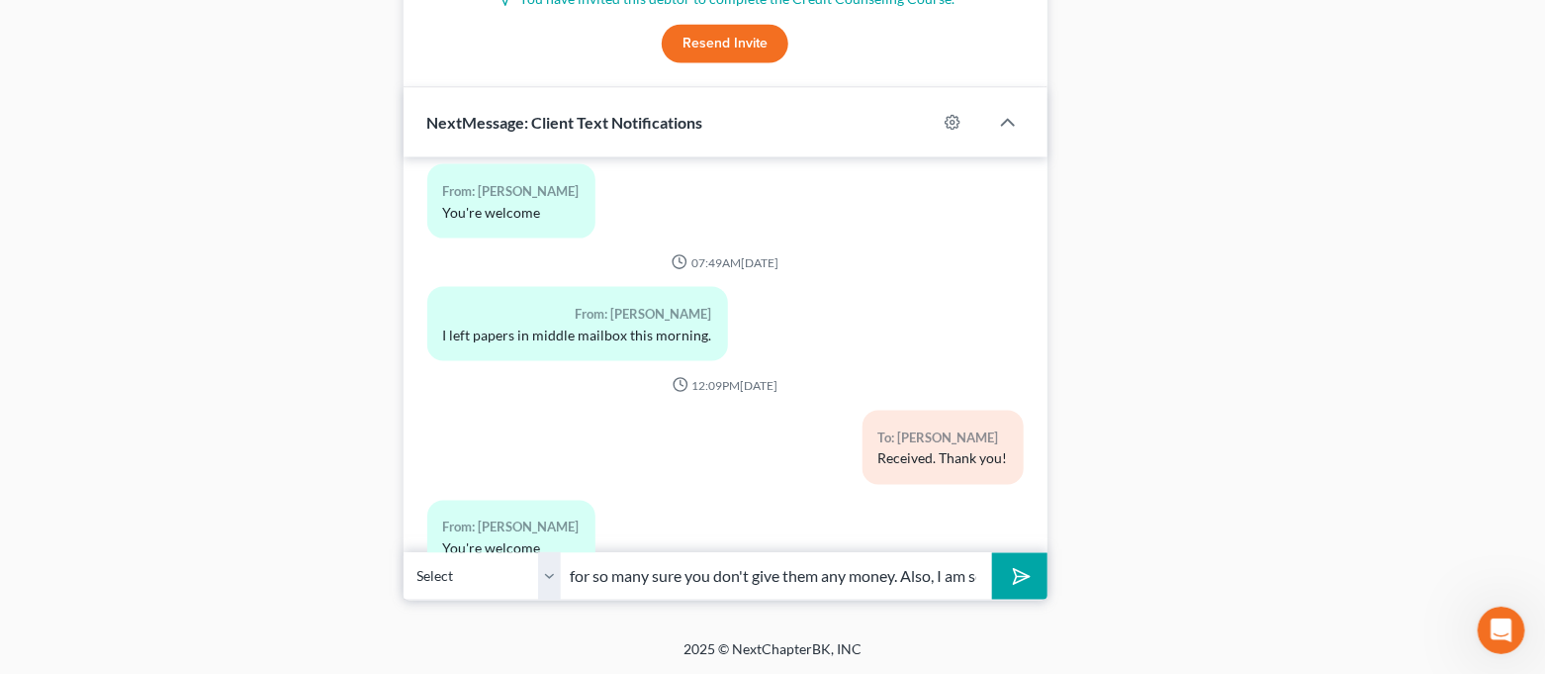
scroll to position [0, 615]
click at [1515, 630] on div "Open Intercom Messenger" at bounding box center [1500, 629] width 65 height 65
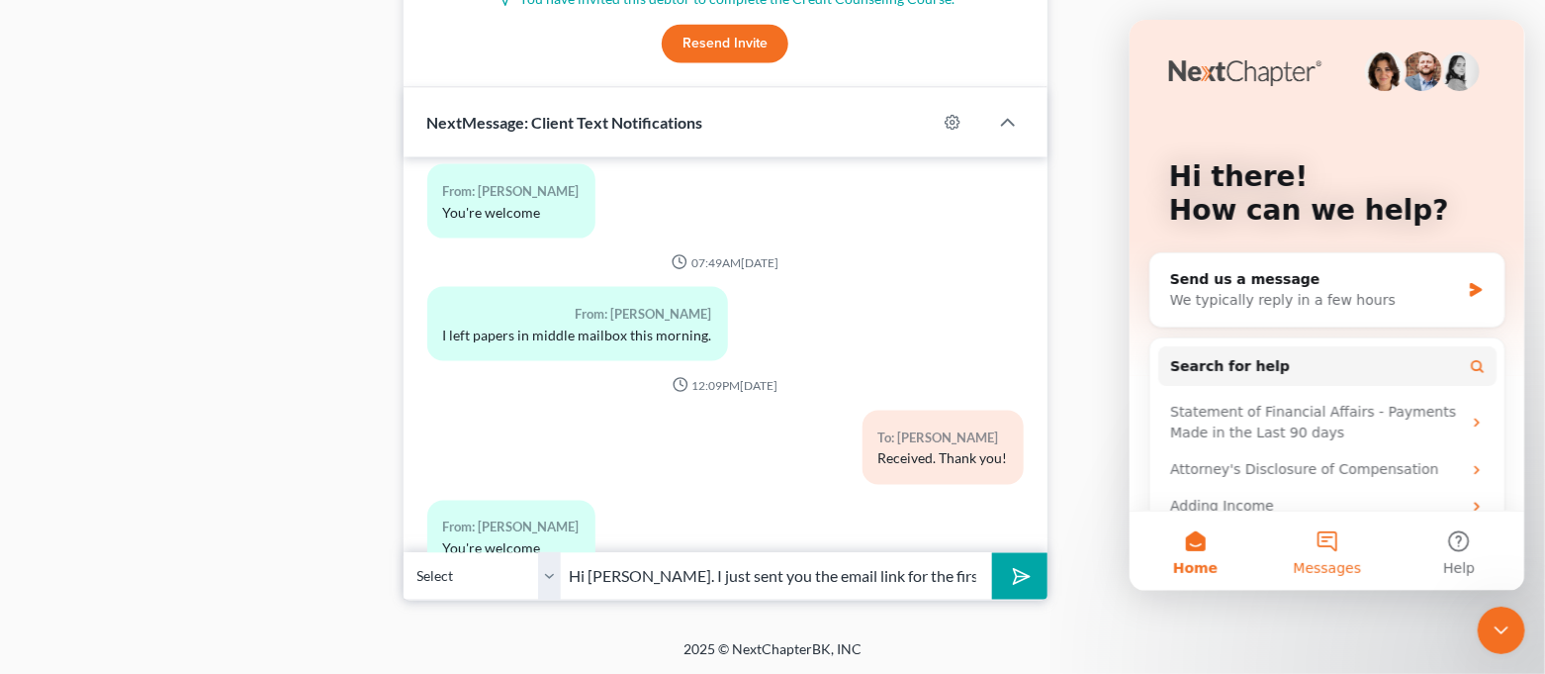
click at [1333, 565] on span "Messages" at bounding box center [1327, 568] width 68 height 14
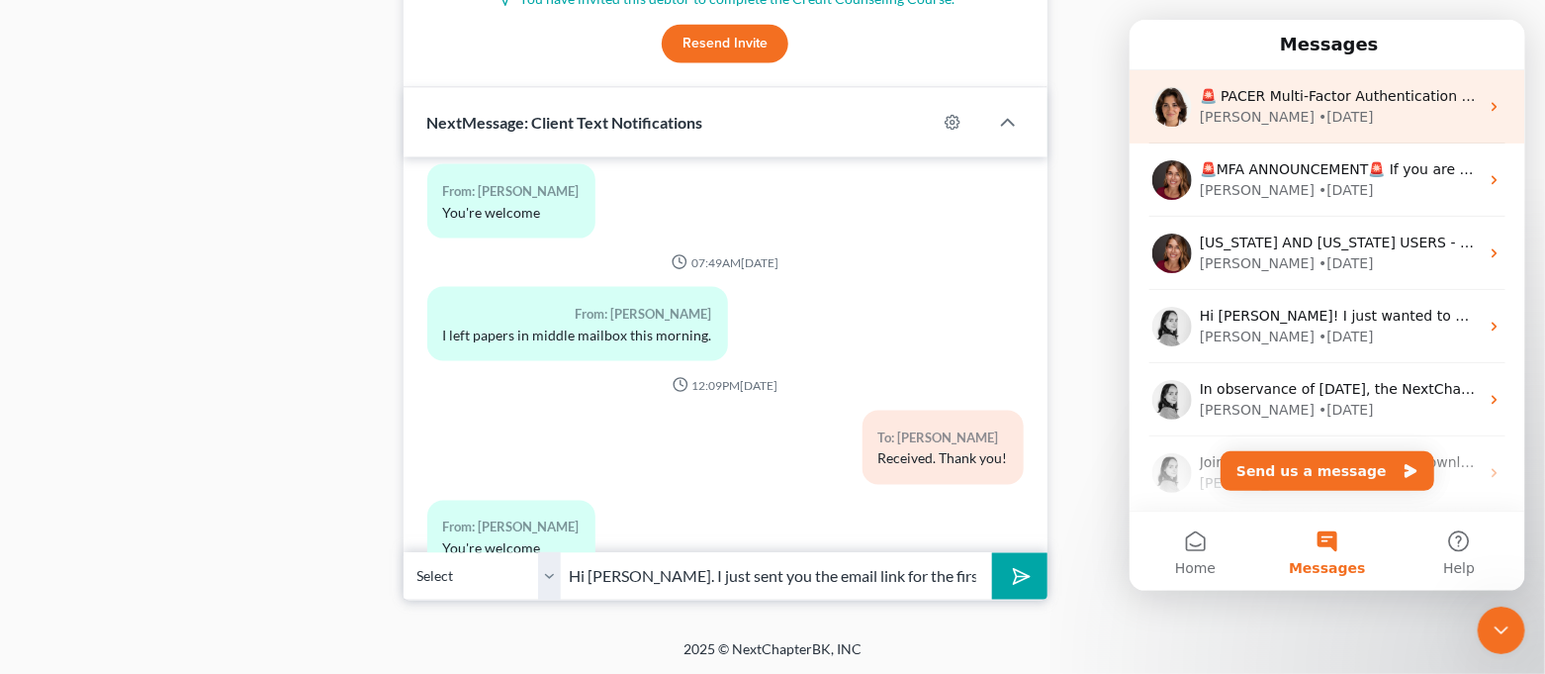
click at [1365, 127] on div "[PERSON_NAME] • [DATE]" at bounding box center [1338, 117] width 279 height 21
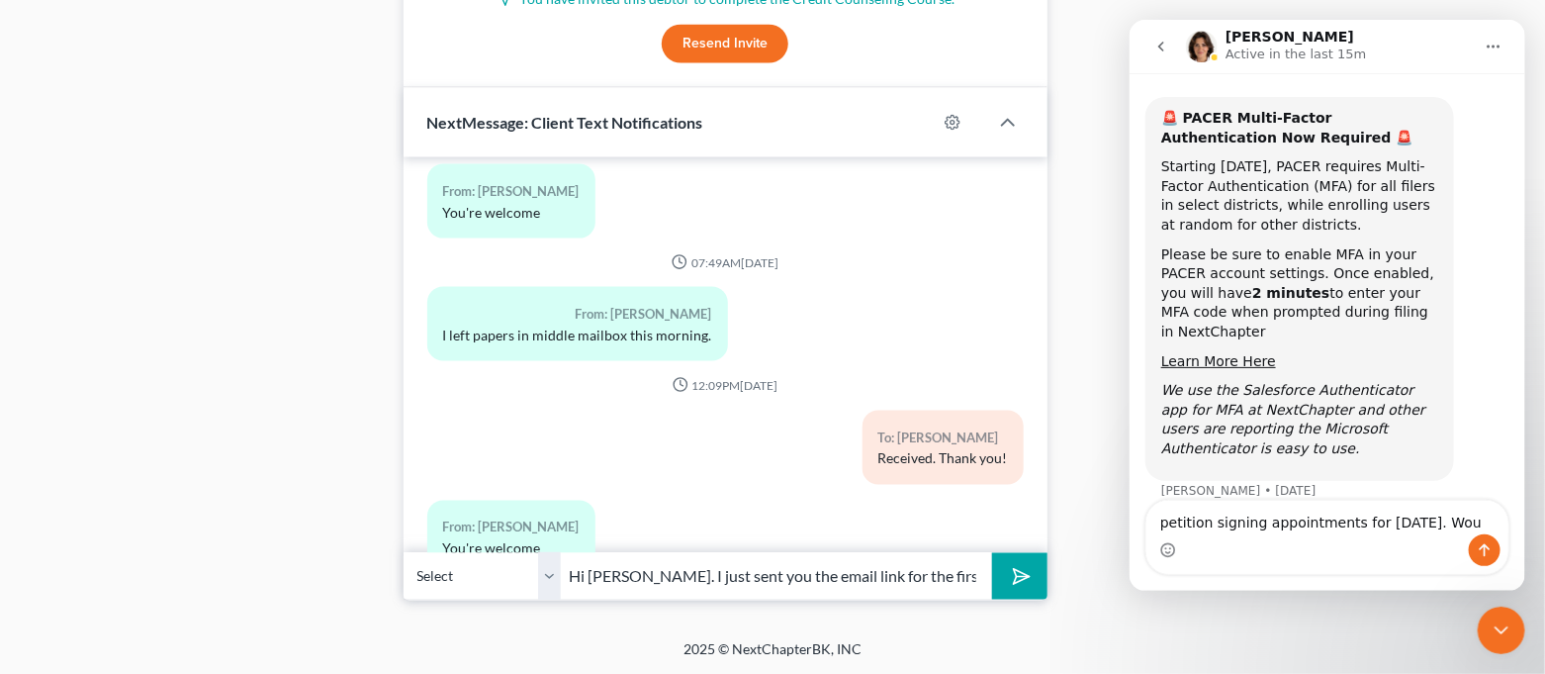
scroll to position [98, 0]
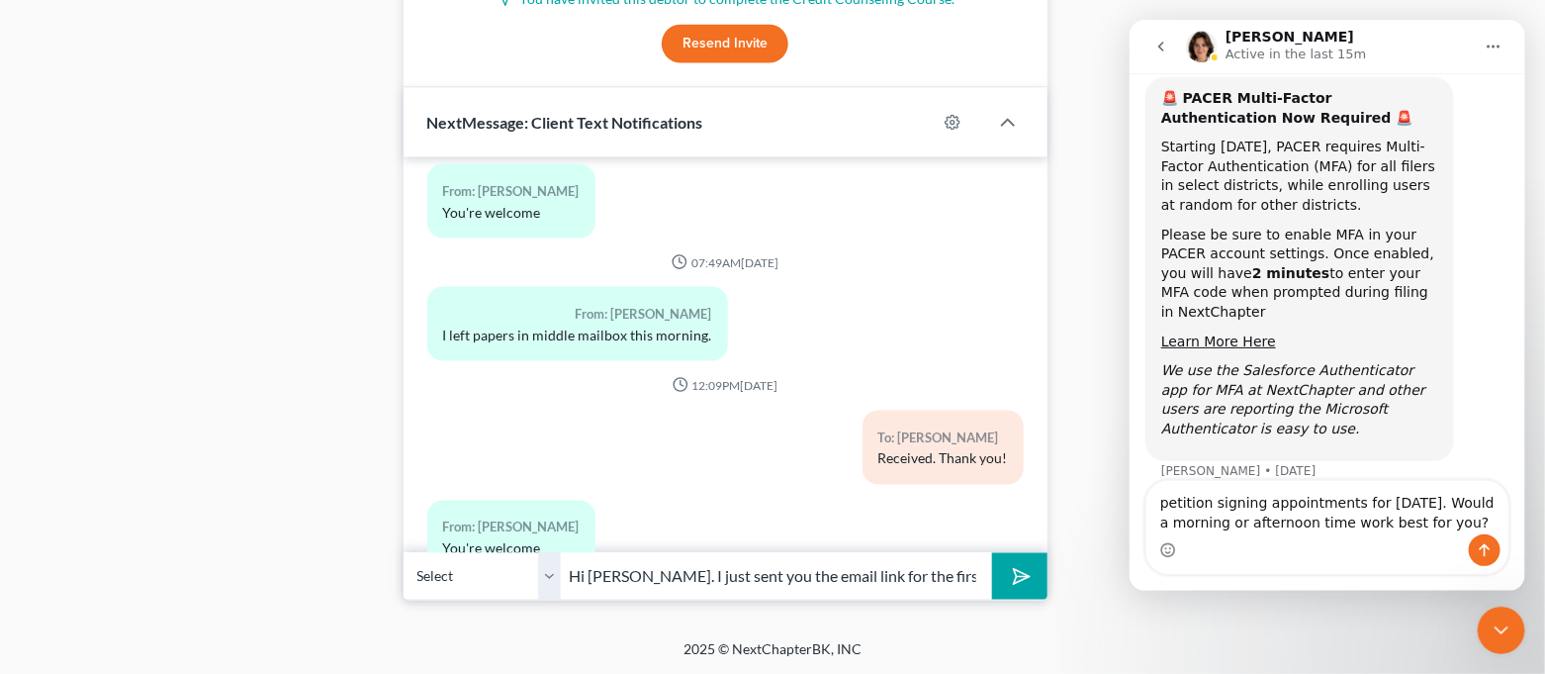
drag, startPoint x: 1159, startPoint y: 508, endPoint x: 1528, endPoint y: 567, distance: 373.7
click html "[PERSON_NAME] Active in the last 15m Have a quick question or need help finding…"
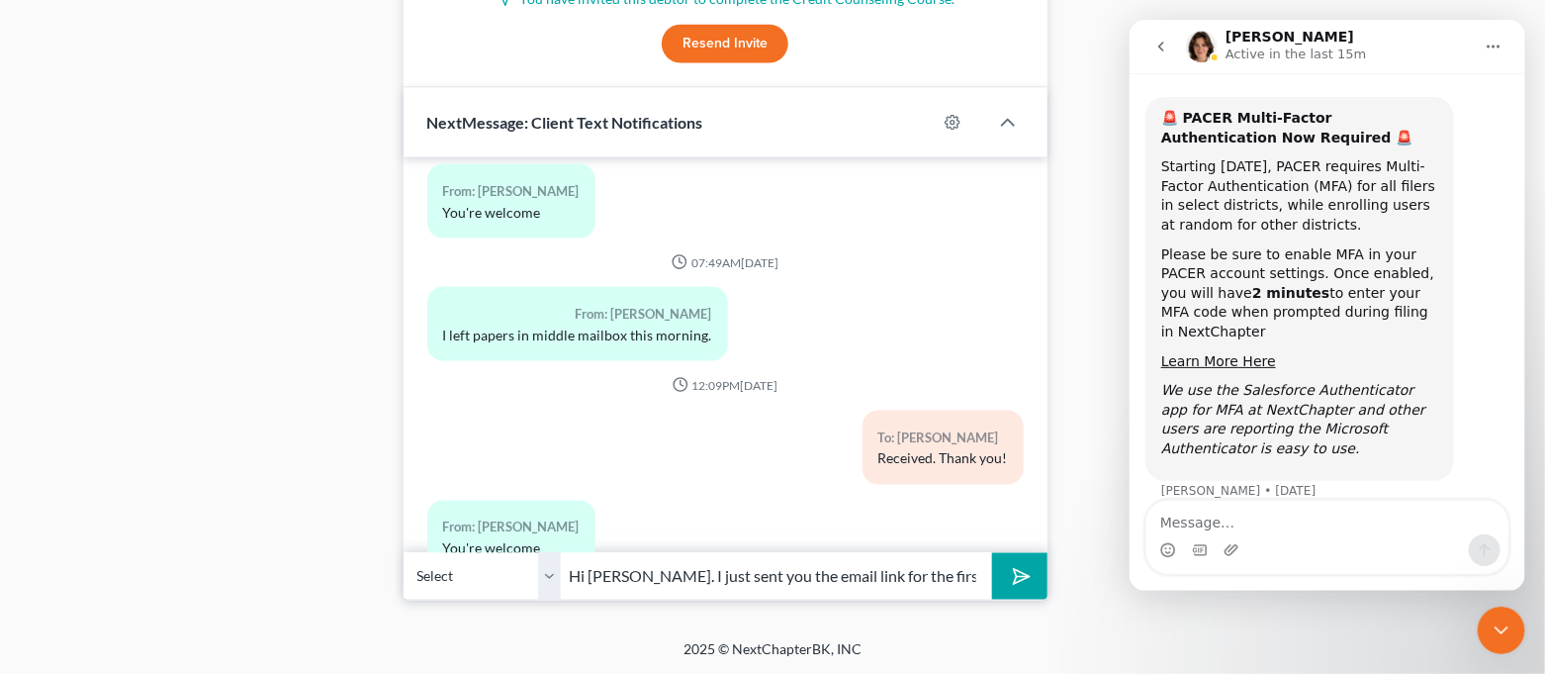
click at [1011, 572] on icon "submit" at bounding box center [1018, 577] width 28 height 28
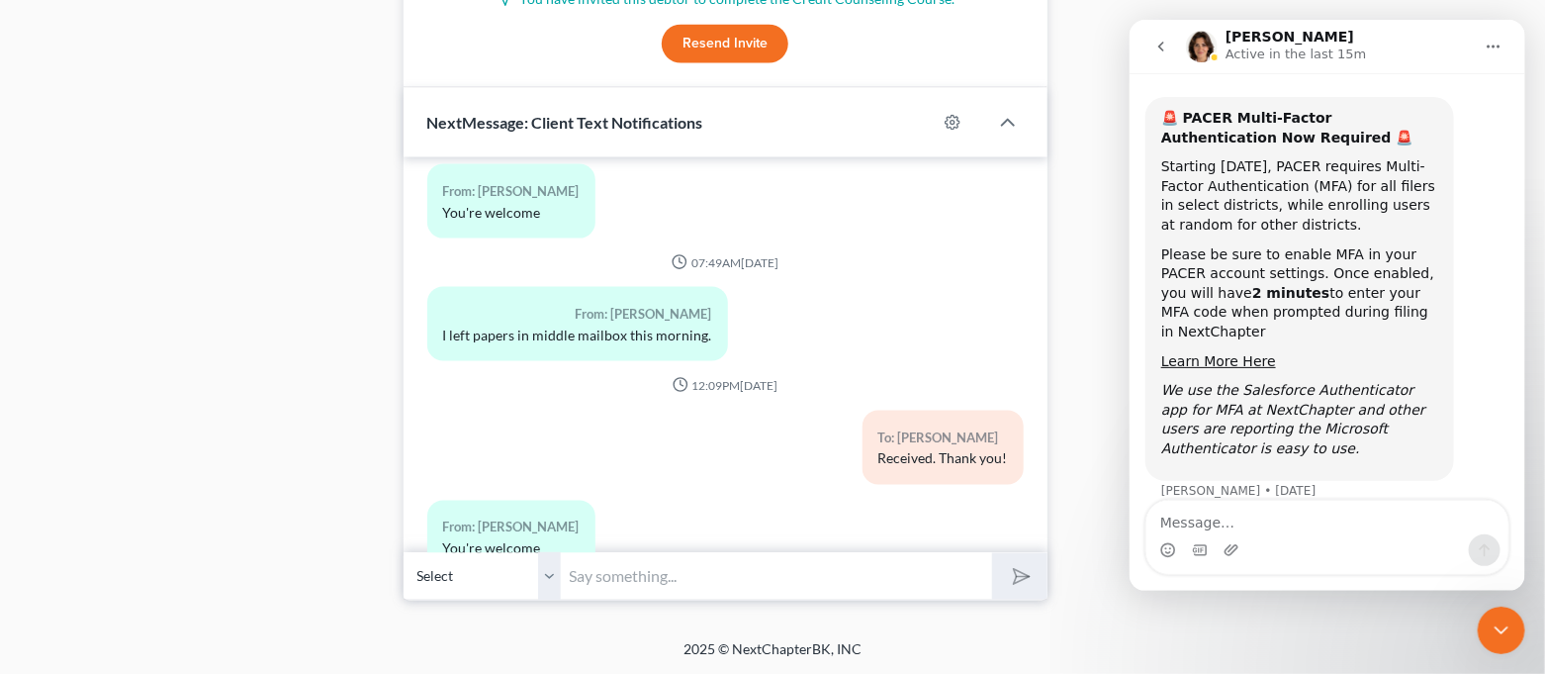
scroll to position [1863, 0]
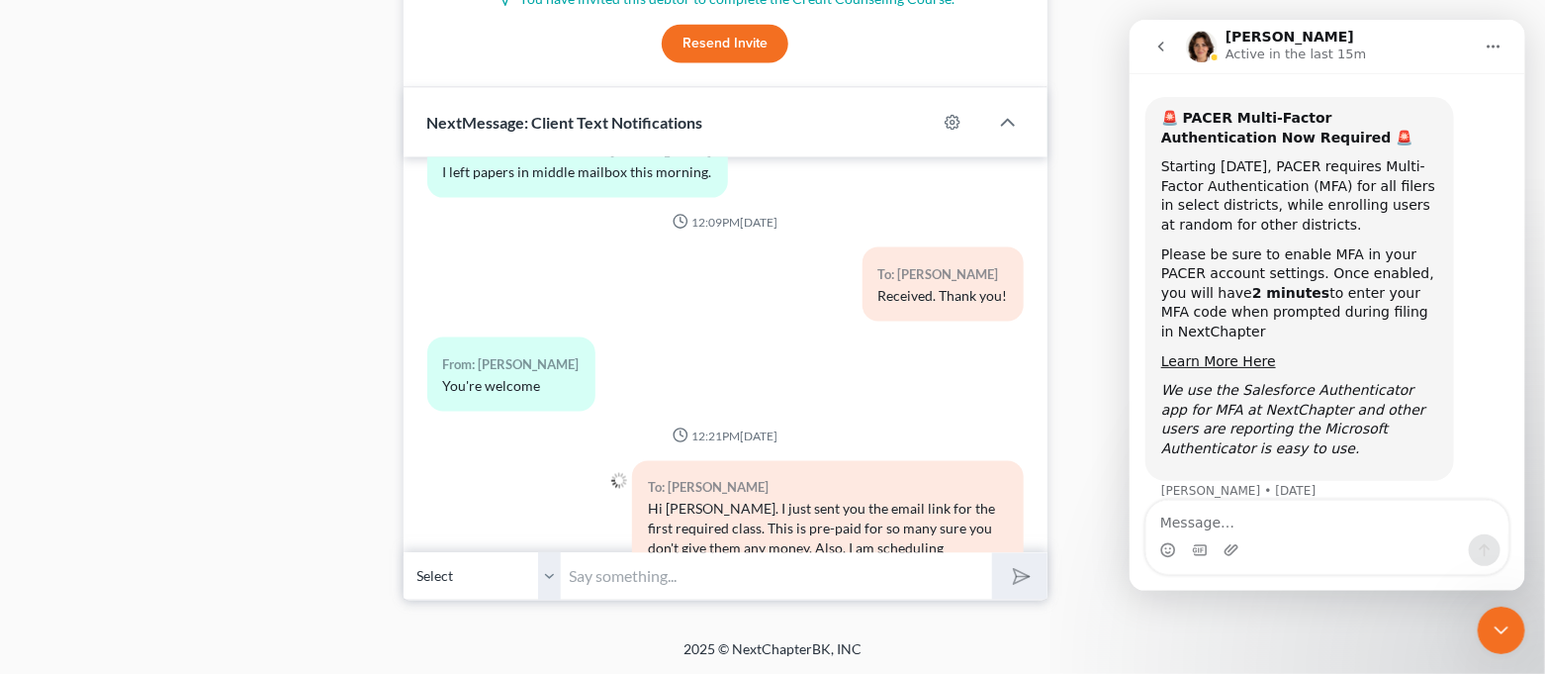
paste input "petition signing appointments for [DATE]. Would a morning or afternoon time wor…"
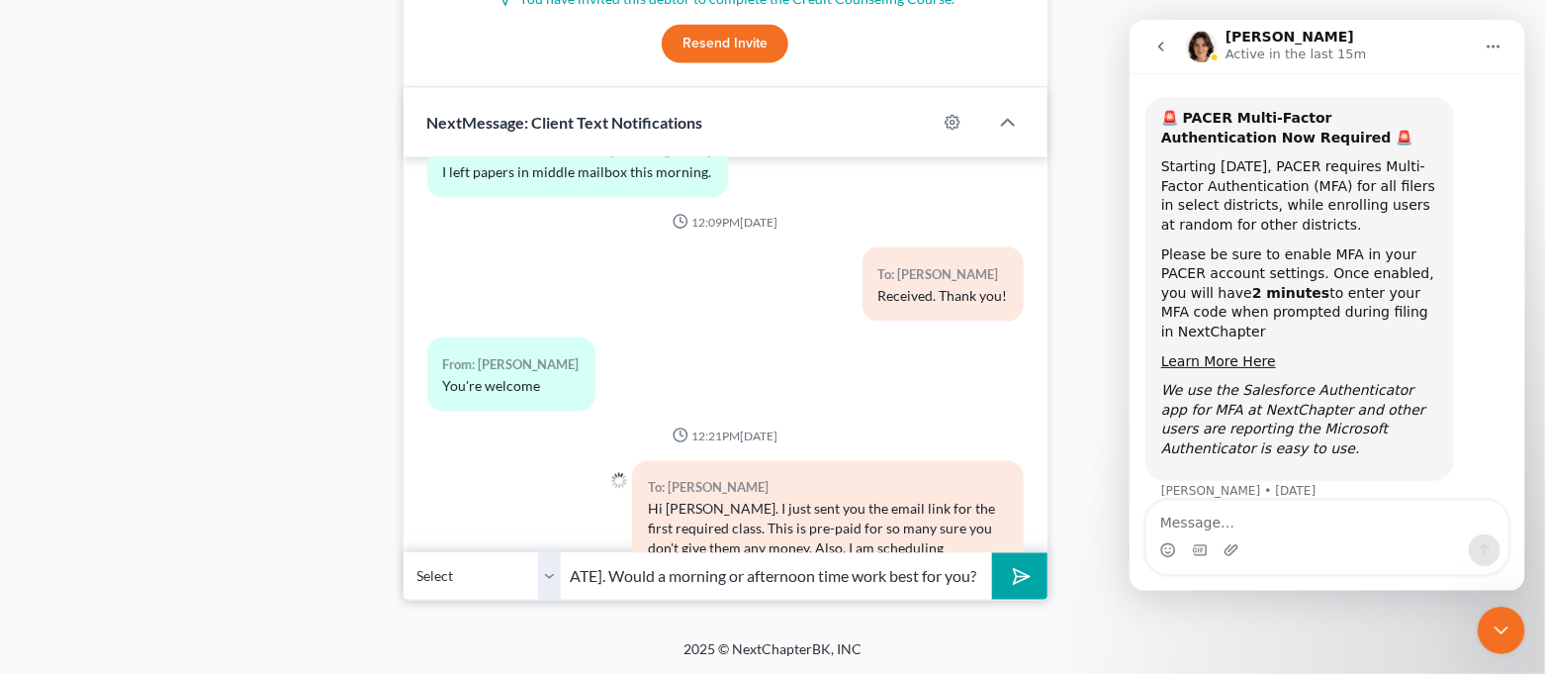
click at [1029, 585] on button "submit" at bounding box center [1019, 576] width 54 height 46
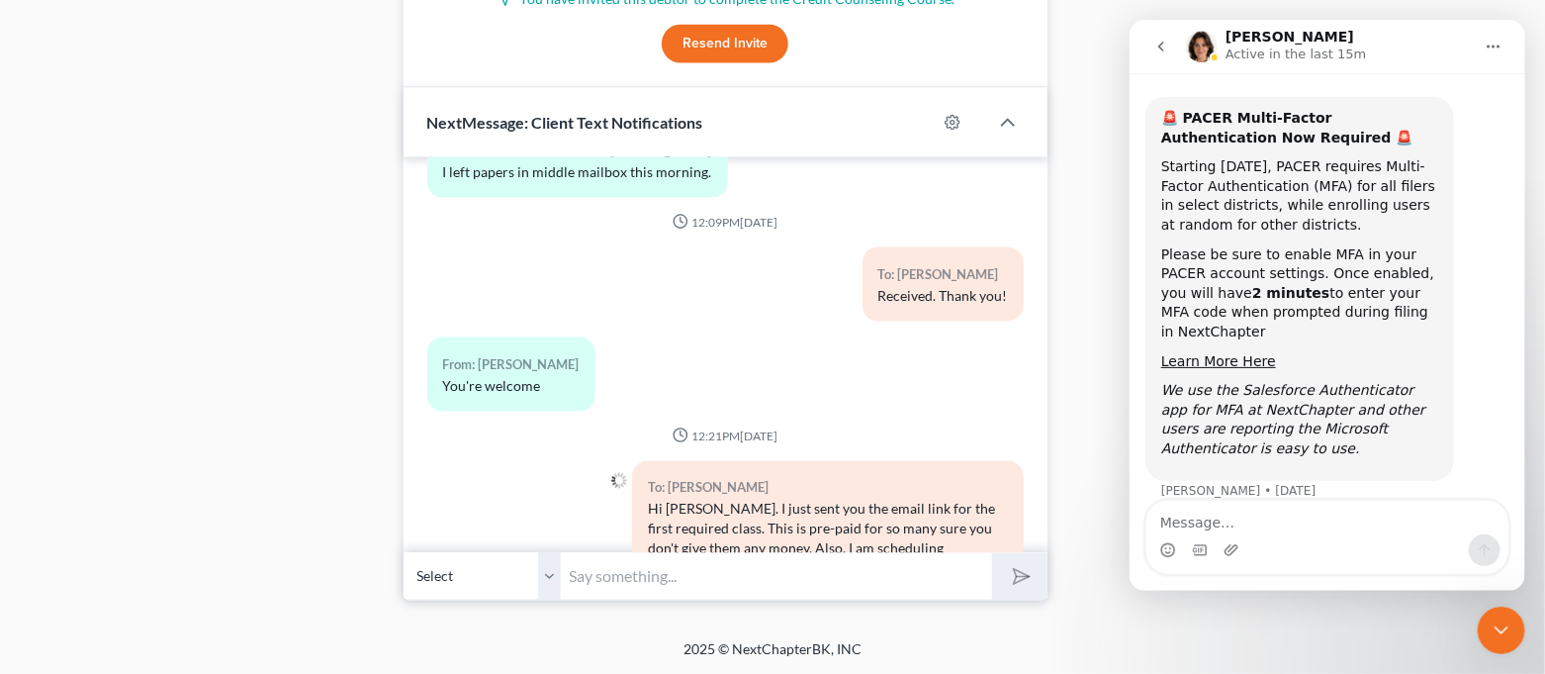
scroll to position [1973, 0]
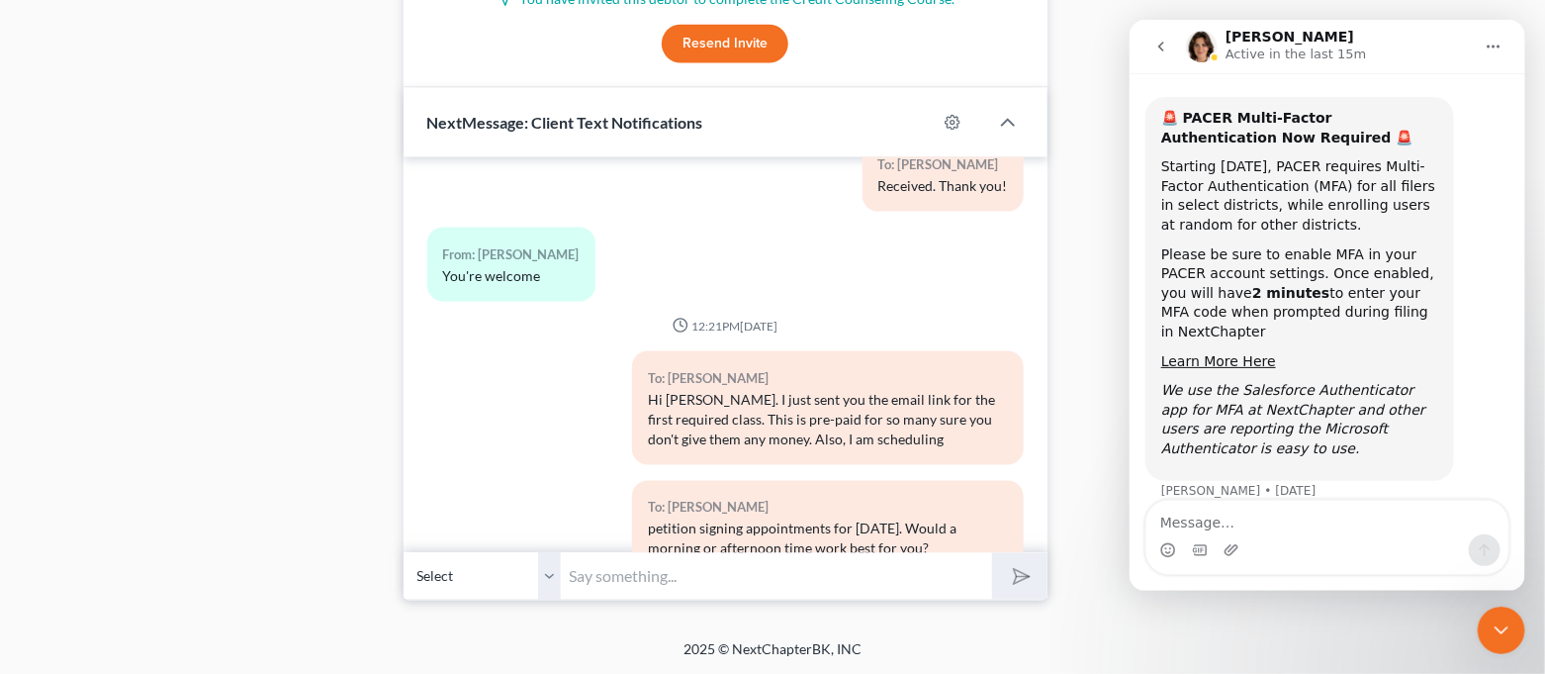
click at [1494, 623] on icon "Close Intercom Messenger" at bounding box center [1501, 629] width 24 height 24
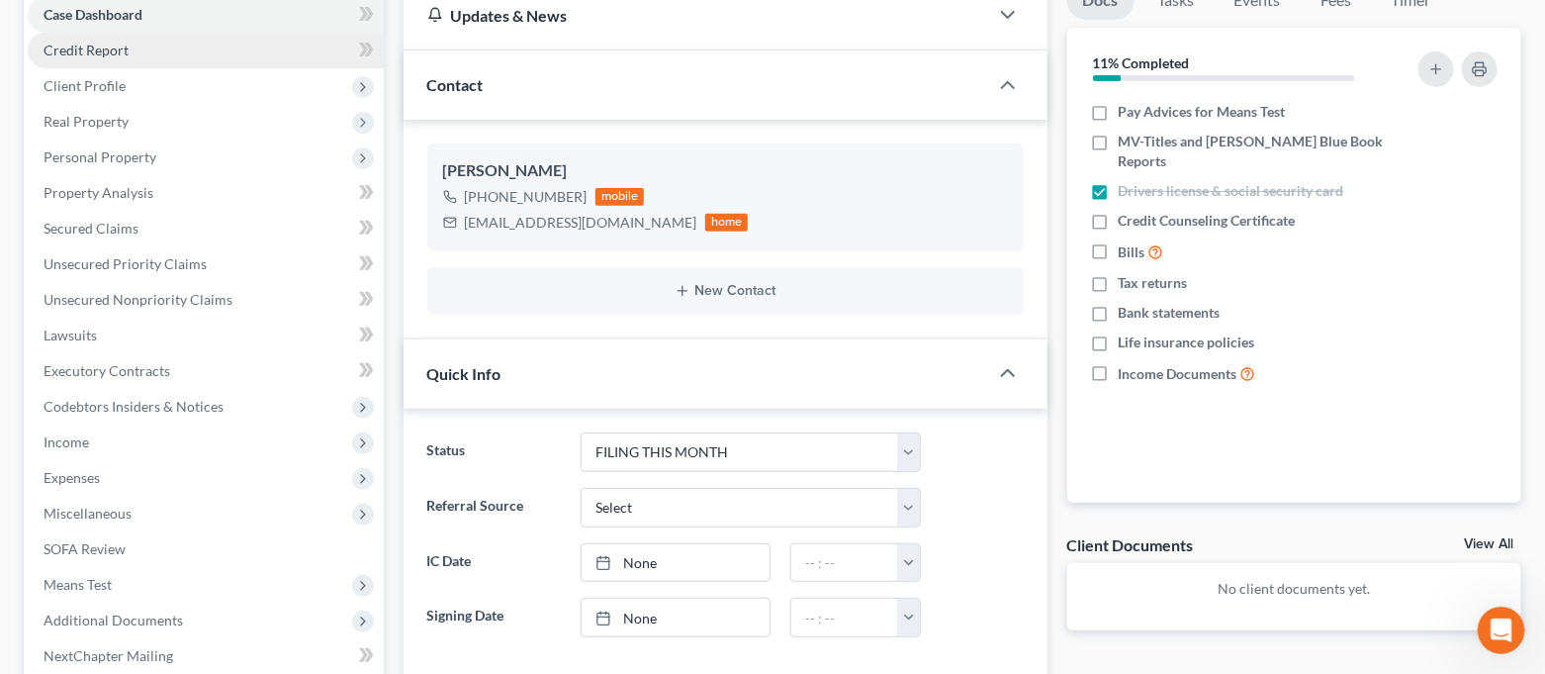
scroll to position [0, 0]
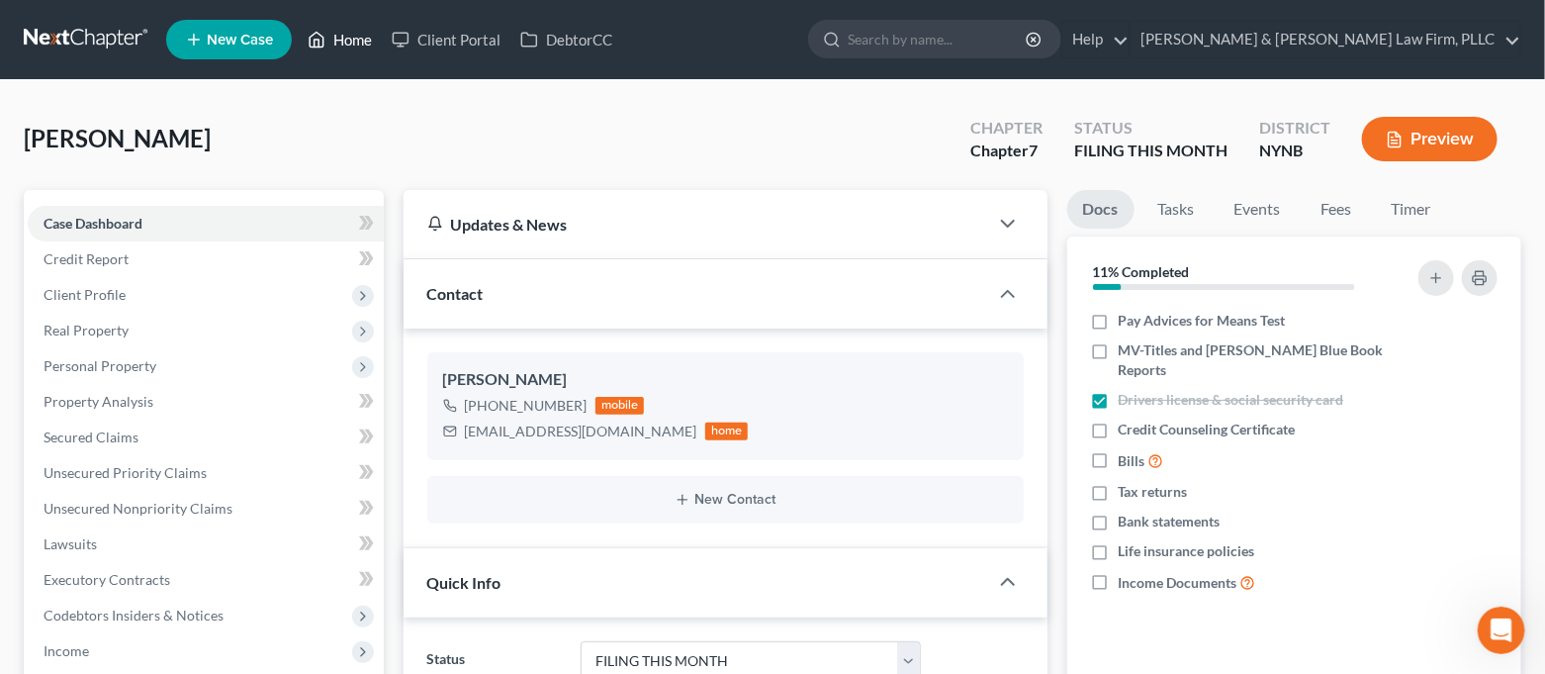
click at [351, 47] on link "Home" at bounding box center [340, 40] width 84 height 36
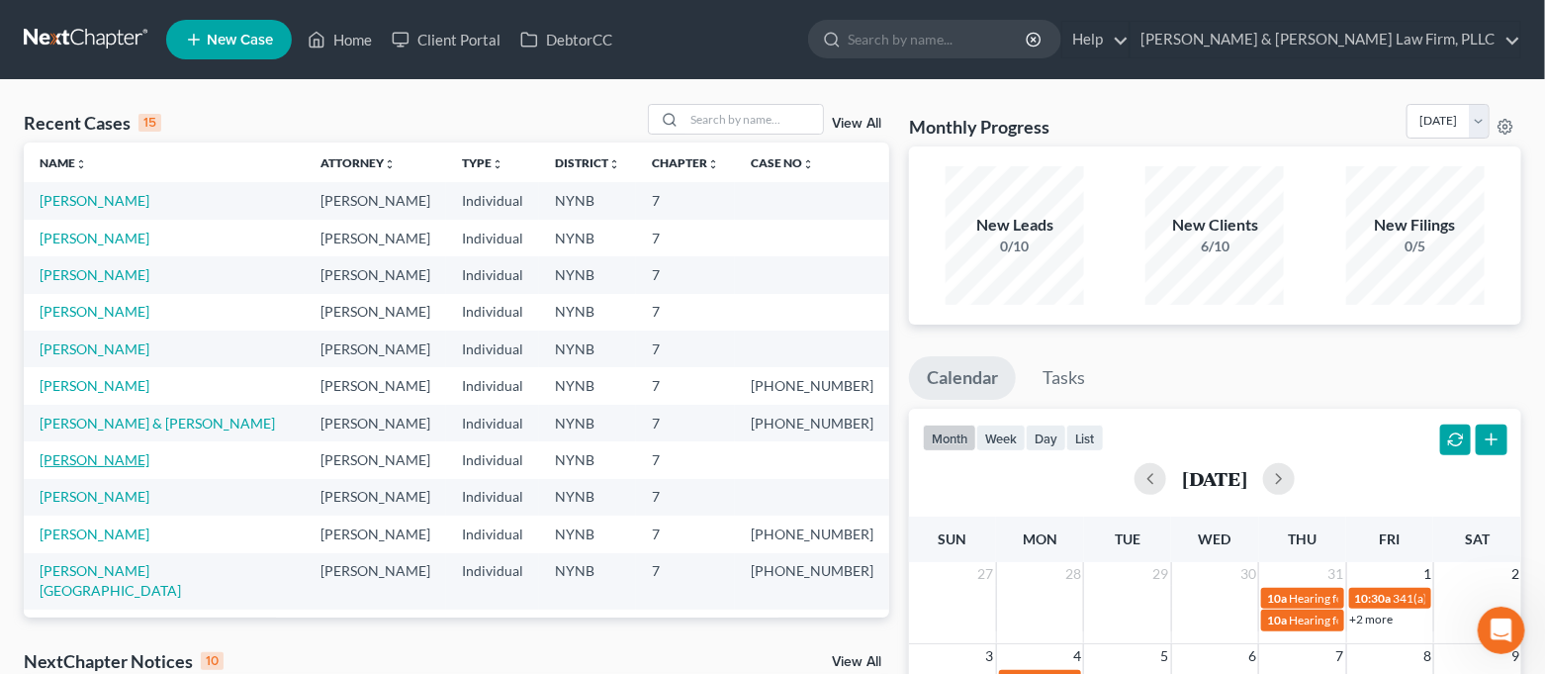
click at [104, 461] on link "[PERSON_NAME]" at bounding box center [95, 459] width 110 height 17
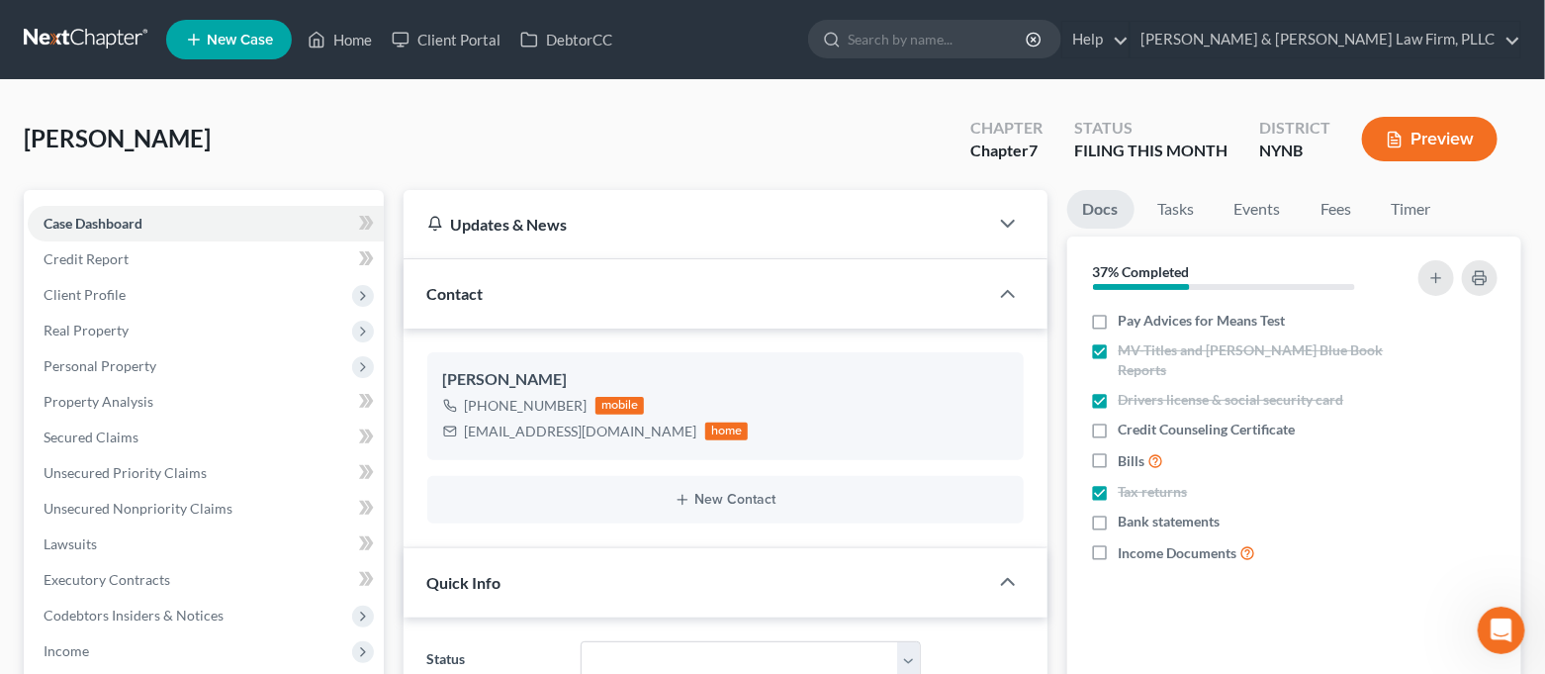
scroll to position [3974, 0]
select select "4"
select select "0"
click at [306, 40] on link "Home" at bounding box center [340, 40] width 84 height 36
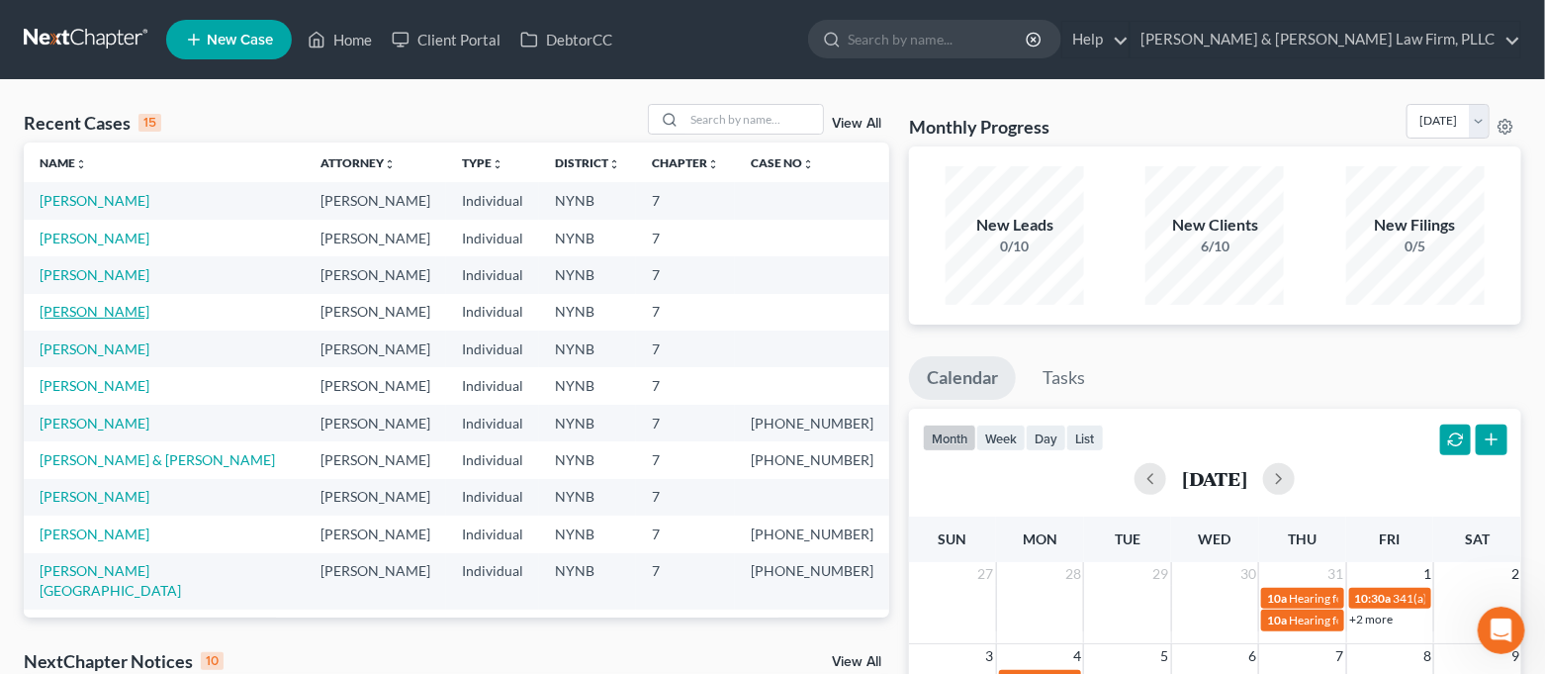
click at [117, 311] on link "[PERSON_NAME]" at bounding box center [95, 311] width 110 height 17
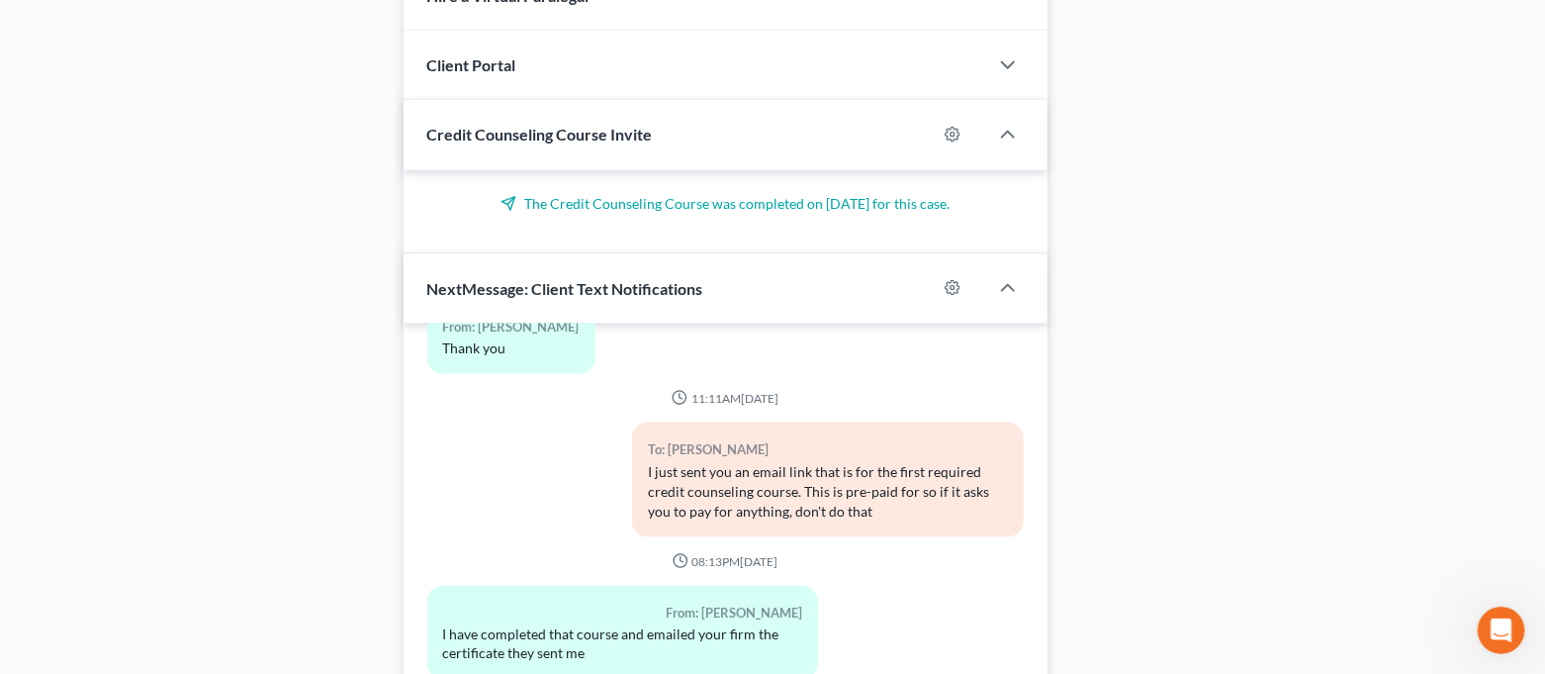
scroll to position [1161, 0]
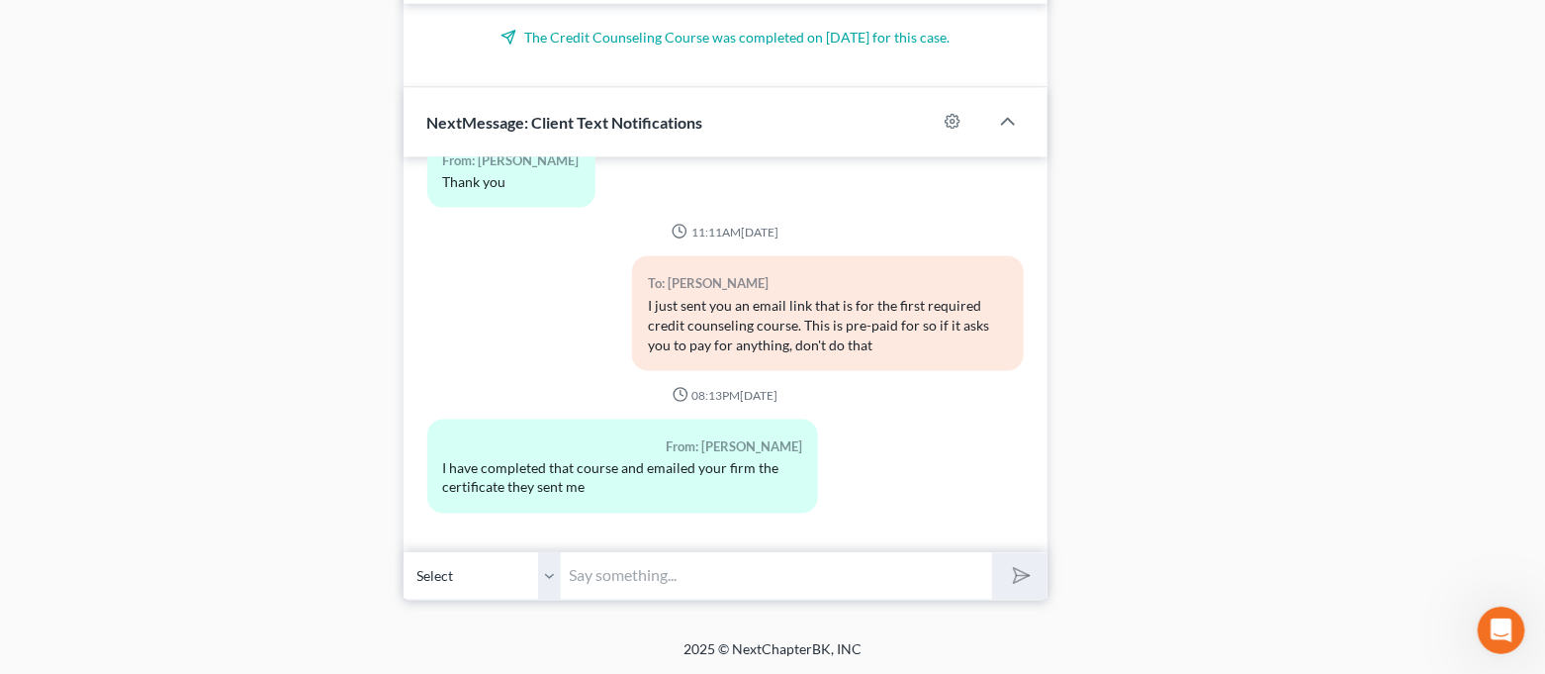
click at [820, 557] on input "text" at bounding box center [777, 576] width 431 height 48
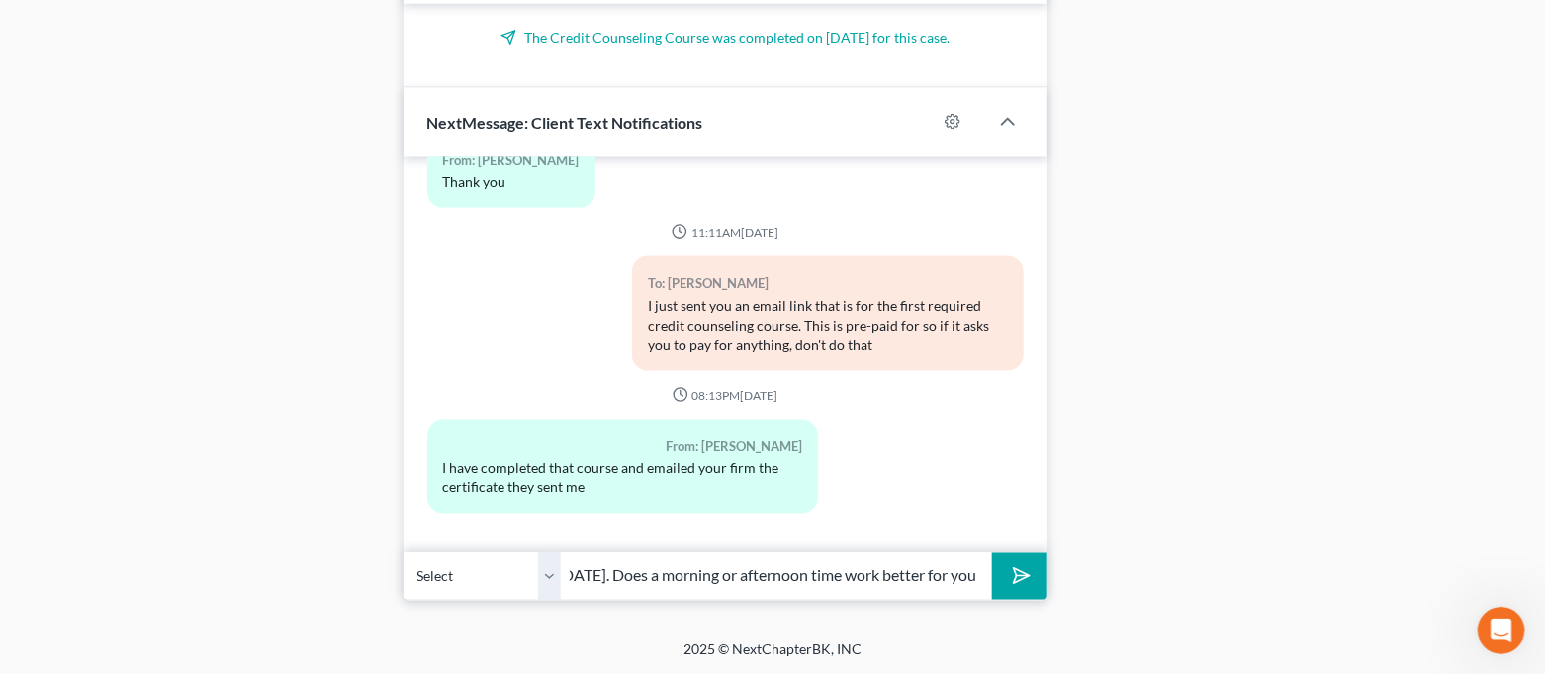
scroll to position [0, 481]
type input "Hi Darryl. I am making petition signing appointments for Tuesday the 26th. Does…"
click at [992, 553] on button "submit" at bounding box center [1019, 576] width 54 height 46
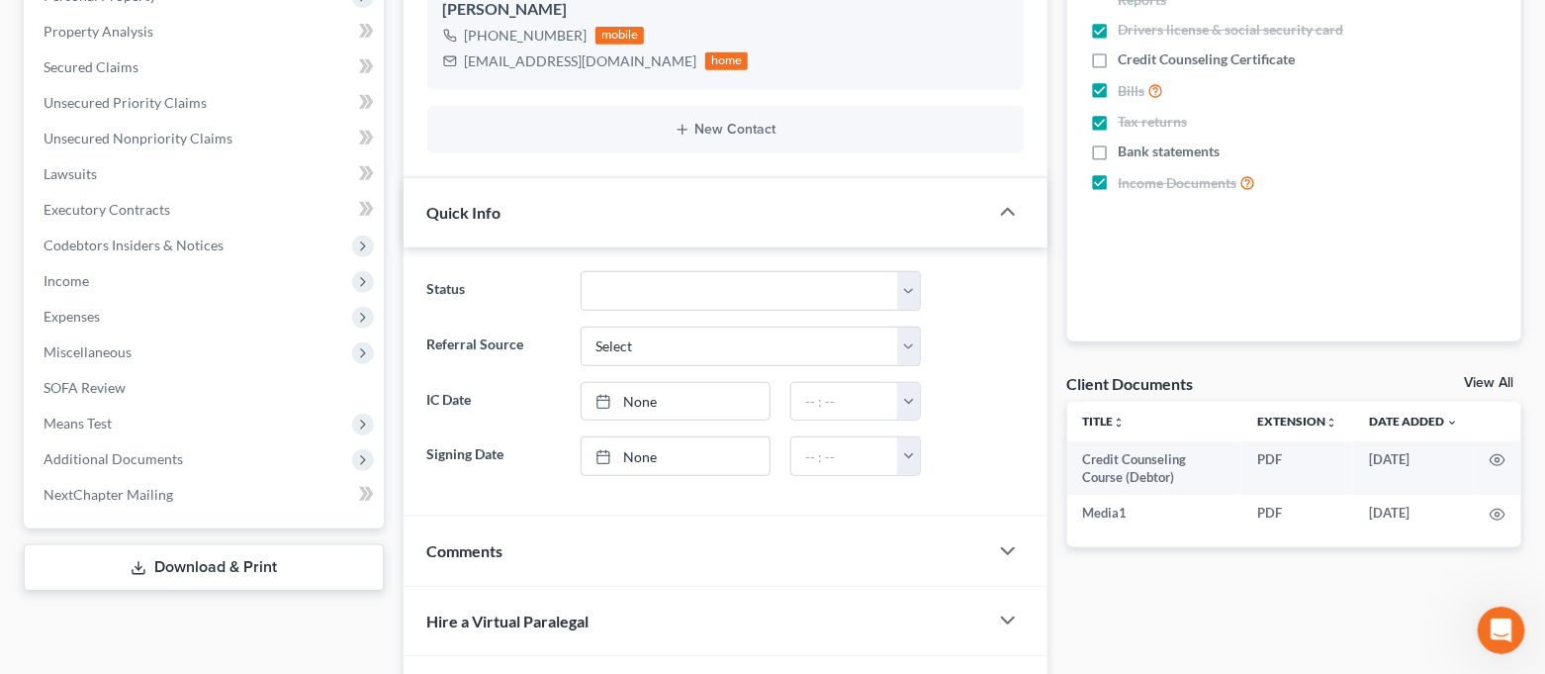
scroll to position [0, 0]
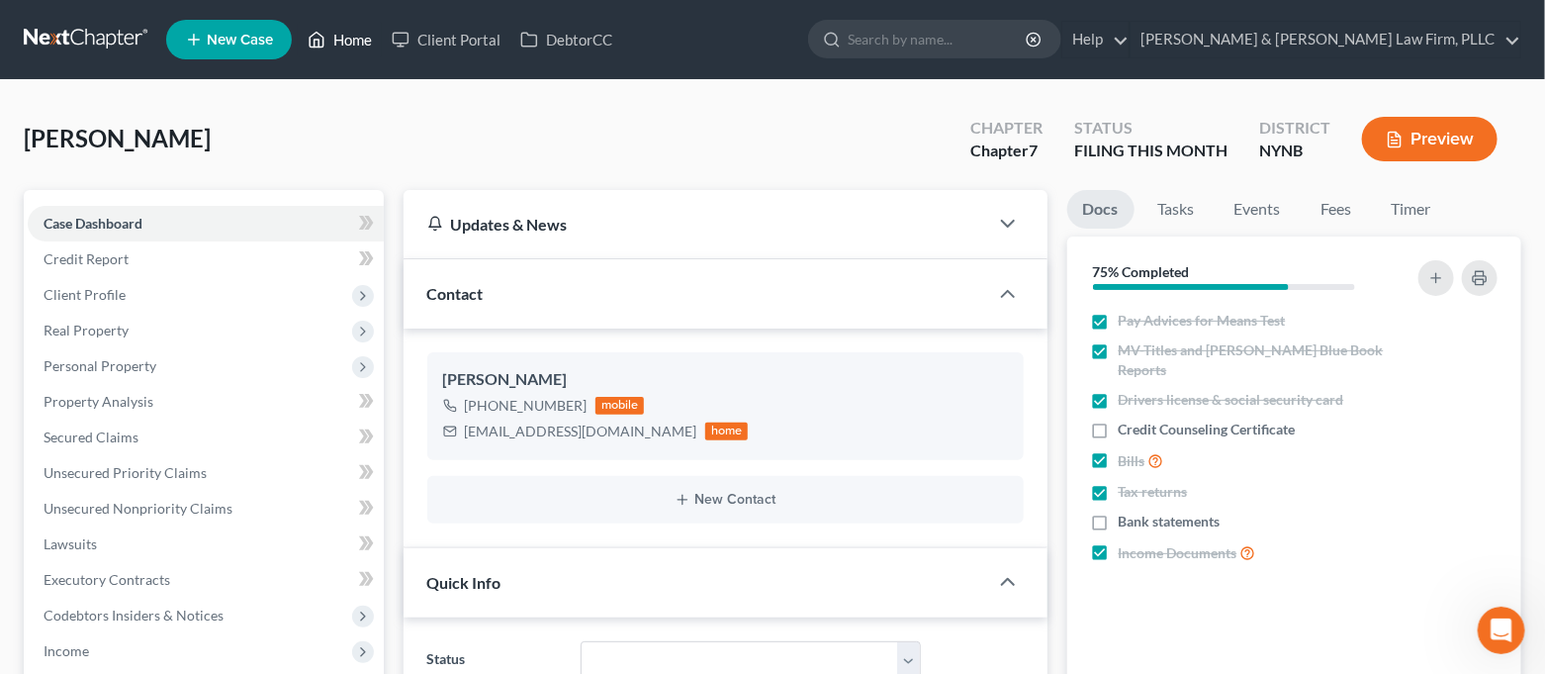
click at [307, 43] on link "Home" at bounding box center [340, 40] width 84 height 36
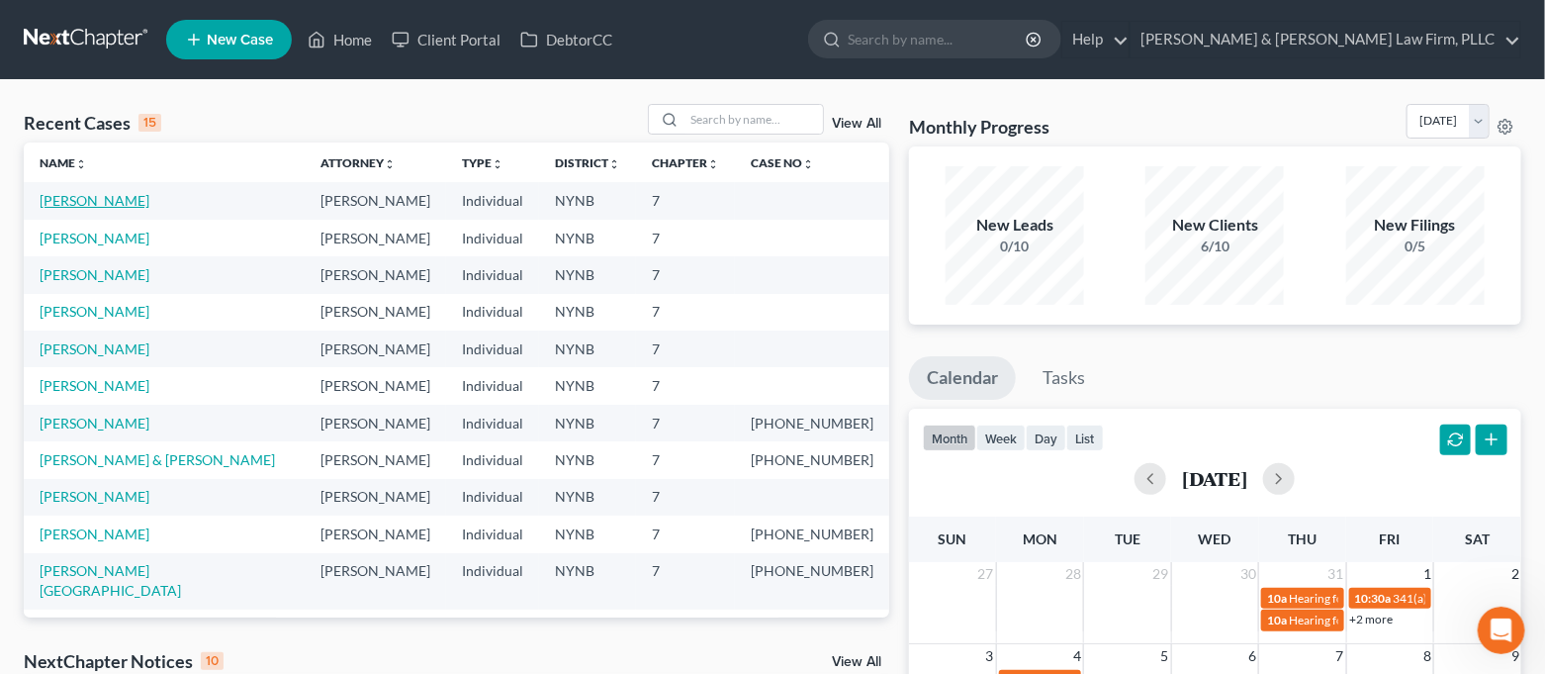
click at [98, 194] on link "[PERSON_NAME]" at bounding box center [95, 200] width 110 height 17
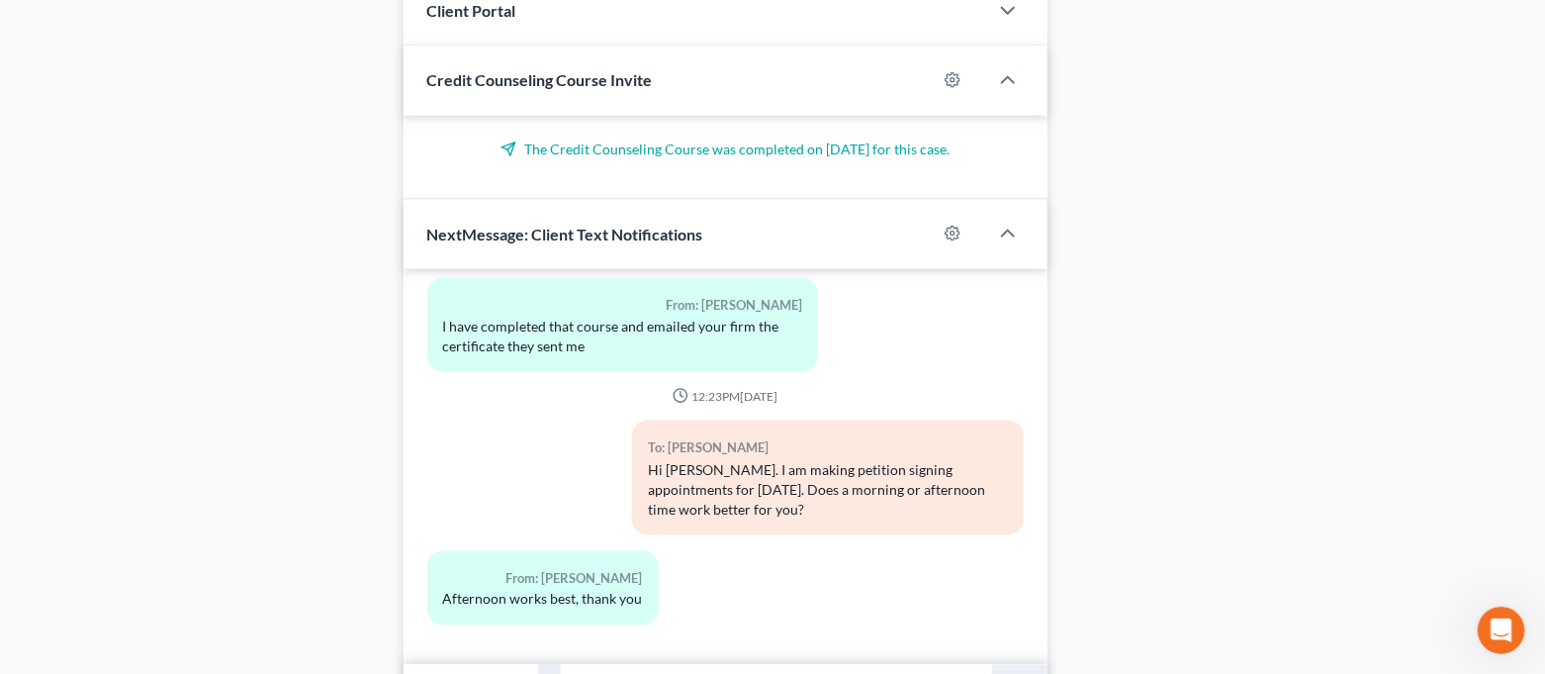
scroll to position [1161, 0]
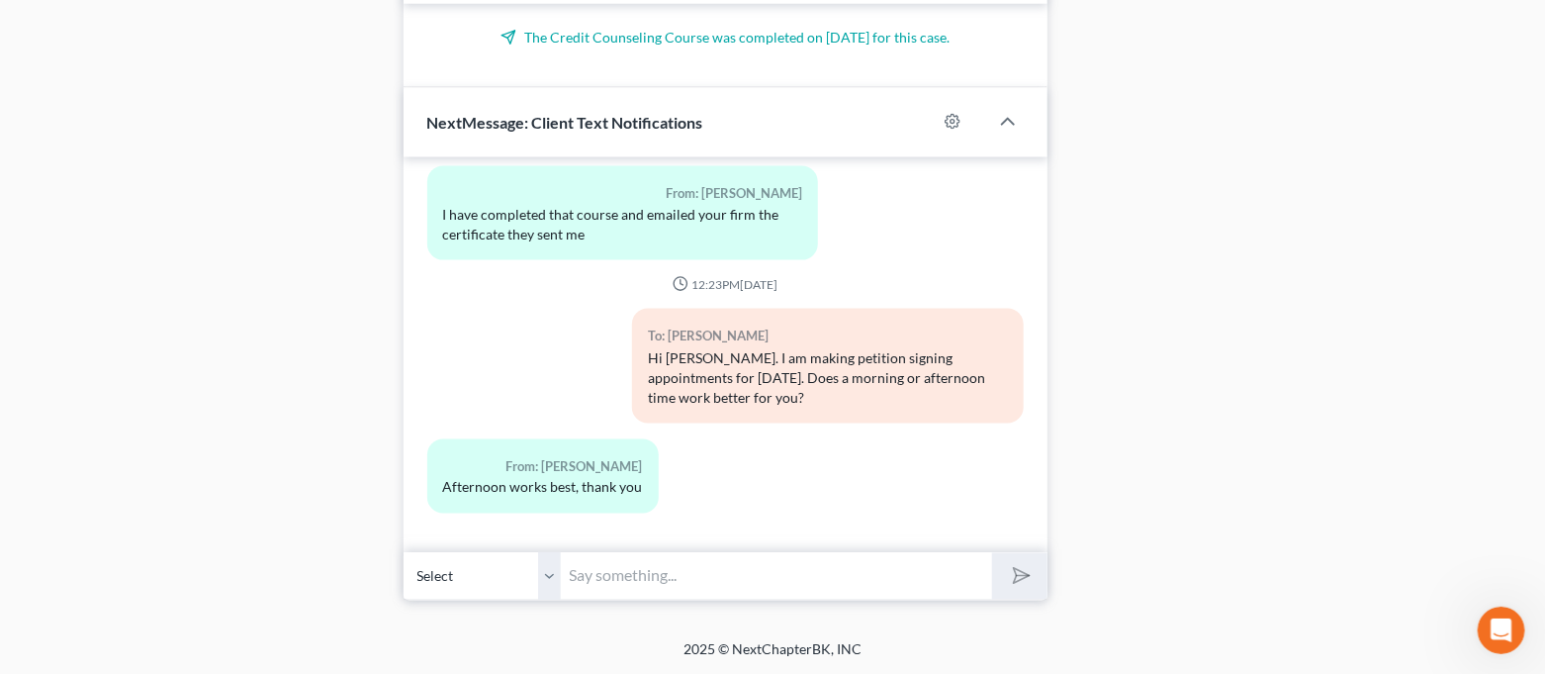
drag, startPoint x: 705, startPoint y: 589, endPoint x: 790, endPoint y: 615, distance: 89.2
click at [705, 589] on input "text" at bounding box center [777, 576] width 431 height 48
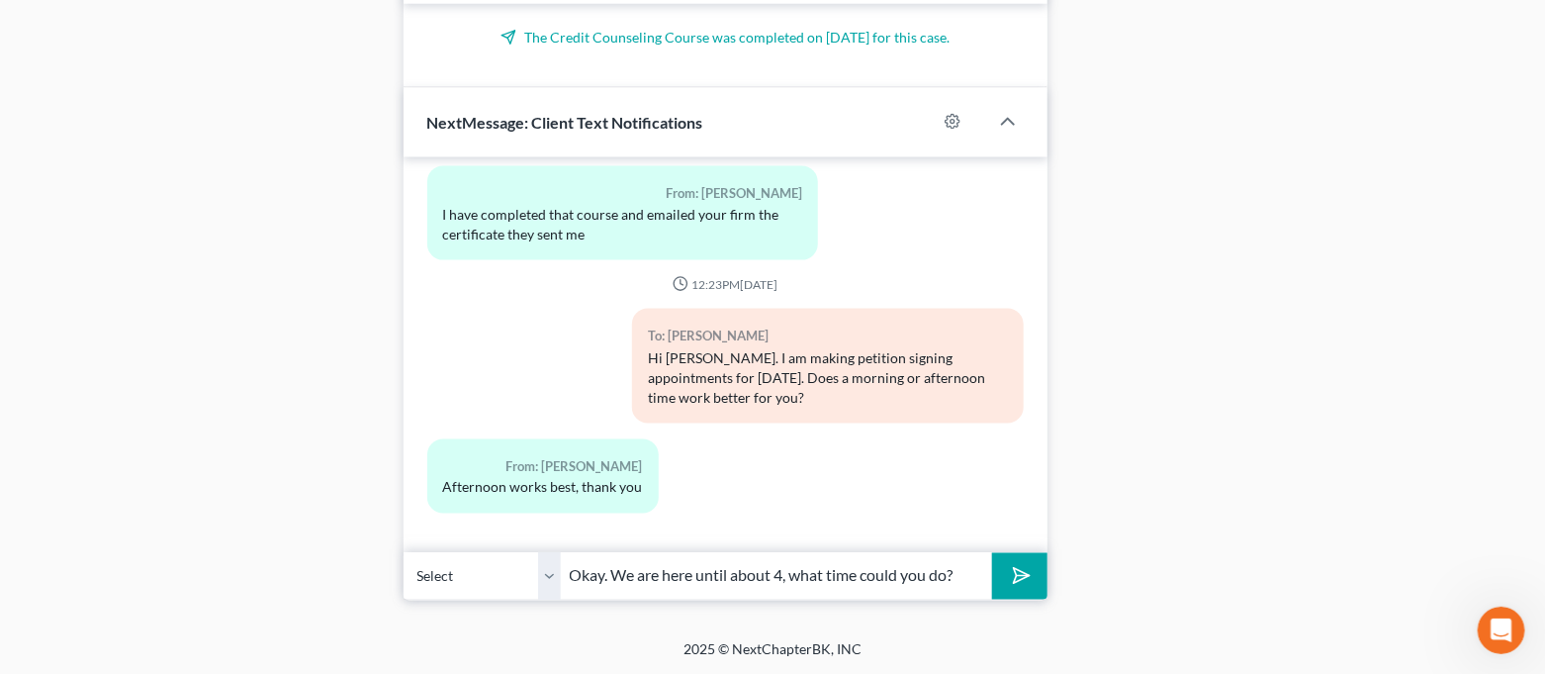
click at [785, 577] on input "Okay. We are here until about 4, what time could you do?" at bounding box center [777, 576] width 431 height 48
drag, startPoint x: 960, startPoint y: 576, endPoint x: 560, endPoint y: 589, distance: 399.9
click at [562, 589] on input "Okay. We are here until about 4, what time could you do?" at bounding box center [777, 576] width 431 height 48
type input "Could you do 2:00 p.m.?"
click at [992, 553] on button "submit" at bounding box center [1019, 576] width 54 height 46
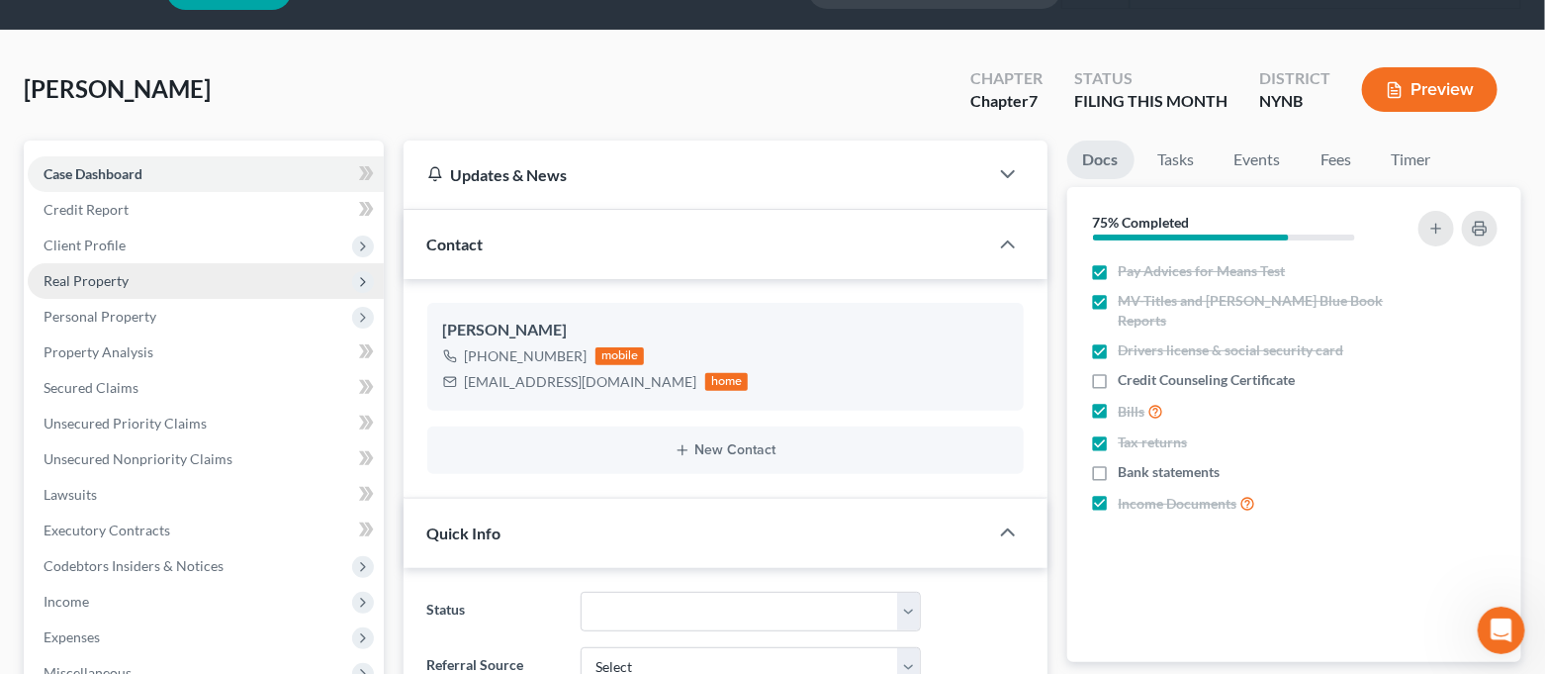
scroll to position [0, 0]
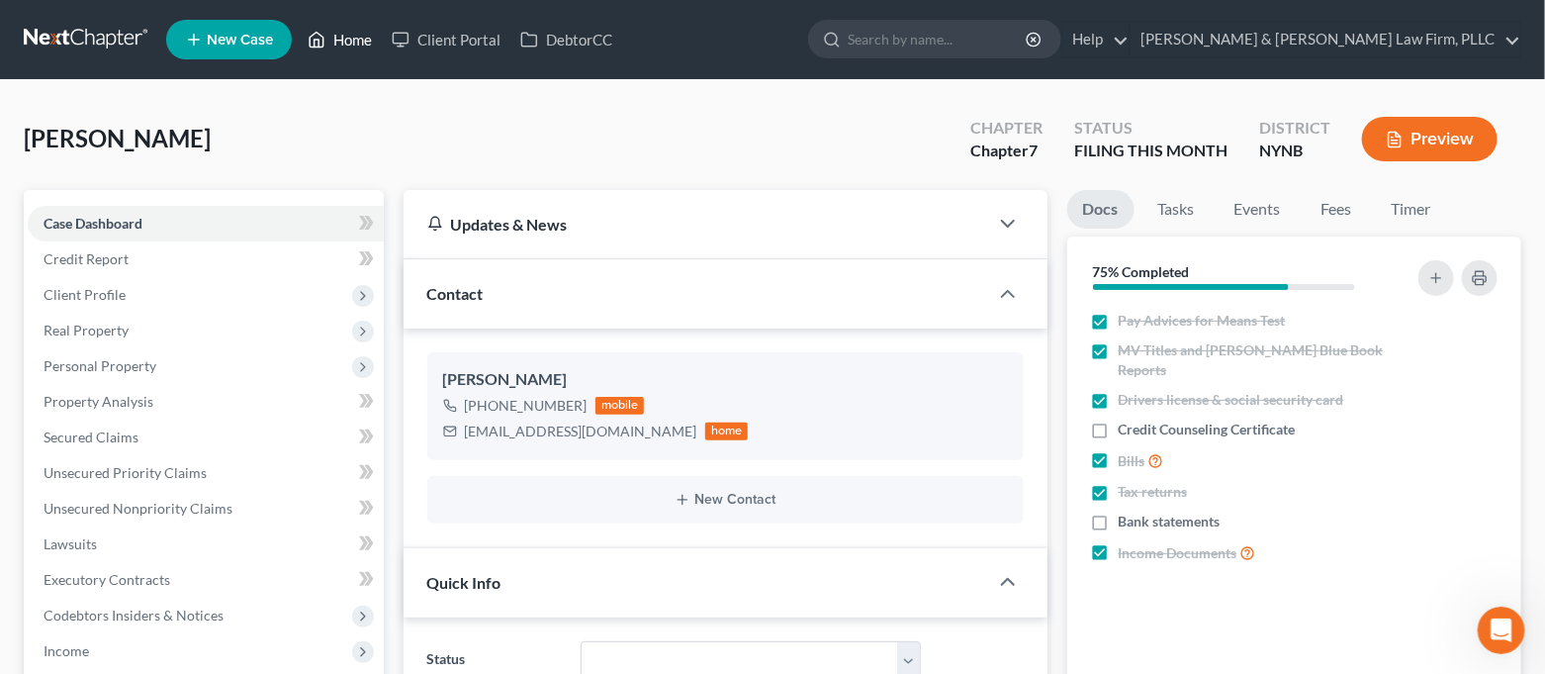
drag, startPoint x: 325, startPoint y: 42, endPoint x: 300, endPoint y: 2, distance: 47.2
click at [325, 42] on icon at bounding box center [317, 40] width 18 height 24
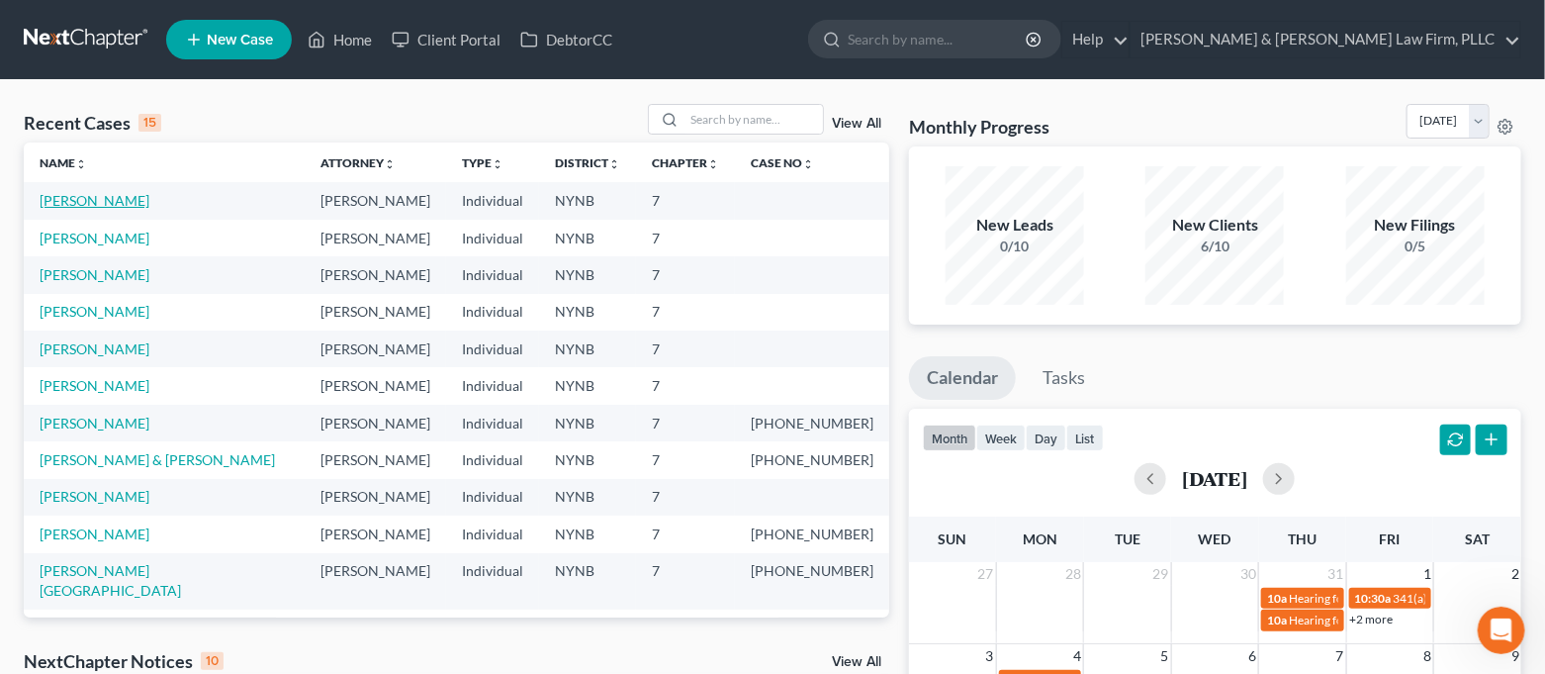
click at [112, 199] on link "[PERSON_NAME]" at bounding box center [95, 200] width 110 height 17
select select "4"
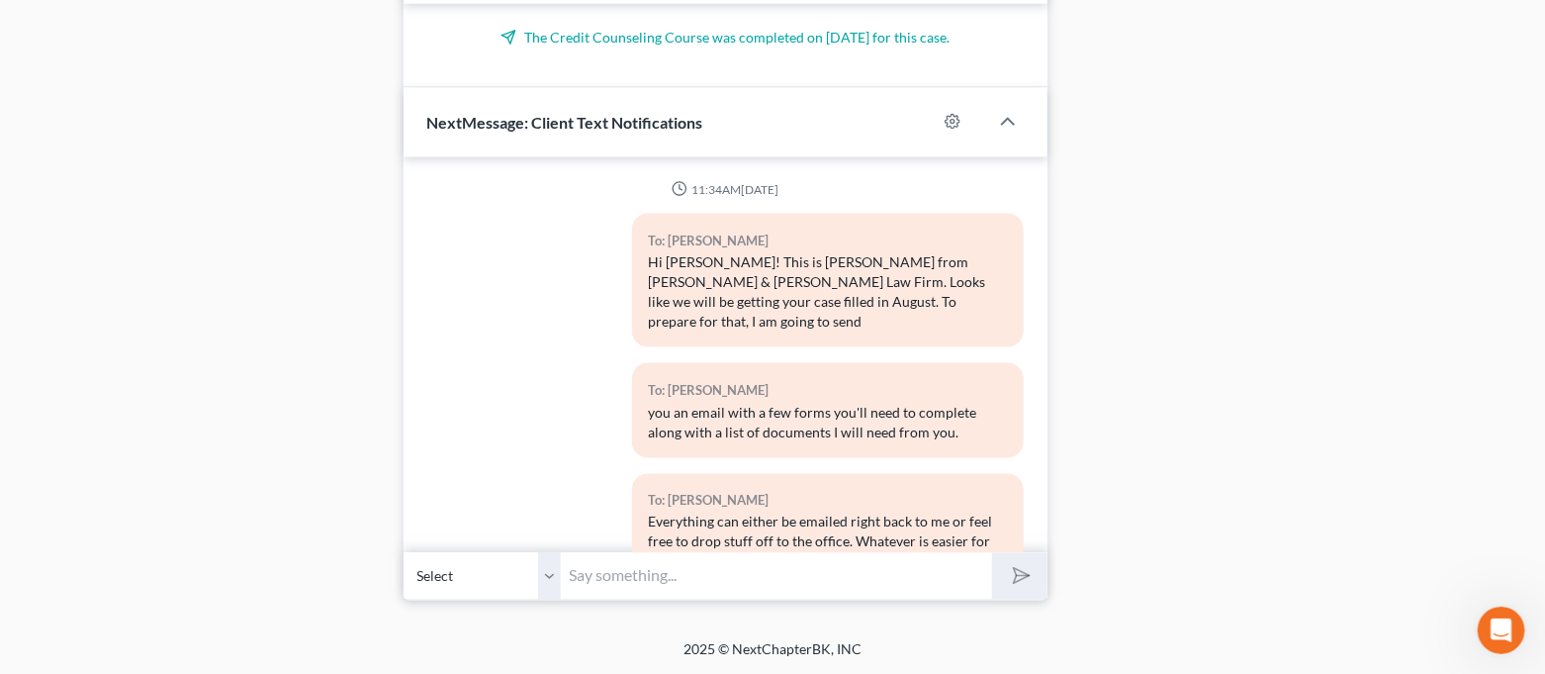
scroll to position [4324, 0]
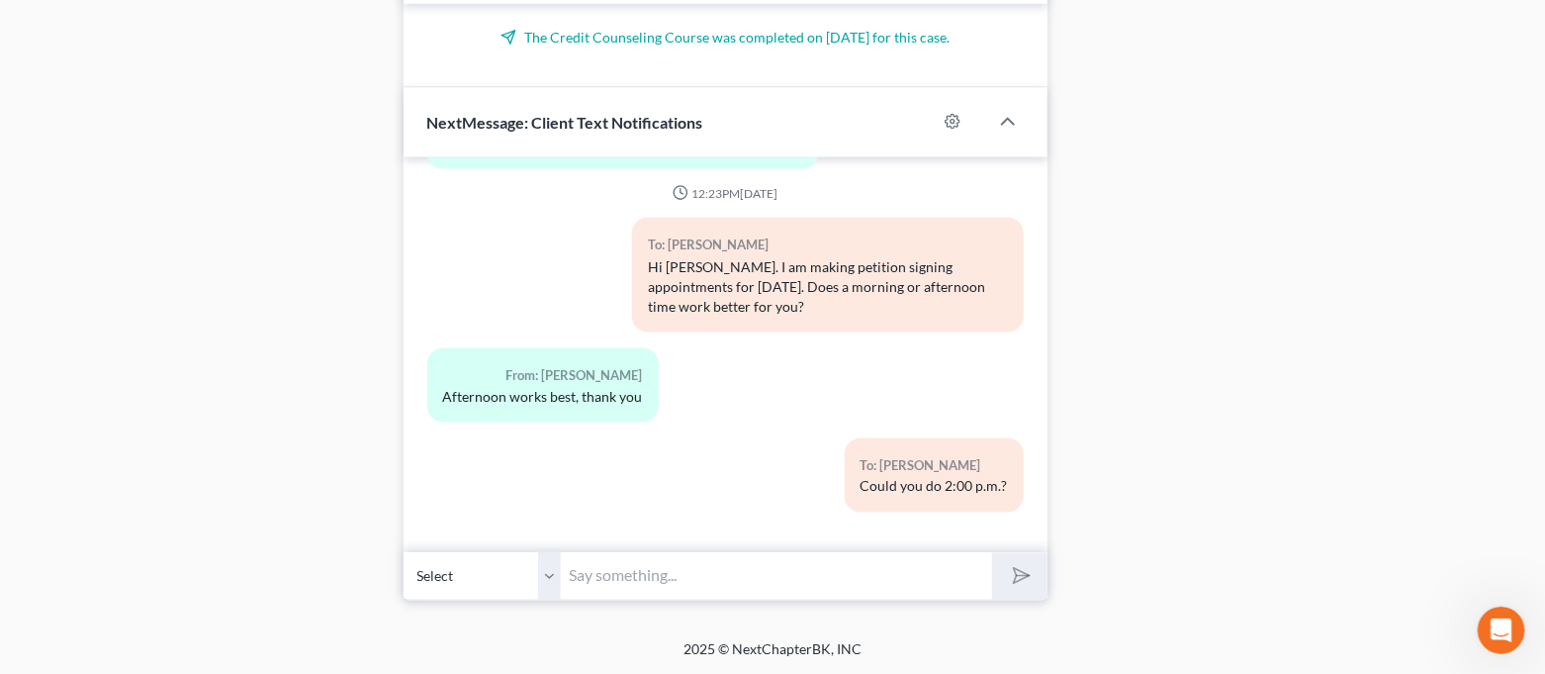
drag, startPoint x: 812, startPoint y: 563, endPoint x: 807, endPoint y: 575, distance: 12.9
click at [811, 564] on input "text" at bounding box center [777, 576] width 431 height 48
type input "Or we can do Friday the 22nd at 3:00 p.m."
click at [992, 553] on button "submit" at bounding box center [1019, 576] width 54 height 46
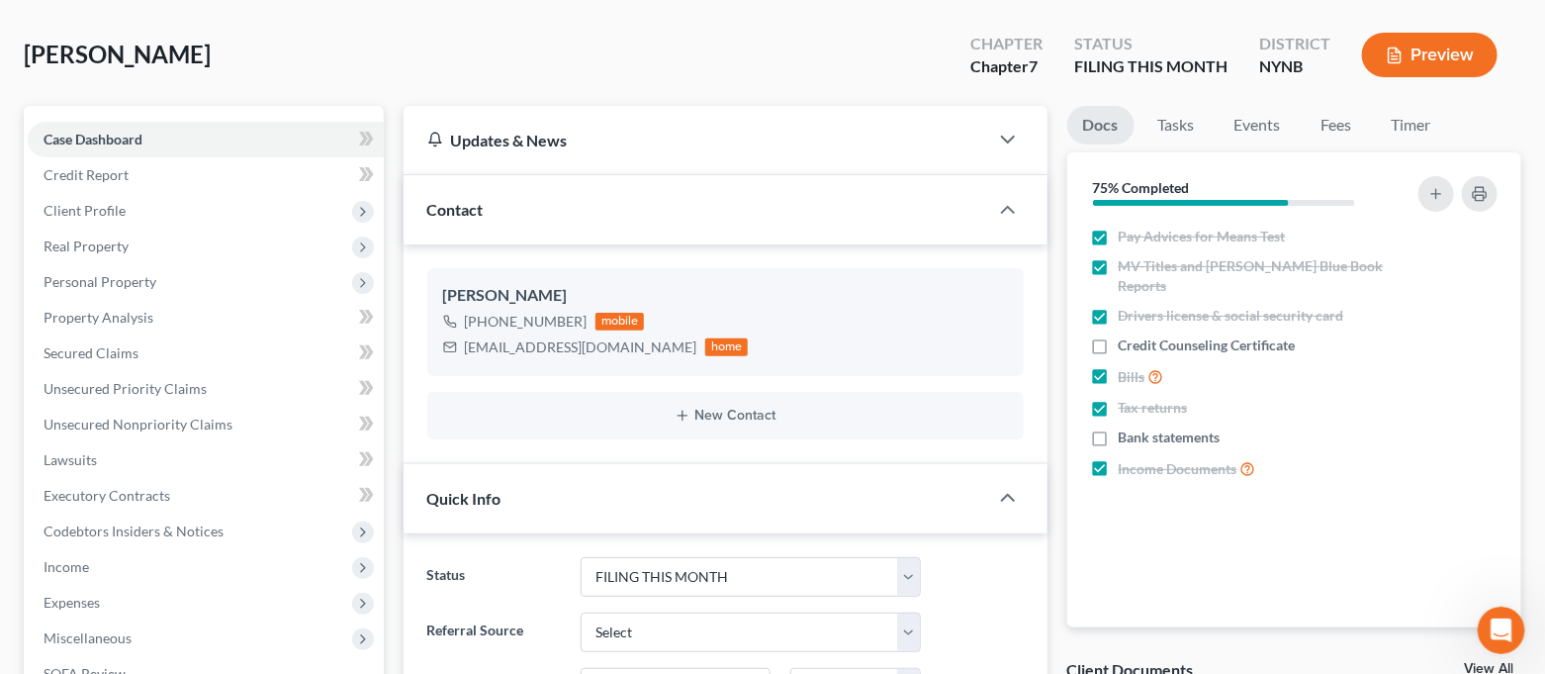
scroll to position [0, 0]
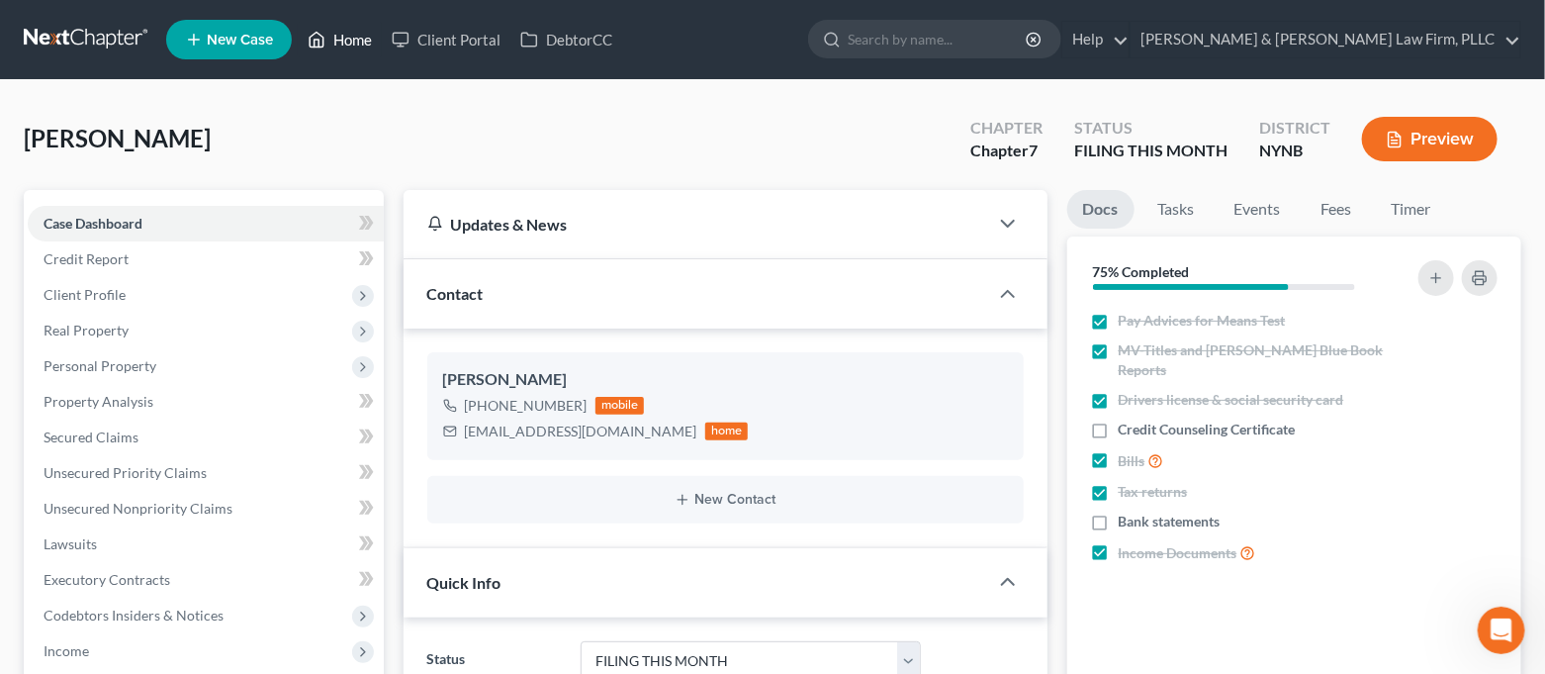
click at [339, 28] on link "Home" at bounding box center [340, 40] width 84 height 36
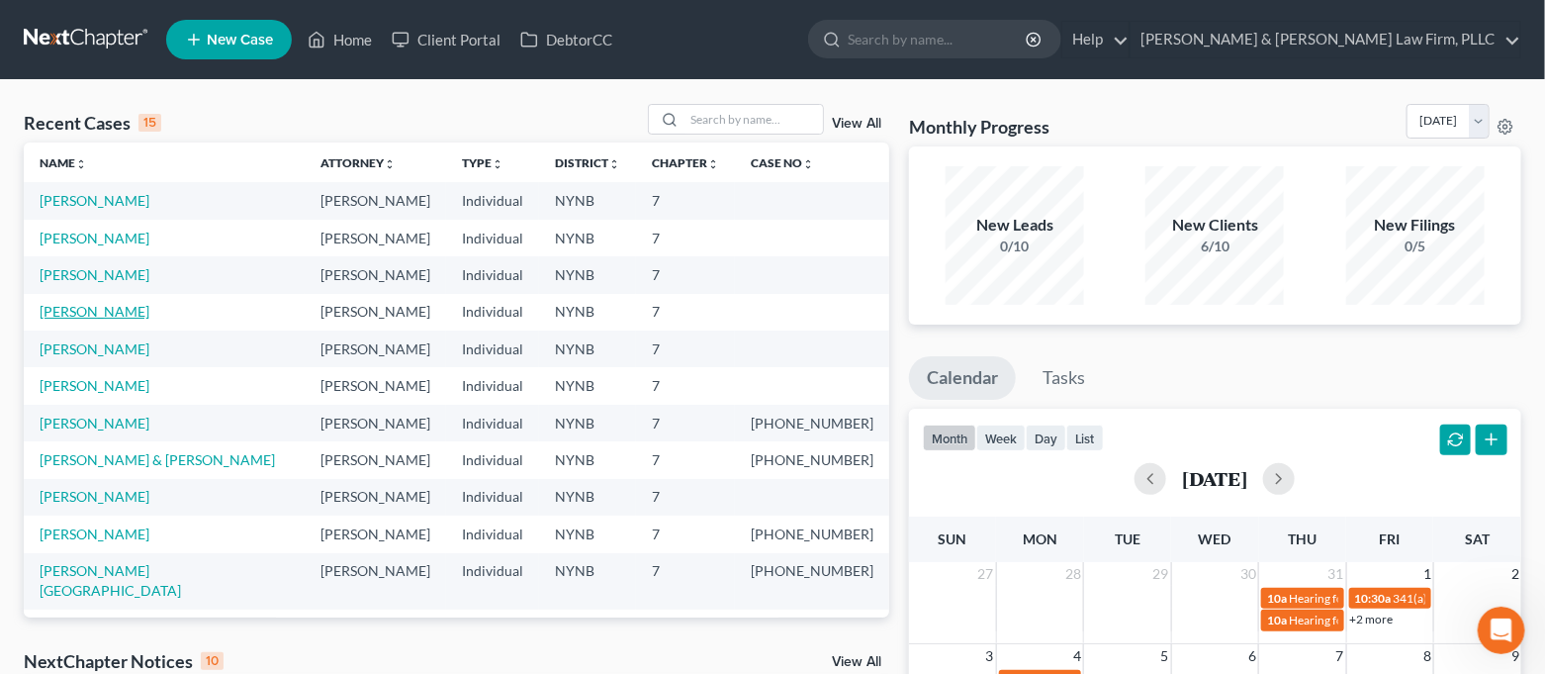
click at [105, 314] on link "[PERSON_NAME]" at bounding box center [95, 311] width 110 height 17
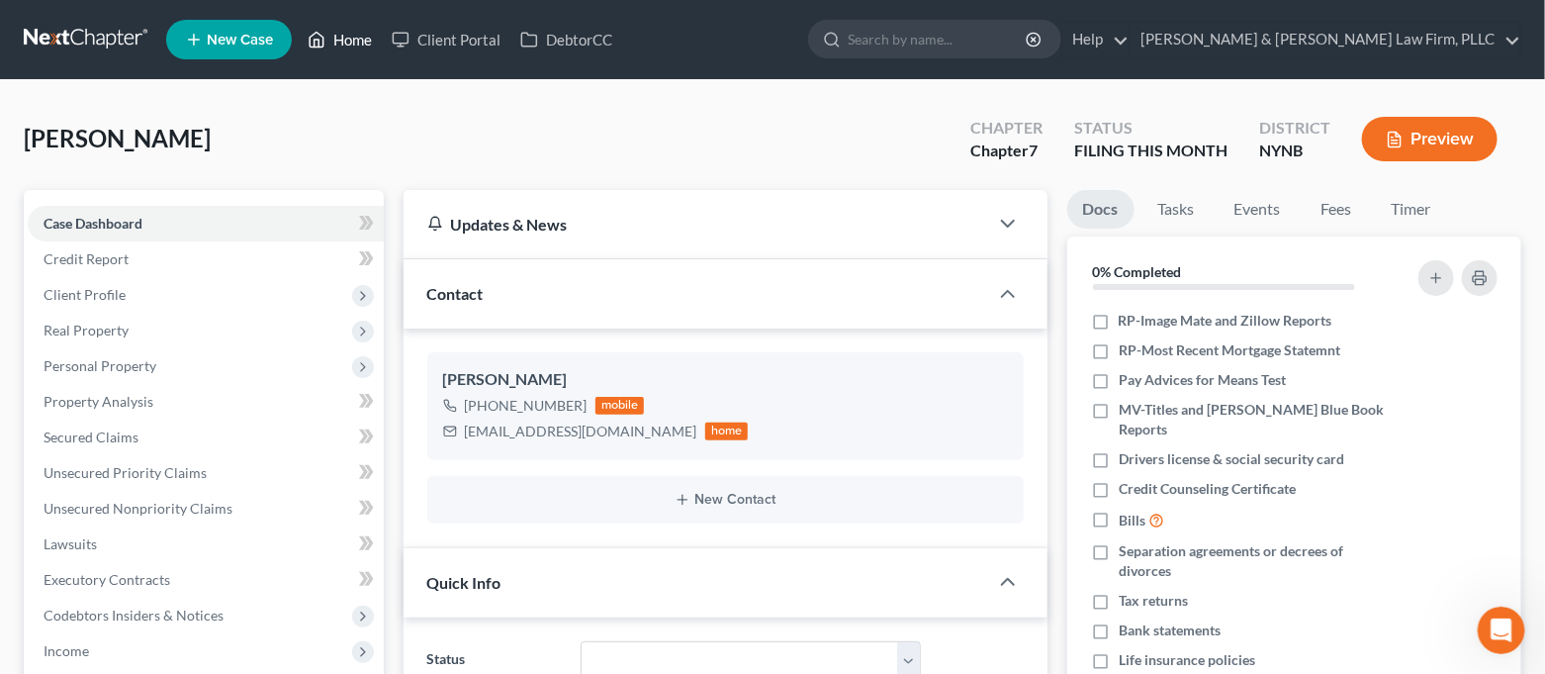
click at [331, 51] on link "Home" at bounding box center [340, 40] width 84 height 36
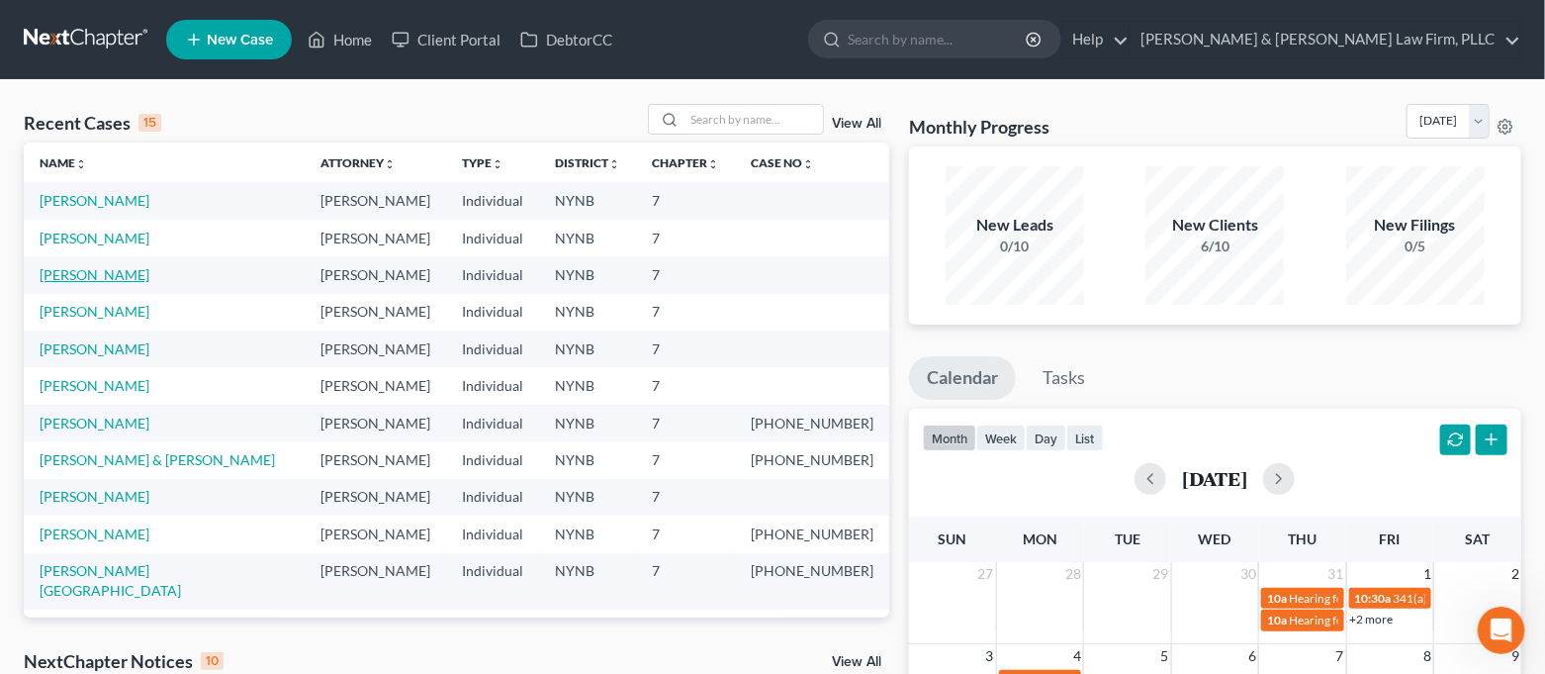
click at [67, 273] on link "[PERSON_NAME]" at bounding box center [95, 274] width 110 height 17
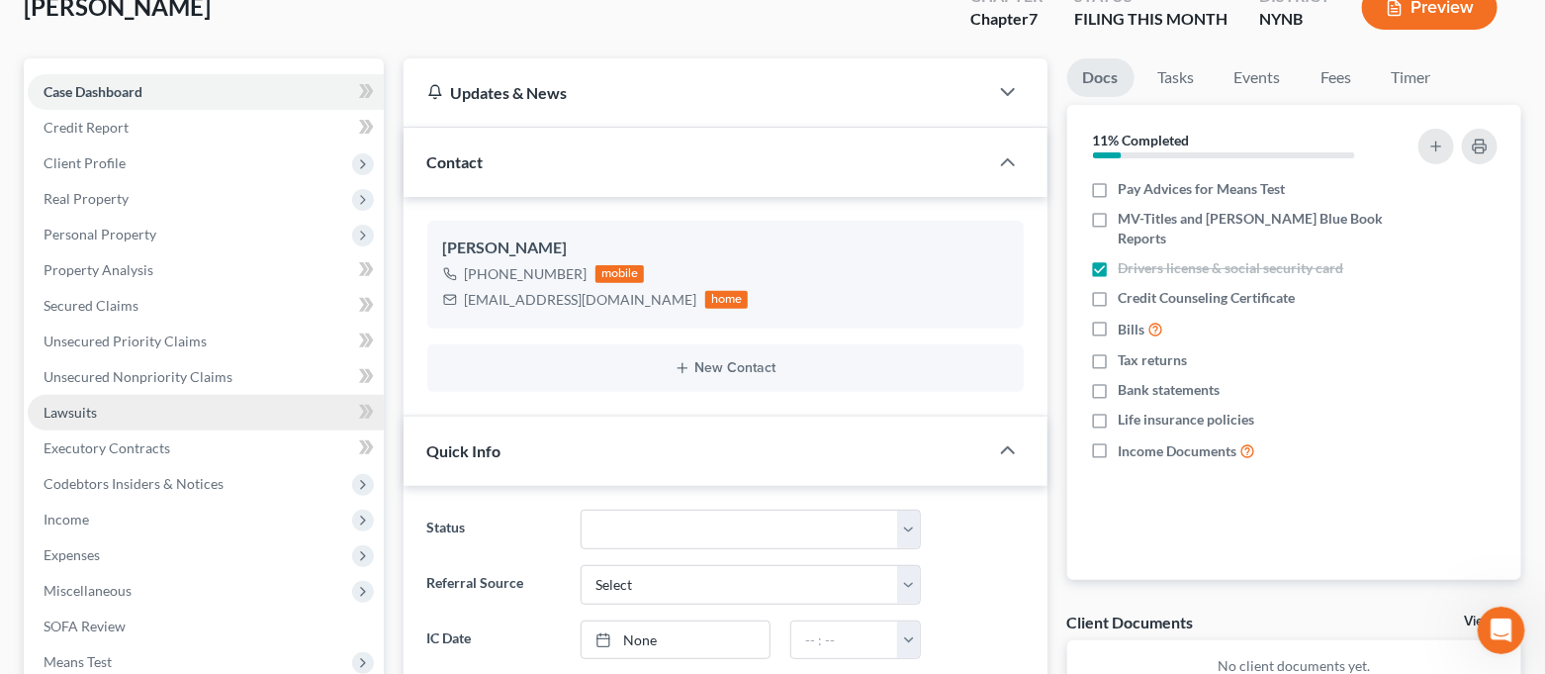
scroll to position [2153, 0]
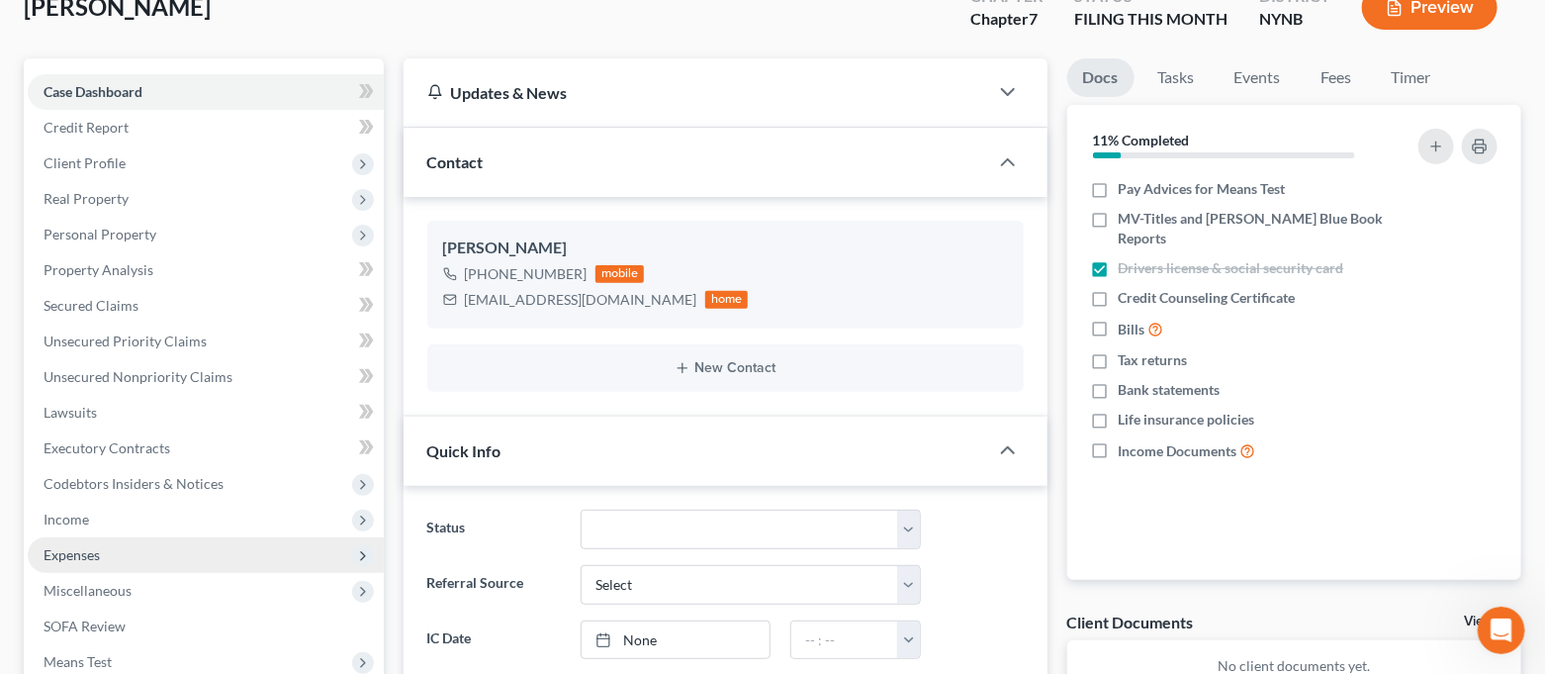
click at [209, 547] on span "Expenses" at bounding box center [206, 555] width 356 height 36
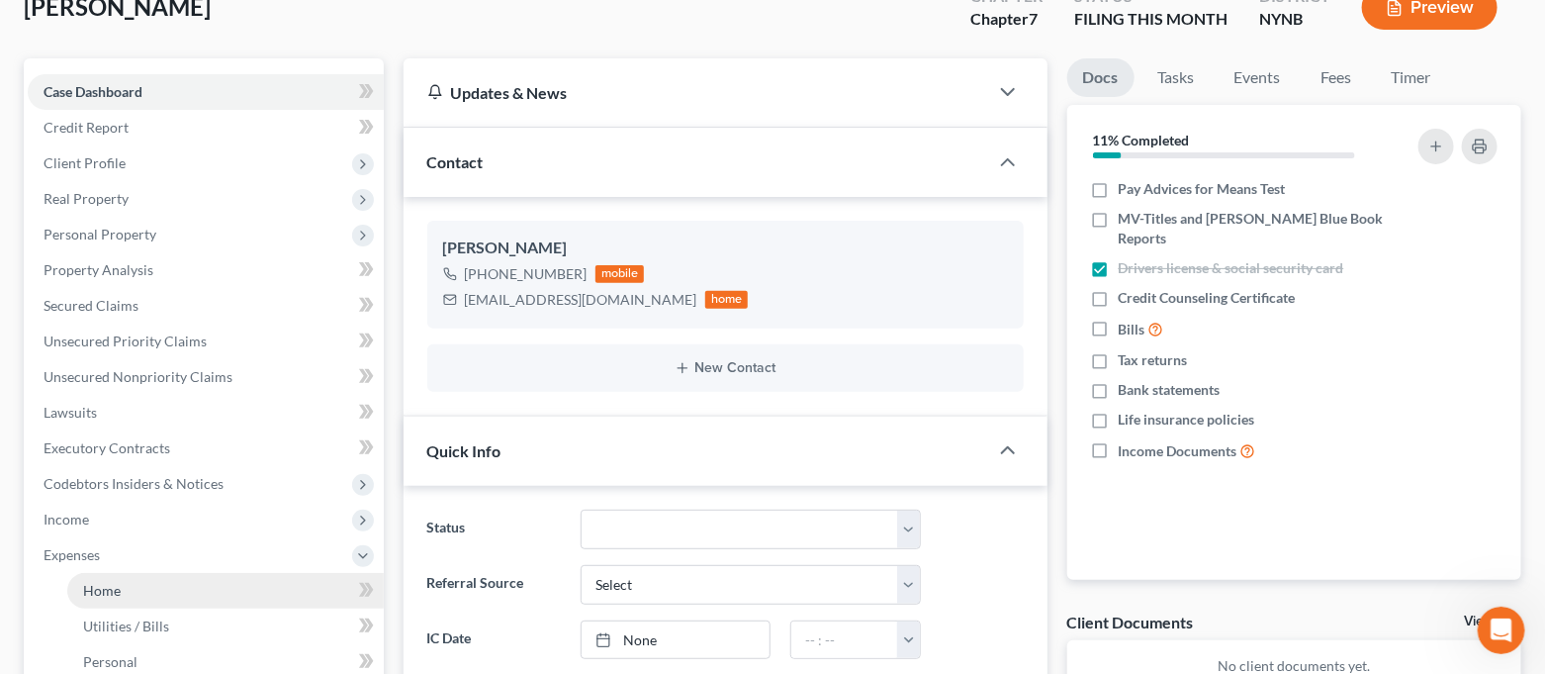
click at [172, 577] on link "Home" at bounding box center [225, 591] width 317 height 36
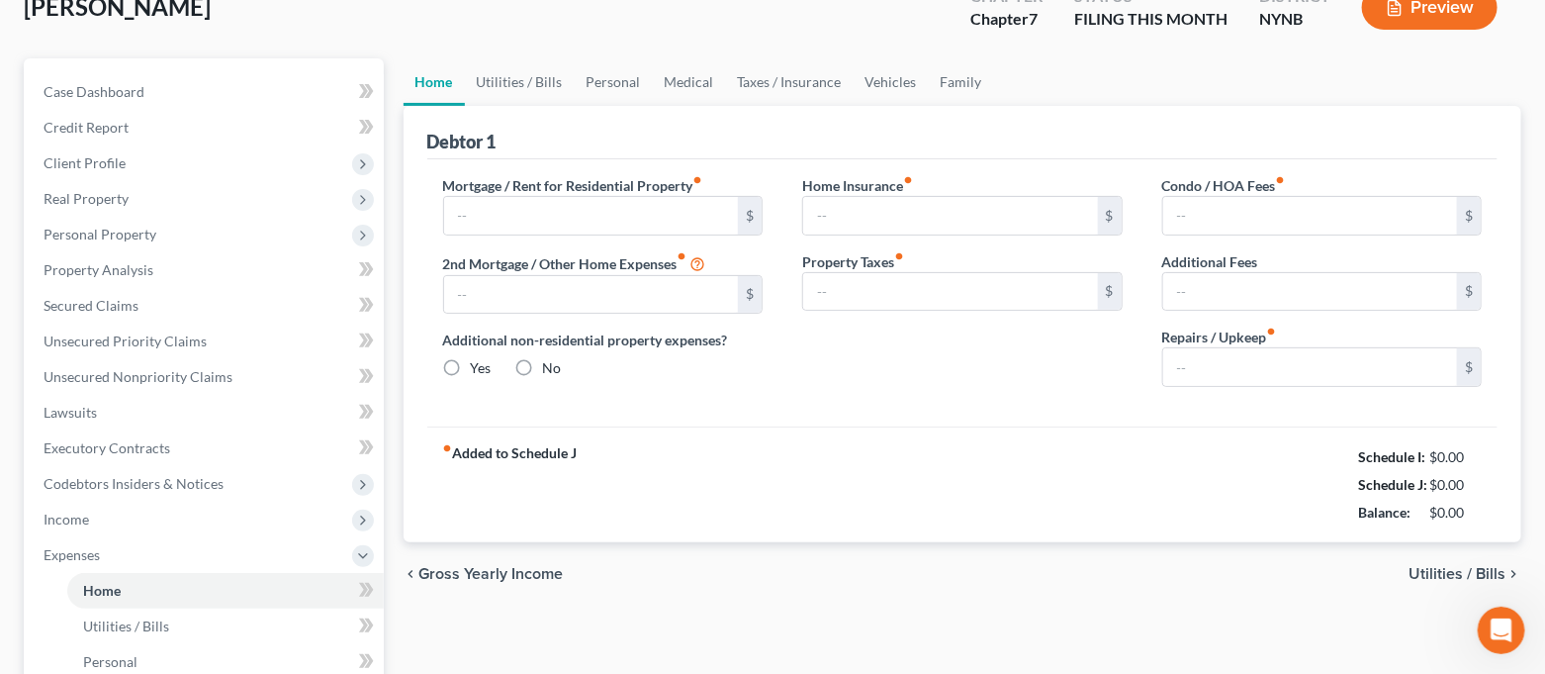
type input "350.00"
type input "0.00"
radio input "true"
type input "0.00"
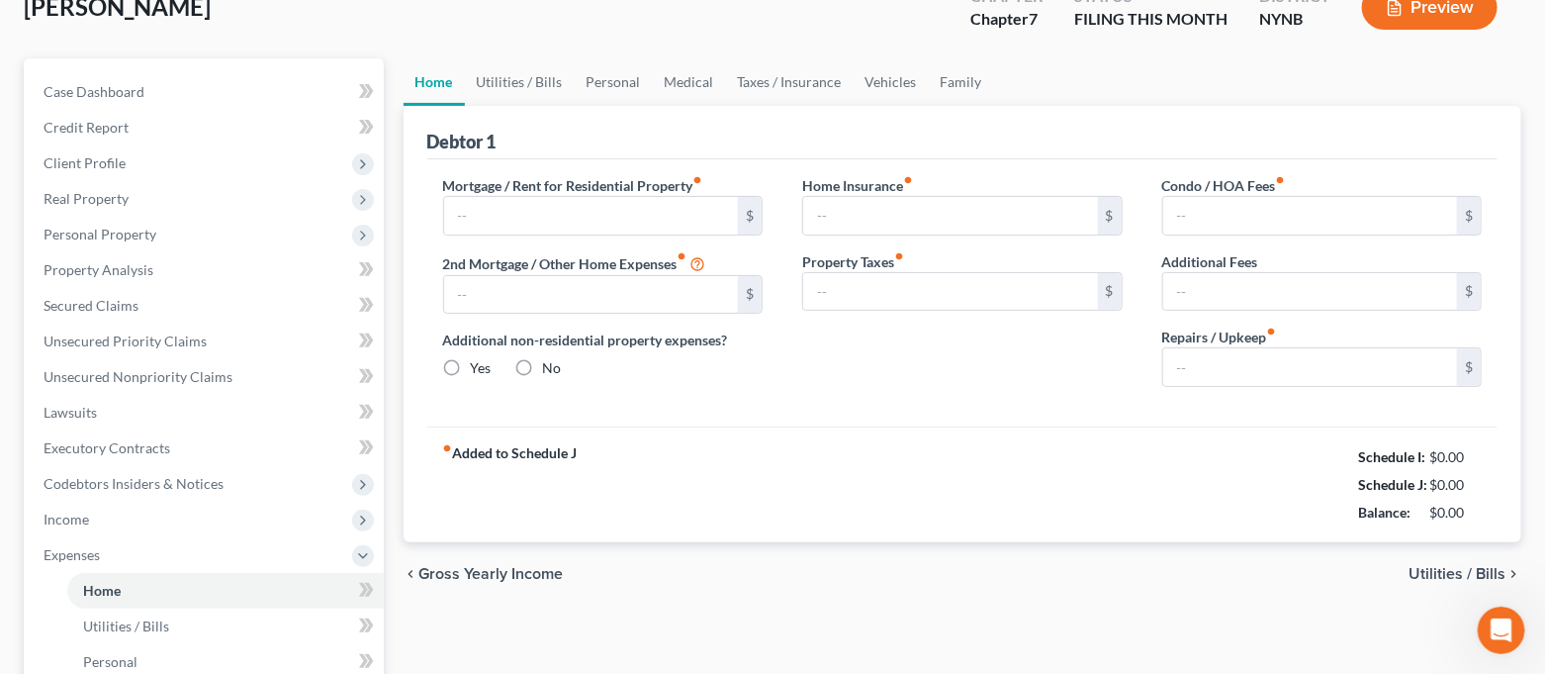
type input "0.00"
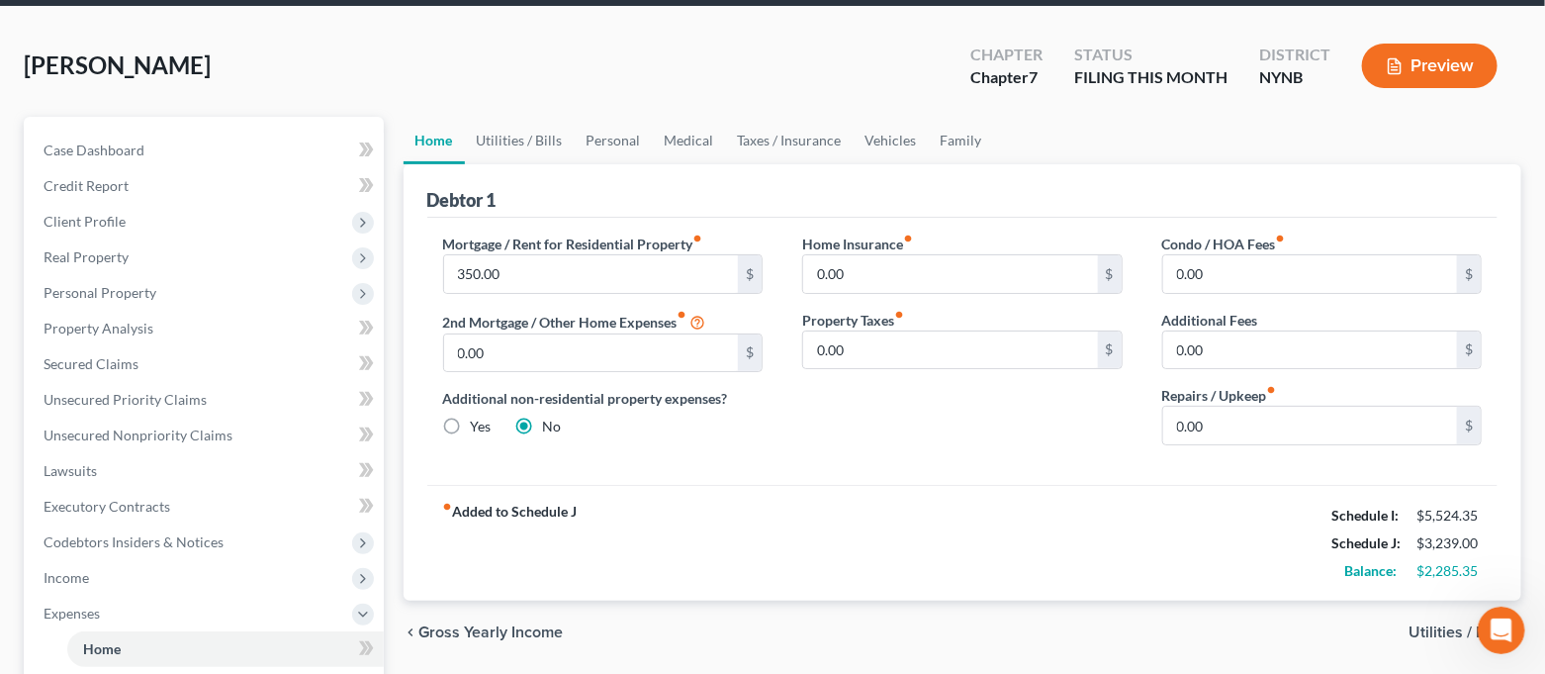
scroll to position [132, 0]
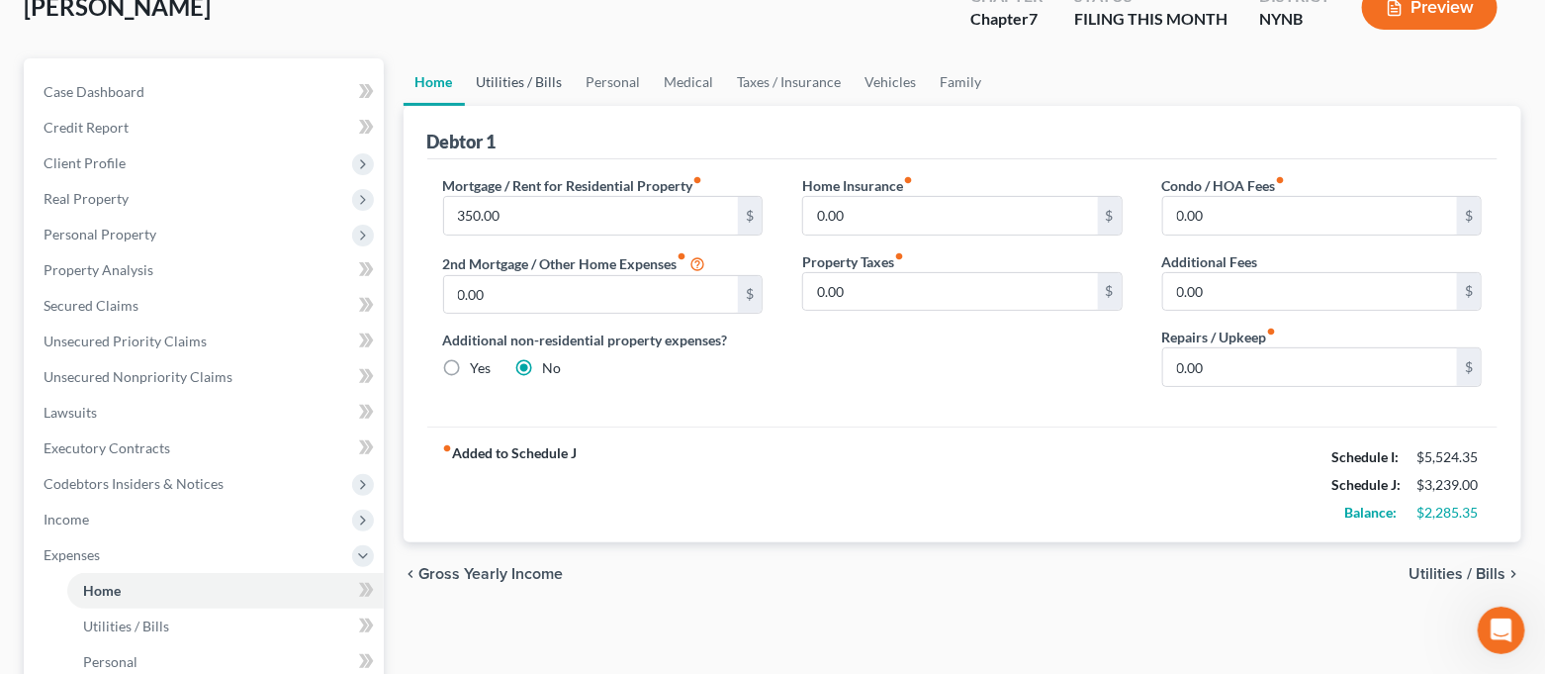
click at [539, 82] on link "Utilities / Bills" at bounding box center [520, 81] width 110 height 47
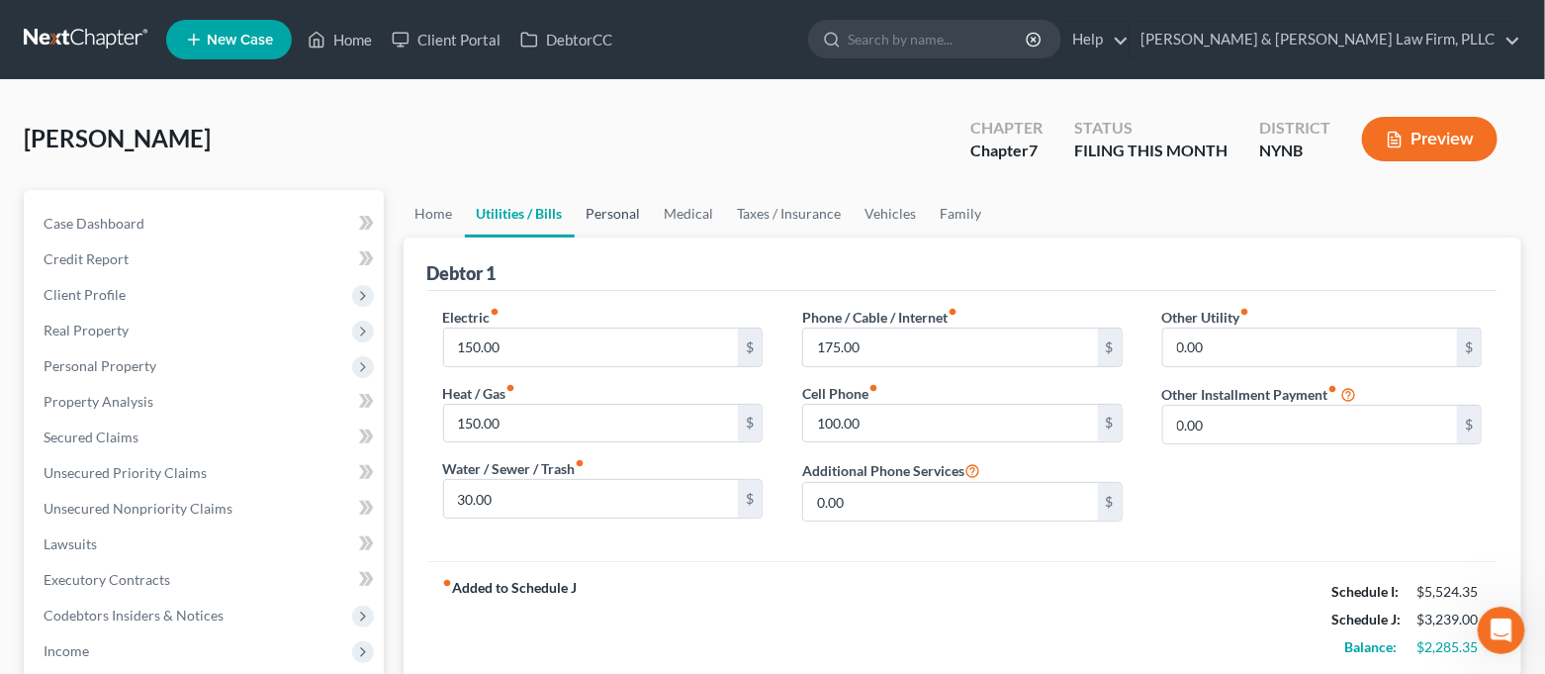
click at [599, 215] on link "Personal" at bounding box center [614, 213] width 78 height 47
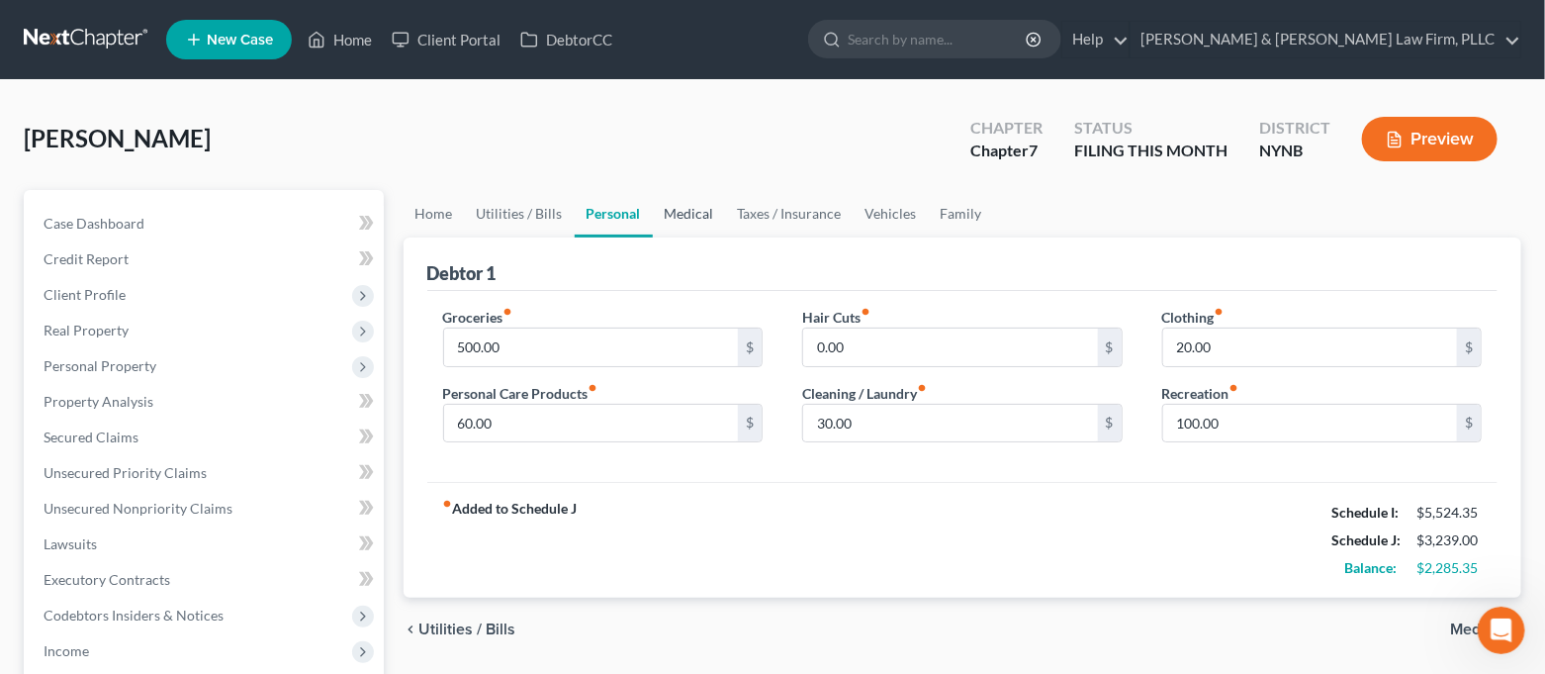
click at [711, 223] on link "Medical" at bounding box center [689, 213] width 73 height 47
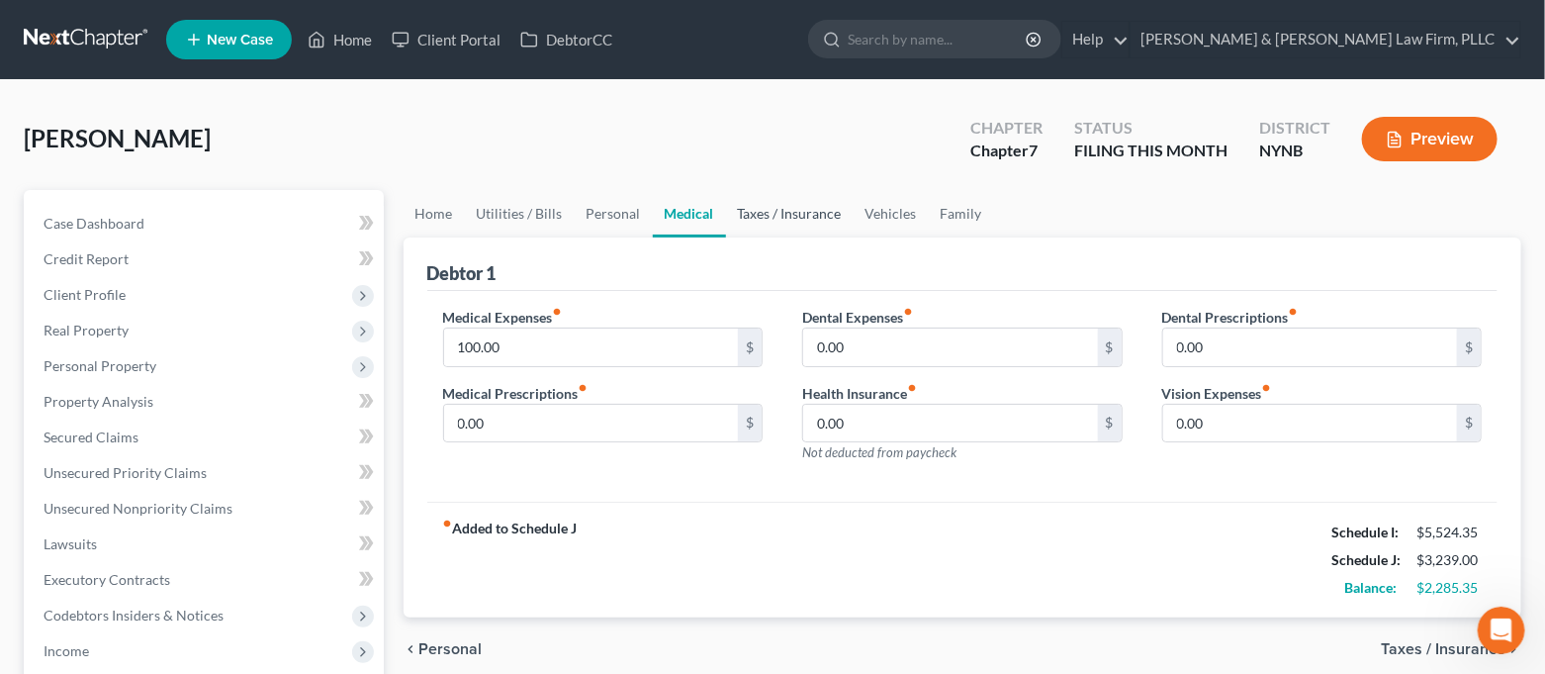
click at [773, 219] on link "Taxes / Insurance" at bounding box center [790, 213] width 128 height 47
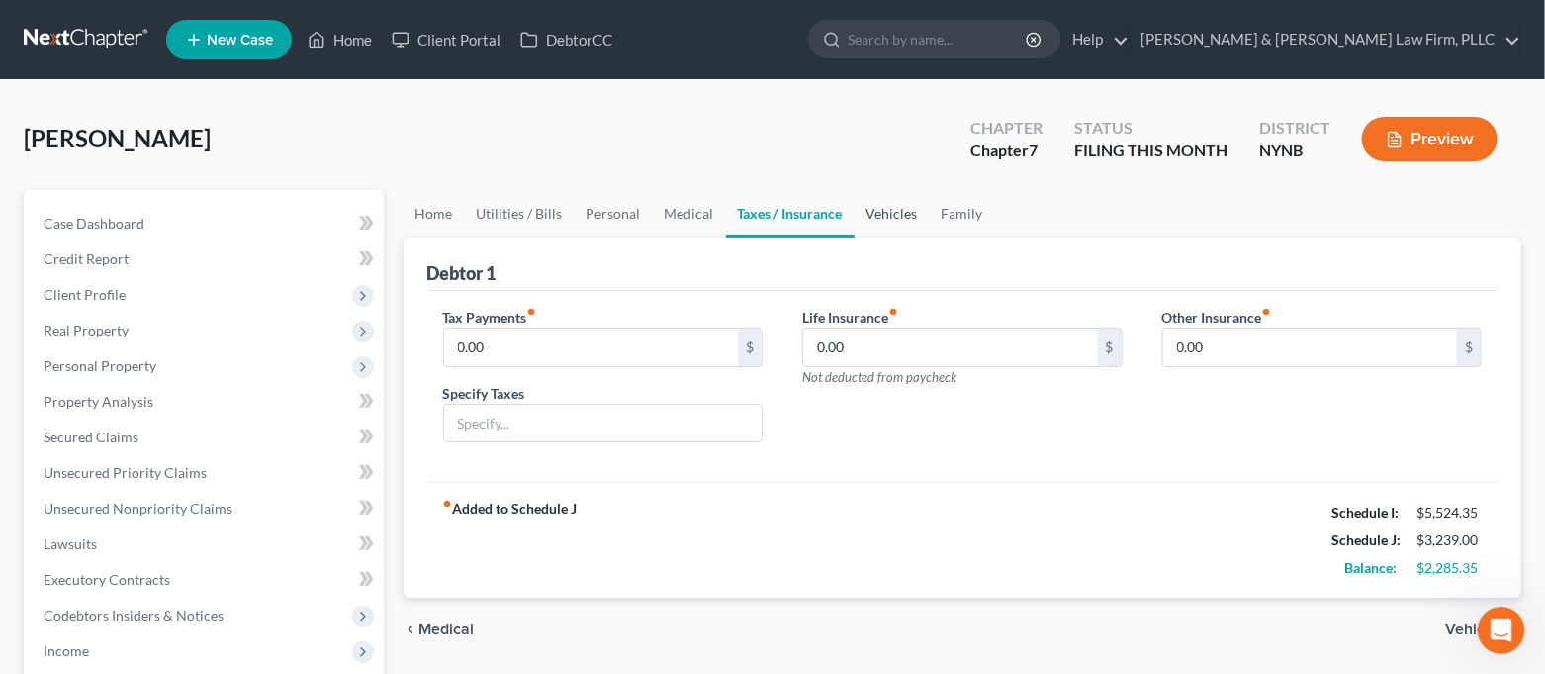
click at [874, 218] on link "Vehicles" at bounding box center [892, 213] width 75 height 47
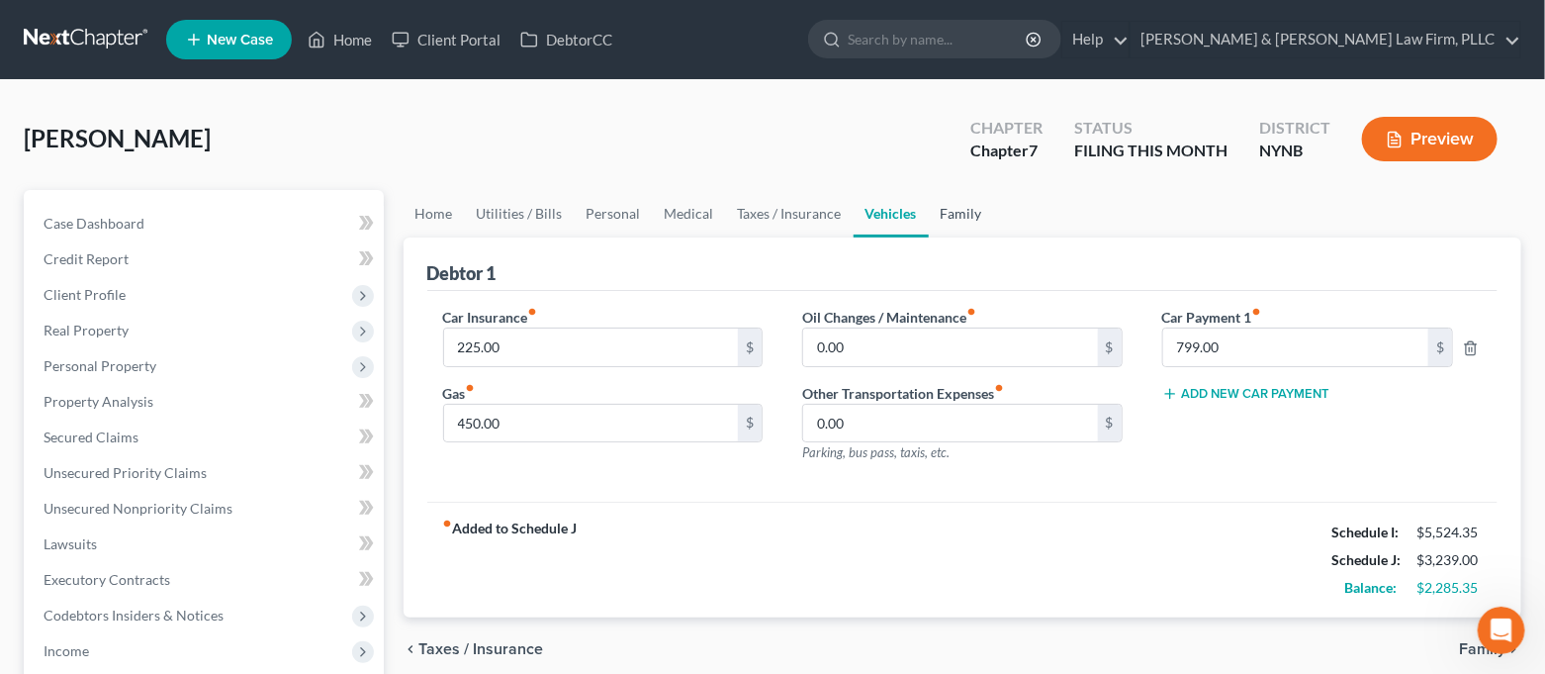
click at [953, 224] on link "Family" at bounding box center [961, 213] width 65 height 47
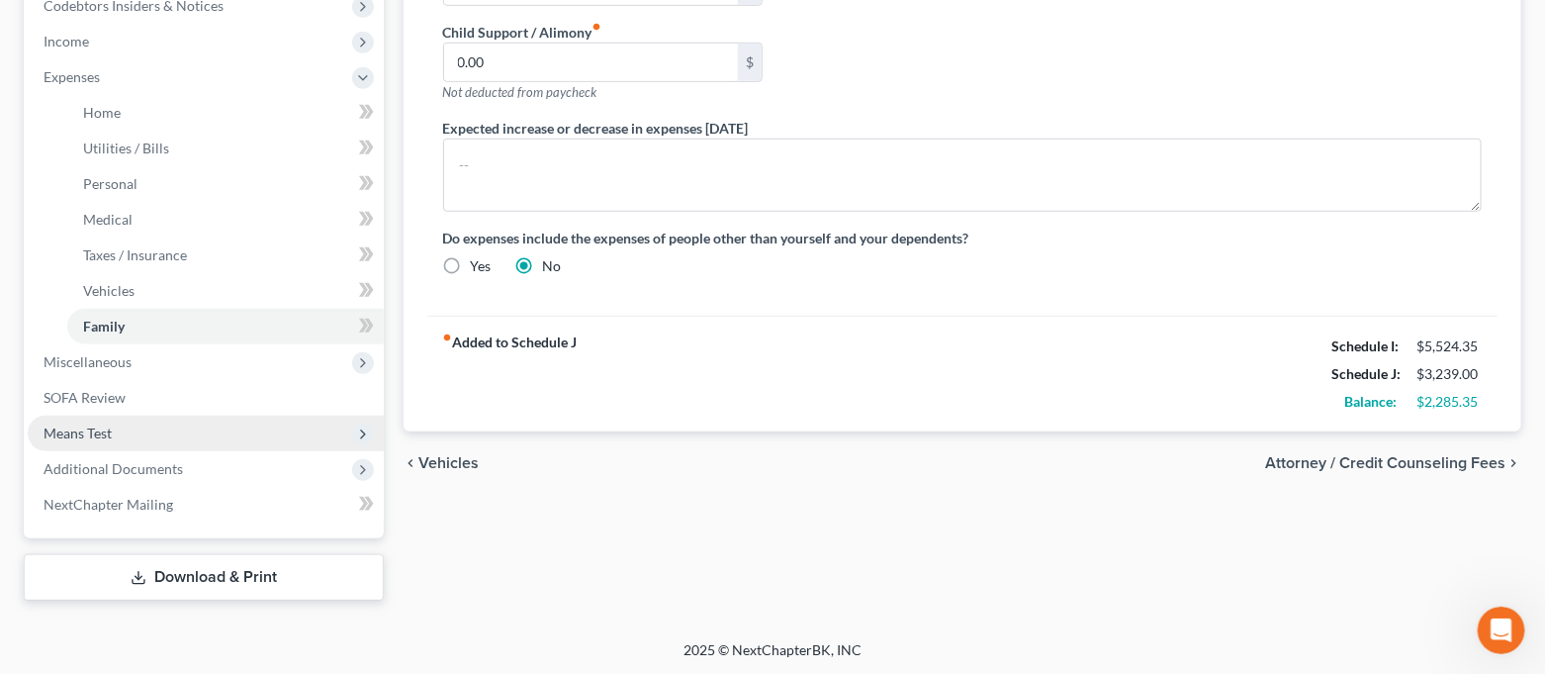
click at [151, 443] on span "Means Test" at bounding box center [206, 434] width 356 height 36
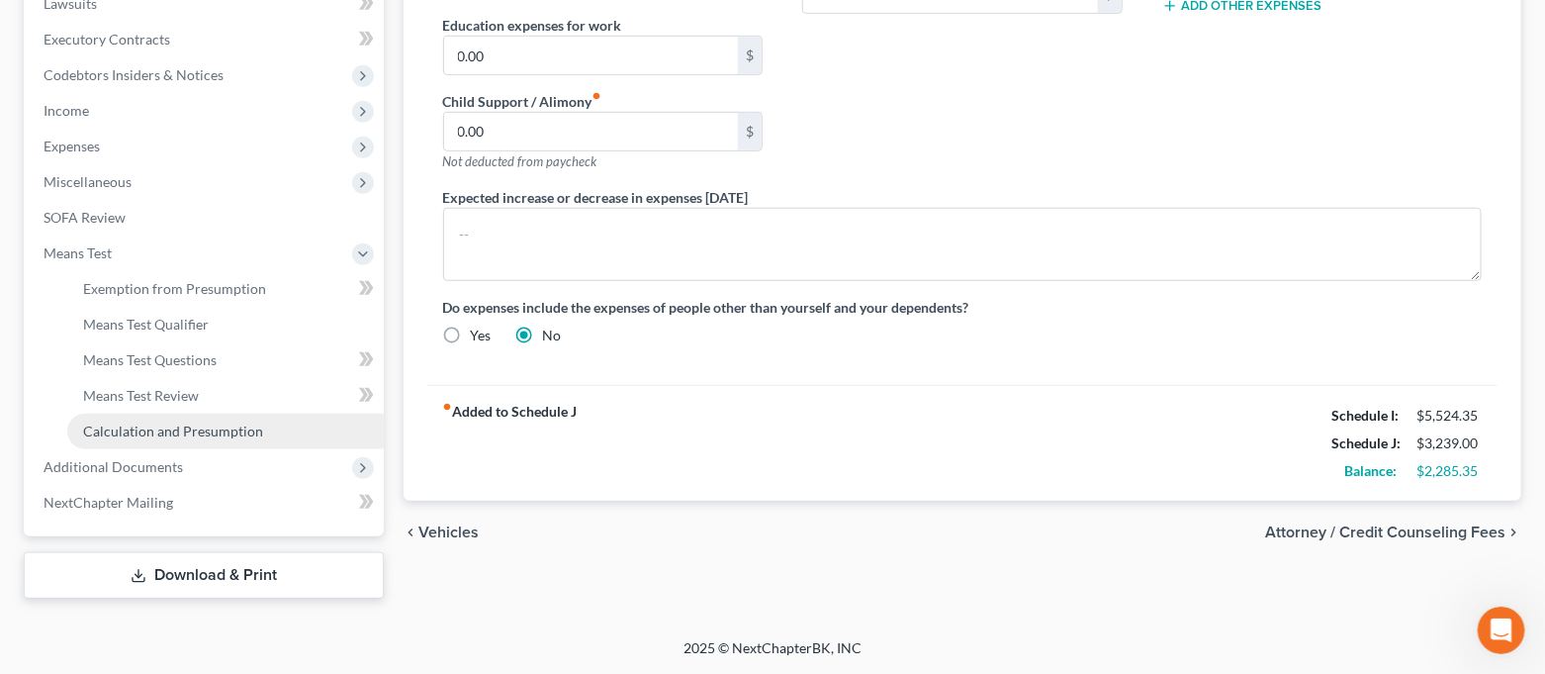
scroll to position [538, 0]
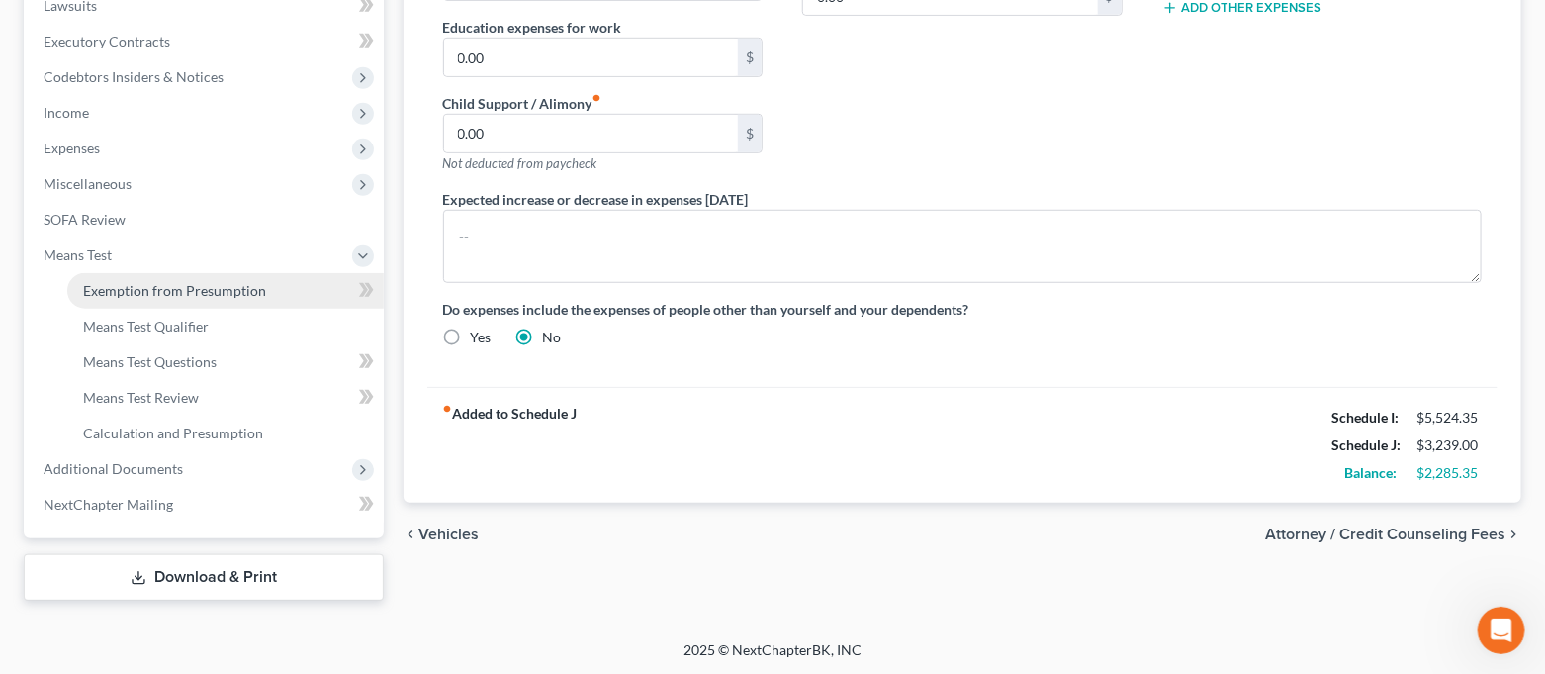
click at [174, 297] on link "Exemption from Presumption" at bounding box center [225, 291] width 317 height 36
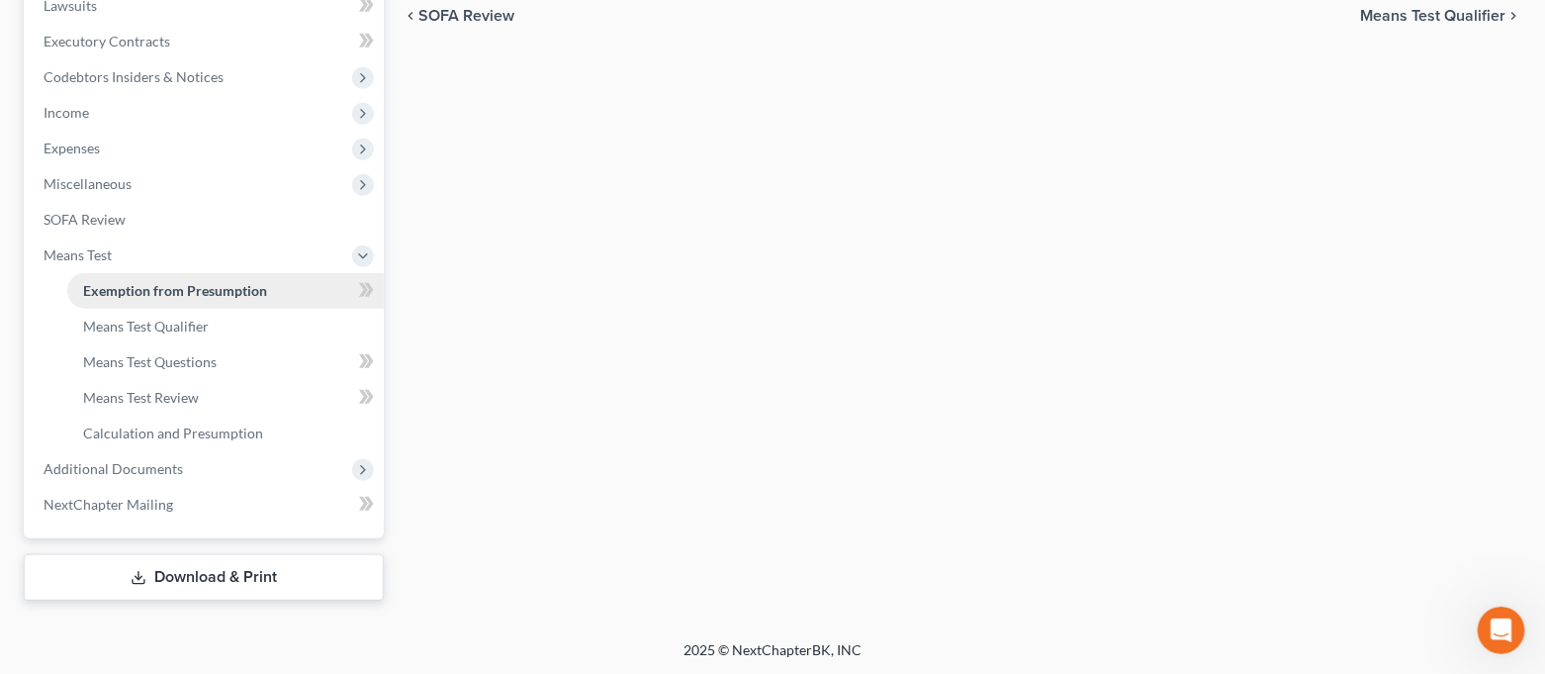
radio input "true"
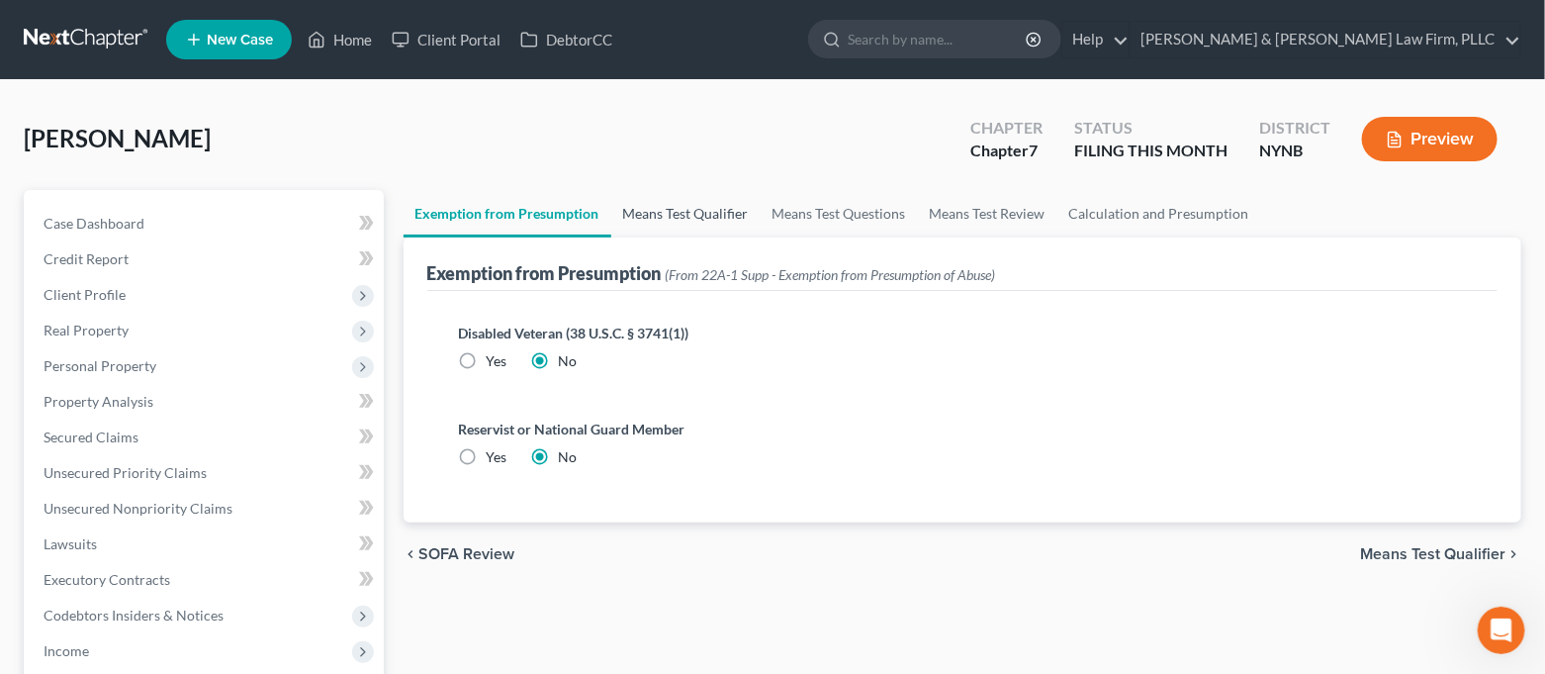
click at [657, 200] on link "Means Test Qualifier" at bounding box center [685, 213] width 149 height 47
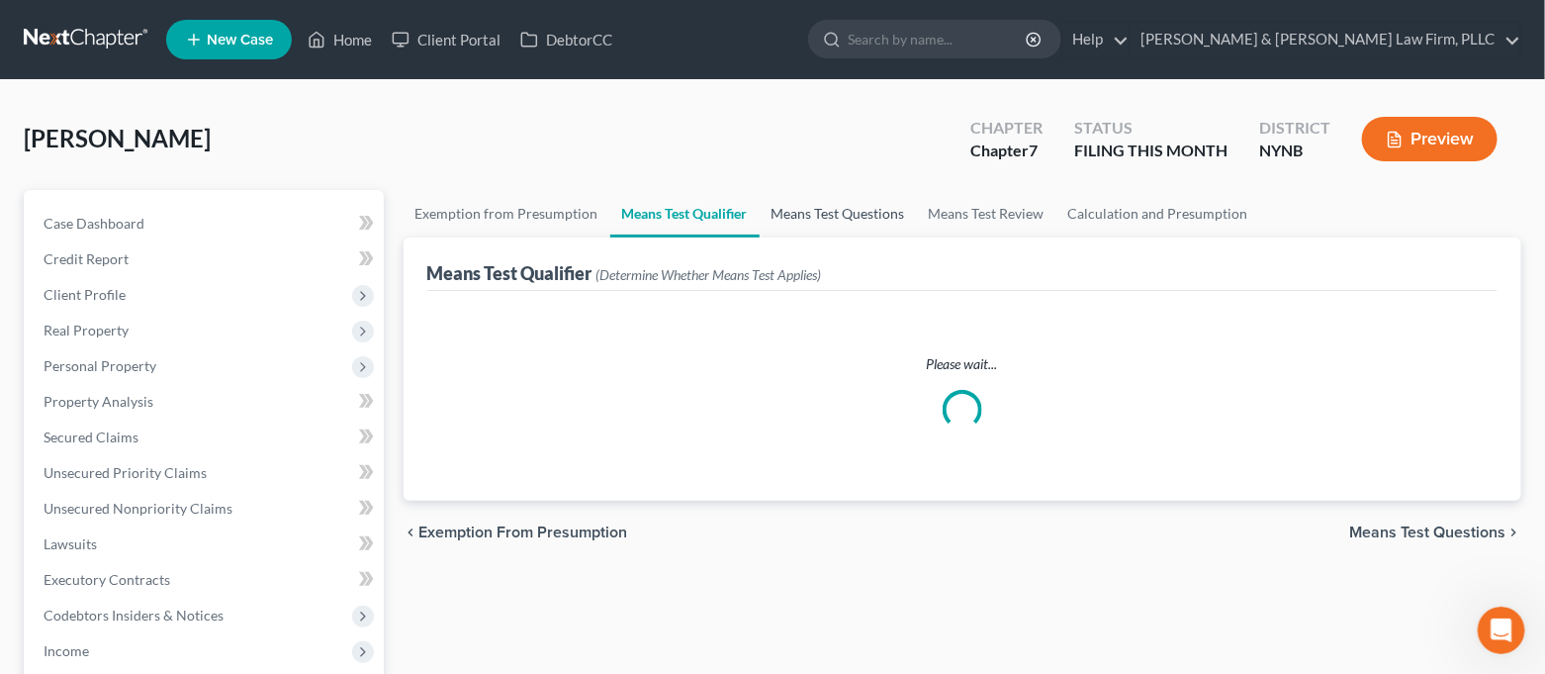
click at [807, 226] on link "Means Test Questions" at bounding box center [838, 213] width 157 height 47
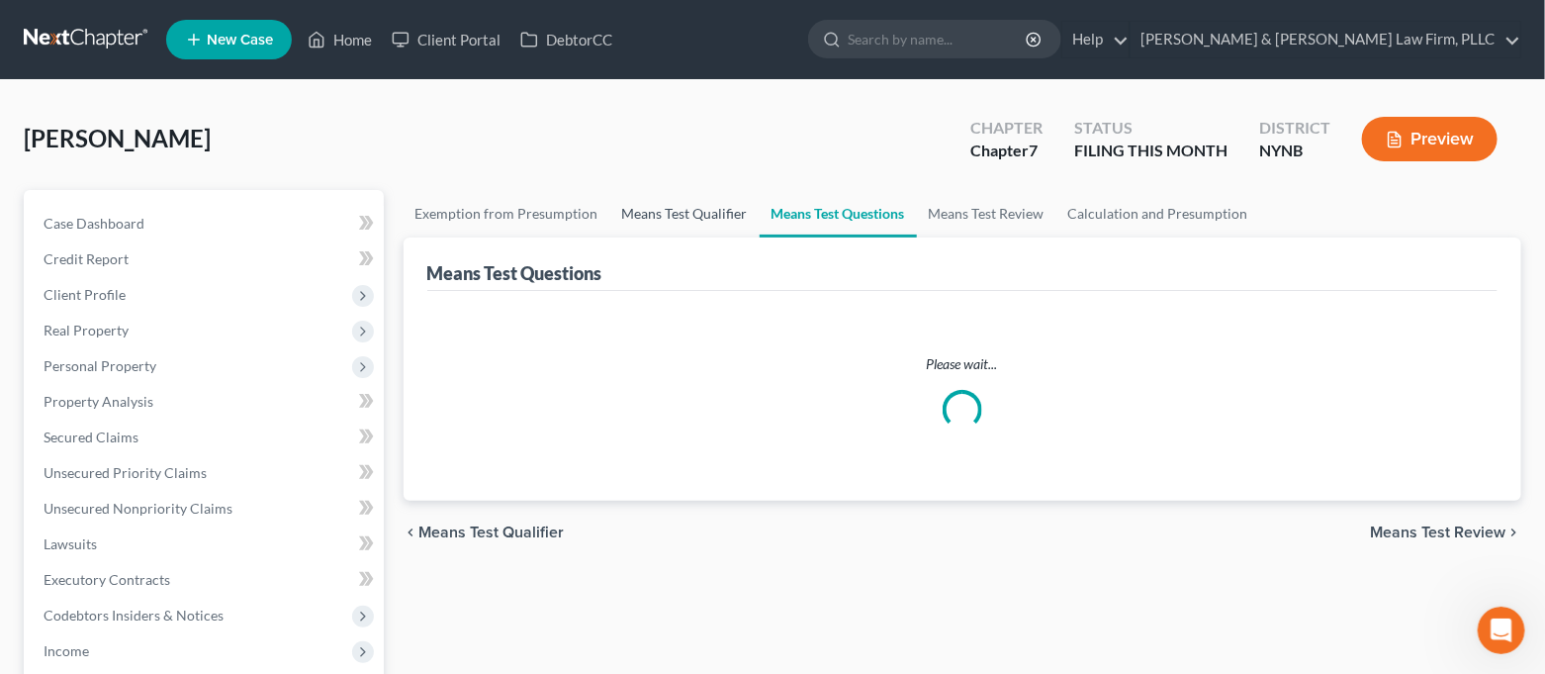
click at [694, 225] on link "Means Test Qualifier" at bounding box center [684, 213] width 149 height 47
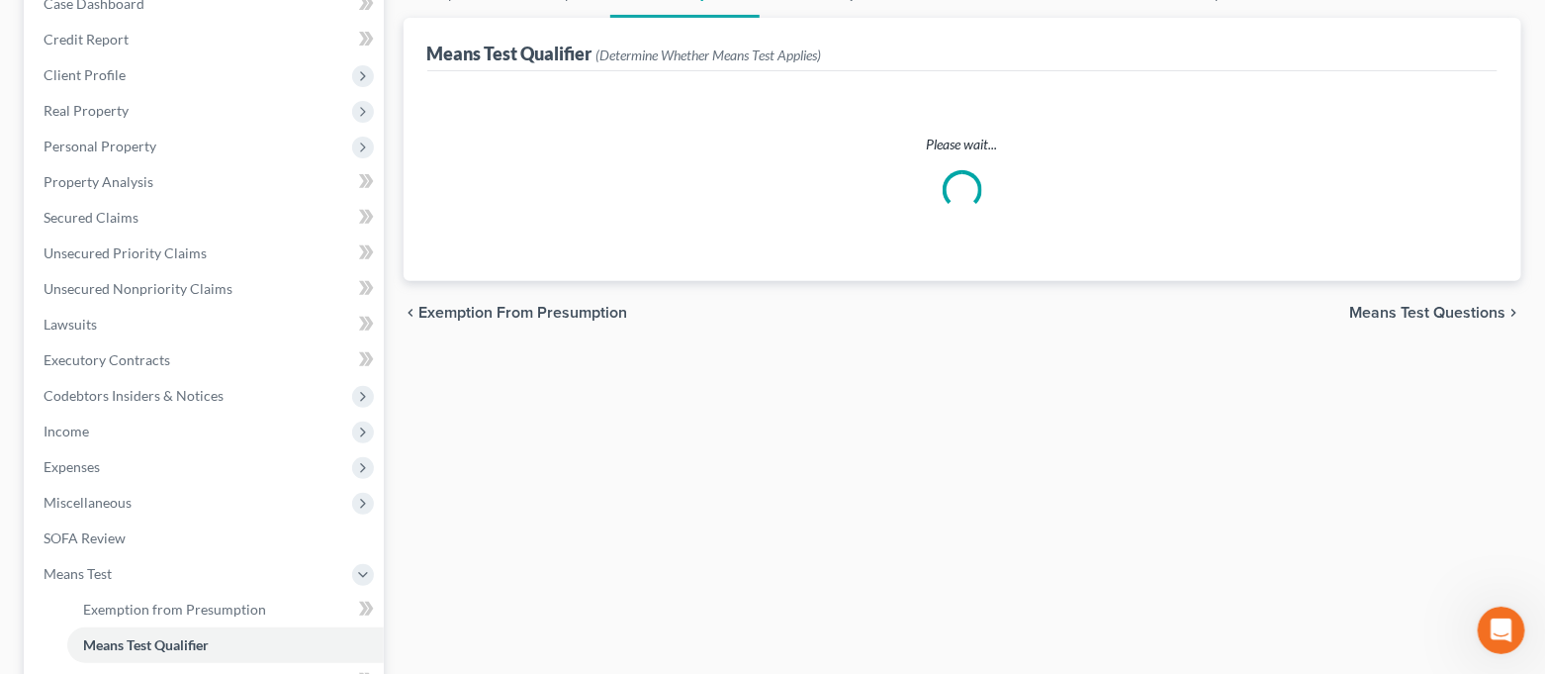
scroll to position [263, 0]
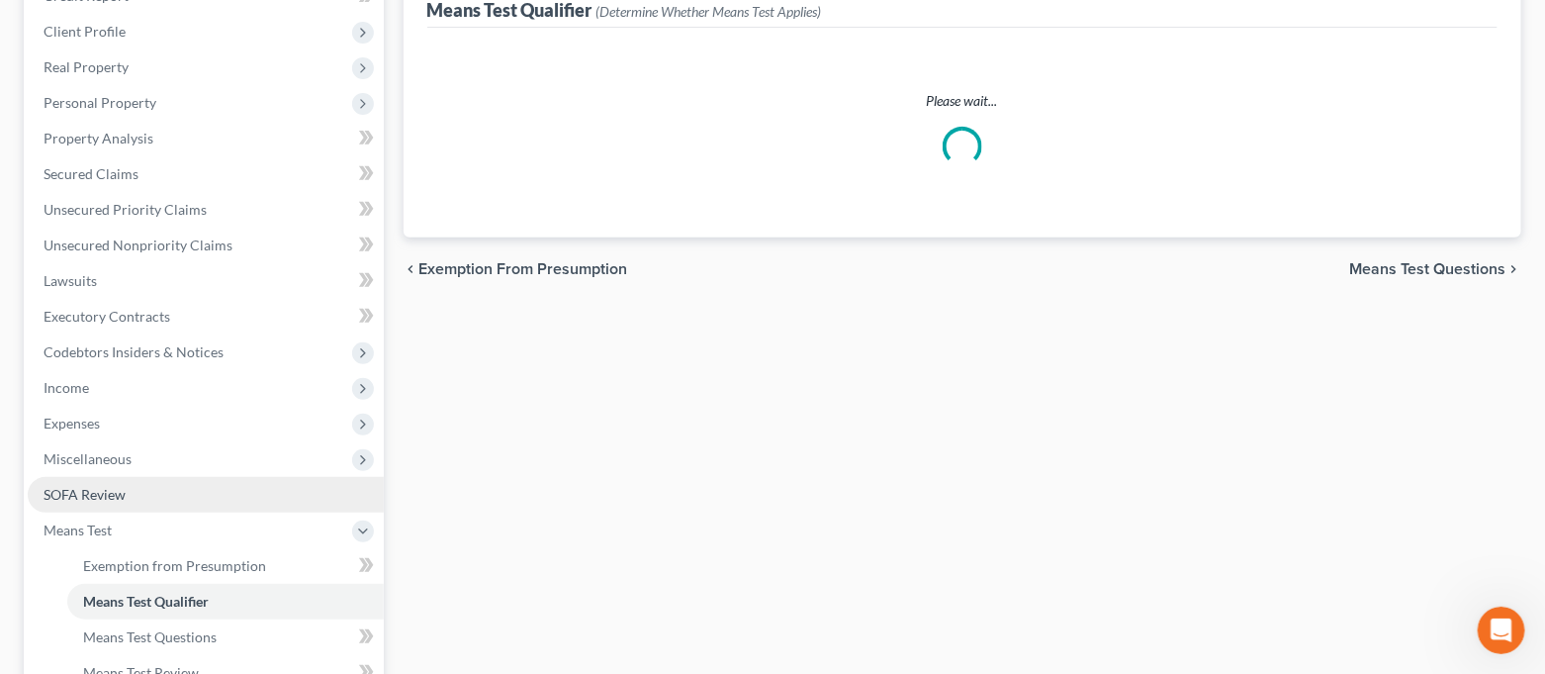
click at [215, 508] on link "SOFA Review" at bounding box center [206, 495] width 356 height 36
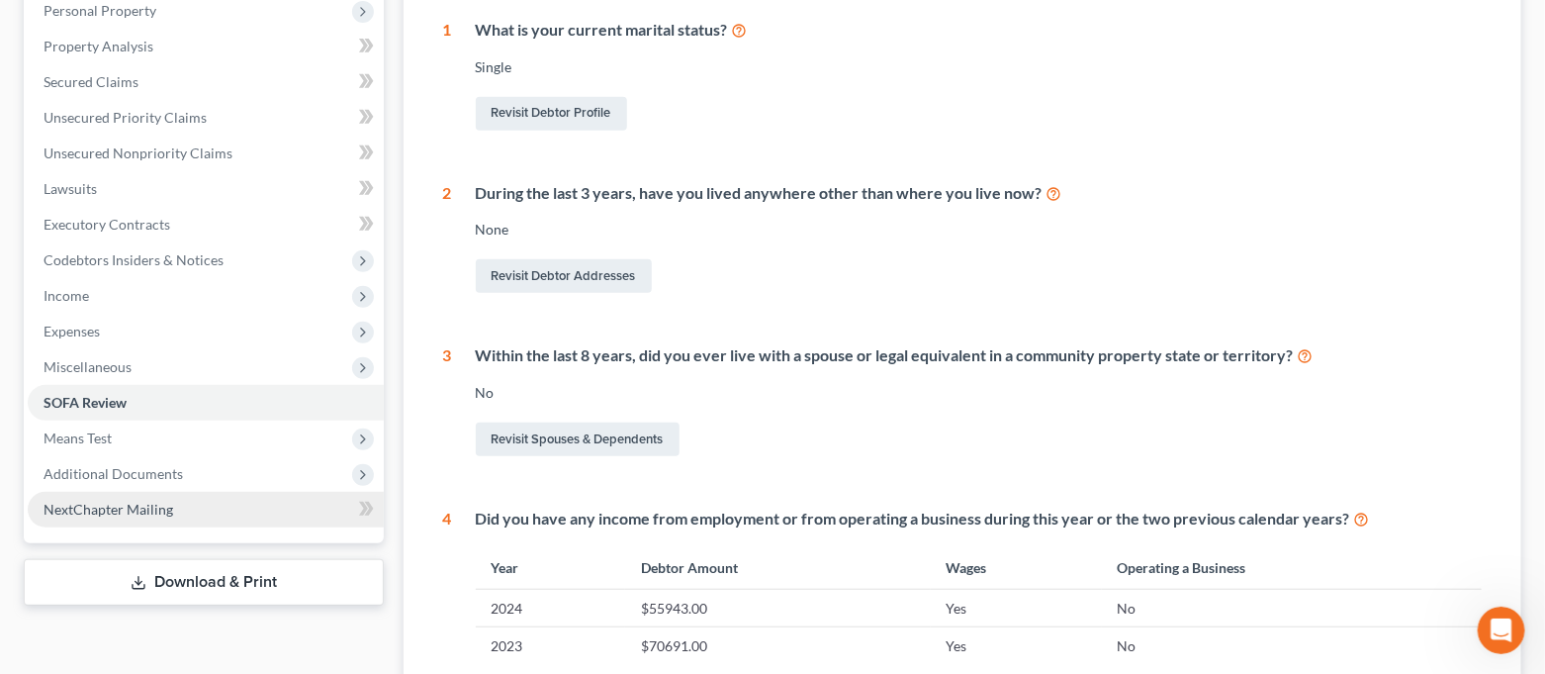
scroll to position [395, 0]
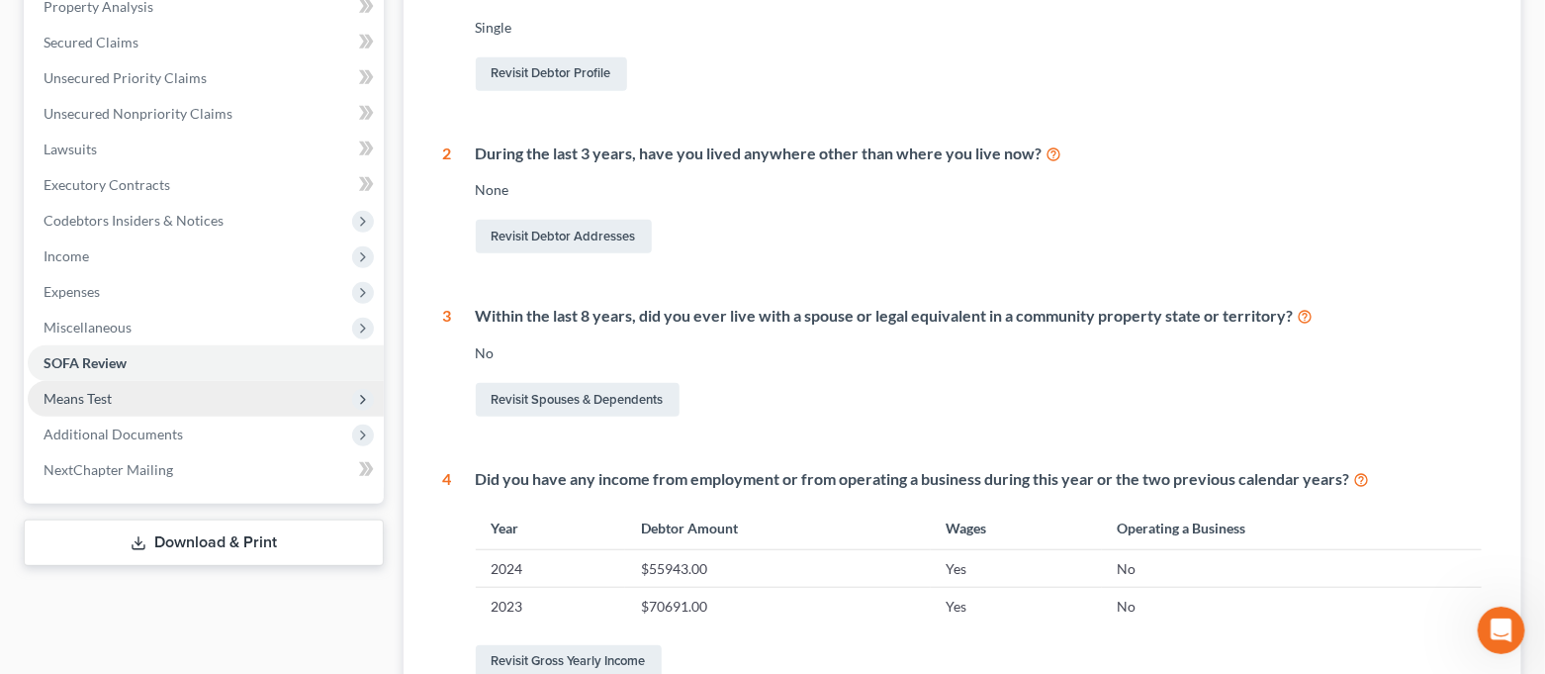
click at [142, 401] on span "Means Test" at bounding box center [206, 399] width 356 height 36
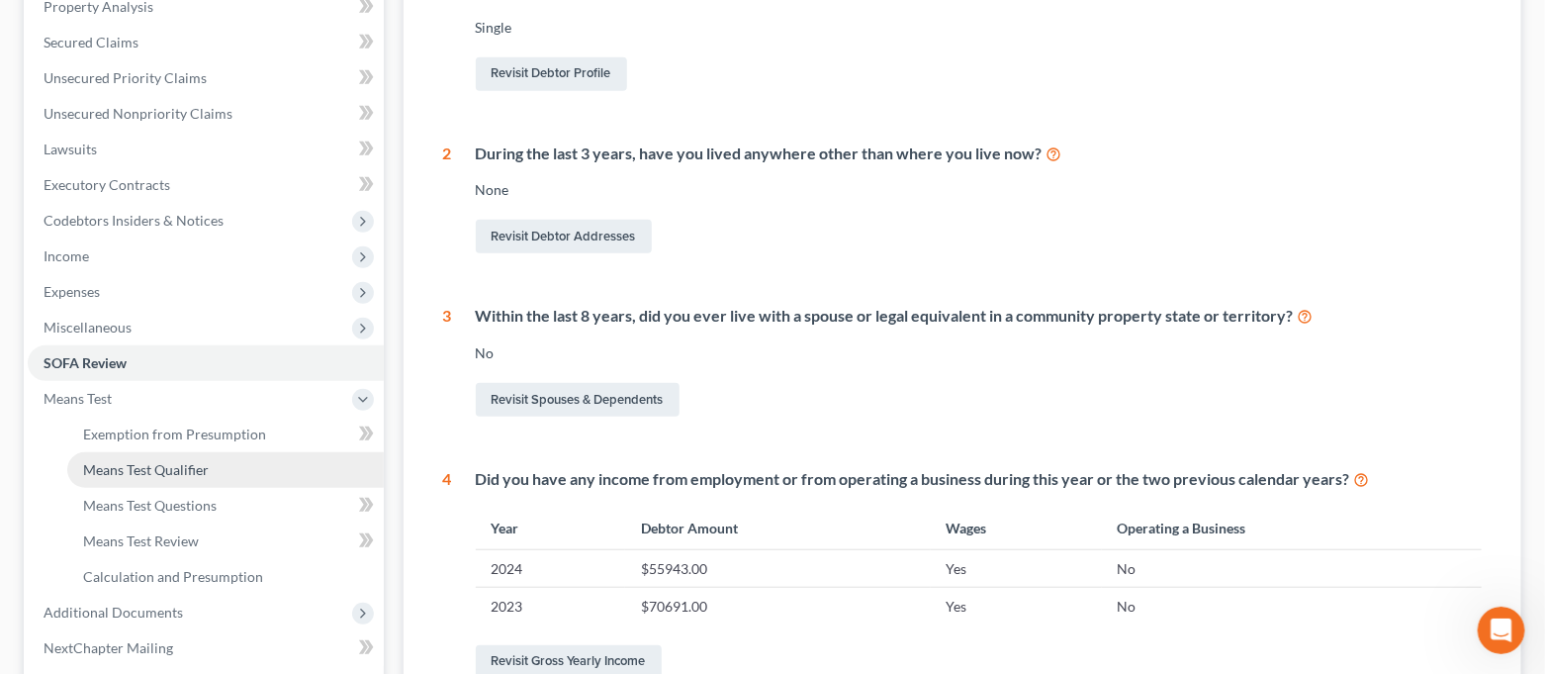
click at [148, 475] on span "Means Test Qualifier" at bounding box center [146, 469] width 126 height 17
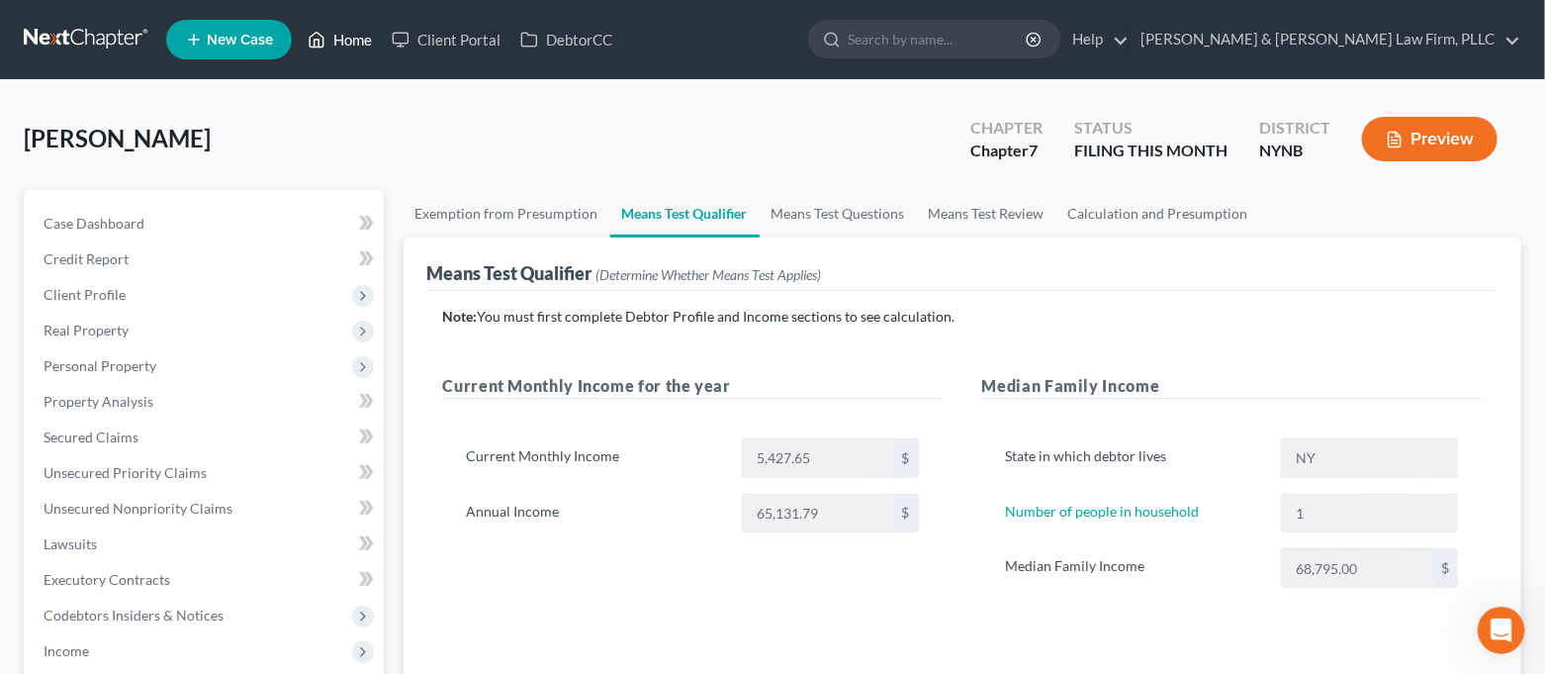
click at [358, 49] on link "Home" at bounding box center [340, 40] width 84 height 36
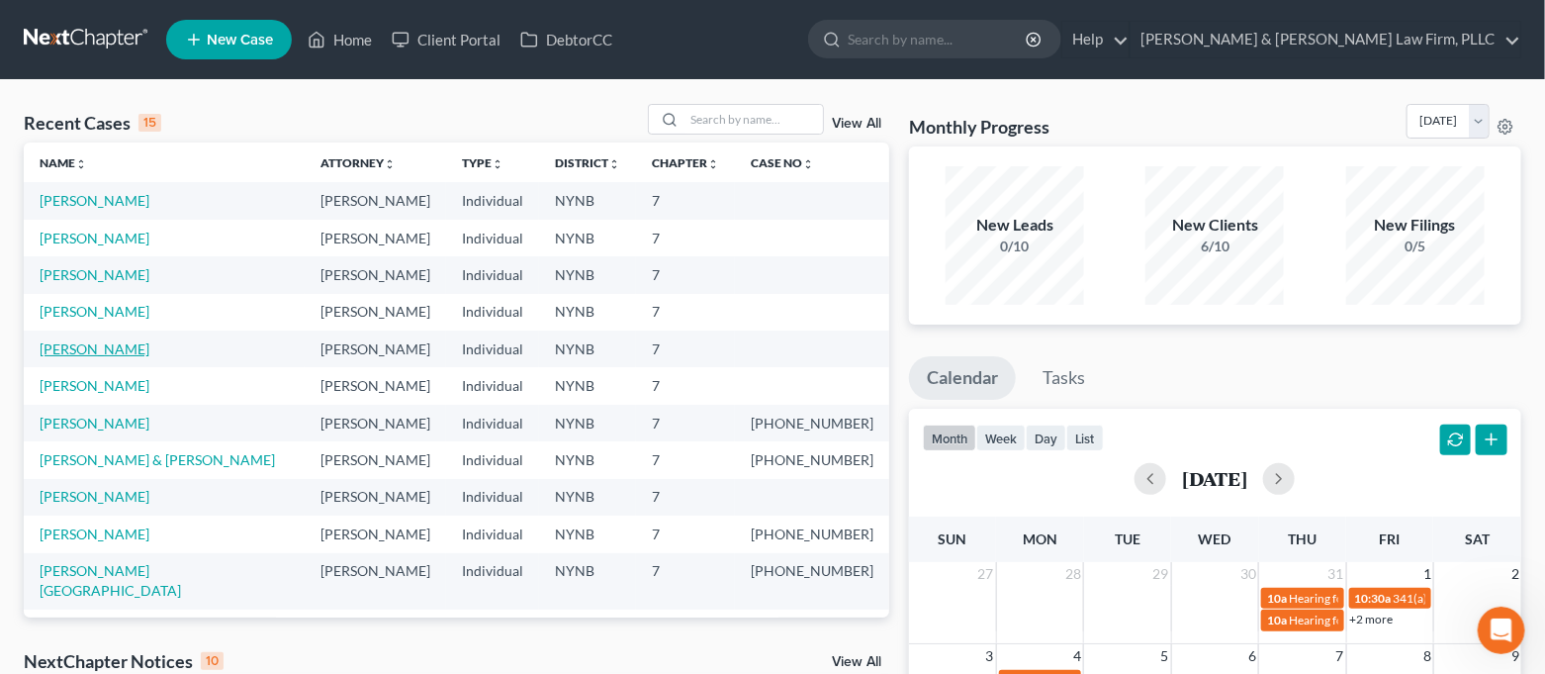
click at [91, 352] on link "[PERSON_NAME]" at bounding box center [95, 348] width 110 height 17
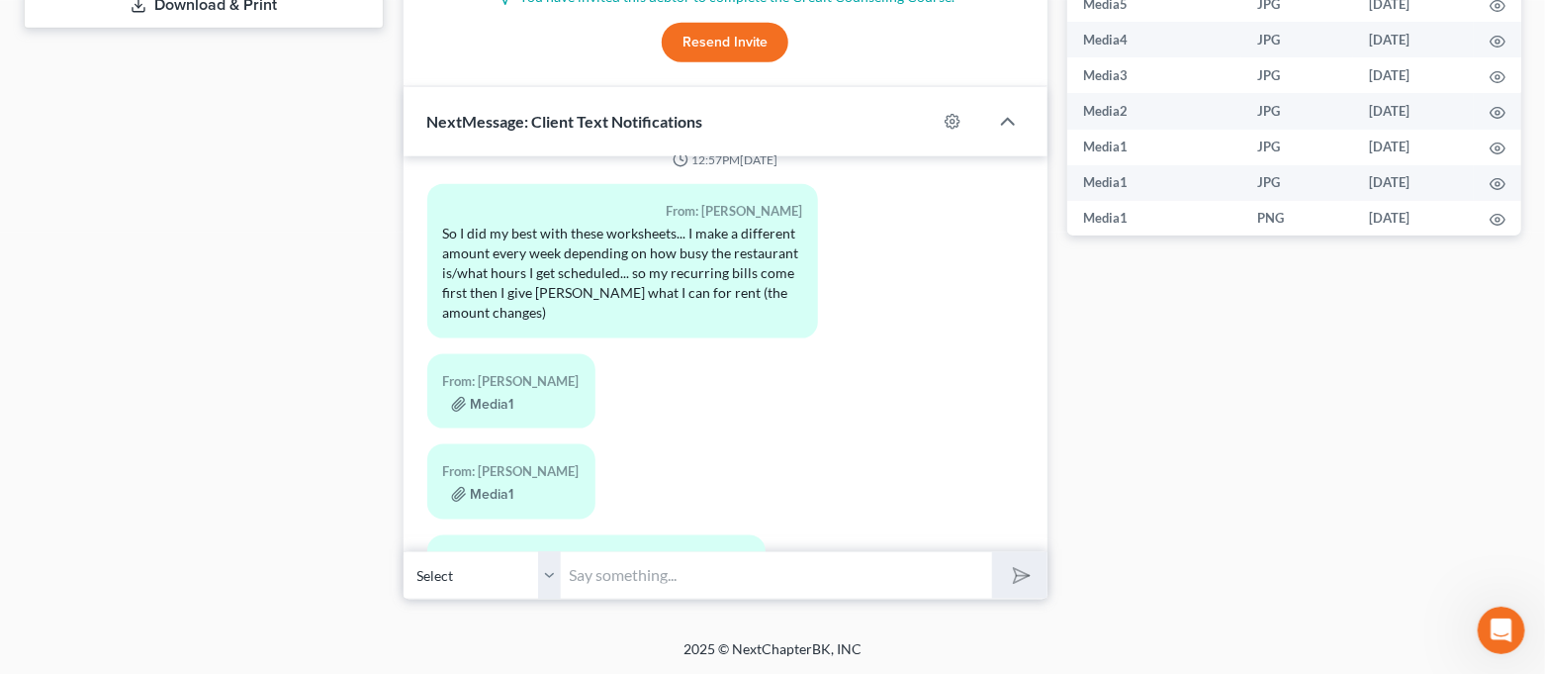
scroll to position [6458, 0]
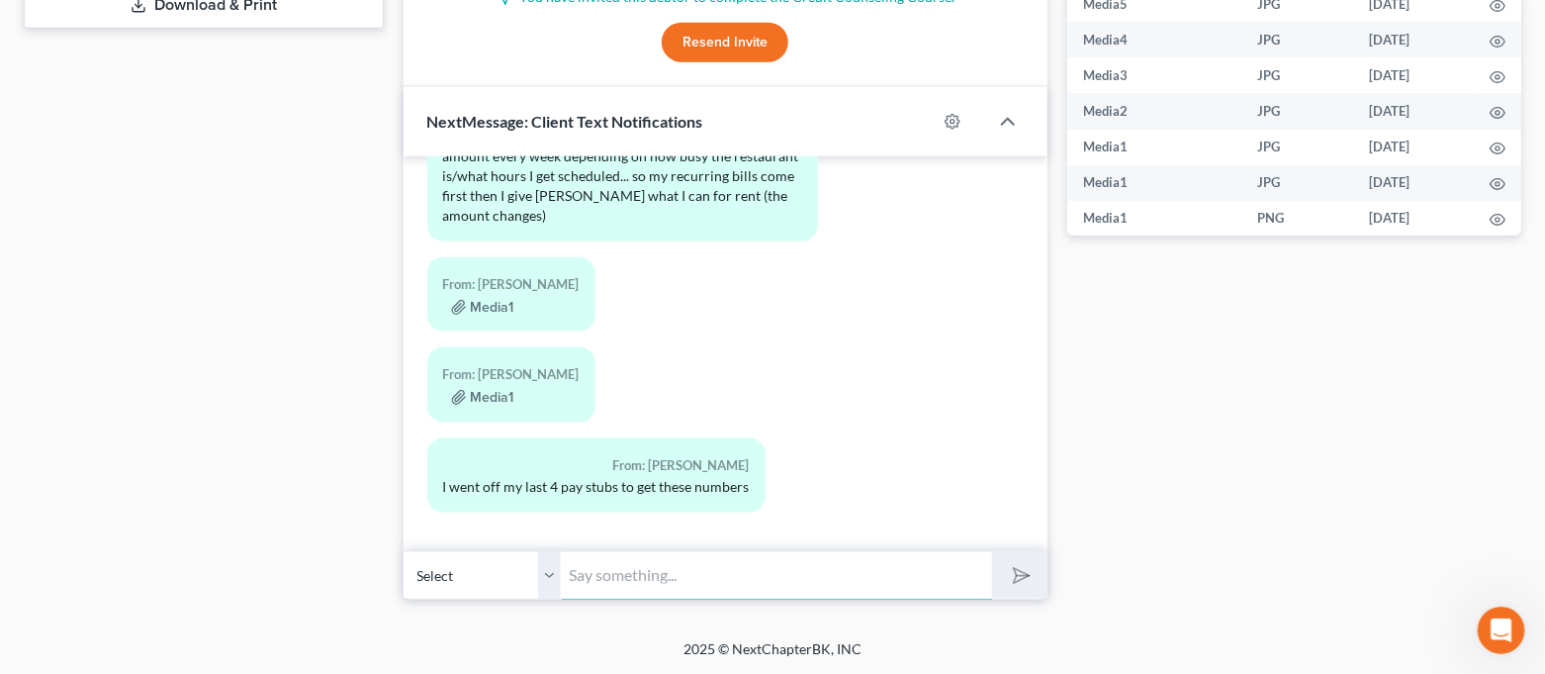
click at [682, 563] on input "text" at bounding box center [777, 575] width 431 height 48
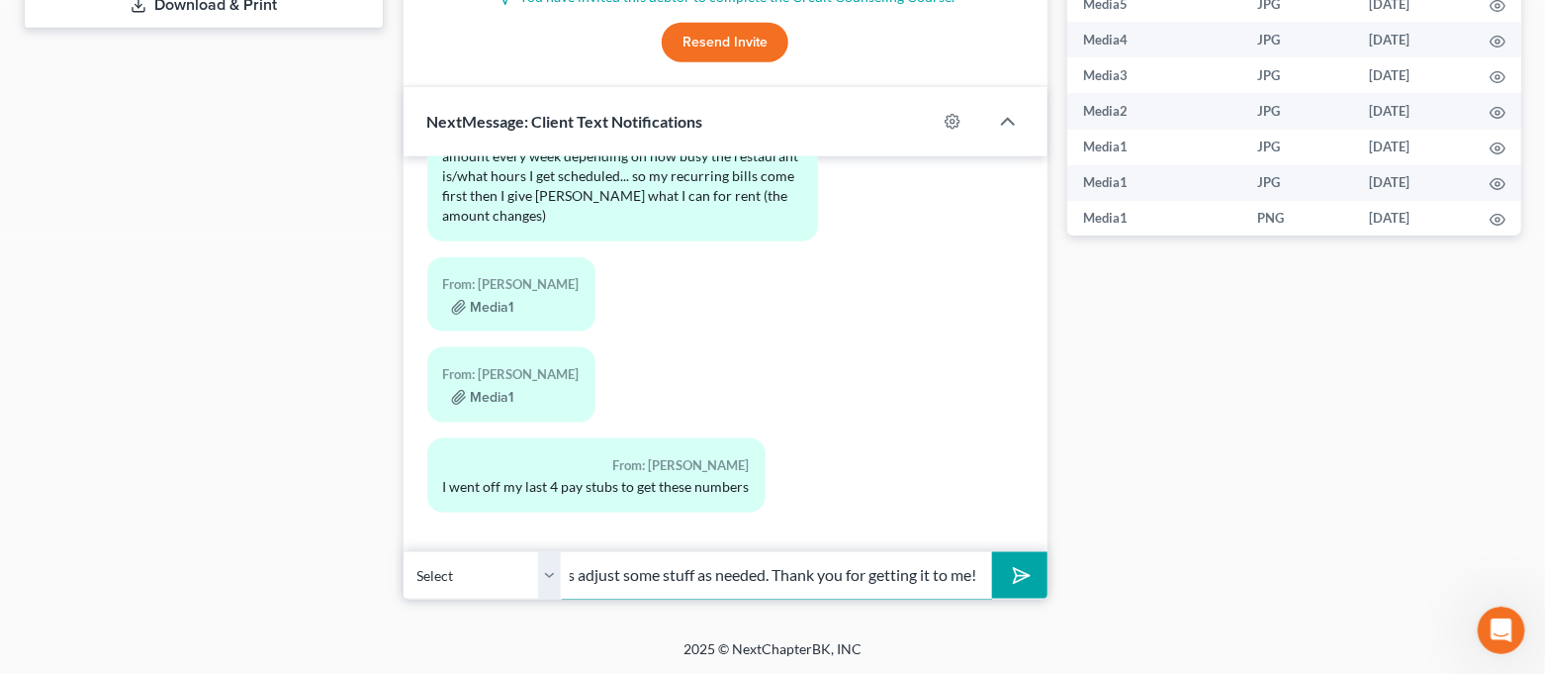
scroll to position [0, 170]
type input "No problem, I can always adjust some stuff as needed. Thank you for getting it …"
click at [992, 552] on button "submit" at bounding box center [1019, 575] width 54 height 46
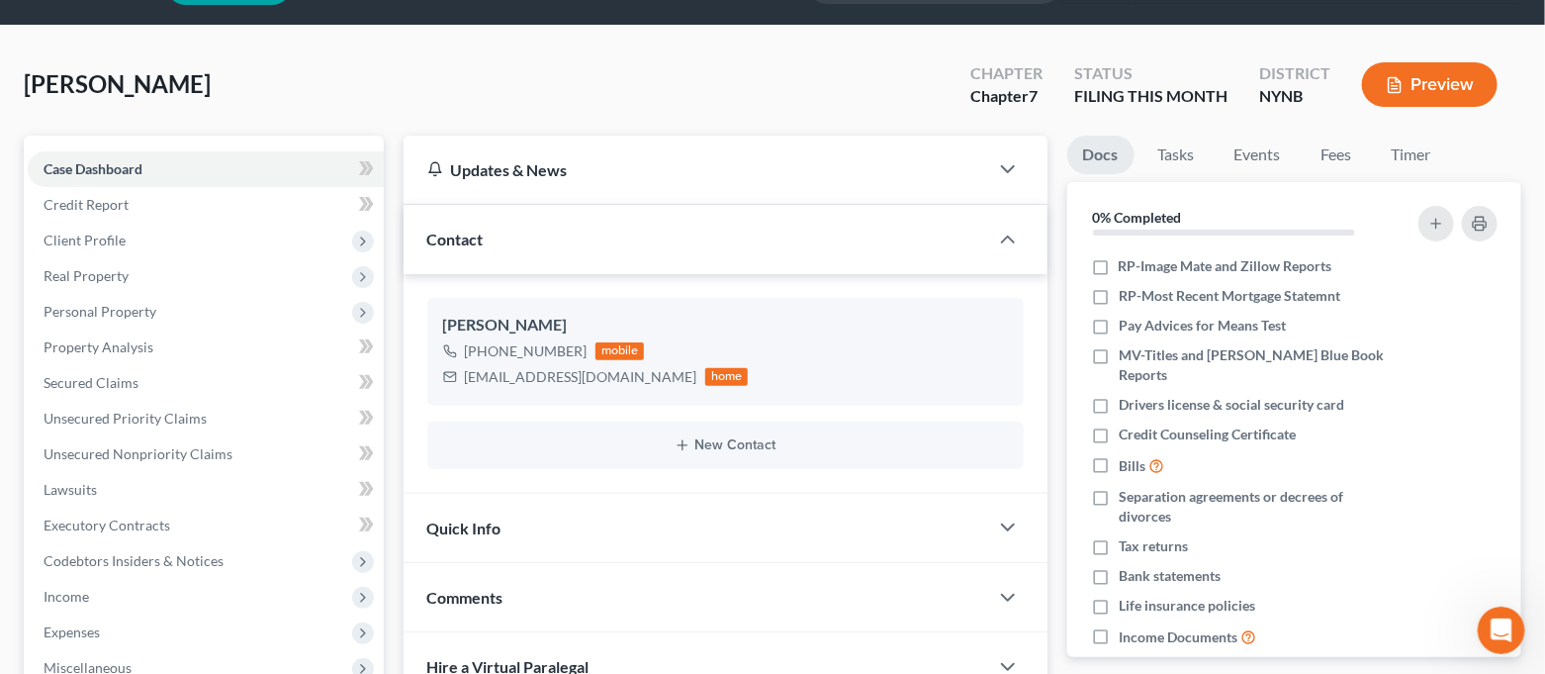
scroll to position [0, 0]
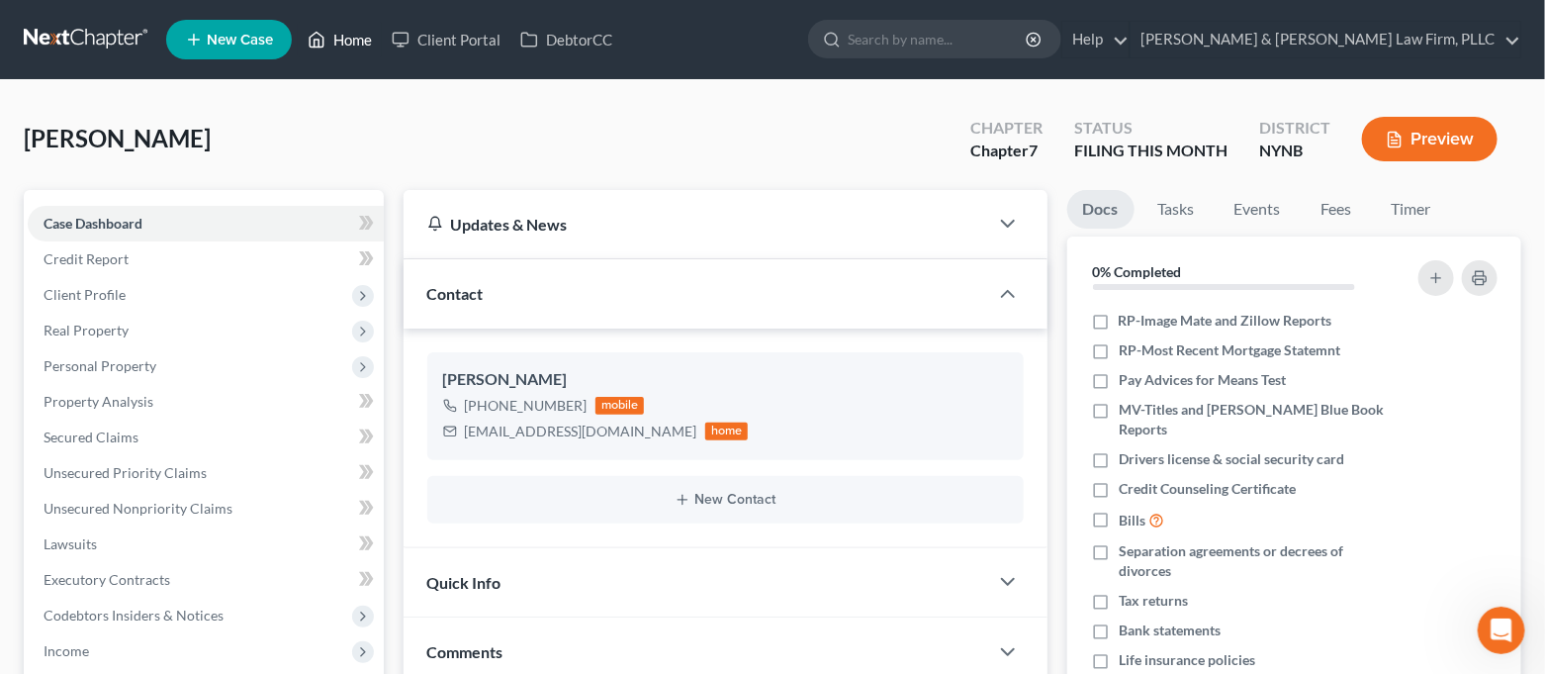
click at [345, 46] on link "Home" at bounding box center [340, 40] width 84 height 36
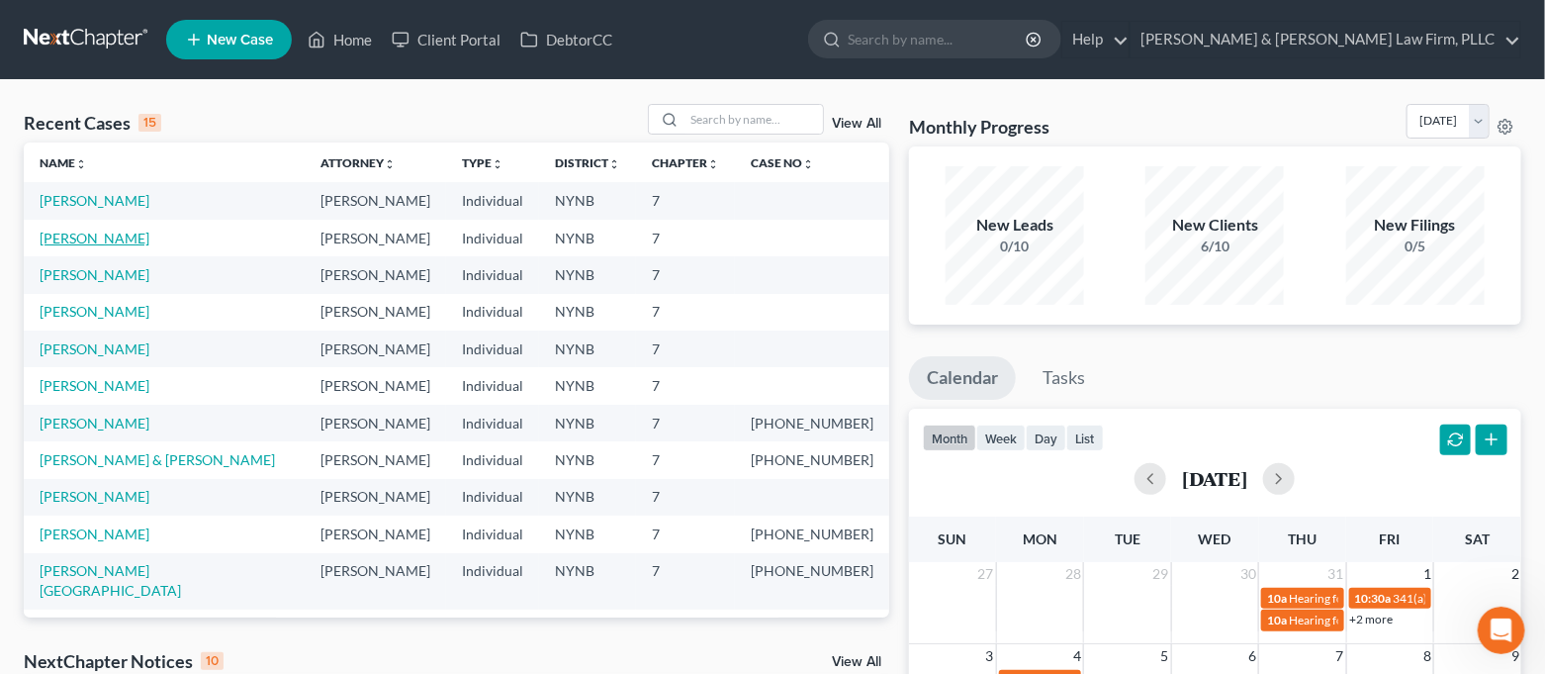
click at [101, 233] on link "[PERSON_NAME]" at bounding box center [95, 238] width 110 height 17
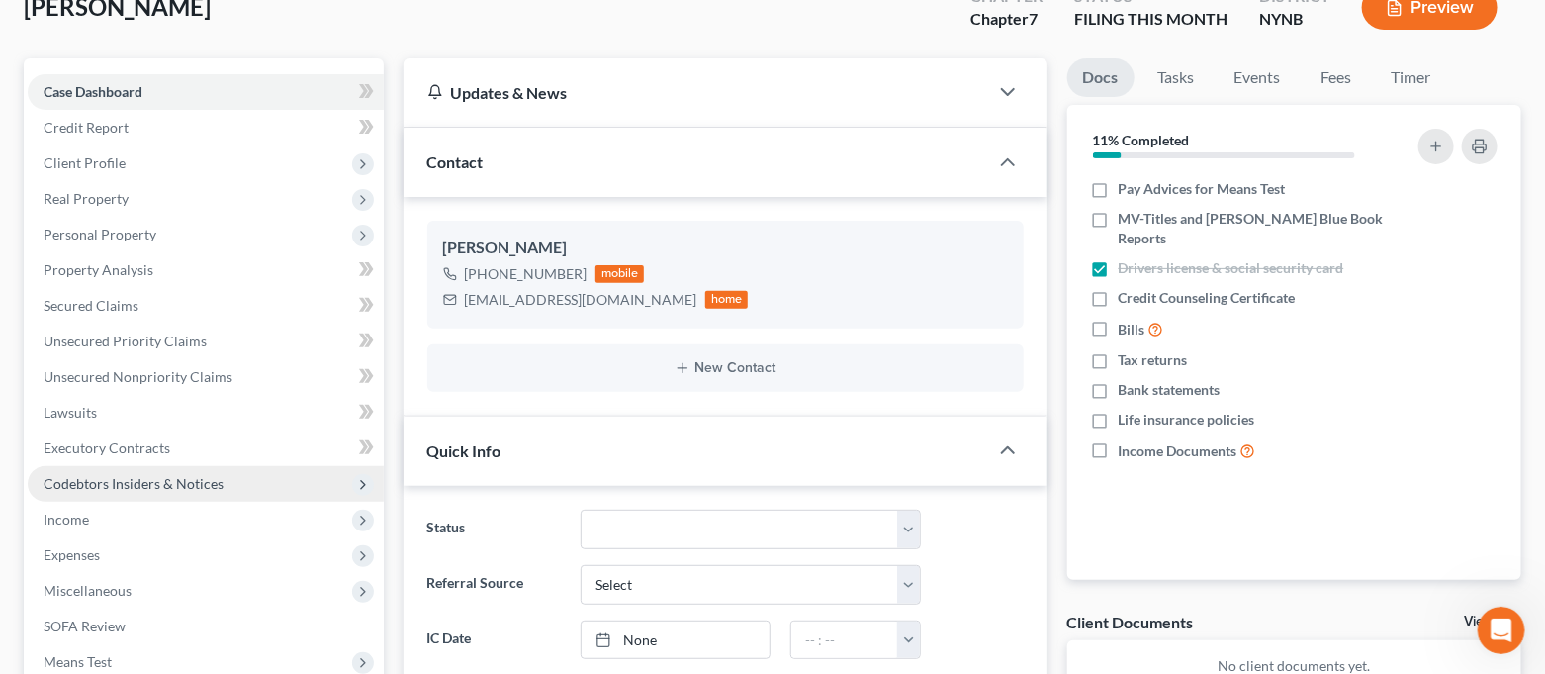
scroll to position [263, 0]
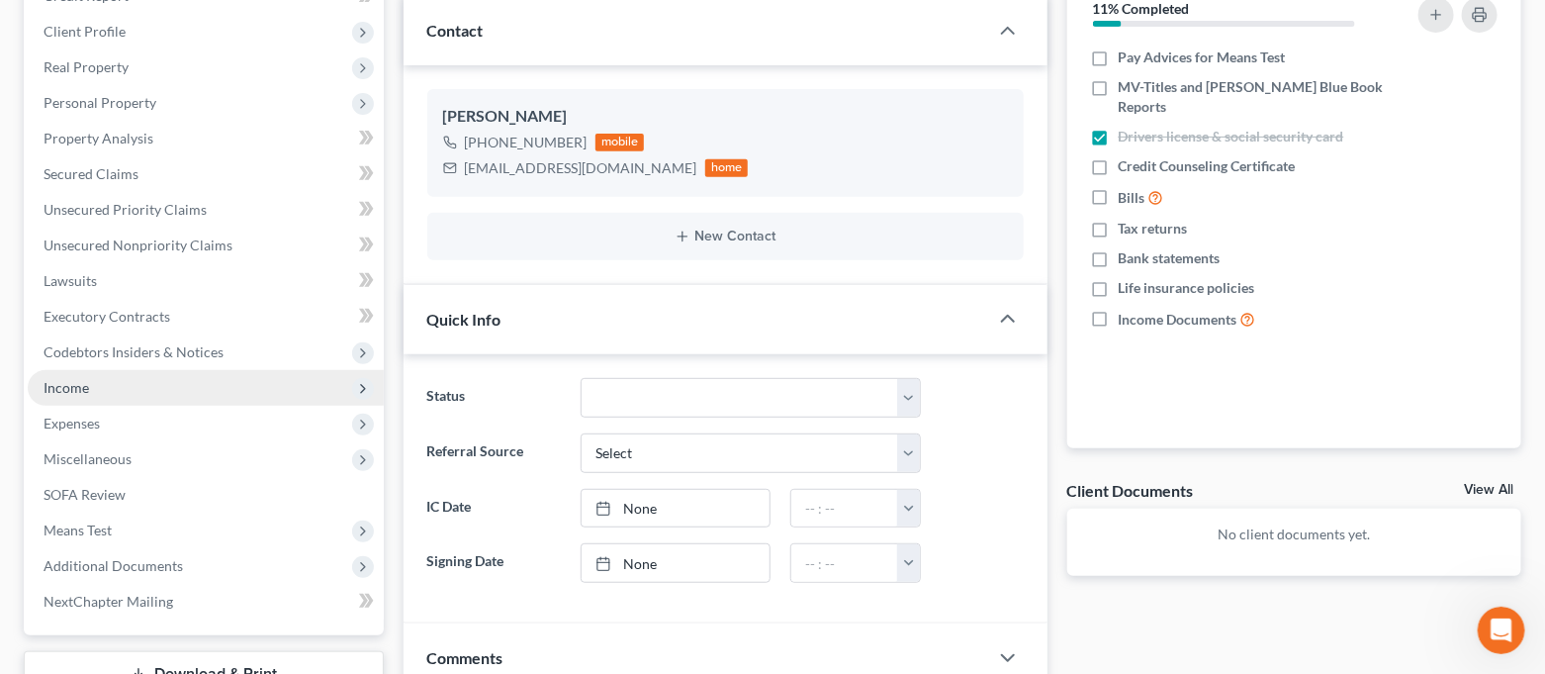
click at [93, 395] on span "Income" at bounding box center [206, 388] width 356 height 36
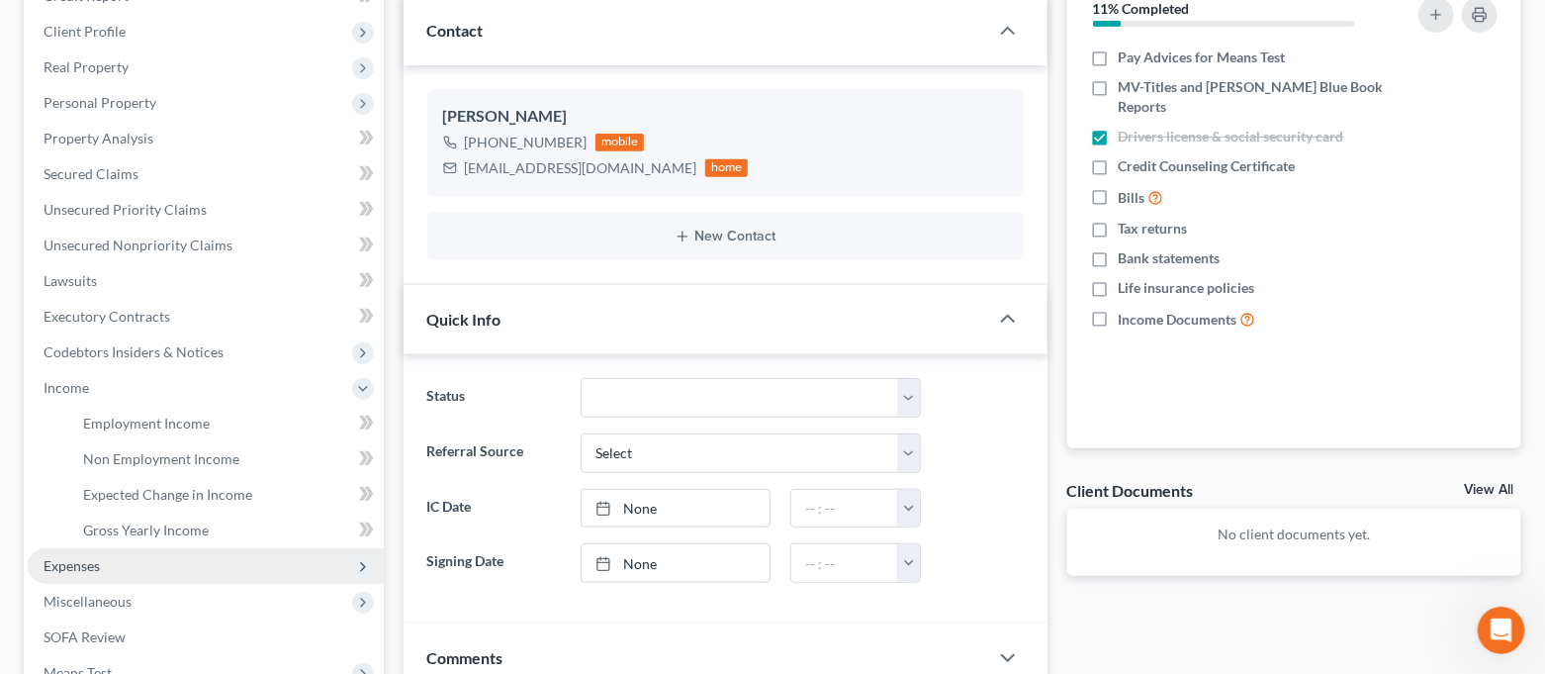
click at [83, 560] on span "Expenses" at bounding box center [72, 565] width 56 height 17
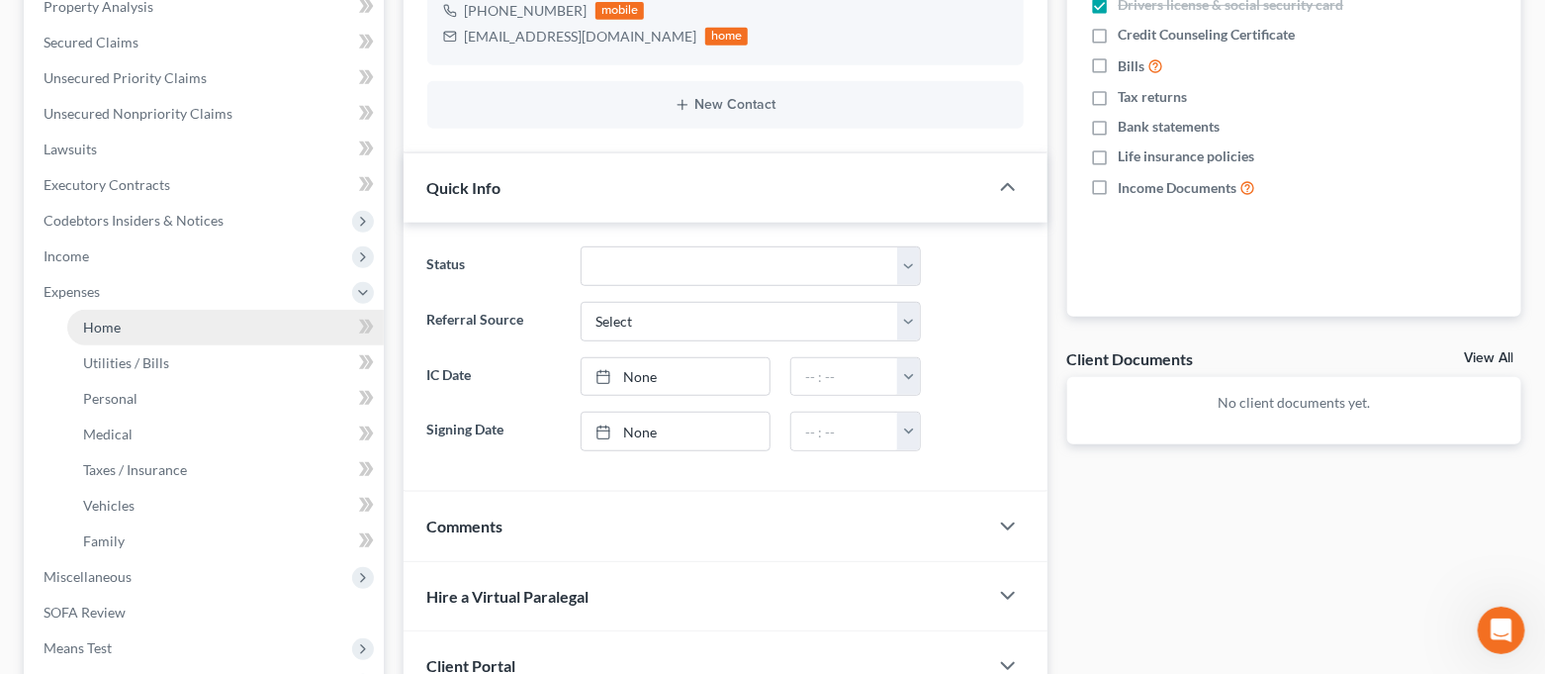
click at [144, 320] on link "Home" at bounding box center [225, 328] width 317 height 36
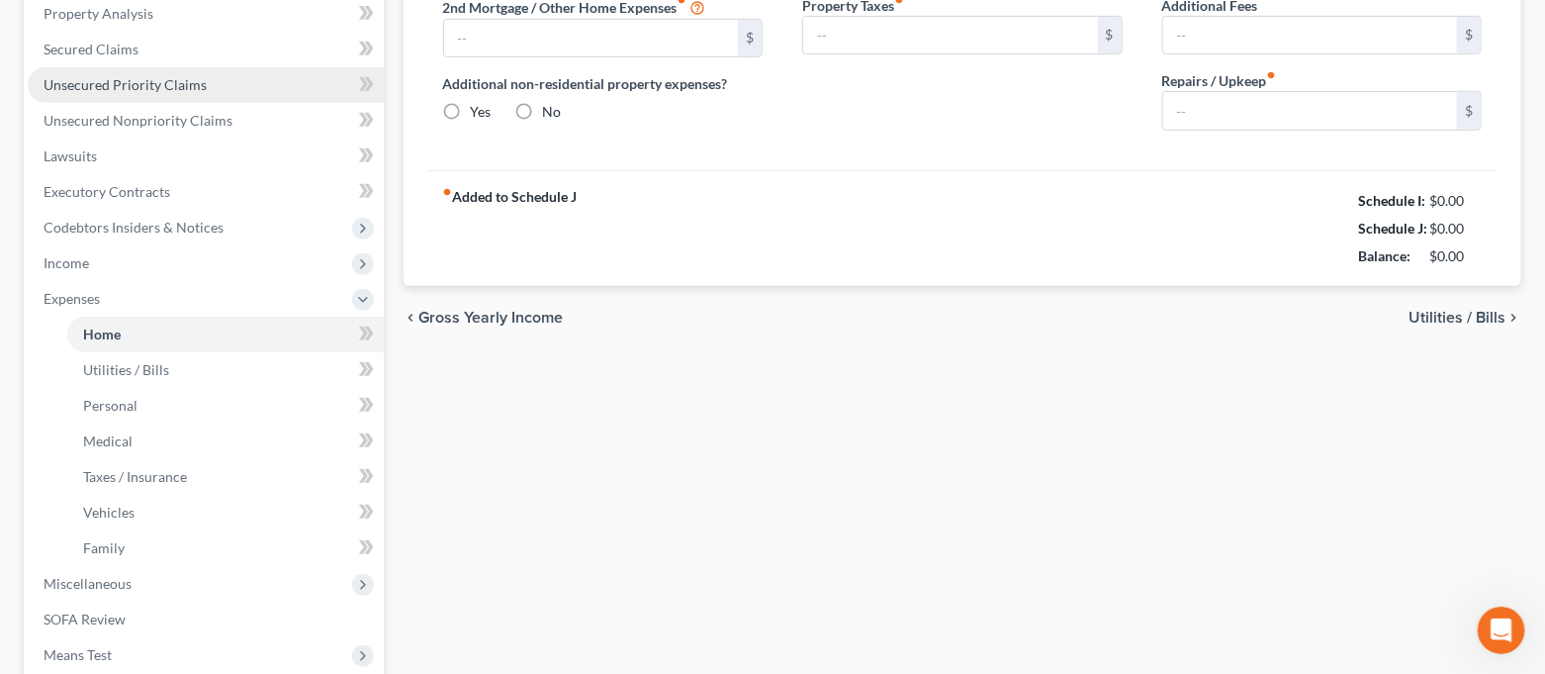
type input "350.00"
type input "0.00"
radio input "true"
type input "0.00"
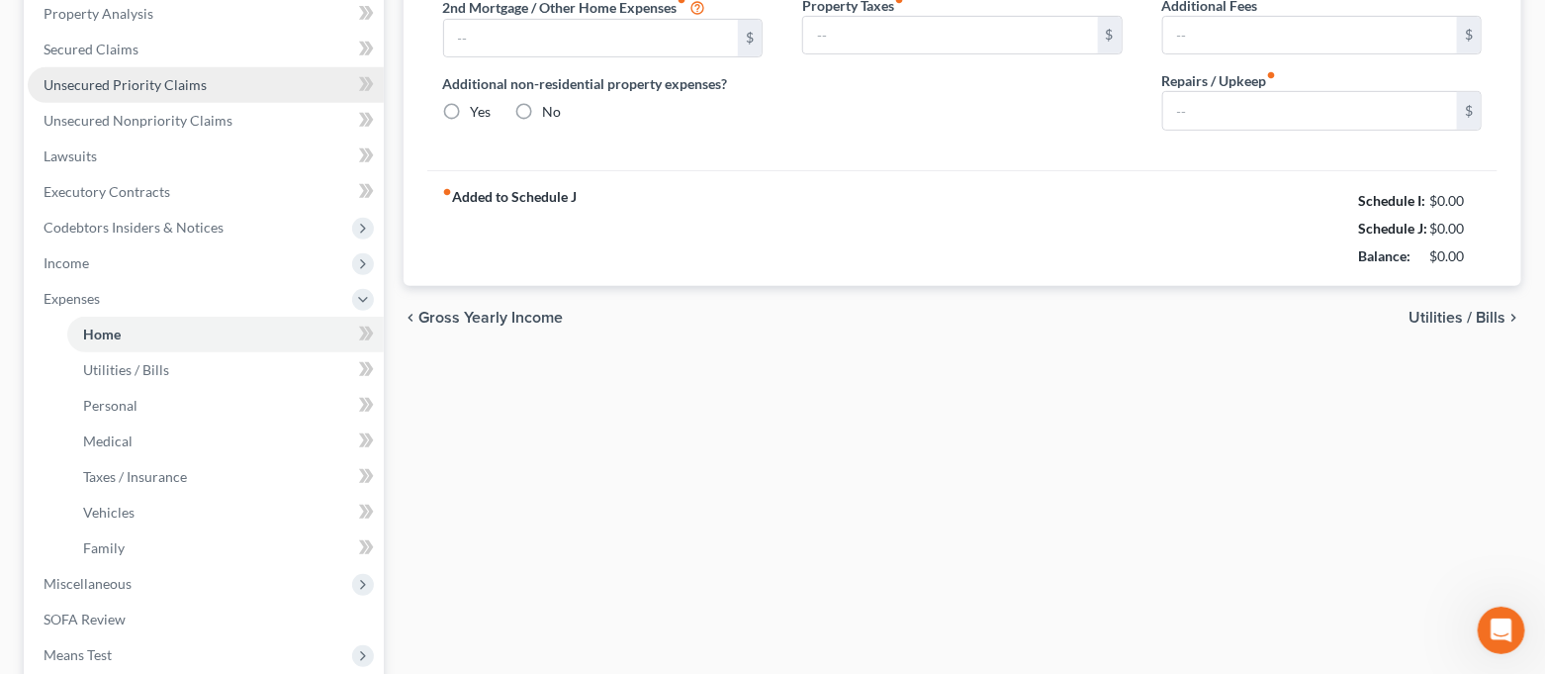
type input "0.00"
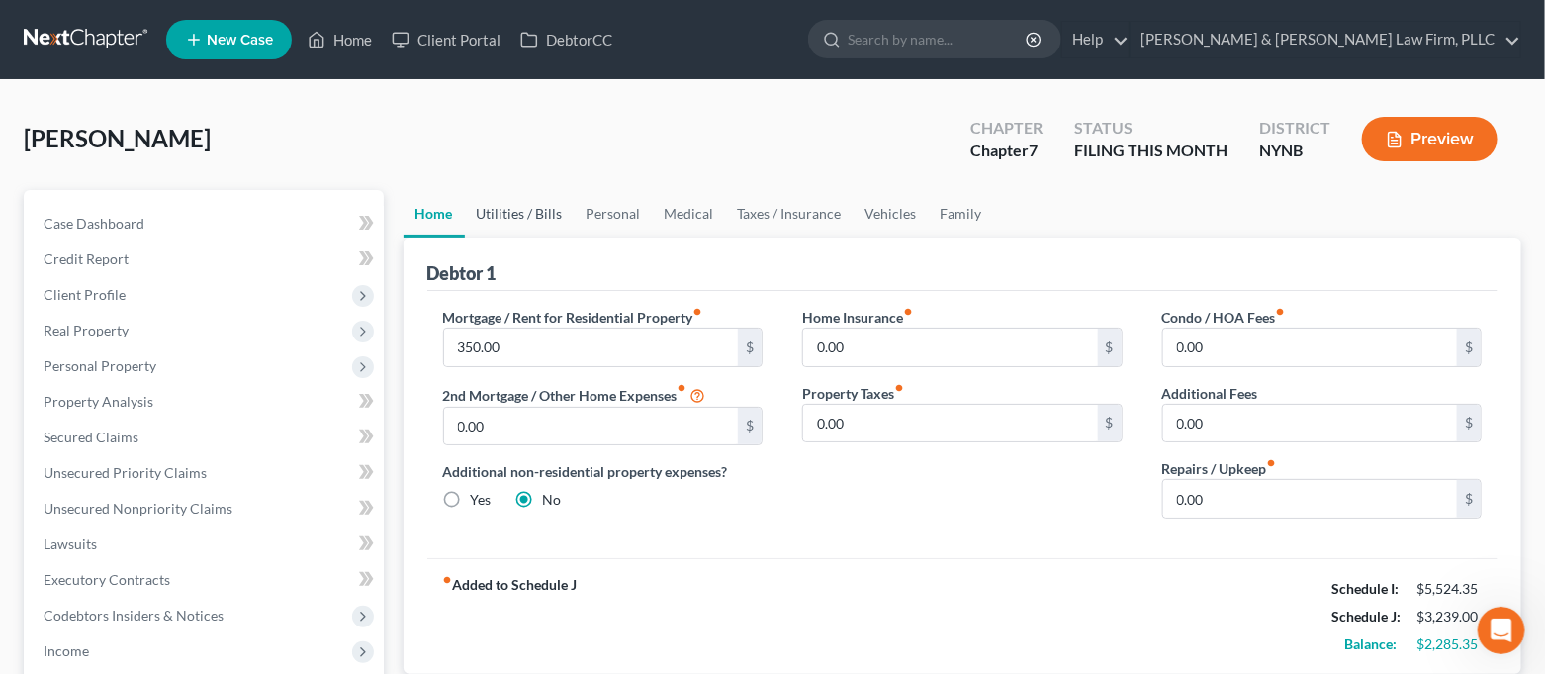
click at [554, 210] on link "Utilities / Bills" at bounding box center [520, 213] width 110 height 47
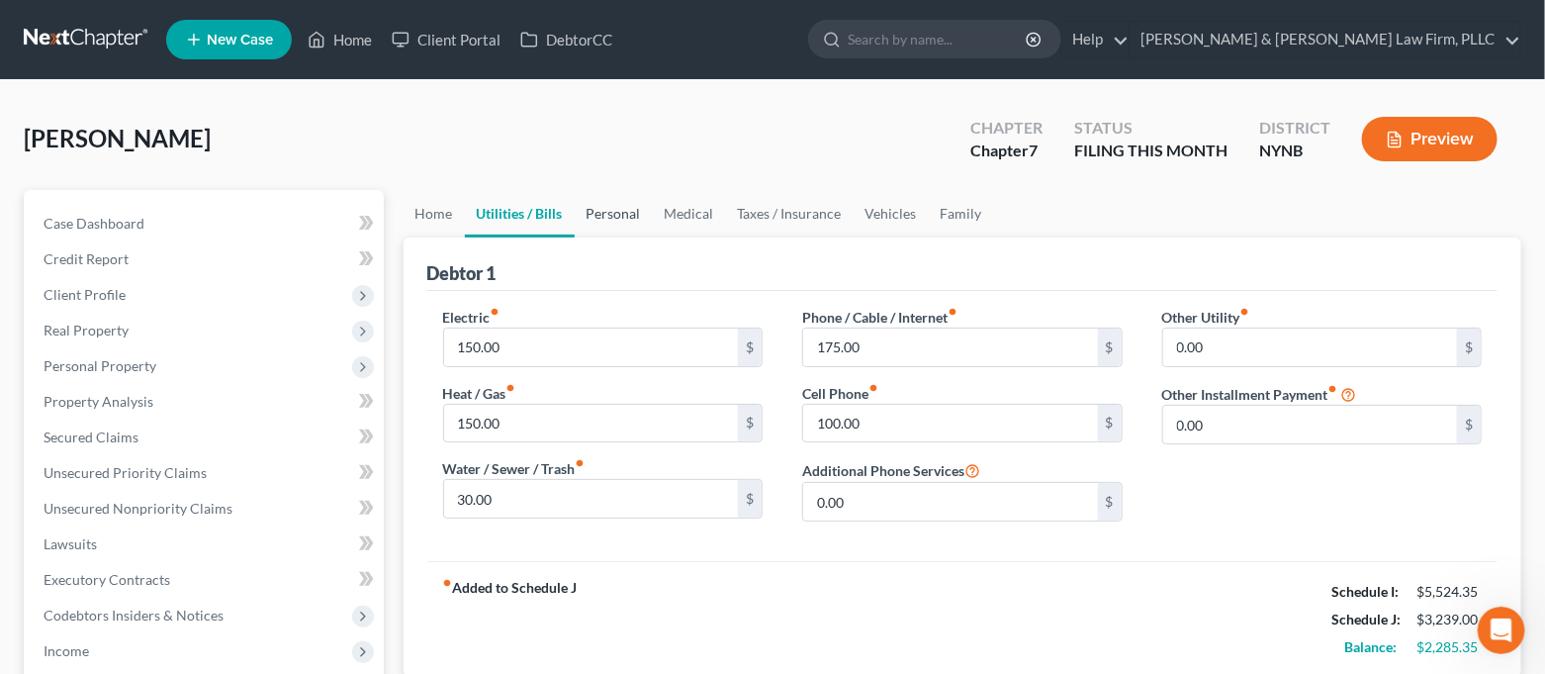
click at [593, 209] on link "Personal" at bounding box center [614, 213] width 78 height 47
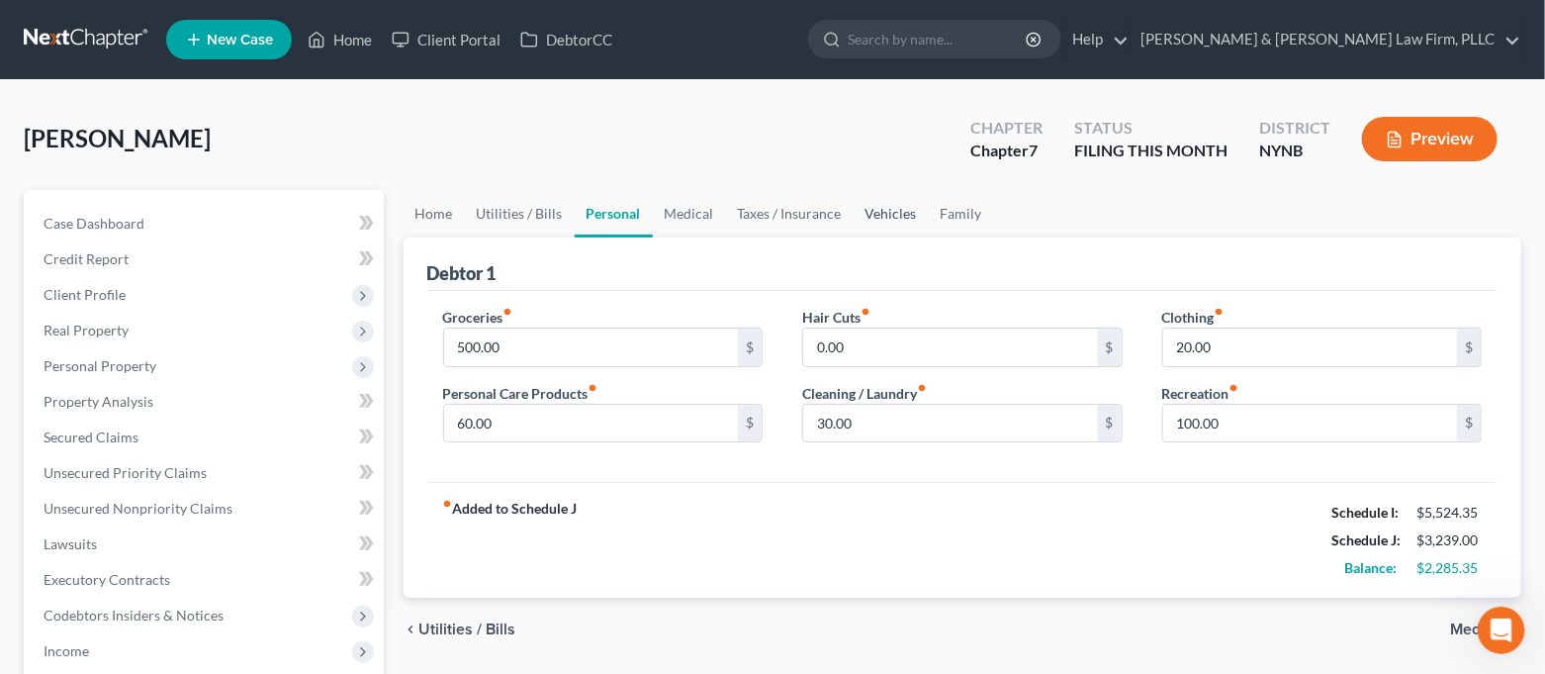
click at [866, 216] on link "Vehicles" at bounding box center [891, 213] width 75 height 47
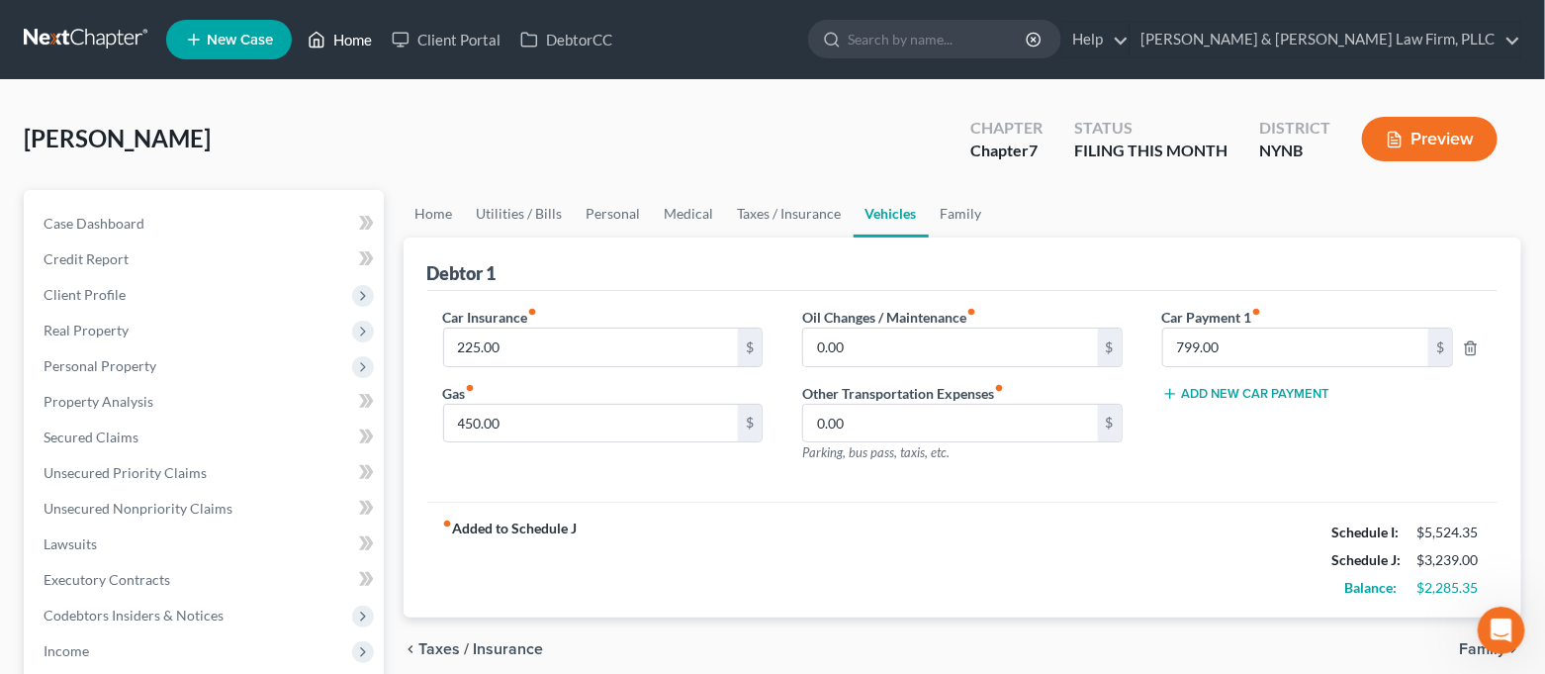
drag, startPoint x: 340, startPoint y: 42, endPoint x: 1201, endPoint y: 238, distance: 882.9
click at [340, 42] on link "Home" at bounding box center [340, 40] width 84 height 36
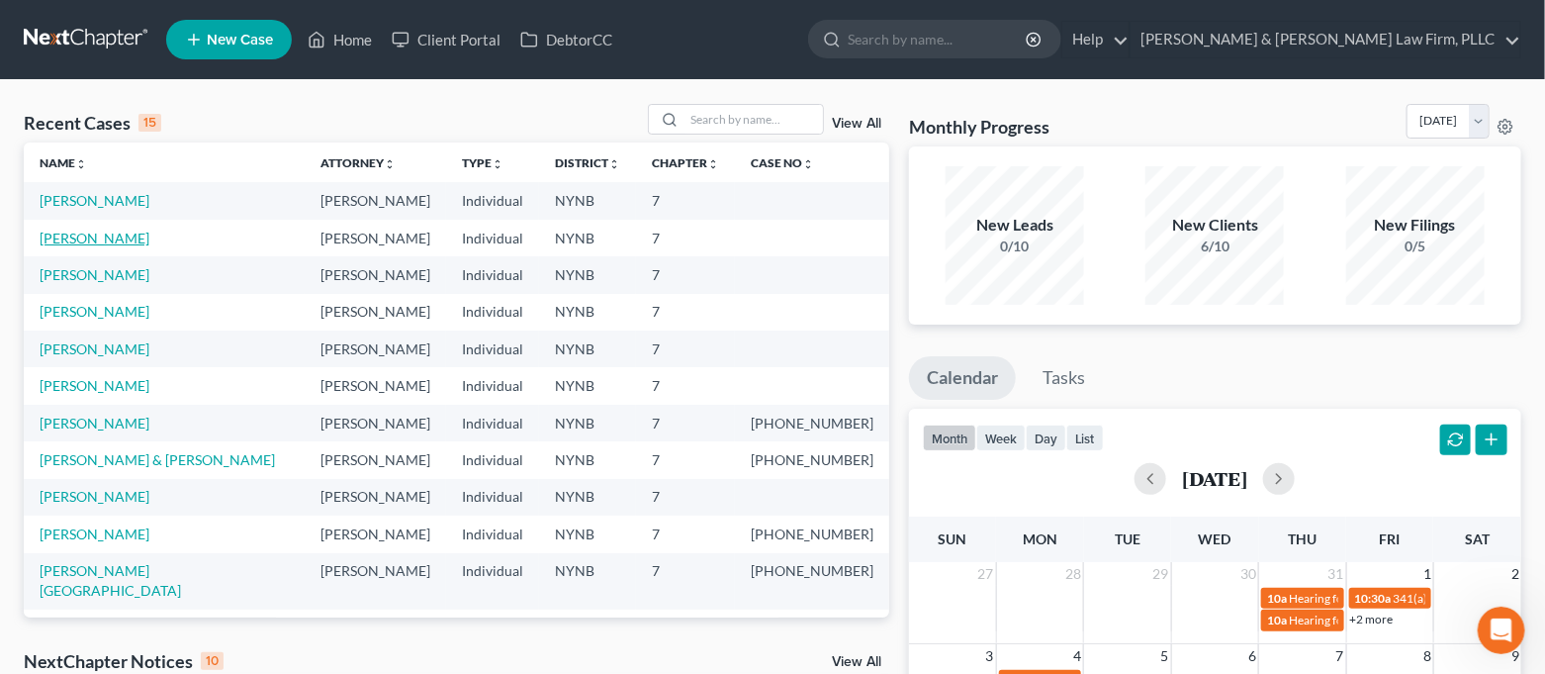
click at [46, 240] on link "[PERSON_NAME]" at bounding box center [95, 238] width 110 height 17
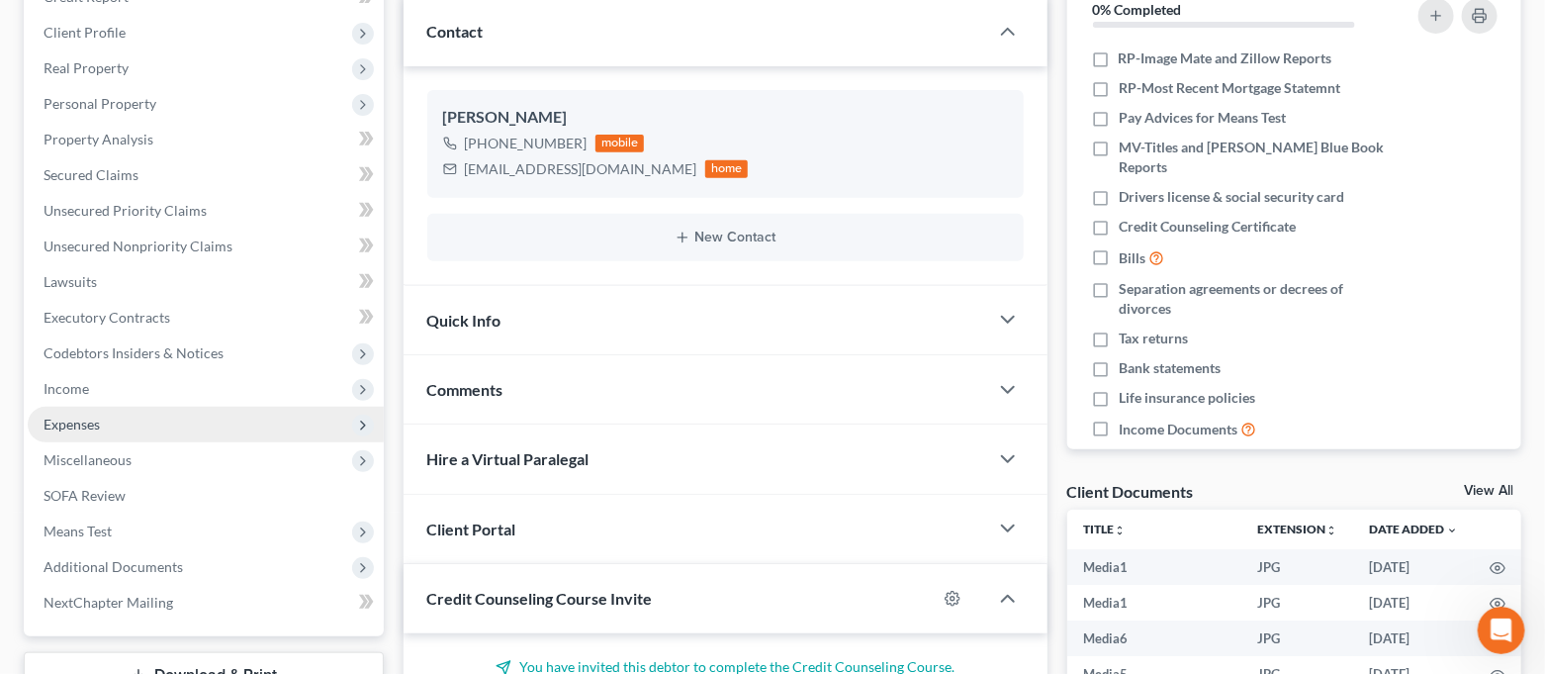
scroll to position [263, 0]
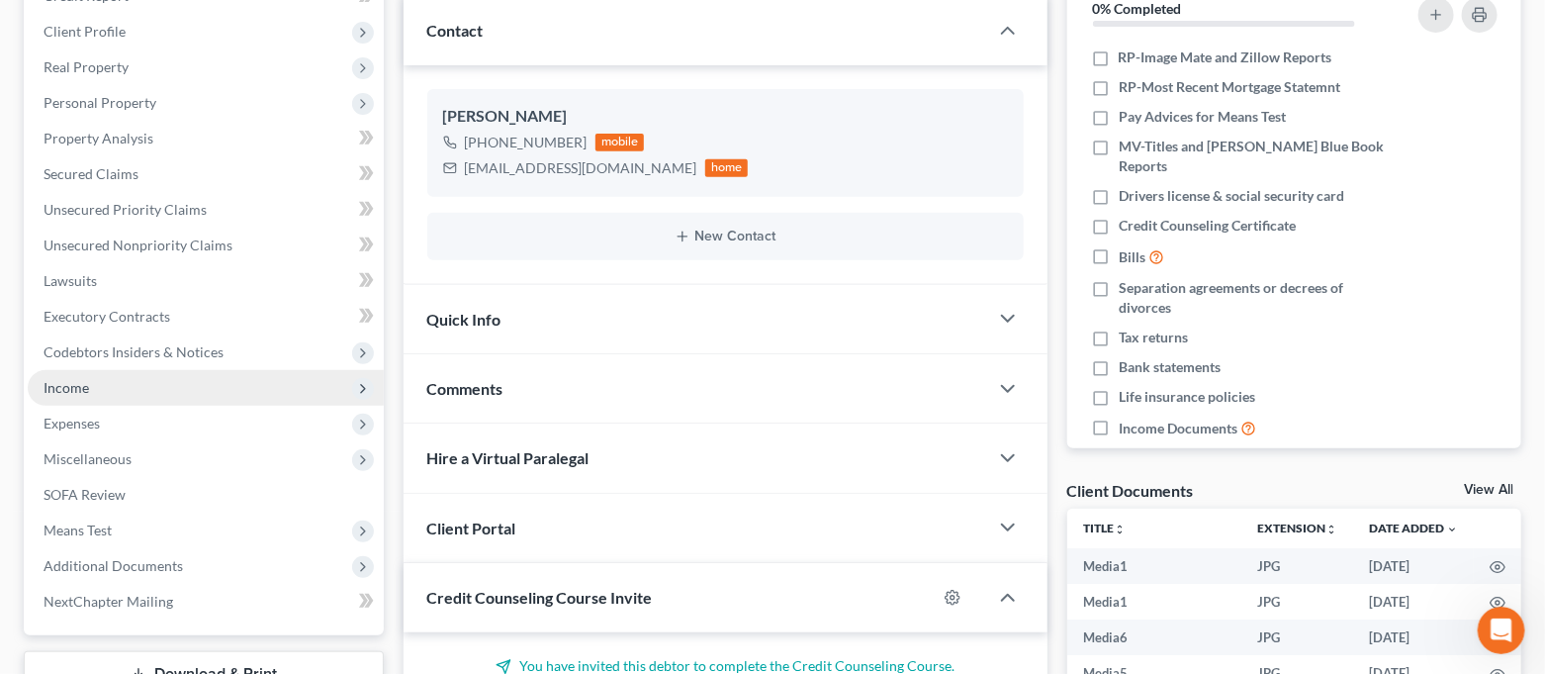
click at [148, 371] on span "Income" at bounding box center [206, 388] width 356 height 36
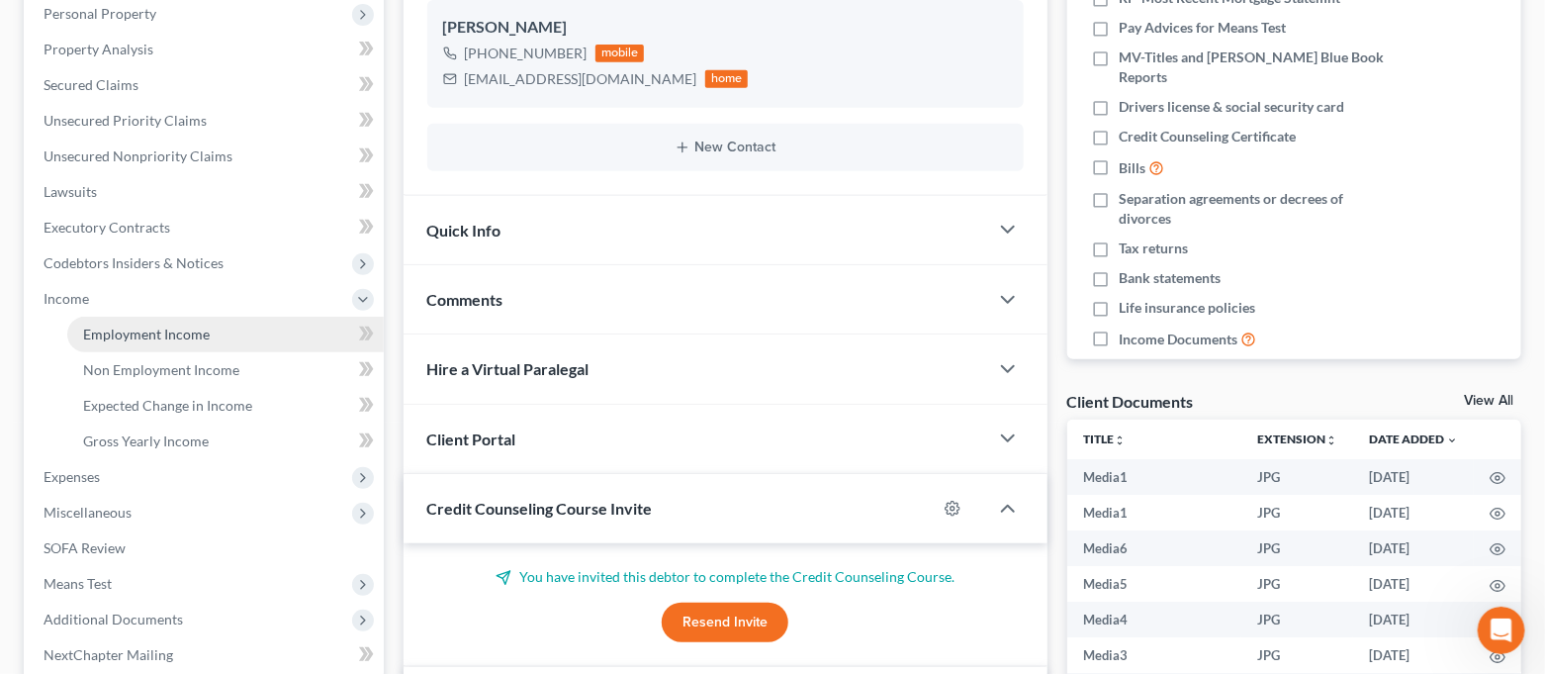
scroll to position [395, 0]
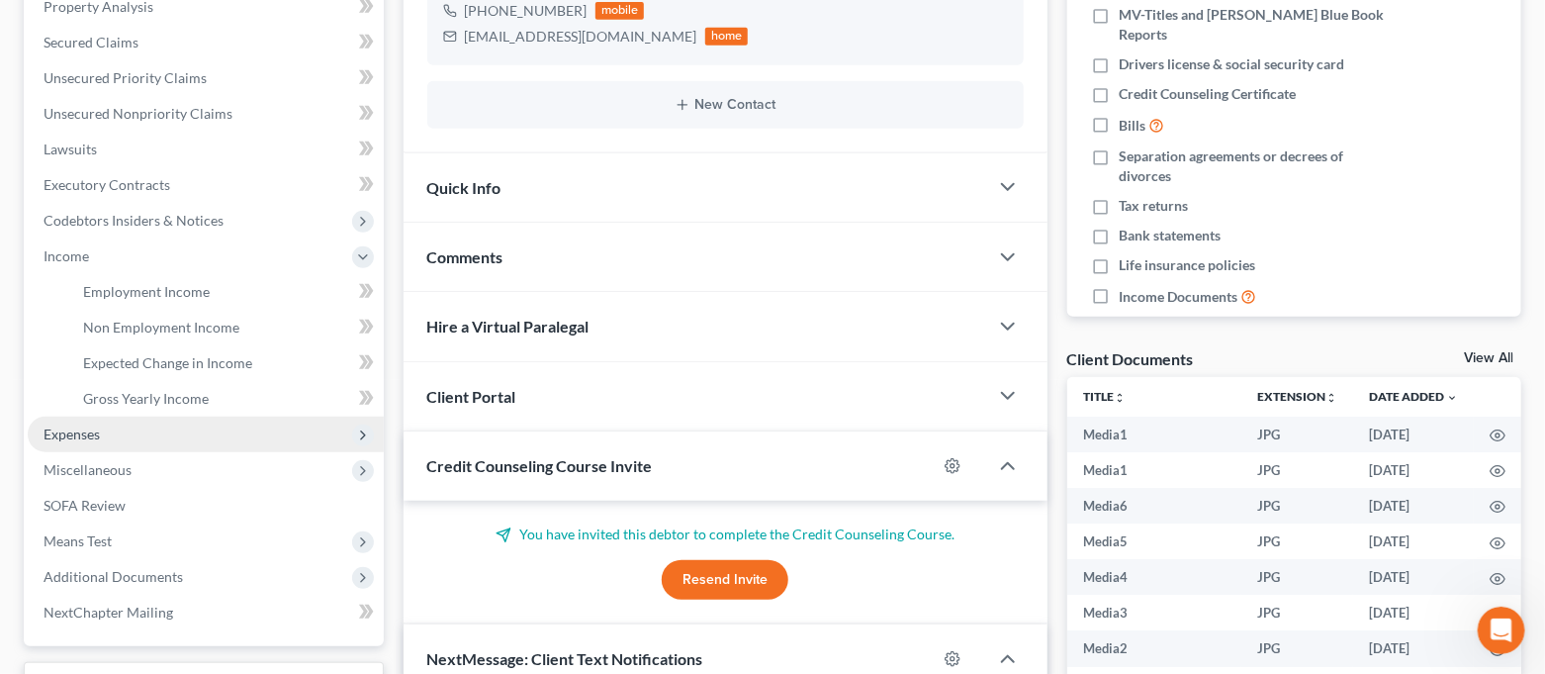
click at [138, 435] on span "Expenses" at bounding box center [206, 434] width 356 height 36
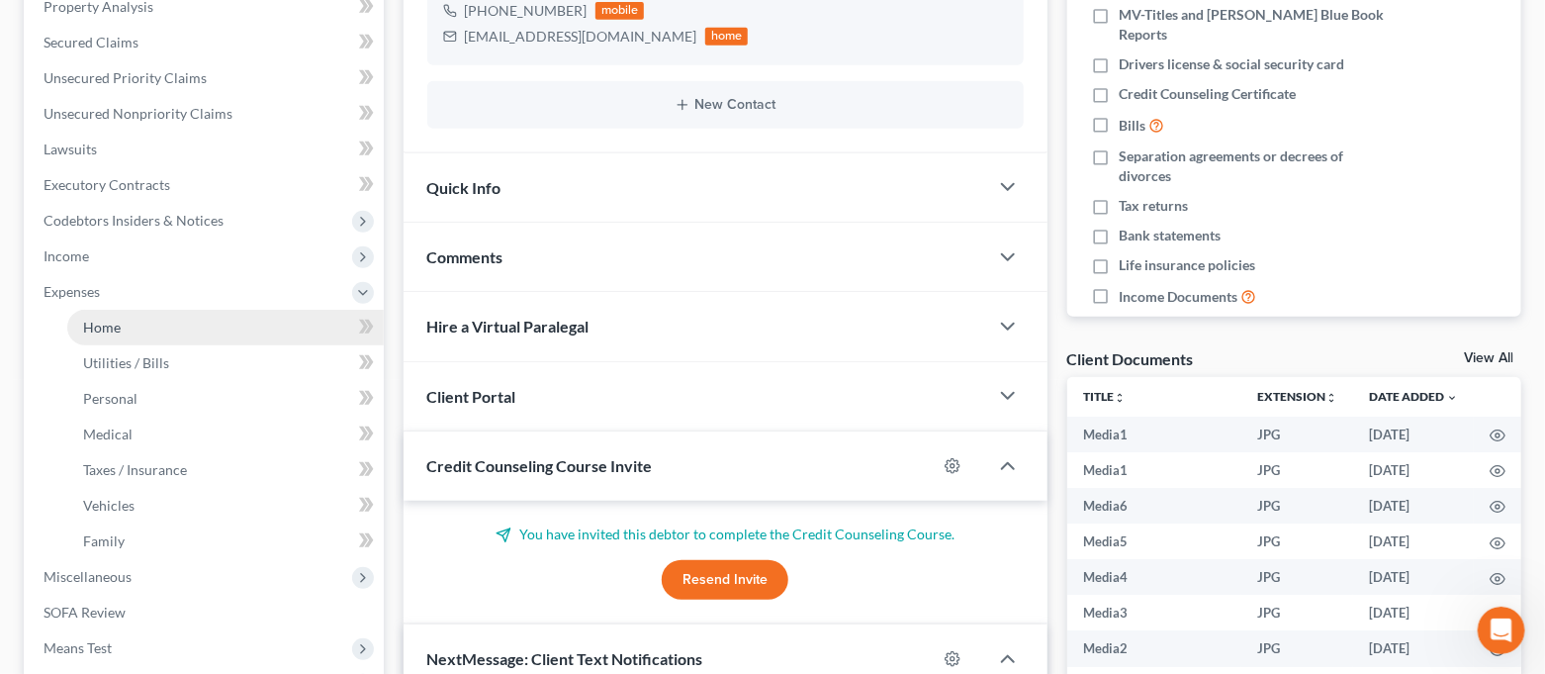
click at [175, 336] on link "Home" at bounding box center [225, 328] width 317 height 36
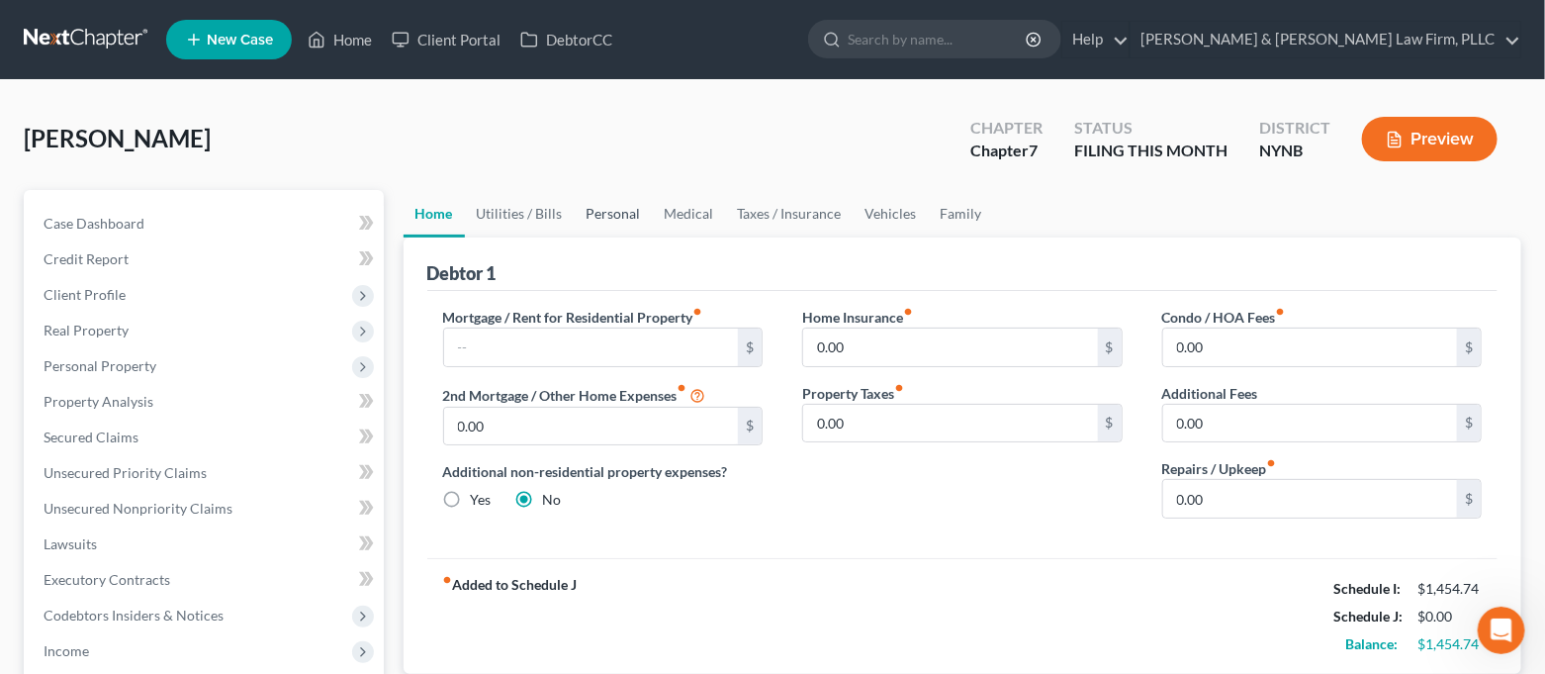
click at [610, 222] on link "Personal" at bounding box center [614, 213] width 78 height 47
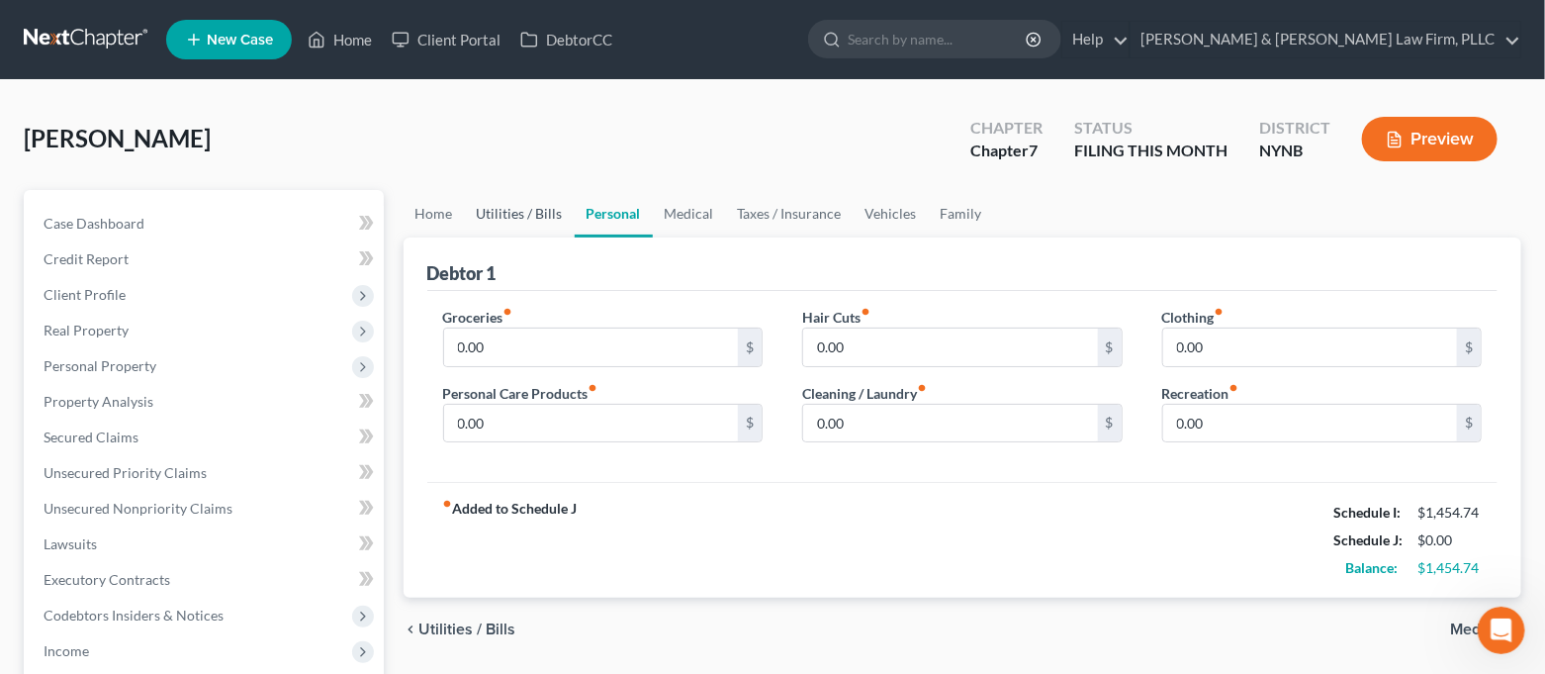
click at [516, 220] on link "Utilities / Bills" at bounding box center [520, 213] width 110 height 47
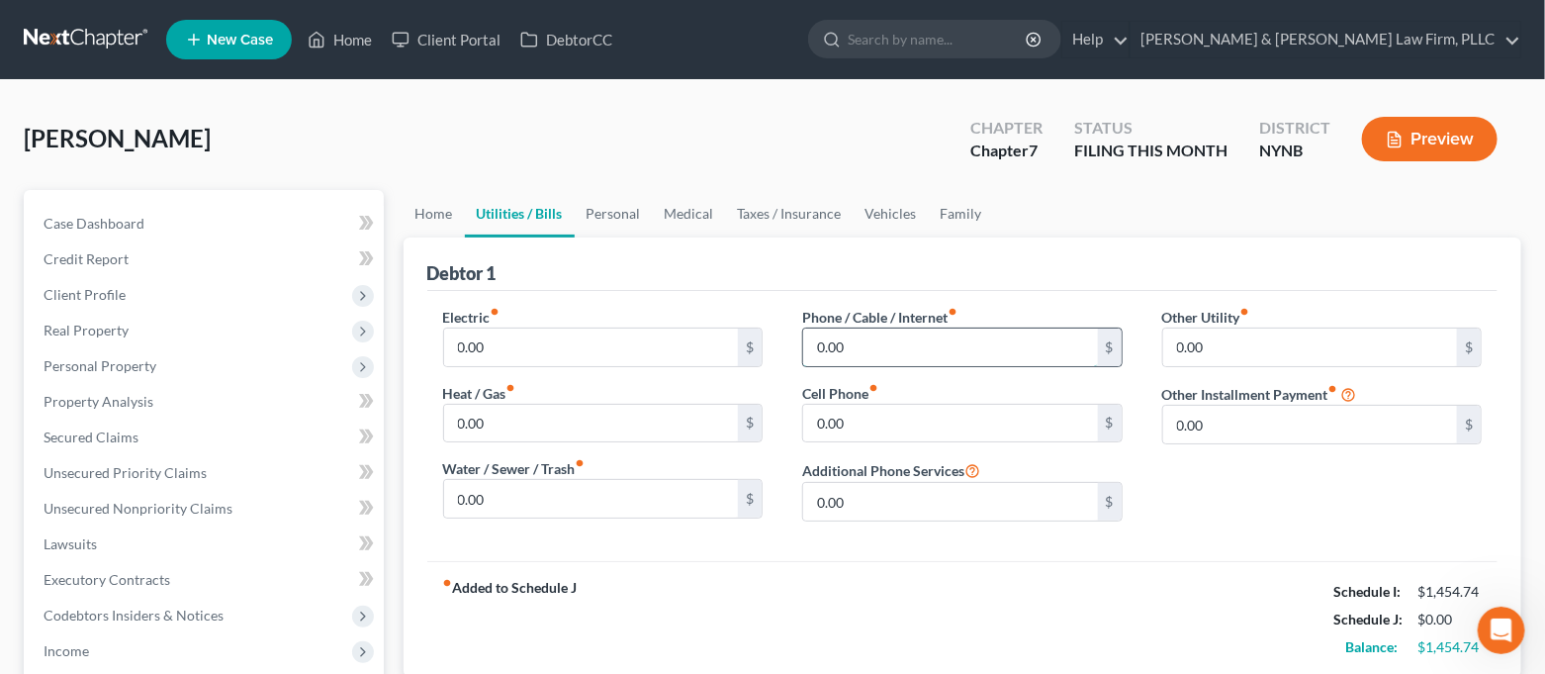
click at [886, 354] on input "0.00" at bounding box center [950, 347] width 295 height 38
click at [897, 425] on input "0.00" at bounding box center [950, 424] width 295 height 38
type input "140.00"
drag, startPoint x: 886, startPoint y: 423, endPoint x: 812, endPoint y: 438, distance: 75.7
click at [812, 438] on input "140.00" at bounding box center [950, 424] width 295 height 38
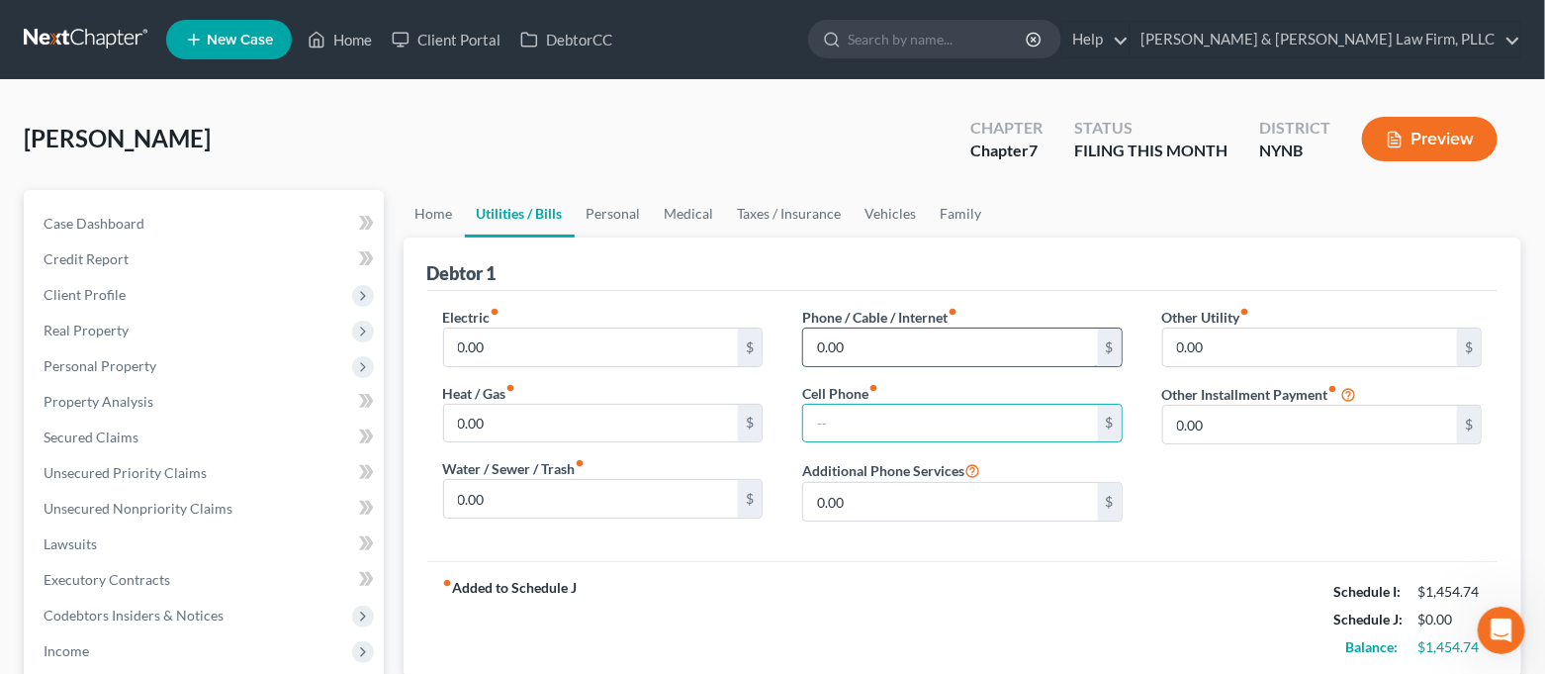
click at [890, 342] on input "0.00" at bounding box center [950, 347] width 295 height 38
type input "140.00"
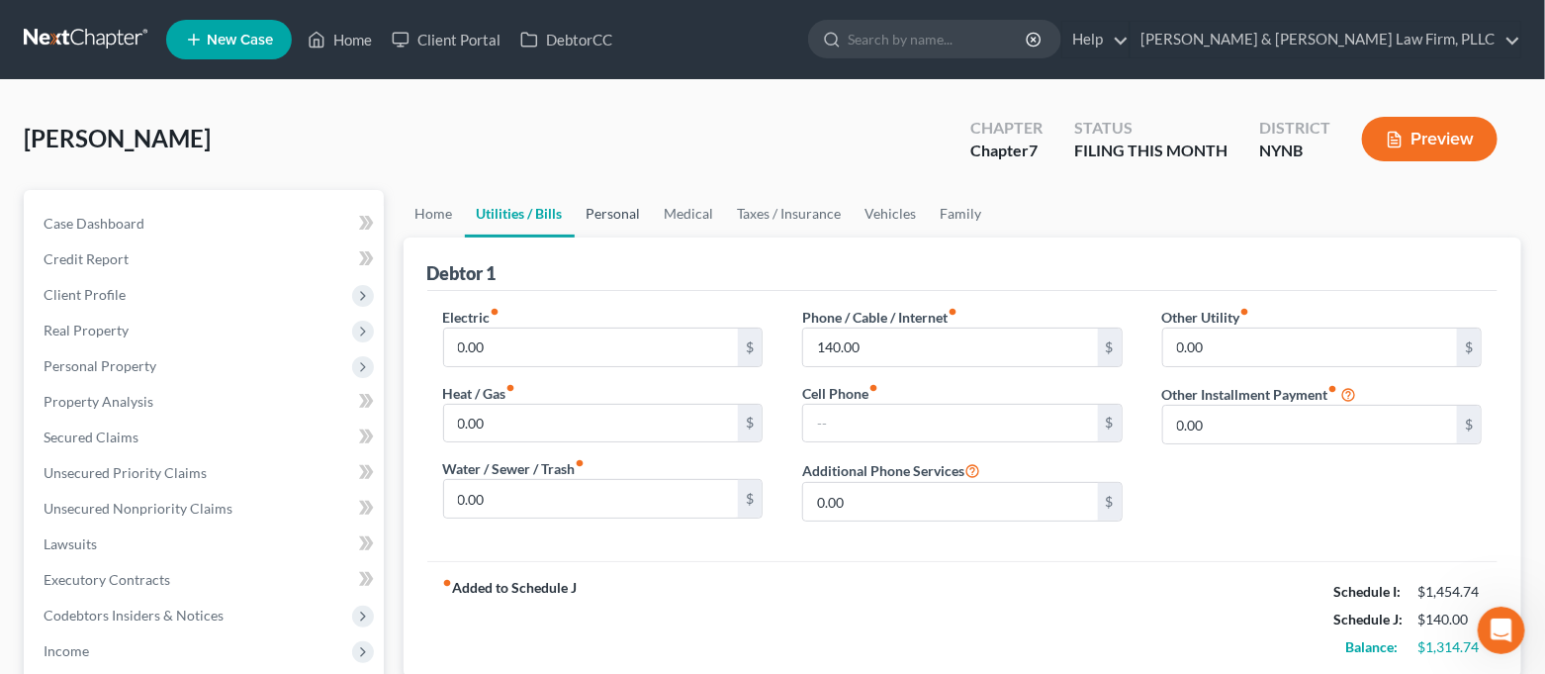
click at [620, 214] on link "Personal" at bounding box center [614, 213] width 78 height 47
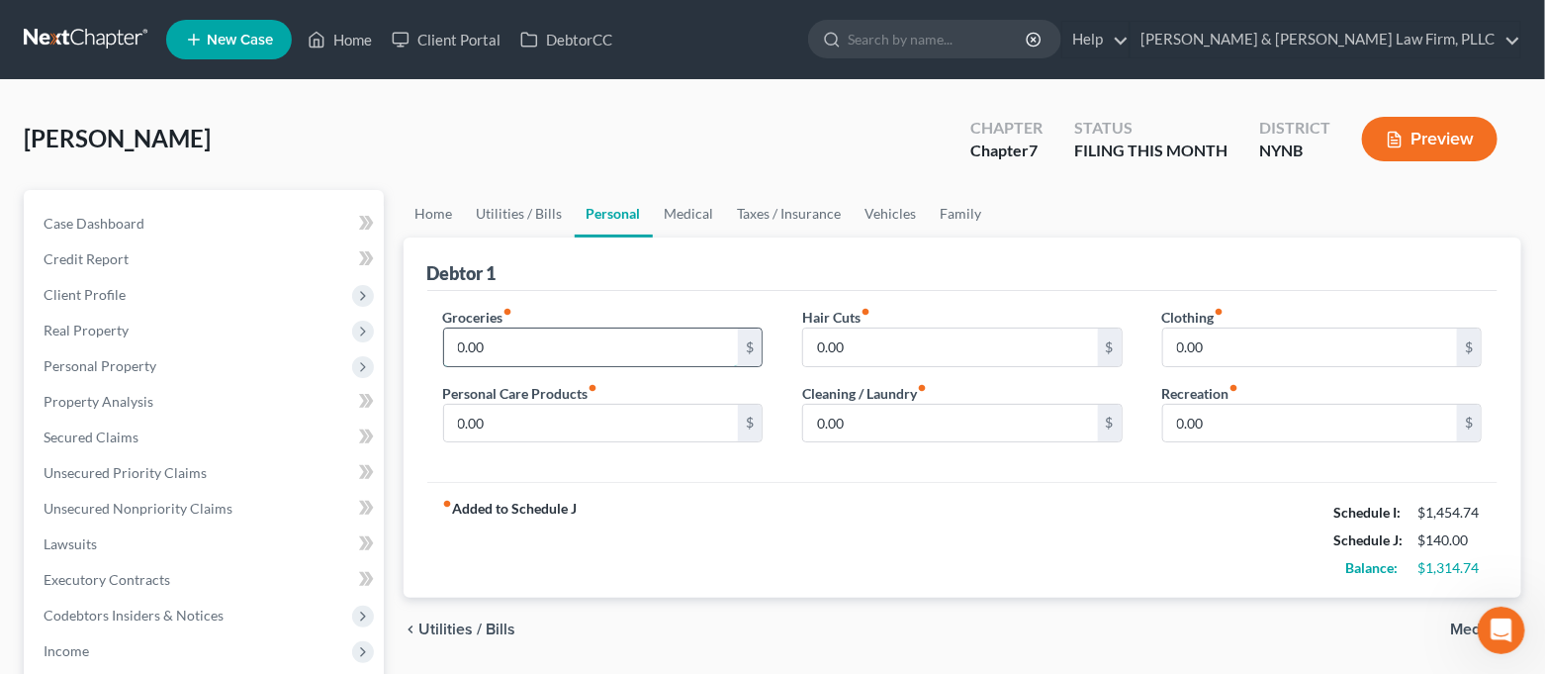
click at [561, 349] on input "0.00" at bounding box center [591, 347] width 295 height 38
drag, startPoint x: 548, startPoint y: 351, endPoint x: 448, endPoint y: 357, distance: 100.1
click at [512, 354] on input "600.00" at bounding box center [591, 347] width 295 height 38
click at [455, 356] on input "600.00" at bounding box center [591, 347] width 295 height 38
type input "500.00"
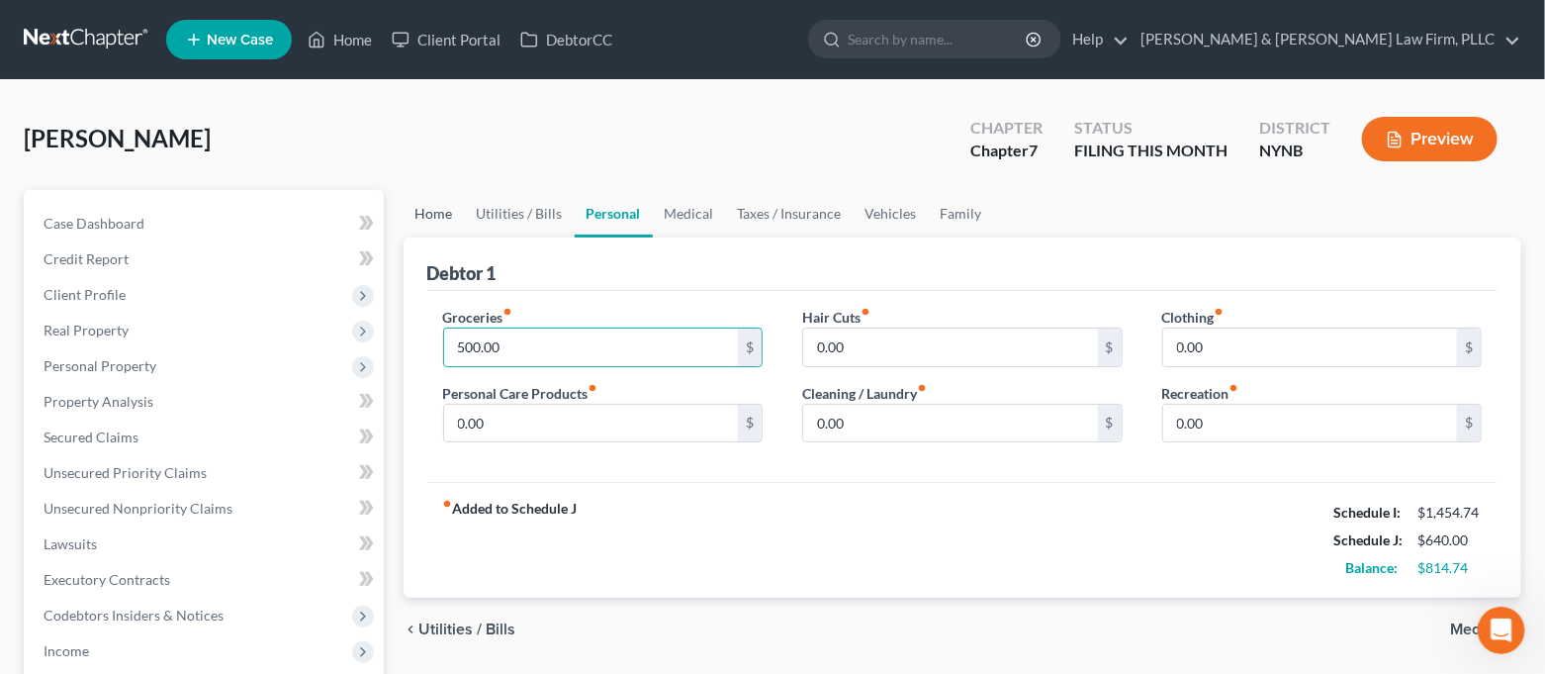
click at [443, 224] on link "Home" at bounding box center [434, 213] width 61 height 47
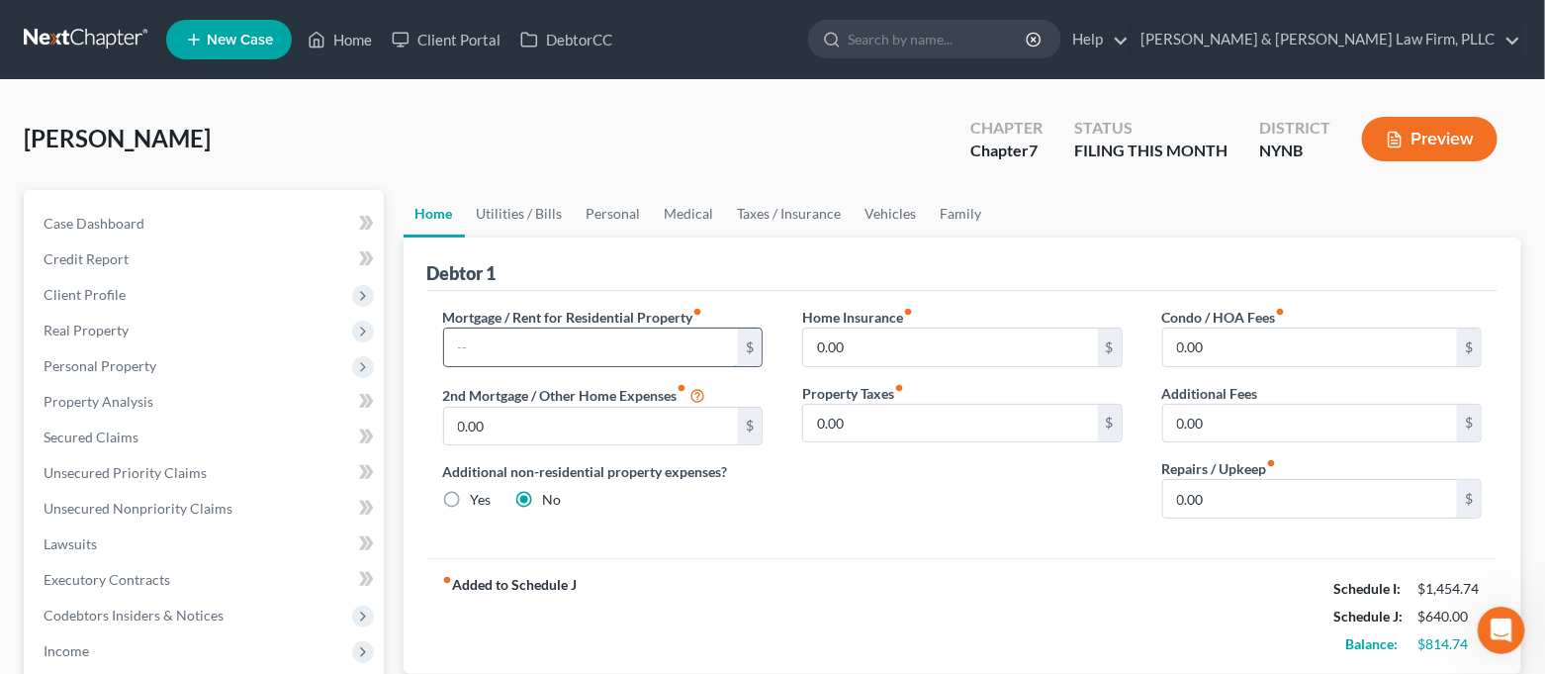
click at [512, 351] on input "text" at bounding box center [591, 347] width 295 height 38
type input "200.00"
click at [508, 213] on link "Utilities / Bills" at bounding box center [520, 213] width 110 height 47
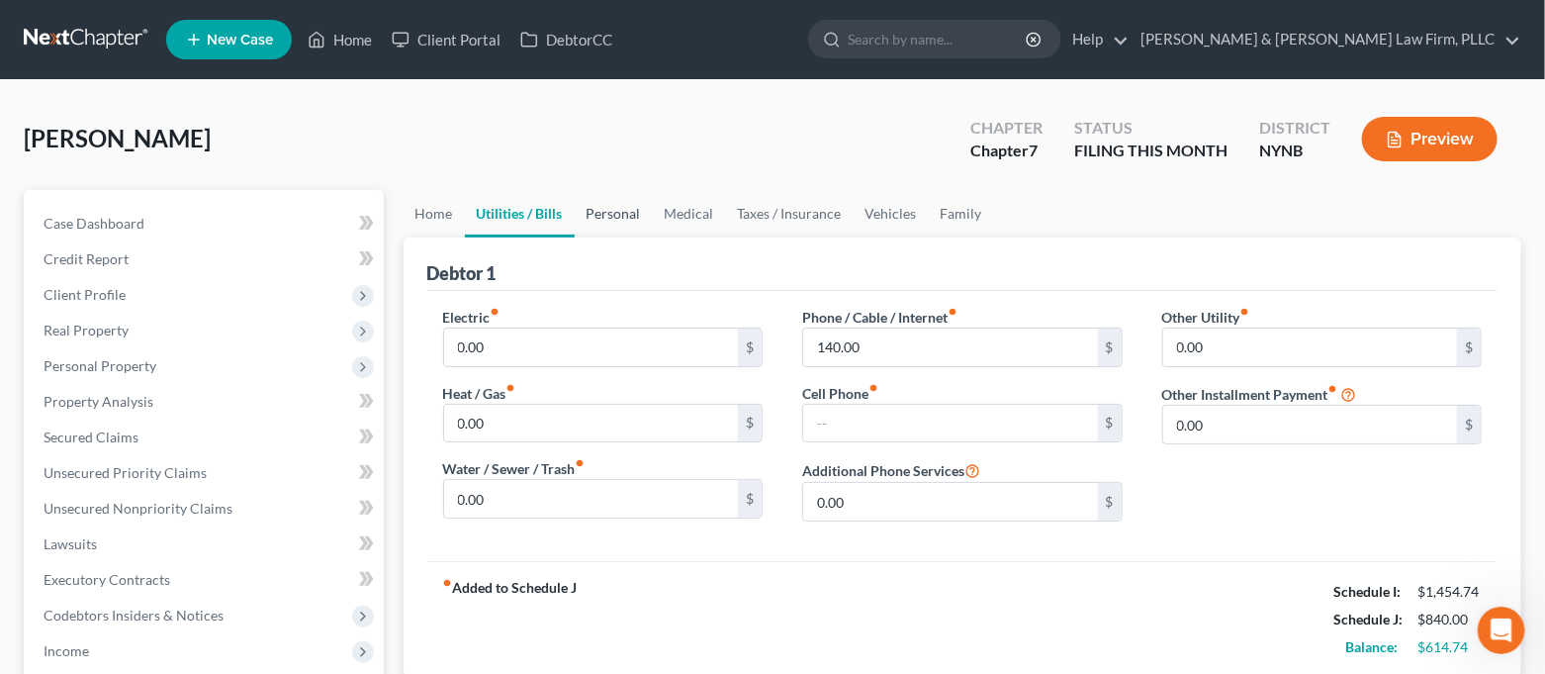
click at [600, 216] on link "Personal" at bounding box center [614, 213] width 78 height 47
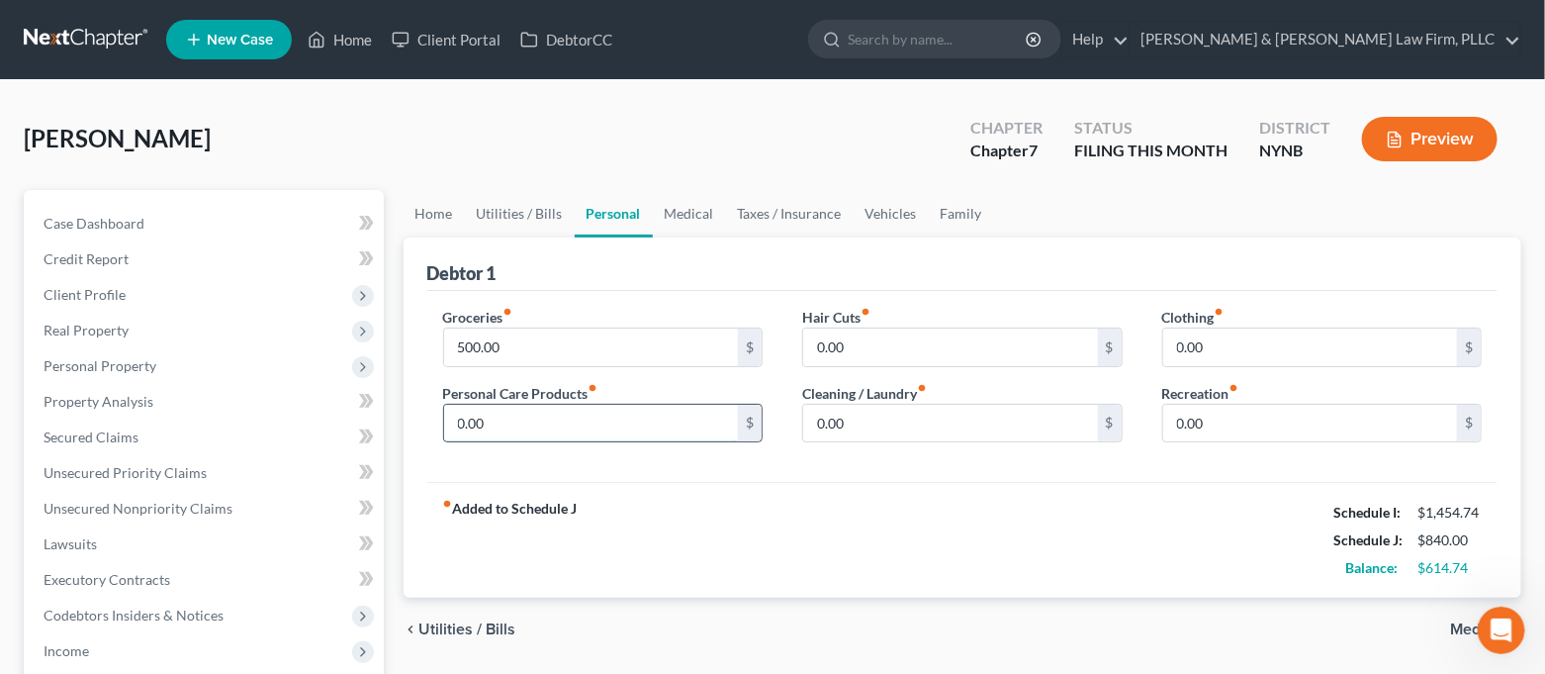
click at [562, 430] on input "0.00" at bounding box center [591, 424] width 295 height 38
type input "60.00"
click at [1217, 416] on input "0.00" at bounding box center [1310, 424] width 295 height 38
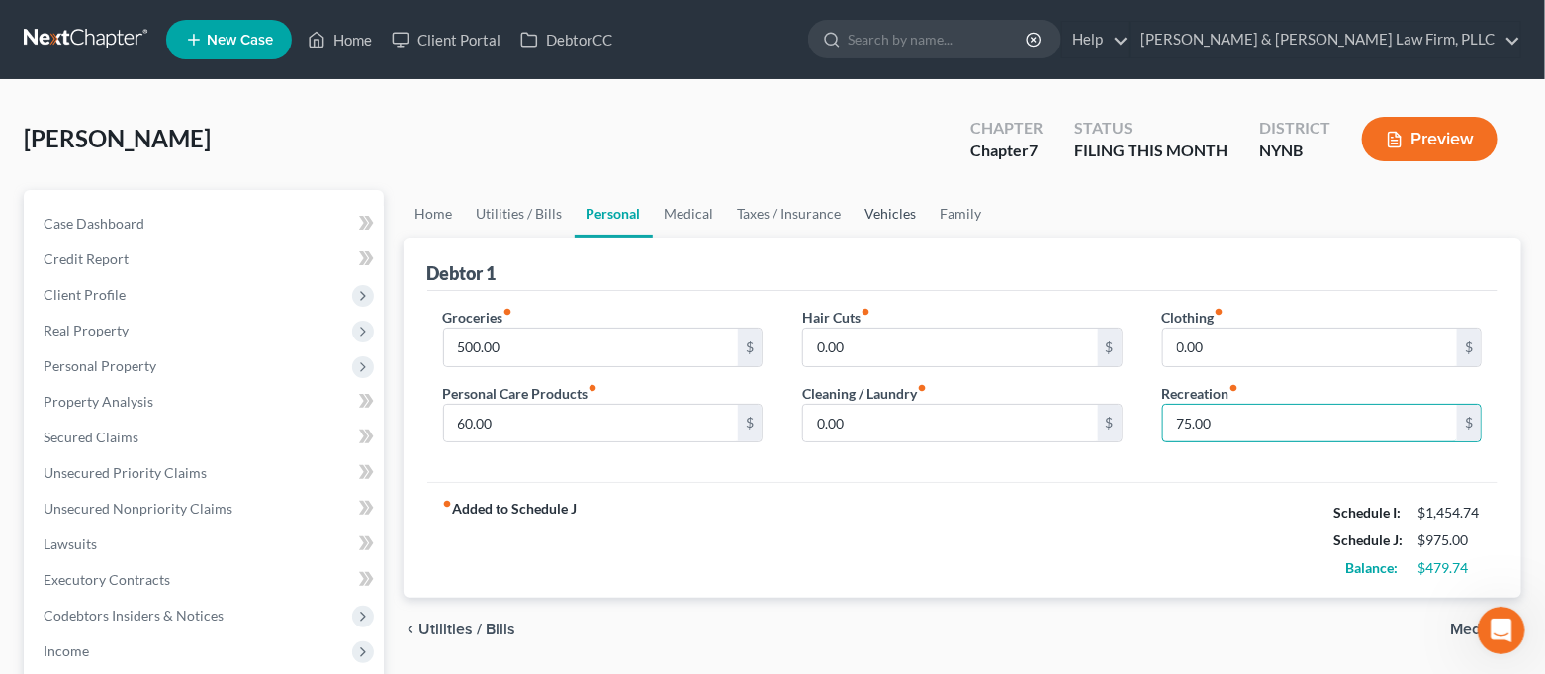
type input "75.00"
click at [872, 213] on link "Vehicles" at bounding box center [891, 213] width 75 height 47
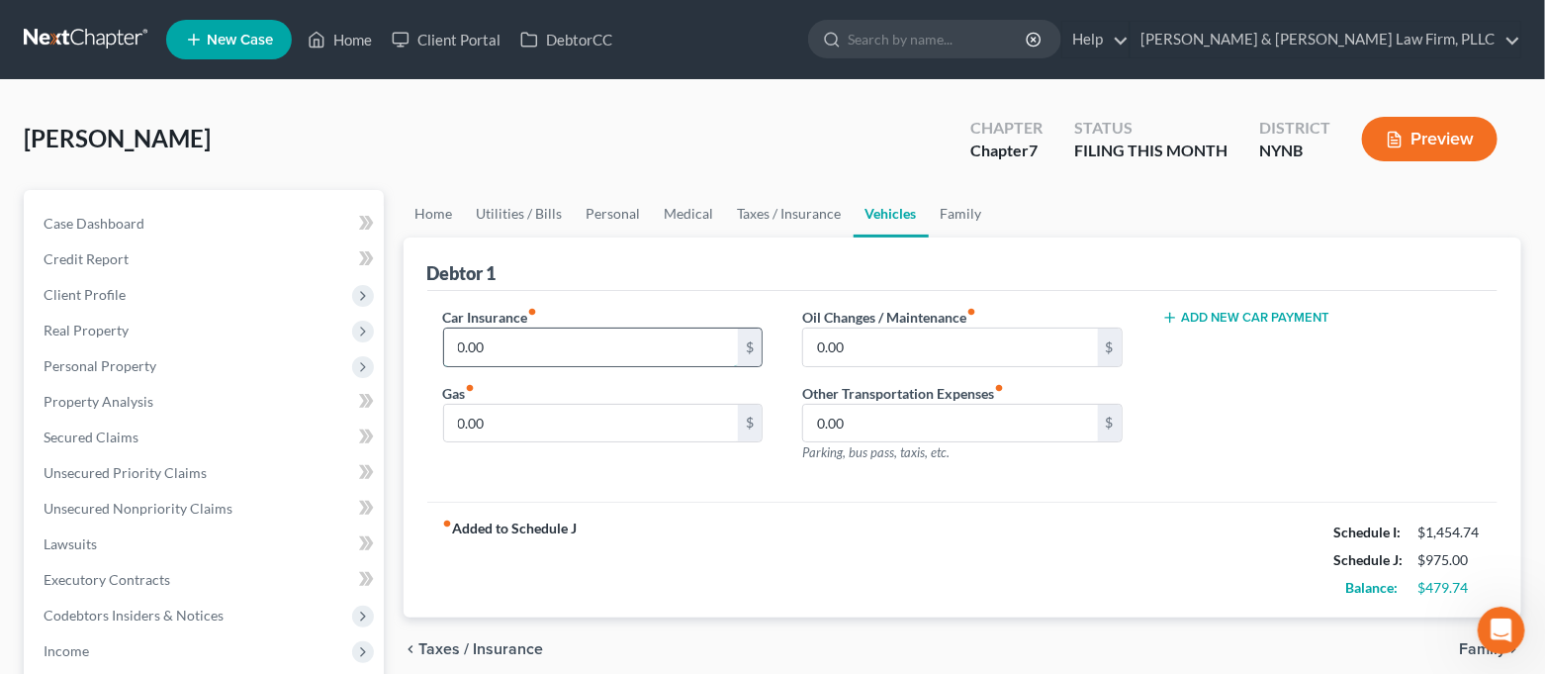
click at [639, 338] on input "0.00" at bounding box center [591, 347] width 295 height 38
type input "150.00"
click at [549, 406] on input "0.00" at bounding box center [591, 424] width 295 height 38
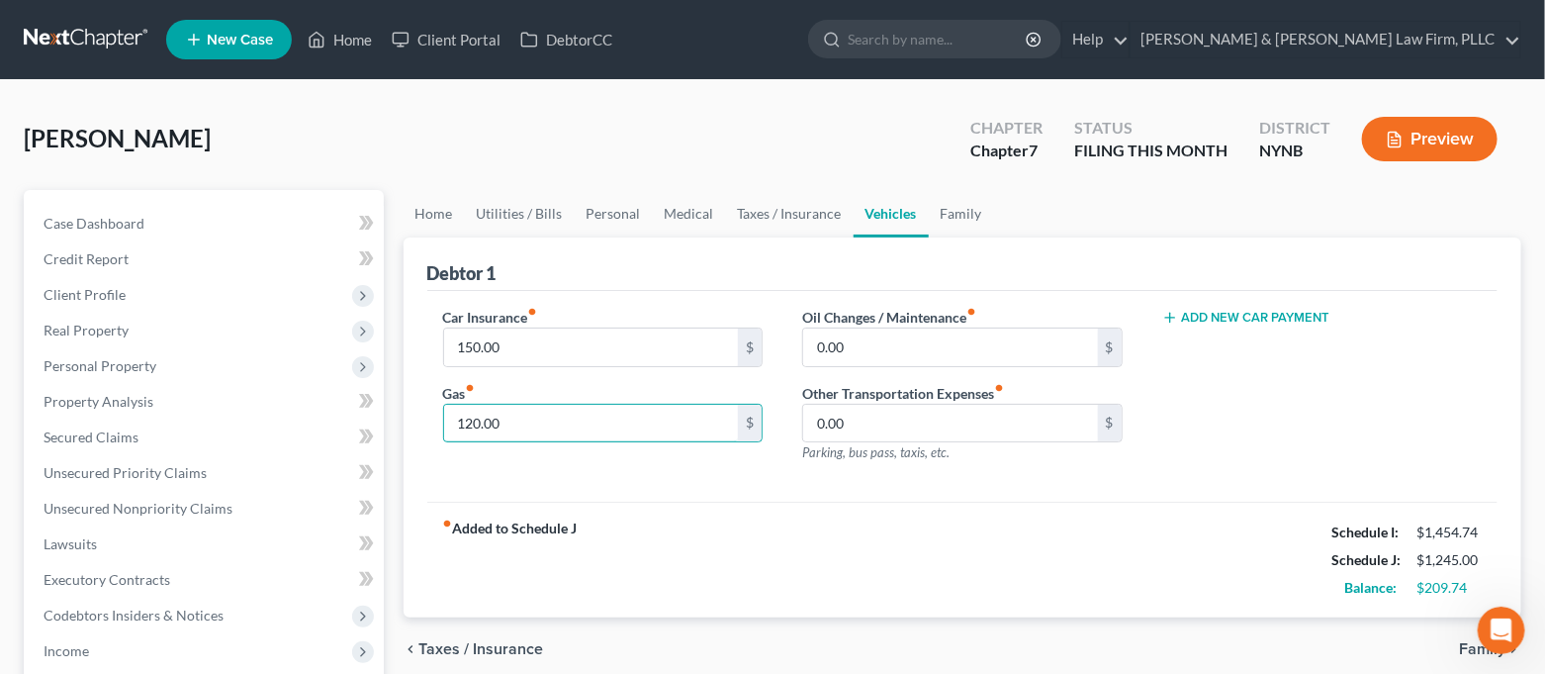
type input "120.00"
click at [1211, 321] on button "Add New Car Payment" at bounding box center [1246, 318] width 168 height 16
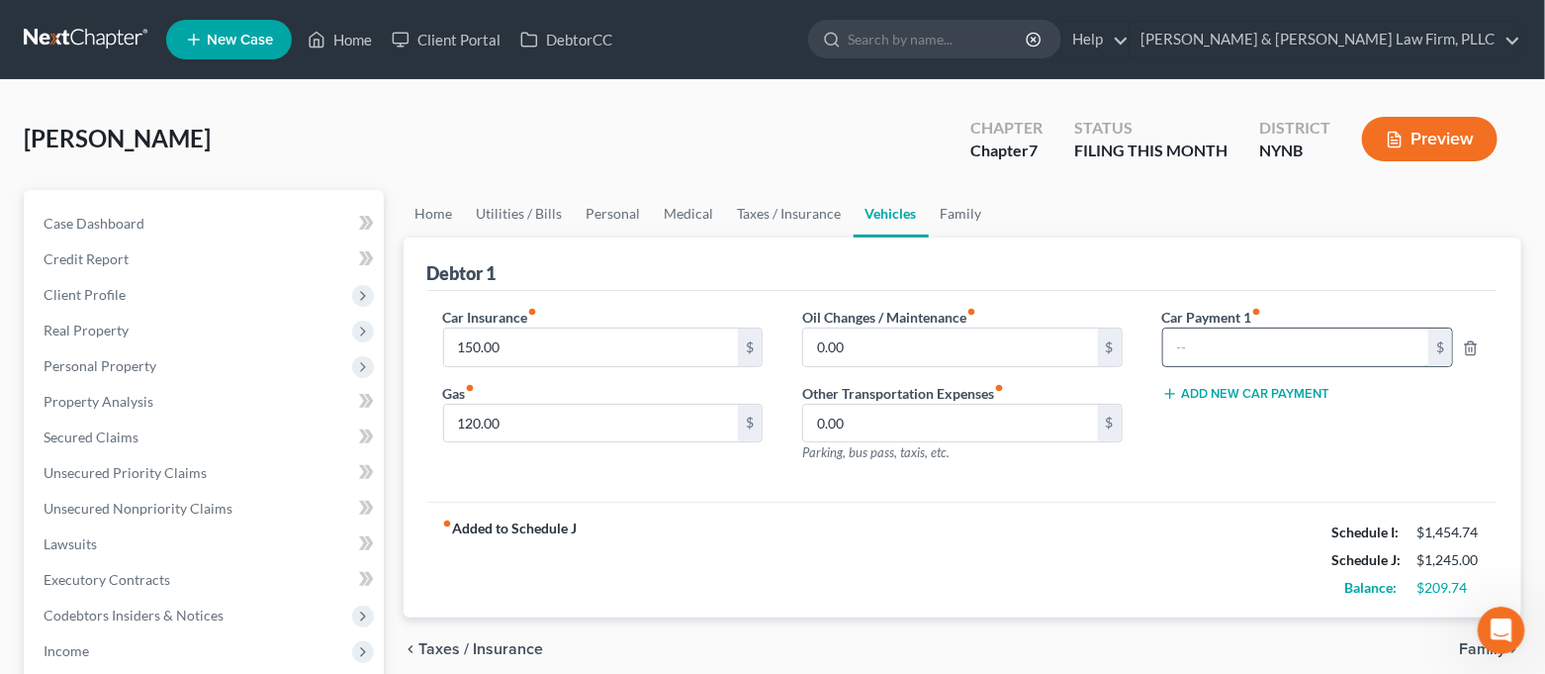
click at [1215, 335] on input "text" at bounding box center [1296, 347] width 266 height 38
type input "480.00"
click at [440, 211] on link "Home" at bounding box center [434, 213] width 61 height 47
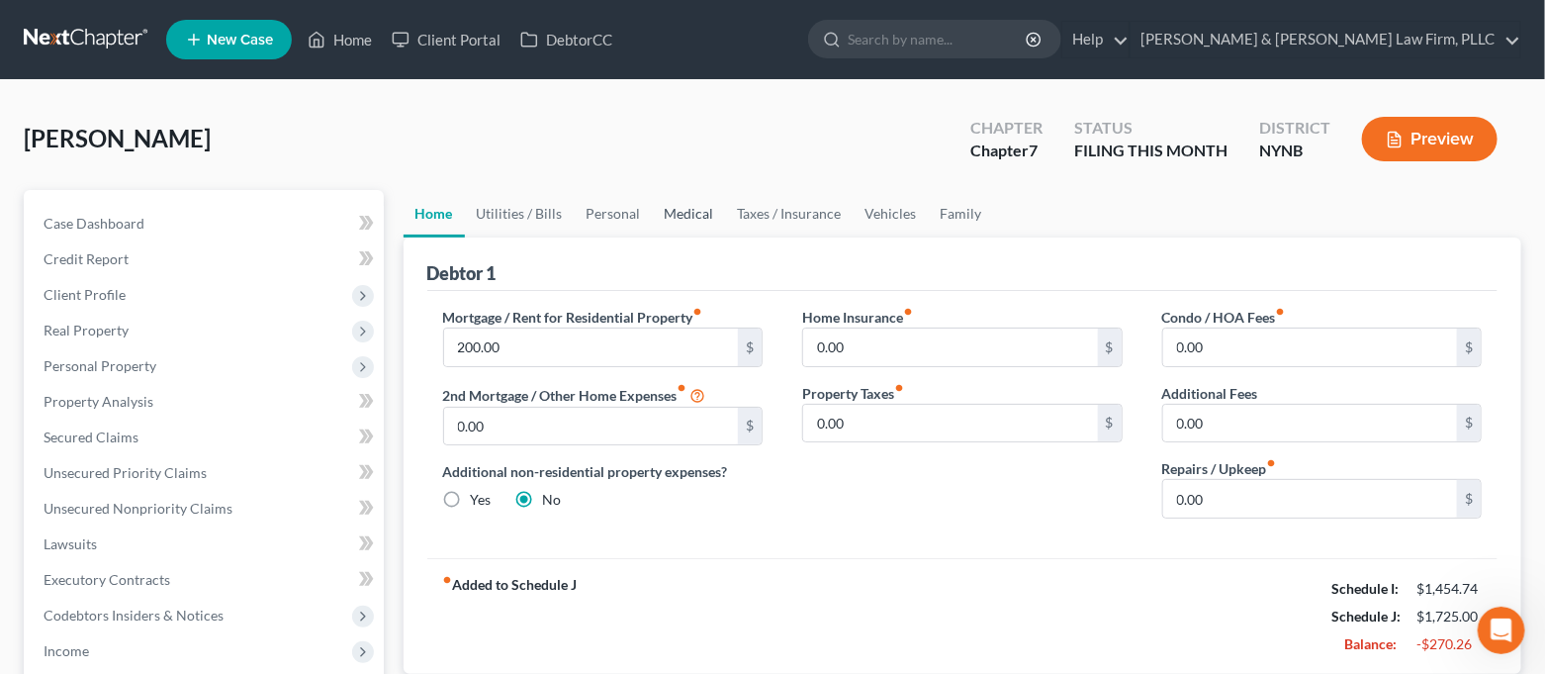
click at [713, 211] on link "Medical" at bounding box center [689, 213] width 73 height 47
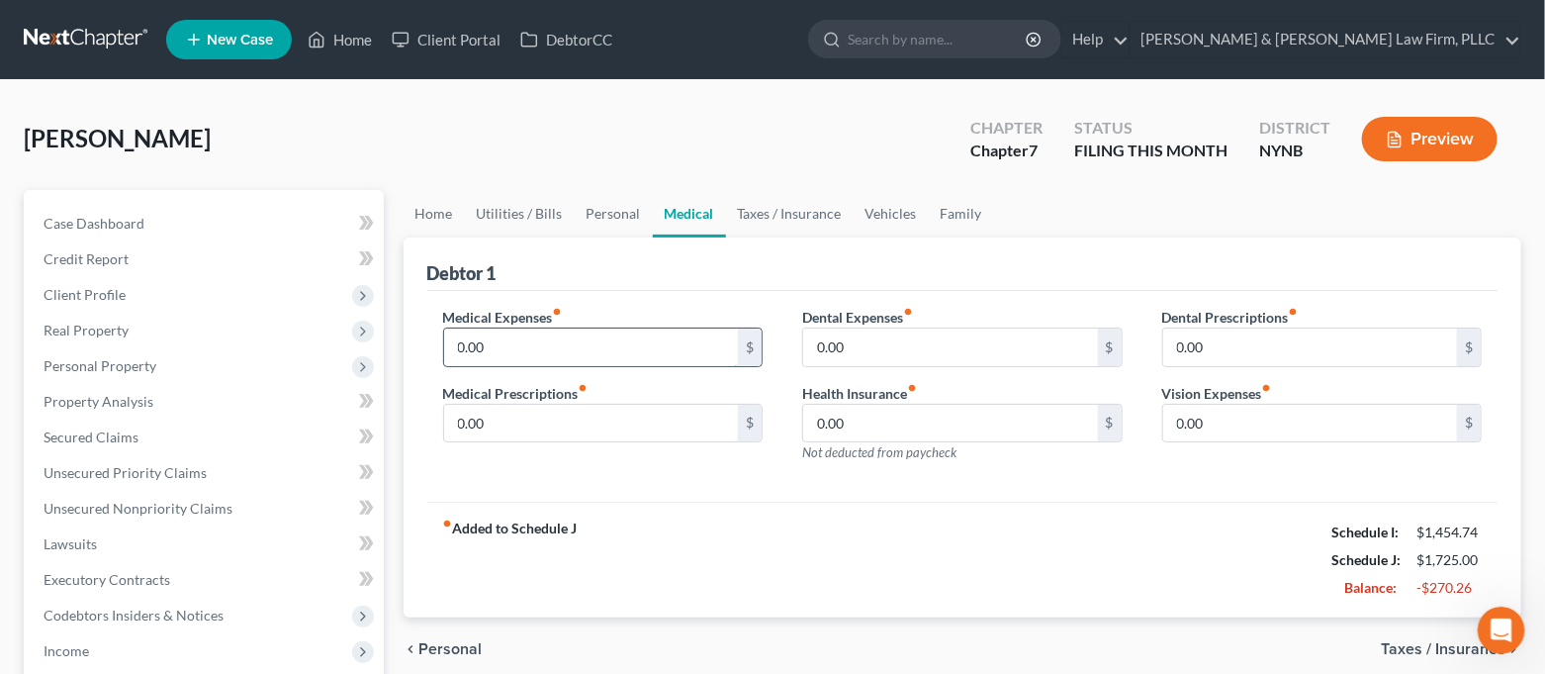
click at [533, 346] on input "0.00" at bounding box center [591, 347] width 295 height 38
type input "50.00"
click at [588, 214] on link "Personal" at bounding box center [614, 213] width 78 height 47
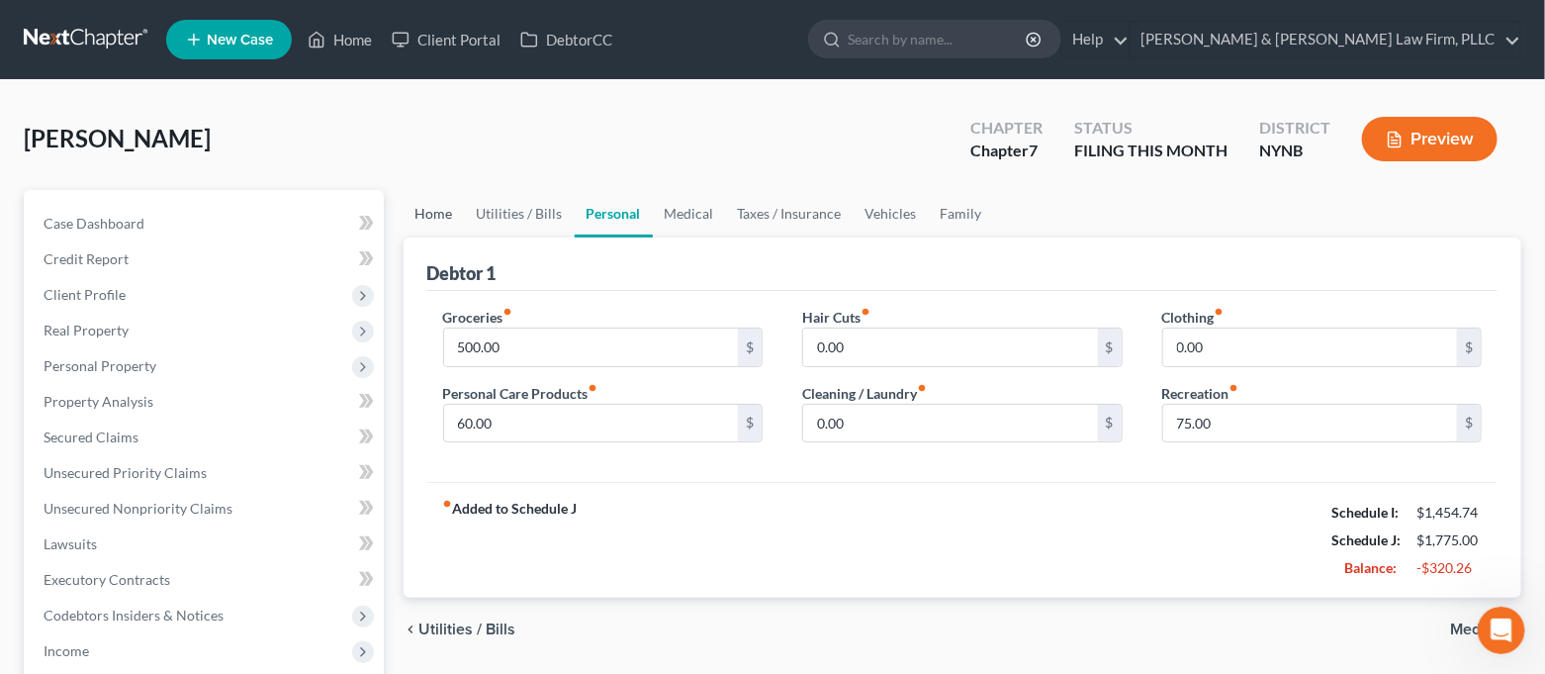
click at [451, 223] on link "Home" at bounding box center [434, 213] width 61 height 47
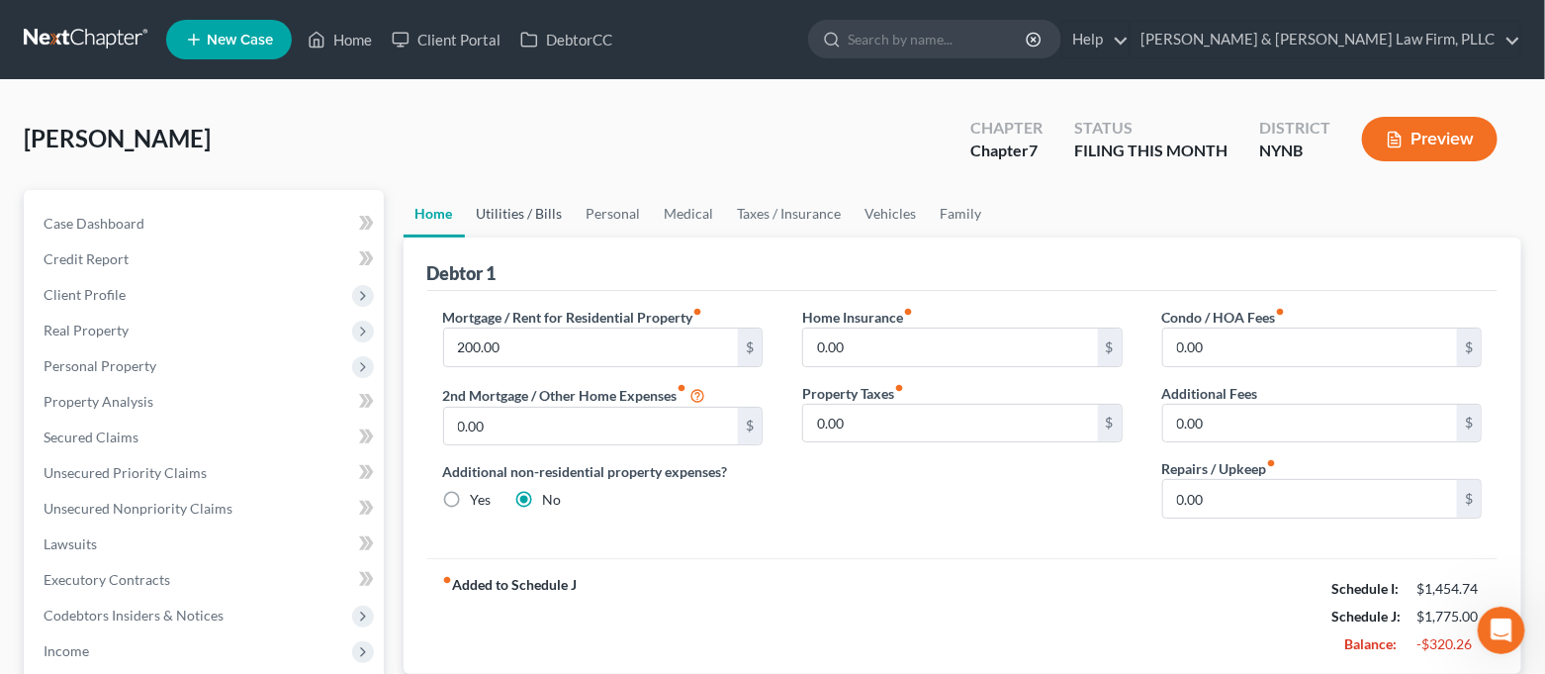
click at [521, 214] on link "Utilities / Bills" at bounding box center [520, 213] width 110 height 47
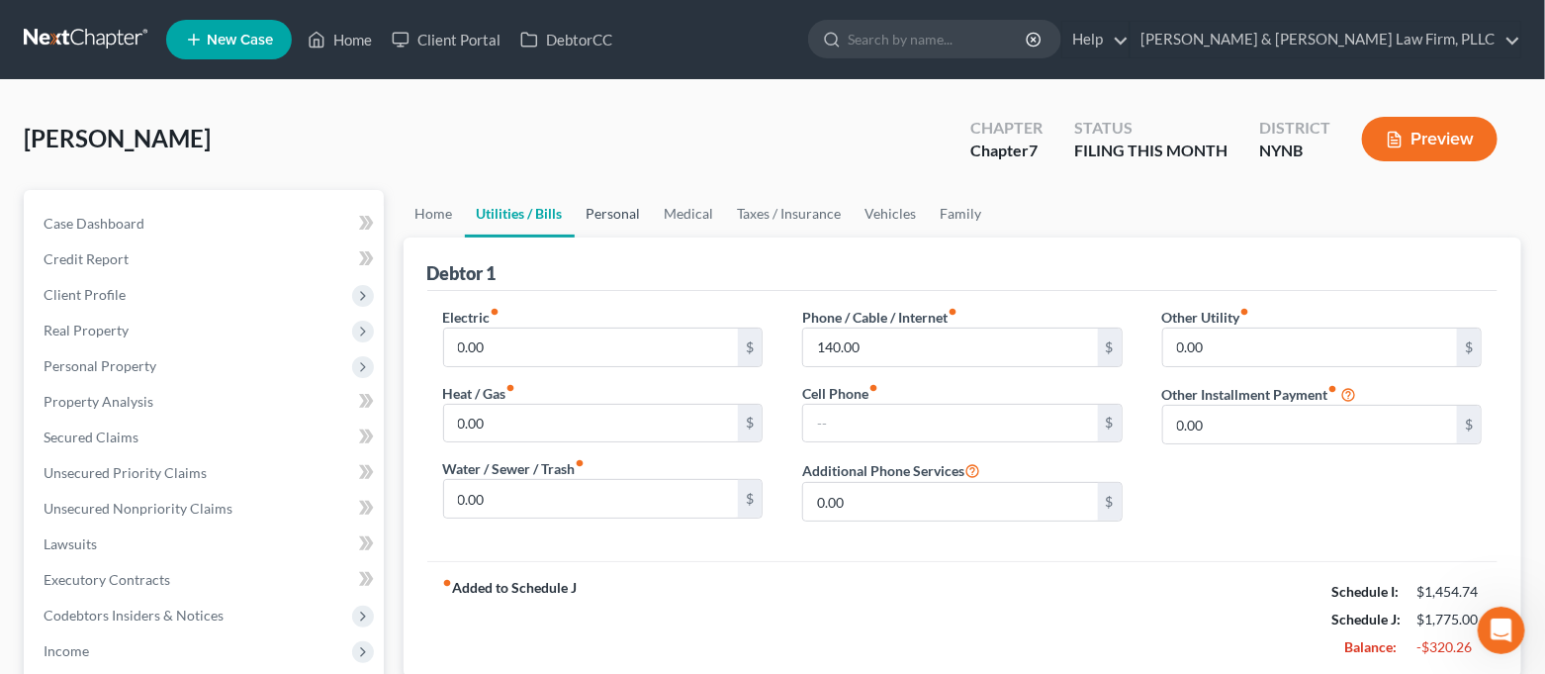
click at [587, 210] on link "Personal" at bounding box center [614, 213] width 78 height 47
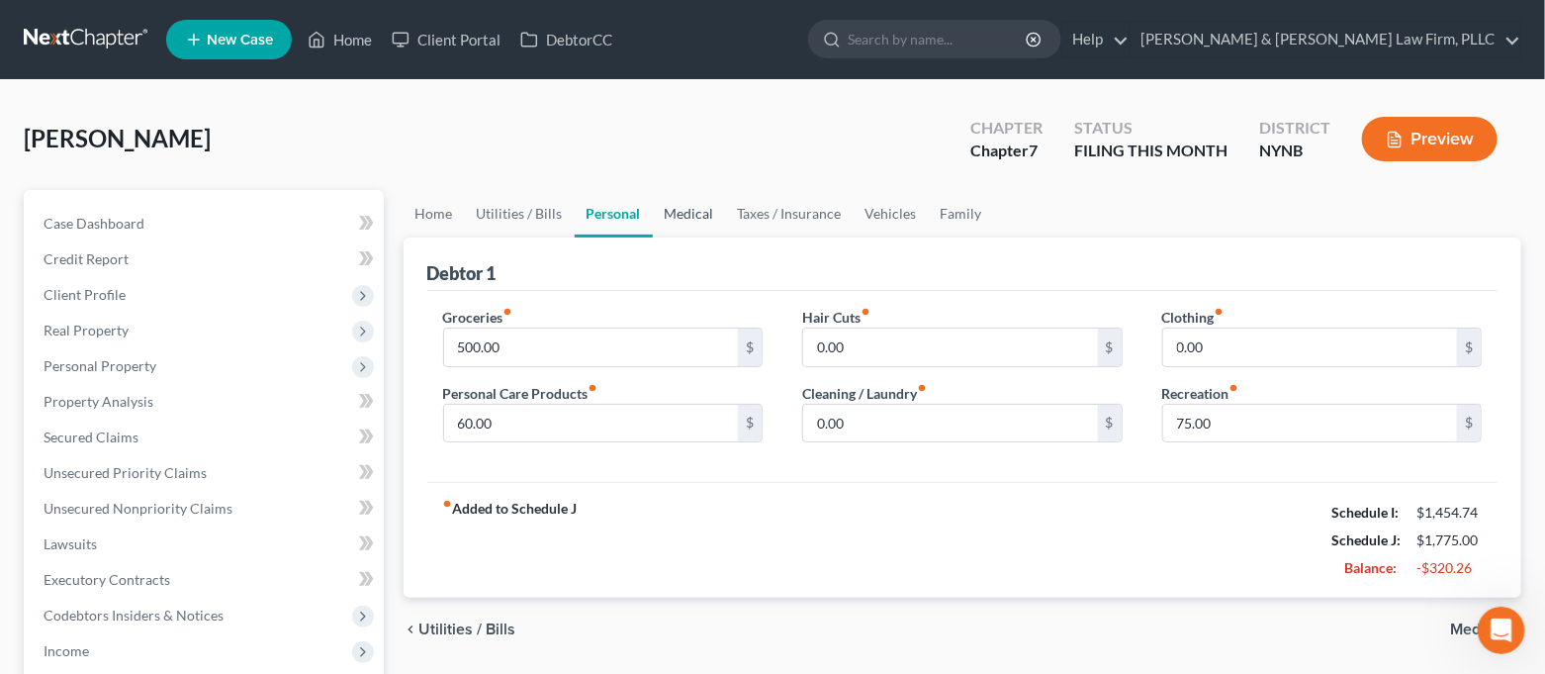
click at [690, 213] on link "Medical" at bounding box center [689, 213] width 73 height 47
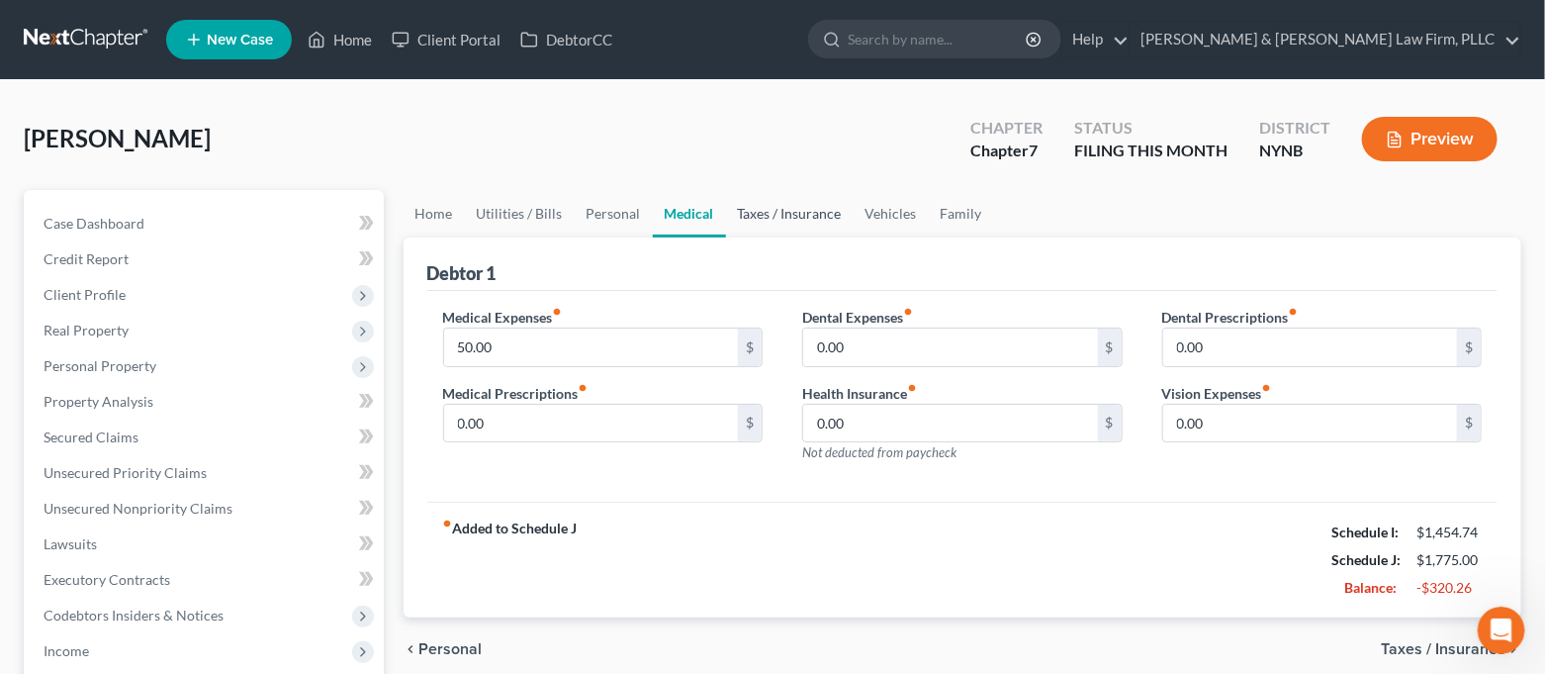
click at [784, 219] on link "Taxes / Insurance" at bounding box center [790, 213] width 128 height 47
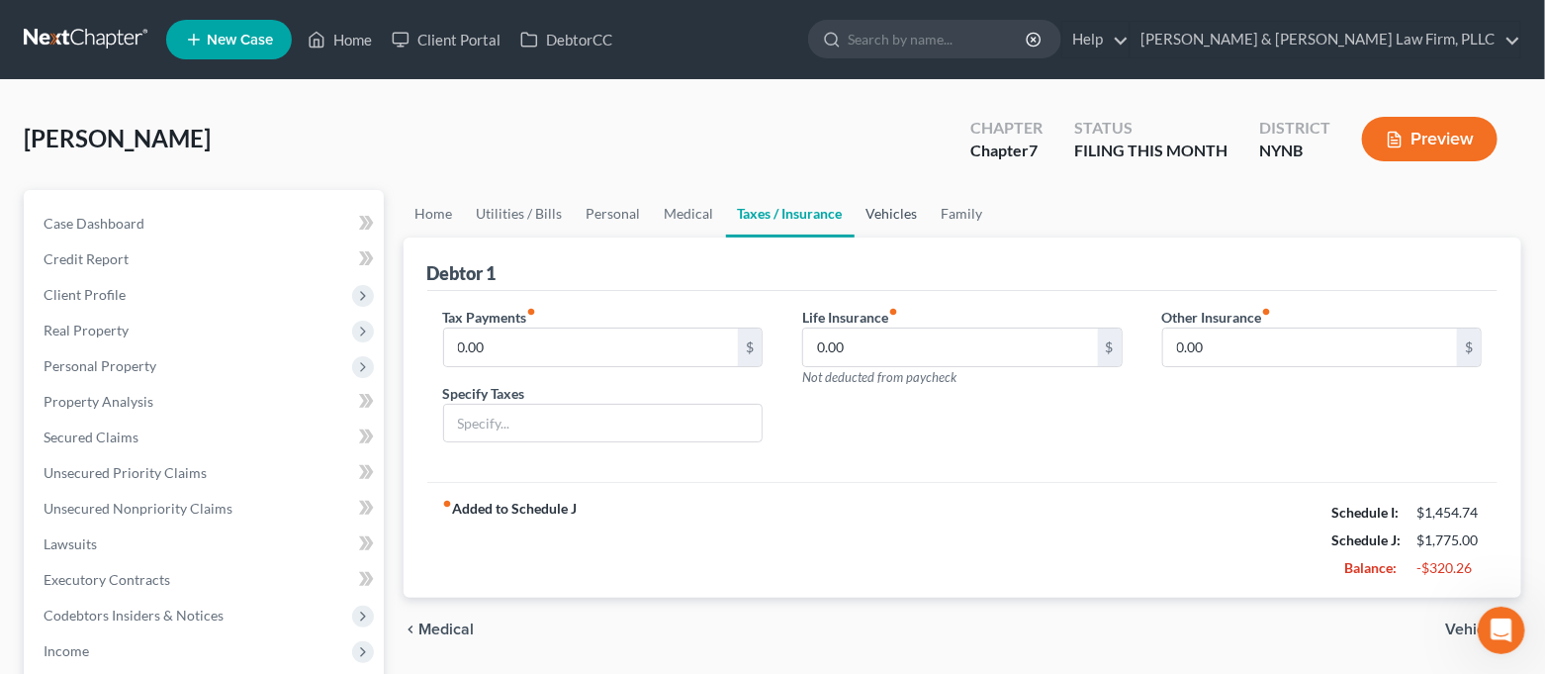
click at [867, 222] on link "Vehicles" at bounding box center [892, 213] width 75 height 47
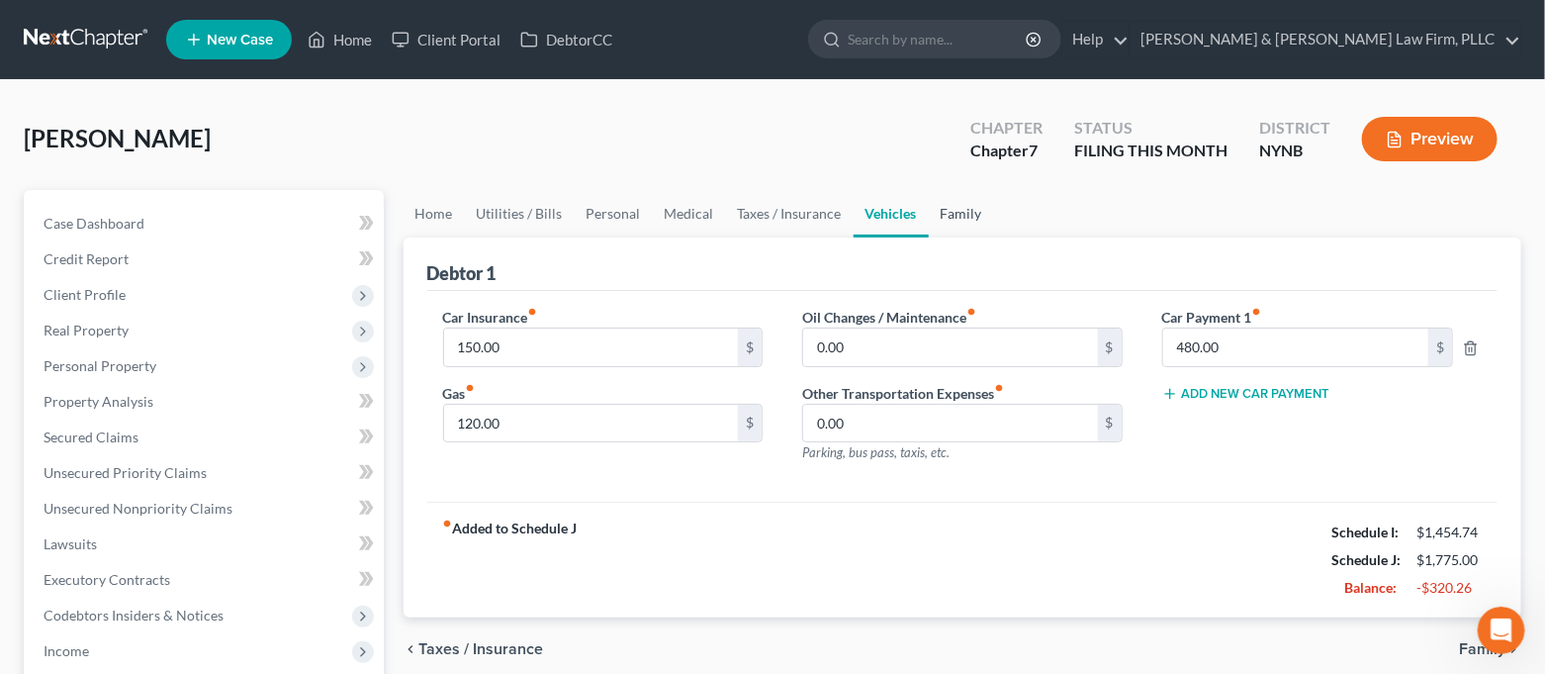
click at [939, 224] on link "Family" at bounding box center [961, 213] width 65 height 47
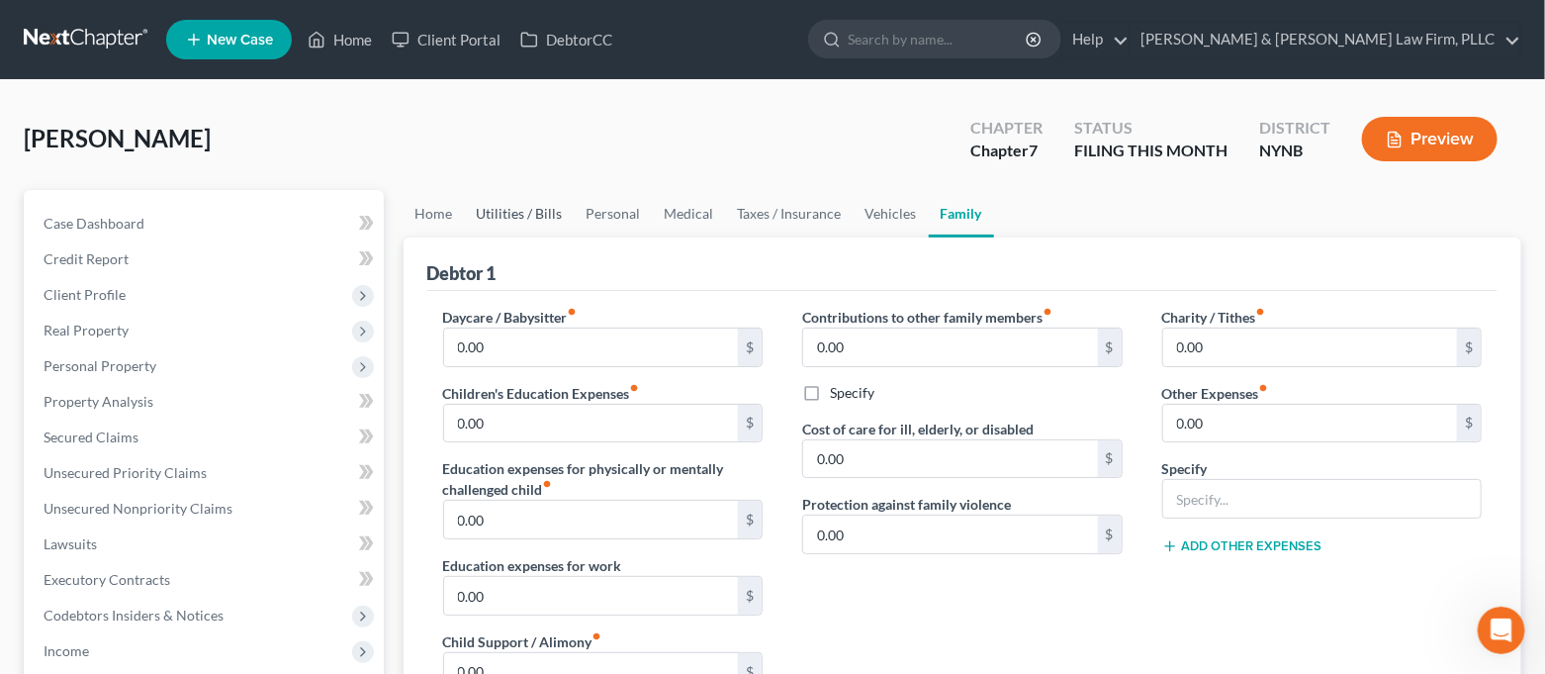
click at [518, 223] on link "Utilities / Bills" at bounding box center [520, 213] width 110 height 47
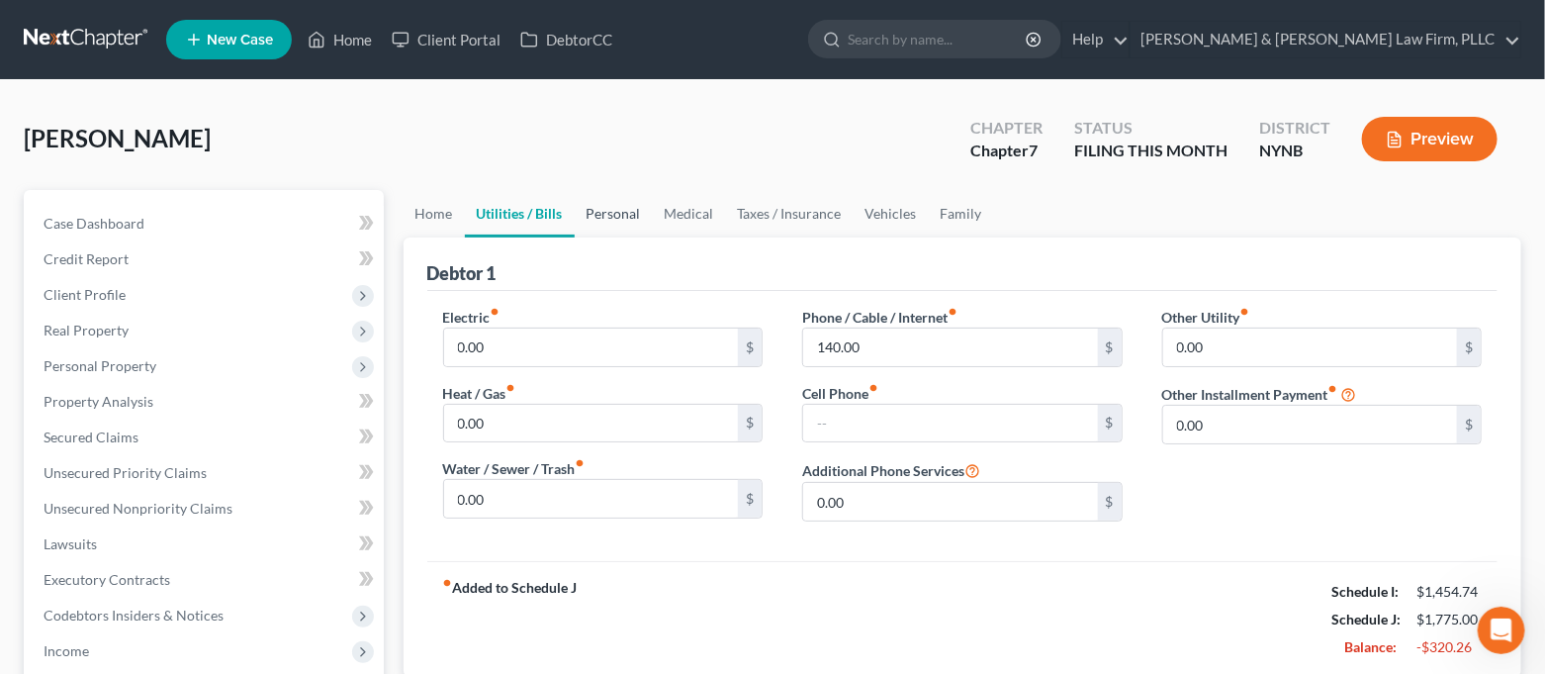
click at [637, 228] on link "Personal" at bounding box center [614, 213] width 78 height 47
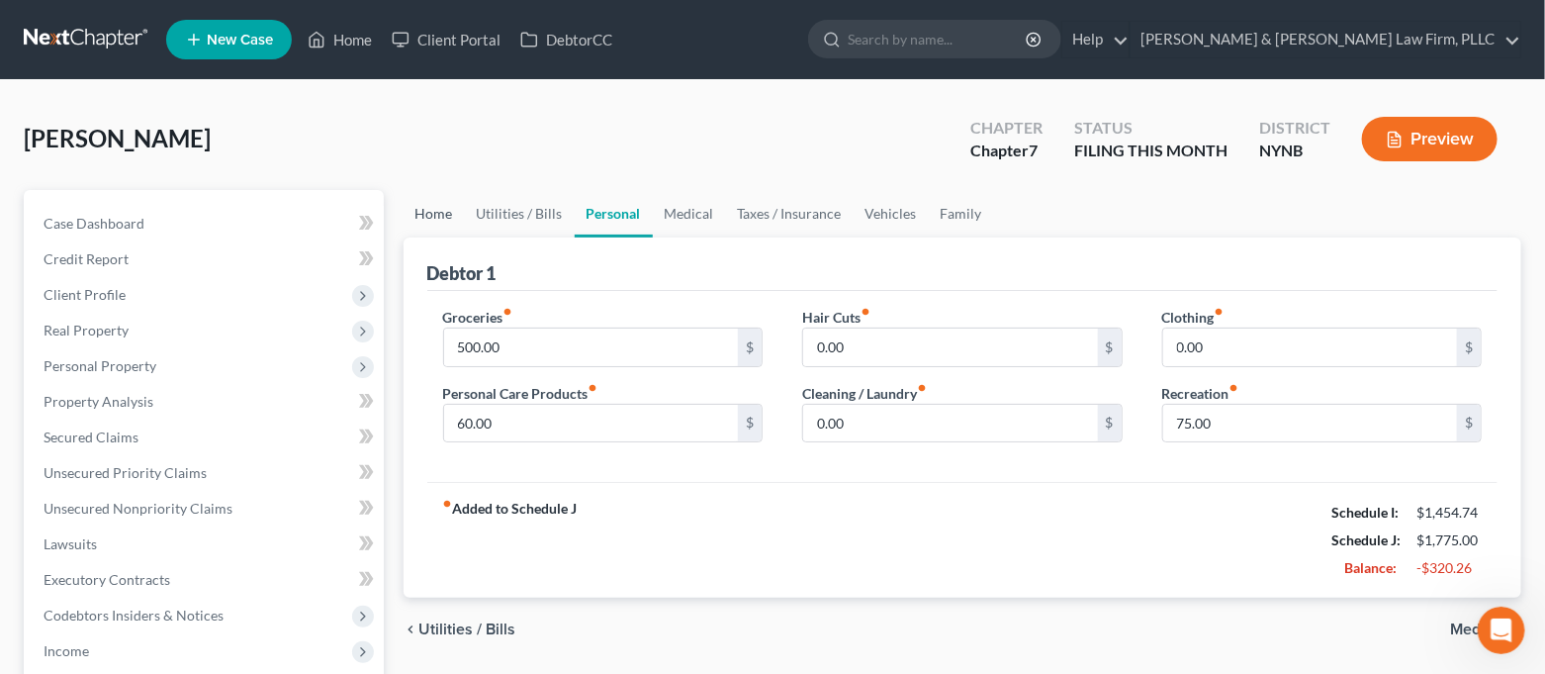
click at [444, 205] on link "Home" at bounding box center [434, 213] width 61 height 47
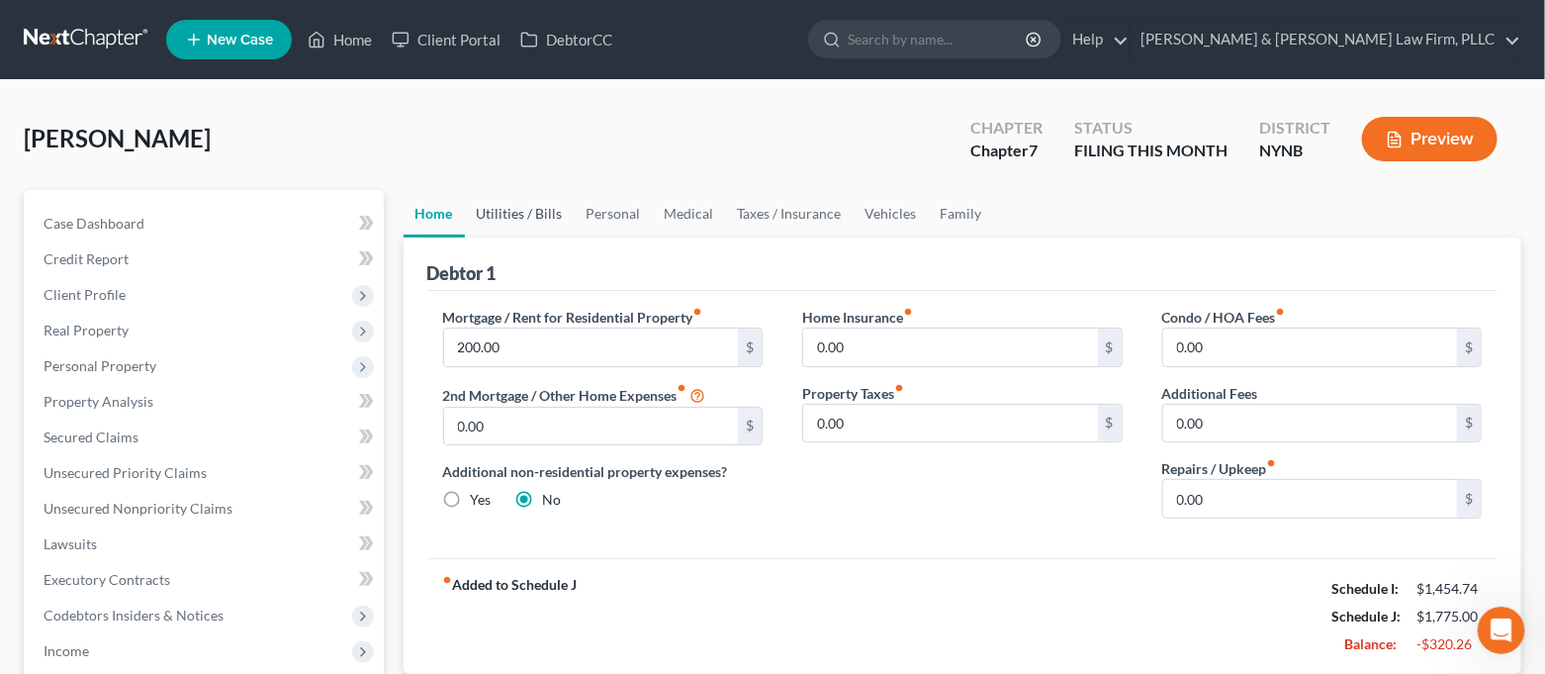
click at [512, 211] on link "Utilities / Bills" at bounding box center [520, 213] width 110 height 47
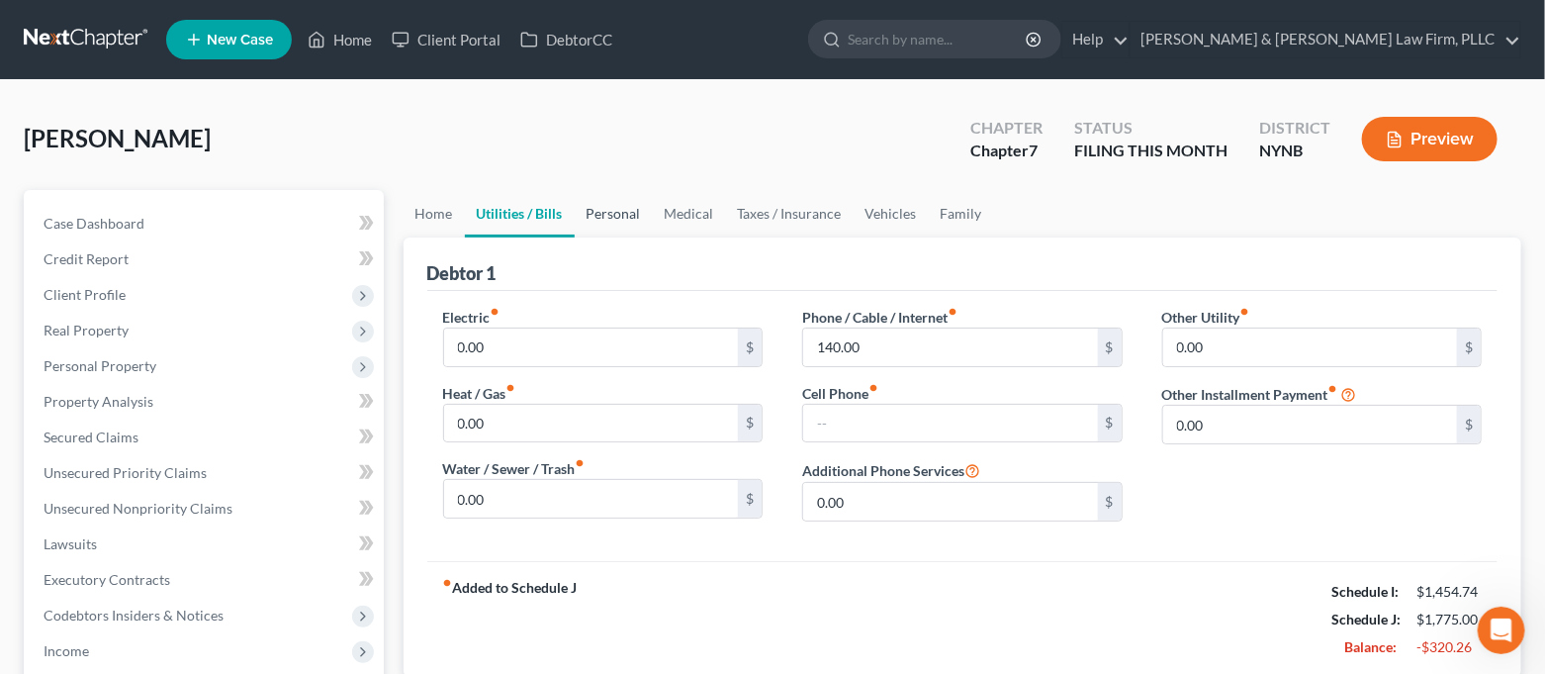
click at [627, 213] on link "Personal" at bounding box center [614, 213] width 78 height 47
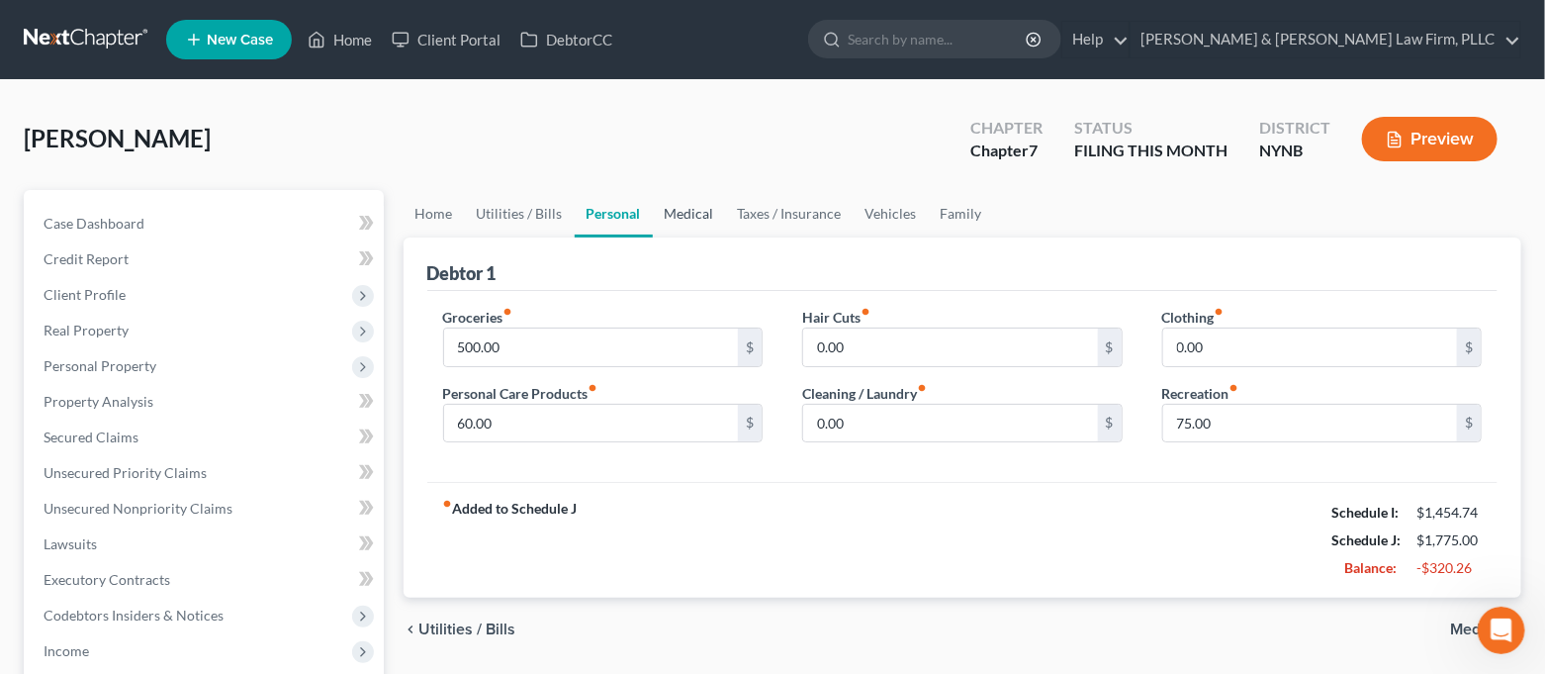
click at [653, 215] on link "Medical" at bounding box center [689, 213] width 73 height 47
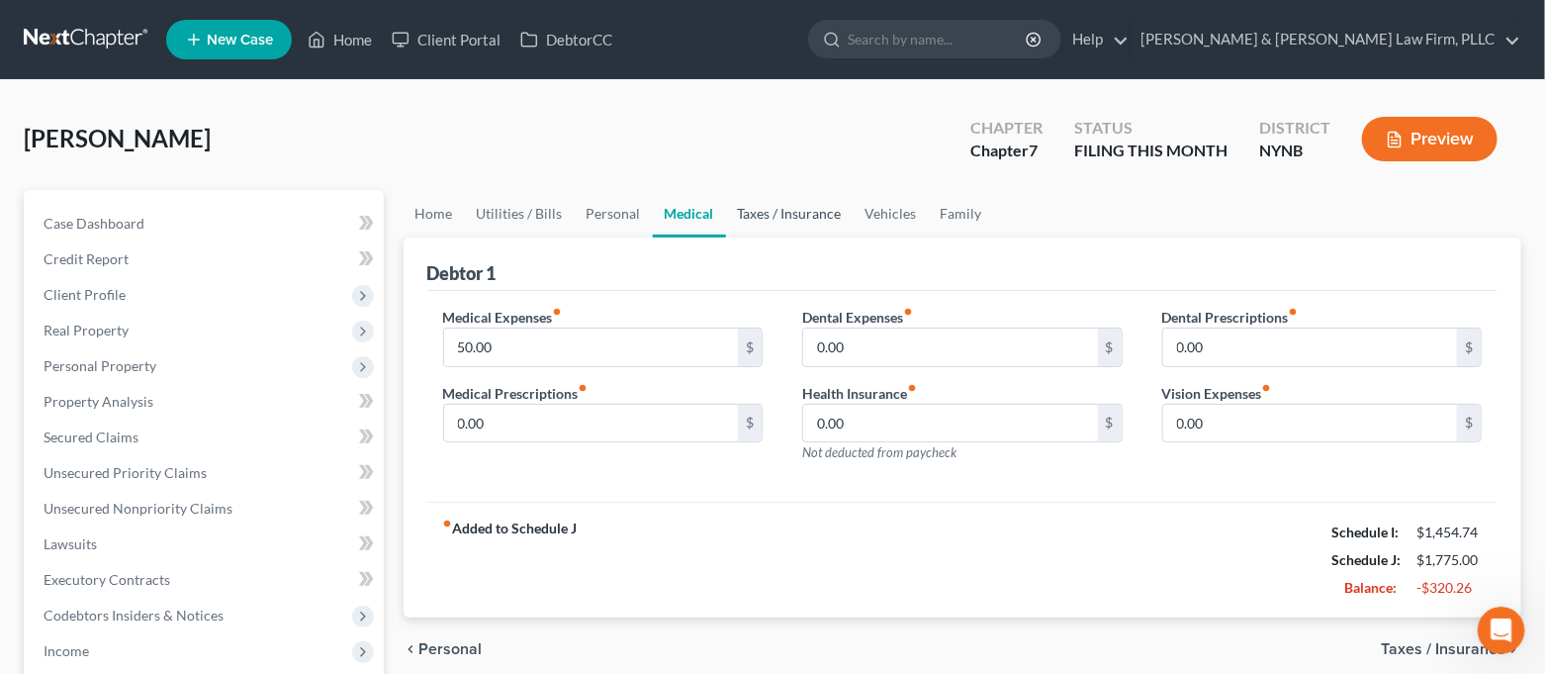
click at [729, 220] on link "Taxes / Insurance" at bounding box center [790, 213] width 128 height 47
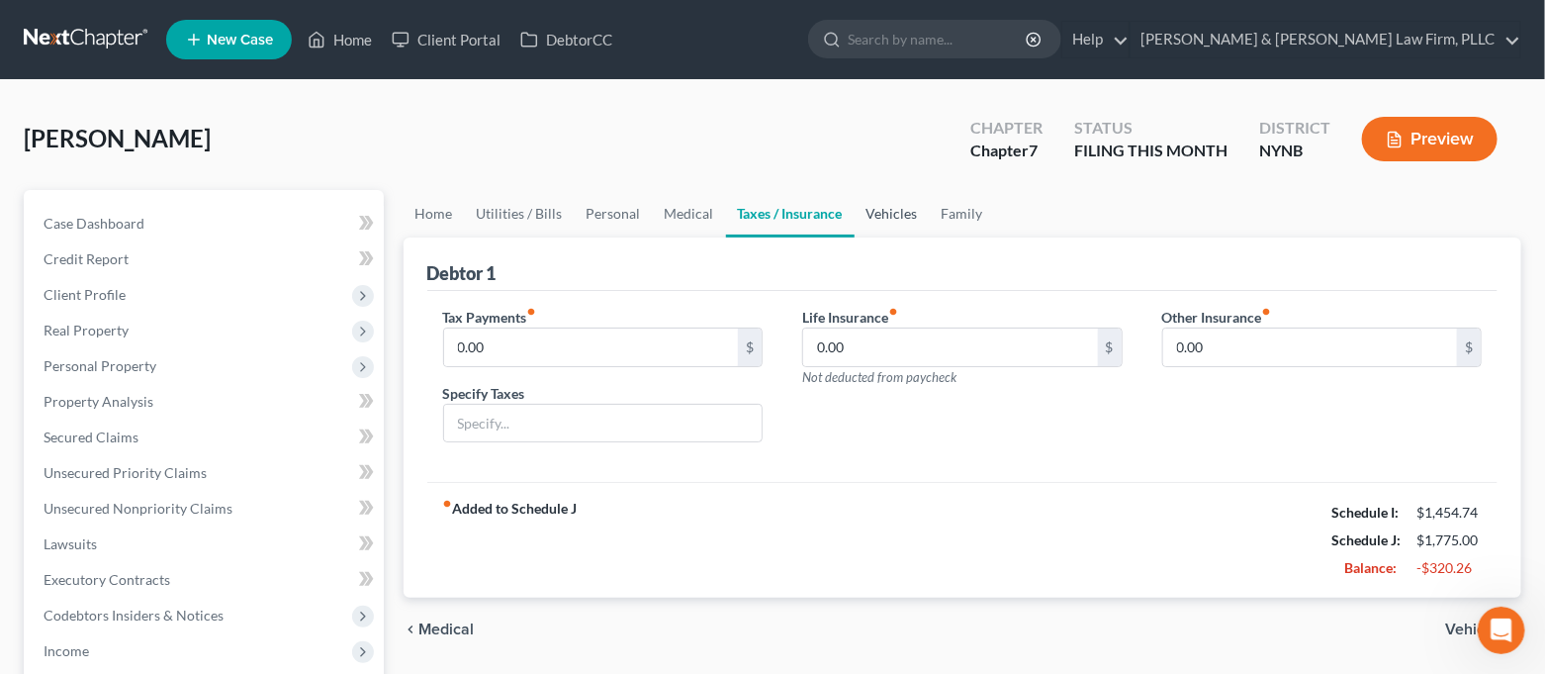
click at [914, 224] on link "Vehicles" at bounding box center [892, 213] width 75 height 47
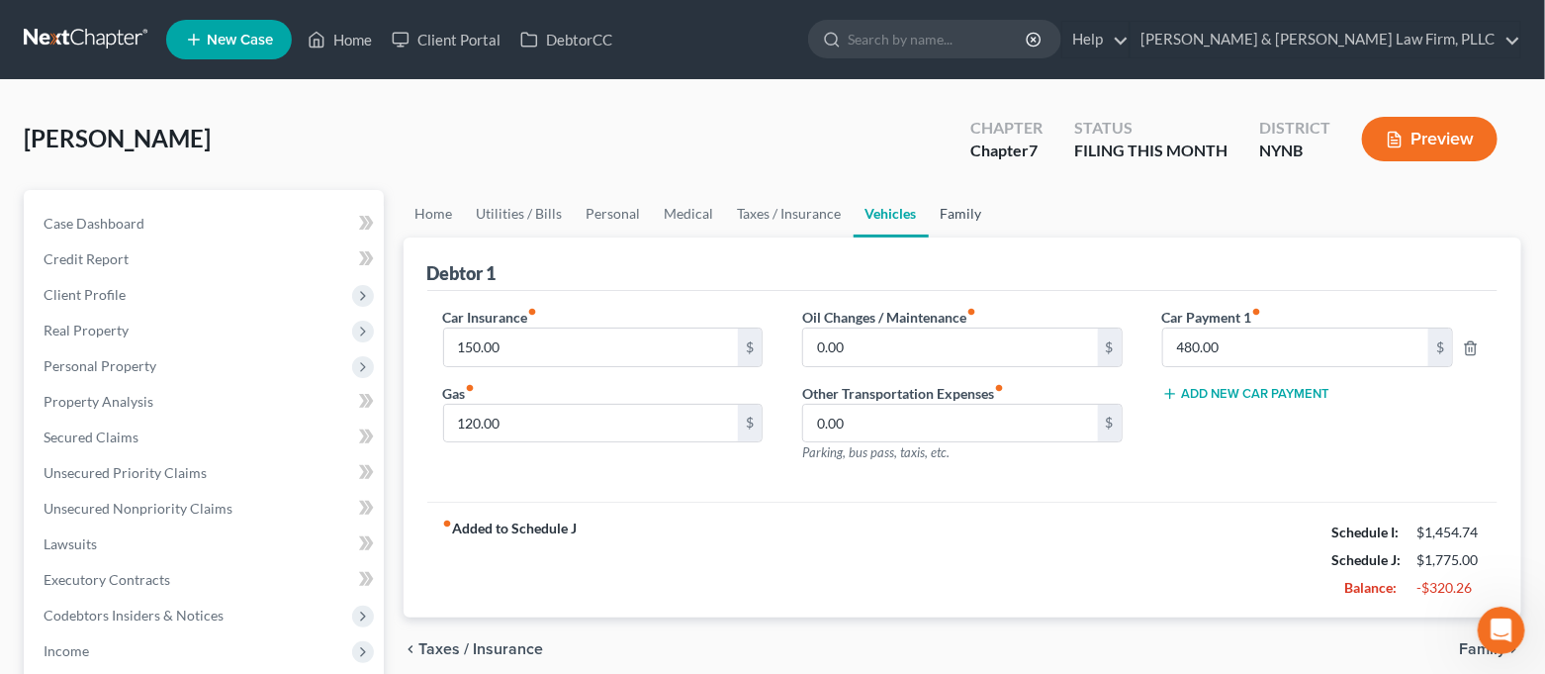
click at [974, 225] on link "Family" at bounding box center [961, 213] width 65 height 47
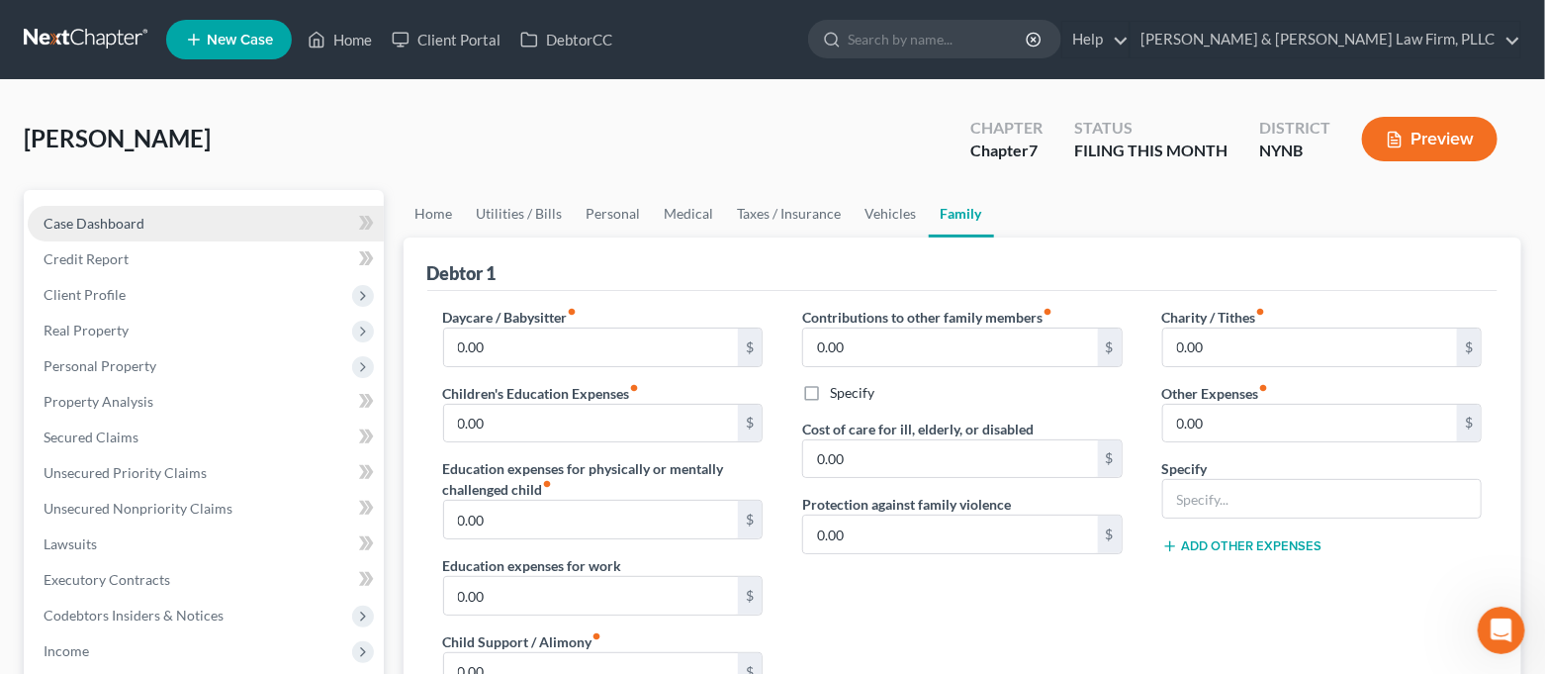
click at [261, 216] on link "Case Dashboard" at bounding box center [206, 224] width 356 height 36
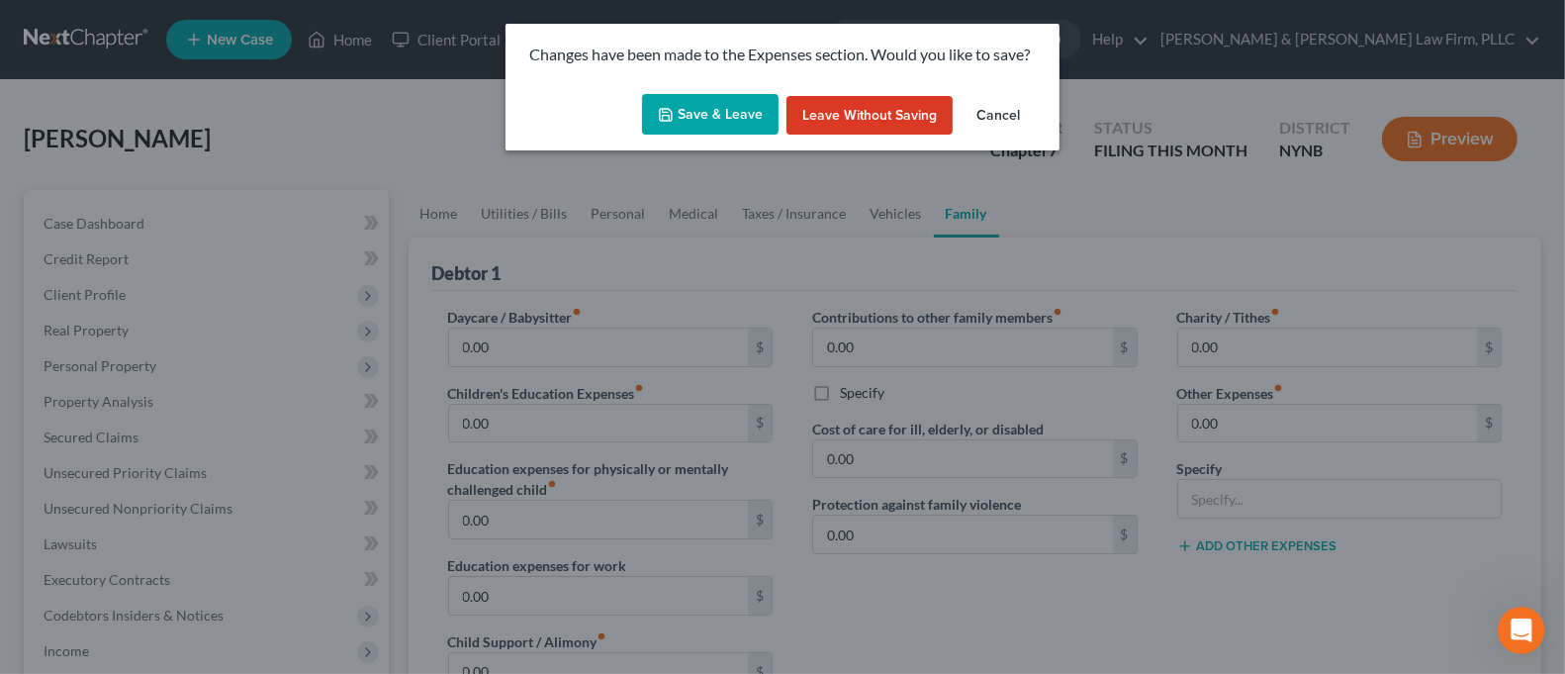
click at [750, 122] on button "Save & Leave" at bounding box center [710, 115] width 137 height 42
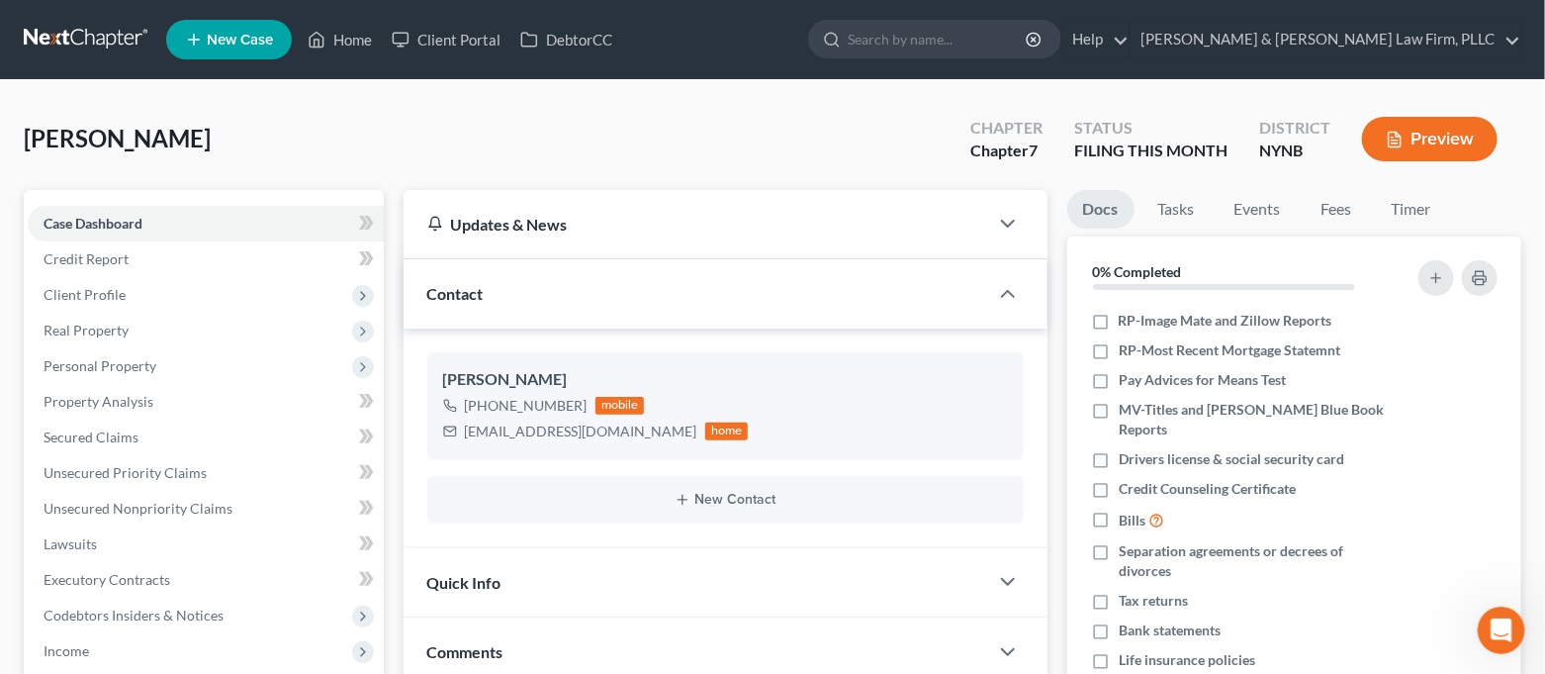
scroll to position [6658, 0]
click at [342, 43] on link "Home" at bounding box center [340, 40] width 84 height 36
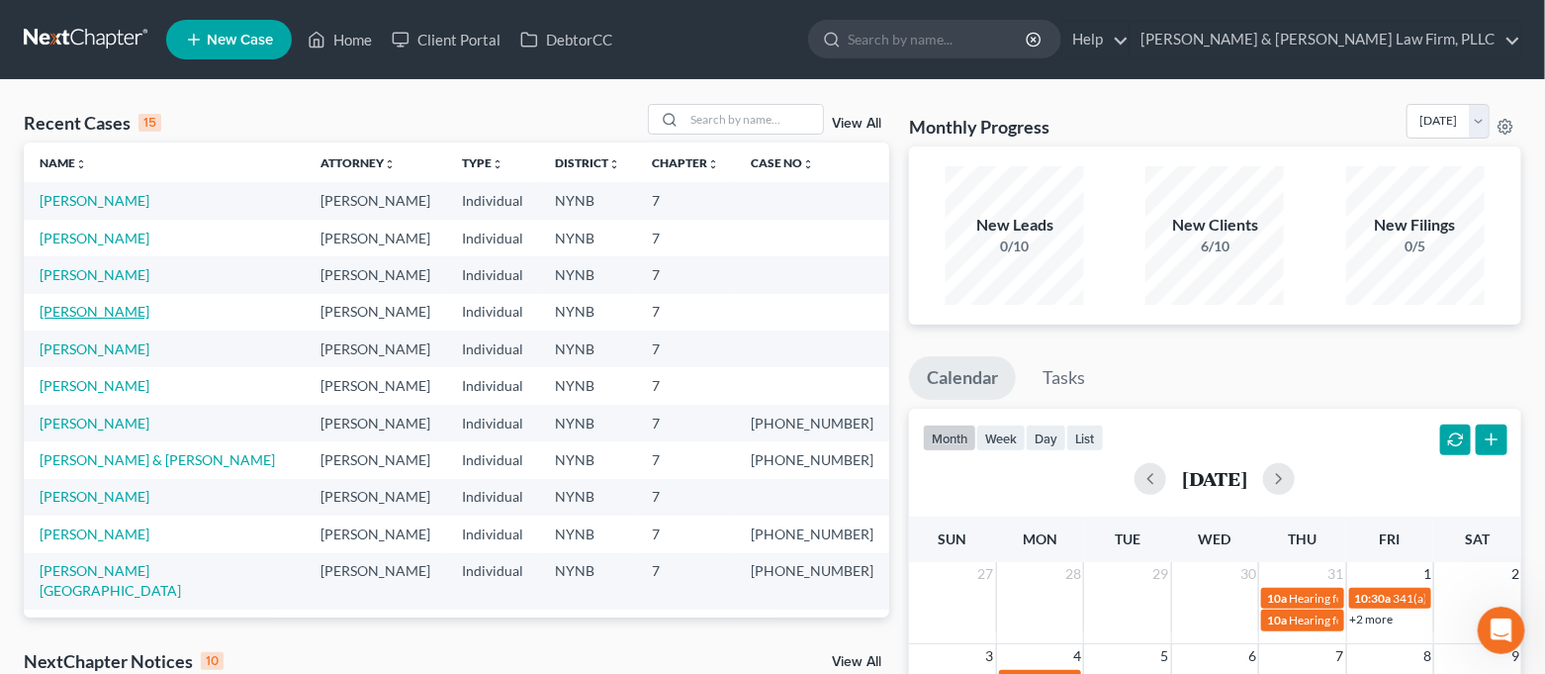
click at [109, 314] on link "[PERSON_NAME]" at bounding box center [95, 311] width 110 height 17
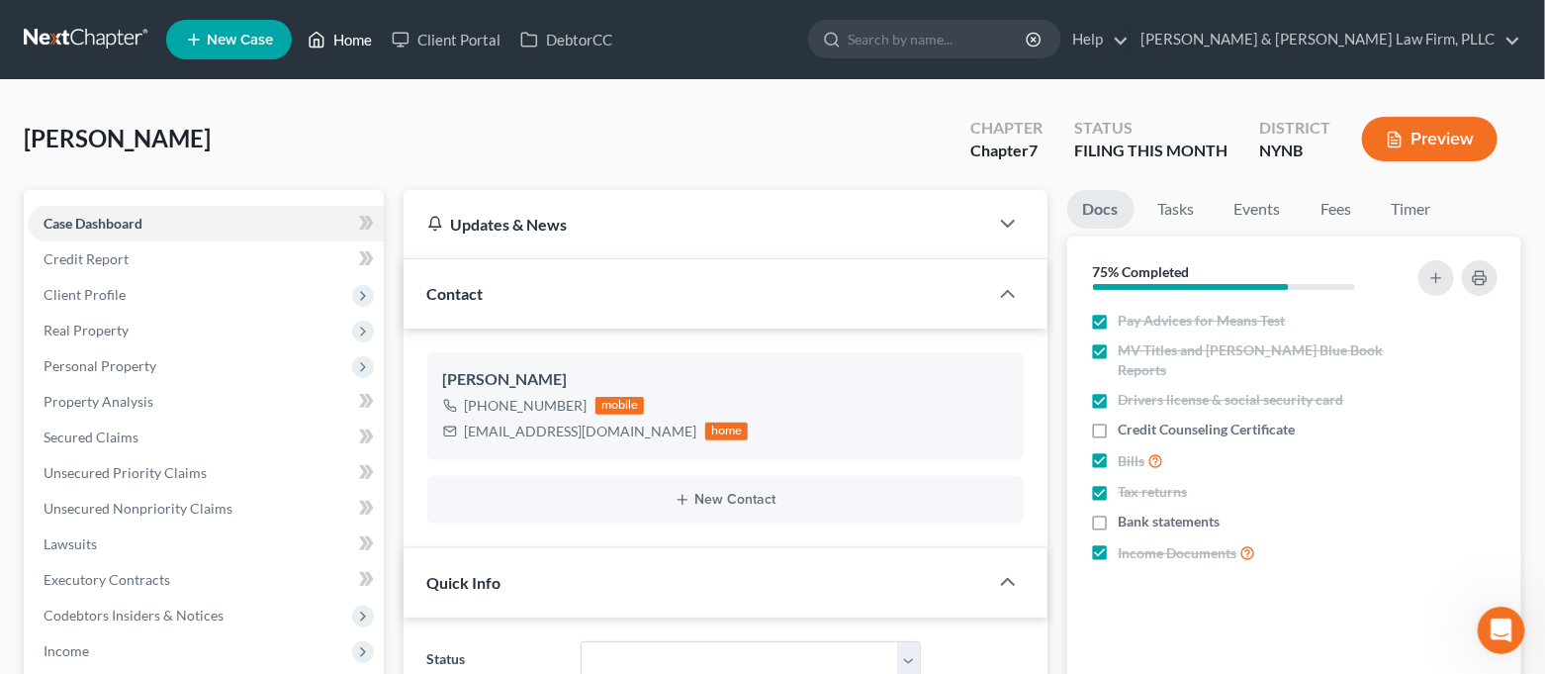
click at [343, 51] on link "Home" at bounding box center [340, 40] width 84 height 36
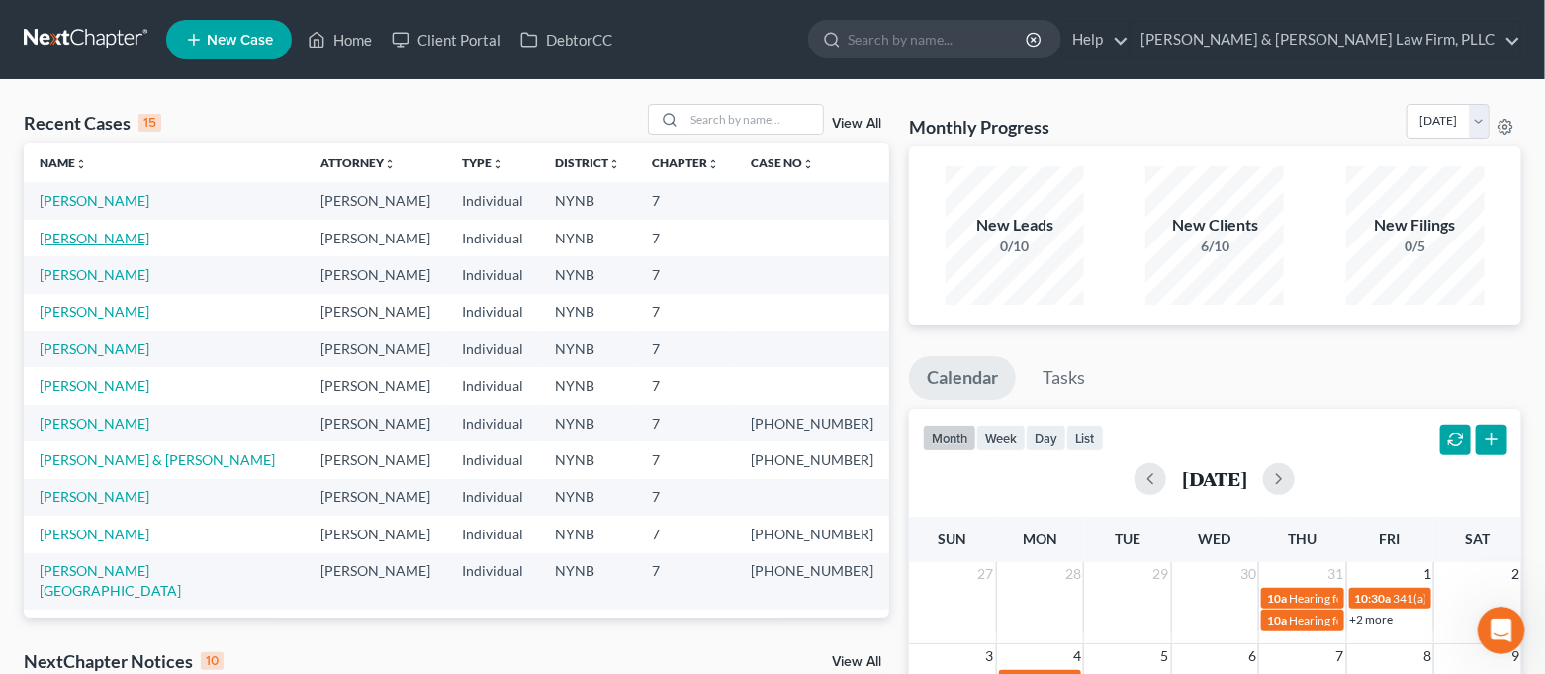
click at [139, 237] on link "[PERSON_NAME]" at bounding box center [95, 238] width 110 height 17
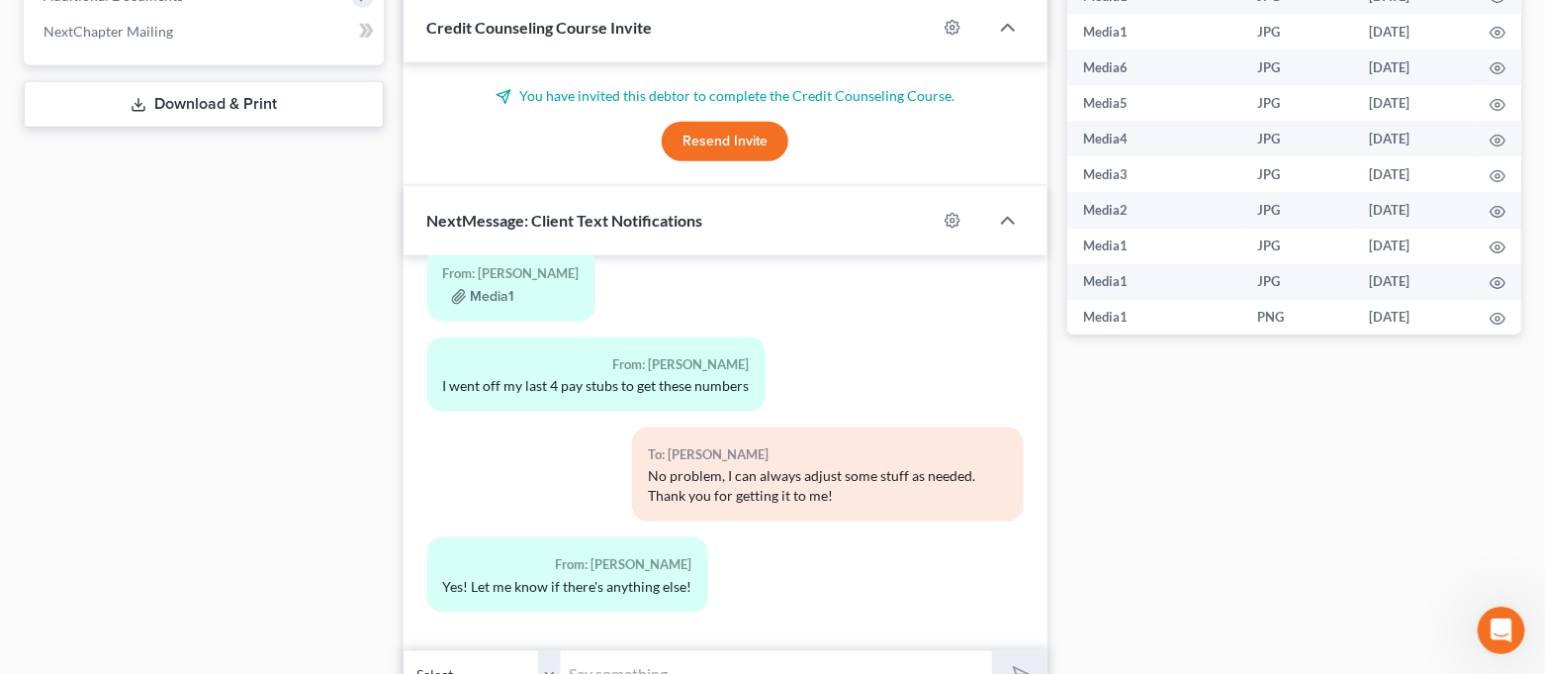
scroll to position [932, 0]
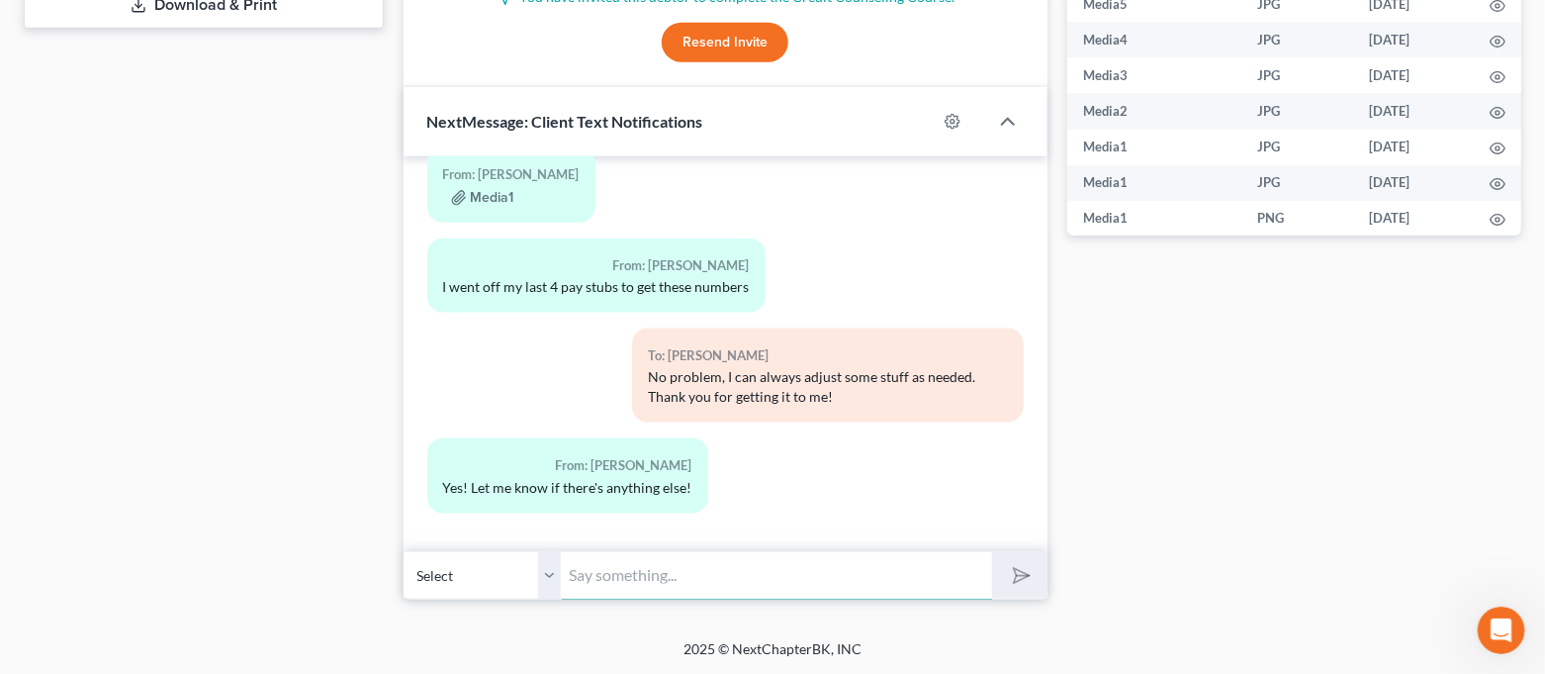
click at [753, 563] on input "text" at bounding box center [777, 575] width 431 height 48
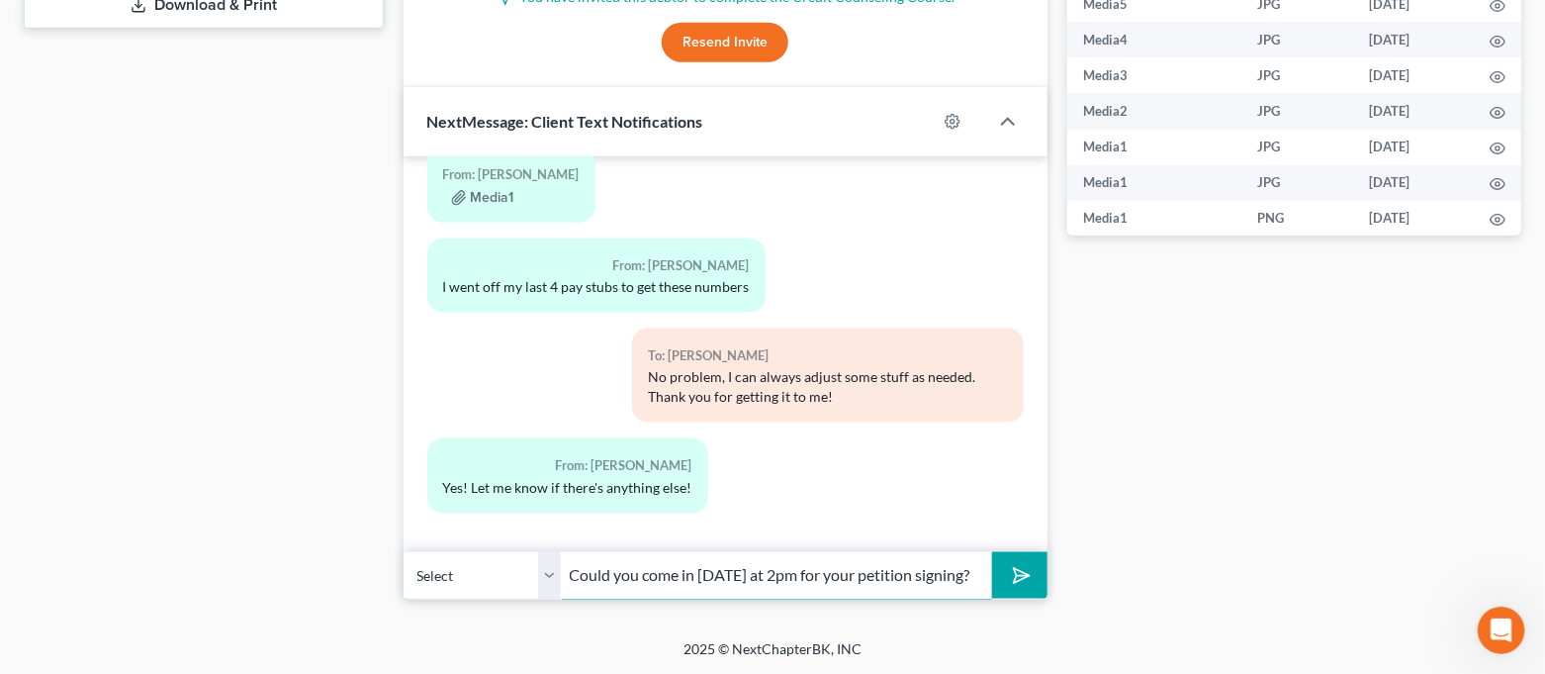
scroll to position [0, 55]
type input "Could you come in Friday the 22nd at 2pm for your petition signing?"
click at [992, 552] on button "submit" at bounding box center [1019, 575] width 54 height 46
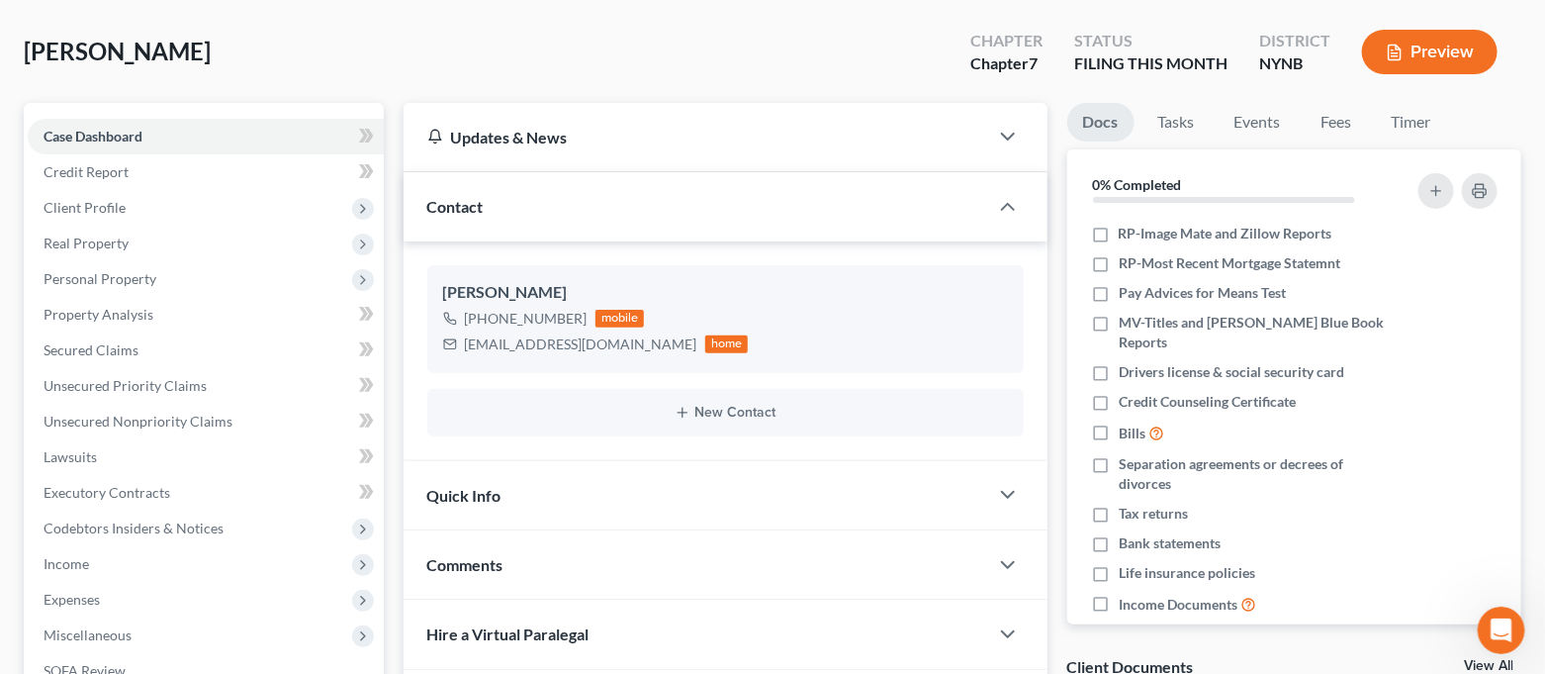
scroll to position [0, 0]
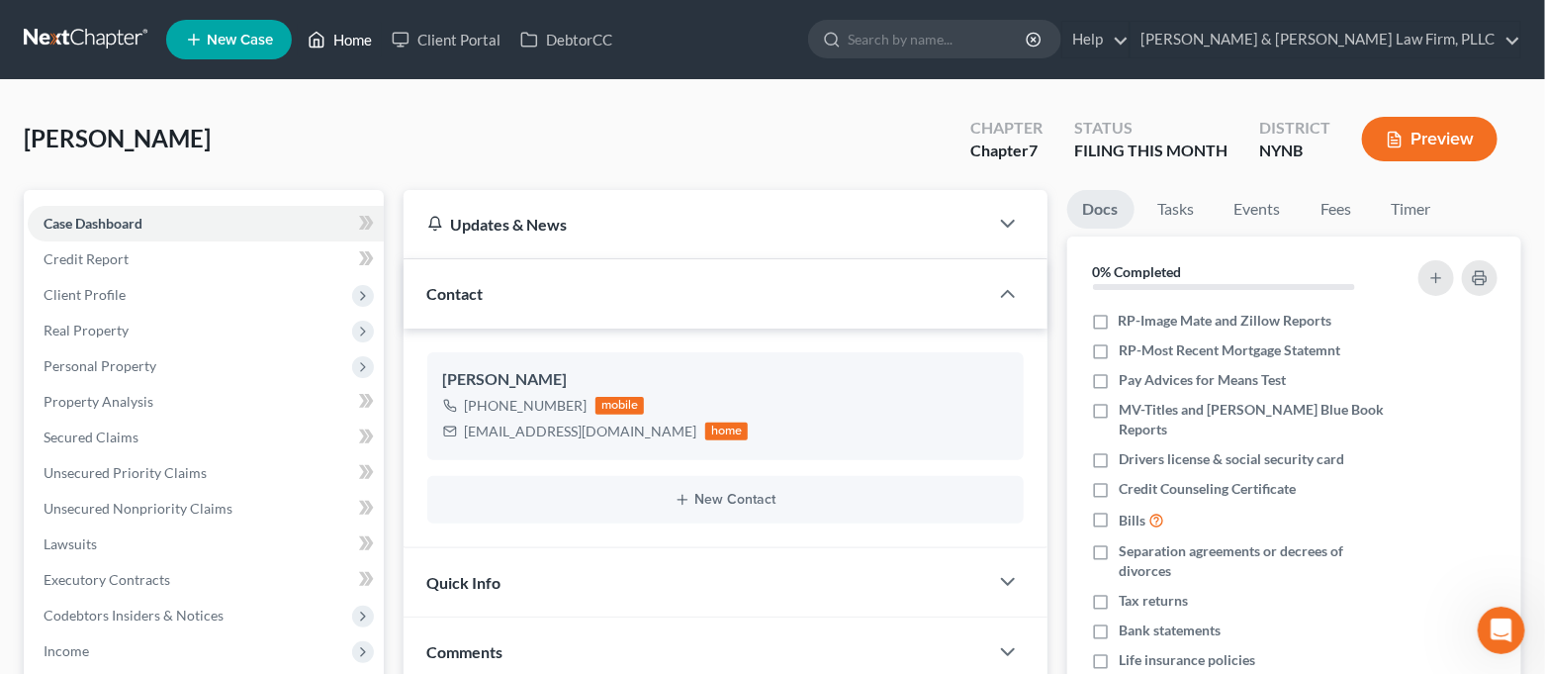
drag, startPoint x: 345, startPoint y: 46, endPoint x: 323, endPoint y: 54, distance: 23.5
click at [345, 46] on link "Home" at bounding box center [340, 40] width 84 height 36
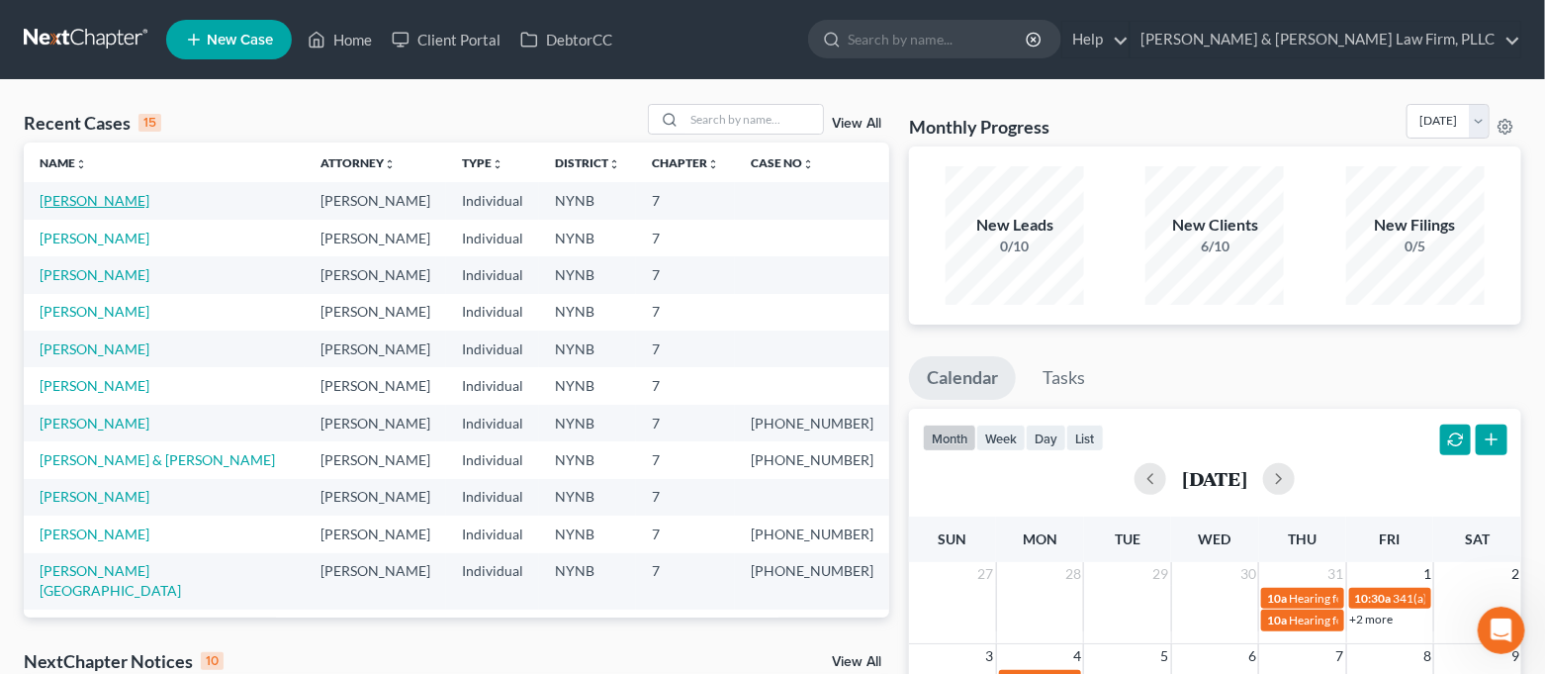
click at [95, 202] on link "[PERSON_NAME]" at bounding box center [95, 200] width 110 height 17
select select "4"
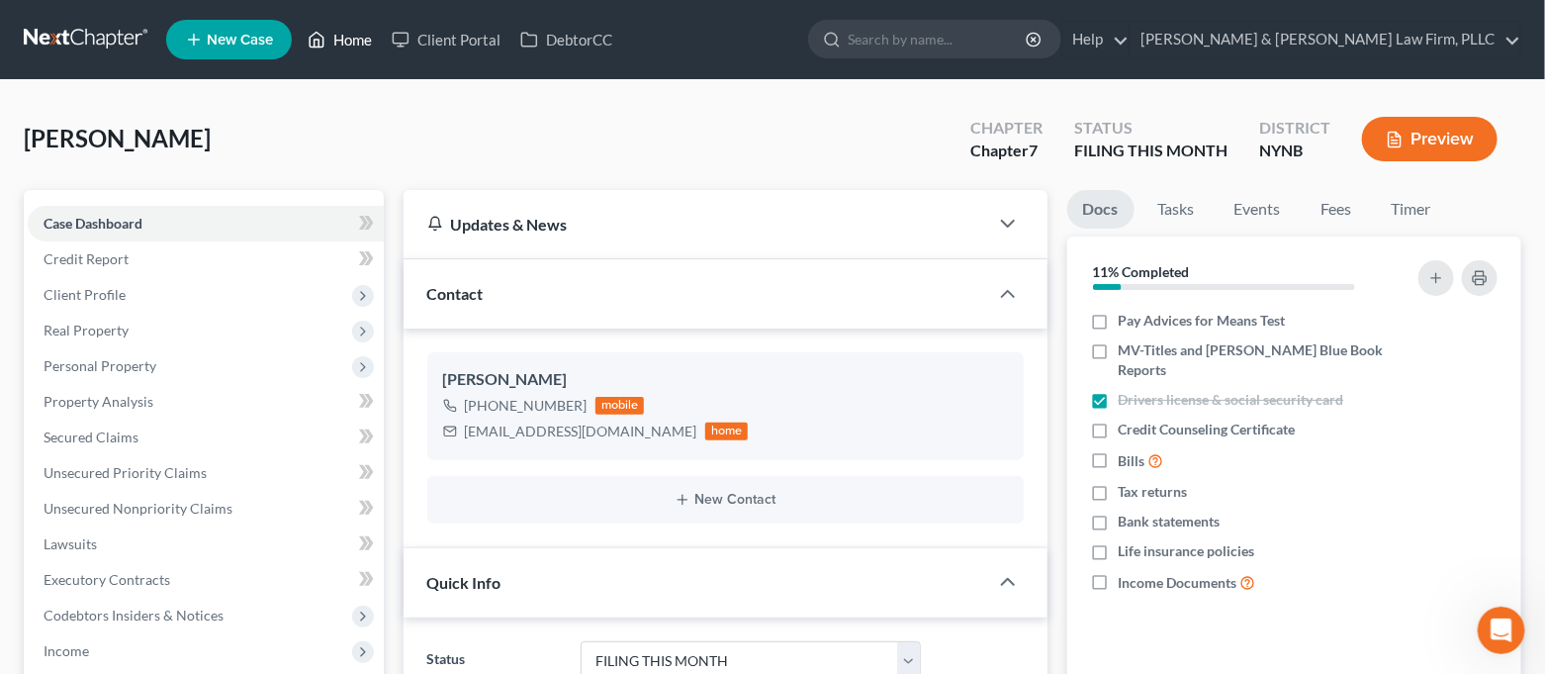
drag, startPoint x: 352, startPoint y: 46, endPoint x: 322, endPoint y: 150, distance: 109.3
click at [352, 46] on link "Home" at bounding box center [340, 40] width 84 height 36
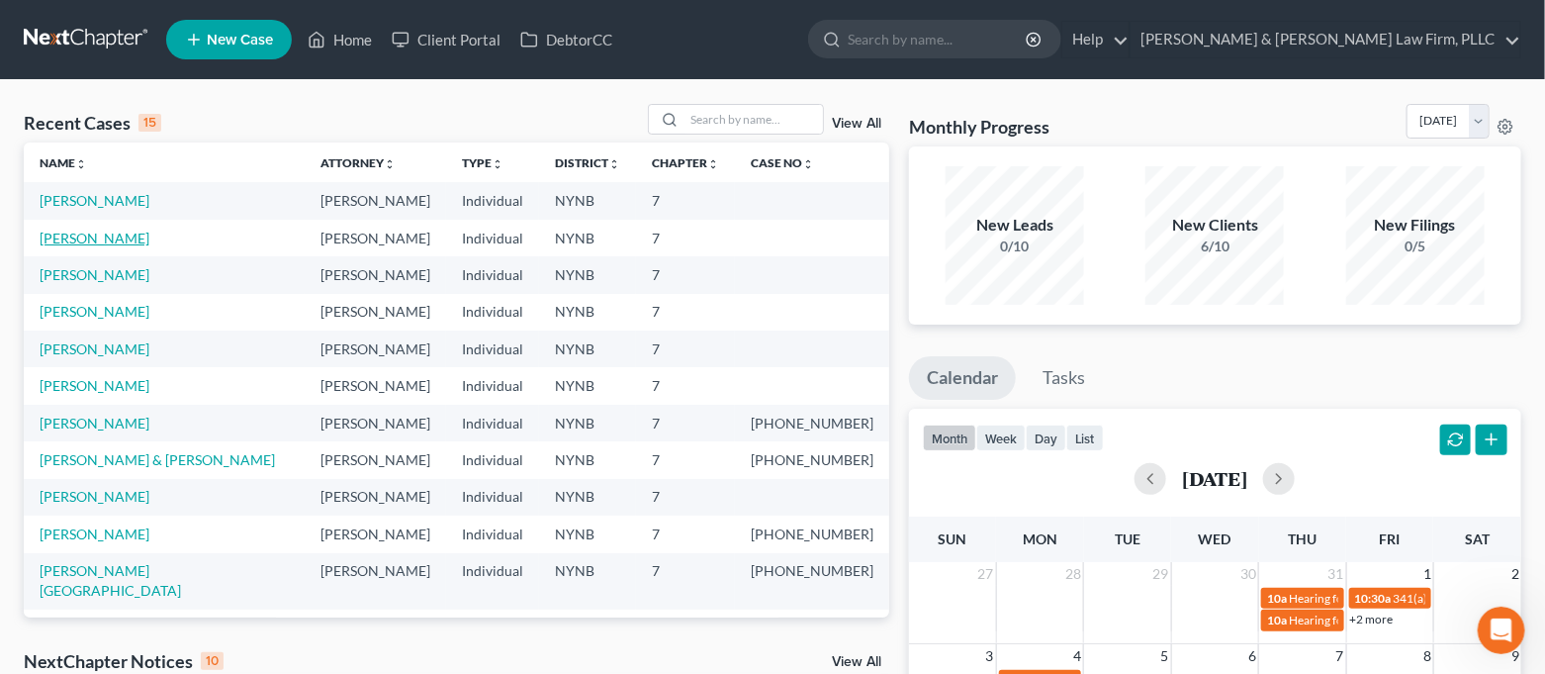
click at [116, 239] on link "[PERSON_NAME]" at bounding box center [95, 238] width 110 height 17
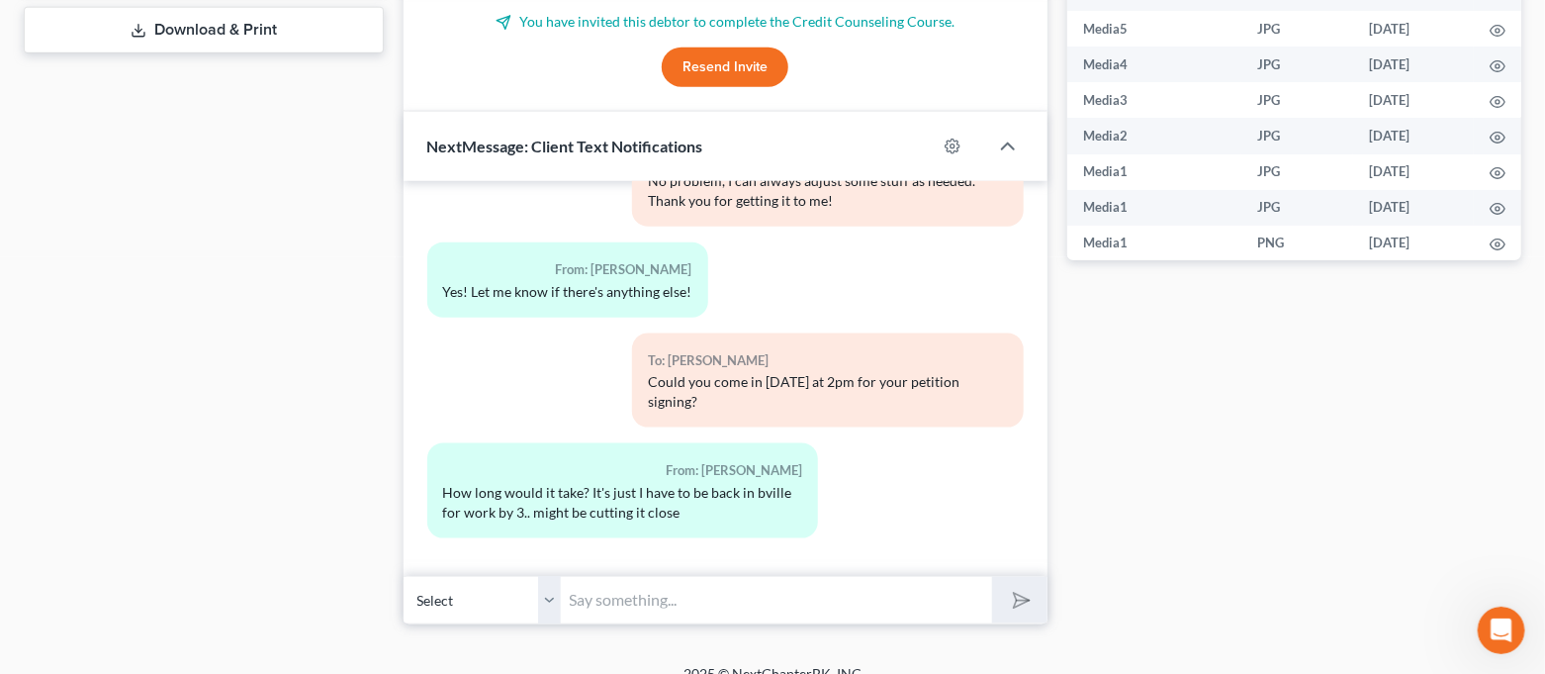
scroll to position [932, 0]
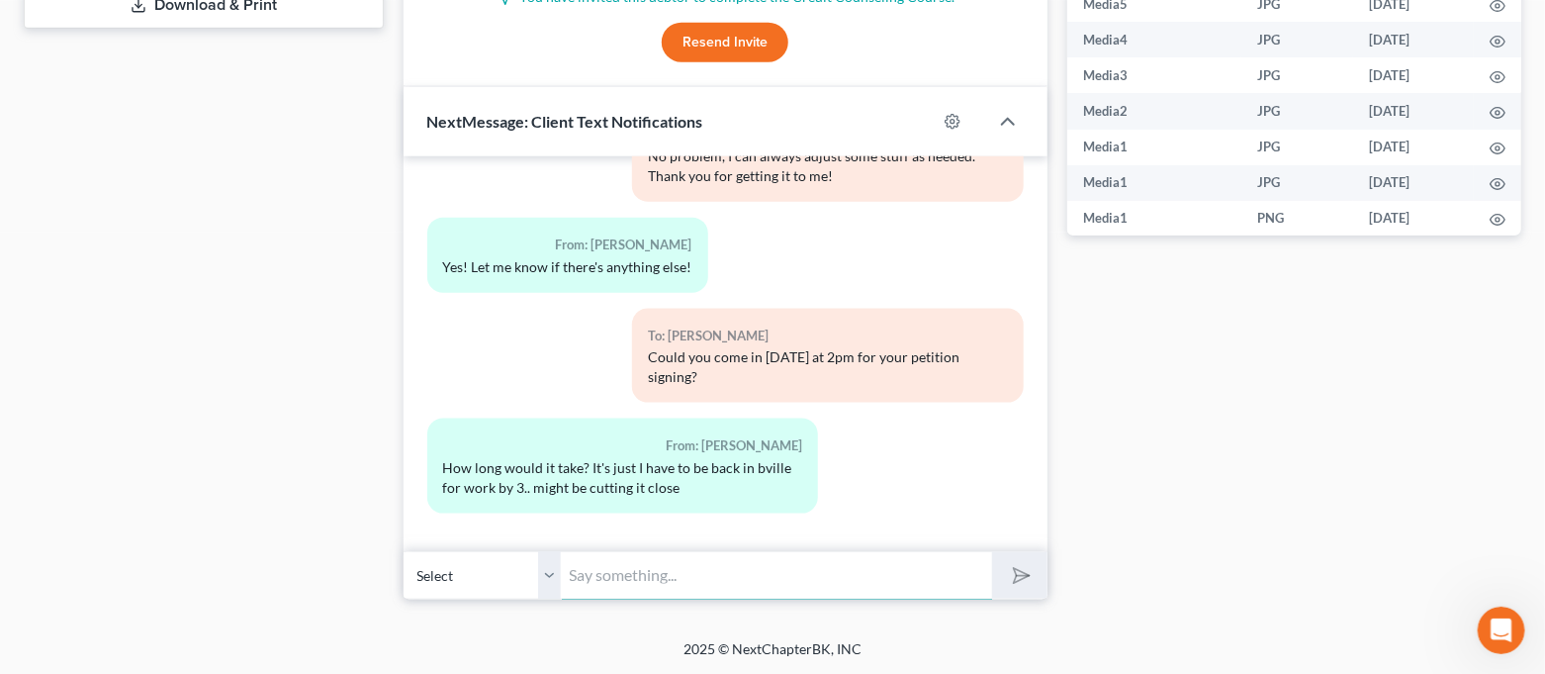
click at [600, 572] on input "text" at bounding box center [777, 575] width 431 height 48
type input "W"
type input "Would 1:30 be better? Takes about 30 minutes or so"
click at [992, 552] on button "submit" at bounding box center [1019, 575] width 54 height 46
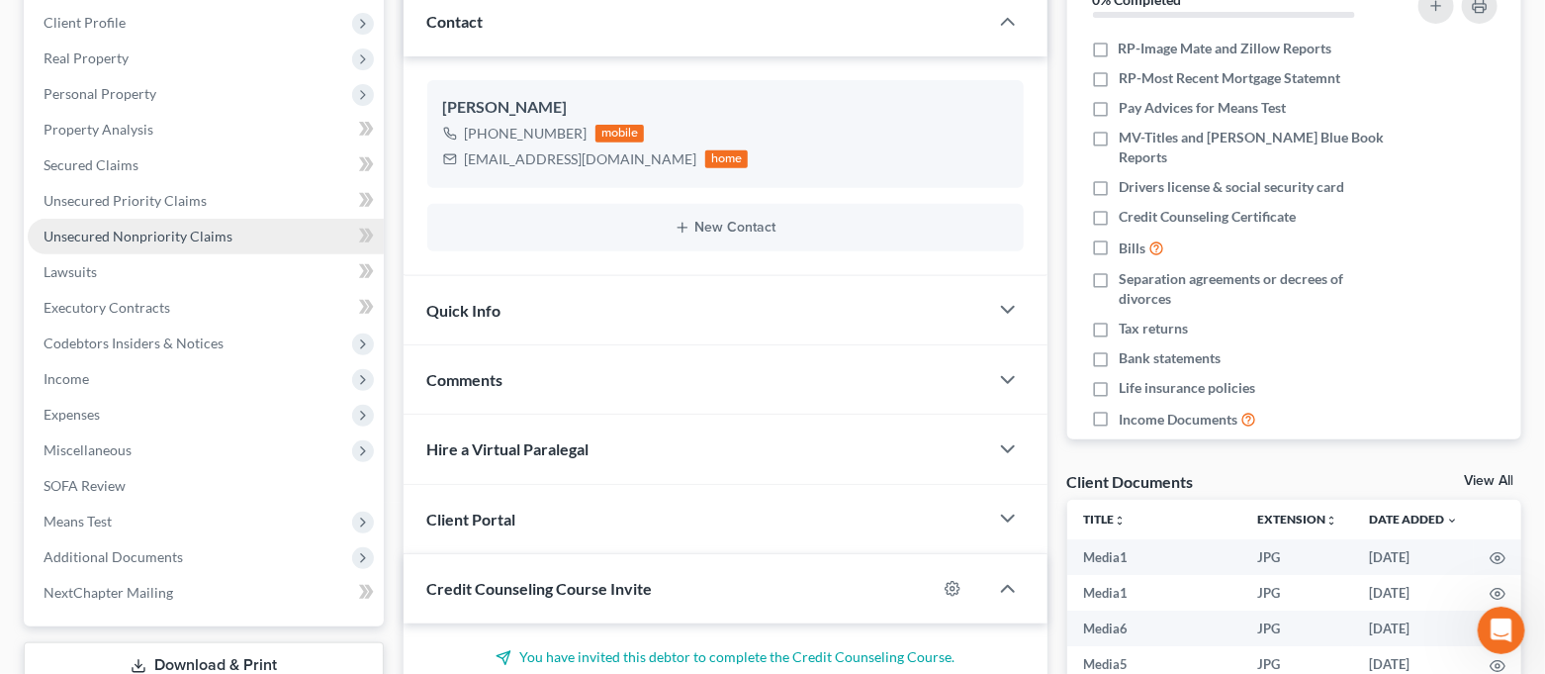
scroll to position [0, 0]
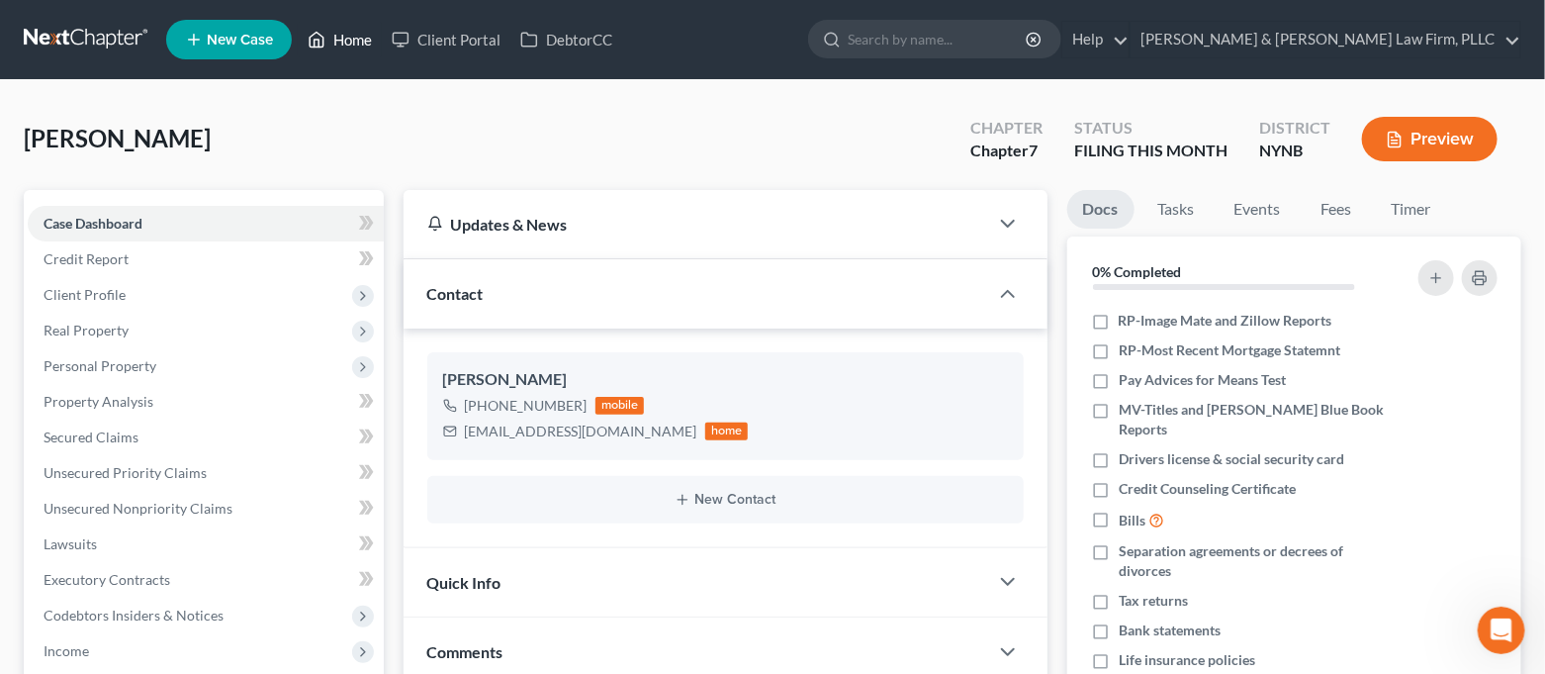
click at [340, 46] on link "Home" at bounding box center [340, 40] width 84 height 36
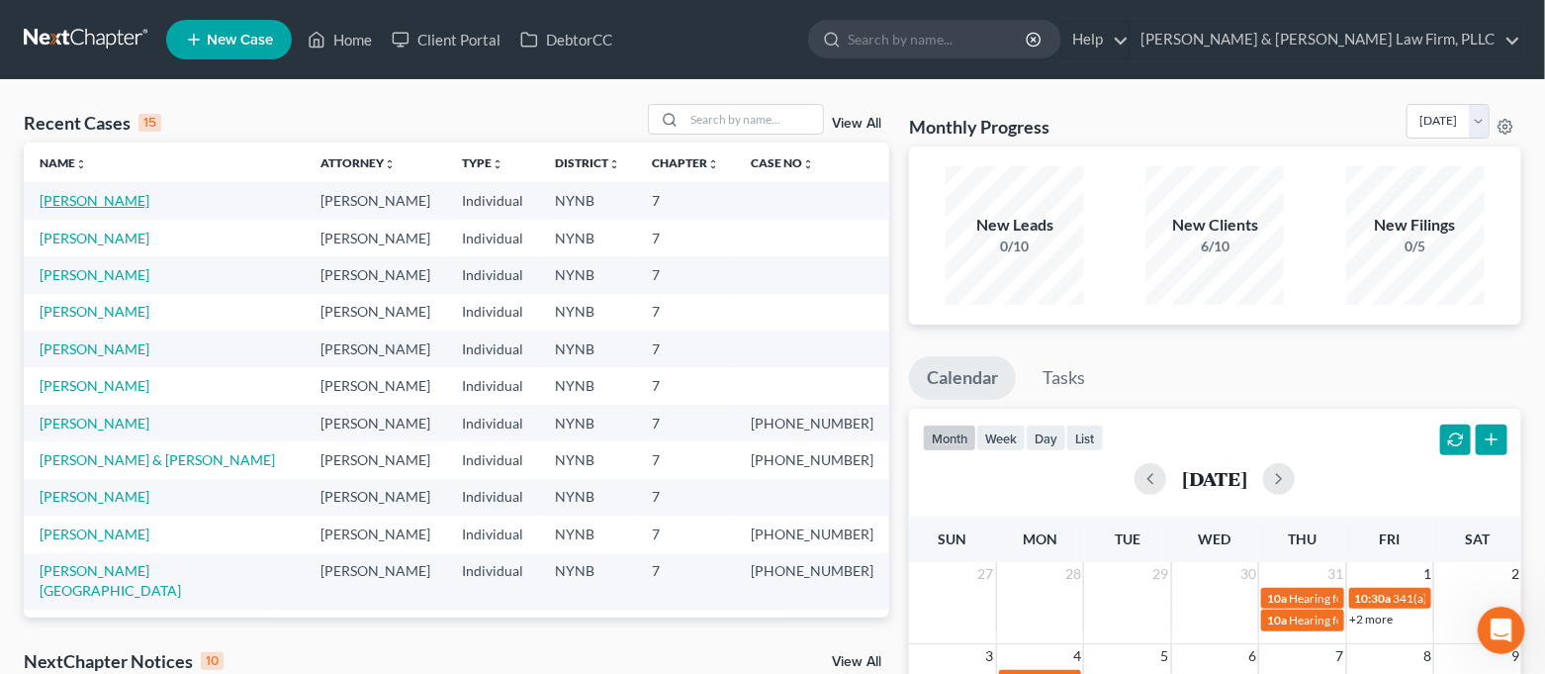
click at [77, 198] on link "[PERSON_NAME]" at bounding box center [95, 200] width 110 height 17
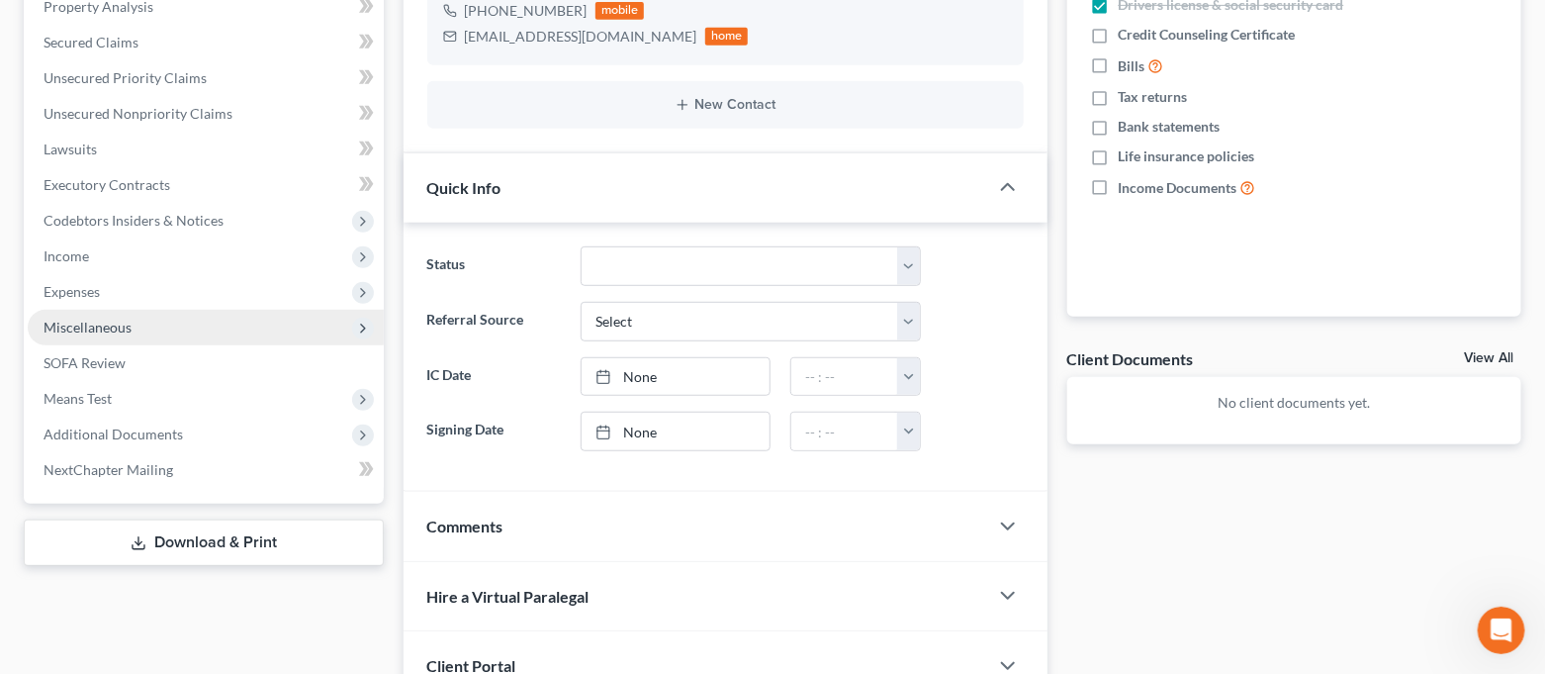
scroll to position [2153, 0]
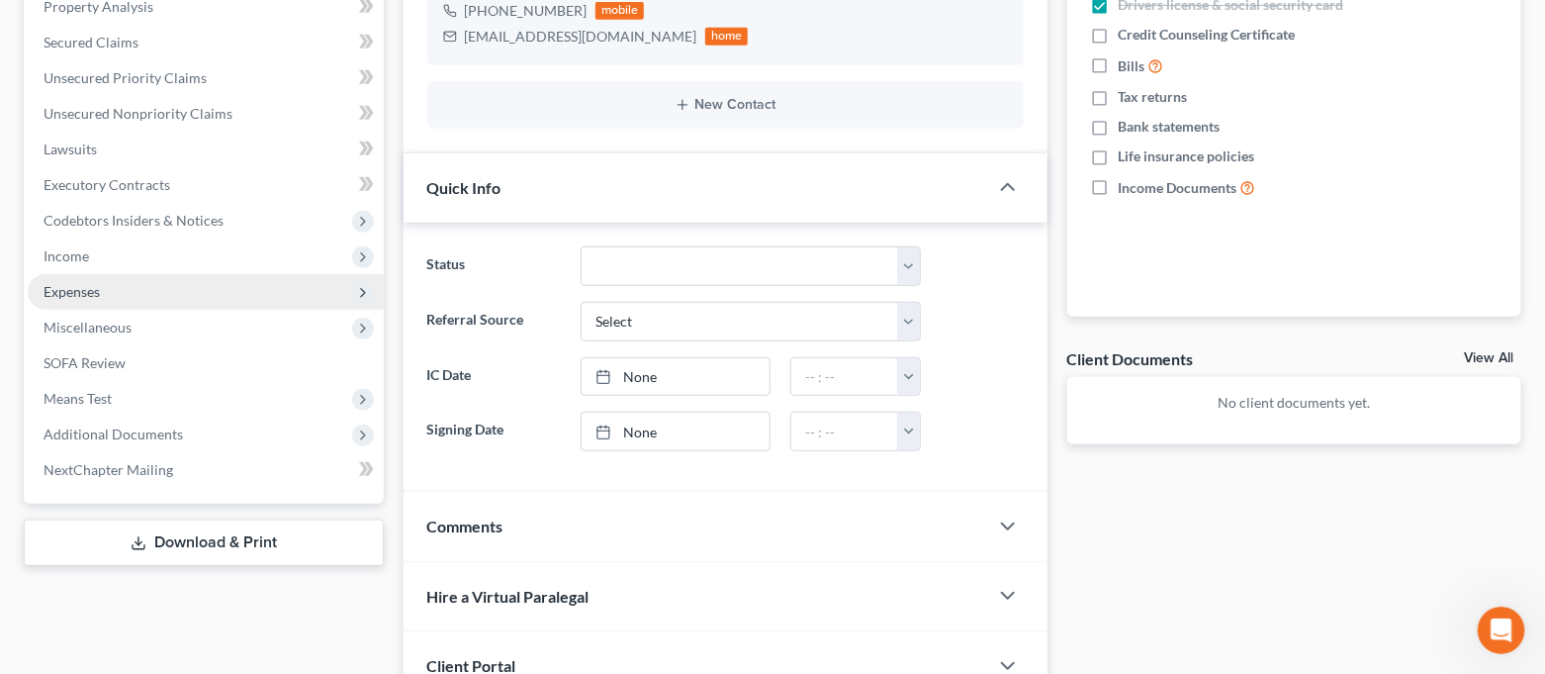
click at [152, 288] on span "Expenses" at bounding box center [206, 292] width 356 height 36
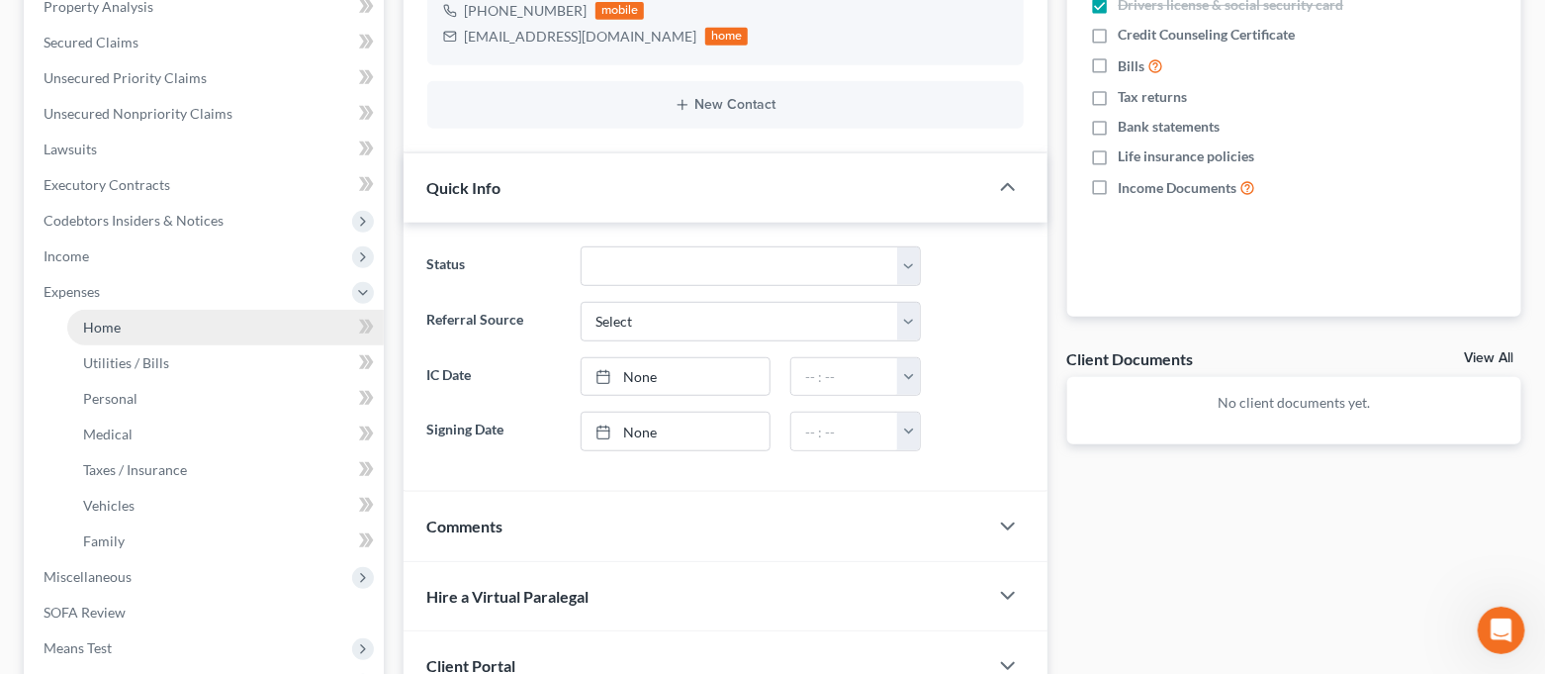
click at [150, 317] on link "Home" at bounding box center [225, 328] width 317 height 36
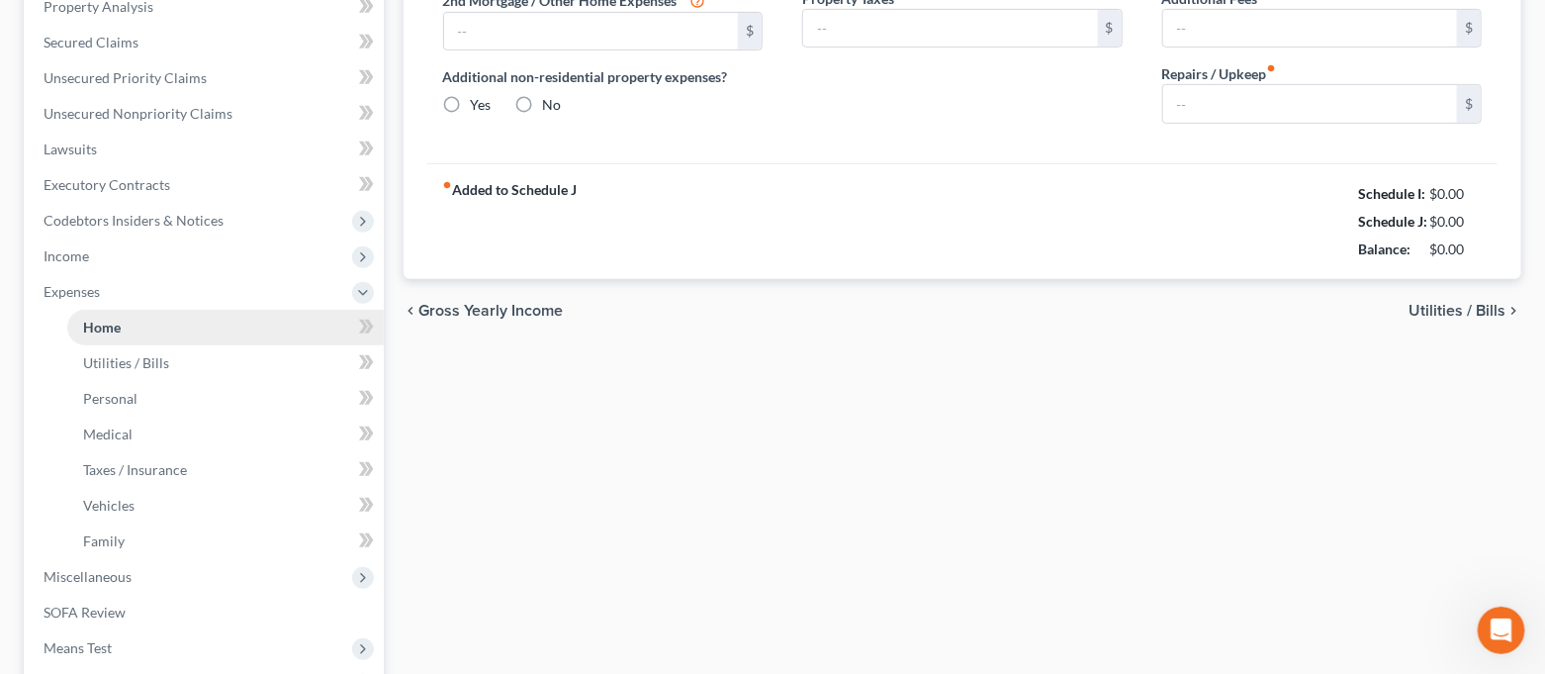
scroll to position [133, 0]
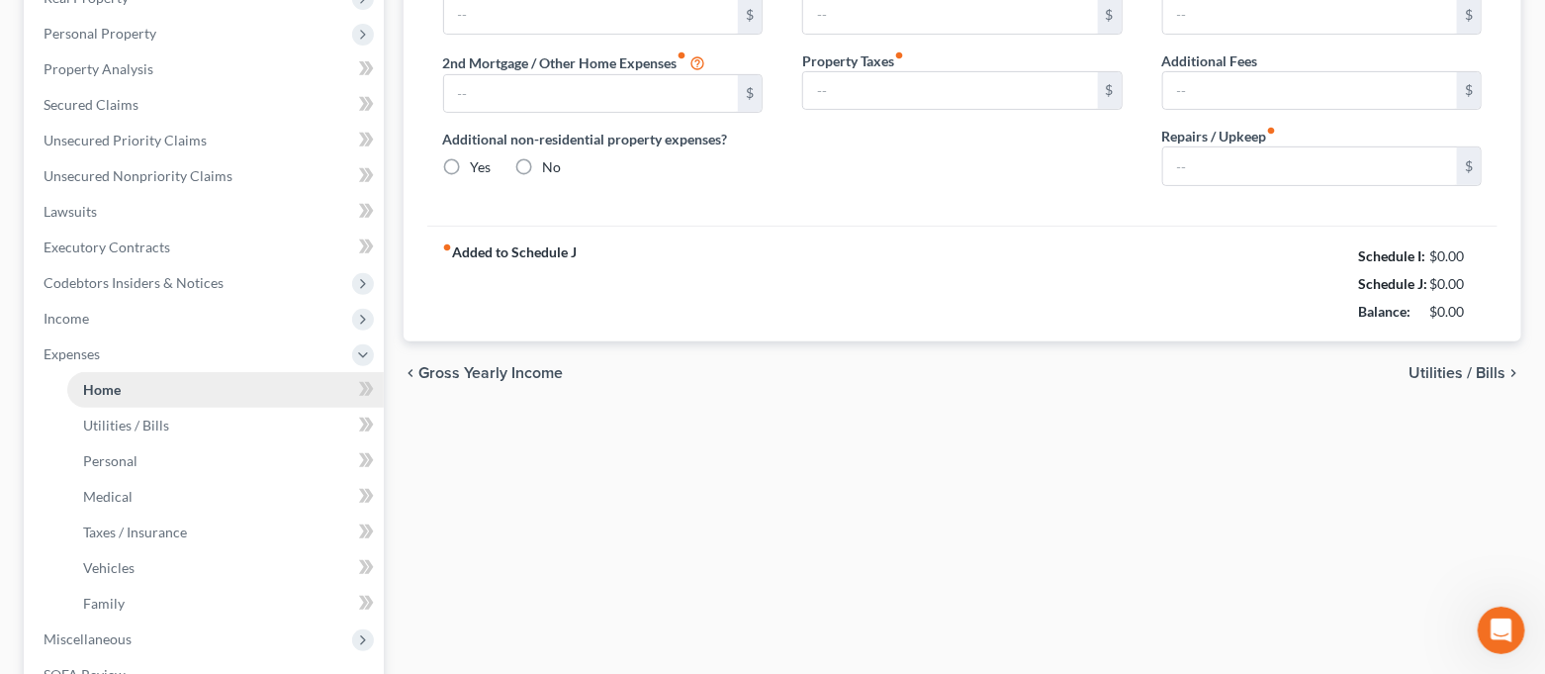
type input "350.00"
type input "0.00"
radio input "true"
type input "0.00"
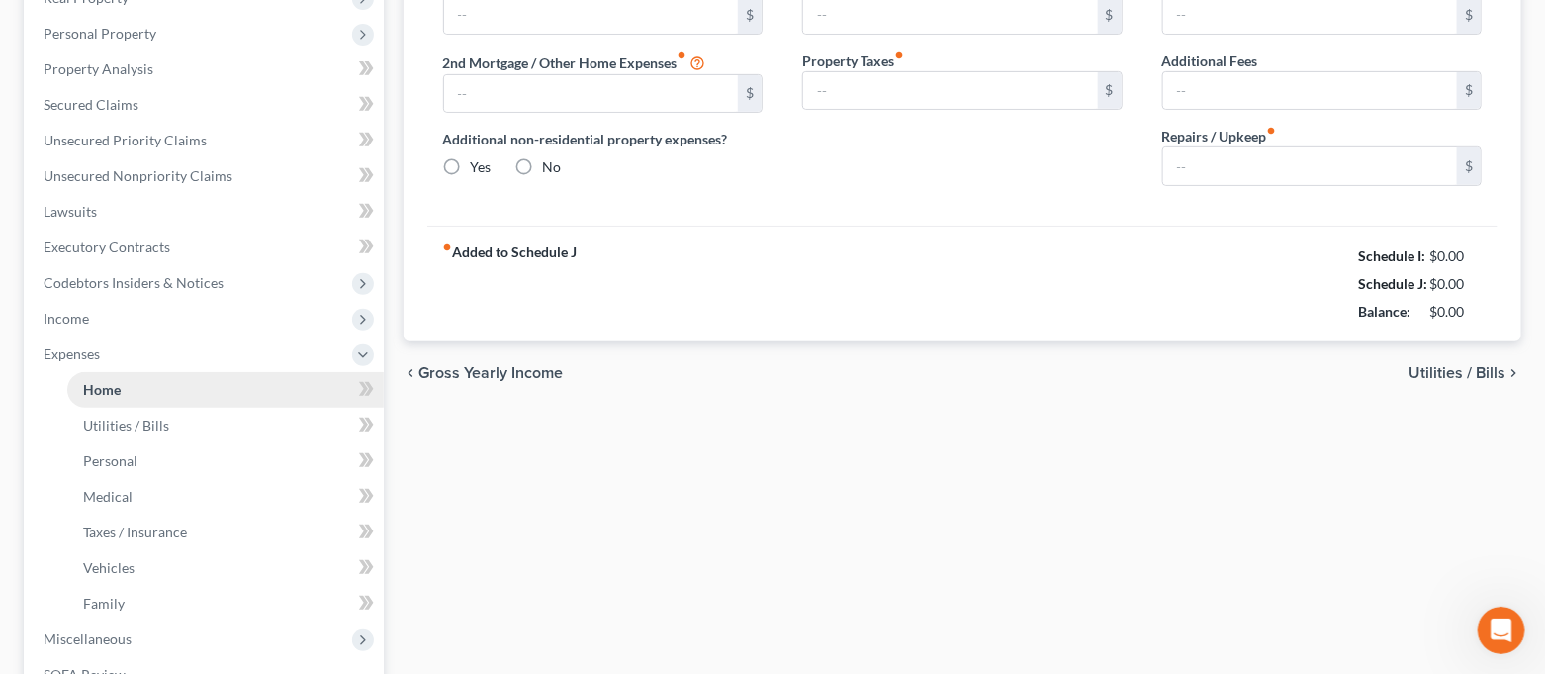
type input "0.00"
type input "75.00"
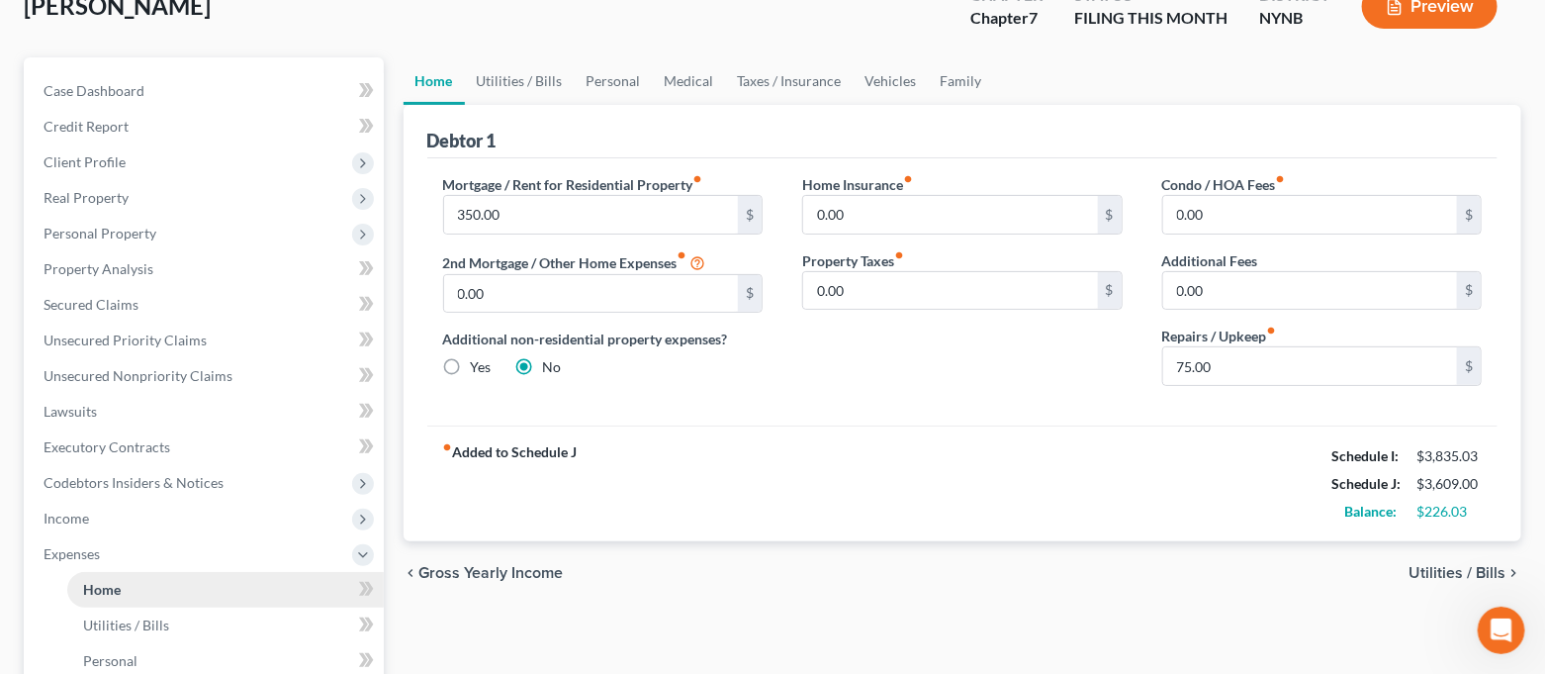
scroll to position [0, 0]
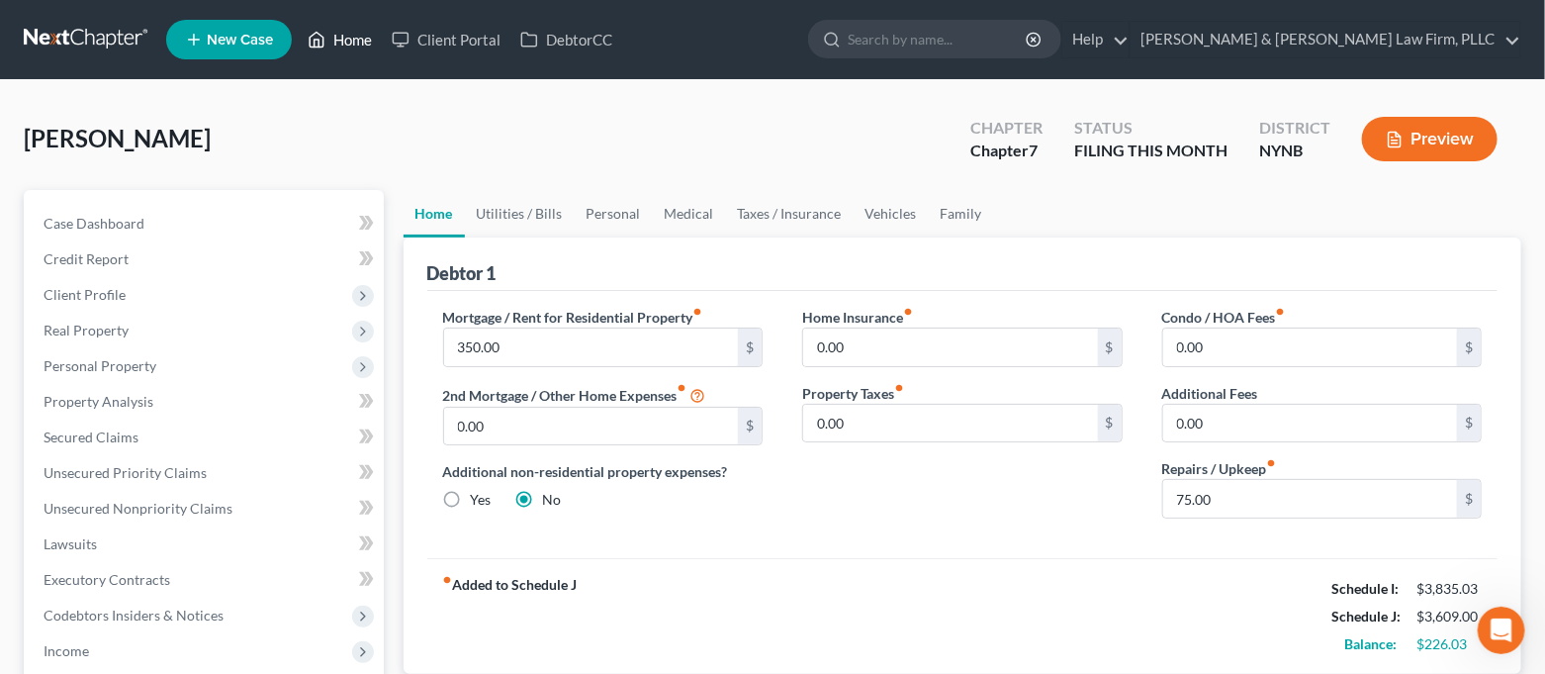
click at [358, 45] on link "Home" at bounding box center [340, 40] width 84 height 36
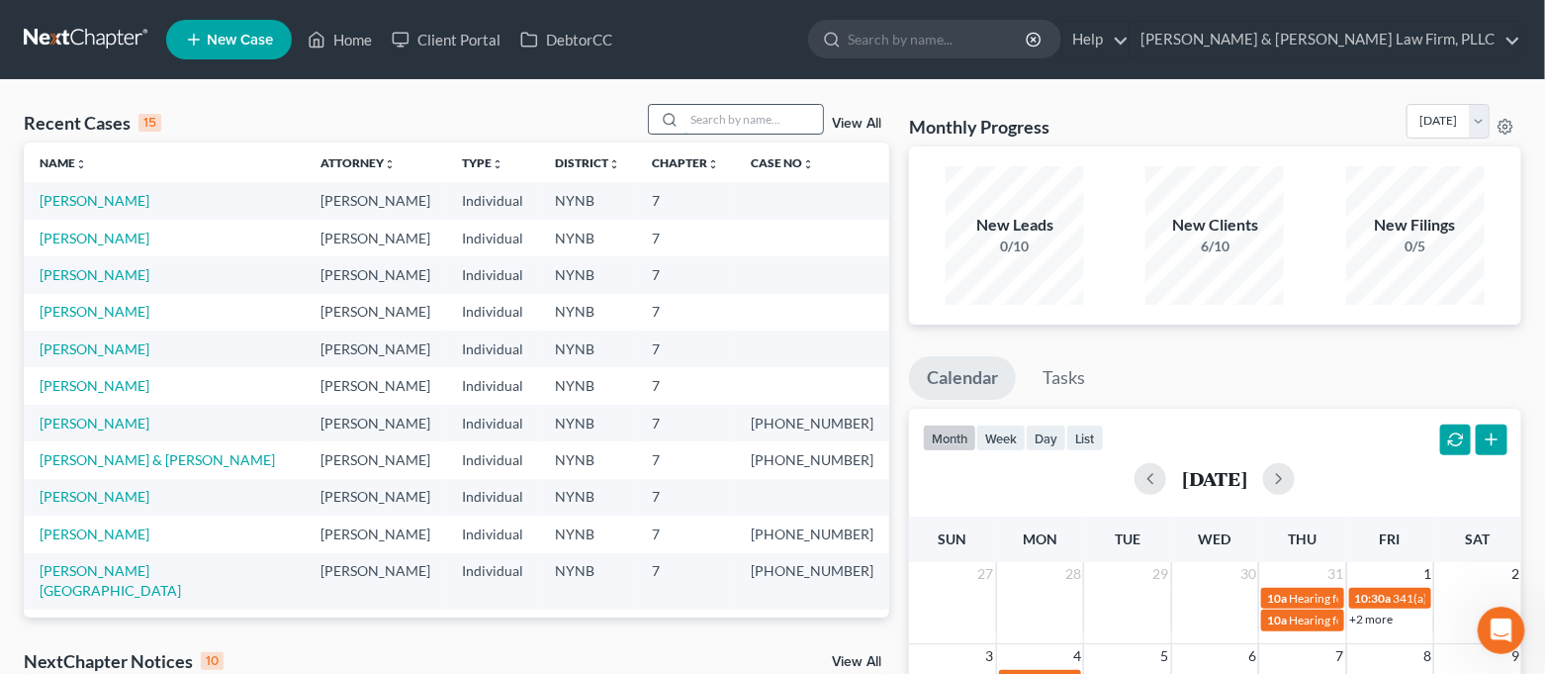
click at [787, 123] on input "search" at bounding box center [754, 119] width 139 height 29
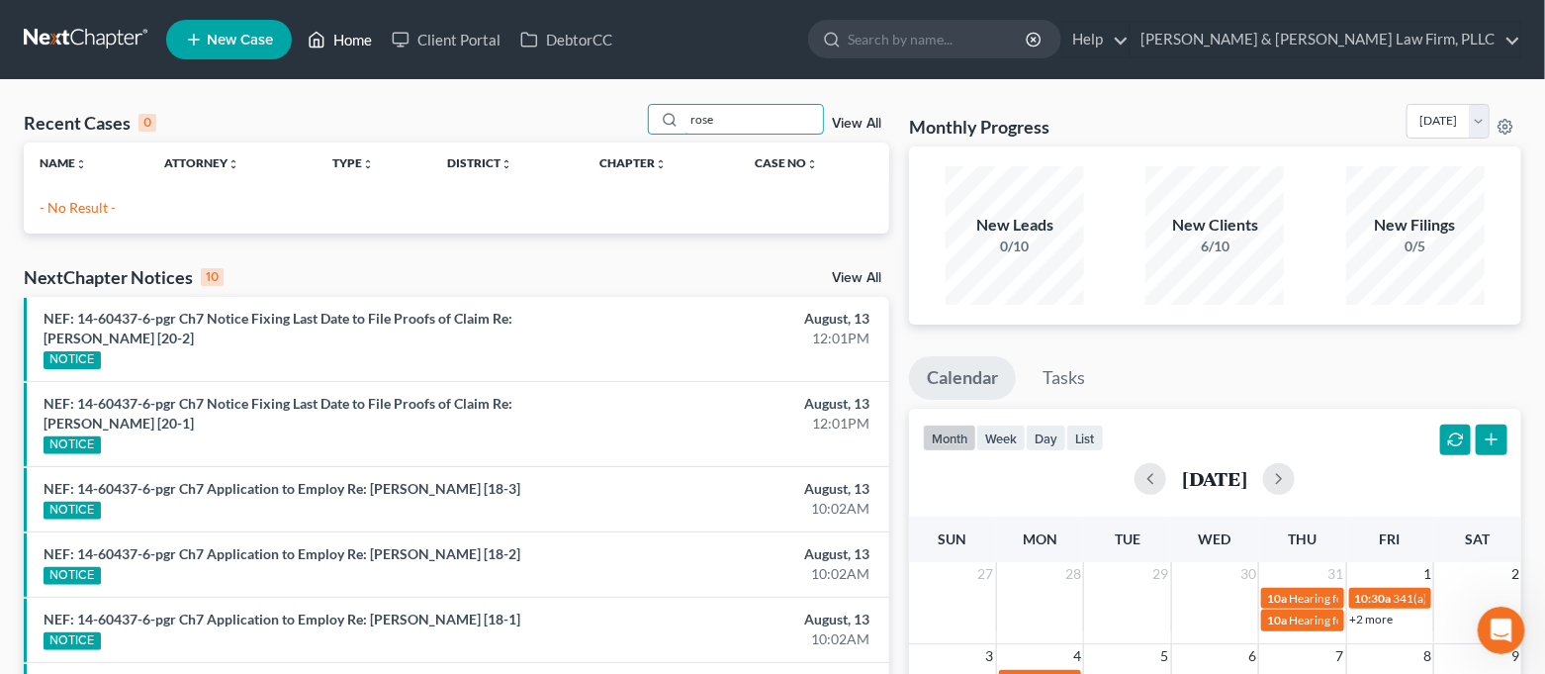
type input "rose"
click at [320, 49] on icon at bounding box center [317, 40] width 18 height 24
